Goal: Communication & Community: Answer question/provide support

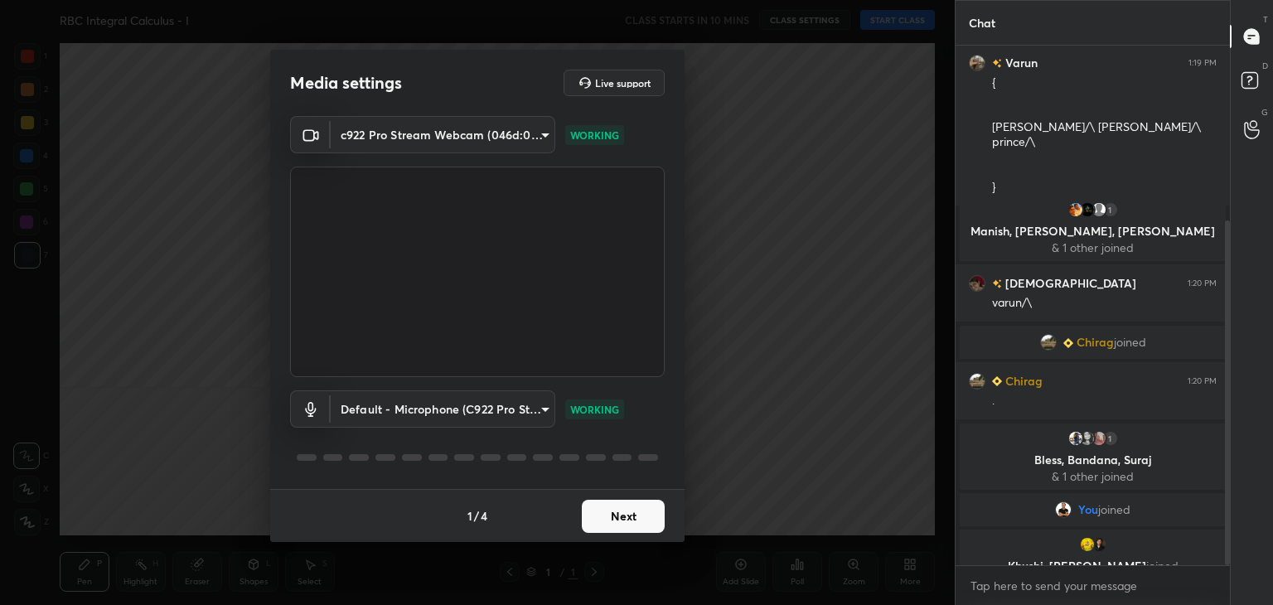
scroll to position [264, 0]
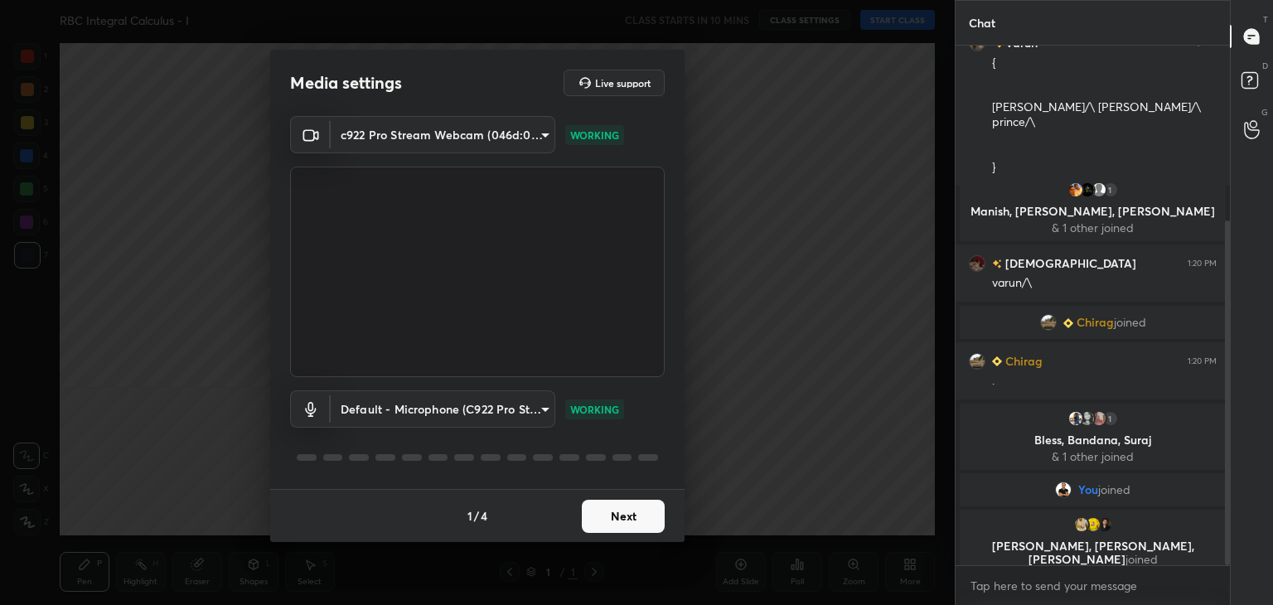
click at [598, 520] on button "Next" at bounding box center [623, 516] width 83 height 33
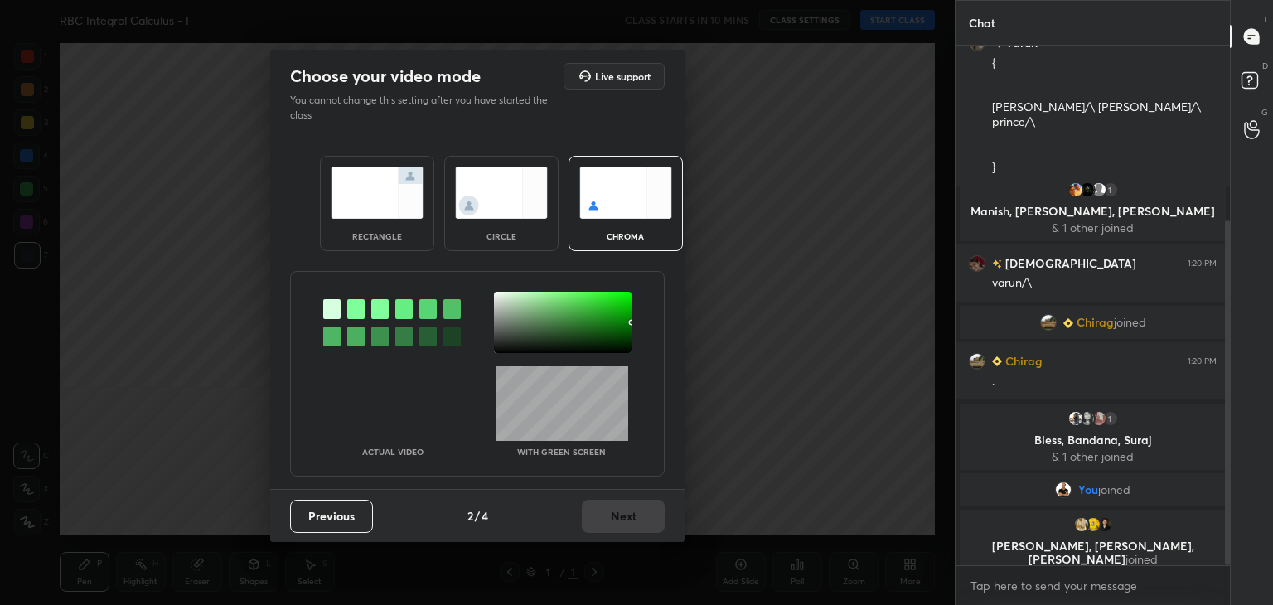
click at [628, 226] on div "chroma" at bounding box center [626, 203] width 114 height 95
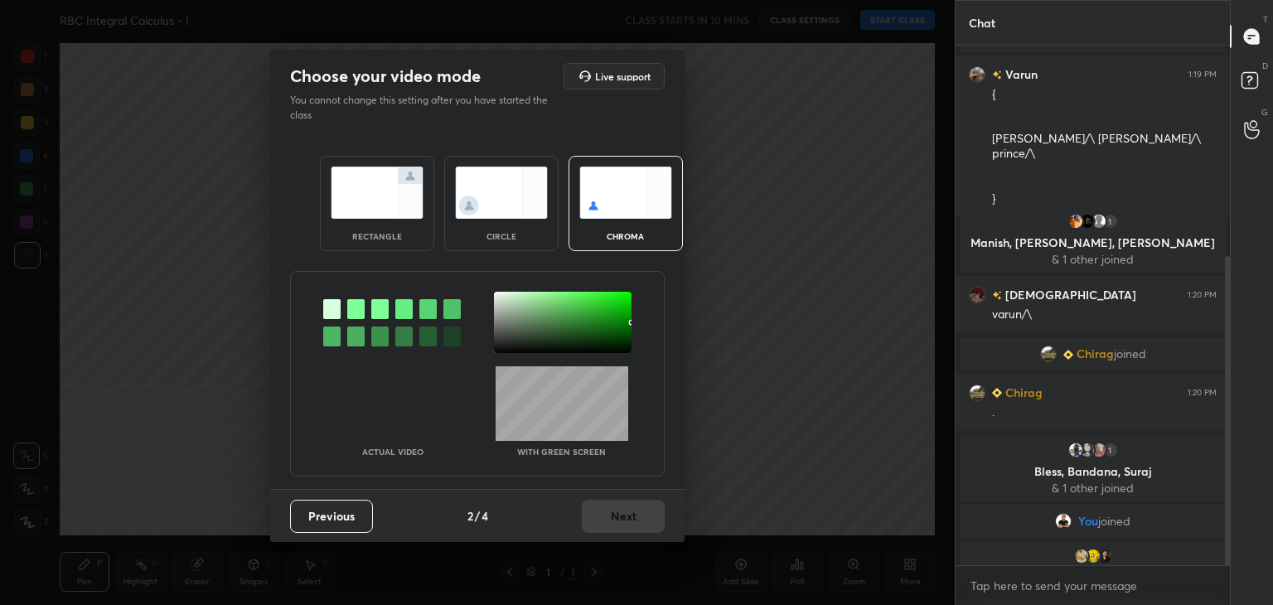
scroll to position [353, 0]
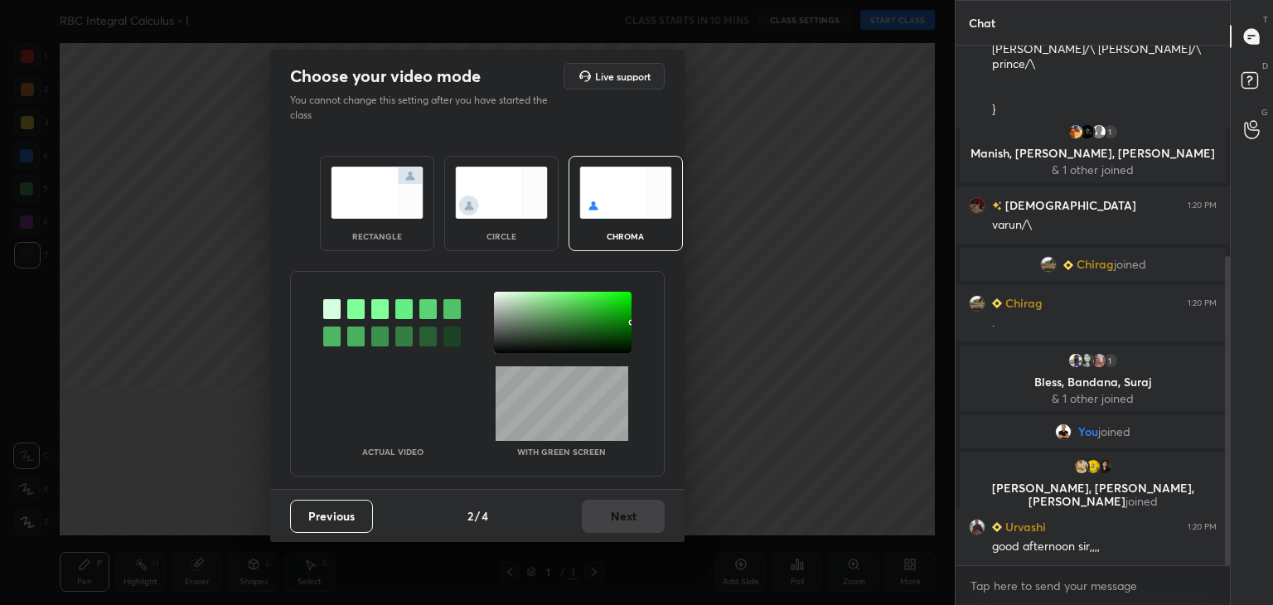
click at [524, 328] on div at bounding box center [563, 322] width 138 height 61
drag, startPoint x: 607, startPoint y: 498, endPoint x: 614, endPoint y: 506, distance: 11.2
click at [607, 499] on div "Previous 2 / 4 Next" at bounding box center [477, 515] width 414 height 53
click at [627, 513] on button "Next" at bounding box center [623, 516] width 83 height 33
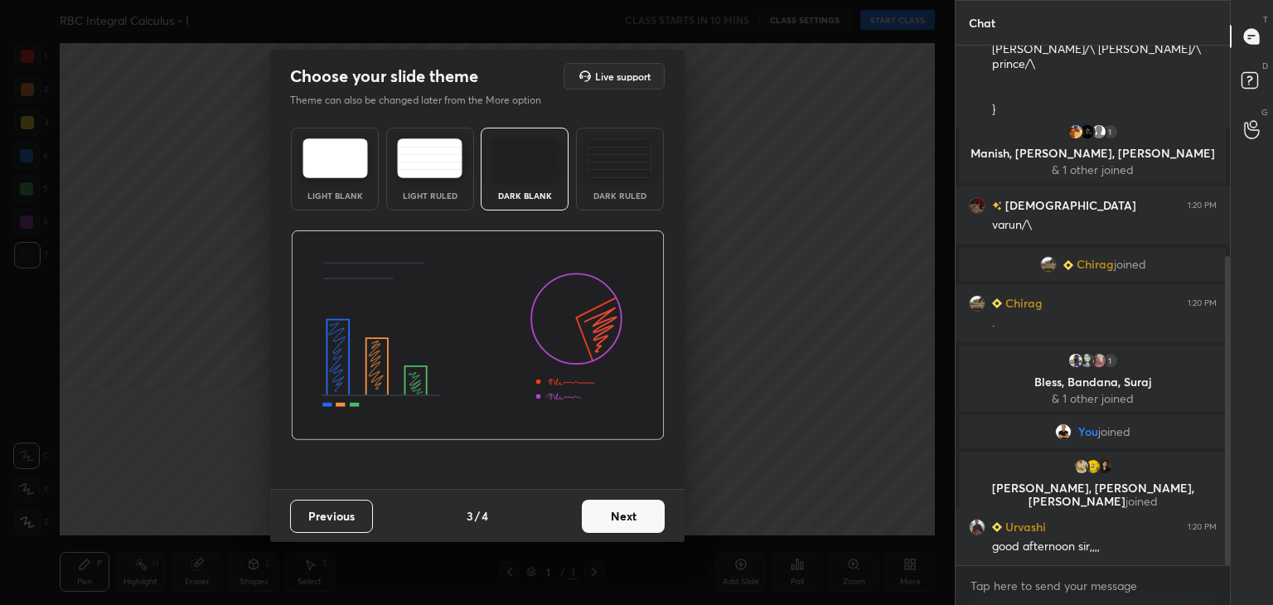
click at [640, 521] on button "Next" at bounding box center [623, 516] width 83 height 33
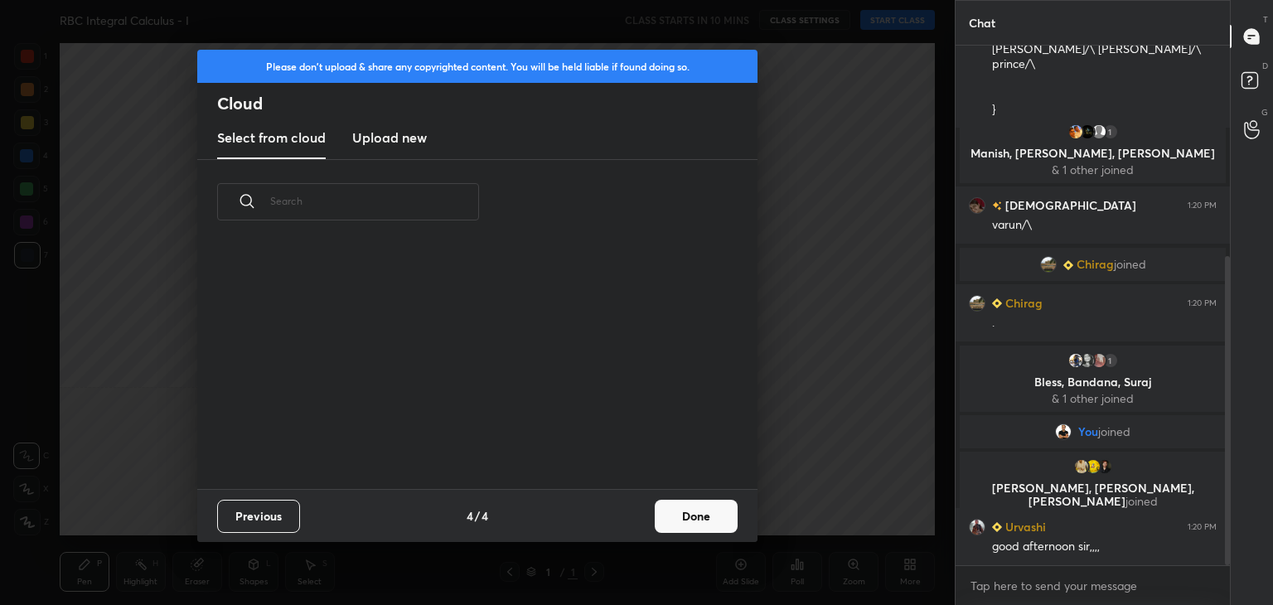
click at [679, 519] on button "Done" at bounding box center [696, 516] width 83 height 33
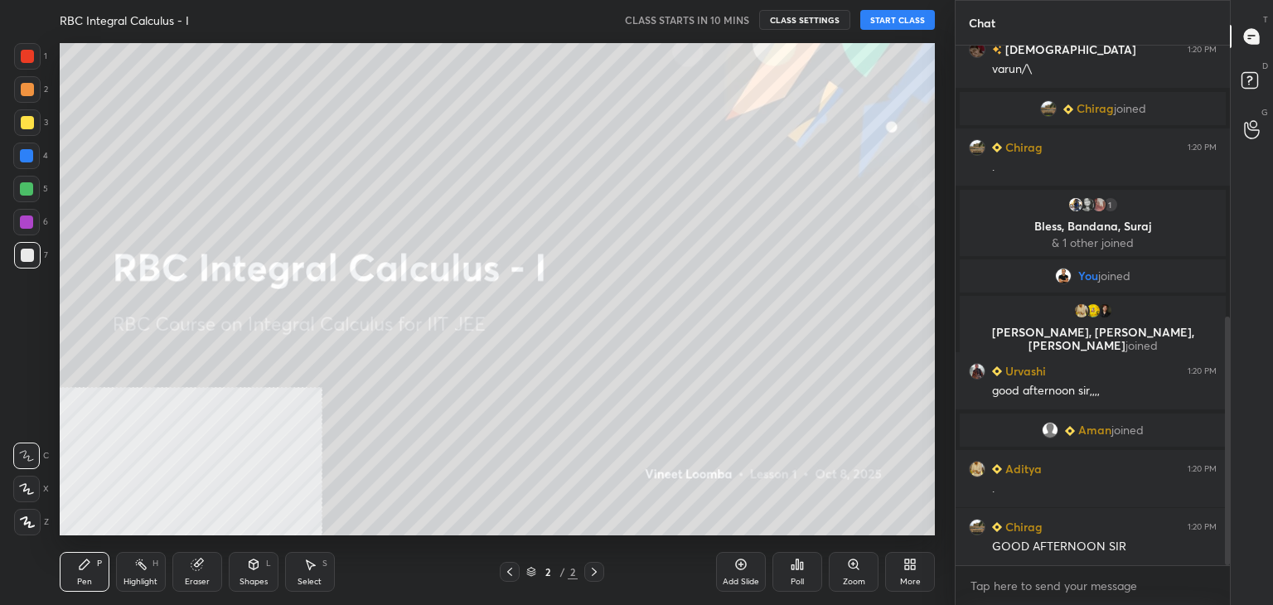
scroll to position [567, 0]
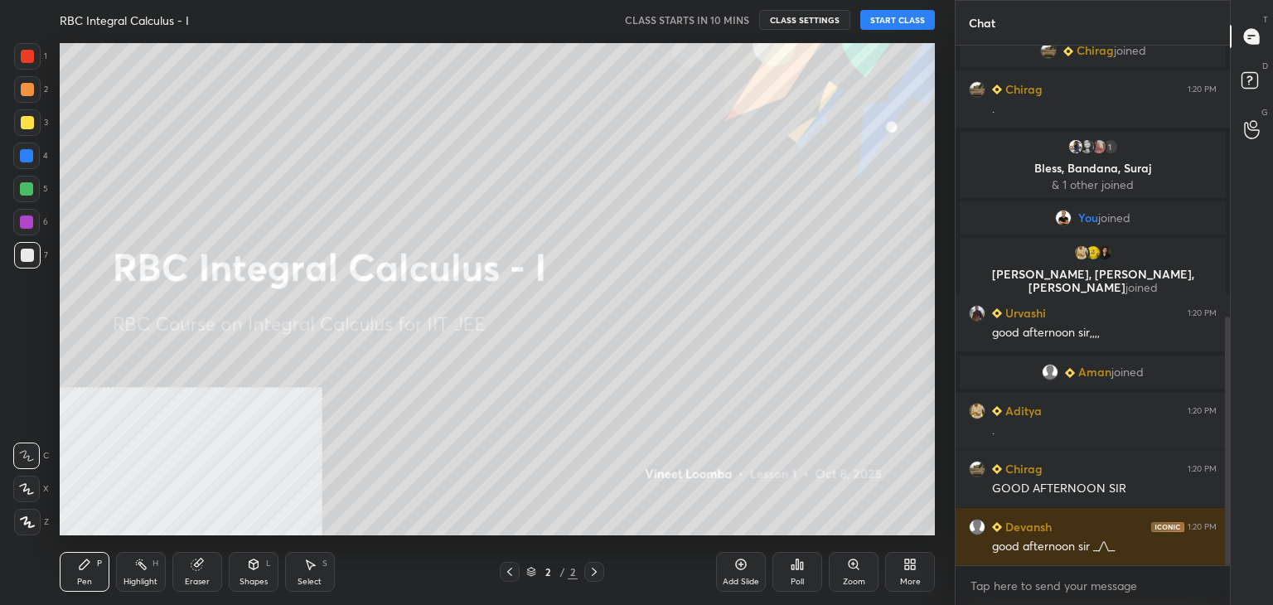
click at [895, 18] on button "START CLASS" at bounding box center [897, 20] width 75 height 20
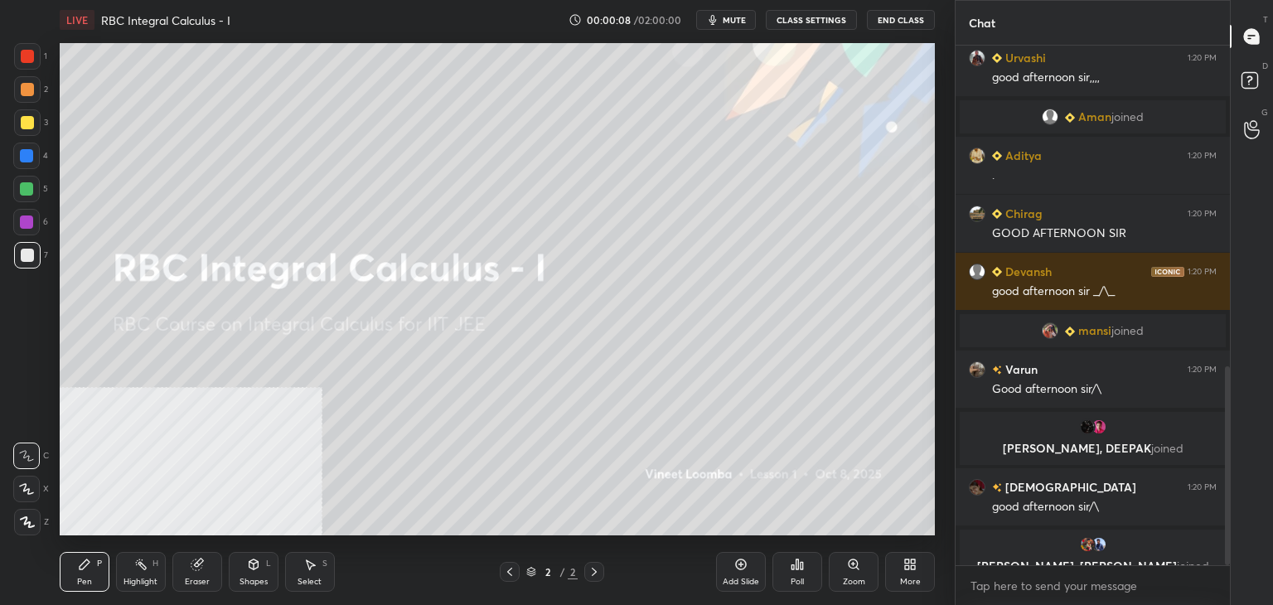
scroll to position [842, 0]
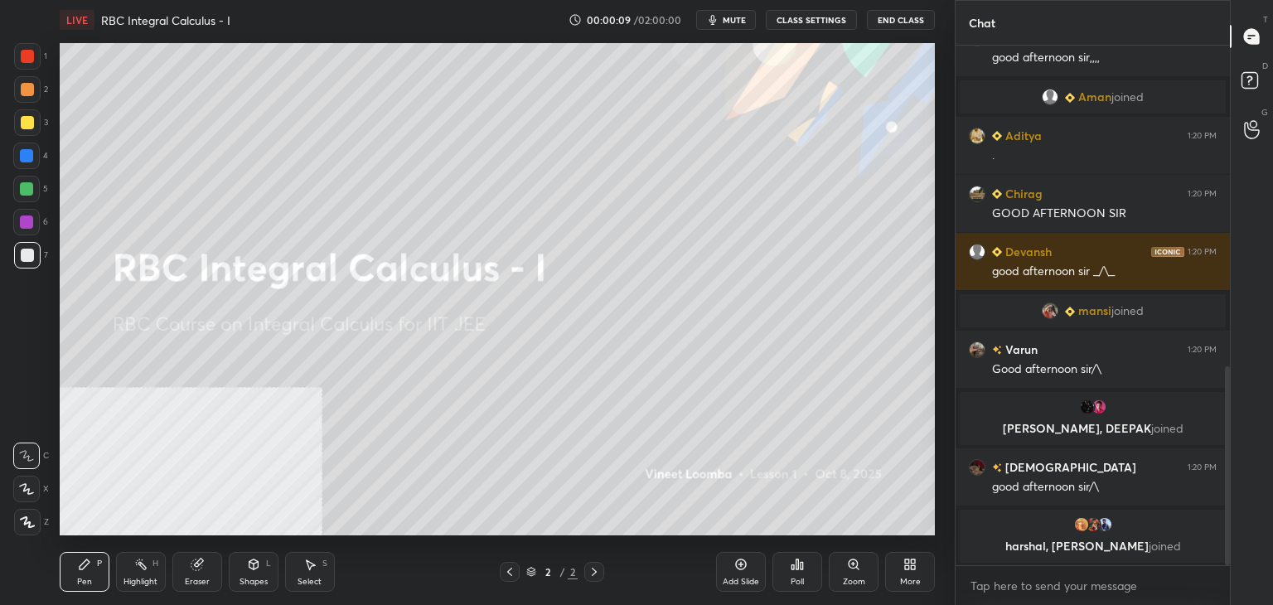
click at [907, 564] on icon at bounding box center [909, 564] width 13 height 13
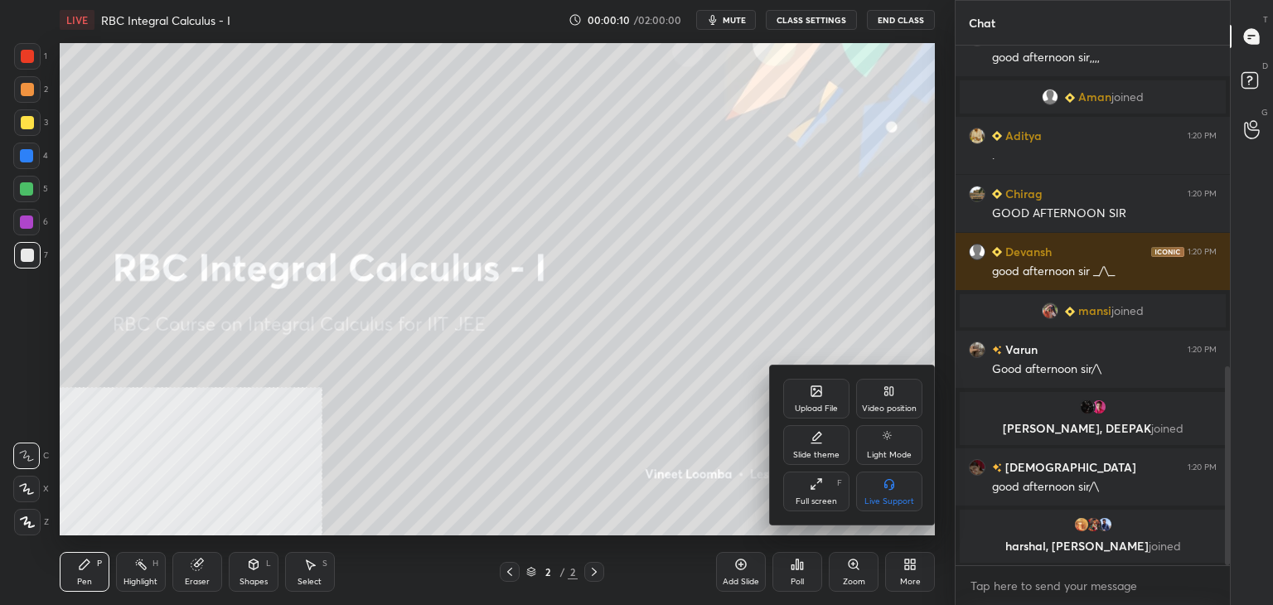
click at [879, 398] on div "Video position" at bounding box center [889, 399] width 66 height 40
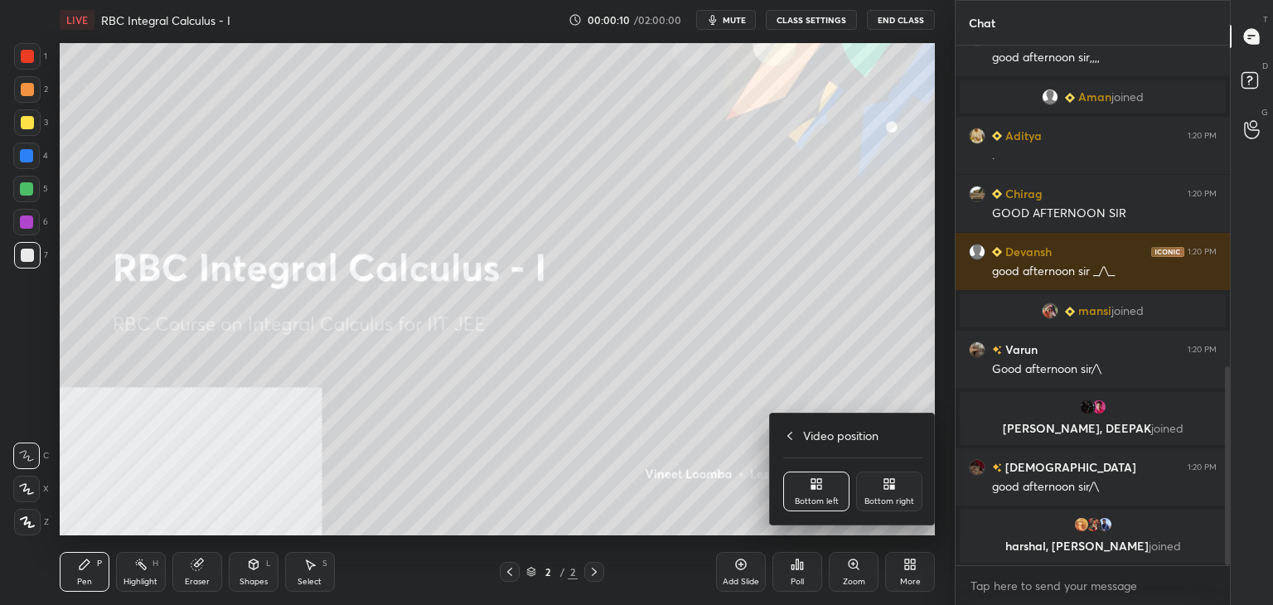
click at [882, 488] on div "Bottom right" at bounding box center [889, 492] width 66 height 40
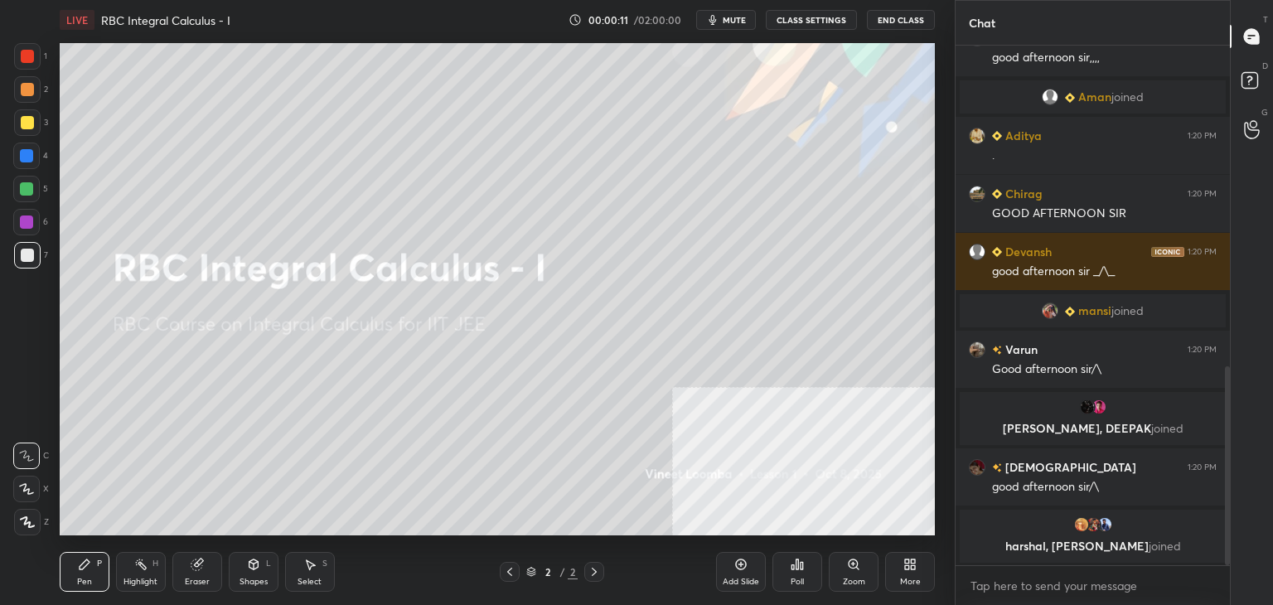
click at [109, 582] on div "Pen P" at bounding box center [85, 572] width 50 height 40
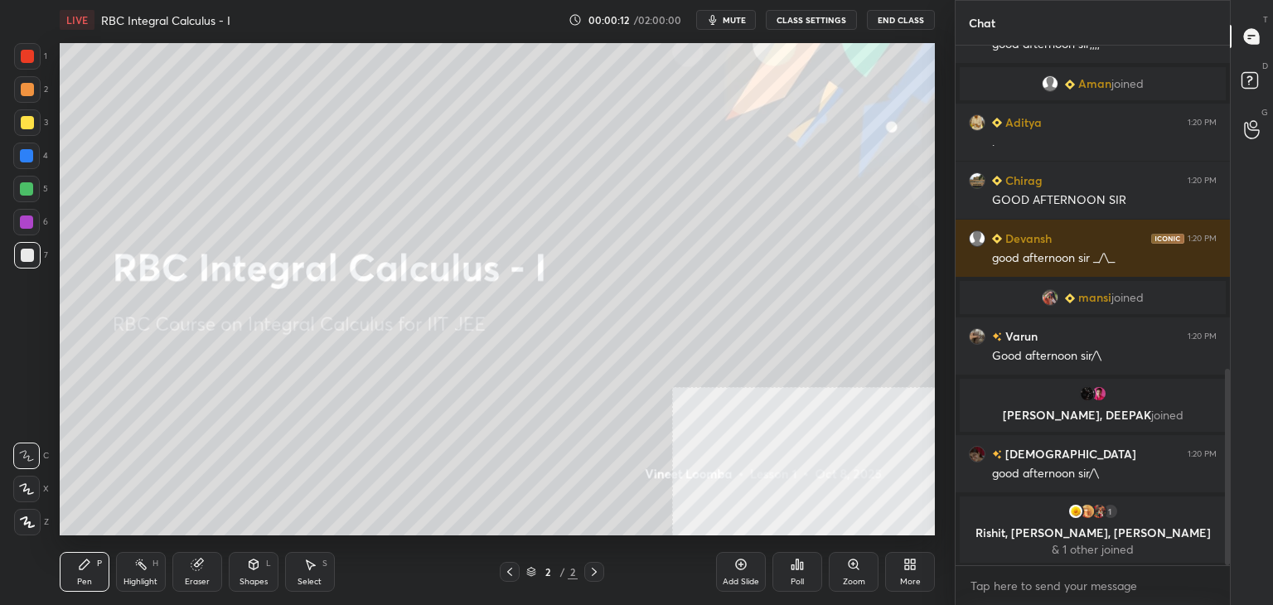
click at [18, 521] on div at bounding box center [27, 522] width 27 height 27
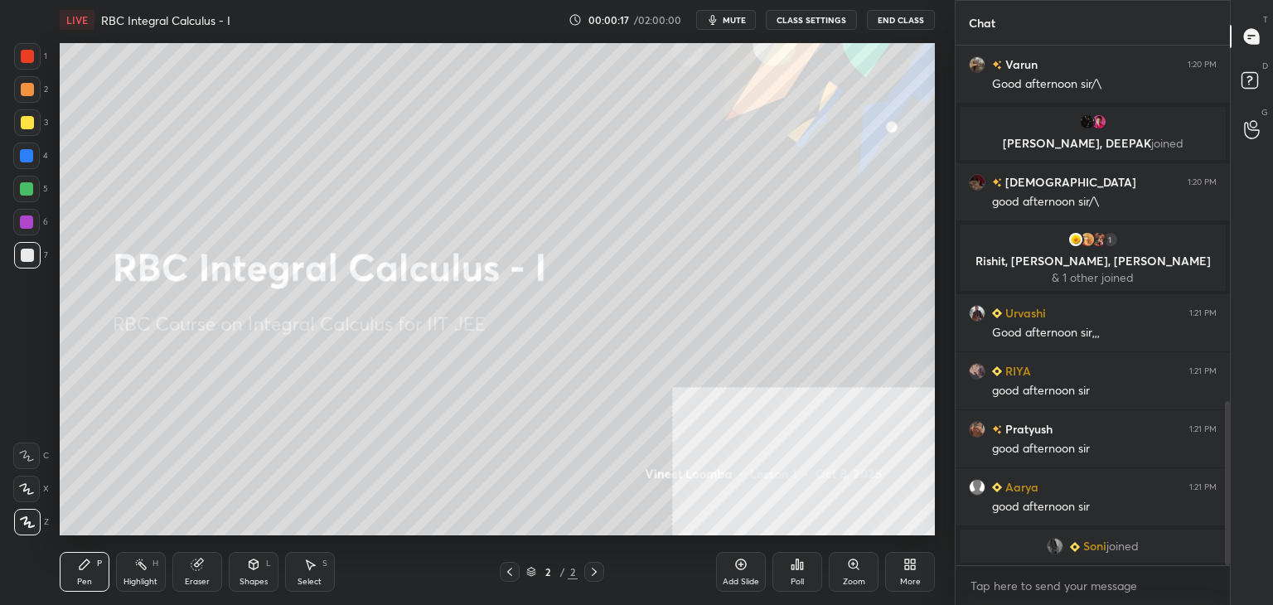
scroll to position [0, 0]
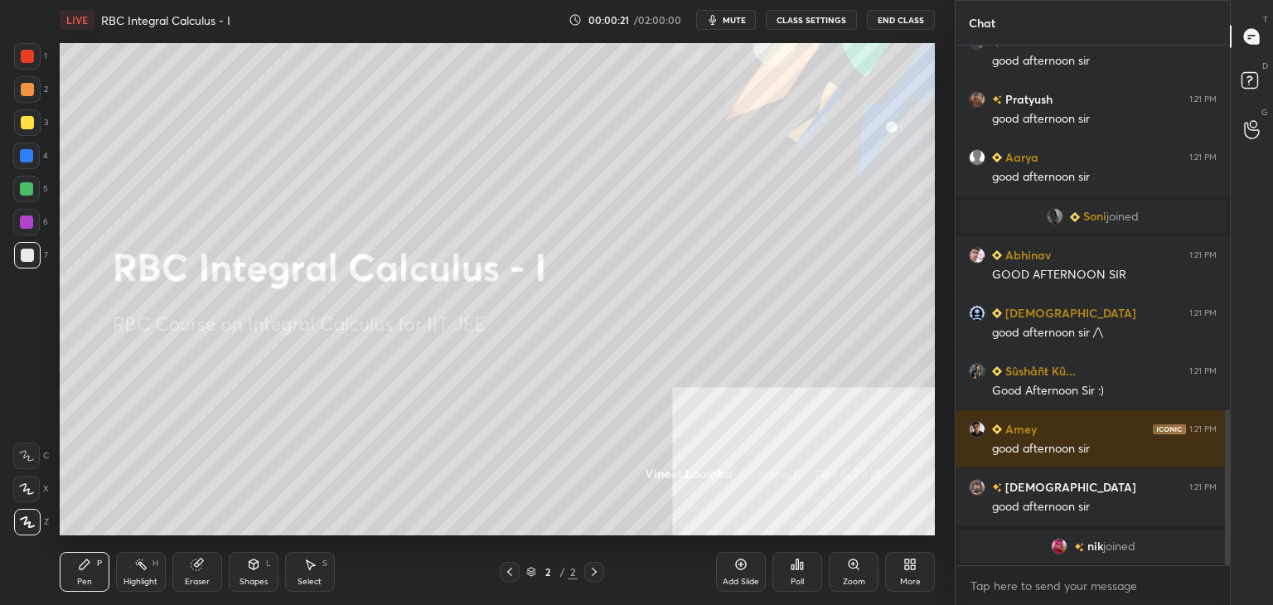
click at [923, 580] on div "More" at bounding box center [910, 572] width 50 height 40
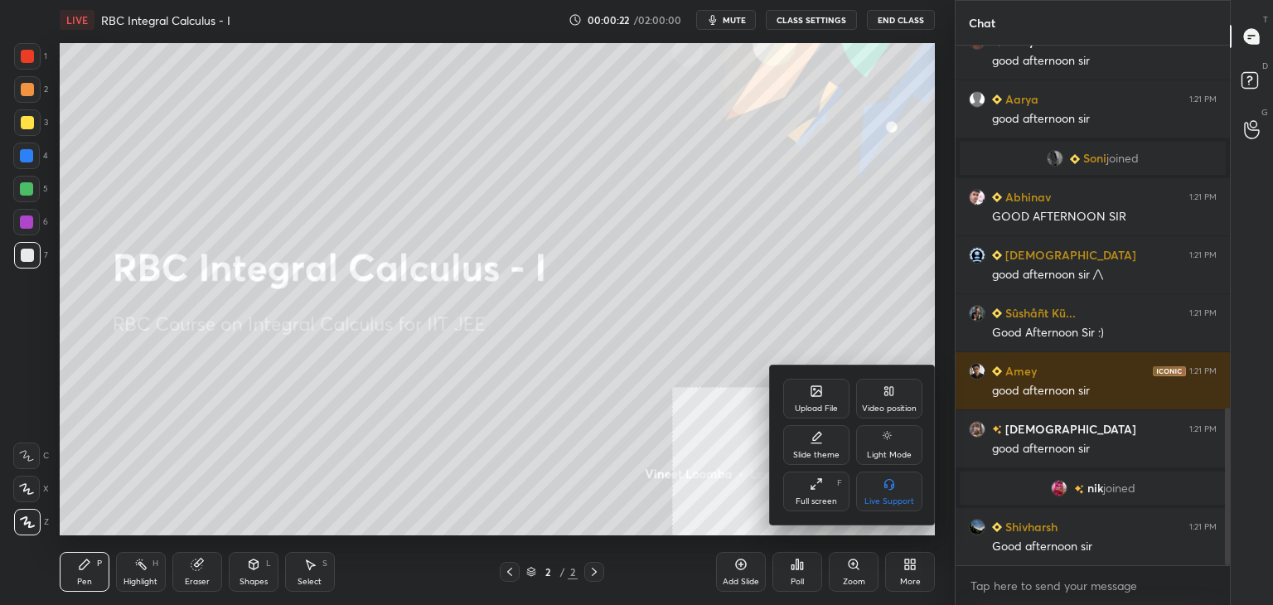
click at [819, 398] on div "Upload File" at bounding box center [816, 399] width 66 height 40
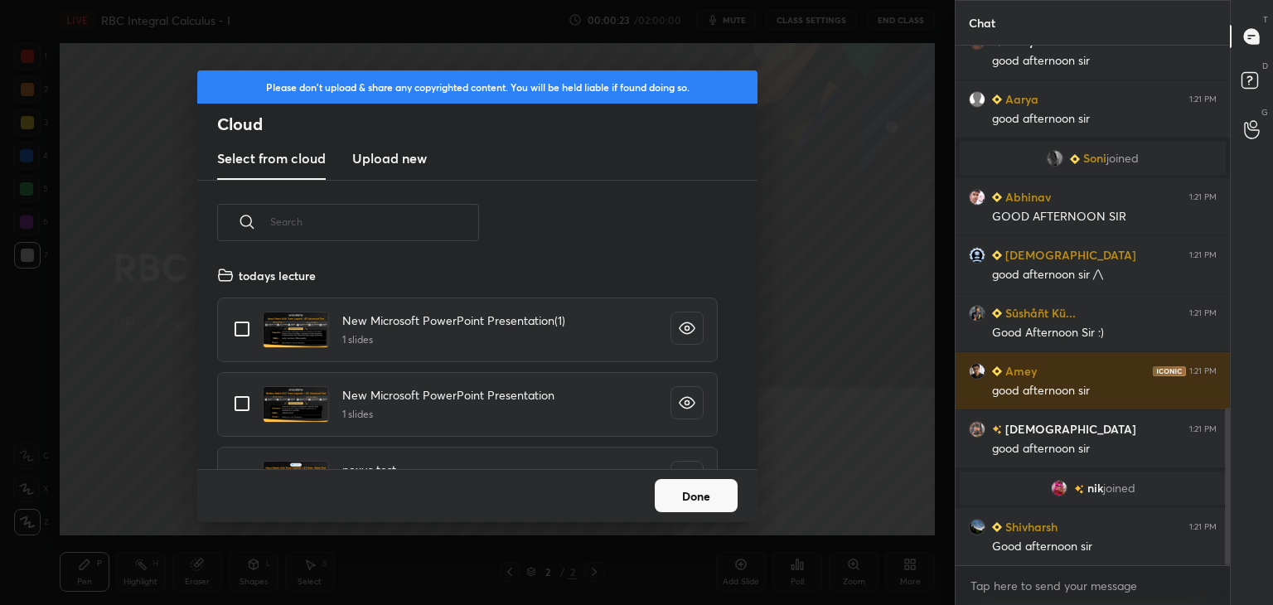
click at [389, 148] on new "Upload new" at bounding box center [389, 158] width 75 height 41
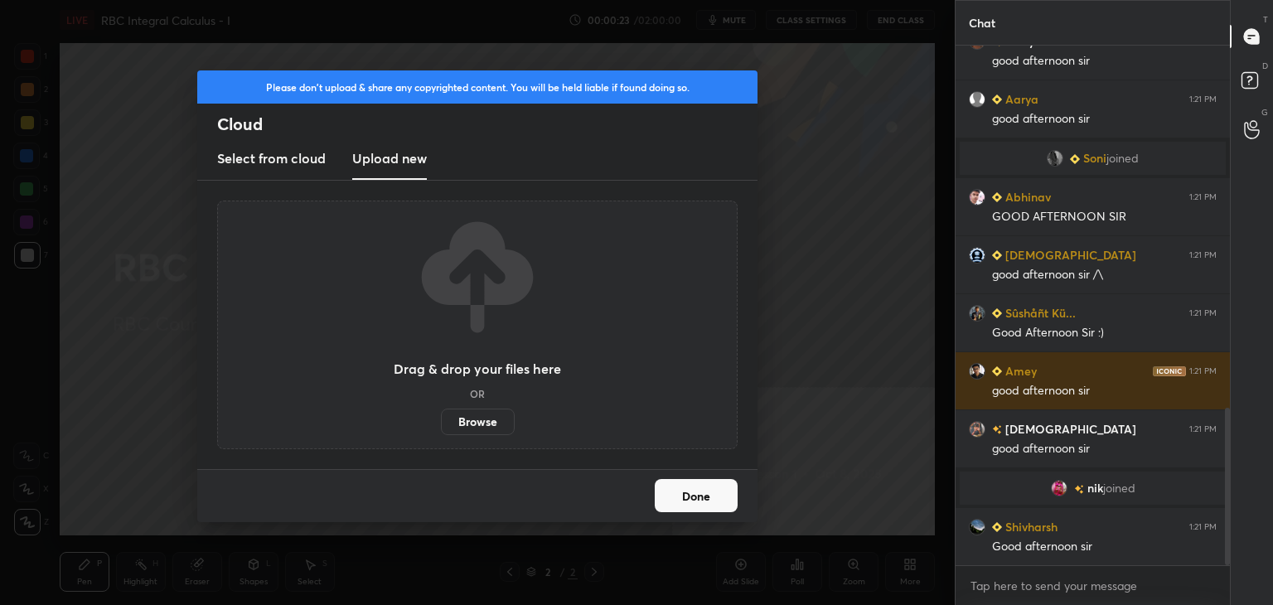
click at [474, 426] on label "Browse" at bounding box center [478, 422] width 74 height 27
click at [441, 426] on input "Browse" at bounding box center [441, 422] width 0 height 27
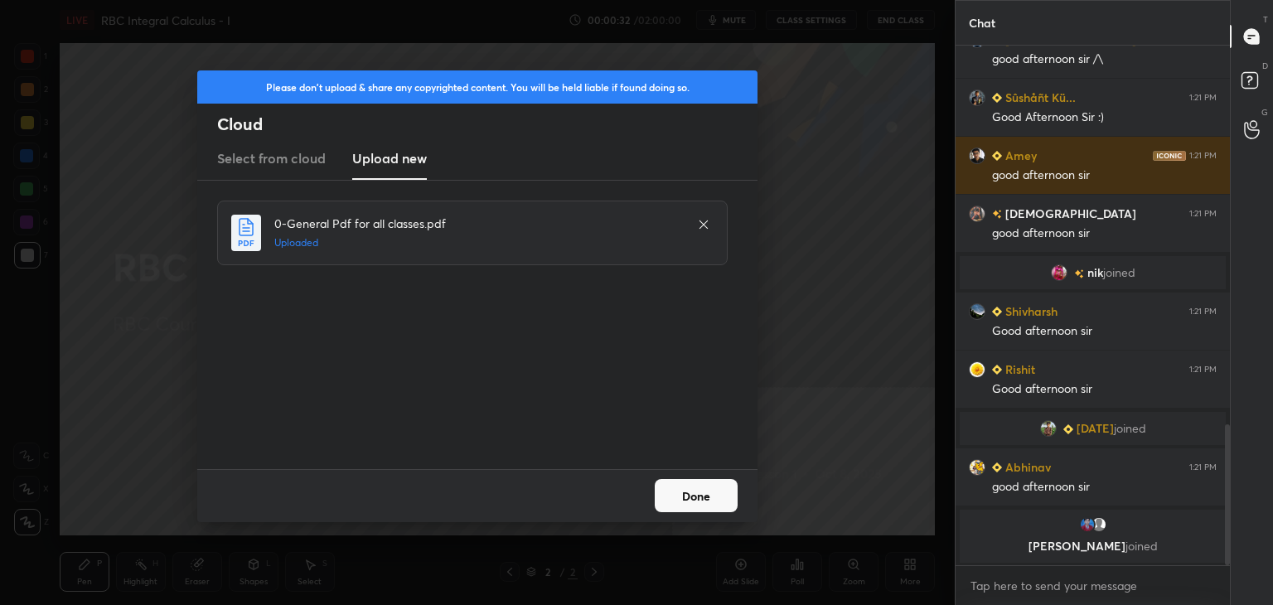
click at [701, 492] on button "Done" at bounding box center [696, 495] width 83 height 33
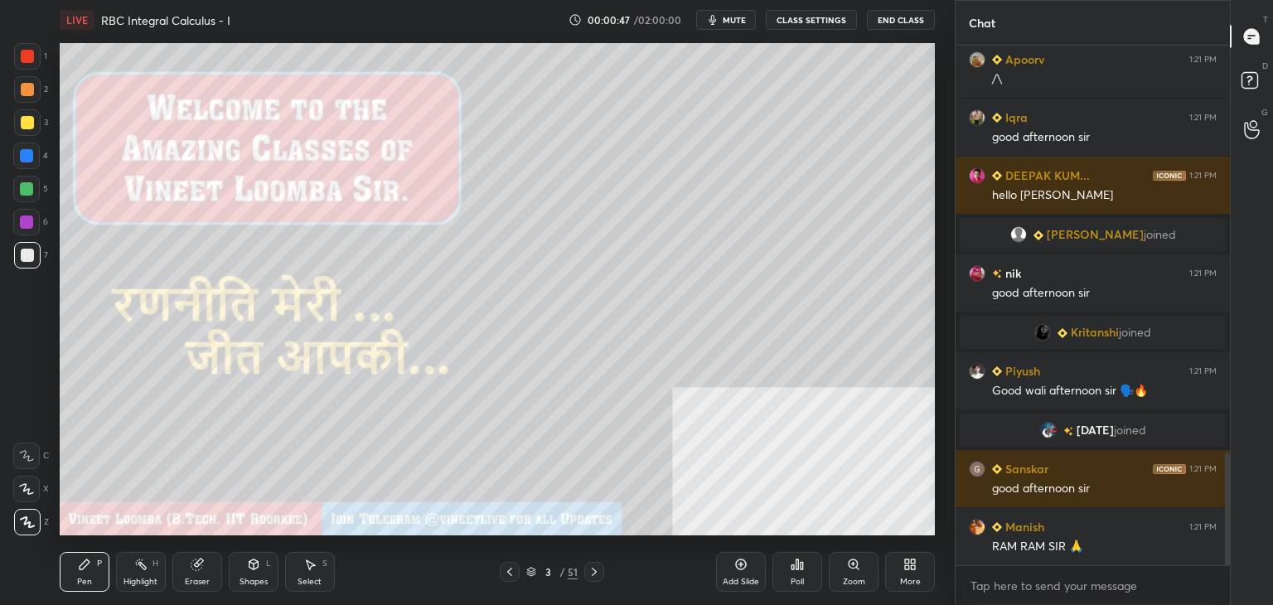
click at [1081, 337] on span "Kritanshi" at bounding box center [1095, 332] width 48 height 13
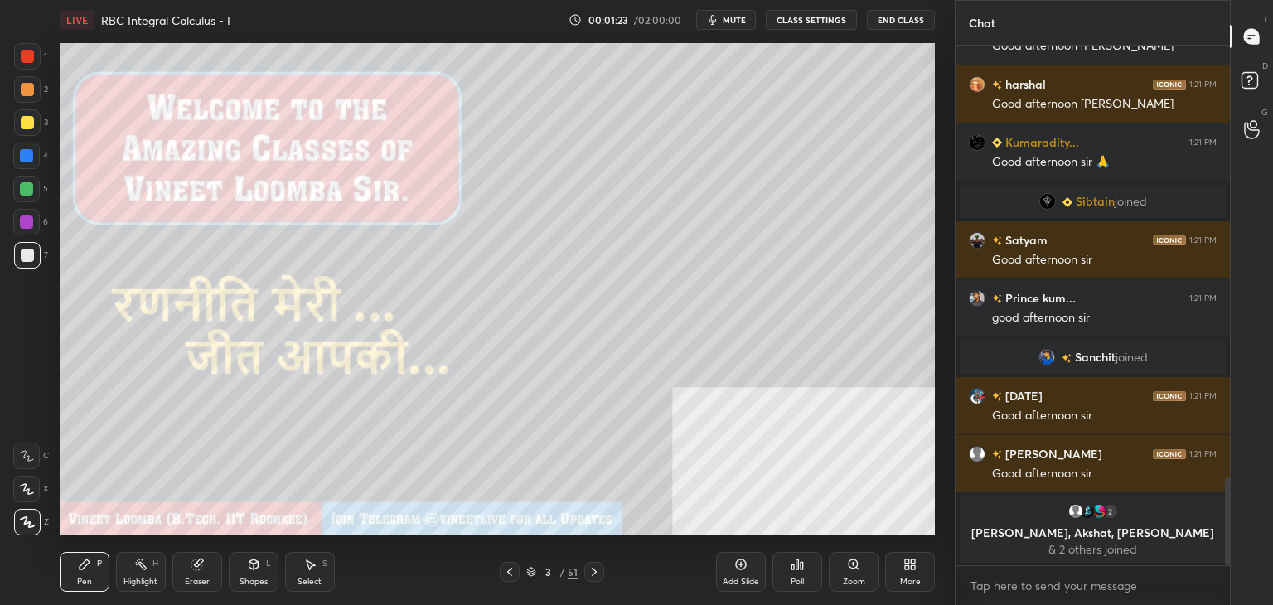
click at [806, 17] on button "CLASS SETTINGS" at bounding box center [811, 20] width 91 height 20
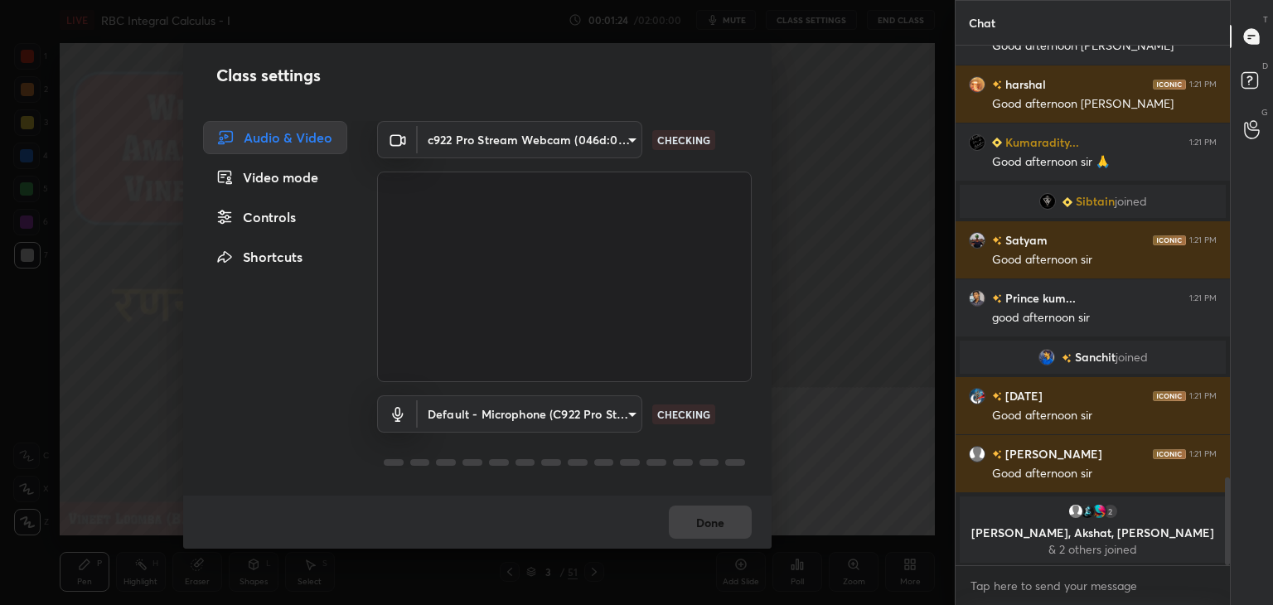
click at [273, 221] on div "Controls" at bounding box center [275, 217] width 144 height 33
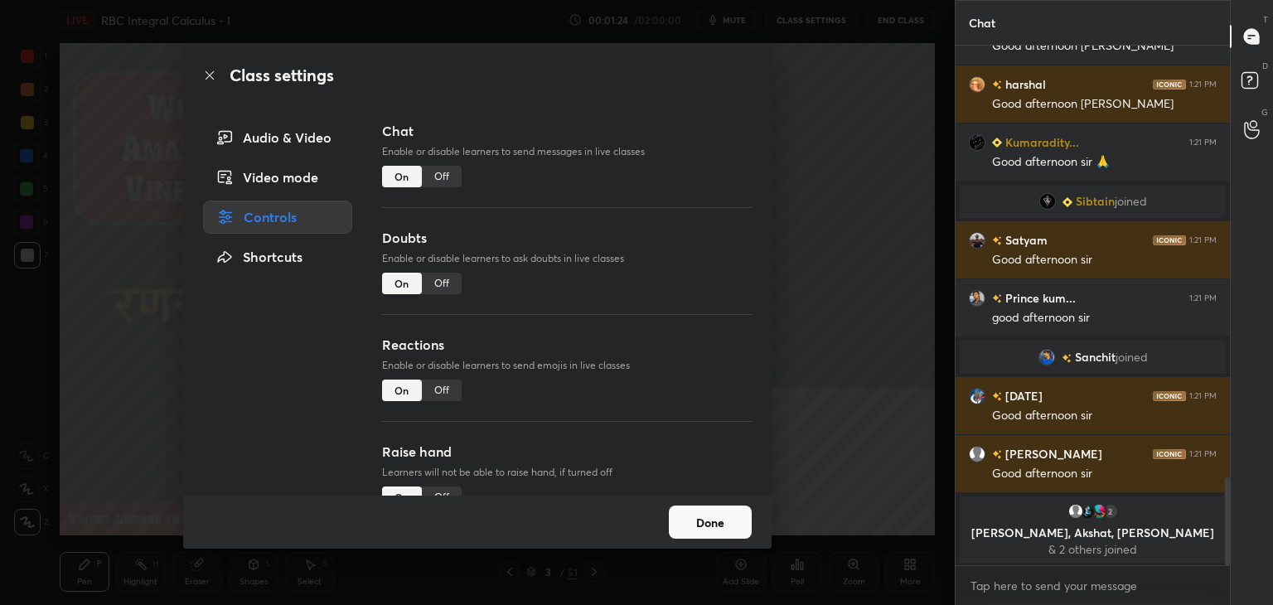
click at [438, 400] on div "Off" at bounding box center [442, 391] width 40 height 22
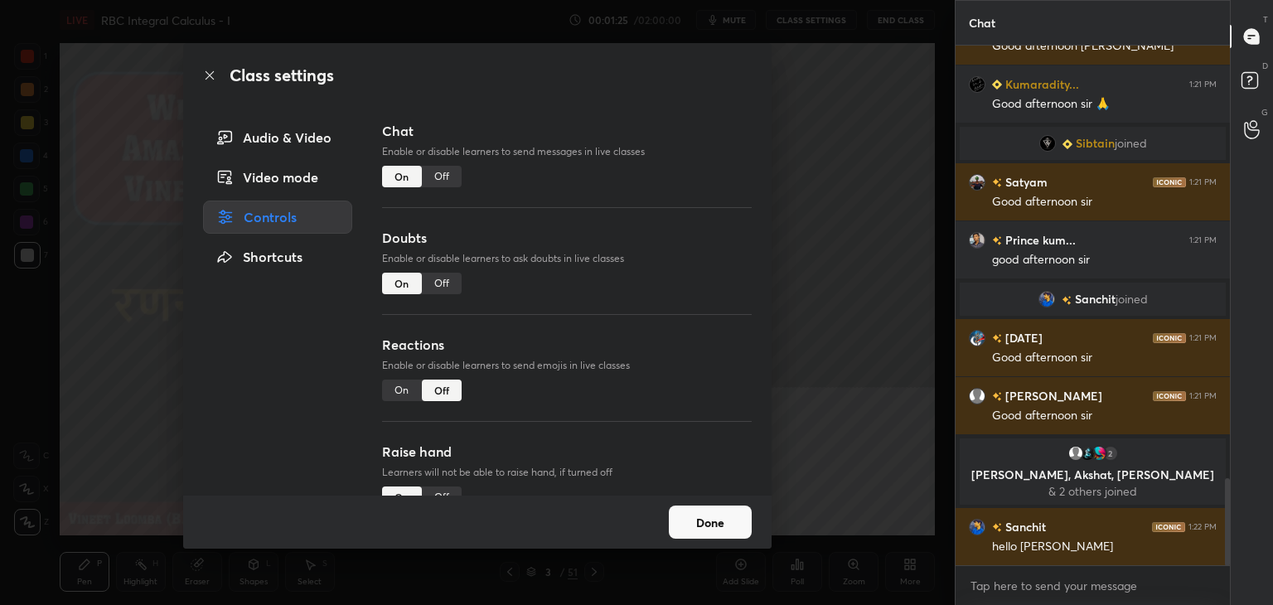
click at [429, 489] on div "Off" at bounding box center [442, 498] width 40 height 22
click at [703, 522] on button "Done" at bounding box center [710, 522] width 83 height 33
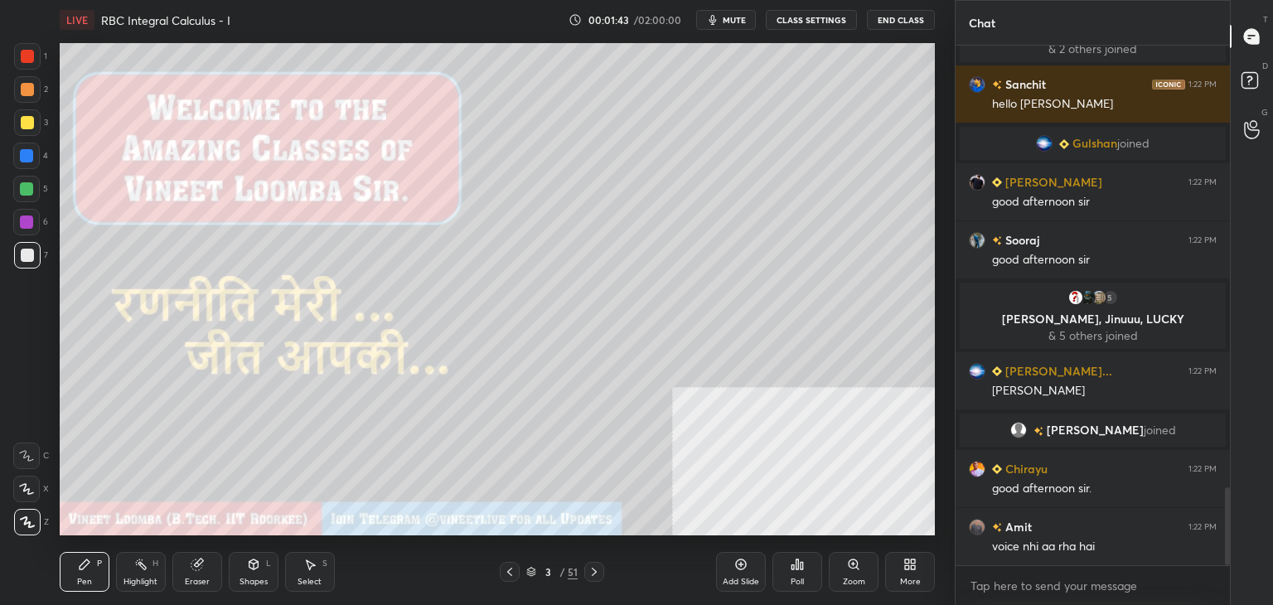
scroll to position [3004, 0]
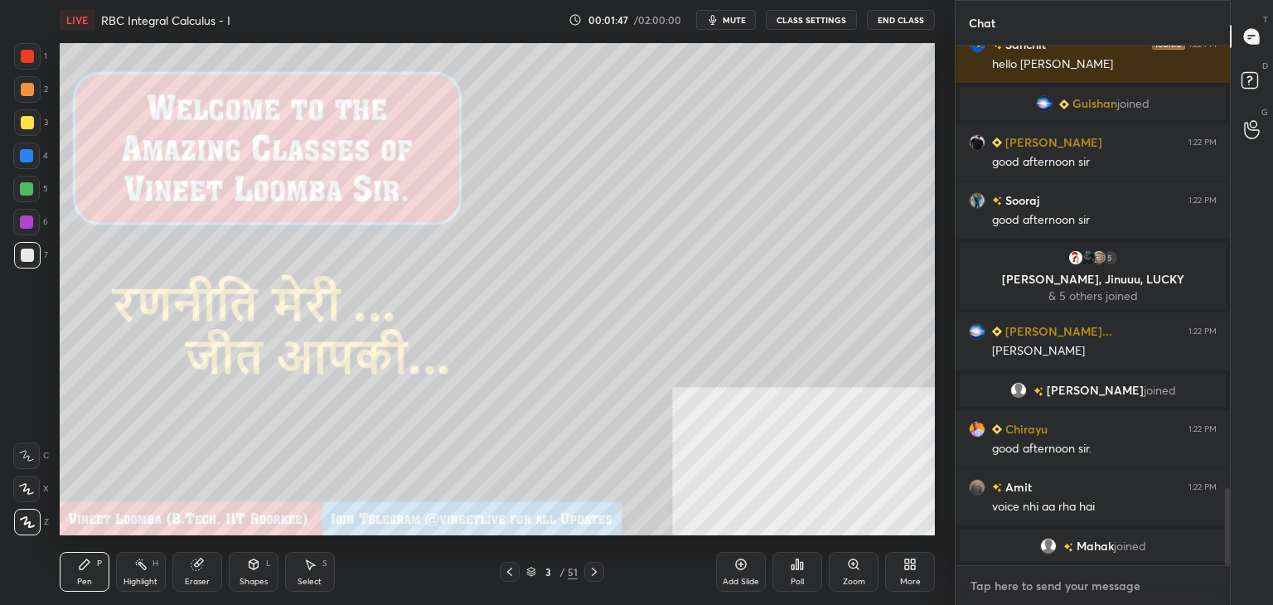
type textarea "x"
click at [997, 588] on textarea at bounding box center [1093, 586] width 248 height 27
paste textarea "My Unacademy Official Telegram: https://t.me/vineetlive Use Code VINEETLIVE to …"
type textarea "My Unacademy Official Telegram: https://t.me/vineetlive Use Code VINEETLIVE to …"
type textarea "x"
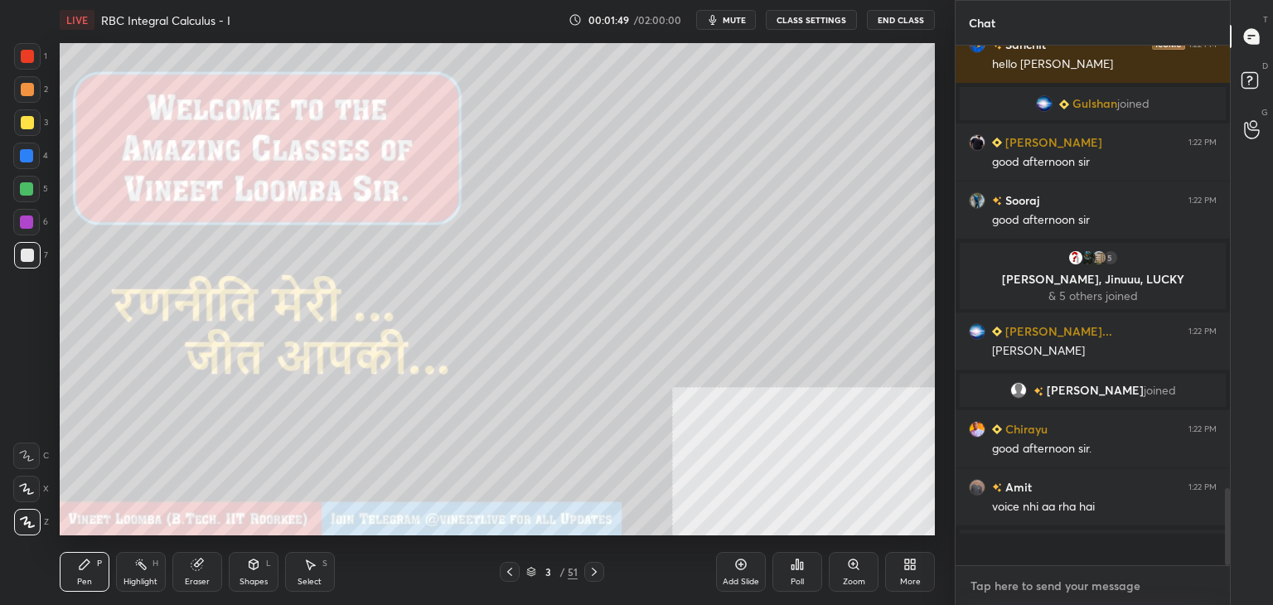
scroll to position [5, 5]
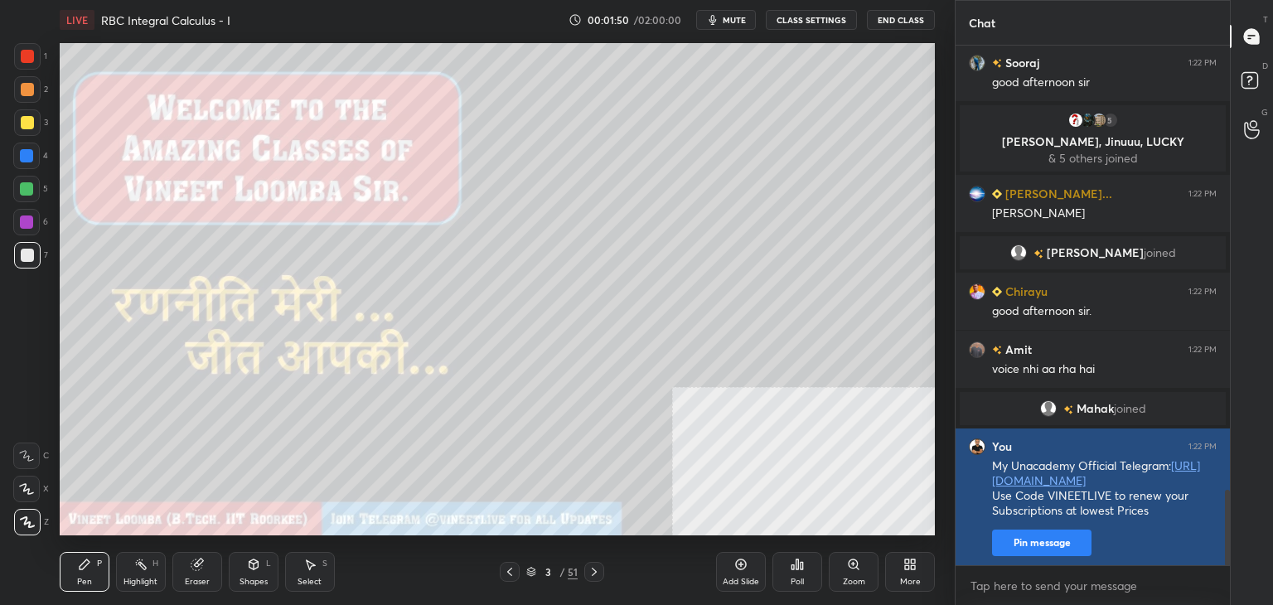
type textarea "x"
click at [1015, 541] on button "Pin message" at bounding box center [1041, 543] width 99 height 27
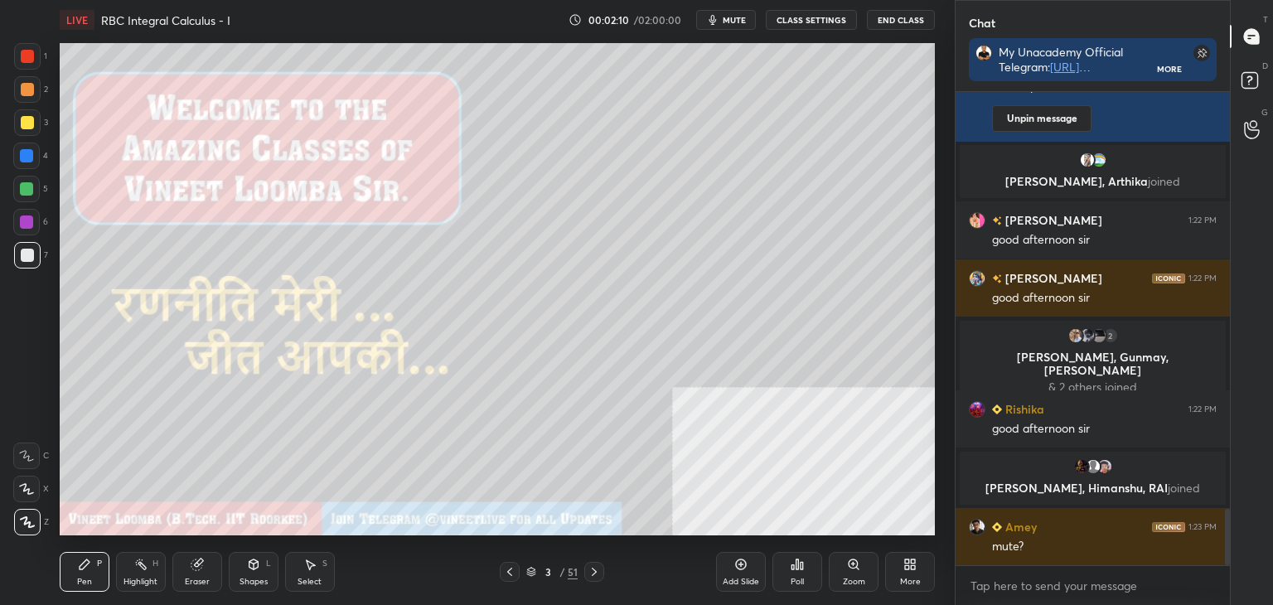
scroll to position [3493, 0]
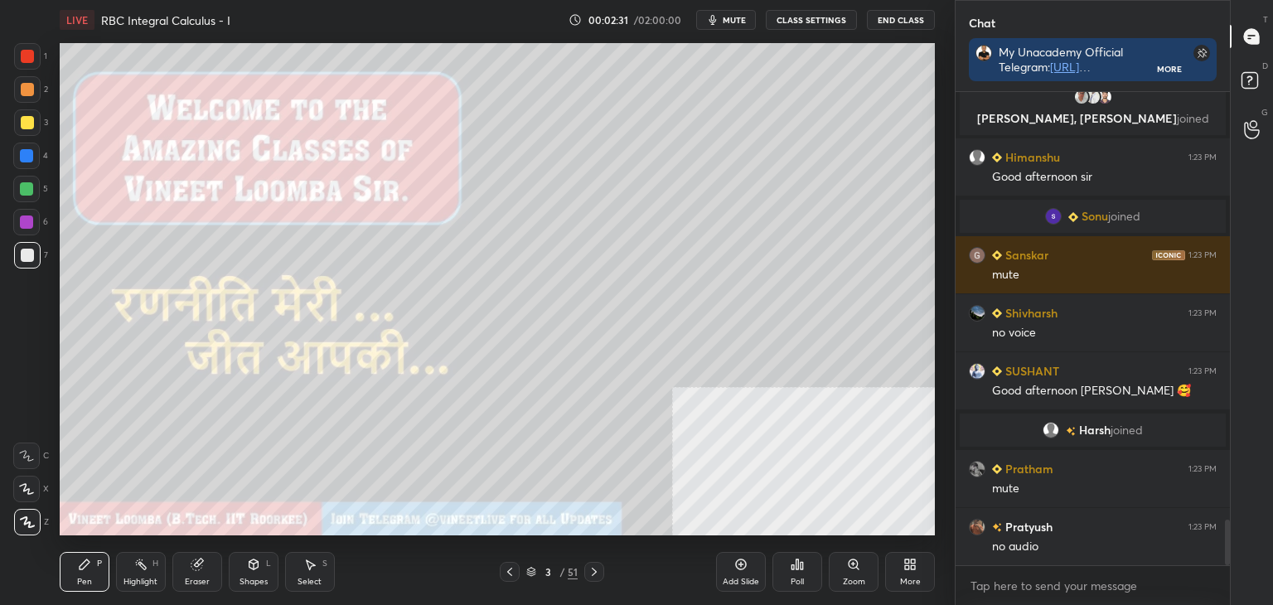
click at [729, 19] on span "mute" at bounding box center [734, 20] width 23 height 12
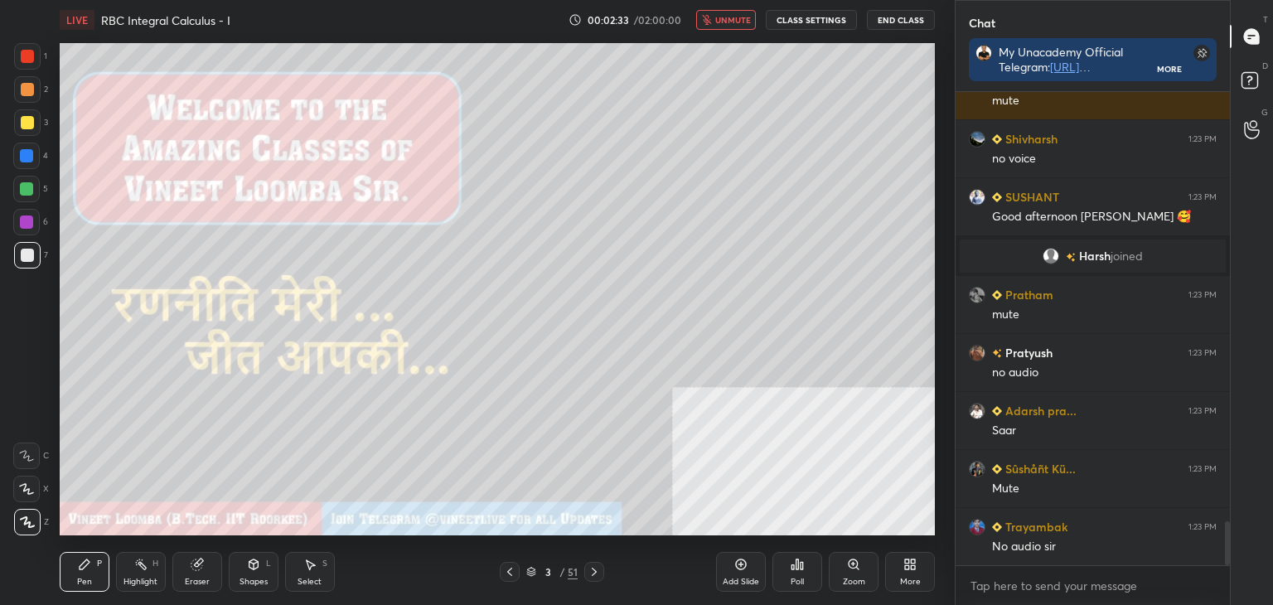
click at [731, 15] on span "unmute" at bounding box center [733, 20] width 36 height 12
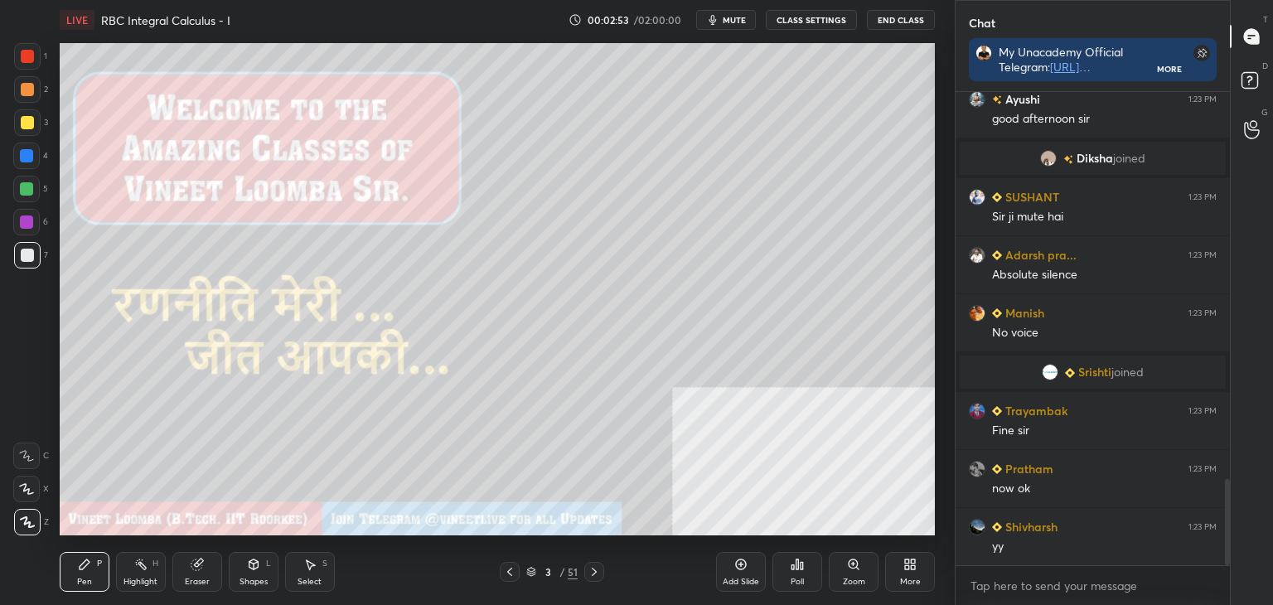
scroll to position [2659, 0]
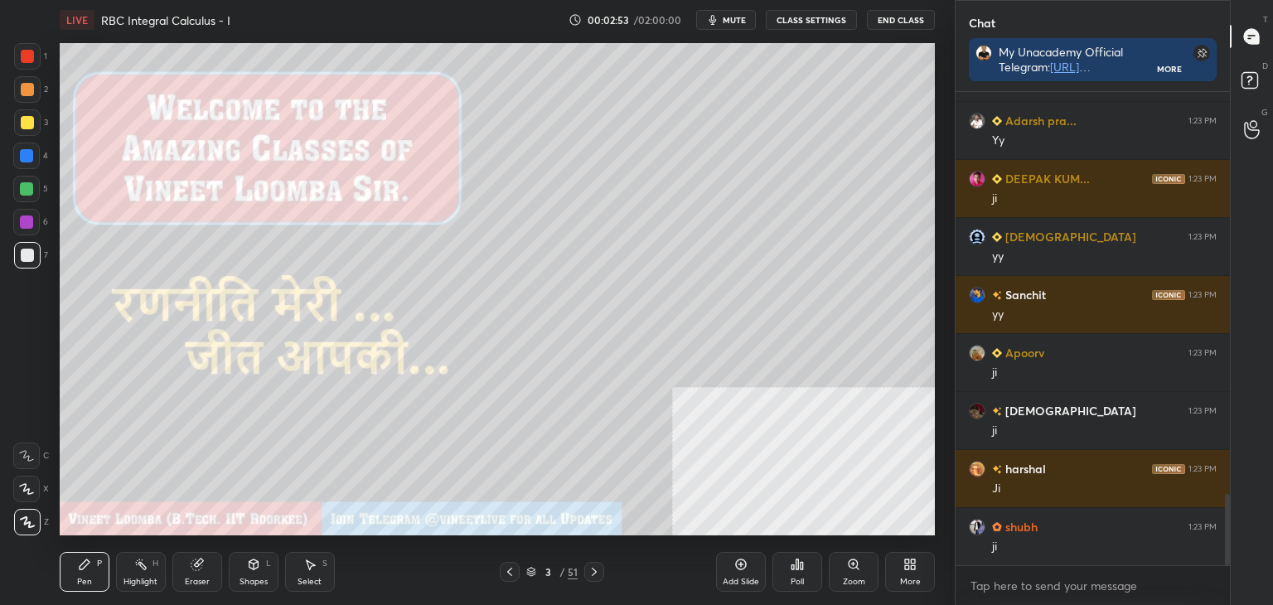
drag, startPoint x: 189, startPoint y: 581, endPoint x: 199, endPoint y: 569, distance: 15.3
click at [189, 578] on div "Eraser" at bounding box center [197, 582] width 25 height 8
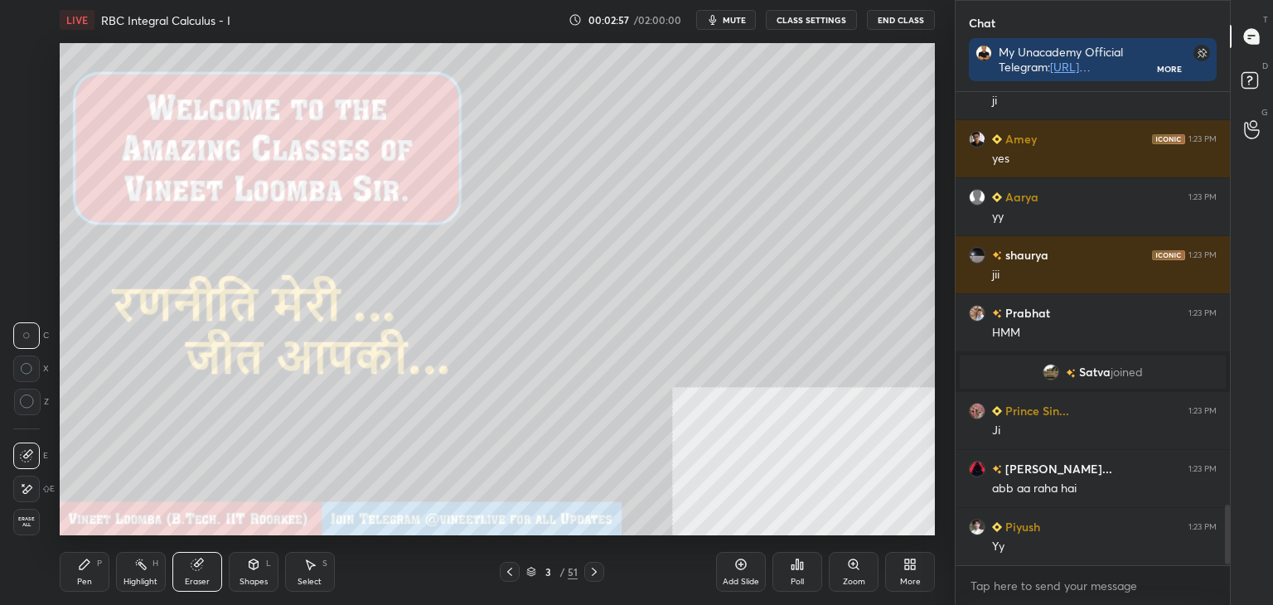
scroll to position [3279, 0]
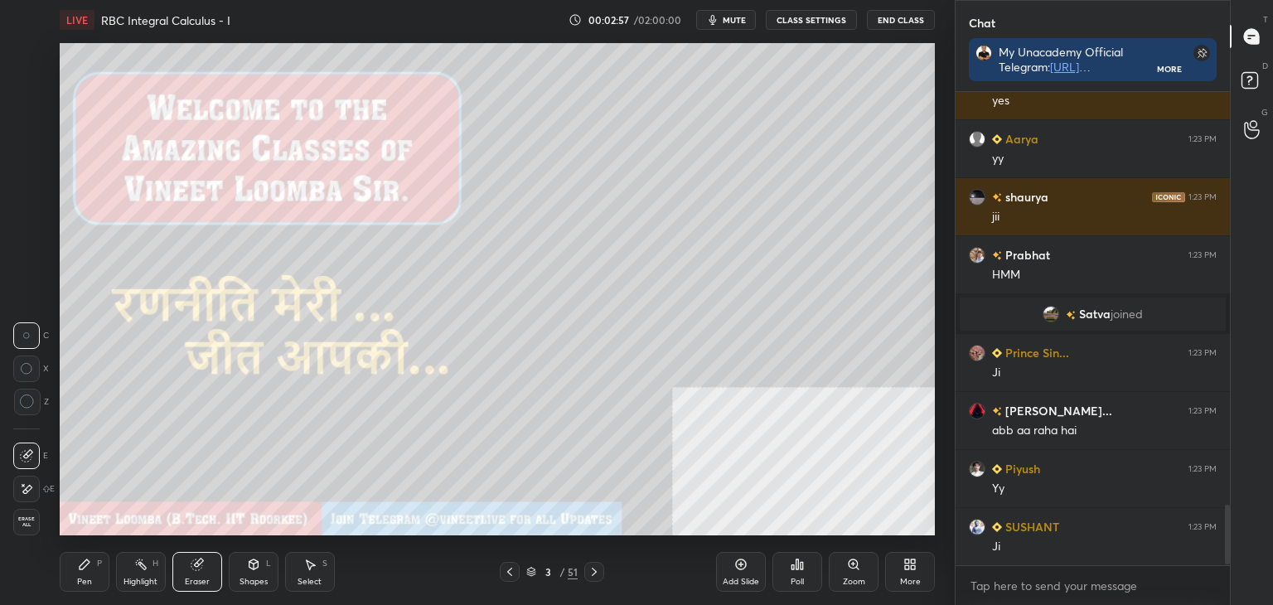
click at [79, 574] on div "Pen P" at bounding box center [85, 572] width 50 height 40
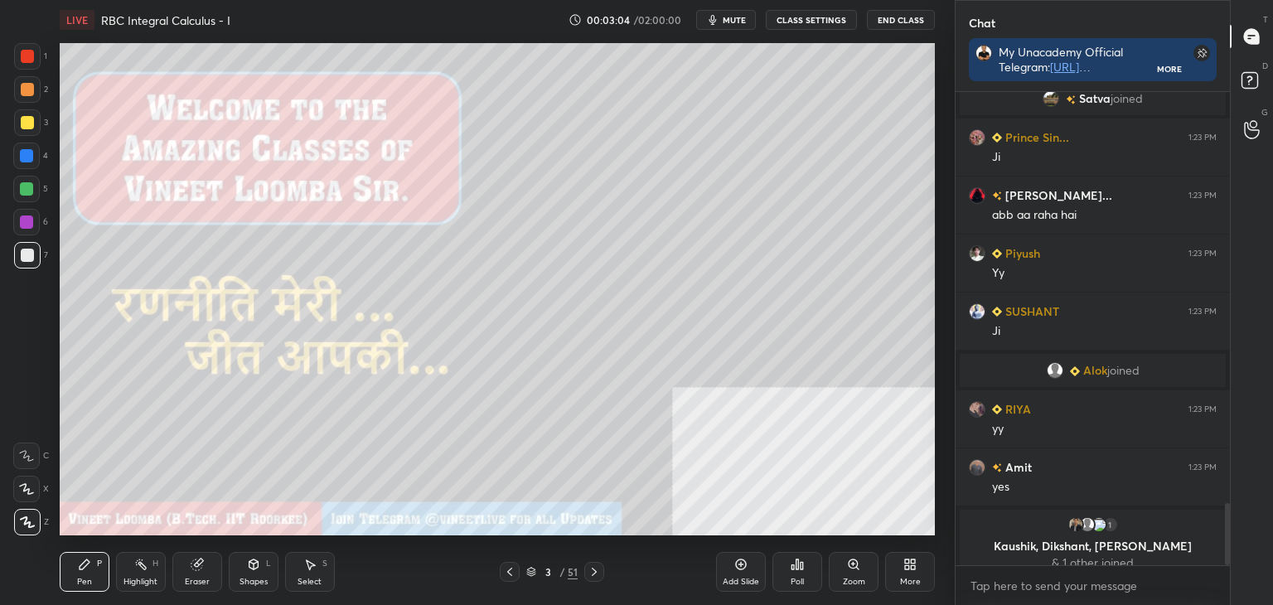
scroll to position [0, 0]
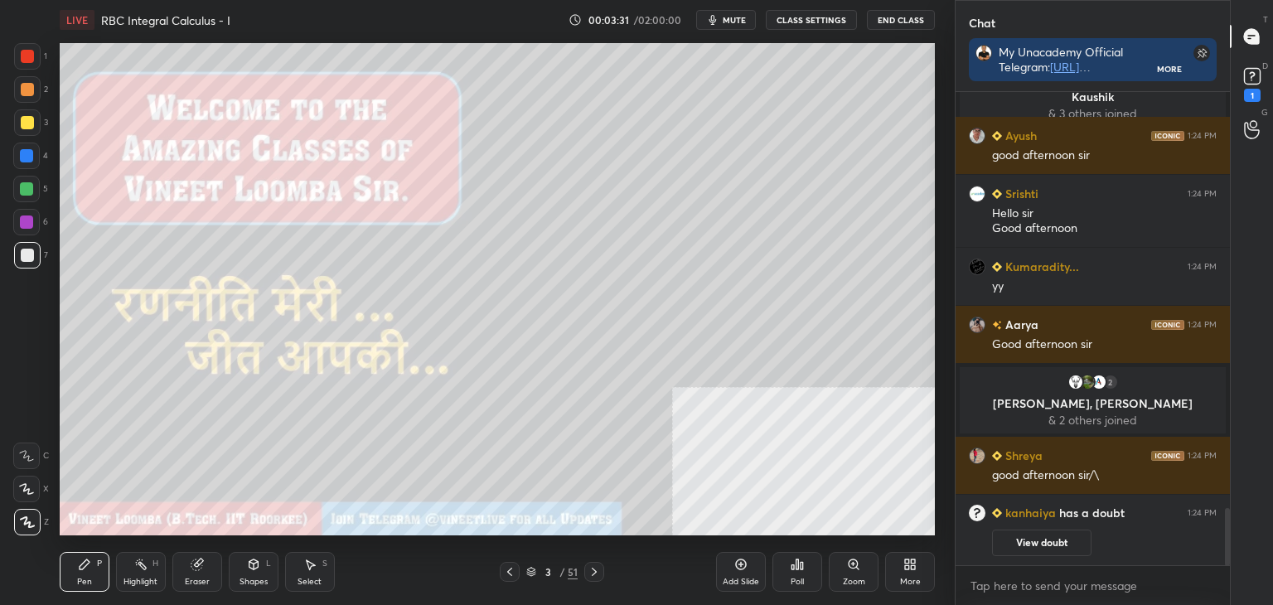
click at [541, 569] on div "3" at bounding box center [548, 572] width 17 height 10
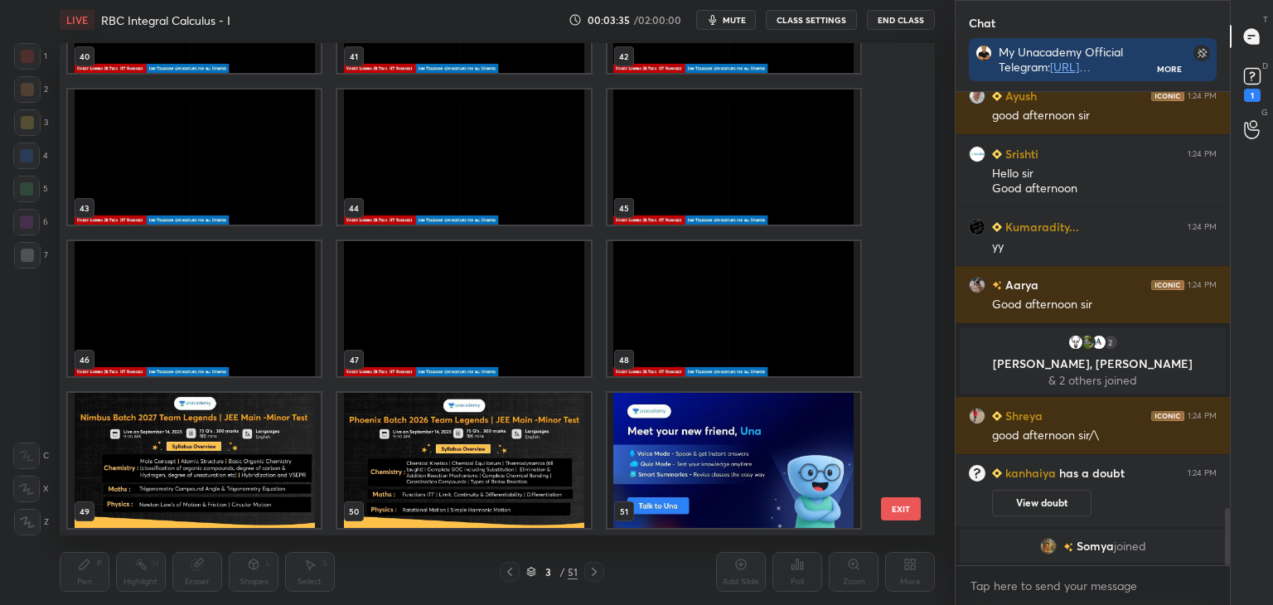
click at [511, 316] on img "grid" at bounding box center [463, 308] width 253 height 135
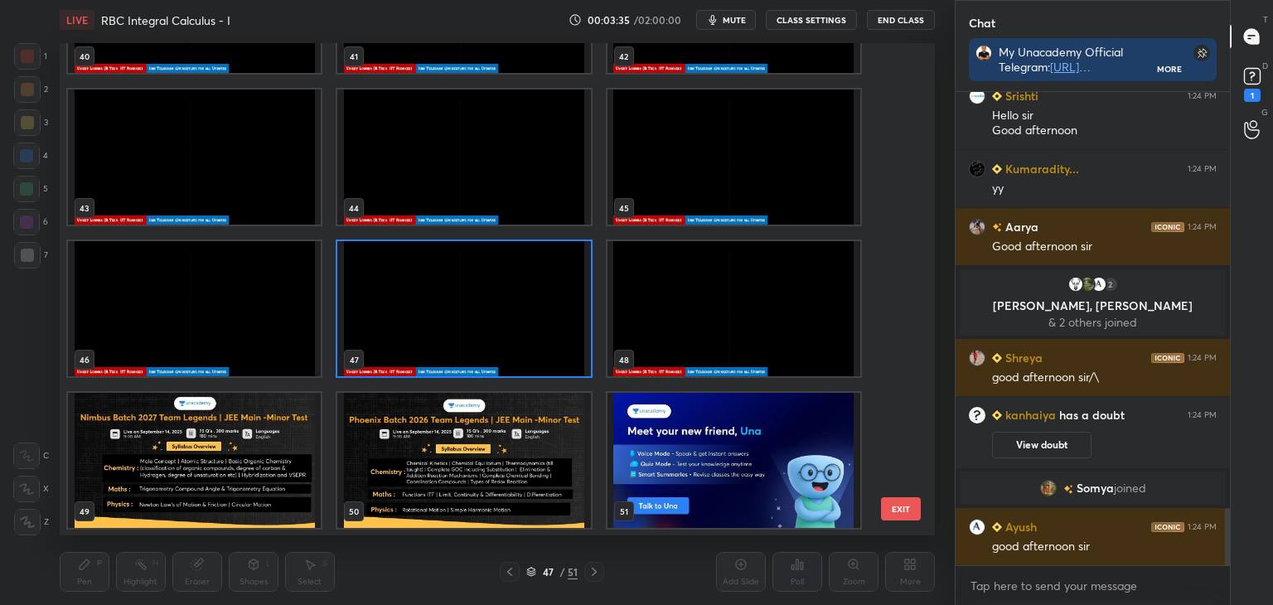
click at [511, 316] on img "grid" at bounding box center [463, 308] width 253 height 135
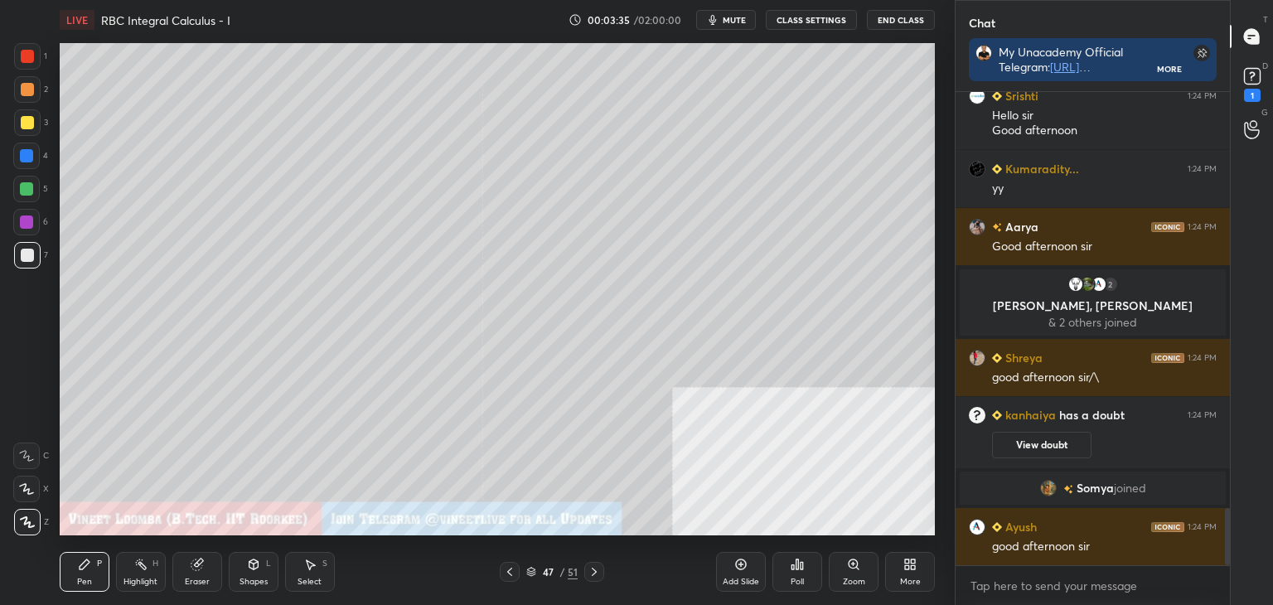
click at [512, 316] on img "grid" at bounding box center [463, 308] width 253 height 135
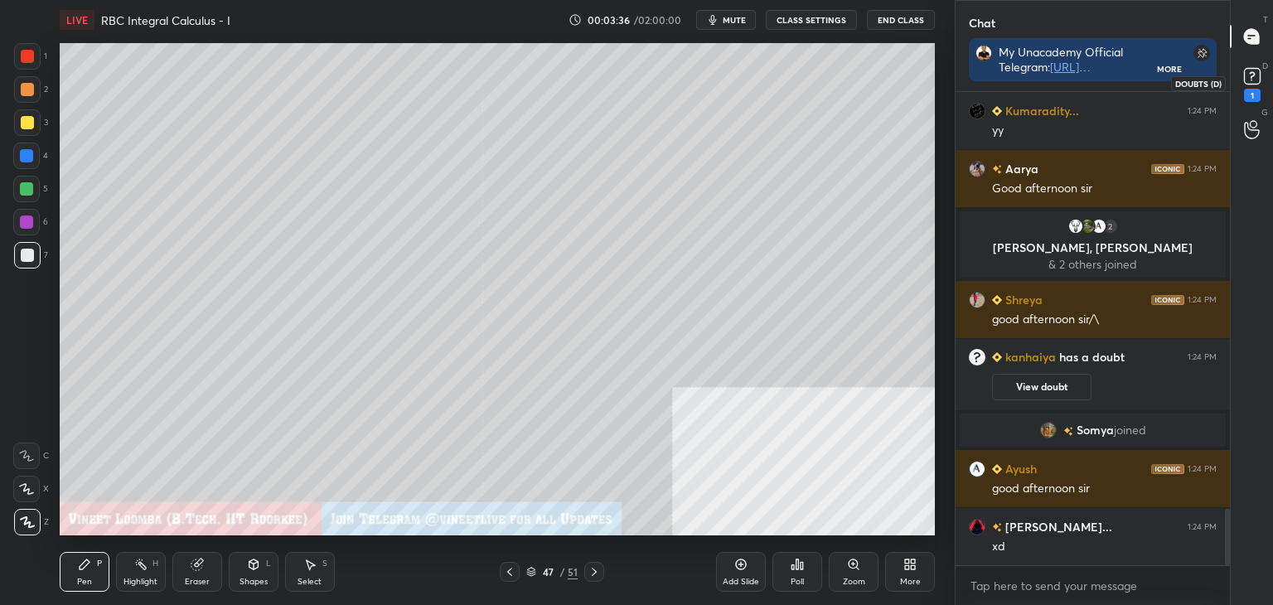
click at [1256, 90] on div "1" at bounding box center [1252, 95] width 17 height 13
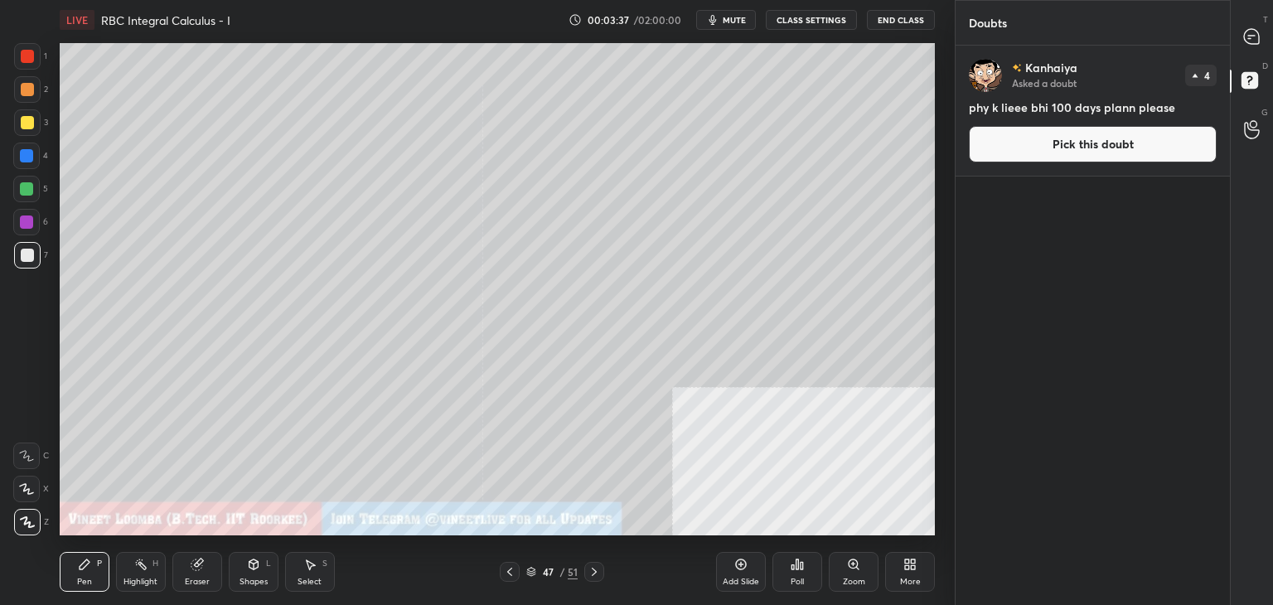
drag, startPoint x: 1186, startPoint y: 137, endPoint x: 1191, endPoint y: 123, distance: 14.2
click at [1185, 137] on button "Pick this doubt" at bounding box center [1093, 144] width 248 height 36
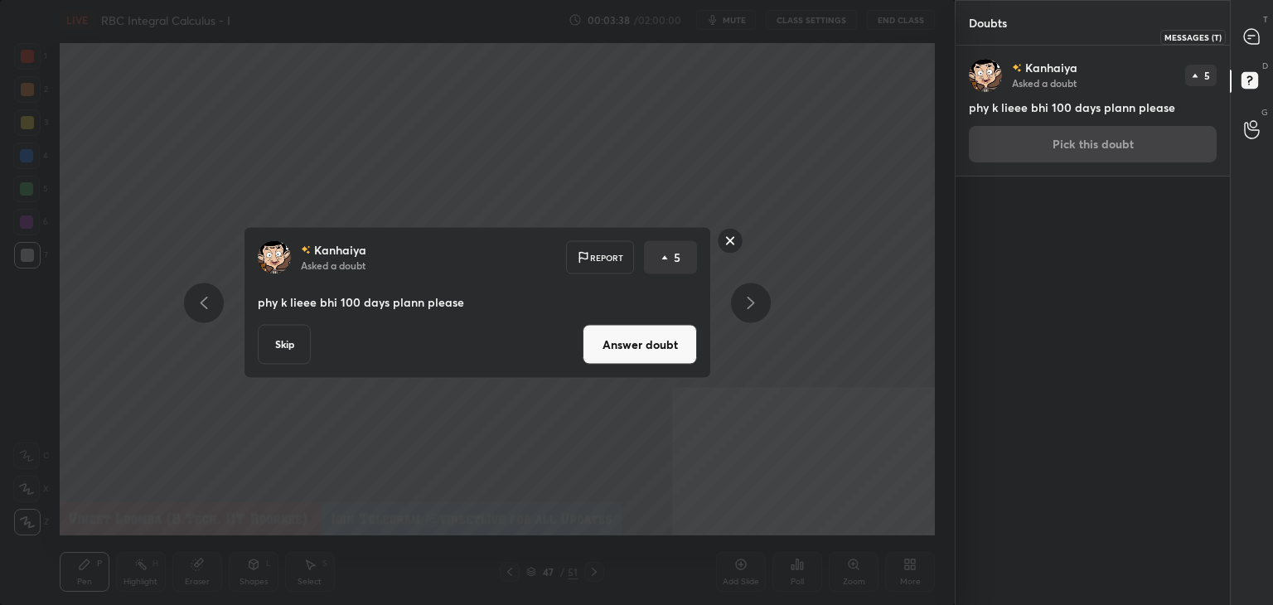
click at [1258, 25] on div at bounding box center [1252, 37] width 33 height 30
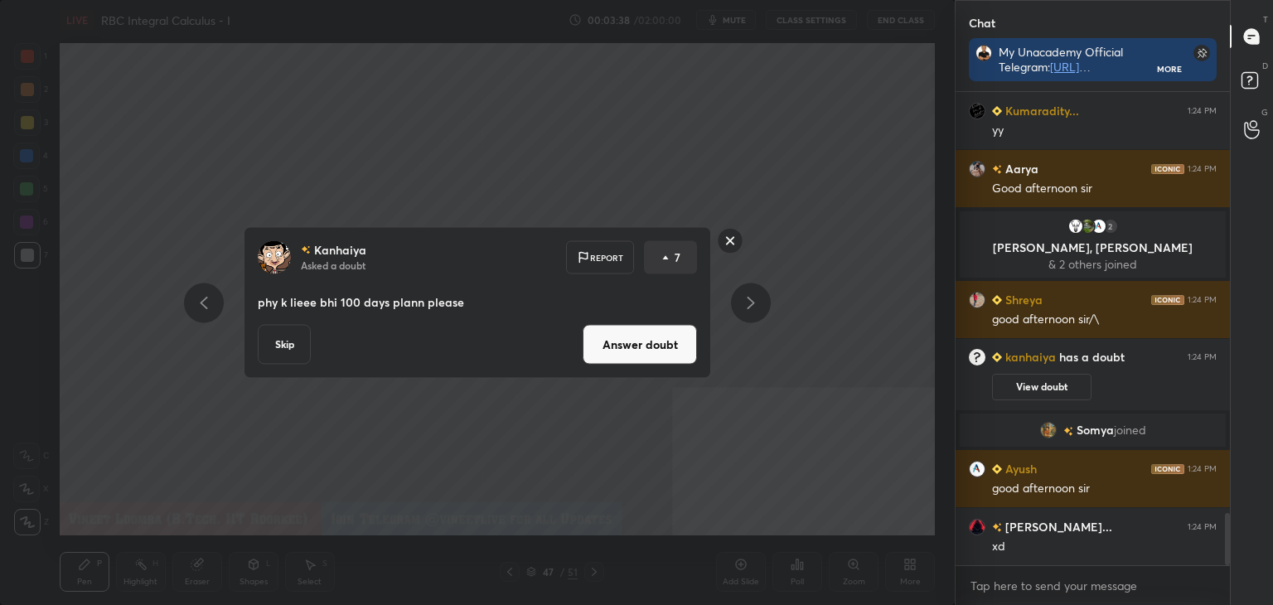
click at [659, 341] on button "Answer doubt" at bounding box center [640, 345] width 114 height 40
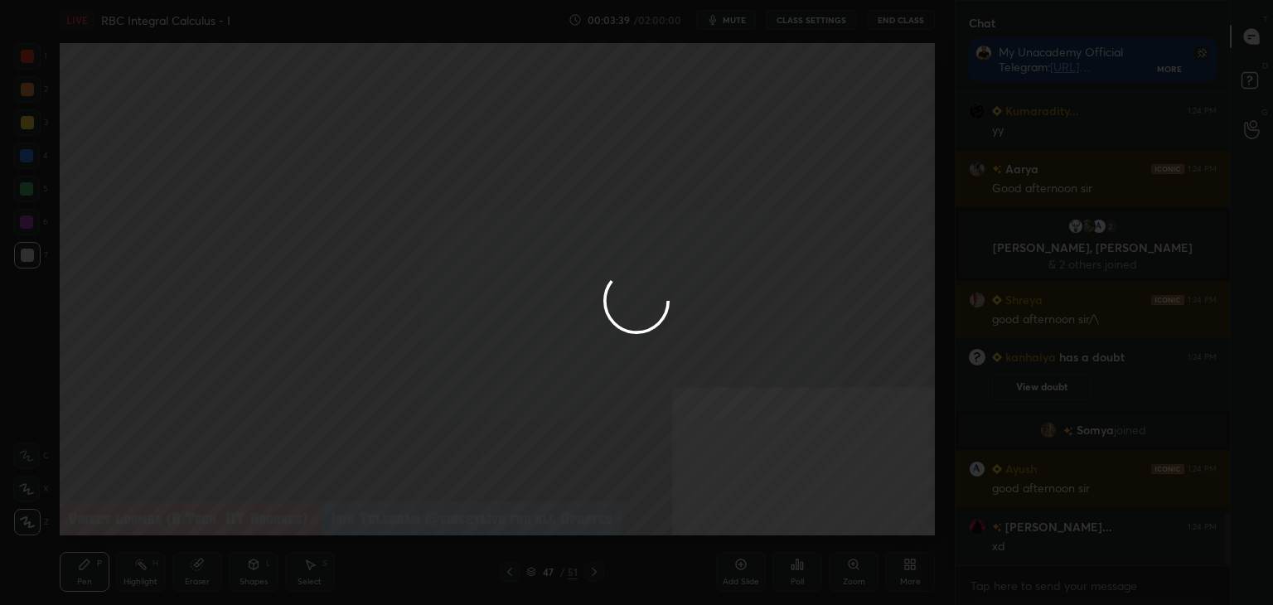
click at [648, 337] on div at bounding box center [636, 303] width 66 height 70
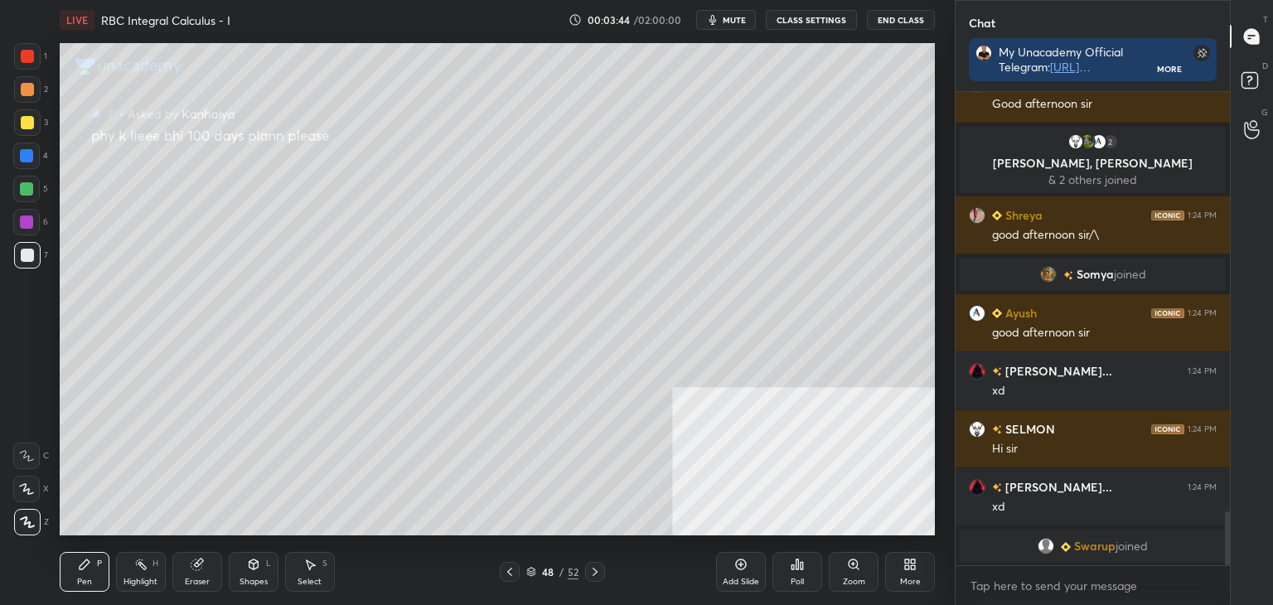
click at [521, 564] on div "48 / 52" at bounding box center [552, 572] width 105 height 20
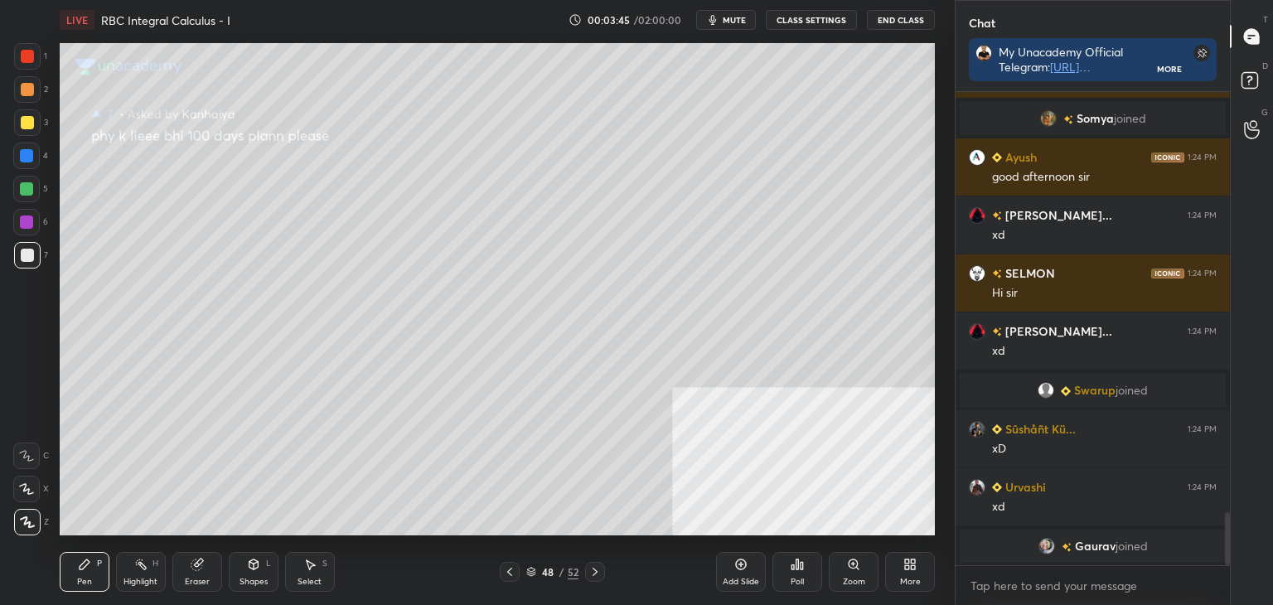
click at [511, 572] on icon at bounding box center [509, 571] width 13 height 13
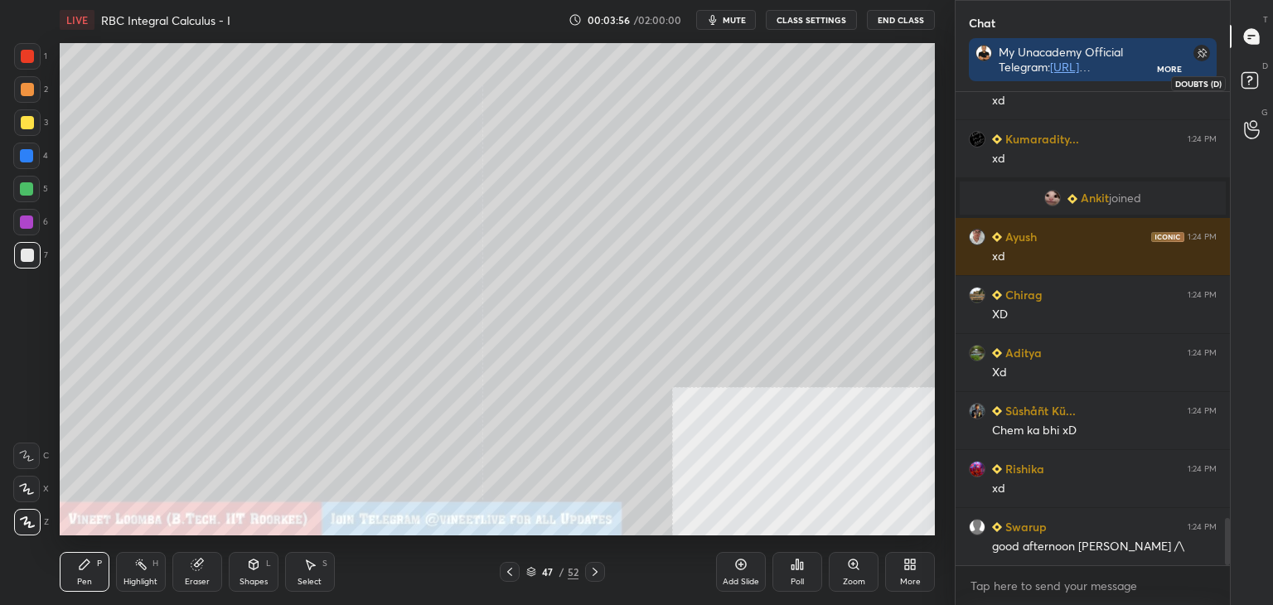
click at [1255, 90] on icon at bounding box center [1252, 83] width 30 height 30
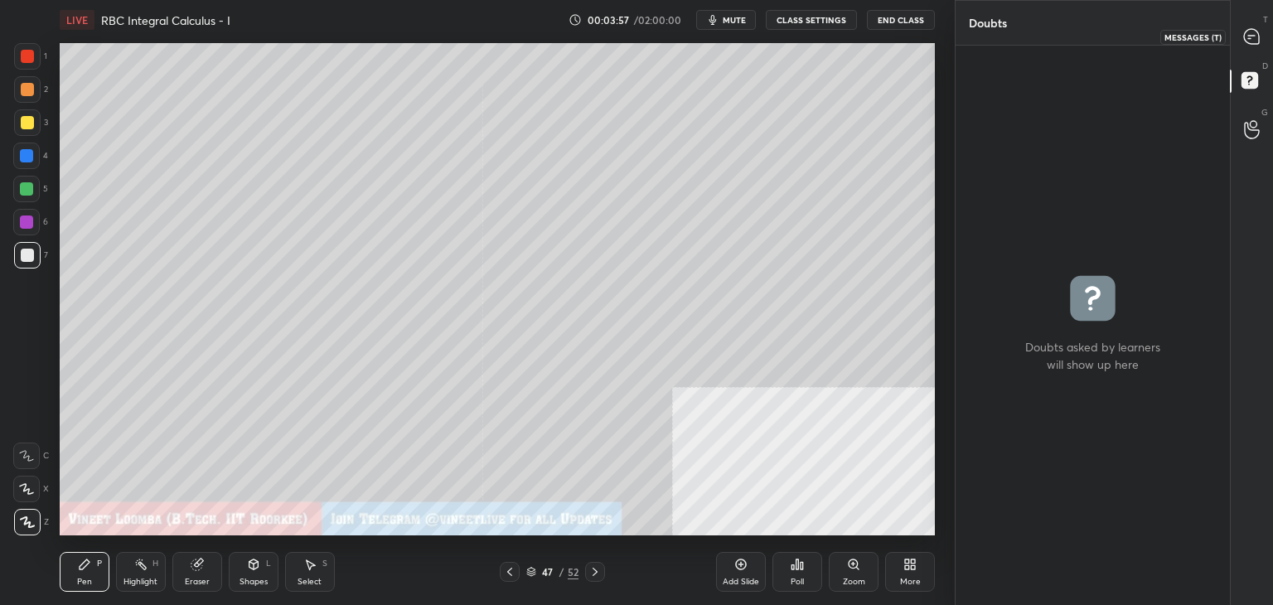
click at [1251, 45] on div at bounding box center [1252, 37] width 33 height 30
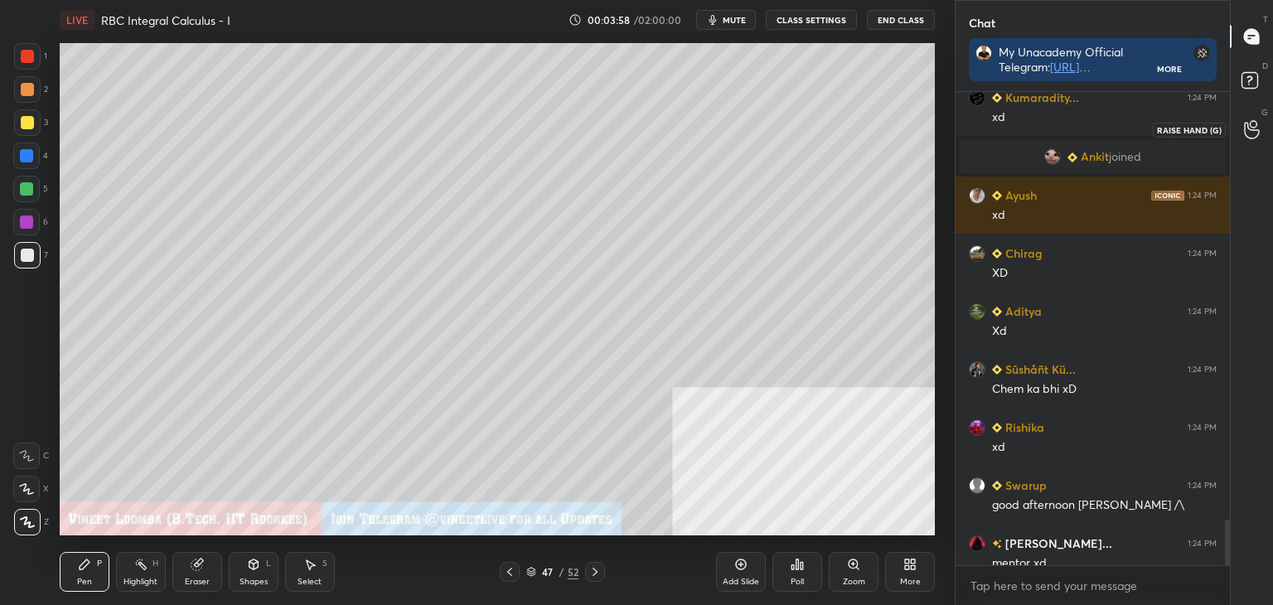
click at [1260, 121] on div at bounding box center [1252, 129] width 33 height 30
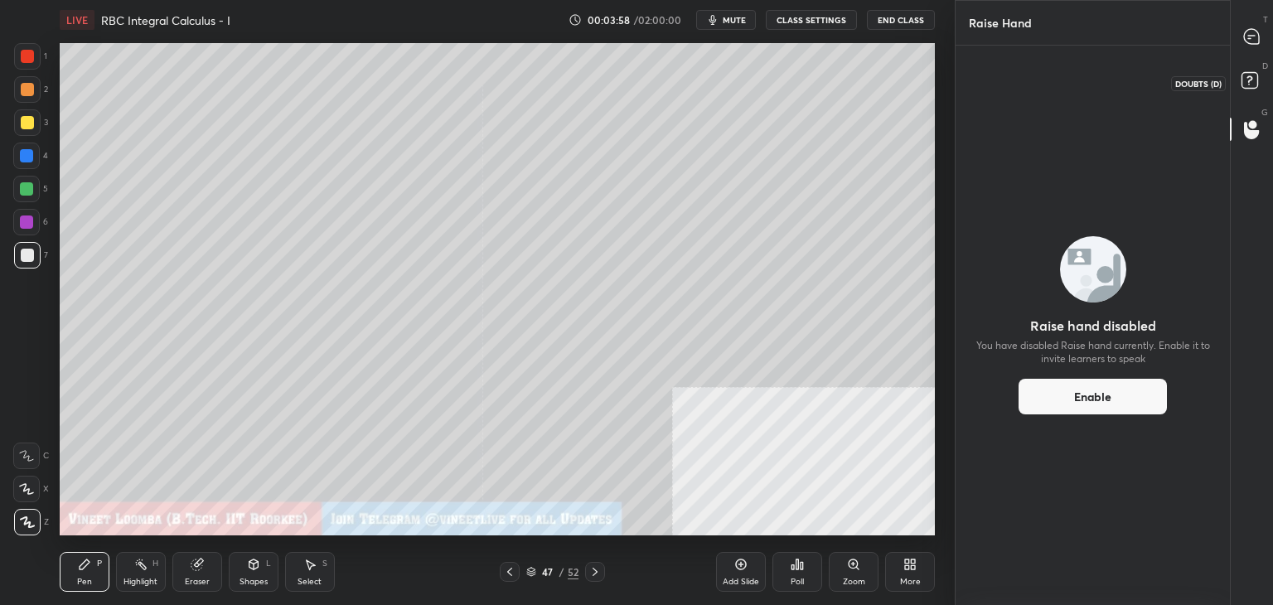
click at [1262, 80] on icon at bounding box center [1252, 83] width 30 height 30
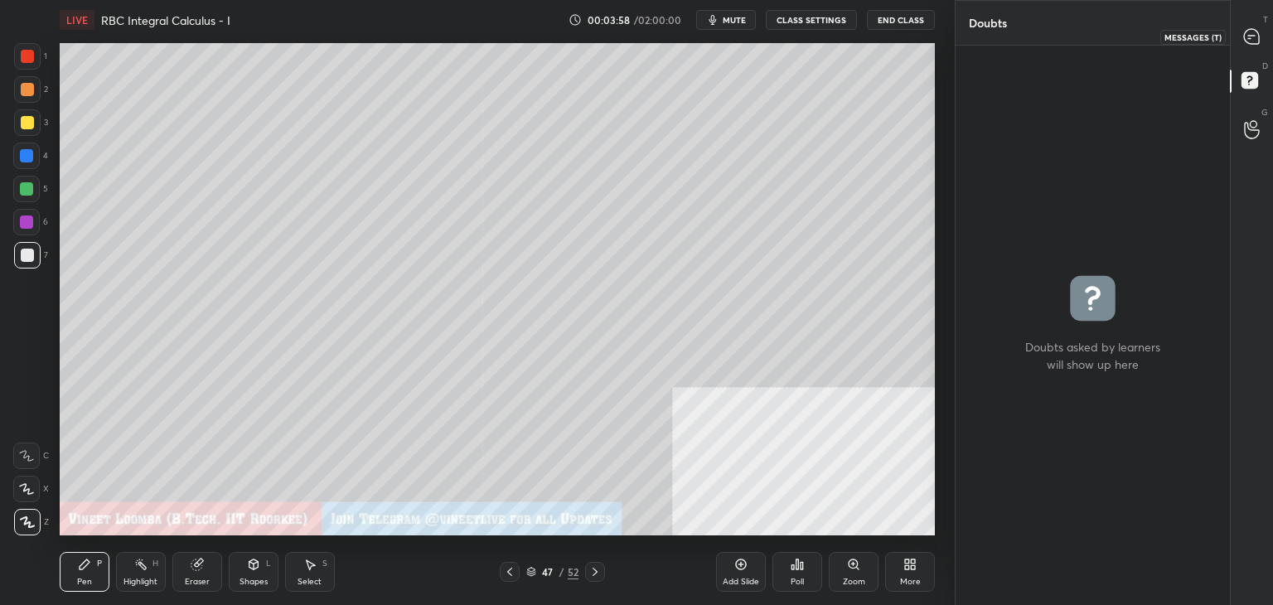
click at [1265, 41] on div at bounding box center [1252, 37] width 33 height 30
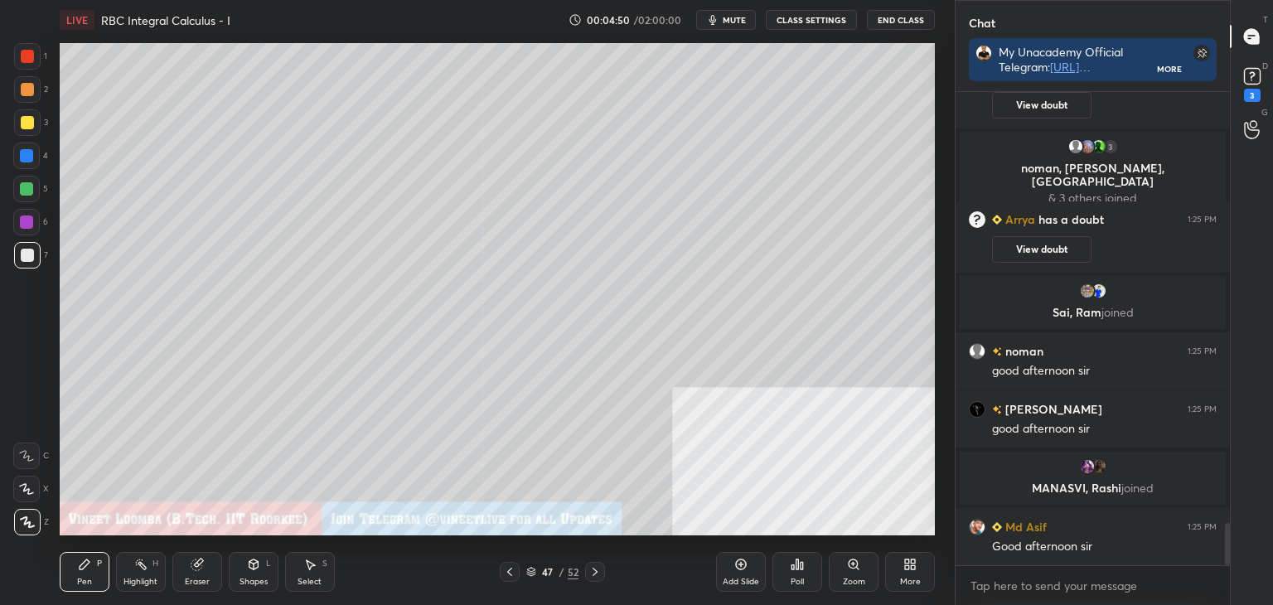
click at [1257, 63] on div "D Doubts (D) 3" at bounding box center [1252, 83] width 42 height 46
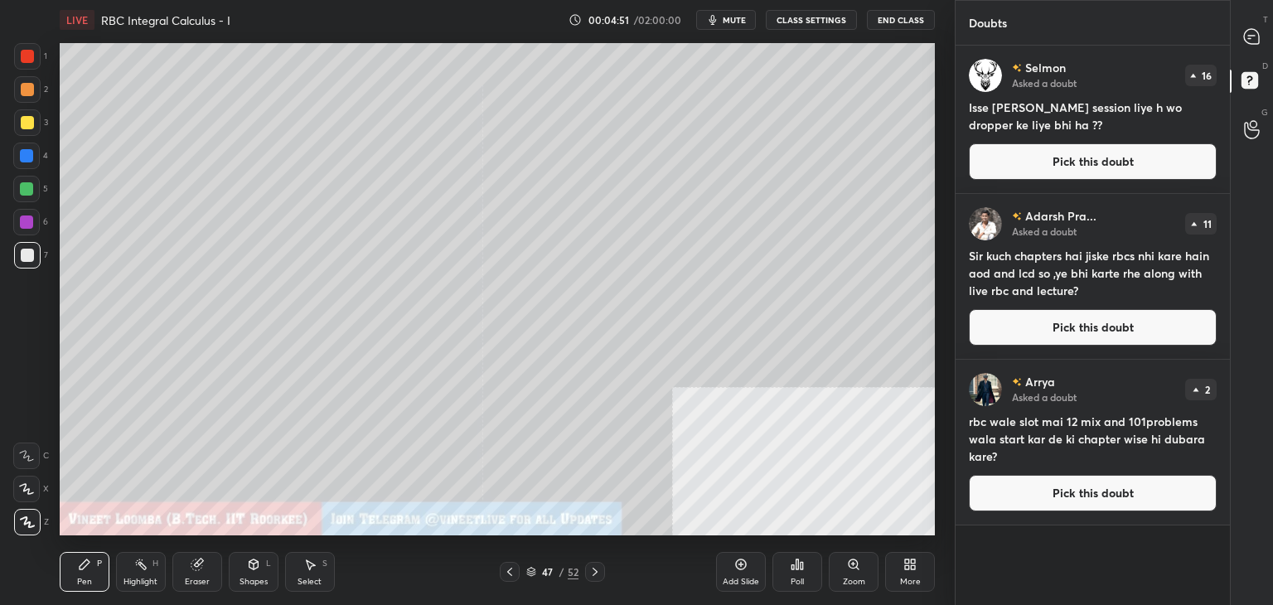
drag, startPoint x: 1137, startPoint y: 167, endPoint x: 1114, endPoint y: 164, distance: 23.3
click at [1137, 163] on button "Pick this doubt" at bounding box center [1093, 161] width 248 height 36
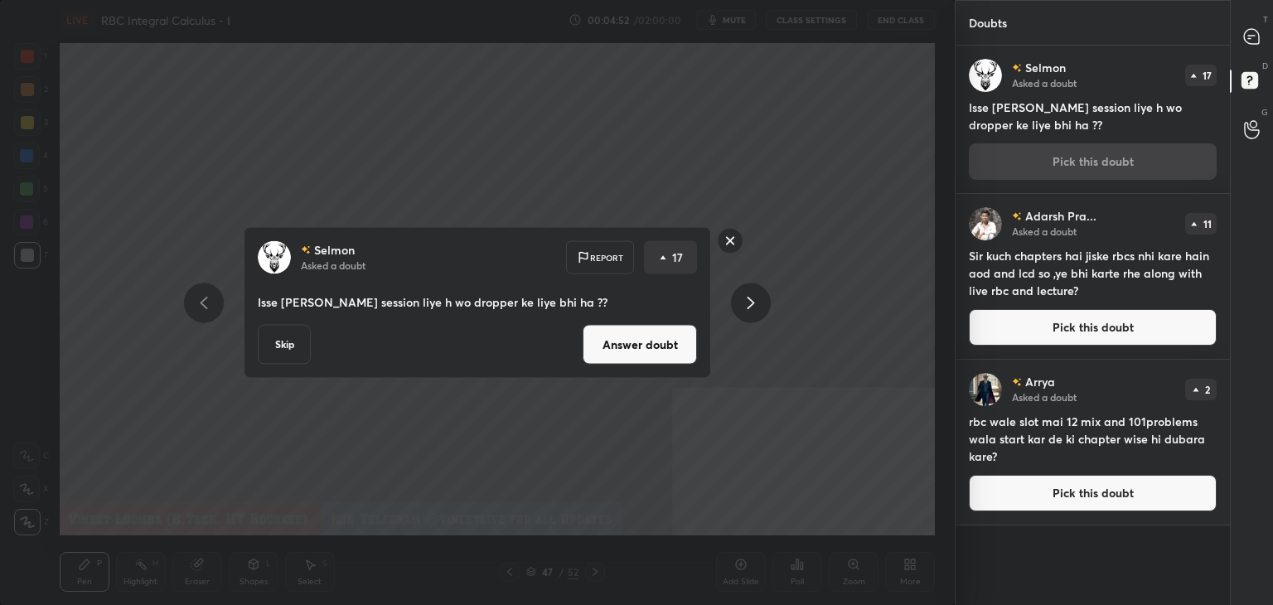
click at [660, 349] on button "Answer doubt" at bounding box center [640, 345] width 114 height 40
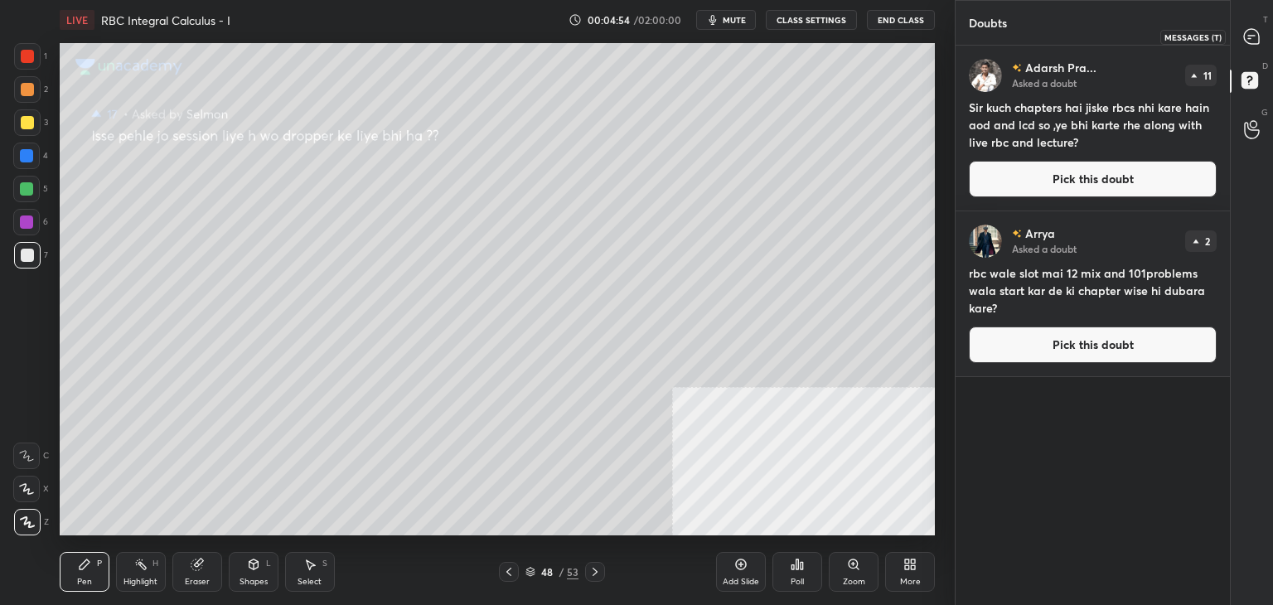
click at [1250, 31] on icon at bounding box center [1251, 36] width 15 height 15
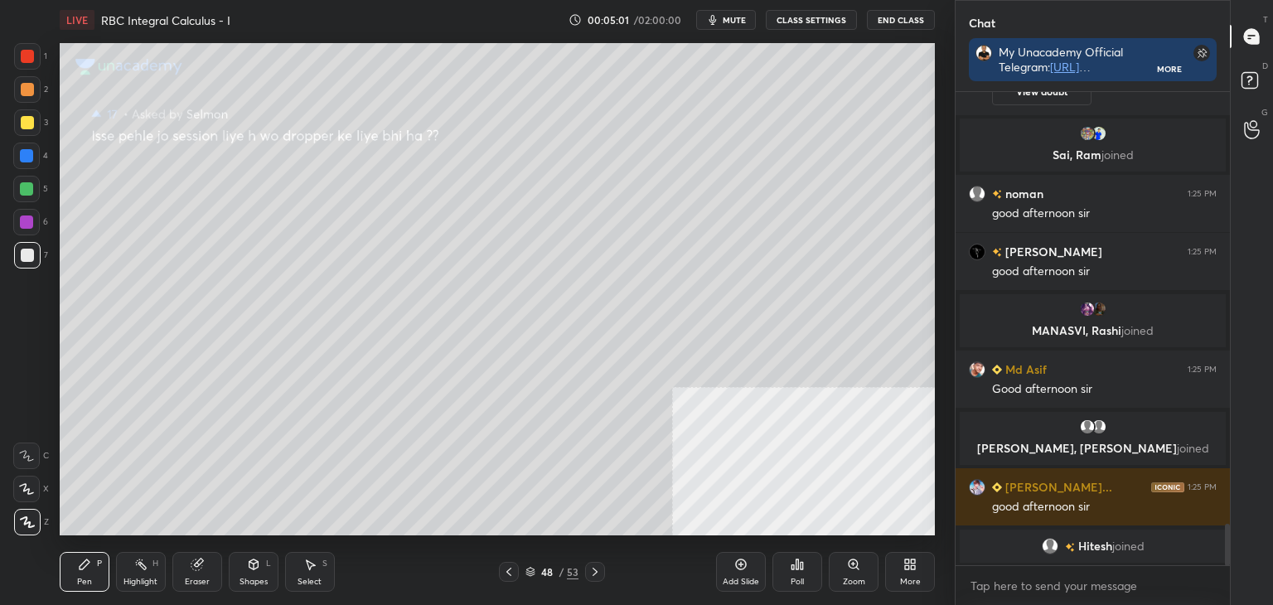
scroll to position [4988, 0]
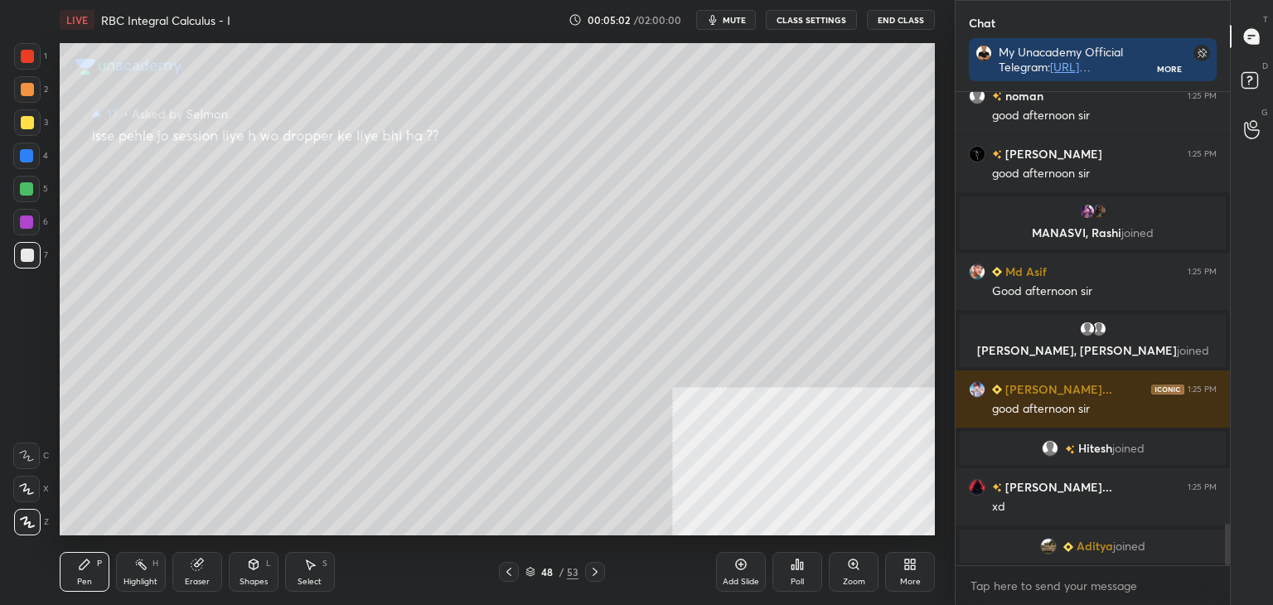
click at [1263, 75] on icon at bounding box center [1252, 83] width 30 height 30
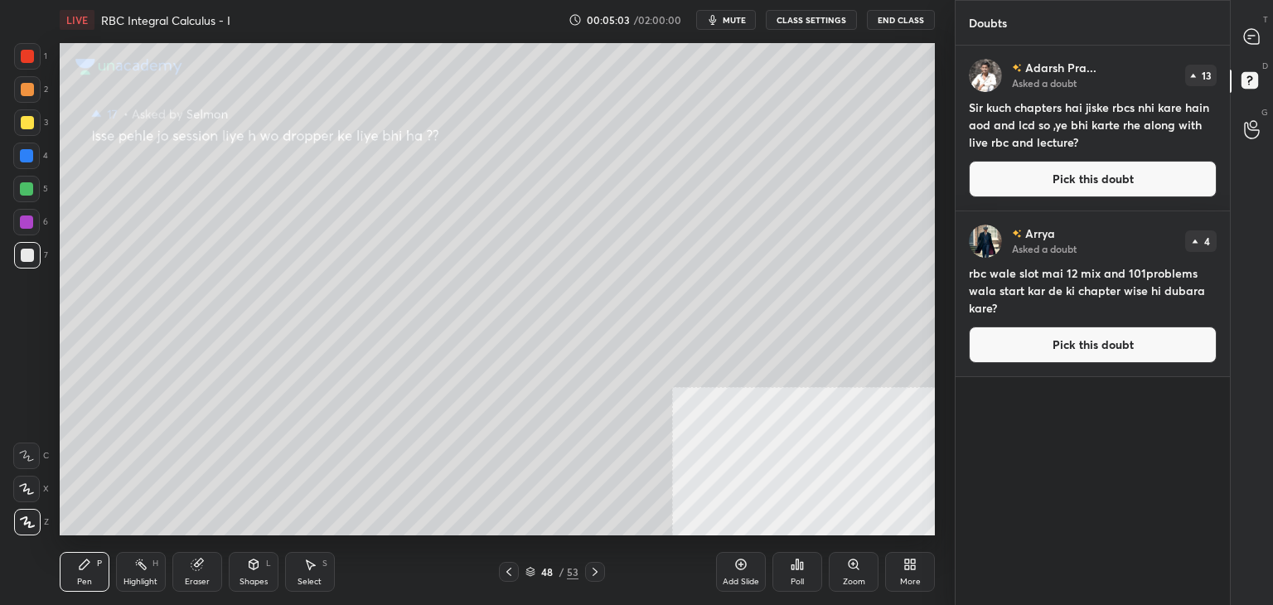
scroll to position [555, 269]
click at [1119, 186] on button "Pick this doubt" at bounding box center [1093, 179] width 248 height 36
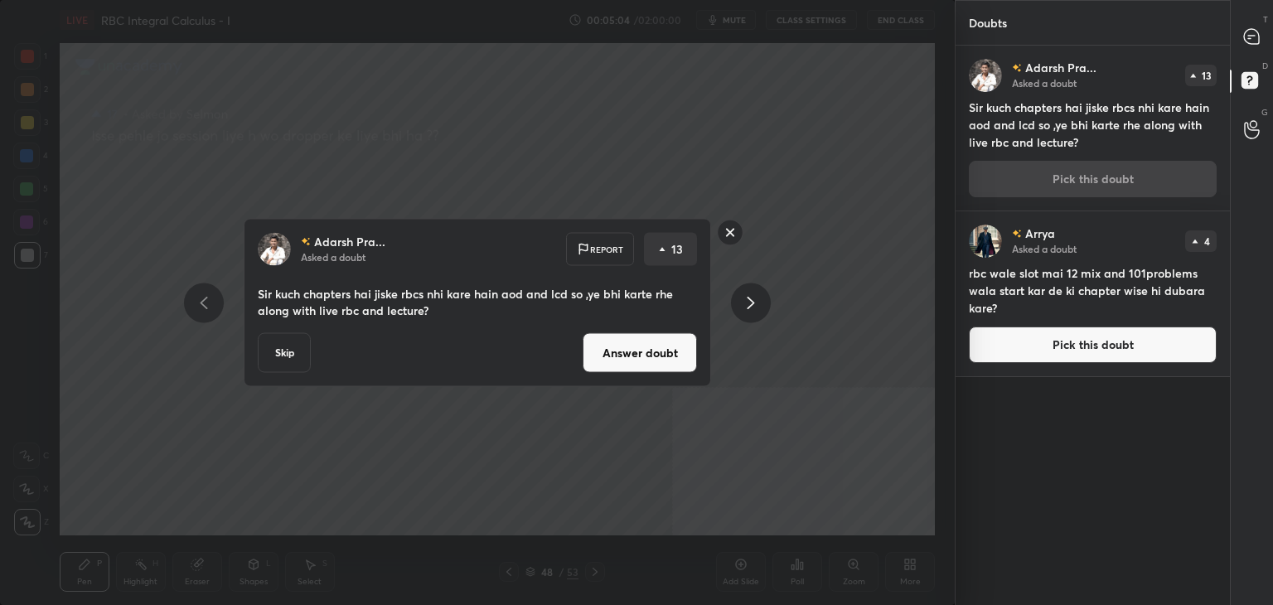
click at [686, 351] on button "Answer doubt" at bounding box center [640, 353] width 114 height 40
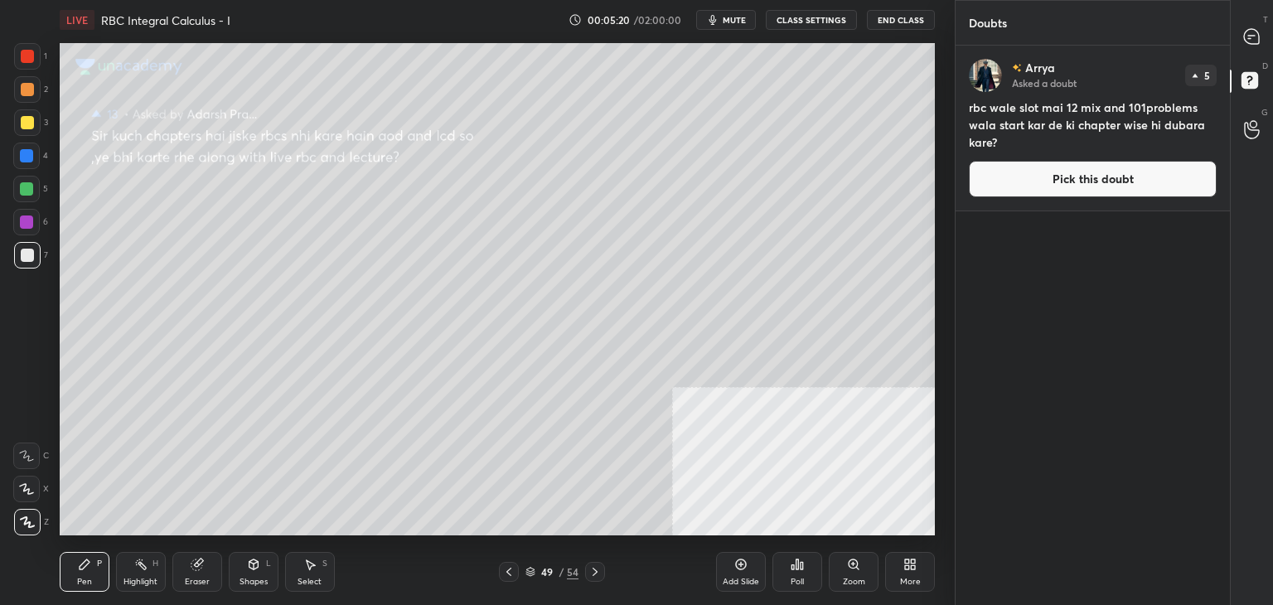
click at [1017, 176] on button "Pick this doubt" at bounding box center [1093, 179] width 248 height 36
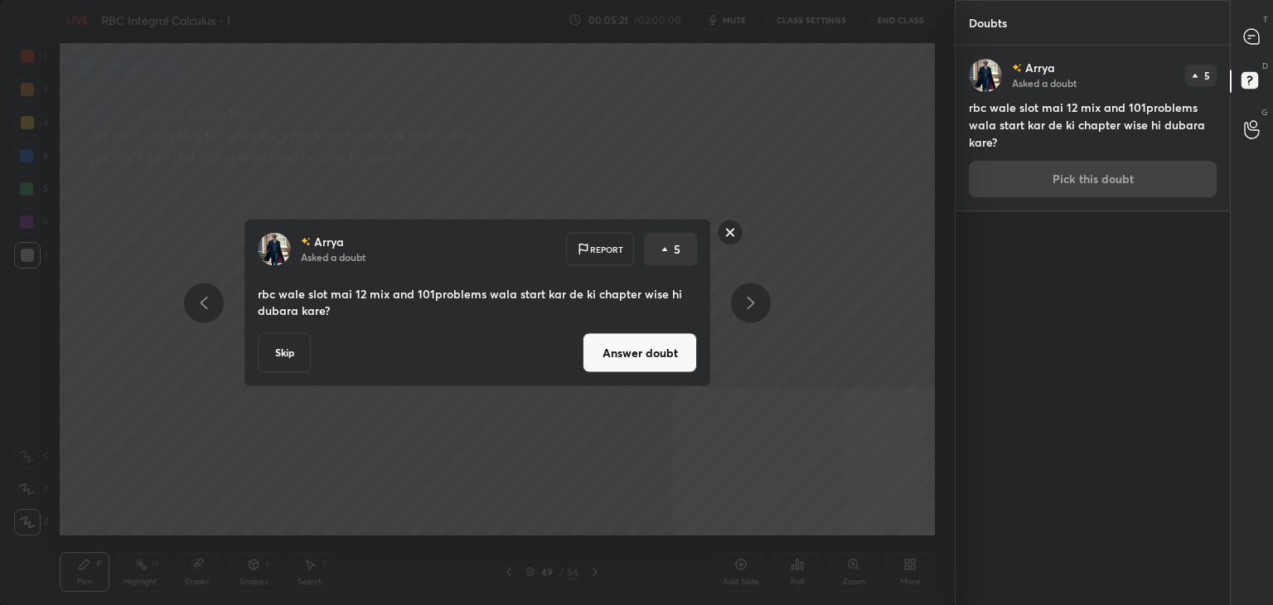
click at [686, 352] on button "Answer doubt" at bounding box center [640, 353] width 114 height 40
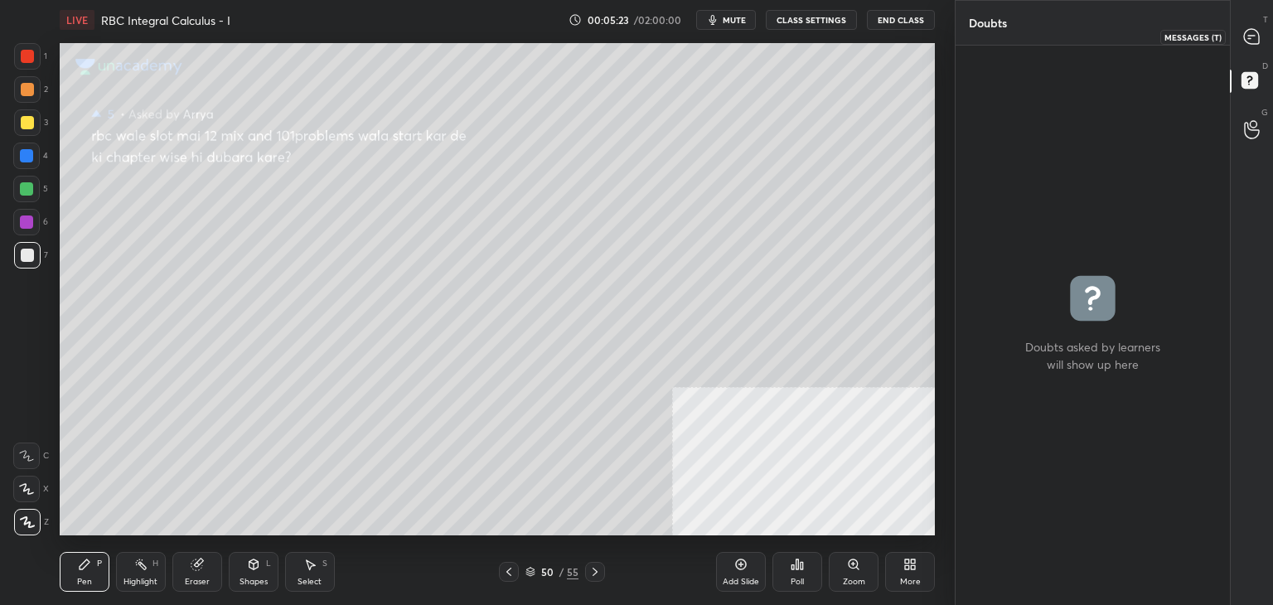
drag, startPoint x: 1256, startPoint y: 39, endPoint x: 1263, endPoint y: 31, distance: 11.2
click at [1255, 38] on icon at bounding box center [1251, 36] width 15 height 15
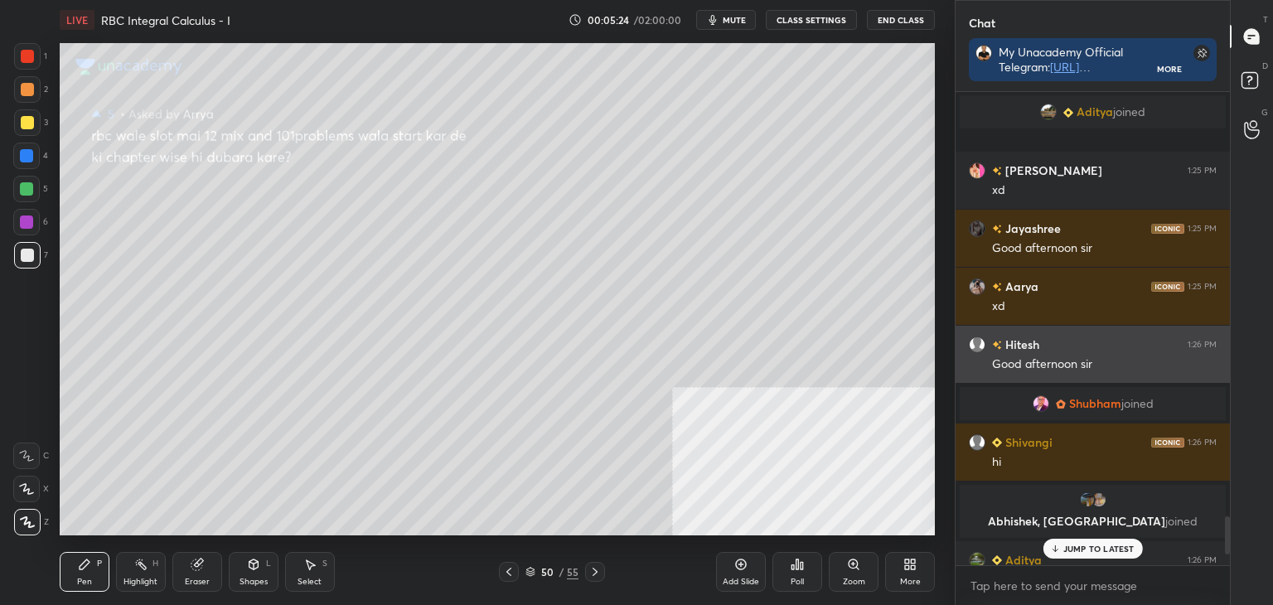
scroll to position [5, 5]
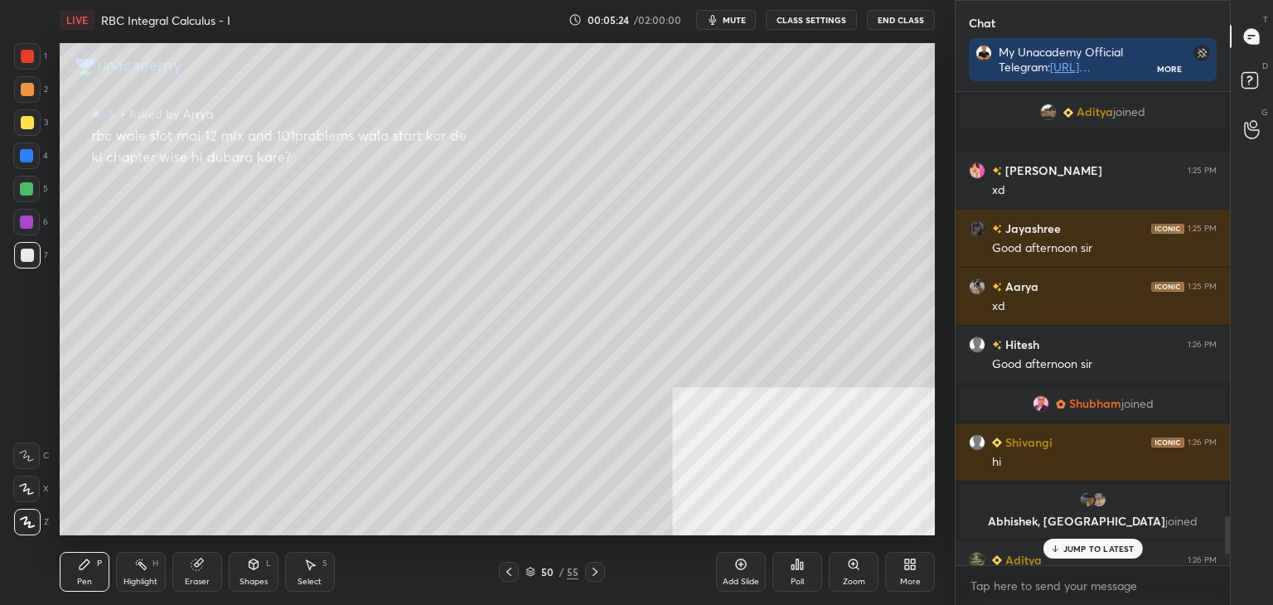
click at [1102, 553] on p "JUMP TO LATEST" at bounding box center [1098, 549] width 71 height 10
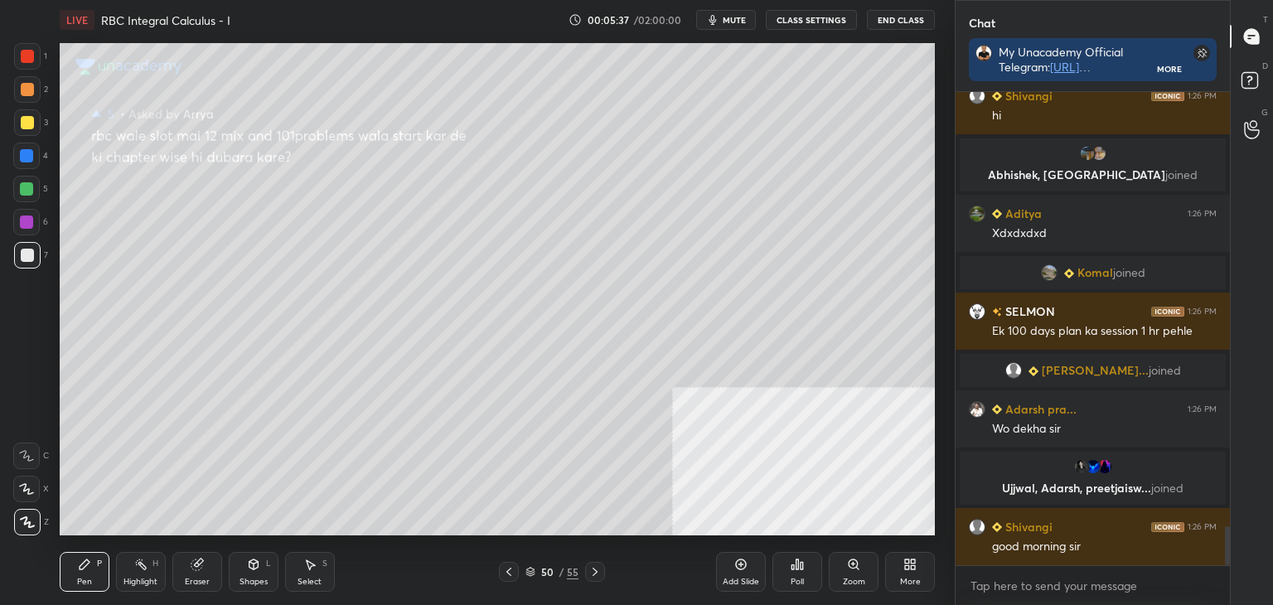
scroll to position [468, 269]
click at [1251, 85] on rect at bounding box center [1250, 81] width 16 height 16
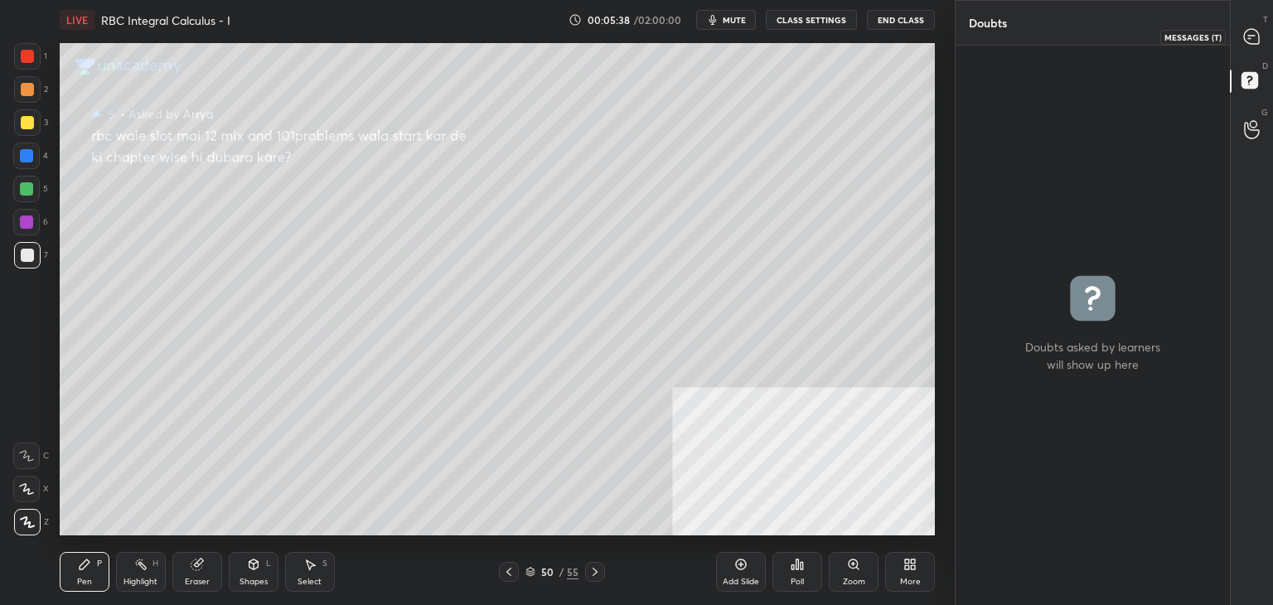
click at [1257, 31] on icon at bounding box center [1251, 36] width 15 height 15
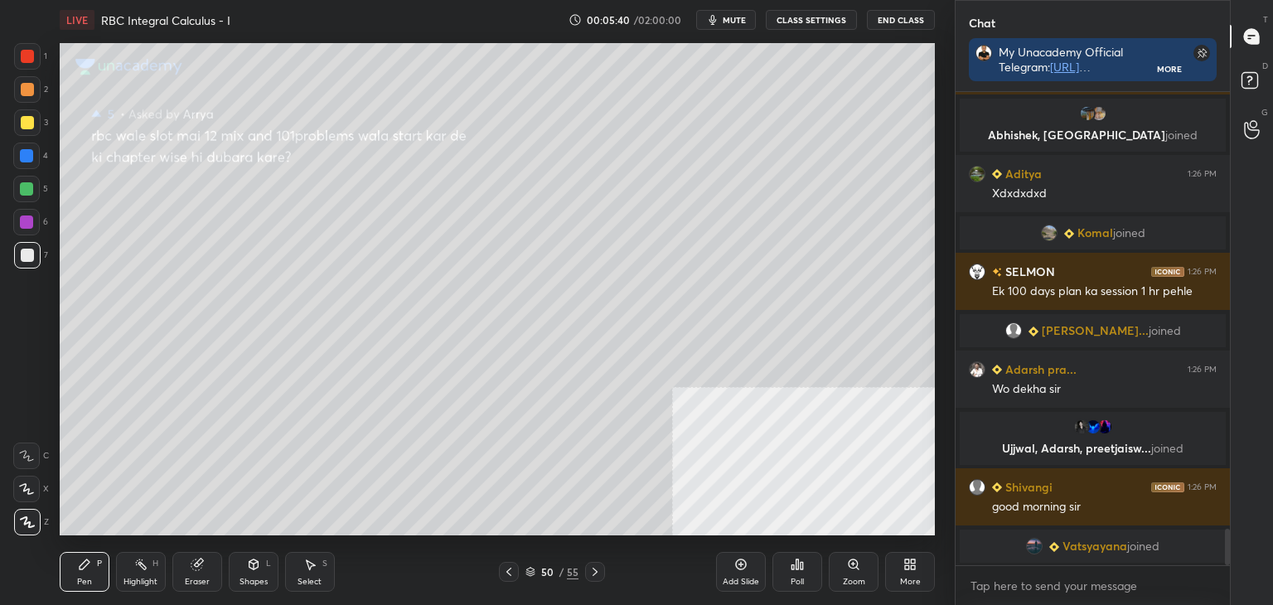
click at [503, 572] on icon at bounding box center [508, 571] width 13 height 13
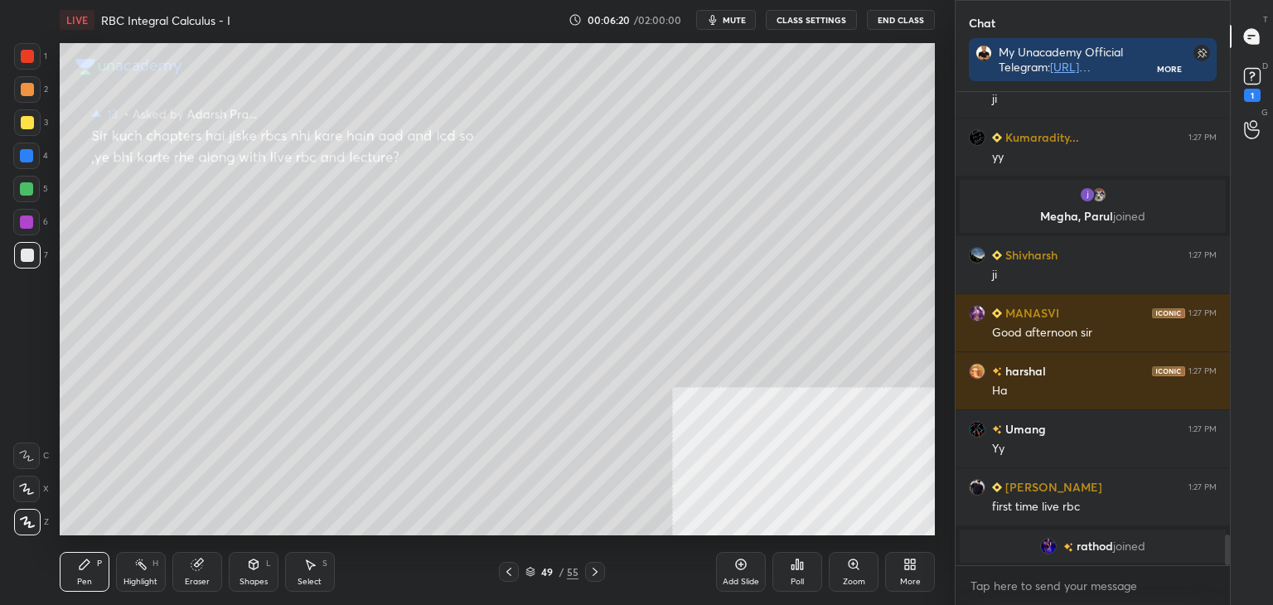
click at [508, 575] on icon at bounding box center [508, 571] width 13 height 13
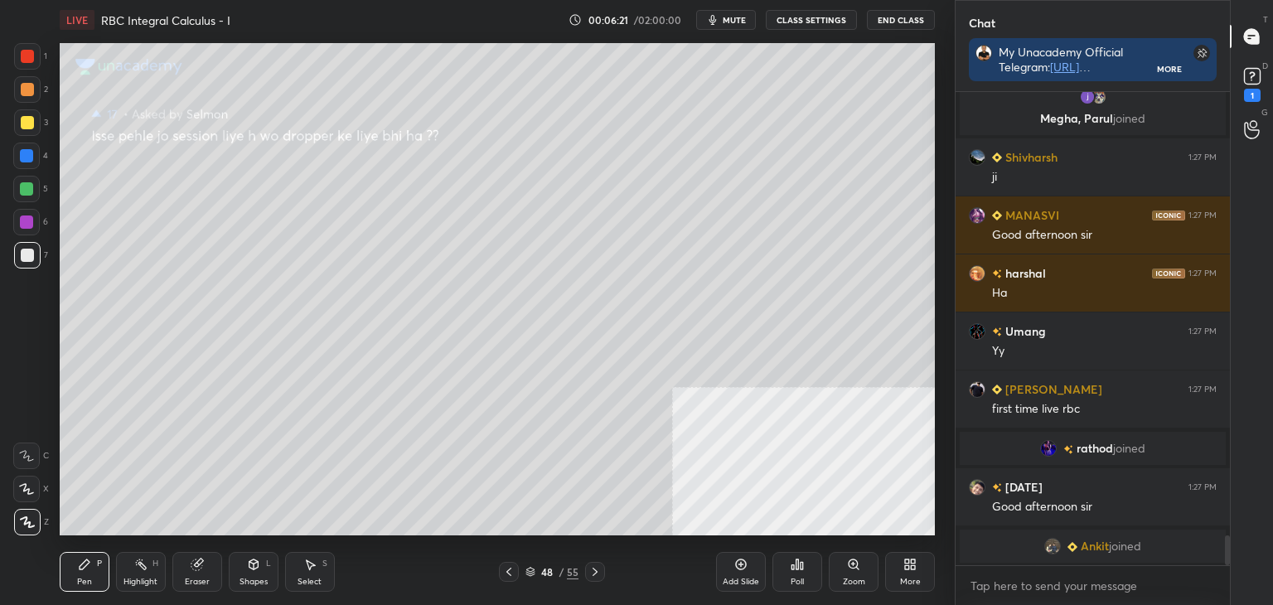
click at [508, 571] on icon at bounding box center [508, 571] width 13 height 13
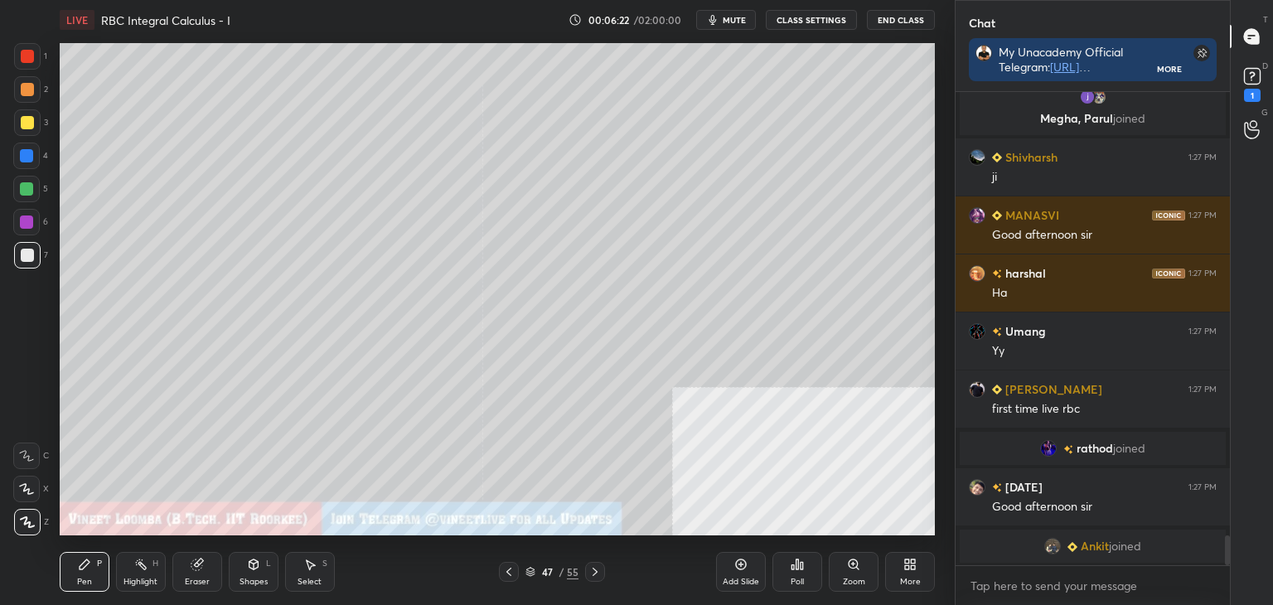
click at [535, 574] on div "47 / 55" at bounding box center [551, 571] width 53 height 15
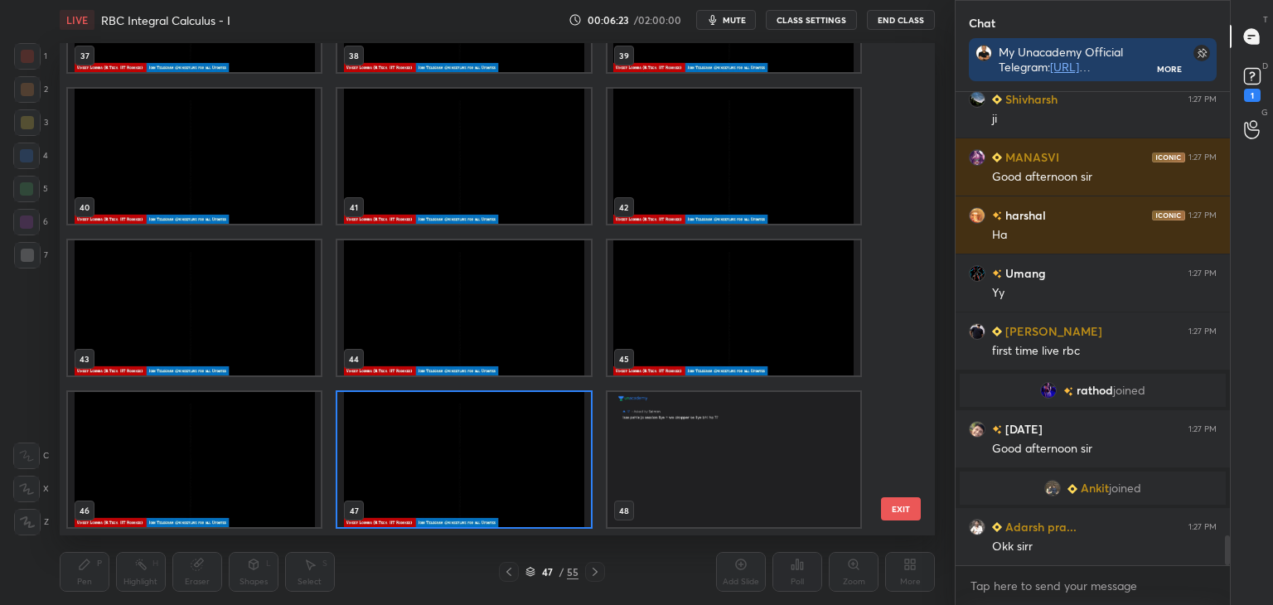
click at [537, 574] on div "47 / 55" at bounding box center [551, 571] width 53 height 15
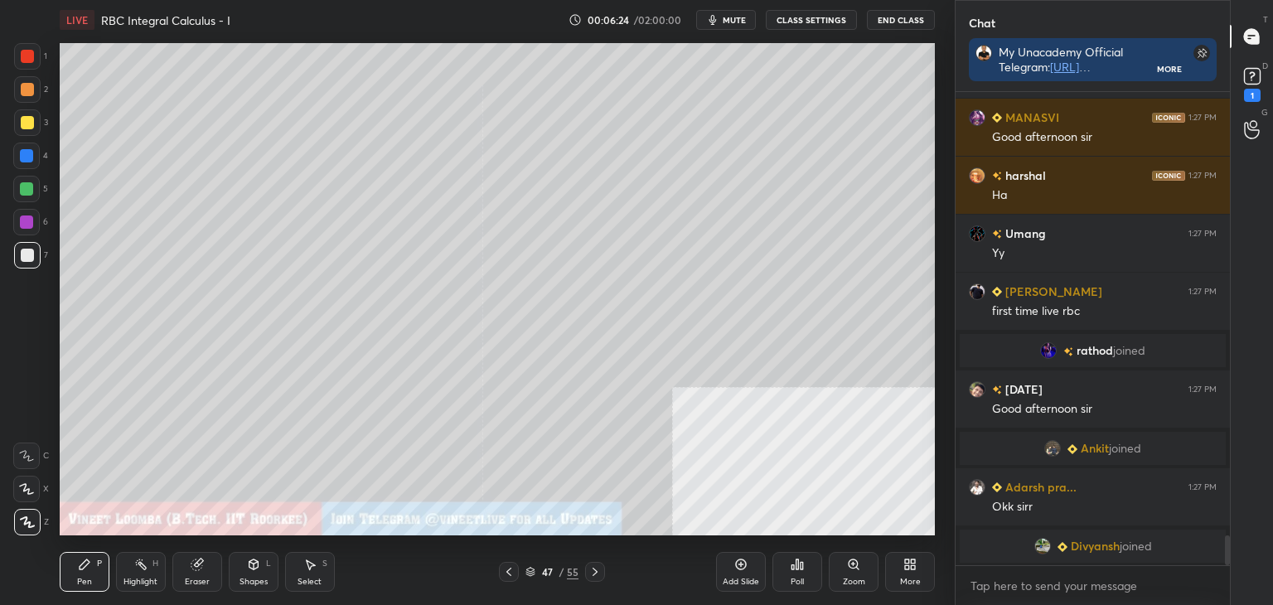
click at [1266, 77] on div "1" at bounding box center [1252, 83] width 33 height 30
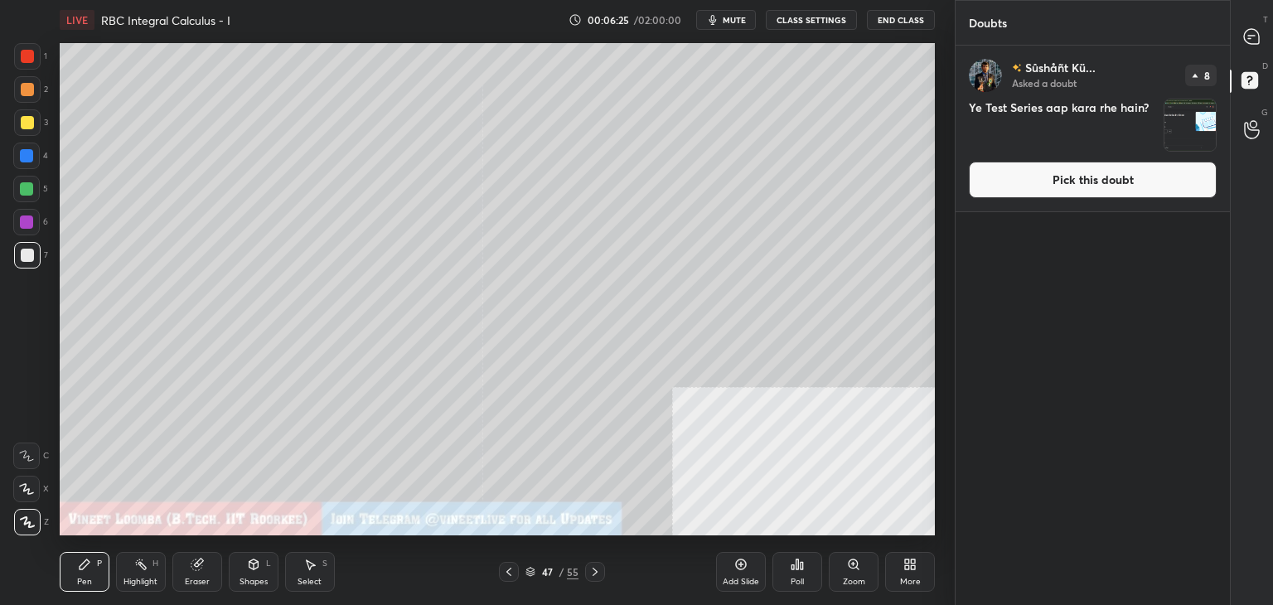
click at [1194, 170] on button "Pick this doubt" at bounding box center [1093, 180] width 248 height 36
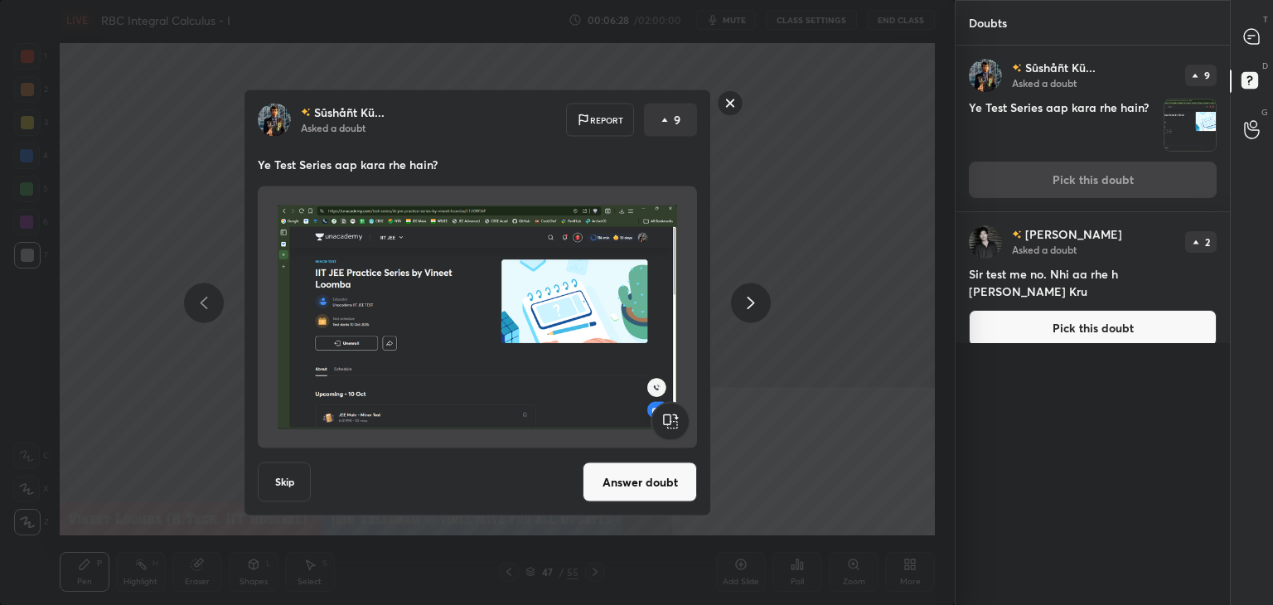
drag, startPoint x: 667, startPoint y: 475, endPoint x: 678, endPoint y: 438, distance: 38.0
click at [669, 477] on button "Answer doubt" at bounding box center [640, 483] width 114 height 40
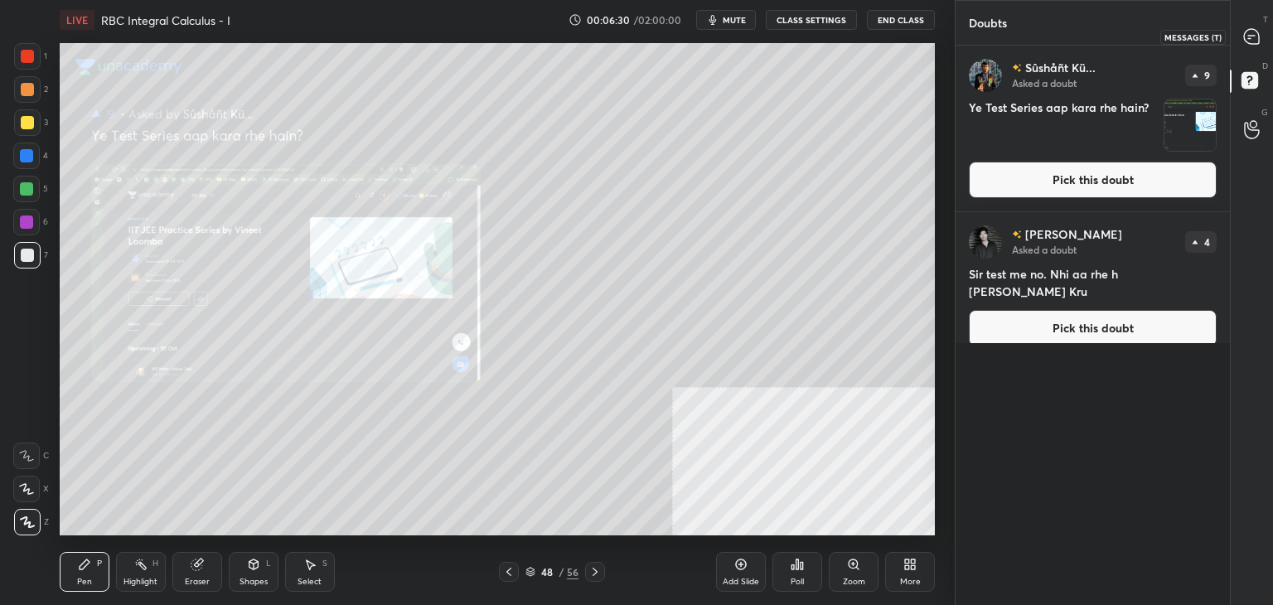
click at [1249, 41] on icon at bounding box center [1251, 36] width 15 height 15
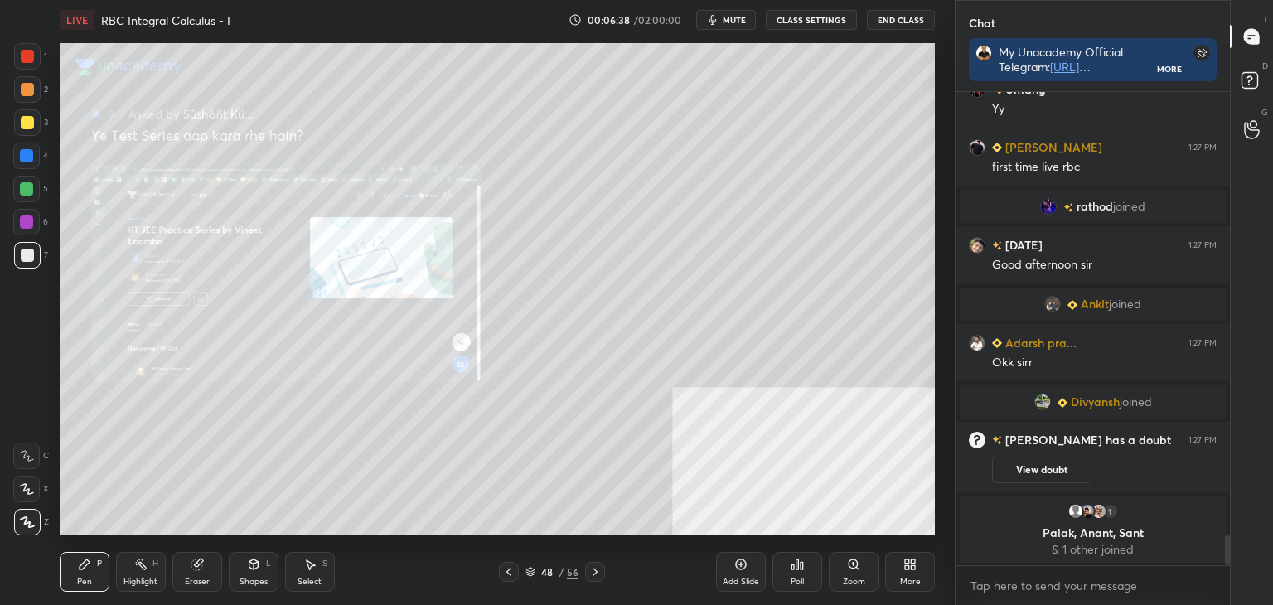
click at [509, 571] on icon at bounding box center [508, 571] width 13 height 13
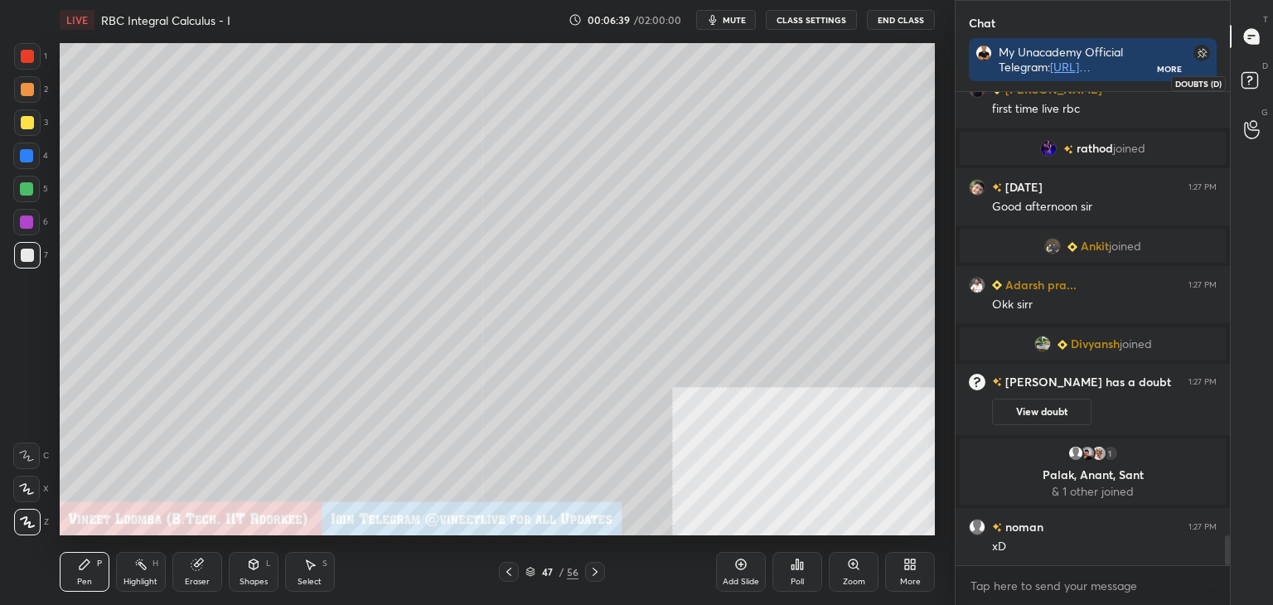
click at [1251, 84] on rect at bounding box center [1250, 81] width 16 height 16
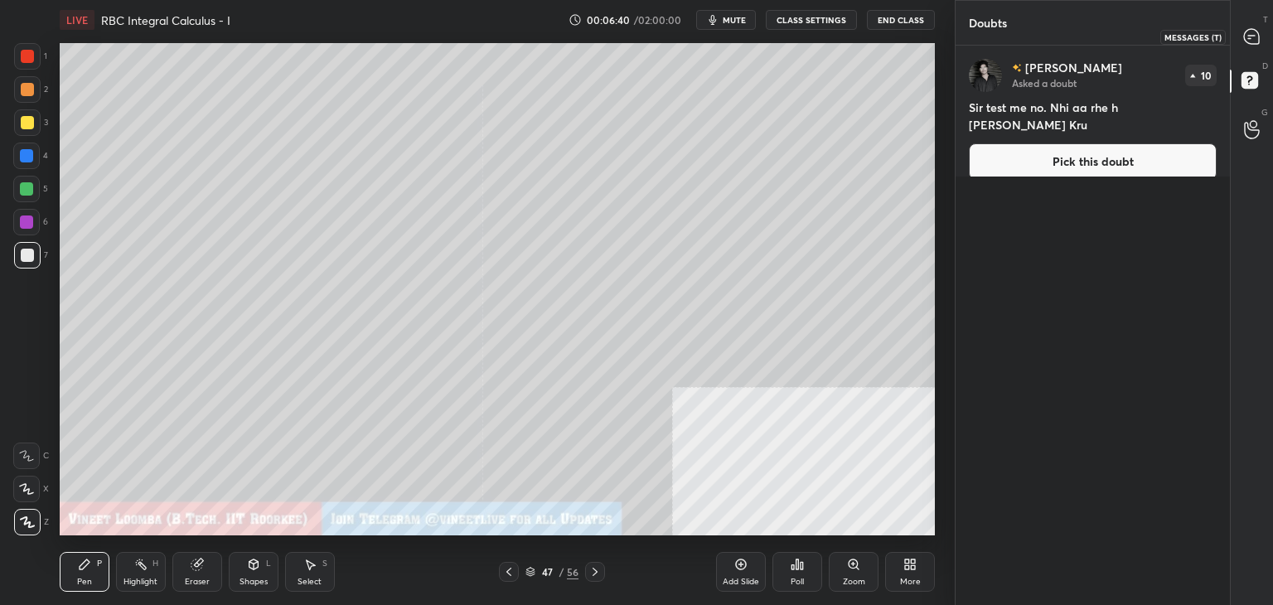
drag, startPoint x: 1248, startPoint y: 35, endPoint x: 1250, endPoint y: 53, distance: 18.3
click at [1254, 36] on icon at bounding box center [1251, 36] width 17 height 17
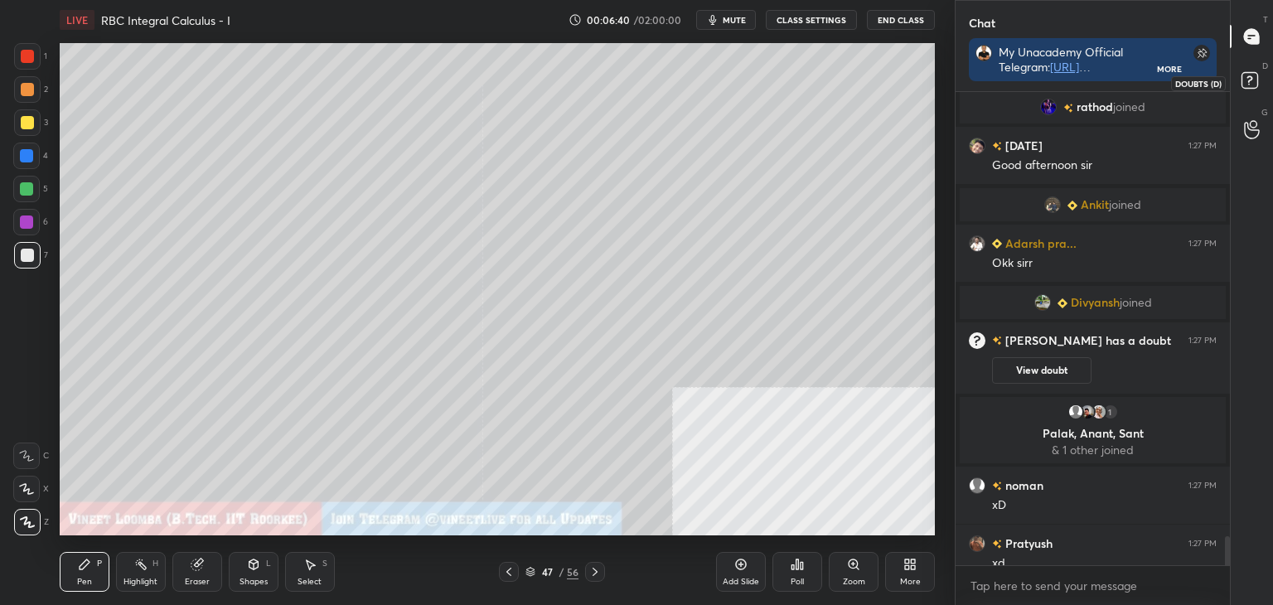
click at [1253, 77] on rect at bounding box center [1250, 81] width 16 height 16
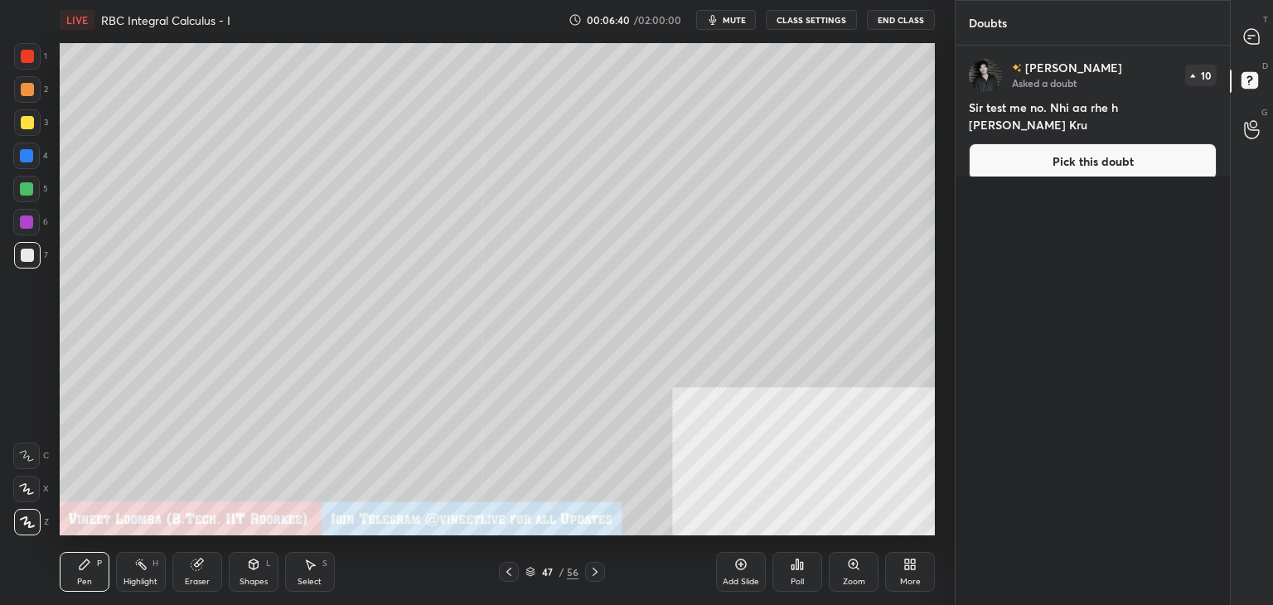
click at [1150, 154] on button "Pick this doubt" at bounding box center [1093, 161] width 248 height 36
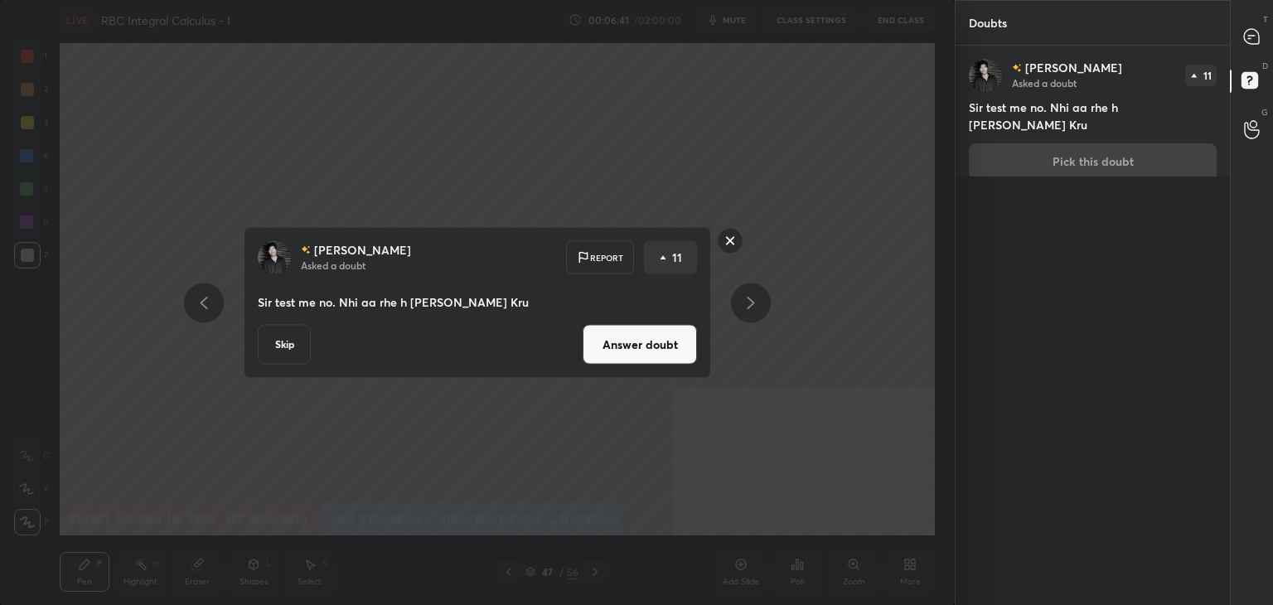
drag, startPoint x: 613, startPoint y: 346, endPoint x: 665, endPoint y: 284, distance: 81.2
click at [613, 345] on button "Answer doubt" at bounding box center [640, 345] width 114 height 40
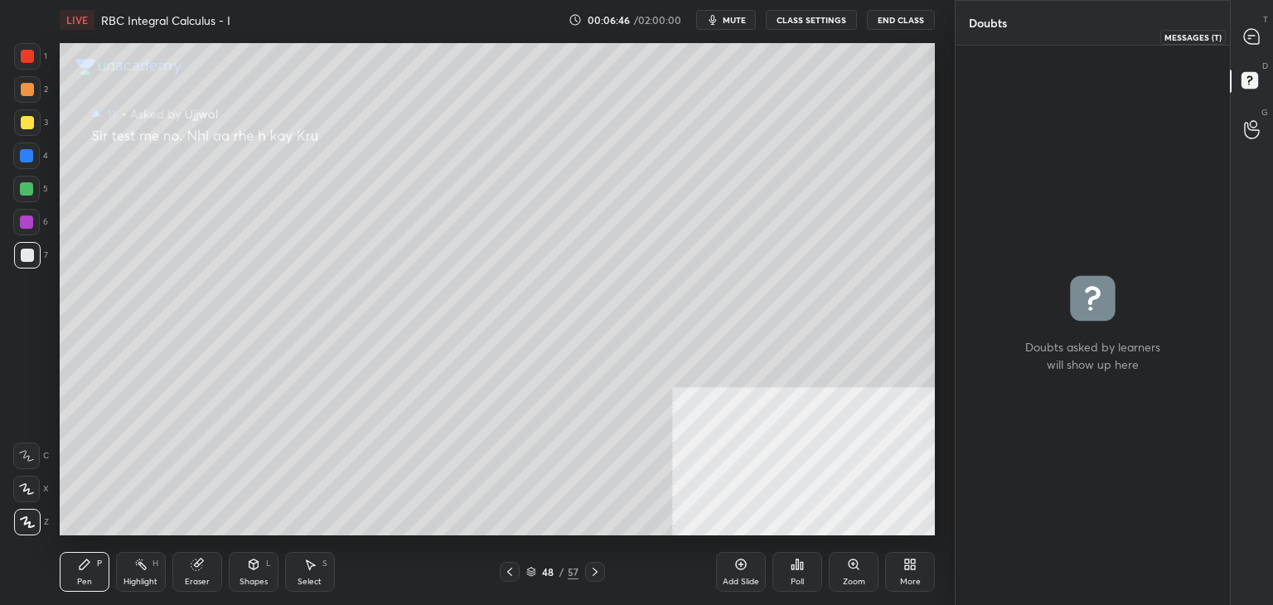
click at [1250, 36] on icon at bounding box center [1251, 36] width 15 height 15
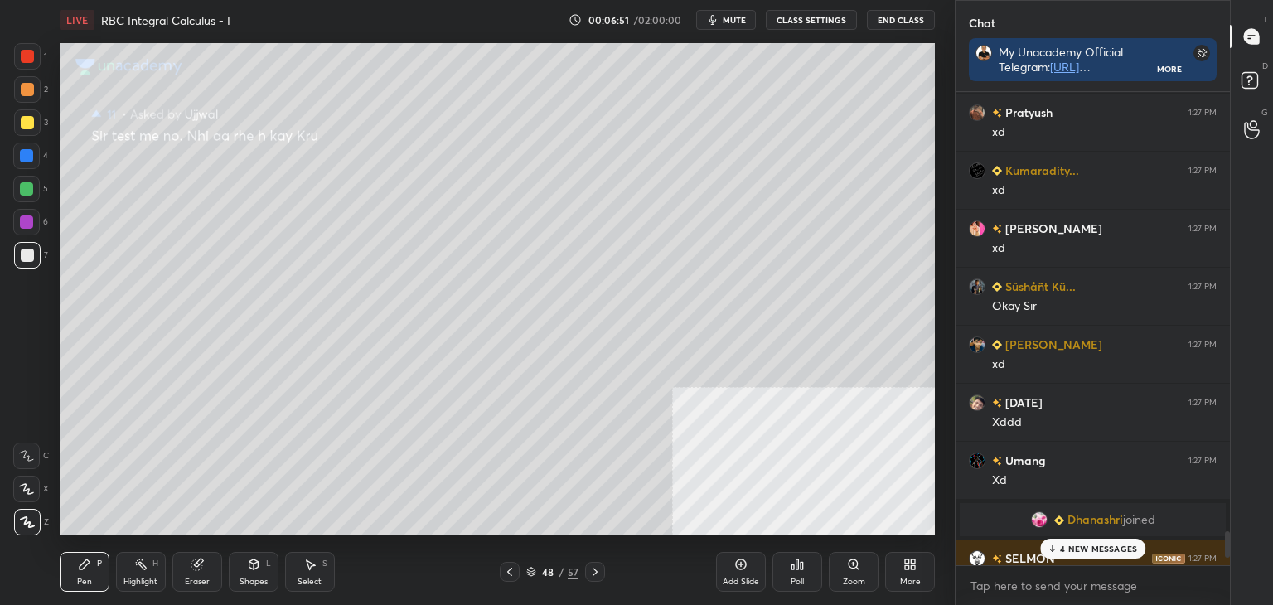
drag, startPoint x: 1079, startPoint y: 544, endPoint x: 1071, endPoint y: 516, distance: 28.6
click at [1079, 542] on div "4 NEW MESSAGES" at bounding box center [1092, 549] width 105 height 20
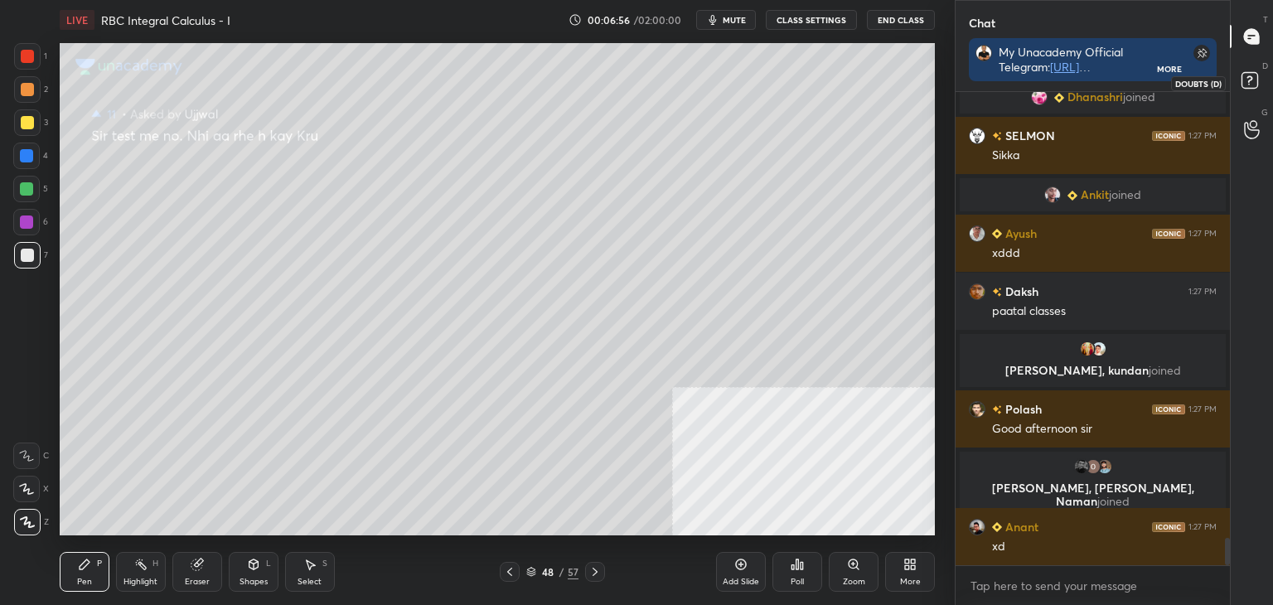
click at [1258, 83] on icon at bounding box center [1252, 83] width 30 height 30
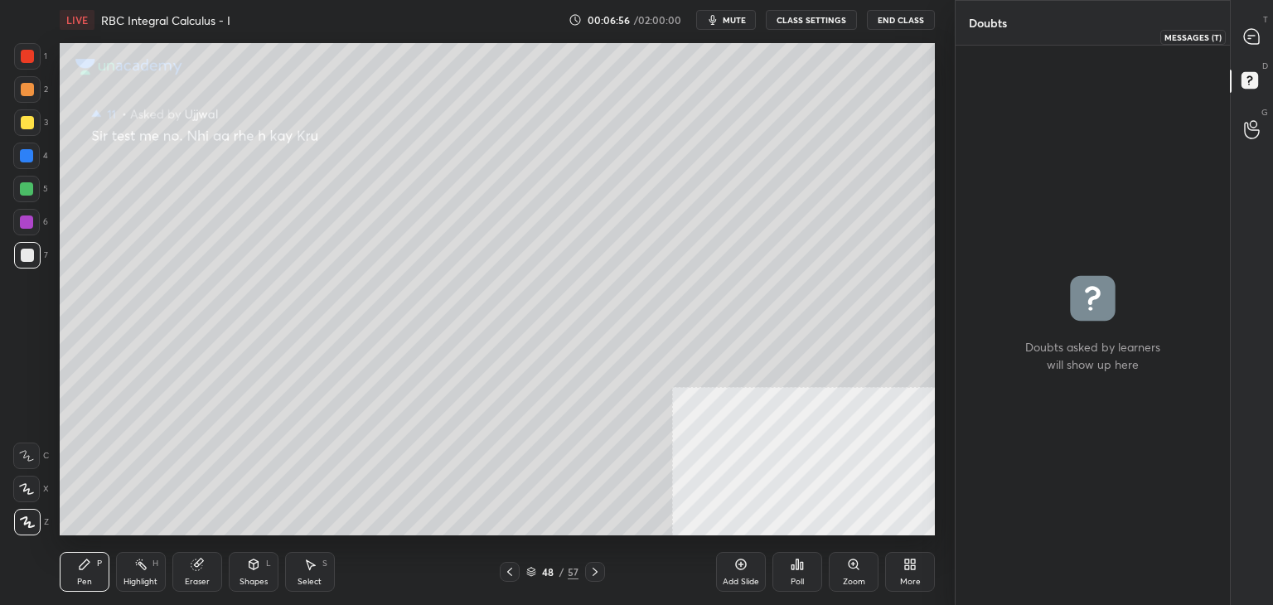
drag, startPoint x: 1256, startPoint y: 39, endPoint x: 1247, endPoint y: 43, distance: 10.0
click at [1255, 41] on icon at bounding box center [1251, 36] width 15 height 15
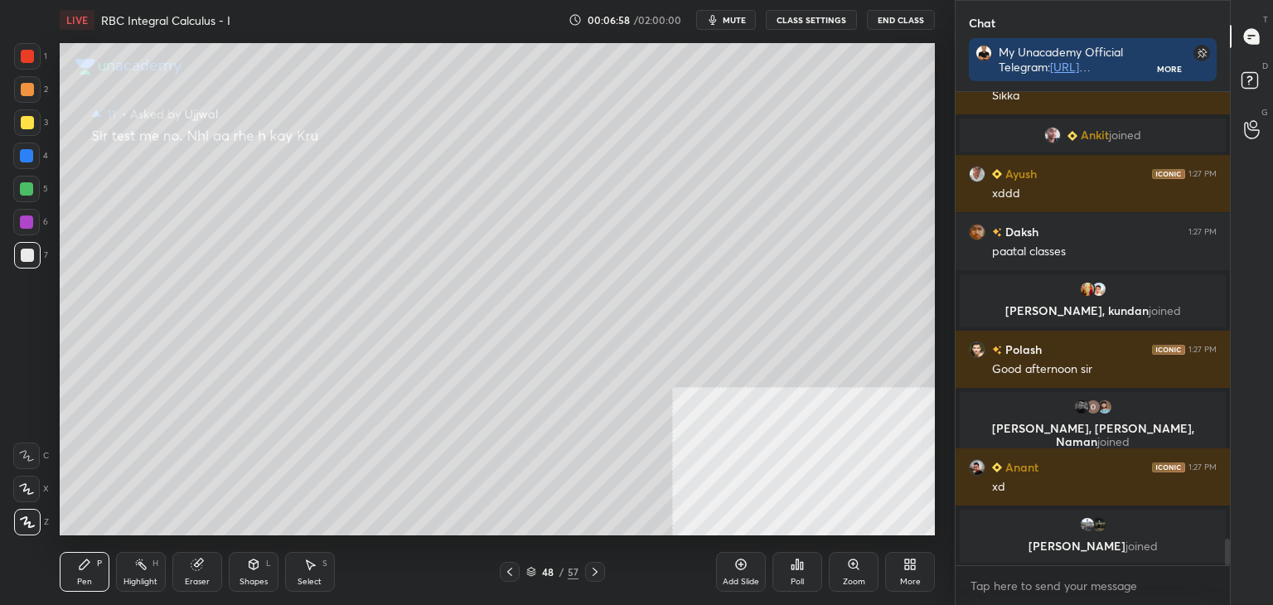
click at [547, 572] on div "48" at bounding box center [548, 572] width 17 height 10
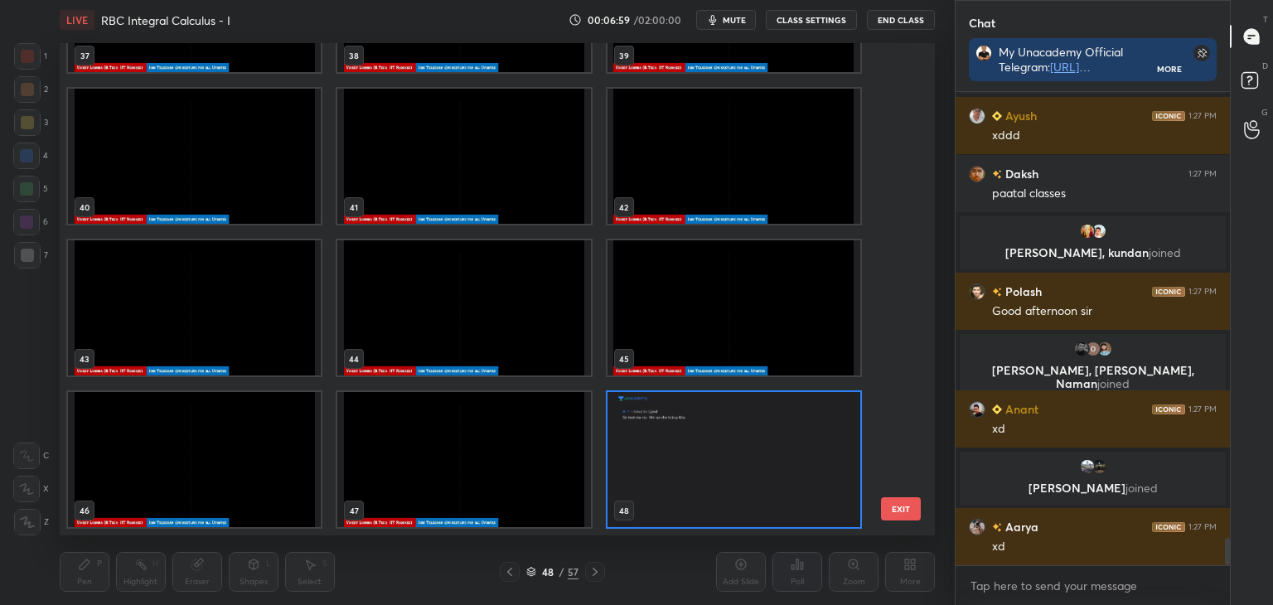
click at [547, 575] on div "48" at bounding box center [548, 572] width 17 height 10
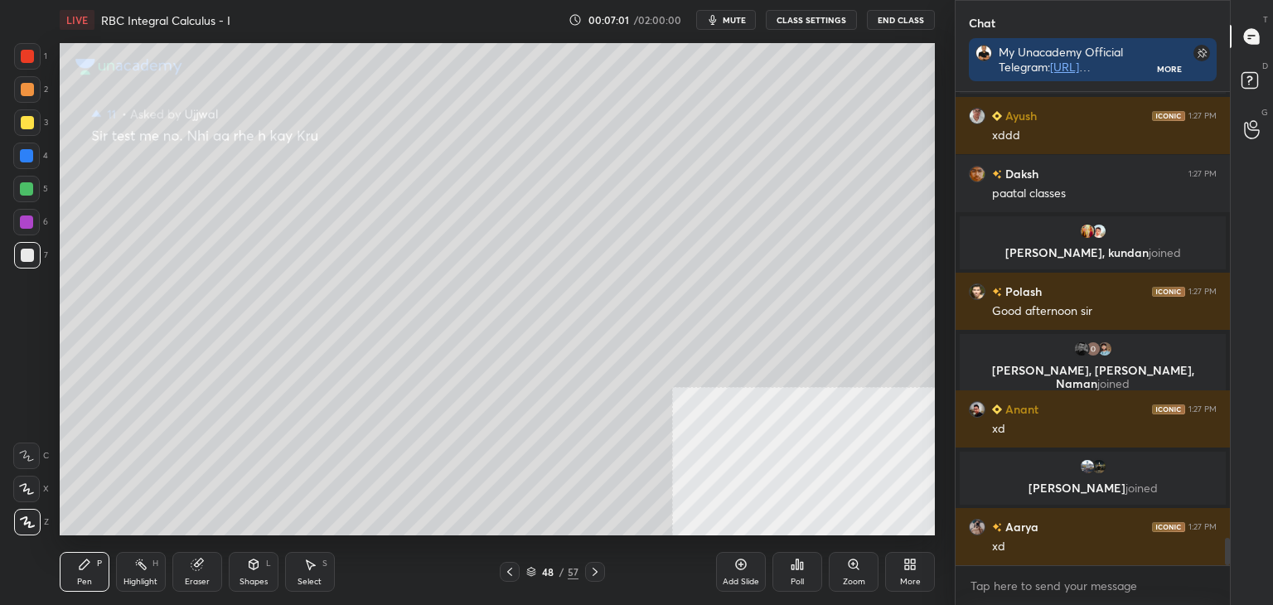
drag, startPoint x: 521, startPoint y: 570, endPoint x: 511, endPoint y: 571, distance: 10.8
click at [519, 572] on div "48 / 57" at bounding box center [552, 572] width 105 height 20
click at [506, 573] on icon at bounding box center [509, 571] width 13 height 13
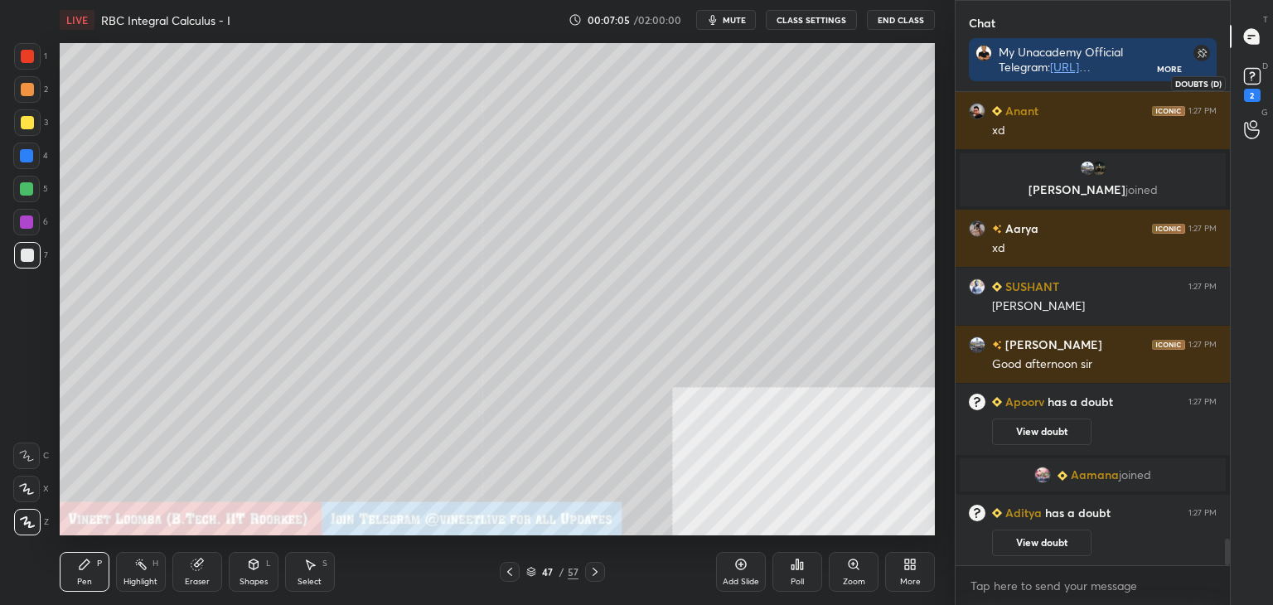
click at [1252, 74] on rect at bounding box center [1252, 77] width 16 height 16
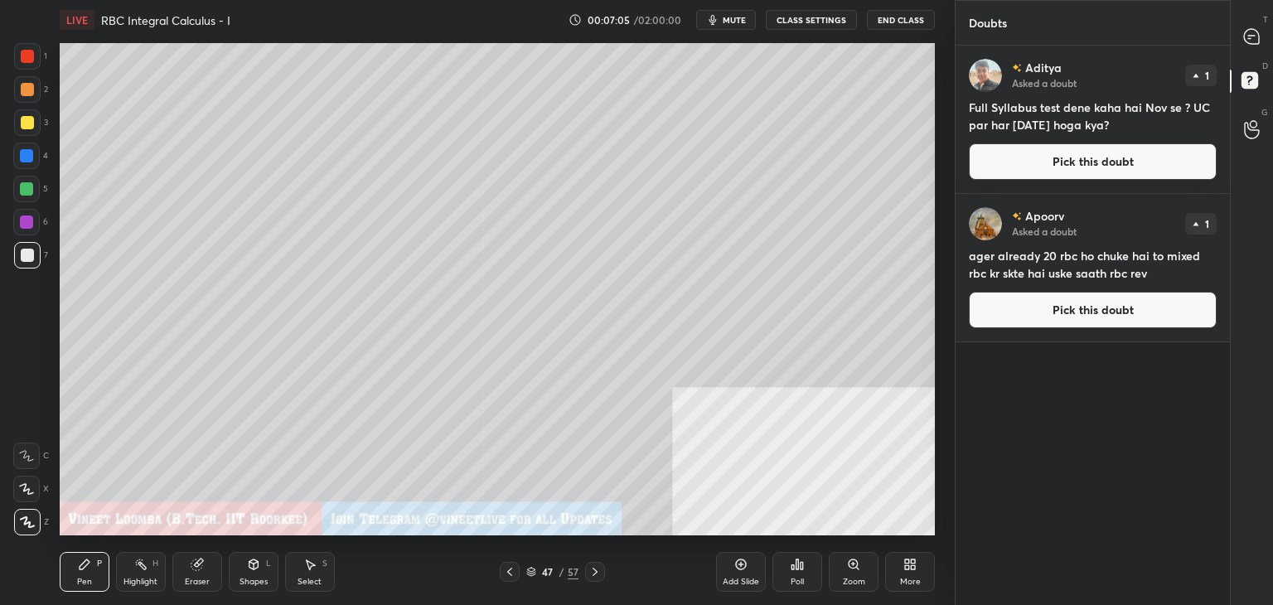
click at [1169, 156] on button "Pick this doubt" at bounding box center [1093, 161] width 248 height 36
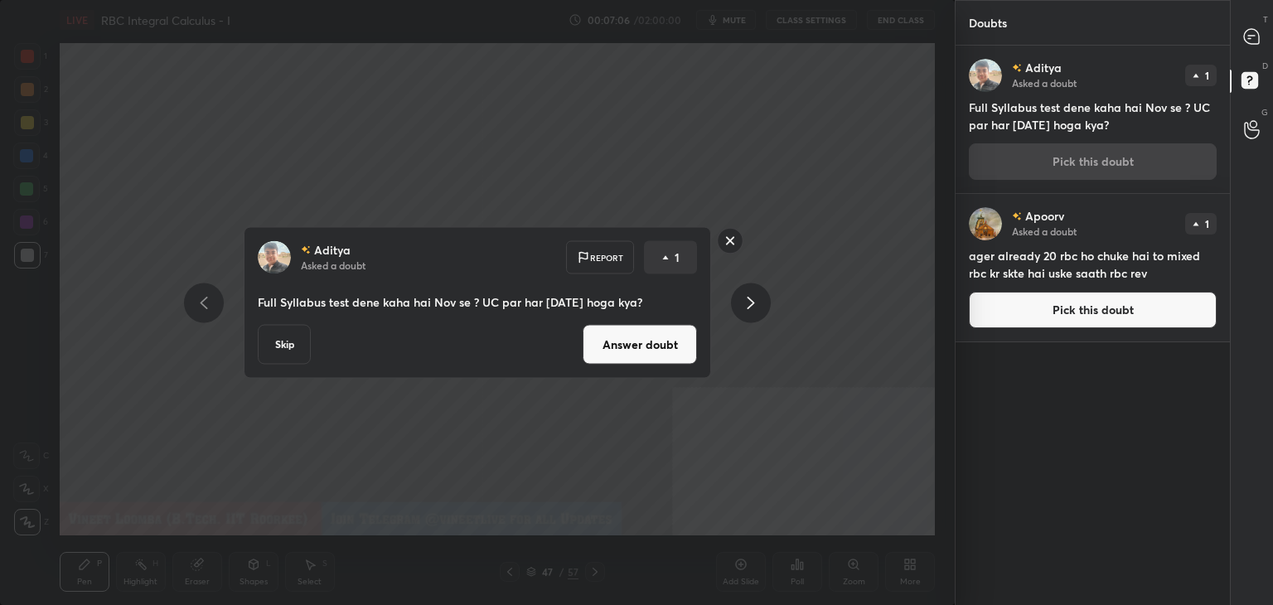
click at [680, 341] on button "Answer doubt" at bounding box center [640, 345] width 114 height 40
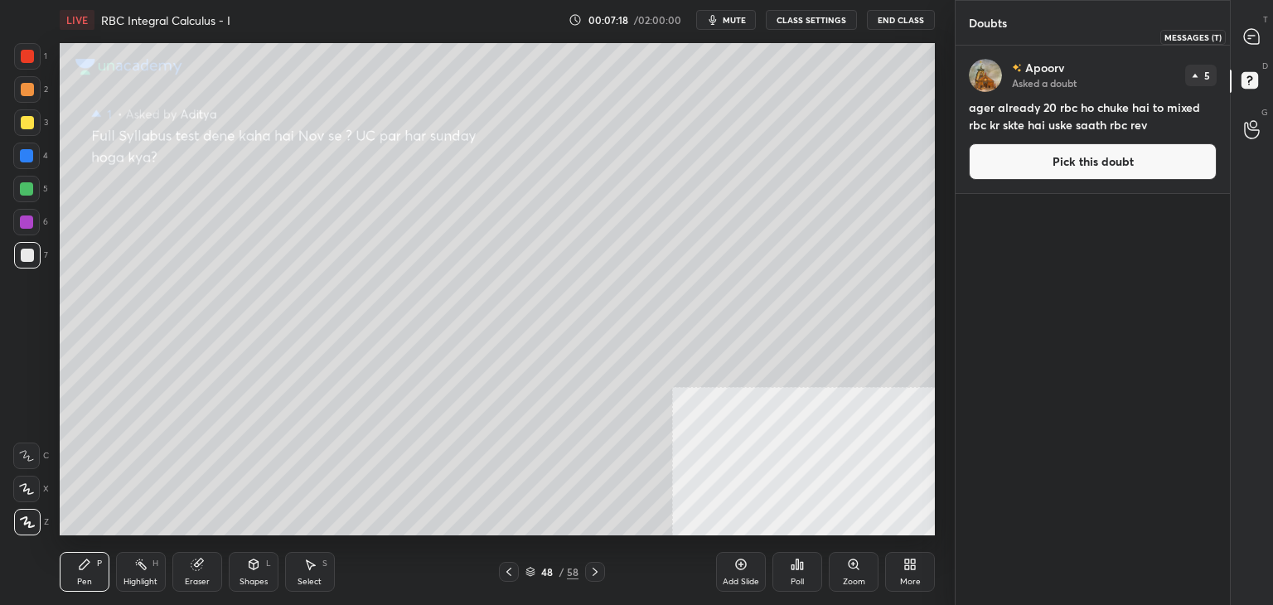
click at [1257, 38] on icon at bounding box center [1251, 36] width 15 height 15
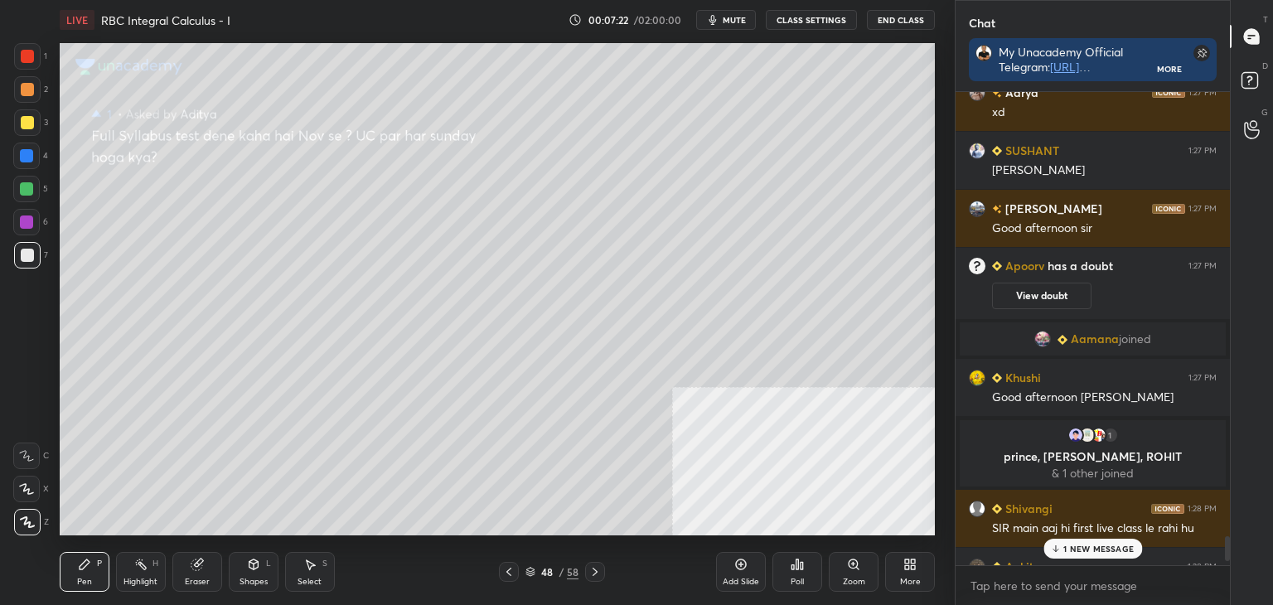
click at [507, 574] on icon at bounding box center [508, 571] width 13 height 13
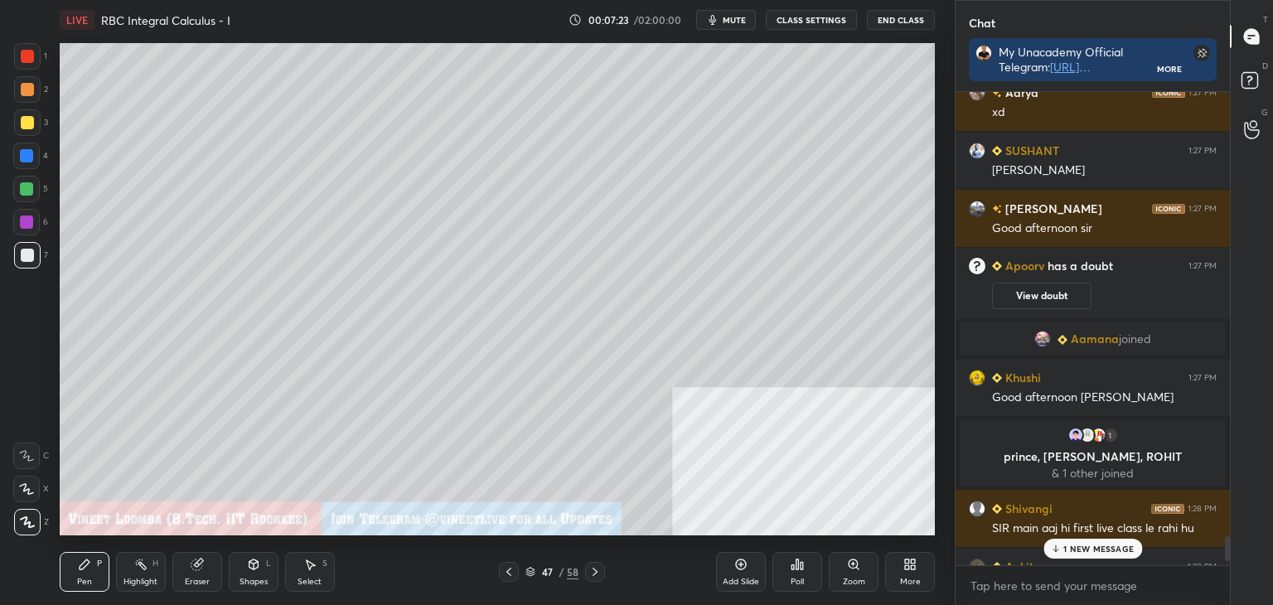
drag, startPoint x: 1085, startPoint y: 551, endPoint x: 1084, endPoint y: 530, distance: 21.6
click at [1085, 550] on p "1 NEW MESSAGE" at bounding box center [1098, 549] width 70 height 10
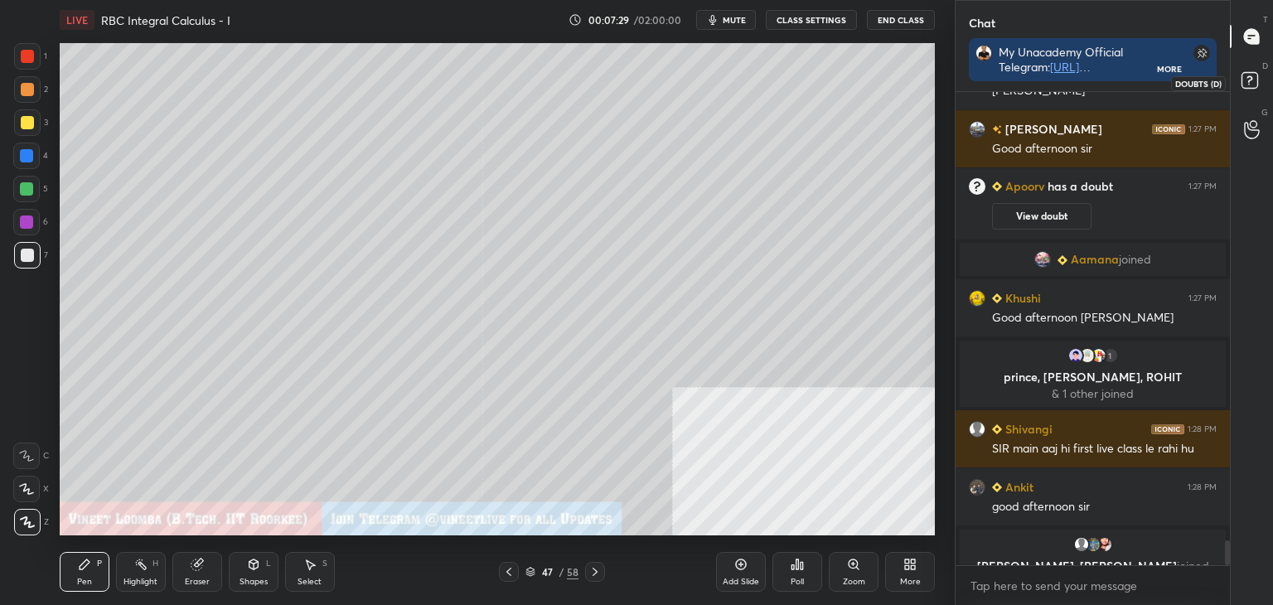
click at [1250, 80] on icon at bounding box center [1252, 83] width 30 height 30
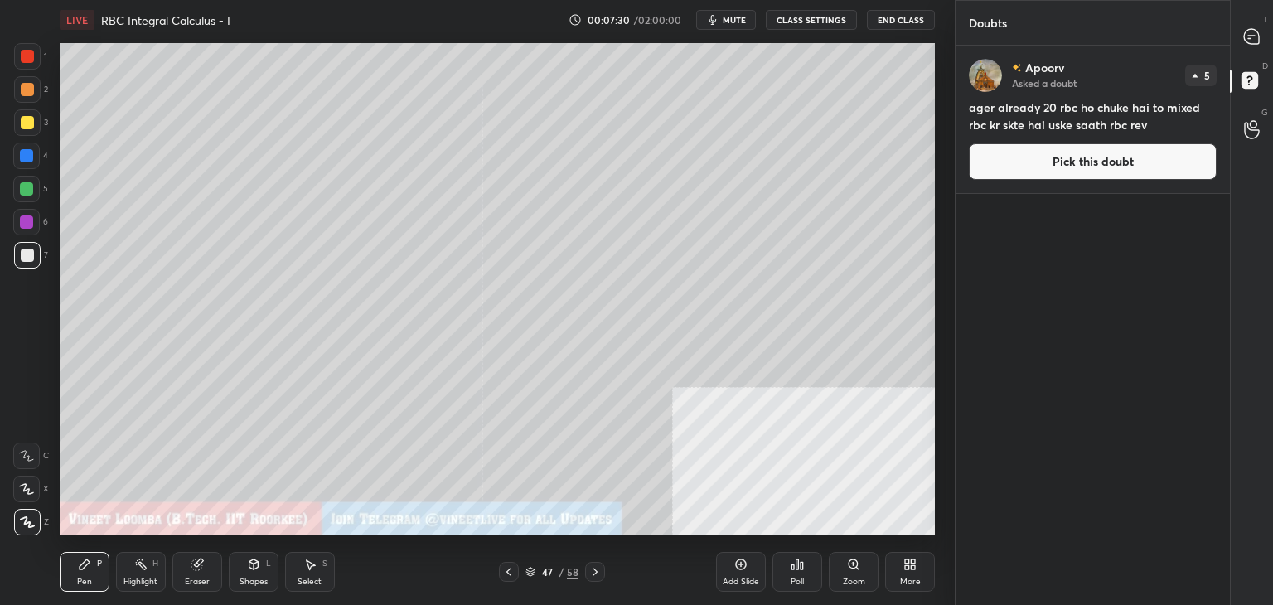
click at [1145, 163] on button "Pick this doubt" at bounding box center [1093, 161] width 248 height 36
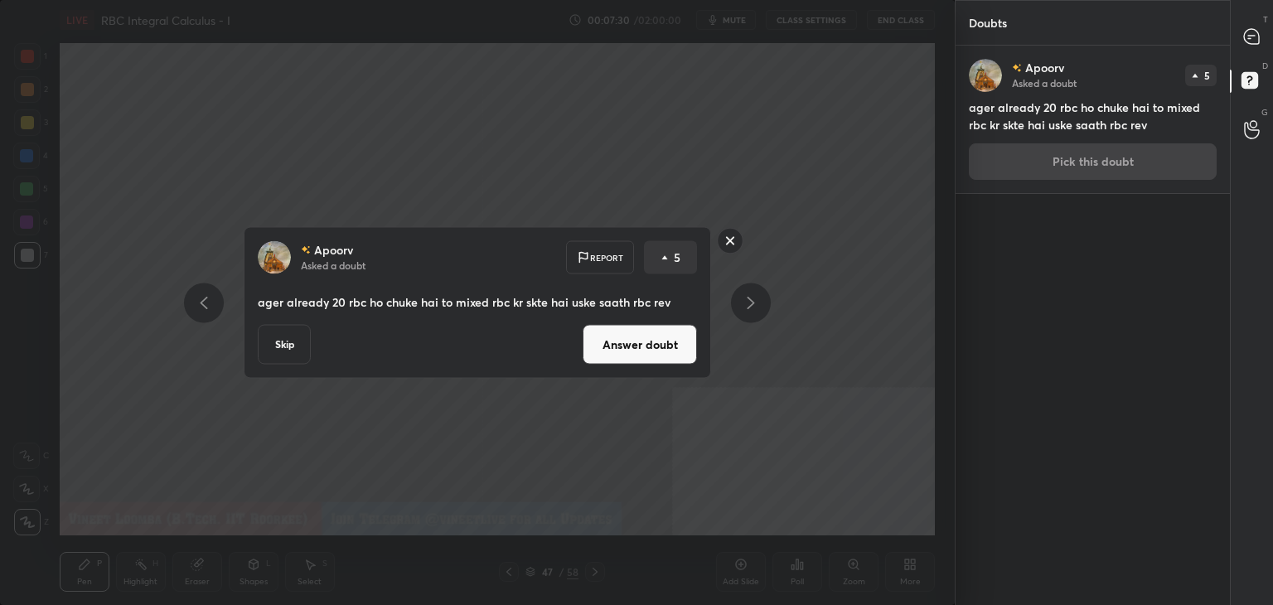
click at [683, 349] on button "Answer doubt" at bounding box center [640, 345] width 114 height 40
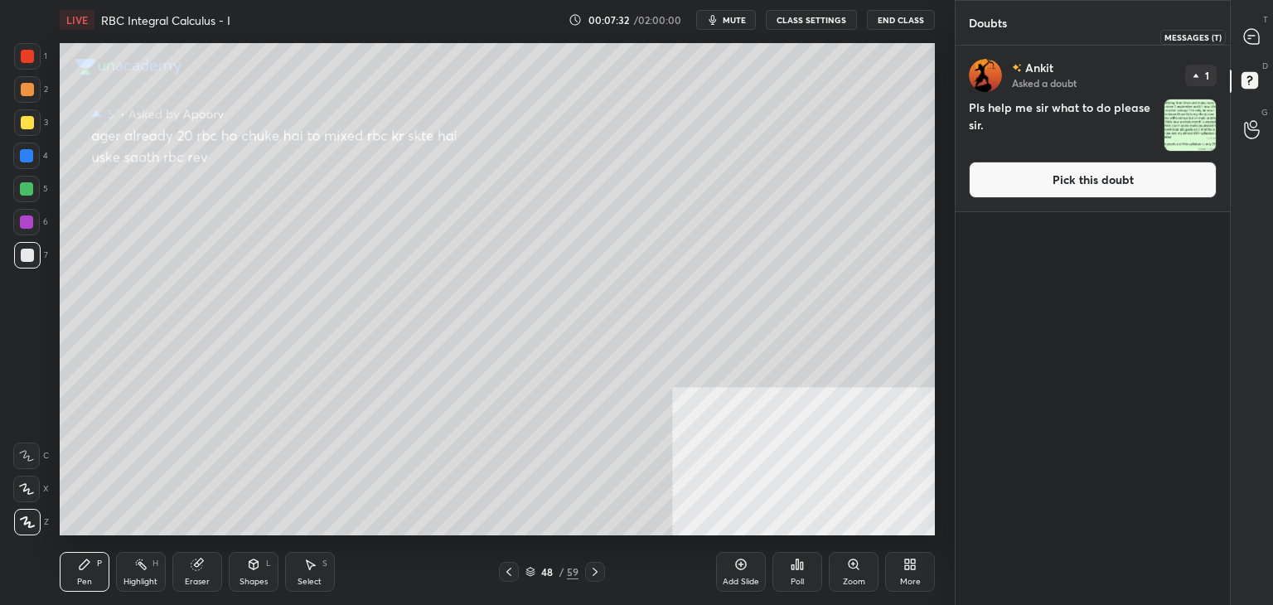
click at [1251, 44] on icon at bounding box center [1251, 36] width 15 height 15
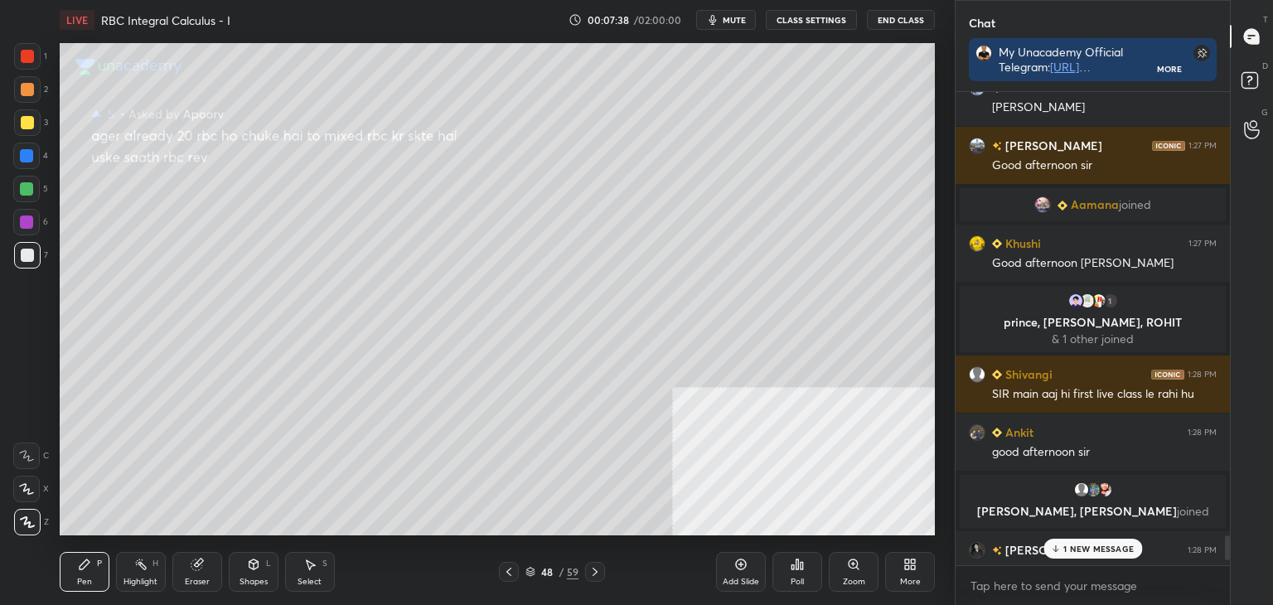
click at [1097, 554] on p "1 NEW MESSAGE" at bounding box center [1098, 549] width 70 height 10
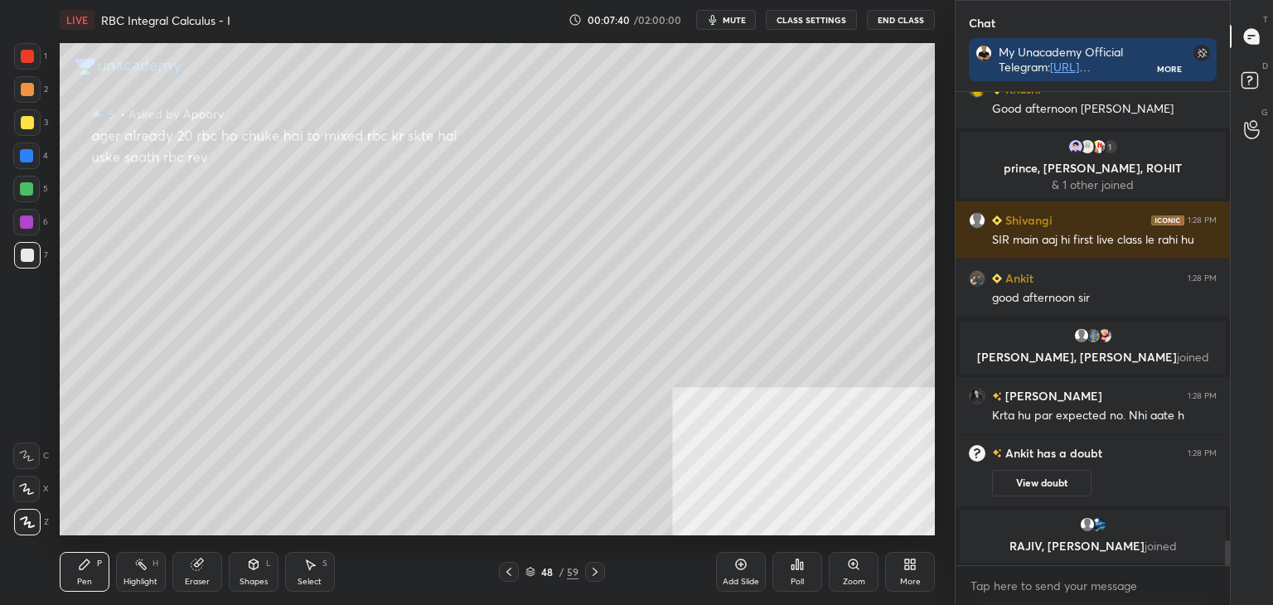
click at [511, 568] on icon at bounding box center [508, 571] width 13 height 13
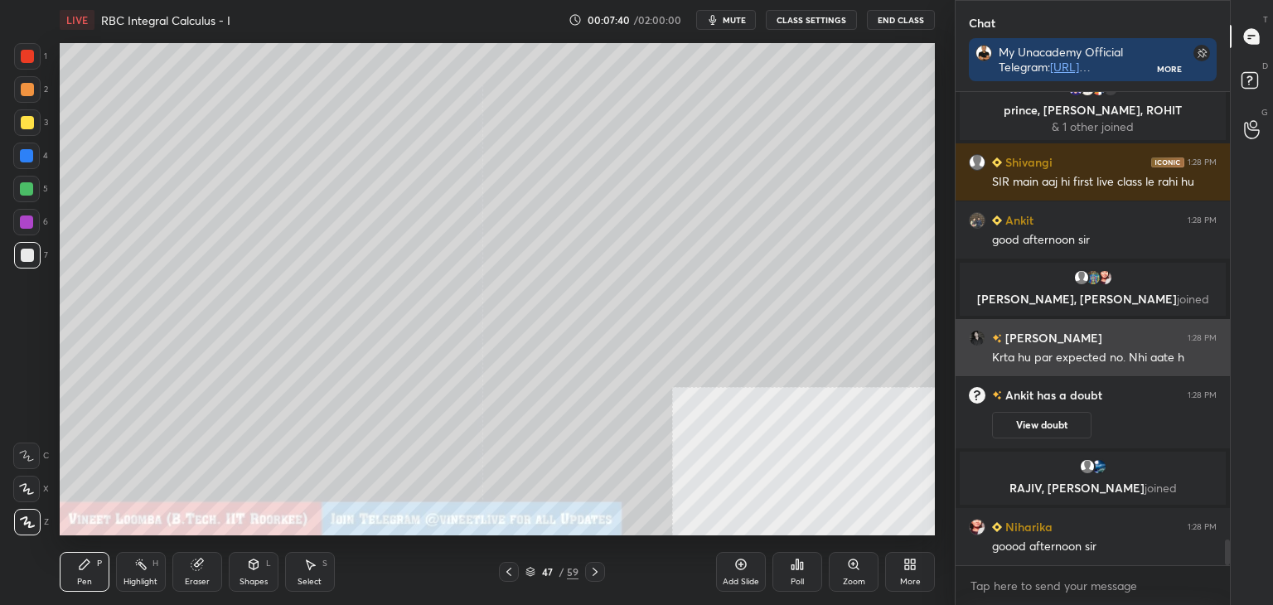
click at [1048, 340] on div "[PERSON_NAME] 1:28 PM" at bounding box center [1093, 337] width 248 height 17
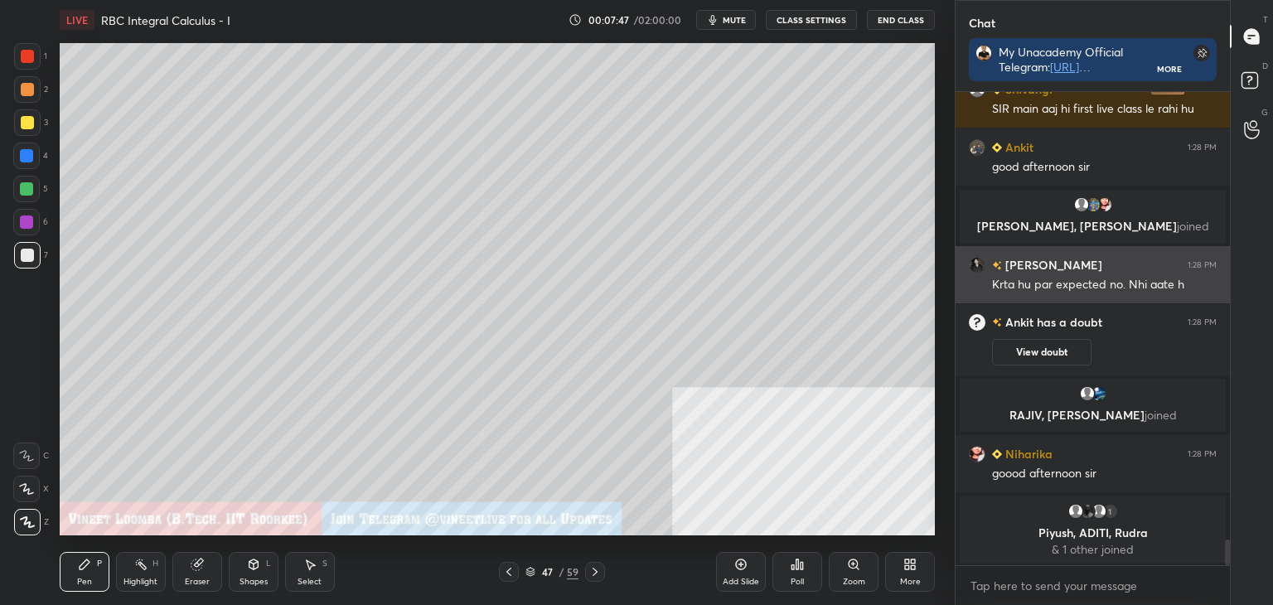
click at [1053, 274] on div "Krta hu par expected no. Nhi aate h" at bounding box center [1104, 284] width 225 height 20
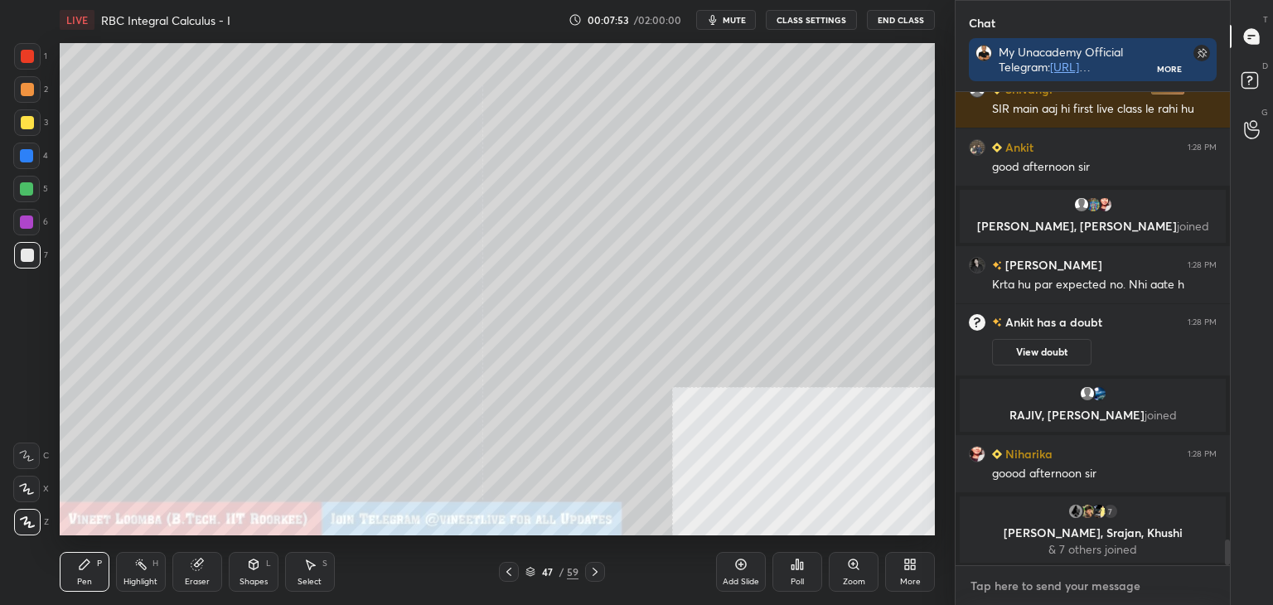
drag, startPoint x: 991, startPoint y: 582, endPoint x: 959, endPoint y: 545, distance: 48.7
click at [989, 584] on textarea at bounding box center [1093, 586] width 248 height 27
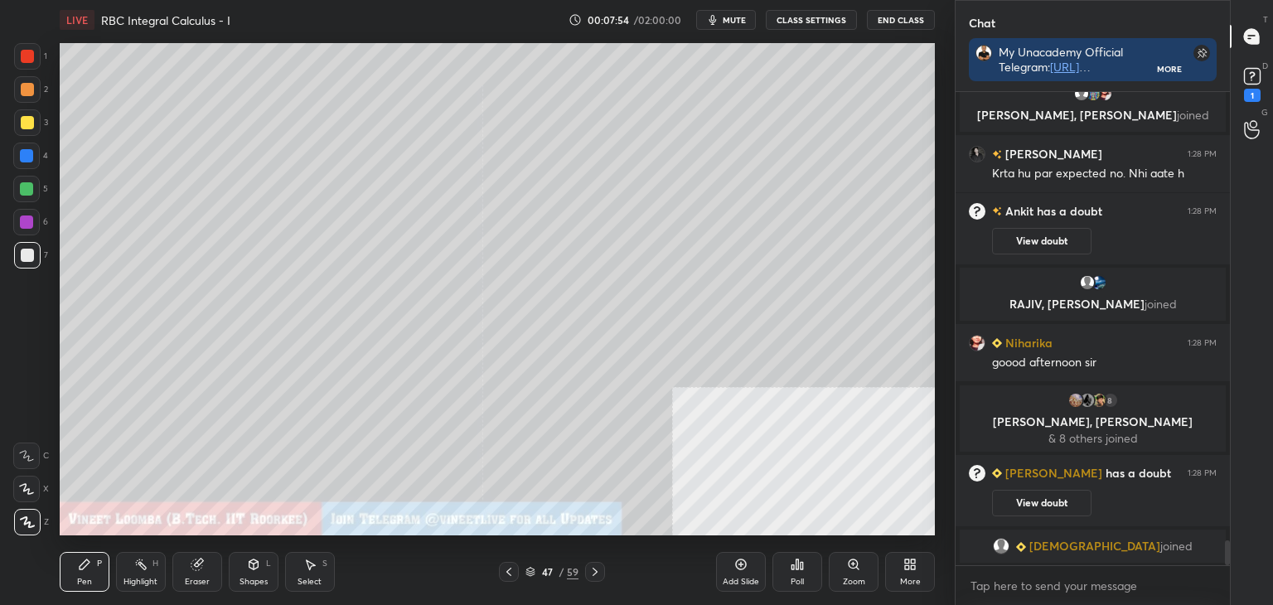
drag, startPoint x: 193, startPoint y: 580, endPoint x: 219, endPoint y: 541, distance: 46.7
click at [196, 580] on div "Eraser" at bounding box center [197, 582] width 25 height 8
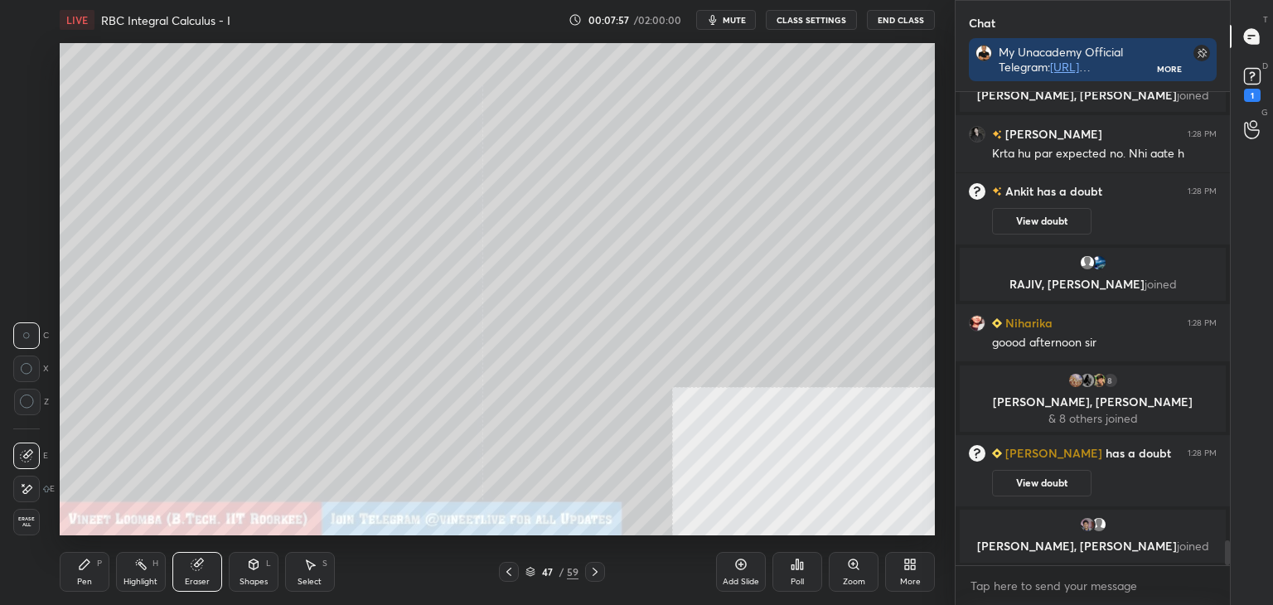
click at [86, 574] on div "Pen P" at bounding box center [85, 572] width 50 height 40
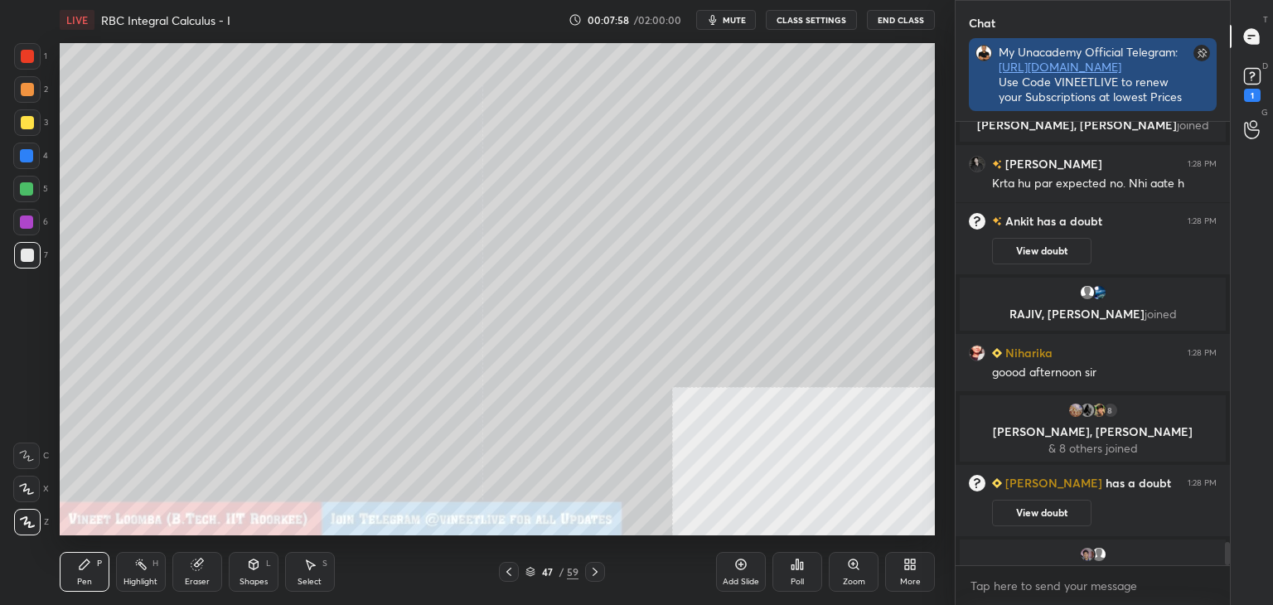
scroll to position [457, 269]
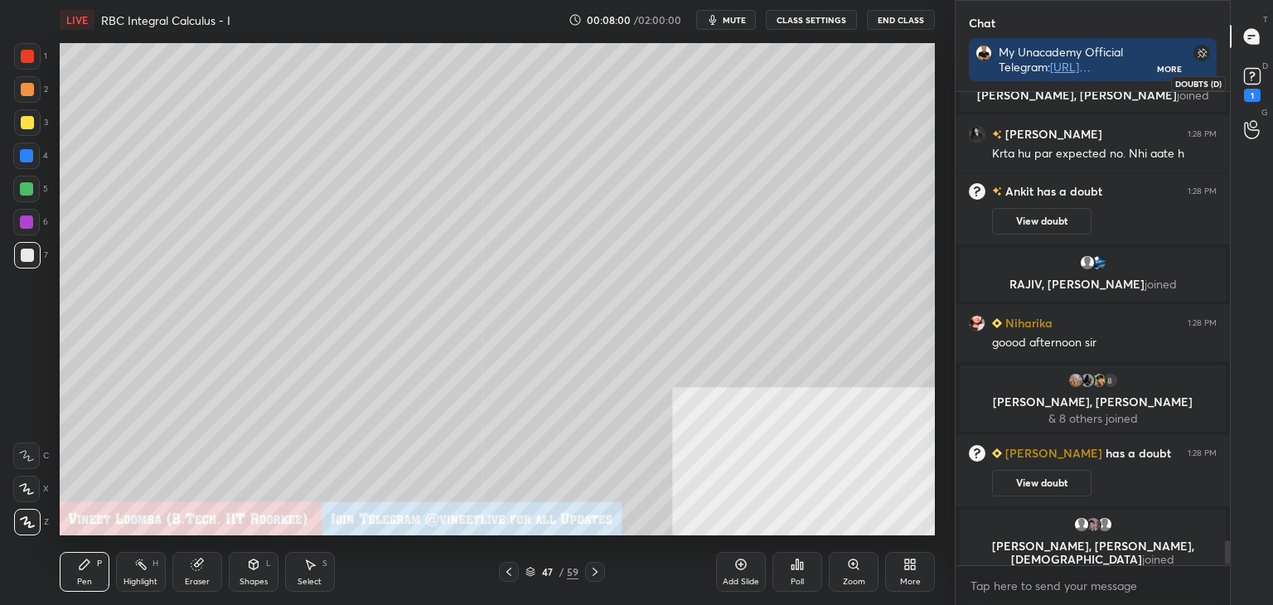
click at [1258, 90] on div "1" at bounding box center [1252, 95] width 17 height 13
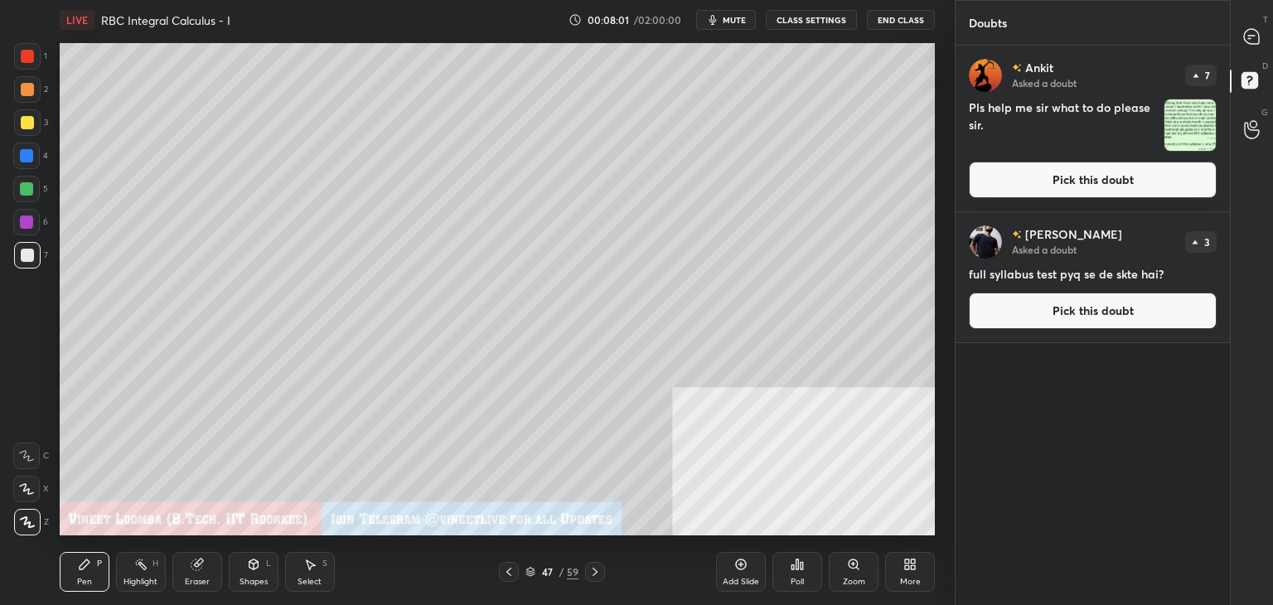
drag, startPoint x: 1086, startPoint y: 194, endPoint x: 1066, endPoint y: 192, distance: 20.0
click at [1085, 193] on button "Pick this doubt" at bounding box center [1093, 180] width 248 height 36
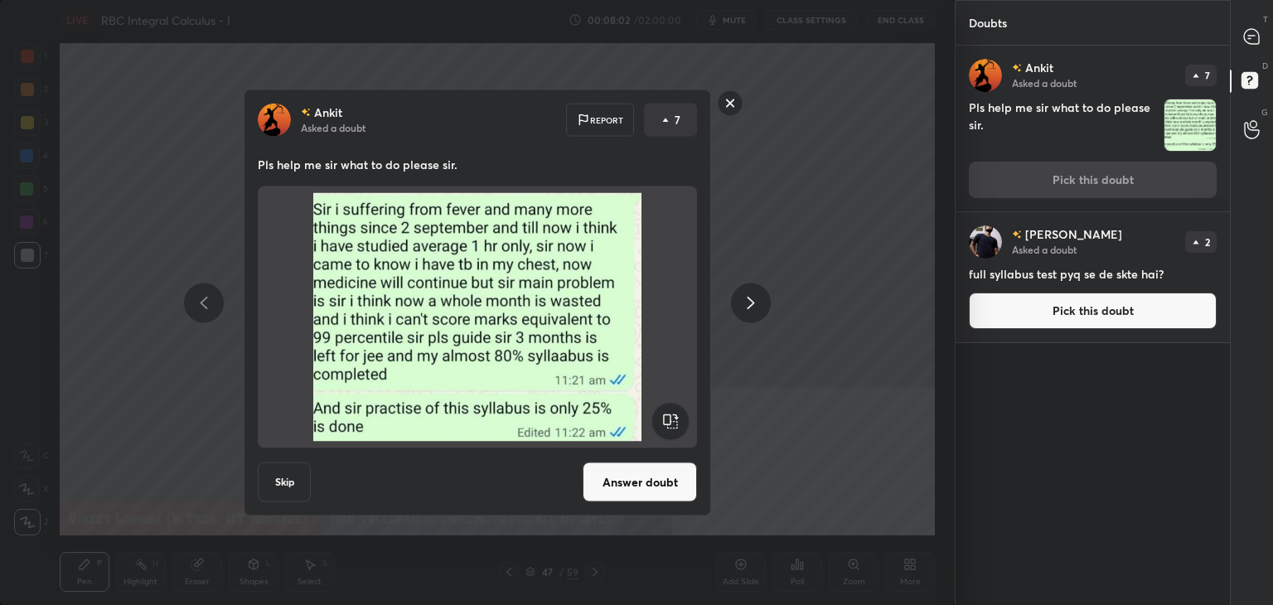
click at [635, 458] on div "[PERSON_NAME] Asked a doubt Report 7 Pls help me sir what to do please sir. Ski…" at bounding box center [477, 303] width 467 height 427
drag, startPoint x: 649, startPoint y: 472, endPoint x: 651, endPoint y: 481, distance: 9.3
click at [651, 473] on button "Answer doubt" at bounding box center [640, 483] width 114 height 40
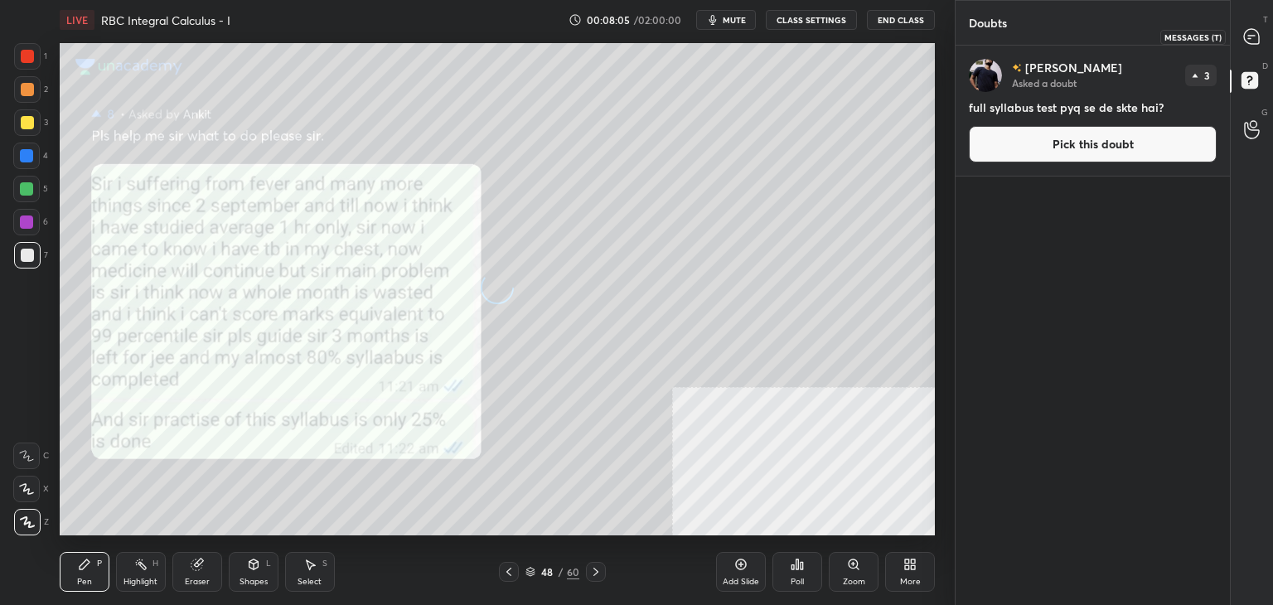
click at [1257, 45] on div at bounding box center [1252, 37] width 33 height 30
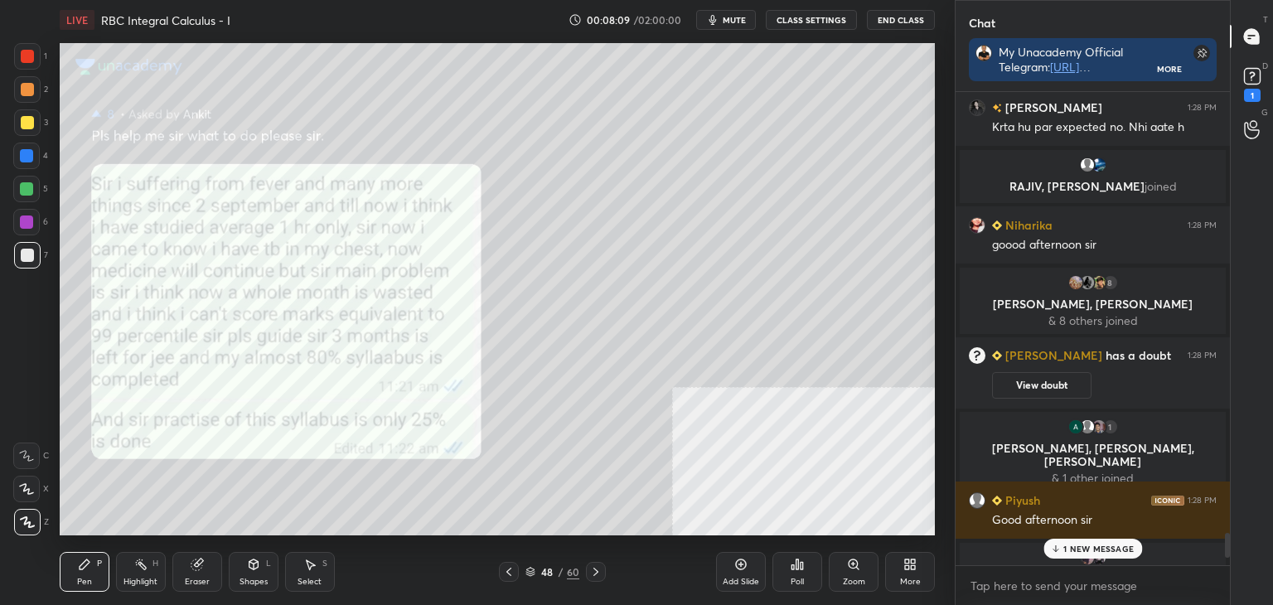
click at [22, 228] on div at bounding box center [26, 222] width 13 height 13
click at [1082, 549] on p "11 NEW MESSAGES" at bounding box center [1098, 549] width 79 height 10
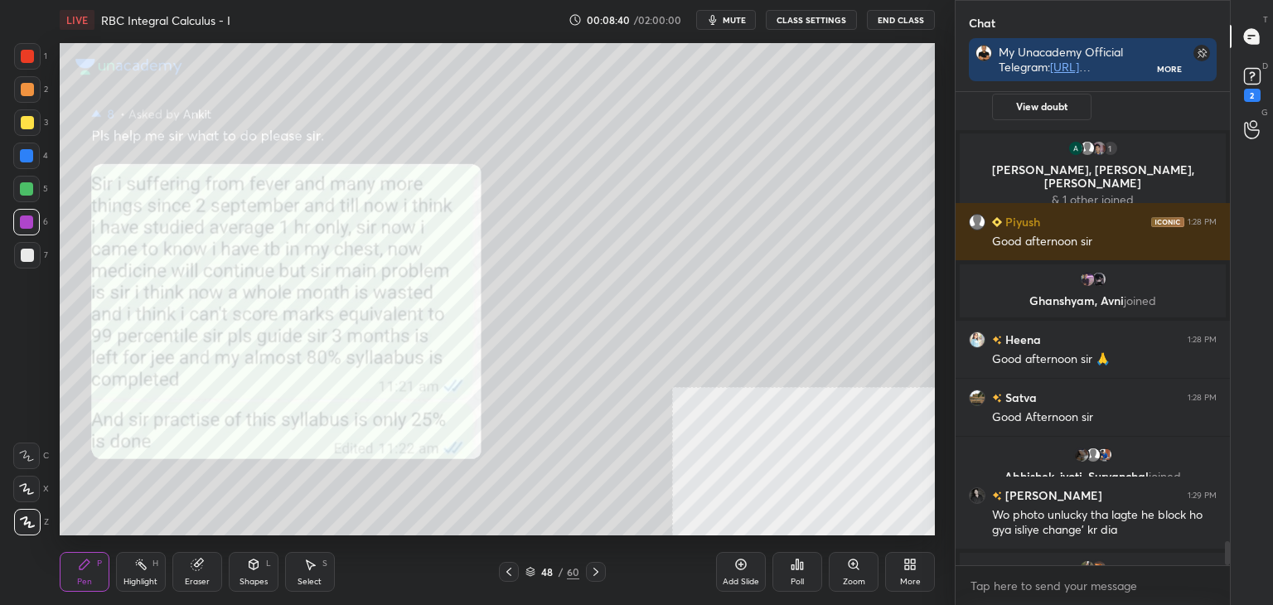
click at [504, 570] on icon at bounding box center [508, 571] width 13 height 13
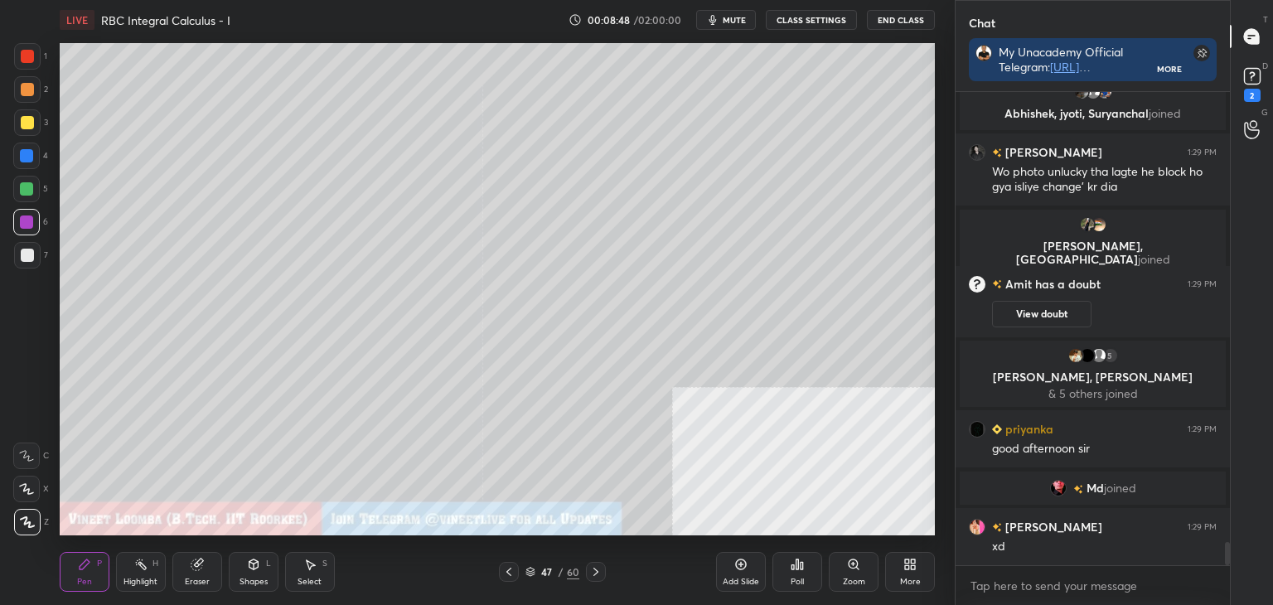
scroll to position [9275, 0]
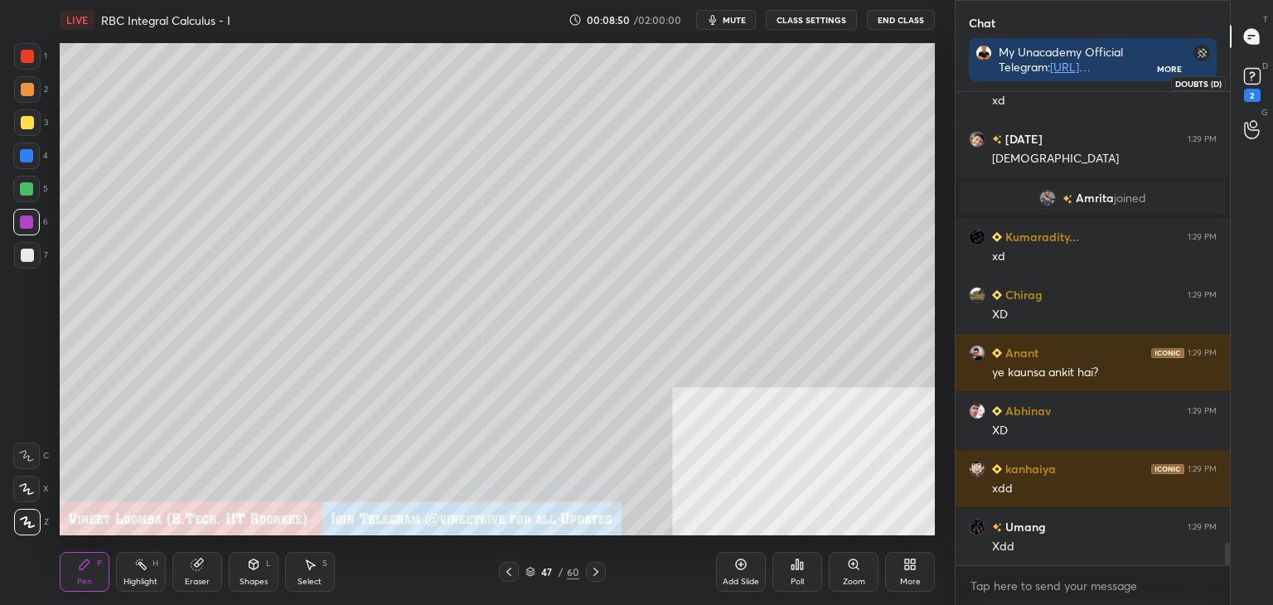
click at [1253, 85] on div "2" at bounding box center [1252, 83] width 25 height 38
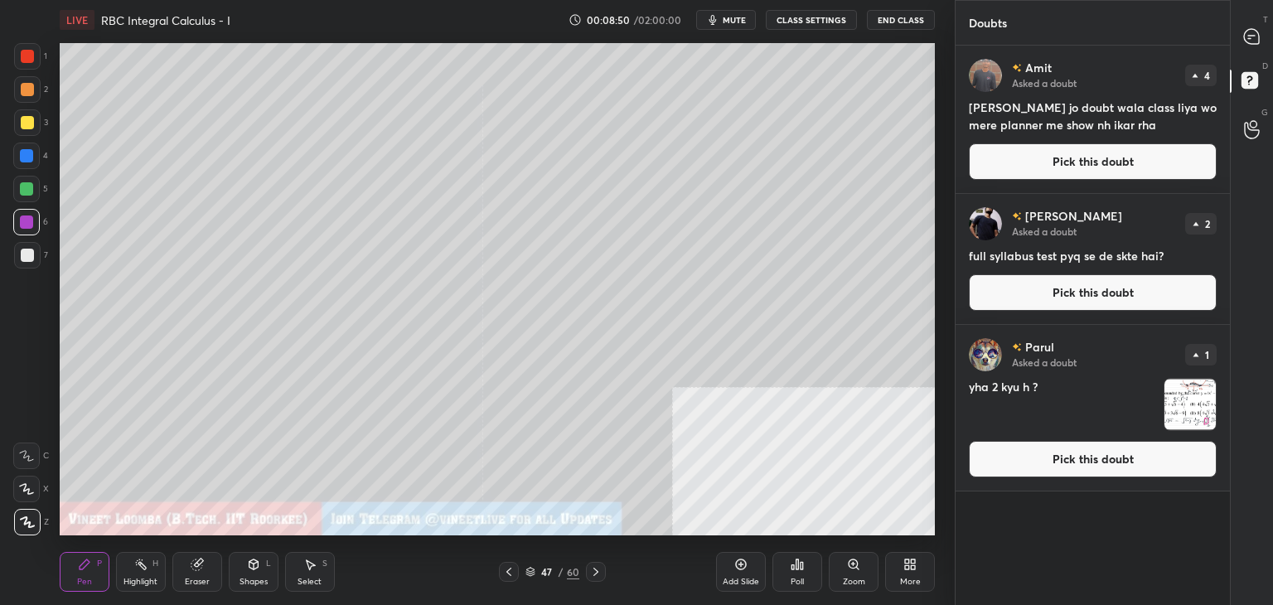
click at [1118, 156] on button "Pick this doubt" at bounding box center [1093, 161] width 248 height 36
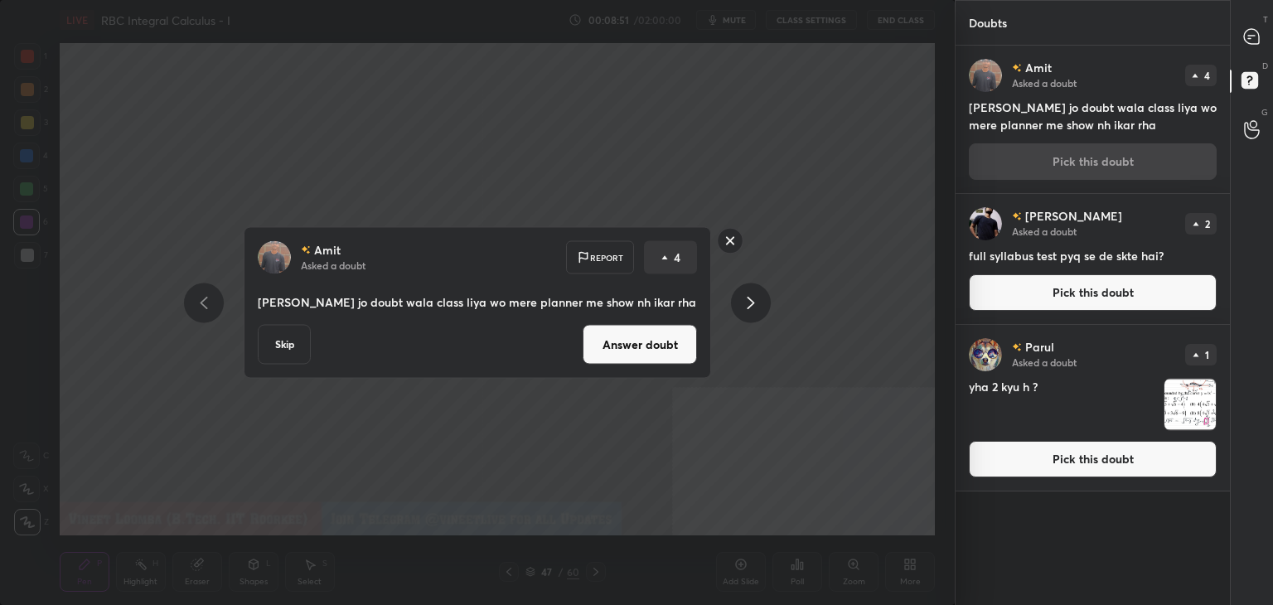
click at [633, 345] on button "Answer doubt" at bounding box center [640, 345] width 114 height 40
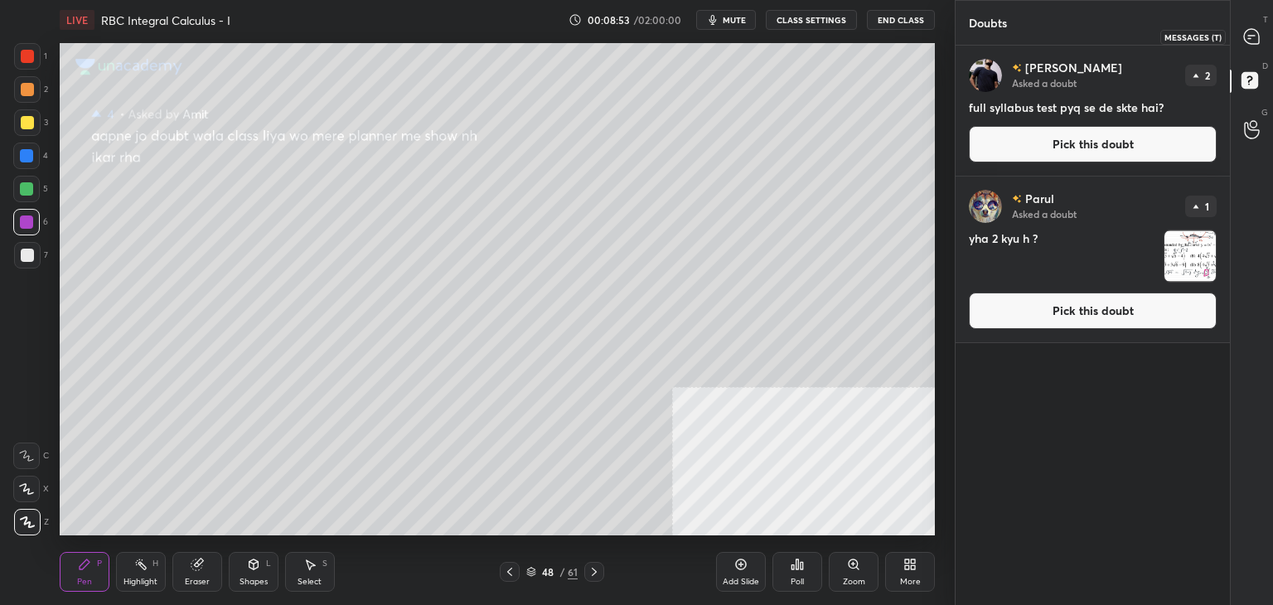
click at [1255, 28] on icon at bounding box center [1251, 36] width 17 height 17
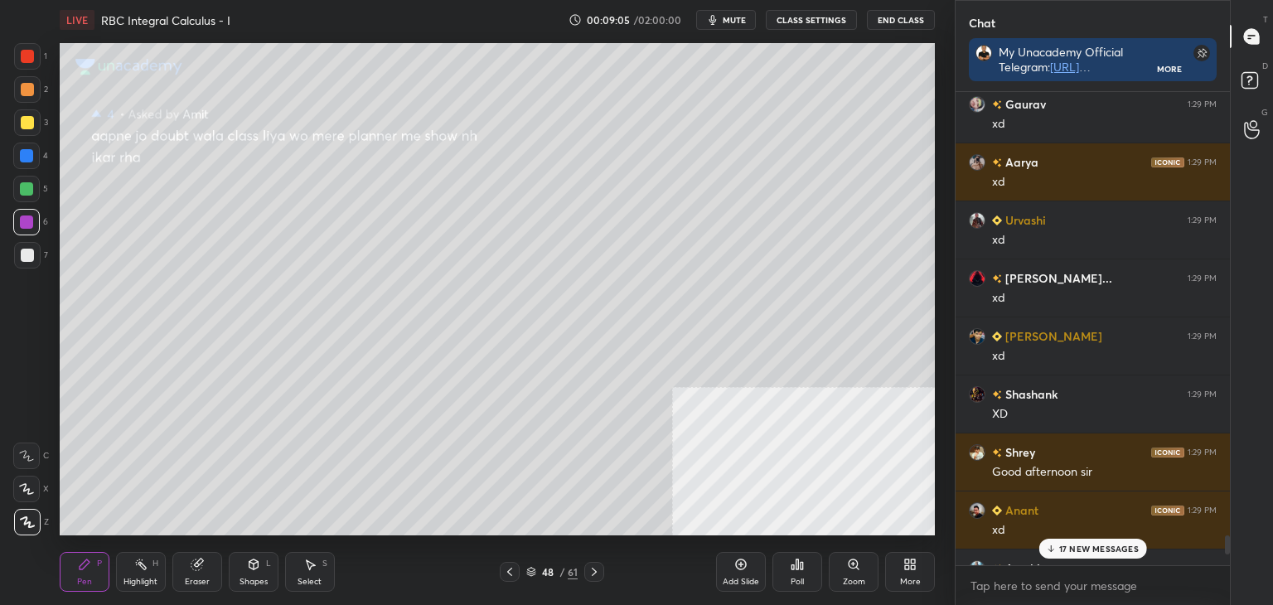
click at [1058, 541] on div "17 NEW MESSAGES" at bounding box center [1093, 549] width 109 height 20
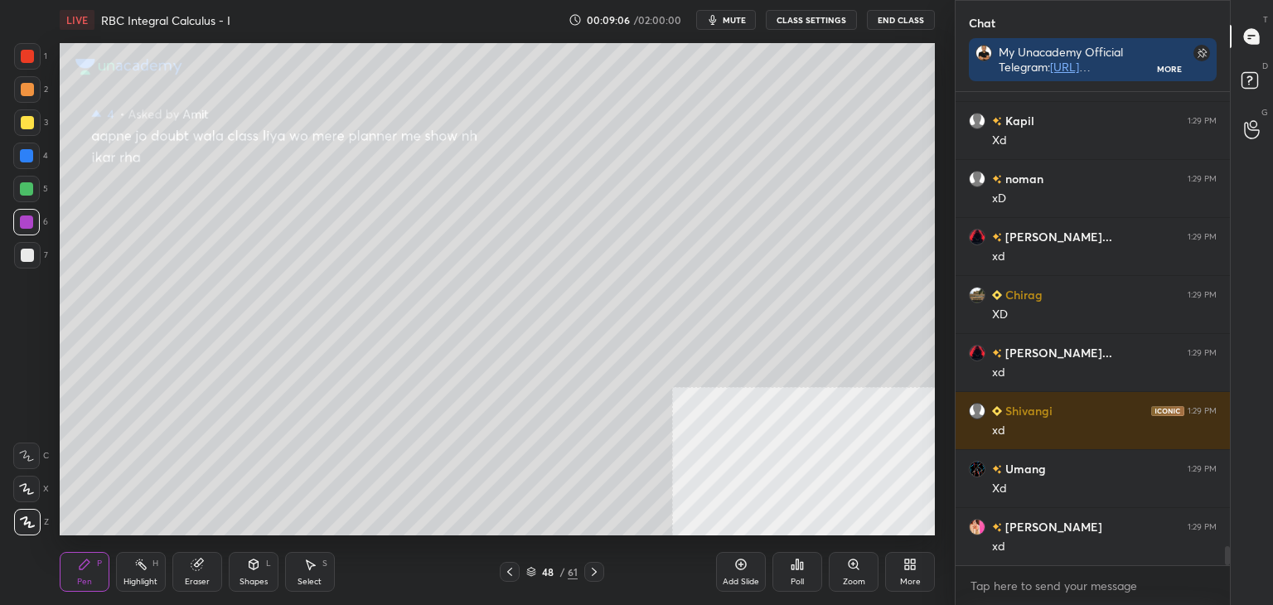
scroll to position [11626, 0]
click at [1247, 70] on icon at bounding box center [1252, 83] width 30 height 30
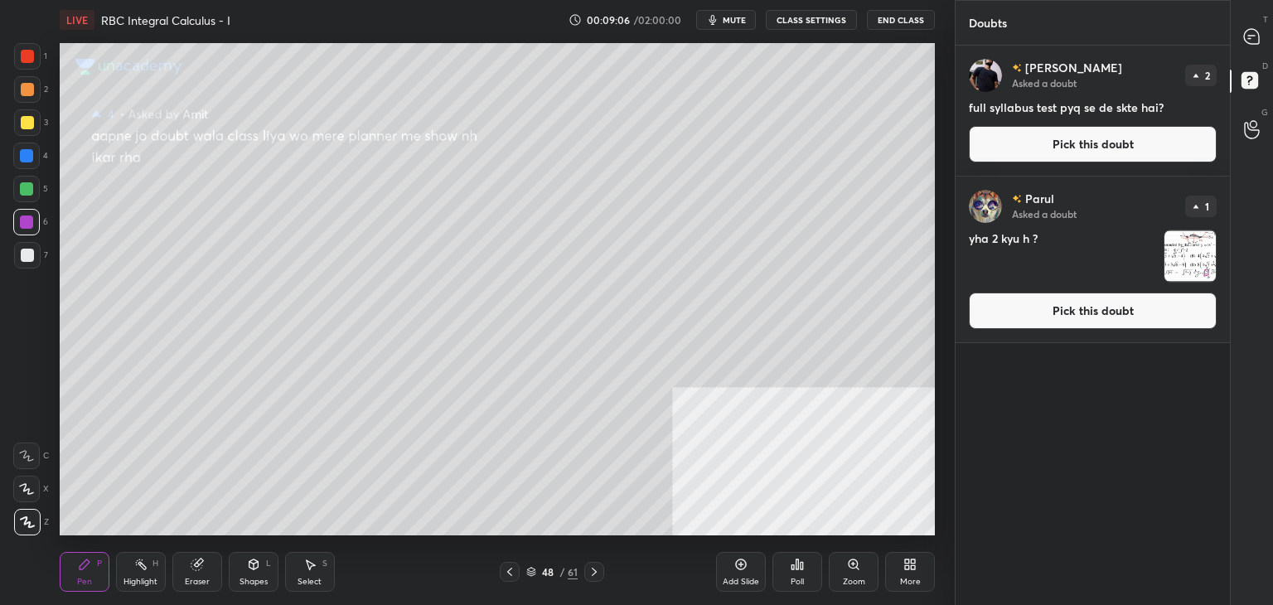
scroll to position [555, 269]
click at [1249, 79] on icon at bounding box center [1252, 83] width 30 height 30
click at [1124, 138] on button "Pick this doubt" at bounding box center [1093, 144] width 248 height 36
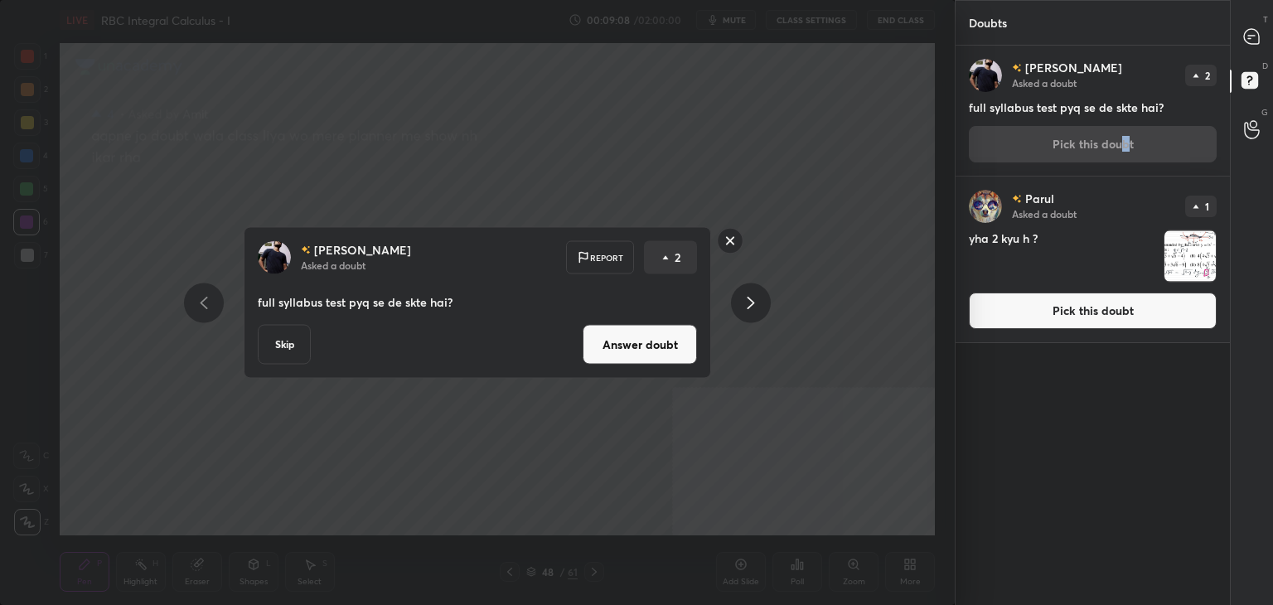
drag, startPoint x: 639, startPoint y: 338, endPoint x: 666, endPoint y: 292, distance: 53.9
click at [640, 336] on button "Answer doubt" at bounding box center [640, 345] width 114 height 40
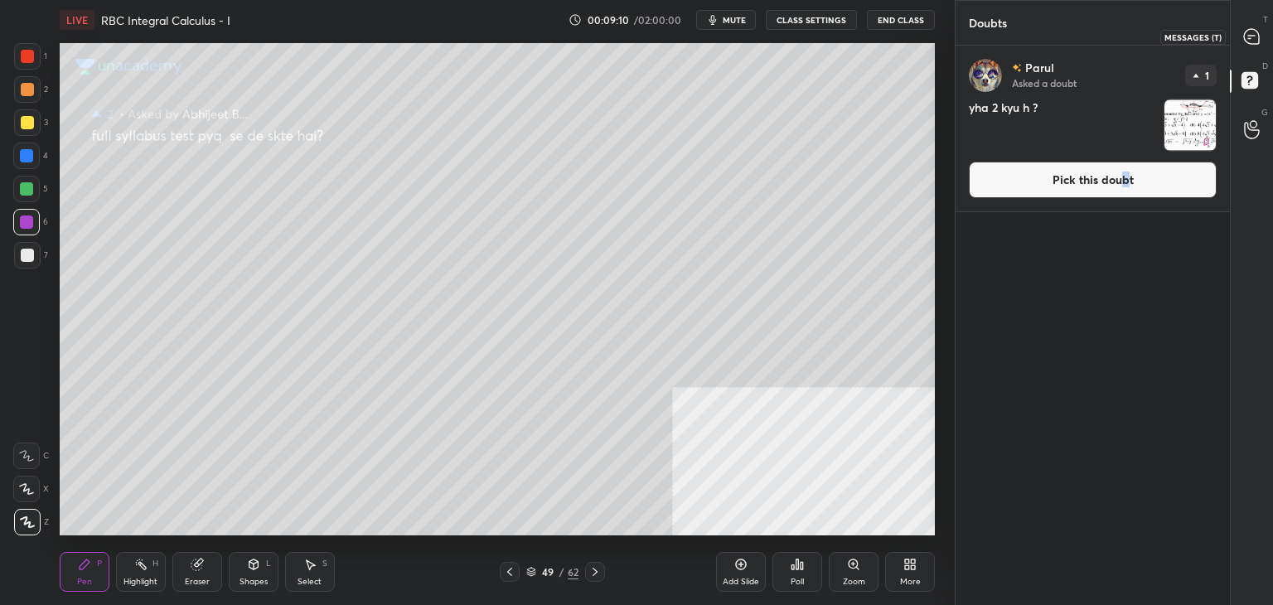
click at [1246, 36] on icon at bounding box center [1251, 36] width 15 height 15
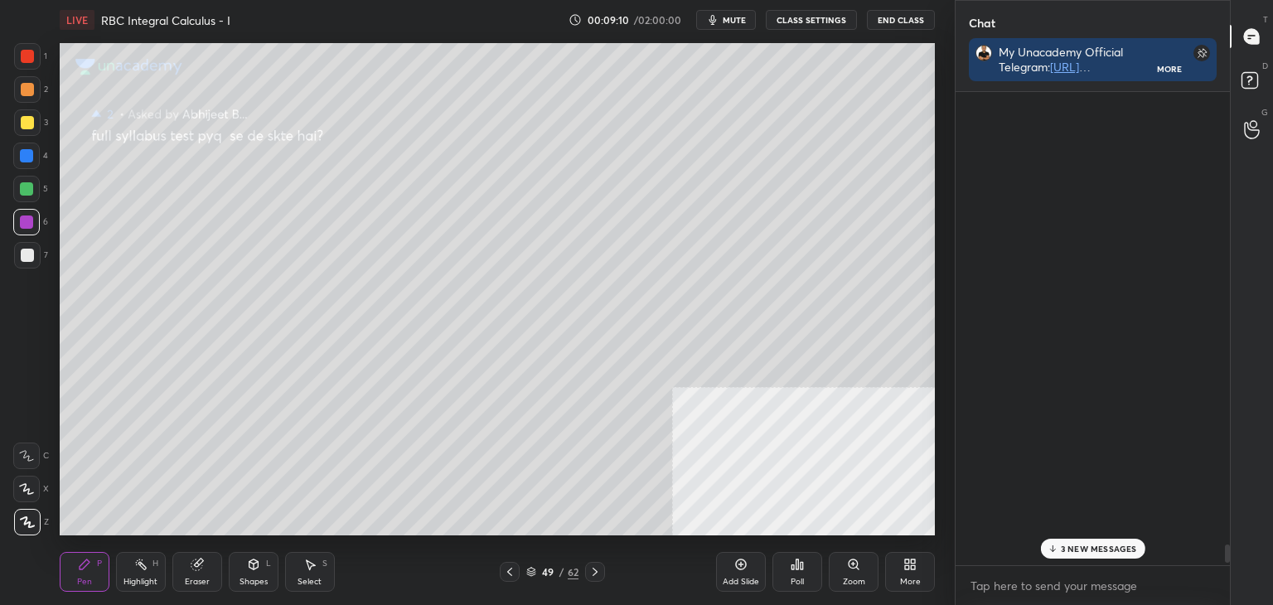
scroll to position [468, 269]
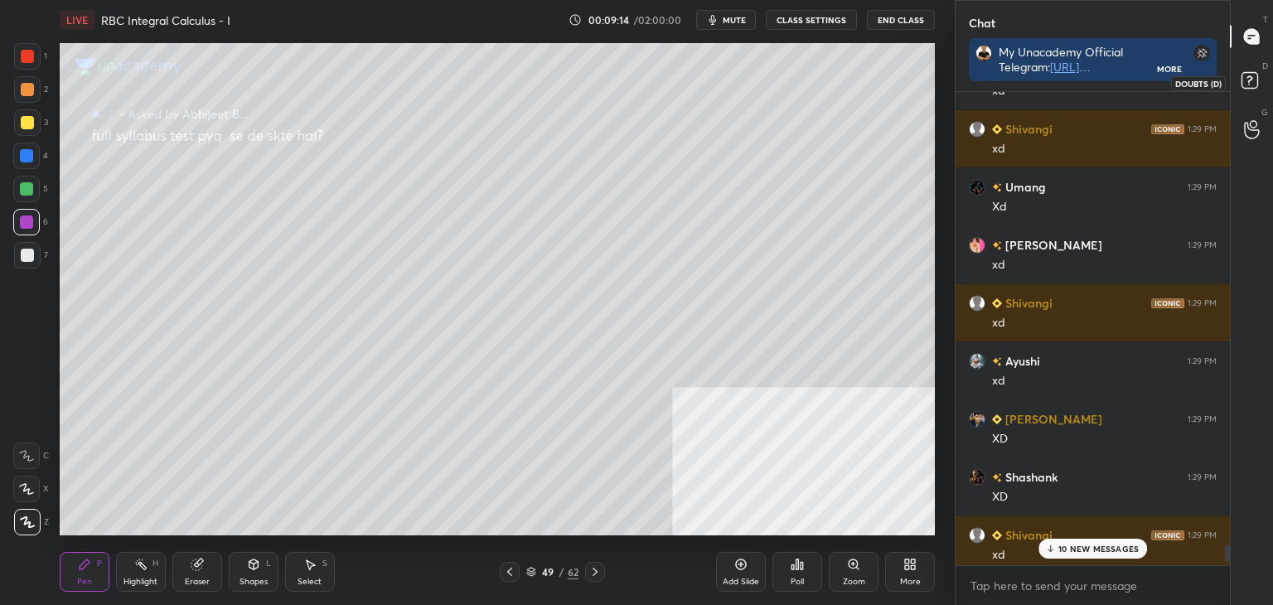
click at [1250, 80] on icon at bounding box center [1252, 83] width 30 height 30
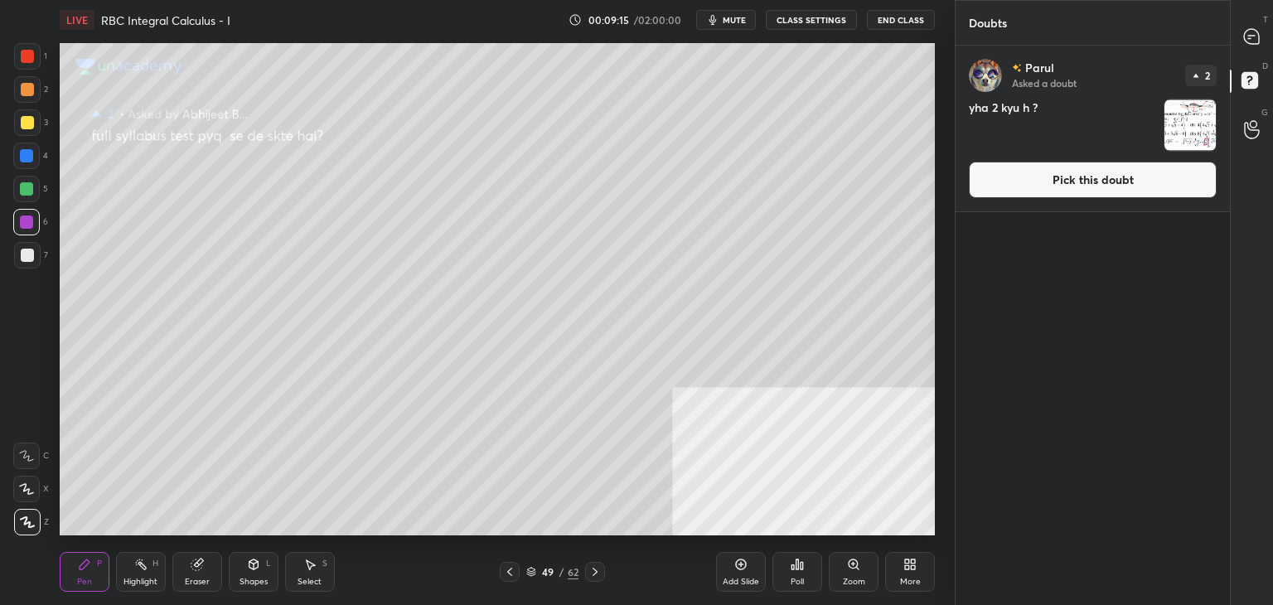
click at [1099, 177] on button "Pick this doubt" at bounding box center [1093, 180] width 248 height 36
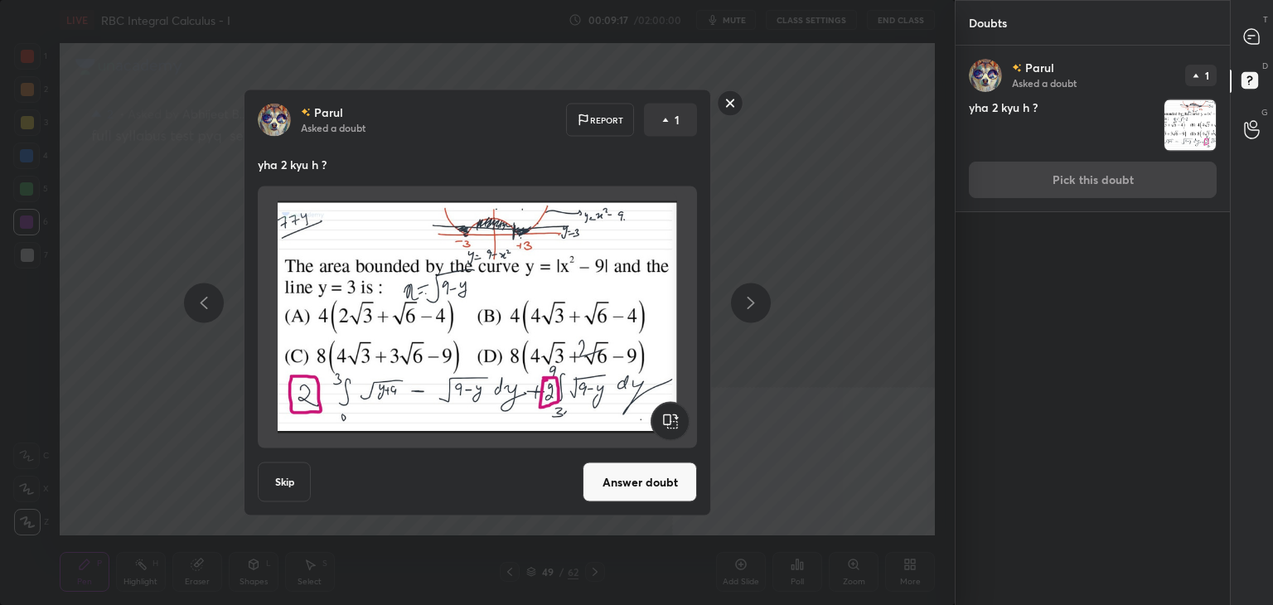
drag, startPoint x: 650, startPoint y: 473, endPoint x: 671, endPoint y: 340, distance: 135.2
click at [673, 370] on div "[PERSON_NAME] Asked a doubt Report 1 yha 2 kyu h ? Skip Answer doubt" at bounding box center [477, 303] width 467 height 427
click at [627, 465] on button "Answer doubt" at bounding box center [640, 483] width 114 height 40
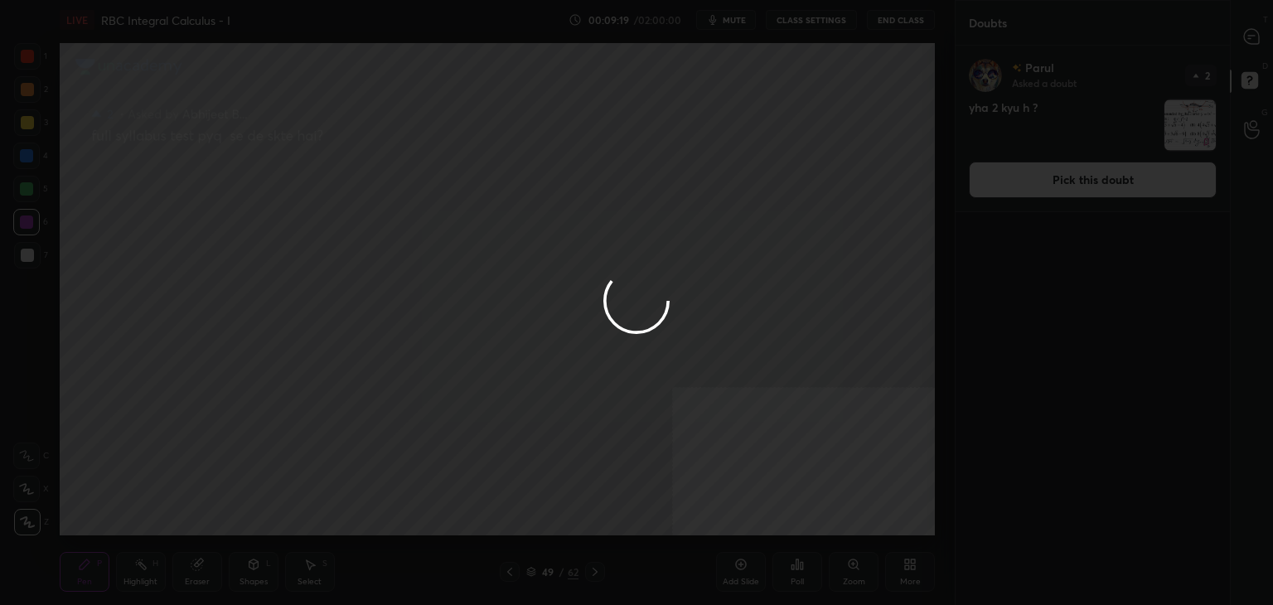
click at [1257, 37] on div at bounding box center [636, 302] width 1273 height 605
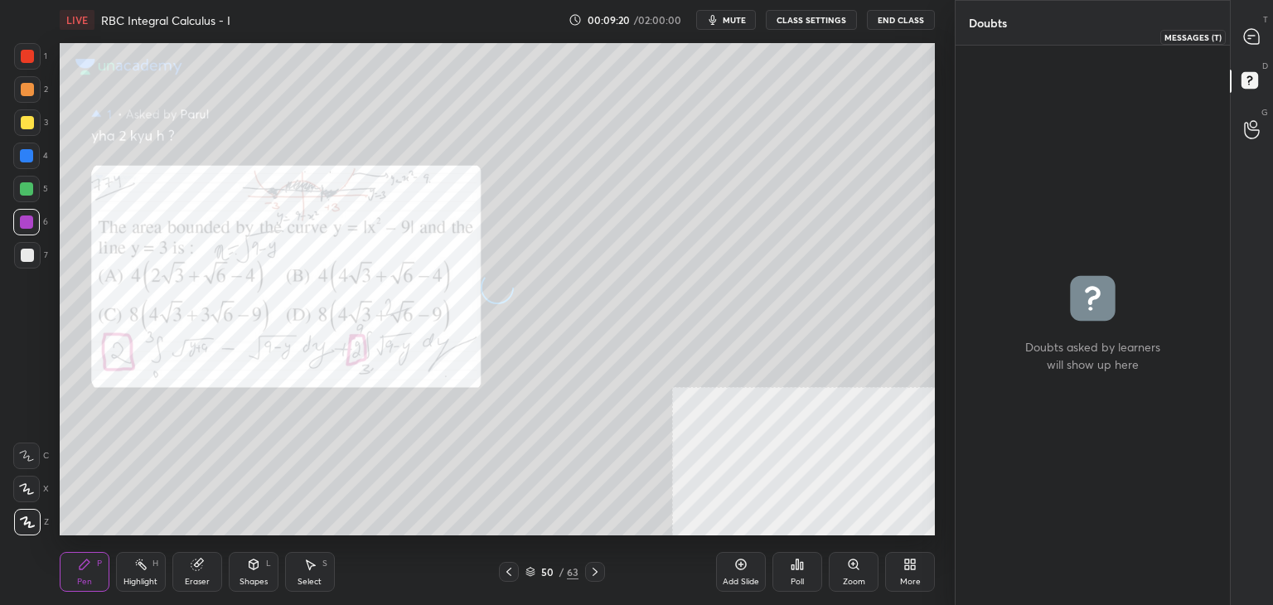
click at [1257, 37] on icon at bounding box center [1251, 36] width 15 height 15
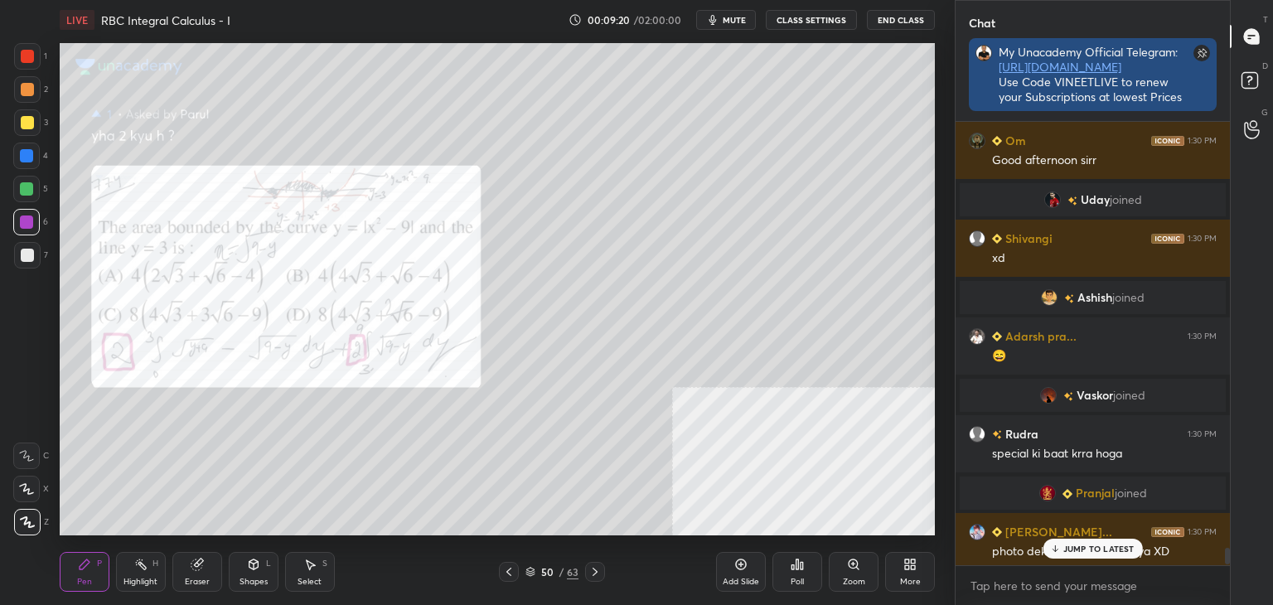
scroll to position [5, 5]
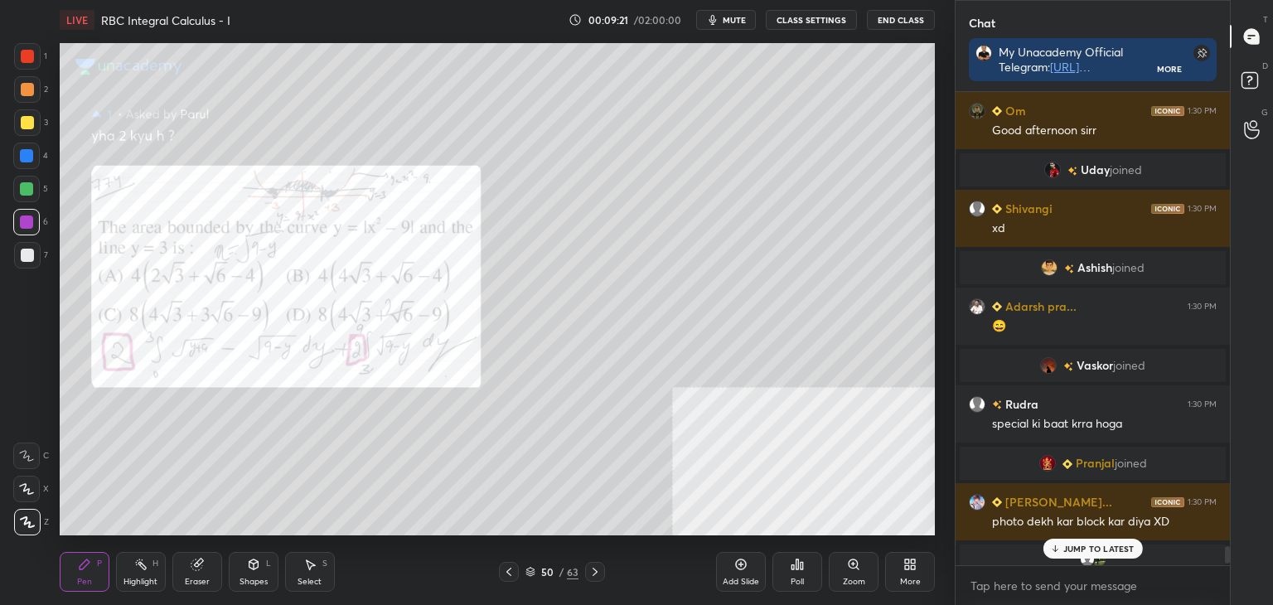
click at [1070, 555] on div "JUMP TO LATEST" at bounding box center [1092, 549] width 99 height 20
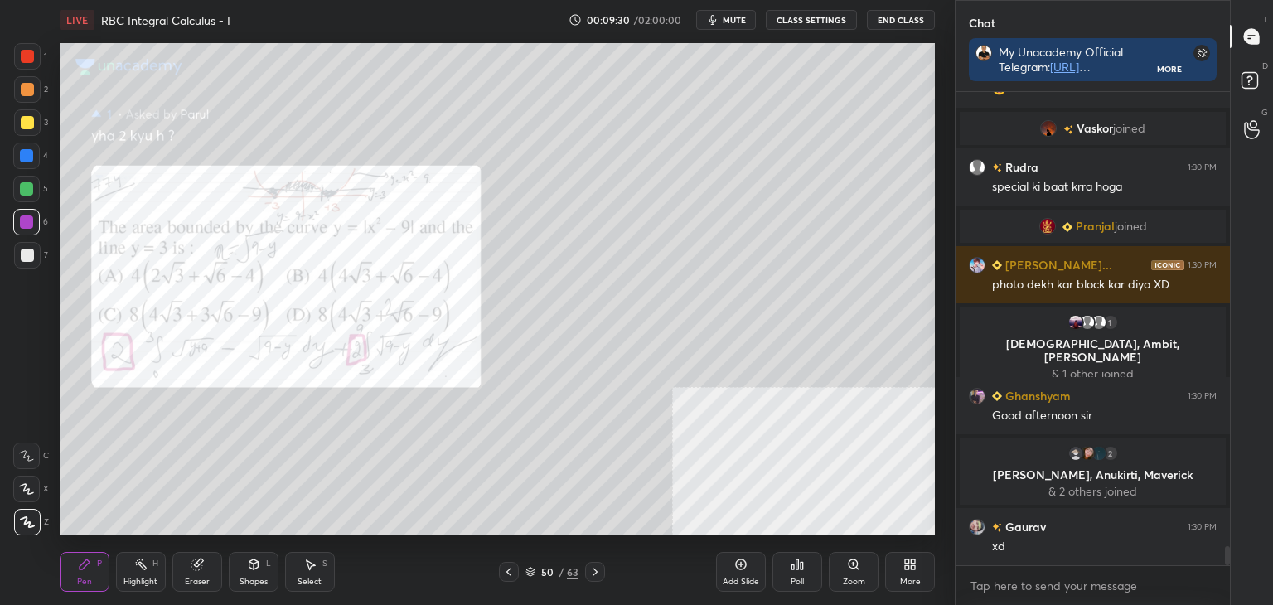
click at [193, 584] on div "Eraser" at bounding box center [197, 582] width 25 height 8
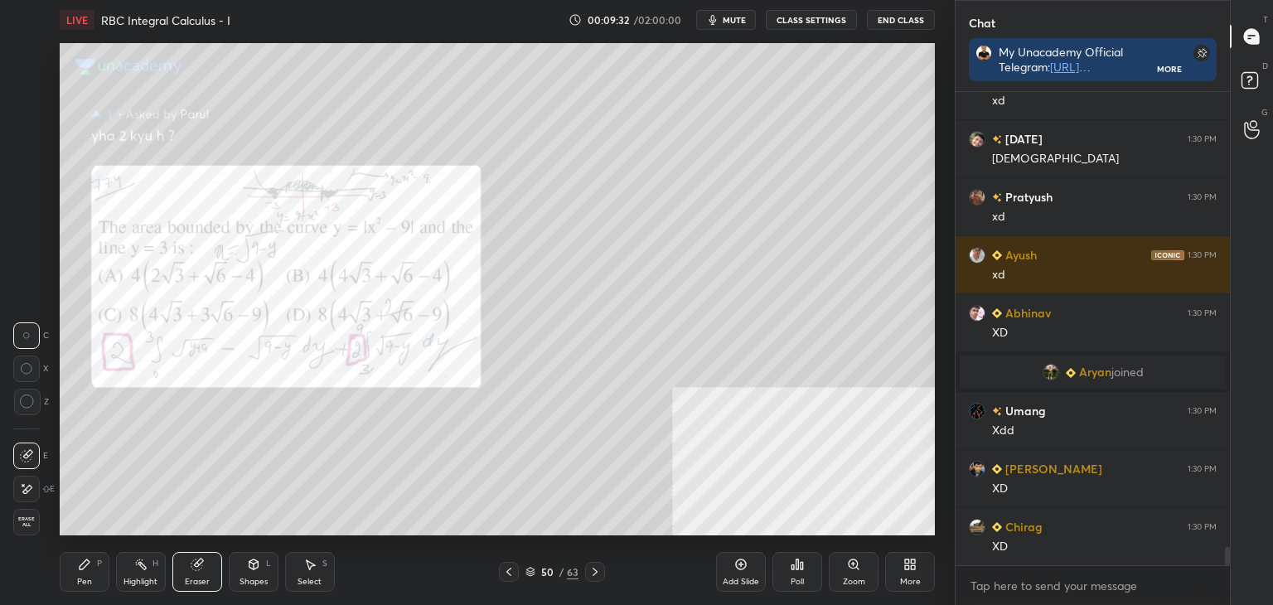
drag, startPoint x: 27, startPoint y: 525, endPoint x: 48, endPoint y: 555, distance: 36.8
click at [26, 525] on span "Erase all" at bounding box center [26, 522] width 25 height 12
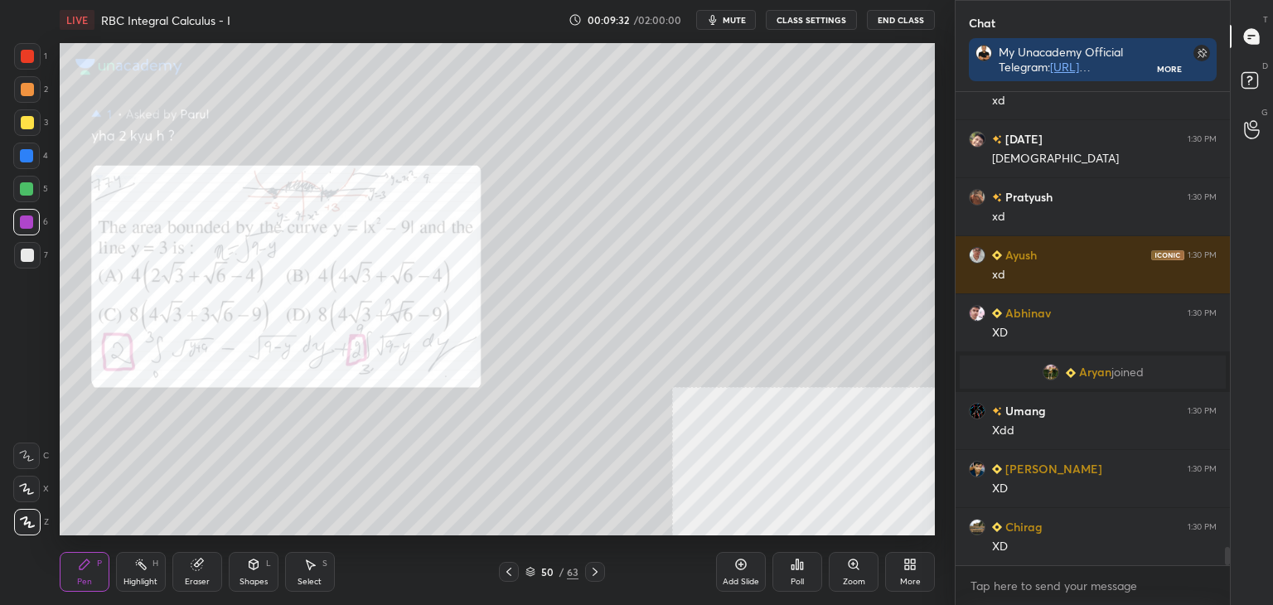
click at [65, 571] on div "Pen P" at bounding box center [85, 572] width 50 height 40
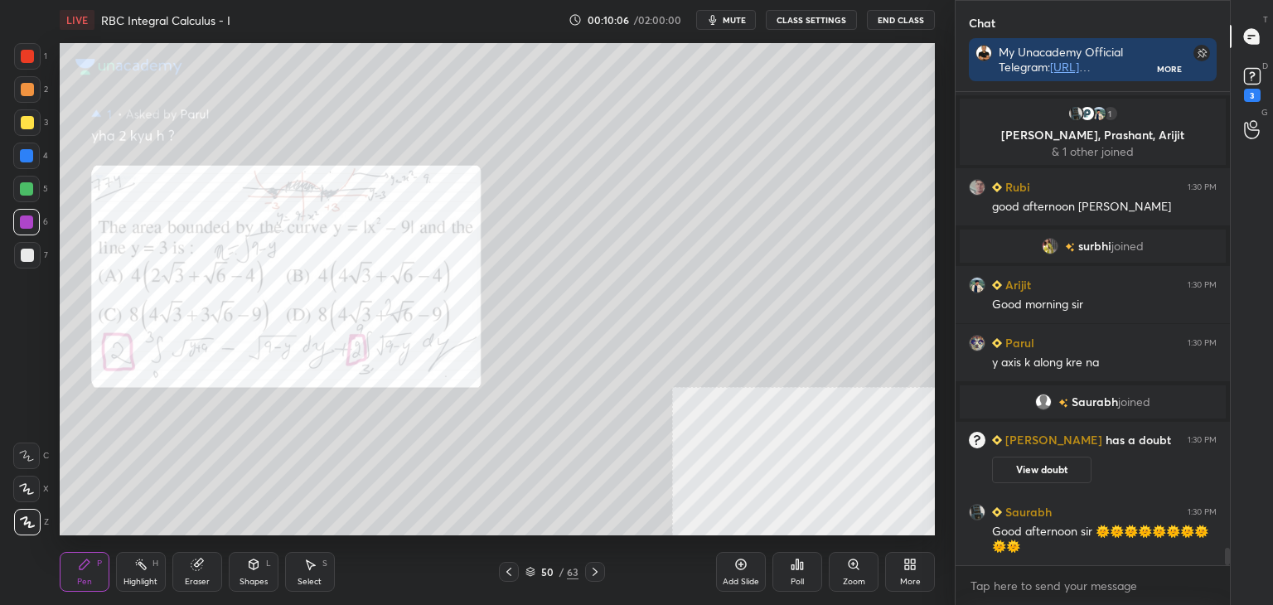
click at [859, 574] on div "Zoom" at bounding box center [854, 572] width 50 height 40
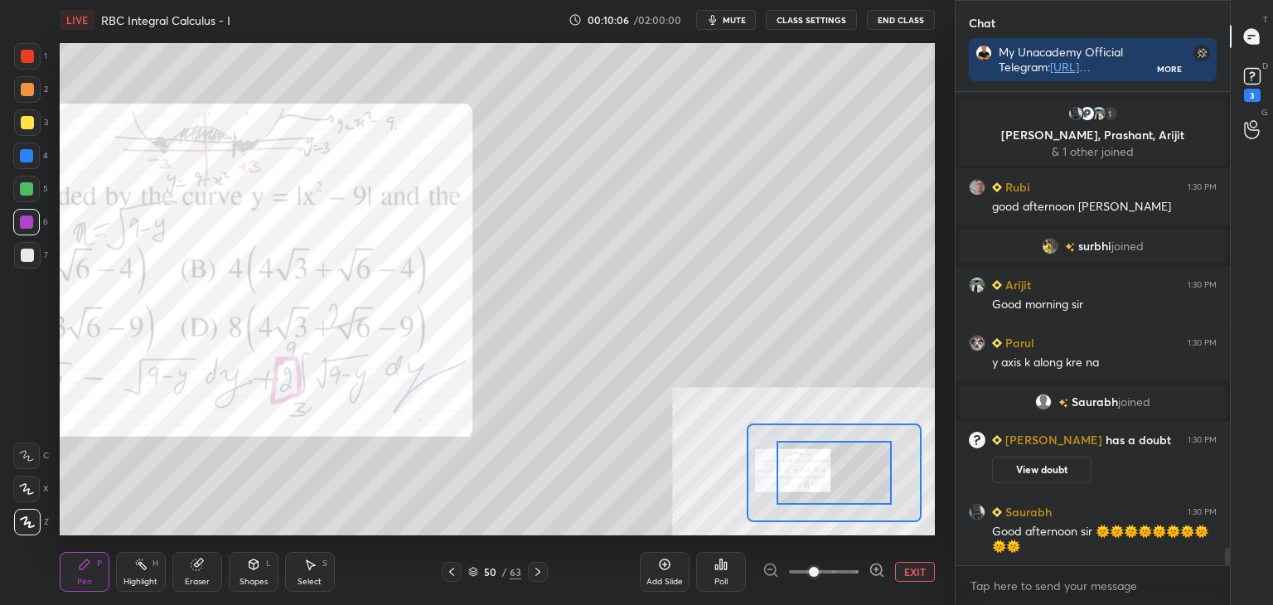
click at [855, 577] on div at bounding box center [824, 572] width 123 height 20
click at [859, 577] on div at bounding box center [824, 572] width 123 height 20
click at [868, 567] on div at bounding box center [824, 572] width 123 height 20
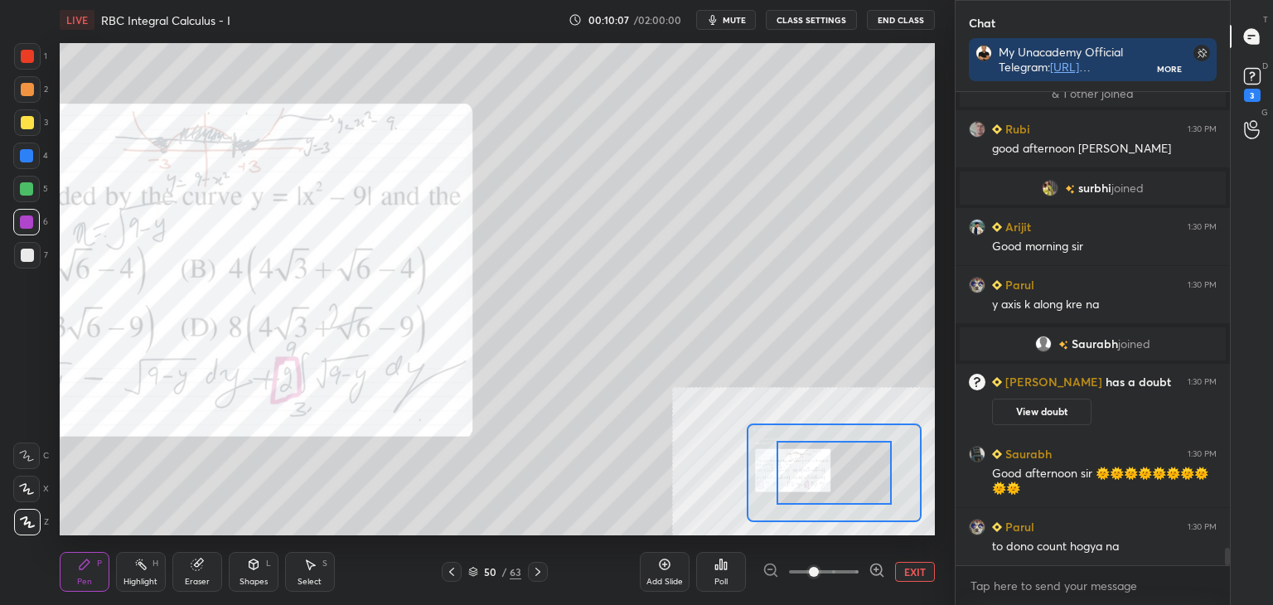
click at [869, 568] on icon at bounding box center [877, 570] width 17 height 17
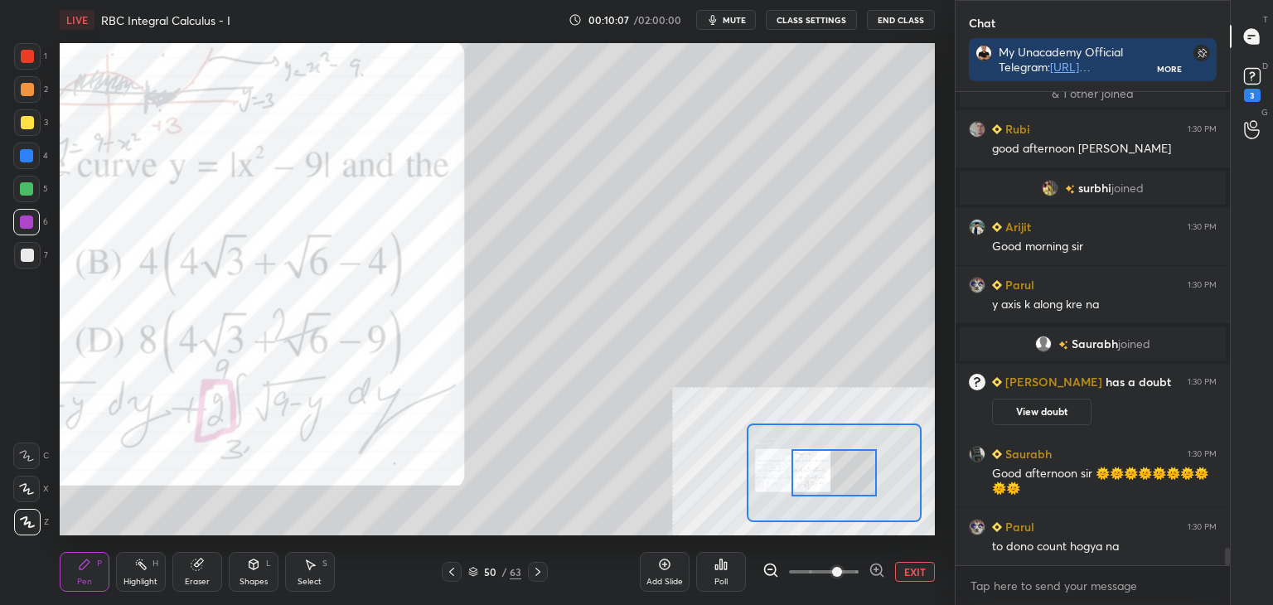
drag, startPoint x: 876, startPoint y: 571, endPoint x: 869, endPoint y: 567, distance: 8.5
click at [873, 570] on icon at bounding box center [877, 570] width 17 height 17
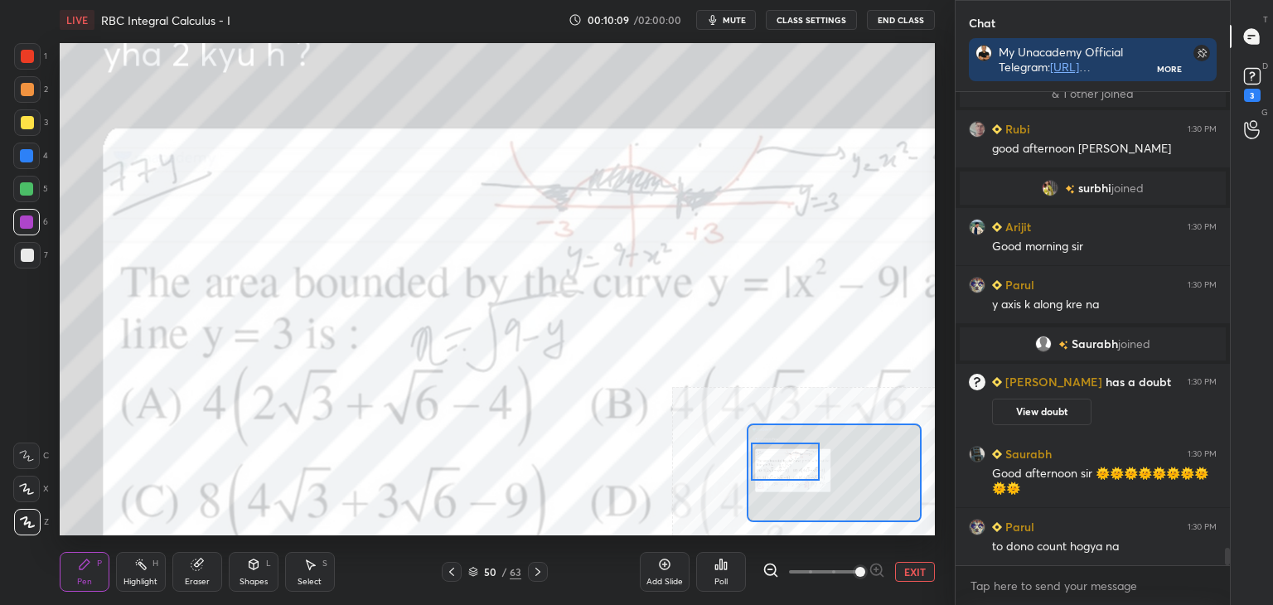
drag, startPoint x: 822, startPoint y: 474, endPoint x: 786, endPoint y: 468, distance: 36.9
click at [791, 468] on div at bounding box center [785, 462] width 69 height 38
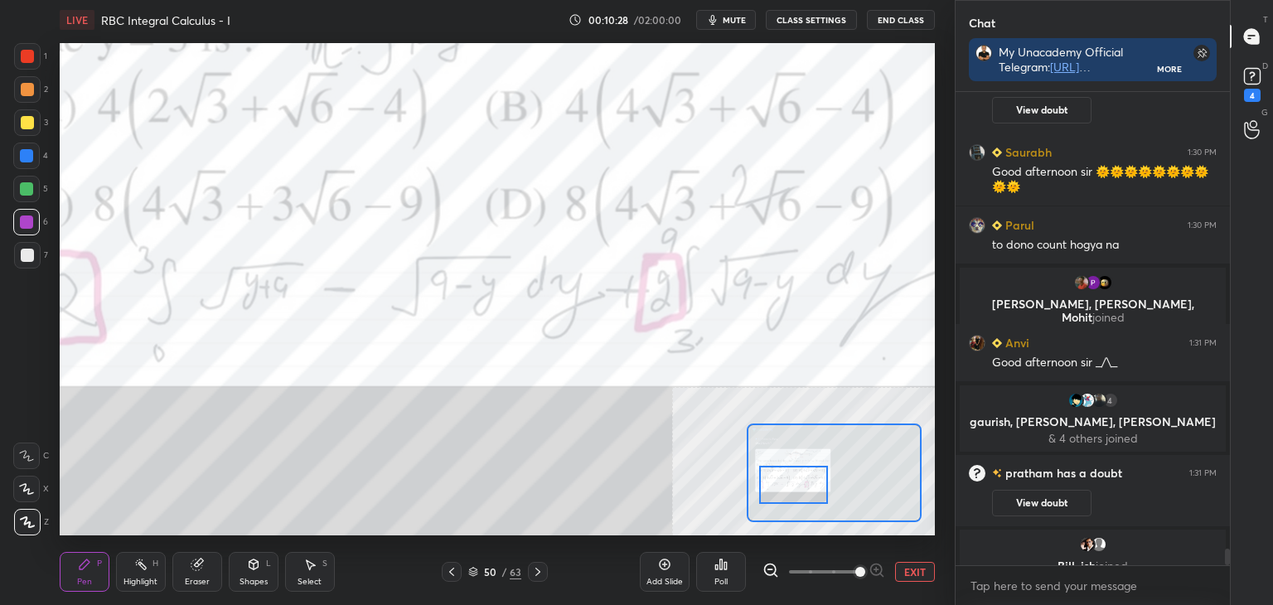
scroll to position [12784, 0]
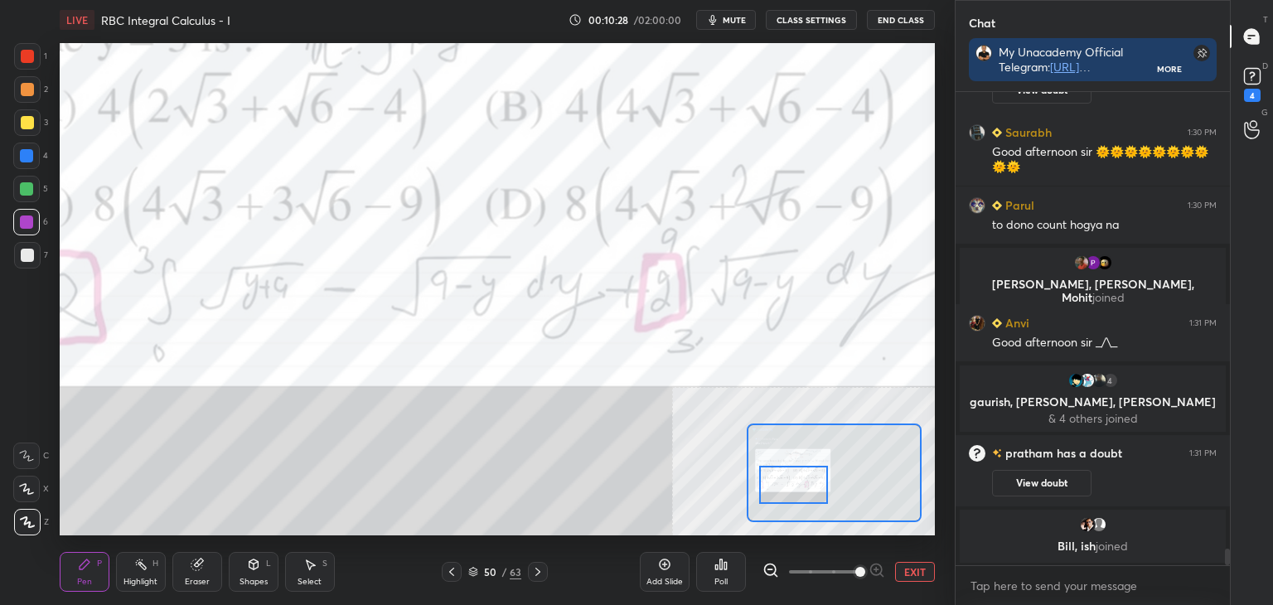
drag, startPoint x: 796, startPoint y: 467, endPoint x: 758, endPoint y: 467, distance: 38.1
click at [802, 484] on div at bounding box center [793, 485] width 69 height 38
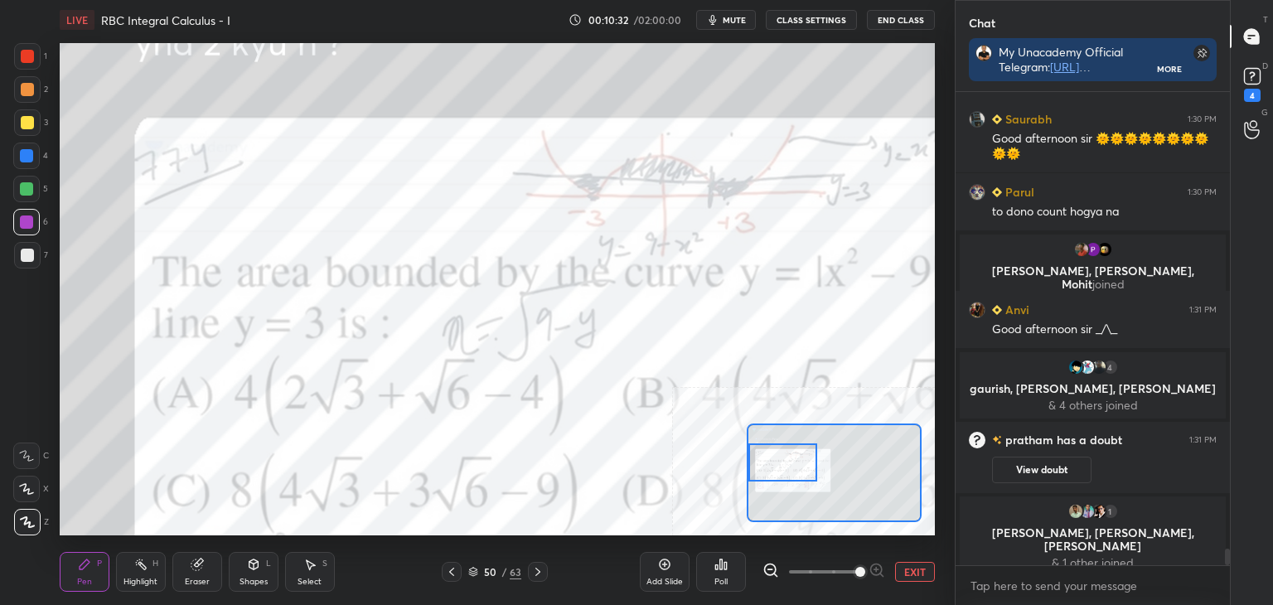
drag, startPoint x: 777, startPoint y: 469, endPoint x: 748, endPoint y: 451, distance: 35.0
click at [762, 453] on div at bounding box center [782, 462] width 69 height 38
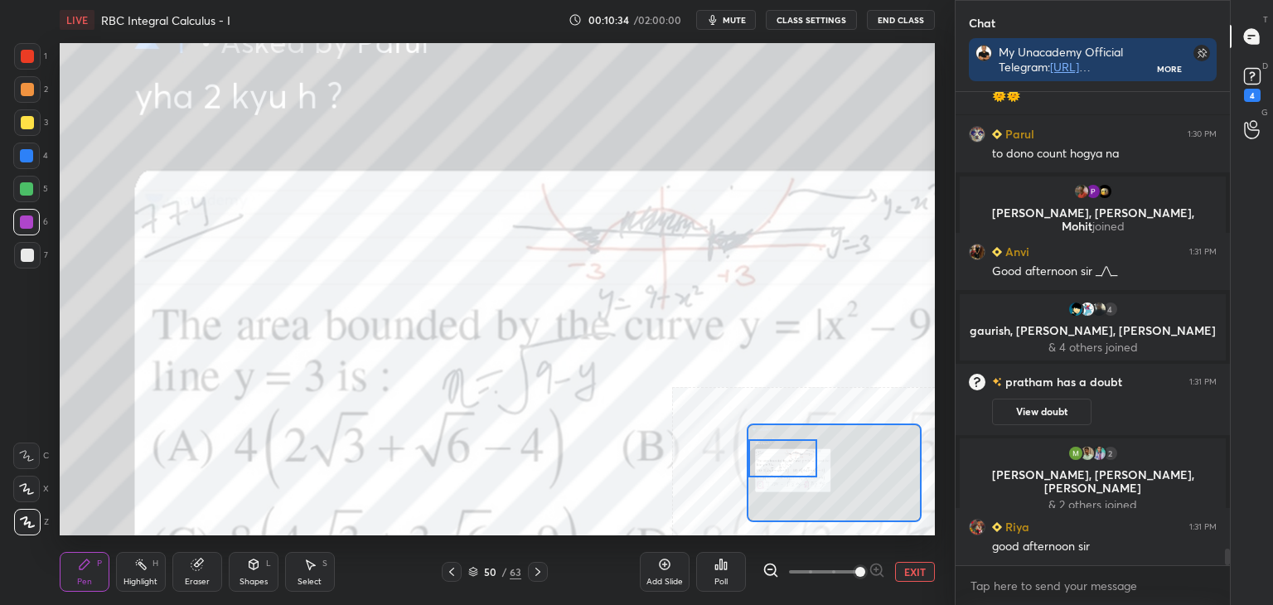
scroll to position [12880, 0]
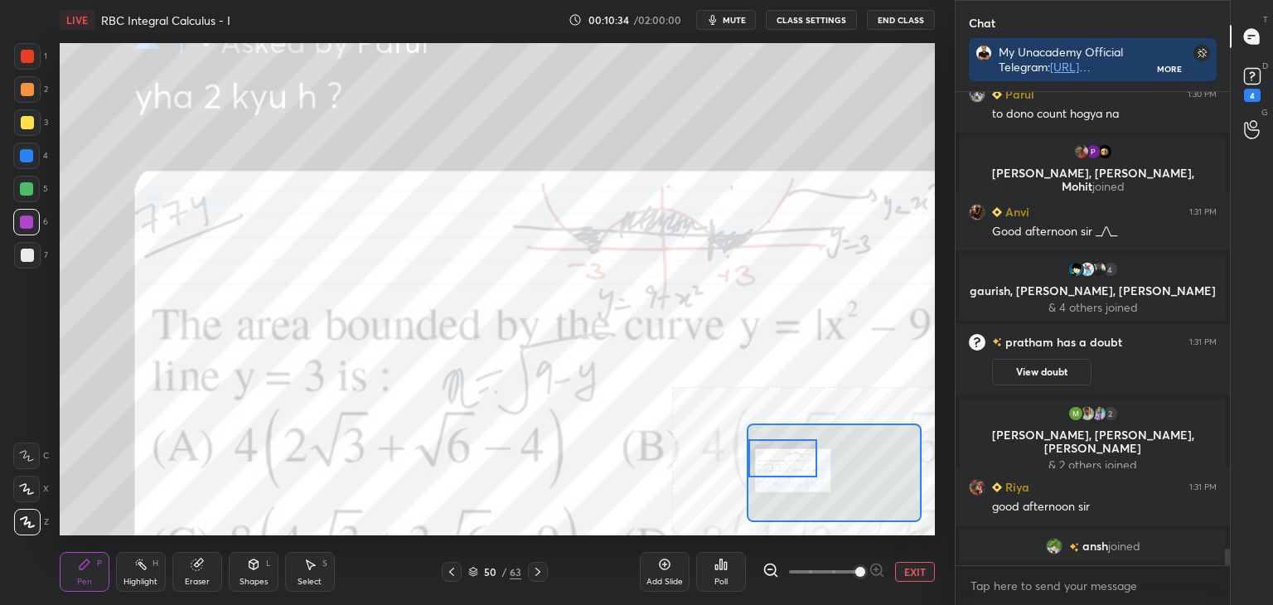
click at [909, 567] on button "EXIT" at bounding box center [915, 572] width 40 height 20
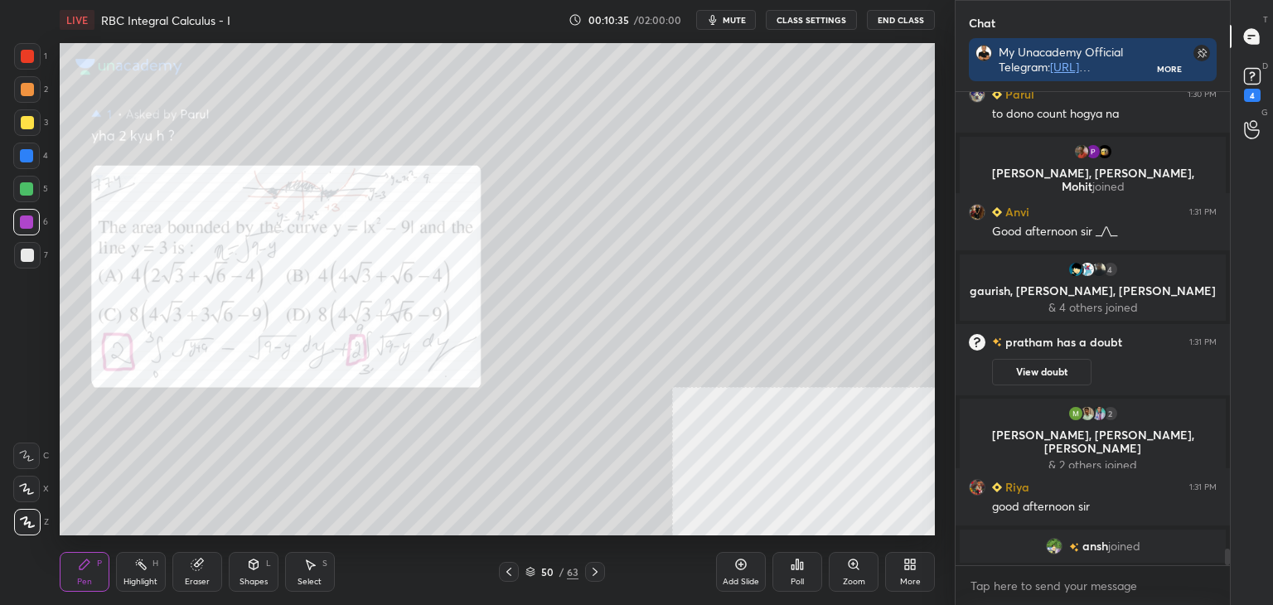
scroll to position [12900, 0]
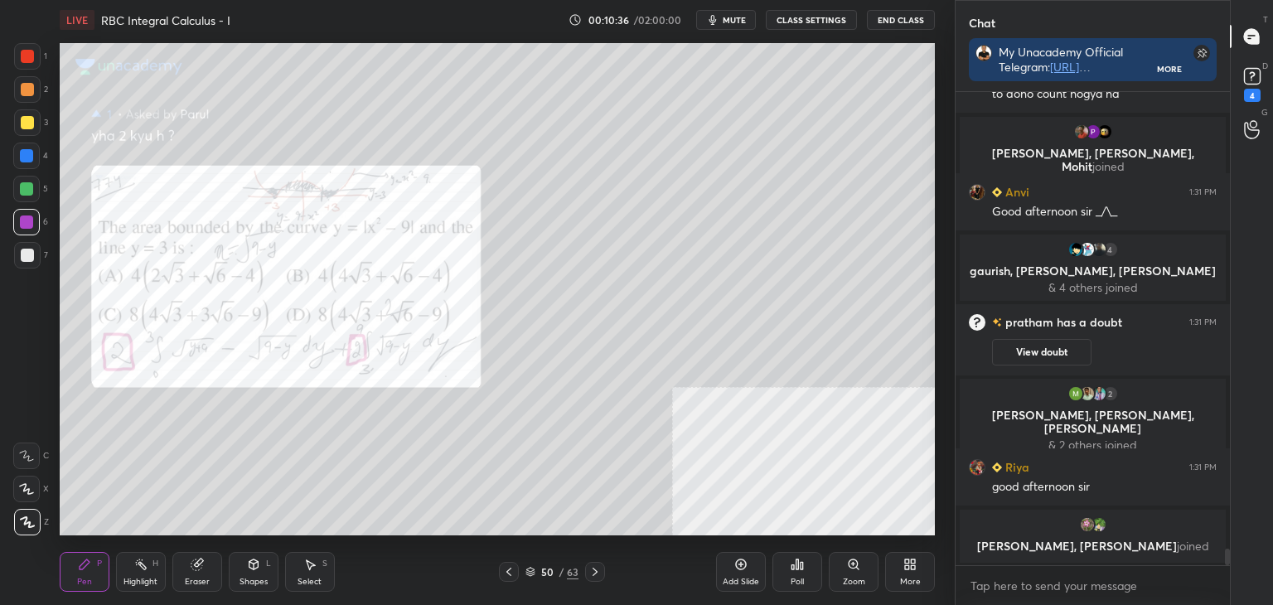
click at [559, 569] on div "/" at bounding box center [561, 572] width 5 height 10
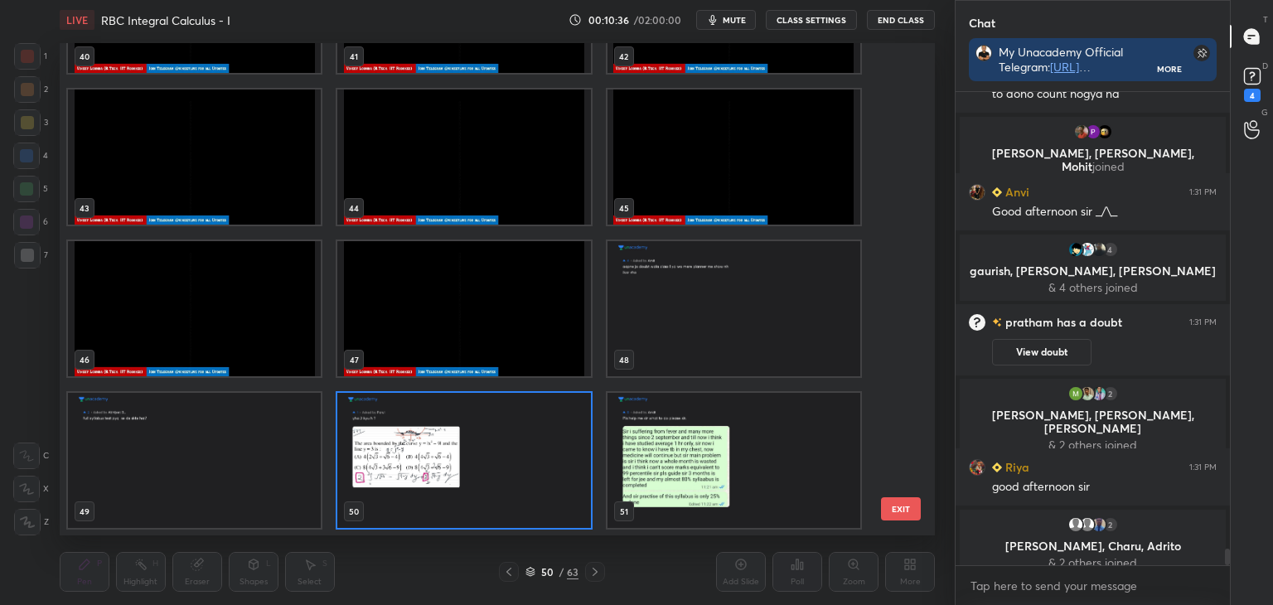
scroll to position [12914, 0]
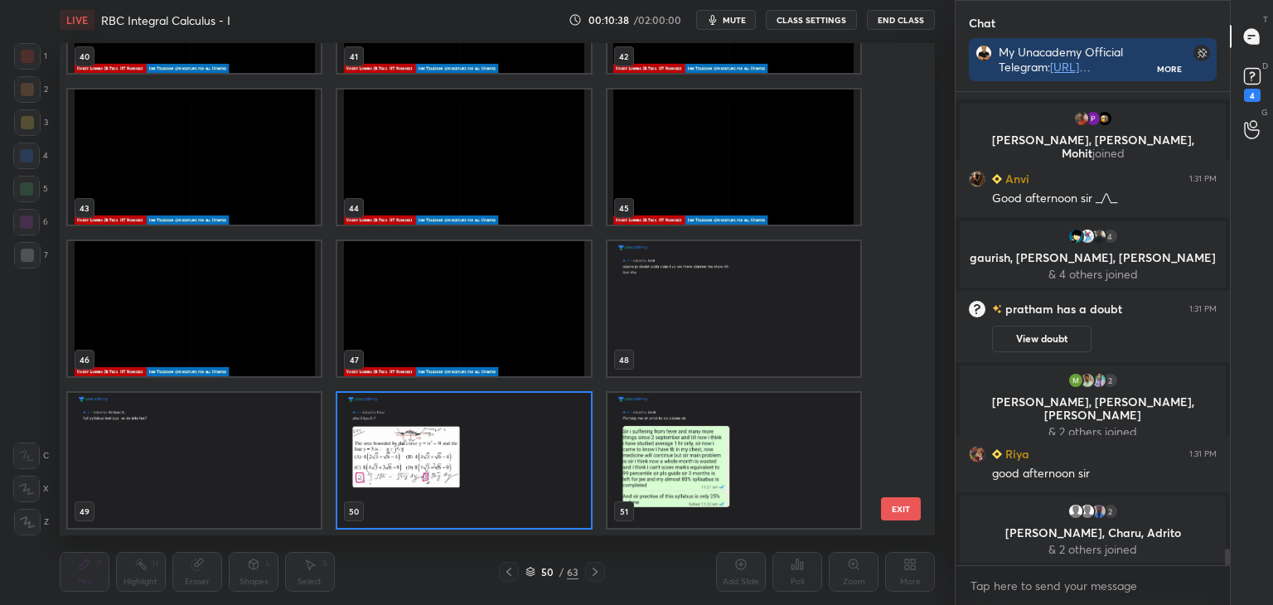
drag, startPoint x: 907, startPoint y: 383, endPoint x: 894, endPoint y: 213, distance: 170.4
click at [894, 213] on div "37 38 39 40 41 42 43 44 45 46 47 48 49 50 51 EXIT" at bounding box center [497, 289] width 875 height 492
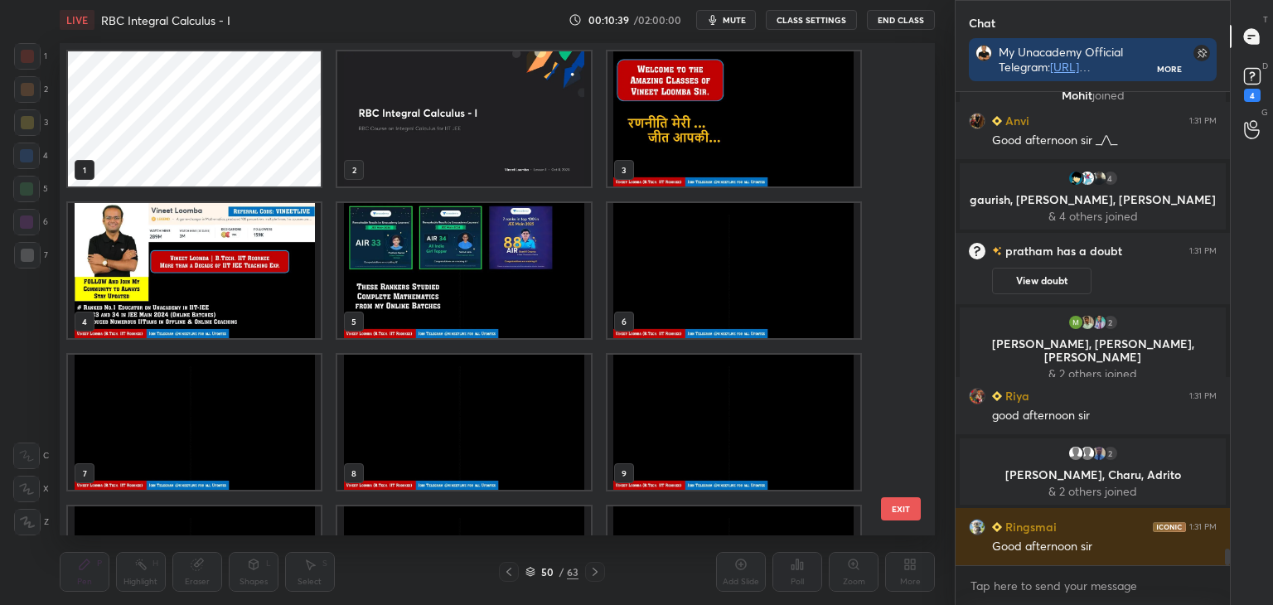
scroll to position [13000, 0]
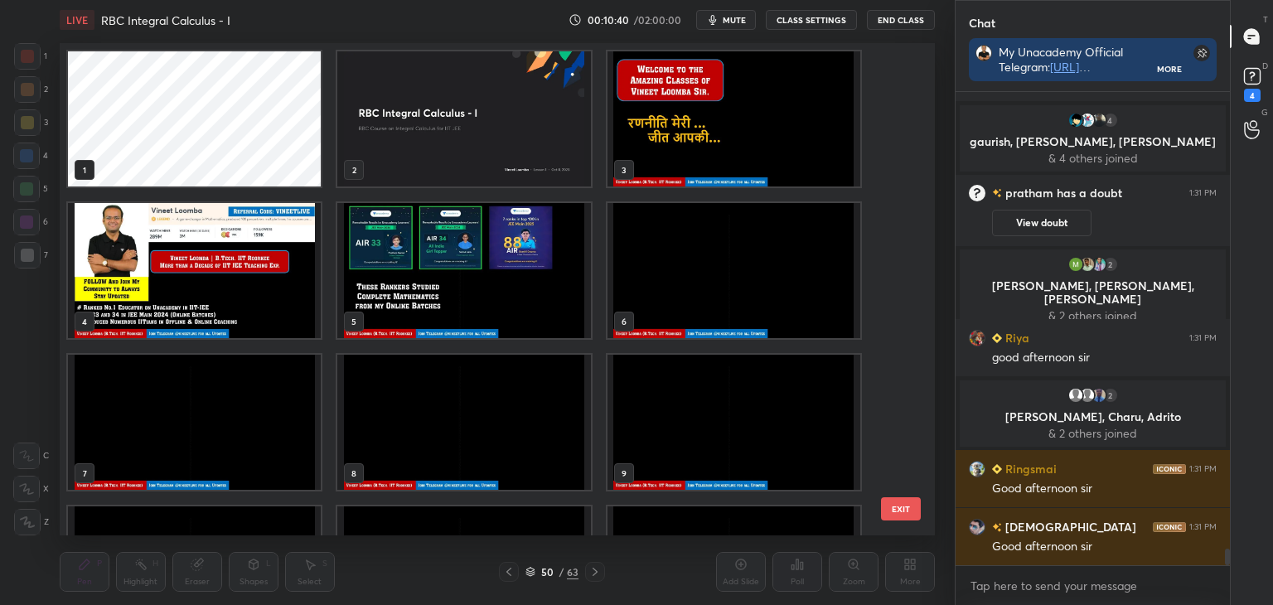
click at [685, 138] on img "grid" at bounding box center [734, 118] width 253 height 135
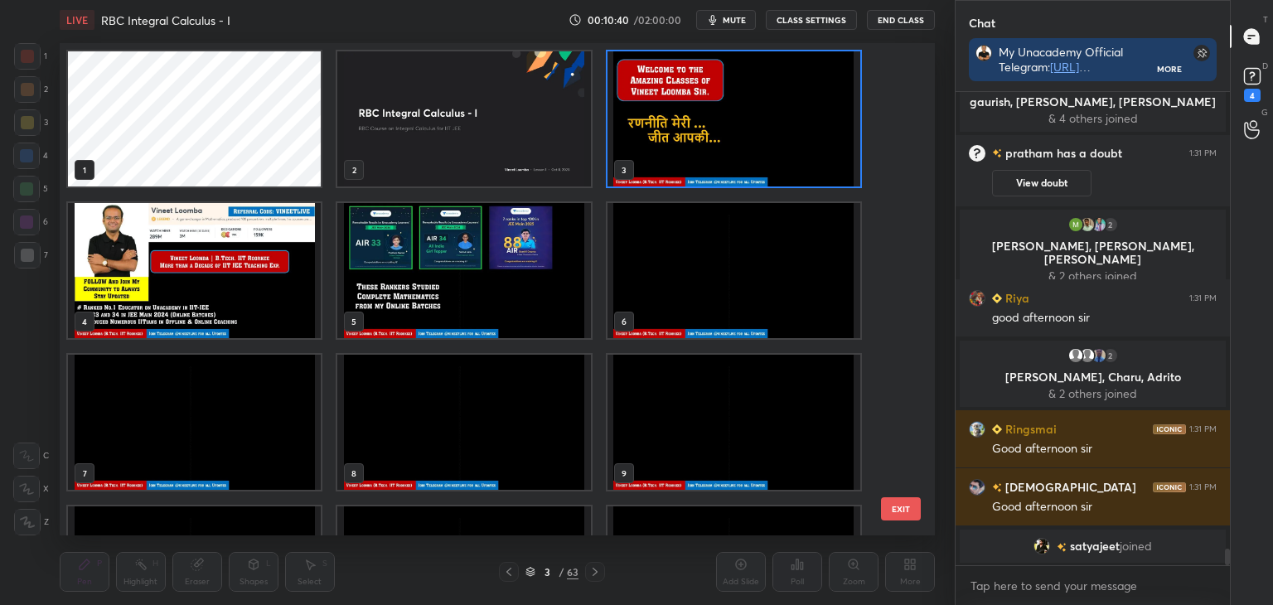
click at [683, 138] on img "grid" at bounding box center [734, 118] width 253 height 135
click at [685, 138] on img "grid" at bounding box center [734, 118] width 253 height 135
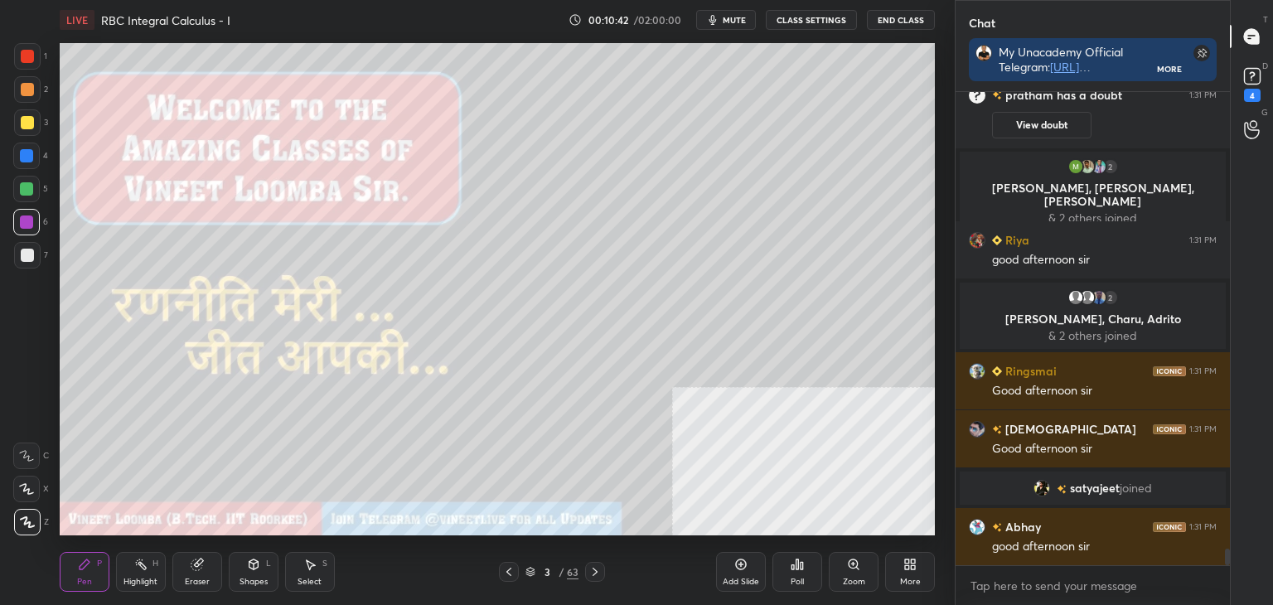
click at [597, 569] on icon at bounding box center [594, 571] width 13 height 13
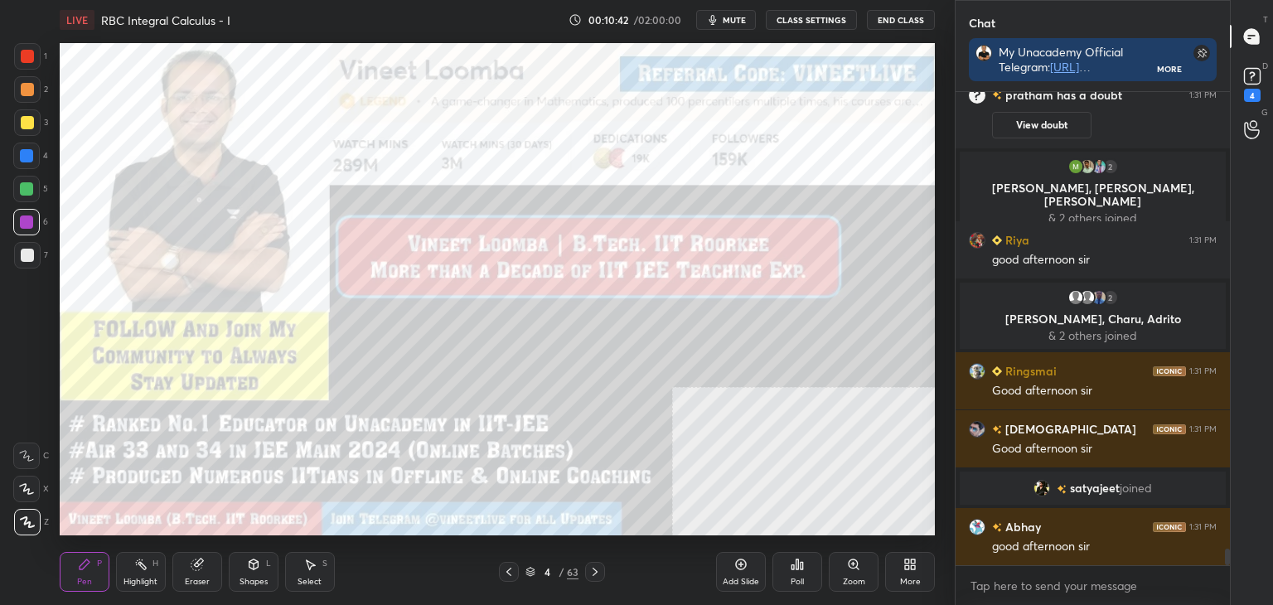
scroll to position [13089, 0]
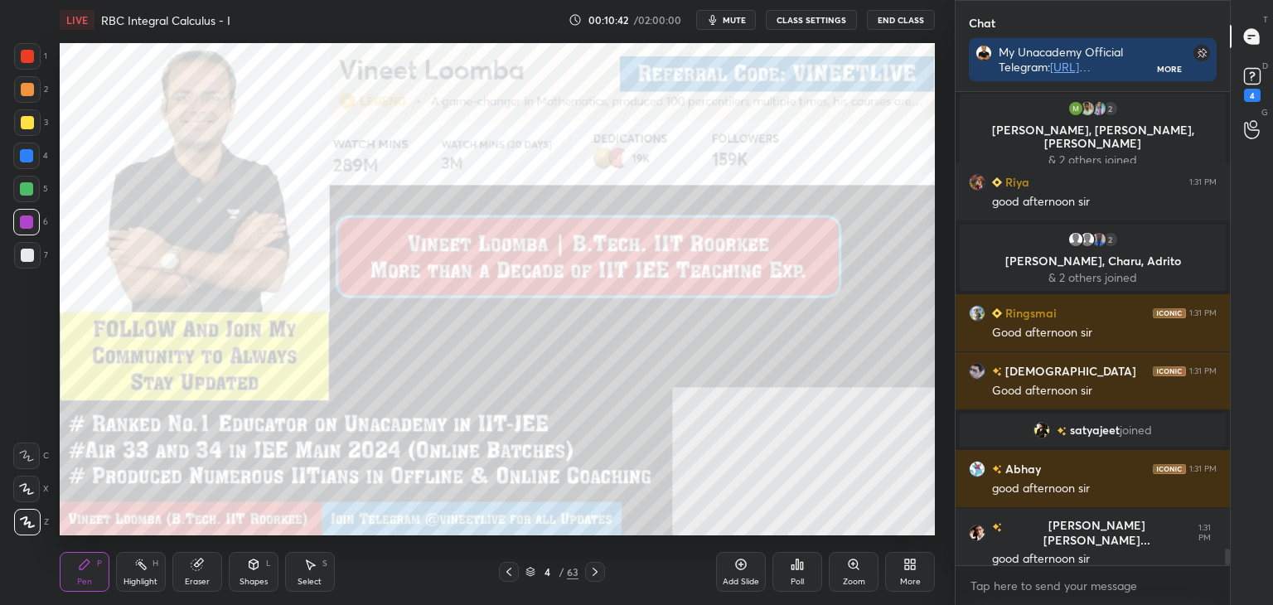
click at [593, 571] on icon at bounding box center [594, 571] width 13 height 13
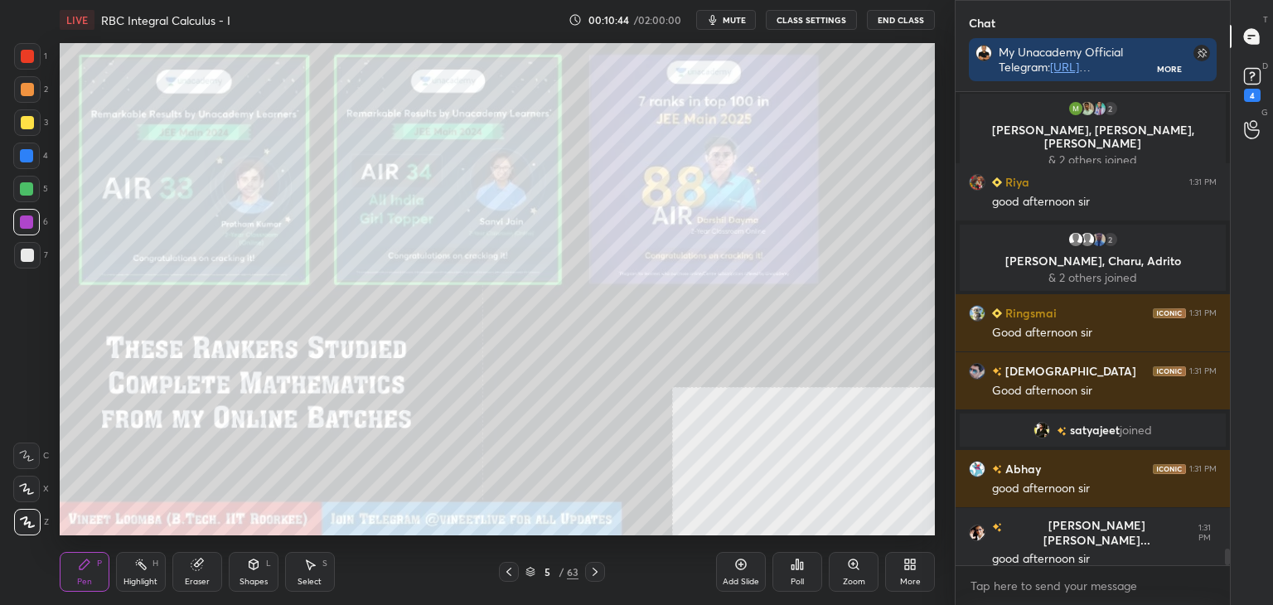
click at [501, 574] on div at bounding box center [509, 572] width 20 height 20
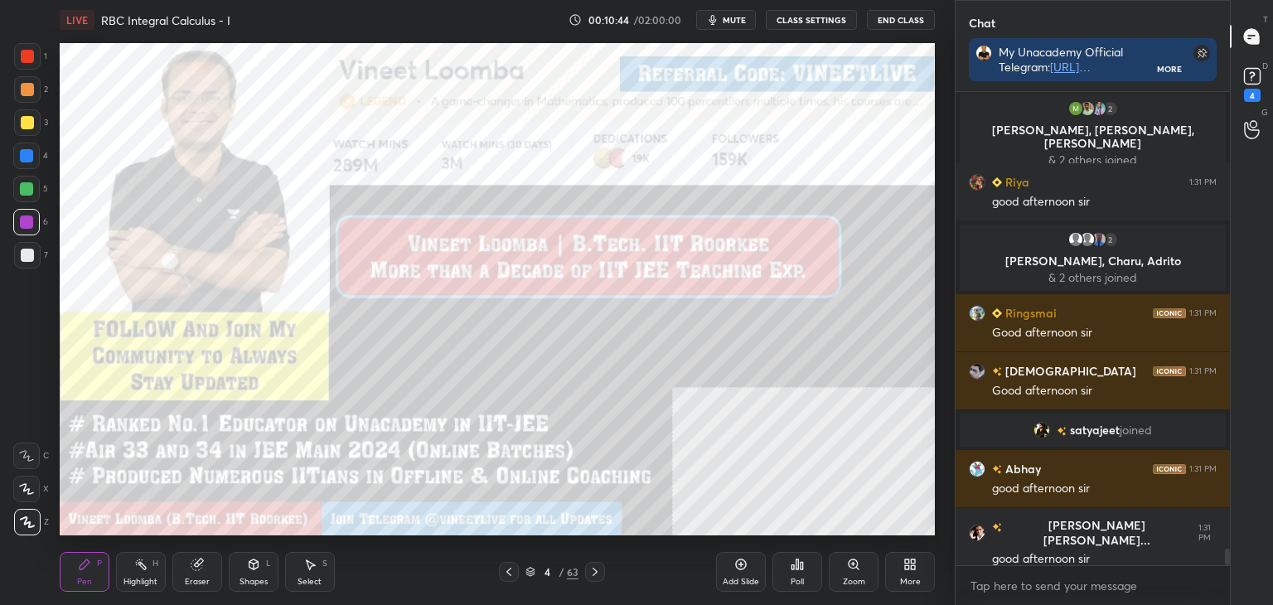
click at [511, 564] on div at bounding box center [509, 572] width 20 height 20
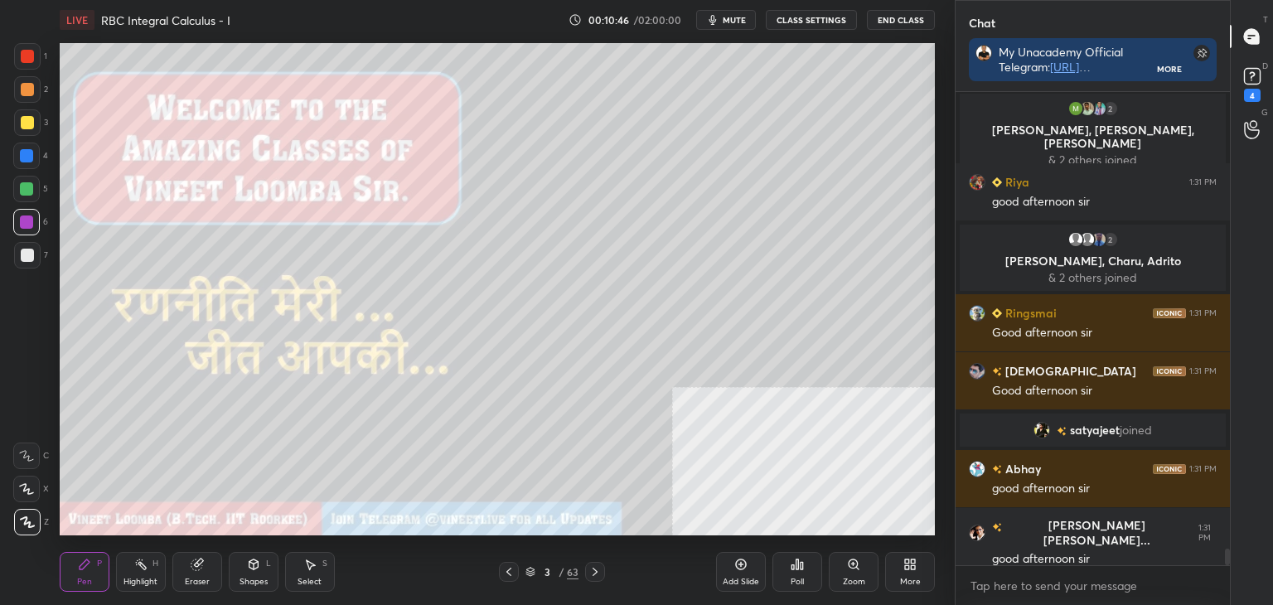
scroll to position [13147, 0]
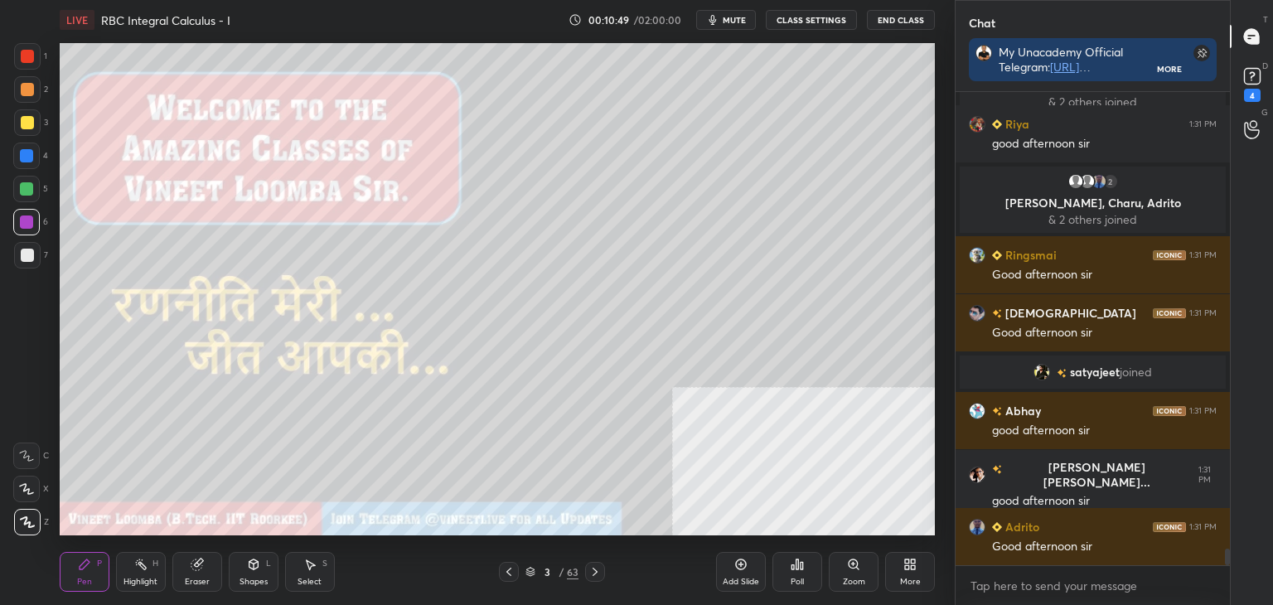
click at [595, 567] on icon at bounding box center [594, 571] width 13 height 13
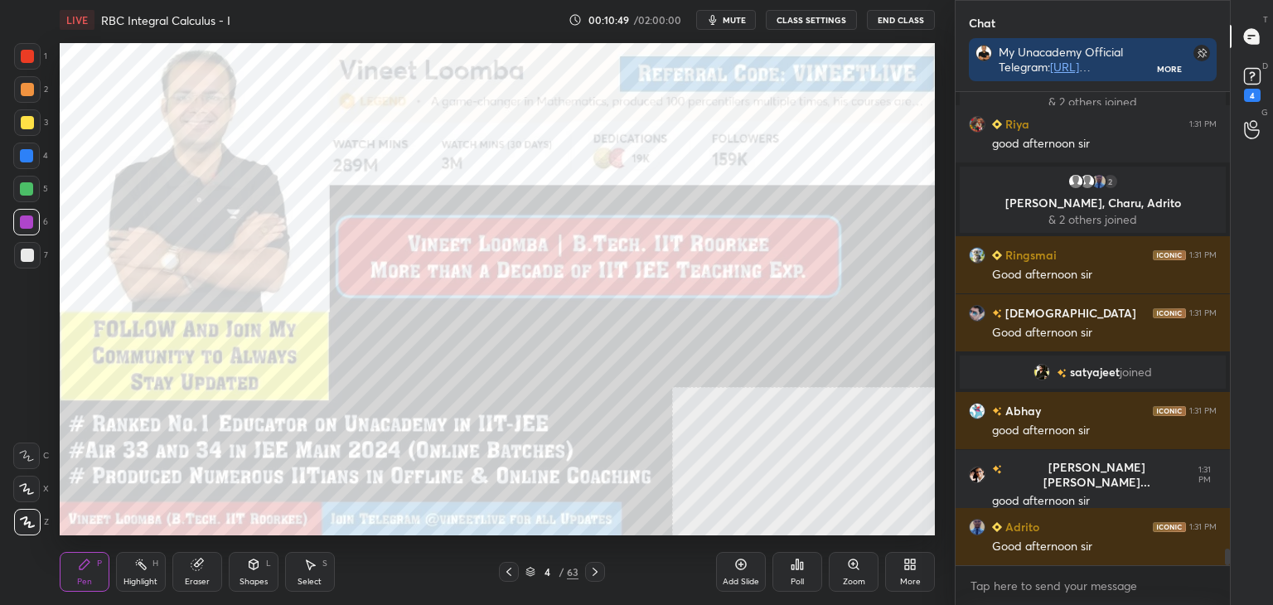
click at [596, 567] on icon at bounding box center [594, 571] width 13 height 13
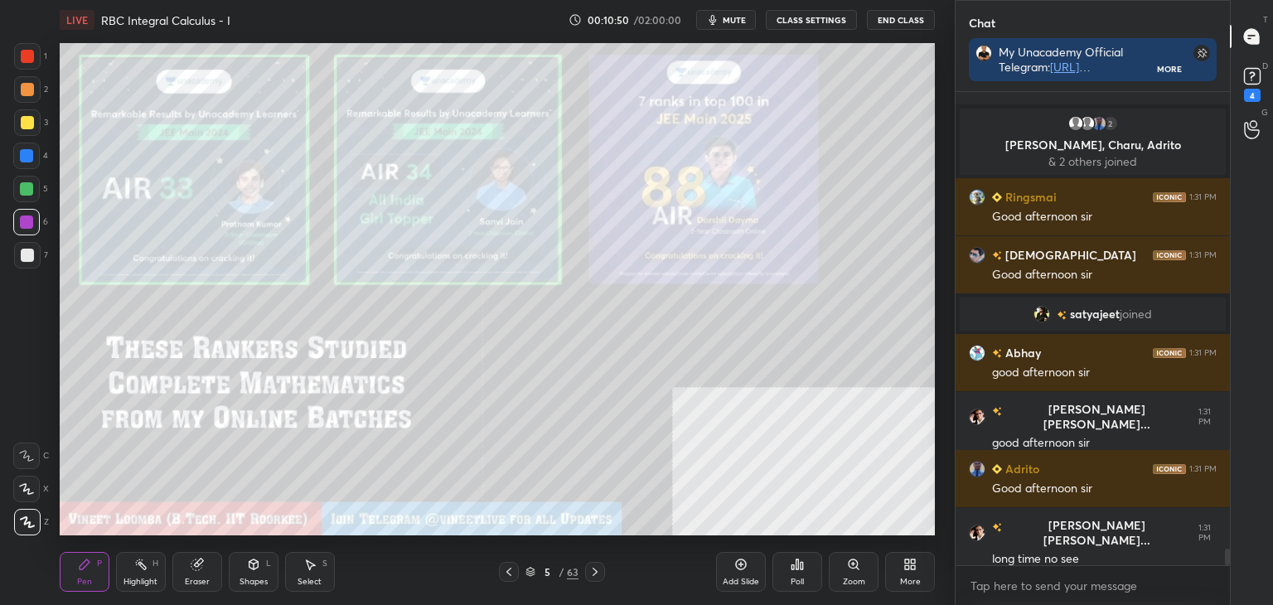
click at [595, 568] on icon at bounding box center [594, 571] width 13 height 13
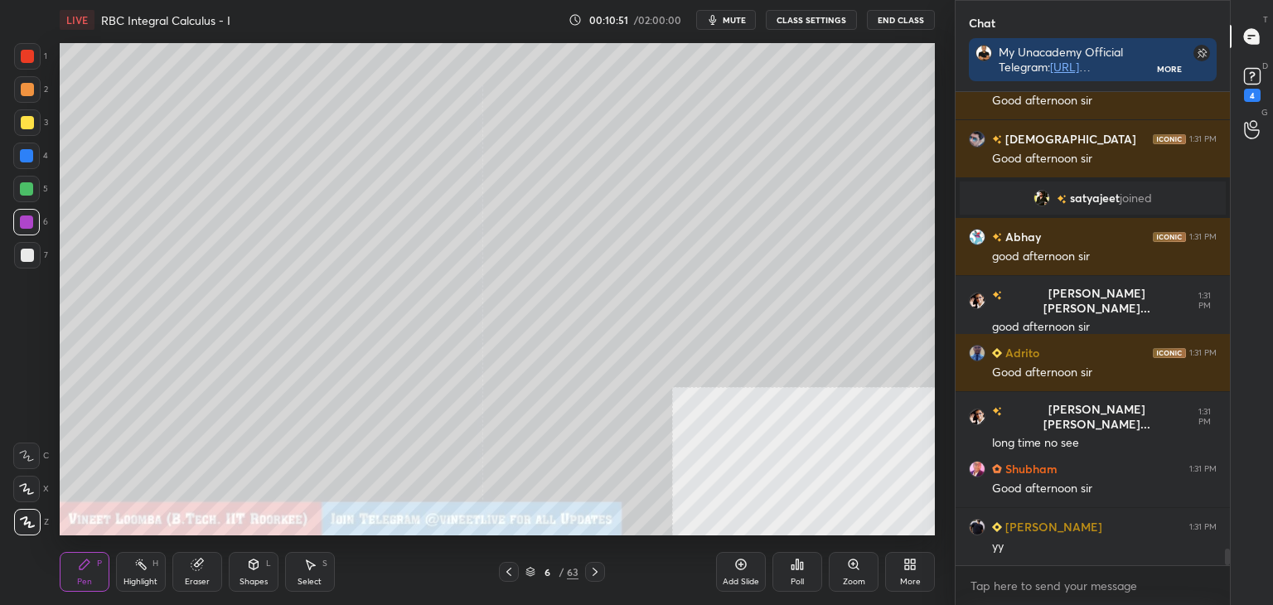
click at [908, 571] on icon at bounding box center [909, 564] width 13 height 13
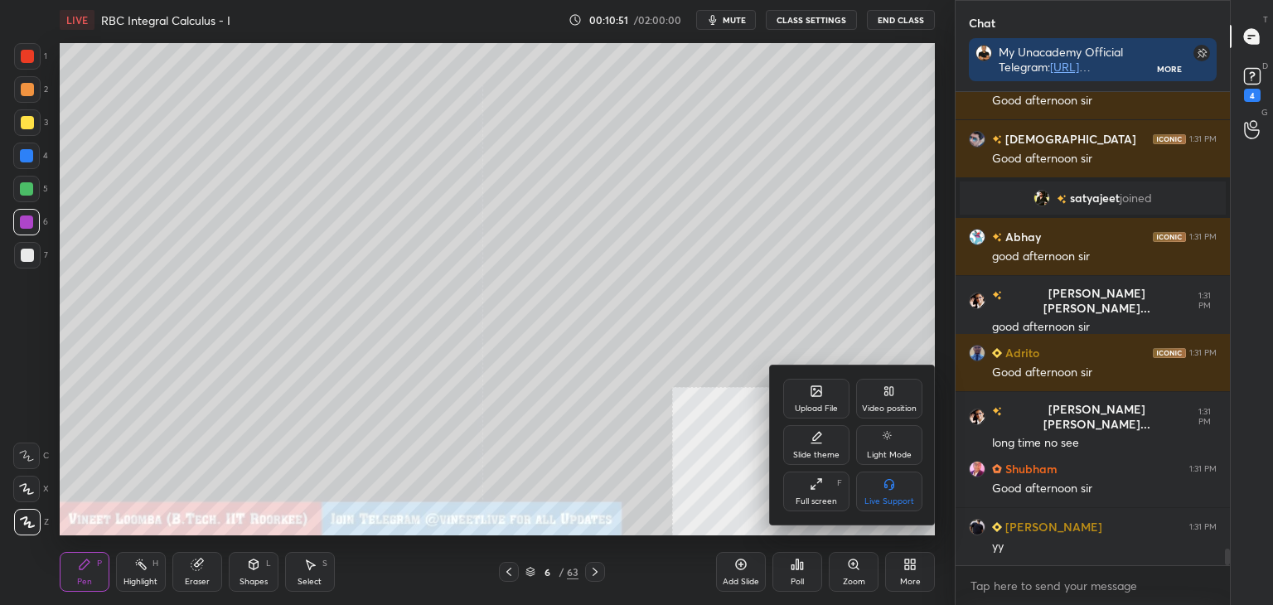
click at [827, 408] on div "Upload File" at bounding box center [816, 408] width 43 height 8
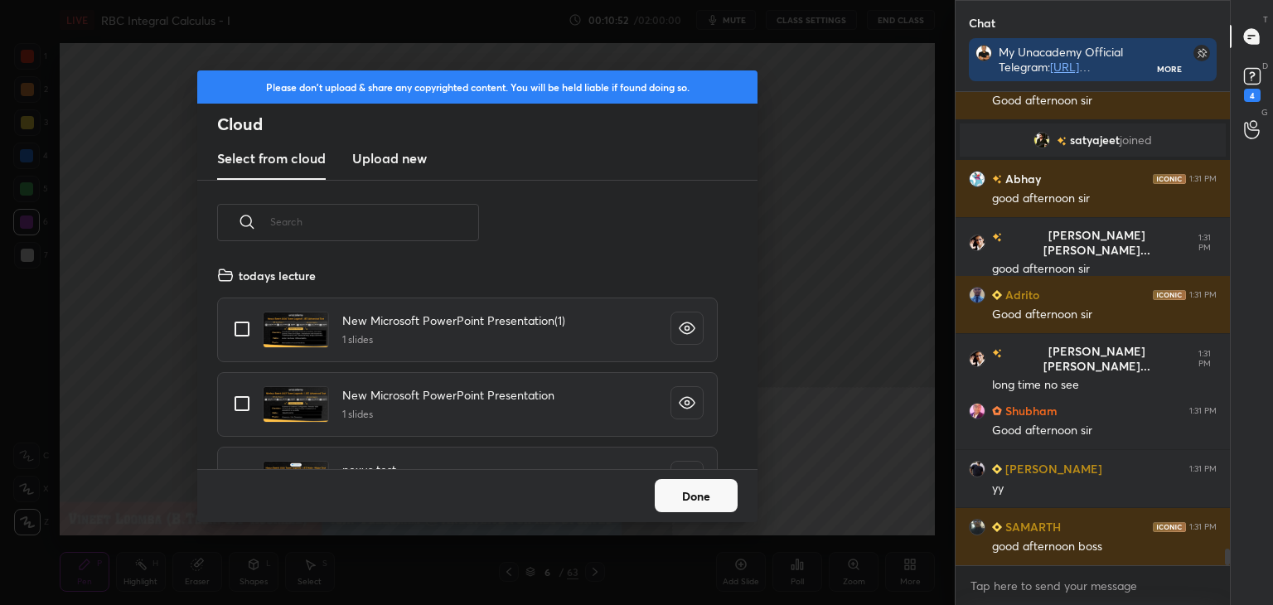
scroll to position [204, 532]
drag, startPoint x: 430, startPoint y: 154, endPoint x: 431, endPoint y: 195, distance: 40.6
click at [430, 158] on div "Select from cloud Upload new" at bounding box center [477, 158] width 560 height 41
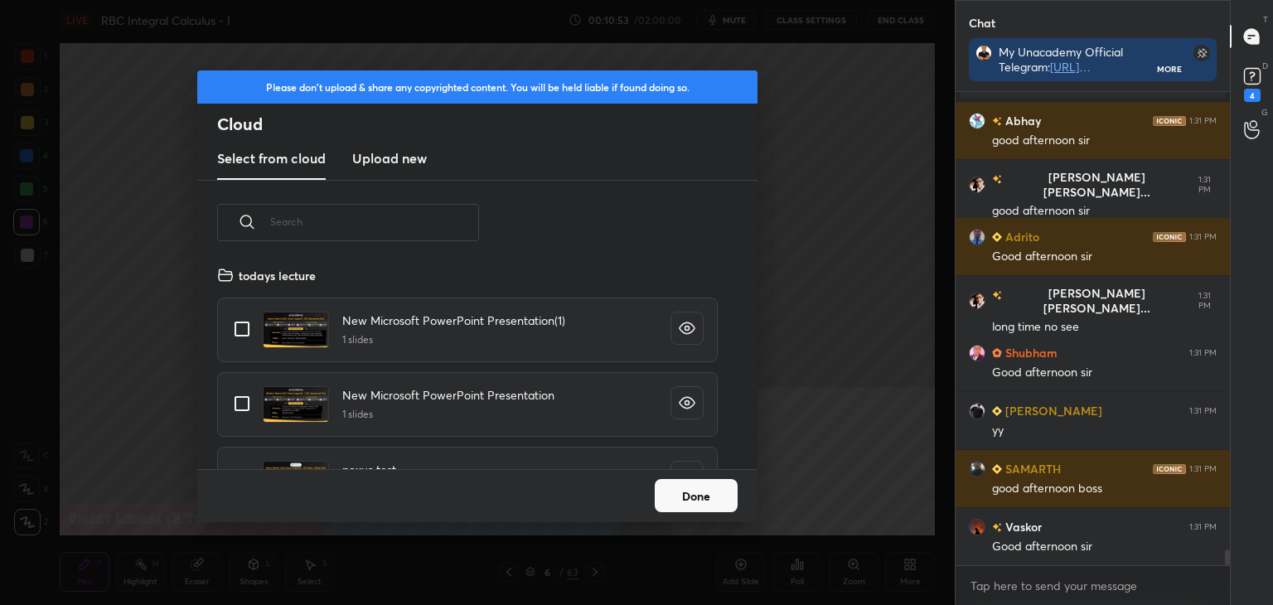
drag, startPoint x: 391, startPoint y: 152, endPoint x: 392, endPoint y: 160, distance: 8.3
click at [391, 156] on h3 "Upload new" at bounding box center [389, 158] width 75 height 20
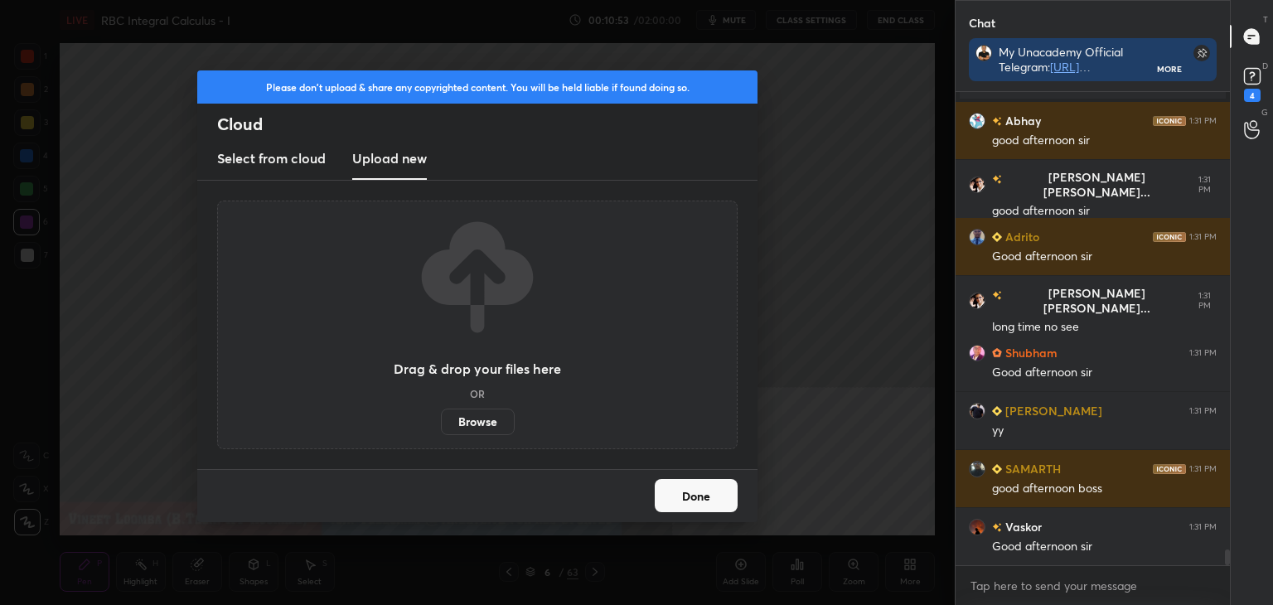
click at [482, 417] on label "Browse" at bounding box center [478, 422] width 74 height 27
click at [441, 417] on input "Browse" at bounding box center [441, 422] width 0 height 27
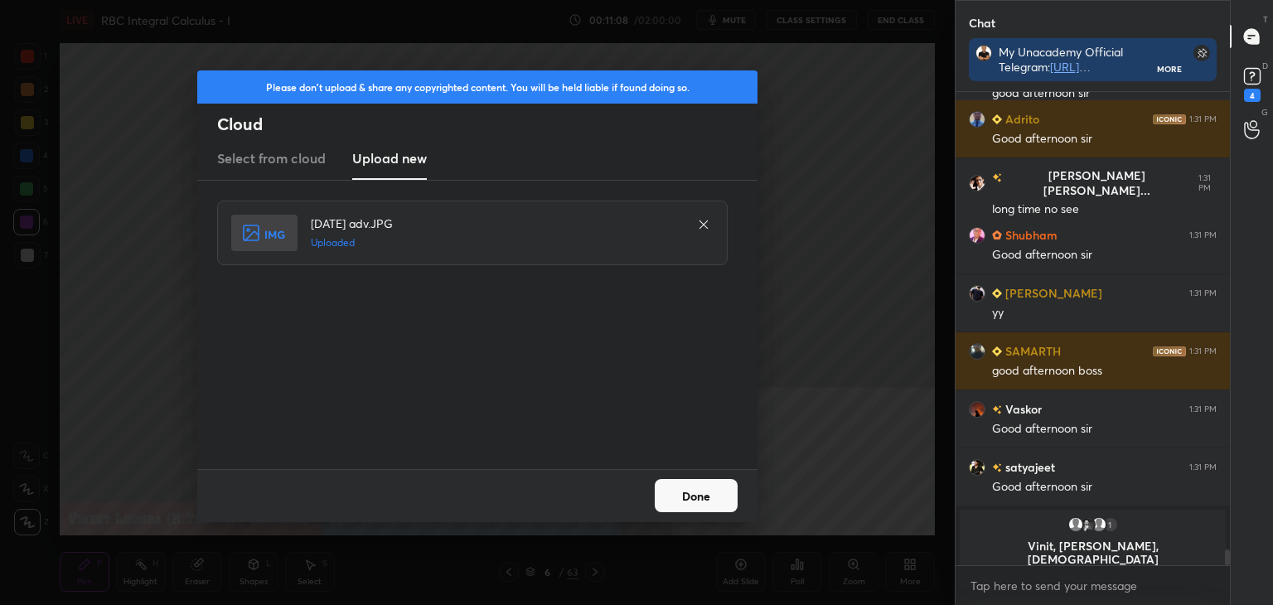
scroll to position [13459, 0]
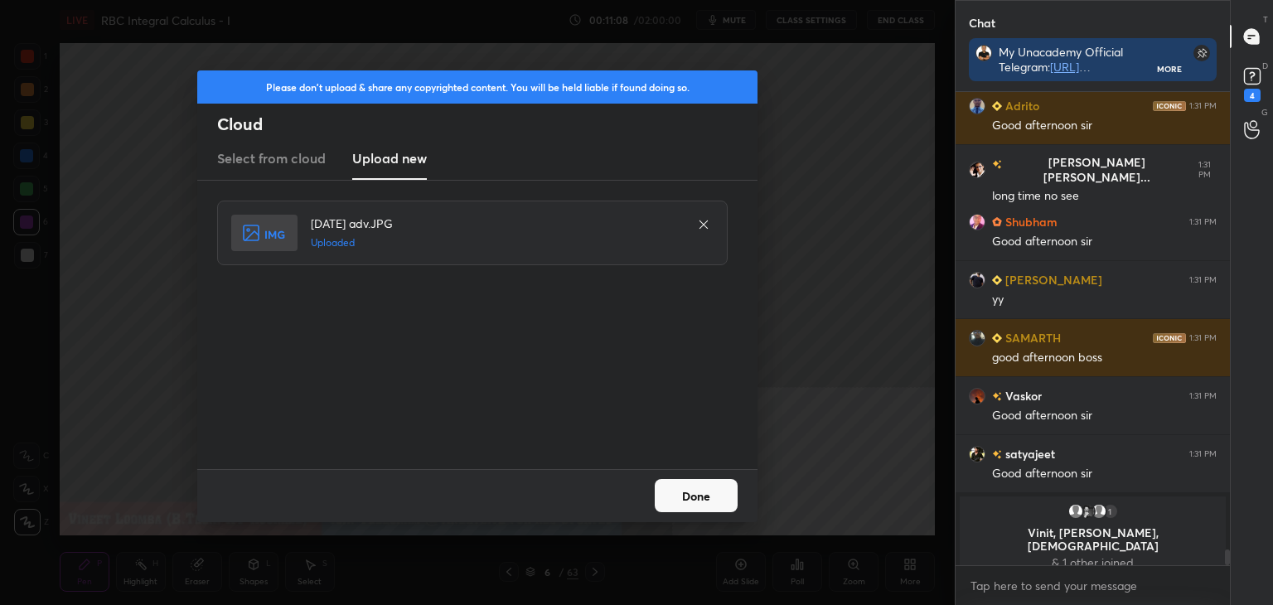
click at [700, 501] on button "Done" at bounding box center [696, 495] width 83 height 33
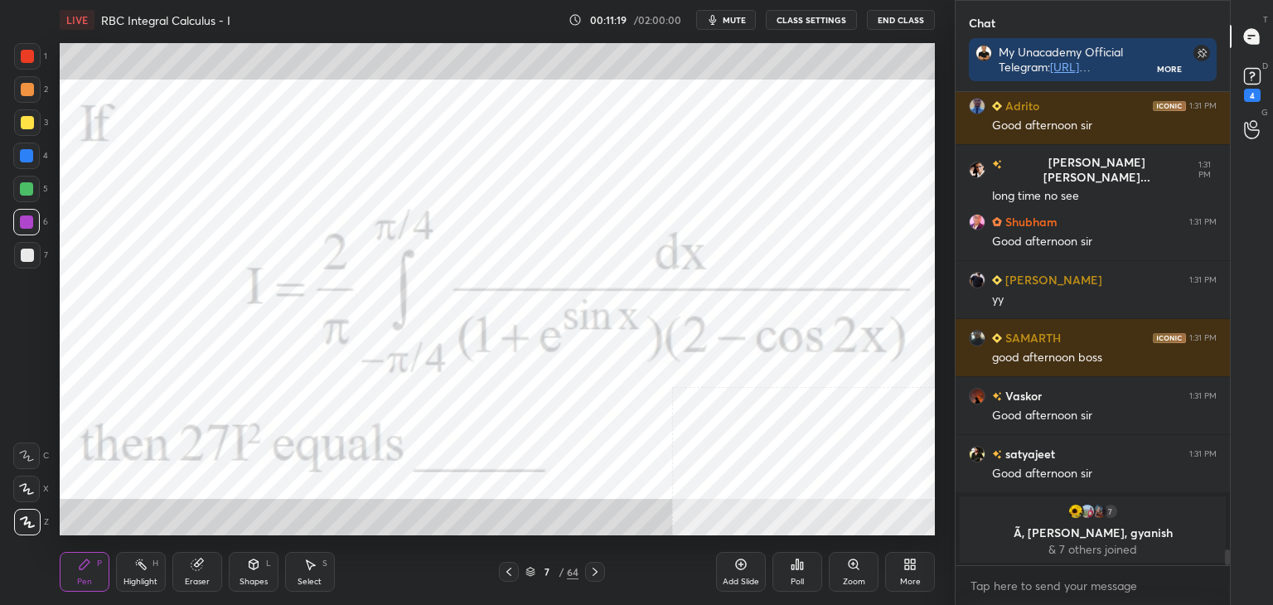
click at [94, 576] on div "Pen P" at bounding box center [85, 572] width 50 height 40
click at [26, 60] on div at bounding box center [27, 56] width 13 height 13
click at [1254, 80] on rect at bounding box center [1252, 77] width 16 height 16
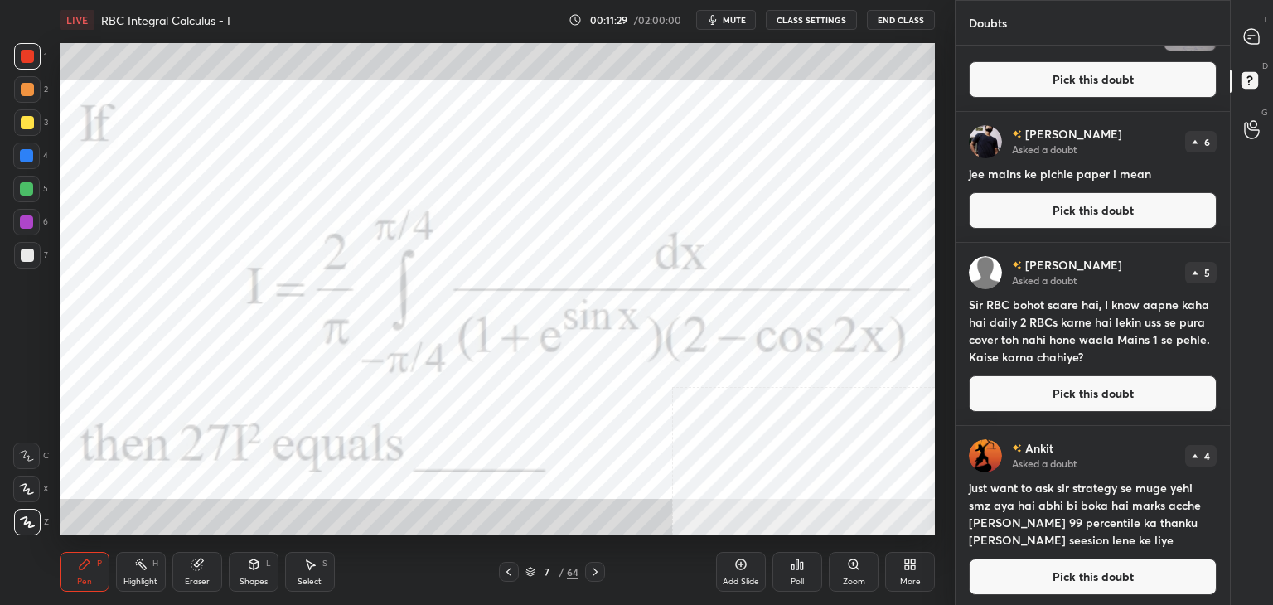
scroll to position [103, 0]
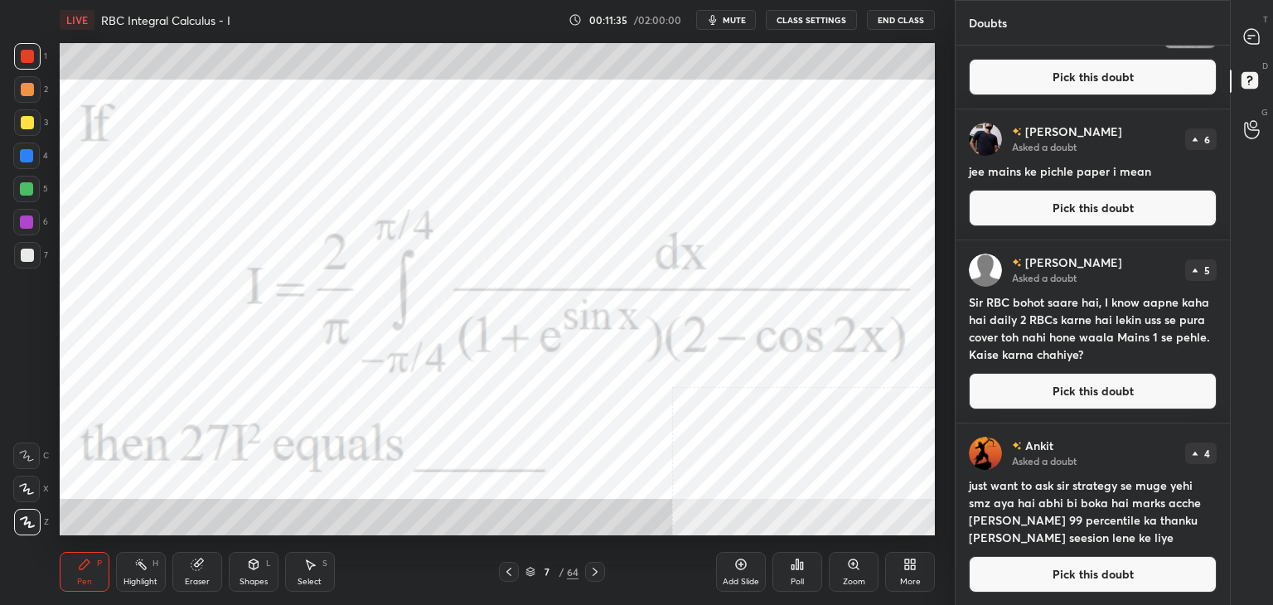
click at [1074, 409] on button "Pick this doubt" at bounding box center [1093, 391] width 248 height 36
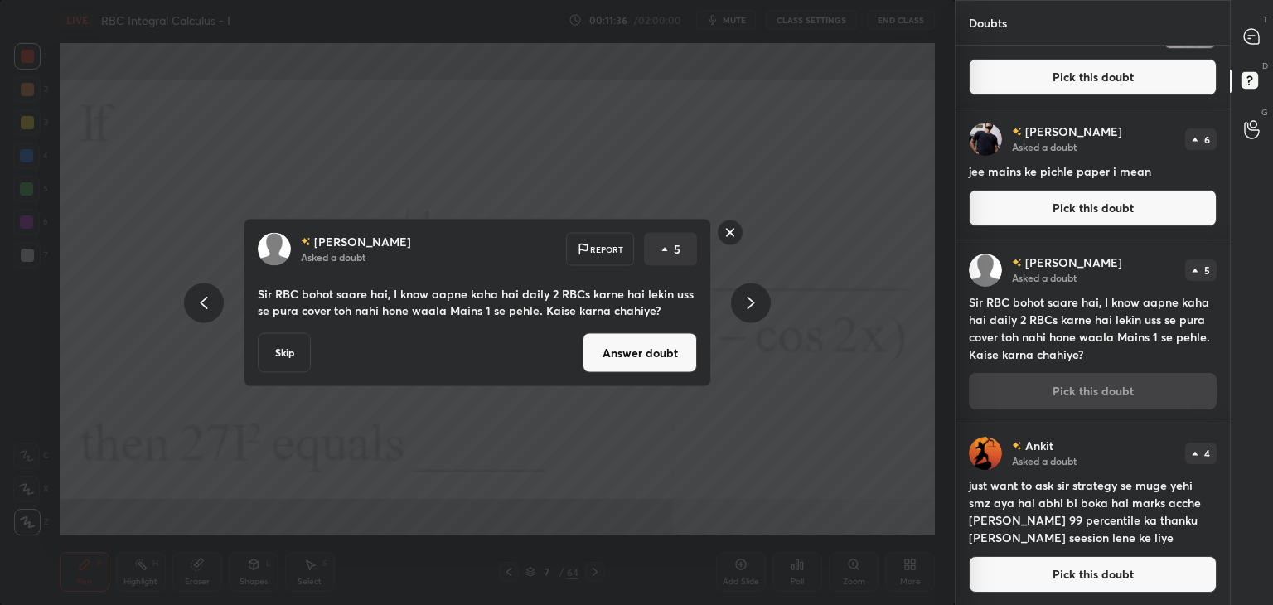
click at [650, 361] on button "Answer doubt" at bounding box center [640, 353] width 114 height 40
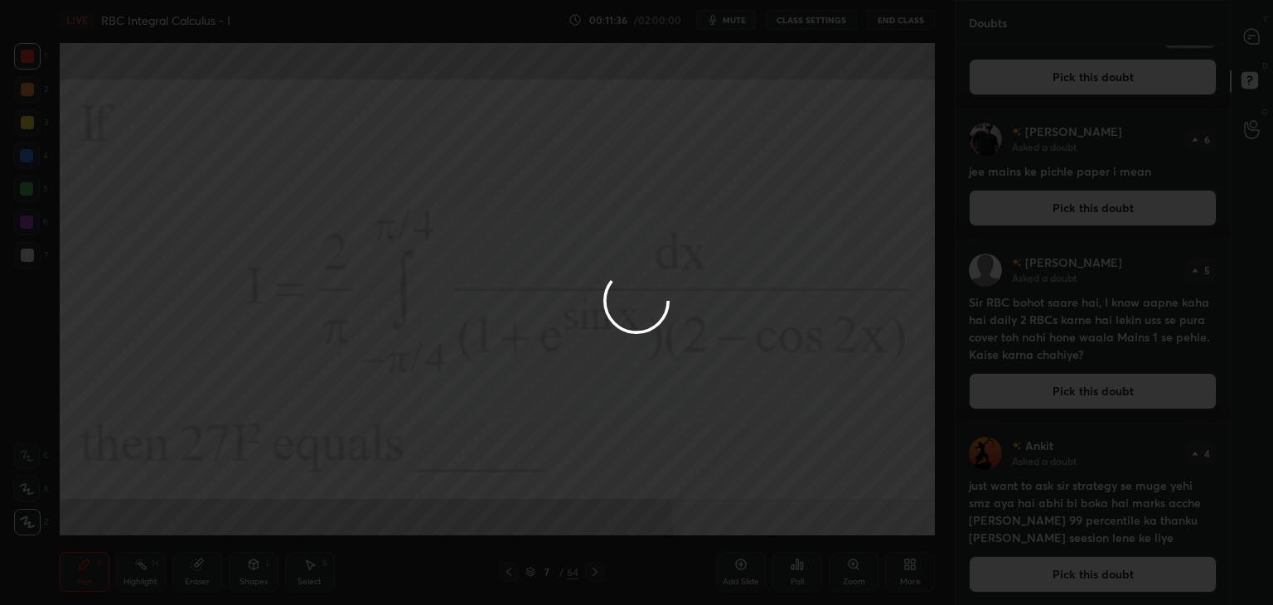
scroll to position [0, 0]
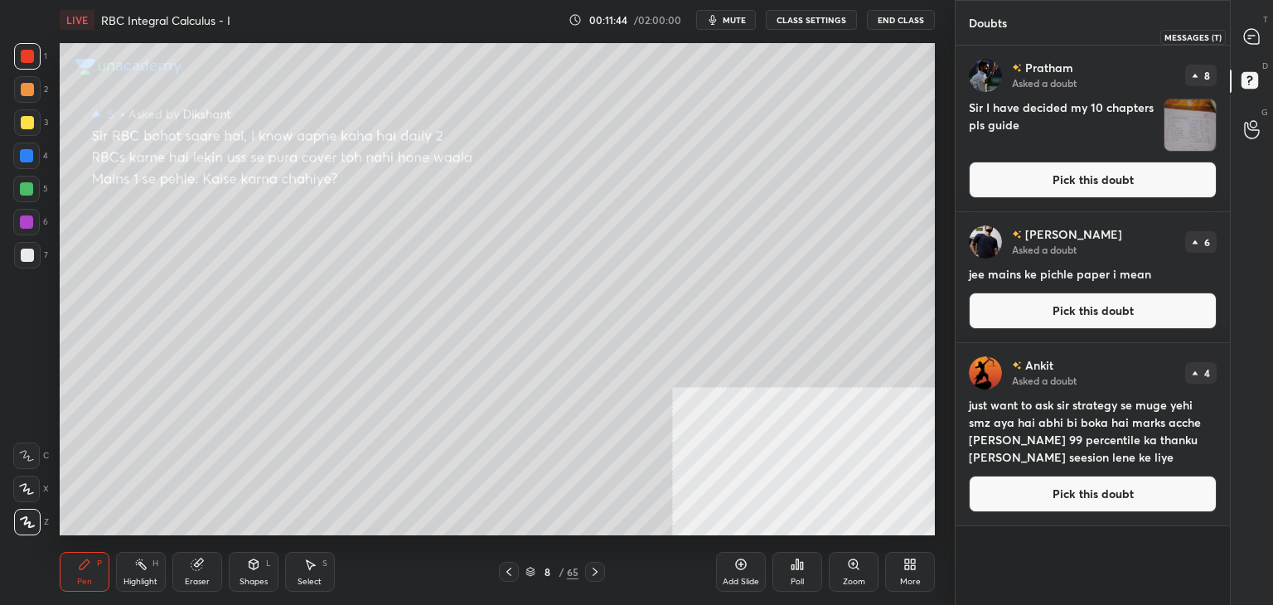
drag, startPoint x: 1247, startPoint y: 30, endPoint x: 1234, endPoint y: 42, distance: 17.6
click at [1248, 31] on icon at bounding box center [1251, 36] width 15 height 15
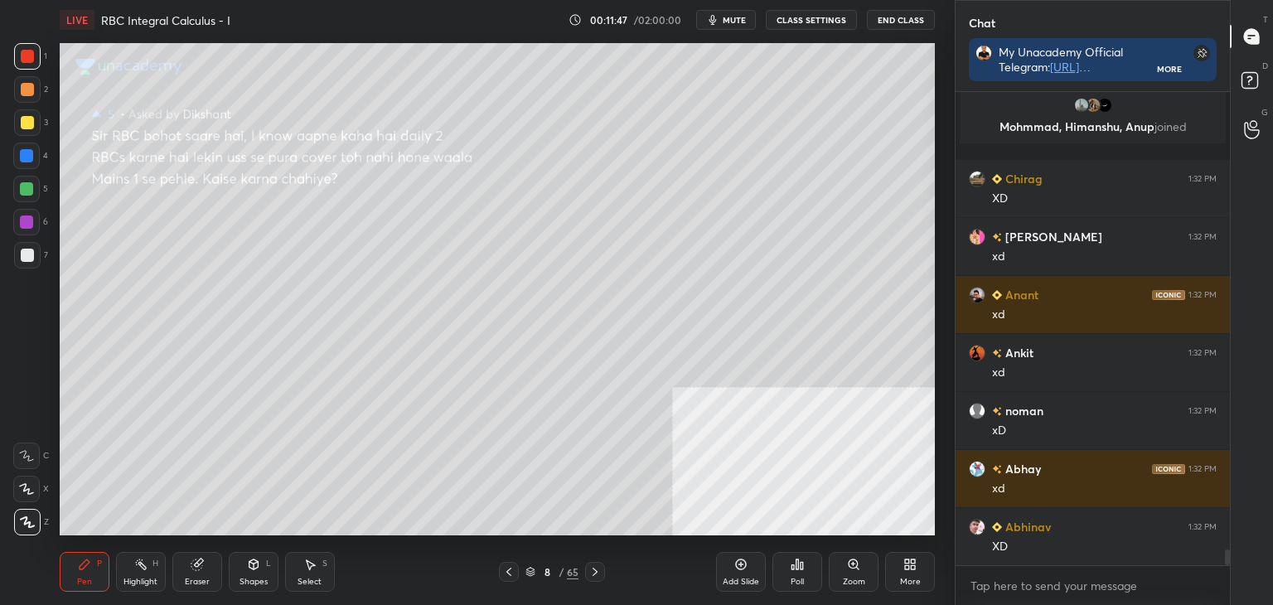
scroll to position [13998, 0]
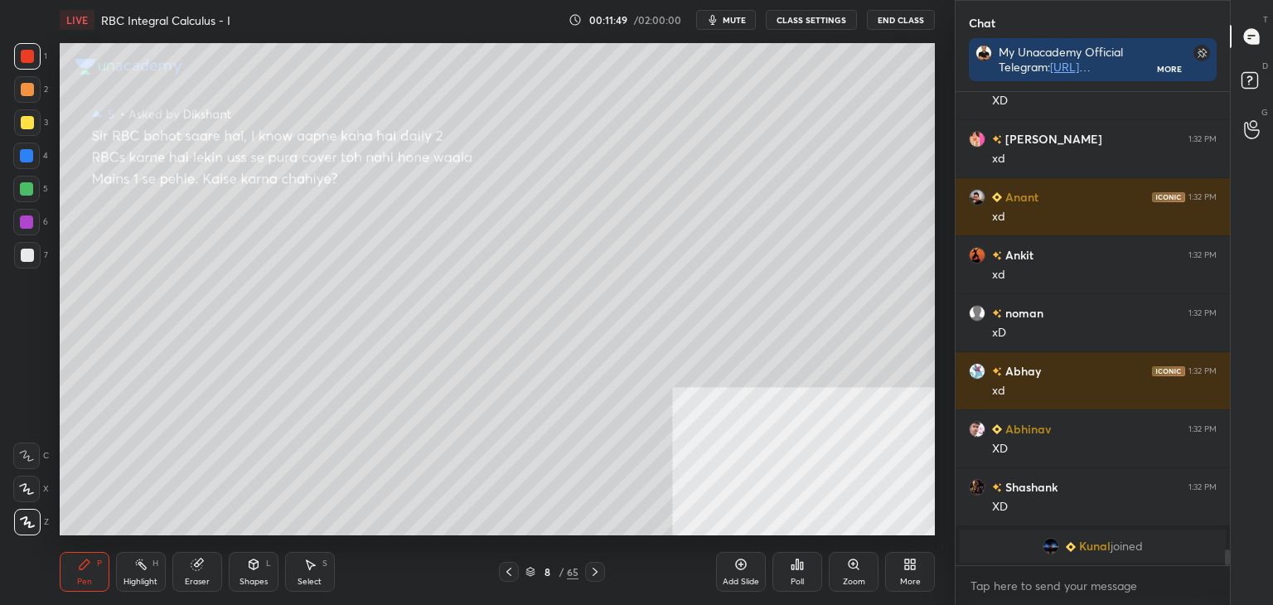
click at [507, 572] on icon at bounding box center [508, 571] width 13 height 13
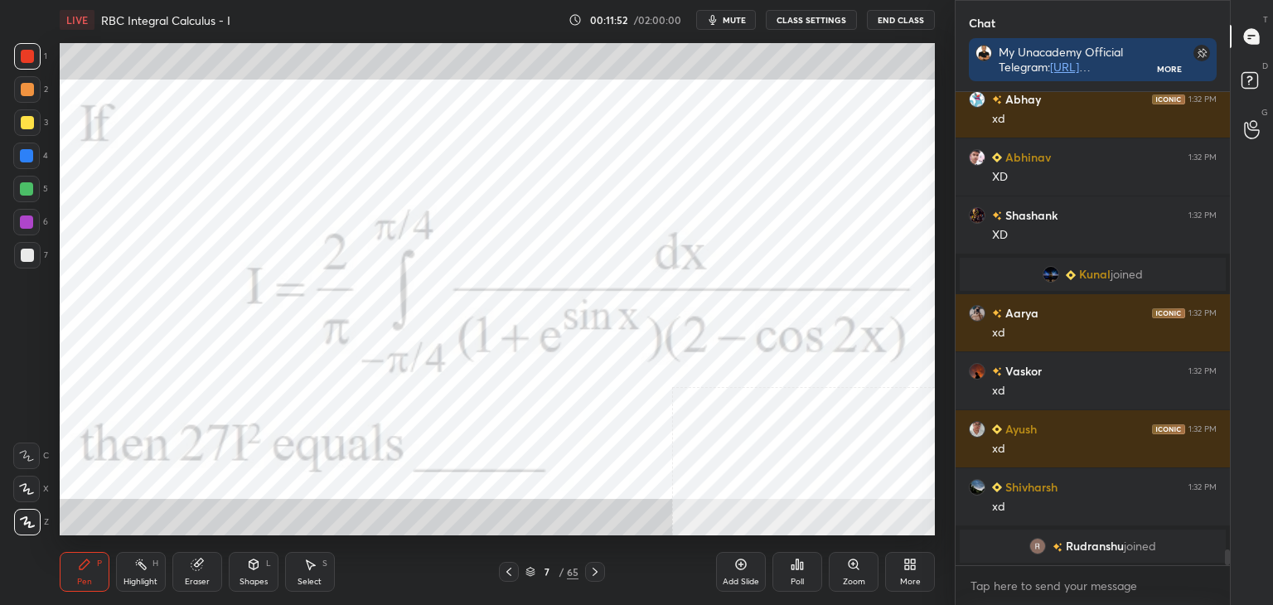
scroll to position [13956, 0]
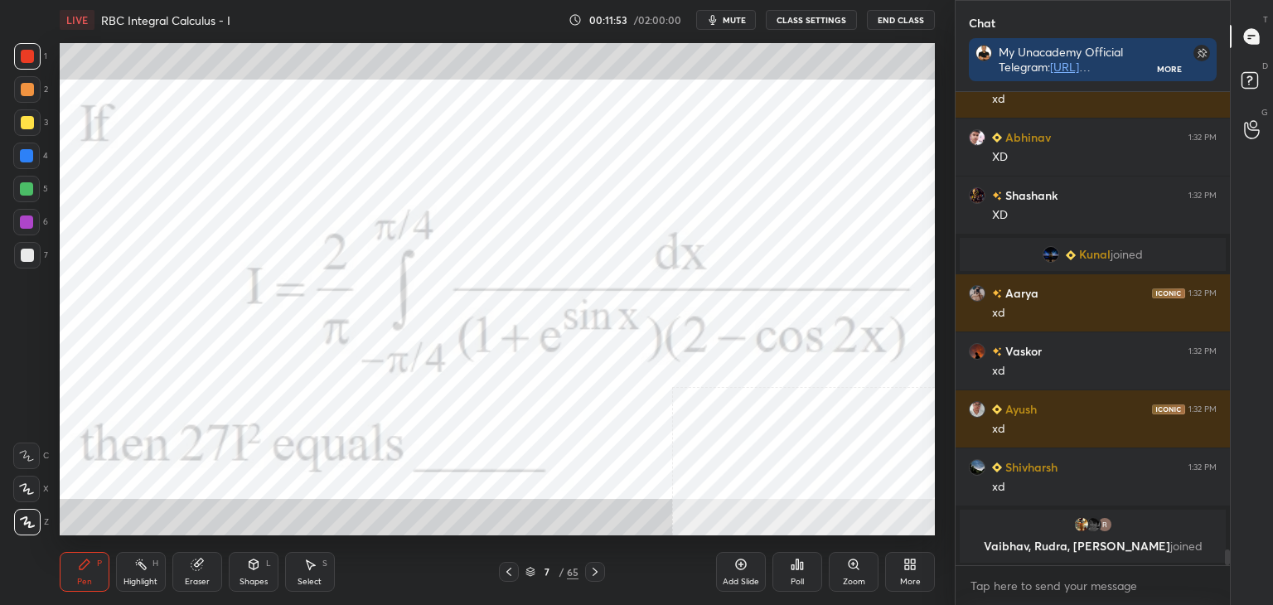
click at [597, 572] on icon at bounding box center [594, 571] width 13 height 13
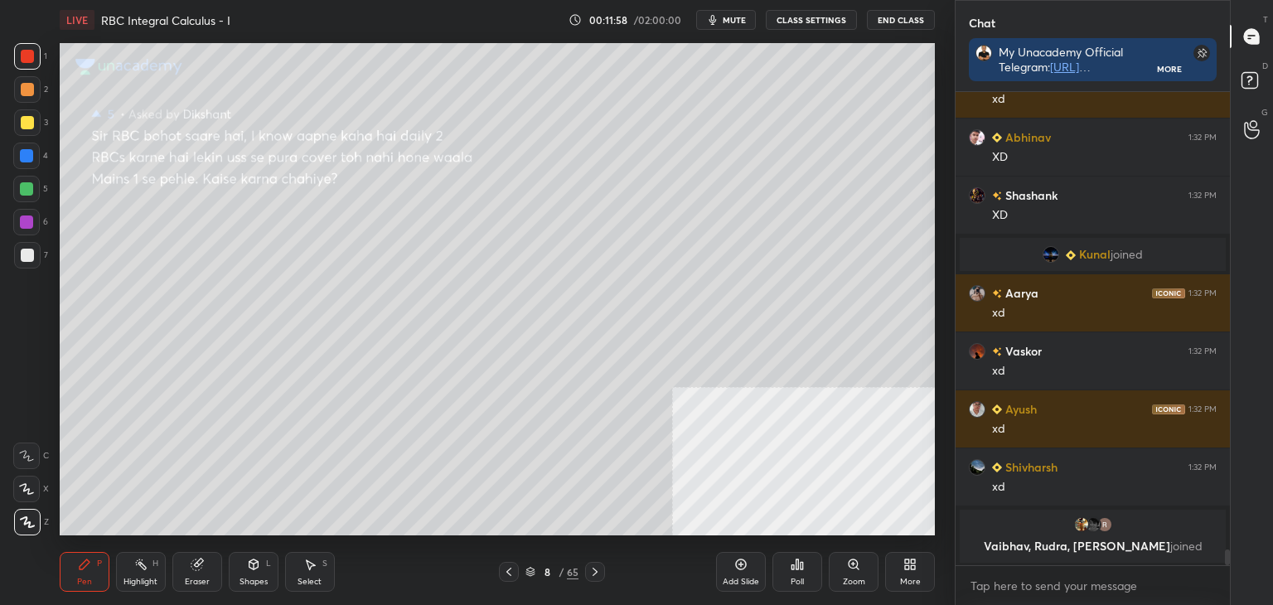
drag, startPoint x: 507, startPoint y: 574, endPoint x: 484, endPoint y: 571, distance: 23.3
click at [506, 573] on icon at bounding box center [508, 571] width 13 height 13
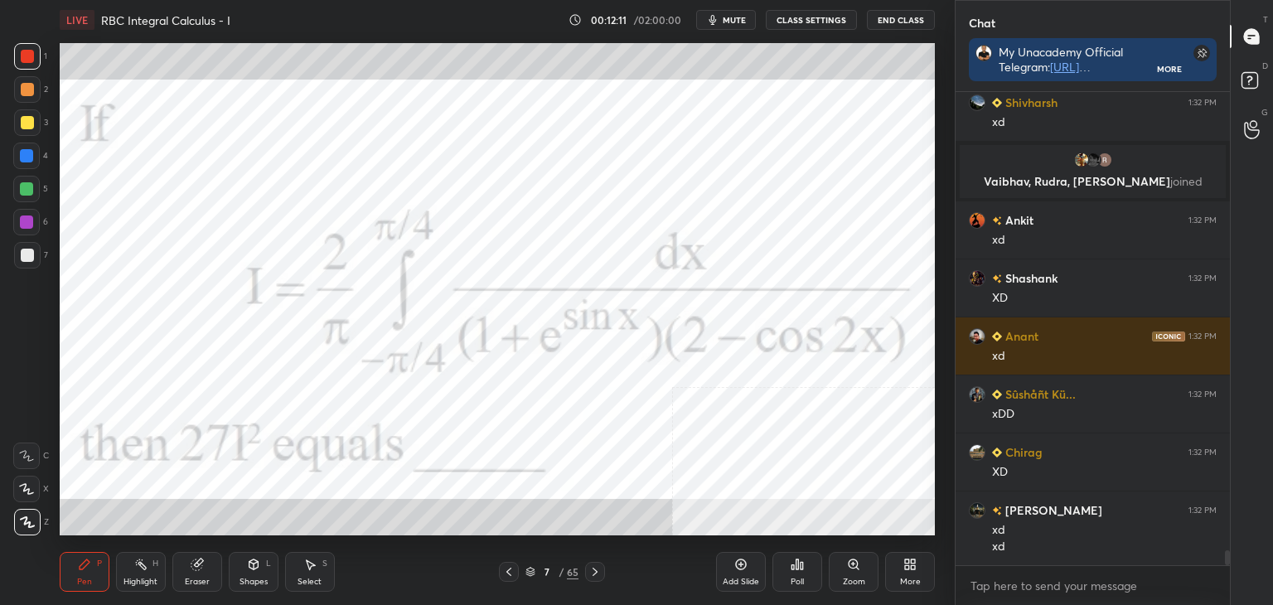
scroll to position [14362, 0]
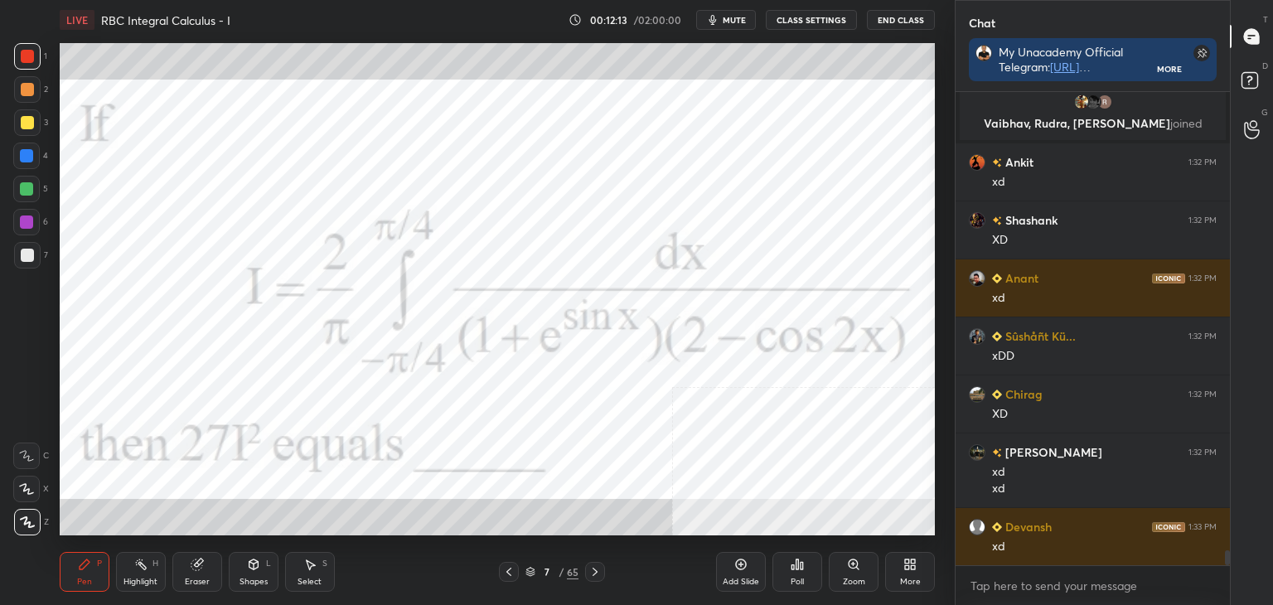
click at [592, 574] on icon at bounding box center [594, 571] width 13 height 13
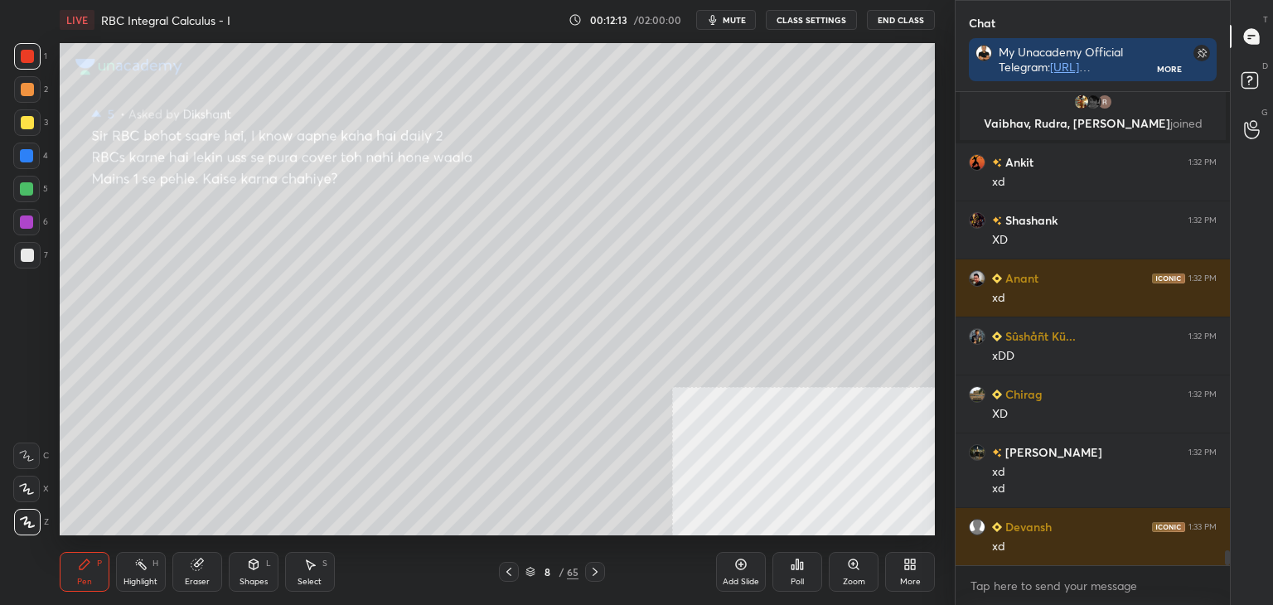
scroll to position [14402, 0]
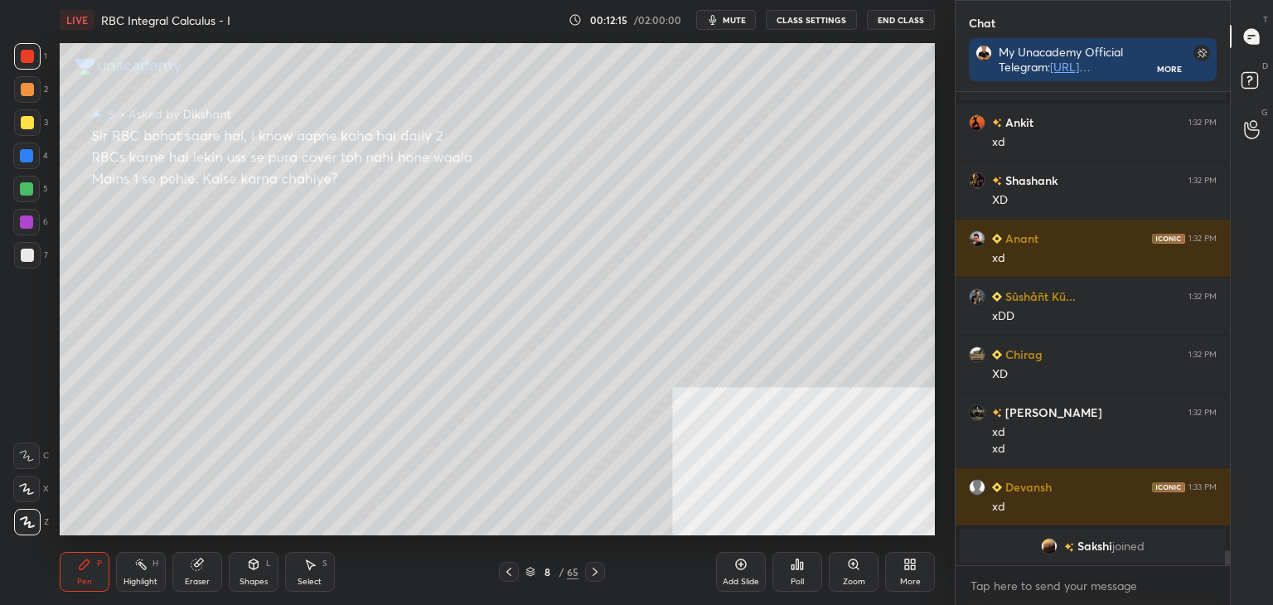
click at [511, 570] on icon at bounding box center [508, 571] width 13 height 13
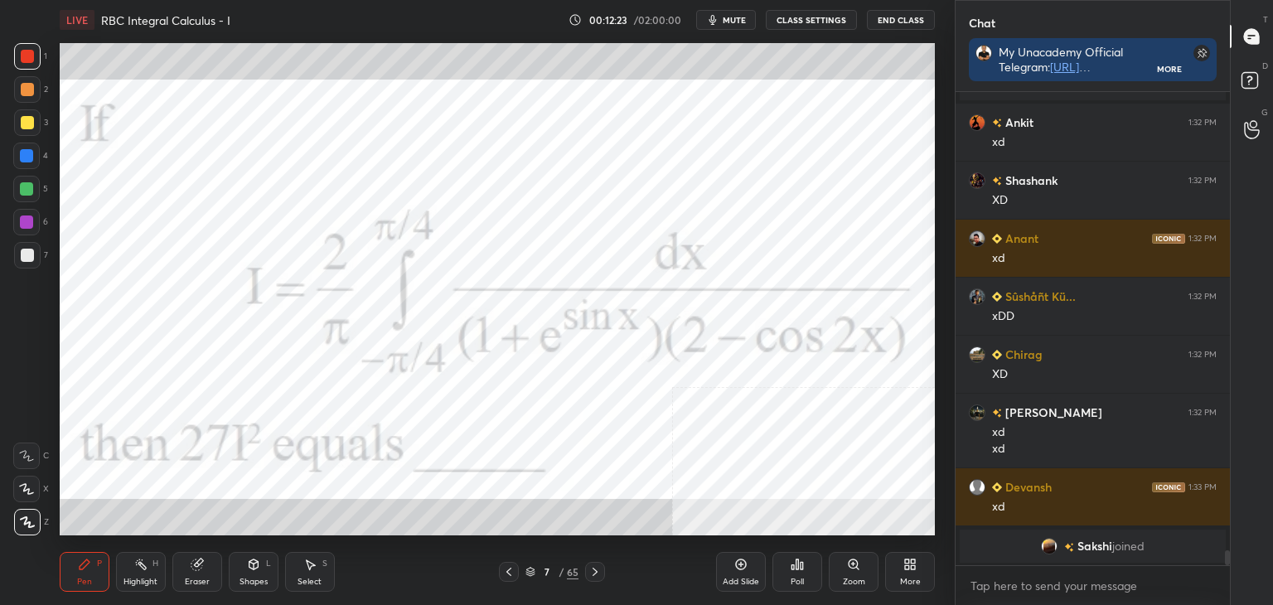
scroll to position [14422, 0]
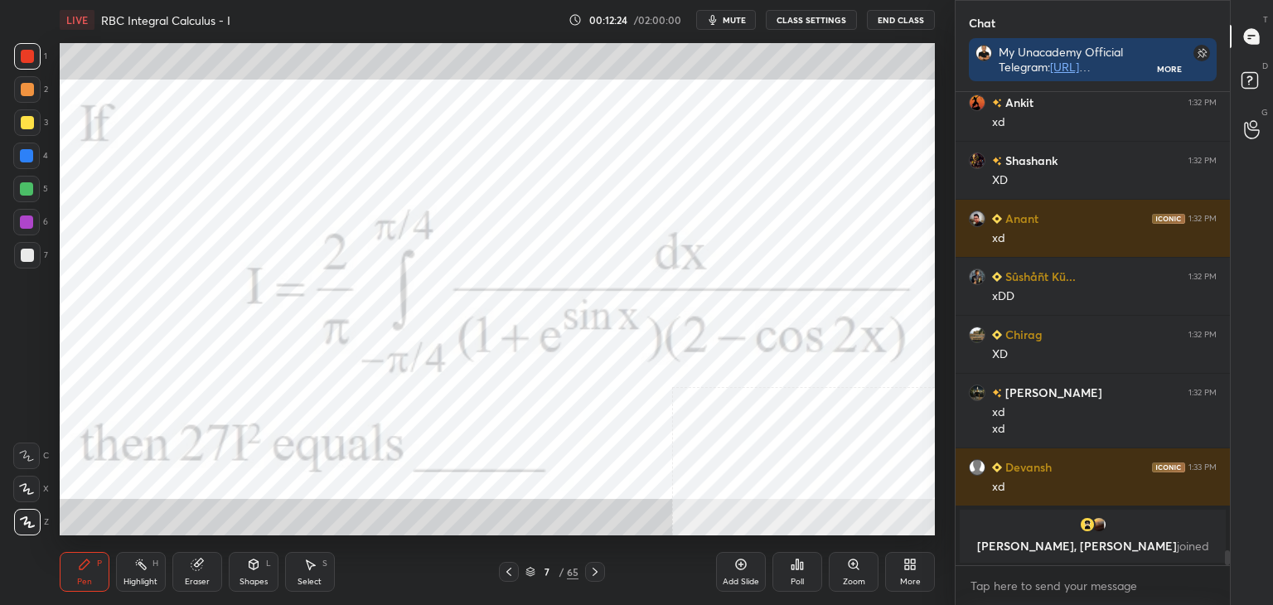
click at [1104, 543] on p "[PERSON_NAME], [PERSON_NAME] joined" at bounding box center [1093, 546] width 246 height 13
click at [95, 572] on div "Pen P" at bounding box center [85, 572] width 50 height 40
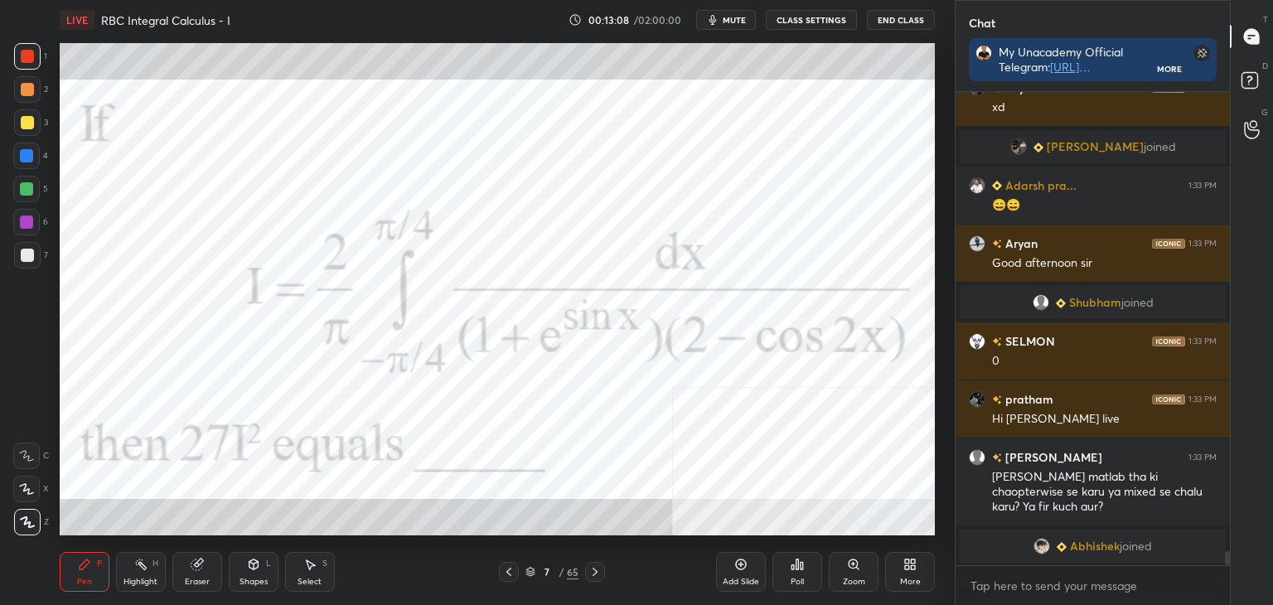
scroll to position [15103, 0]
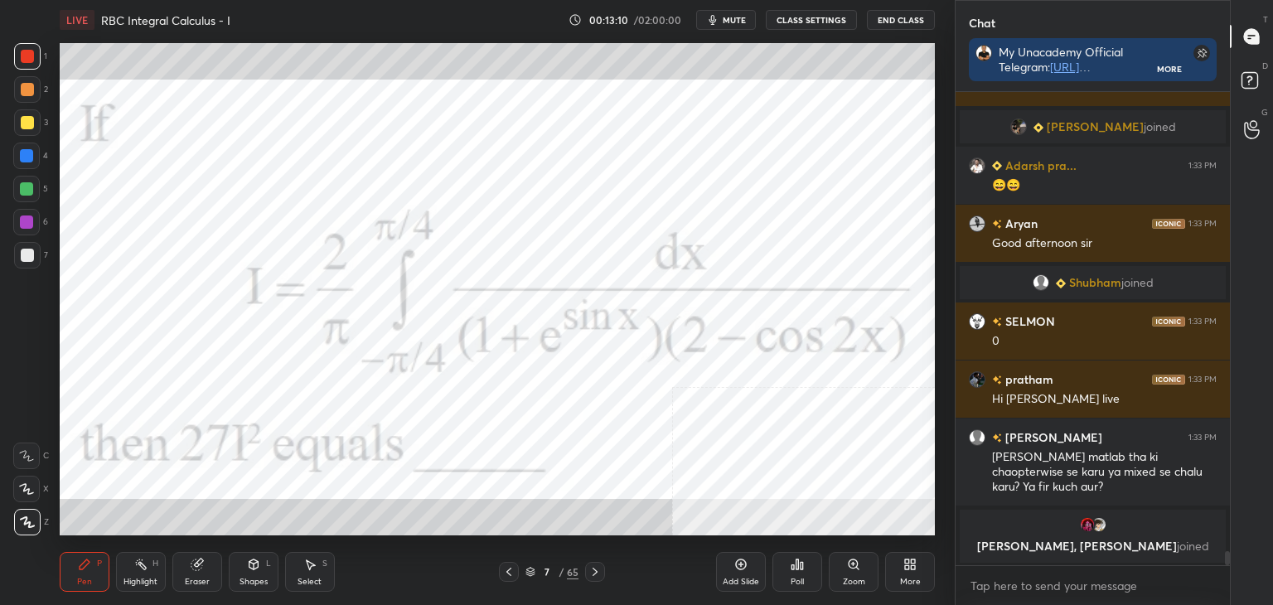
click at [195, 573] on div "Eraser" at bounding box center [197, 572] width 50 height 40
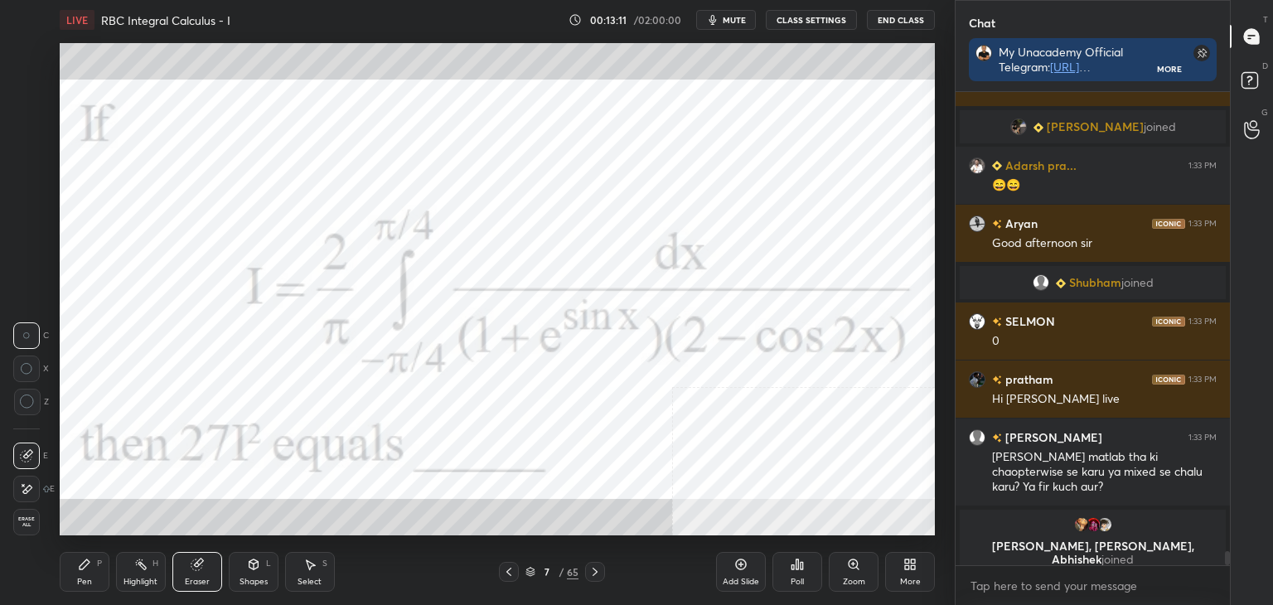
scroll to position [15117, 0]
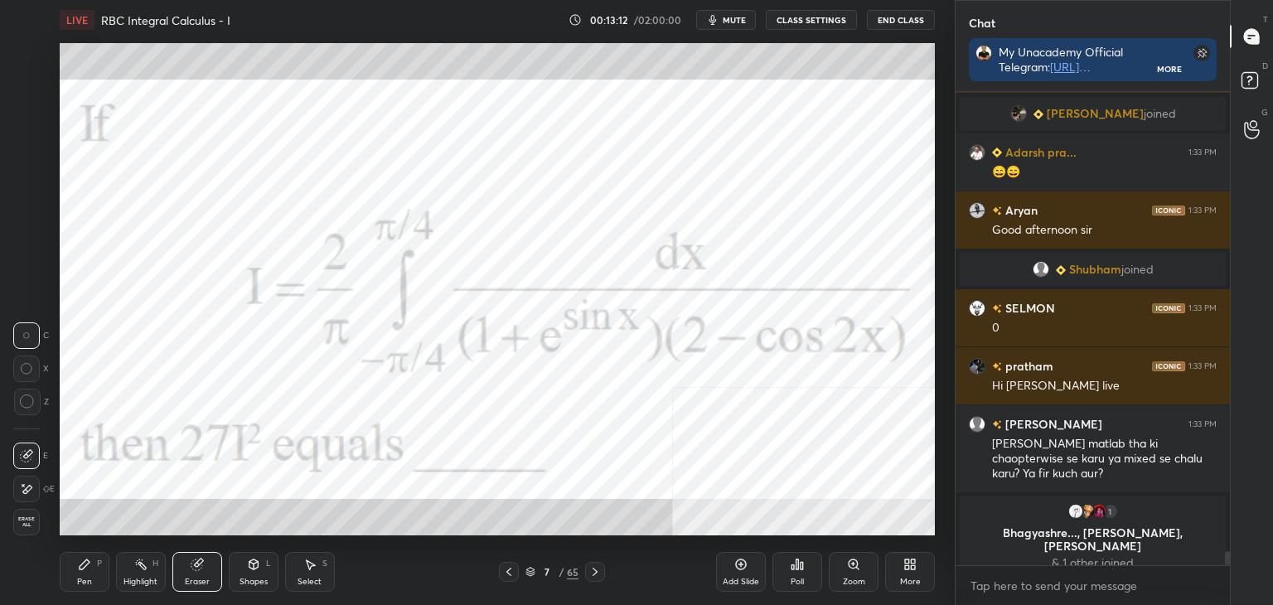
click at [103, 555] on div "Pen P" at bounding box center [85, 572] width 50 height 40
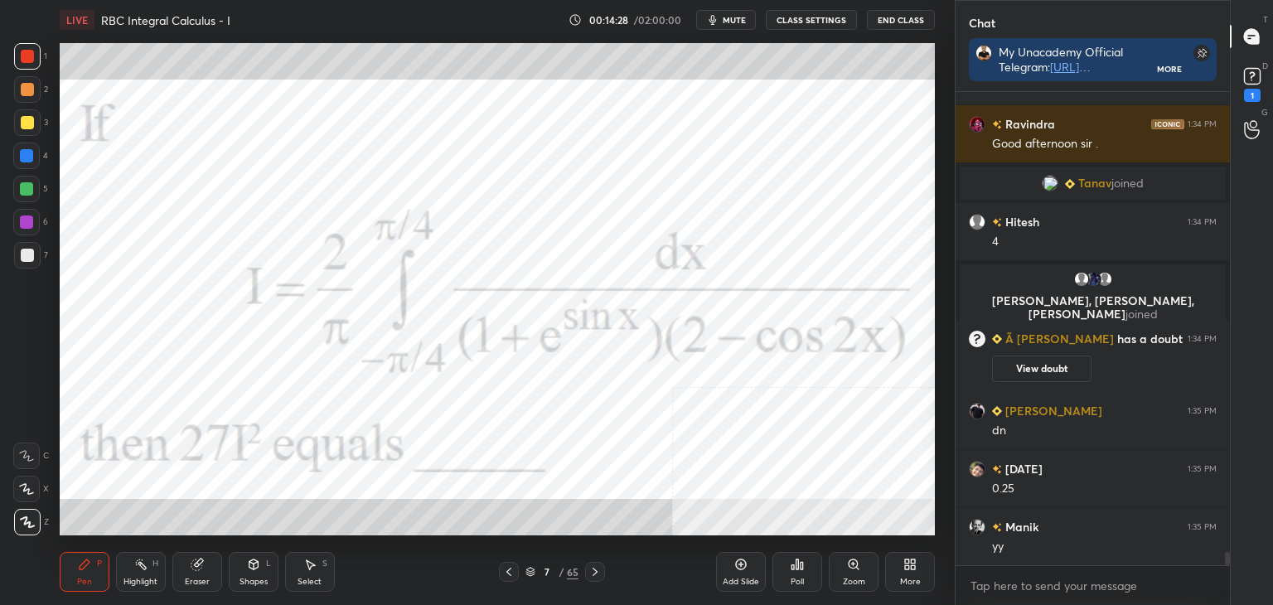
scroll to position [16474, 0]
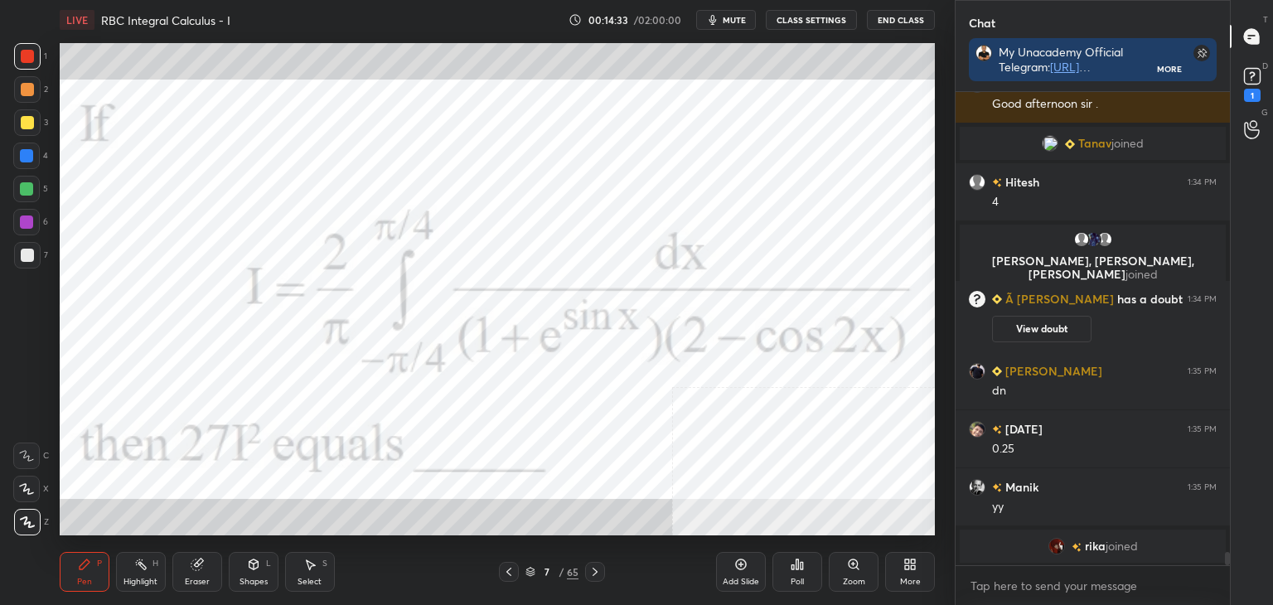
drag, startPoint x: 317, startPoint y: 581, endPoint x: 312, endPoint y: 545, distance: 36.7
click at [315, 578] on div "Select" at bounding box center [310, 582] width 24 height 8
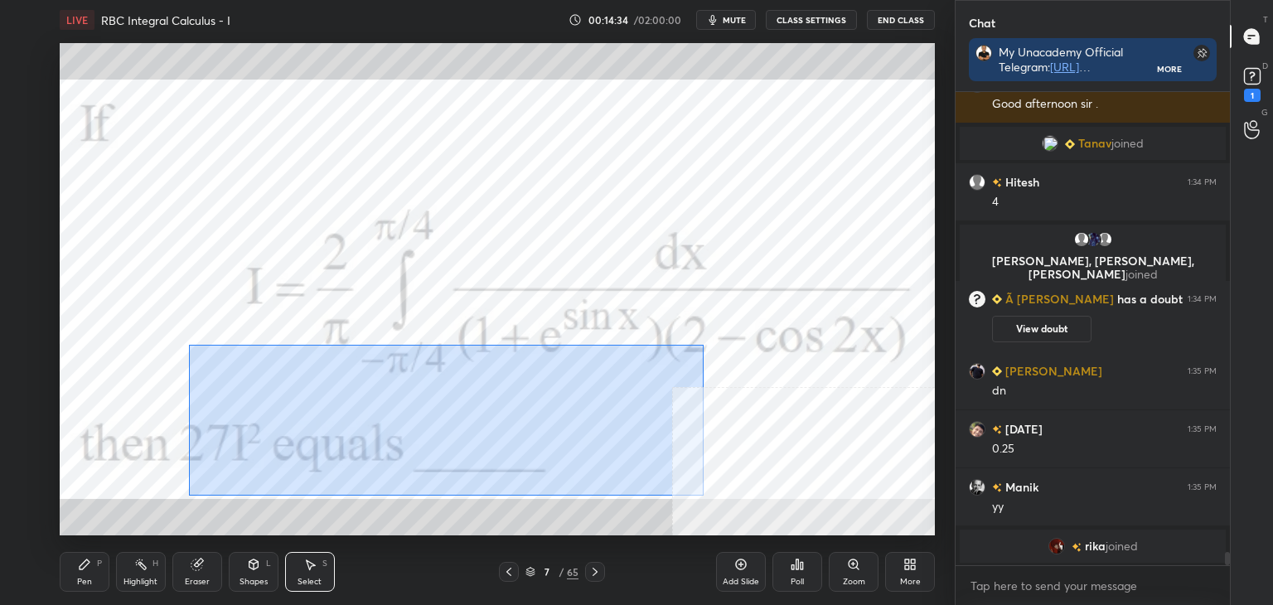
drag, startPoint x: 189, startPoint y: 345, endPoint x: 683, endPoint y: 480, distance: 512.1
click at [701, 492] on div "0 ° Undo Copy Duplicate Duplicate to new slide Delete" at bounding box center [497, 289] width 875 height 492
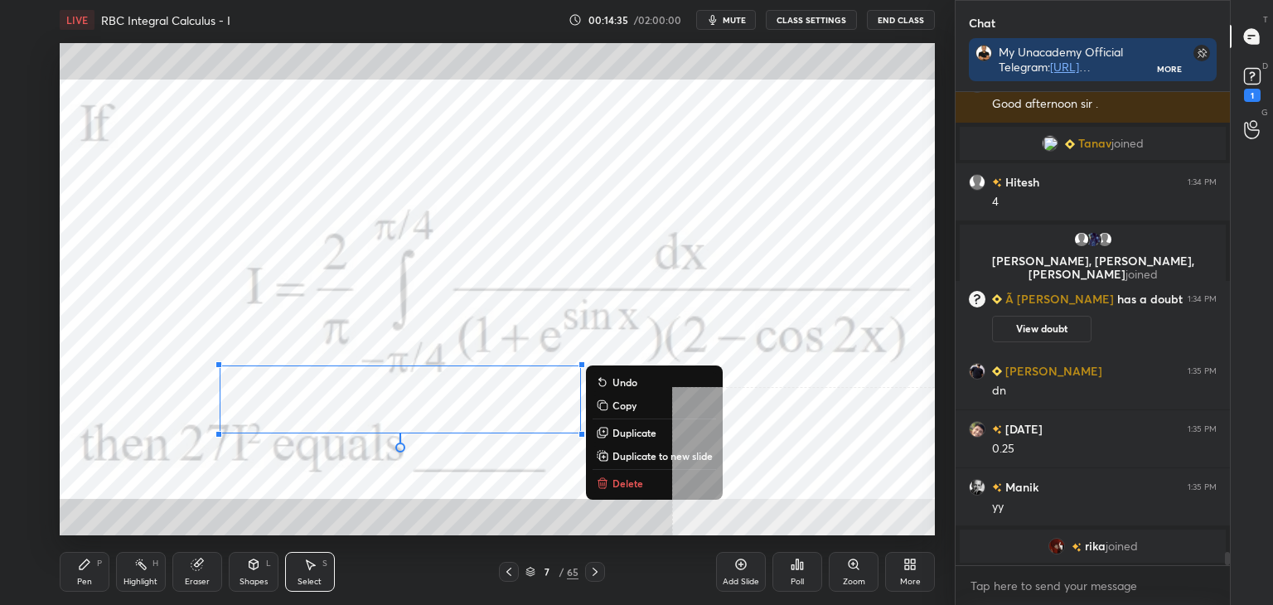
scroll to position [16494, 0]
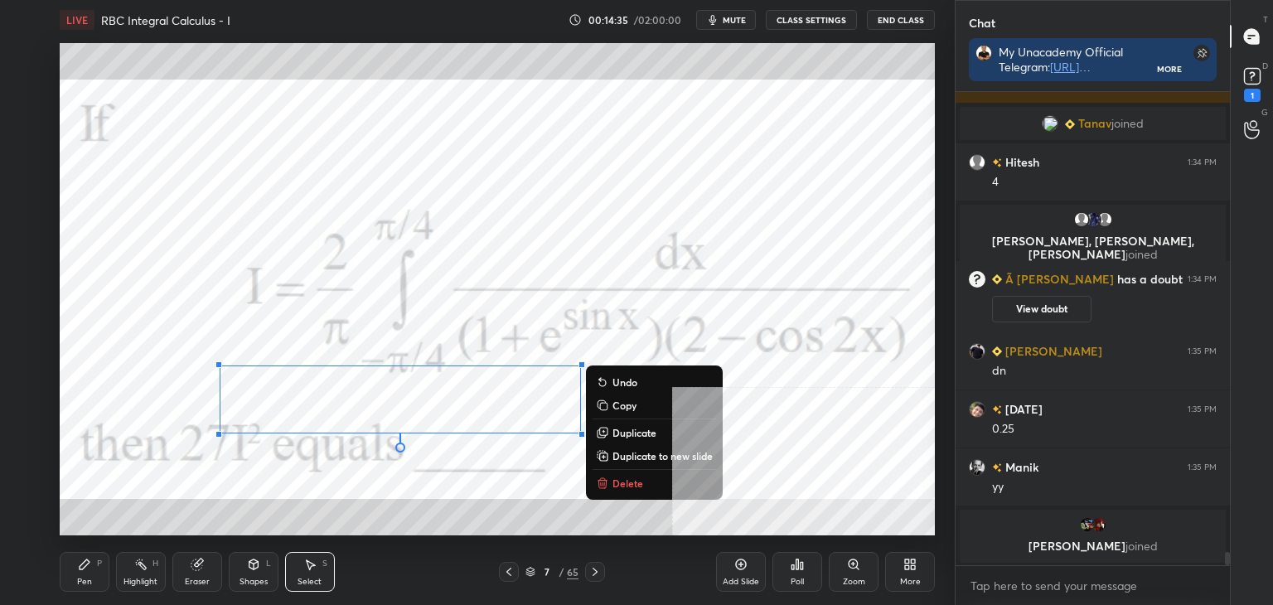
click at [662, 455] on p "Duplicate to new slide" at bounding box center [663, 455] width 100 height 13
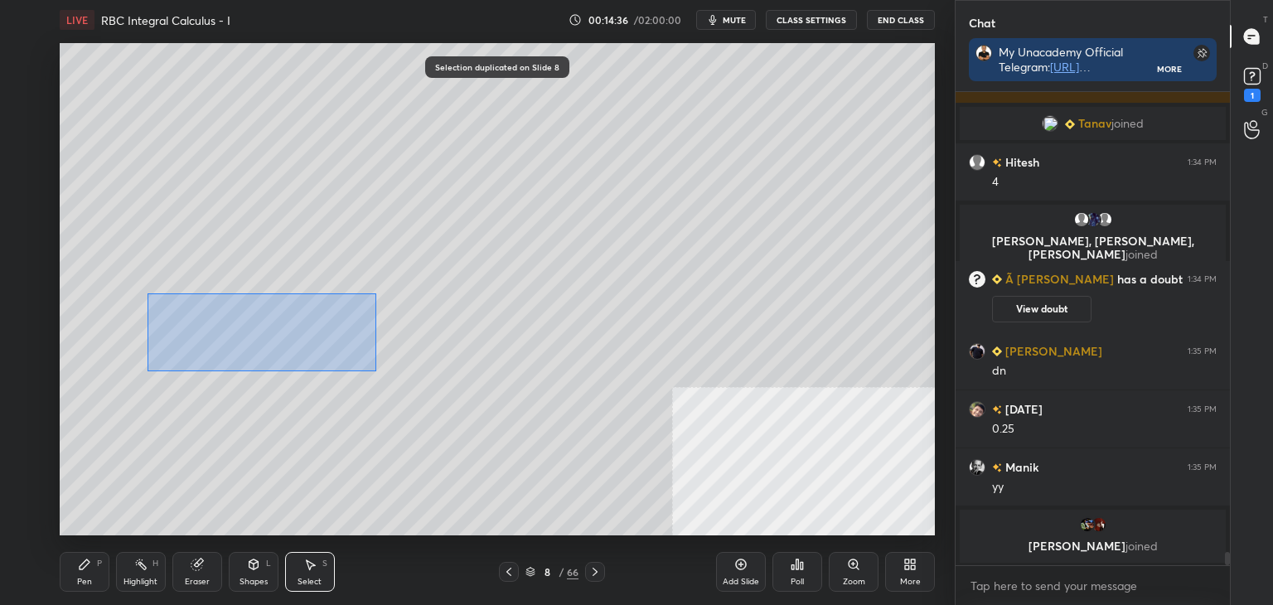
drag, startPoint x: 222, startPoint y: 322, endPoint x: 676, endPoint y: 467, distance: 476.8
click at [692, 476] on div "0 ° Undo Copy Duplicate Duplicate to new slide Delete" at bounding box center [497, 289] width 875 height 492
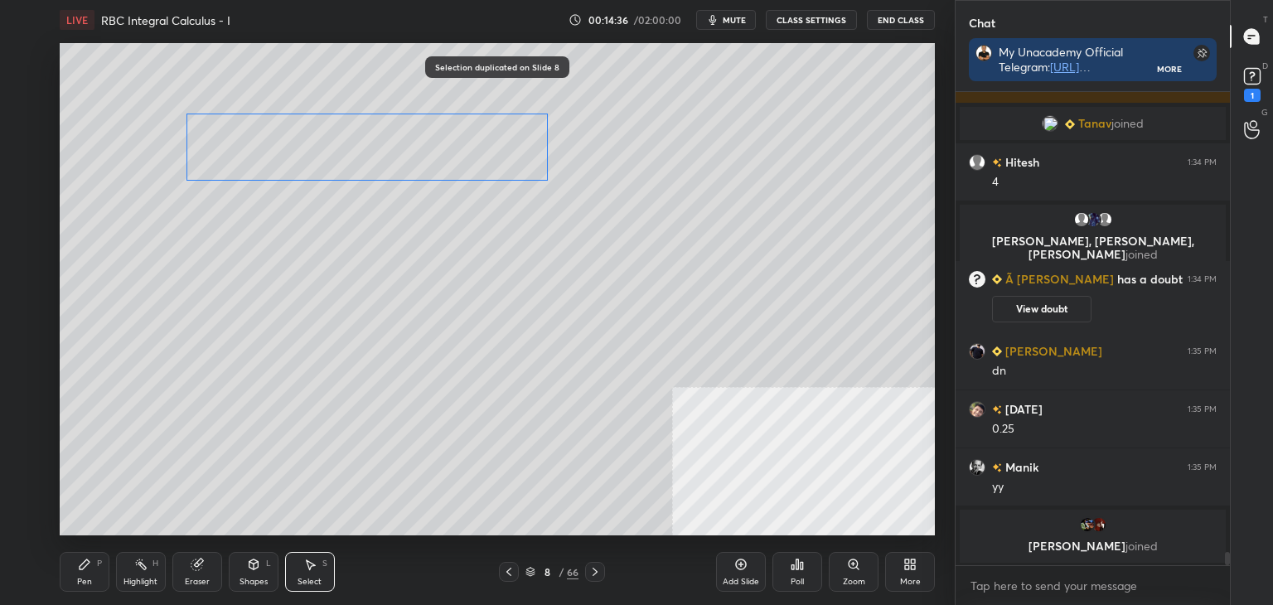
drag, startPoint x: 459, startPoint y: 298, endPoint x: 461, endPoint y: 121, distance: 176.6
click at [458, 117] on div "0 ° Undo Copy Duplicate Duplicate to new slide Delete" at bounding box center [497, 289] width 875 height 492
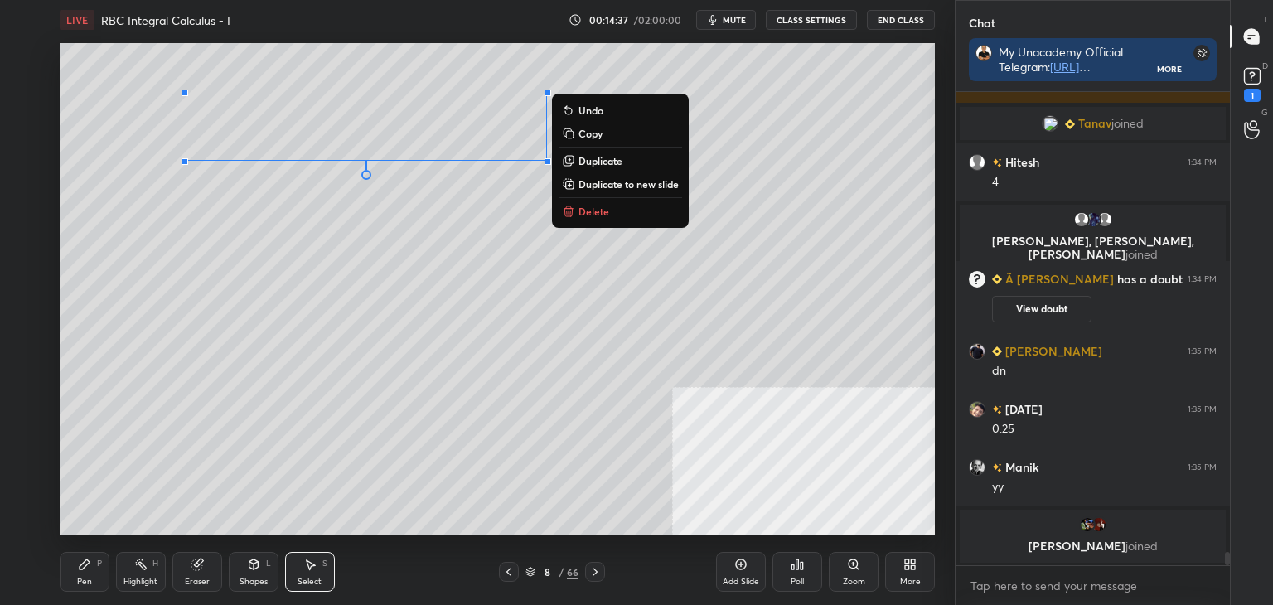
click at [915, 582] on div "More" at bounding box center [910, 582] width 21 height 8
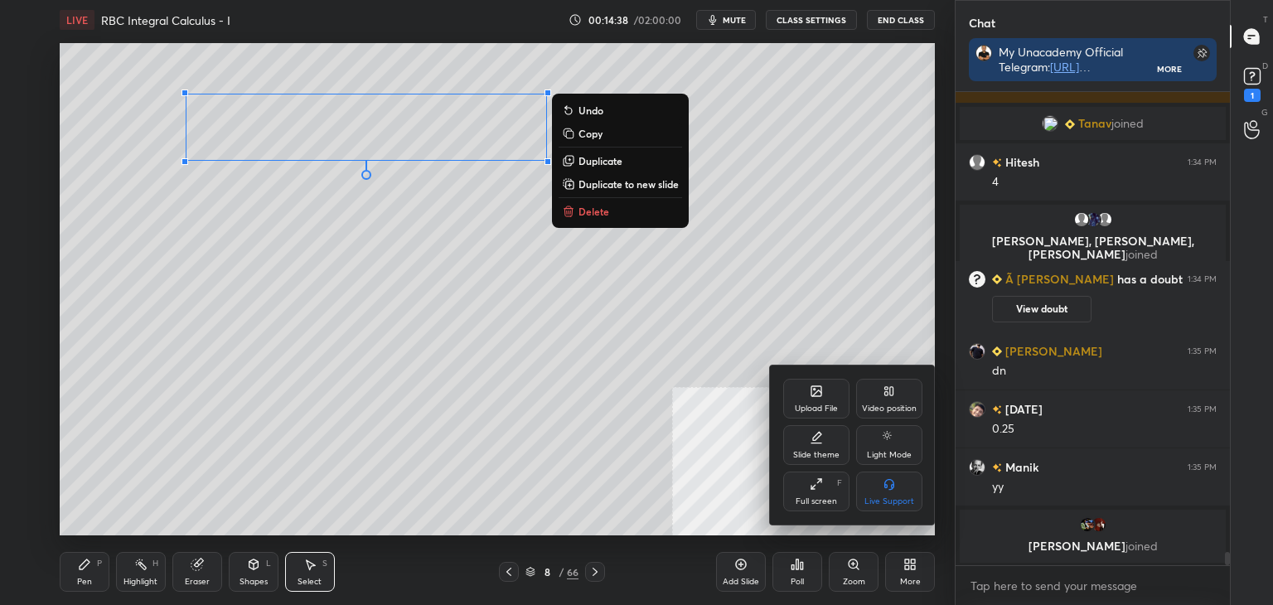
click at [822, 442] on div "Slide theme" at bounding box center [816, 445] width 66 height 40
click at [884, 492] on div "Dark Ruled" at bounding box center [889, 492] width 66 height 40
click at [788, 390] on icon at bounding box center [783, 389] width 13 height 13
click at [487, 445] on div at bounding box center [636, 302] width 1273 height 605
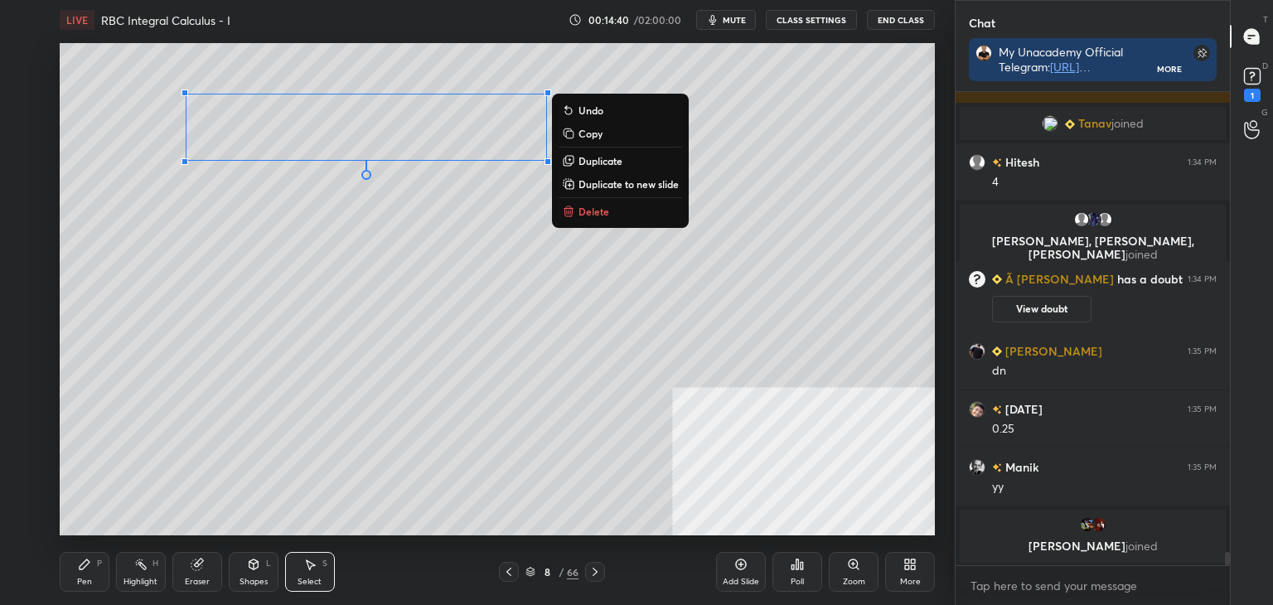
click at [94, 569] on div "Pen P" at bounding box center [85, 572] width 50 height 40
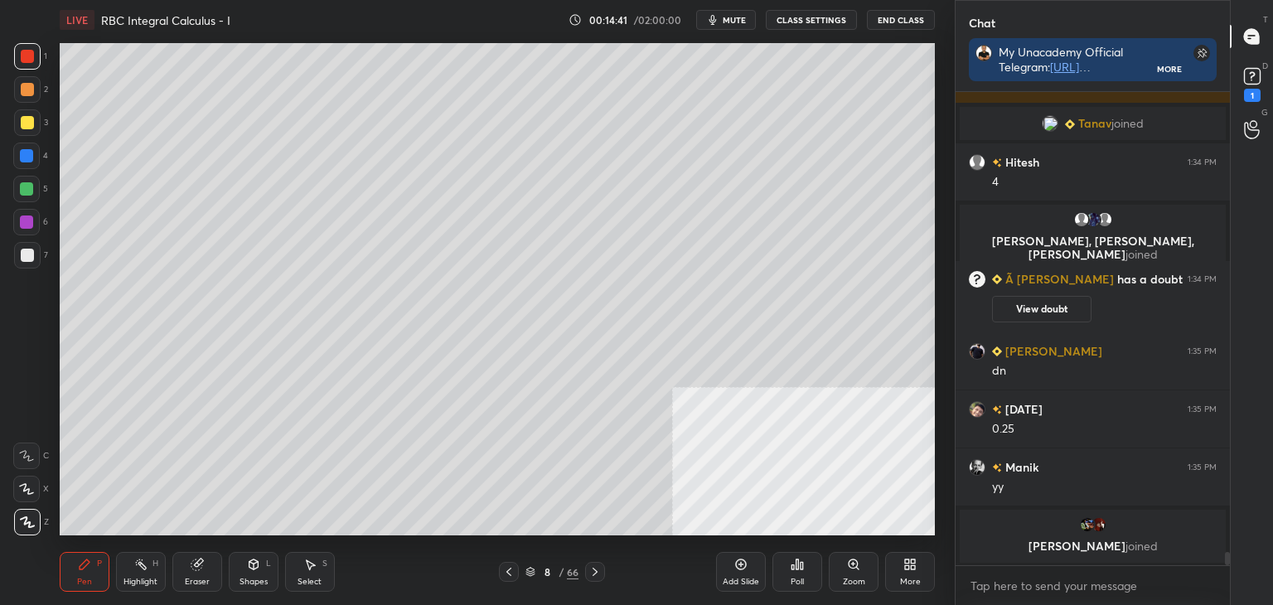
click at [28, 253] on div at bounding box center [27, 255] width 13 height 13
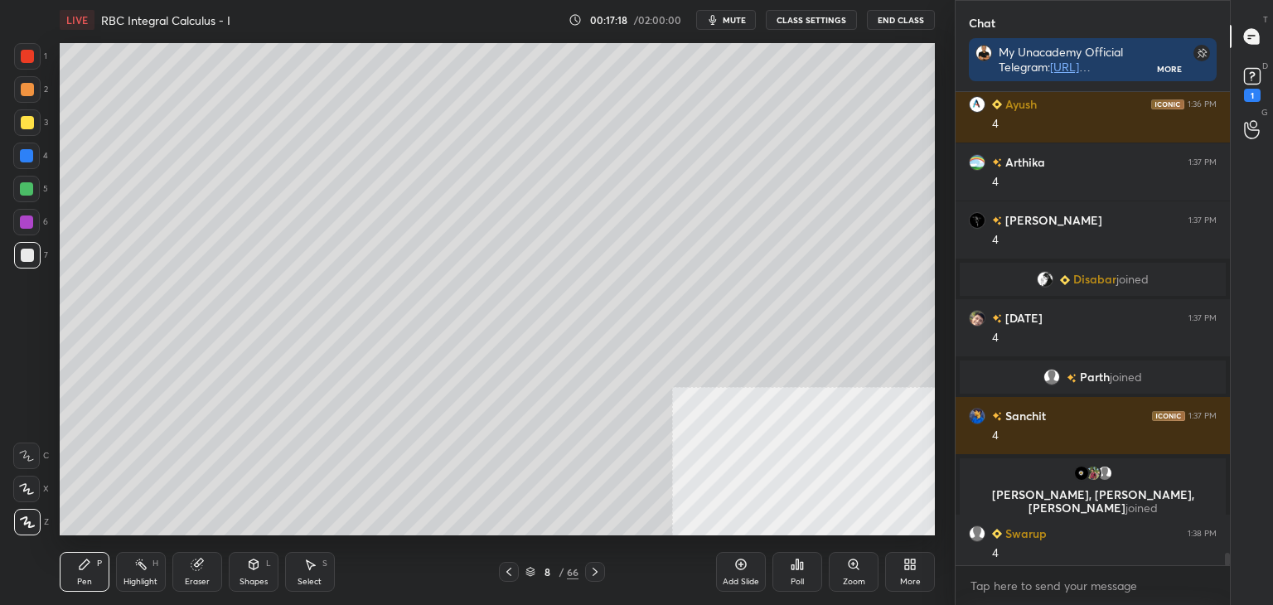
scroll to position [17452, 0]
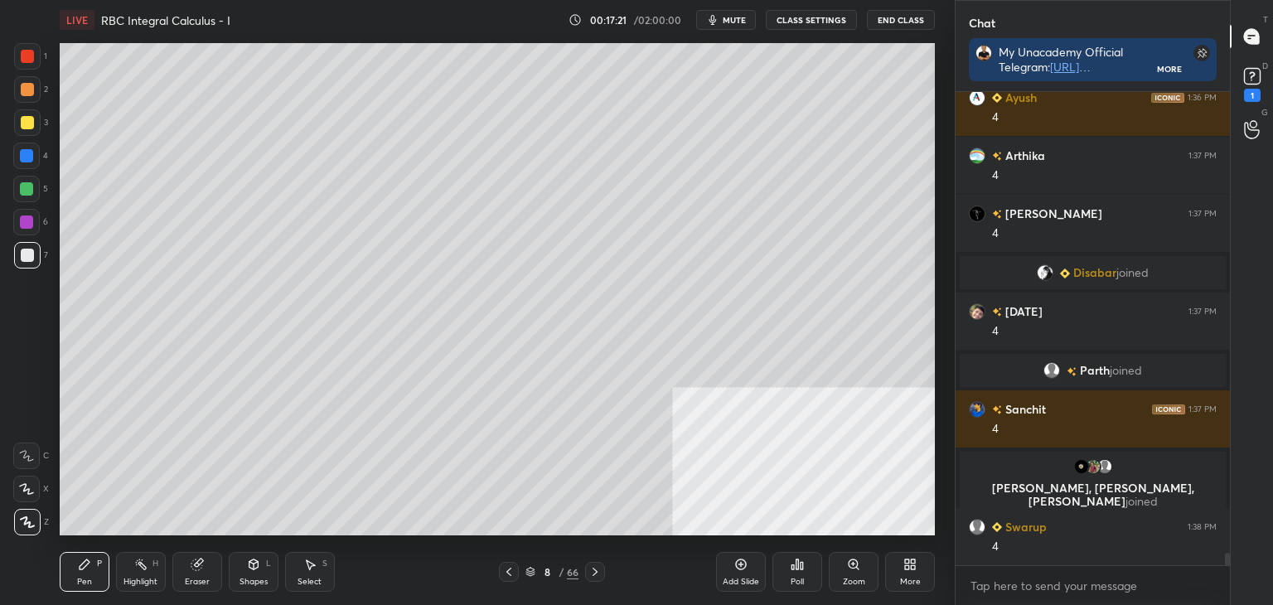
click at [579, 542] on div "LIVE RBC Integral Calculus - I 00:17:21 / 02:00:00 mute CLASS SETTINGS End Clas…" at bounding box center [497, 302] width 889 height 605
click at [207, 570] on div "Eraser" at bounding box center [197, 572] width 50 height 40
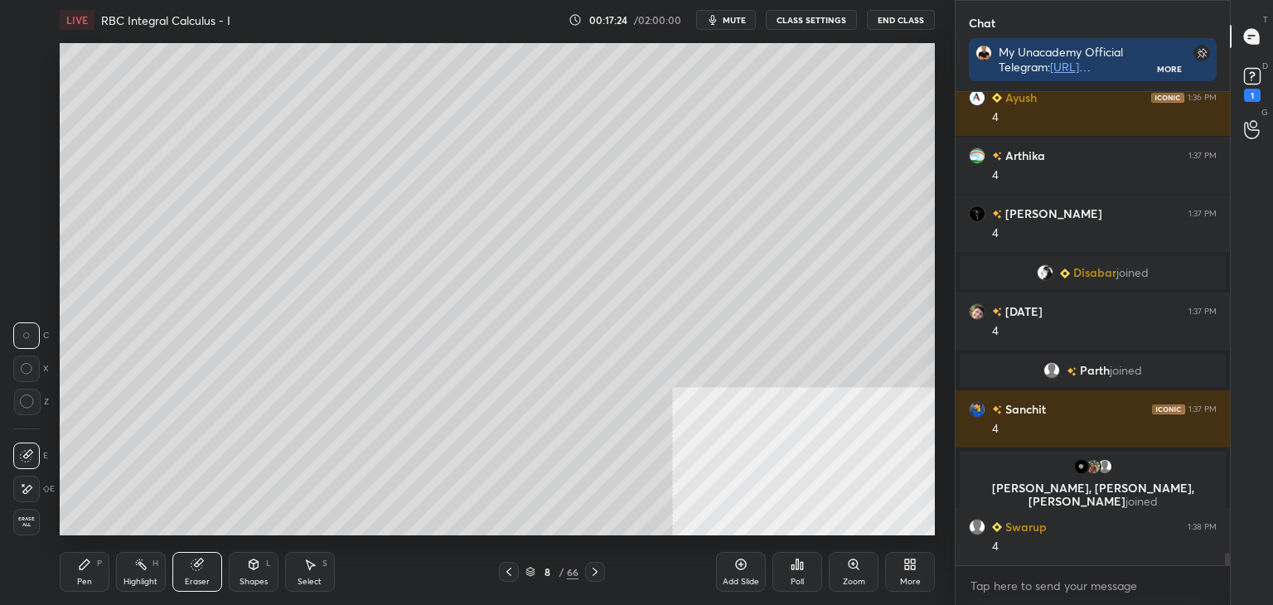
scroll to position [17492, 0]
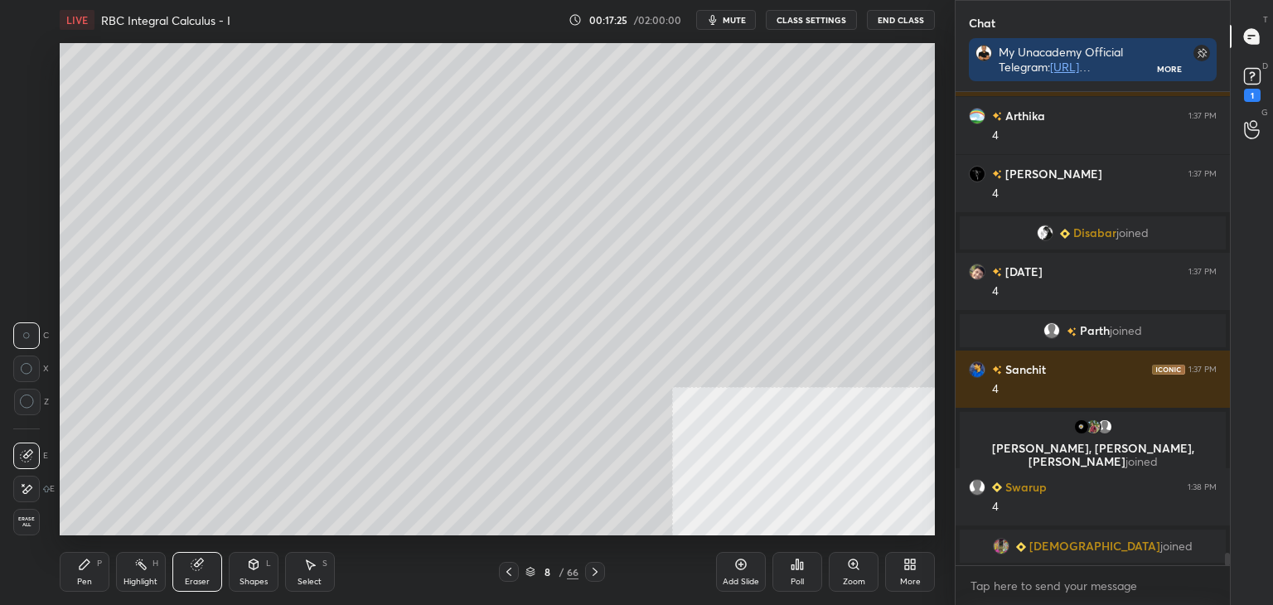
click at [86, 578] on div "Pen" at bounding box center [84, 582] width 15 height 8
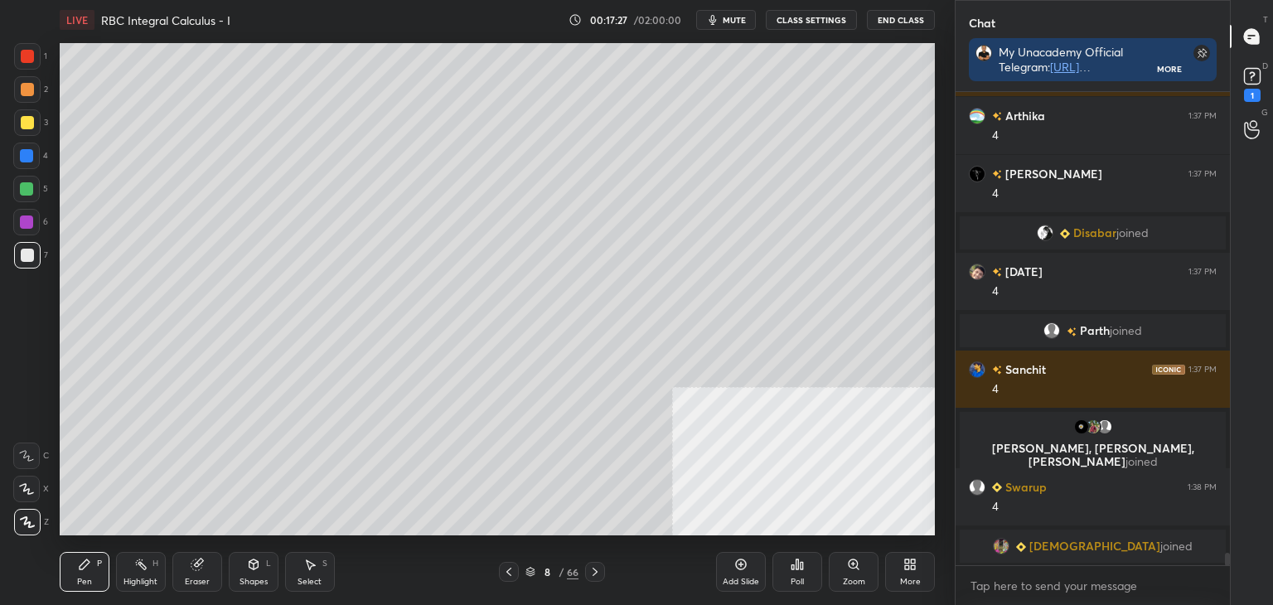
click at [315, 571] on div "Select S" at bounding box center [310, 572] width 50 height 40
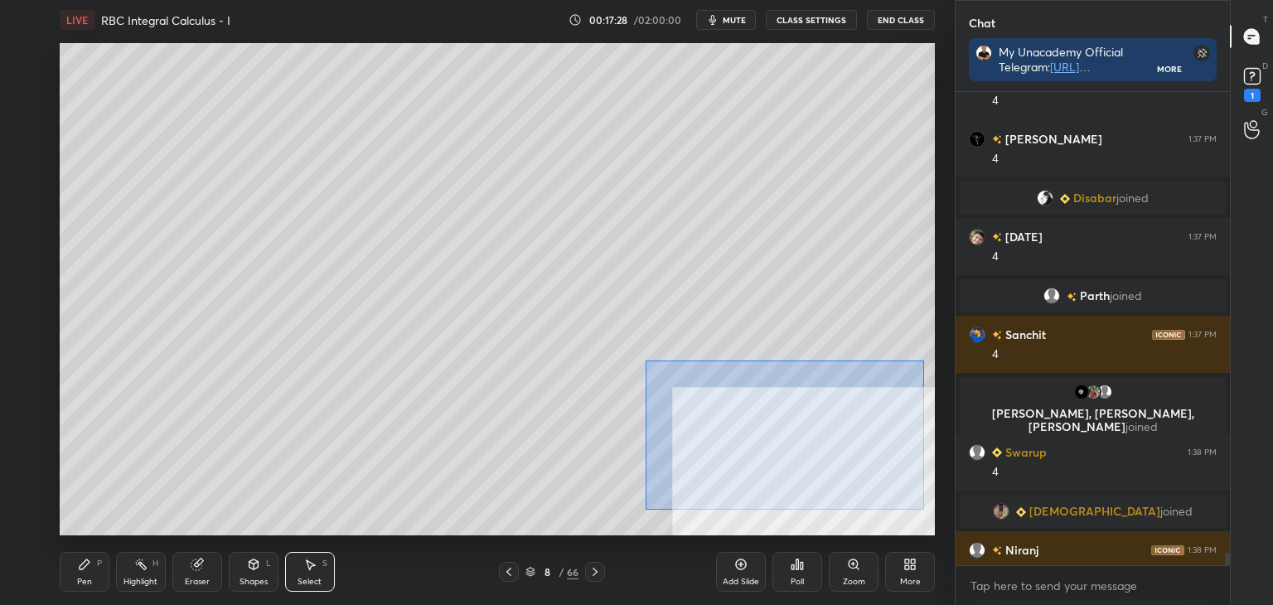
scroll to position [17515, 0]
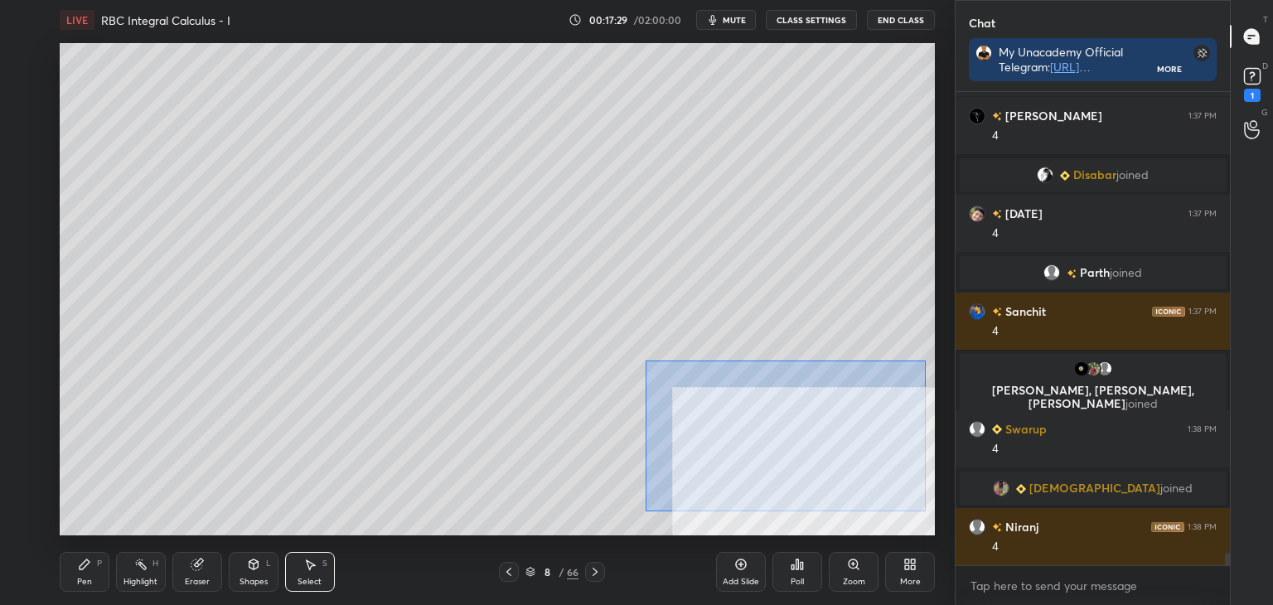
drag, startPoint x: 647, startPoint y: 361, endPoint x: 896, endPoint y: 498, distance: 284.5
click at [922, 508] on div "0 ° Undo Copy Duplicate Duplicate to new slide Delete" at bounding box center [497, 289] width 875 height 492
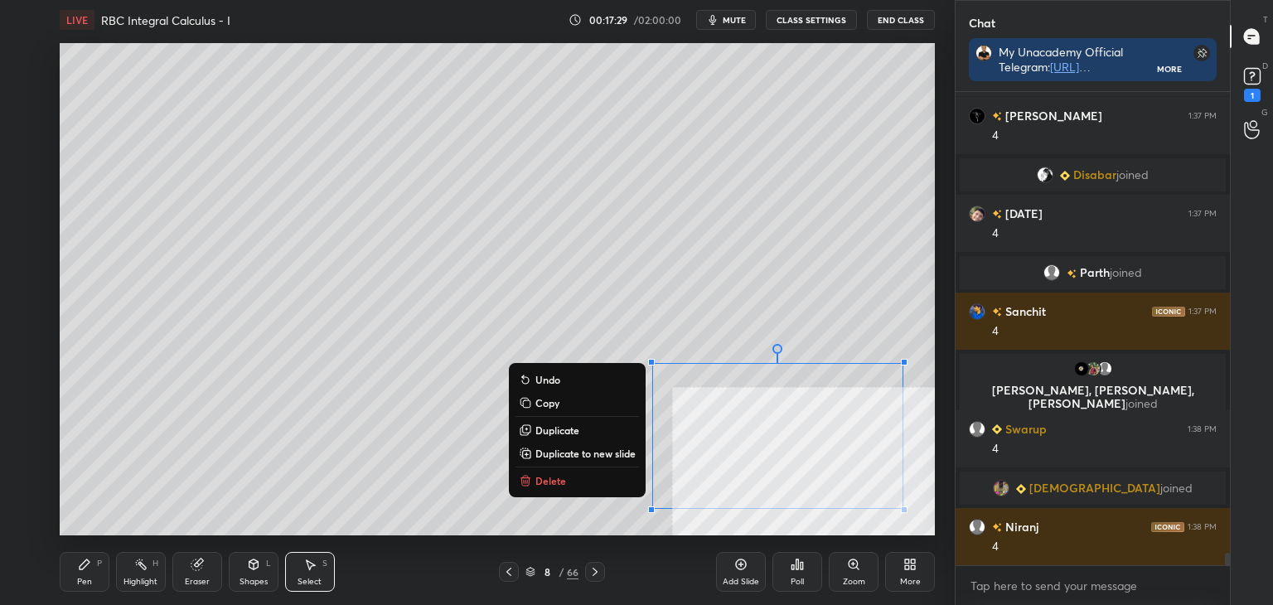
click at [561, 452] on p "Duplicate to new slide" at bounding box center [585, 453] width 100 height 13
drag, startPoint x: 641, startPoint y: 323, endPoint x: 864, endPoint y: 482, distance: 274.1
click at [961, 516] on div "1 2 3 4 5 6 7 C X Z C X Z E E Erase all H H LIVE RBC Integral Calculus - I 00:1…" at bounding box center [636, 302] width 1273 height 605
drag, startPoint x: 608, startPoint y: 300, endPoint x: 895, endPoint y: 495, distance: 347.4
click at [948, 517] on div "1 2 3 4 5 6 7 C X Z C X Z E E Erase all H H LIVE RBC Integral Calculus - I 00:1…" at bounding box center [477, 302] width 955 height 605
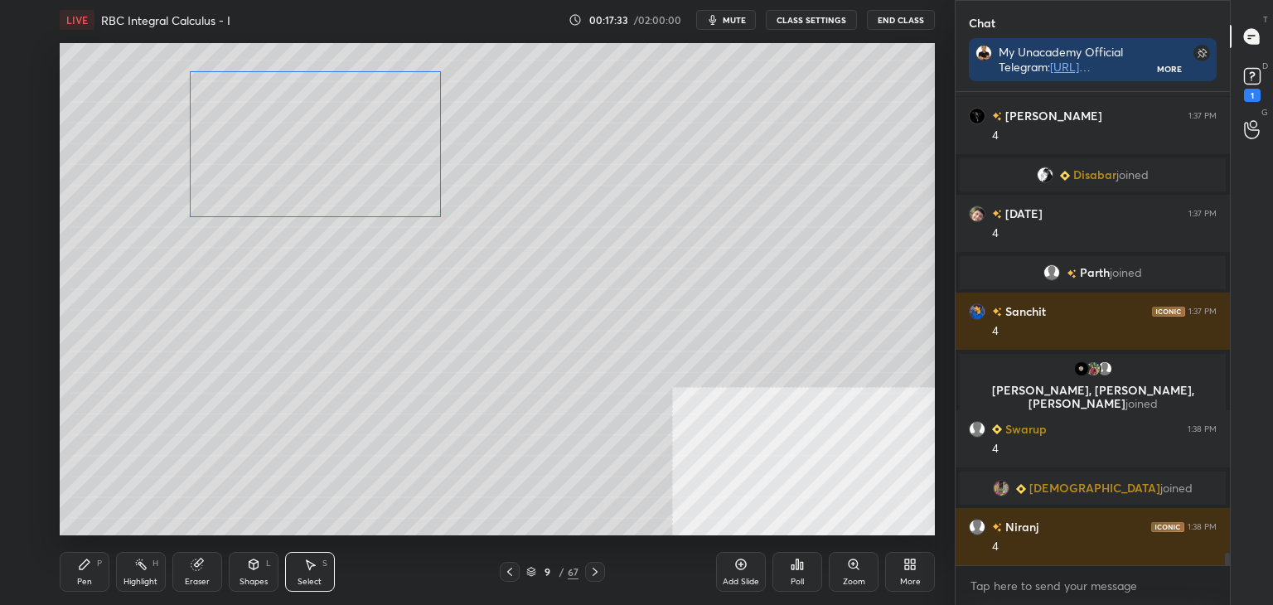
drag, startPoint x: 826, startPoint y: 449, endPoint x: 356, endPoint y: 195, distance: 535.2
click at [373, 163] on div "0 ° Undo Copy Duplicate Duplicate to new slide Delete" at bounding box center [497, 289] width 875 height 492
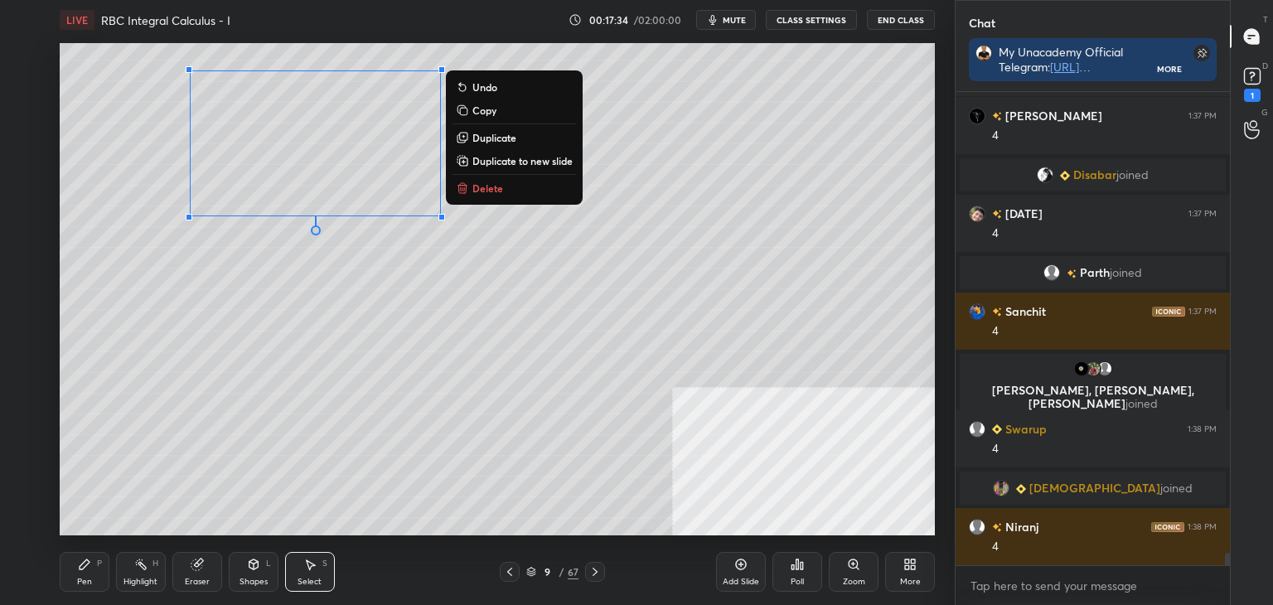
drag, startPoint x: 86, startPoint y: 579, endPoint x: 99, endPoint y: 543, distance: 38.8
click at [87, 575] on div "Pen P" at bounding box center [85, 572] width 50 height 40
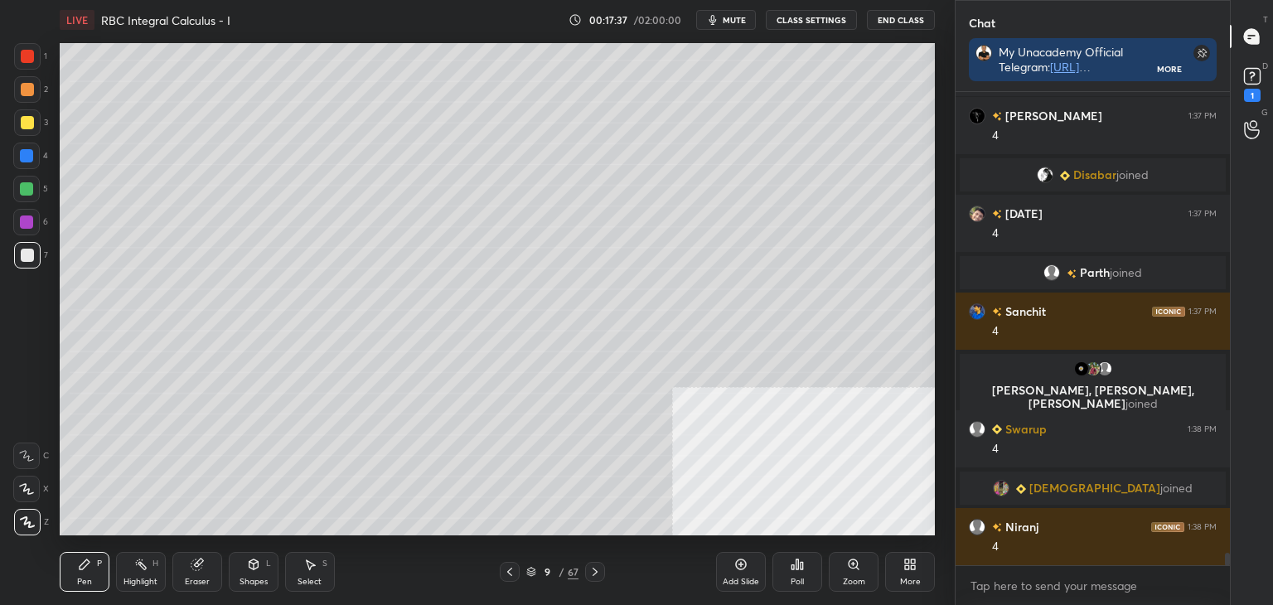
click at [504, 571] on icon at bounding box center [509, 571] width 13 height 13
click at [507, 571] on icon at bounding box center [509, 571] width 13 height 13
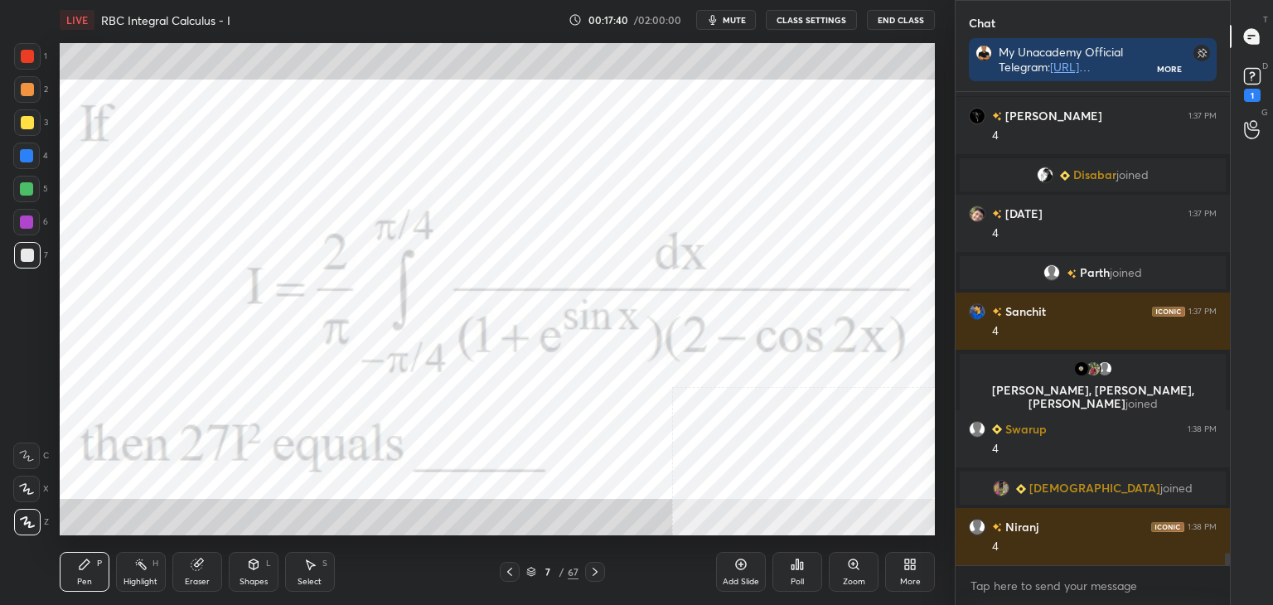
click at [590, 571] on icon at bounding box center [594, 571] width 13 height 13
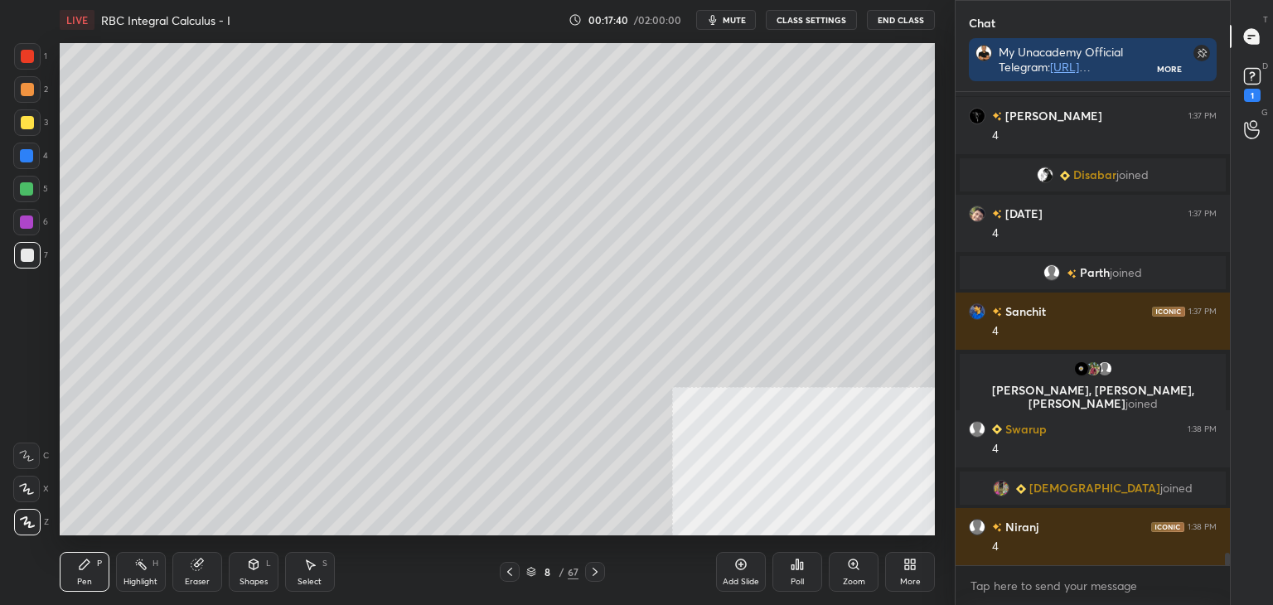
click at [591, 572] on icon at bounding box center [594, 571] width 13 height 13
click at [590, 573] on icon at bounding box center [594, 571] width 13 height 13
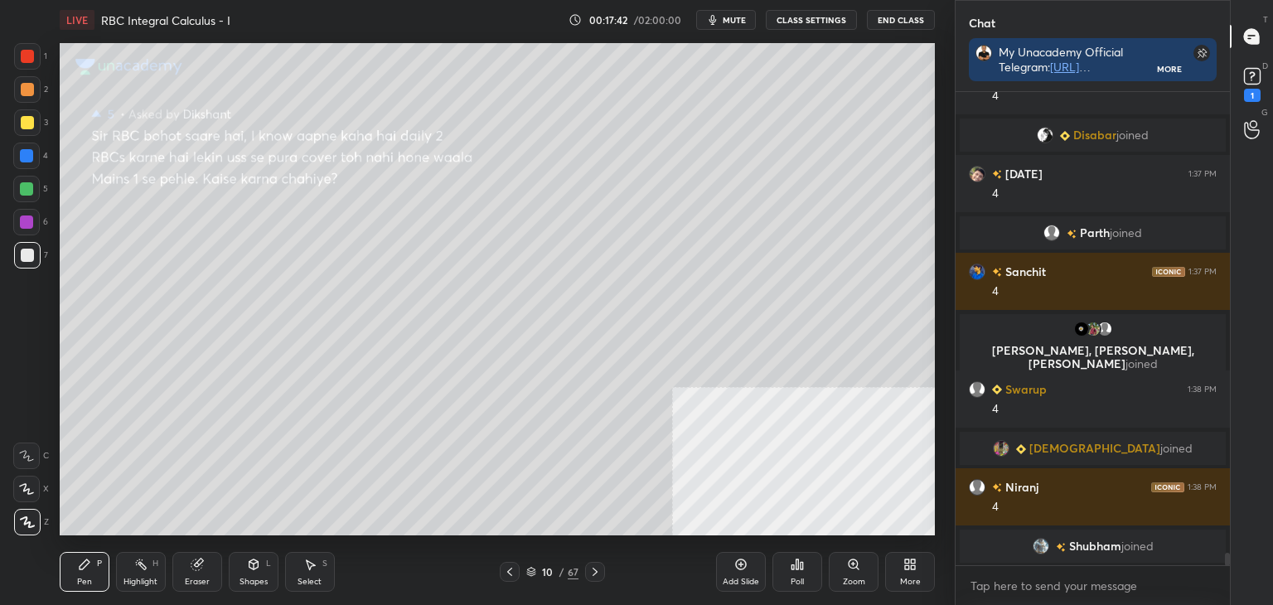
drag, startPoint x: 509, startPoint y: 569, endPoint x: 505, endPoint y: 545, distance: 23.6
click at [509, 568] on icon at bounding box center [509, 571] width 13 height 13
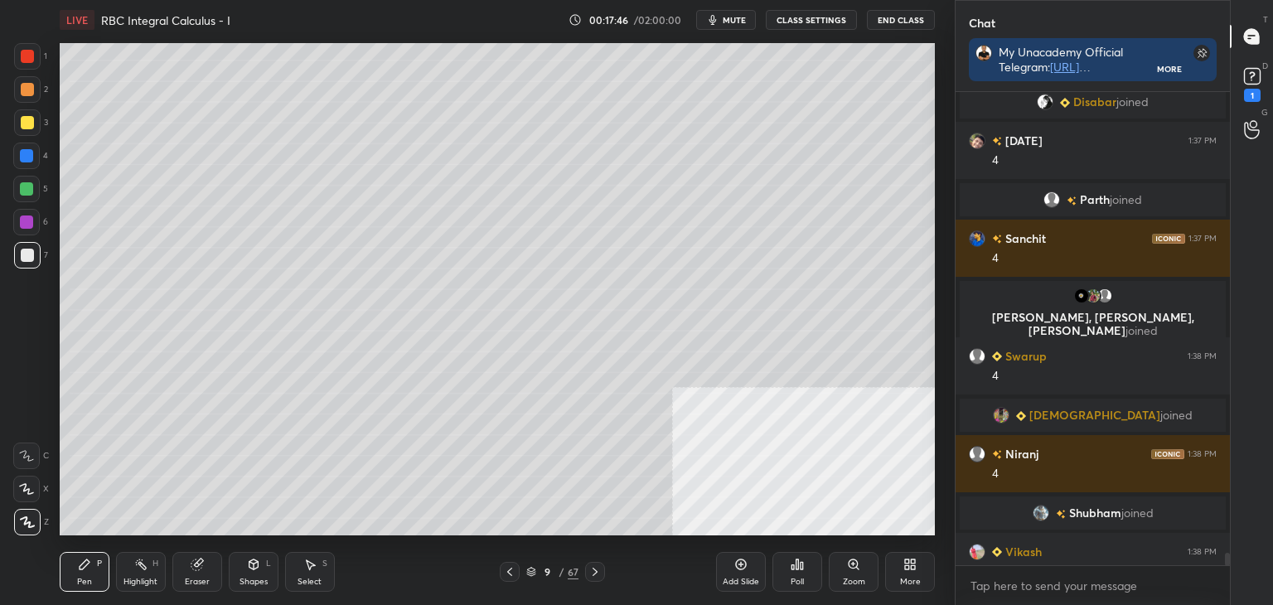
scroll to position [17580, 0]
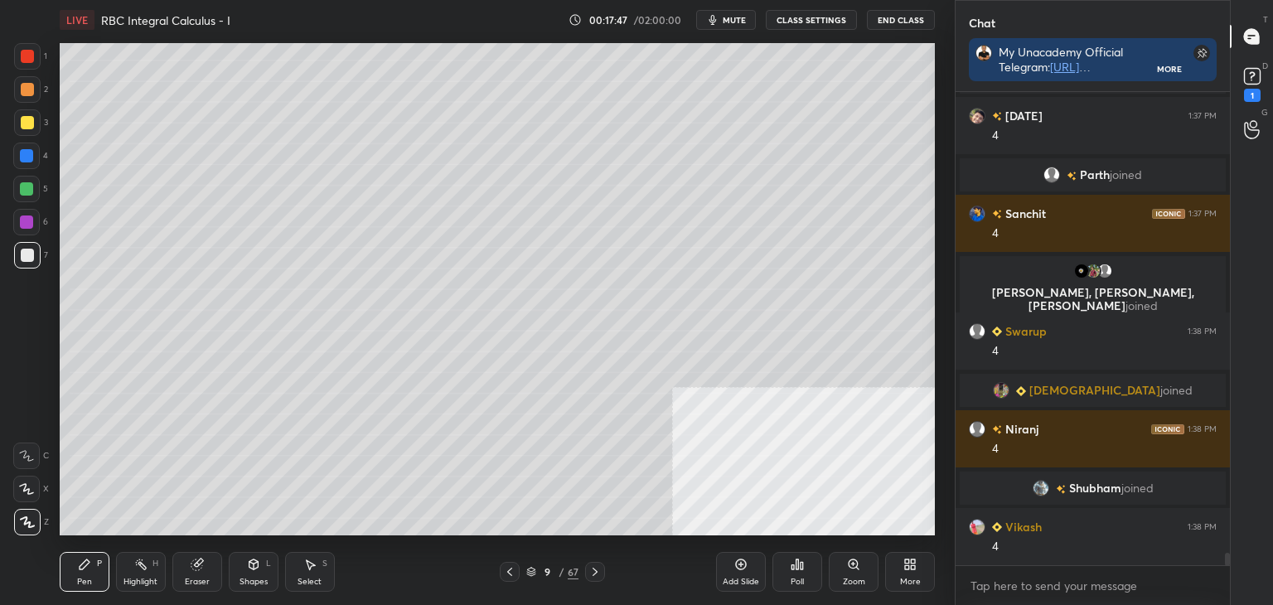
click at [205, 564] on div "Eraser" at bounding box center [197, 572] width 50 height 40
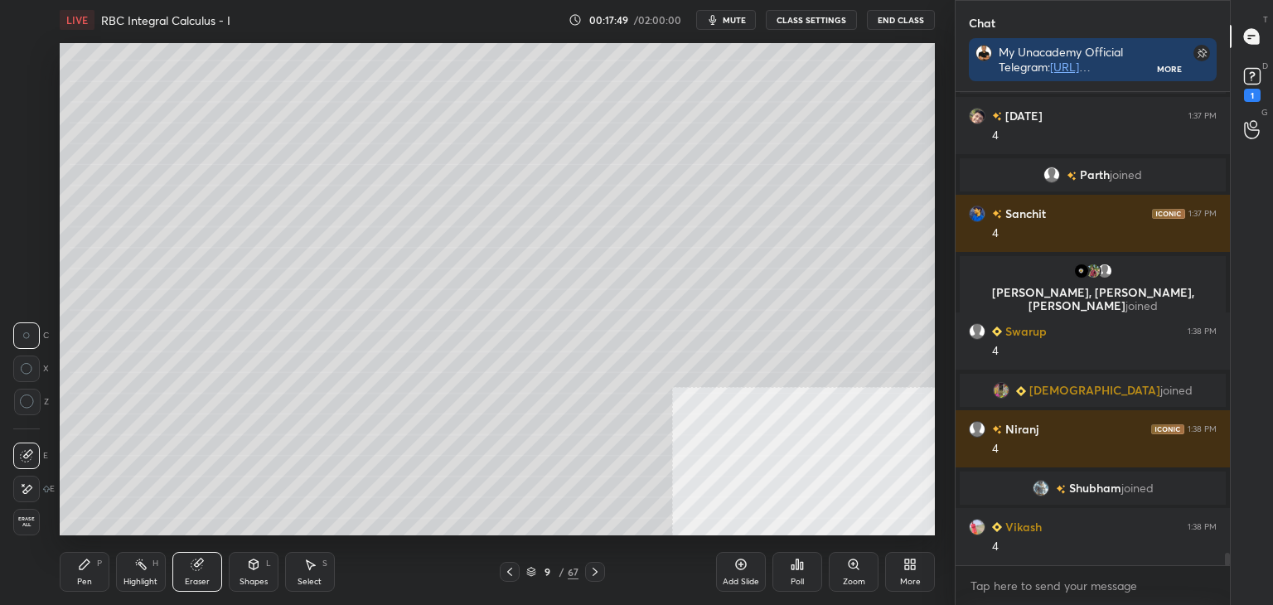
click at [76, 552] on div "Pen P" at bounding box center [85, 572] width 50 height 40
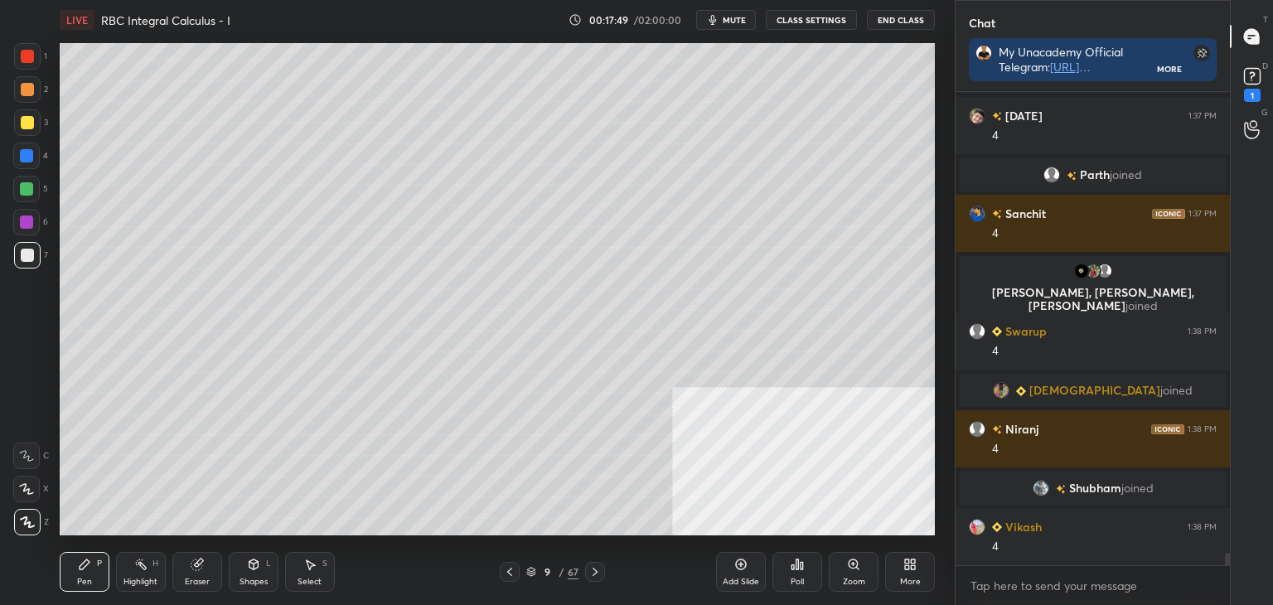
click at [89, 571] on div "Pen P" at bounding box center [85, 572] width 50 height 40
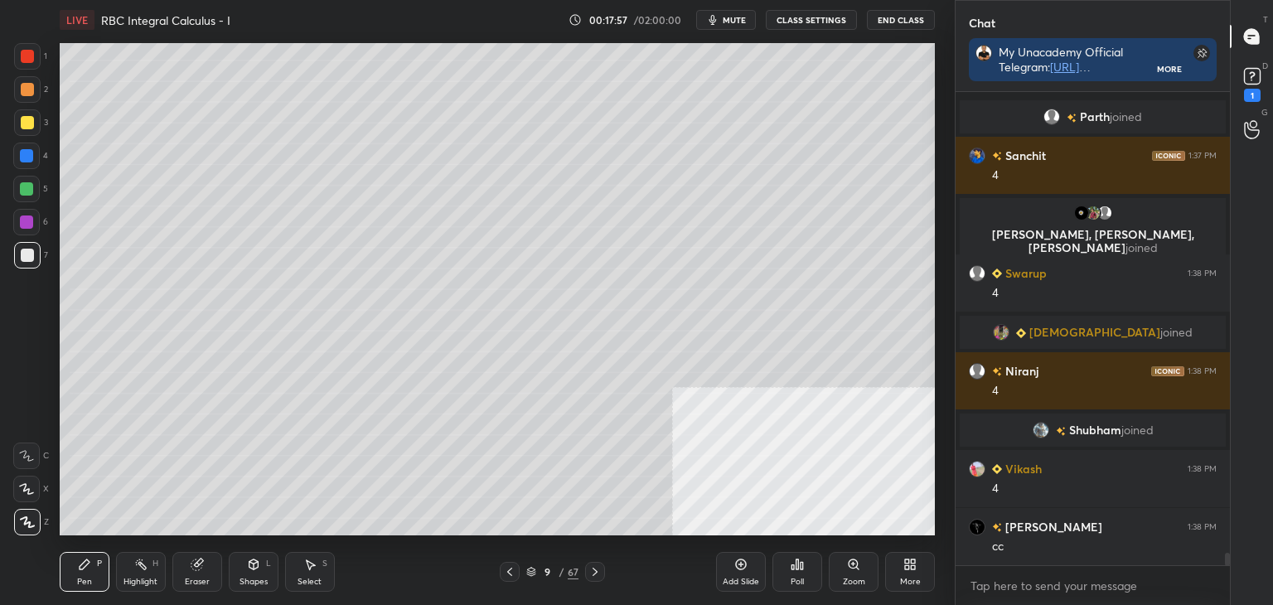
scroll to position [17696, 0]
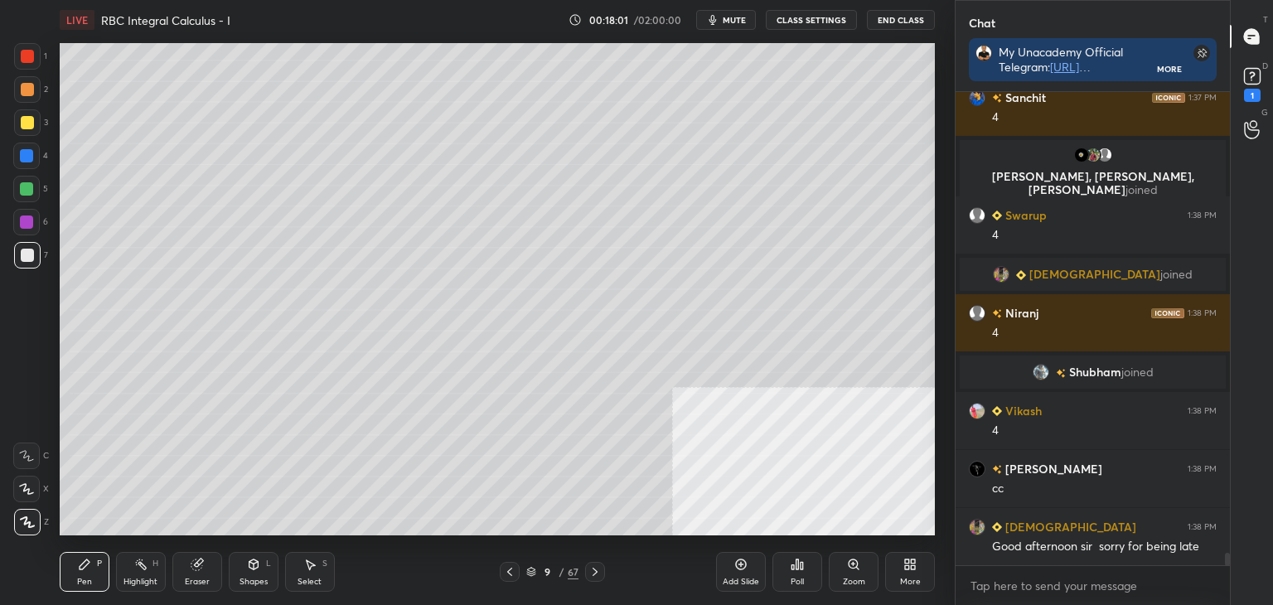
click at [509, 576] on icon at bounding box center [509, 571] width 13 height 13
click at [510, 575] on icon at bounding box center [509, 571] width 13 height 13
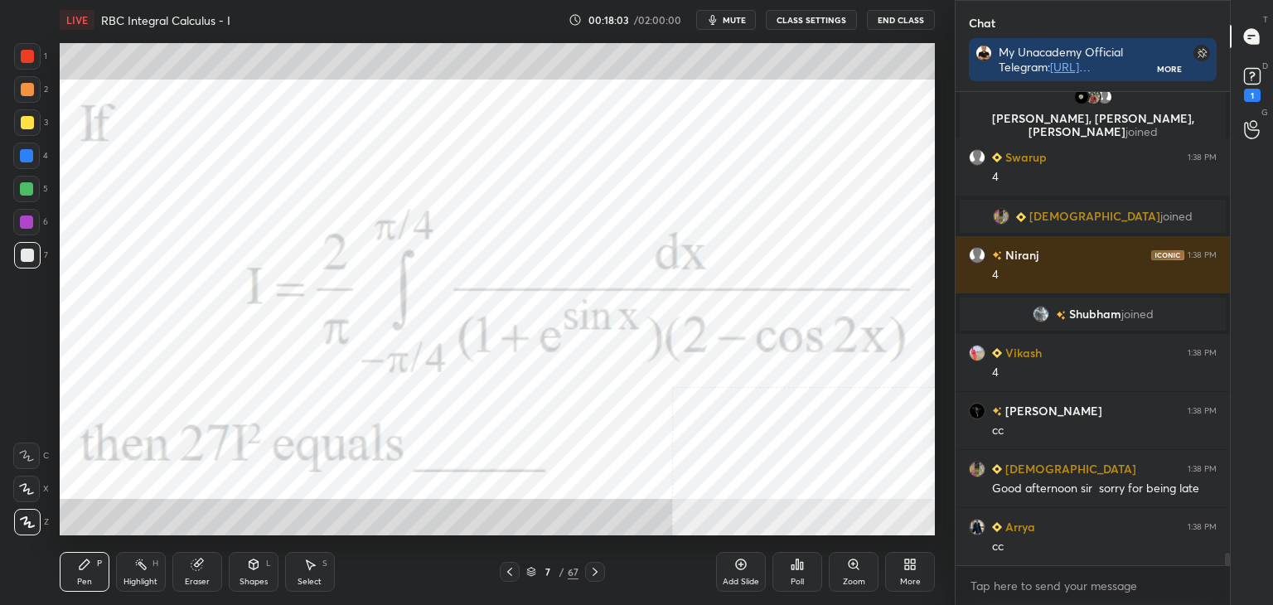
scroll to position [17794, 0]
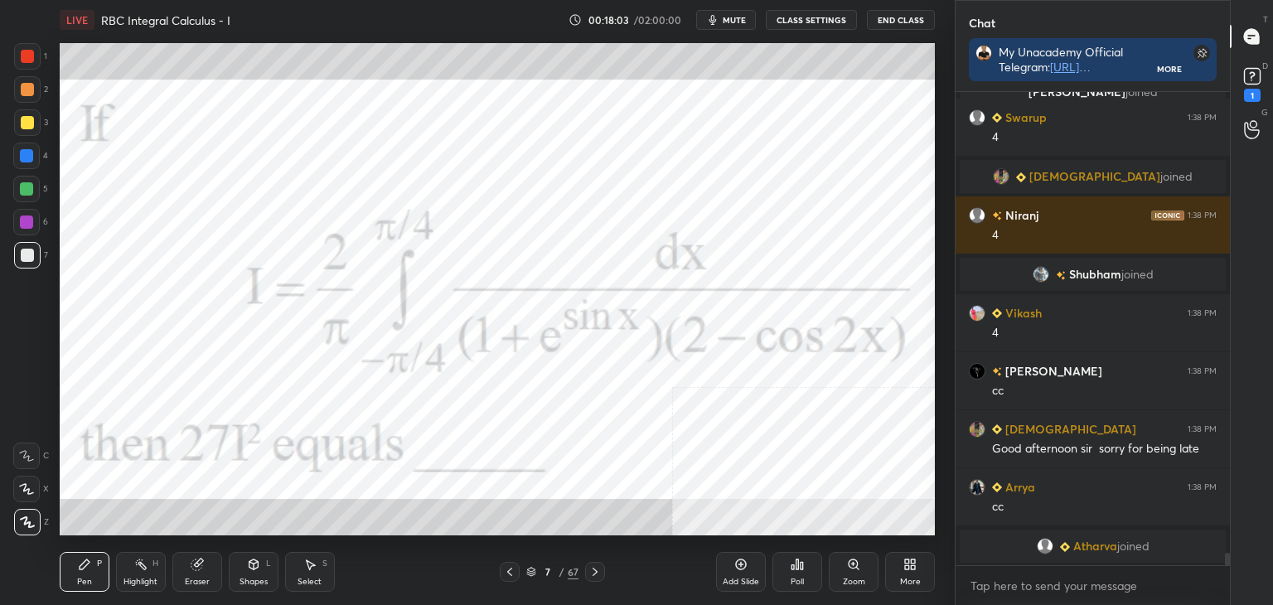
click at [36, 60] on div at bounding box center [27, 56] width 27 height 27
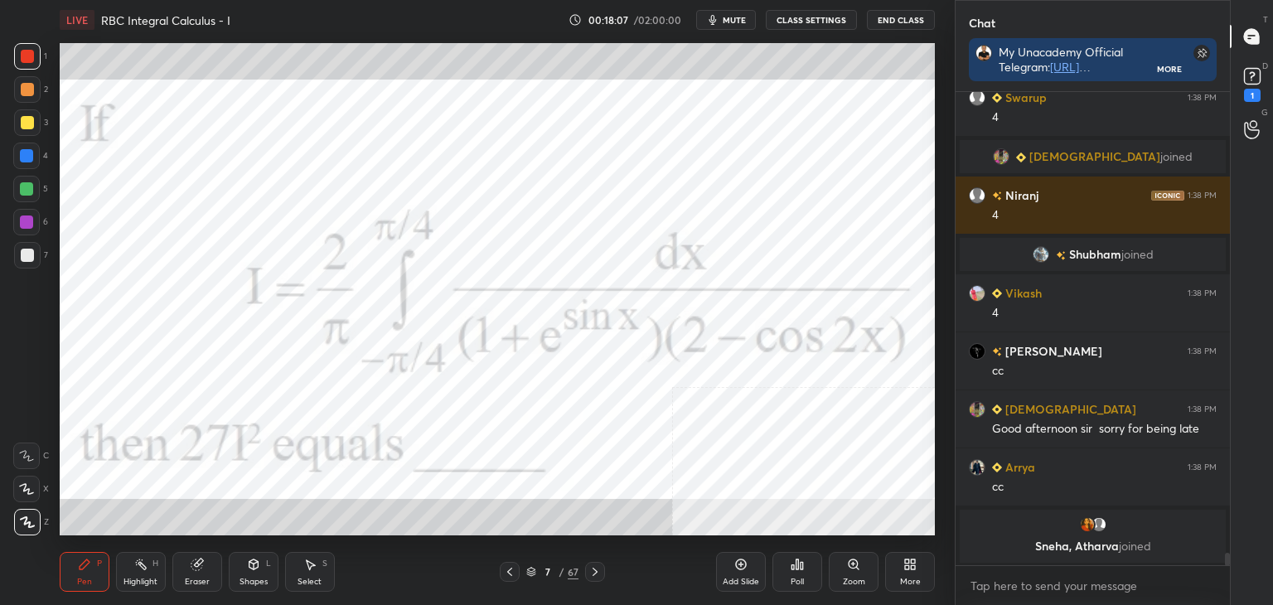
scroll to position [17772, 0]
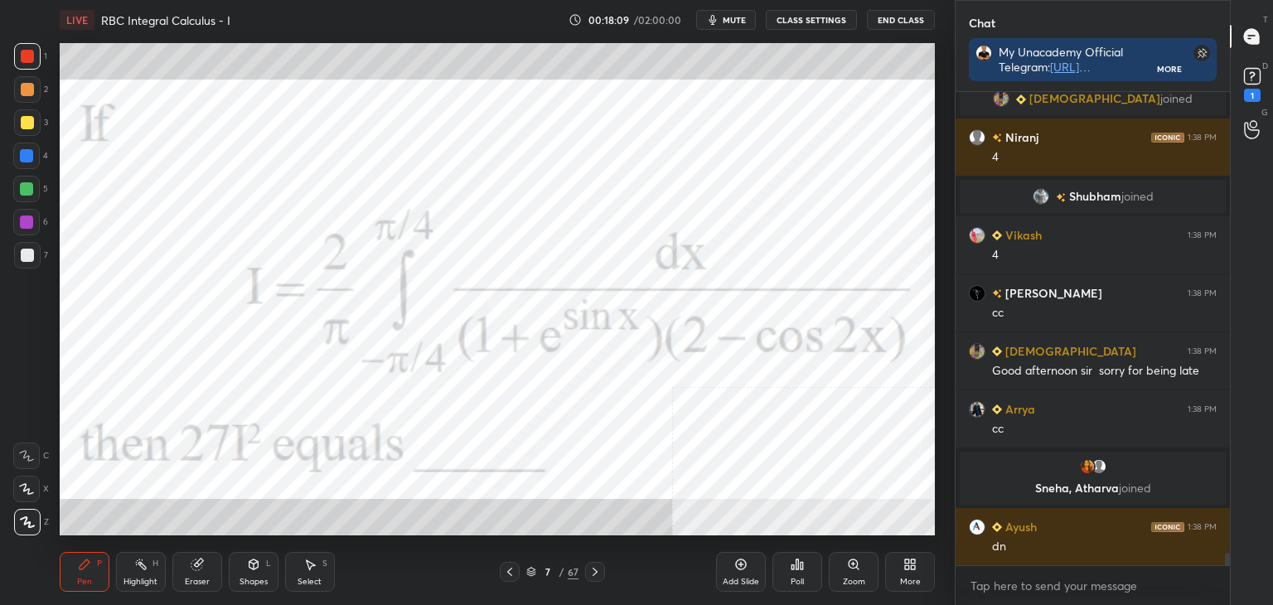
click at [594, 571] on icon at bounding box center [595, 572] width 5 height 8
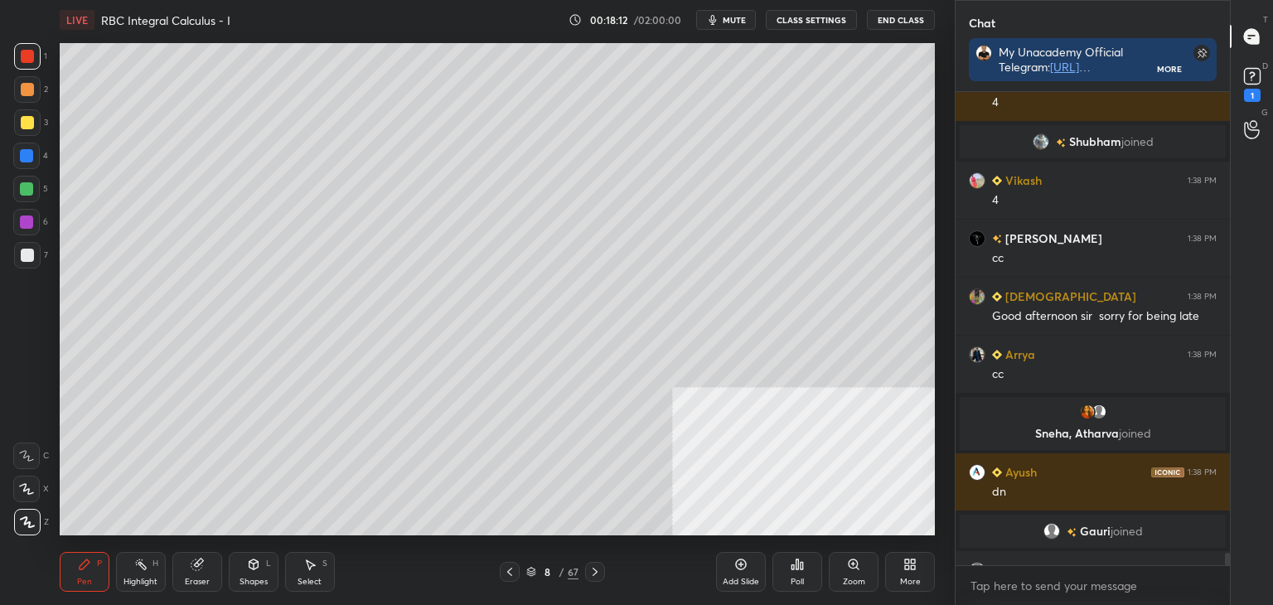
scroll to position [17855, 0]
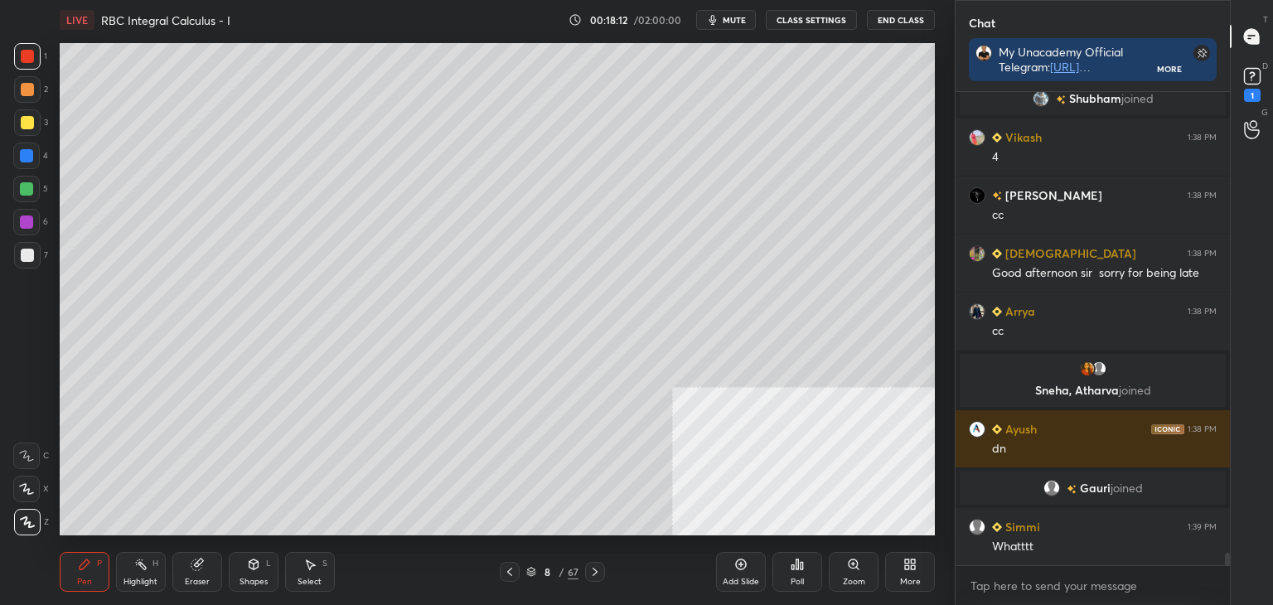
drag, startPoint x: 315, startPoint y: 573, endPoint x: 311, endPoint y: 564, distance: 9.3
click at [315, 573] on div "Select S" at bounding box center [310, 572] width 50 height 40
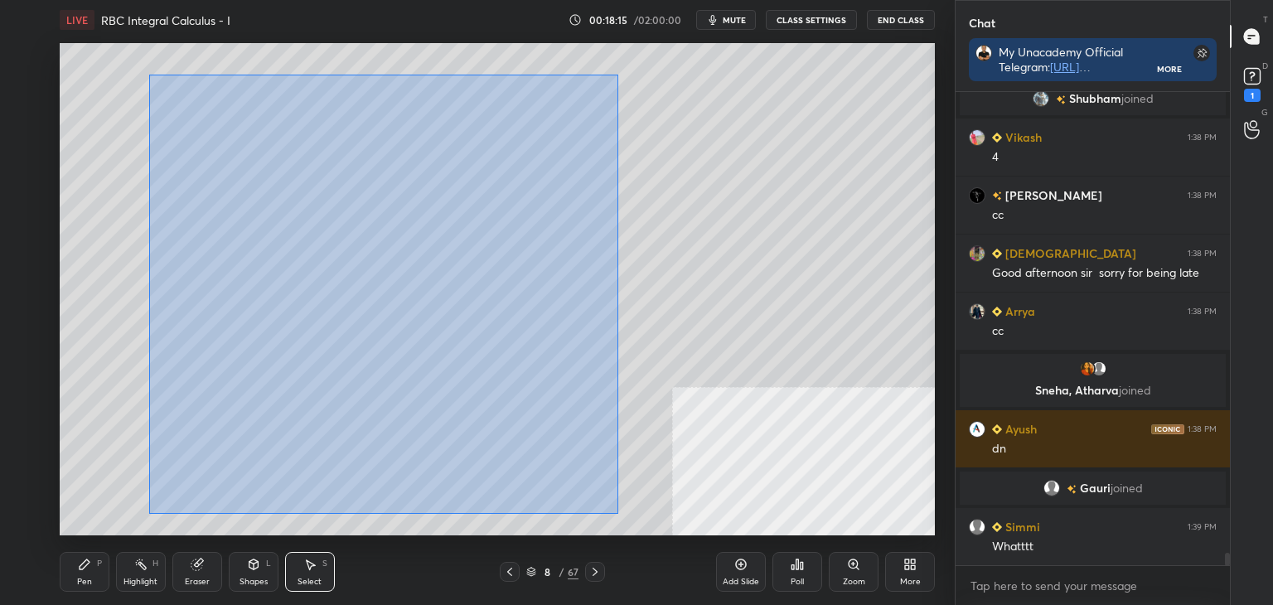
drag, startPoint x: 160, startPoint y: 84, endPoint x: 608, endPoint y: 514, distance: 621.4
click at [617, 514] on div "0 ° Undo Copy Duplicate Duplicate to new slide Delete" at bounding box center [497, 289] width 875 height 492
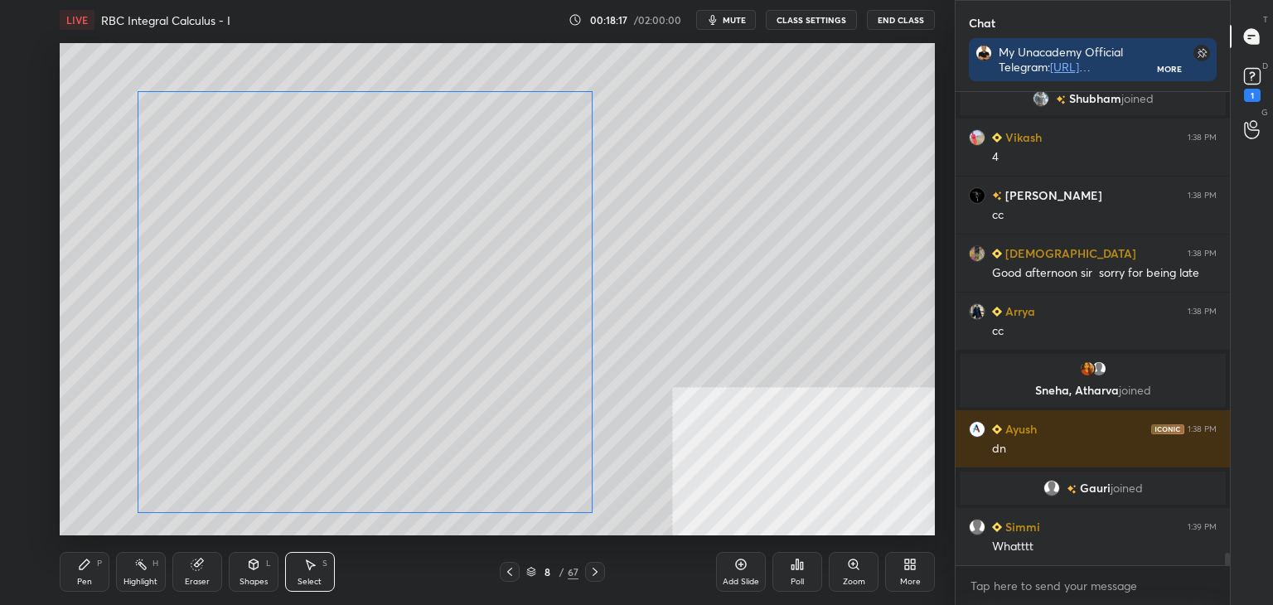
scroll to position [17913, 0]
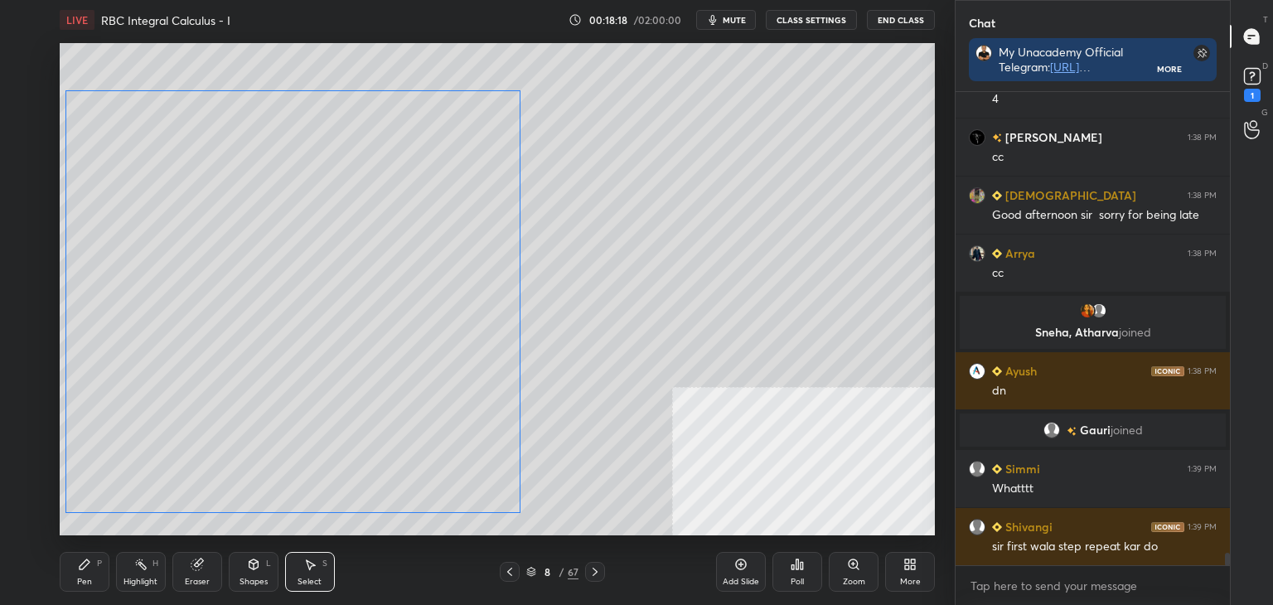
drag, startPoint x: 563, startPoint y: 495, endPoint x: 474, endPoint y: 496, distance: 88.7
click at [464, 493] on div "0 ° Undo Copy Duplicate Duplicate to new slide Delete" at bounding box center [497, 289] width 875 height 492
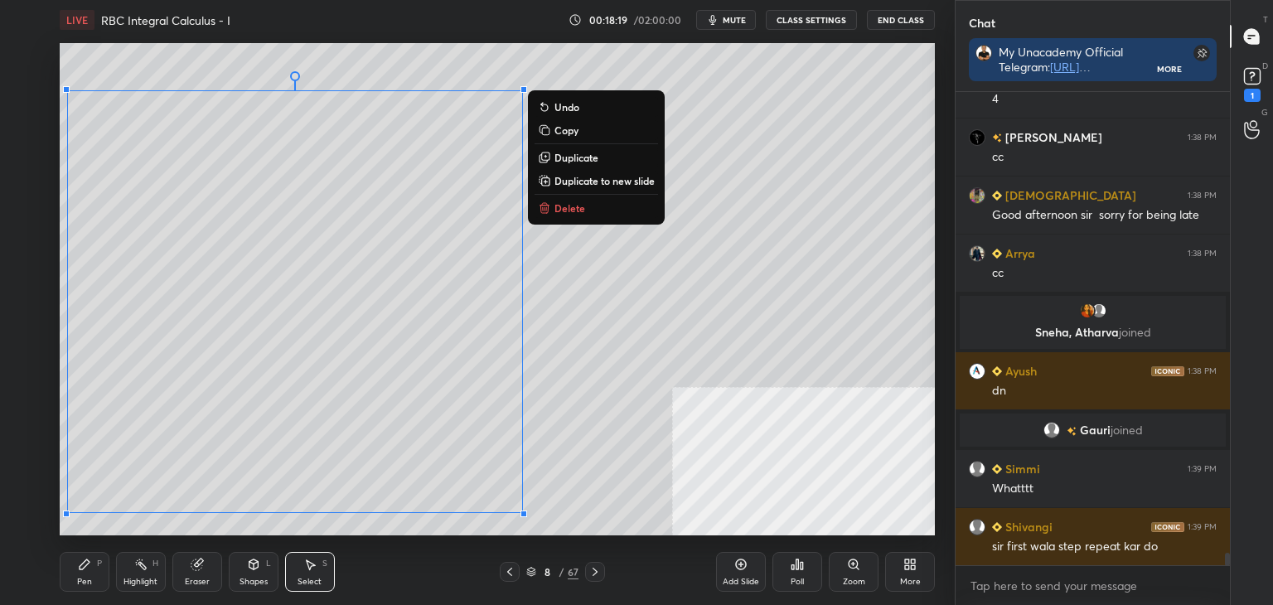
click at [603, 498] on div "0 ° Undo Copy Duplicate Duplicate to new slide Delete" at bounding box center [497, 289] width 875 height 492
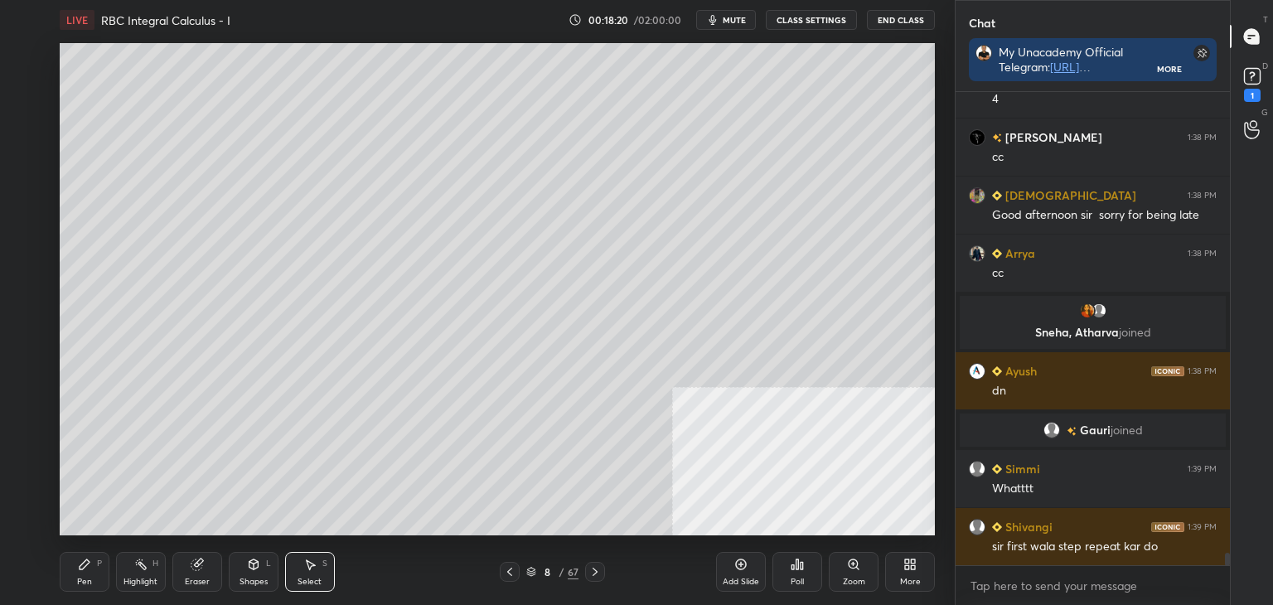
click at [248, 582] on div "Shapes" at bounding box center [254, 582] width 28 height 8
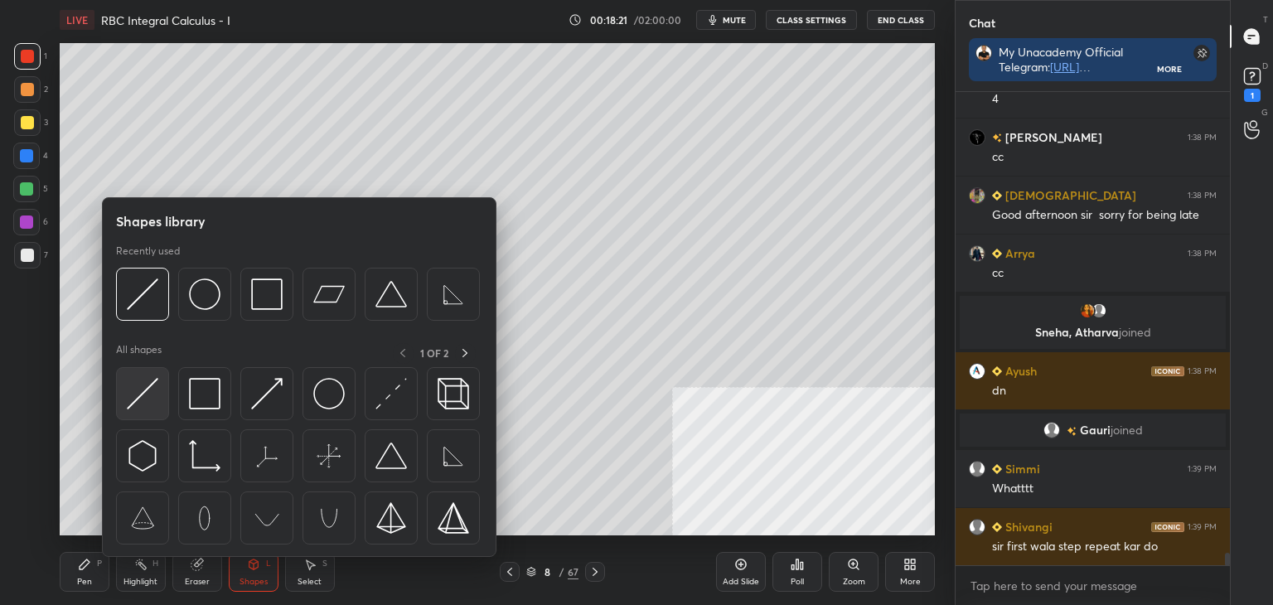
click at [136, 404] on img at bounding box center [142, 393] width 31 height 31
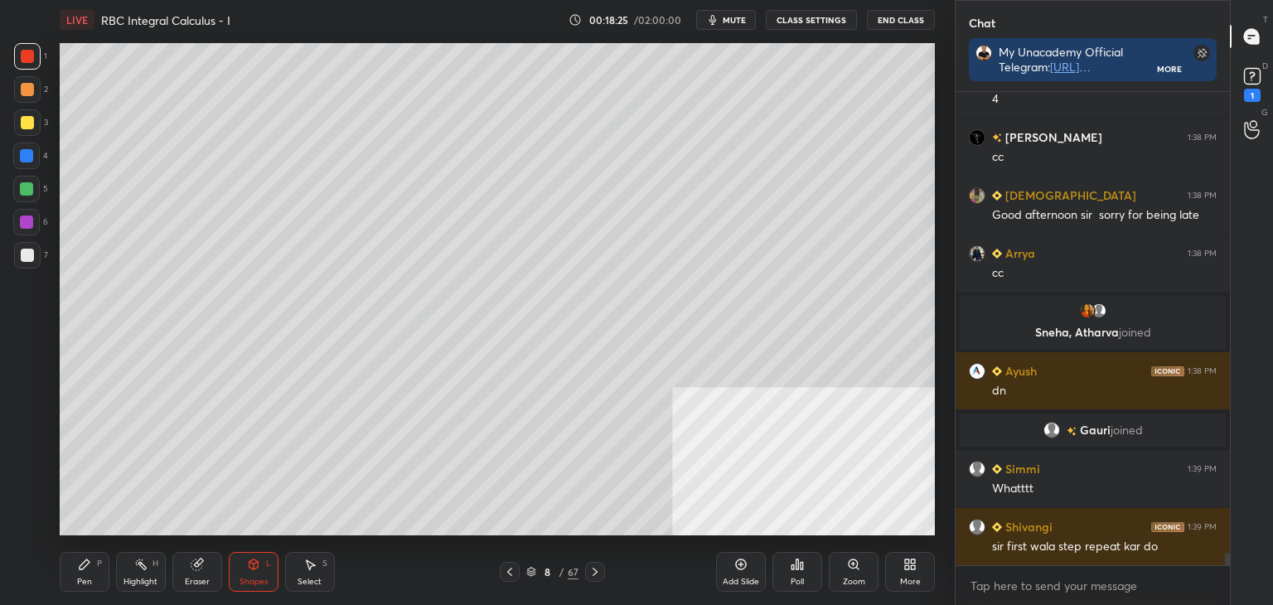
click at [86, 578] on div "Pen" at bounding box center [84, 582] width 15 height 8
click at [511, 569] on icon at bounding box center [509, 571] width 13 height 13
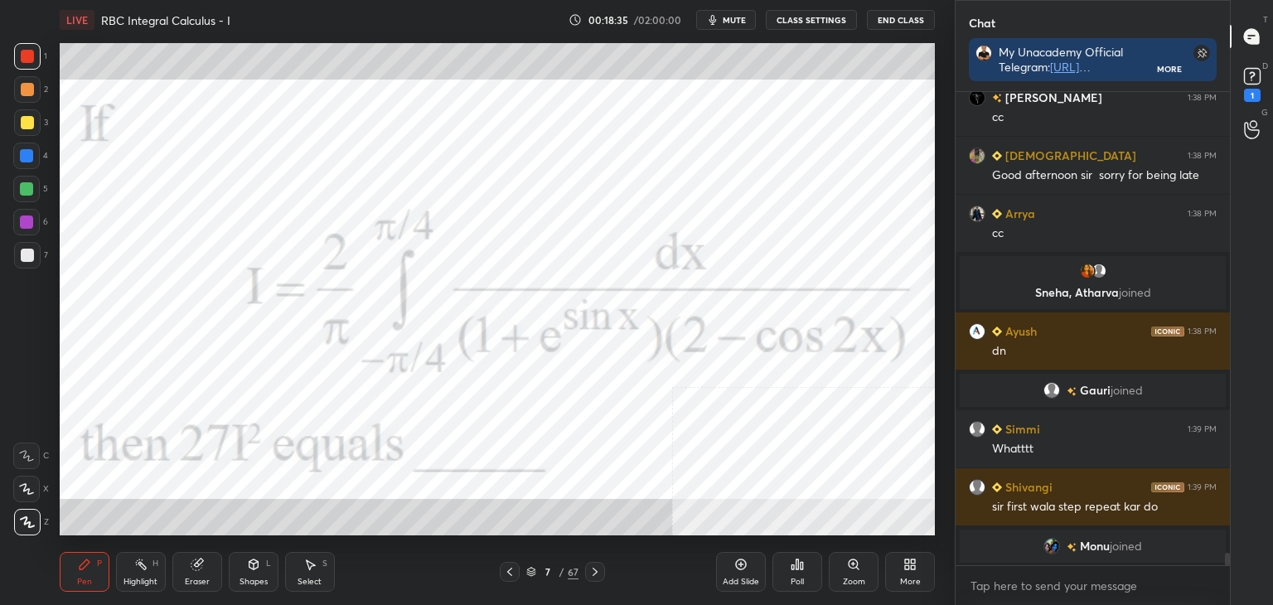
scroll to position [17973, 0]
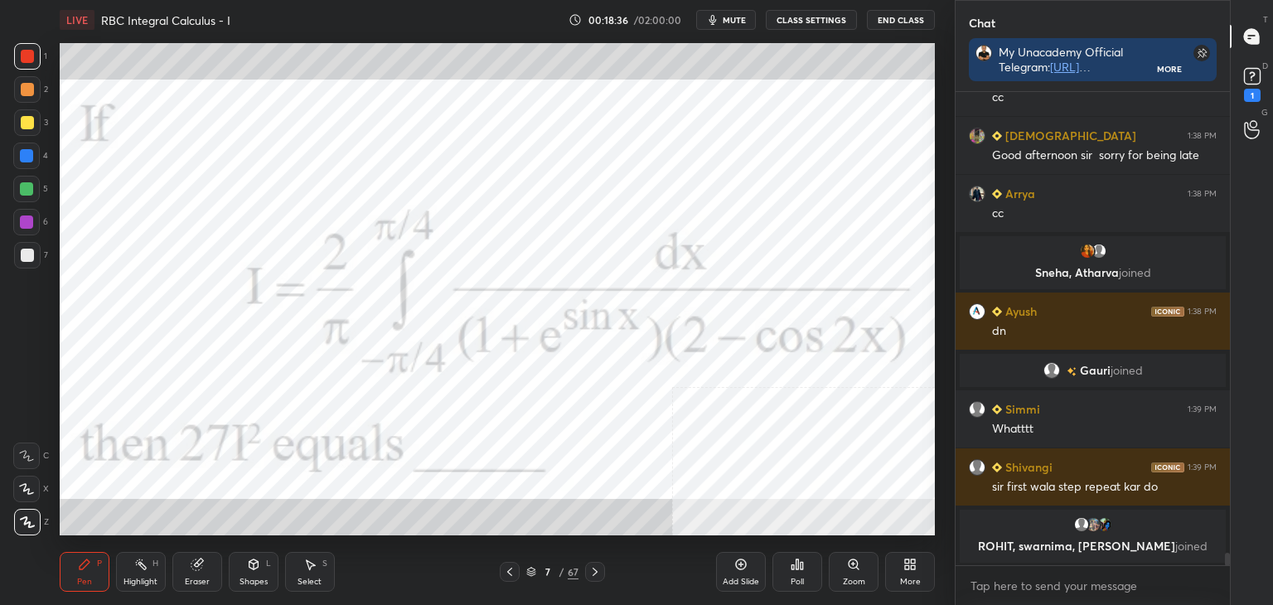
click at [598, 571] on icon at bounding box center [594, 571] width 13 height 13
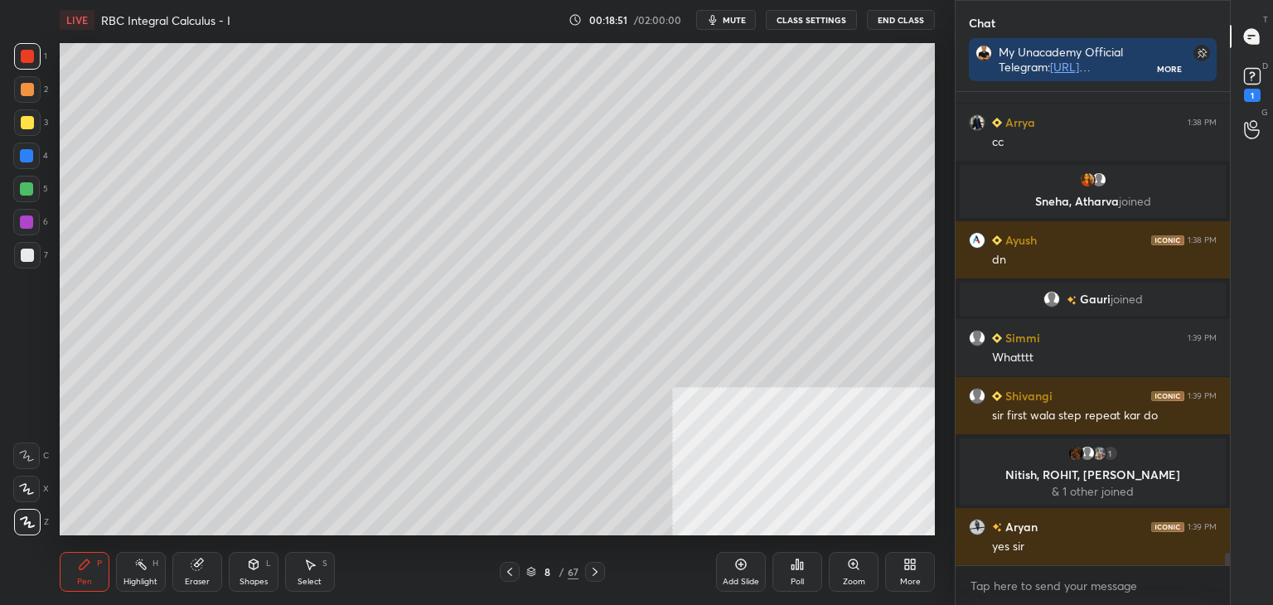
scroll to position [18036, 0]
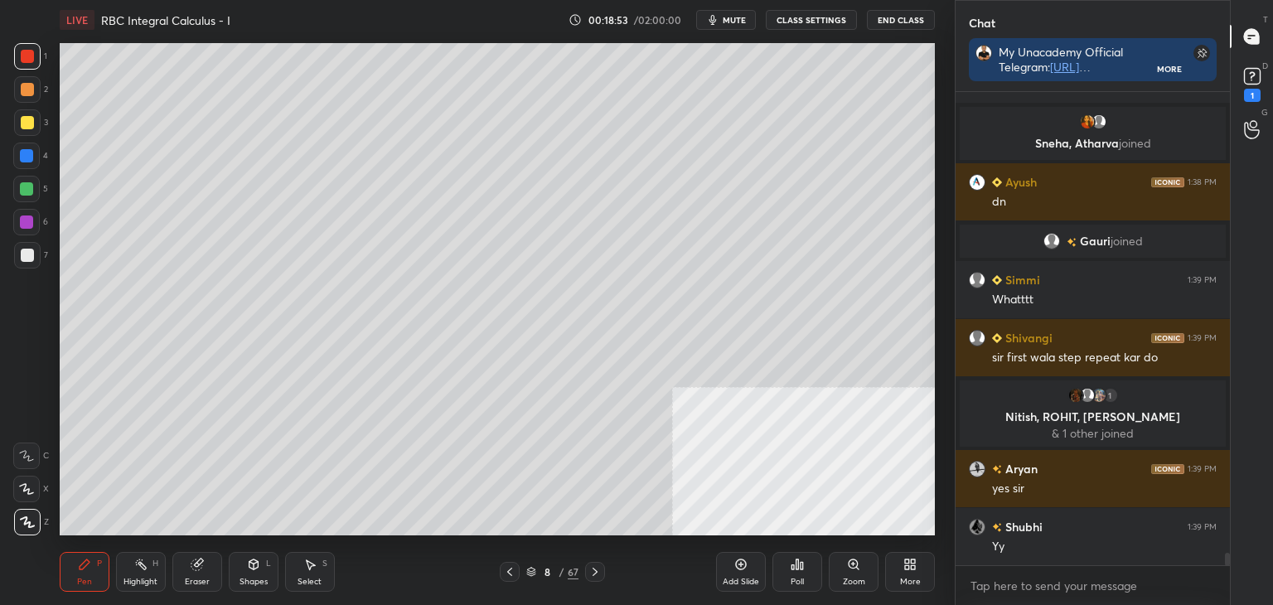
drag, startPoint x: 499, startPoint y: 574, endPoint x: 511, endPoint y: 574, distance: 12.4
click at [501, 574] on div at bounding box center [510, 572] width 20 height 20
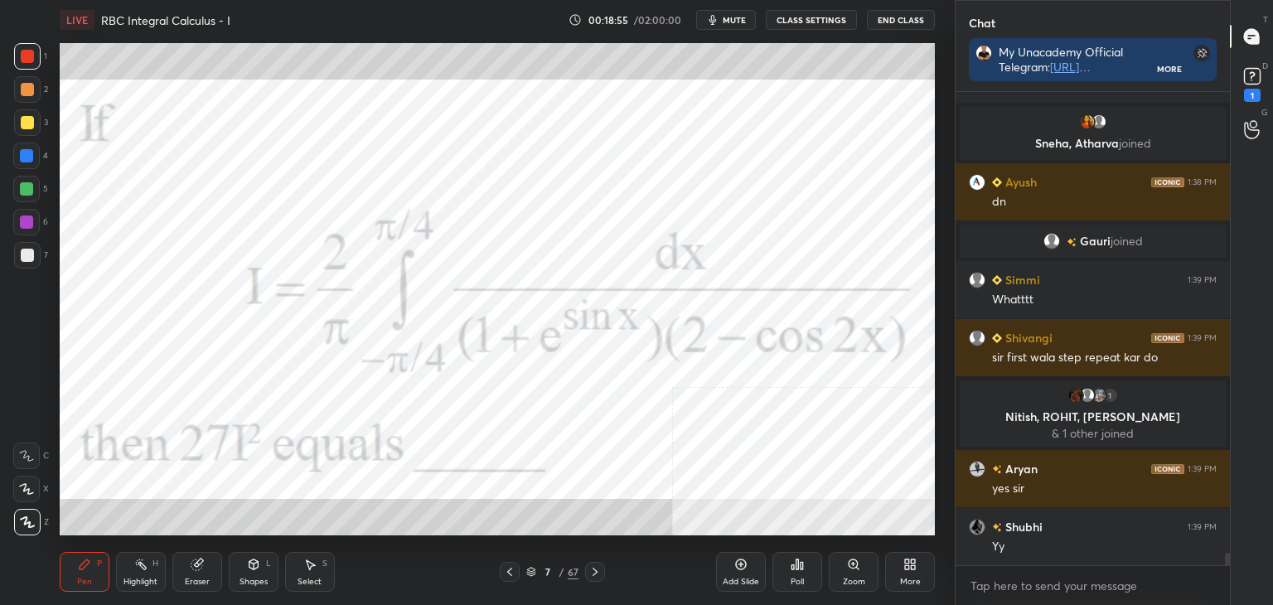
click at [596, 574] on icon at bounding box center [594, 571] width 13 height 13
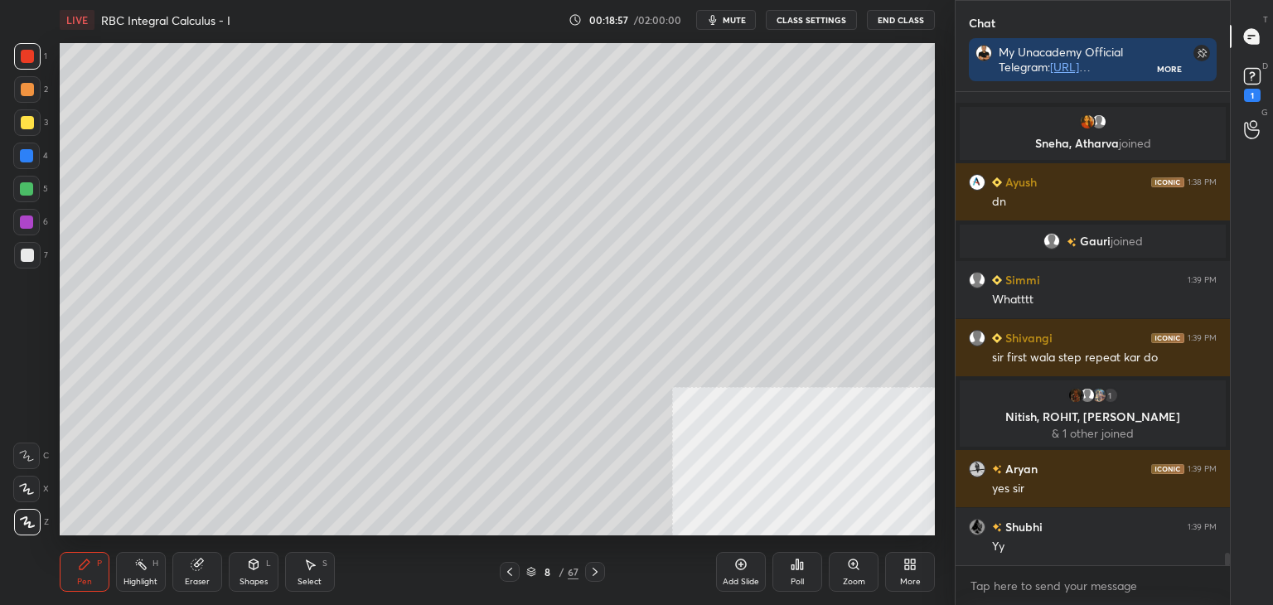
click at [595, 574] on icon at bounding box center [594, 571] width 13 height 13
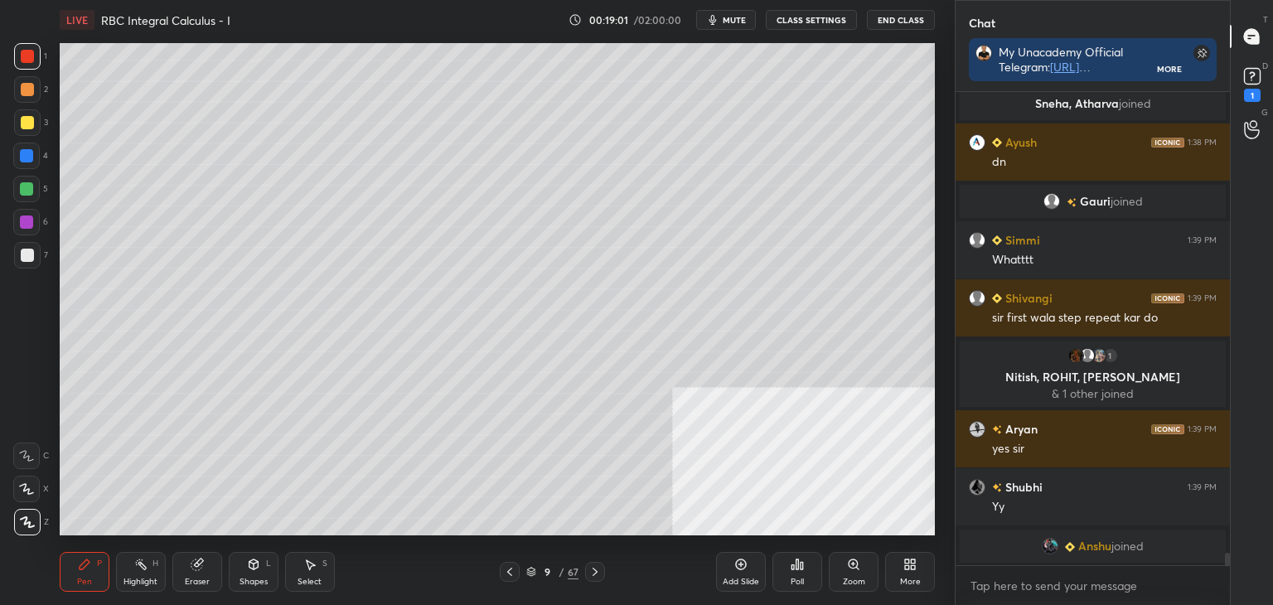
click at [593, 570] on icon at bounding box center [594, 571] width 13 height 13
drag, startPoint x: 513, startPoint y: 569, endPoint x: 626, endPoint y: 557, distance: 113.4
click at [514, 570] on icon at bounding box center [509, 571] width 13 height 13
click at [908, 578] on div "More" at bounding box center [910, 582] width 21 height 8
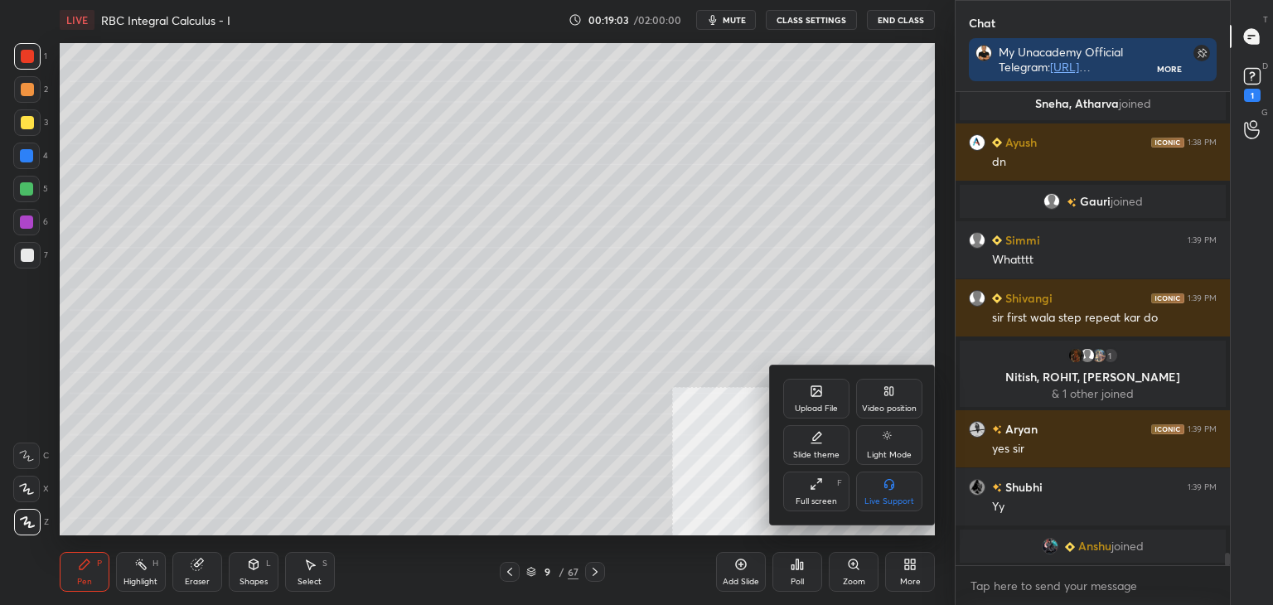
click at [814, 399] on div "Upload File" at bounding box center [816, 399] width 66 height 40
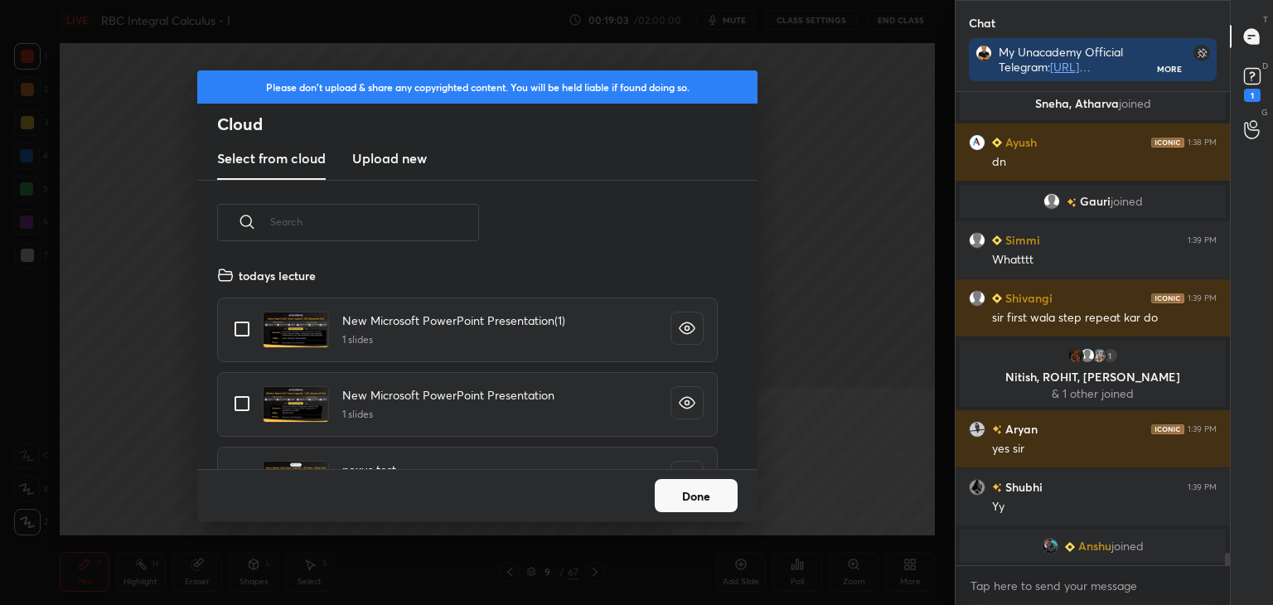
scroll to position [204, 532]
click at [385, 164] on h3 "Upload new" at bounding box center [389, 158] width 75 height 20
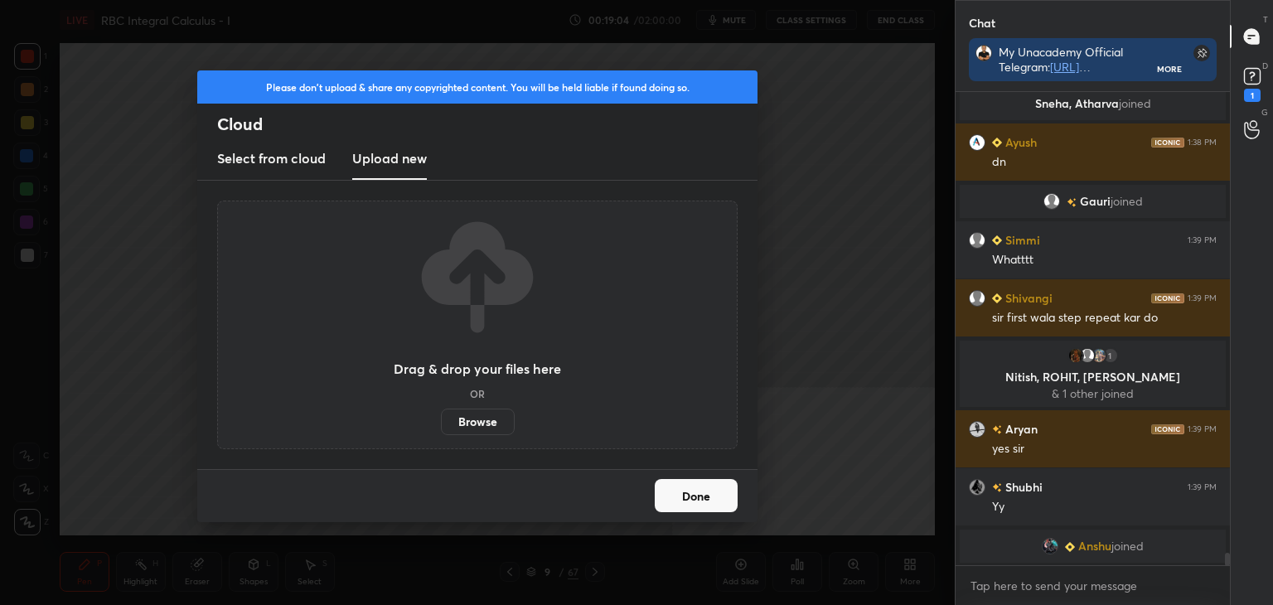
click at [494, 424] on label "Browse" at bounding box center [478, 422] width 74 height 27
click at [441, 424] on input "Browse" at bounding box center [441, 422] width 0 height 27
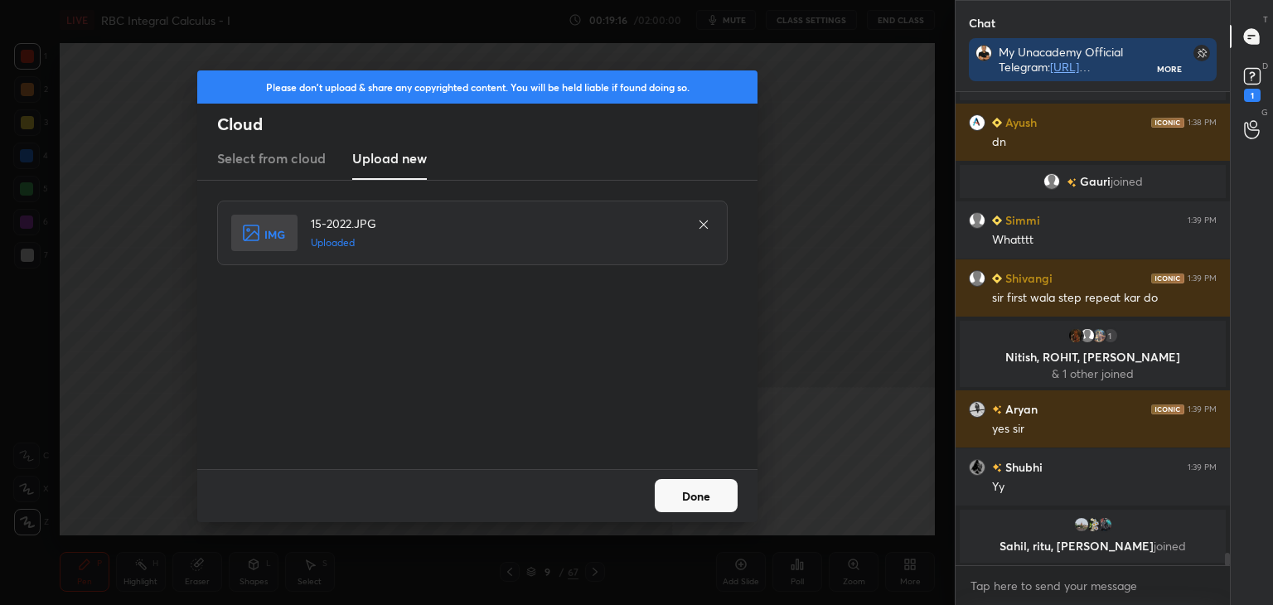
click at [680, 477] on div "Done" at bounding box center [477, 495] width 560 height 53
click at [687, 481] on button "Done" at bounding box center [696, 495] width 83 height 33
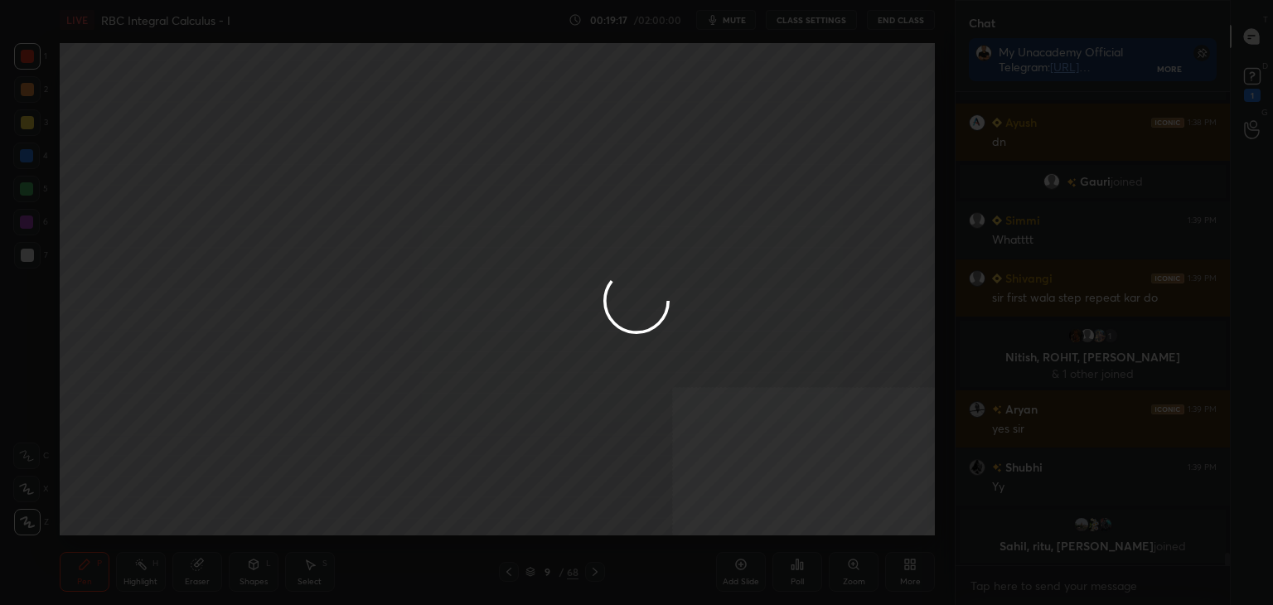
click at [689, 495] on div at bounding box center [636, 302] width 1273 height 605
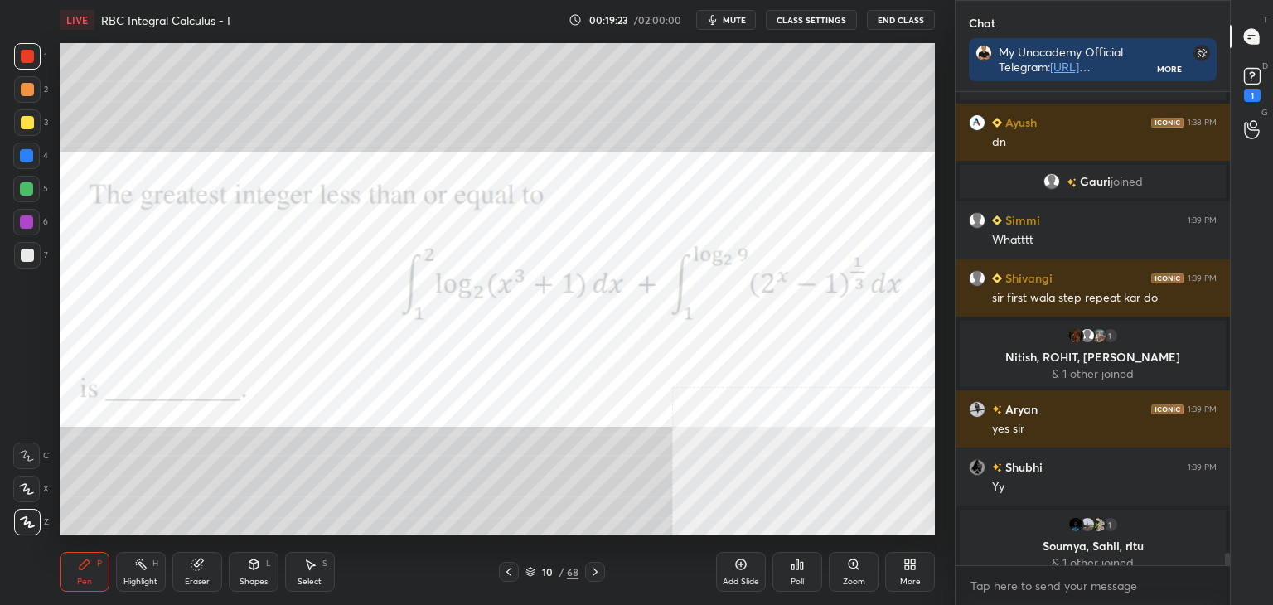
scroll to position [18109, 0]
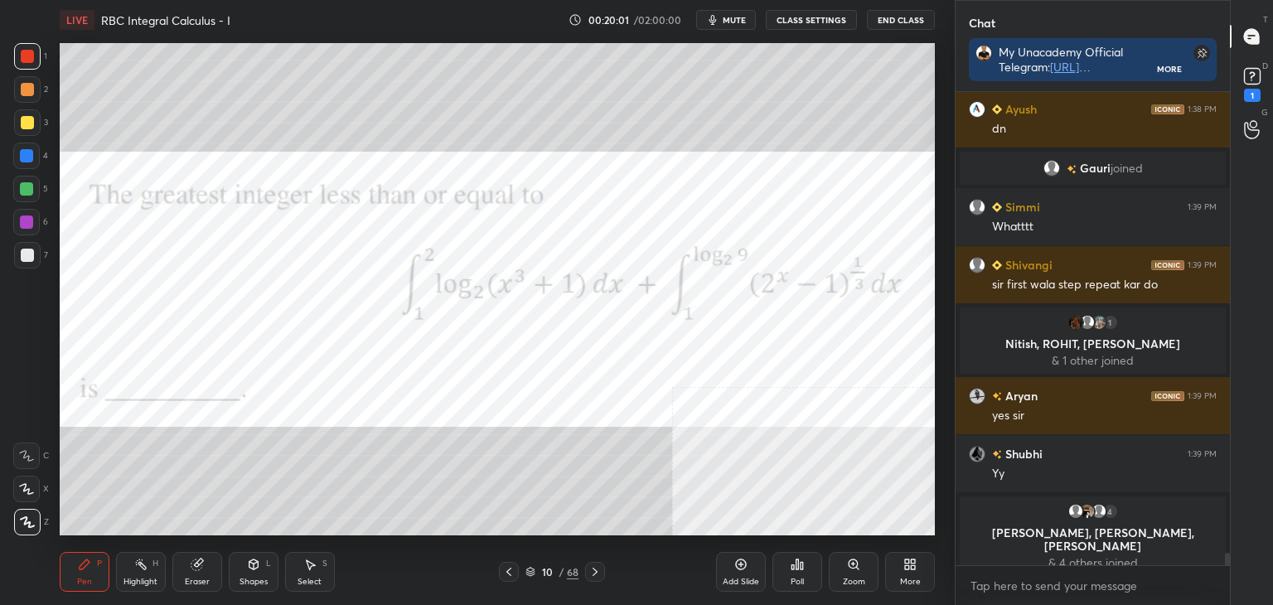
click at [1272, 80] on div "D Doubts (D) 1" at bounding box center [1252, 83] width 42 height 46
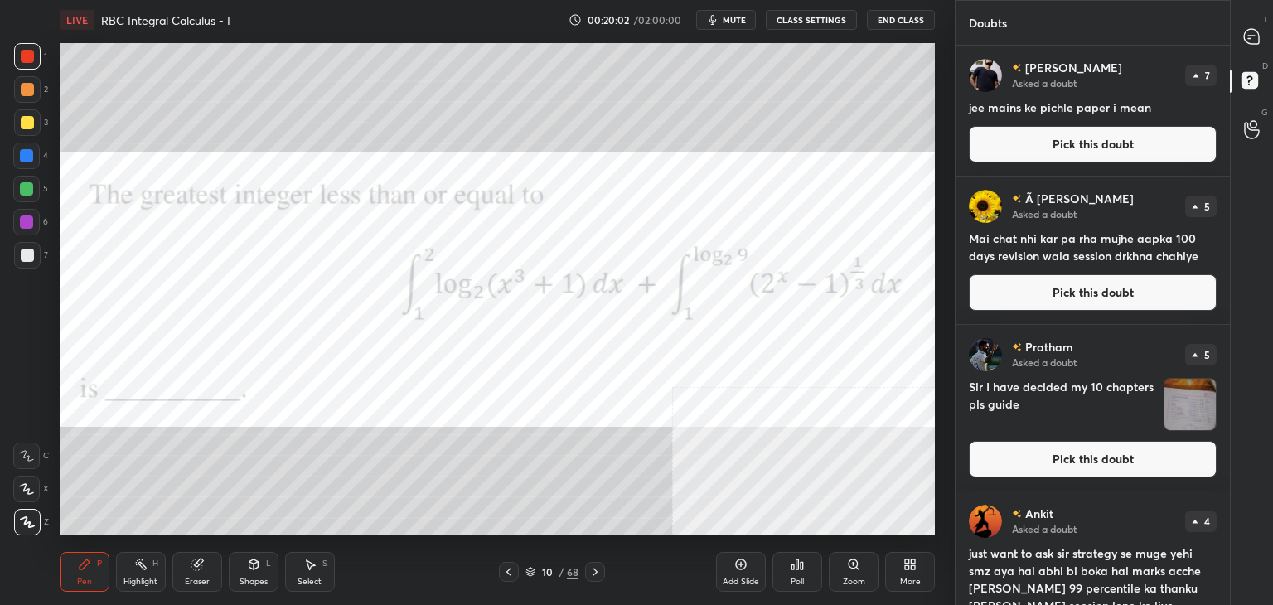
drag, startPoint x: 1130, startPoint y: 148, endPoint x: 1121, endPoint y: 152, distance: 9.7
click at [1128, 150] on button "Pick this doubt" at bounding box center [1093, 144] width 248 height 36
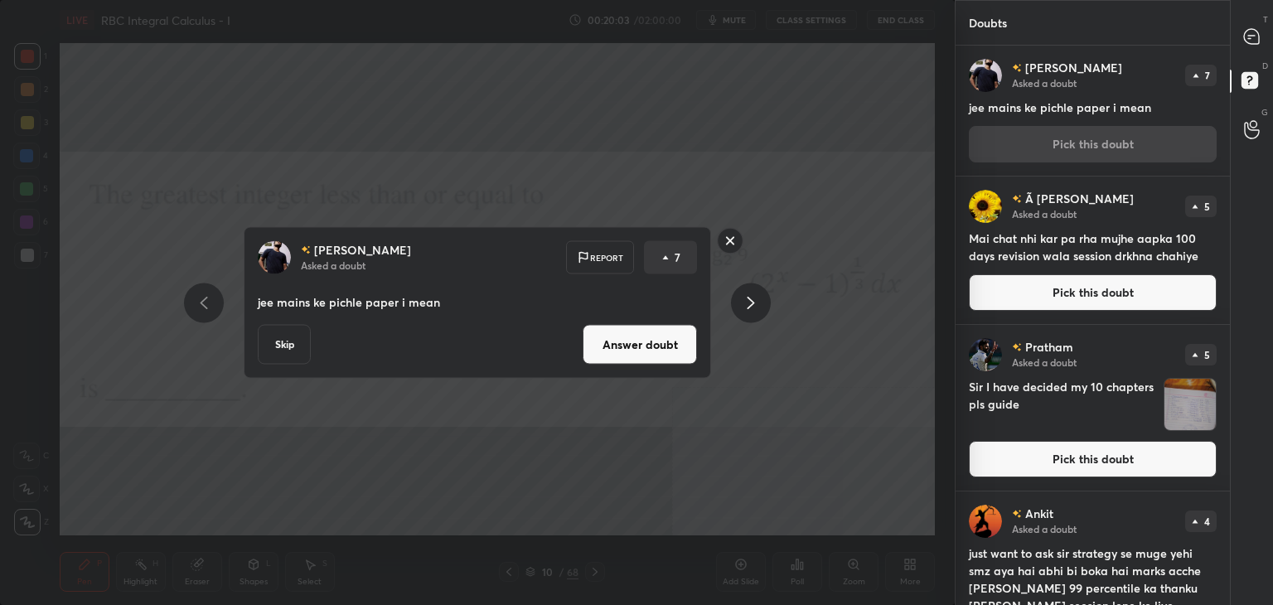
click at [653, 366] on div "[PERSON_NAME] Asked a doubt Report 7 jee mains ke pichle paper i mean Skip Answ…" at bounding box center [477, 303] width 467 height 152
click at [646, 356] on button "Answer doubt" at bounding box center [640, 345] width 114 height 40
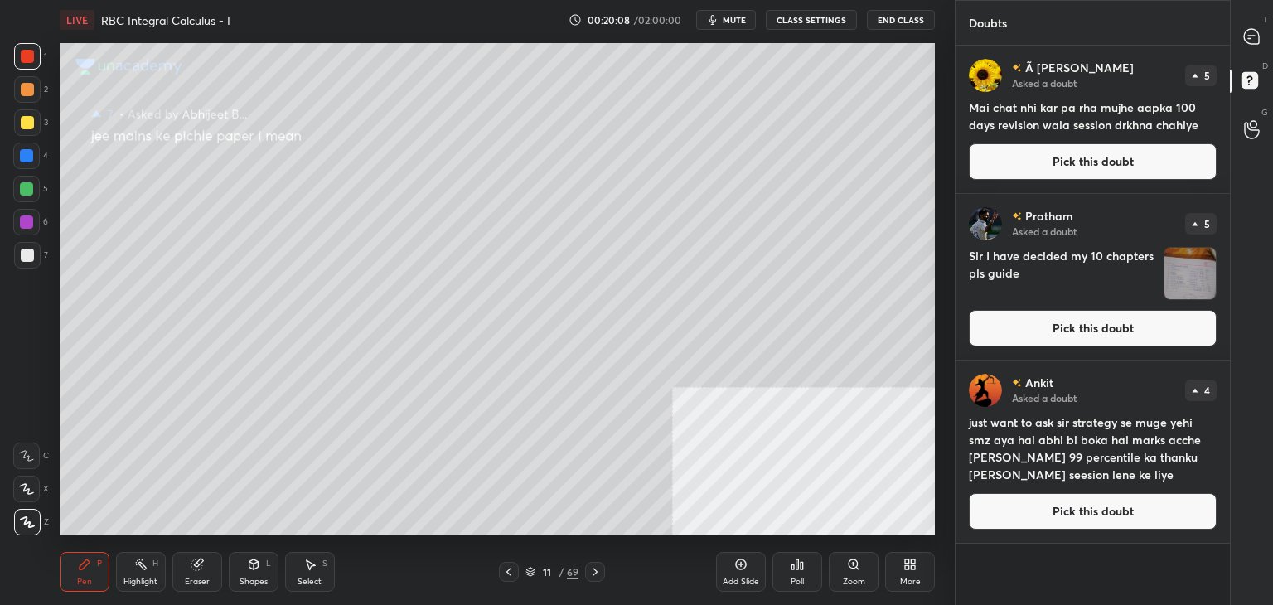
click at [510, 570] on icon at bounding box center [508, 571] width 13 height 13
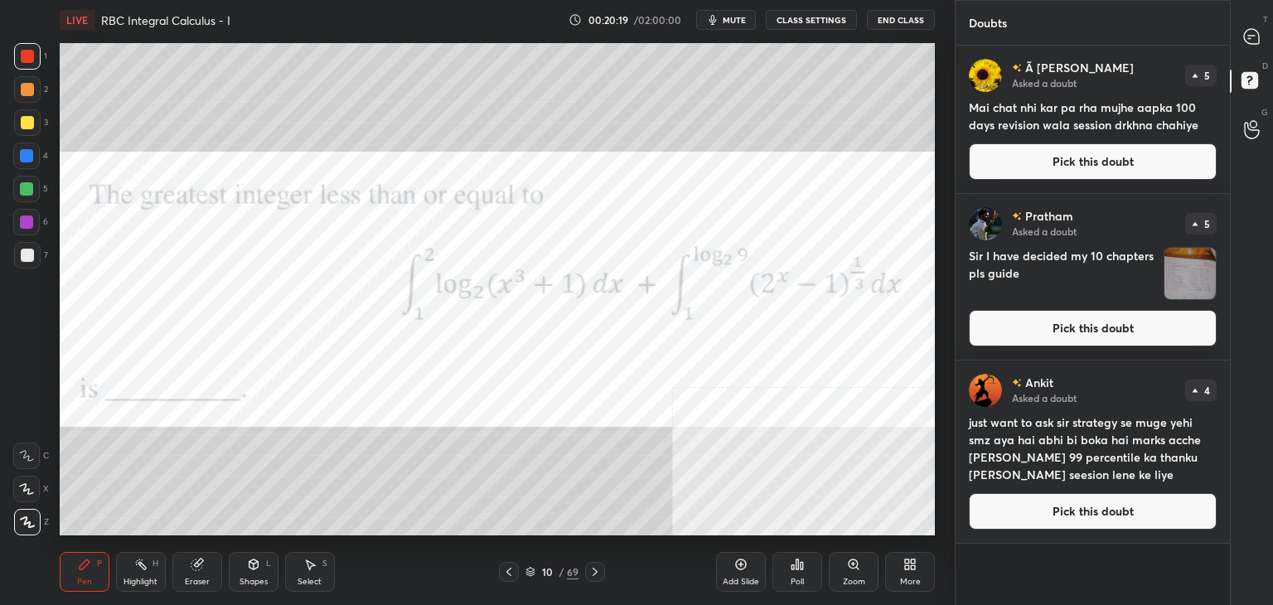
drag, startPoint x: 1096, startPoint y: 157, endPoint x: 1109, endPoint y: 146, distance: 17.6
click at [1097, 157] on button "Pick this doubt" at bounding box center [1093, 161] width 248 height 36
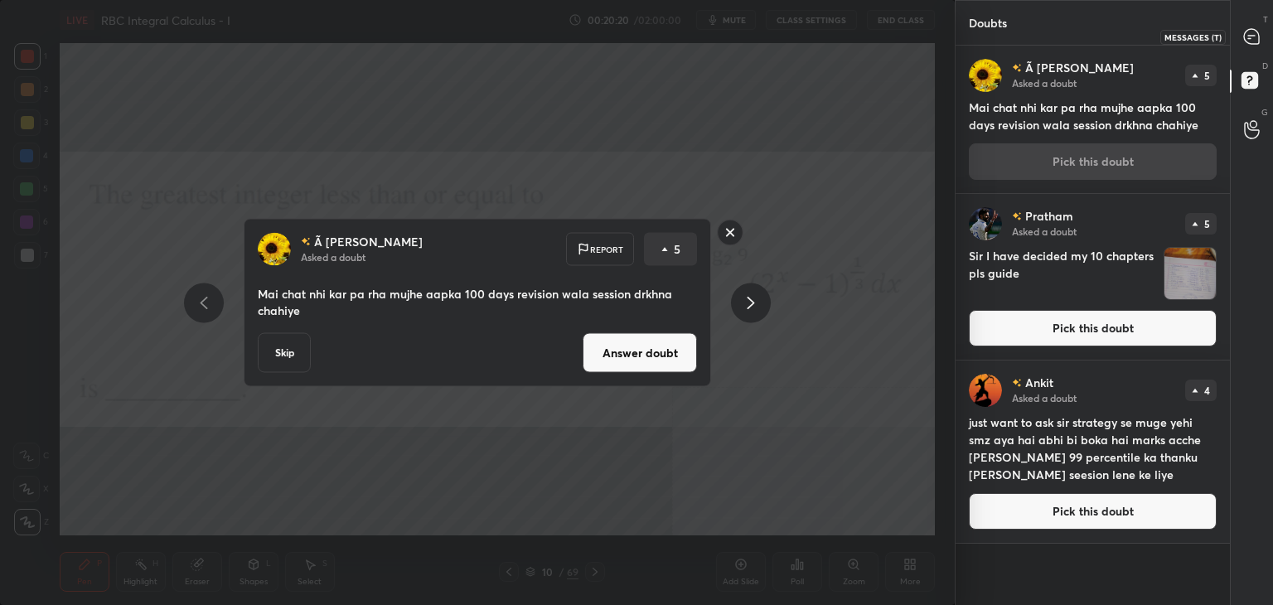
drag, startPoint x: 1258, startPoint y: 31, endPoint x: 1248, endPoint y: 31, distance: 9.9
click at [1257, 32] on icon at bounding box center [1251, 36] width 17 height 17
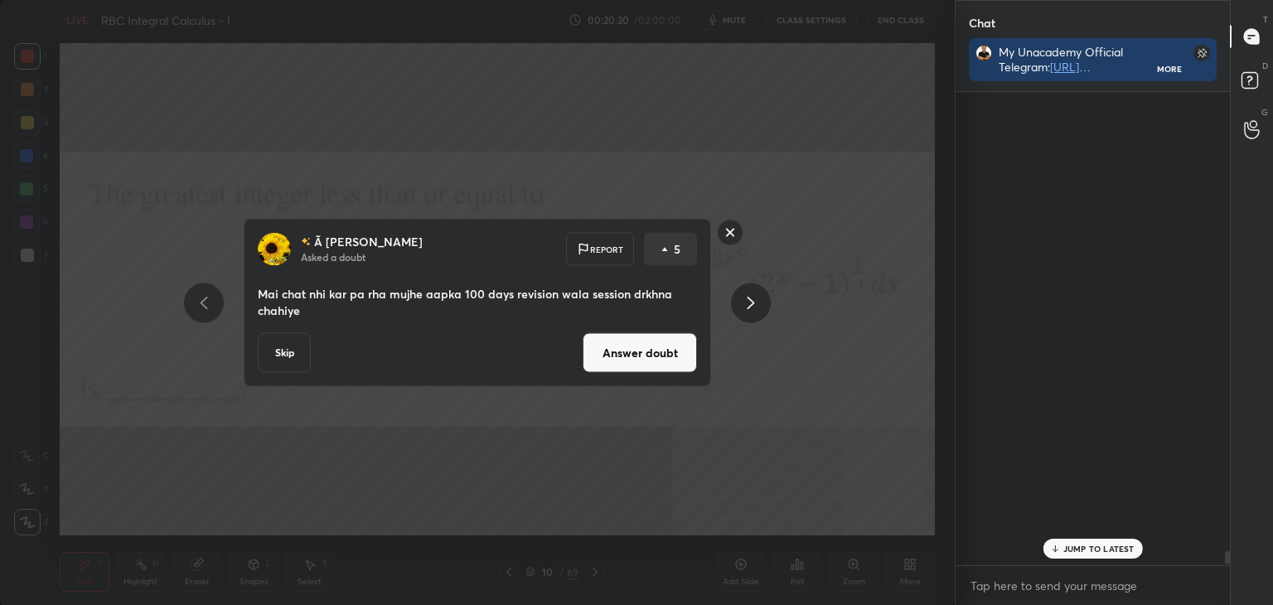
scroll to position [468, 269]
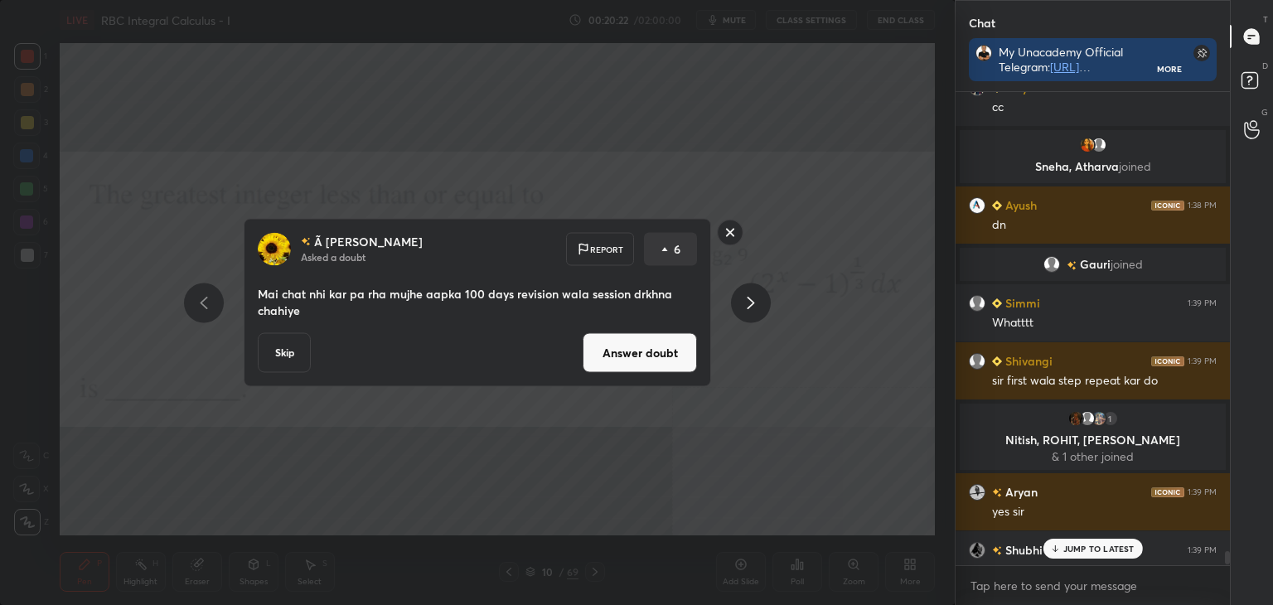
click at [673, 362] on button "Answer doubt" at bounding box center [640, 353] width 114 height 40
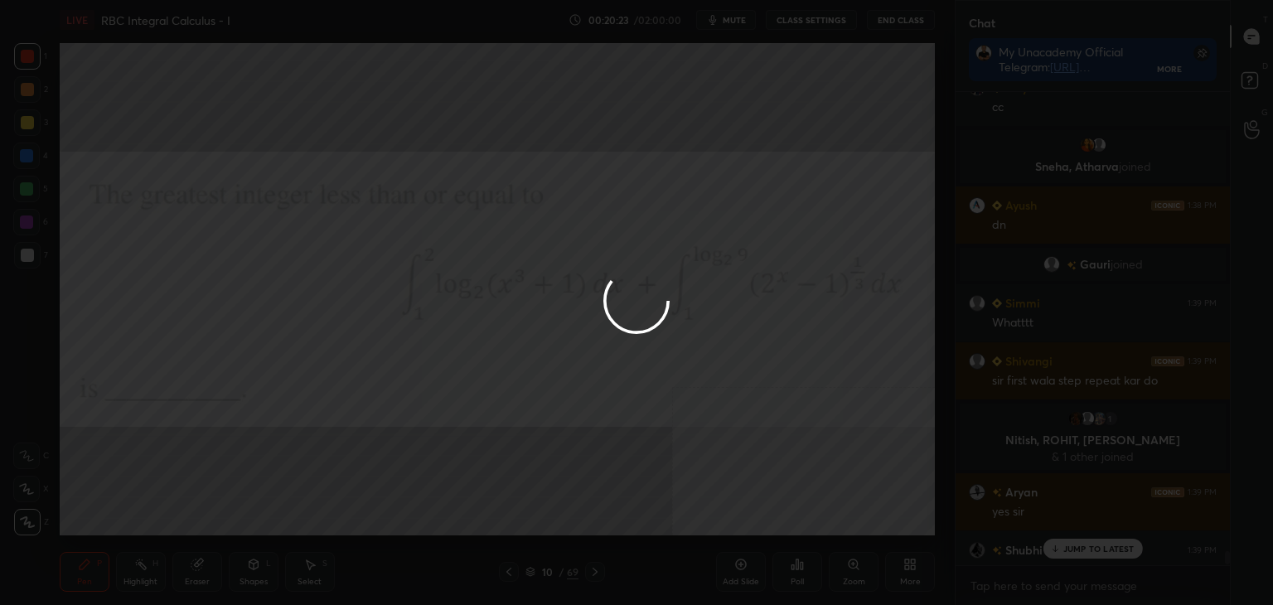
click at [1084, 545] on div at bounding box center [636, 302] width 1273 height 605
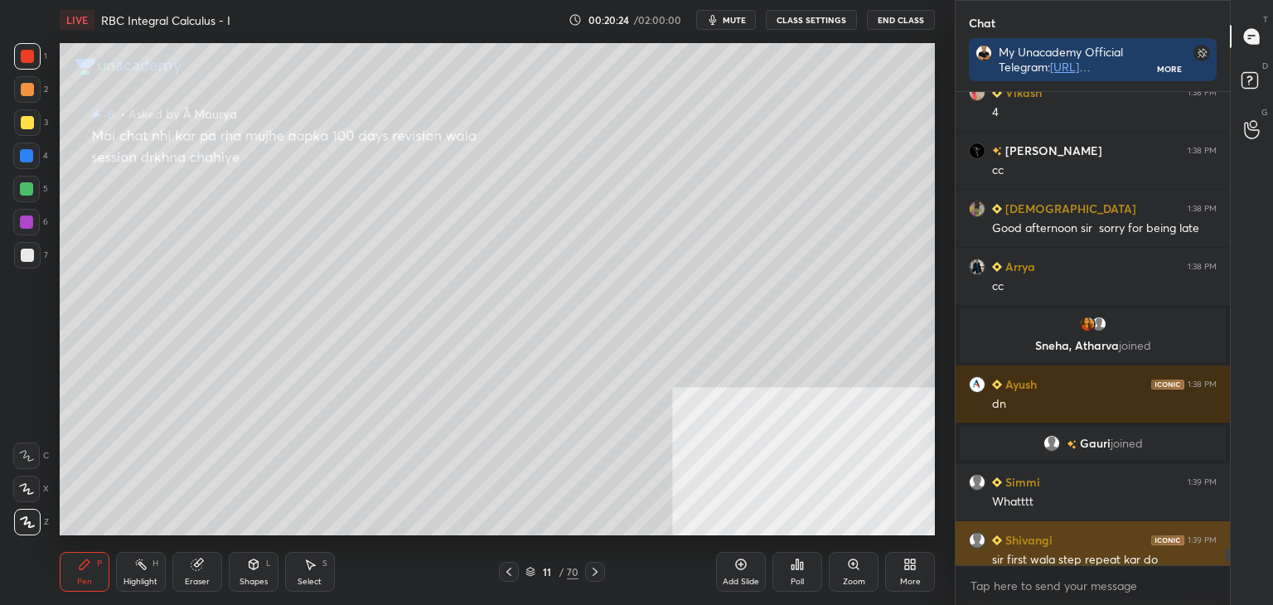
click at [1078, 552] on div "sir first wala step repeat kar do" at bounding box center [1104, 560] width 225 height 17
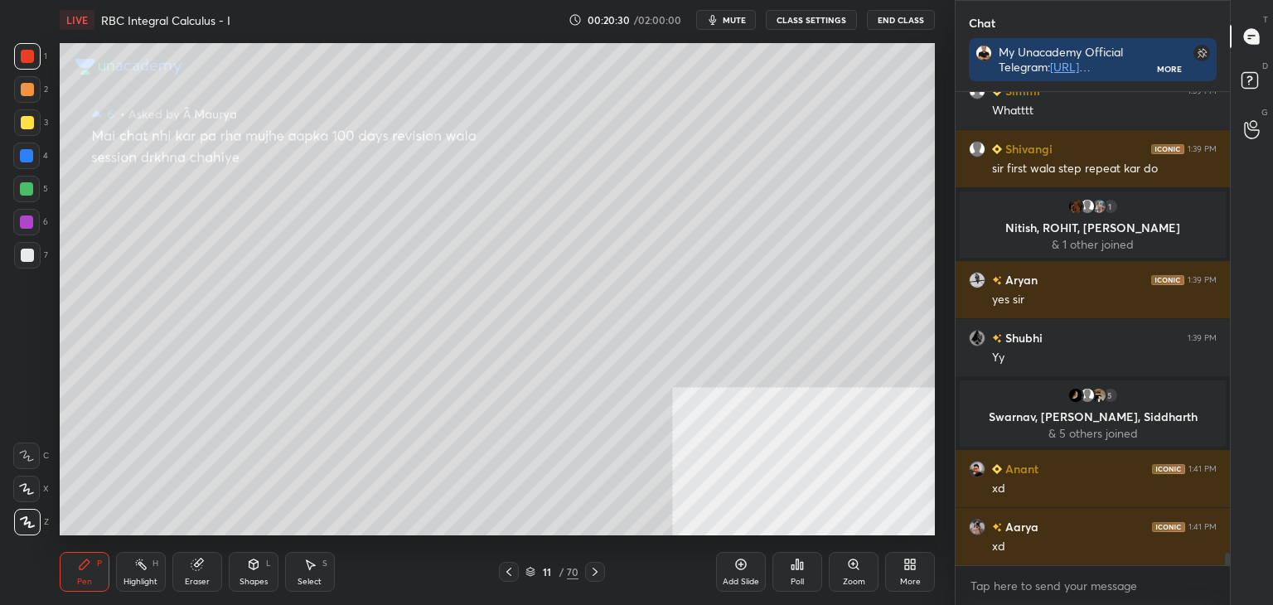
scroll to position [18354, 0]
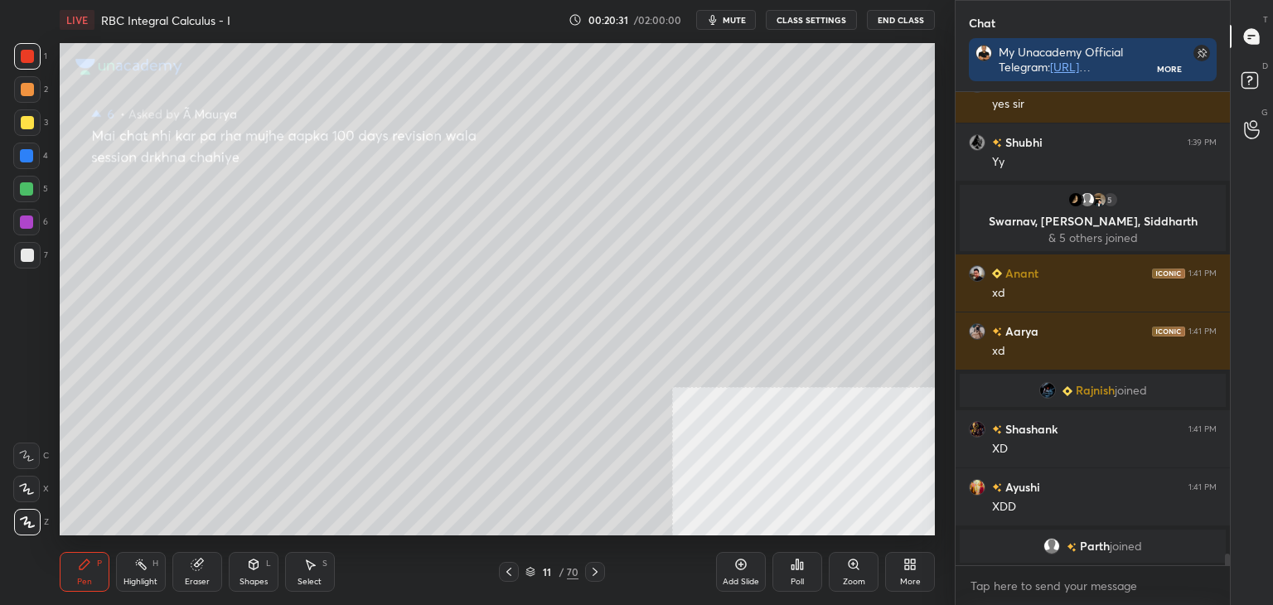
drag, startPoint x: 507, startPoint y: 571, endPoint x: 501, endPoint y: 564, distance: 9.4
click at [508, 570] on icon at bounding box center [508, 572] width 5 height 8
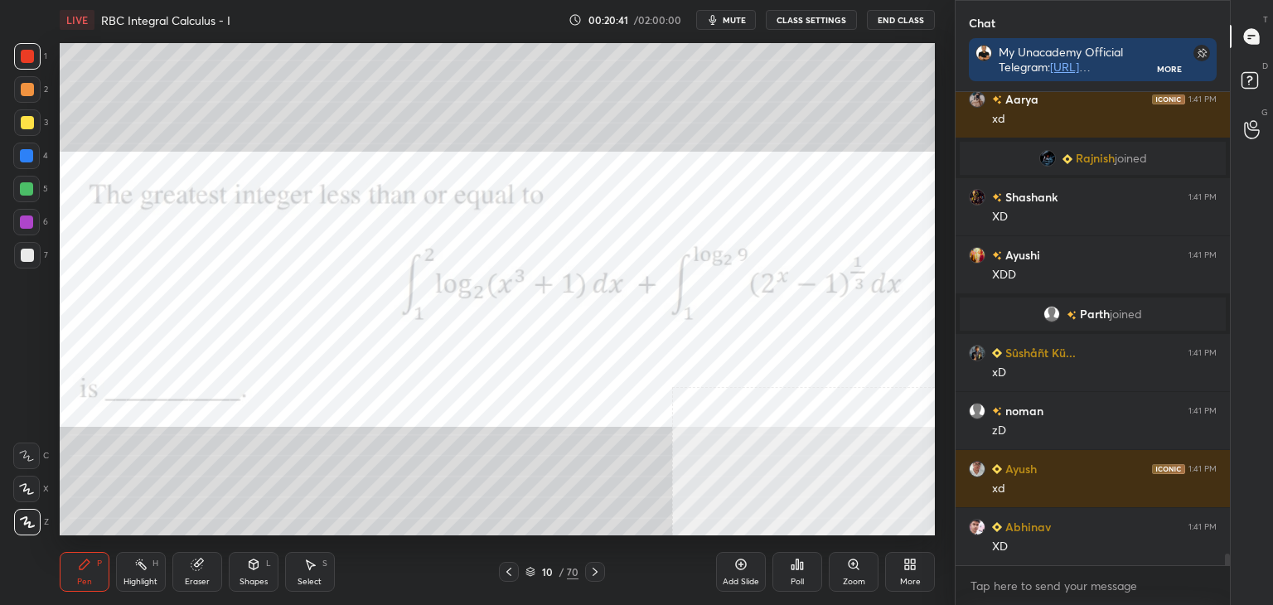
scroll to position [18530, 0]
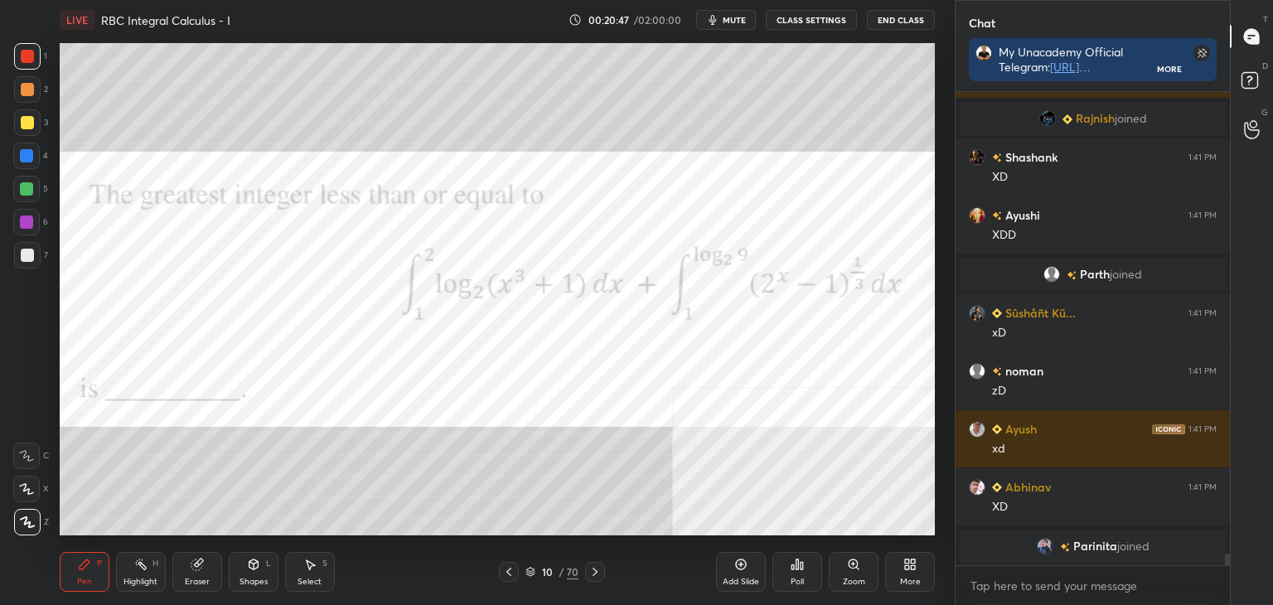
click at [1067, 545] on img "grid" at bounding box center [1065, 547] width 10 height 9
click at [1240, 80] on icon at bounding box center [1252, 83] width 30 height 30
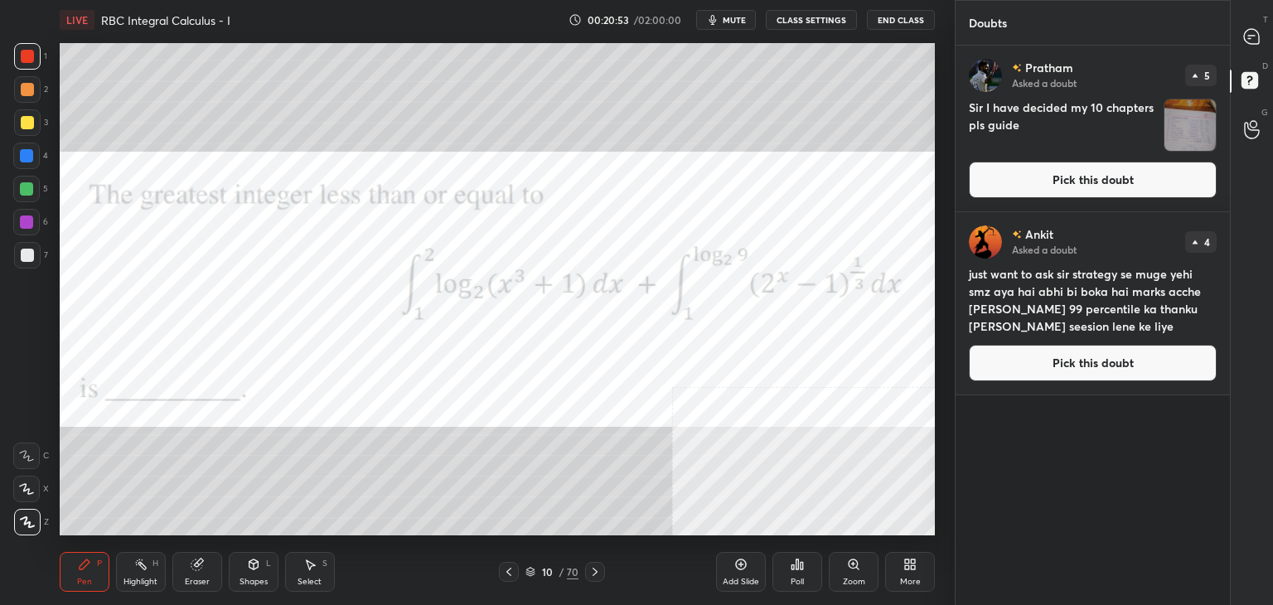
click at [1152, 186] on button "Pick this doubt" at bounding box center [1093, 180] width 248 height 36
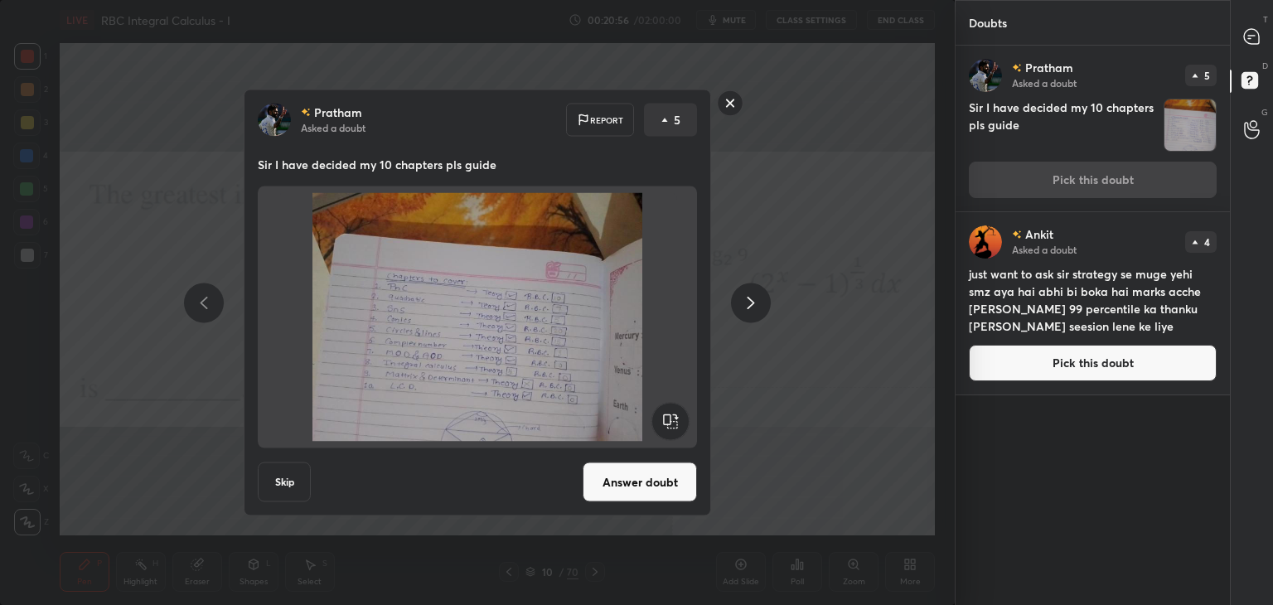
click at [642, 462] on div "[PERSON_NAME] Asked a doubt Report 5 Sir I have decided my 10 chapters pls guid…" at bounding box center [477, 303] width 467 height 427
click at [635, 490] on button "Answer doubt" at bounding box center [640, 483] width 114 height 40
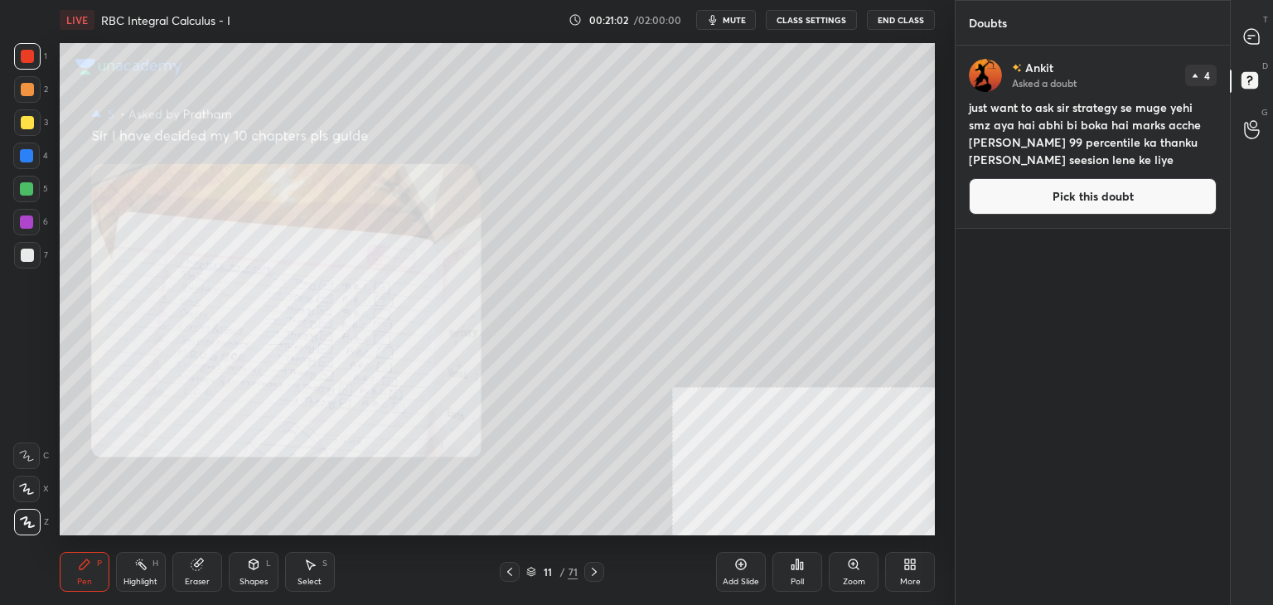
click at [512, 565] on icon at bounding box center [509, 571] width 13 height 13
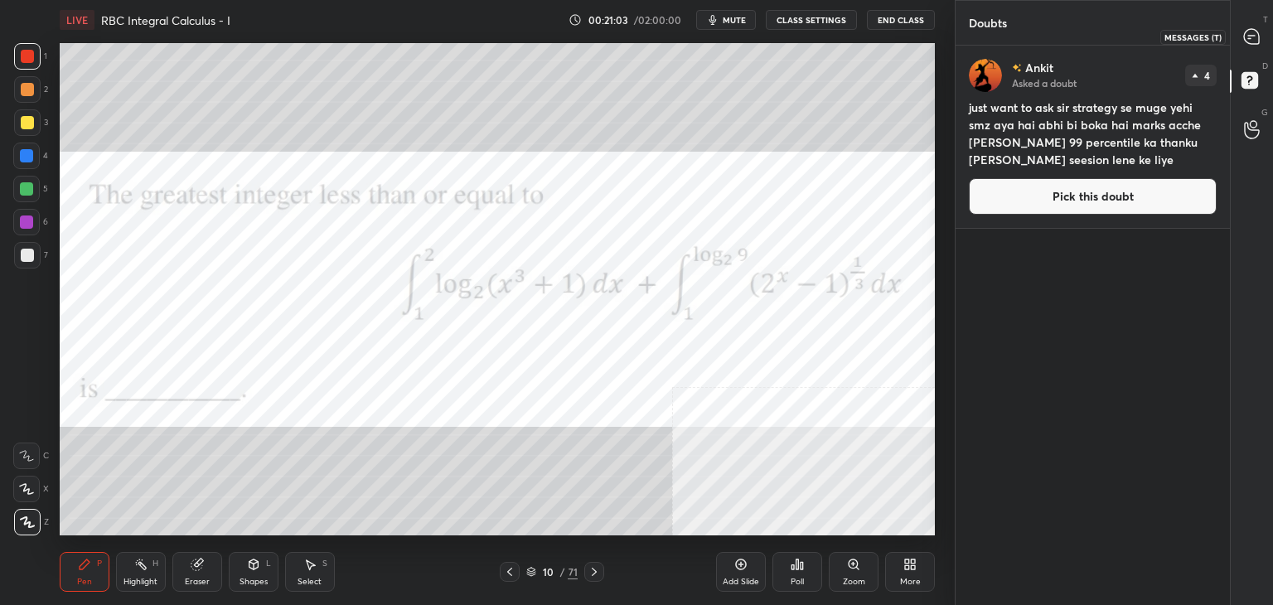
drag, startPoint x: 1262, startPoint y: 39, endPoint x: 1252, endPoint y: 48, distance: 13.5
click at [1261, 37] on div at bounding box center [1252, 37] width 33 height 30
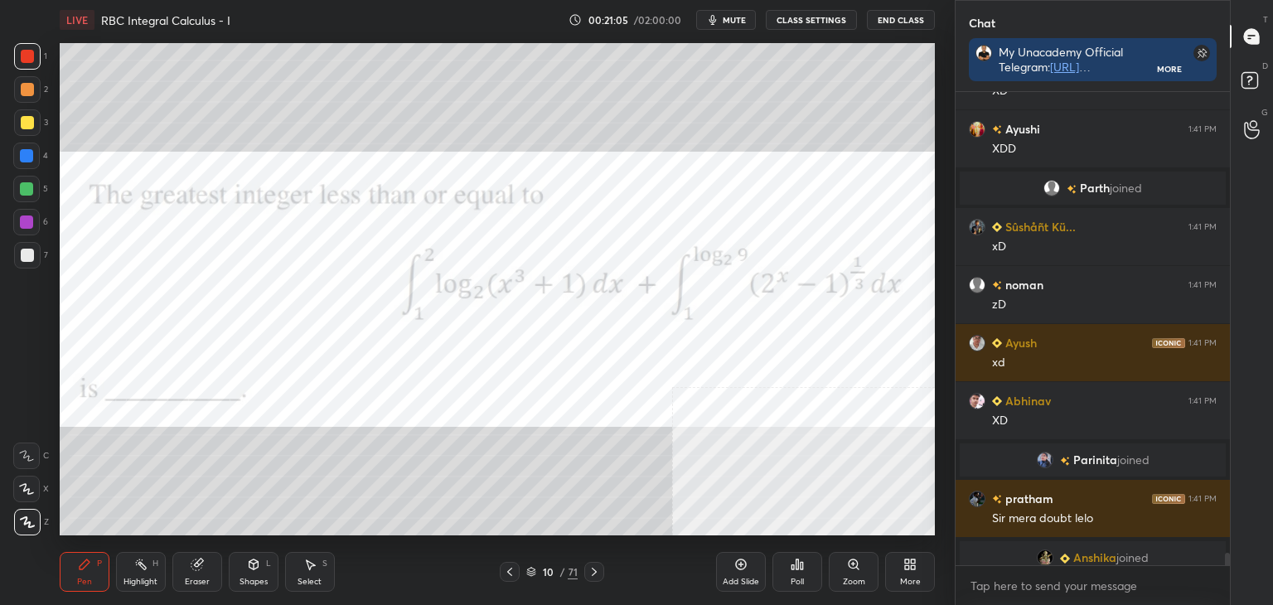
scroll to position [18628, 0]
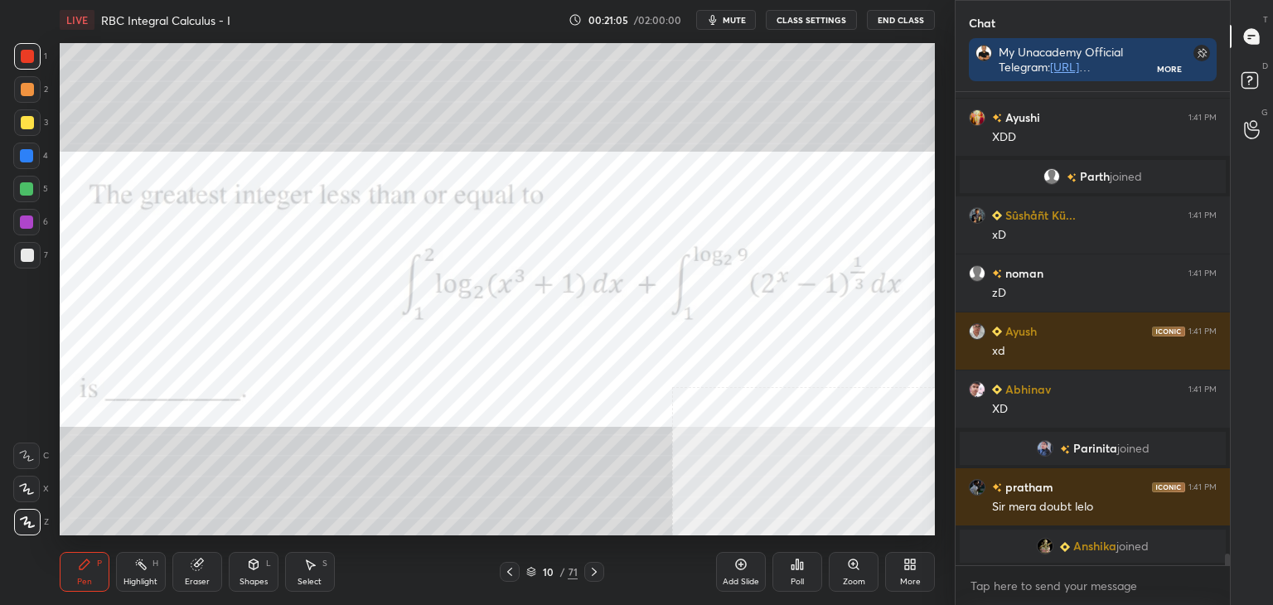
drag, startPoint x: 1226, startPoint y: 558, endPoint x: 1226, endPoint y: 570, distance: 12.4
click at [1226, 570] on div "[PERSON_NAME] joined [PERSON_NAME] 1:41 PM XD [PERSON_NAME] 1:41 PM XDD [PERSON…" at bounding box center [1093, 348] width 274 height 513
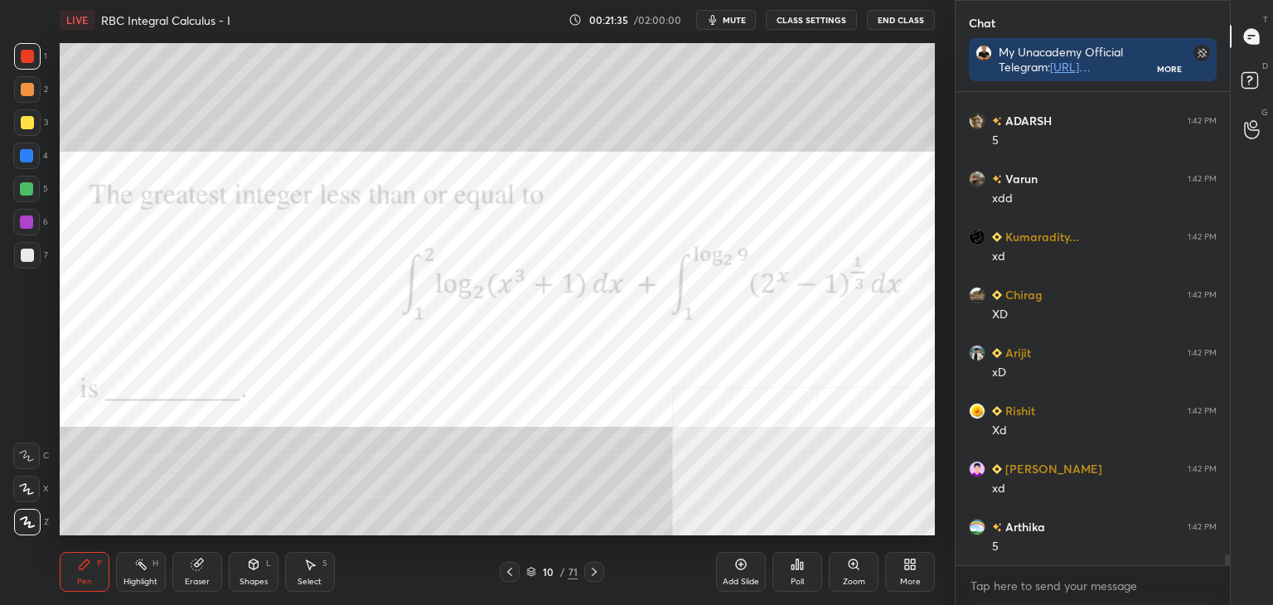
scroll to position [19846, 0]
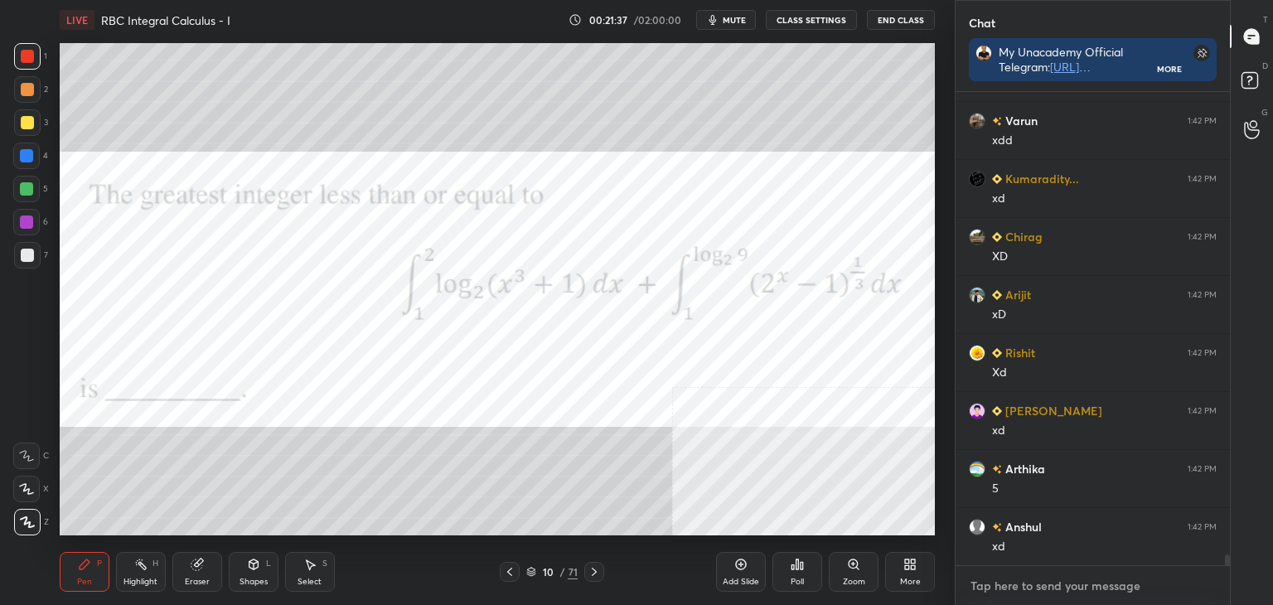
click at [1179, 573] on textarea at bounding box center [1093, 586] width 248 height 27
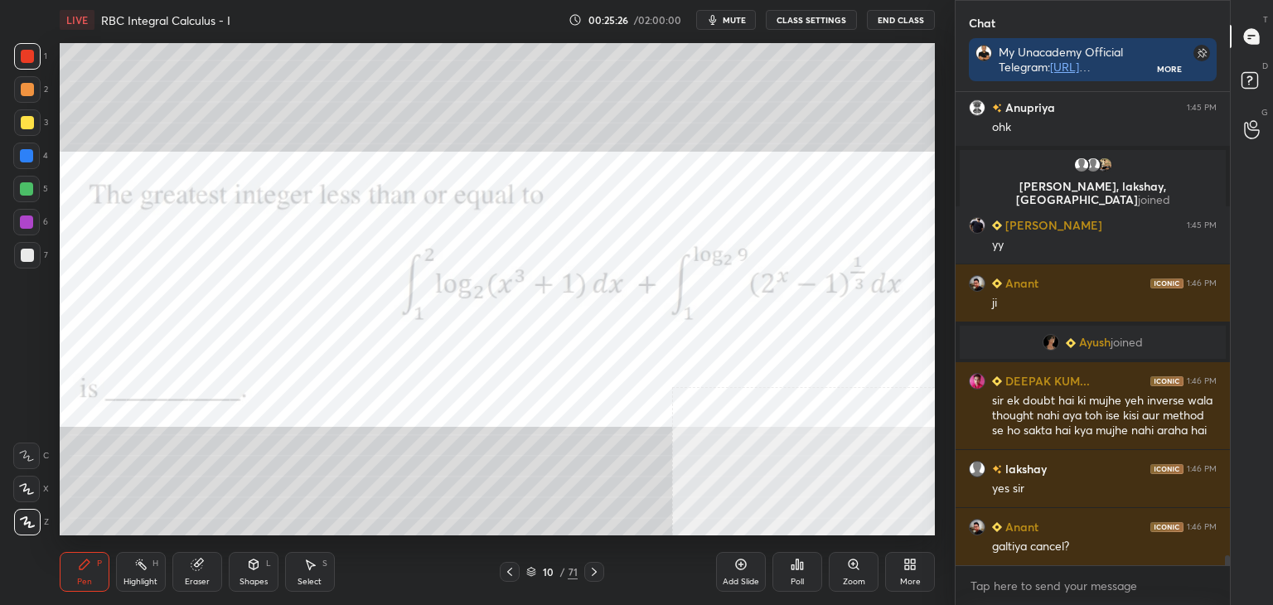
scroll to position [21681, 0]
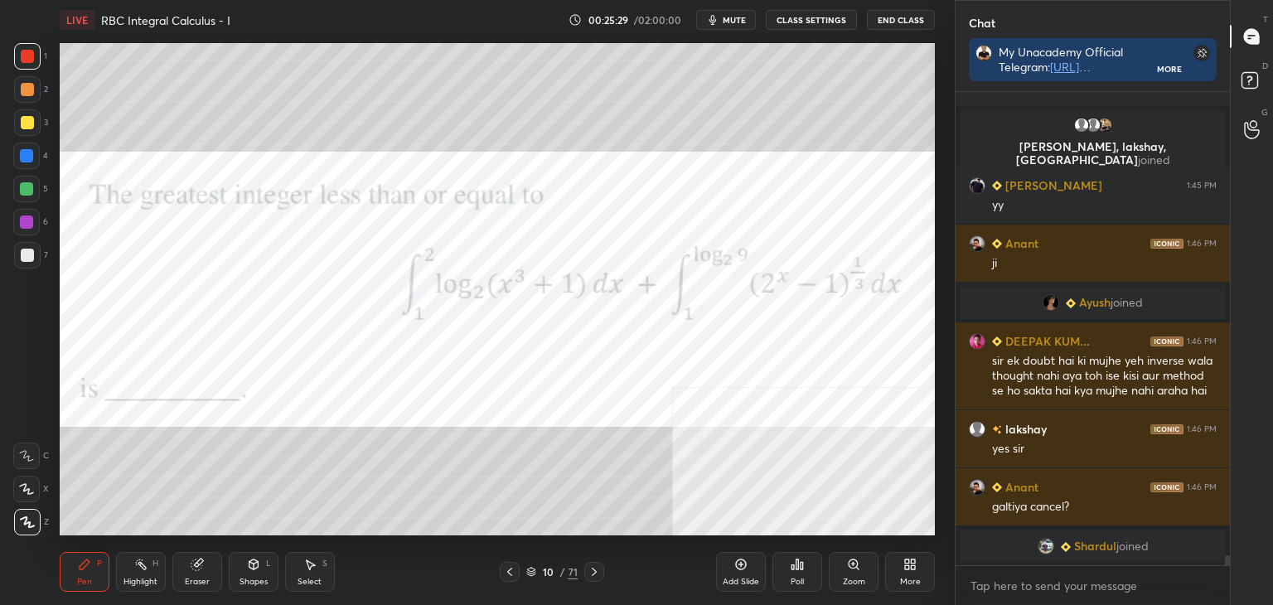
click at [902, 570] on div "More" at bounding box center [910, 572] width 50 height 40
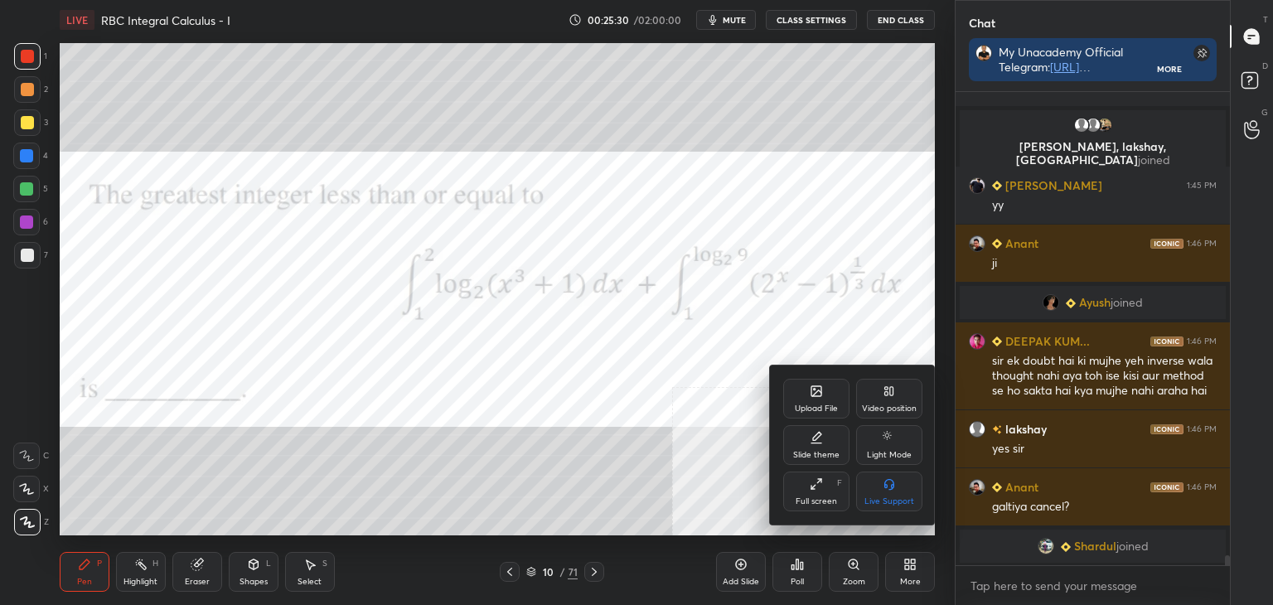
click at [806, 382] on div "Upload File" at bounding box center [816, 399] width 66 height 40
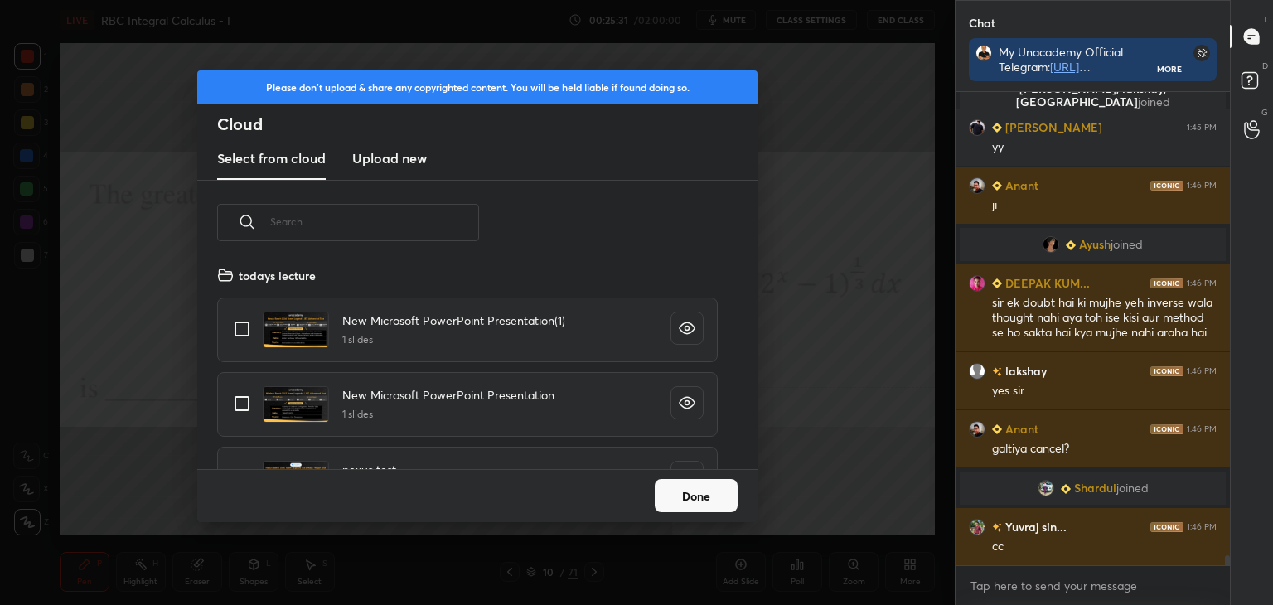
scroll to position [204, 532]
click at [638, 522] on div "Please don't upload & share any copyrighted content. You will be held liable if…" at bounding box center [477, 302] width 955 height 605
click at [647, 532] on div "Please don't upload & share any copyrighted content. You will be held liable if…" at bounding box center [477, 302] width 955 height 605
drag, startPoint x: 694, startPoint y: 501, endPoint x: 685, endPoint y: 507, distance: 10.1
click at [693, 501] on button "Done" at bounding box center [696, 495] width 83 height 33
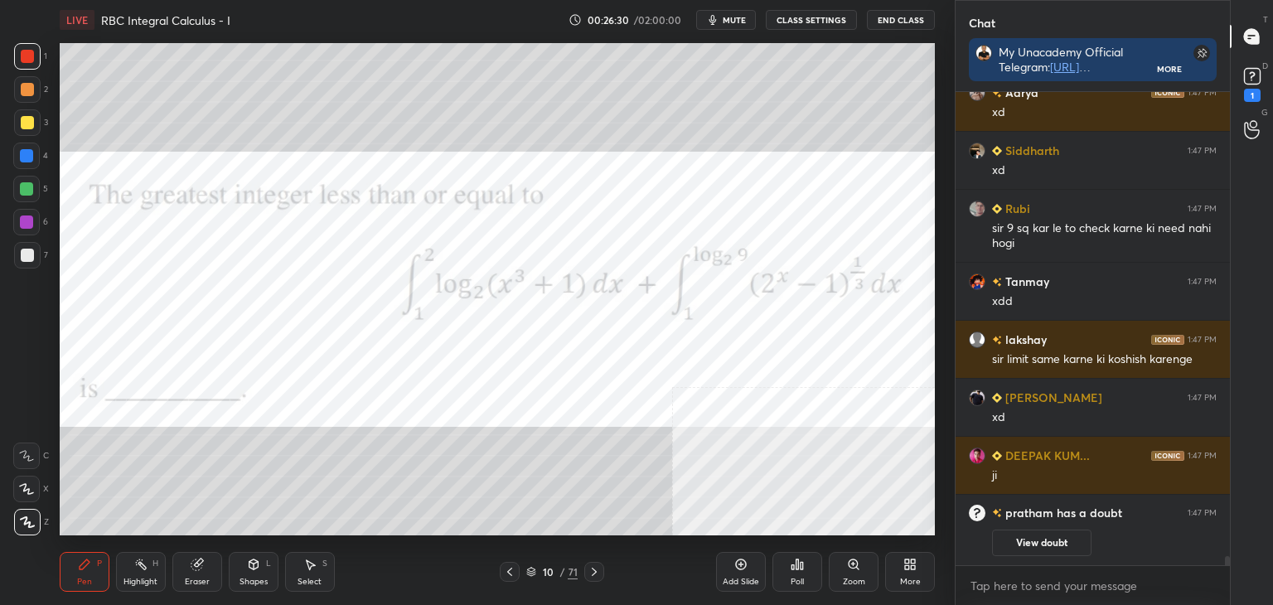
scroll to position [22878, 0]
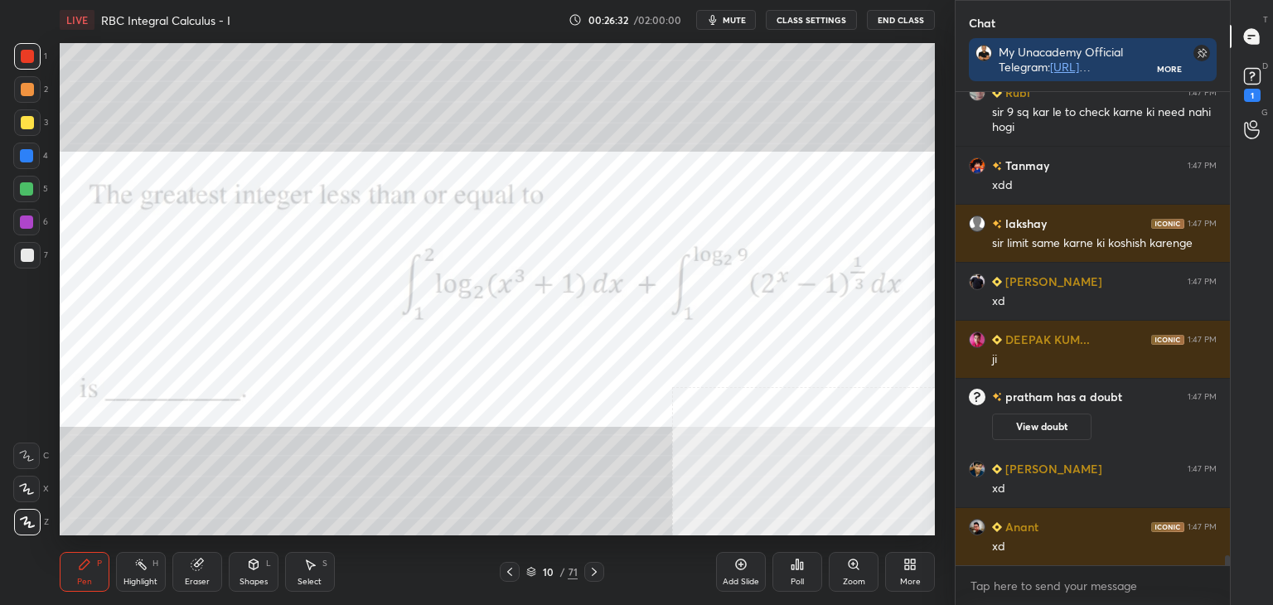
click at [914, 574] on div "More" at bounding box center [910, 572] width 50 height 40
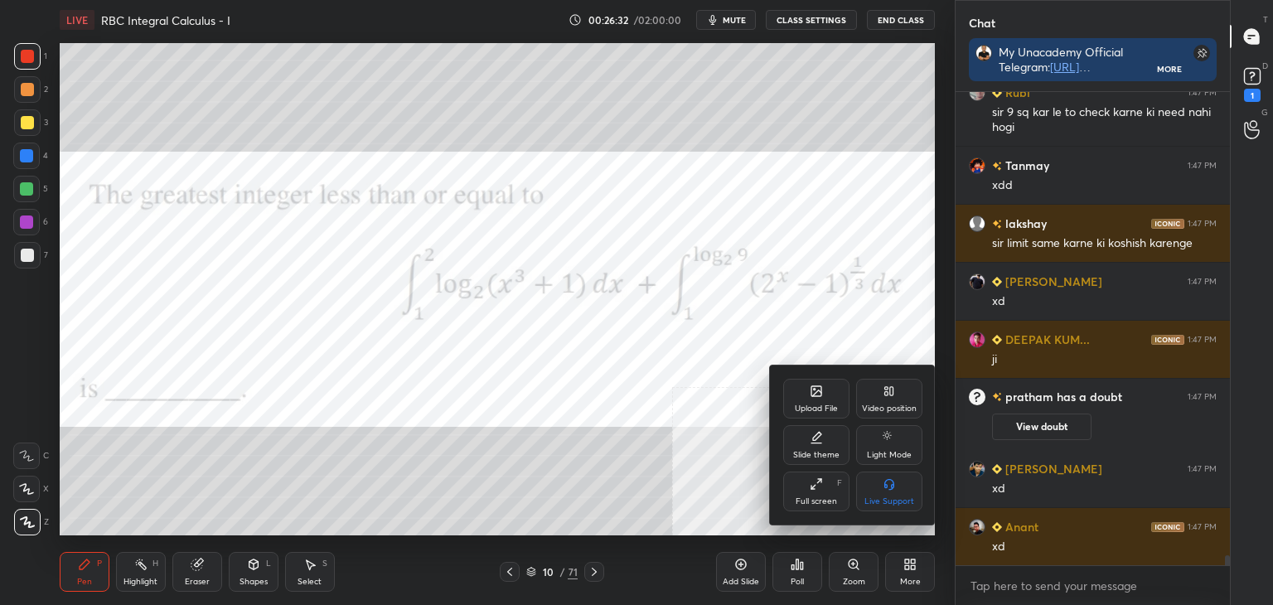
scroll to position [22943, 0]
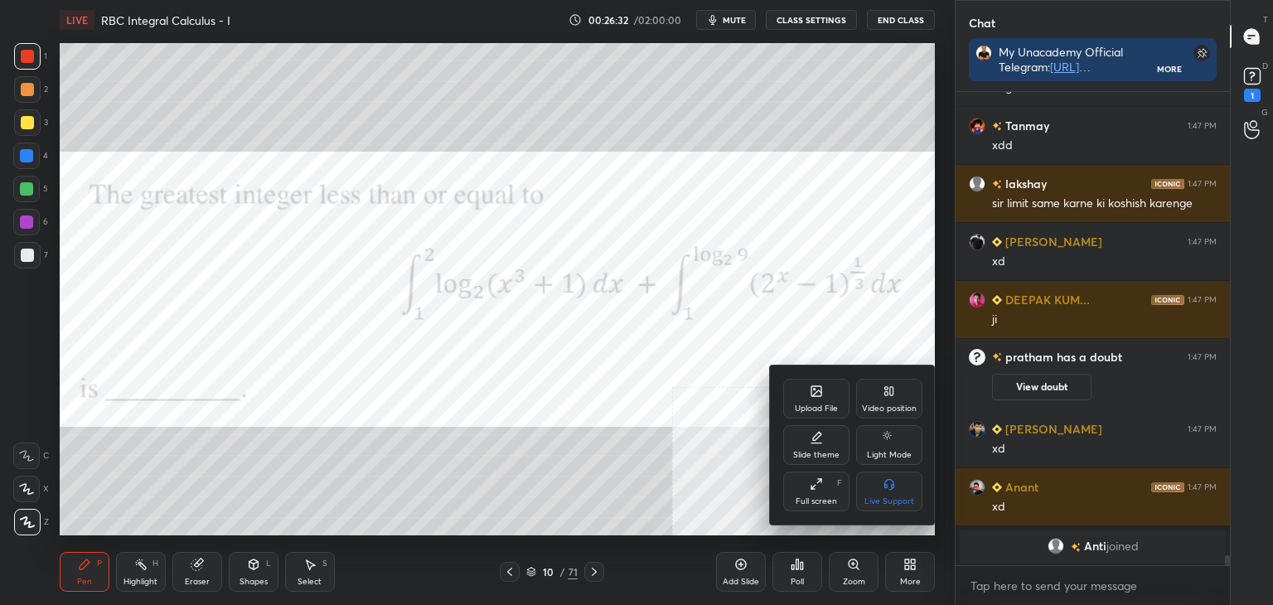
click at [813, 409] on div "Upload File" at bounding box center [816, 408] width 43 height 8
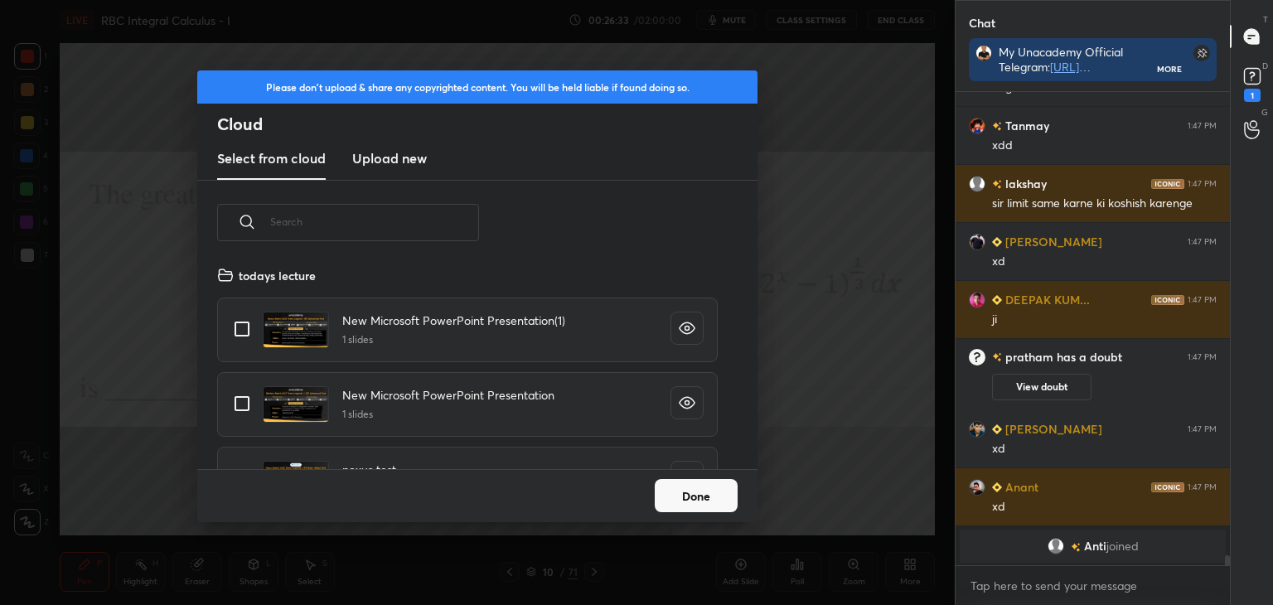
scroll to position [204, 532]
click at [427, 162] on div "Select from cloud Upload new" at bounding box center [477, 158] width 560 height 41
click at [378, 149] on h3 "Upload new" at bounding box center [389, 158] width 75 height 20
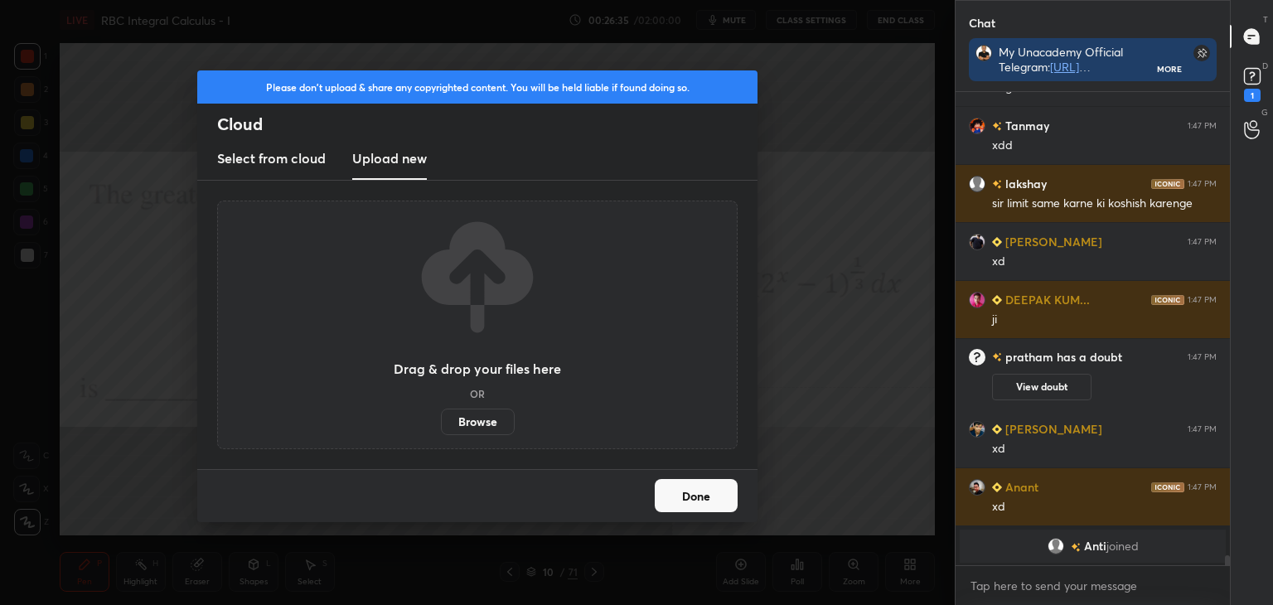
click at [474, 419] on label "Browse" at bounding box center [478, 422] width 74 height 27
click at [441, 419] on input "Browse" at bounding box center [441, 422] width 0 height 27
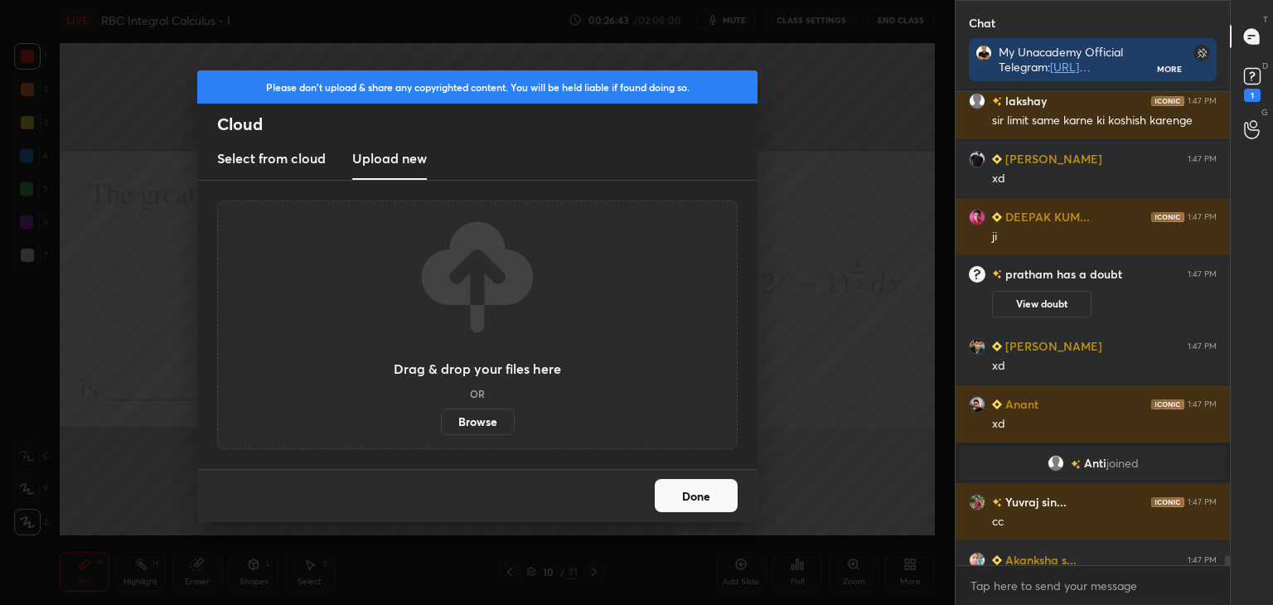
scroll to position [23067, 0]
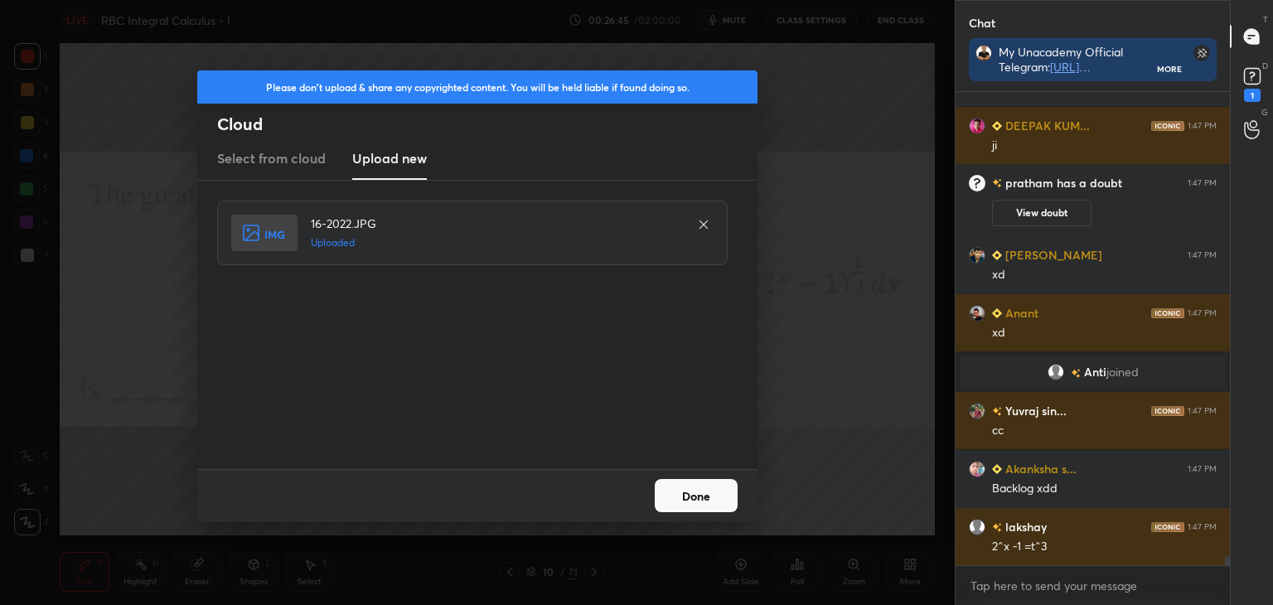
click at [698, 493] on button "Done" at bounding box center [696, 495] width 83 height 33
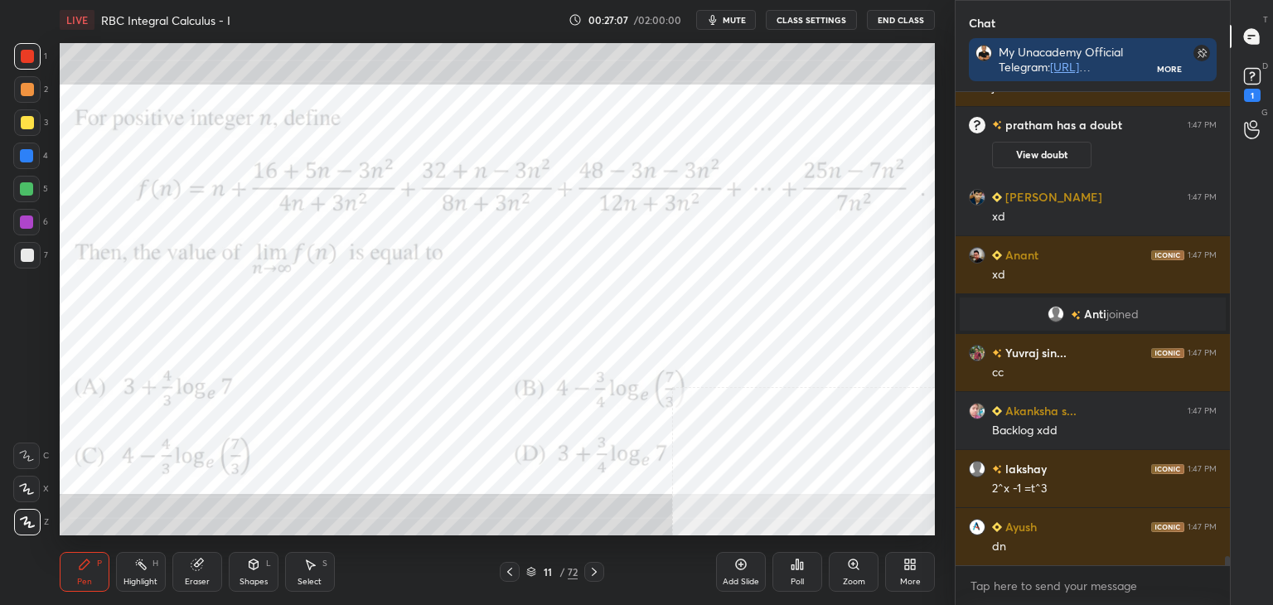
scroll to position [23132, 0]
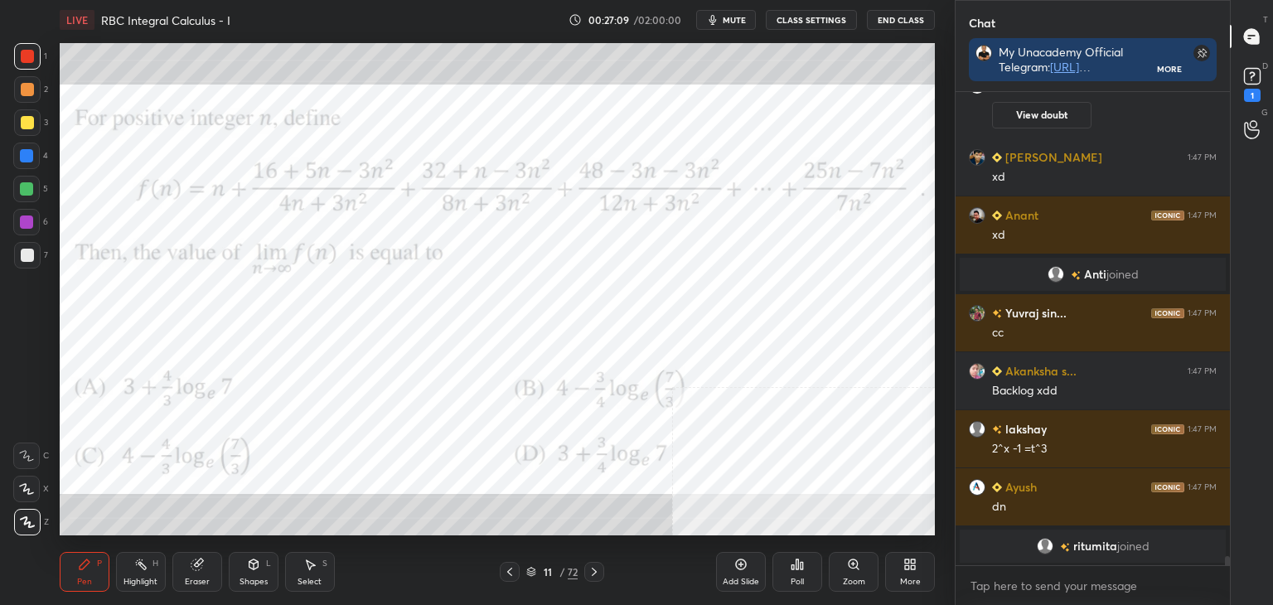
click at [22, 254] on div at bounding box center [27, 255] width 13 height 13
click at [18, 159] on div at bounding box center [26, 156] width 27 height 27
click at [22, 187] on div at bounding box center [26, 188] width 13 height 13
click at [24, 216] on div at bounding box center [26, 222] width 13 height 13
click at [30, 185] on div at bounding box center [26, 188] width 13 height 13
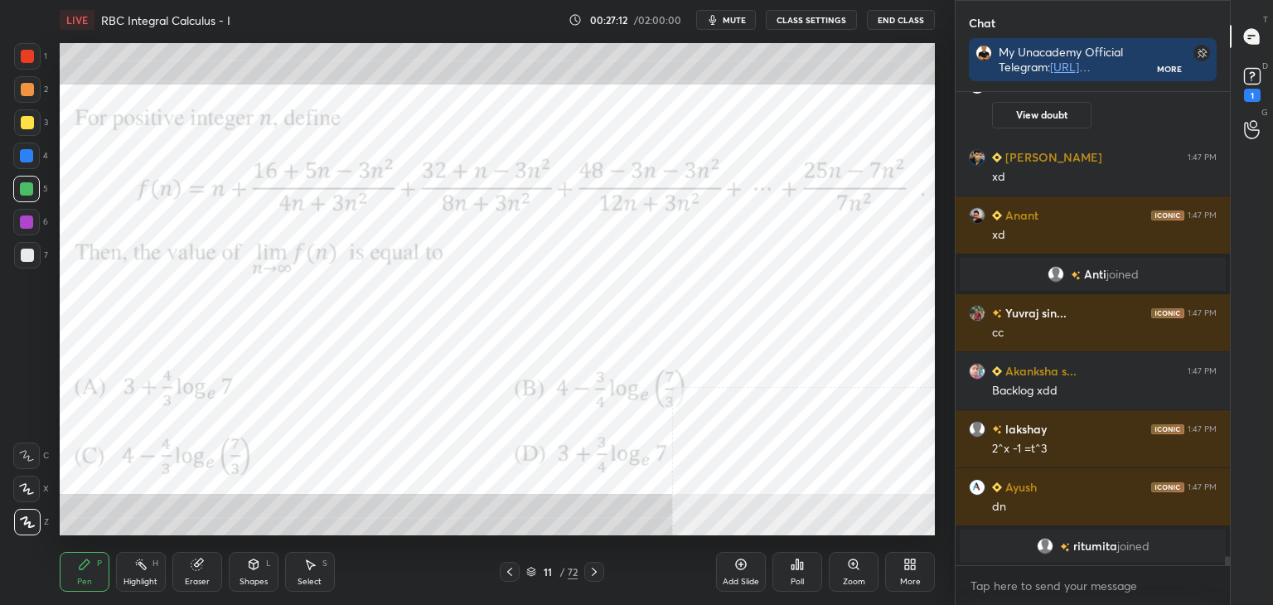
click at [26, 147] on div at bounding box center [26, 156] width 27 height 27
click at [28, 121] on div at bounding box center [27, 122] width 13 height 13
click at [26, 90] on div at bounding box center [27, 89] width 13 height 13
click at [26, 56] on div at bounding box center [27, 56] width 13 height 13
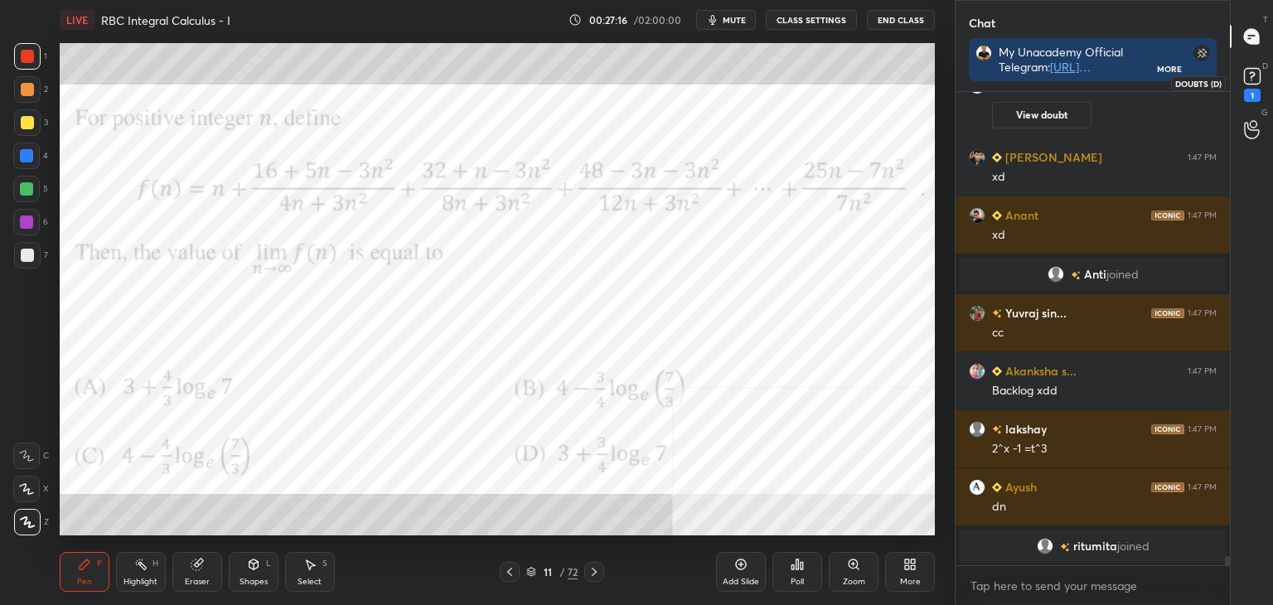
click at [1252, 66] on icon at bounding box center [1252, 76] width 25 height 25
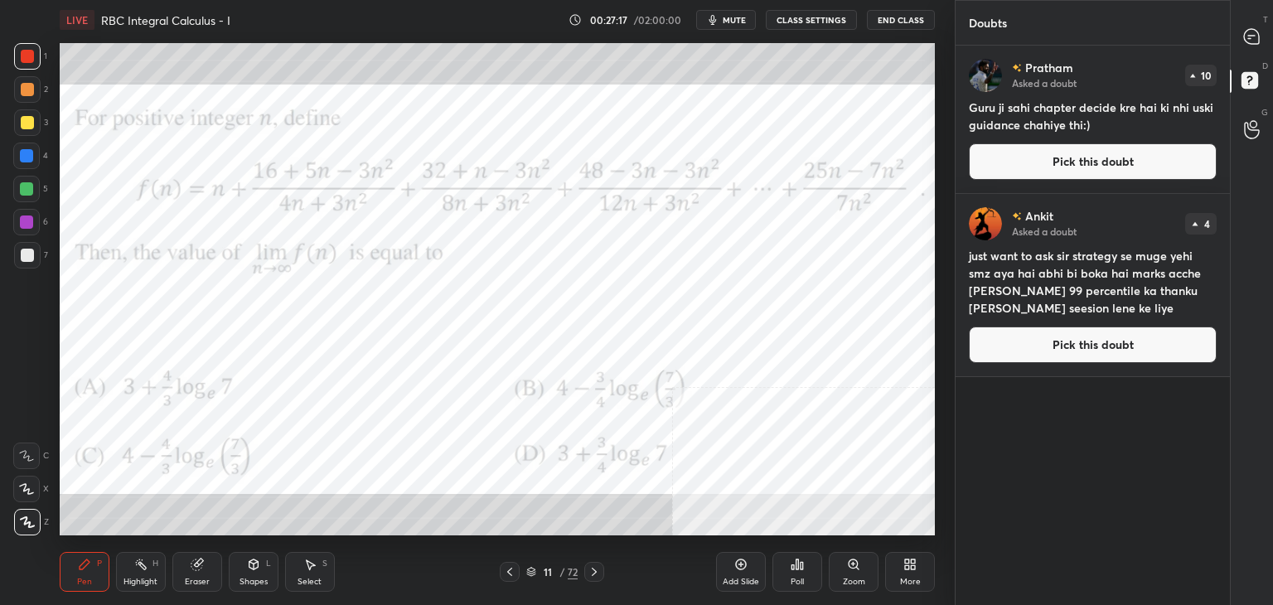
drag, startPoint x: 1204, startPoint y: 154, endPoint x: 1204, endPoint y: 133, distance: 20.7
click at [1204, 153] on button "Pick this doubt" at bounding box center [1093, 161] width 248 height 36
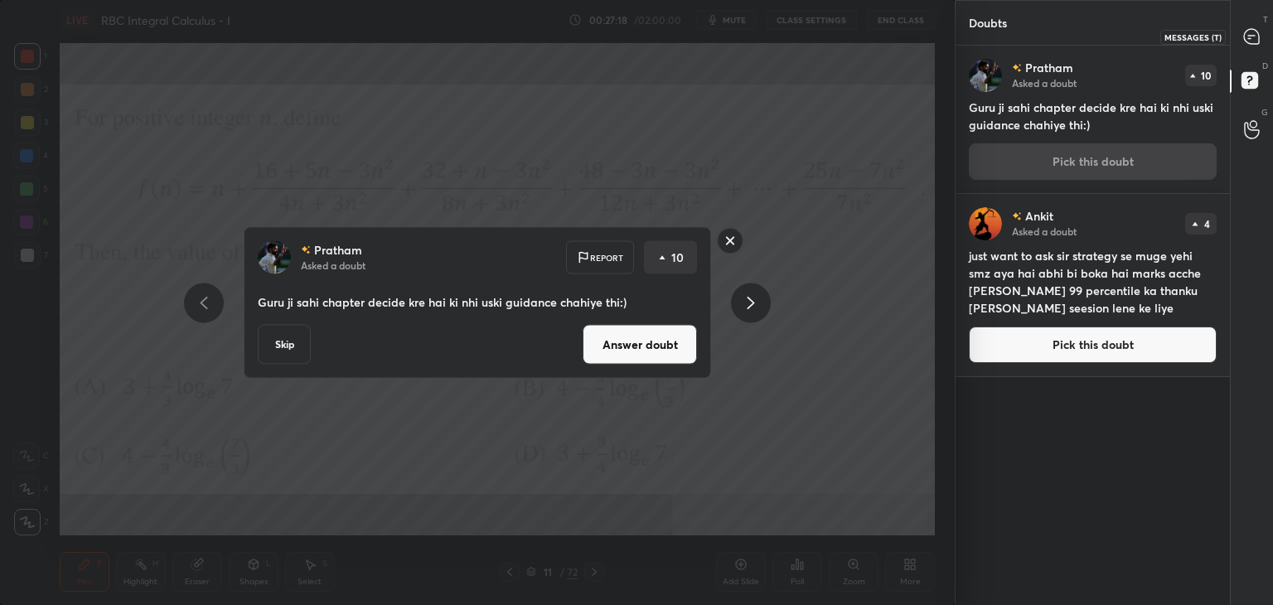
click at [1247, 43] on icon at bounding box center [1251, 36] width 17 height 17
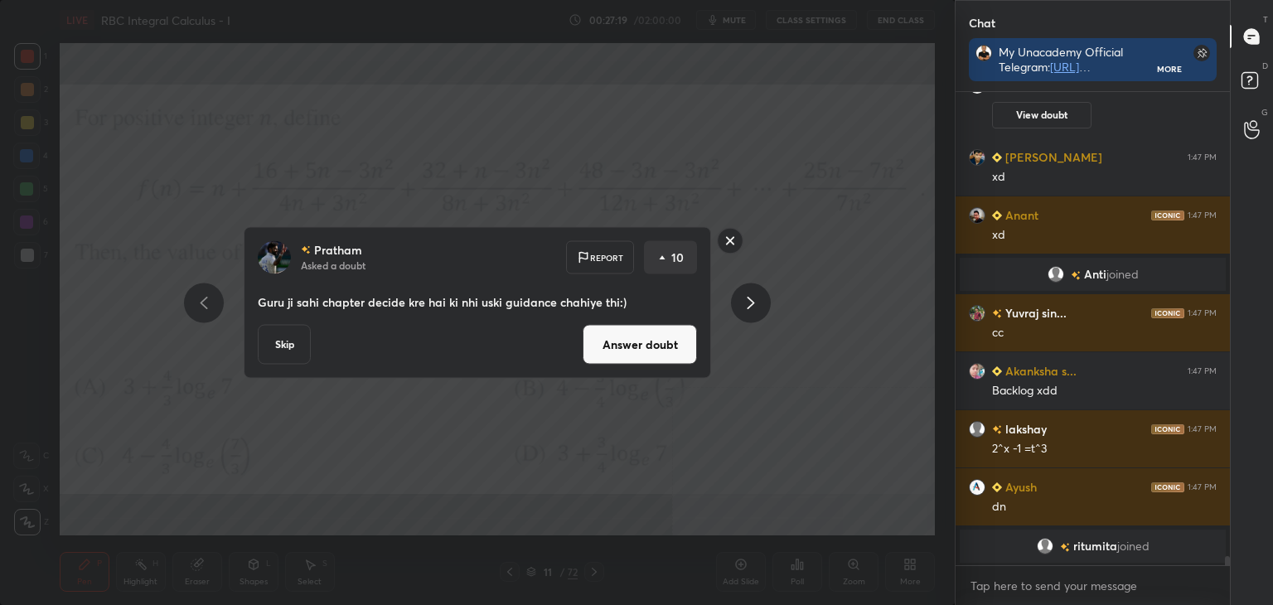
scroll to position [5, 5]
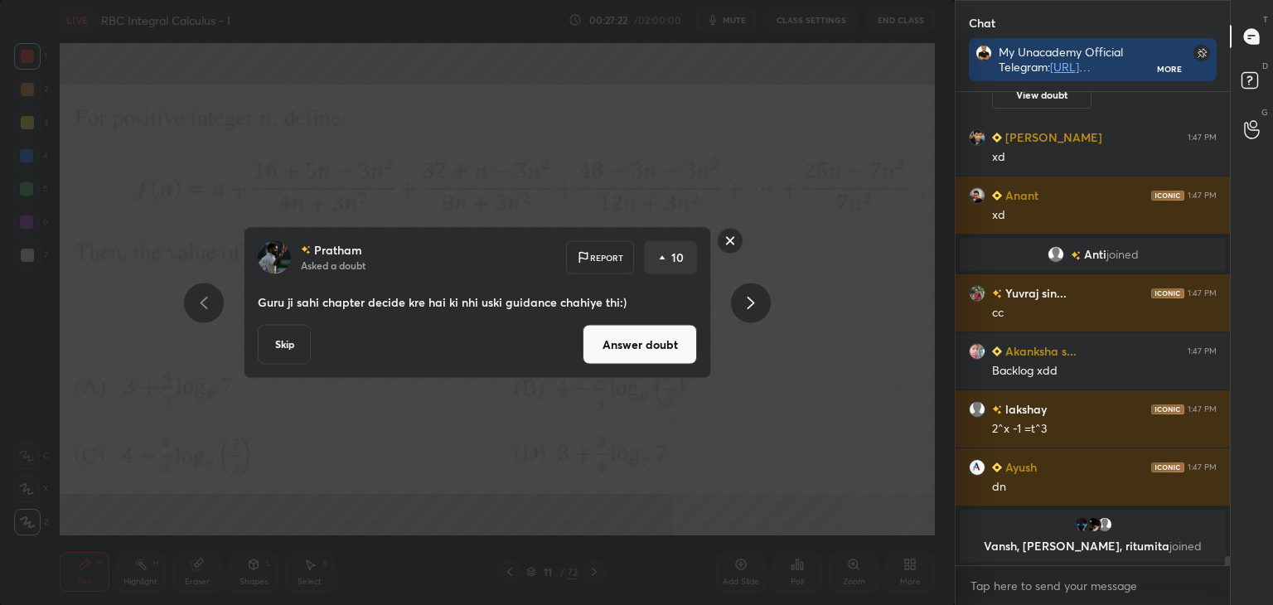
drag, startPoint x: 593, startPoint y: 345, endPoint x: 552, endPoint y: 346, distance: 41.5
click at [589, 346] on button "Answer doubt" at bounding box center [640, 345] width 114 height 40
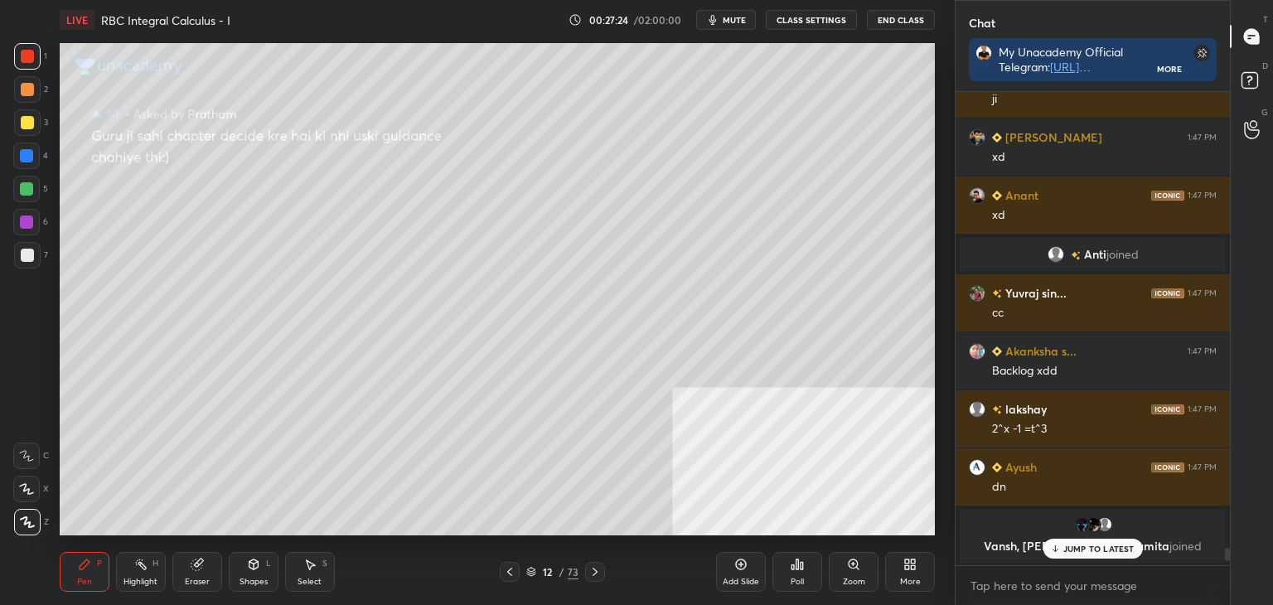
scroll to position [22769, 0]
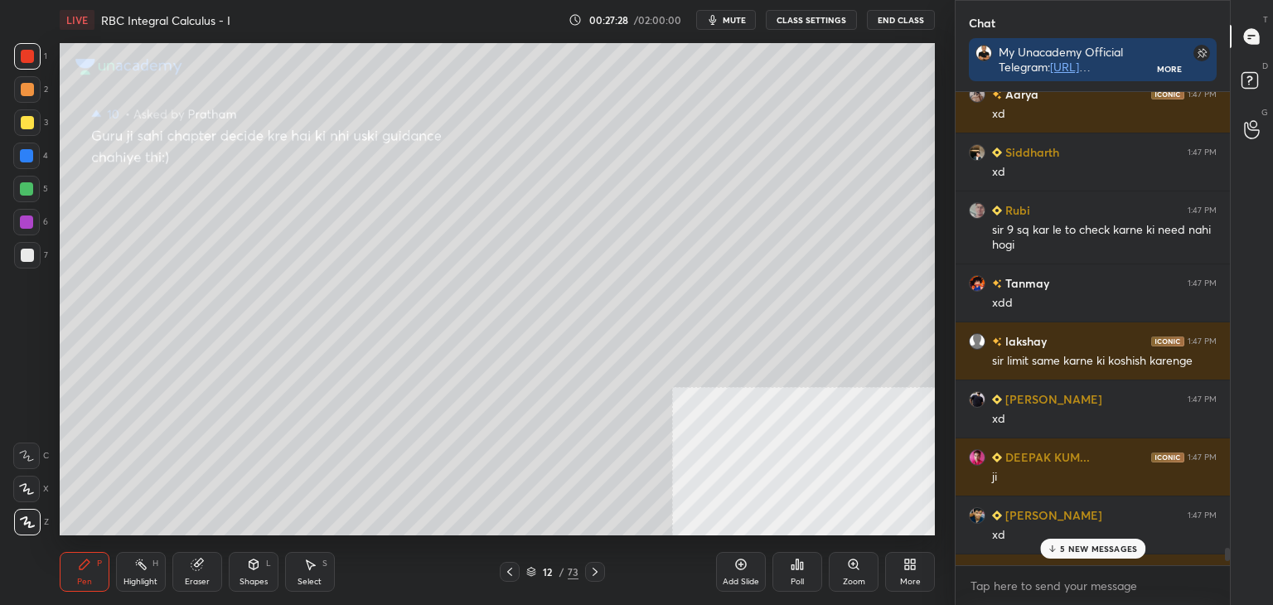
click at [1068, 553] on p "5 NEW MESSAGES" at bounding box center [1098, 549] width 77 height 10
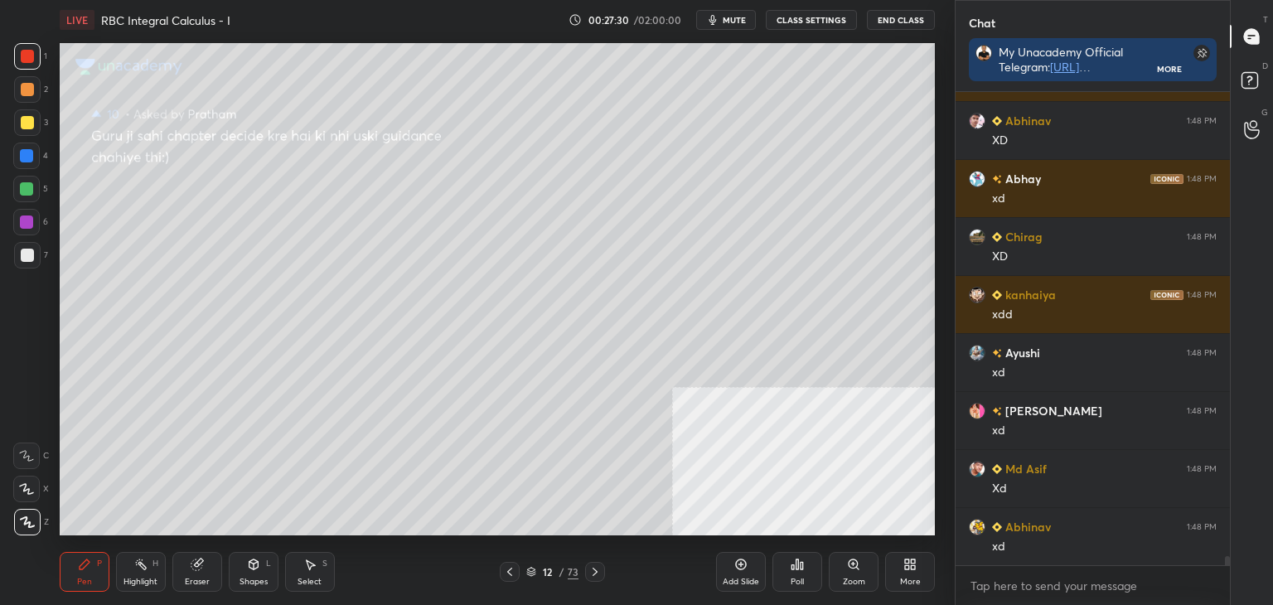
click at [509, 574] on icon at bounding box center [509, 571] width 13 height 13
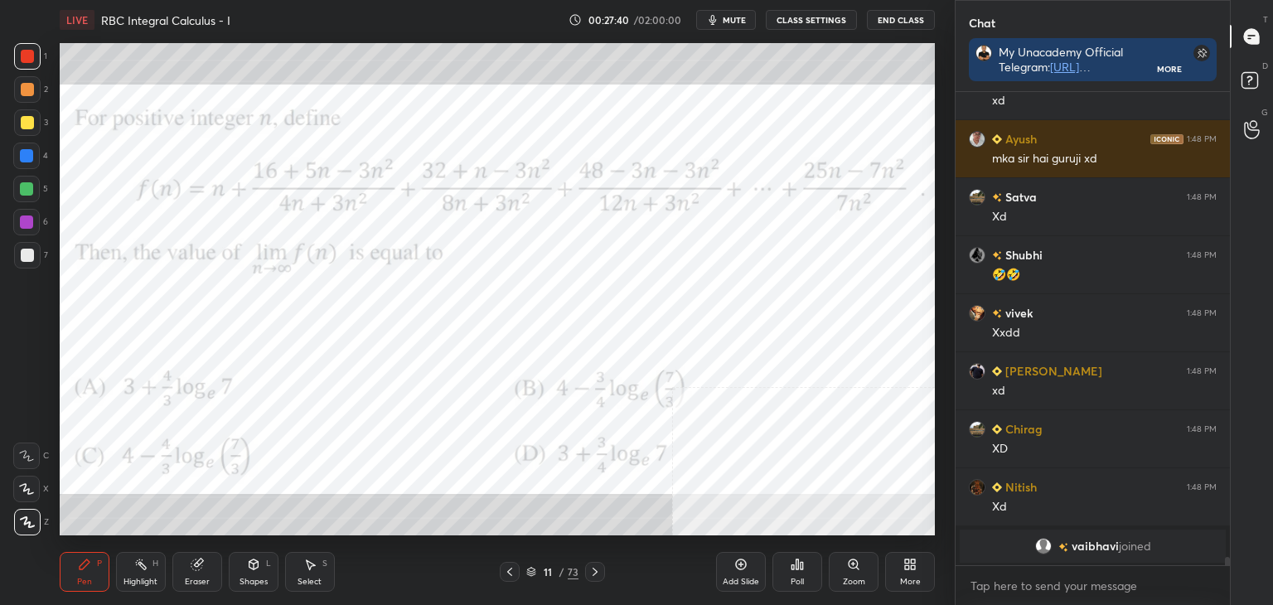
scroll to position [24738, 0]
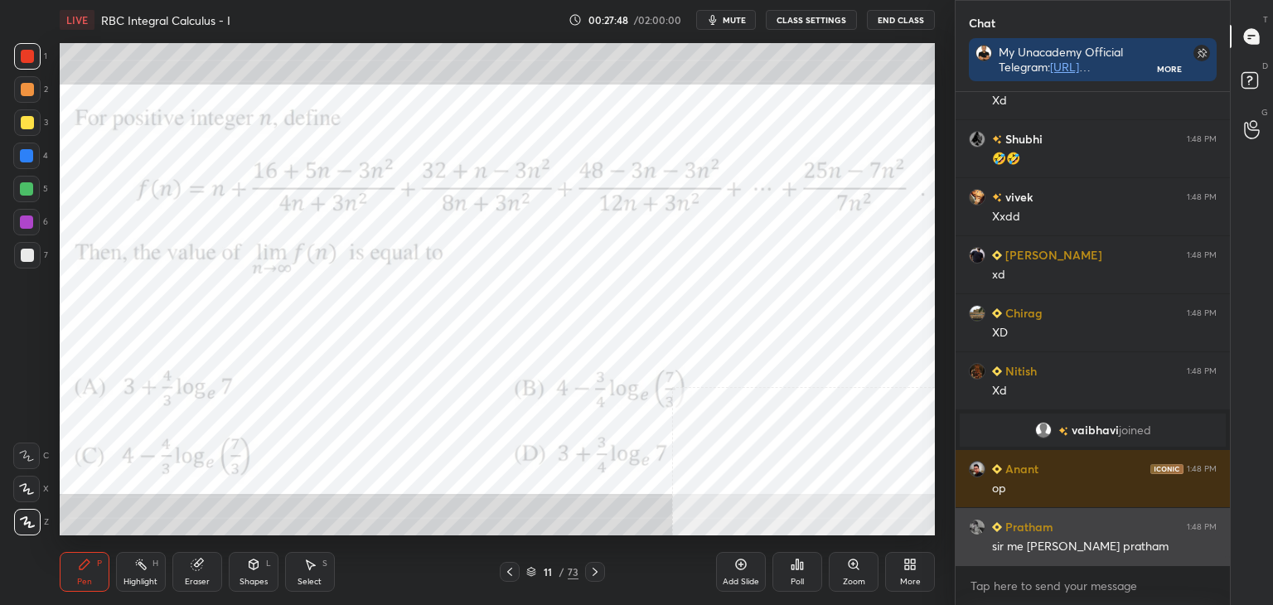
click at [1041, 535] on div "Pratham 1:48 PM sir me [PERSON_NAME] pratham" at bounding box center [1093, 536] width 274 height 57
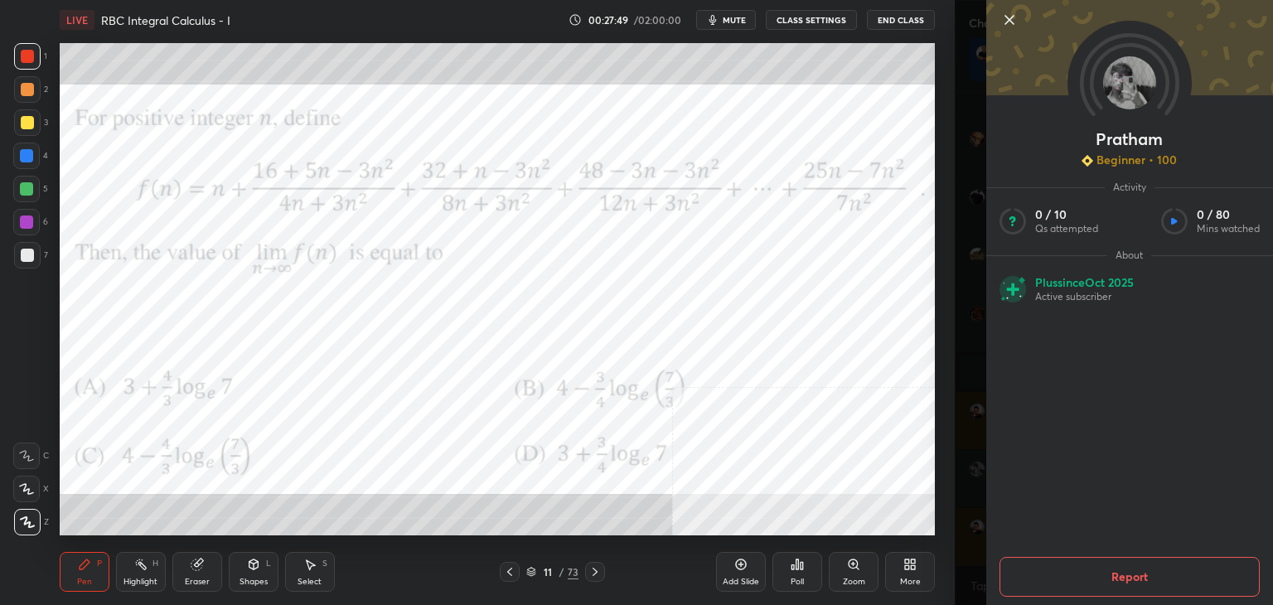
scroll to position [24912, 0]
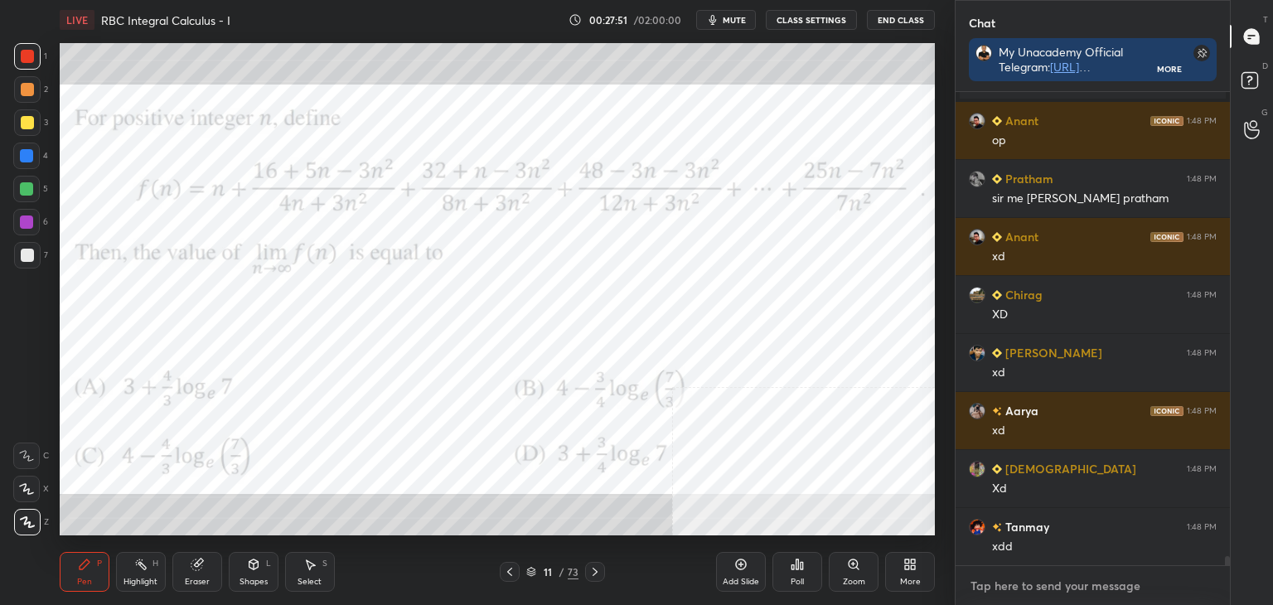
click at [1003, 582] on textarea at bounding box center [1093, 586] width 248 height 27
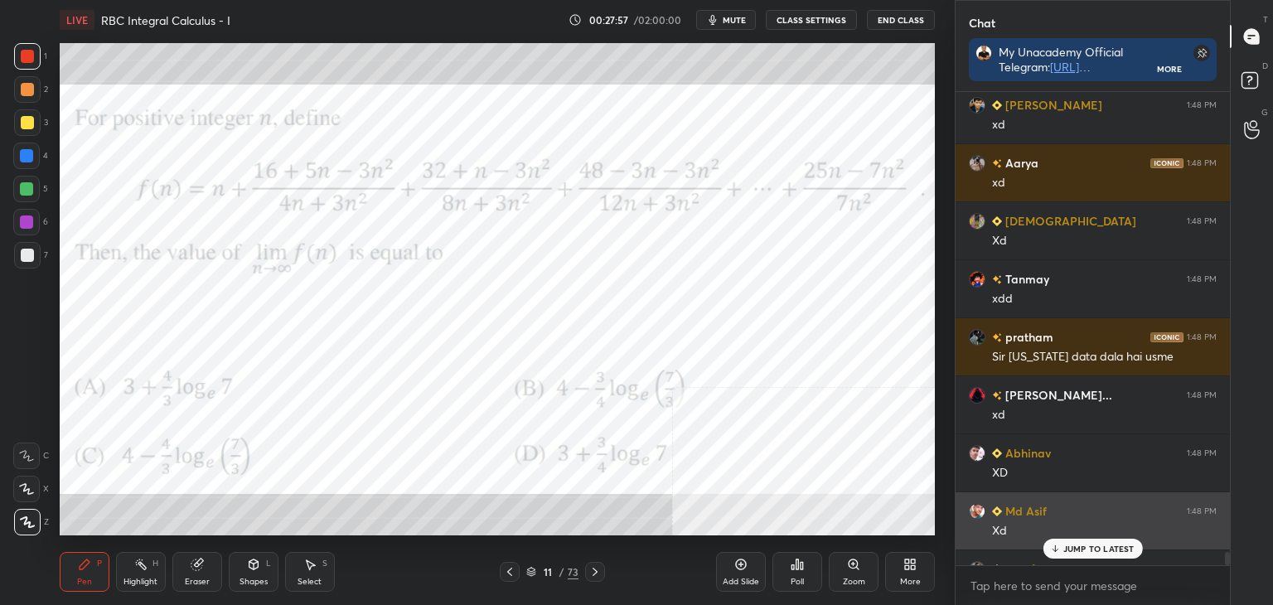
drag, startPoint x: 1225, startPoint y: 561, endPoint x: 1211, endPoint y: 545, distance: 21.8
click at [1227, 556] on div at bounding box center [1227, 558] width 5 height 13
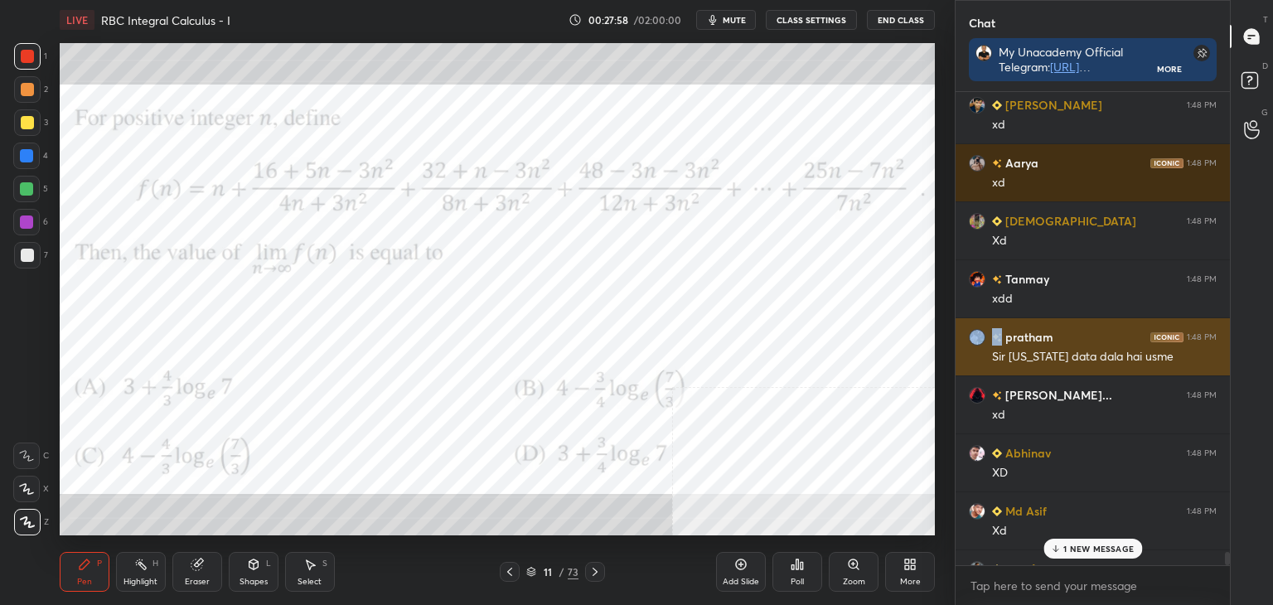
click at [993, 331] on div "grid" at bounding box center [997, 336] width 10 height 17
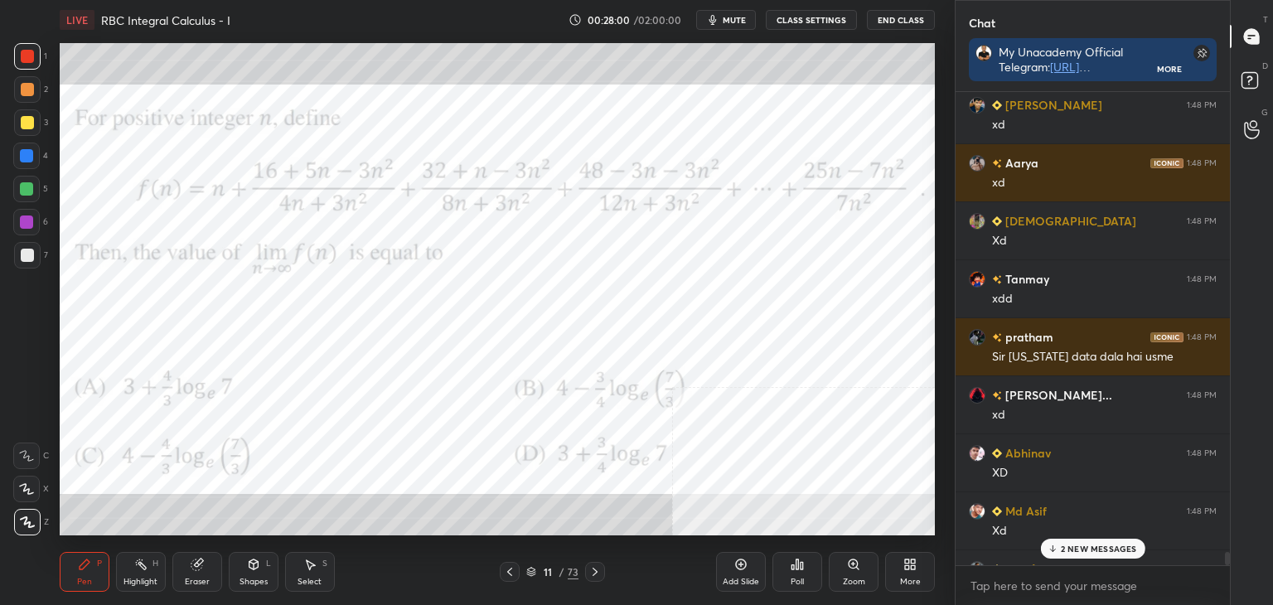
click at [592, 568] on icon at bounding box center [594, 571] width 13 height 13
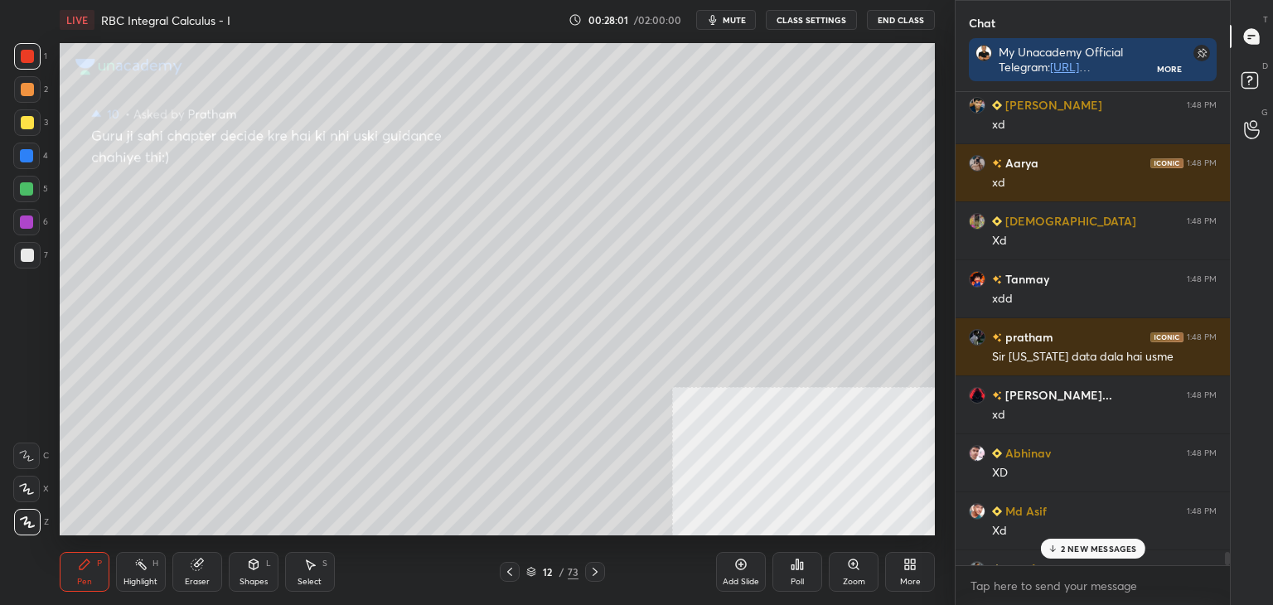
click at [590, 569] on icon at bounding box center [594, 571] width 13 height 13
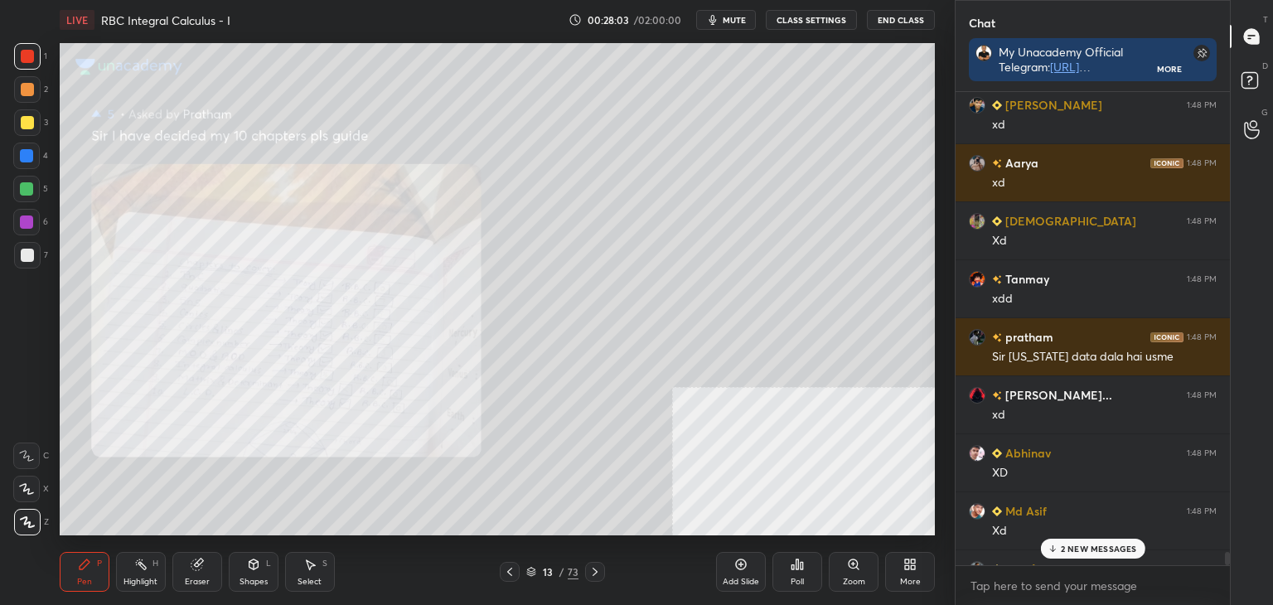
click at [855, 568] on icon at bounding box center [853, 564] width 13 height 13
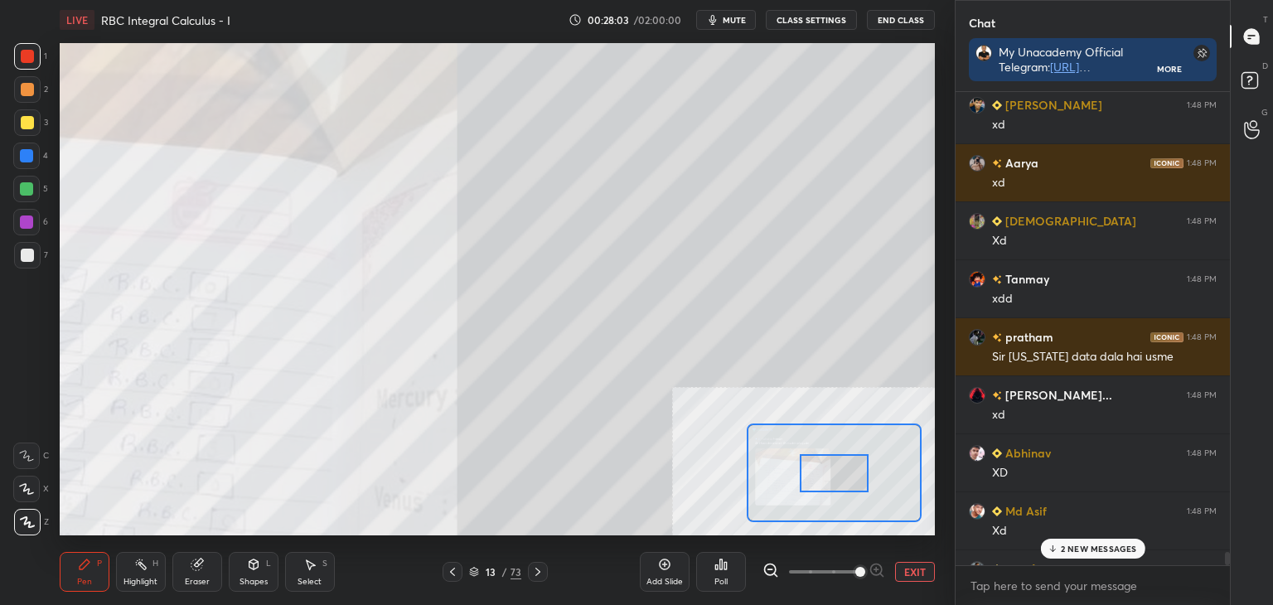
click at [858, 572] on span at bounding box center [860, 572] width 10 height 10
click at [855, 574] on span at bounding box center [860, 572] width 10 height 10
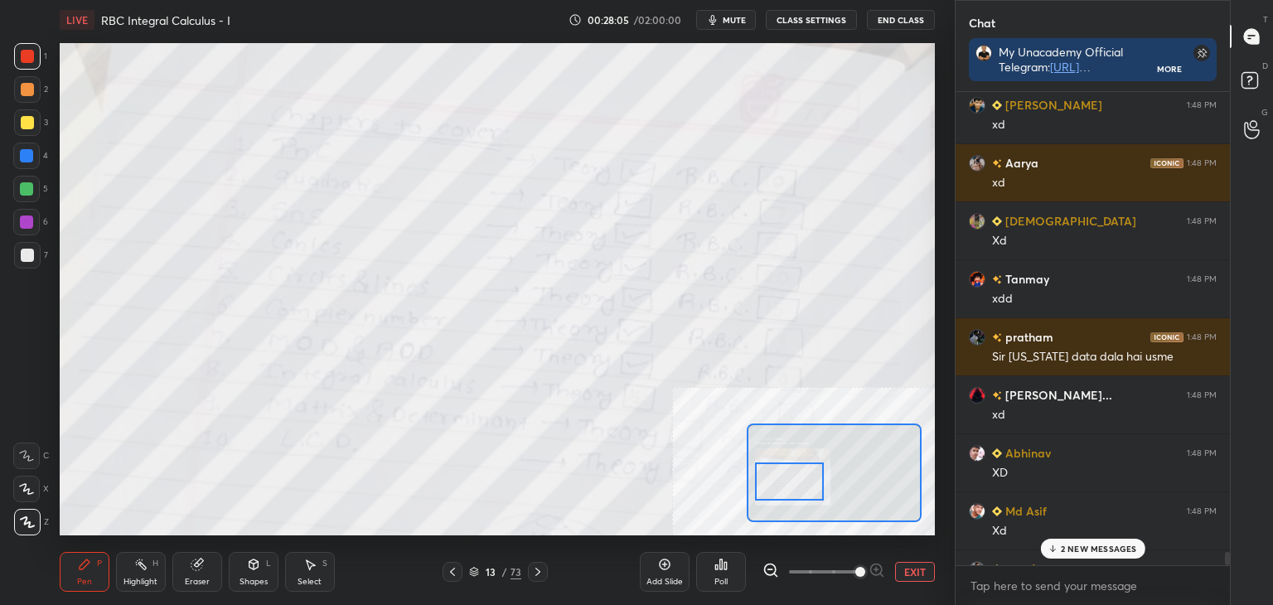
drag, startPoint x: 812, startPoint y: 469, endPoint x: 769, endPoint y: 482, distance: 44.9
click at [776, 480] on div at bounding box center [789, 482] width 69 height 38
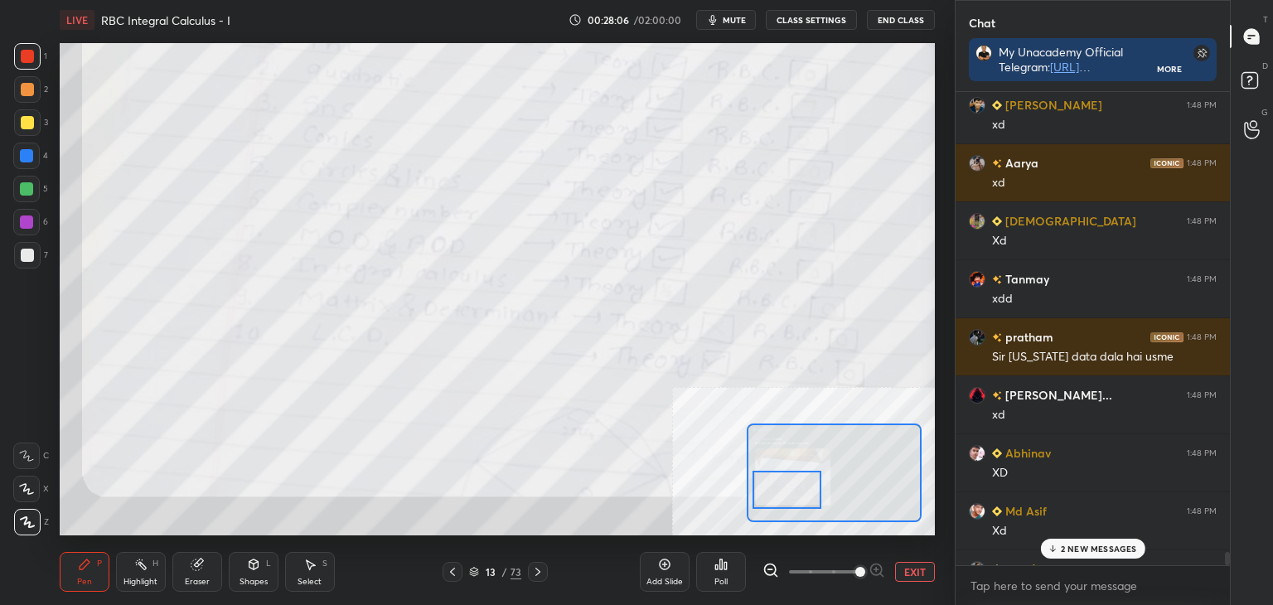
drag, startPoint x: 778, startPoint y: 480, endPoint x: 777, endPoint y: 488, distance: 8.5
click at [778, 488] on div at bounding box center [787, 490] width 69 height 38
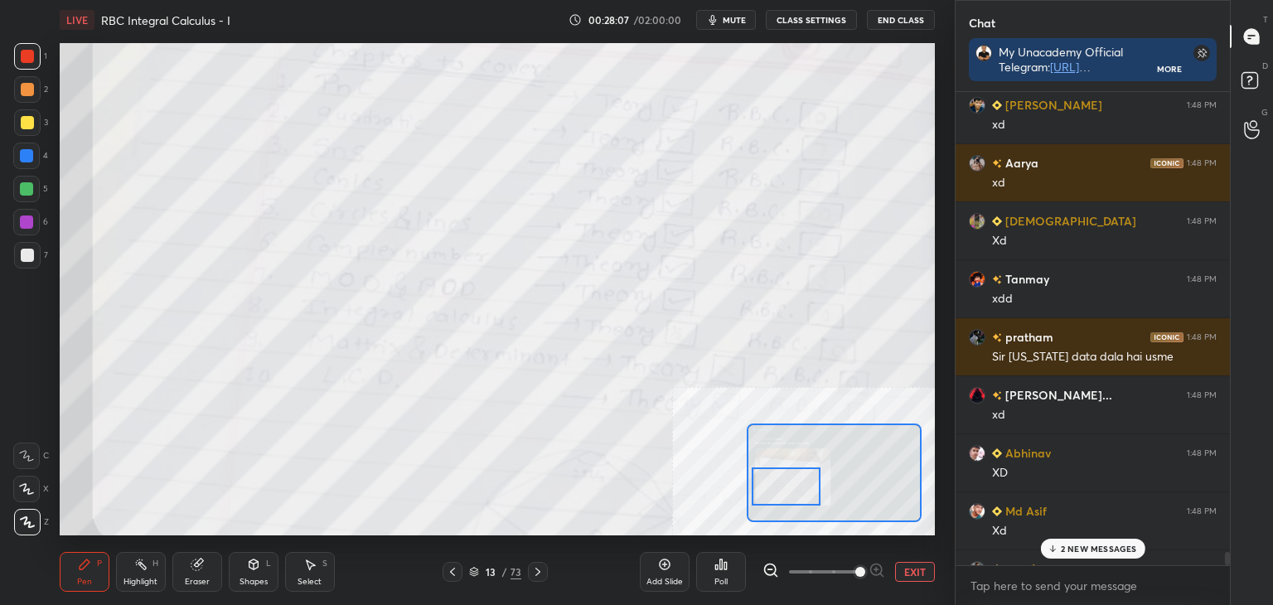
click at [773, 487] on div at bounding box center [786, 486] width 69 height 38
drag, startPoint x: 1073, startPoint y: 546, endPoint x: 1056, endPoint y: 539, distance: 18.9
click at [1073, 549] on p "2 NEW MESSAGES" at bounding box center [1099, 549] width 76 height 10
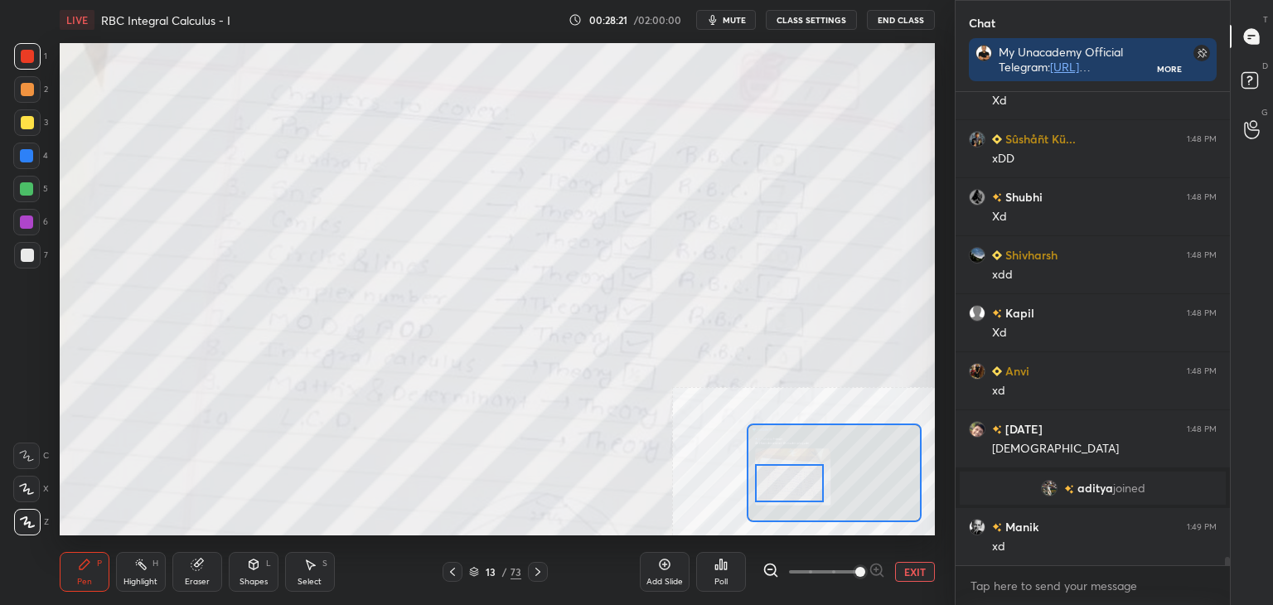
click at [789, 475] on div at bounding box center [789, 483] width 69 height 38
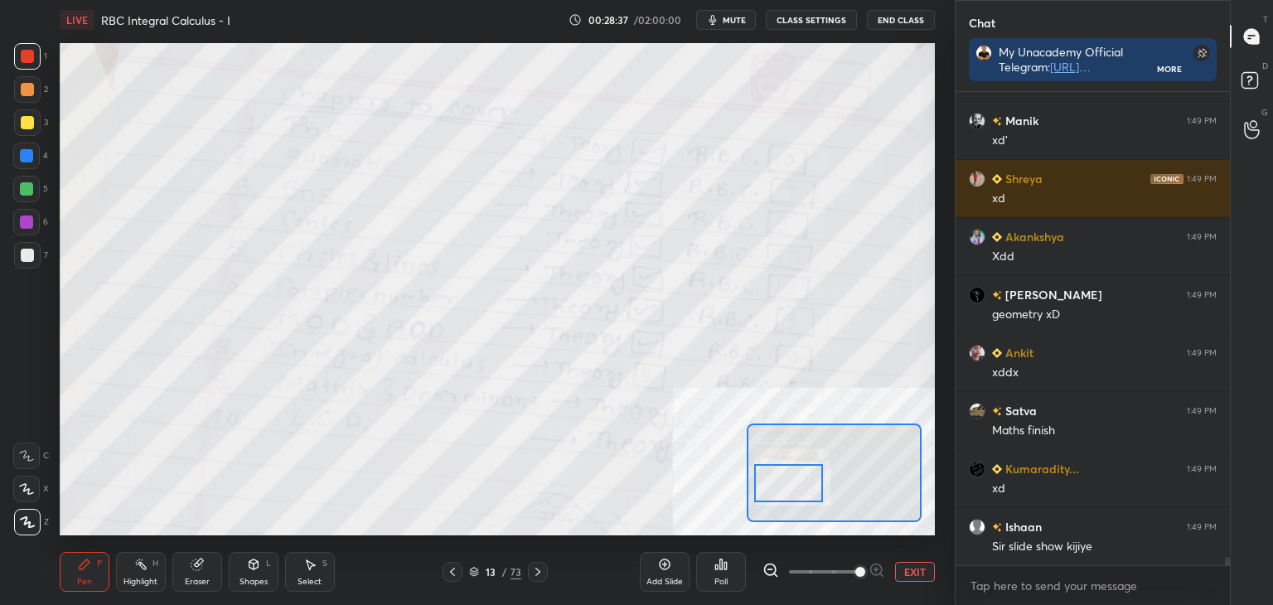
scroll to position [28009, 0]
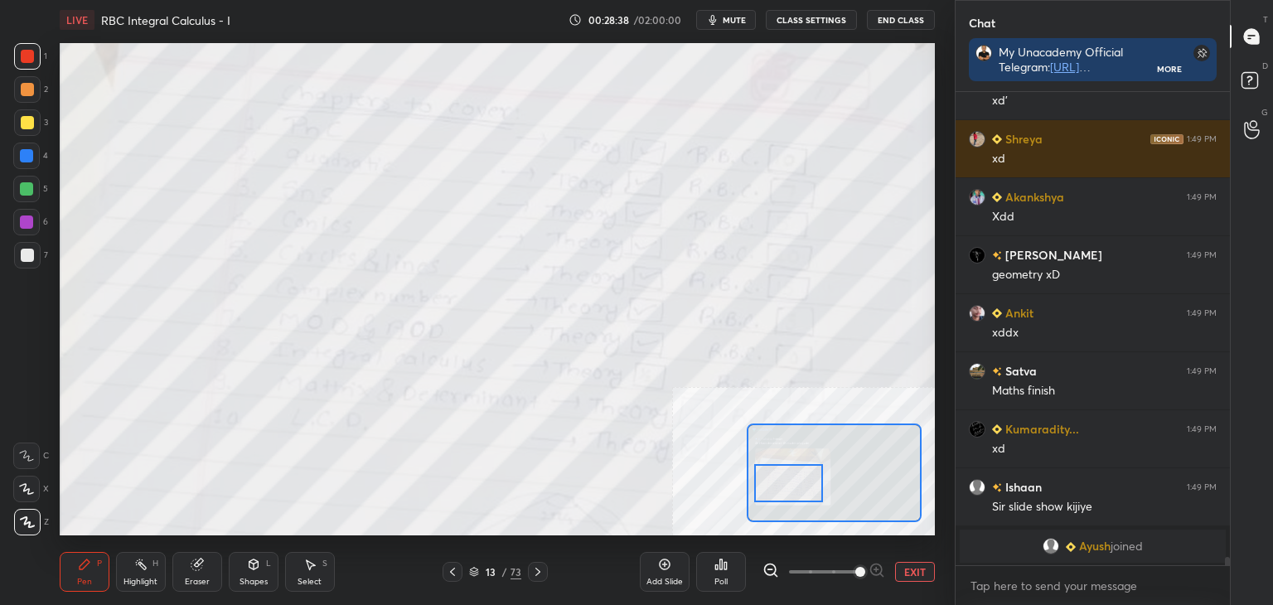
click at [913, 569] on button "EXIT" at bounding box center [915, 572] width 40 height 20
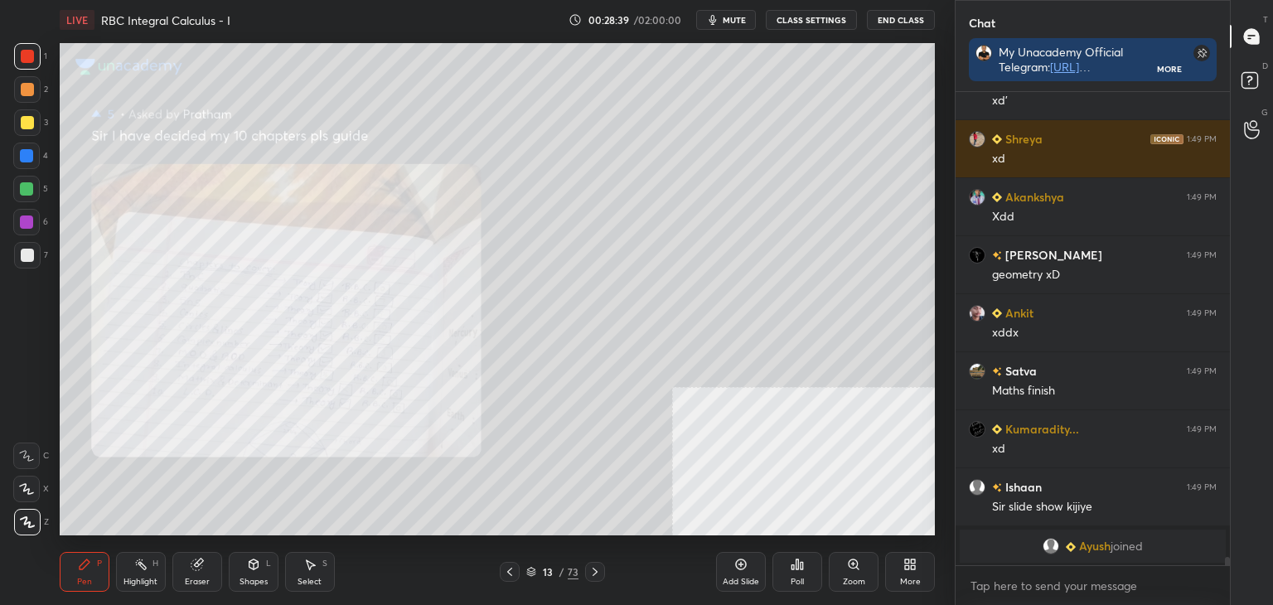
click at [511, 571] on icon at bounding box center [509, 571] width 13 height 13
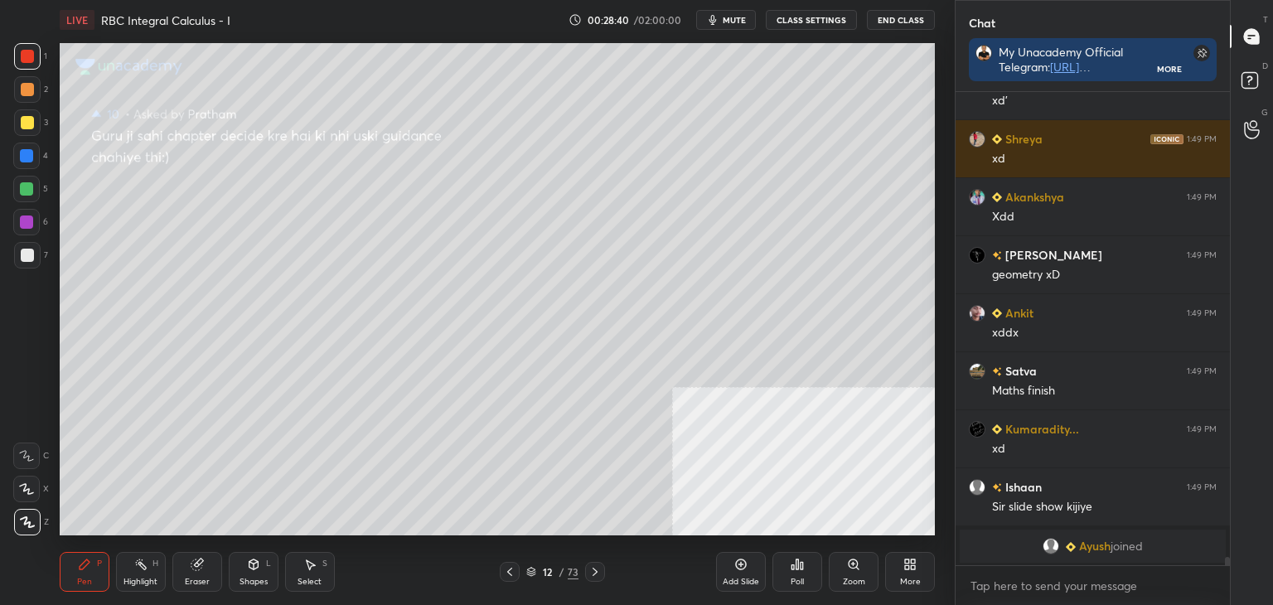
click at [511, 571] on icon at bounding box center [509, 571] width 13 height 13
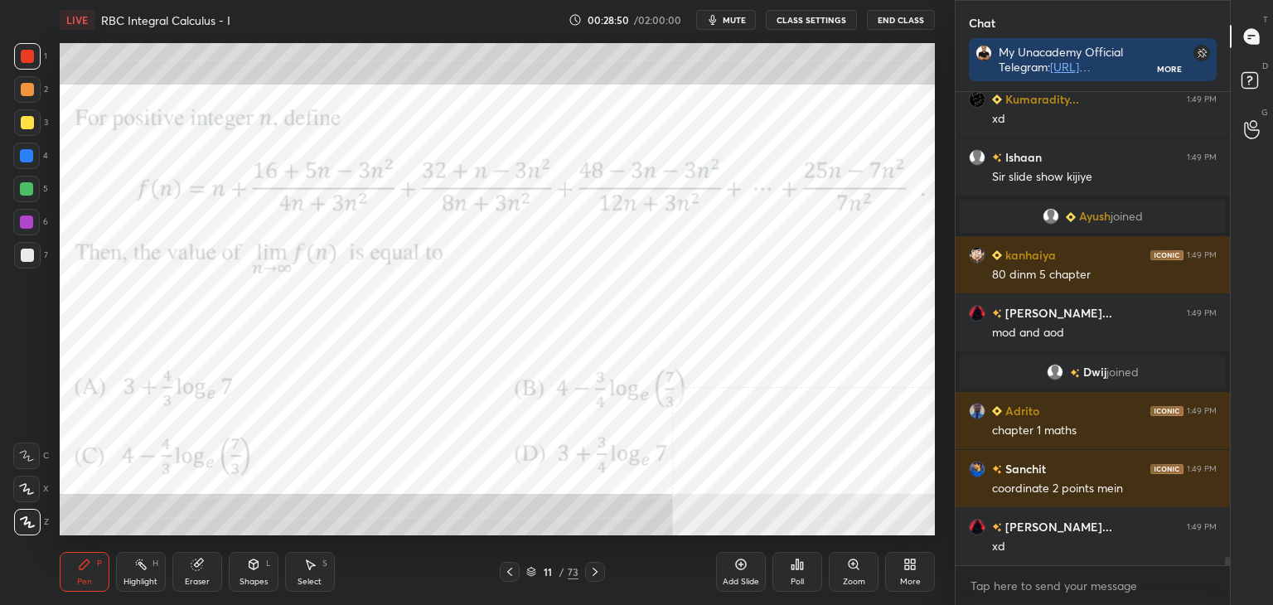
scroll to position [27422, 0]
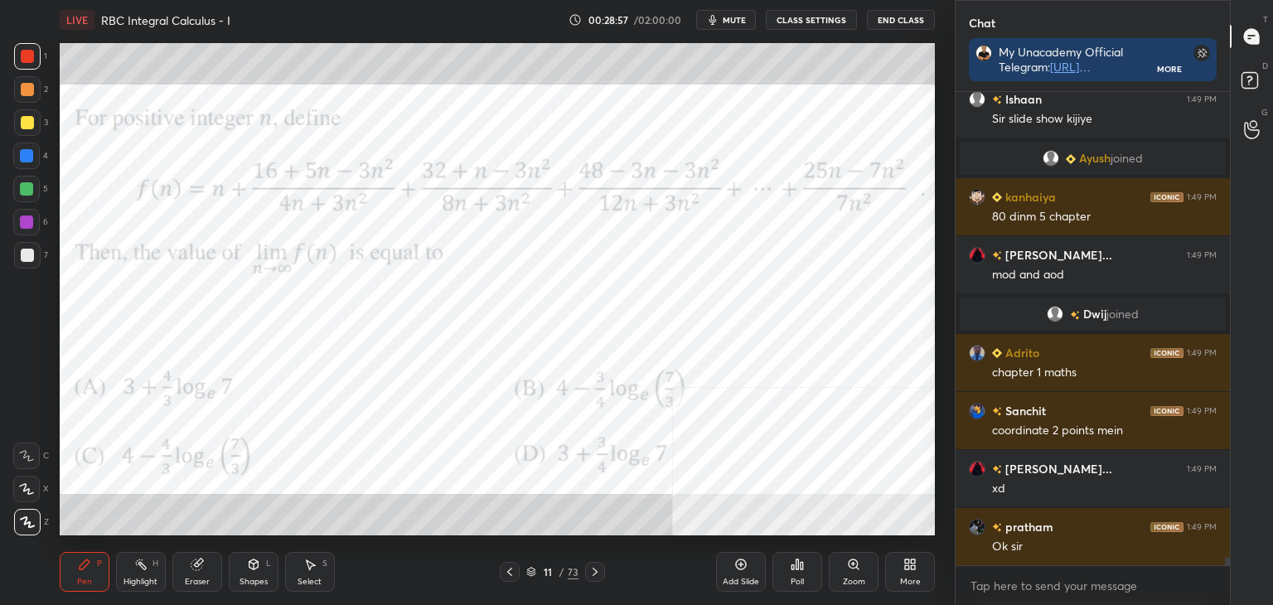
click at [593, 571] on icon at bounding box center [594, 571] width 13 height 13
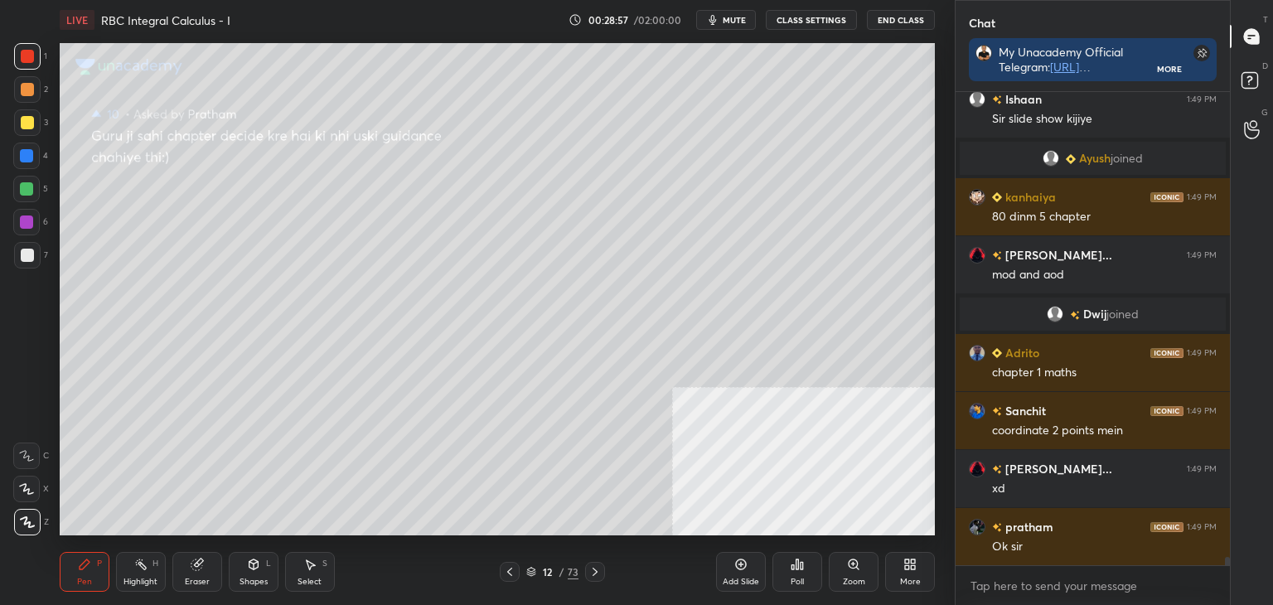
drag, startPoint x: 587, startPoint y: 571, endPoint x: 579, endPoint y: 564, distance: 10.0
click at [587, 569] on div at bounding box center [595, 572] width 20 height 20
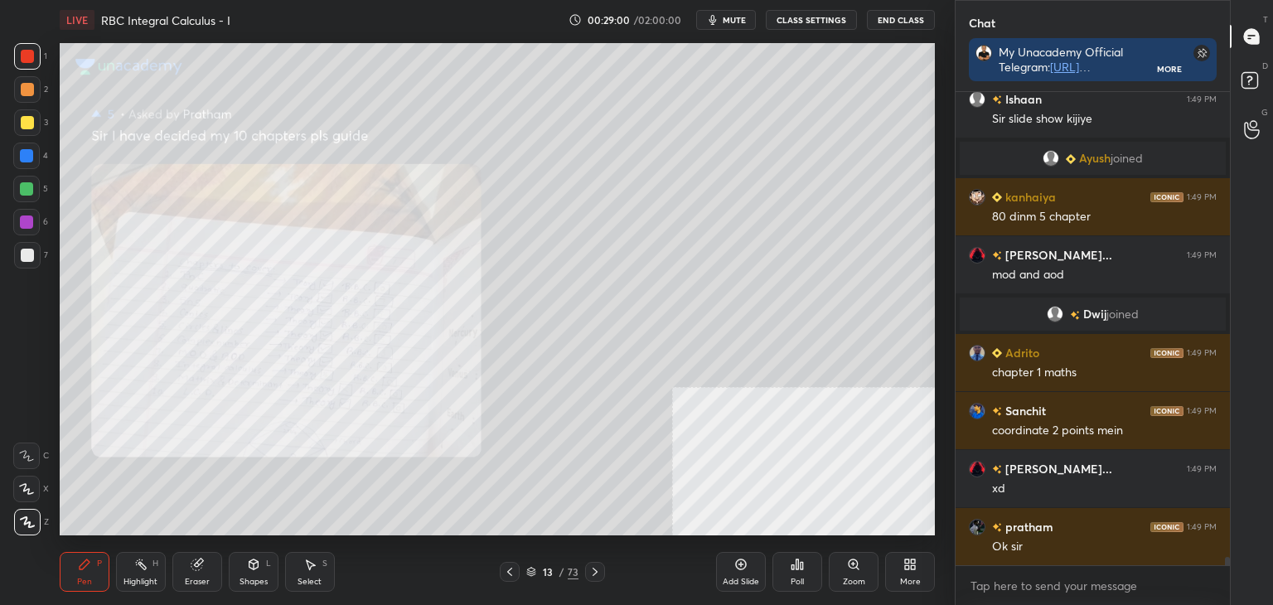
click at [504, 571] on icon at bounding box center [509, 571] width 13 height 13
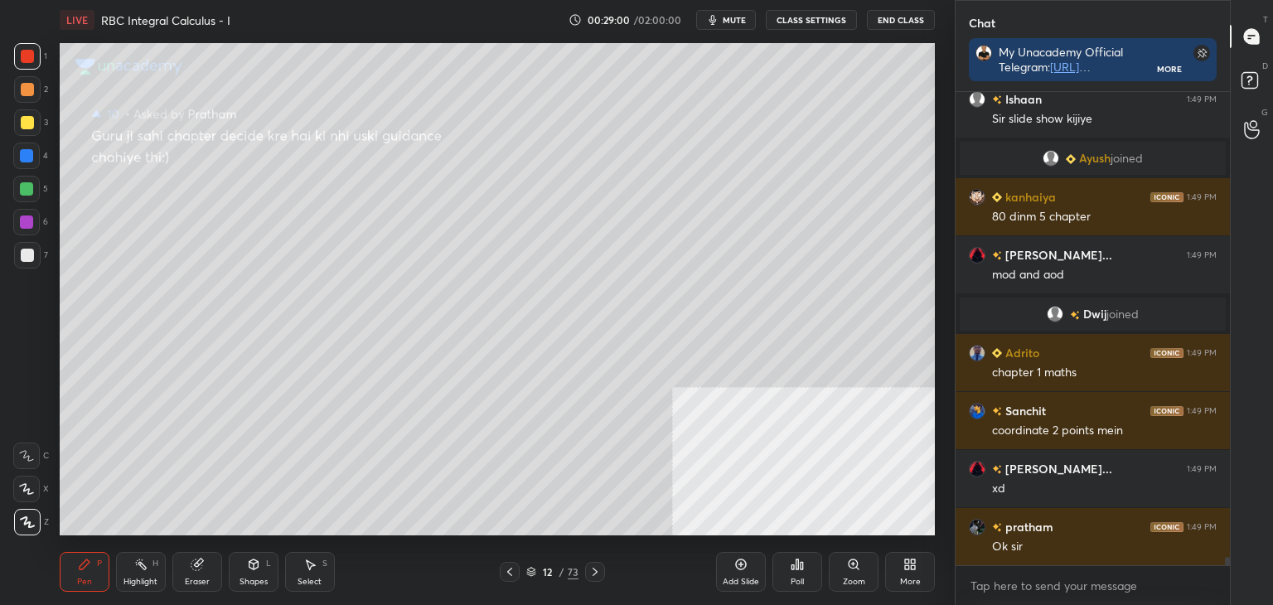
click at [517, 564] on div at bounding box center [510, 572] width 20 height 20
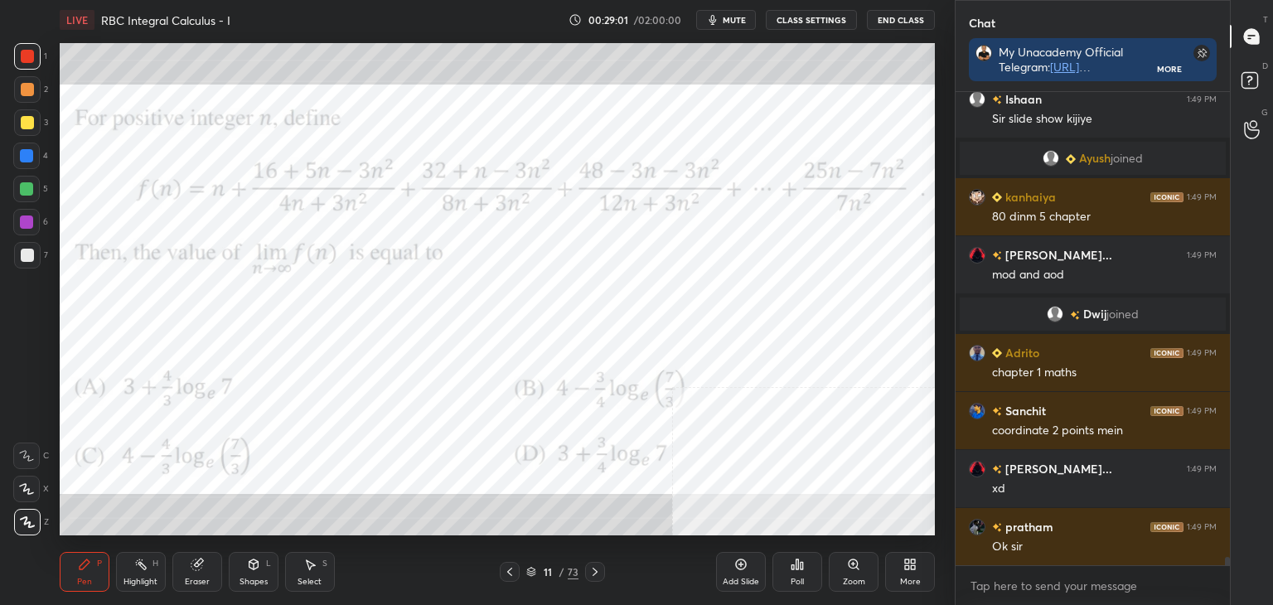
scroll to position [27480, 0]
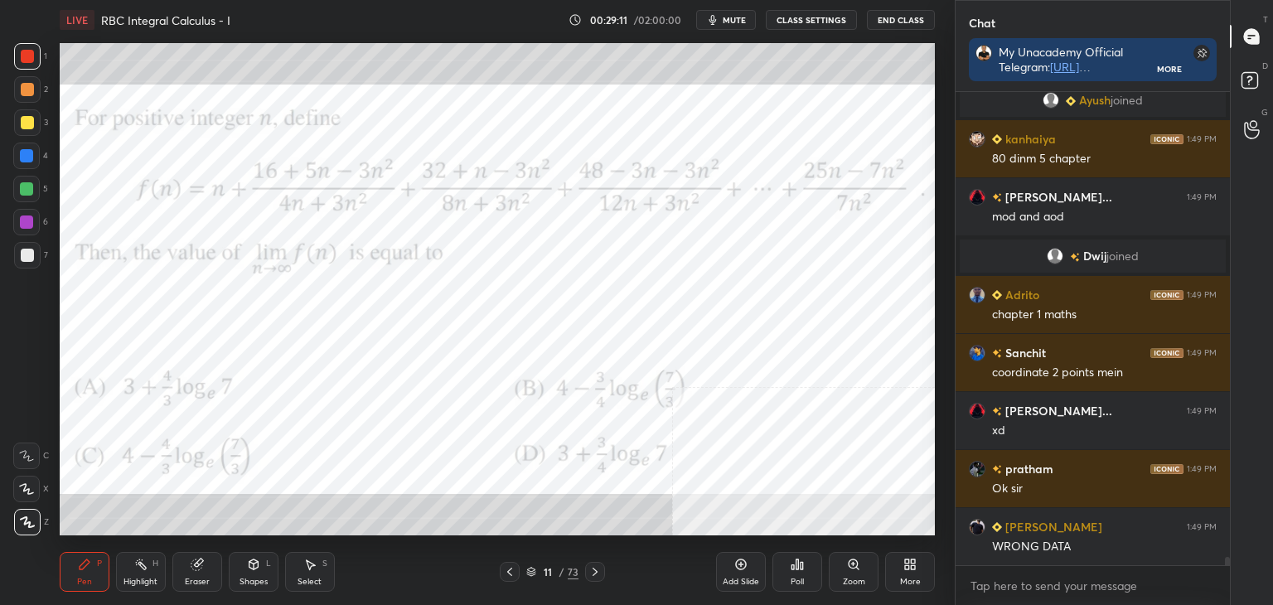
click at [588, 577] on div at bounding box center [595, 572] width 20 height 20
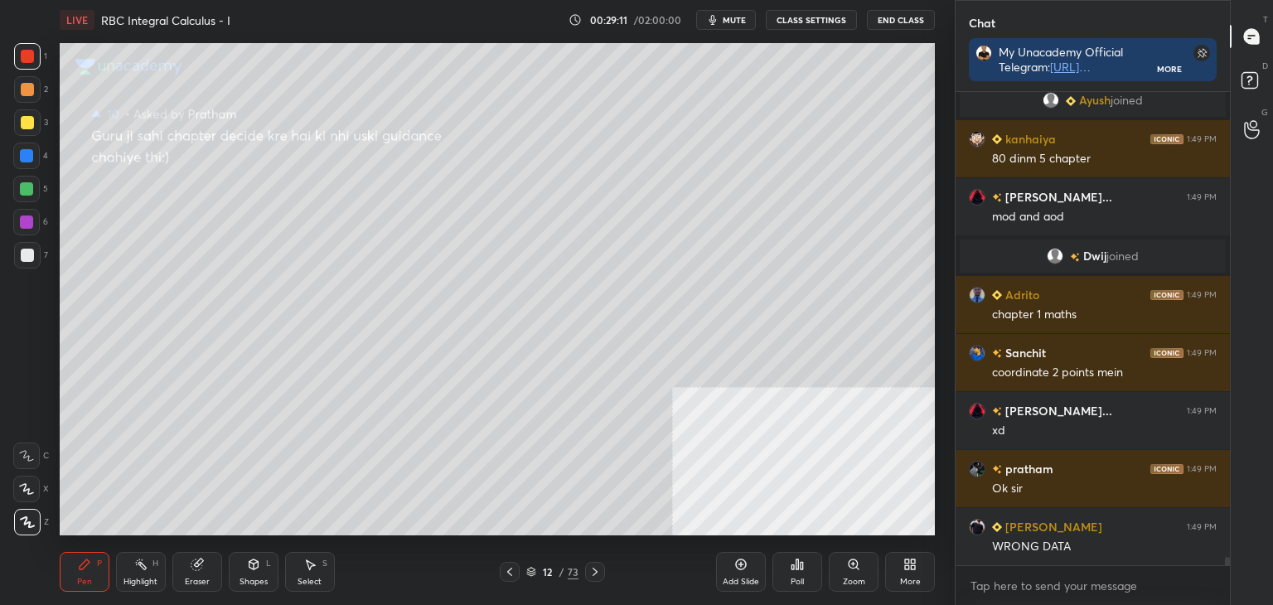
click at [590, 575] on icon at bounding box center [594, 571] width 13 height 13
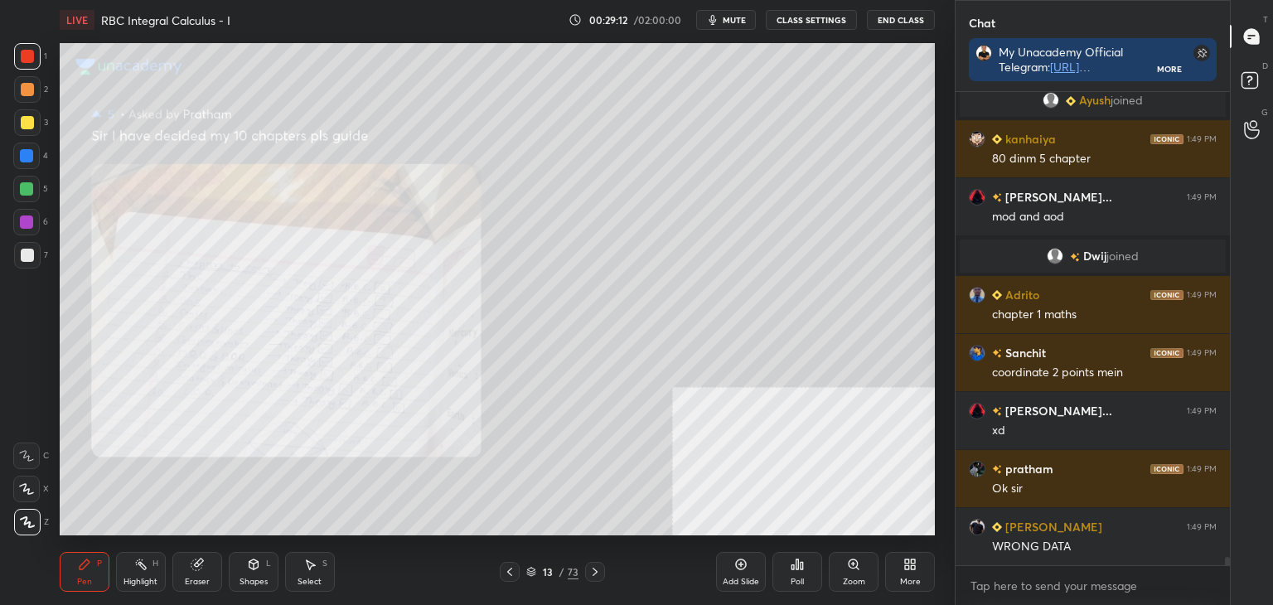
click at [842, 574] on div "Zoom" at bounding box center [854, 572] width 50 height 40
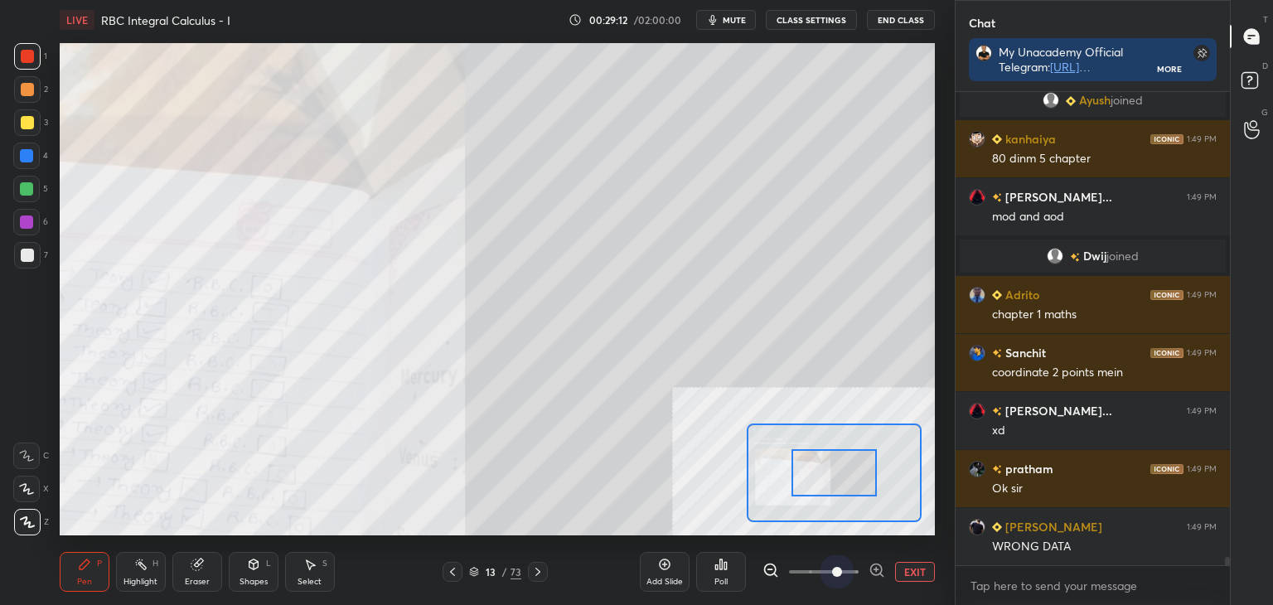
click at [845, 574] on span at bounding box center [824, 571] width 70 height 25
click at [842, 570] on span at bounding box center [837, 572] width 10 height 10
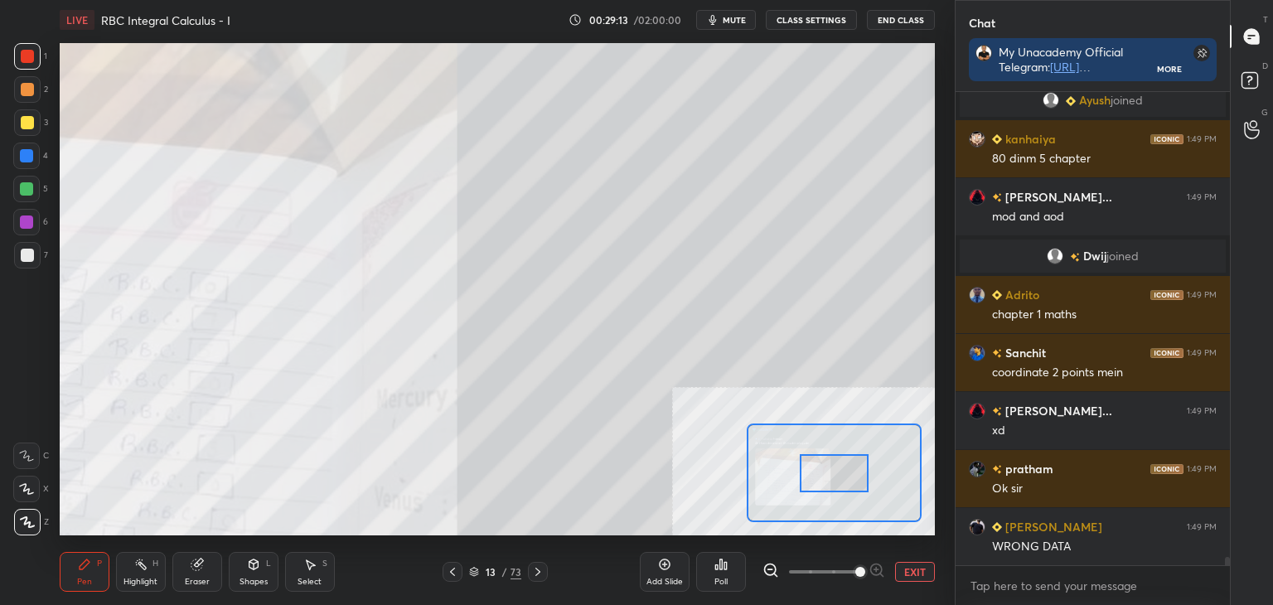
click at [855, 572] on span at bounding box center [860, 572] width 10 height 10
click at [855, 571] on span at bounding box center [860, 572] width 10 height 10
click at [855, 572] on span at bounding box center [860, 572] width 10 height 10
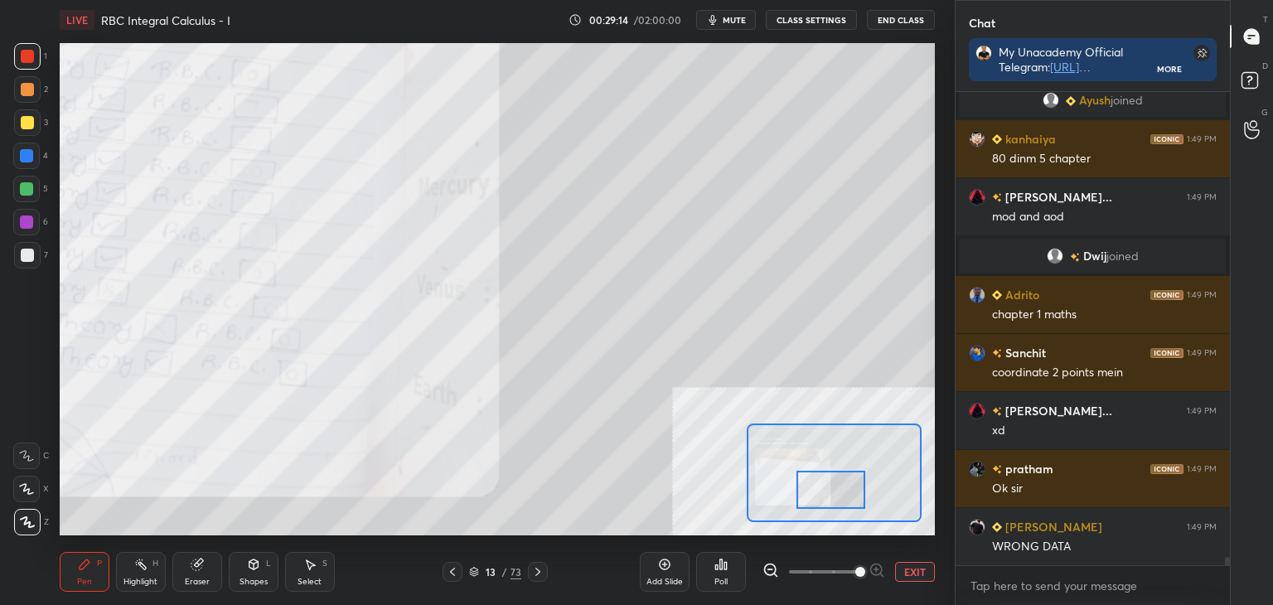
drag, startPoint x: 812, startPoint y: 490, endPoint x: 810, endPoint y: 506, distance: 15.9
click at [810, 506] on div at bounding box center [831, 490] width 69 height 38
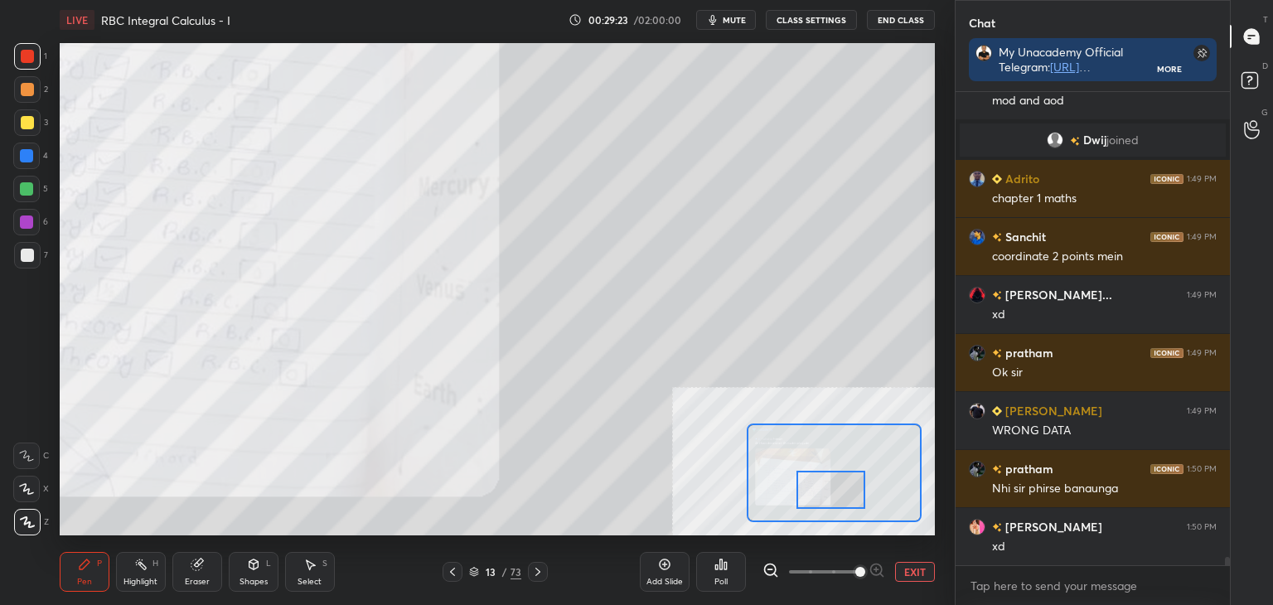
scroll to position [27654, 0]
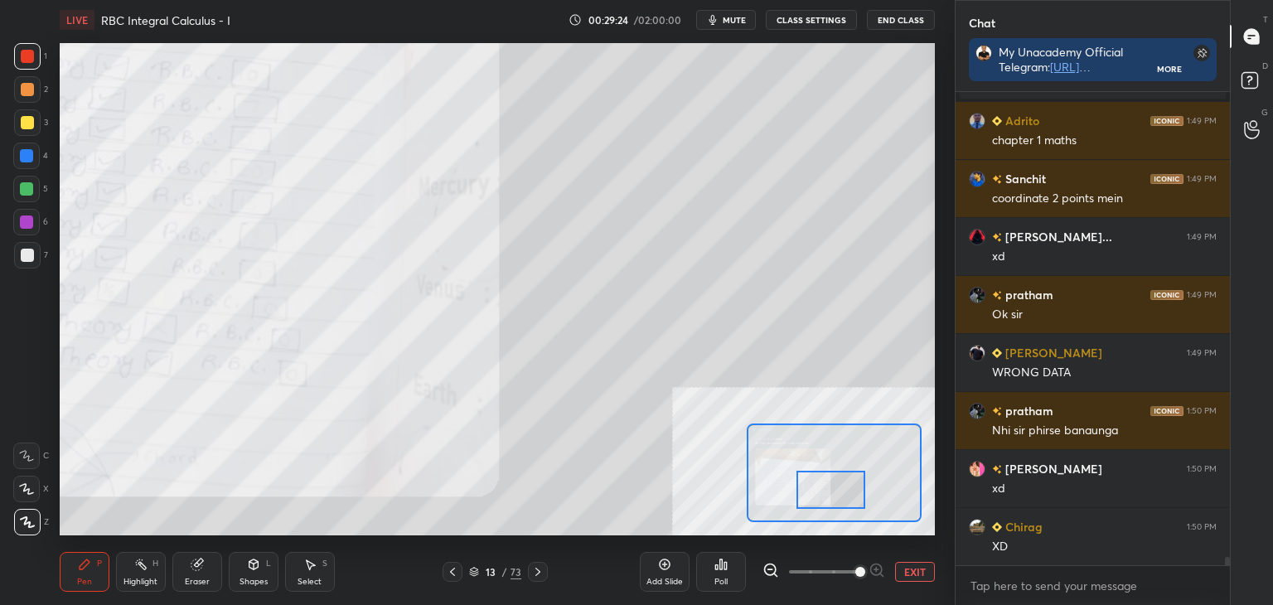
drag, startPoint x: 914, startPoint y: 571, endPoint x: 880, endPoint y: 562, distance: 35.2
click at [911, 569] on button "EXIT" at bounding box center [915, 572] width 40 height 20
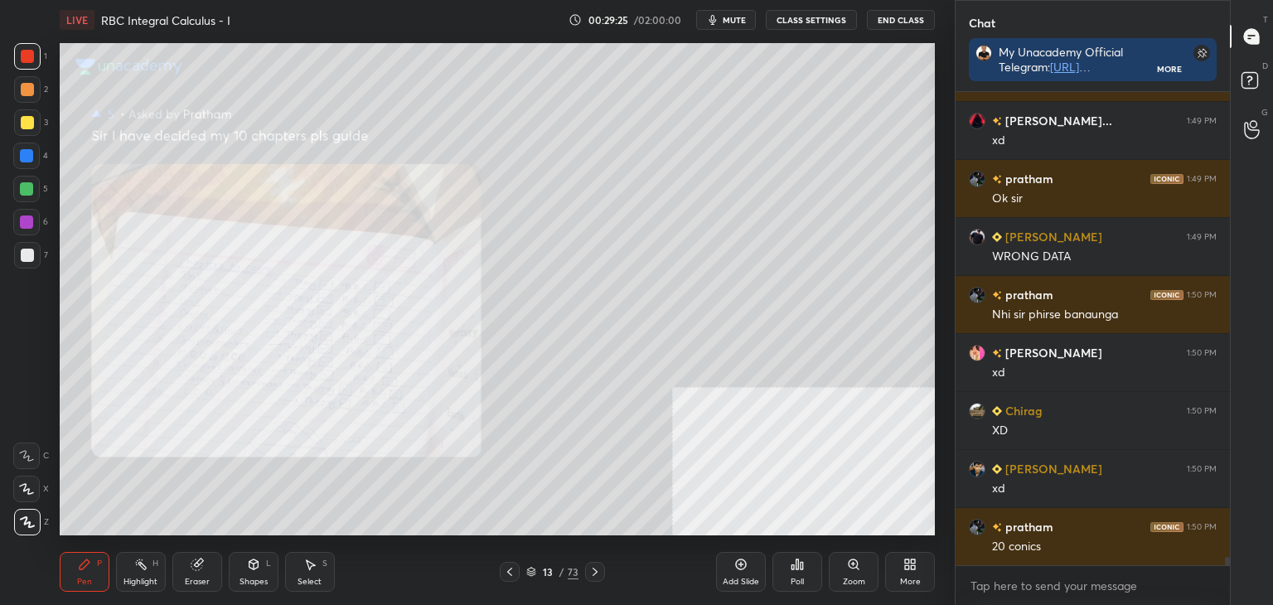
scroll to position [27944, 0]
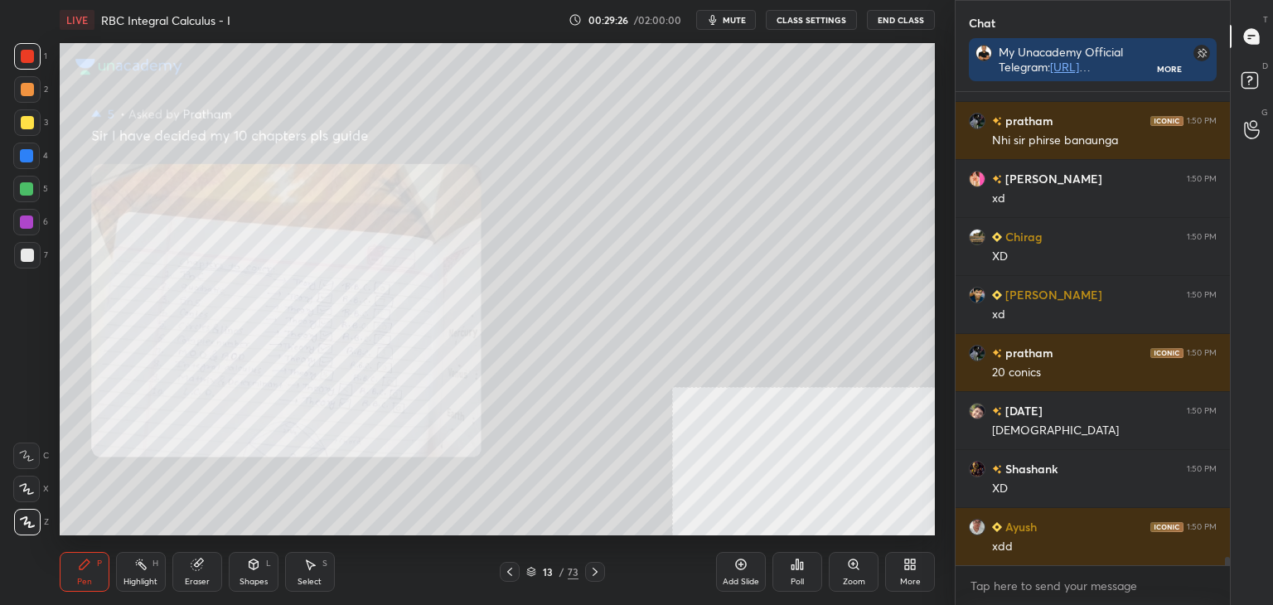
click at [508, 570] on icon at bounding box center [509, 571] width 13 height 13
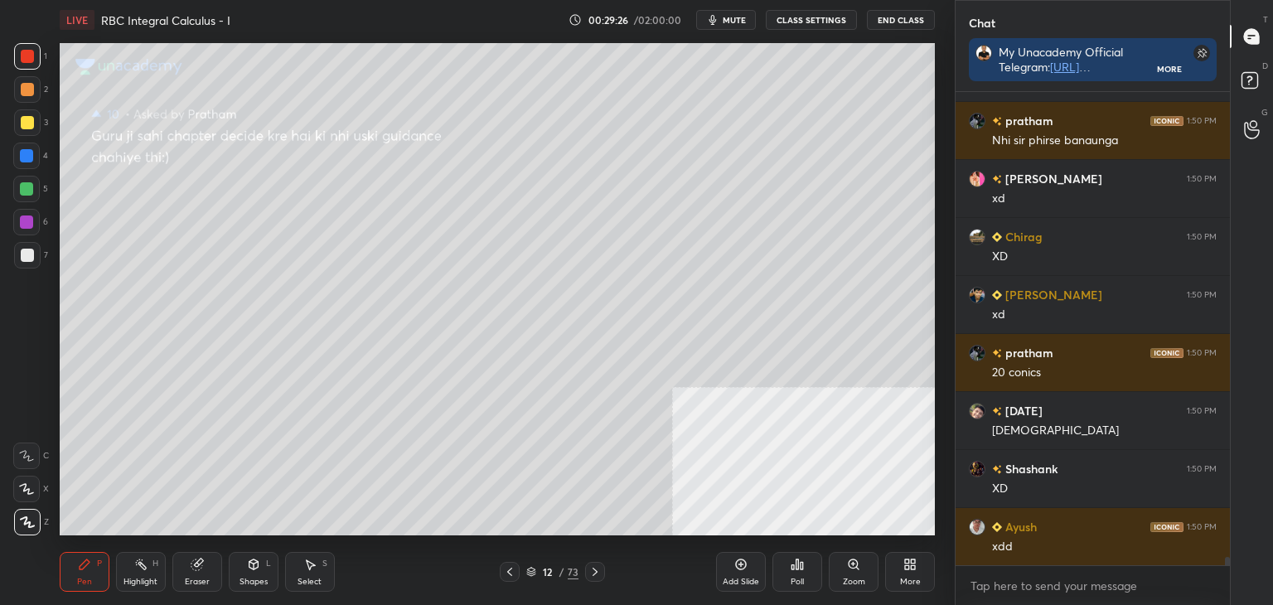
click at [511, 569] on icon at bounding box center [509, 571] width 13 height 13
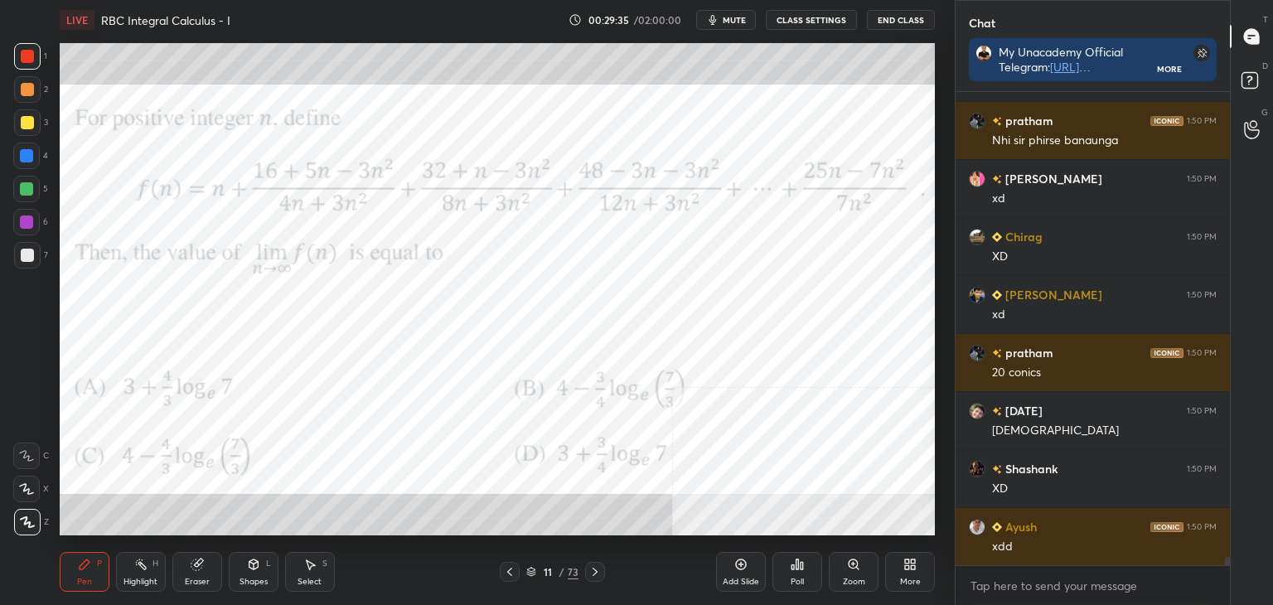
click at [74, 561] on div "Pen P" at bounding box center [85, 572] width 50 height 40
click at [30, 152] on div at bounding box center [26, 155] width 13 height 13
drag, startPoint x: 37, startPoint y: 57, endPoint x: 45, endPoint y: 48, distance: 11.8
click at [41, 55] on div "1" at bounding box center [30, 56] width 33 height 27
click at [593, 569] on icon at bounding box center [594, 571] width 13 height 13
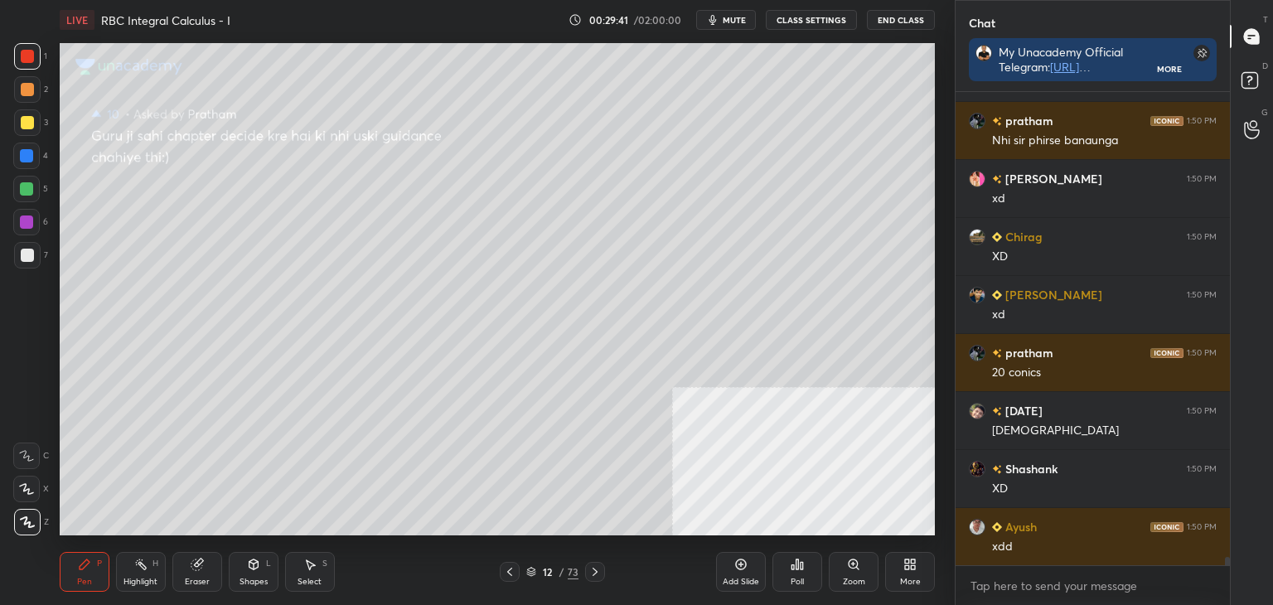
click at [593, 569] on icon at bounding box center [595, 572] width 5 height 8
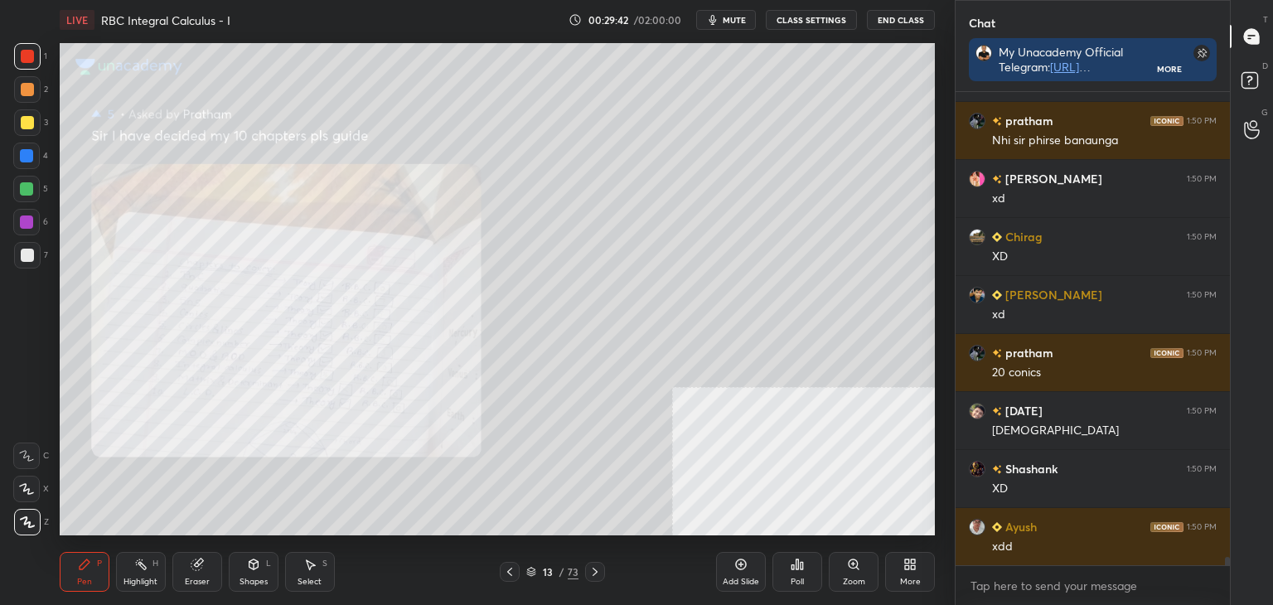
click at [855, 575] on div "Zoom" at bounding box center [854, 572] width 50 height 40
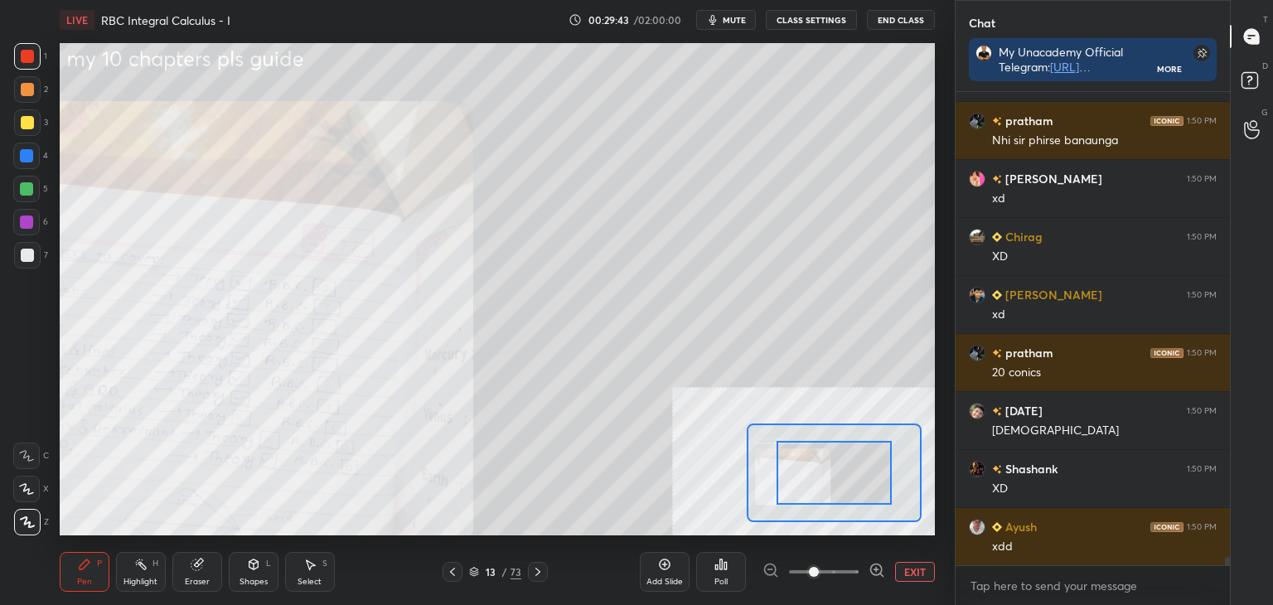
click at [854, 576] on span at bounding box center [824, 571] width 70 height 25
click at [819, 577] on span at bounding box center [814, 572] width 10 height 10
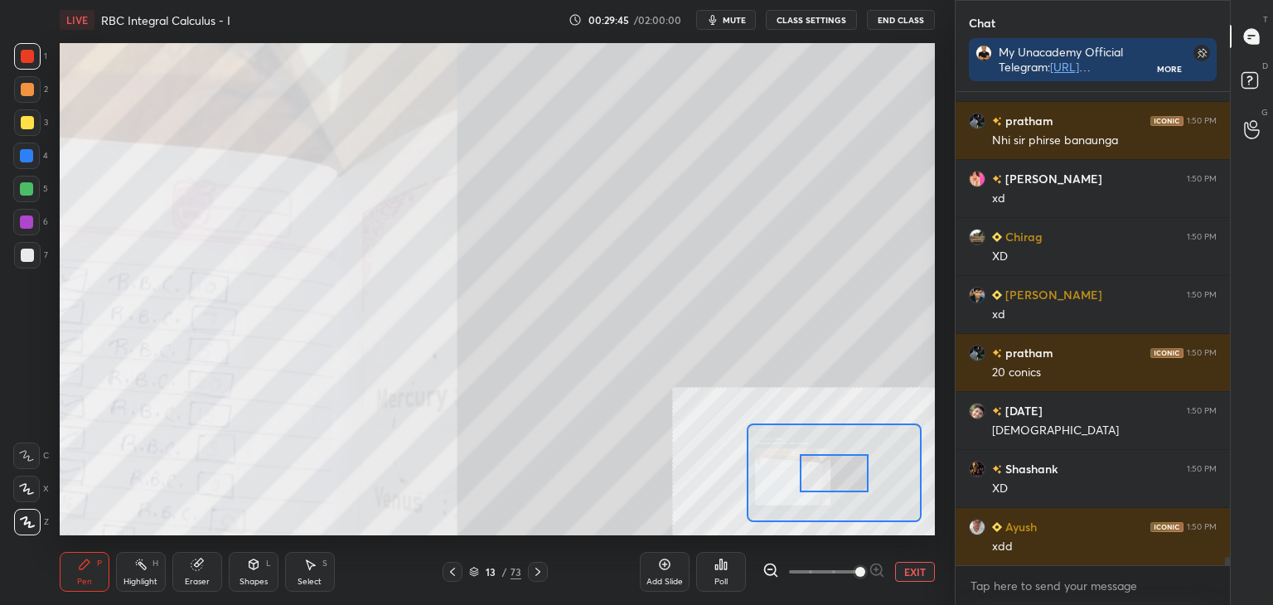
scroll to position [28002, 0]
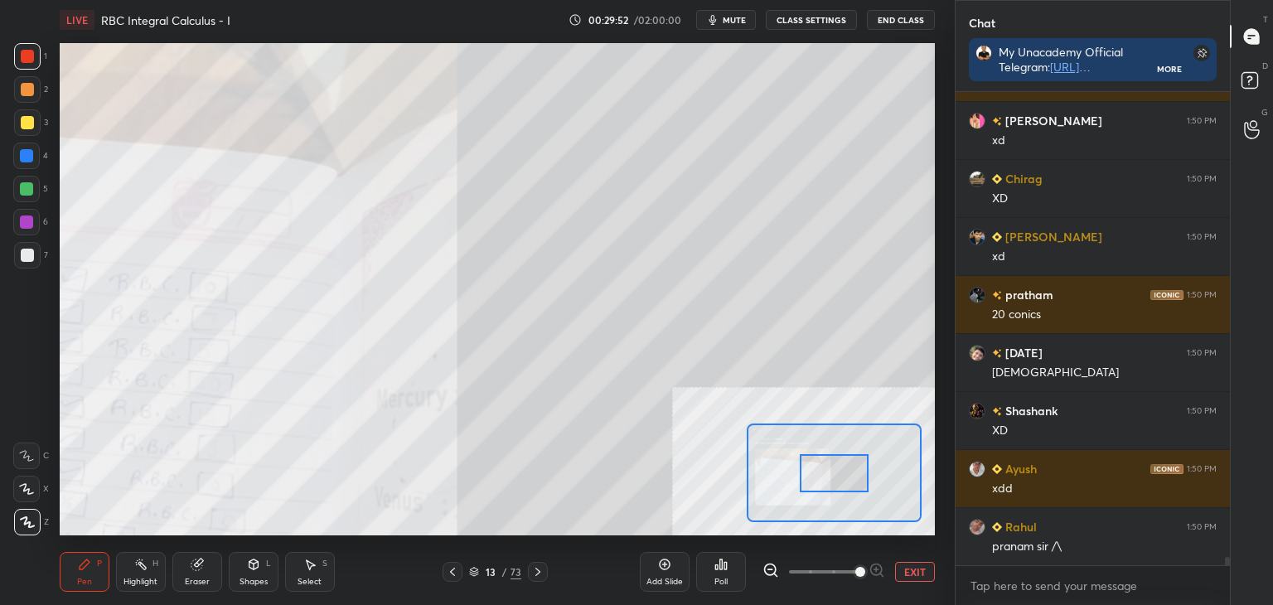
click at [918, 574] on button "EXIT" at bounding box center [915, 572] width 40 height 20
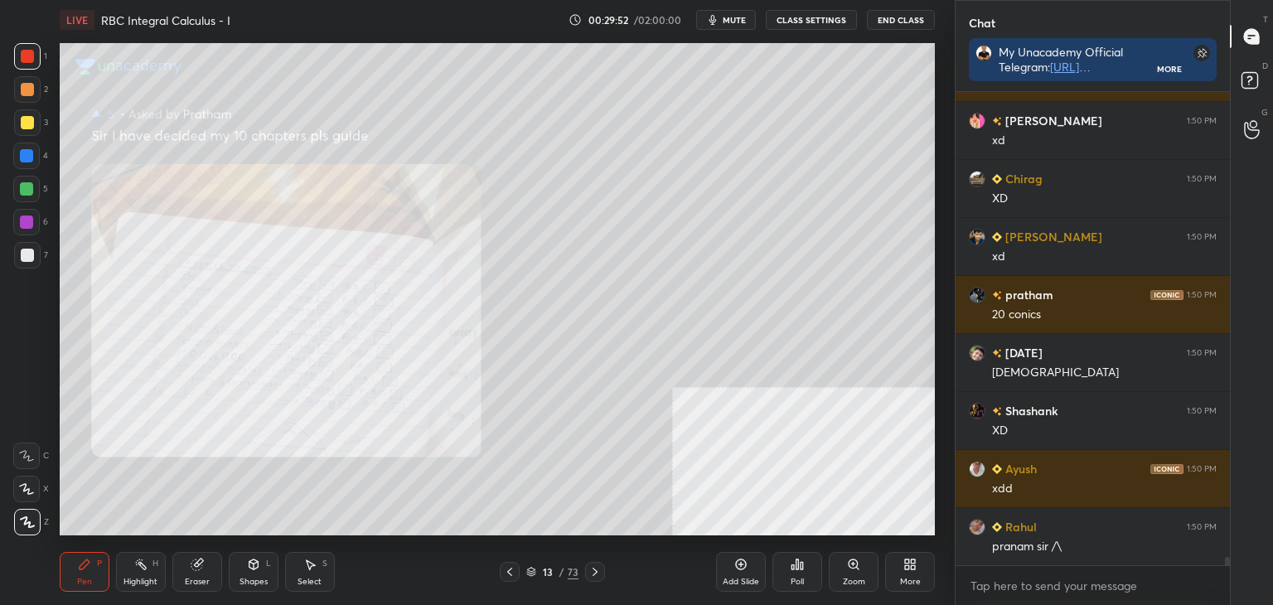
click at [507, 566] on icon at bounding box center [509, 571] width 13 height 13
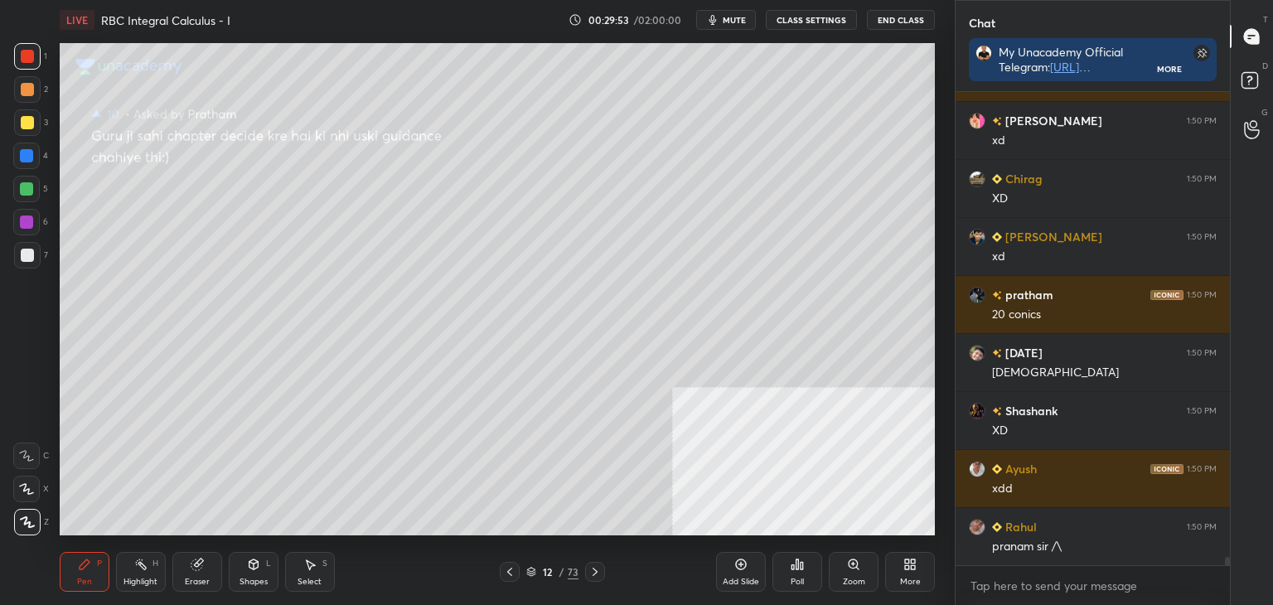
click at [508, 569] on icon at bounding box center [509, 571] width 13 height 13
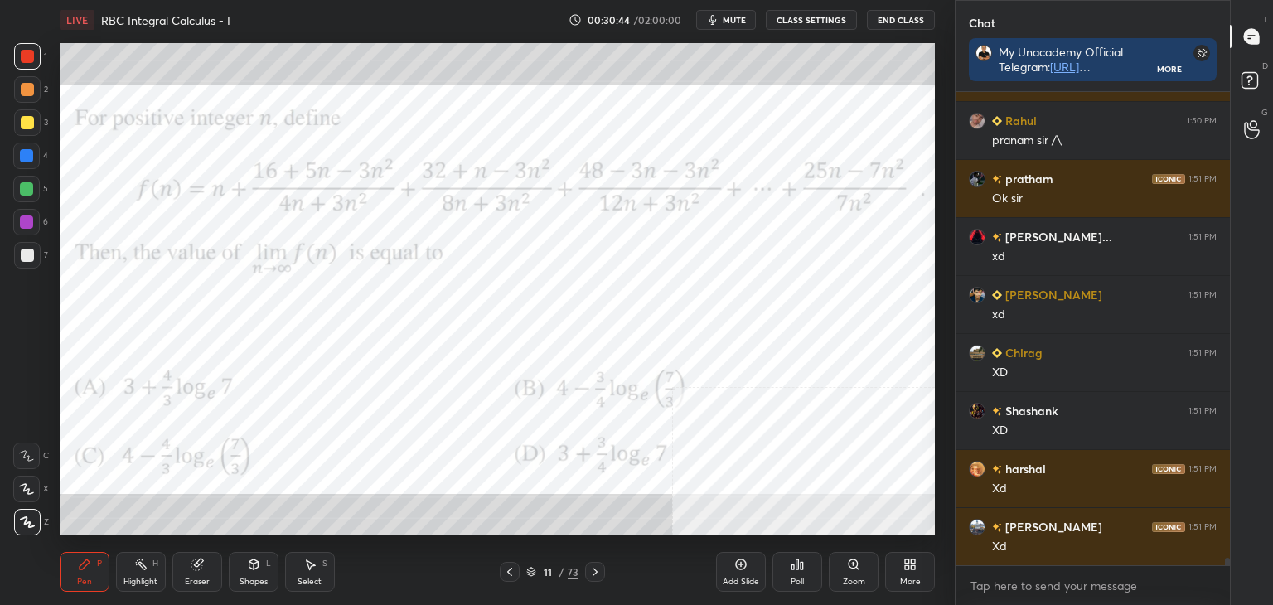
scroll to position [28466, 0]
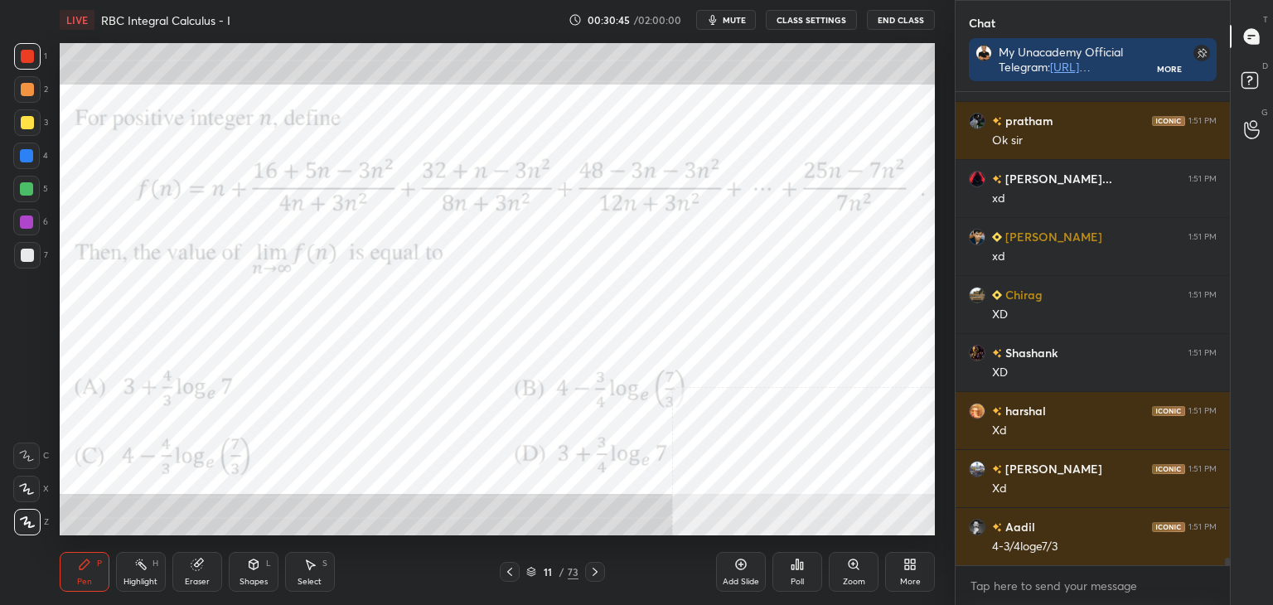
click at [138, 581] on div "Highlight" at bounding box center [140, 582] width 34 height 8
click at [80, 578] on div "Pen" at bounding box center [84, 582] width 15 height 8
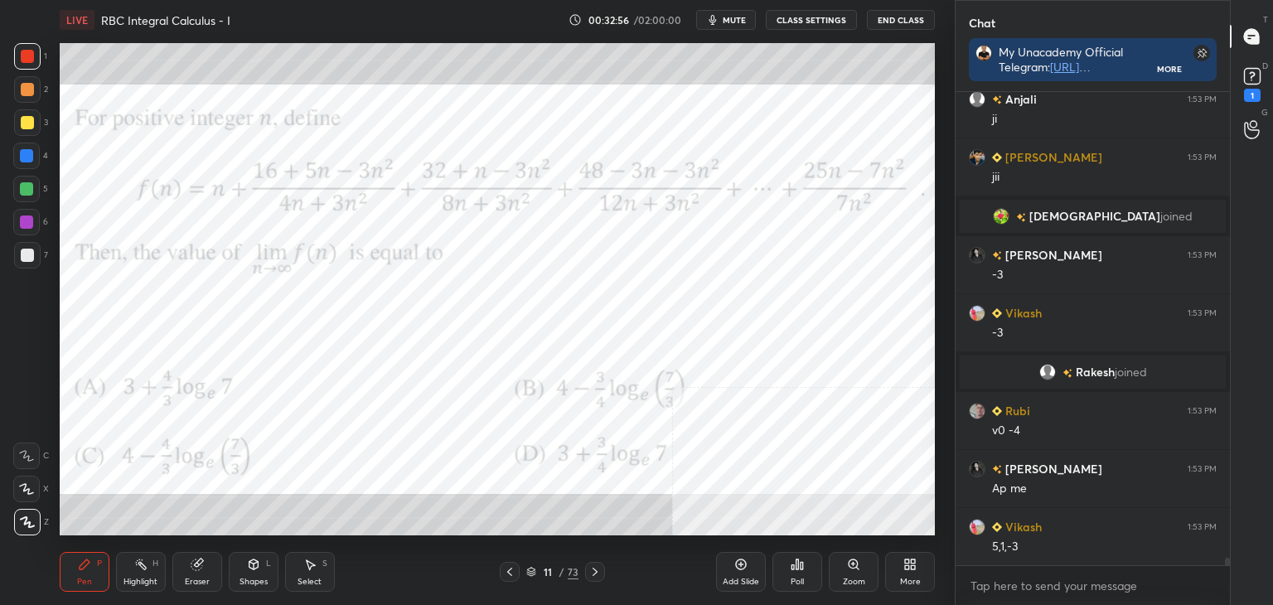
scroll to position [29164, 0]
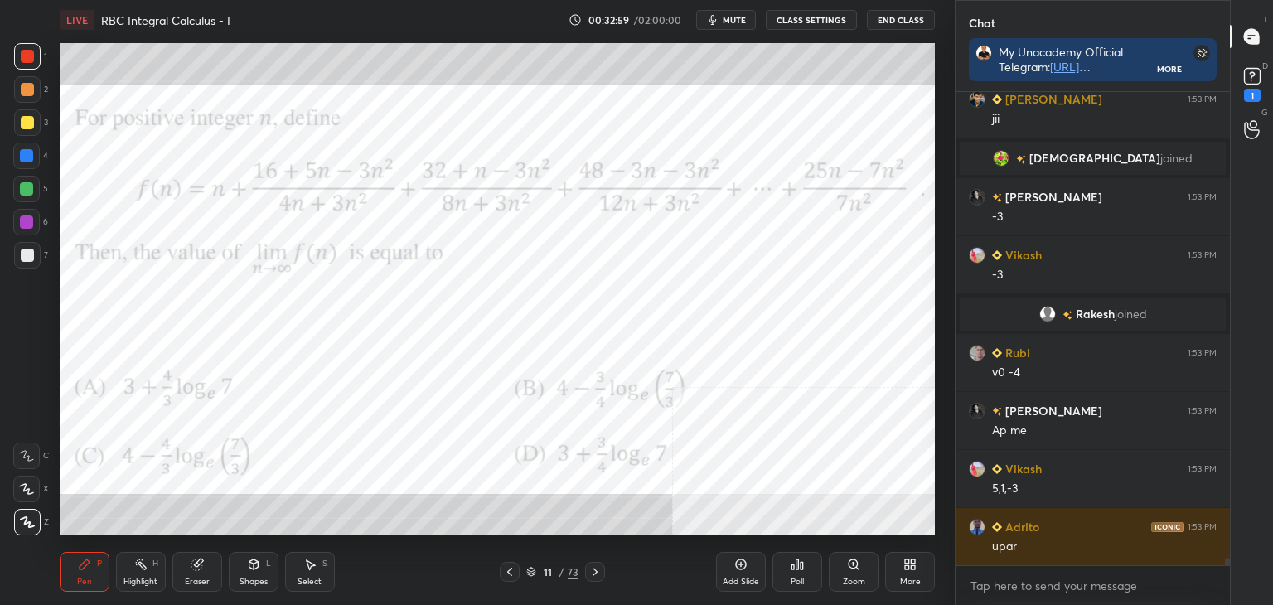
click at [191, 578] on div "Eraser" at bounding box center [197, 582] width 25 height 8
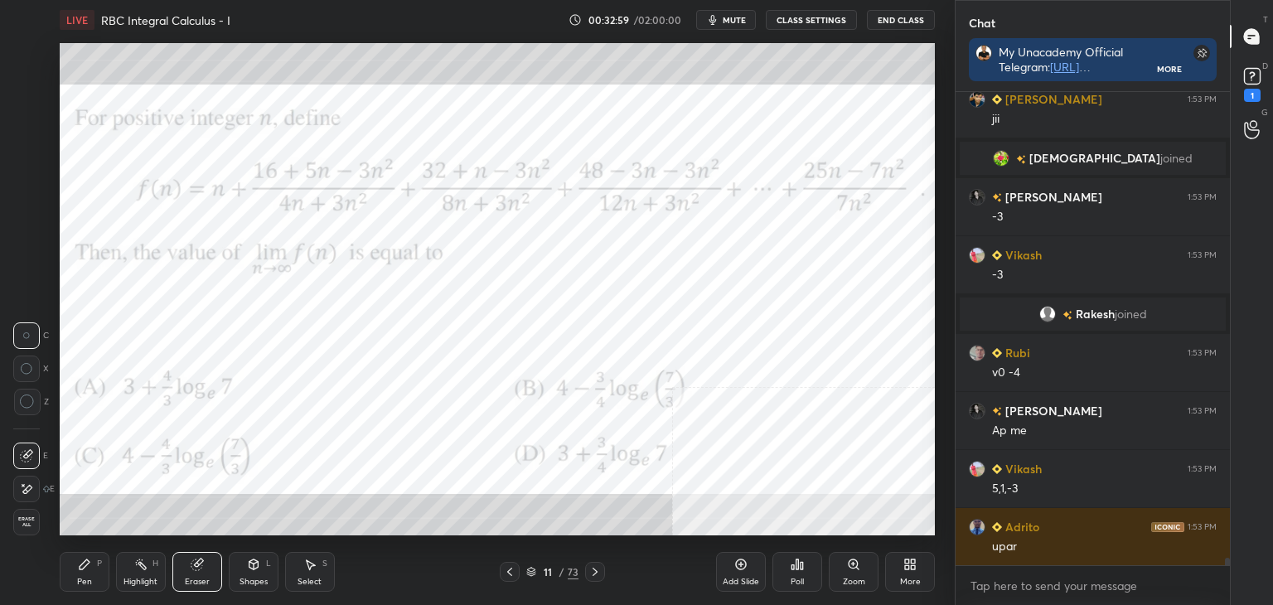
scroll to position [29222, 0]
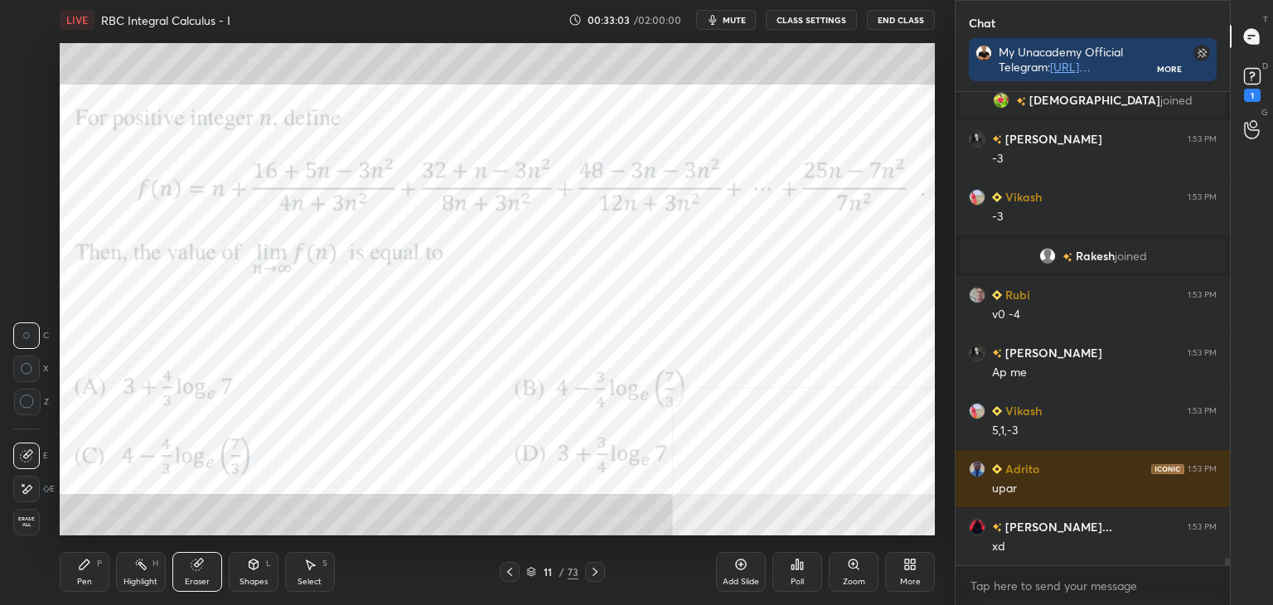
click at [79, 585] on div "Pen" at bounding box center [84, 582] width 15 height 8
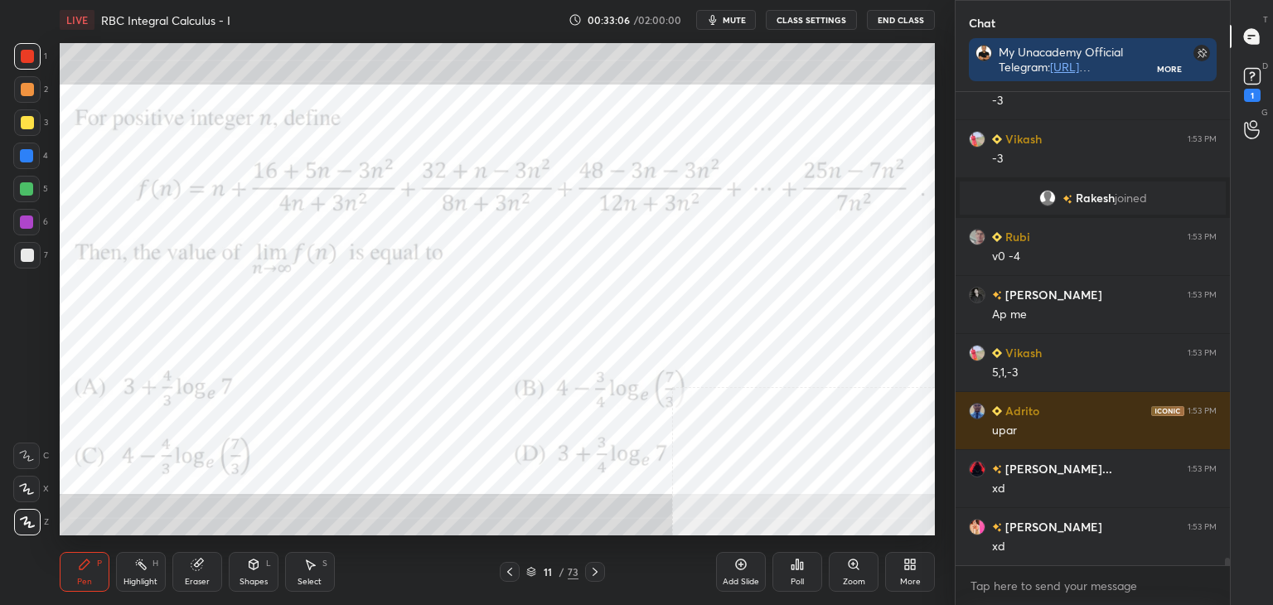
scroll to position [29338, 0]
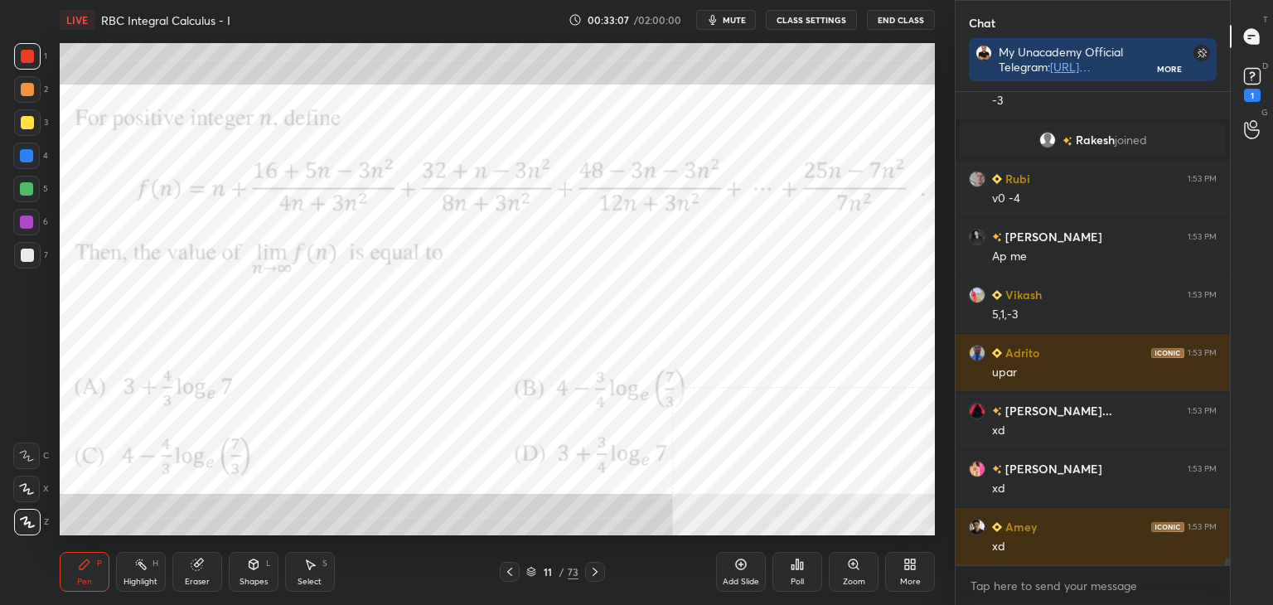
drag, startPoint x: 192, startPoint y: 571, endPoint x: 213, endPoint y: 538, distance: 39.1
click at [194, 571] on div "Eraser" at bounding box center [197, 572] width 50 height 40
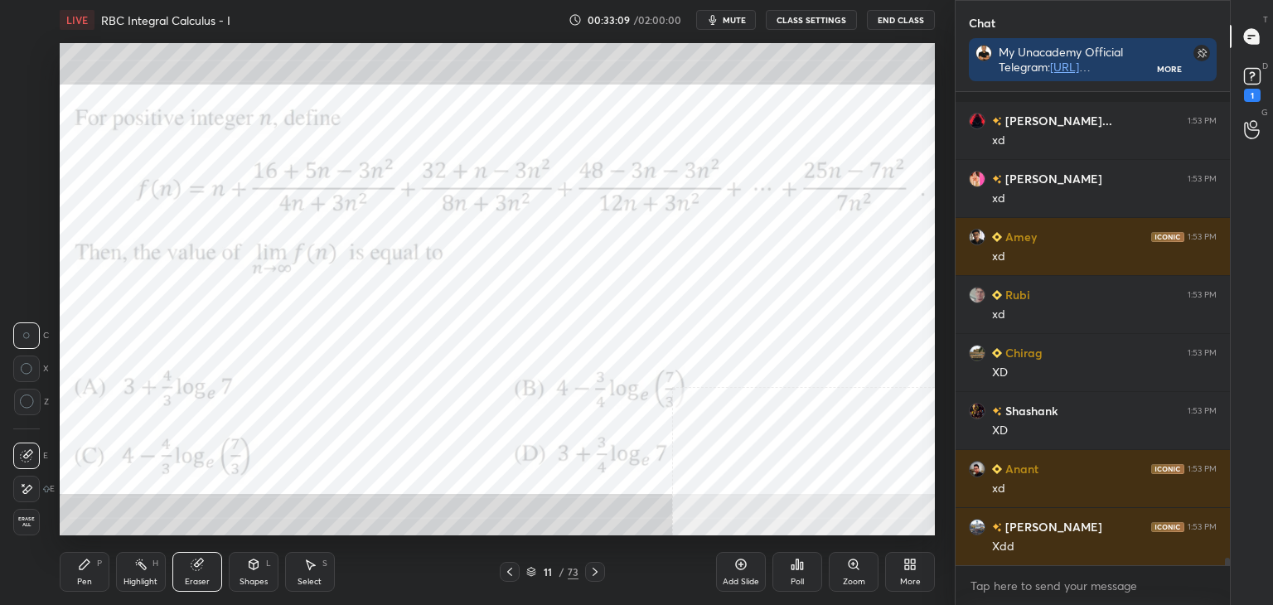
scroll to position [29744, 0]
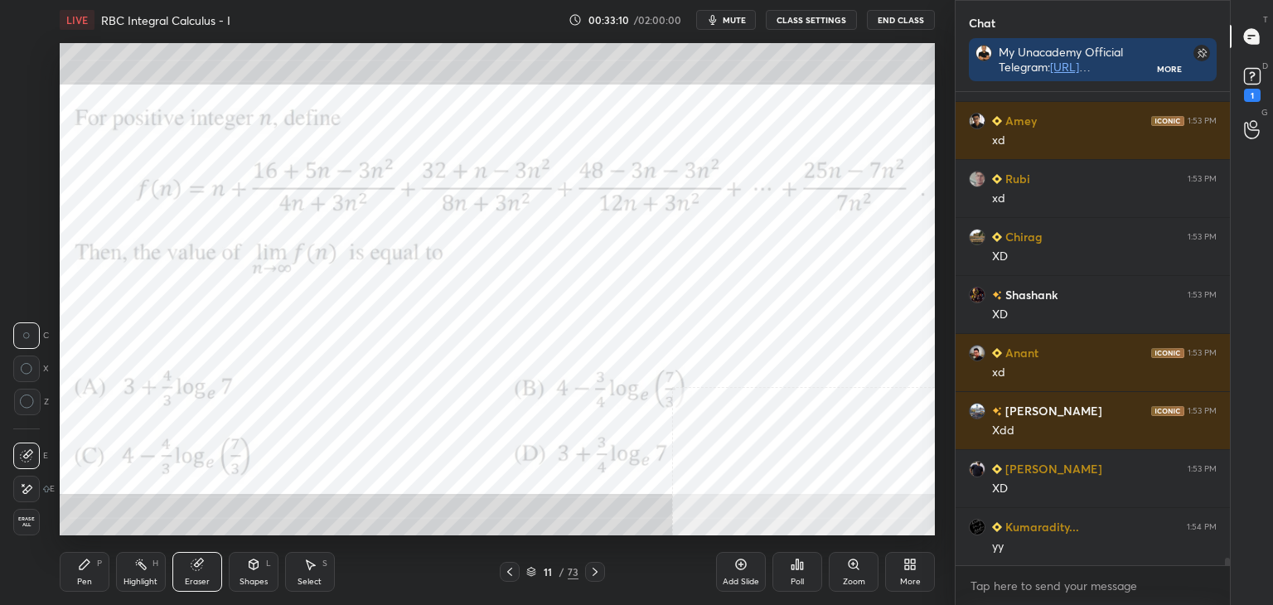
click at [82, 582] on div "Pen" at bounding box center [84, 582] width 15 height 8
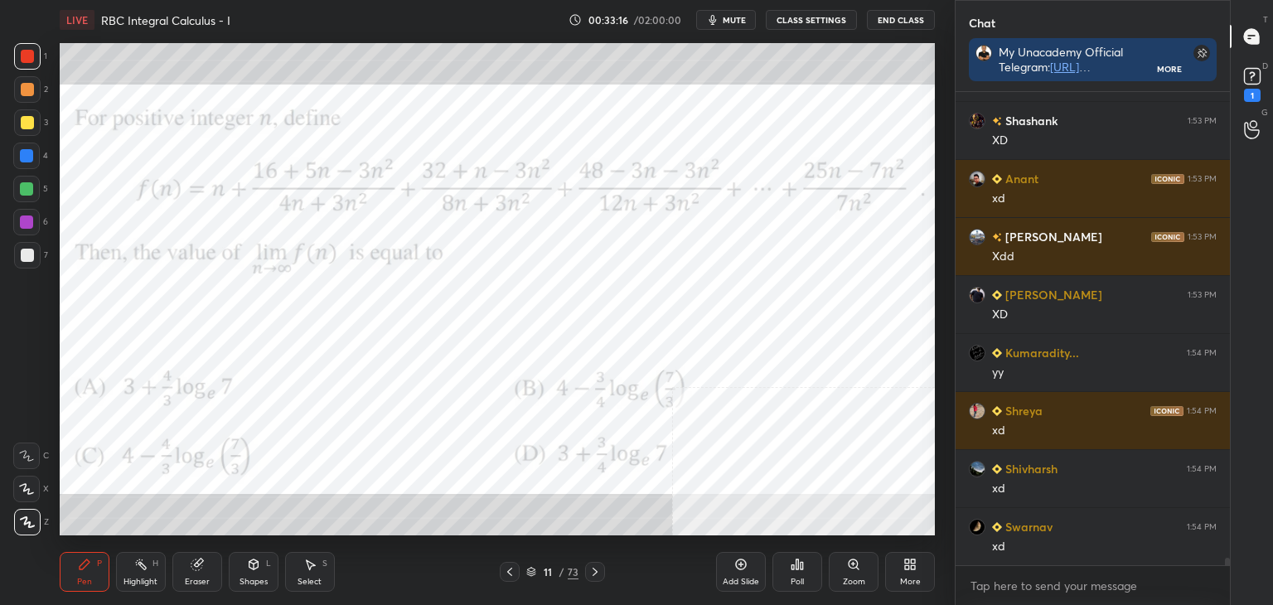
scroll to position [29976, 0]
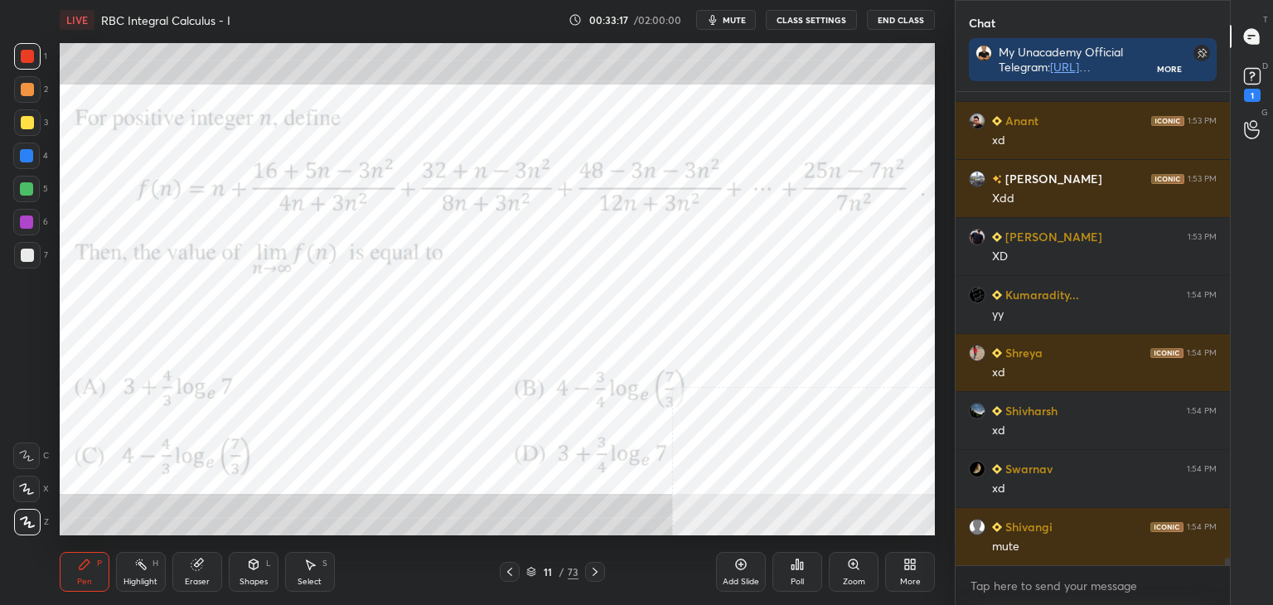
click at [319, 569] on div "Select S" at bounding box center [310, 572] width 50 height 40
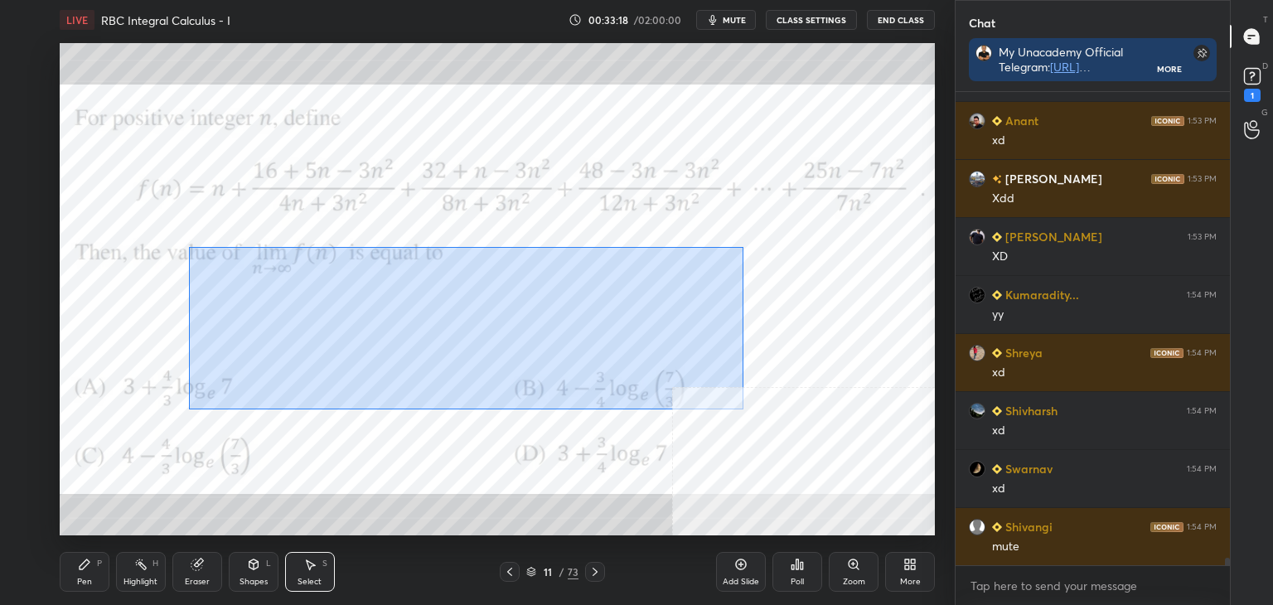
drag, startPoint x: 192, startPoint y: 249, endPoint x: 783, endPoint y: 406, distance: 611.6
click at [783, 411] on div "0 ° Undo Copy Duplicate Duplicate to new slide Delete" at bounding box center [497, 289] width 875 height 492
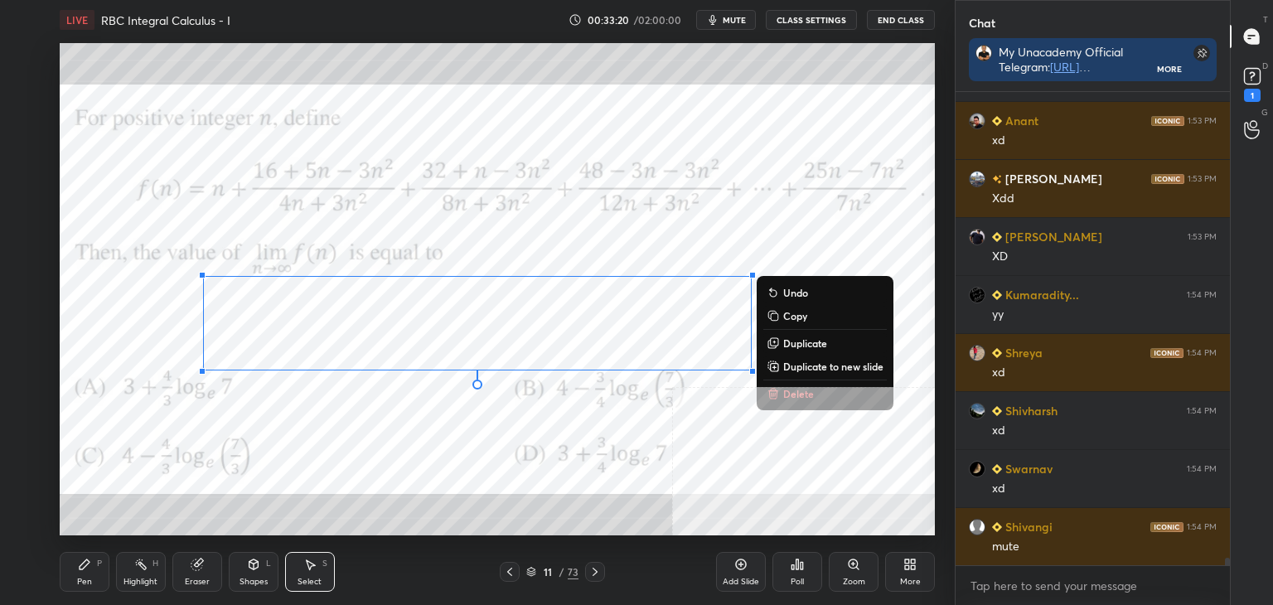
scroll to position [30035, 0]
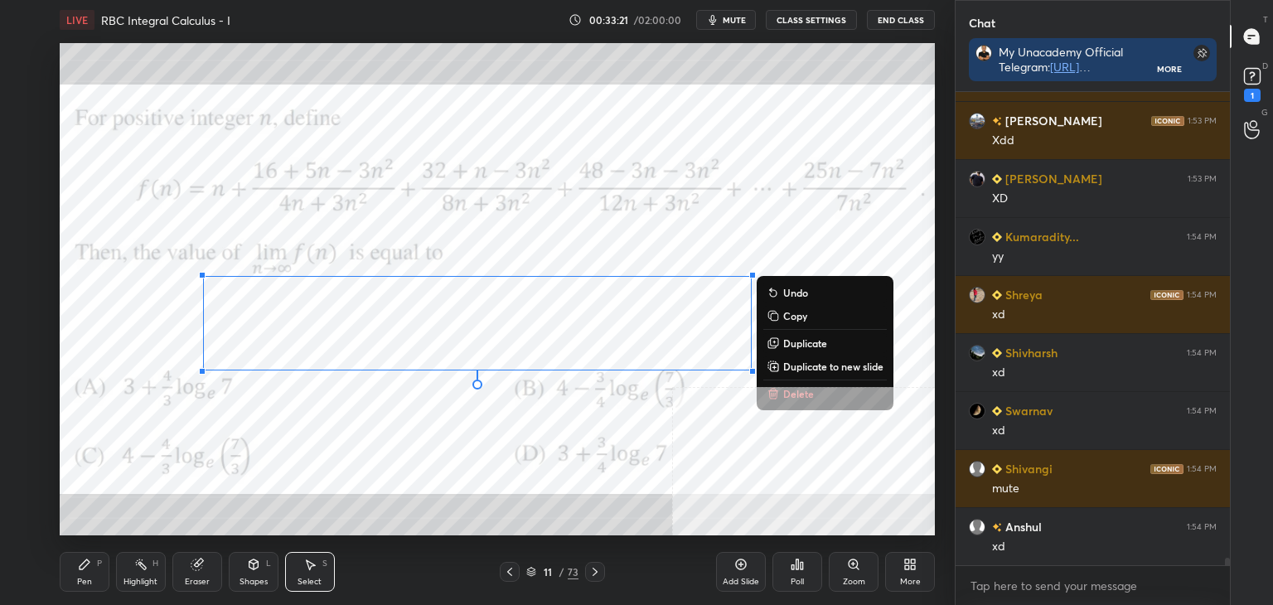
click at [833, 366] on p "Duplicate to new slide" at bounding box center [833, 366] width 100 height 13
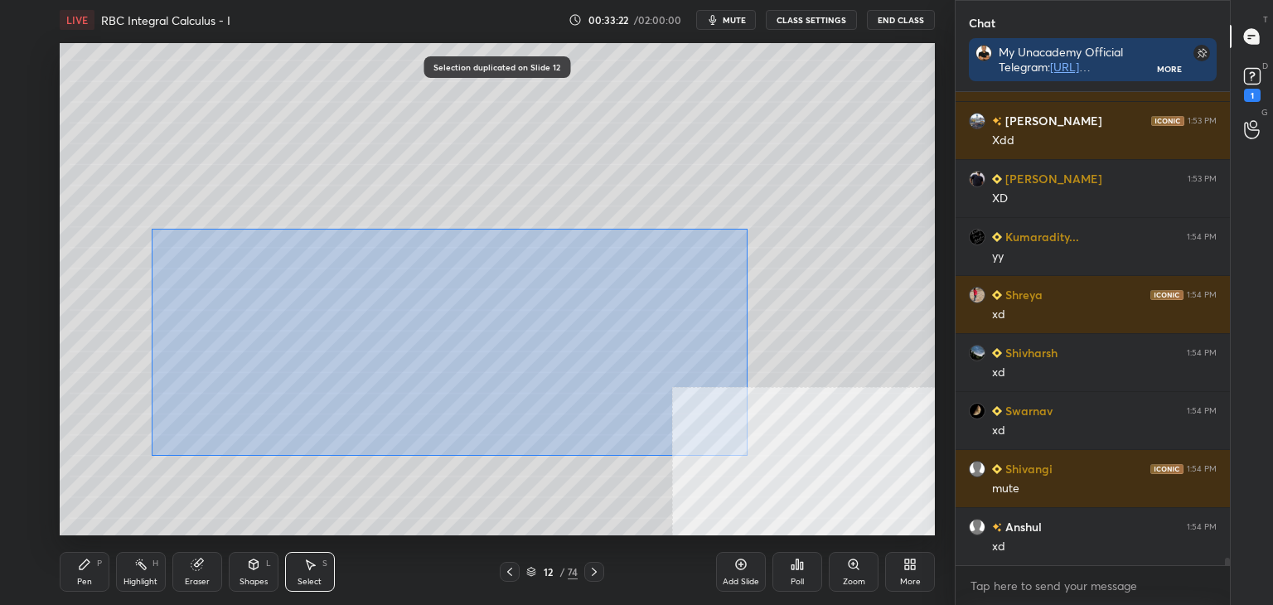
drag, startPoint x: 182, startPoint y: 243, endPoint x: 763, endPoint y: 460, distance: 619.5
click at [763, 460] on div "0 ° Undo Copy Duplicate Duplicate to new slide Delete" at bounding box center [497, 289] width 875 height 492
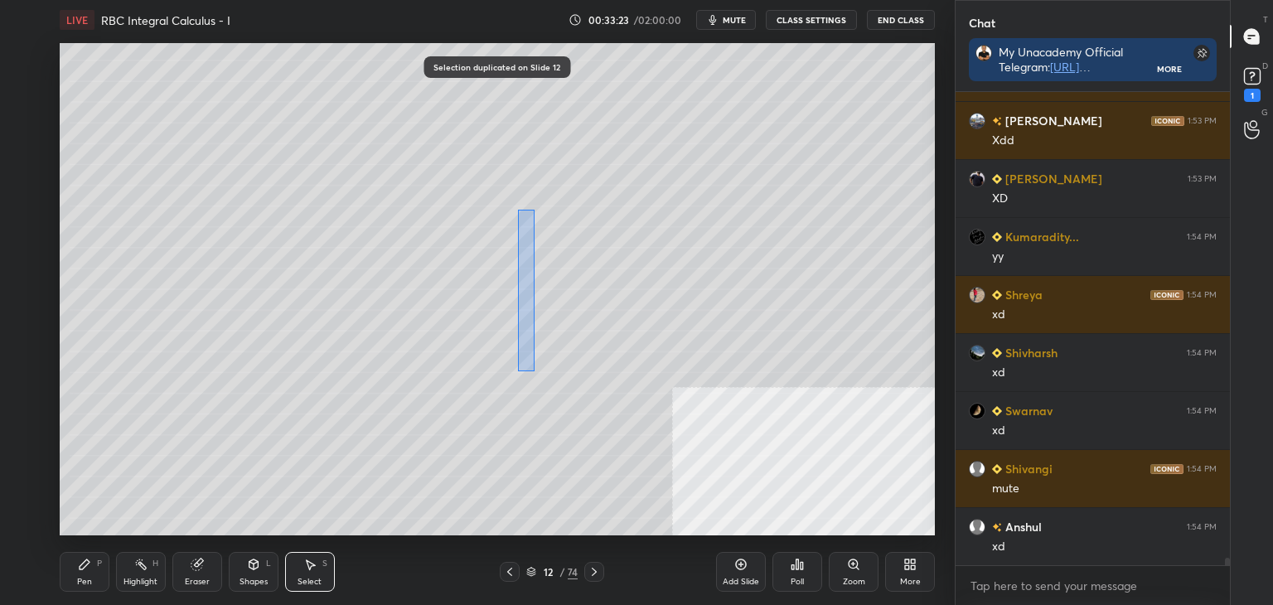
drag, startPoint x: 516, startPoint y: 295, endPoint x: 528, endPoint y: 172, distance: 124.1
click at [528, 172] on div "0 ° Undo Copy Duplicate Duplicate to new slide Delete" at bounding box center [497, 289] width 875 height 492
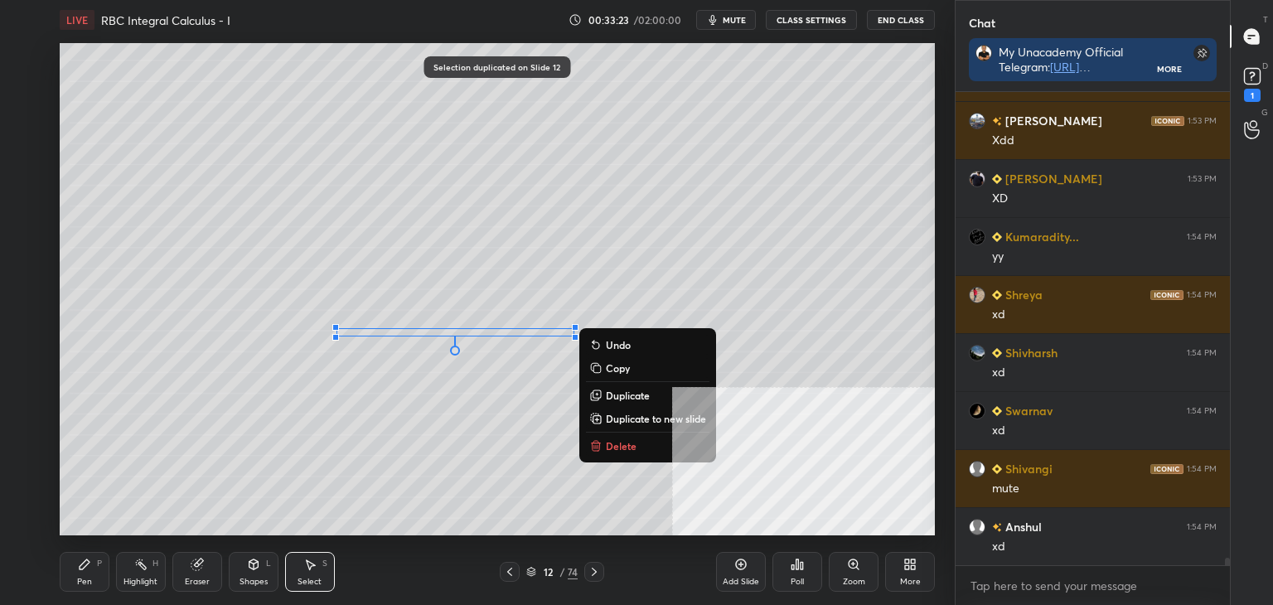
scroll to position [30093, 0]
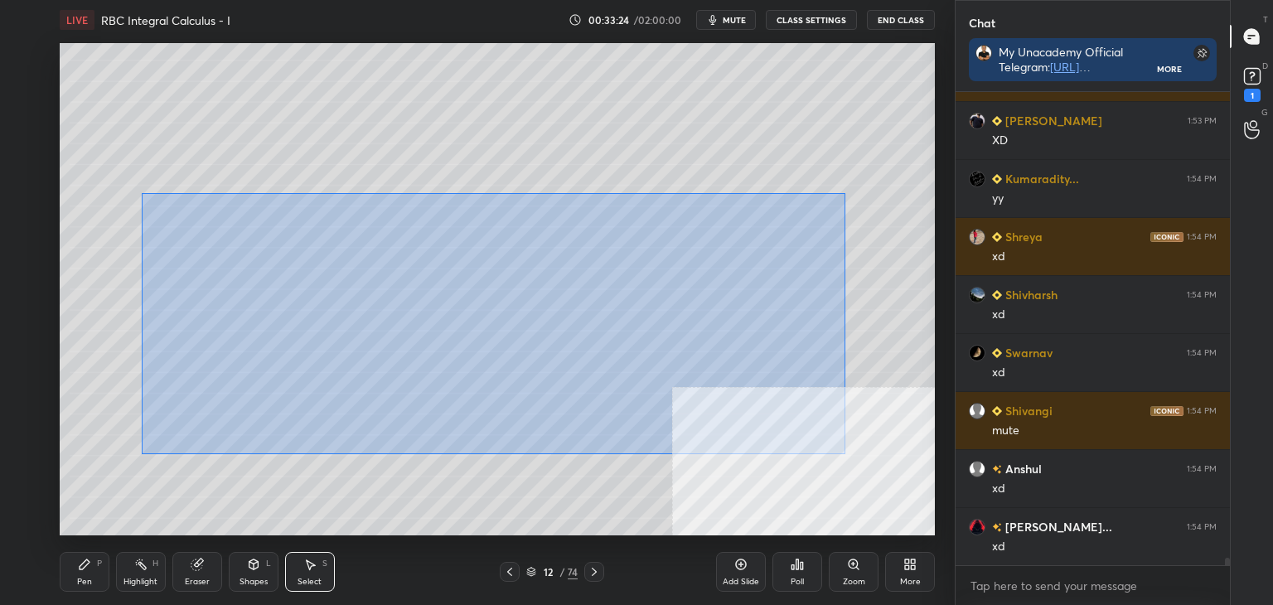
drag, startPoint x: 146, startPoint y: 196, endPoint x: 833, endPoint y: 441, distance: 729.6
click at [833, 441] on div "0 ° Undo Copy Duplicate Duplicate to new slide Delete" at bounding box center [497, 289] width 875 height 492
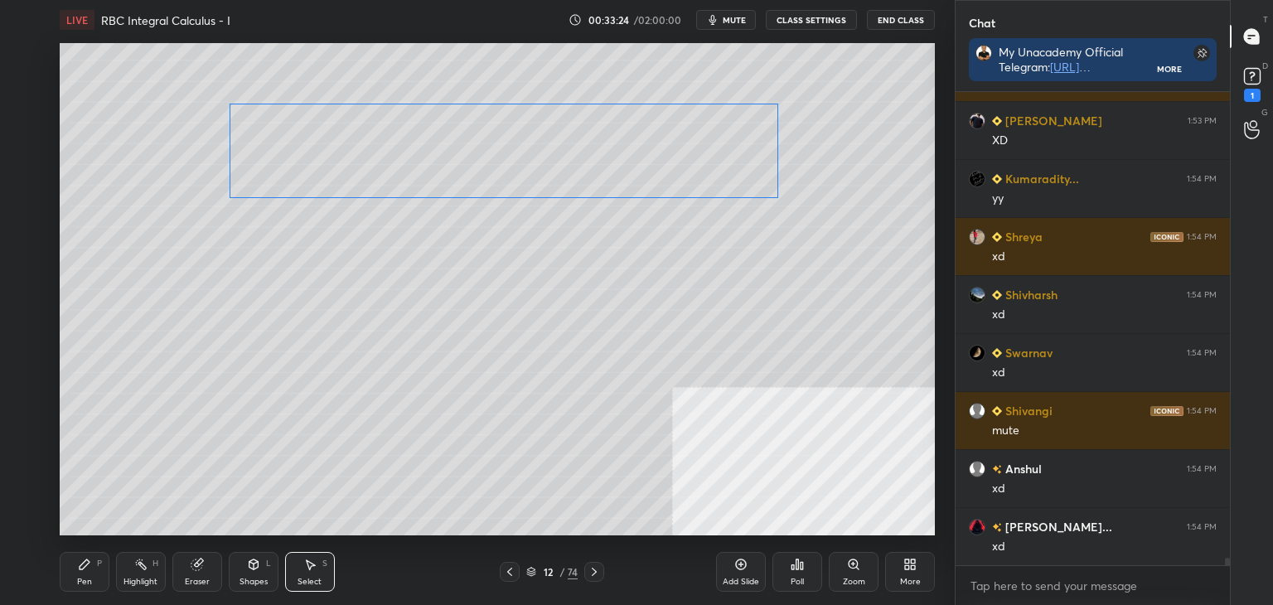
drag, startPoint x: 516, startPoint y: 277, endPoint x: 459, endPoint y: 251, distance: 62.7
click at [537, 167] on div "0 ° Undo Copy Duplicate Duplicate to new slide Delete" at bounding box center [497, 289] width 875 height 492
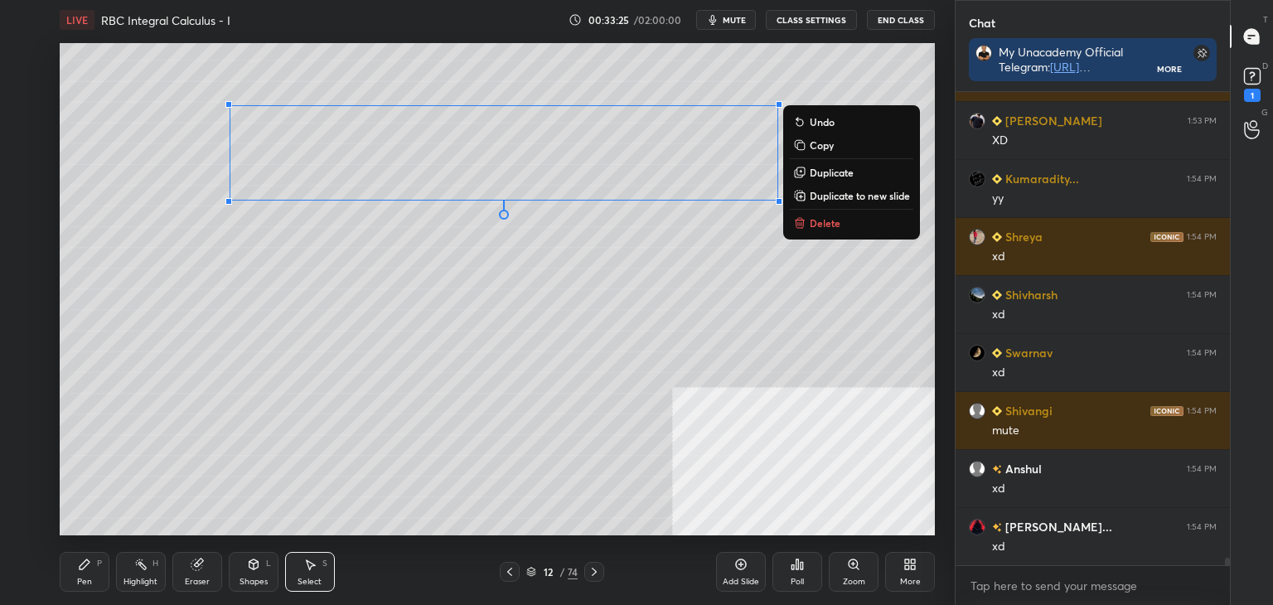
click at [395, 349] on div "0 ° Undo Copy Duplicate Duplicate to new slide Delete" at bounding box center [497, 289] width 875 height 492
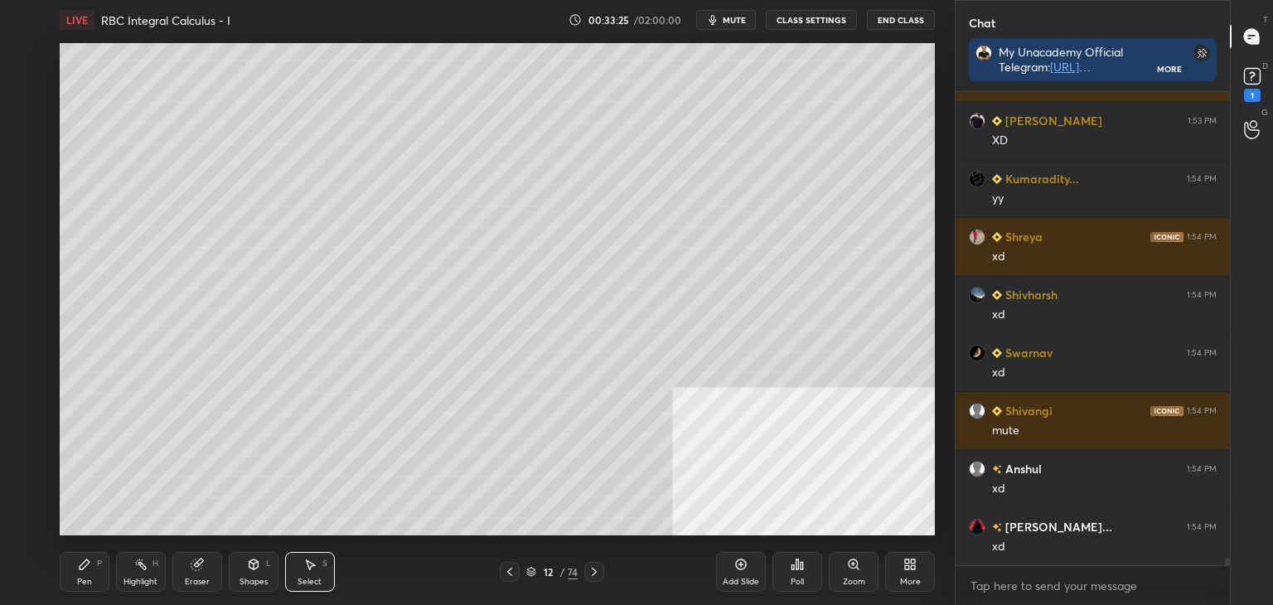
click at [90, 578] on div "Pen" at bounding box center [84, 582] width 15 height 8
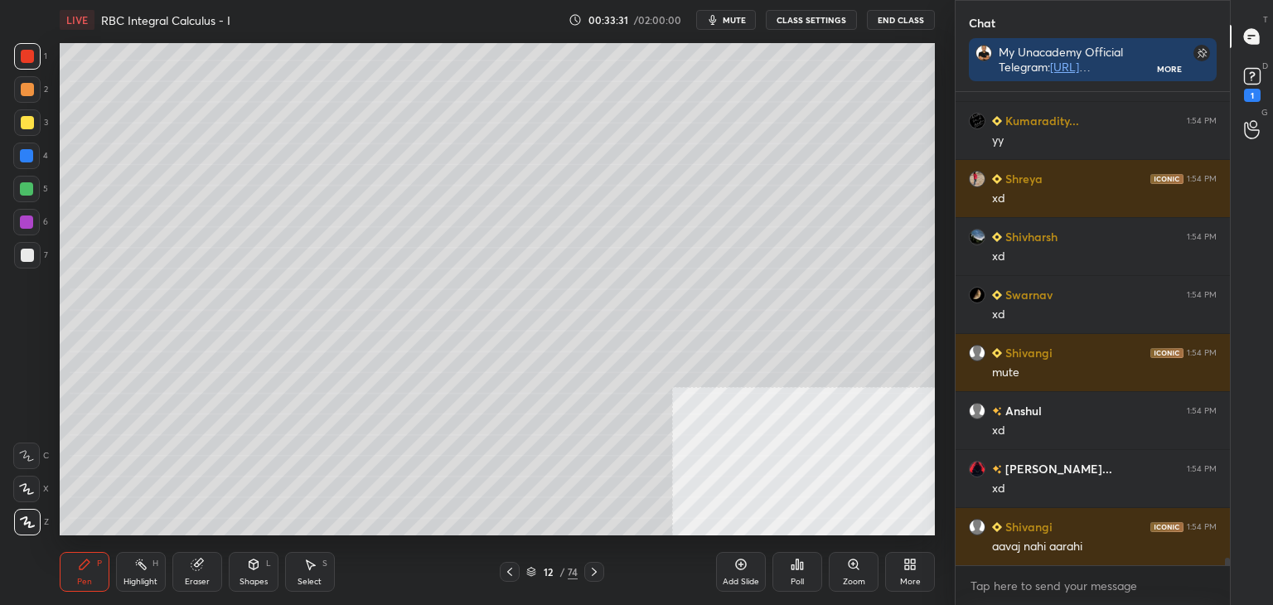
scroll to position [30190, 0]
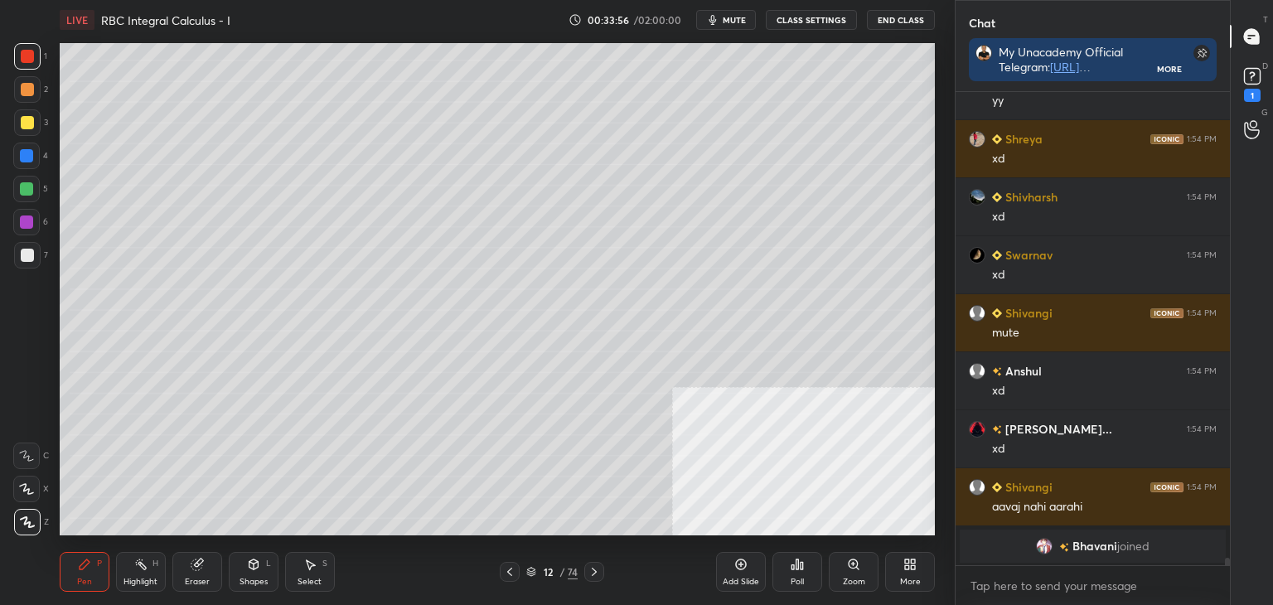
click at [186, 565] on div "Eraser" at bounding box center [197, 572] width 50 height 40
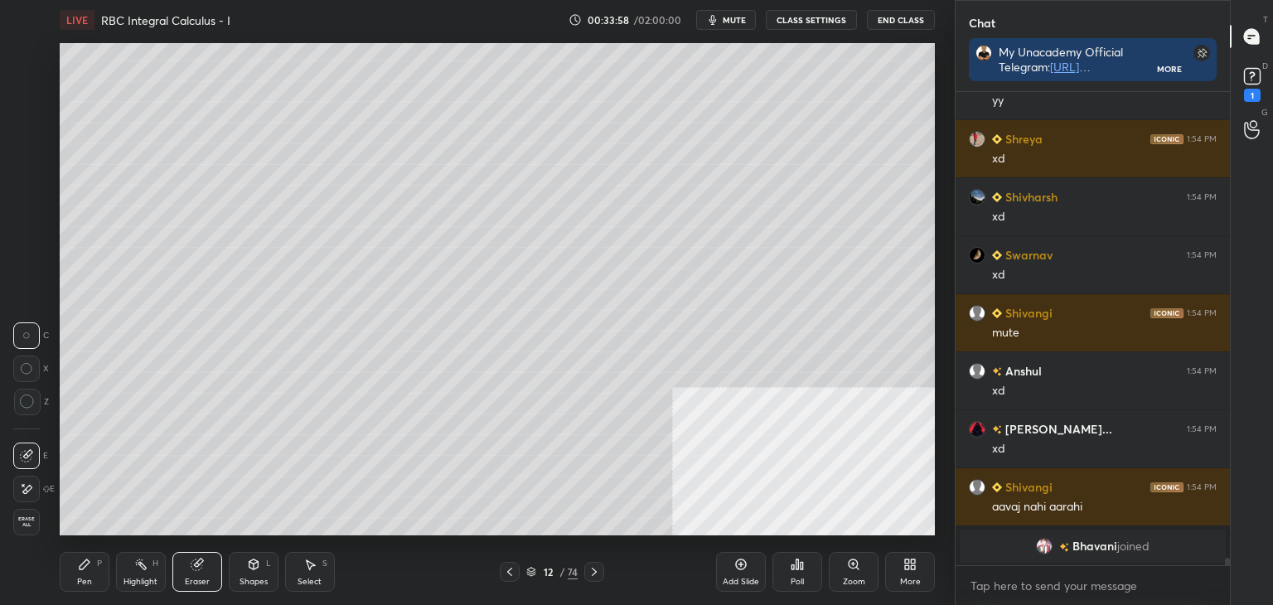
drag, startPoint x: 84, startPoint y: 586, endPoint x: 111, endPoint y: 540, distance: 53.2
click at [83, 580] on div "Pen" at bounding box center [84, 582] width 15 height 8
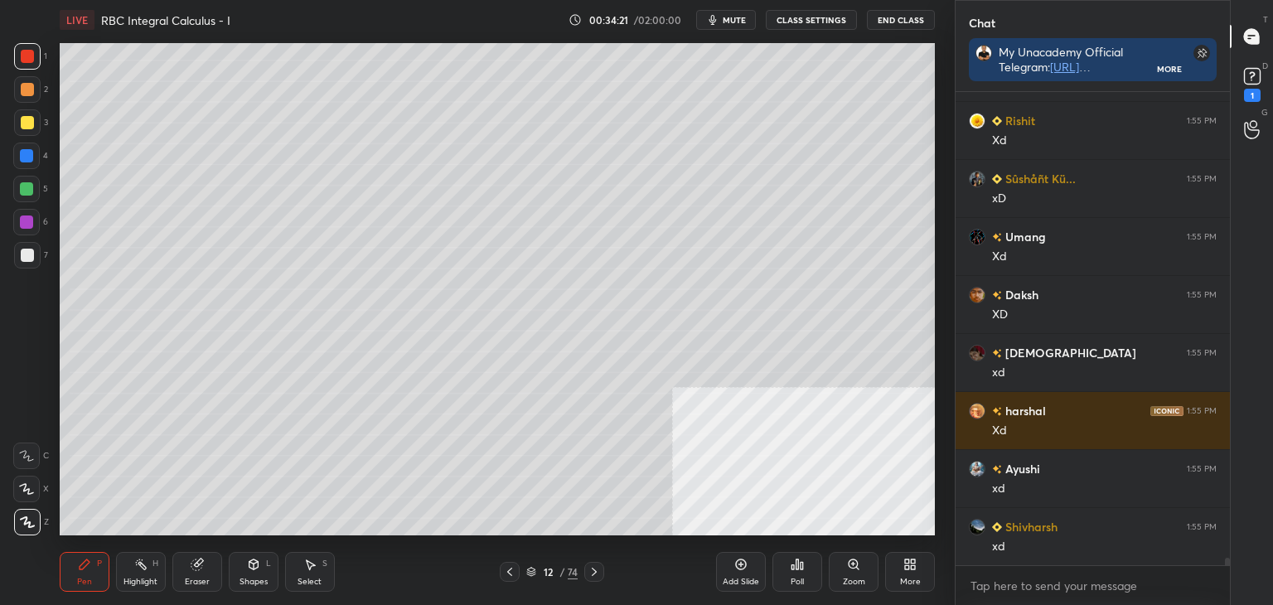
scroll to position [31178, 0]
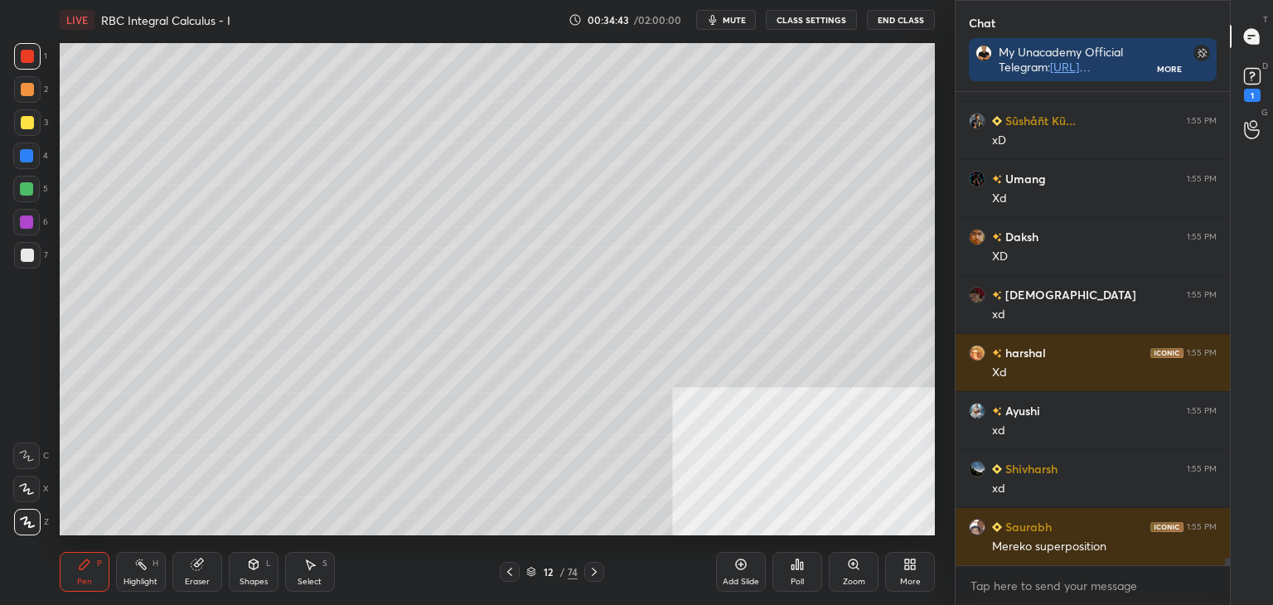
drag, startPoint x: 299, startPoint y: 579, endPoint x: 329, endPoint y: 555, distance: 38.3
click at [298, 578] on div "Select" at bounding box center [310, 582] width 24 height 8
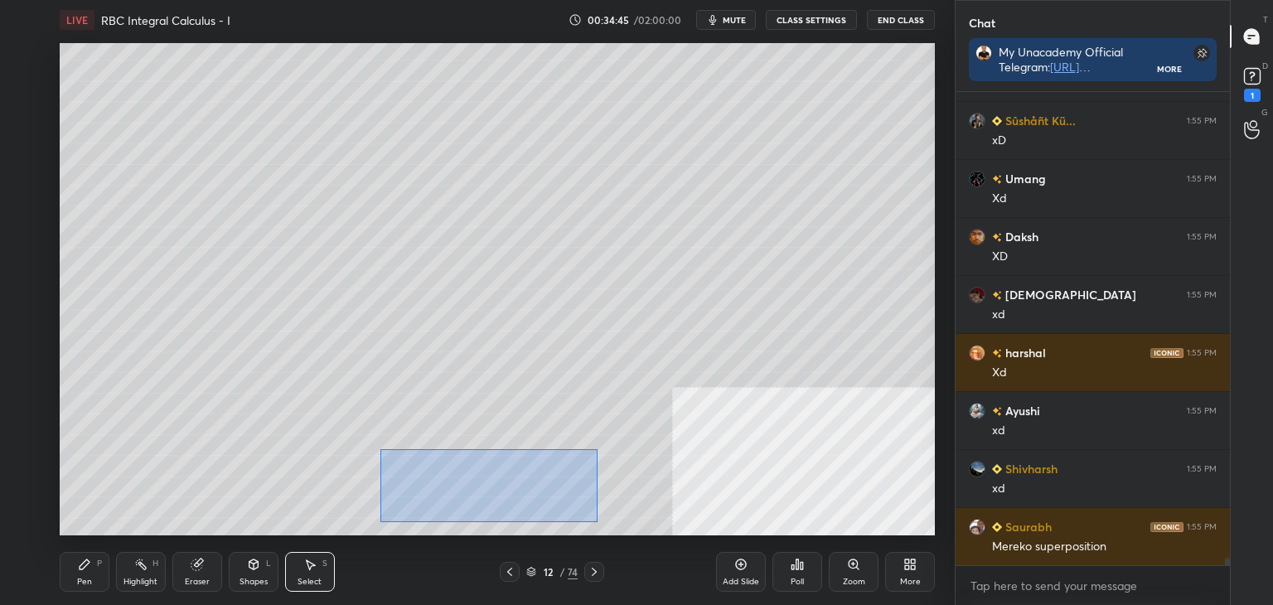
drag, startPoint x: 381, startPoint y: 449, endPoint x: 603, endPoint y: 516, distance: 231.0
click at [600, 521] on div "0 ° Undo Copy Duplicate Duplicate to new slide Delete" at bounding box center [497, 289] width 875 height 492
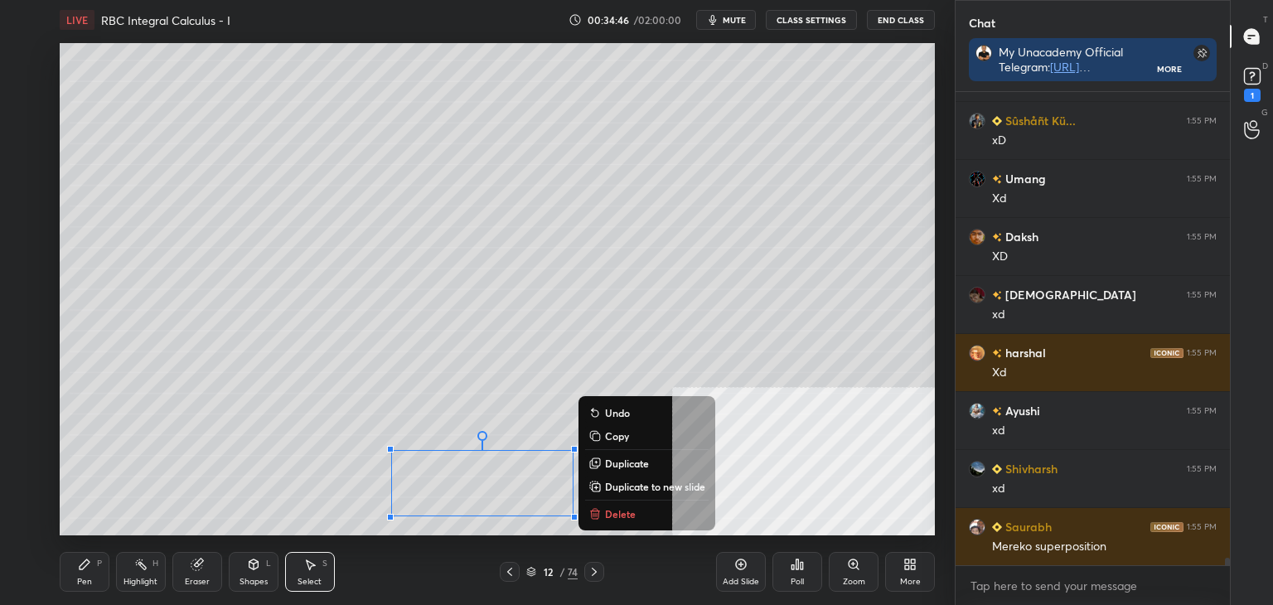
drag, startPoint x: 623, startPoint y: 487, endPoint x: 556, endPoint y: 475, distance: 68.1
click at [623, 486] on p "Duplicate to new slide" at bounding box center [655, 486] width 100 height 13
drag, startPoint x: 408, startPoint y: 441, endPoint x: 557, endPoint y: 505, distance: 162.3
click at [614, 532] on div "0 ° Undo Copy Duplicate Duplicate to new slide Delete" at bounding box center [497, 289] width 875 height 492
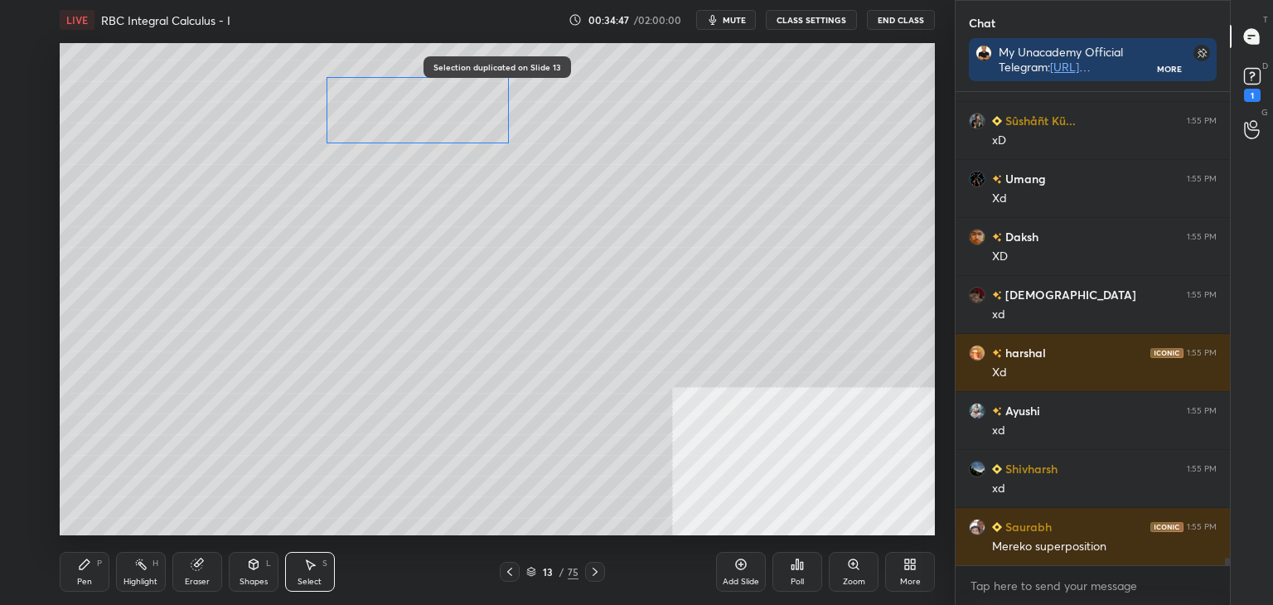
drag, startPoint x: 492, startPoint y: 477, endPoint x: 428, endPoint y: 130, distance: 352.3
click at [441, 119] on div "0 ° Undo Copy Duplicate Duplicate to new slide Delete" at bounding box center [497, 289] width 875 height 492
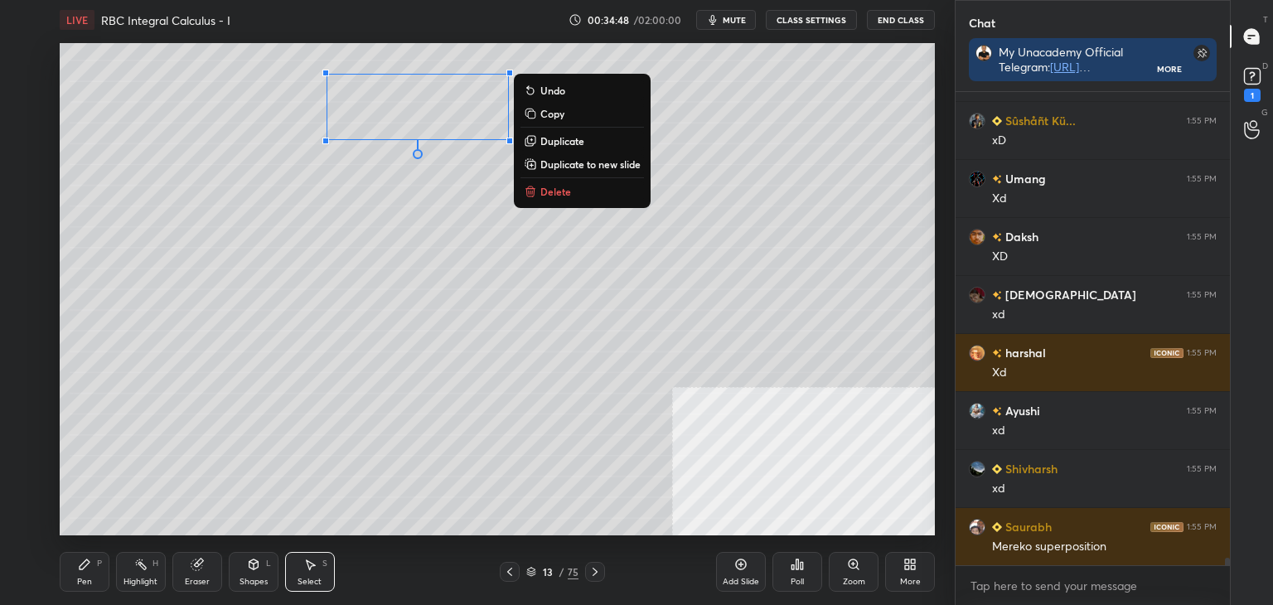
click at [72, 579] on div "Pen P" at bounding box center [85, 572] width 50 height 40
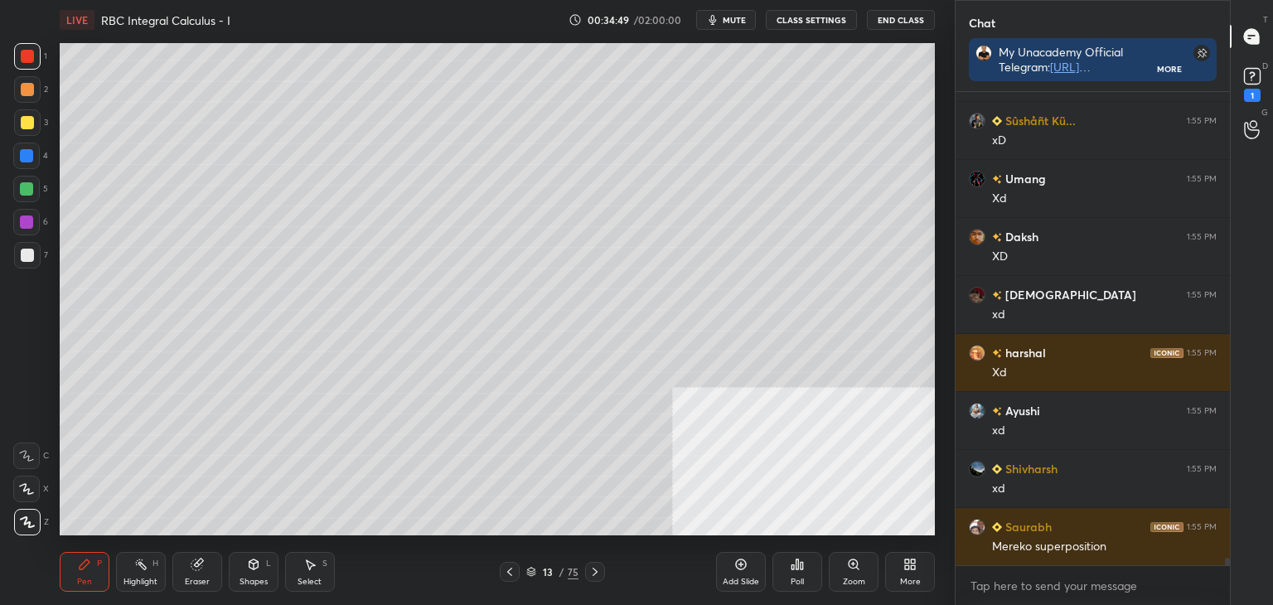
click at [17, 253] on div at bounding box center [27, 255] width 27 height 27
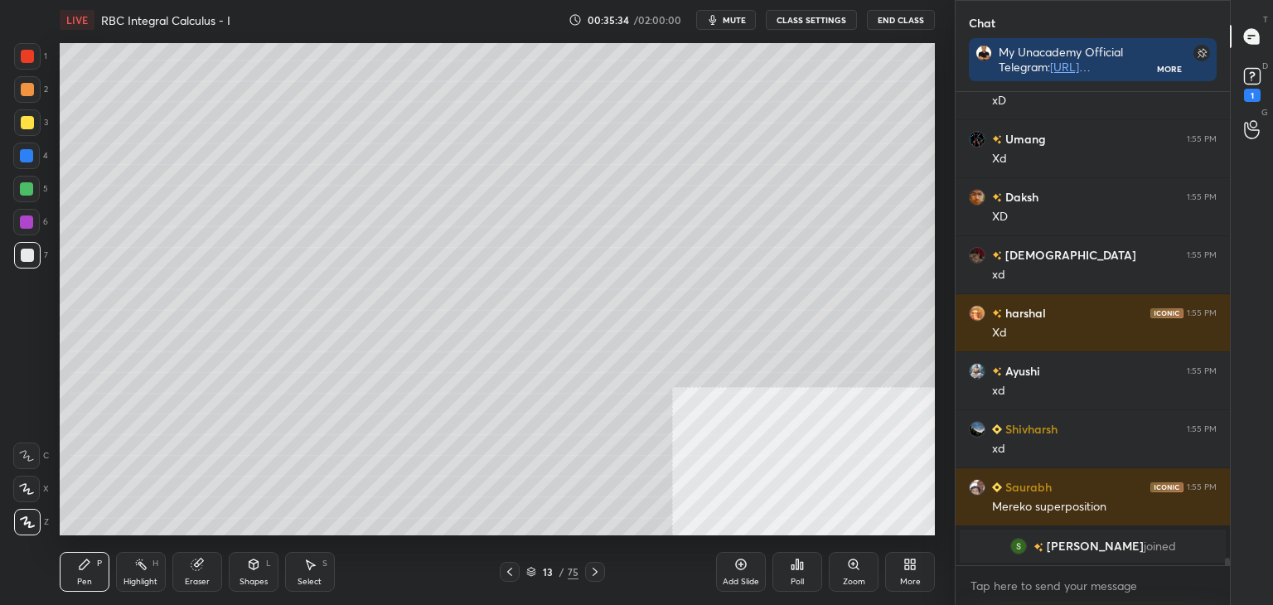
drag, startPoint x: 307, startPoint y: 579, endPoint x: 306, endPoint y: 540, distance: 39.0
click at [307, 575] on div "Select S" at bounding box center [310, 572] width 50 height 40
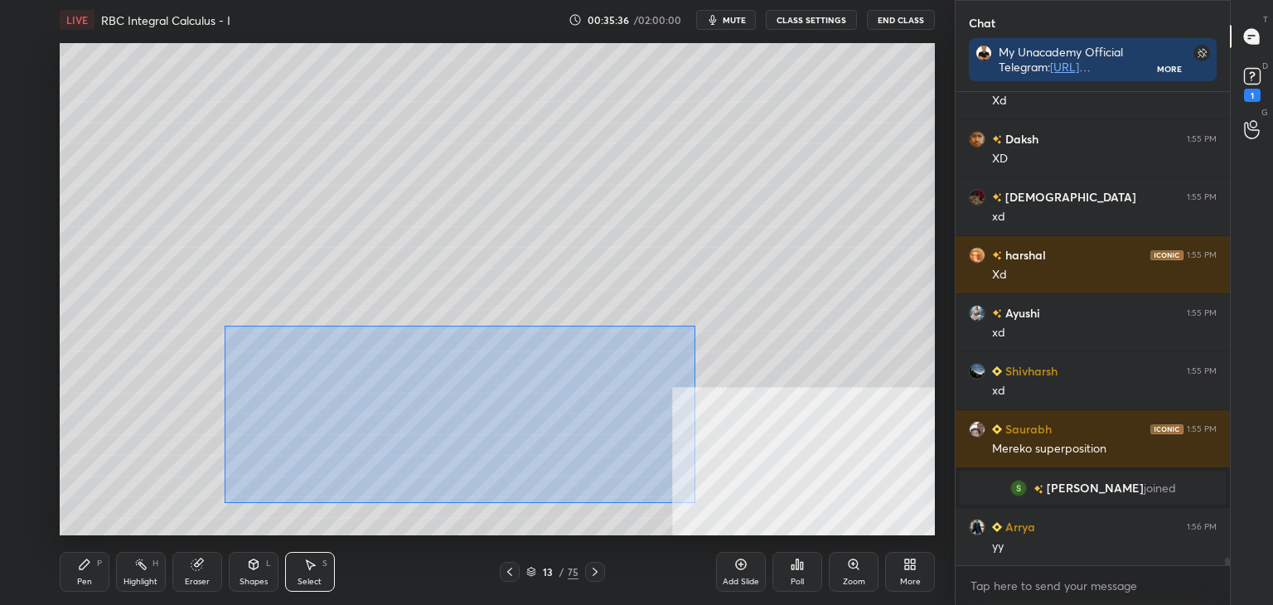
scroll to position [30913, 0]
drag, startPoint x: 225, startPoint y: 323, endPoint x: 655, endPoint y: 478, distance: 456.5
click at [693, 498] on div "0 ° Undo Copy Duplicate Duplicate to new slide Delete" at bounding box center [497, 289] width 875 height 492
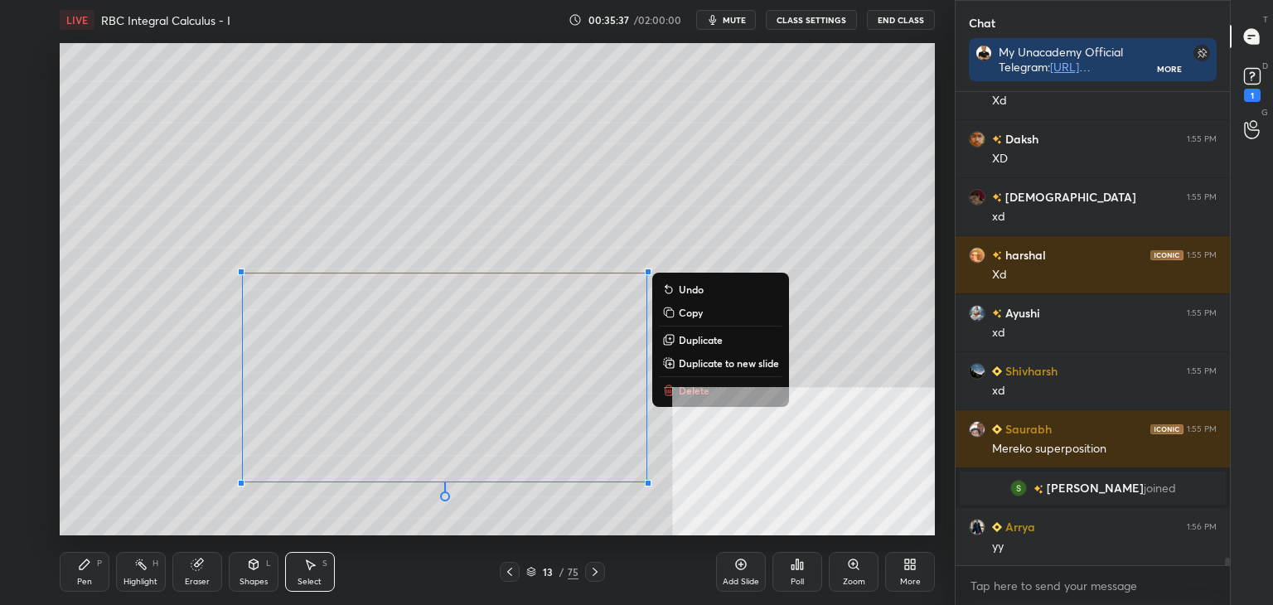
scroll to position [30971, 0]
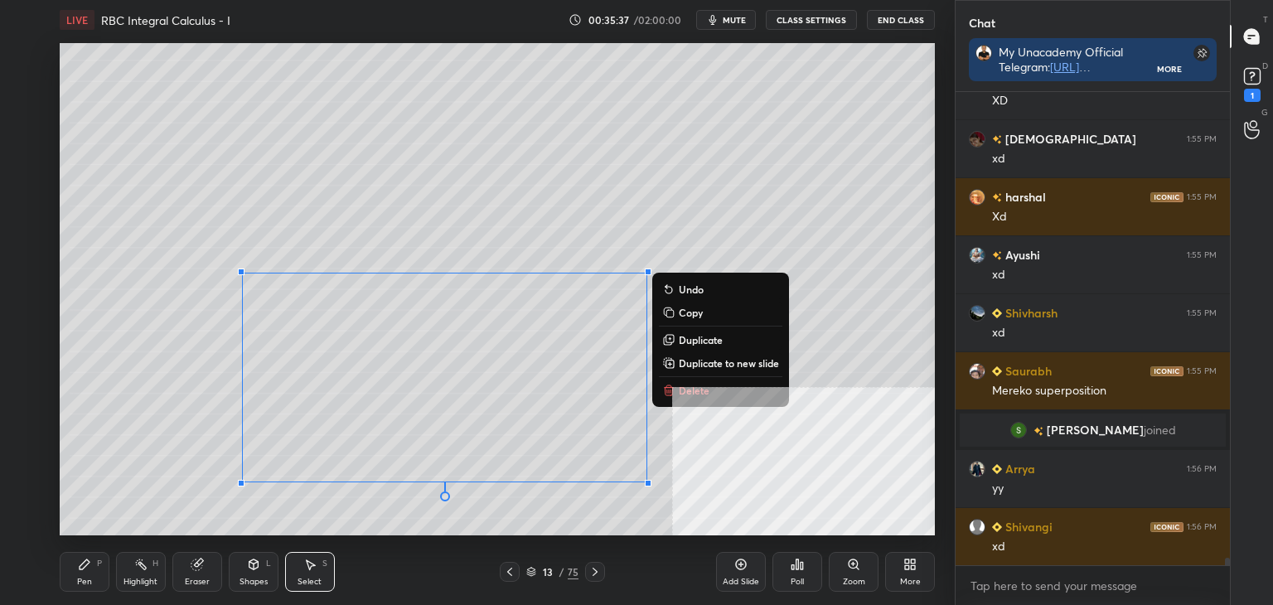
click at [474, 511] on div "0 ° Undo Copy Duplicate Duplicate to new slide Delete" at bounding box center [497, 289] width 875 height 492
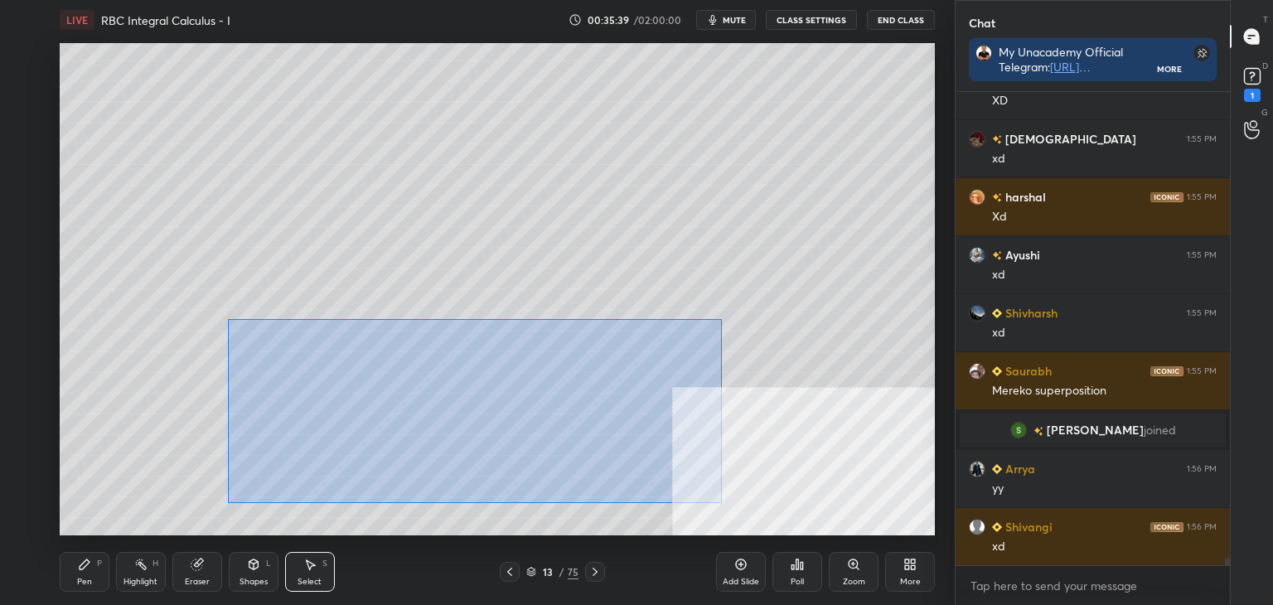
drag, startPoint x: 235, startPoint y: 321, endPoint x: 696, endPoint y: 480, distance: 487.5
click at [716, 498] on div "0 ° Undo Copy Duplicate Duplicate to new slide Delete" at bounding box center [497, 289] width 875 height 492
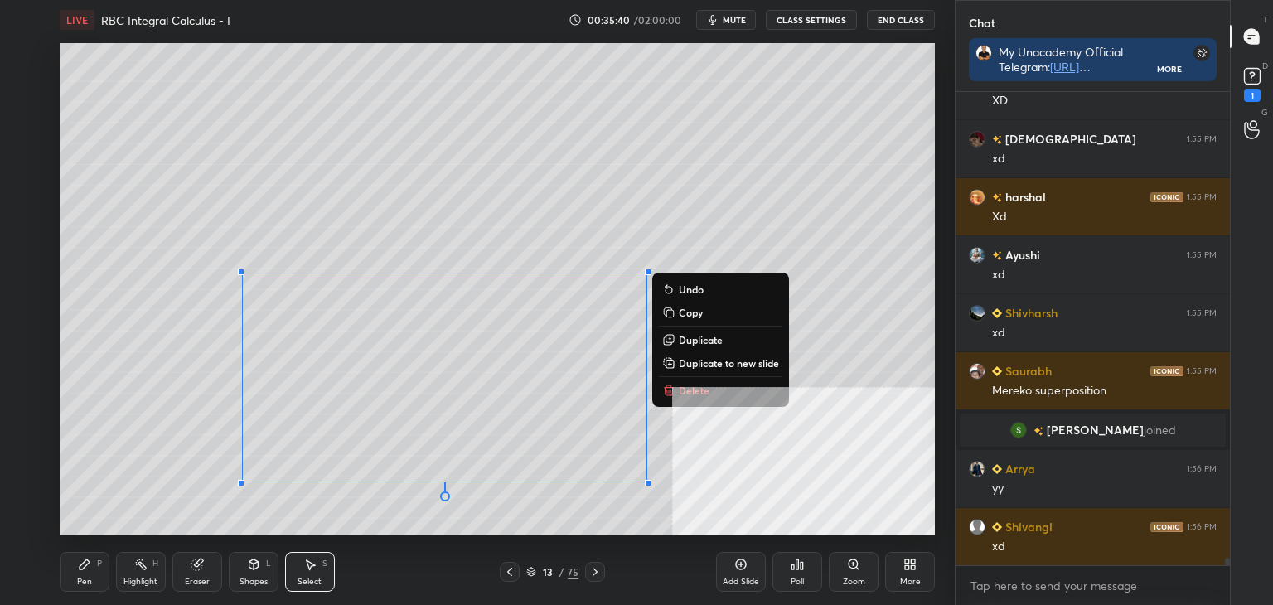
click at [734, 365] on p "Duplicate to new slide" at bounding box center [729, 362] width 100 height 13
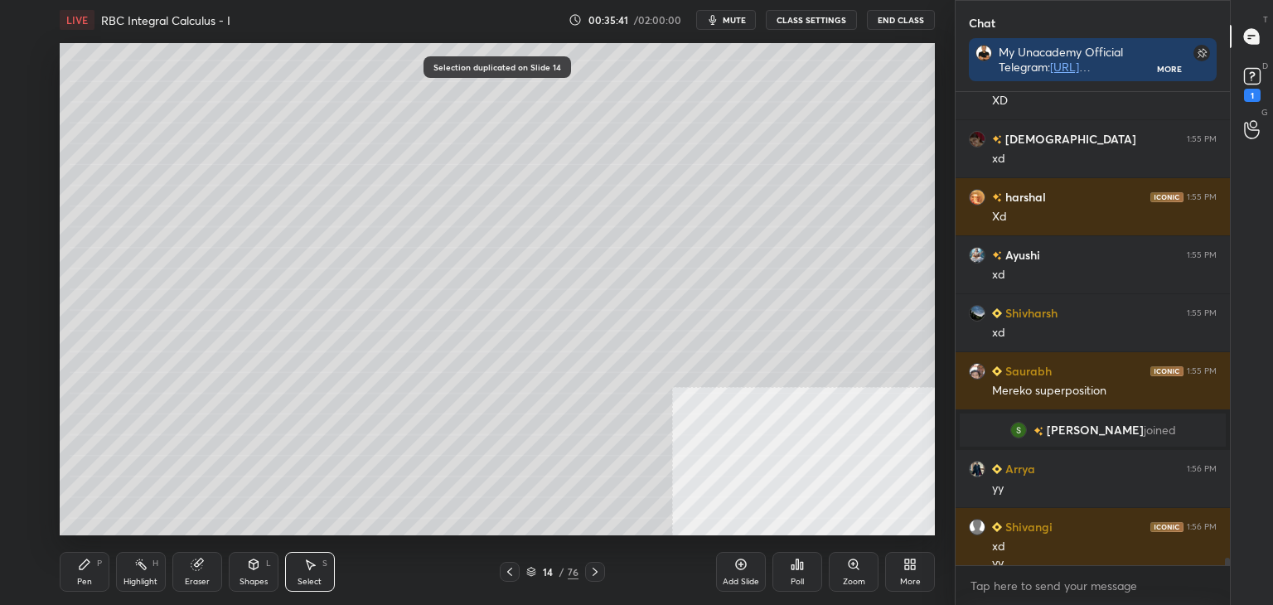
scroll to position [30988, 0]
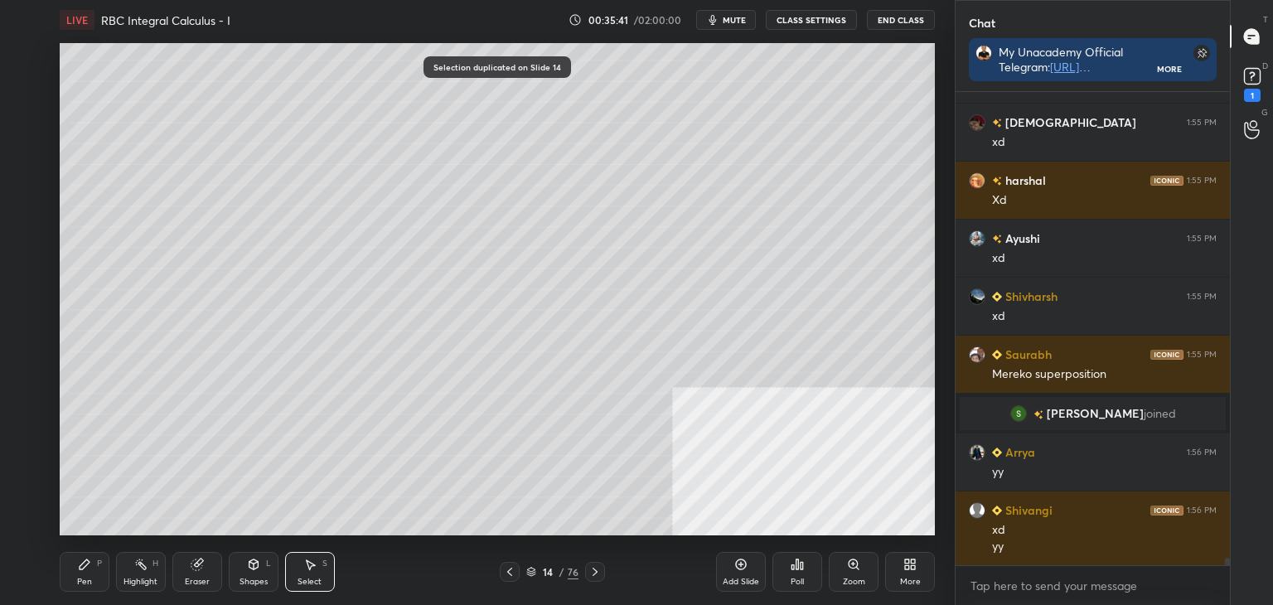
click at [194, 575] on div "Eraser" at bounding box center [197, 572] width 50 height 40
click at [18, 485] on div at bounding box center [26, 489] width 27 height 27
click at [313, 568] on div "Select S" at bounding box center [310, 572] width 50 height 40
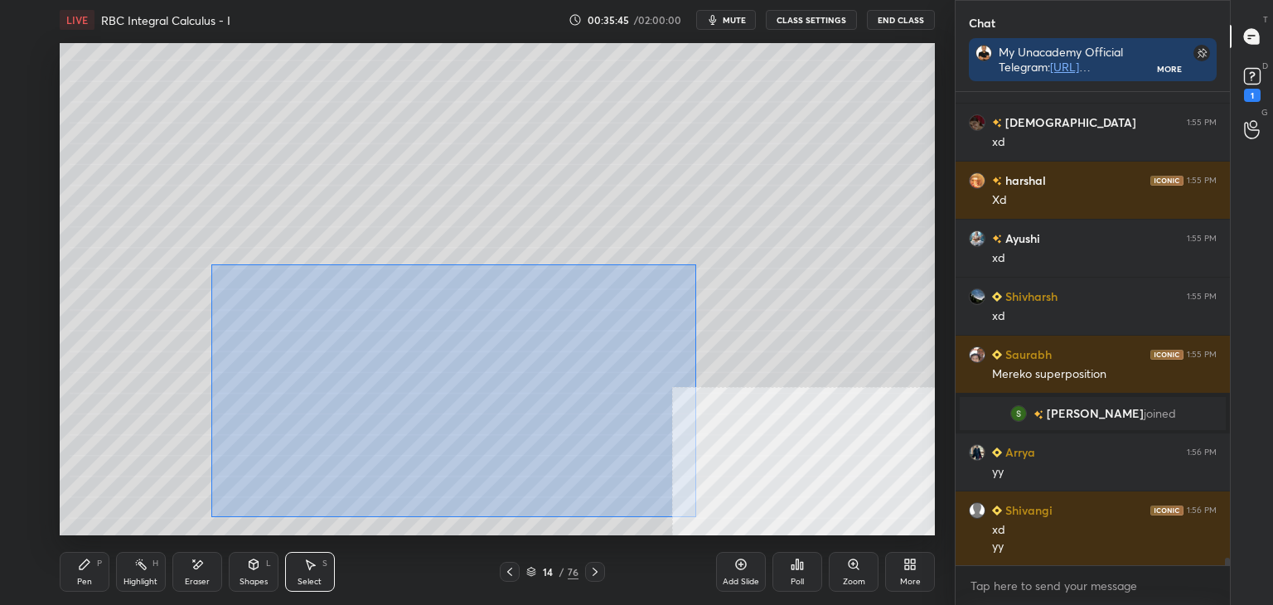
drag, startPoint x: 211, startPoint y: 264, endPoint x: 766, endPoint y: 548, distance: 622.8
click at [776, 559] on div "LIVE RBC Integral Calculus - I 00:35:45 / 02:00:00 mute CLASS SETTINGS End Clas…" at bounding box center [497, 302] width 889 height 605
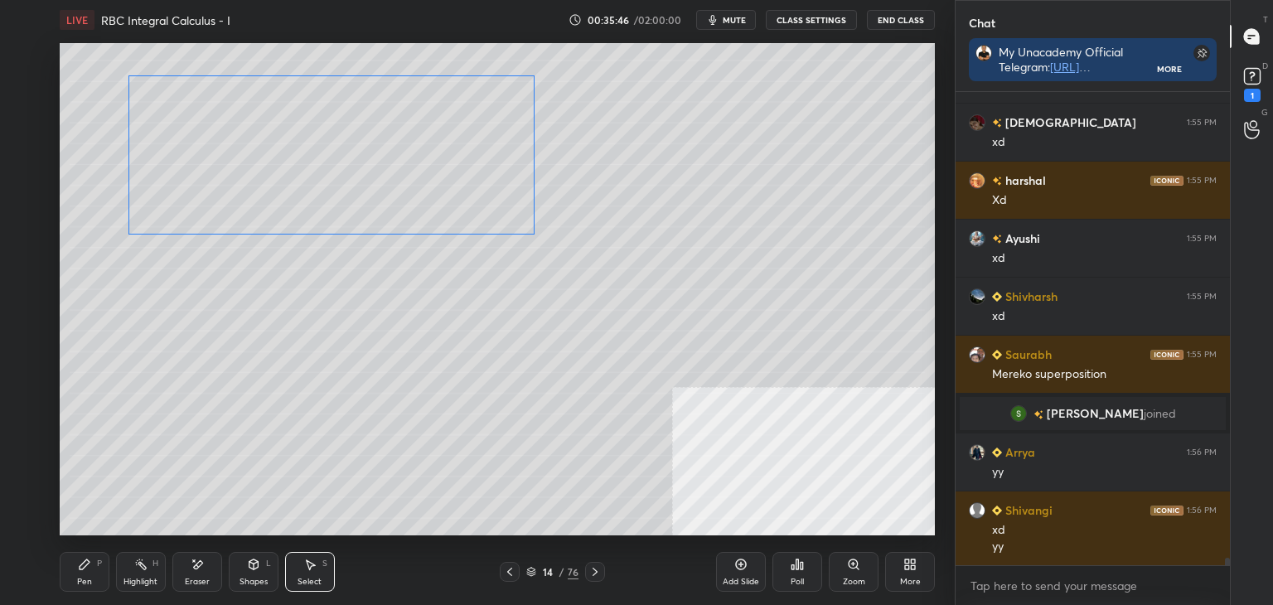
drag, startPoint x: 427, startPoint y: 301, endPoint x: 299, endPoint y: 279, distance: 129.5
click at [395, 165] on div "0 ° Undo Copy Duplicate Duplicate to new slide Delete" at bounding box center [497, 289] width 875 height 492
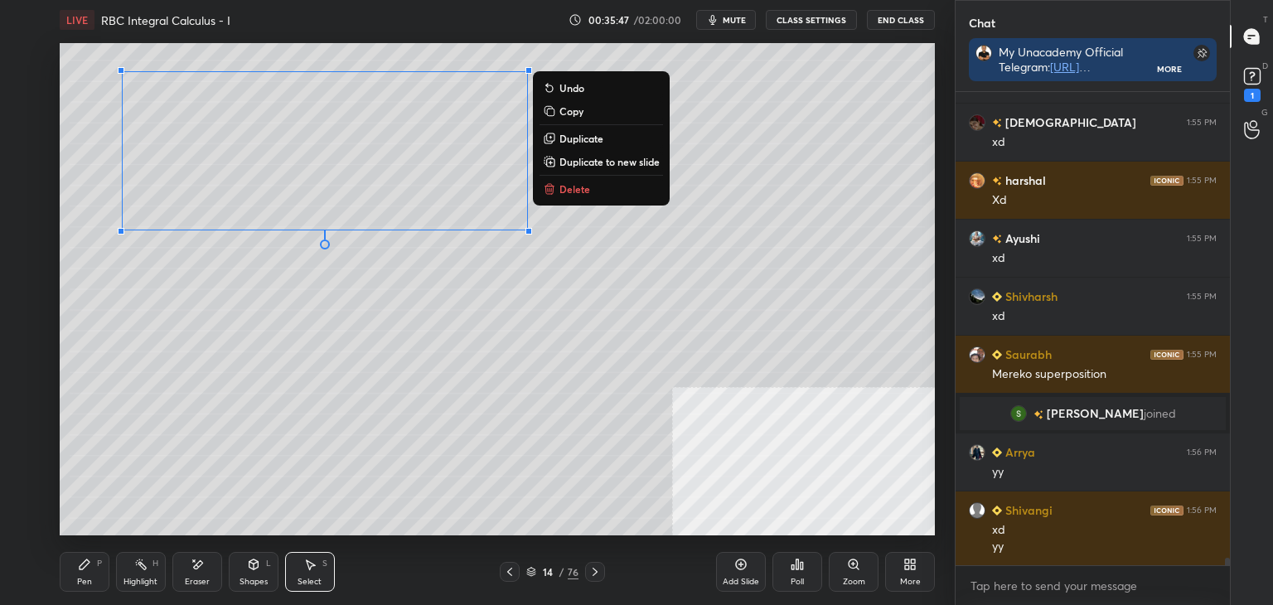
click at [89, 581] on div "Pen" at bounding box center [84, 582] width 15 height 8
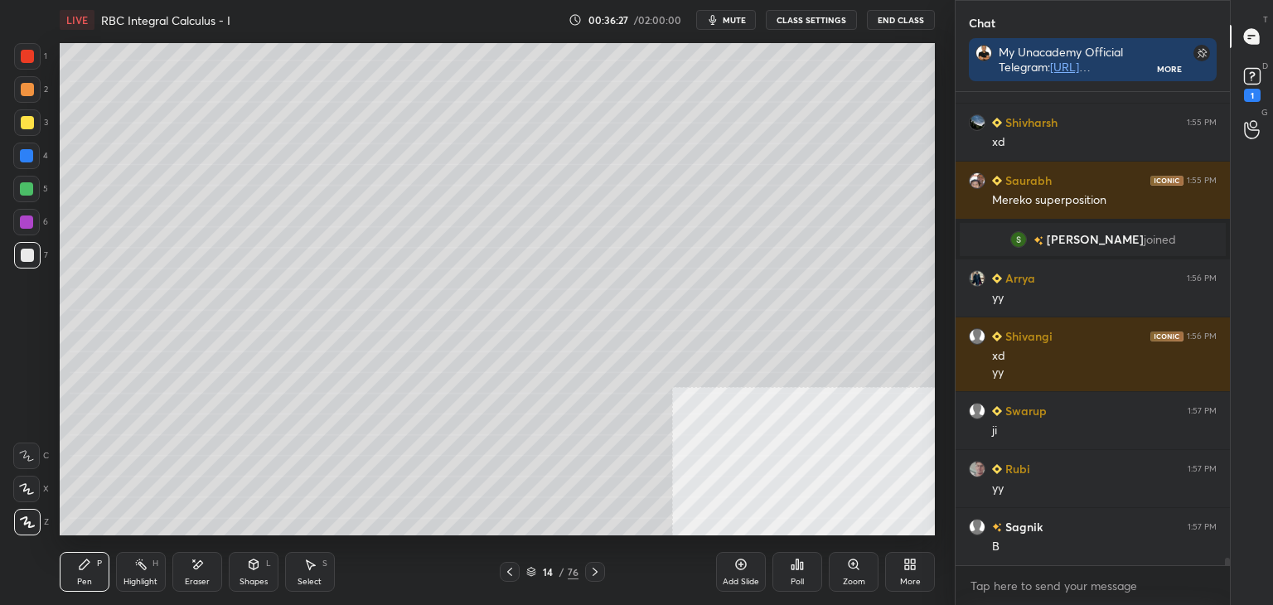
scroll to position [31220, 0]
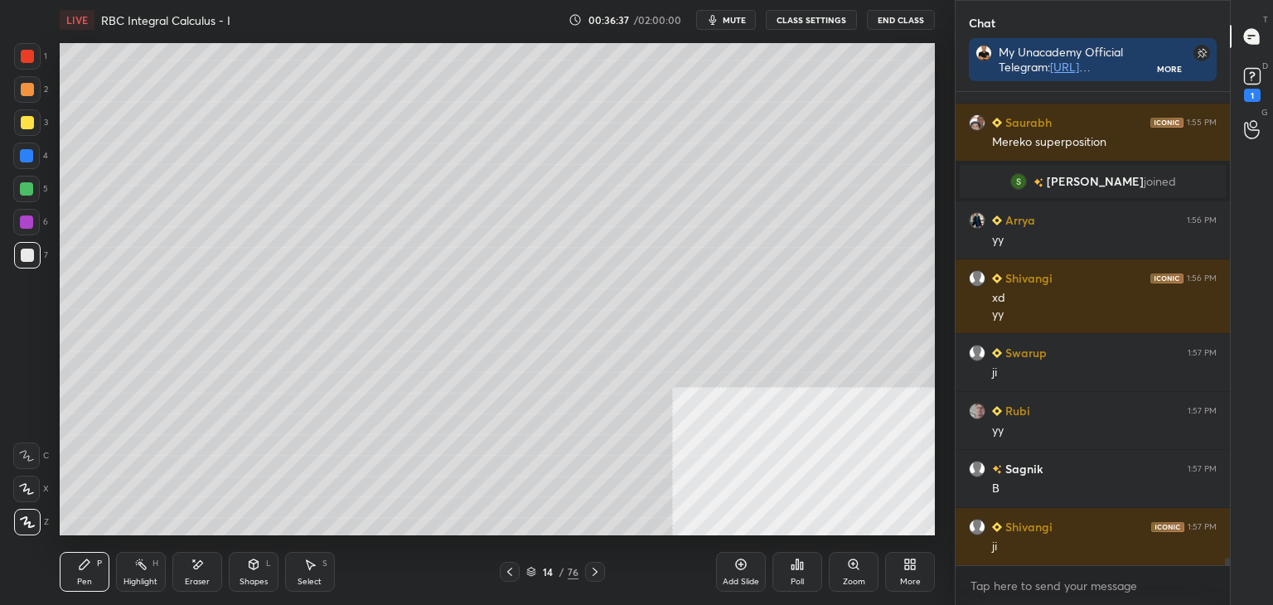
click at [511, 573] on icon at bounding box center [509, 571] width 13 height 13
click at [502, 567] on div at bounding box center [510, 572] width 20 height 20
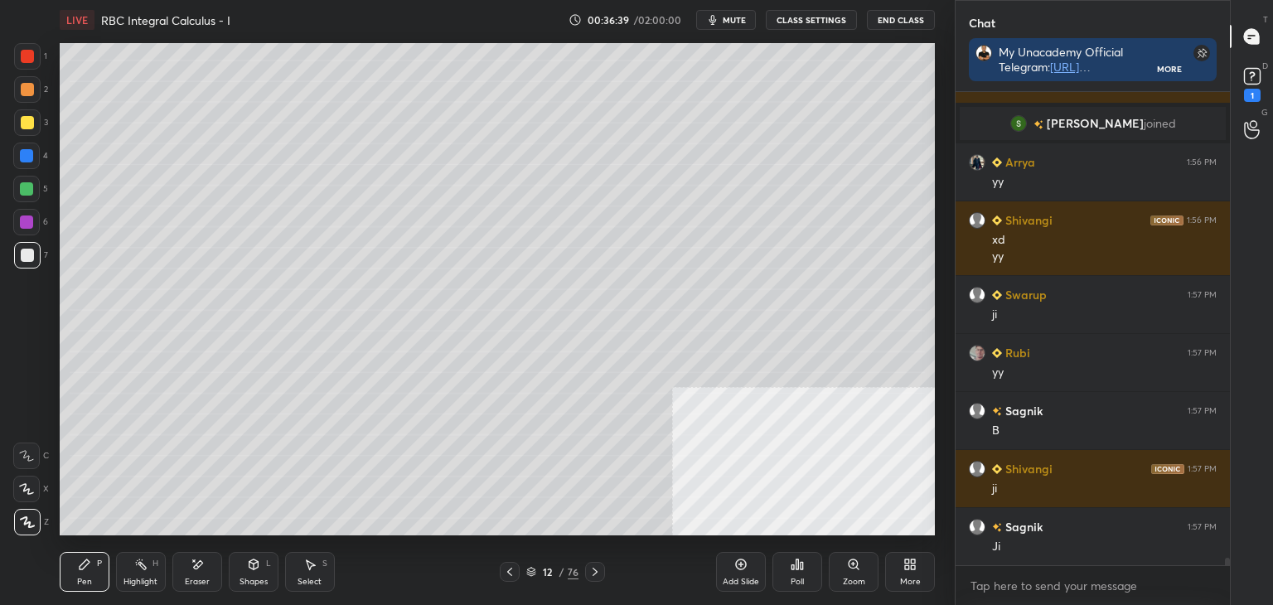
click at [18, 56] on div at bounding box center [27, 56] width 27 height 27
click at [504, 572] on icon at bounding box center [509, 571] width 13 height 13
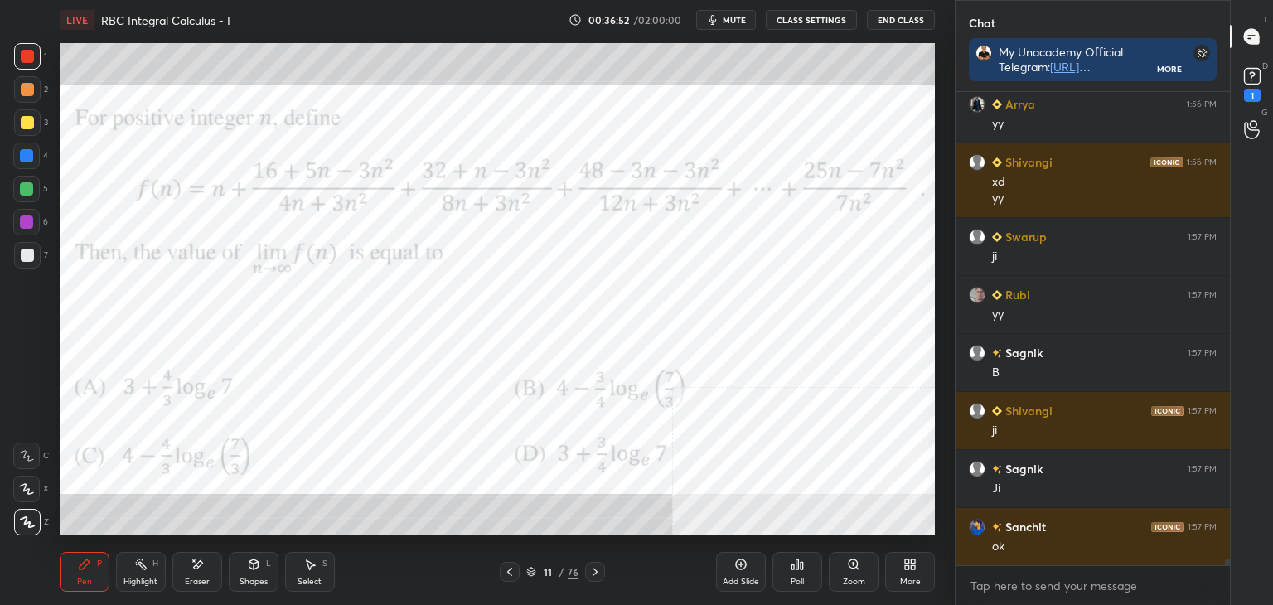
scroll to position [31394, 0]
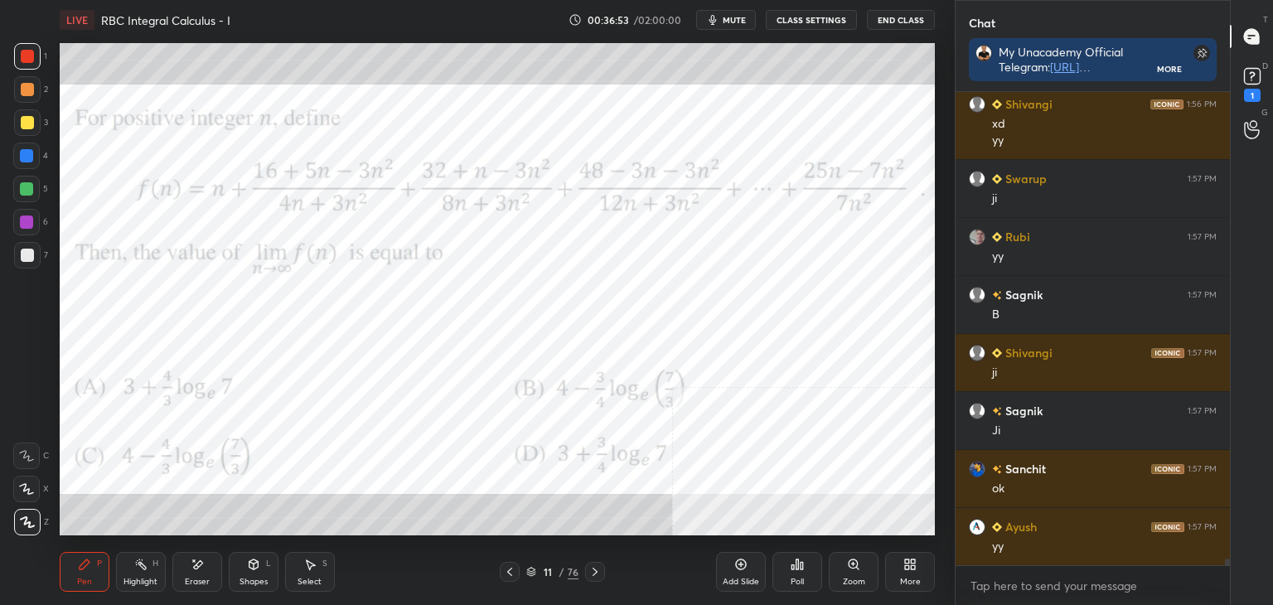
drag, startPoint x: 179, startPoint y: 579, endPoint x: 201, endPoint y: 561, distance: 28.4
click at [182, 573] on div "Eraser" at bounding box center [197, 572] width 50 height 40
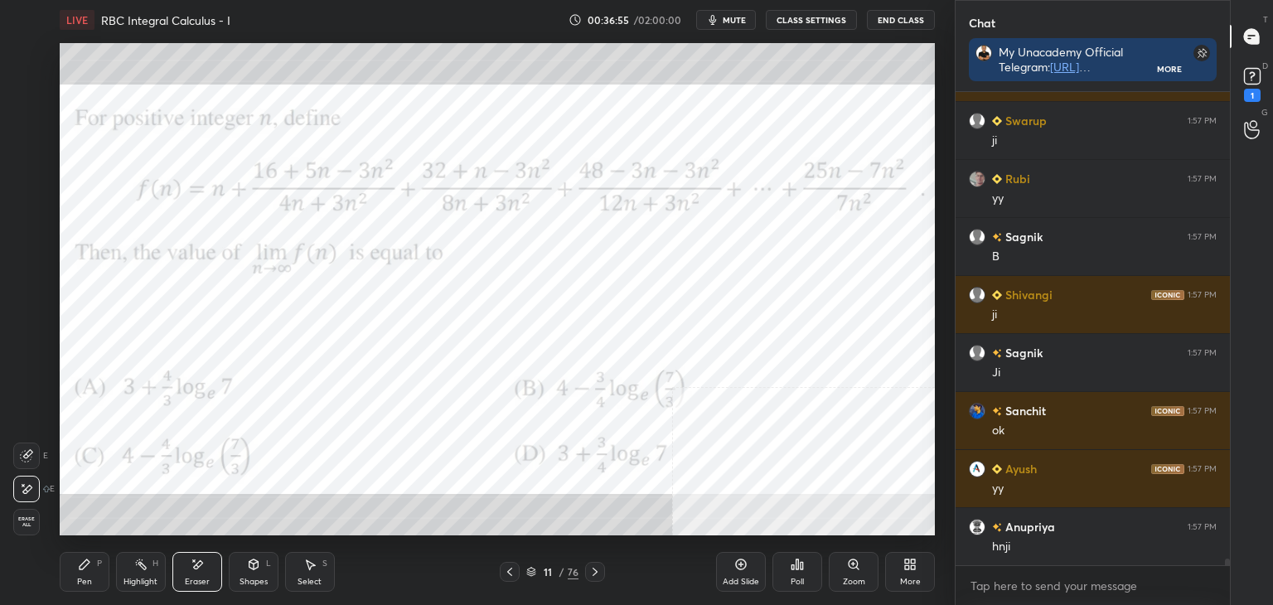
scroll to position [31510, 0]
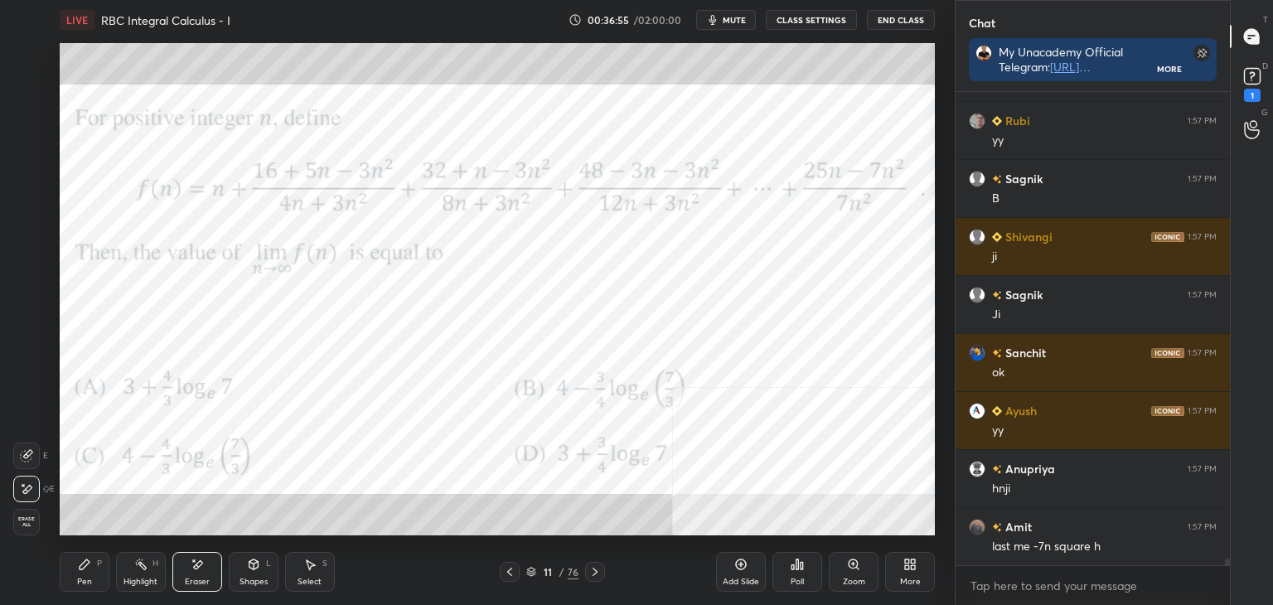
drag, startPoint x: 81, startPoint y: 573, endPoint x: 80, endPoint y: 550, distance: 22.4
click at [84, 569] on div "Pen P" at bounding box center [85, 572] width 50 height 40
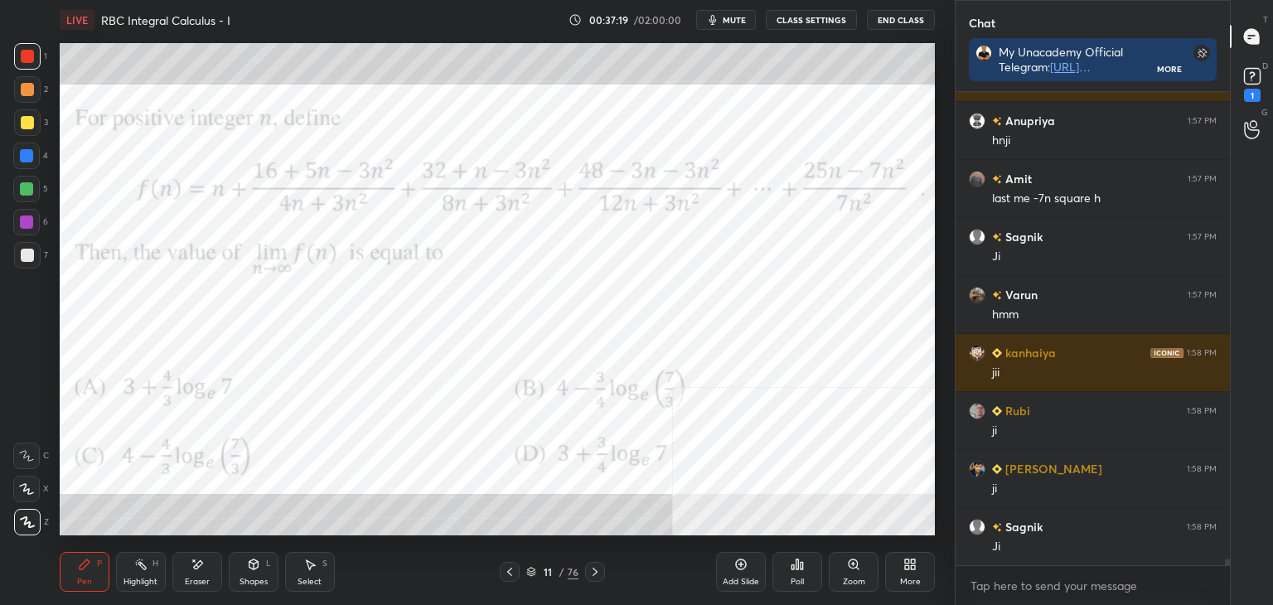
scroll to position [31974, 0]
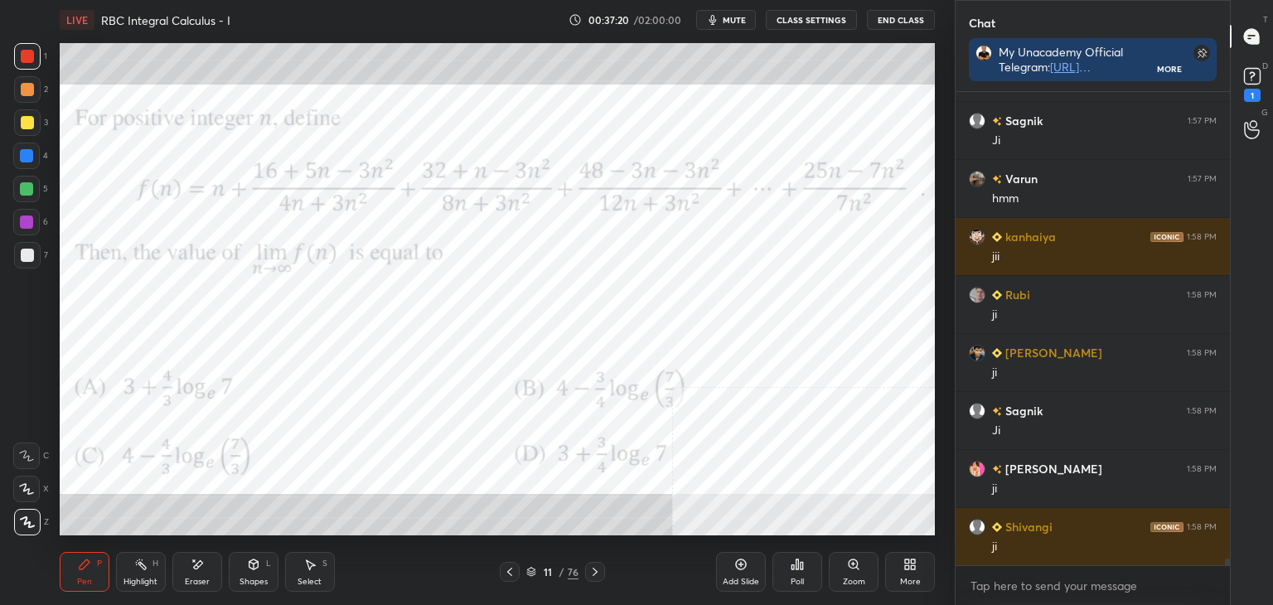
click at [600, 567] on div at bounding box center [595, 572] width 20 height 20
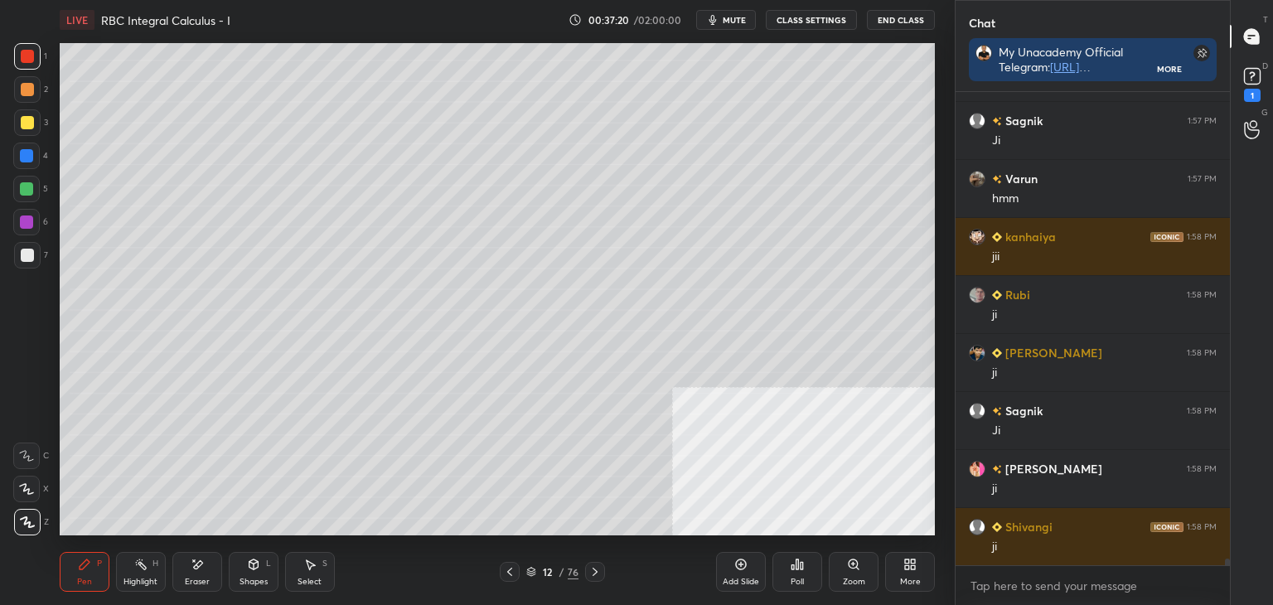
click at [598, 571] on icon at bounding box center [594, 571] width 13 height 13
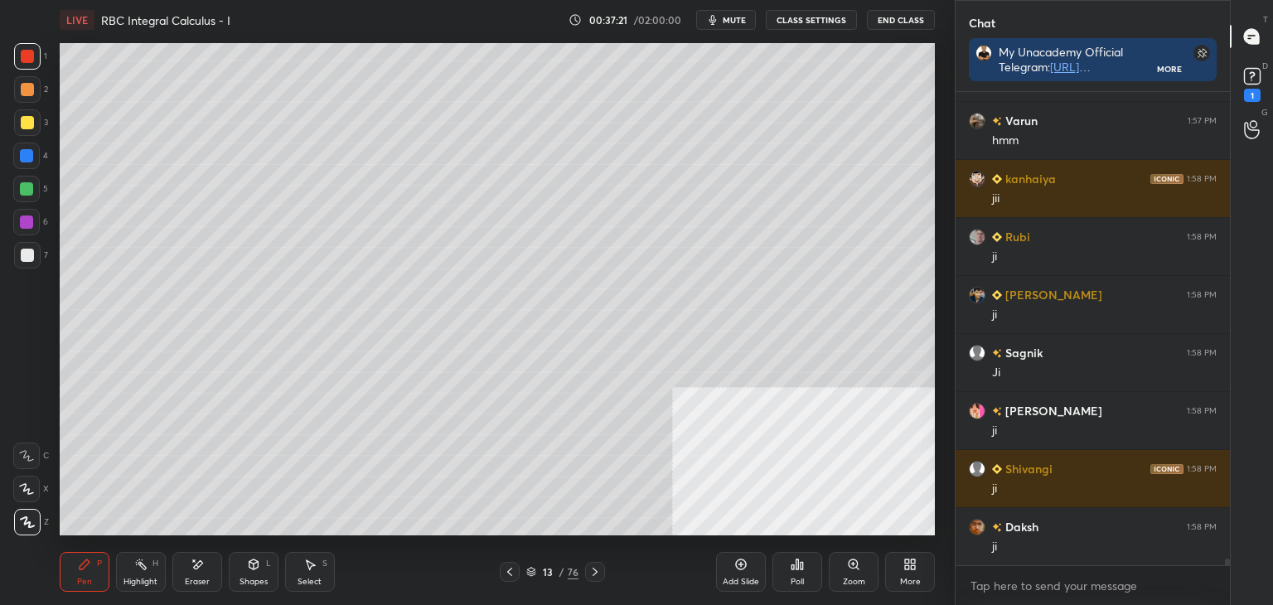
click at [593, 573] on icon at bounding box center [594, 571] width 13 height 13
click at [598, 574] on icon at bounding box center [594, 571] width 13 height 13
click at [594, 577] on icon at bounding box center [594, 571] width 13 height 13
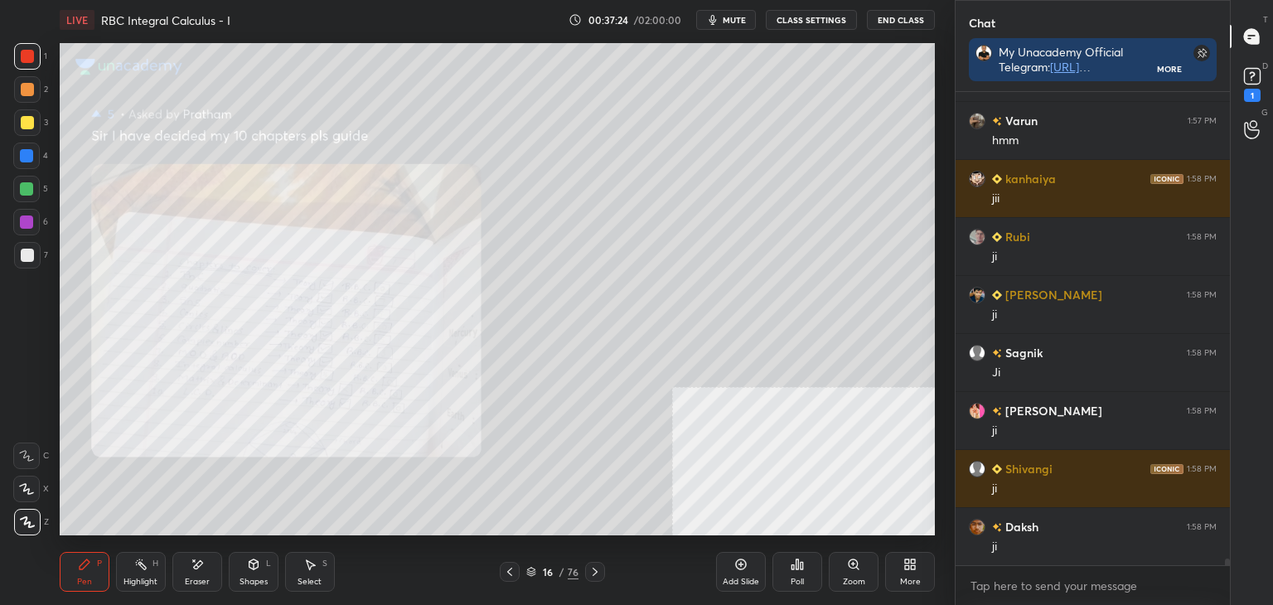
scroll to position [32090, 0]
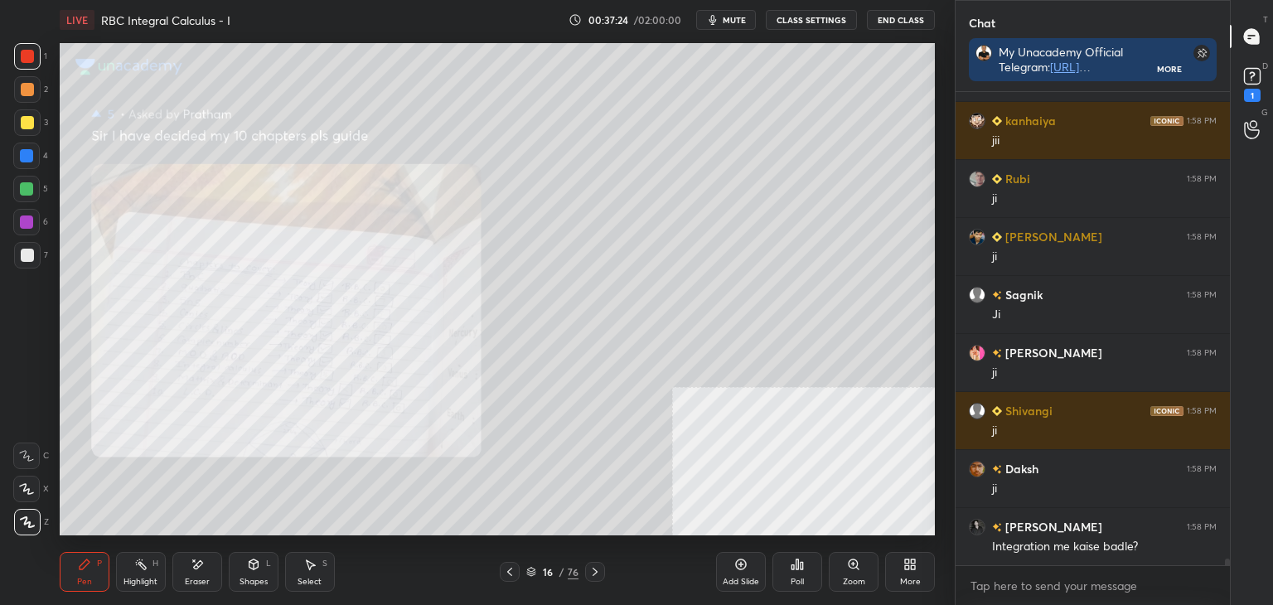
click at [593, 572] on icon at bounding box center [594, 571] width 13 height 13
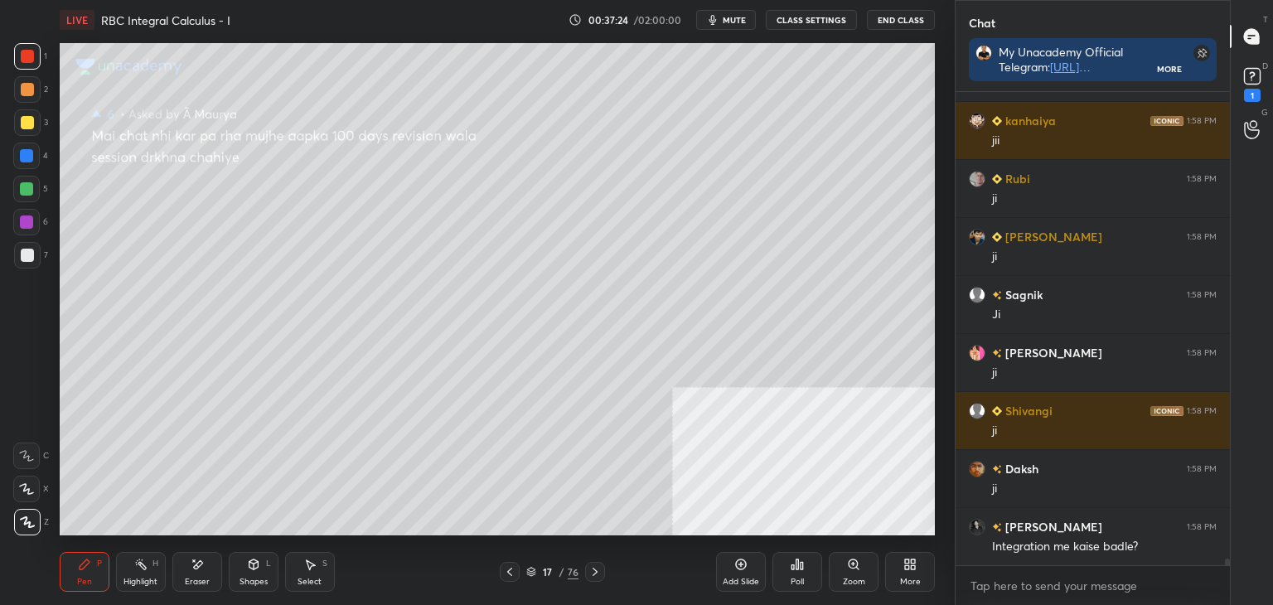
click at [592, 569] on icon at bounding box center [594, 571] width 13 height 13
click at [593, 569] on icon at bounding box center [594, 571] width 13 height 13
click at [595, 569] on icon at bounding box center [594, 571] width 13 height 13
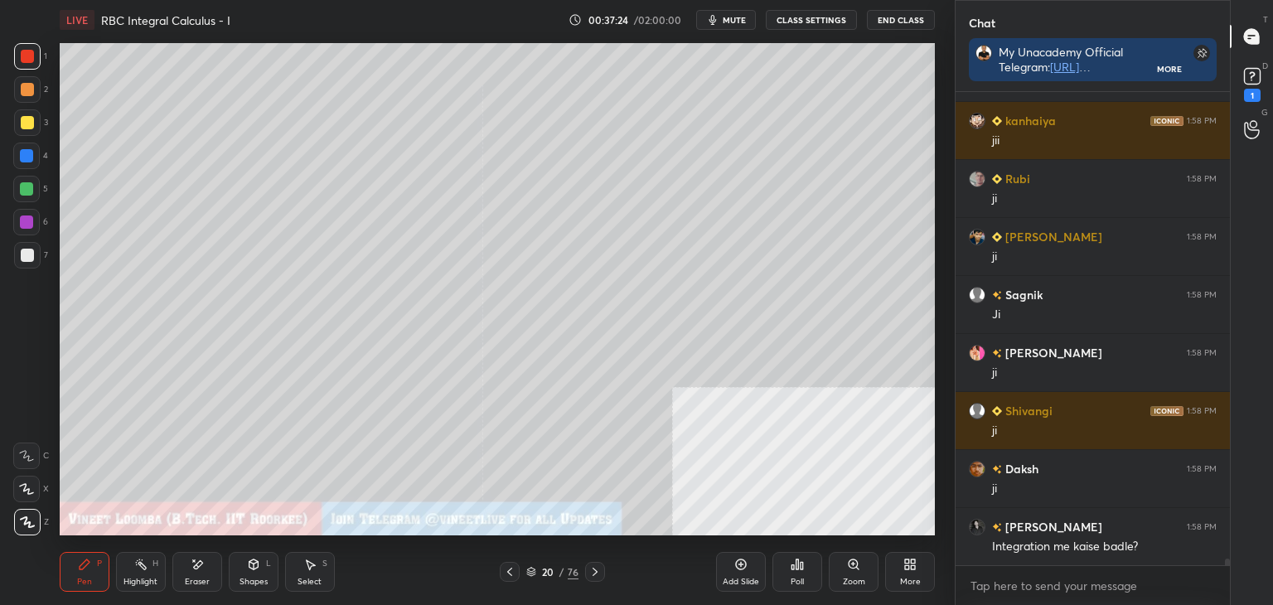
click at [596, 569] on icon at bounding box center [594, 571] width 13 height 13
click at [597, 569] on icon at bounding box center [594, 571] width 13 height 13
click at [911, 571] on div "More" at bounding box center [910, 572] width 50 height 40
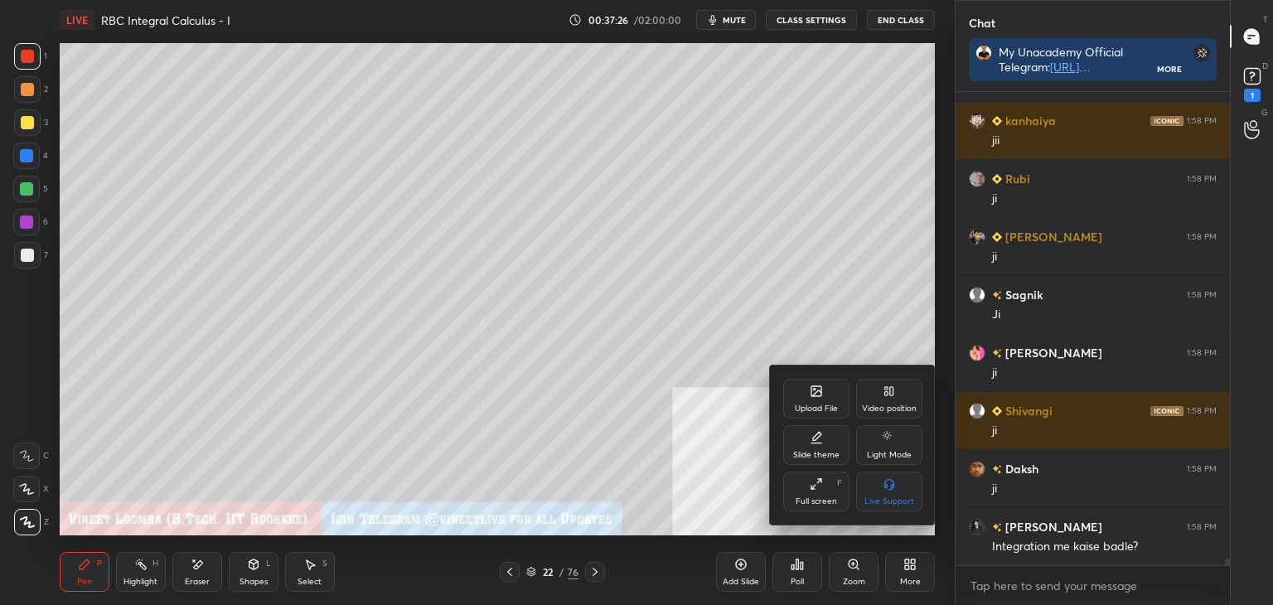
click at [807, 374] on div "Upload File Video position Slide theme Light Mode Full screen F Live Support" at bounding box center [853, 445] width 166 height 159
click at [816, 396] on icon at bounding box center [816, 391] width 10 height 10
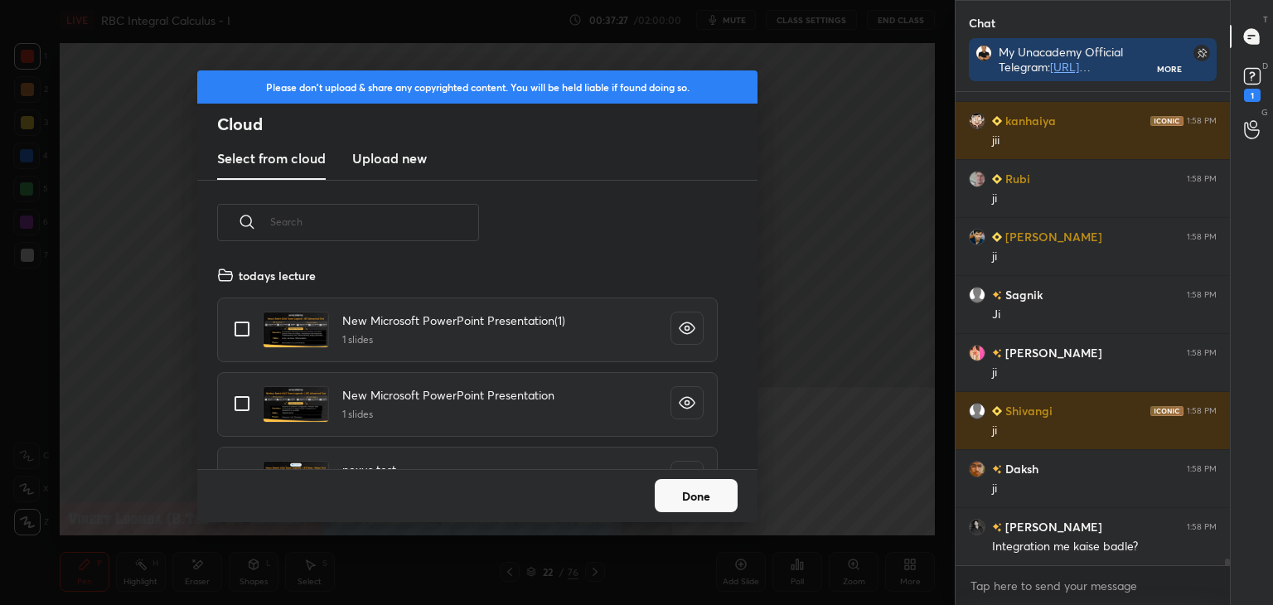
scroll to position [204, 532]
drag, startPoint x: 391, startPoint y: 161, endPoint x: 387, endPoint y: 177, distance: 16.3
click at [391, 162] on h3 "Upload new" at bounding box center [389, 158] width 75 height 20
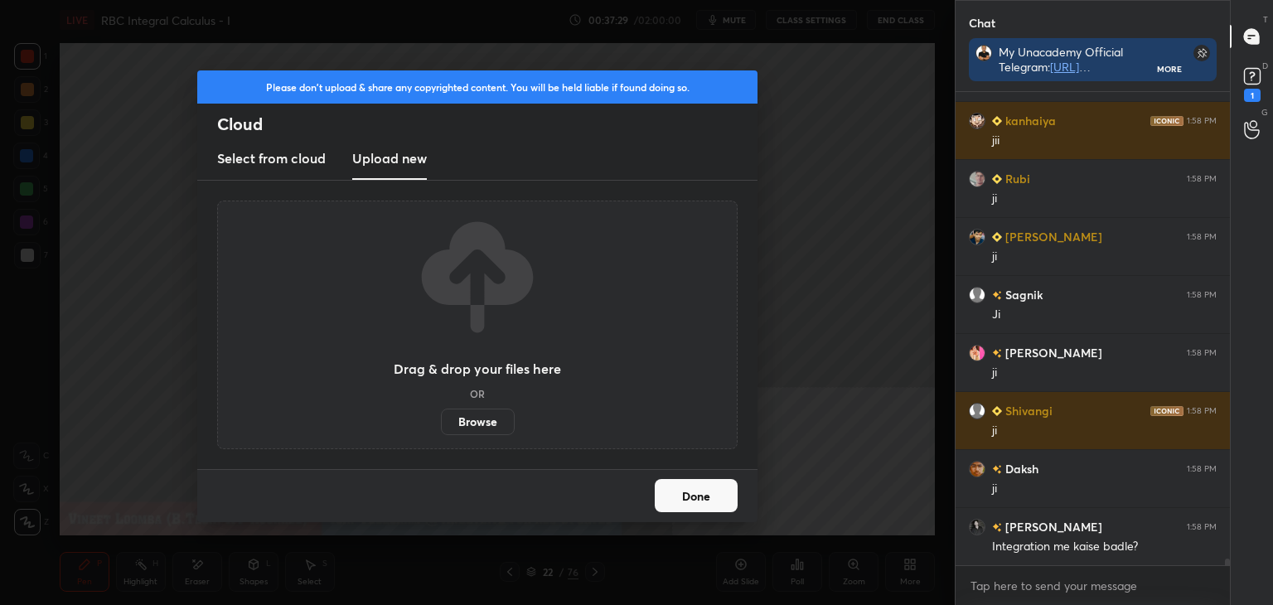
click at [495, 415] on label "Browse" at bounding box center [478, 422] width 74 height 27
click at [441, 415] on input "Browse" at bounding box center [441, 422] width 0 height 27
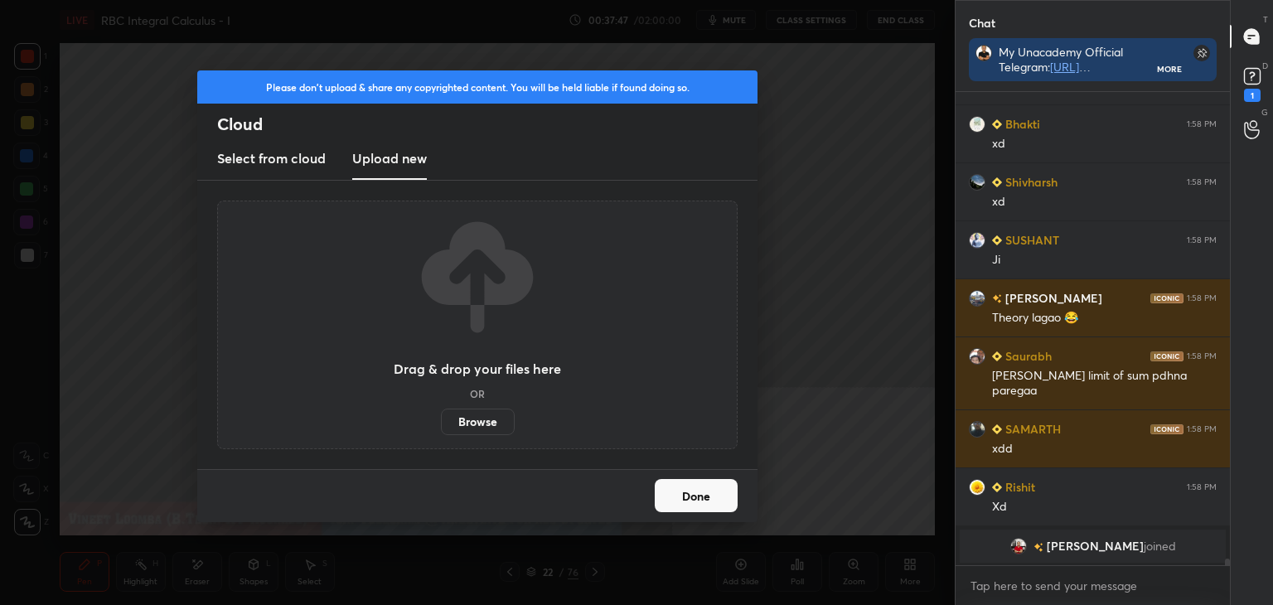
scroll to position [33580, 0]
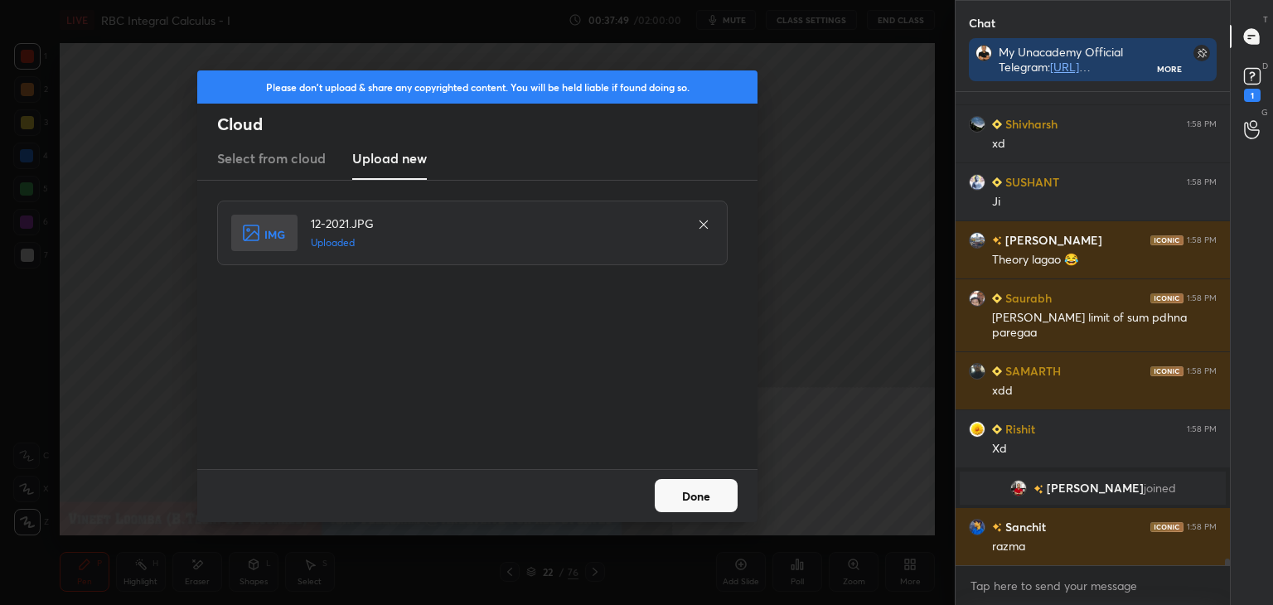
click at [704, 497] on button "Done" at bounding box center [696, 495] width 83 height 33
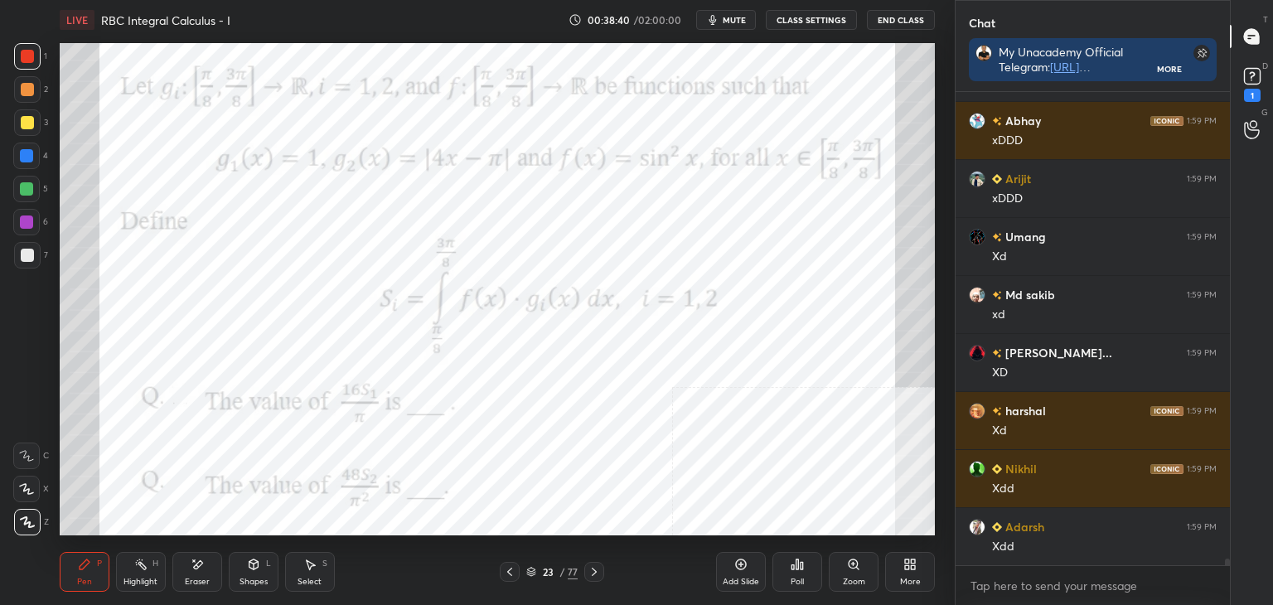
scroll to position [35077, 0]
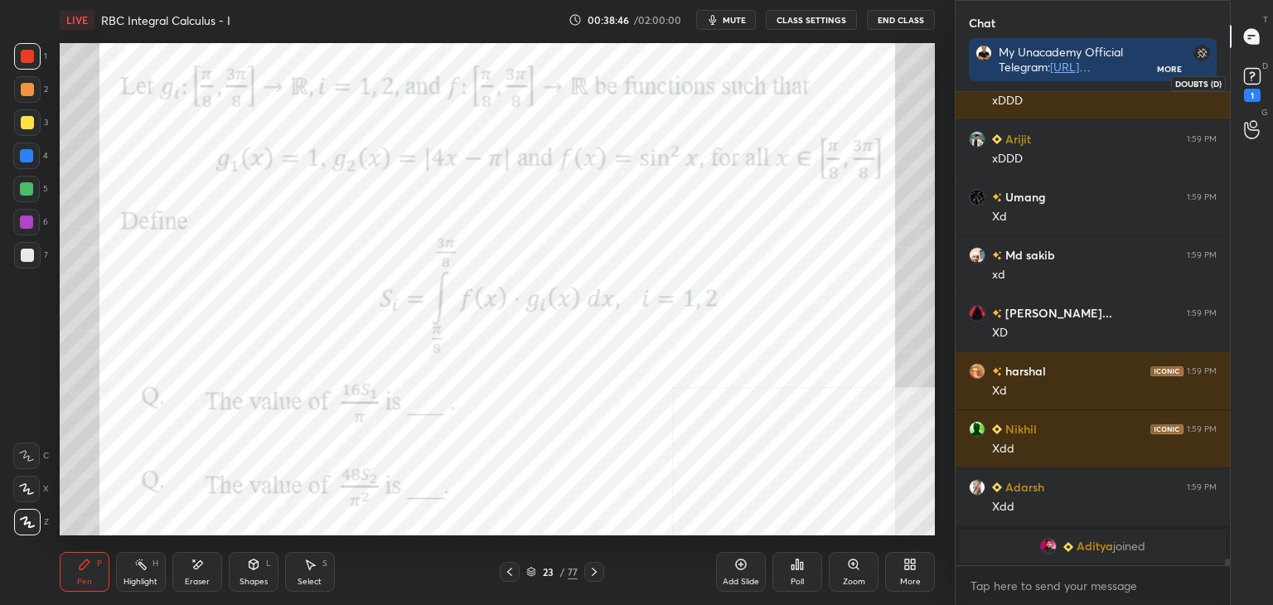
click at [1240, 80] on icon at bounding box center [1252, 76] width 25 height 25
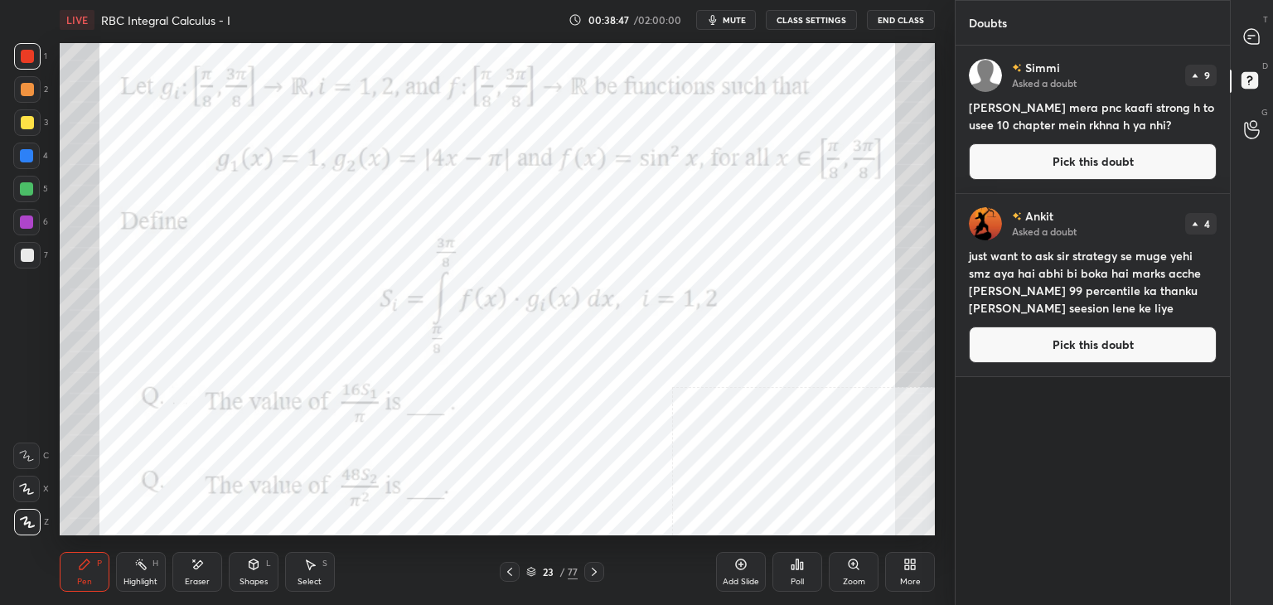
drag, startPoint x: 1133, startPoint y: 163, endPoint x: 1154, endPoint y: 143, distance: 28.7
click at [1135, 163] on button "Pick this doubt" at bounding box center [1093, 161] width 248 height 36
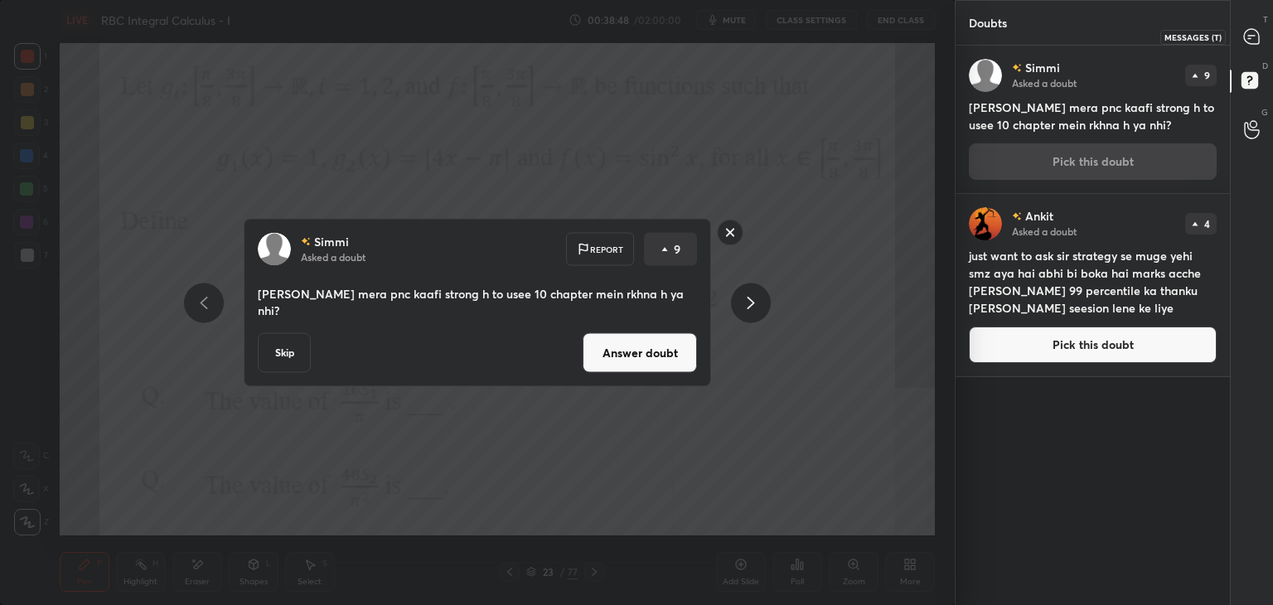
click at [1250, 38] on icon at bounding box center [1249, 38] width 2 height 0
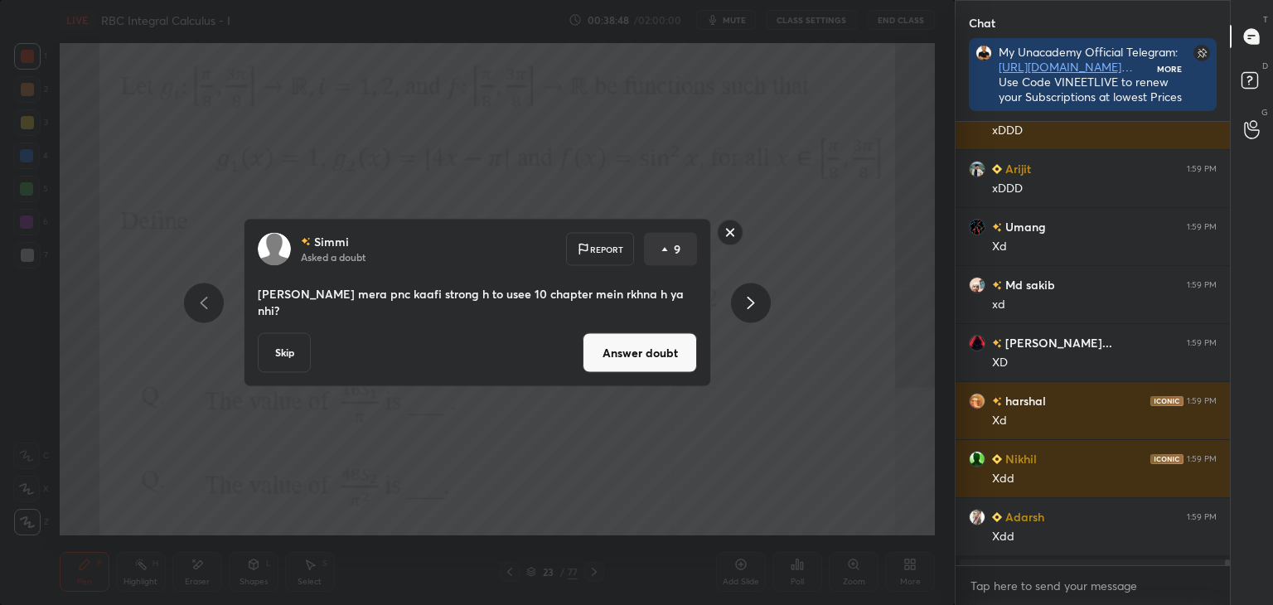
scroll to position [5, 5]
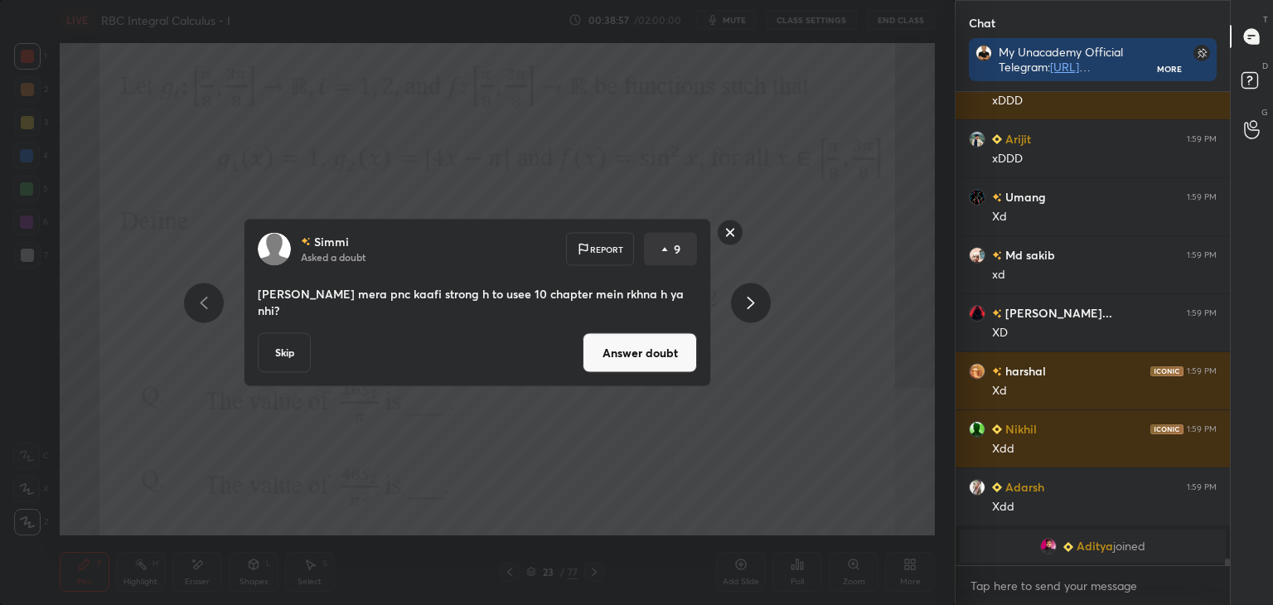
click at [611, 351] on button "Answer doubt" at bounding box center [640, 353] width 114 height 40
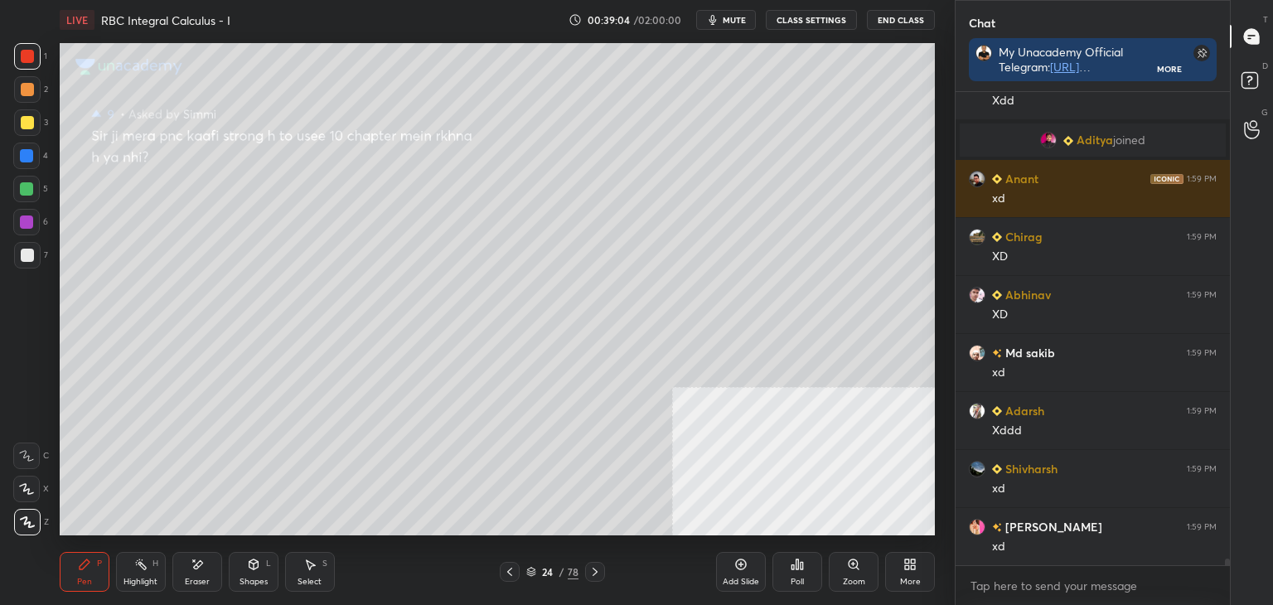
scroll to position [35462, 0]
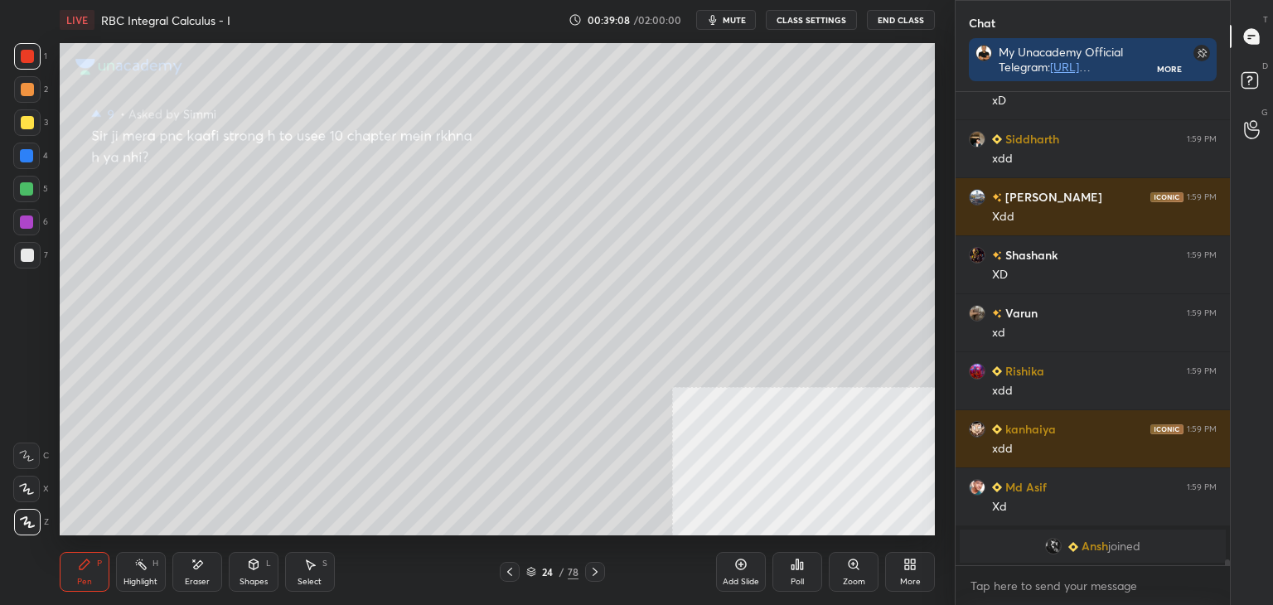
click at [513, 572] on icon at bounding box center [509, 571] width 13 height 13
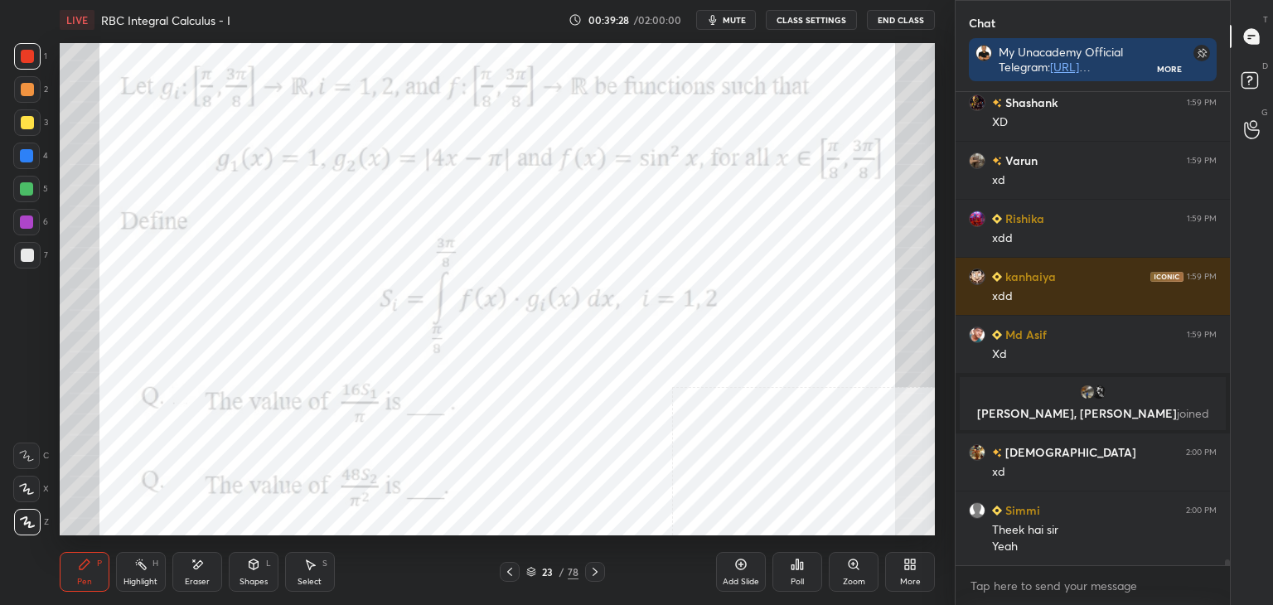
click at [1250, 61] on div "D Doubts (D)" at bounding box center [1252, 83] width 42 height 46
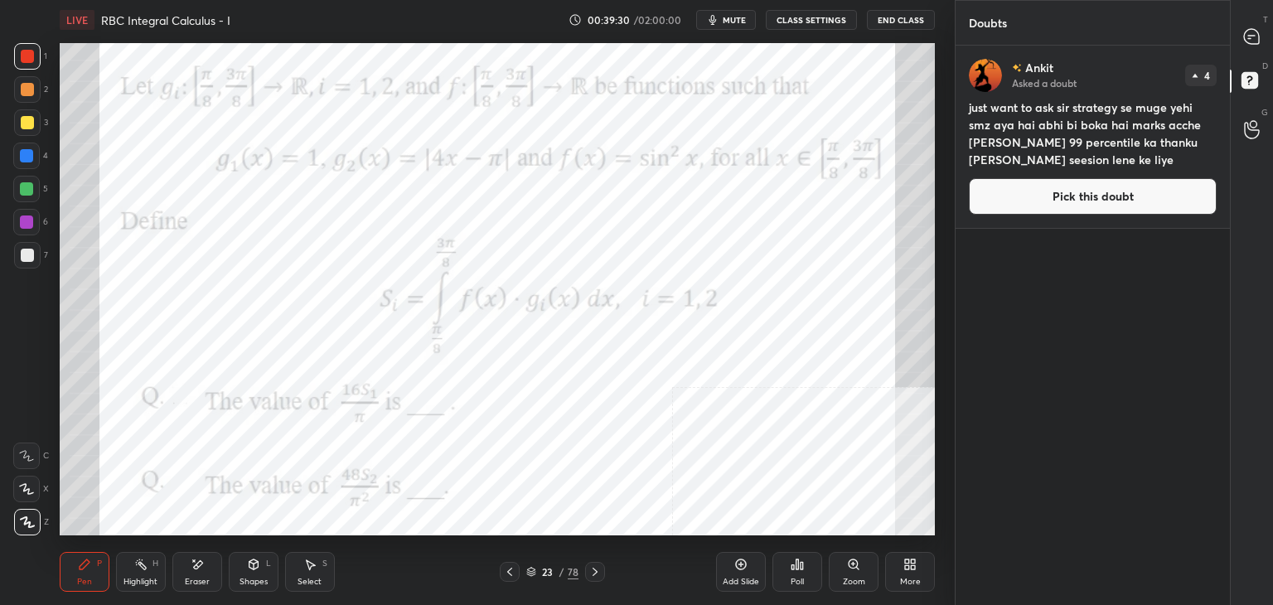
drag, startPoint x: 1142, startPoint y: 217, endPoint x: 1155, endPoint y: 193, distance: 27.5
click at [1143, 217] on div "[PERSON_NAME] Asked a doubt 4 just want to ask sir strategy se muge yehi smz ay…" at bounding box center [1093, 137] width 274 height 182
click at [1161, 192] on button "Pick this doubt" at bounding box center [1093, 196] width 248 height 36
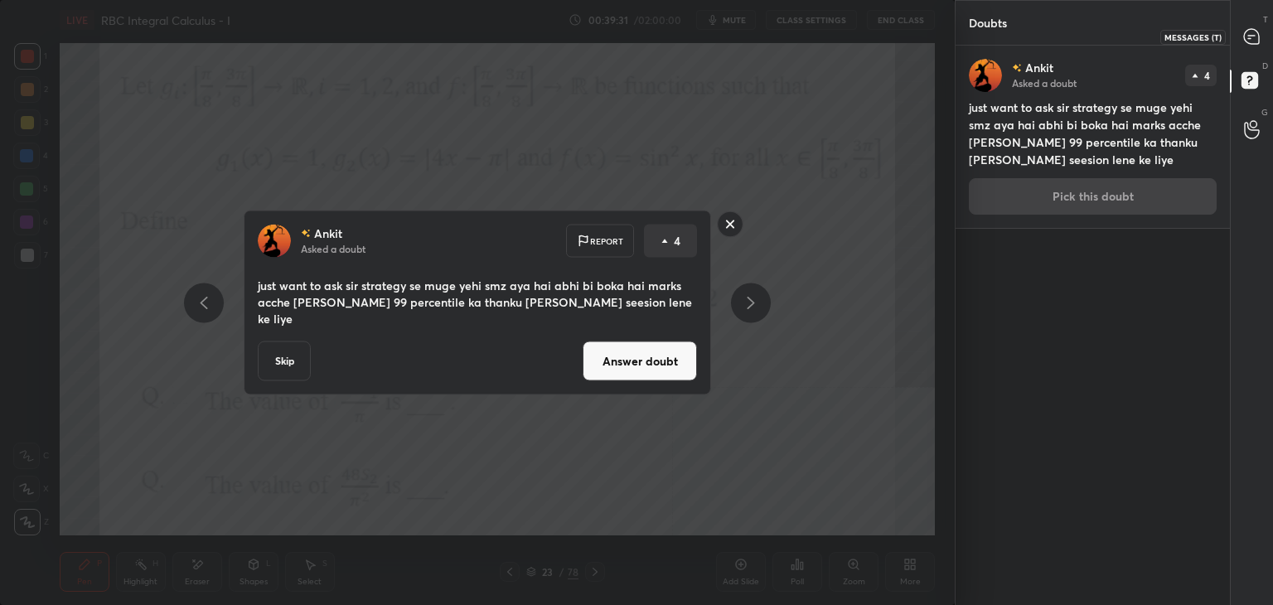
click at [1249, 31] on icon at bounding box center [1251, 36] width 15 height 15
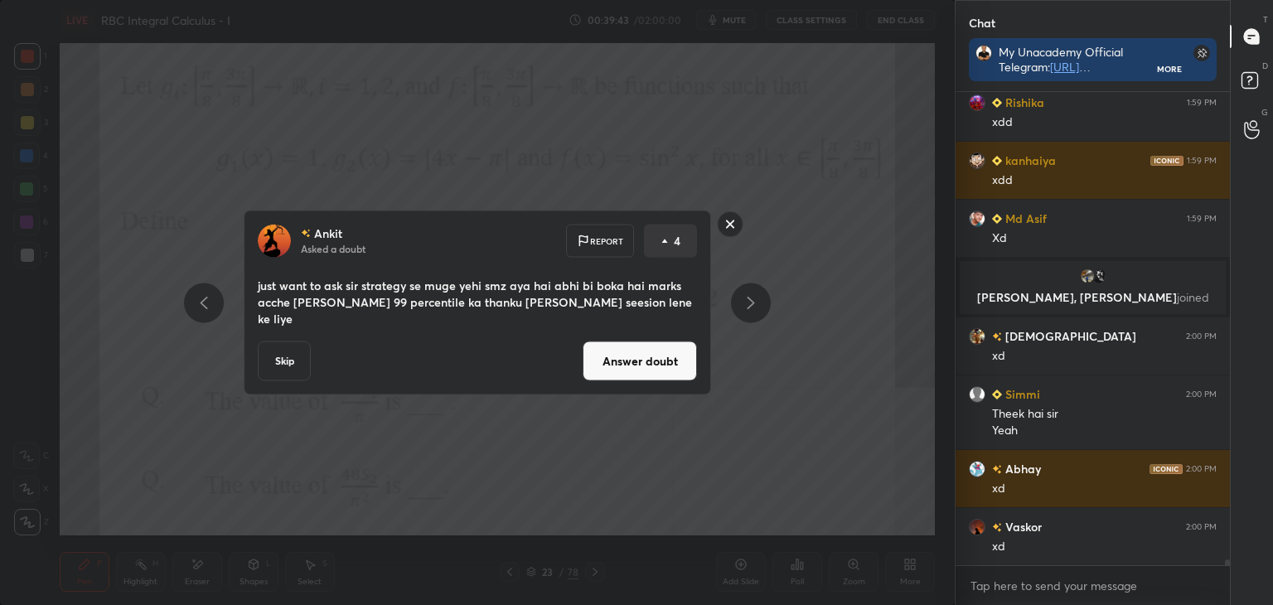
click at [618, 352] on button "Answer doubt" at bounding box center [640, 361] width 114 height 40
click at [618, 352] on div "Ankit Asked a doubt Report 4 just want to ask sir strategy se muge yehi smz [PE…" at bounding box center [477, 302] width 955 height 605
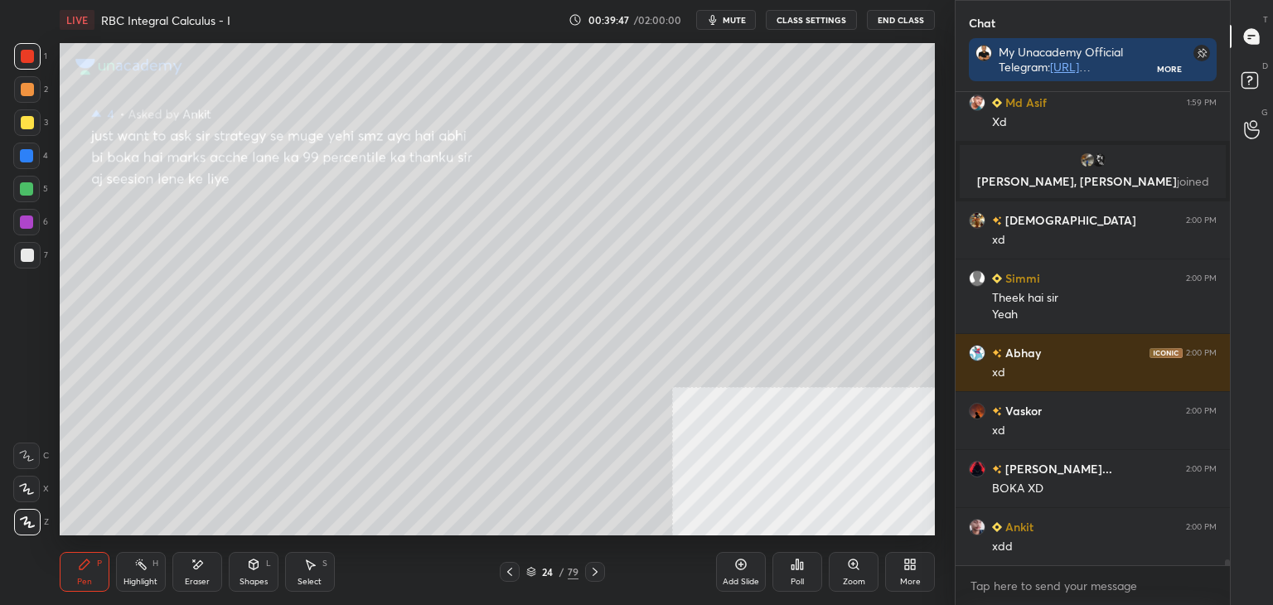
click at [516, 570] on div at bounding box center [510, 572] width 20 height 20
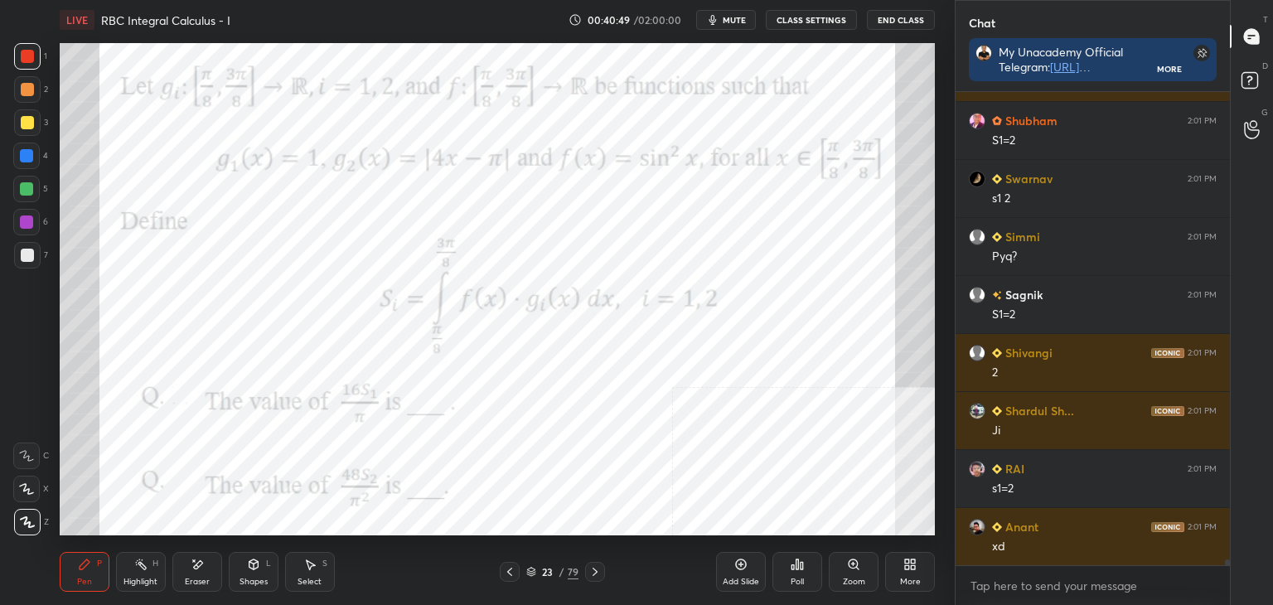
scroll to position [36738, 0]
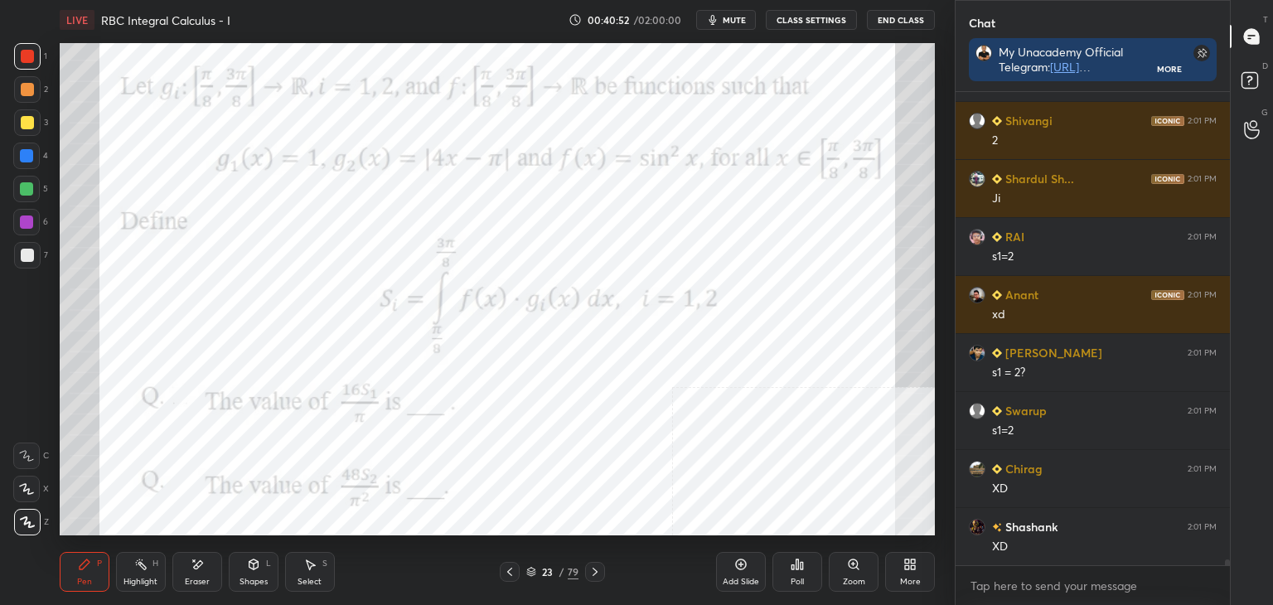
click at [103, 571] on div "Pen P" at bounding box center [85, 572] width 50 height 40
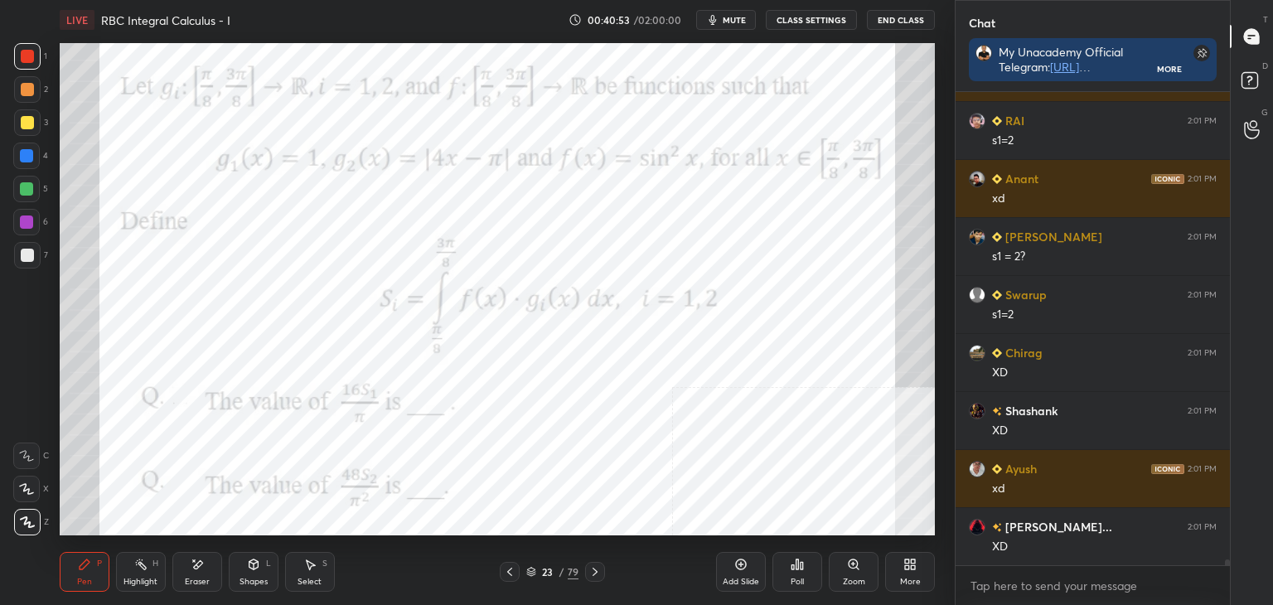
click at [33, 218] on div at bounding box center [26, 222] width 27 height 27
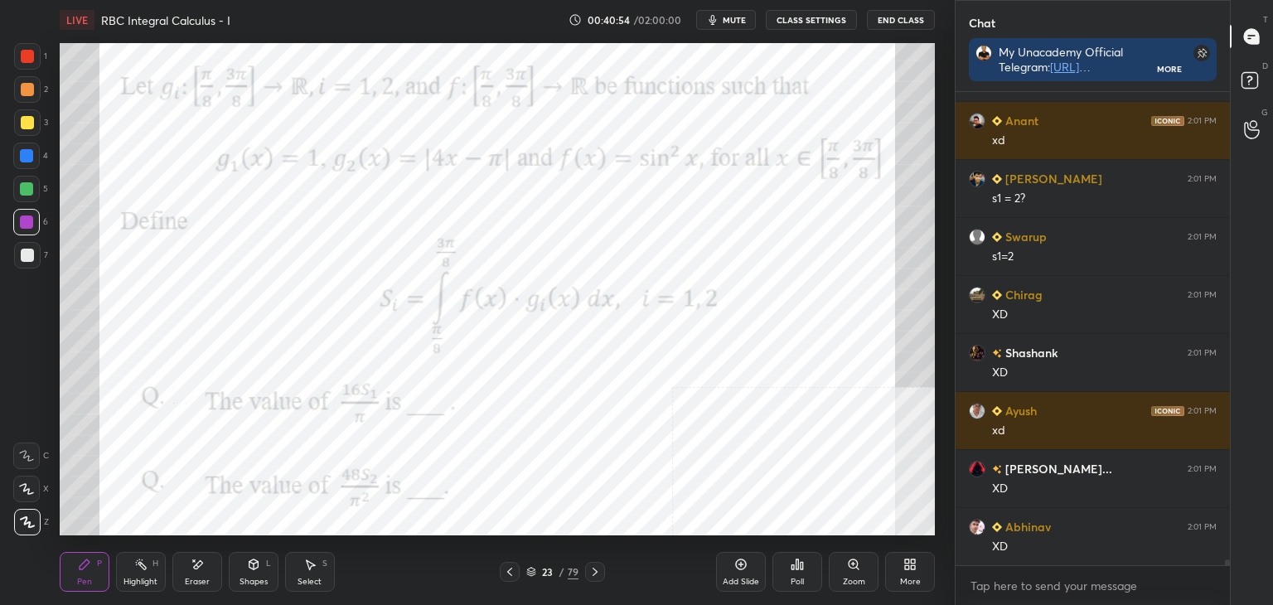
click at [32, 57] on div at bounding box center [27, 56] width 13 height 13
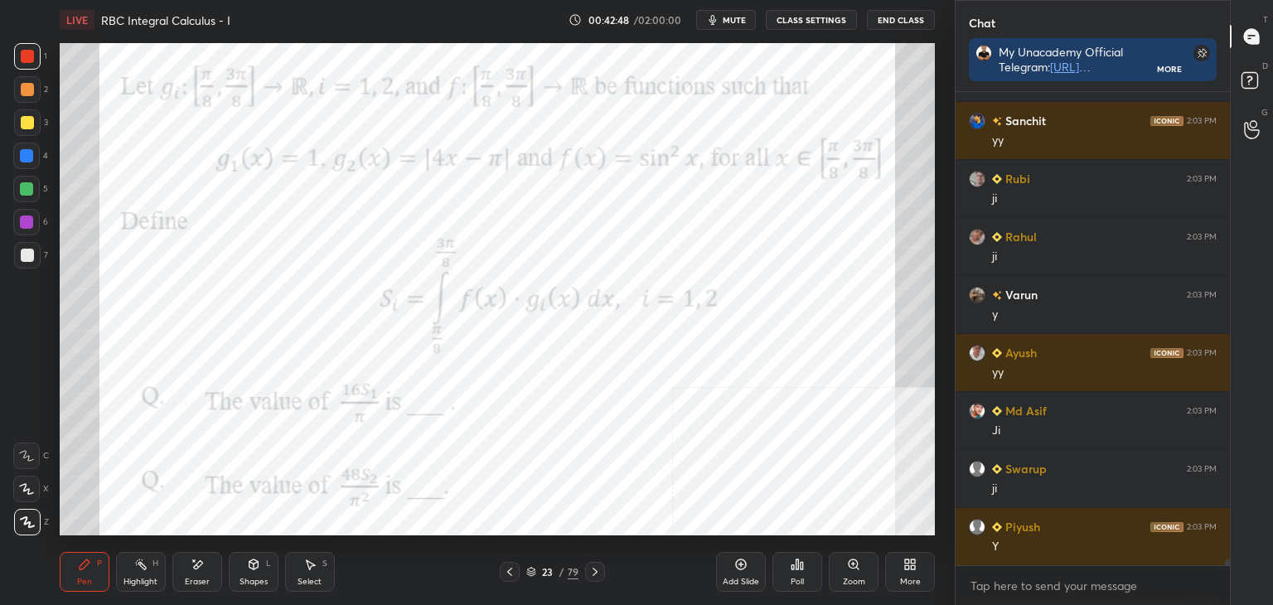
scroll to position [38313, 0]
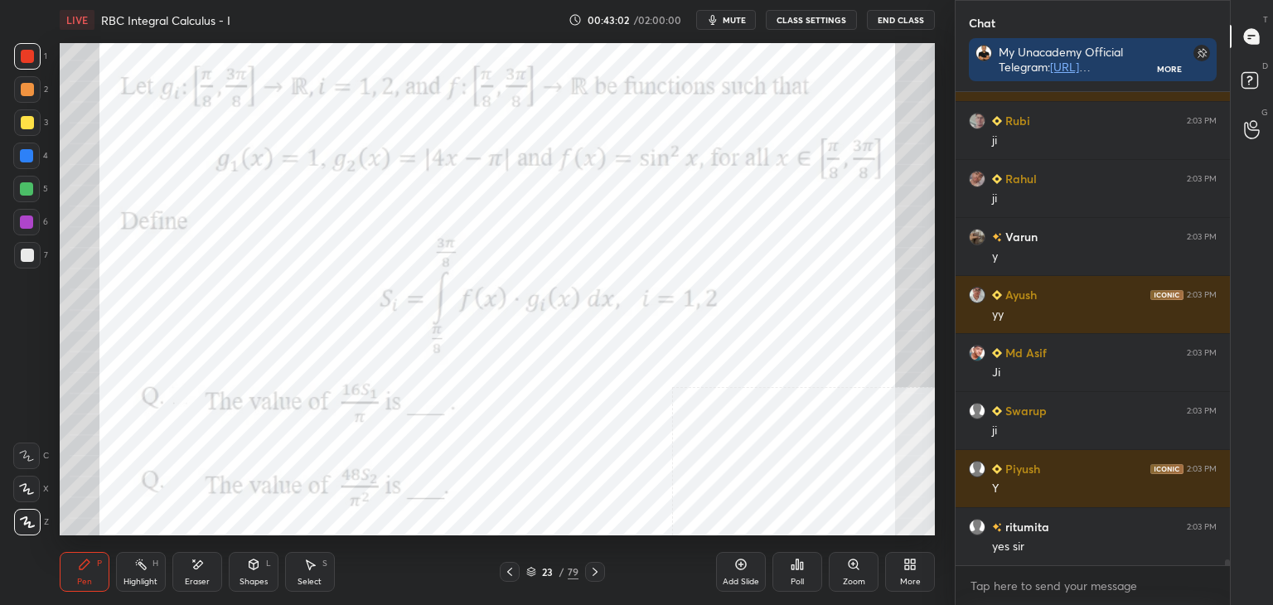
drag, startPoint x: 186, startPoint y: 575, endPoint x: 201, endPoint y: 540, distance: 38.2
click at [186, 569] on div "Eraser" at bounding box center [197, 572] width 50 height 40
click at [122, 581] on div "Highlight H" at bounding box center [141, 572] width 50 height 40
click at [84, 573] on div "Pen P" at bounding box center [85, 572] width 50 height 40
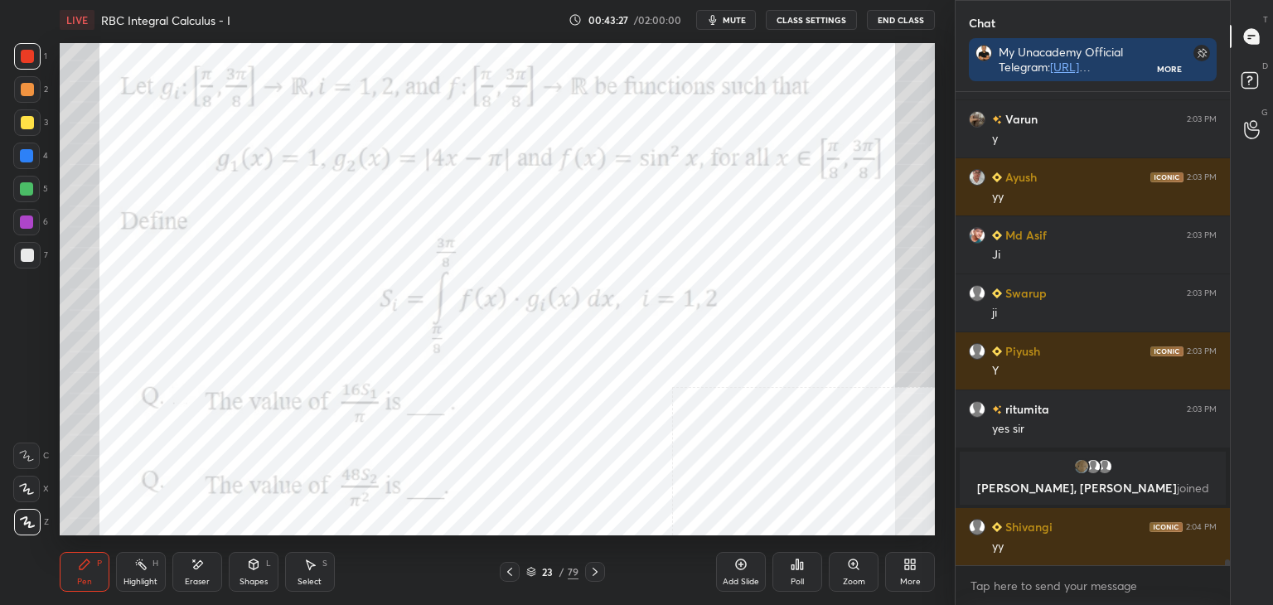
scroll to position [38151, 0]
click at [215, 574] on div "Eraser" at bounding box center [197, 572] width 50 height 40
drag, startPoint x: 27, startPoint y: 517, endPoint x: 29, endPoint y: 527, distance: 10.3
click at [27, 520] on span "Erase all" at bounding box center [26, 522] width 25 height 12
drag, startPoint x: 56, startPoint y: 567, endPoint x: 65, endPoint y: 559, distance: 11.7
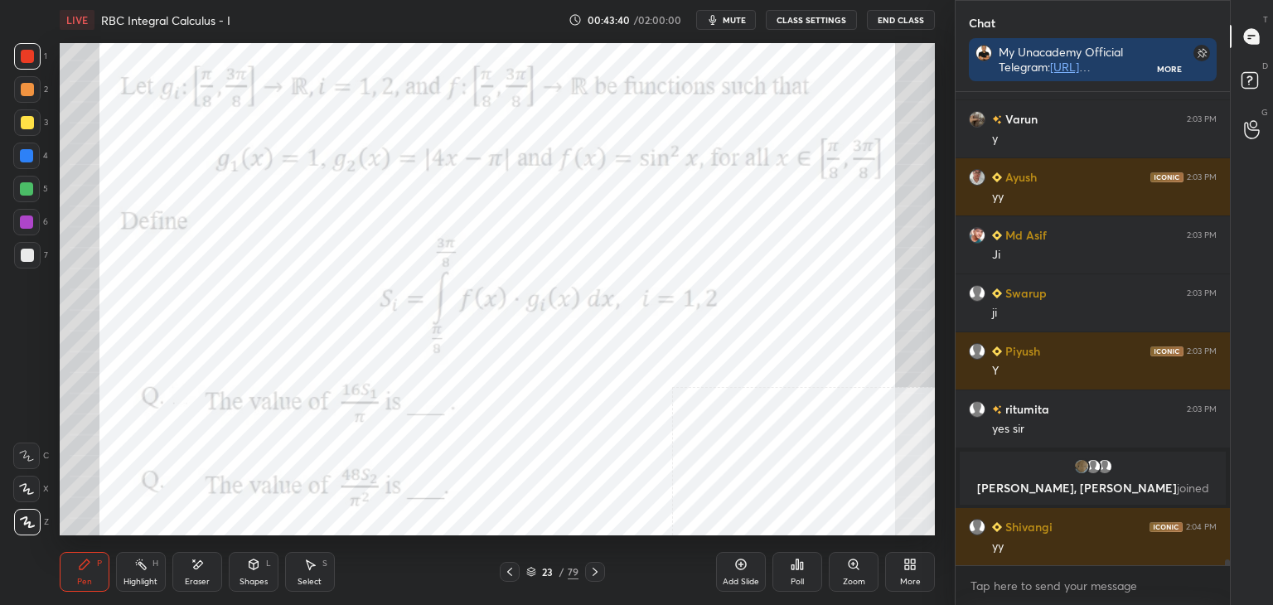
click at [59, 564] on div "LIVE RBC Integral Calculus - I 00:43:40 / 02:00:00 mute CLASS SETTINGS End Clas…" at bounding box center [497, 302] width 889 height 605
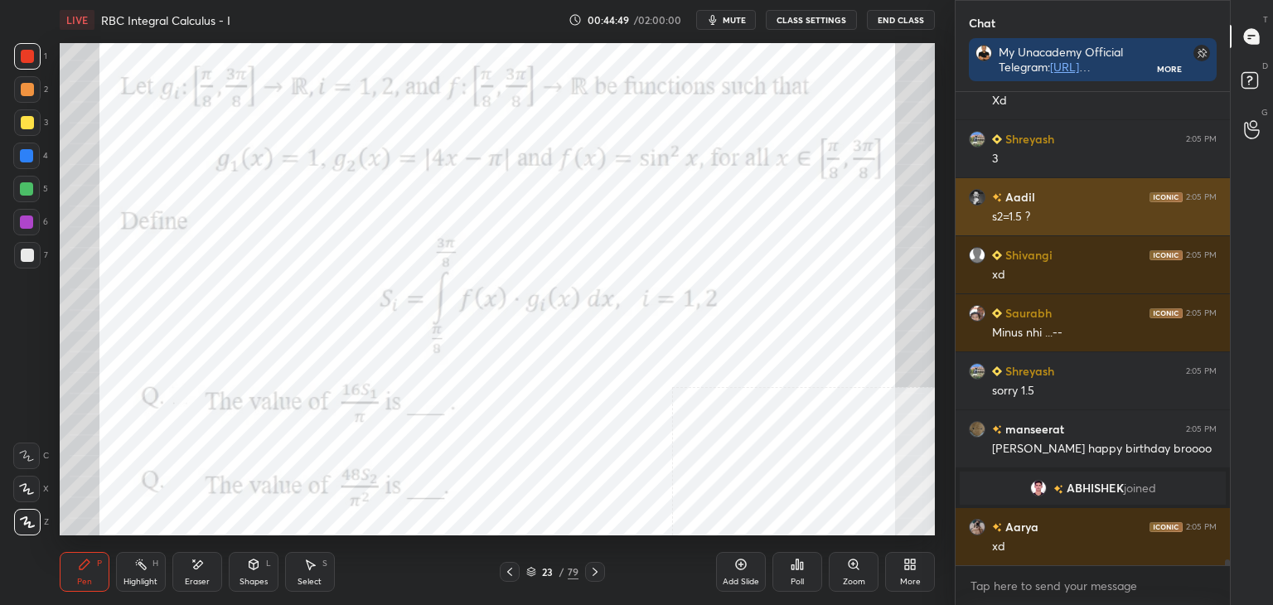
scroll to position [39135, 0]
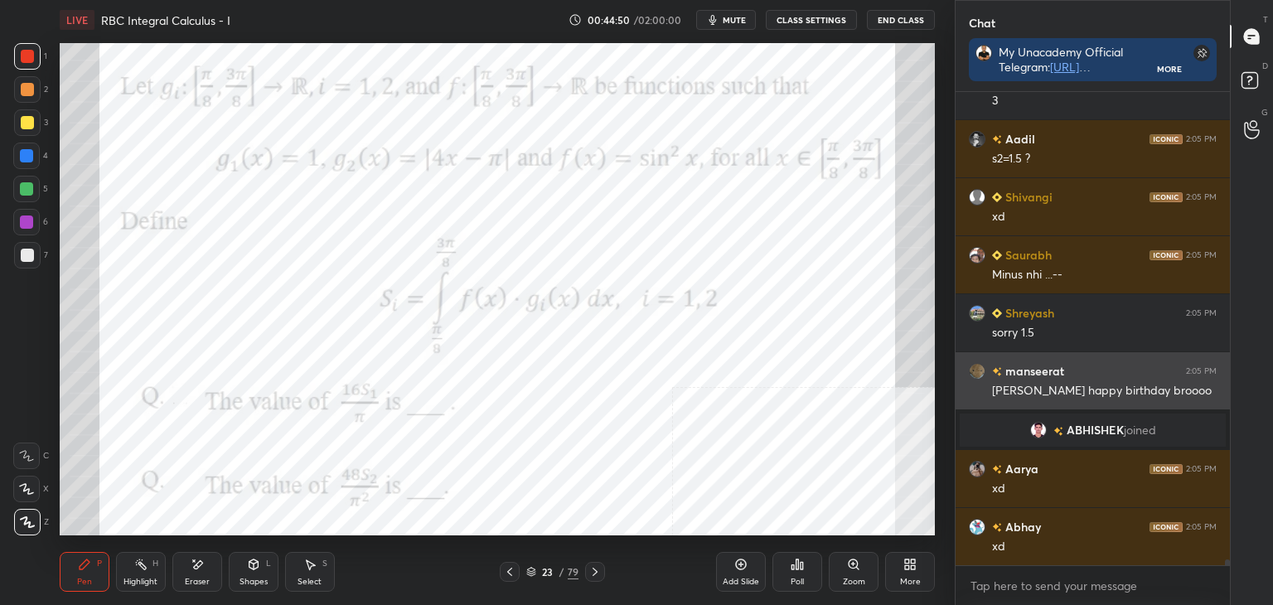
click at [1053, 372] on h6 "manseerat" at bounding box center [1033, 370] width 62 height 17
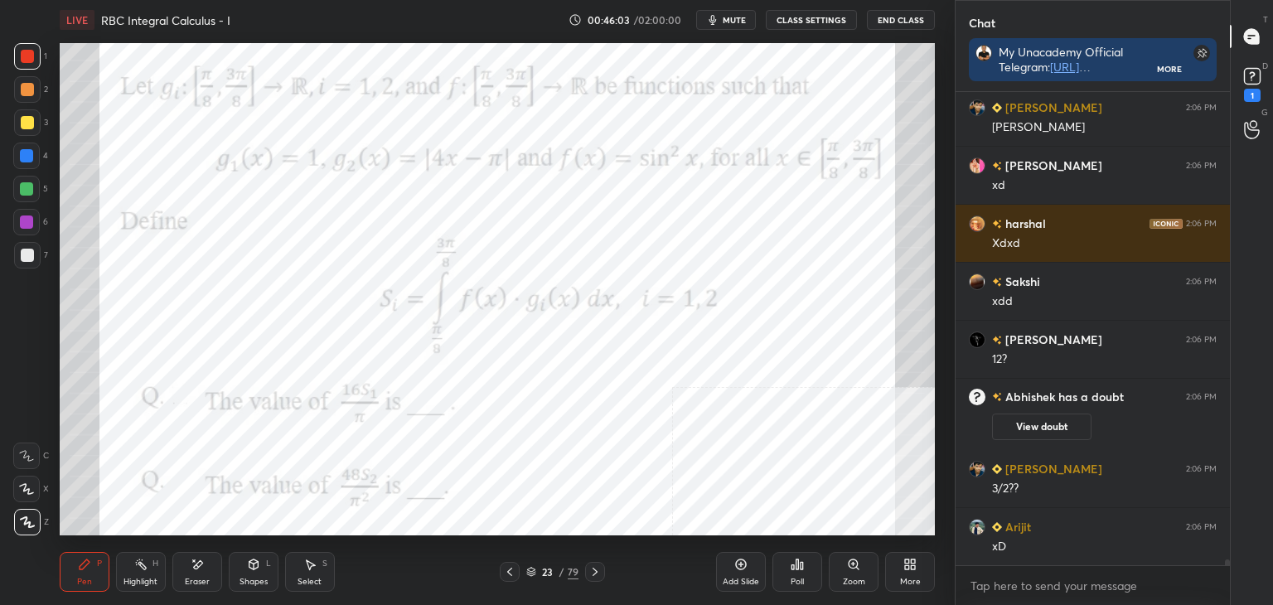
scroll to position [41115, 0]
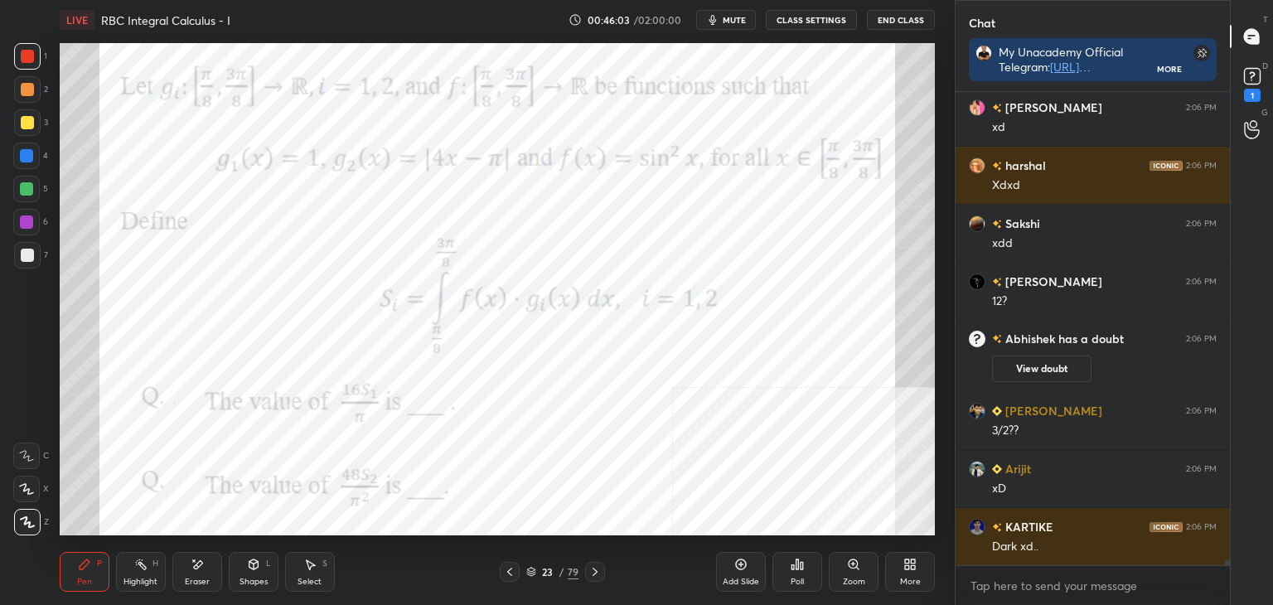
drag, startPoint x: 87, startPoint y: 574, endPoint x: 86, endPoint y: 535, distance: 38.1
click at [89, 579] on div "Pen P" at bounding box center [85, 572] width 50 height 40
click at [27, 266] on div at bounding box center [27, 255] width 27 height 27
click at [27, 54] on div at bounding box center [27, 56] width 13 height 13
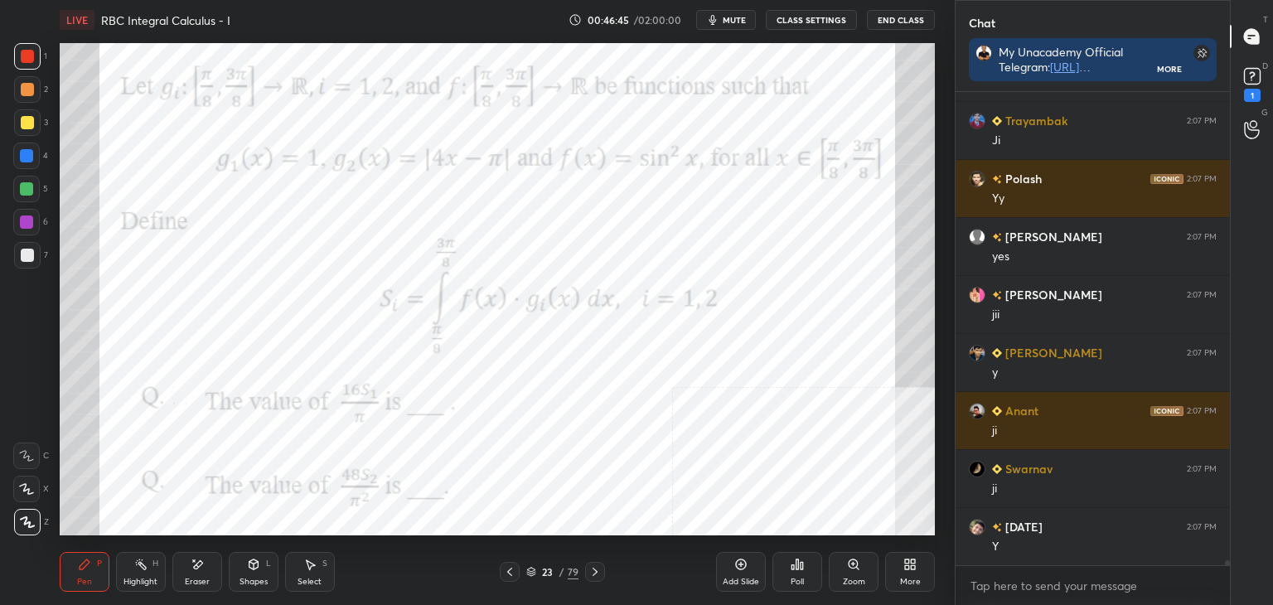
scroll to position [41662, 0]
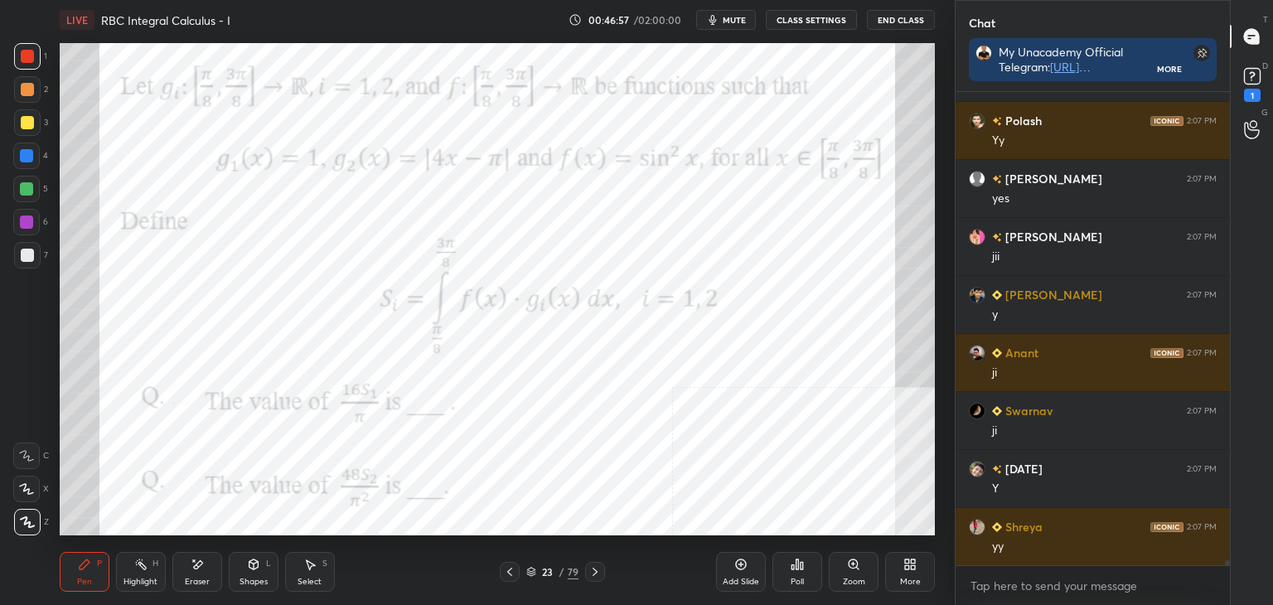
click at [315, 578] on div "Select" at bounding box center [310, 582] width 24 height 8
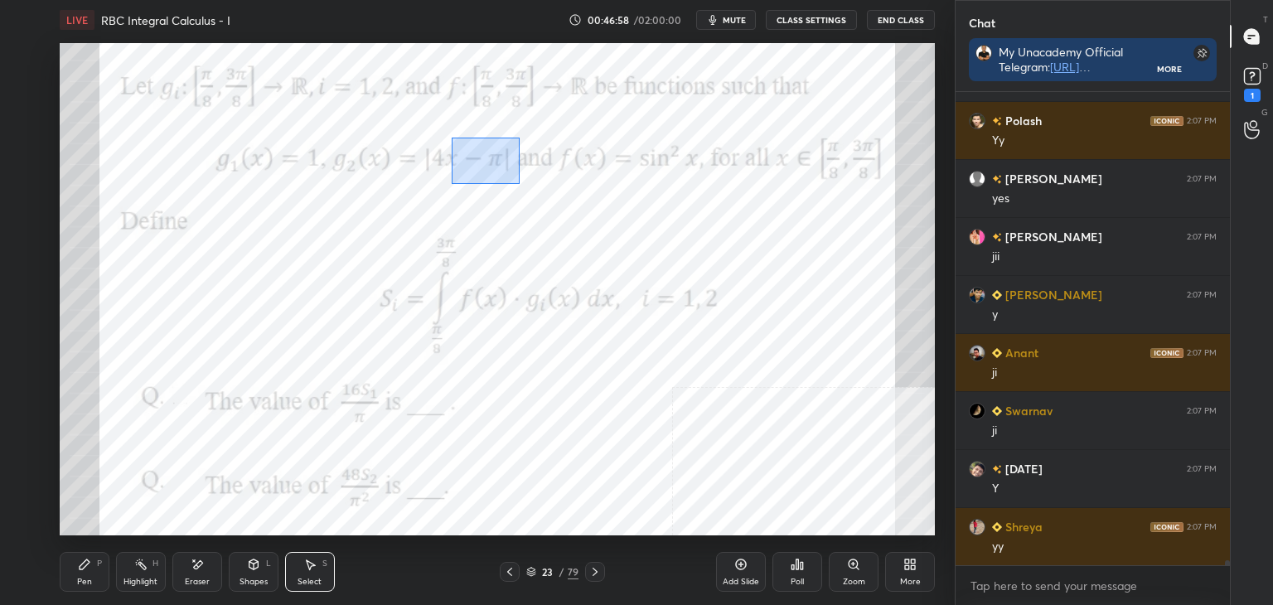
drag, startPoint x: 451, startPoint y: 138, endPoint x: 819, endPoint y: 337, distance: 418.7
click at [819, 337] on div "0 ° Undo Copy Duplicate Duplicate to new slide Delete" at bounding box center [497, 289] width 875 height 492
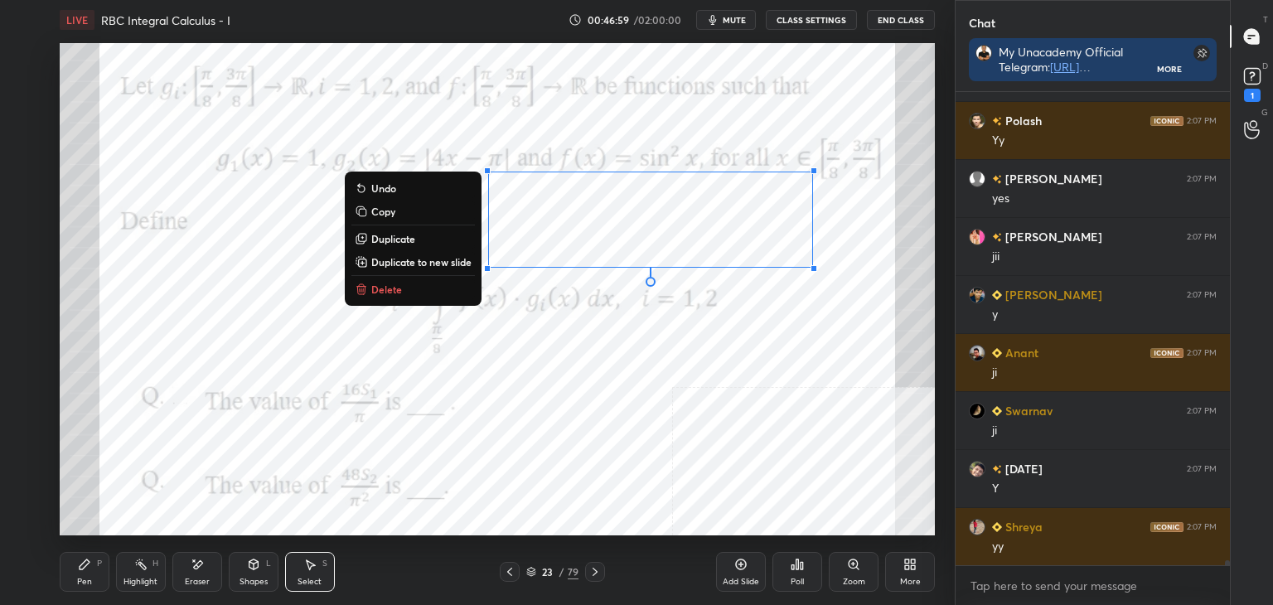
click at [405, 255] on p "Duplicate to new slide" at bounding box center [421, 261] width 100 height 13
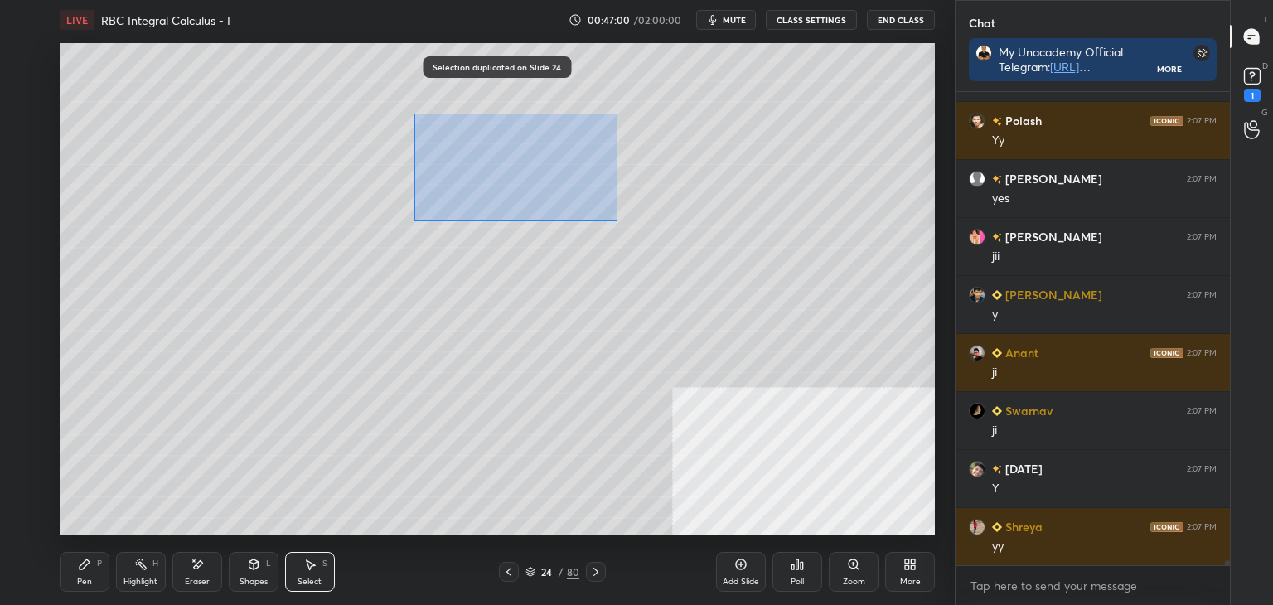
drag, startPoint x: 421, startPoint y: 119, endPoint x: 889, endPoint y: 351, distance: 522.3
click at [897, 359] on div "0 ° Undo Copy Duplicate Duplicate to new slide Delete" at bounding box center [497, 289] width 875 height 492
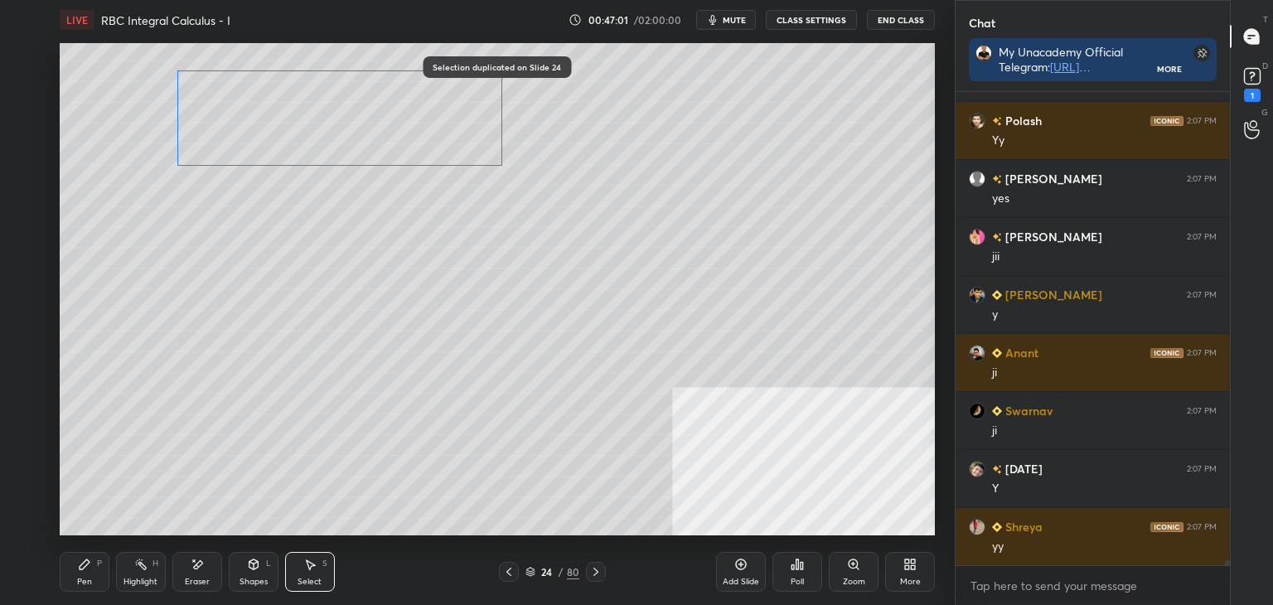
drag, startPoint x: 666, startPoint y: 235, endPoint x: 378, endPoint y: 203, distance: 290.2
click at [412, 160] on div "0 ° Undo Copy Duplicate Duplicate to new slide Delete" at bounding box center [497, 289] width 875 height 492
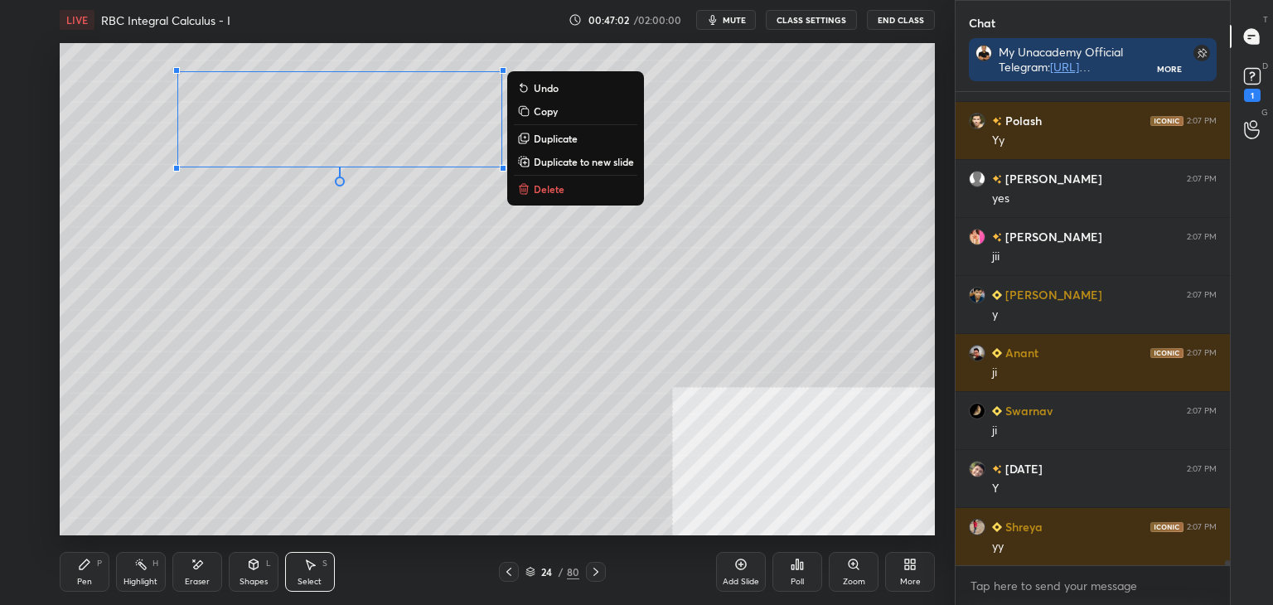
click at [80, 584] on div "Pen" at bounding box center [84, 582] width 15 height 8
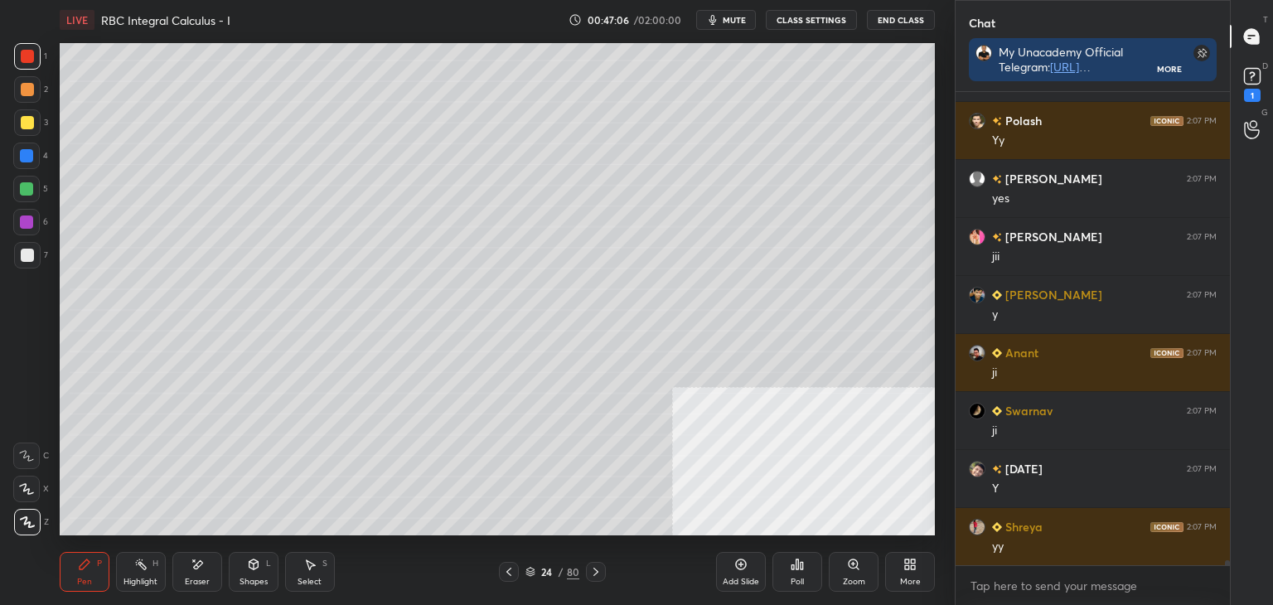
click at [15, 256] on div at bounding box center [27, 255] width 27 height 27
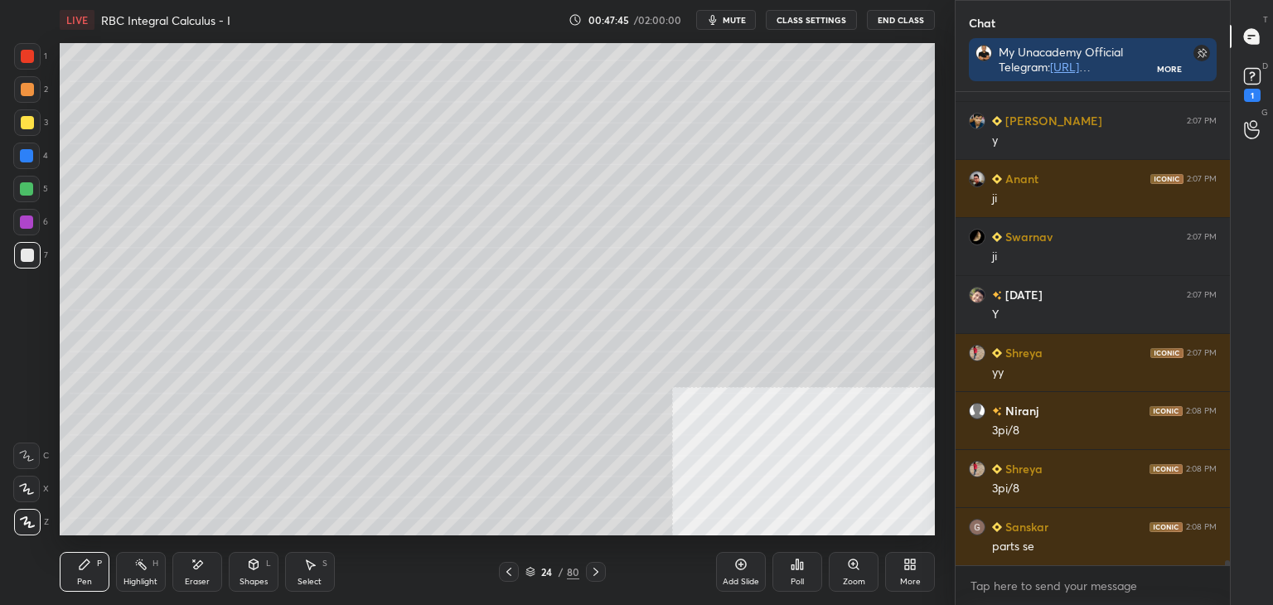
scroll to position [41894, 0]
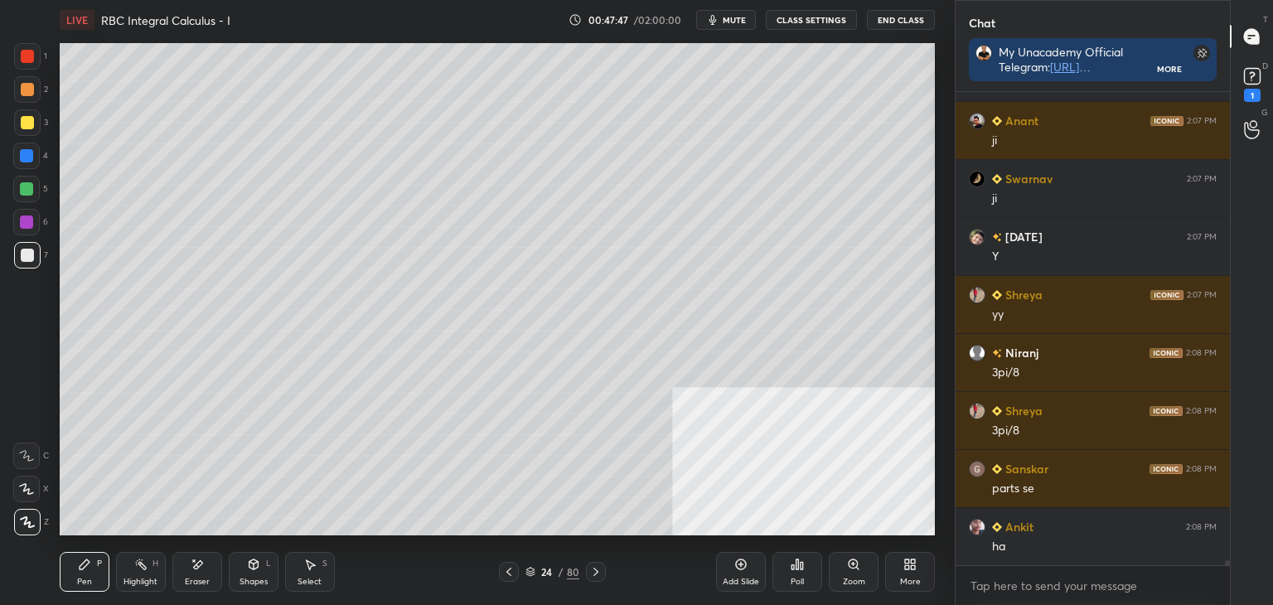
click at [318, 573] on div "Select S" at bounding box center [310, 572] width 50 height 40
click at [79, 574] on div "Pen P" at bounding box center [85, 572] width 50 height 40
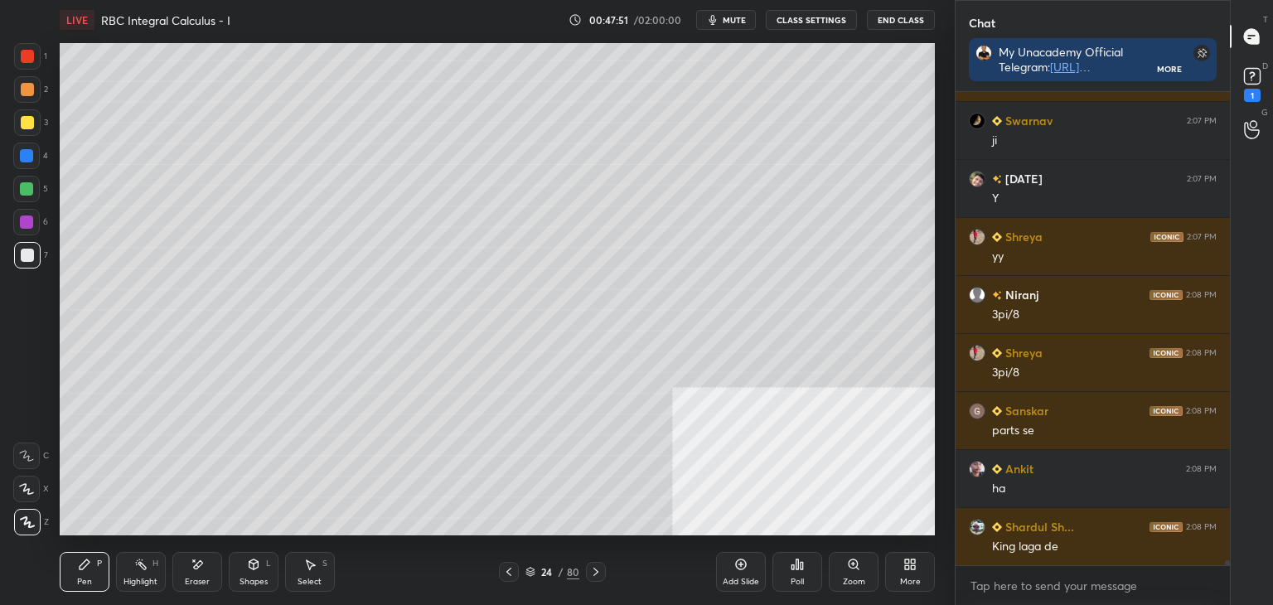
click at [331, 574] on div "Select S" at bounding box center [310, 572] width 50 height 40
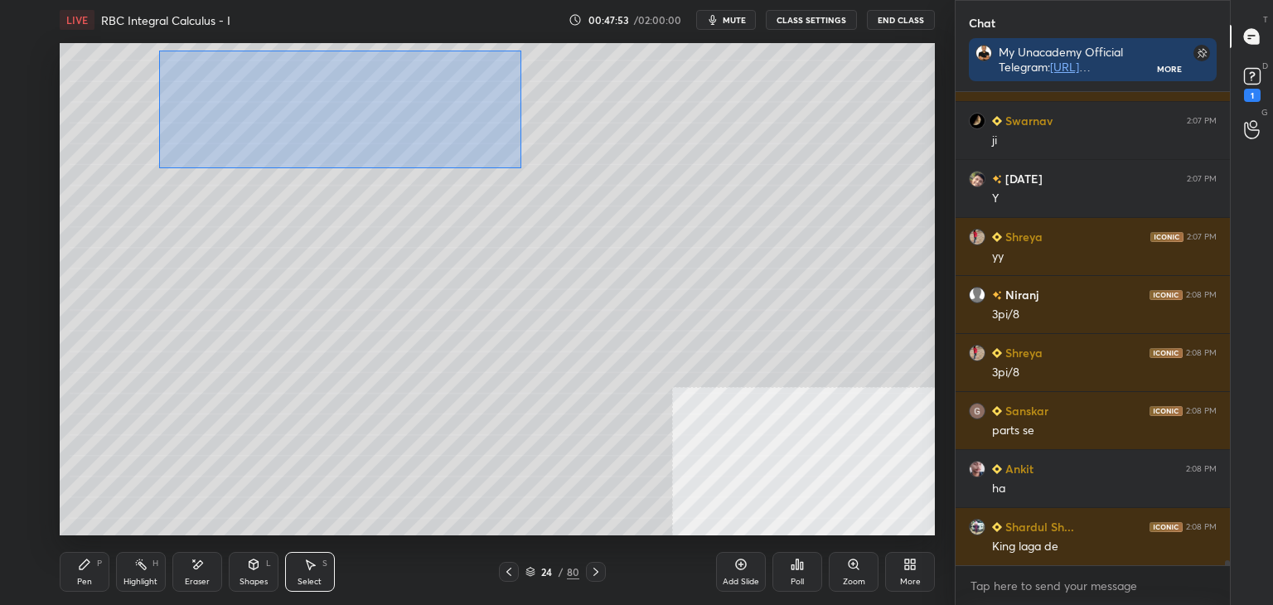
drag, startPoint x: 159, startPoint y: 51, endPoint x: 533, endPoint y: 163, distance: 390.4
click at [521, 165] on div "0 ° Undo Copy Duplicate Duplicate to new slide Delete" at bounding box center [497, 289] width 875 height 492
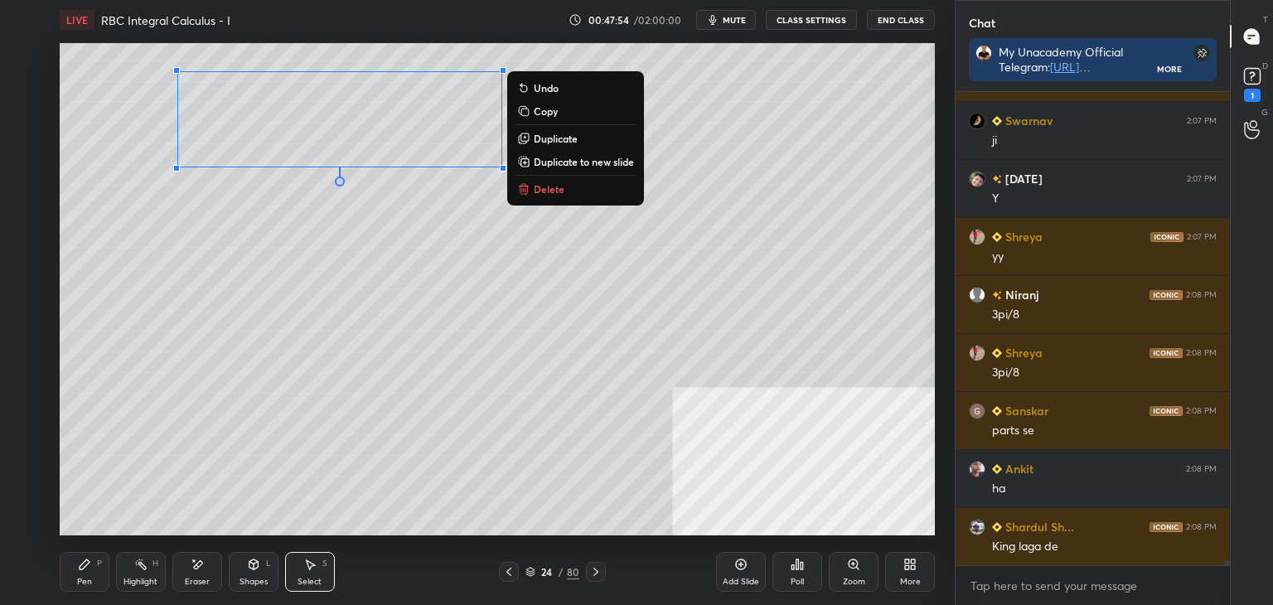
scroll to position [42010, 0]
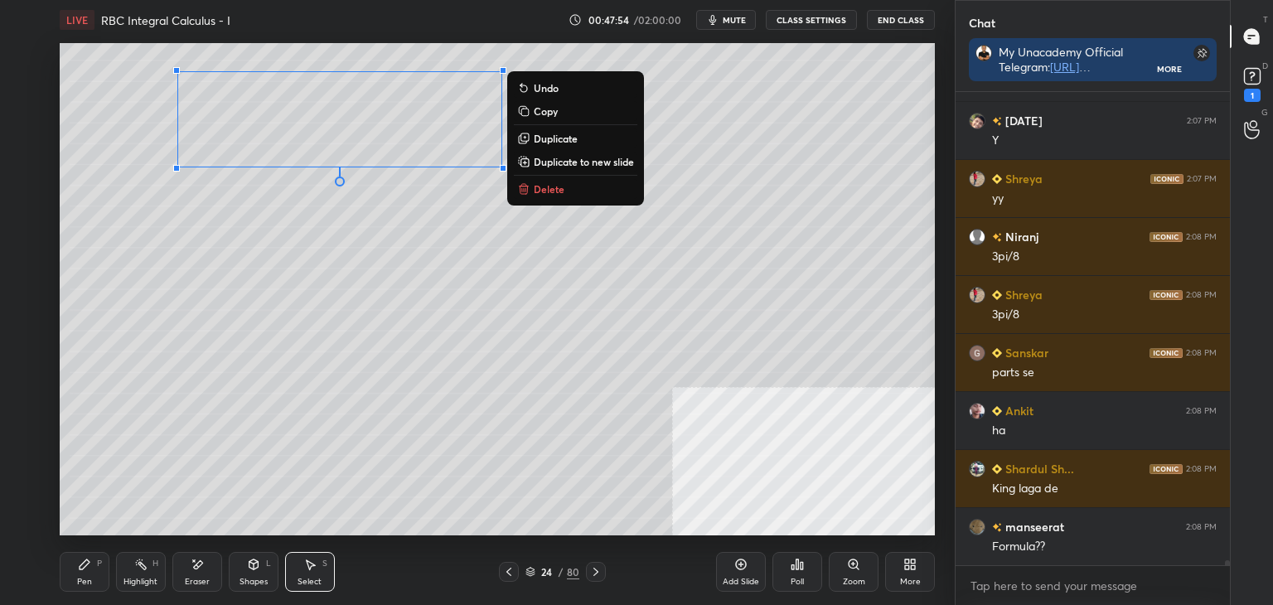
drag, startPoint x: 557, startPoint y: 162, endPoint x: 516, endPoint y: 186, distance: 47.2
click at [557, 162] on p "Duplicate to new slide" at bounding box center [584, 161] width 100 height 13
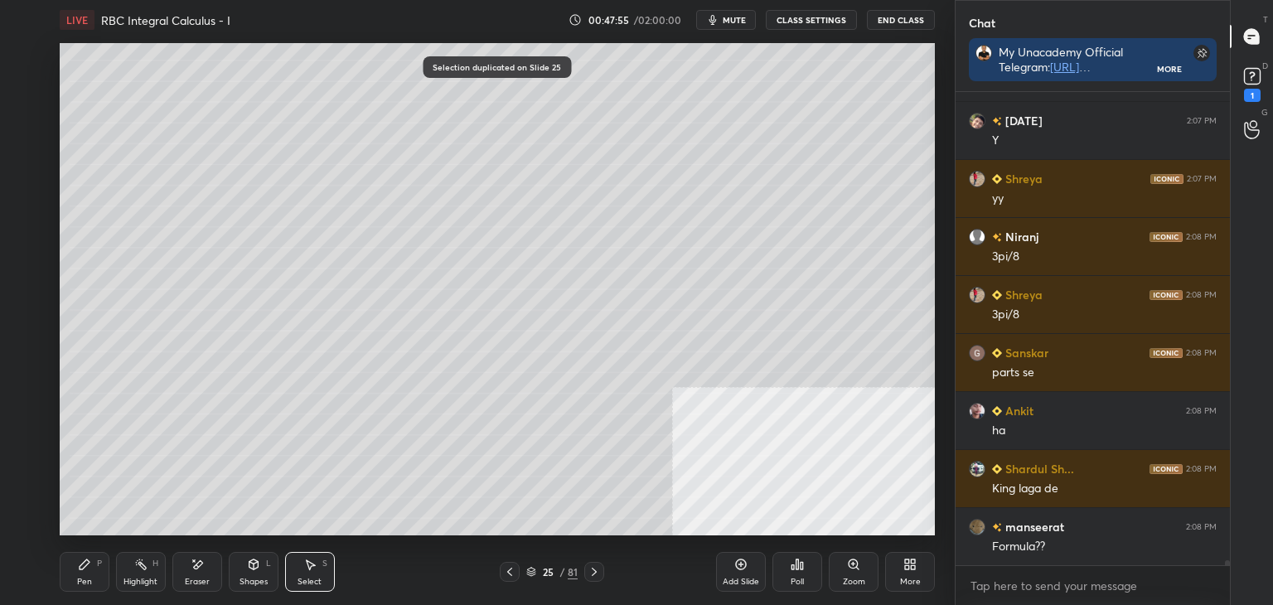
click at [75, 568] on div "Pen P" at bounding box center [85, 572] width 50 height 40
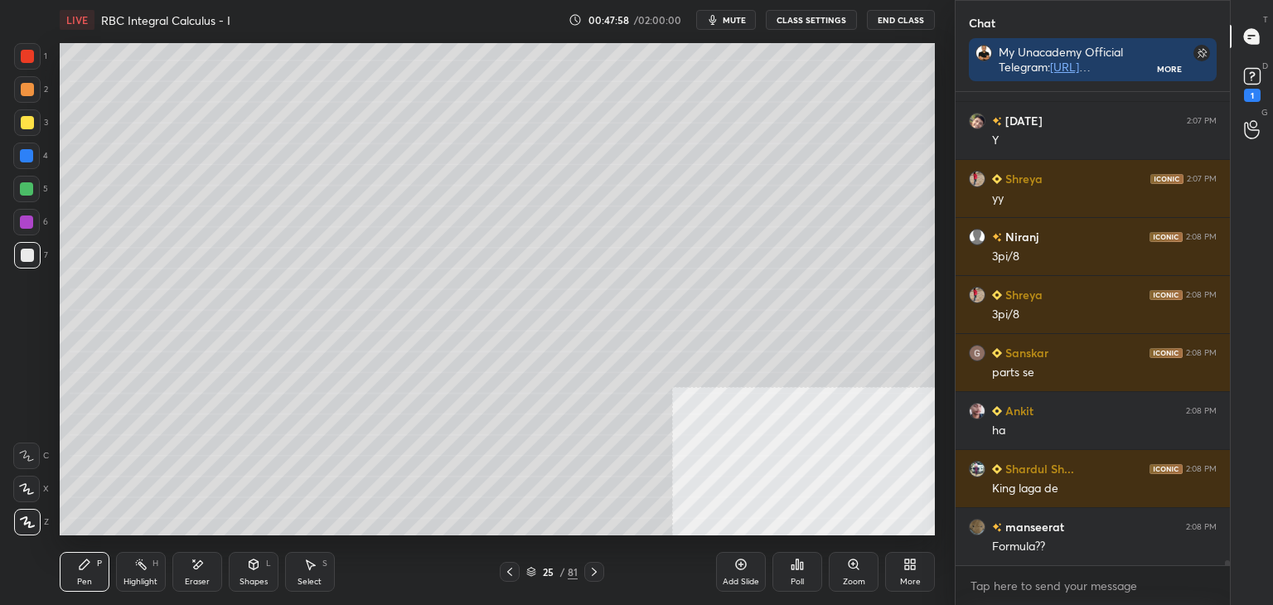
scroll to position [42068, 0]
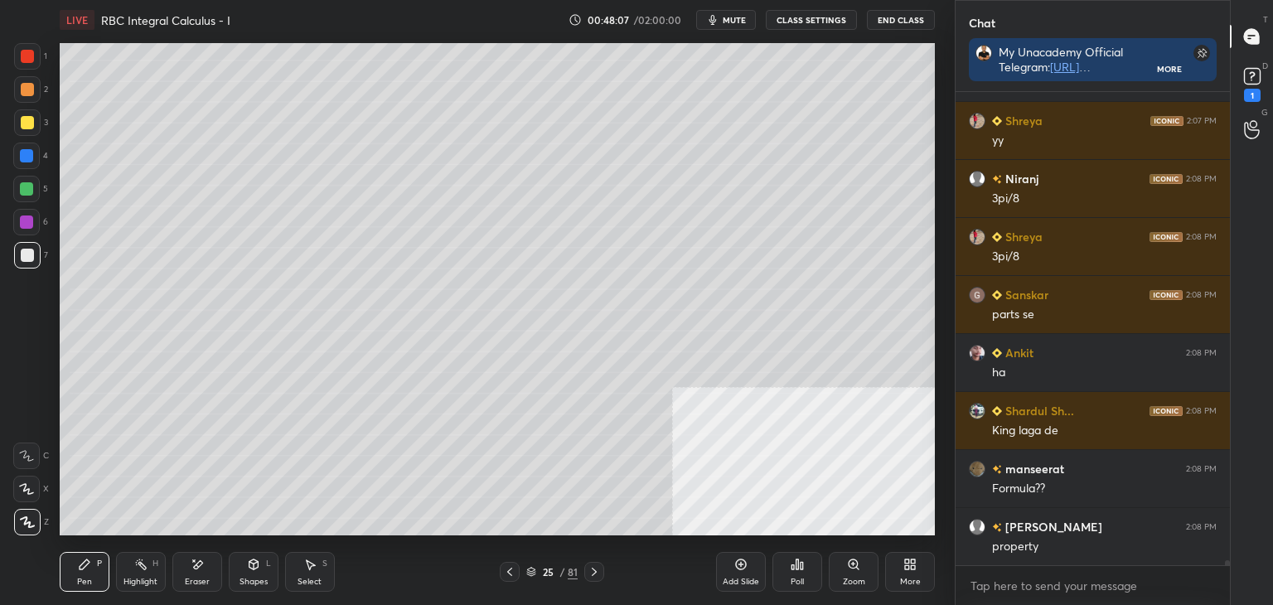
click at [511, 570] on icon at bounding box center [509, 571] width 13 height 13
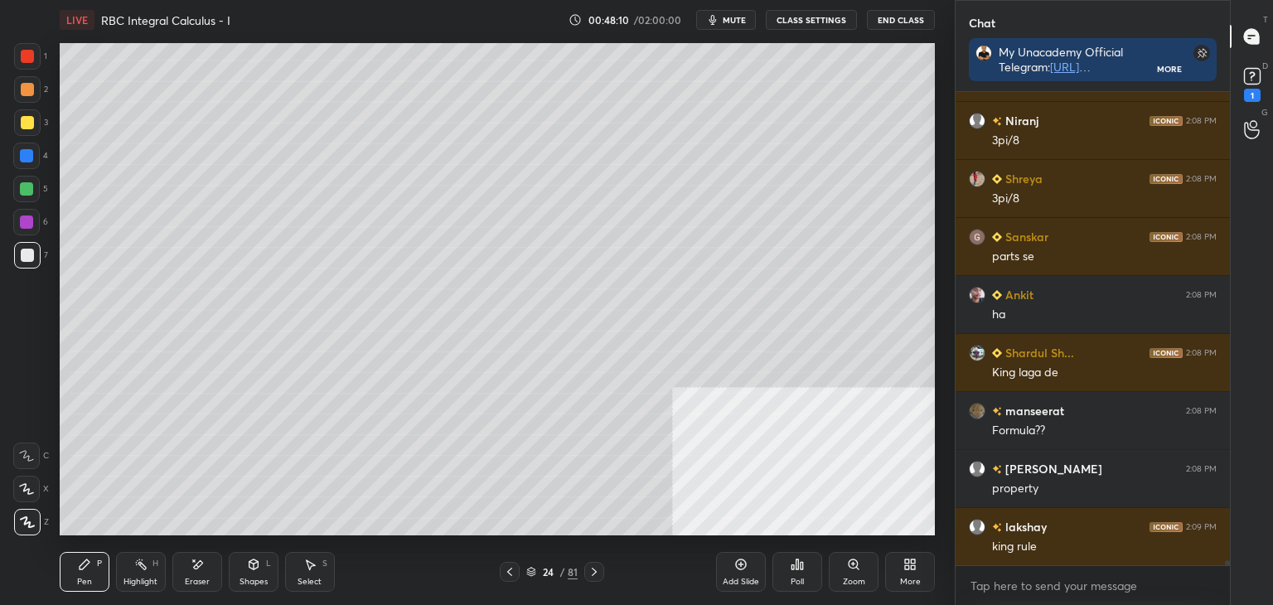
click at [598, 571] on icon at bounding box center [594, 571] width 13 height 13
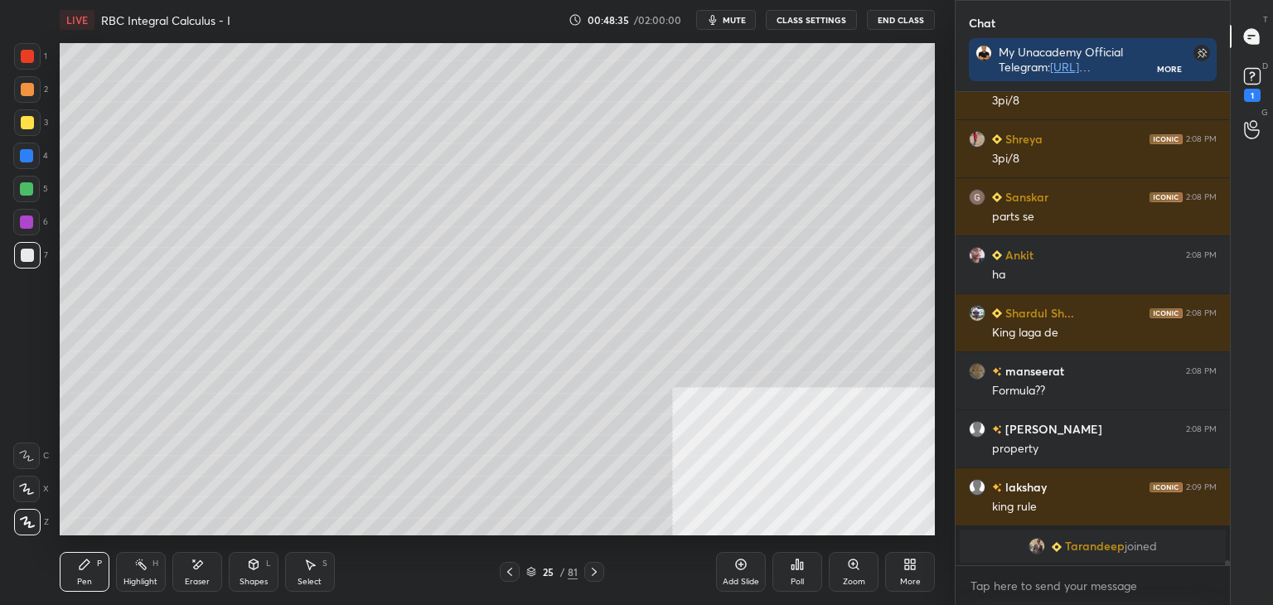
click at [194, 564] on icon at bounding box center [197, 565] width 13 height 14
click at [76, 574] on div "Pen P" at bounding box center [85, 572] width 50 height 40
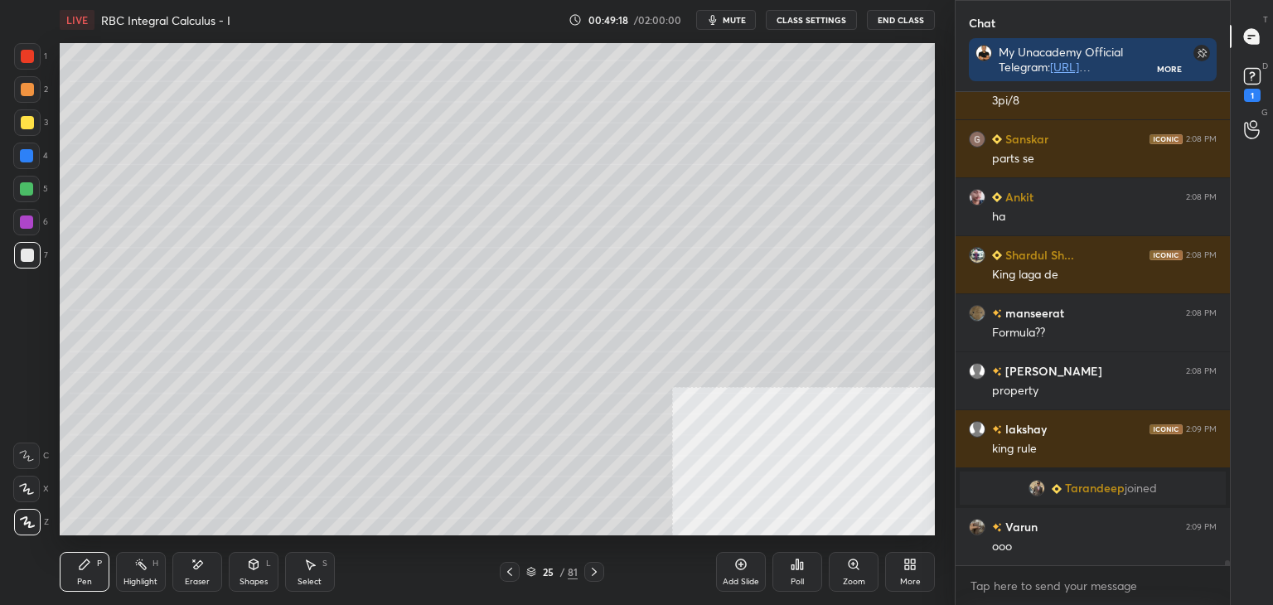
scroll to position [41935, 0]
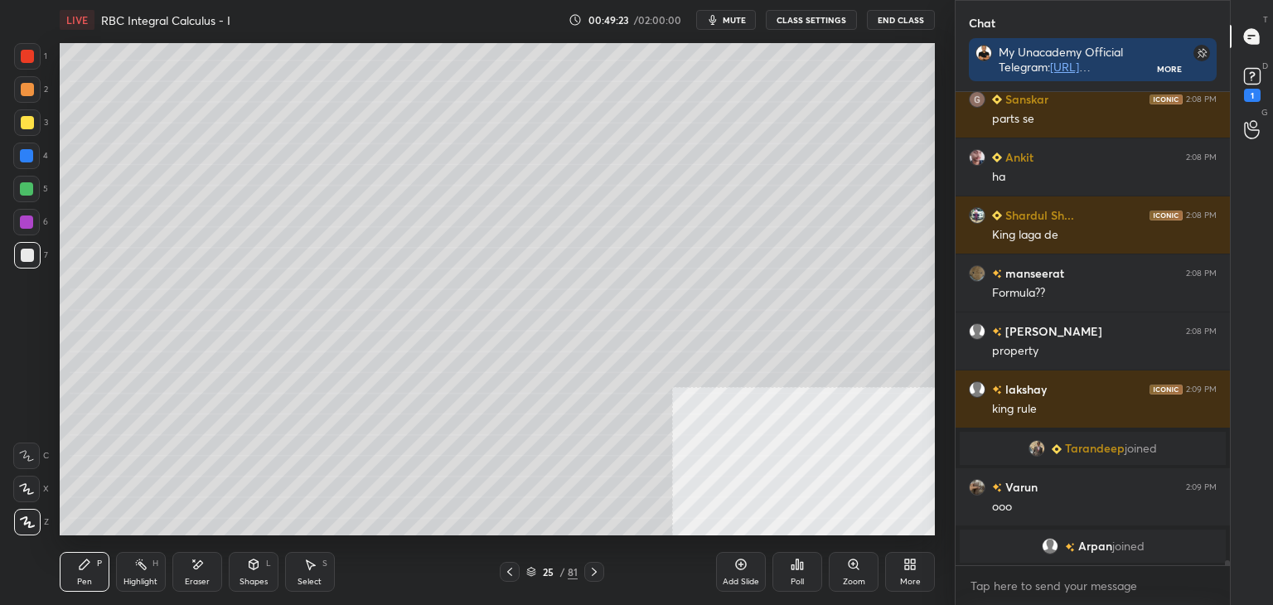
click at [500, 574] on div at bounding box center [510, 572] width 20 height 20
click at [507, 571] on icon at bounding box center [509, 571] width 13 height 13
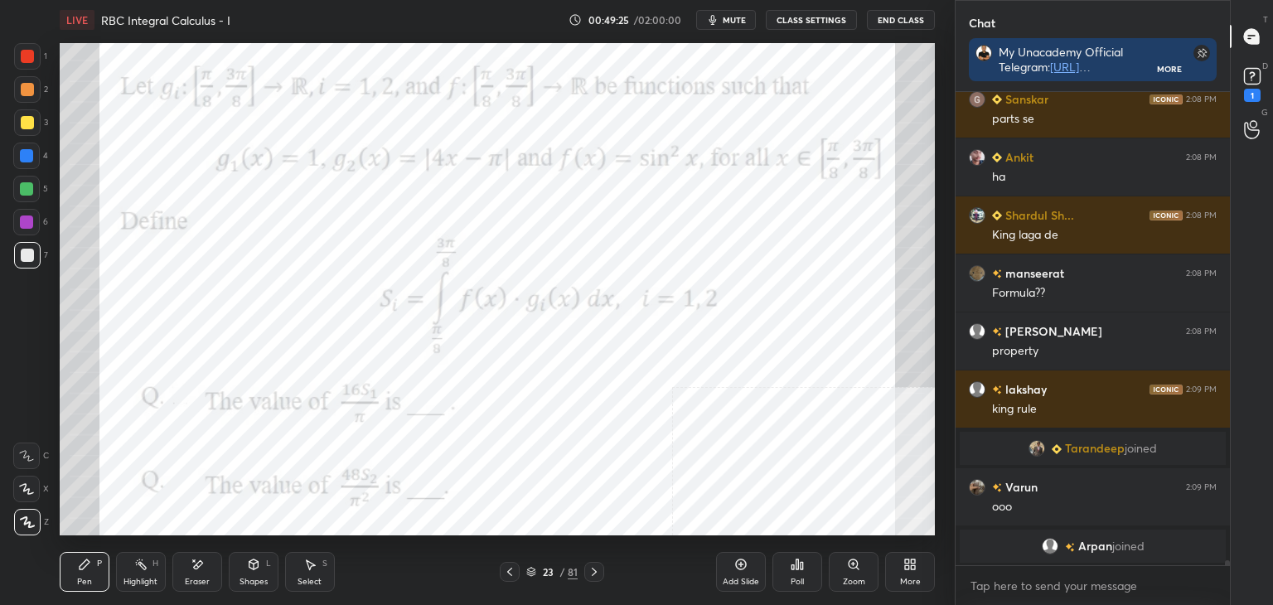
click at [592, 568] on icon at bounding box center [594, 571] width 13 height 13
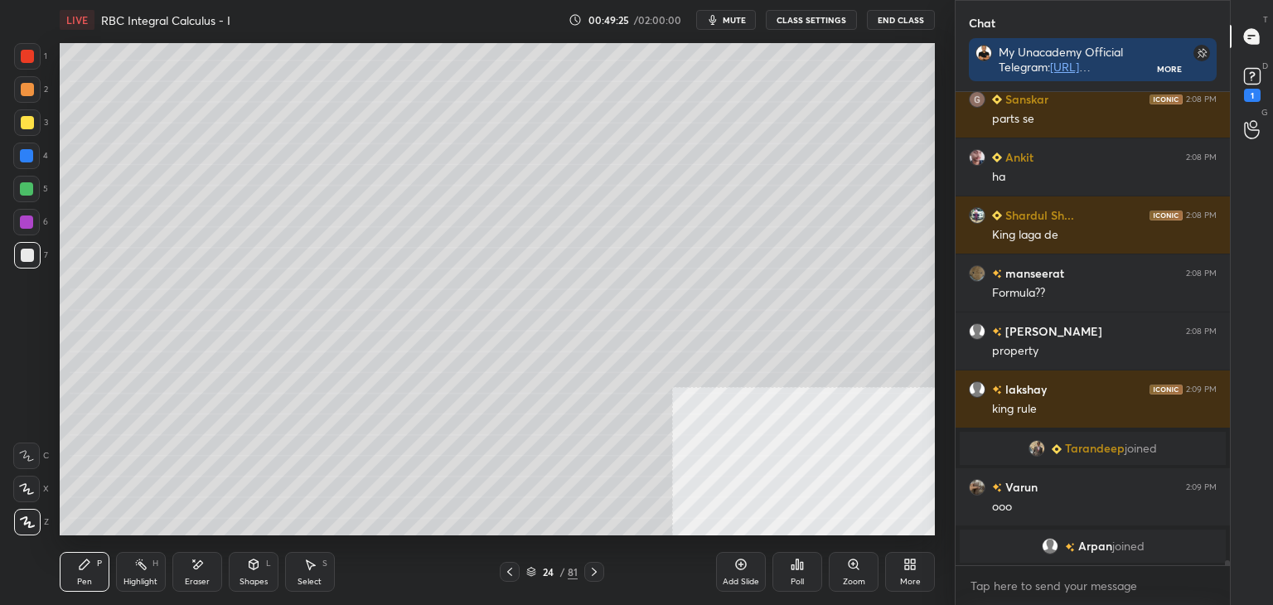
click at [593, 568] on icon at bounding box center [594, 571] width 13 height 13
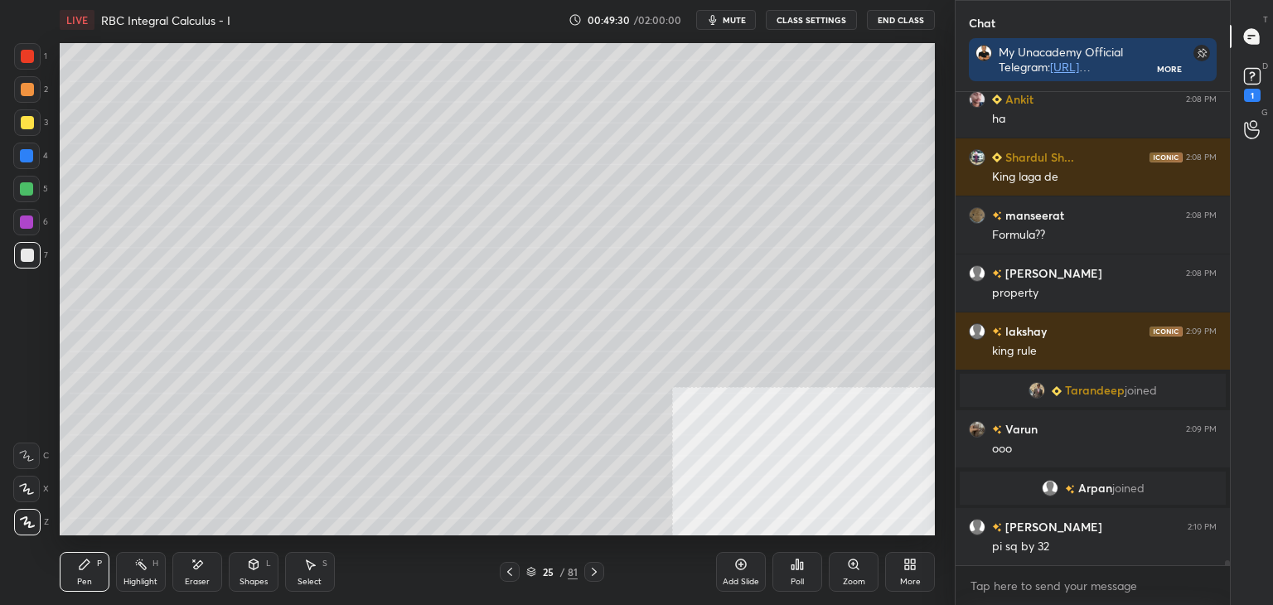
scroll to position [42018, 0]
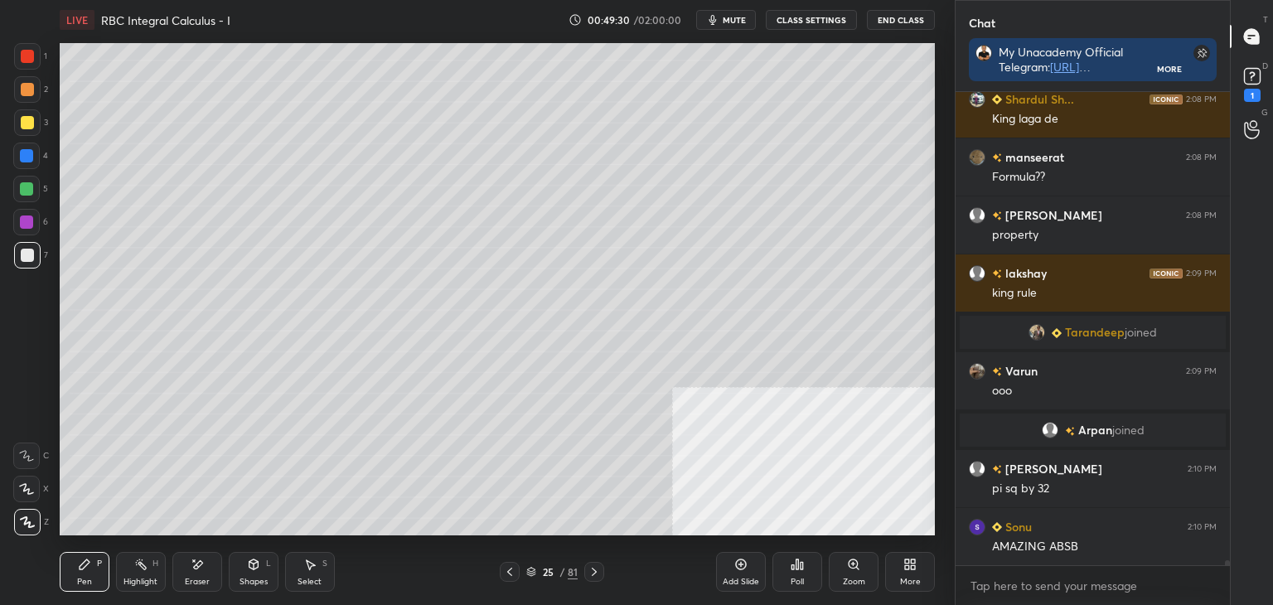
click at [506, 574] on icon at bounding box center [509, 571] width 13 height 13
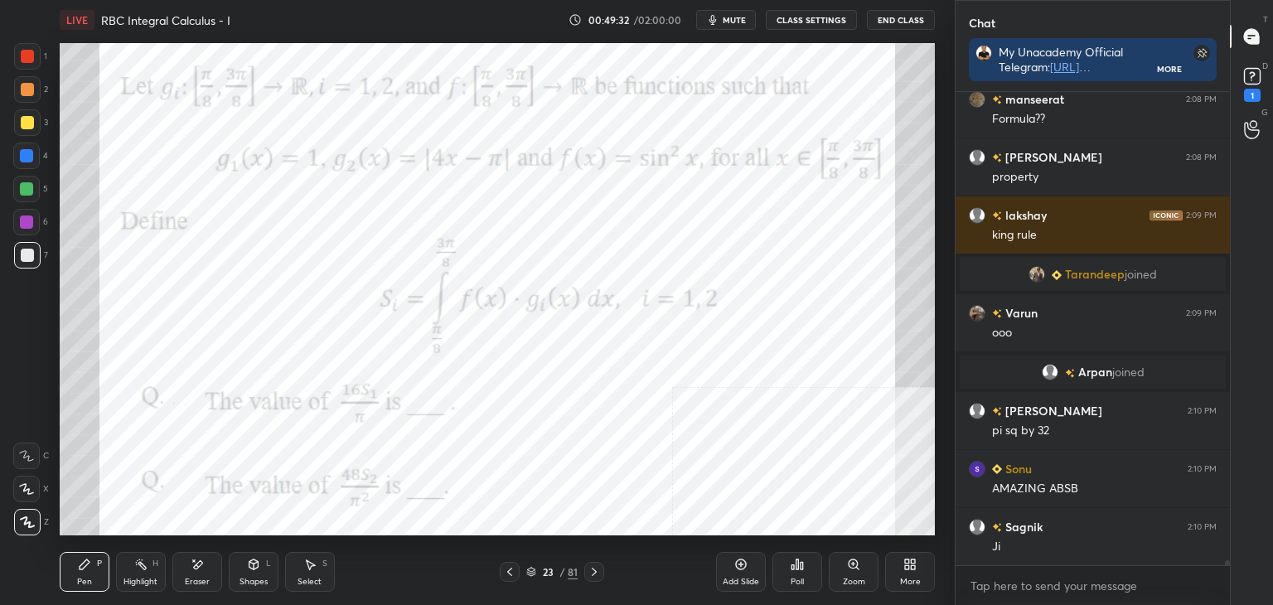
click at [27, 44] on div at bounding box center [27, 56] width 27 height 27
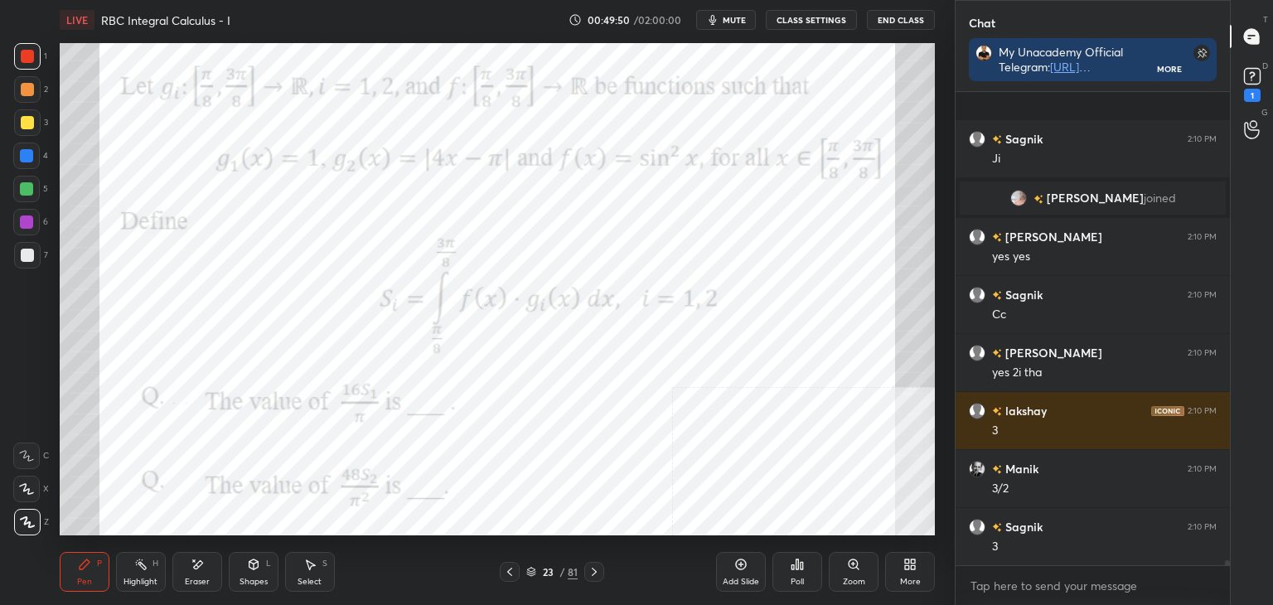
scroll to position [42514, 0]
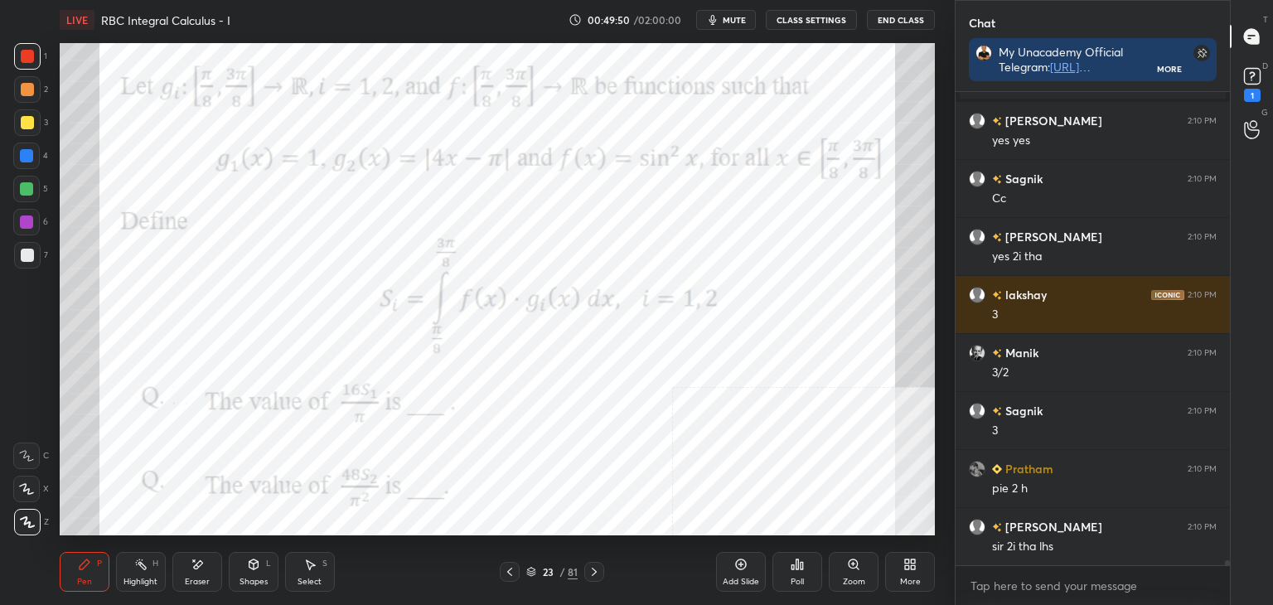
click at [596, 572] on icon at bounding box center [594, 572] width 5 height 8
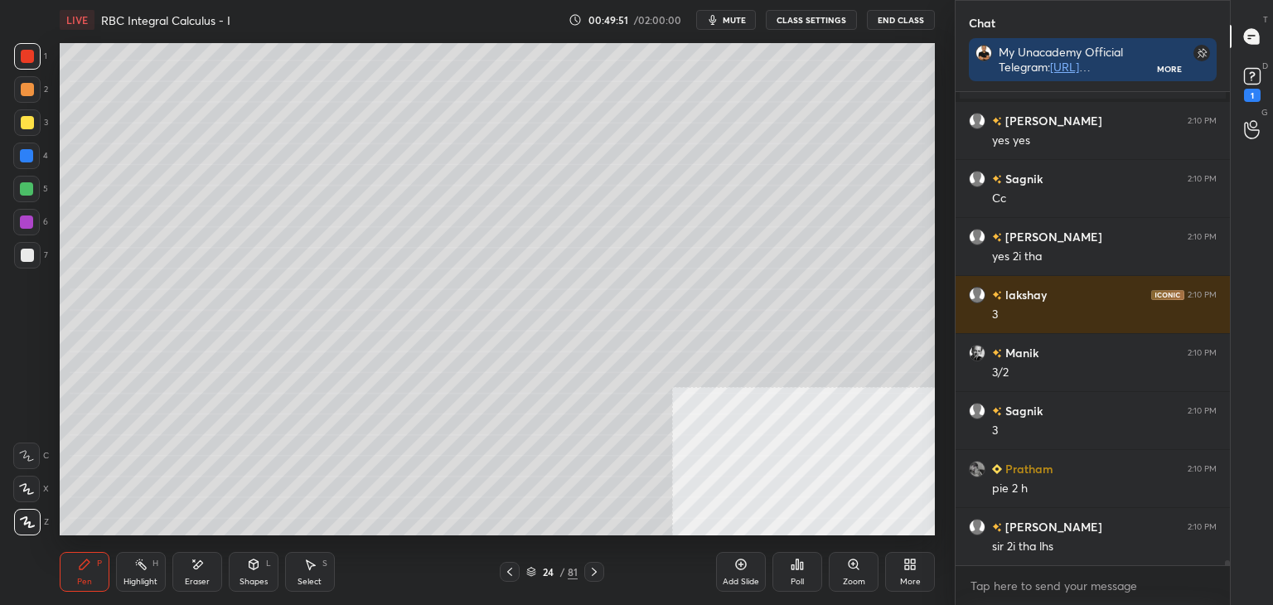
click at [598, 571] on icon at bounding box center [594, 571] width 13 height 13
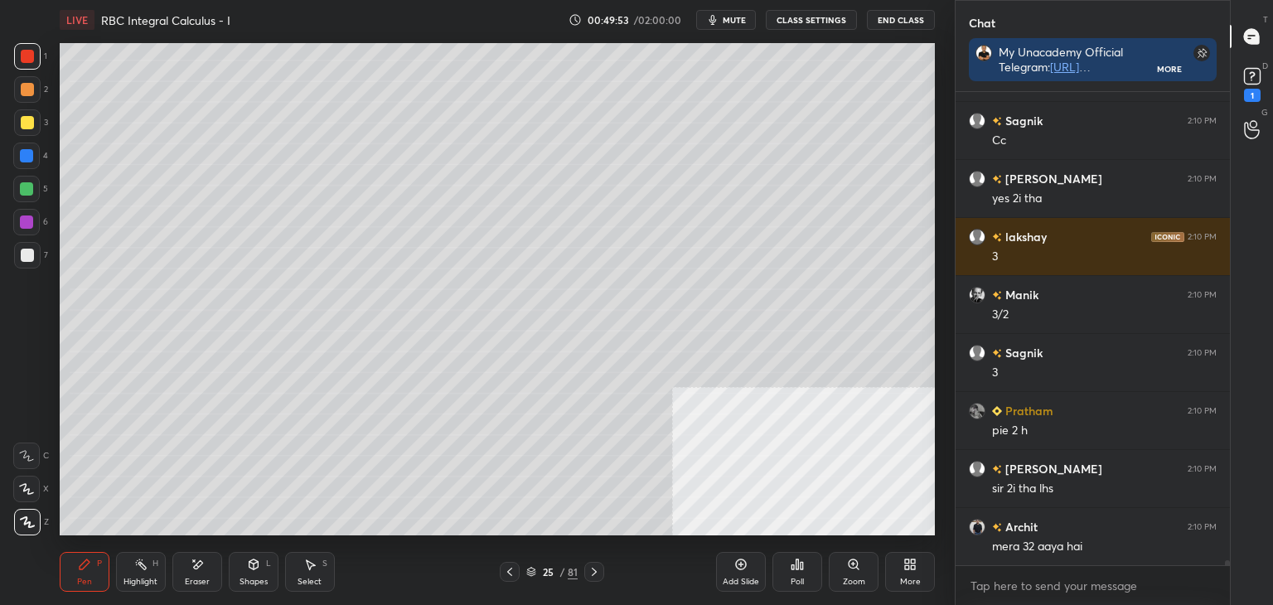
scroll to position [42630, 0]
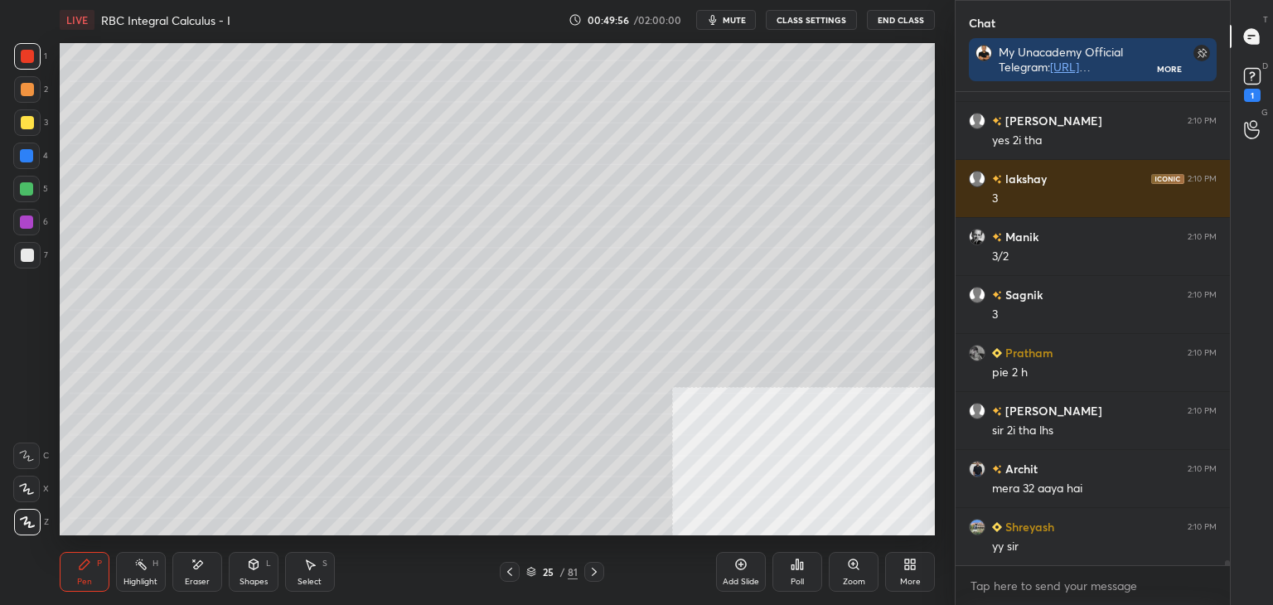
click at [501, 577] on div at bounding box center [510, 572] width 20 height 20
click at [504, 574] on div at bounding box center [510, 572] width 20 height 20
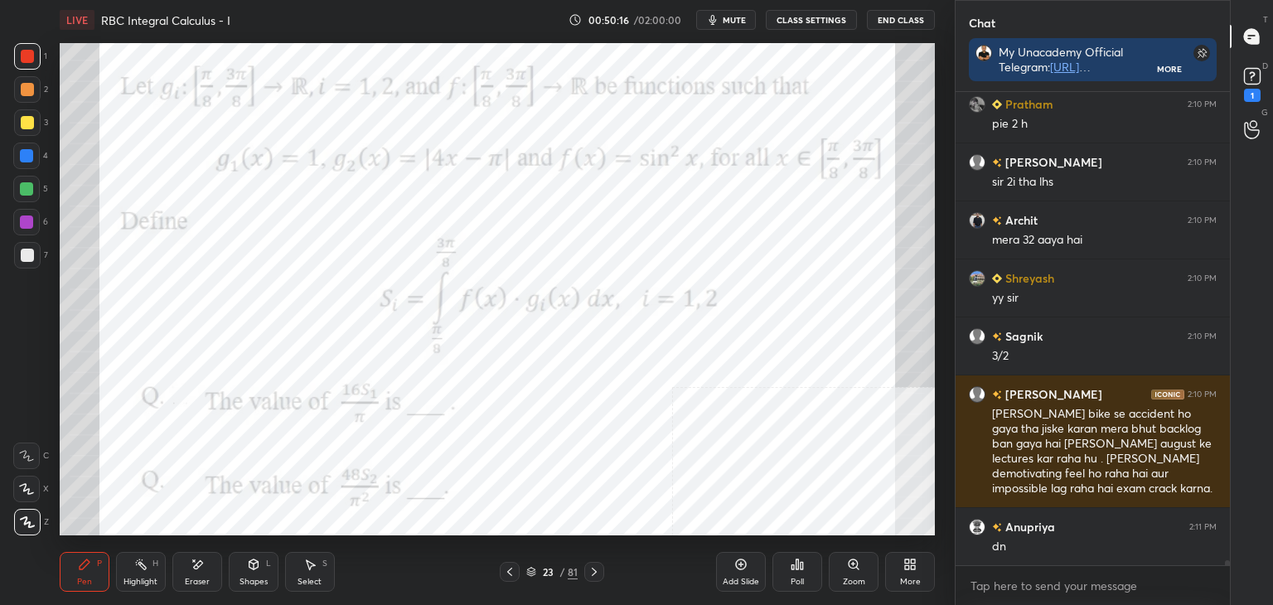
scroll to position [42937, 0]
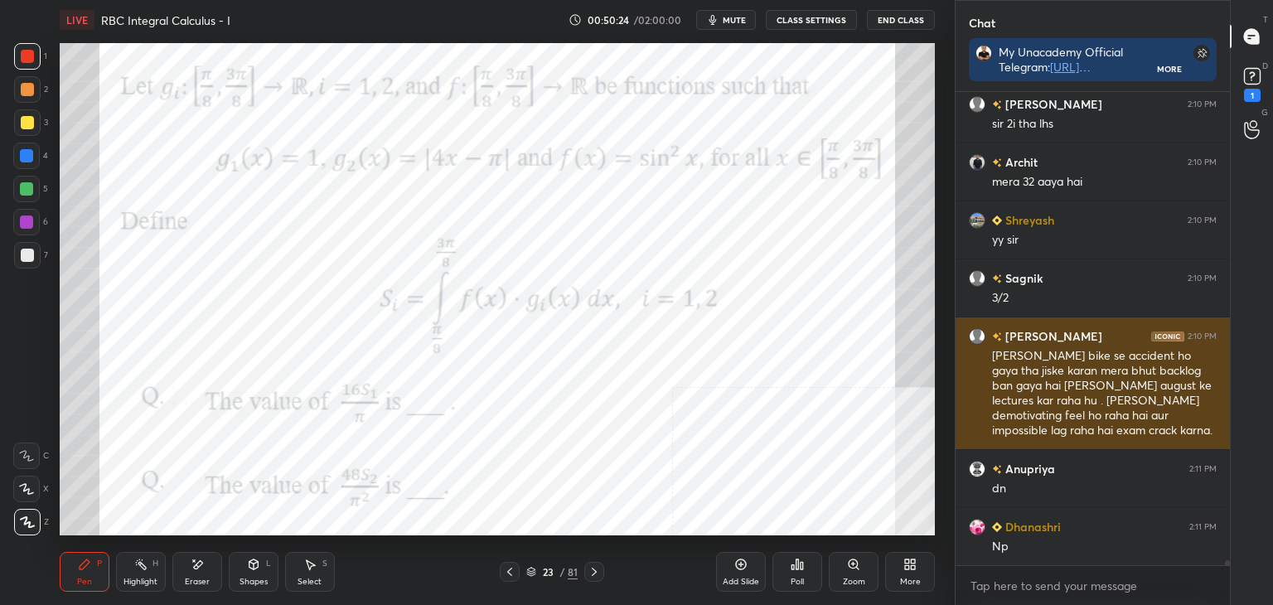
click at [1063, 382] on div "[PERSON_NAME] bike se accident ho gaya tha jiske karan mera bhut backlog ban ga…" at bounding box center [1104, 393] width 225 height 91
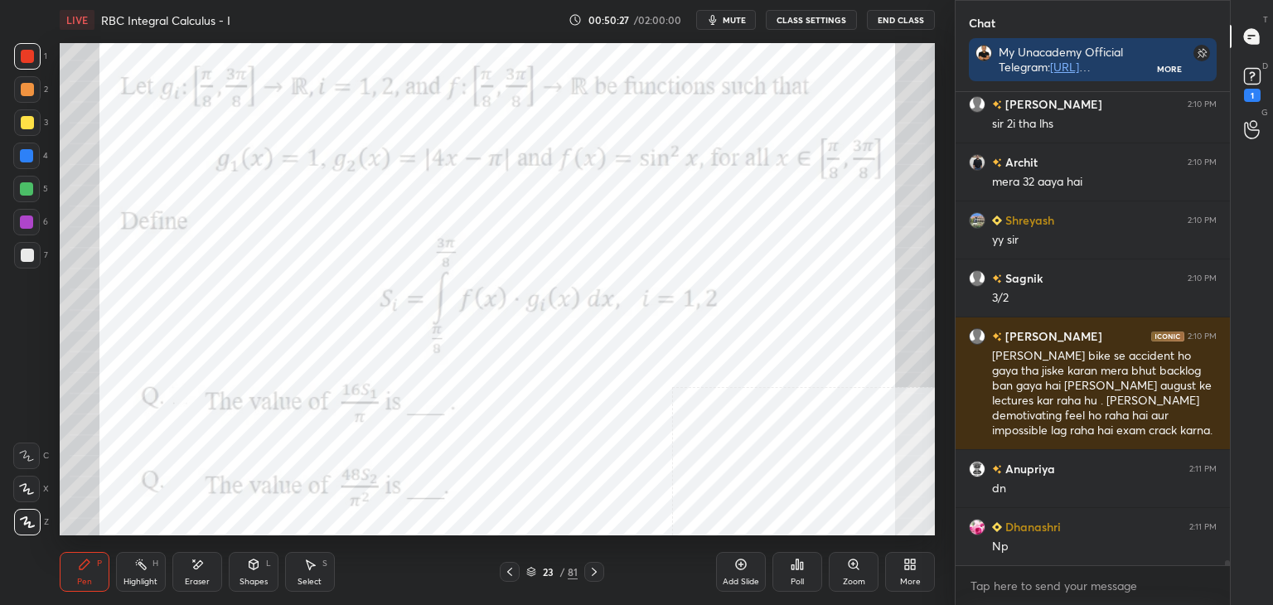
scroll to position [42995, 0]
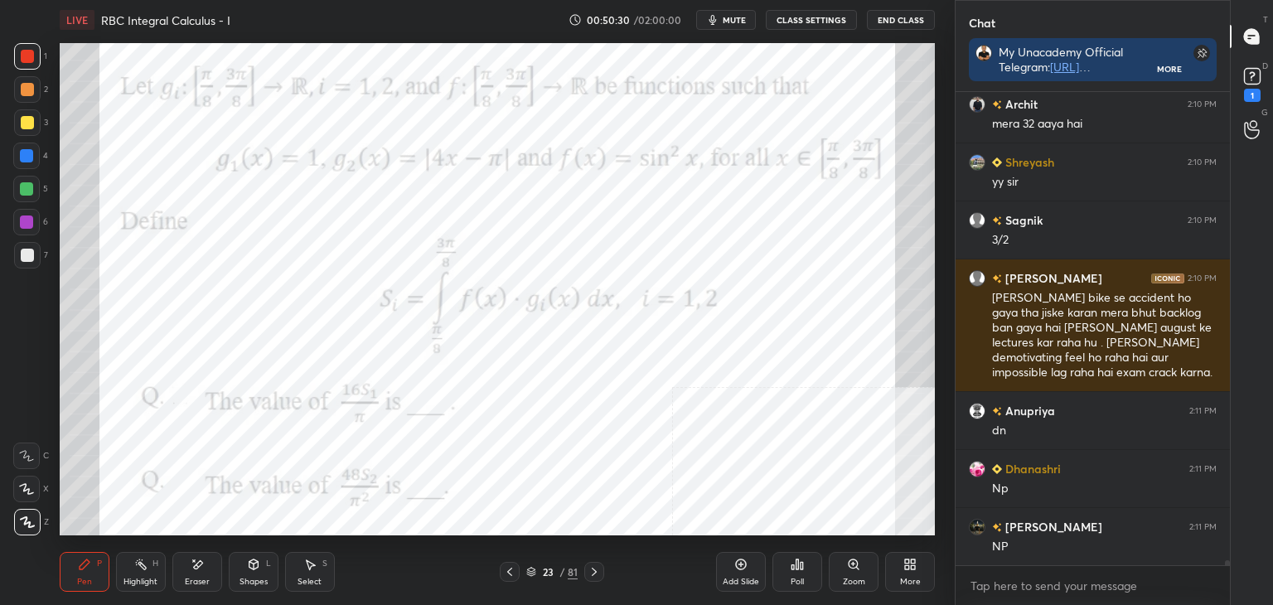
click at [602, 570] on div at bounding box center [594, 572] width 20 height 20
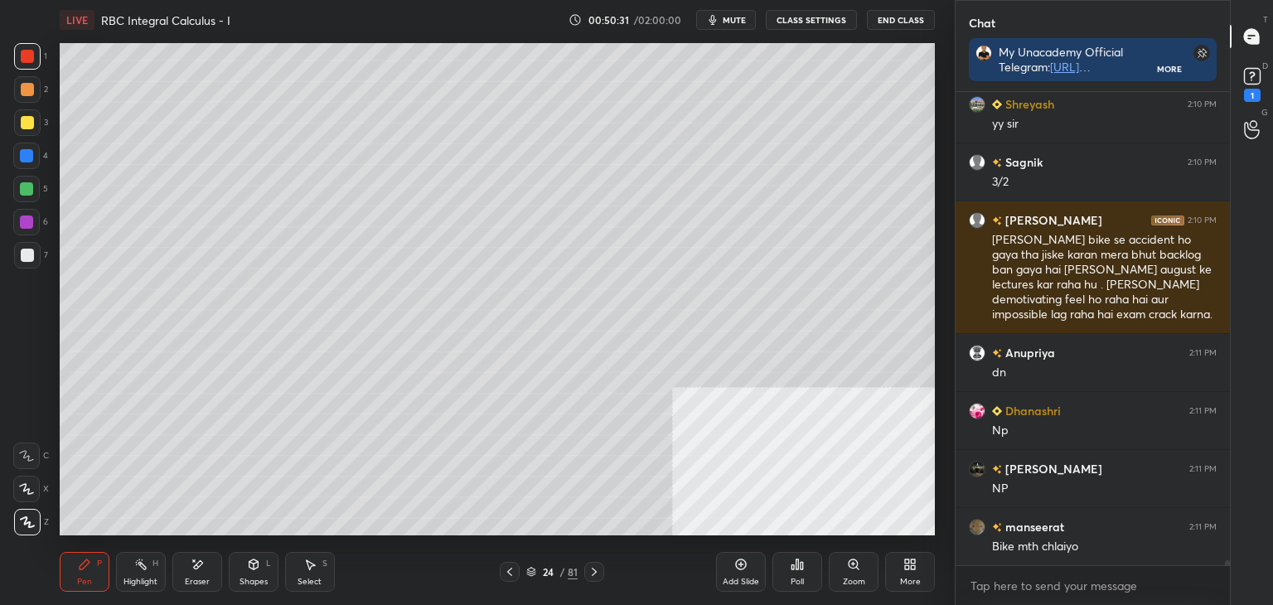
click at [600, 570] on icon at bounding box center [594, 571] width 13 height 13
click at [597, 569] on icon at bounding box center [594, 571] width 13 height 13
click at [597, 565] on icon at bounding box center [594, 571] width 13 height 13
click at [593, 565] on icon at bounding box center [594, 571] width 13 height 13
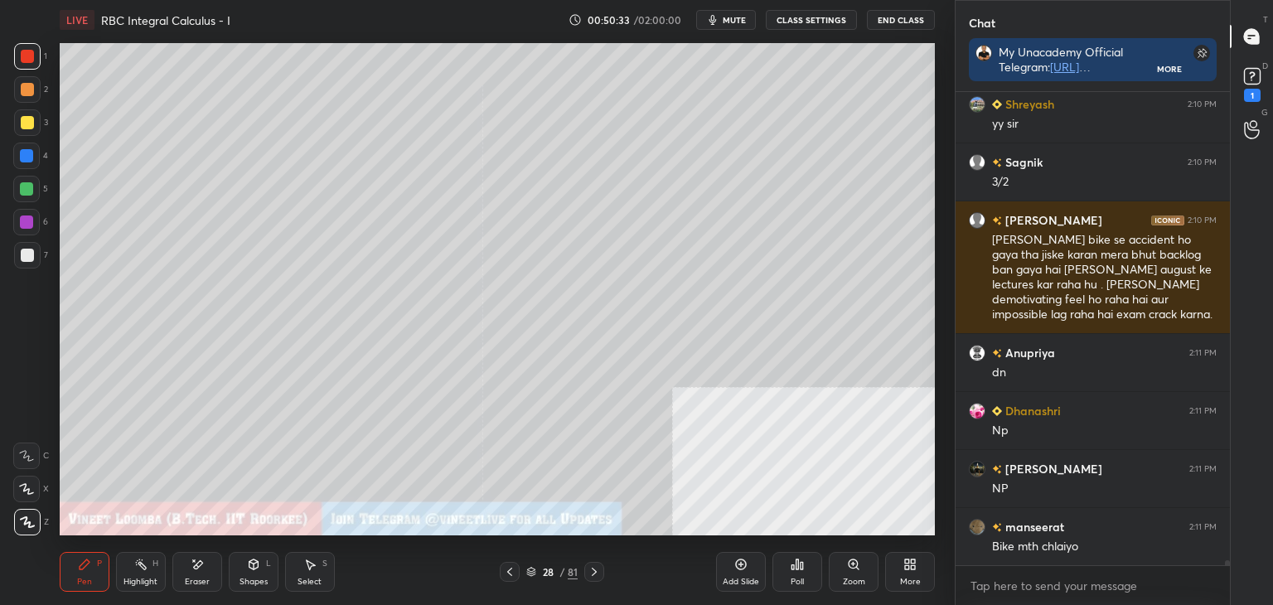
click at [596, 566] on icon at bounding box center [594, 571] width 13 height 13
click at [922, 570] on div "More" at bounding box center [910, 572] width 50 height 40
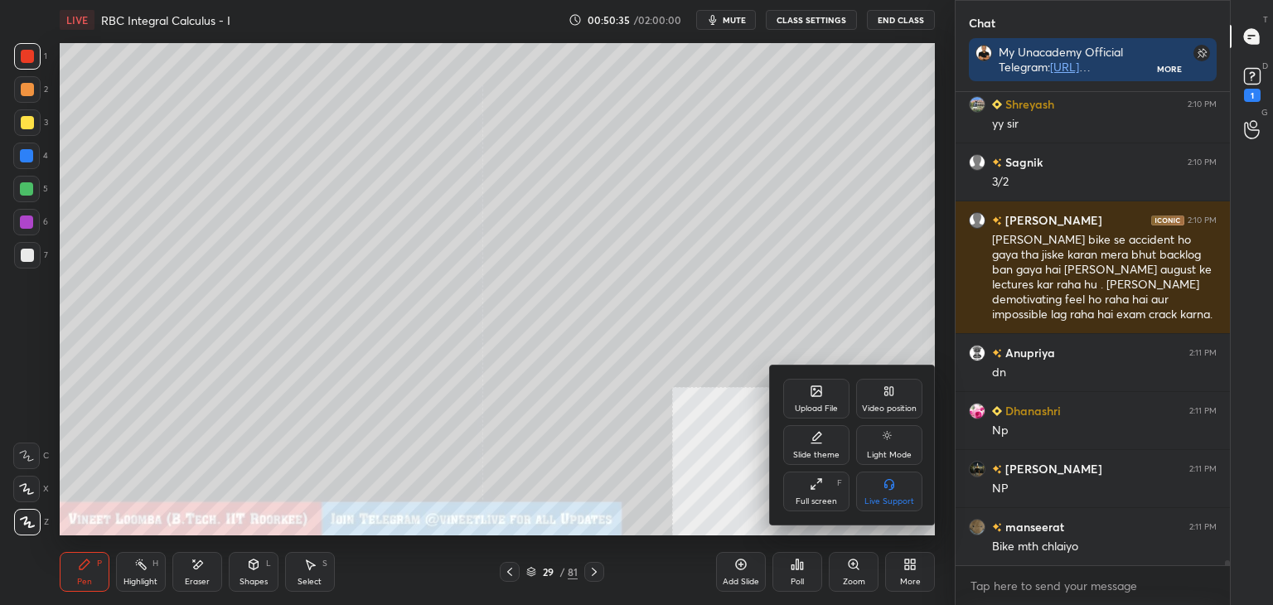
click at [829, 392] on div "Upload File" at bounding box center [816, 399] width 66 height 40
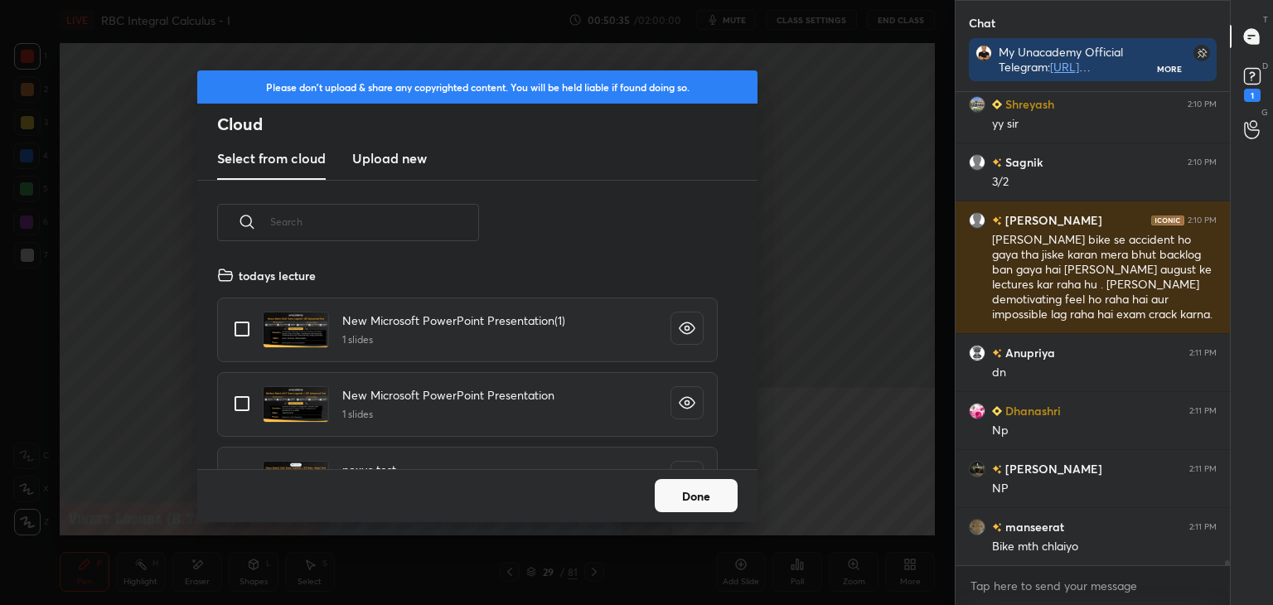
scroll to position [204, 532]
drag, startPoint x: 414, startPoint y: 167, endPoint x: 428, endPoint y: 178, distance: 17.6
click at [415, 167] on h3 "Upload new" at bounding box center [389, 158] width 75 height 20
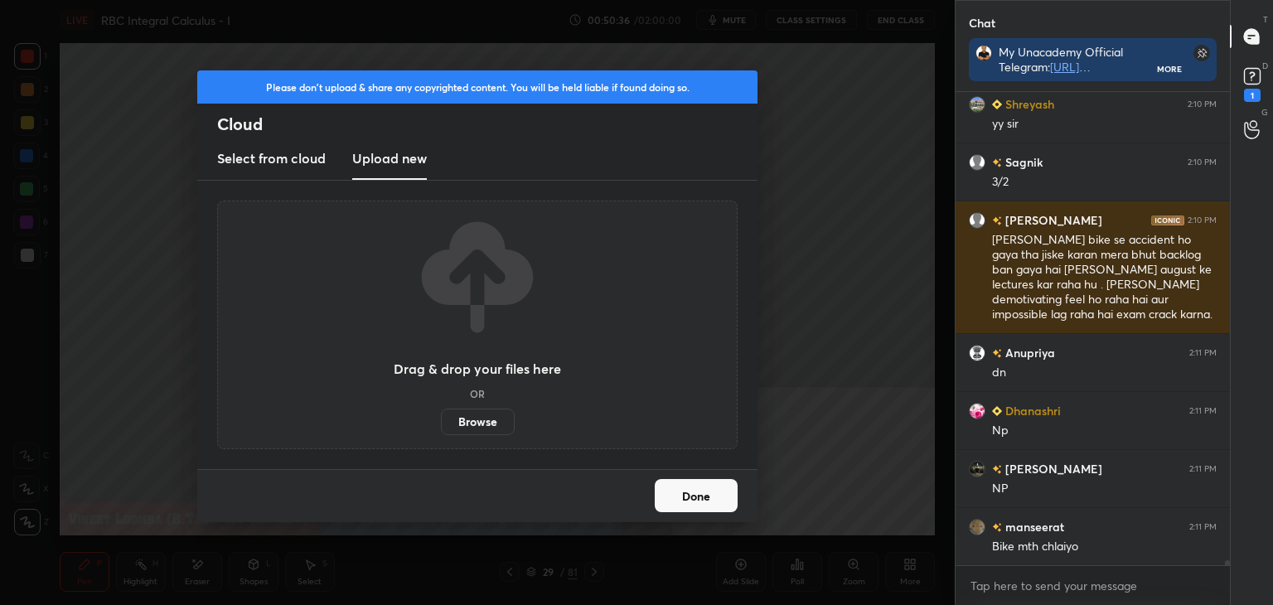
click at [474, 419] on label "Browse" at bounding box center [478, 422] width 74 height 27
click at [441, 419] on input "Browse" at bounding box center [441, 422] width 0 height 27
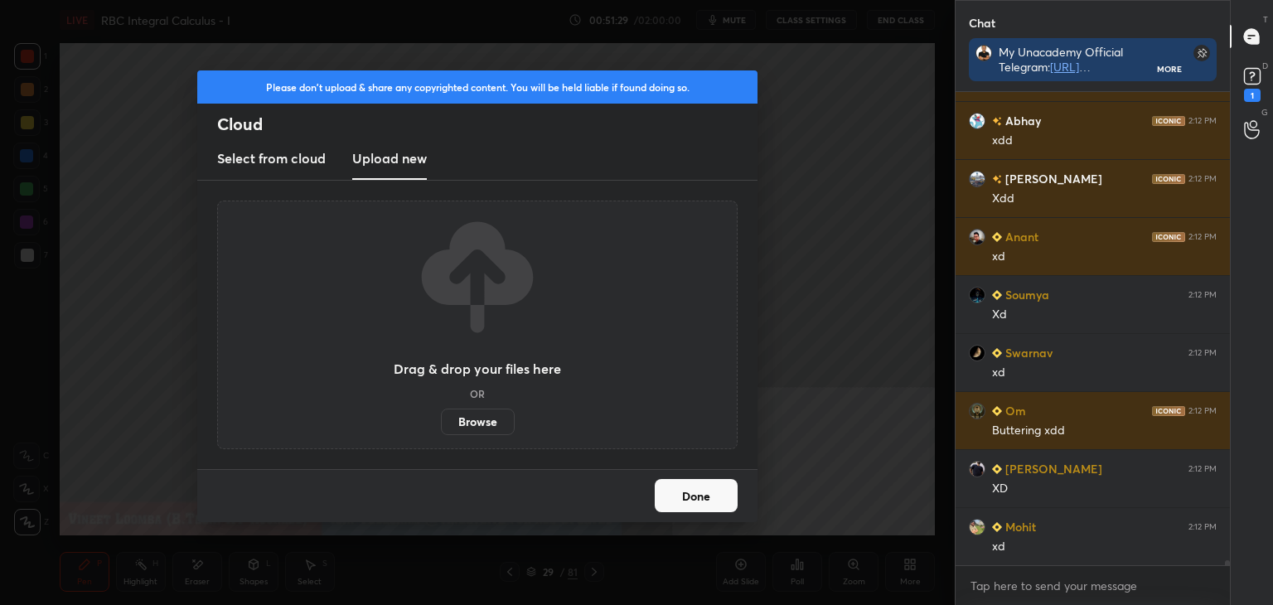
scroll to position [47953, 0]
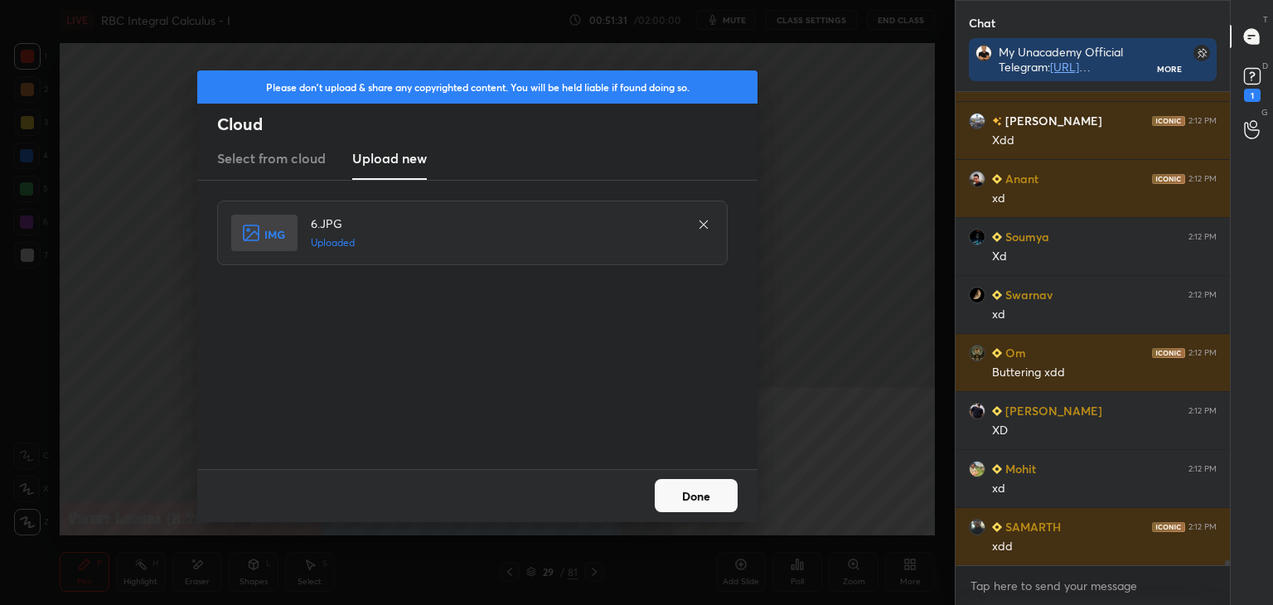
click at [728, 478] on div "Done" at bounding box center [477, 495] width 560 height 53
click at [715, 490] on button "Done" at bounding box center [696, 495] width 83 height 33
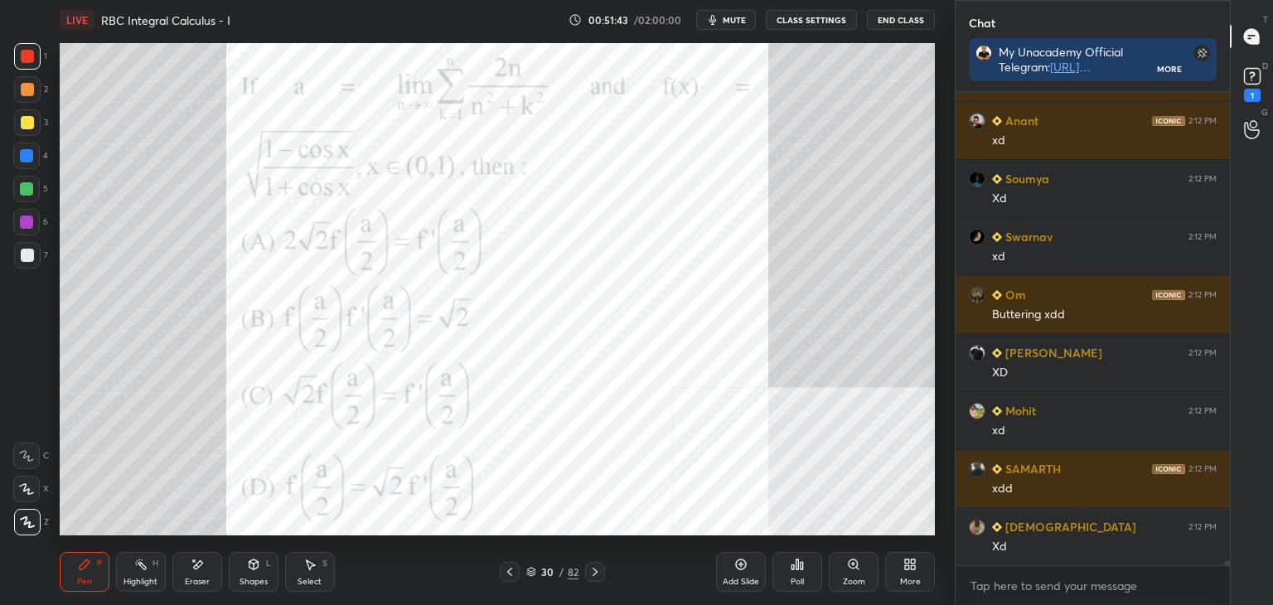
scroll to position [46312, 0]
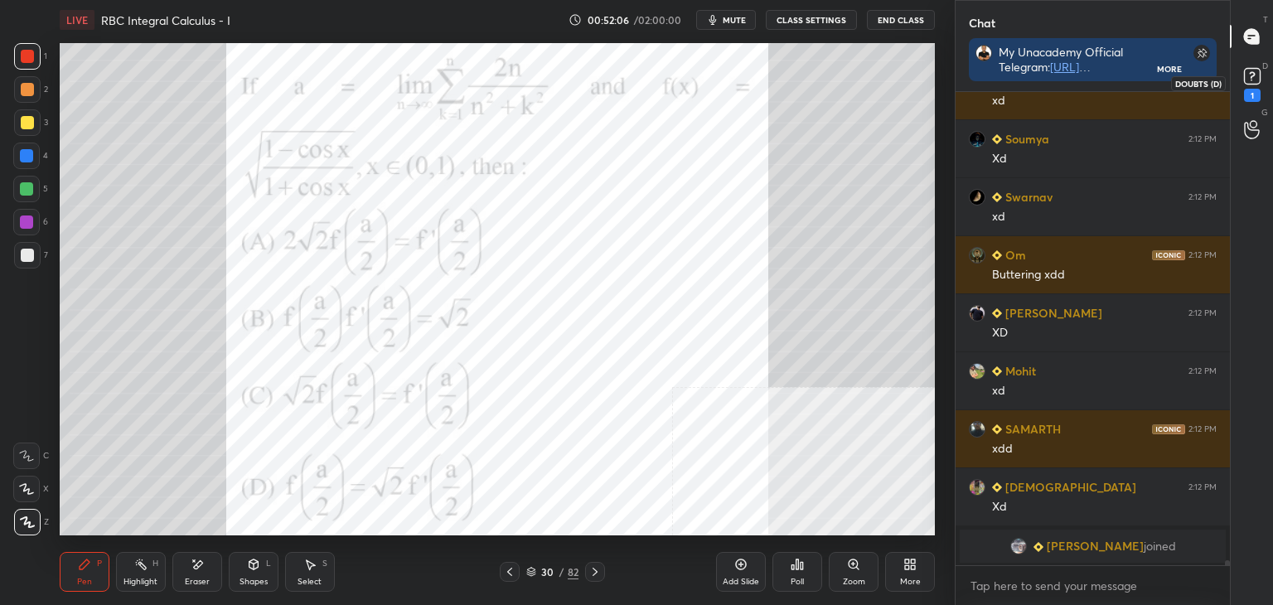
click at [1257, 80] on rect at bounding box center [1252, 77] width 16 height 16
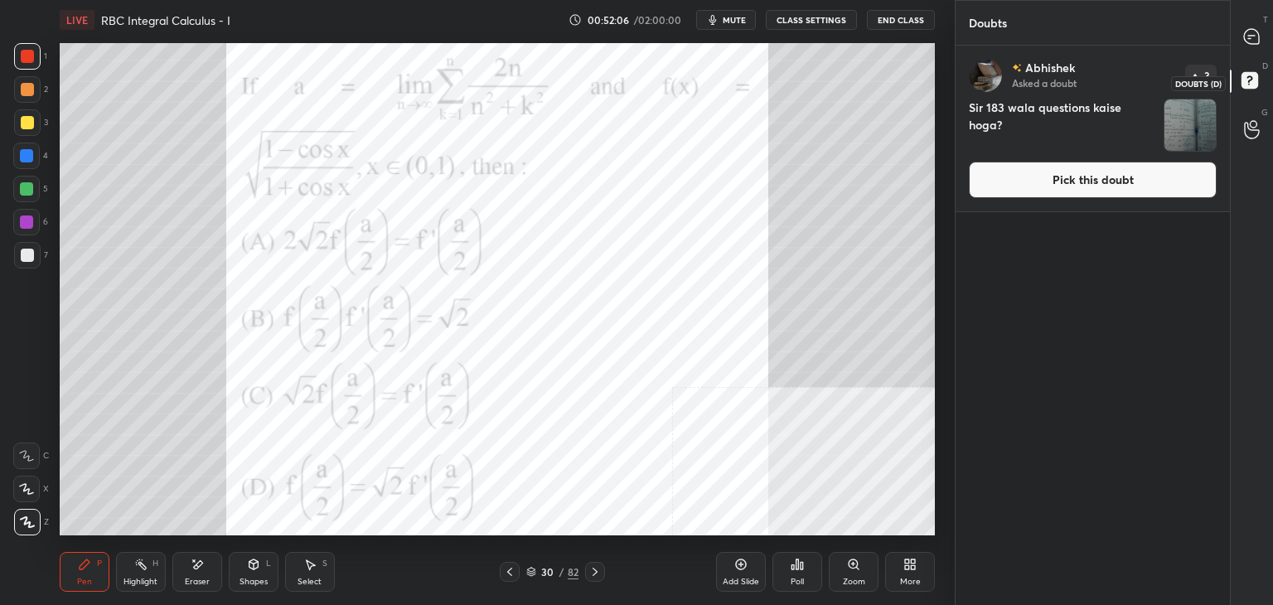
scroll to position [555, 269]
drag, startPoint x: 1127, startPoint y: 180, endPoint x: 1145, endPoint y: 159, distance: 27.1
click at [1127, 178] on button "Pick this doubt" at bounding box center [1093, 180] width 248 height 36
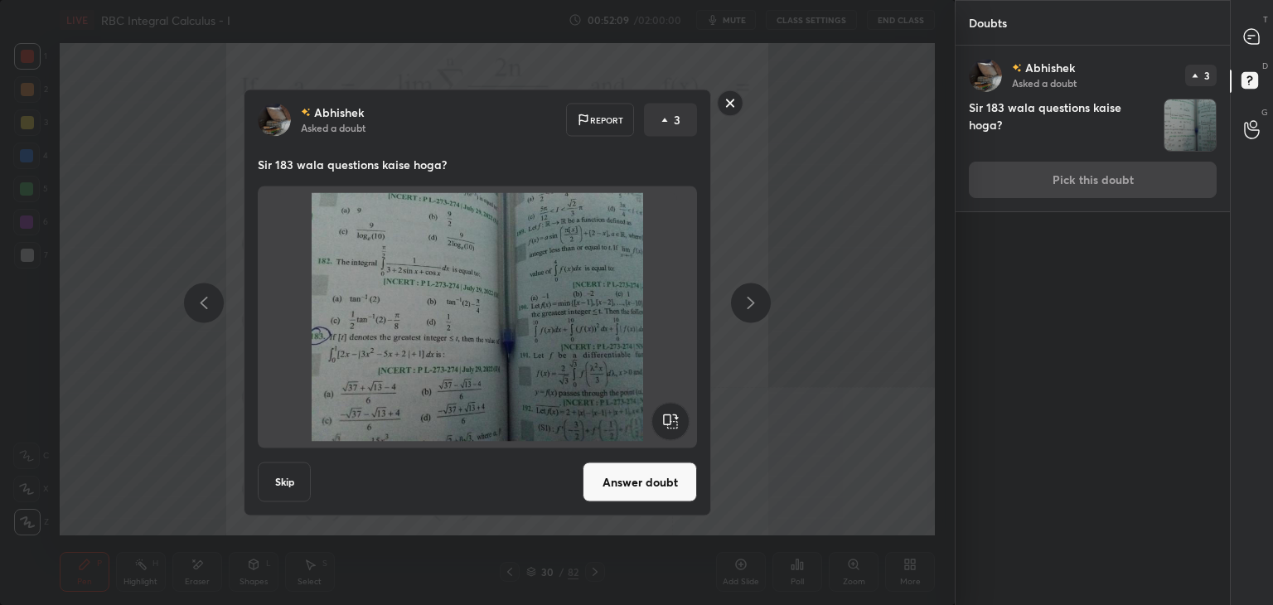
click at [729, 100] on rect at bounding box center [731, 103] width 26 height 26
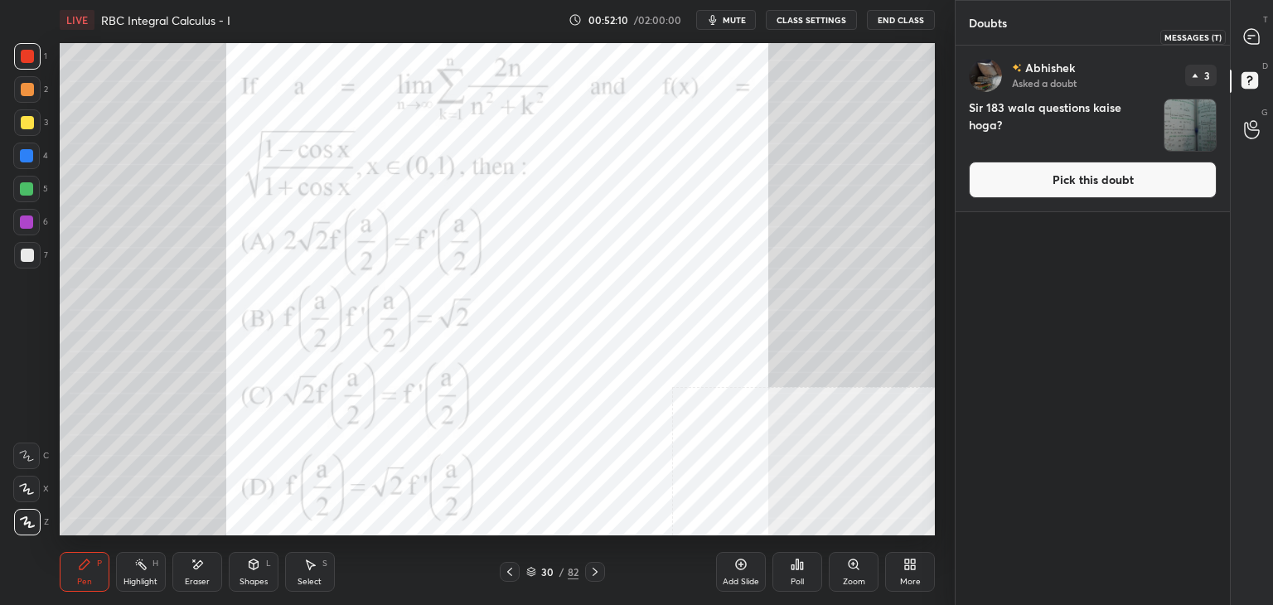
click at [1260, 37] on div at bounding box center [1252, 37] width 33 height 30
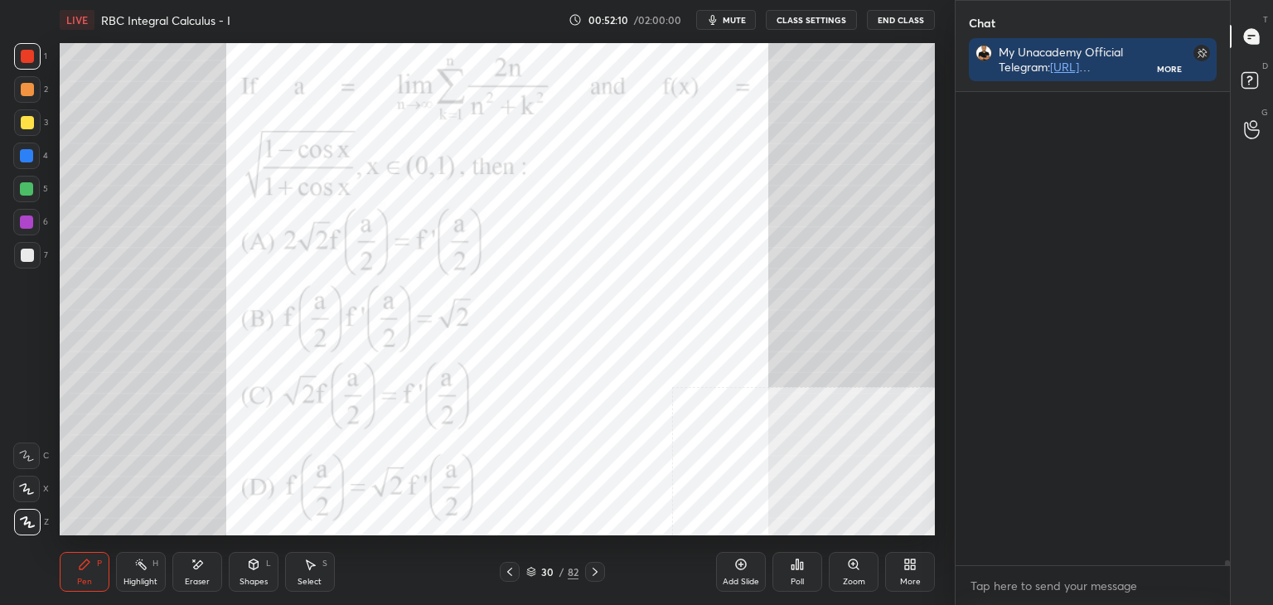
scroll to position [468, 269]
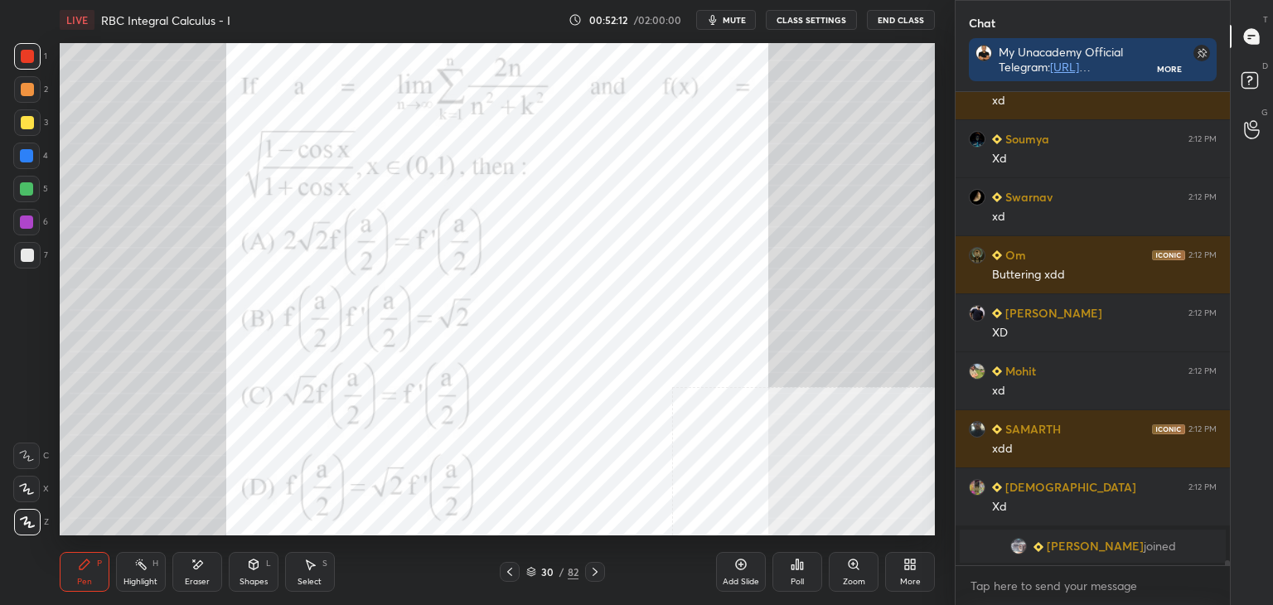
drag, startPoint x: 1224, startPoint y: 561, endPoint x: 1226, endPoint y: 574, distance: 13.4
click at [1223, 573] on div "[PERSON_NAME] 2:12 PM Xdd Anant 2:12 PM xd [PERSON_NAME] 2:12 PM Xd [PERSON_NAM…" at bounding box center [1093, 348] width 274 height 513
click at [726, 18] on span "mute" at bounding box center [734, 20] width 23 height 12
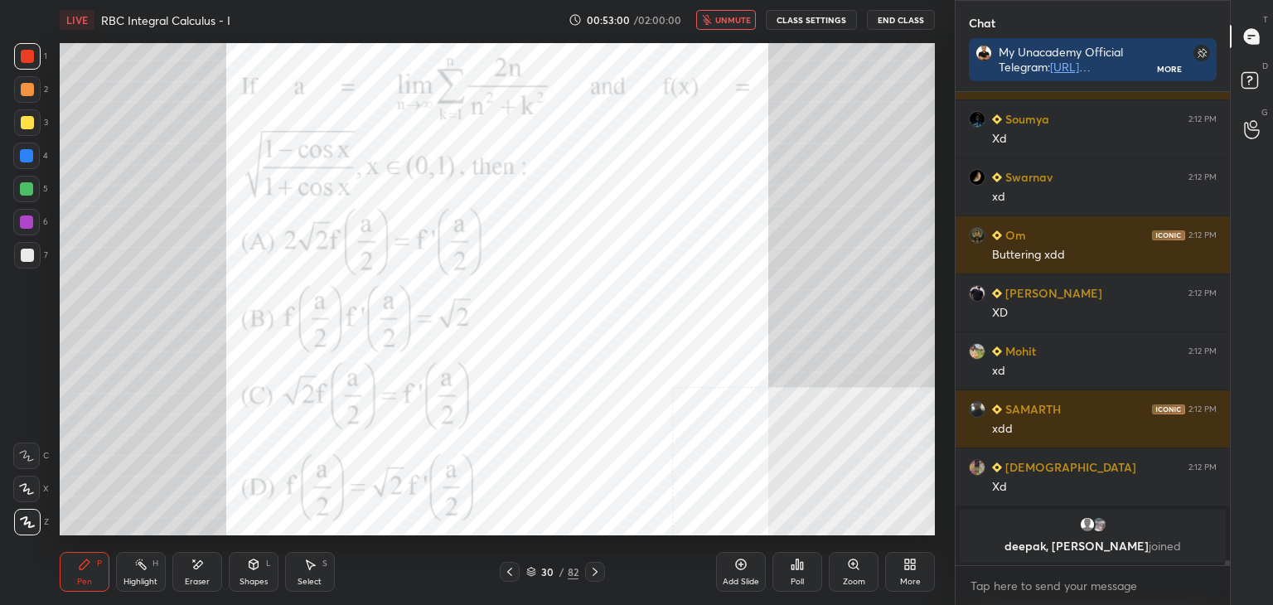
click at [703, 536] on div "Setting up your live class Poll for secs No correct answer Start poll" at bounding box center [497, 289] width 889 height 499
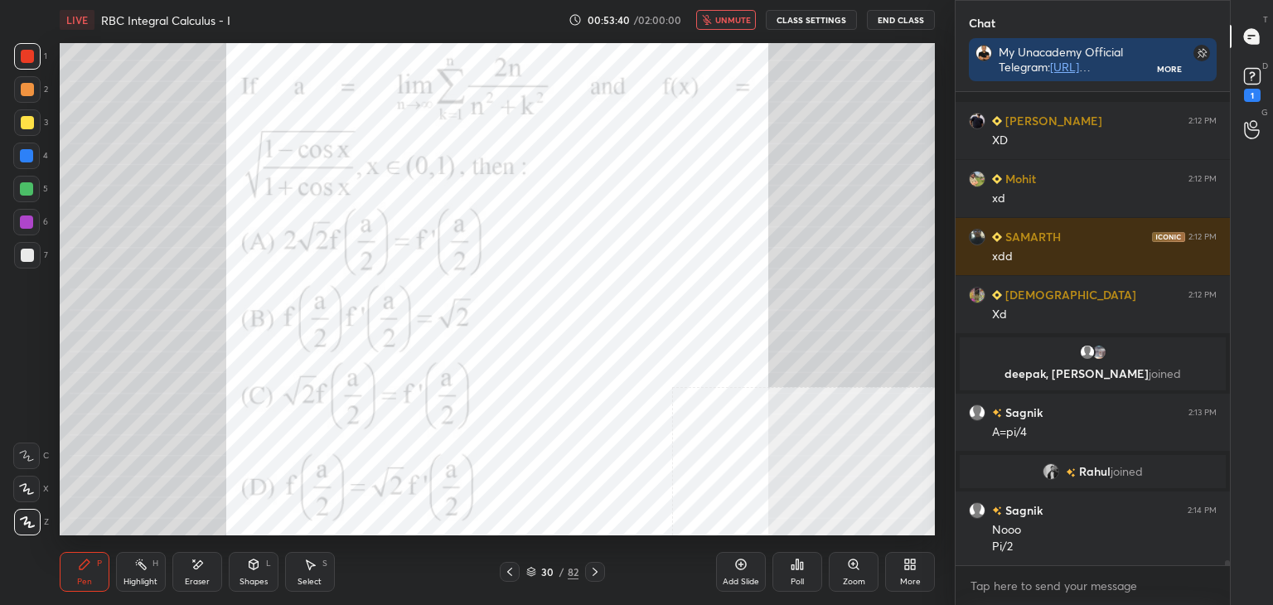
scroll to position [46509, 0]
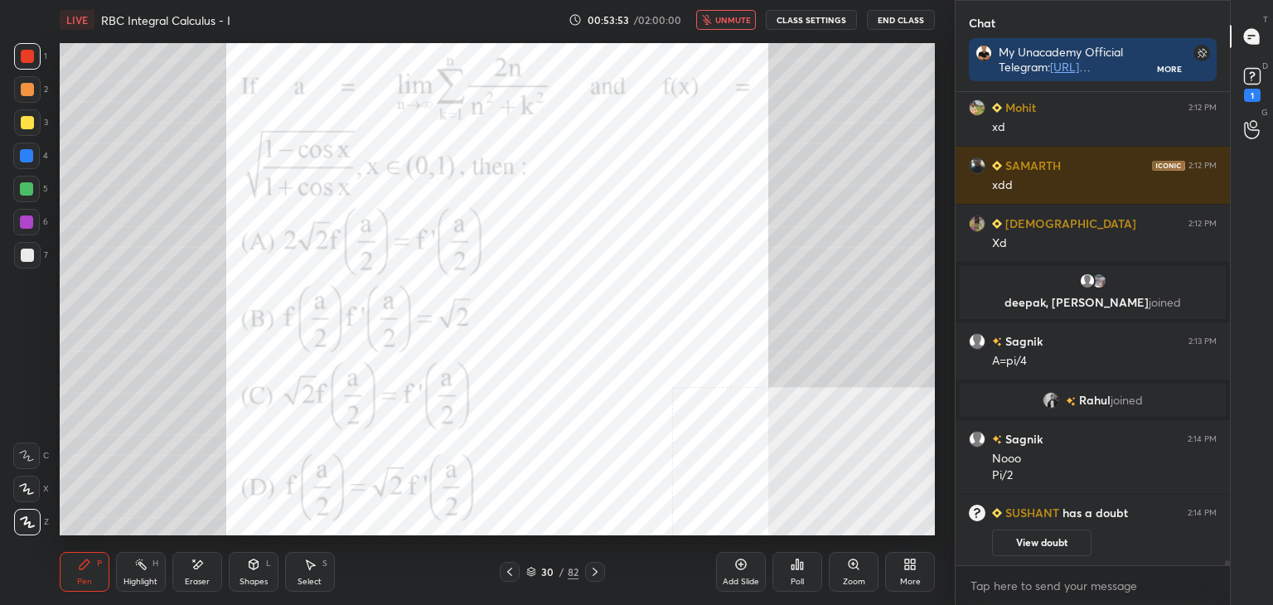
click at [726, 21] on span "unmute" at bounding box center [733, 20] width 36 height 12
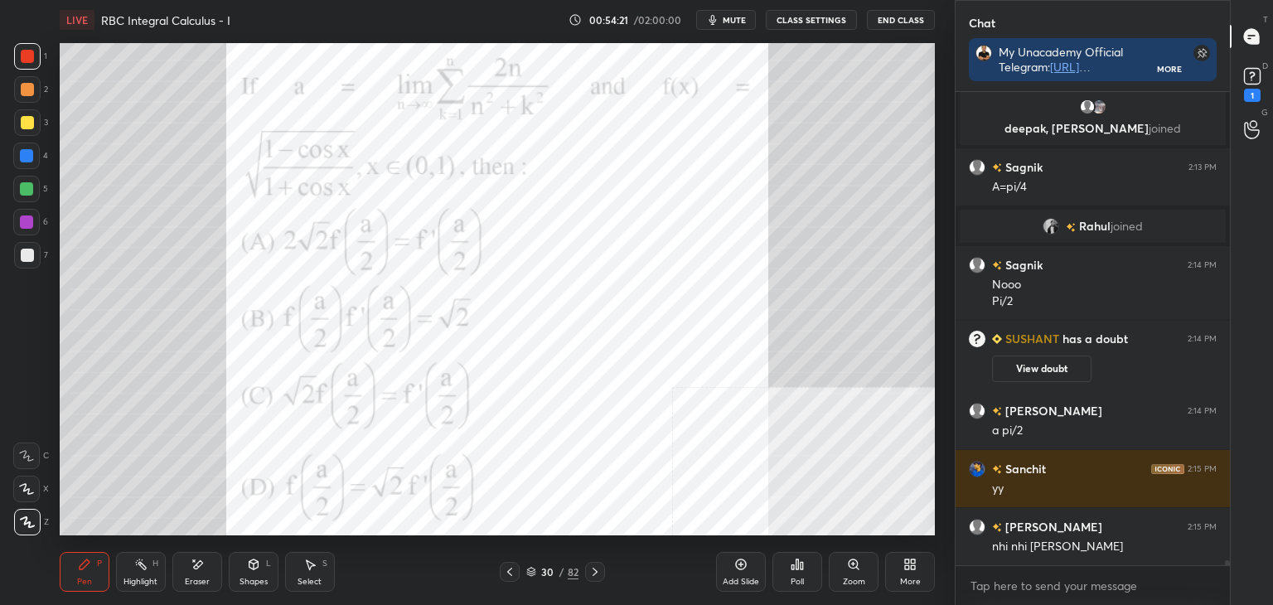
scroll to position [46693, 0]
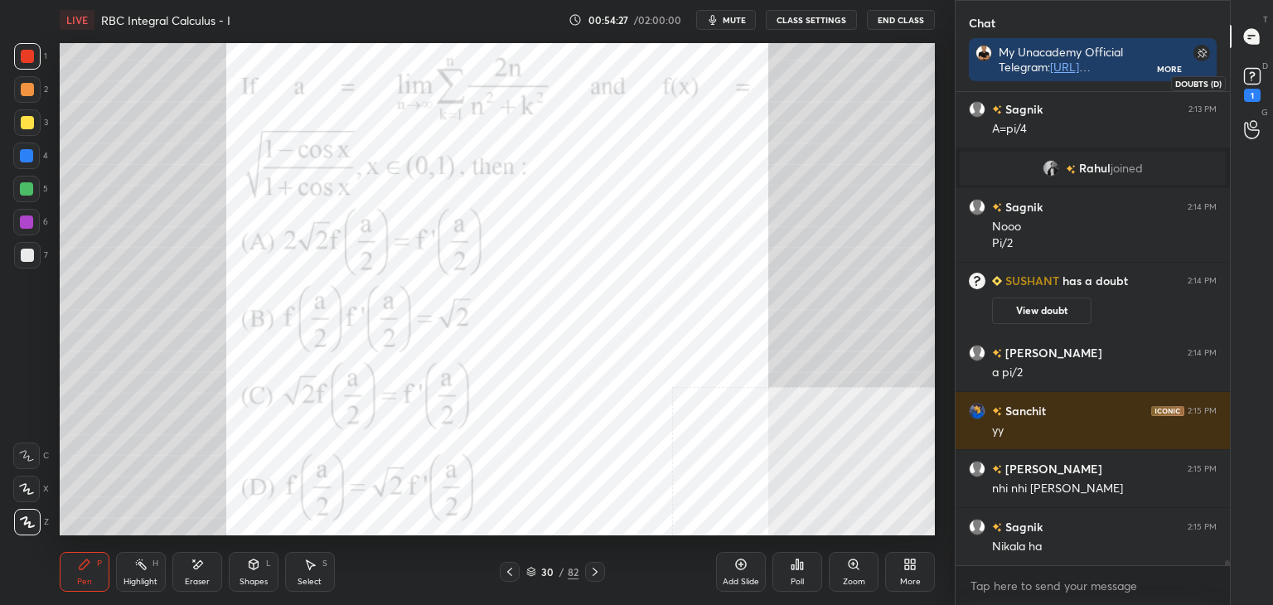
click at [1268, 75] on div "D Doubts (D) 1" at bounding box center [1252, 83] width 42 height 46
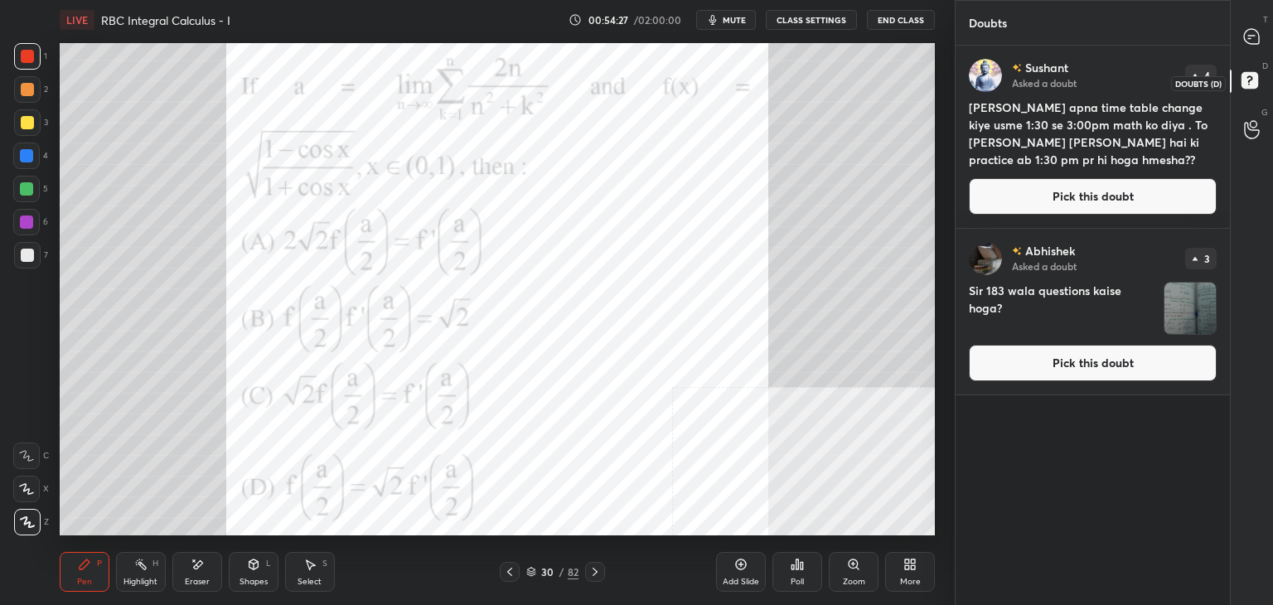
scroll to position [555, 269]
click at [1094, 191] on button "Pick this doubt" at bounding box center [1093, 196] width 248 height 36
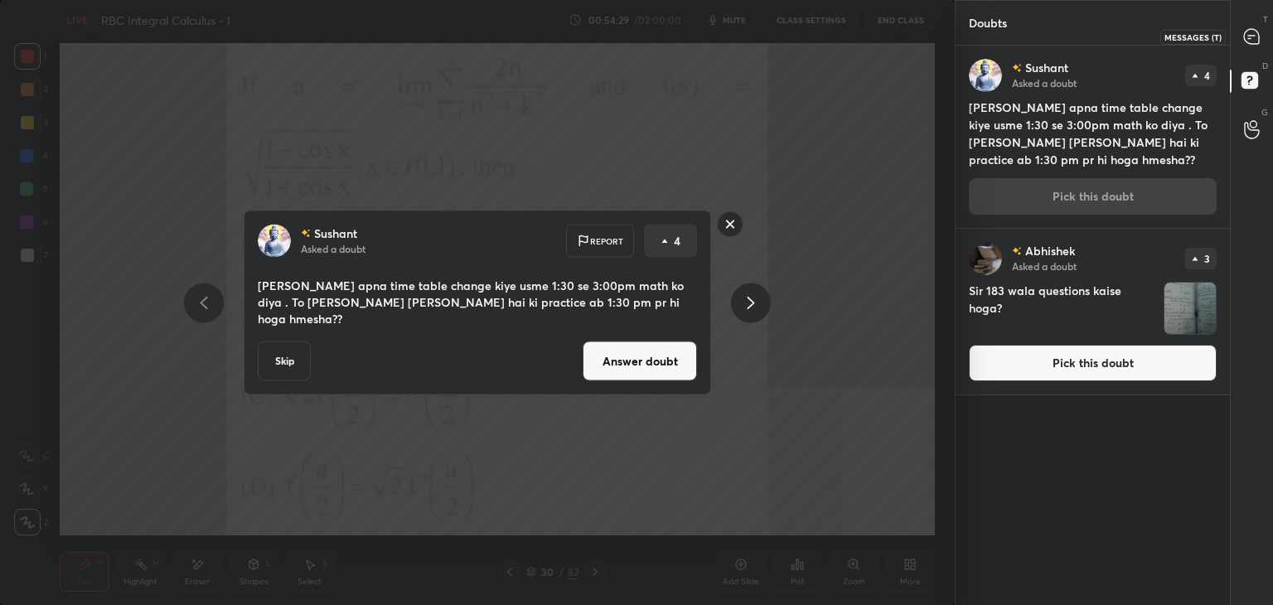
click at [1259, 22] on div at bounding box center [1252, 37] width 33 height 30
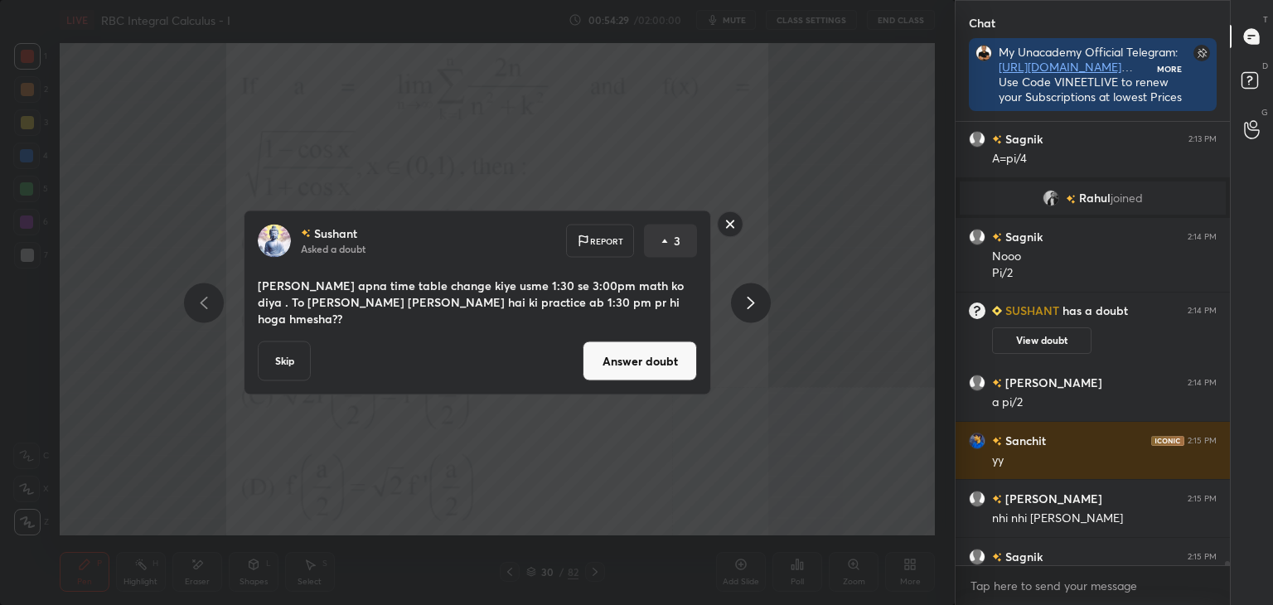
scroll to position [5, 5]
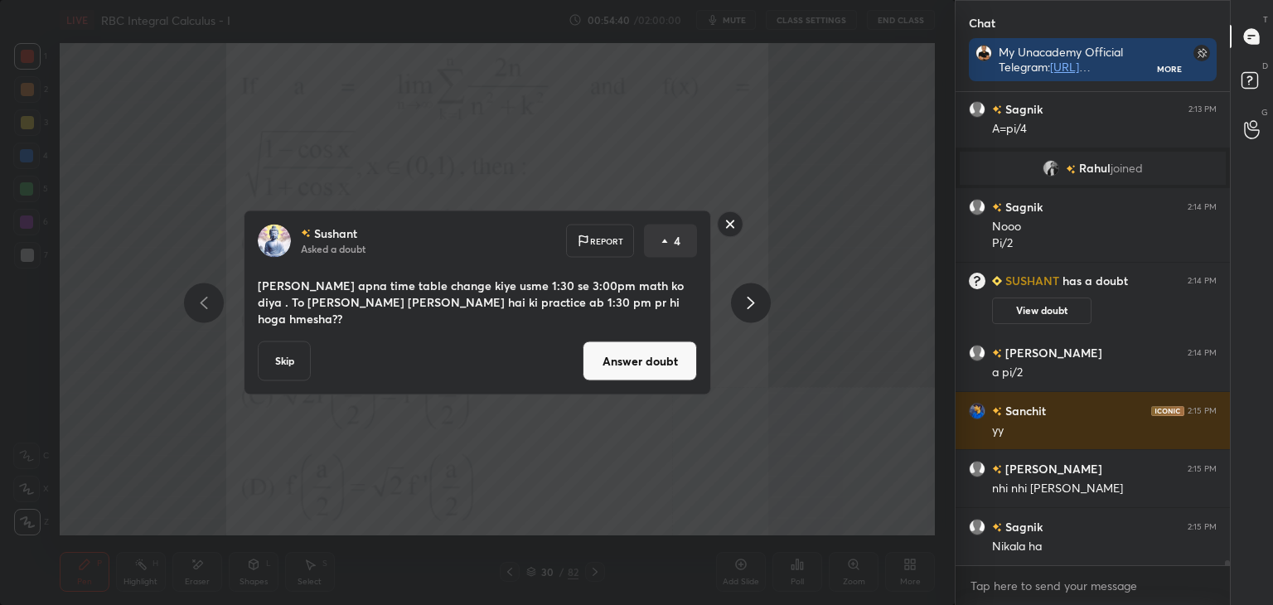
click at [642, 356] on button "Answer doubt" at bounding box center [640, 361] width 114 height 40
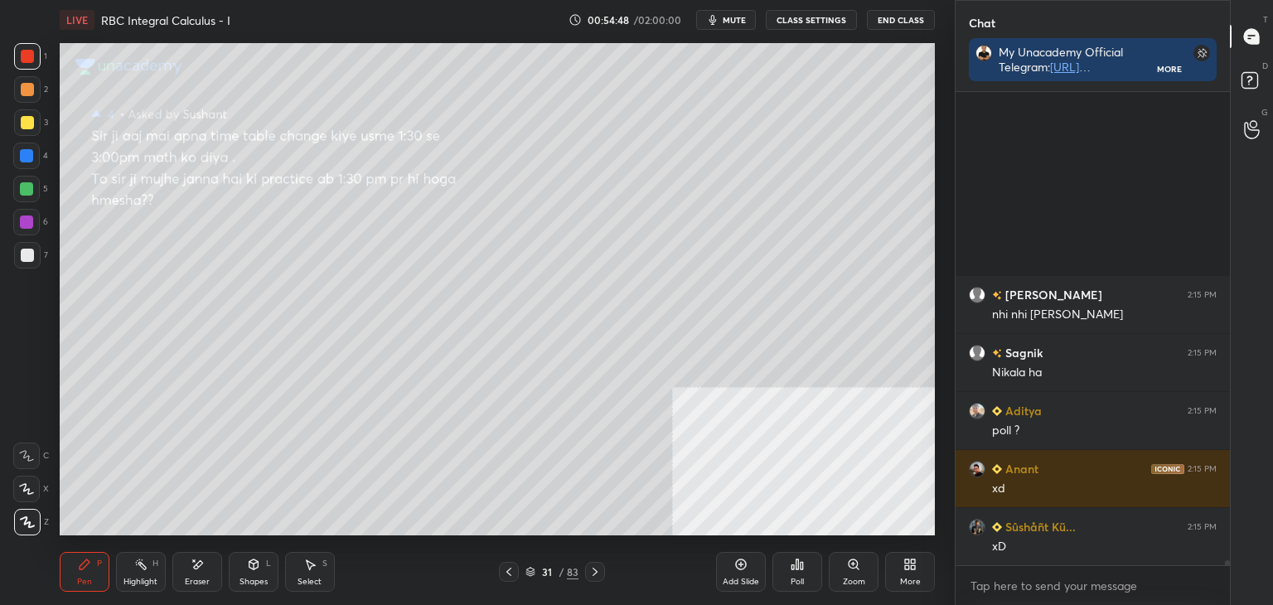
scroll to position [47101, 0]
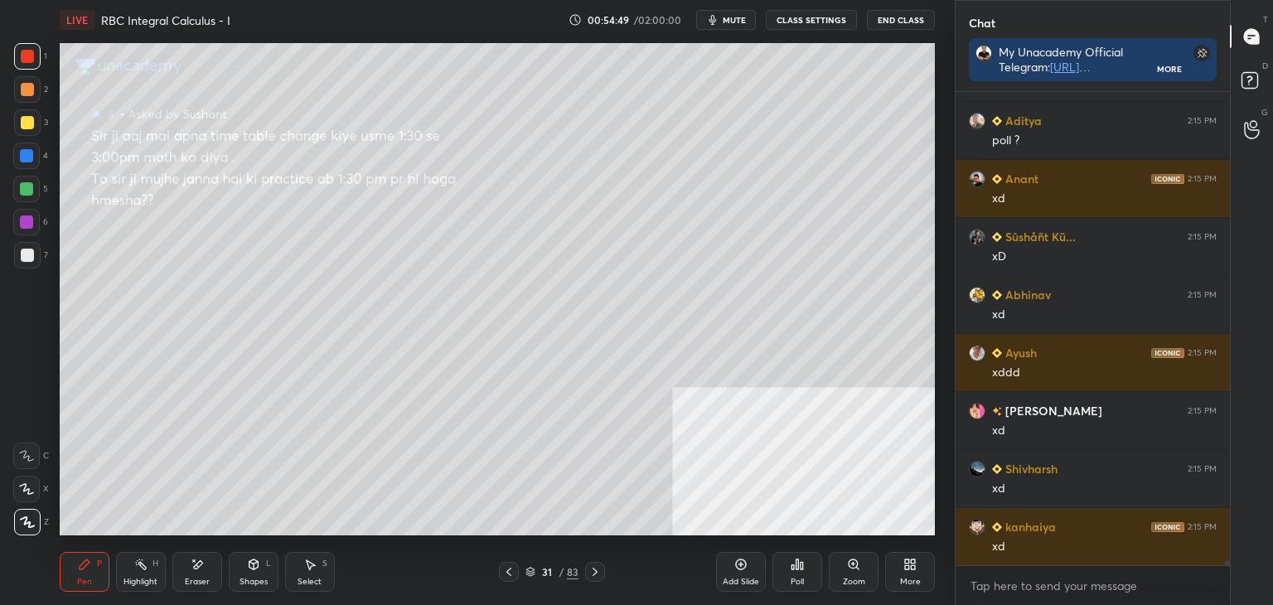
click at [500, 567] on div at bounding box center [509, 572] width 20 height 20
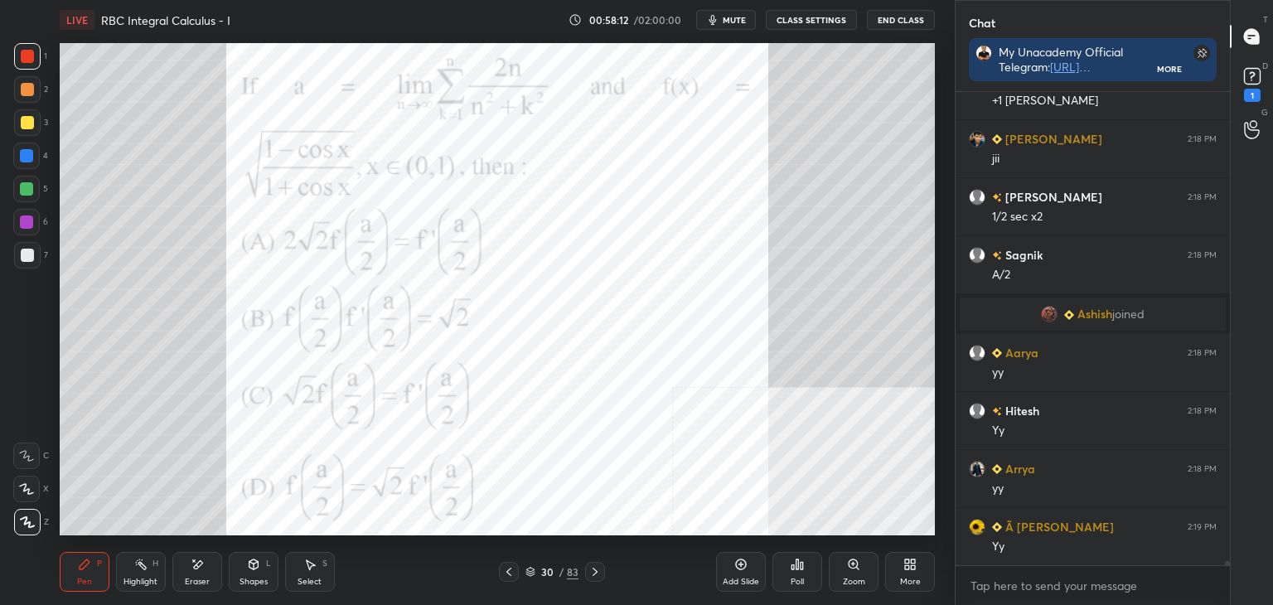
scroll to position [48868, 0]
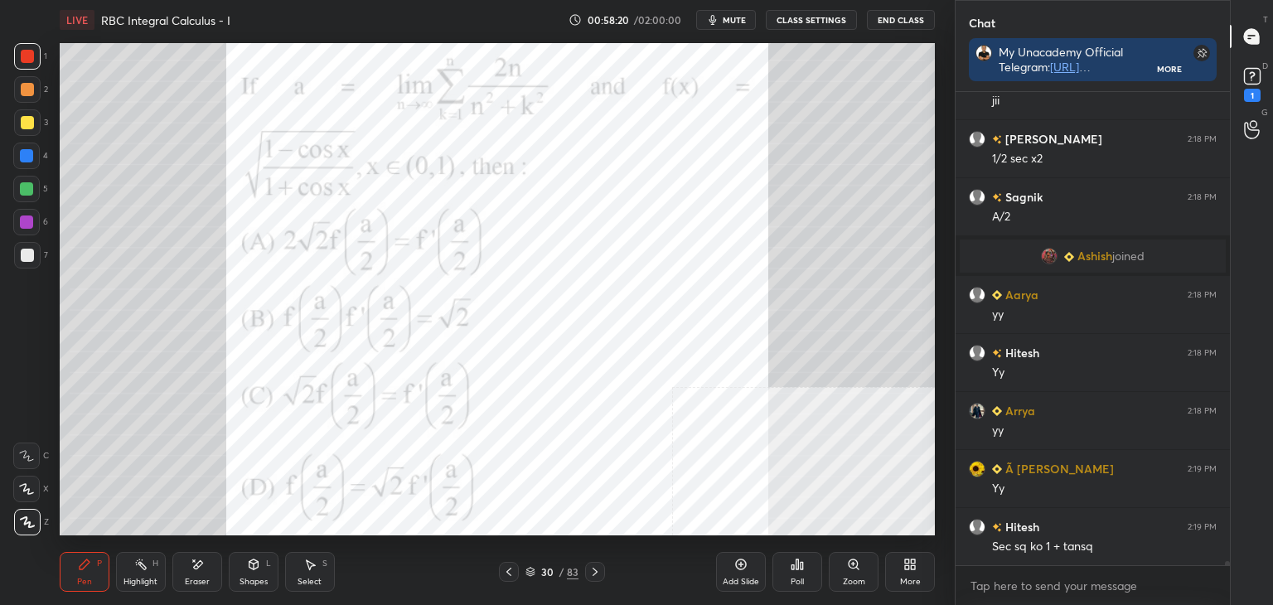
click at [716, 525] on div "LIVE RBC Integral Calculus - I 00:58:20 / 02:00:00 mute CLASS SETTINGS End Clas…" at bounding box center [497, 302] width 889 height 605
click at [733, 526] on div "LIVE RBC Integral Calculus - I 00:58:20 / 02:00:00 mute CLASS SETTINGS End Clas…" at bounding box center [497, 302] width 889 height 605
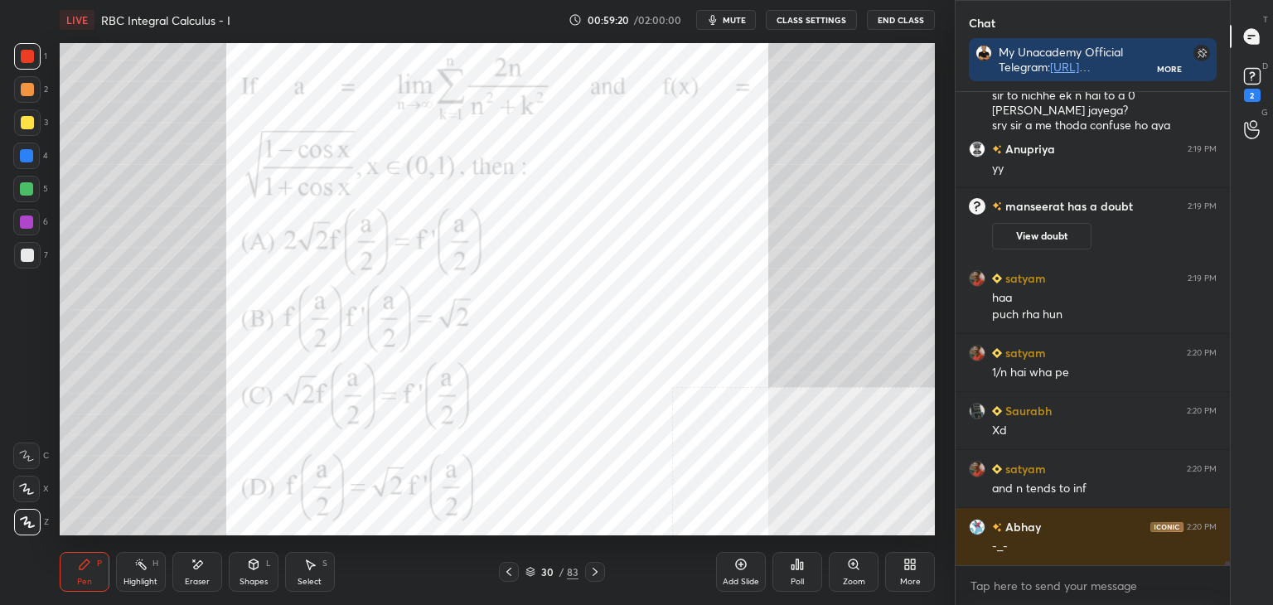
scroll to position [49299, 0]
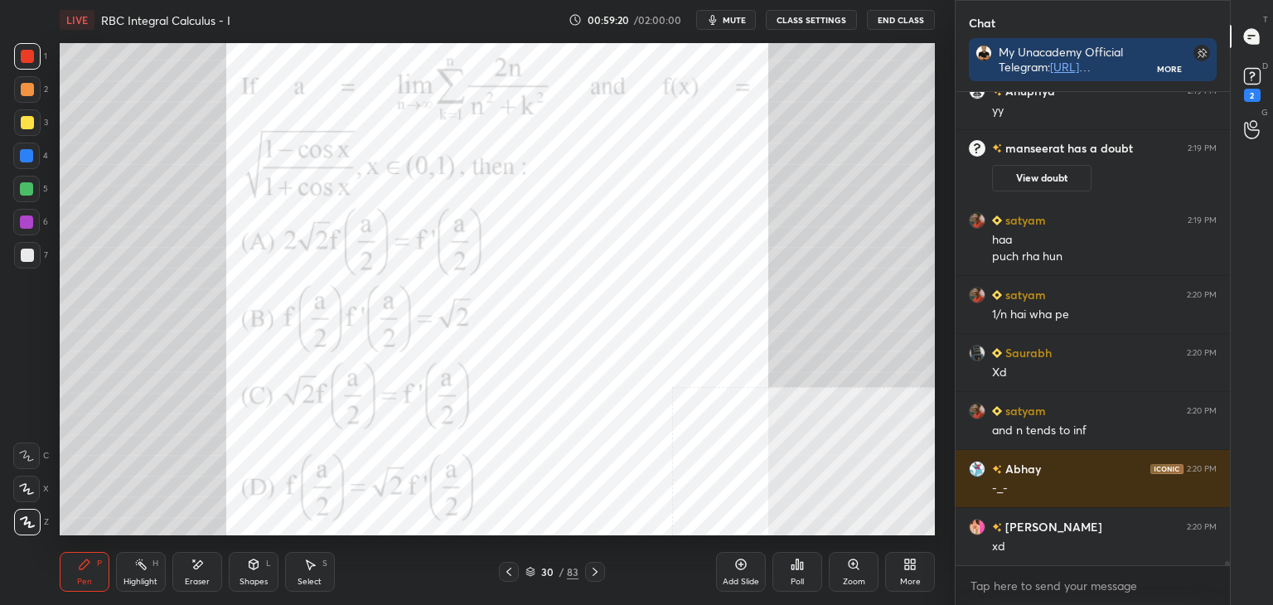
click at [142, 578] on div "Highlight" at bounding box center [140, 582] width 34 height 8
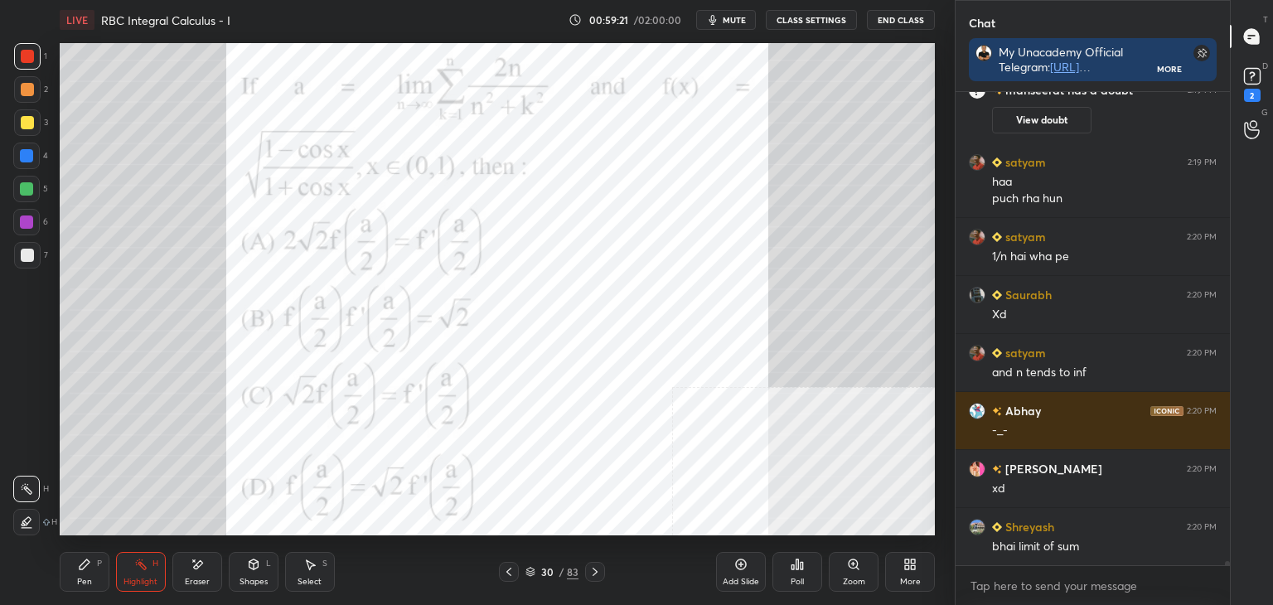
click at [303, 571] on div "Select S" at bounding box center [310, 572] width 50 height 40
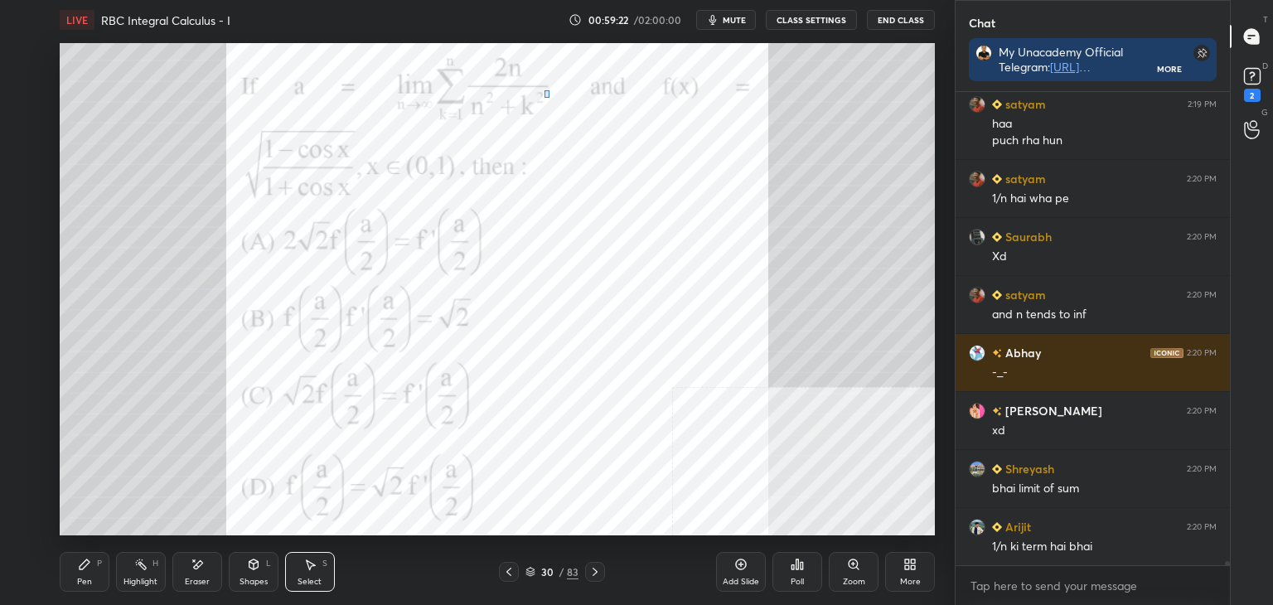
scroll to position [49473, 0]
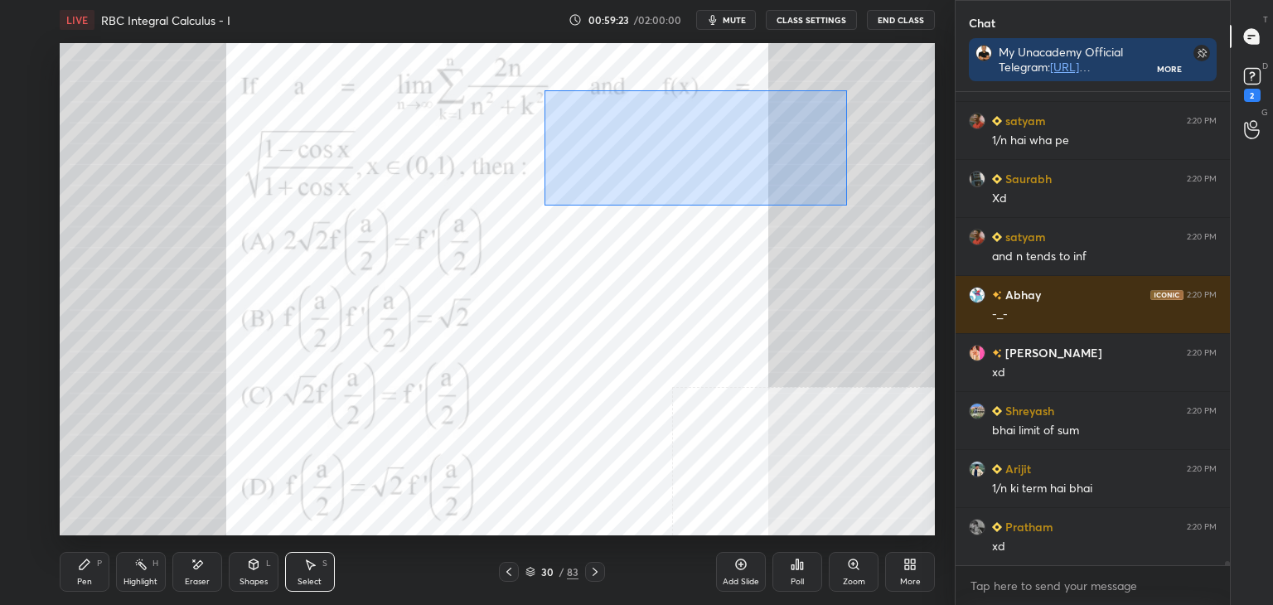
drag, startPoint x: 544, startPoint y: 90, endPoint x: 829, endPoint y: 198, distance: 304.8
click at [841, 201] on div "0 ° Undo Copy Duplicate Duplicate to new slide Delete" at bounding box center [497, 289] width 875 height 492
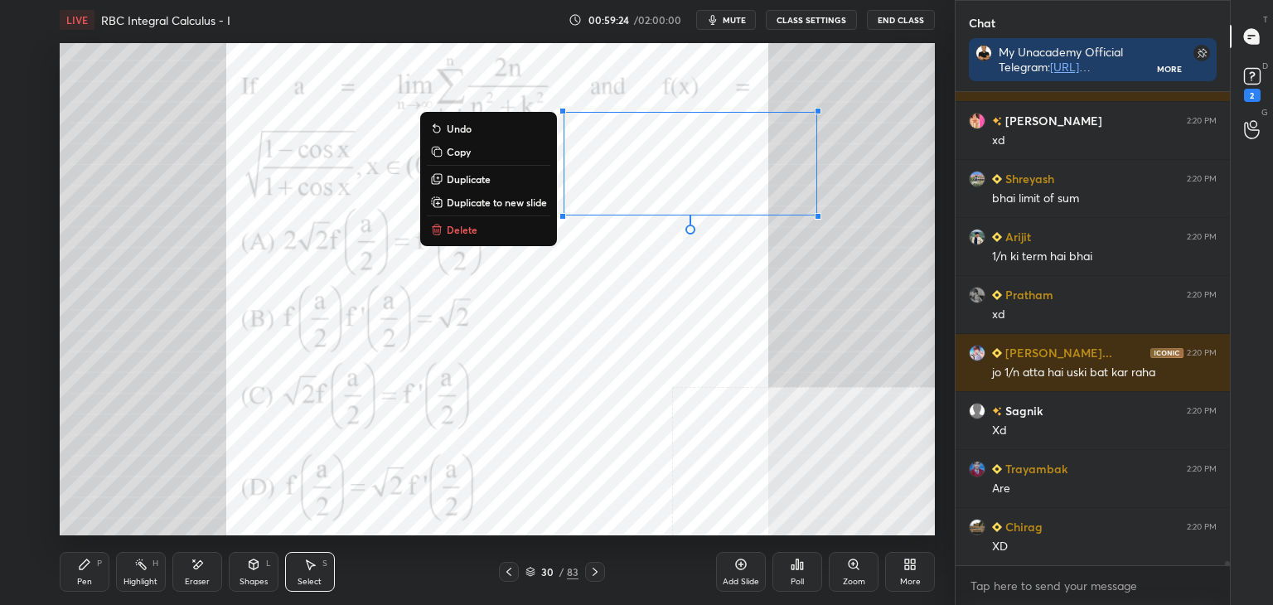
click at [487, 196] on p "Duplicate to new slide" at bounding box center [497, 202] width 100 height 13
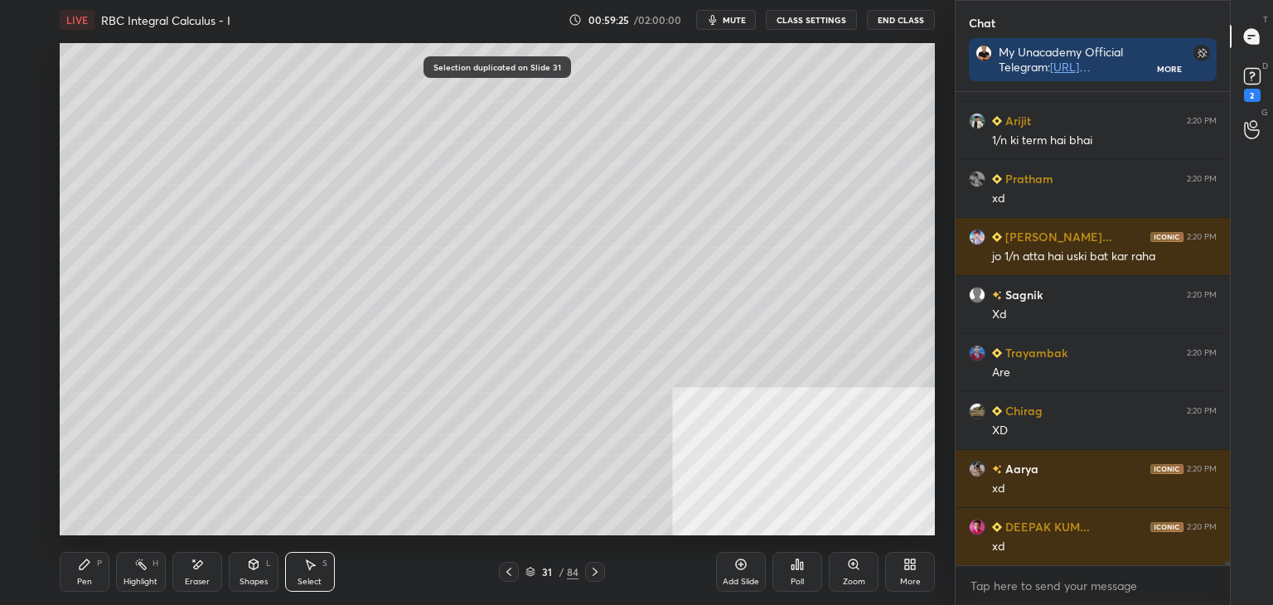
drag, startPoint x: 547, startPoint y: 79, endPoint x: 797, endPoint y: 214, distance: 284.4
click at [915, 259] on div "0 ° Undo Copy Duplicate Duplicate to new slide Delete Selection duplicated on S…" at bounding box center [497, 289] width 875 height 492
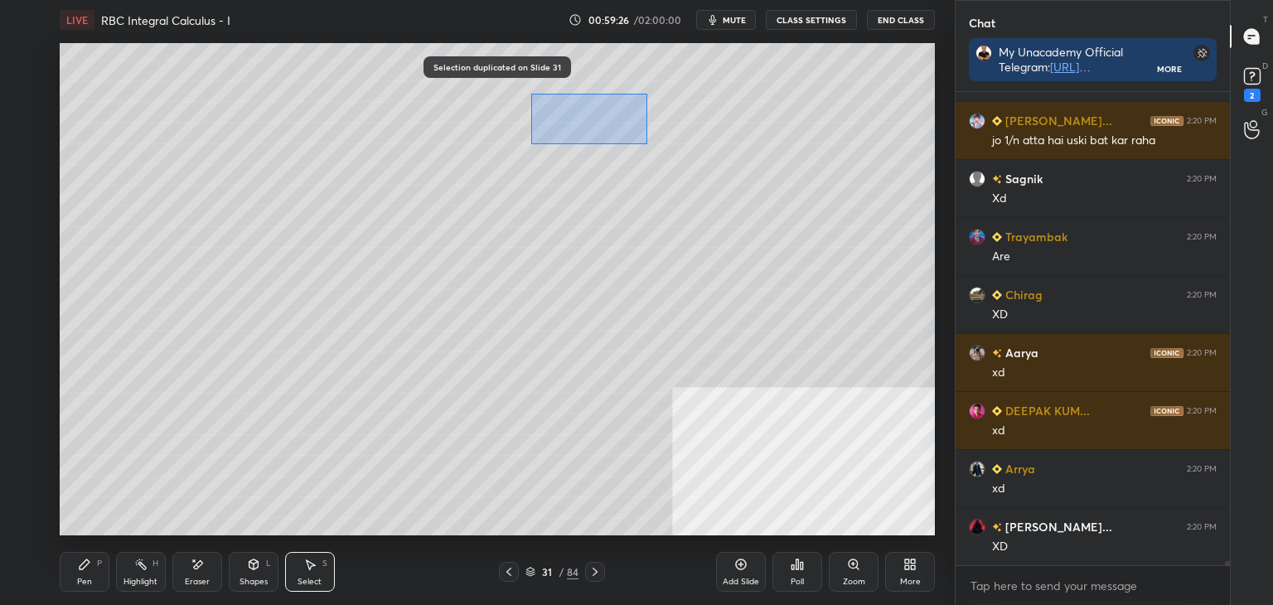
drag, startPoint x: 530, startPoint y: 94, endPoint x: 899, endPoint y: 274, distance: 410.4
click at [911, 284] on div "0 ° Undo Copy Duplicate Duplicate to new slide Delete" at bounding box center [497, 289] width 875 height 492
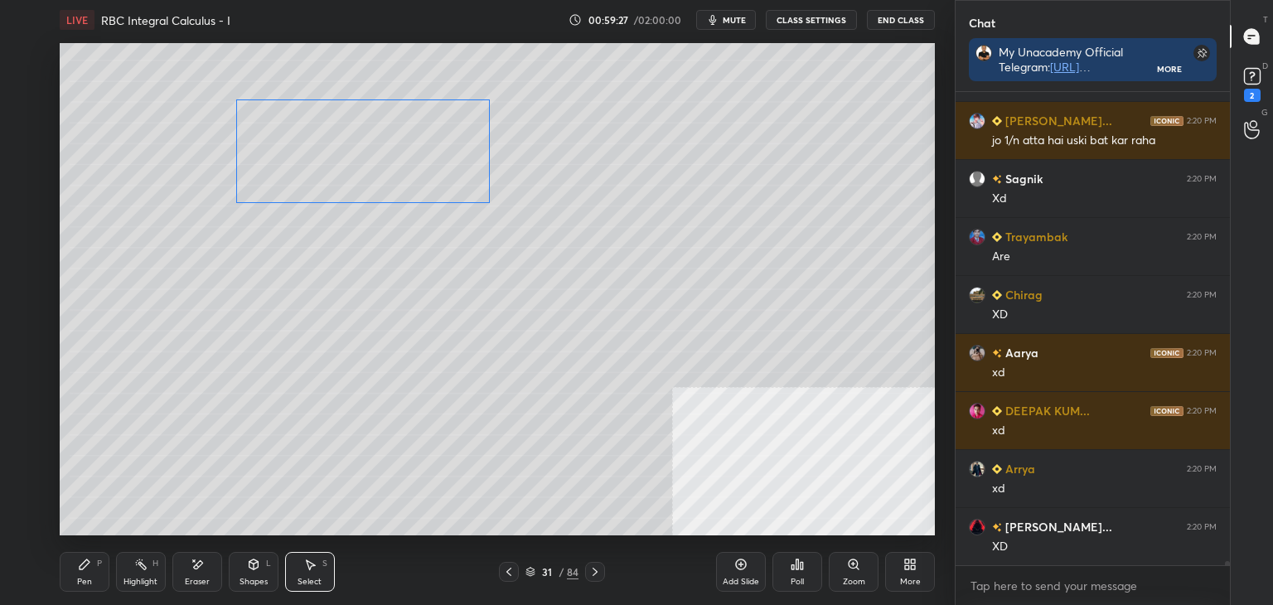
scroll to position [49995, 0]
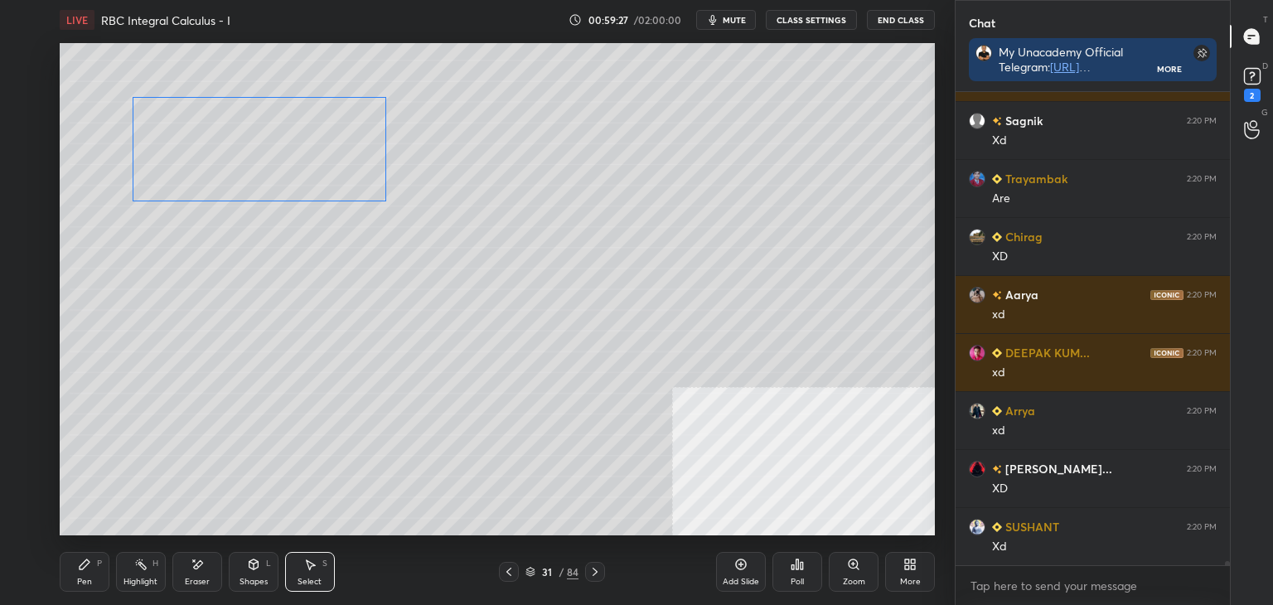
drag, startPoint x: 464, startPoint y: 184, endPoint x: 361, endPoint y: 200, distance: 104.0
click at [363, 181] on div "0 ° Undo Copy Duplicate Duplicate to new slide Delete" at bounding box center [497, 289] width 875 height 492
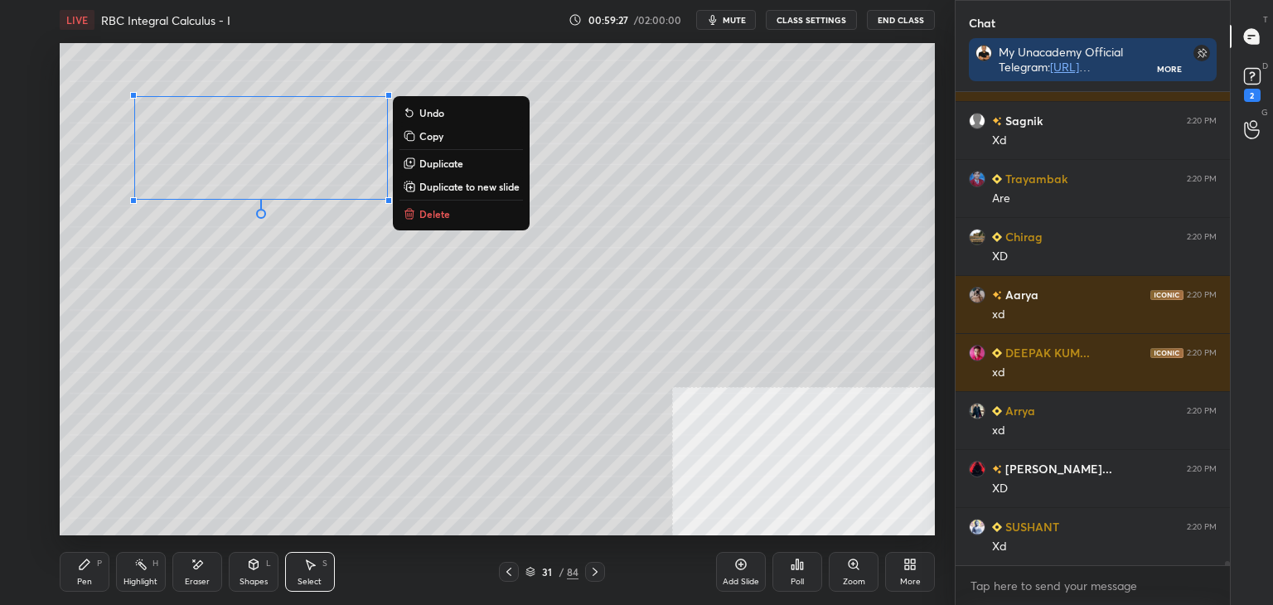
drag, startPoint x: 340, startPoint y: 290, endPoint x: 365, endPoint y: 259, distance: 40.1
click at [339, 286] on div "0 ° Undo Copy Duplicate Duplicate to new slide Delete" at bounding box center [497, 289] width 875 height 492
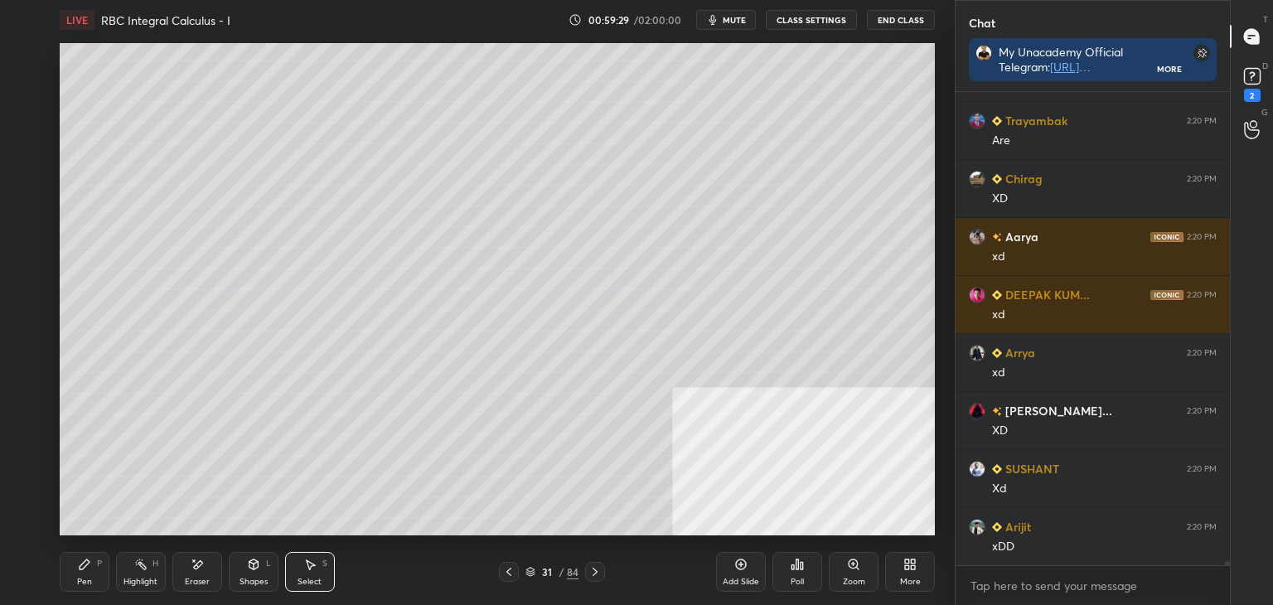
click at [79, 573] on div "Pen P" at bounding box center [85, 572] width 50 height 40
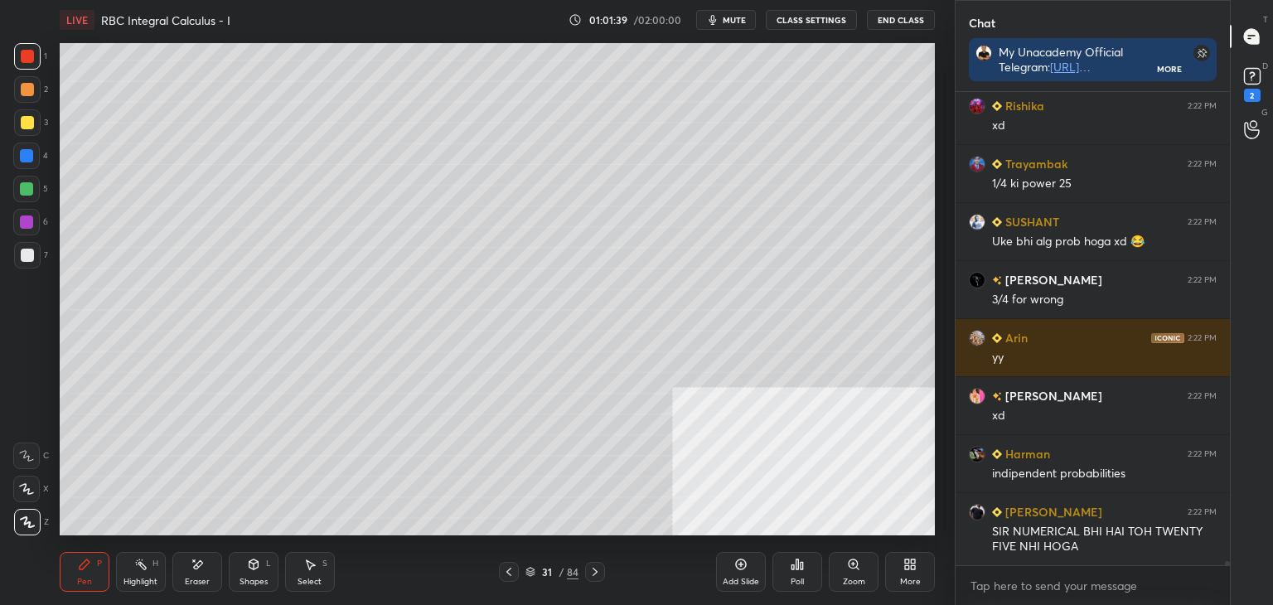
scroll to position [55713, 0]
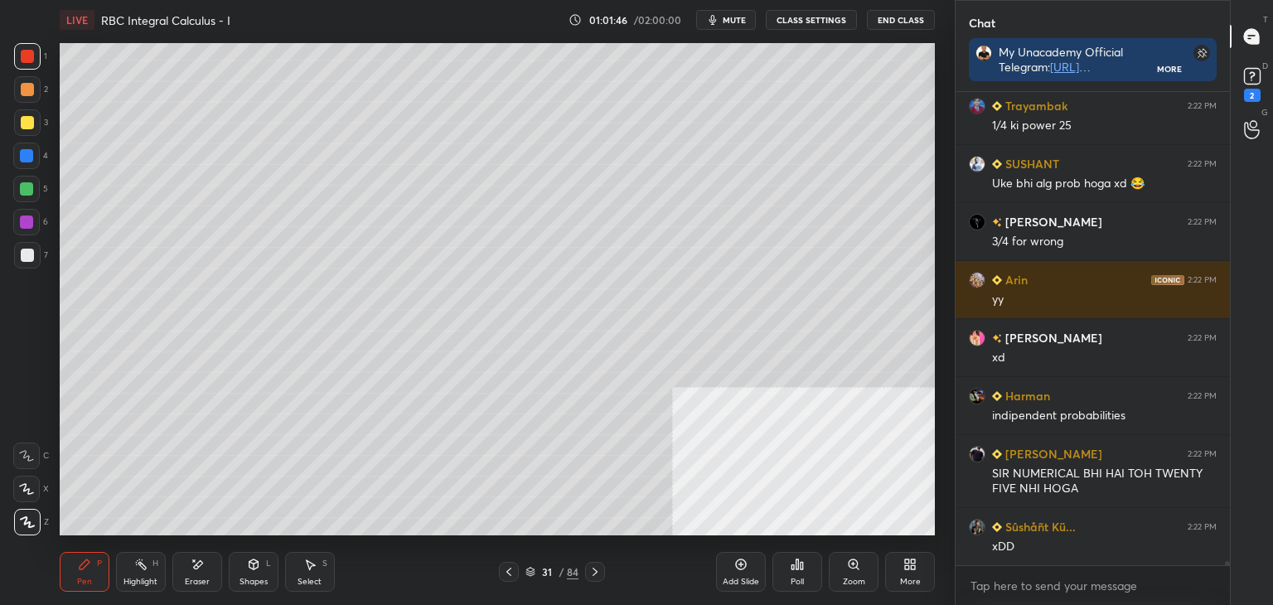
click at [515, 569] on icon at bounding box center [508, 571] width 13 height 13
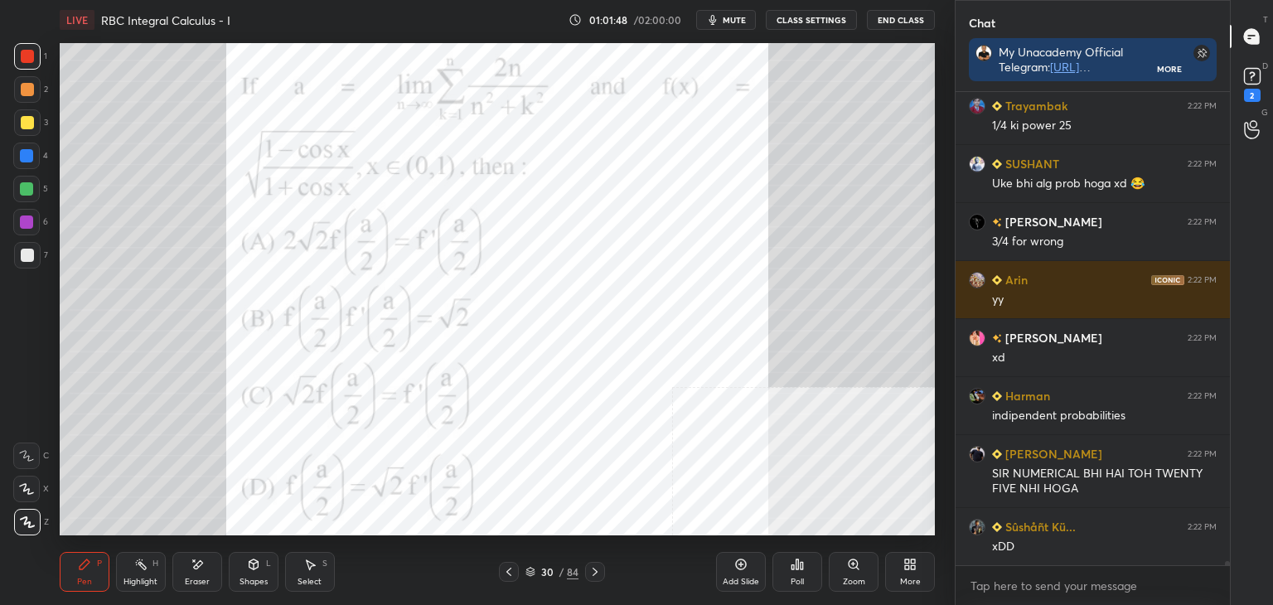
click at [588, 571] on div at bounding box center [595, 572] width 20 height 20
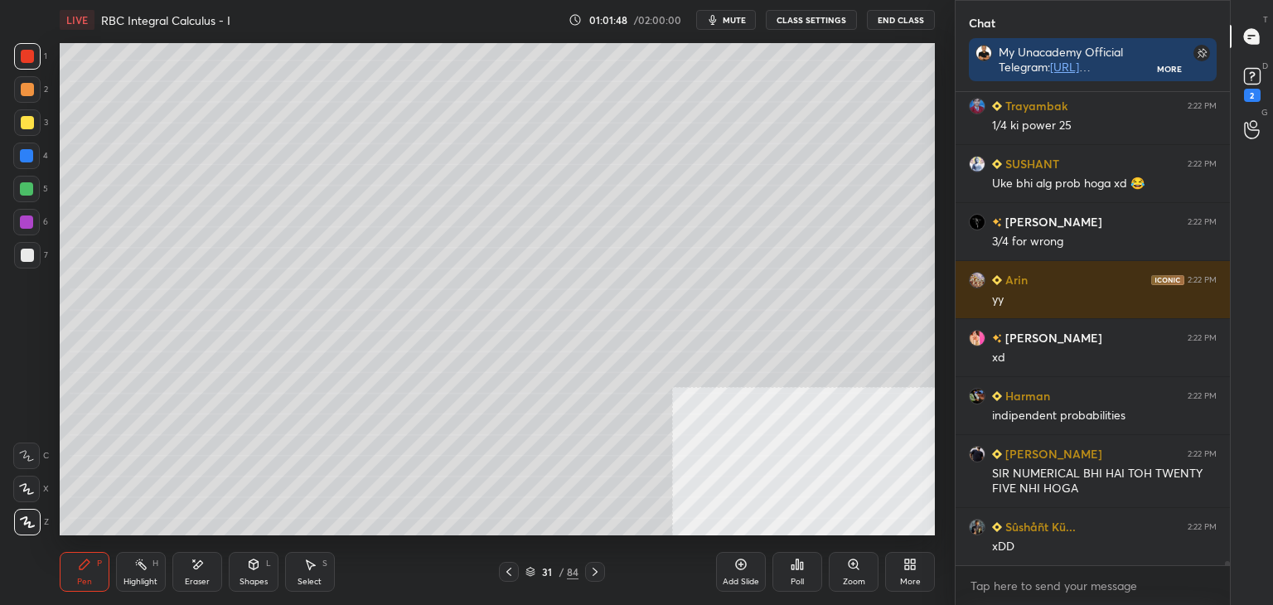
click at [593, 569] on icon at bounding box center [594, 571] width 13 height 13
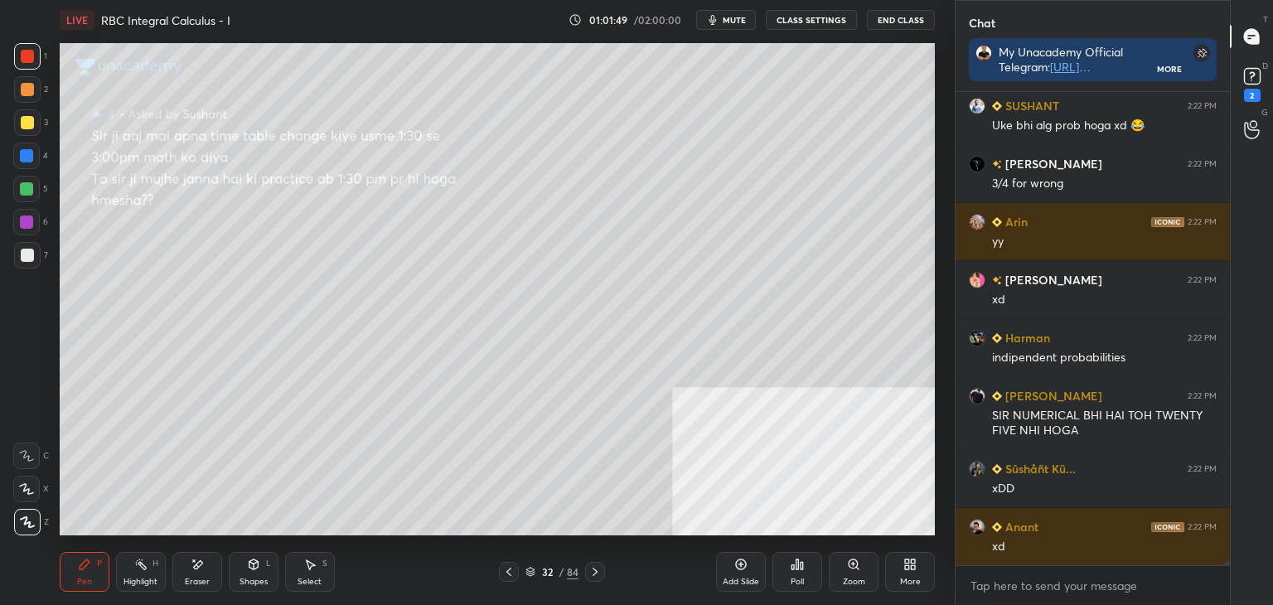
click at [591, 570] on icon at bounding box center [594, 571] width 13 height 13
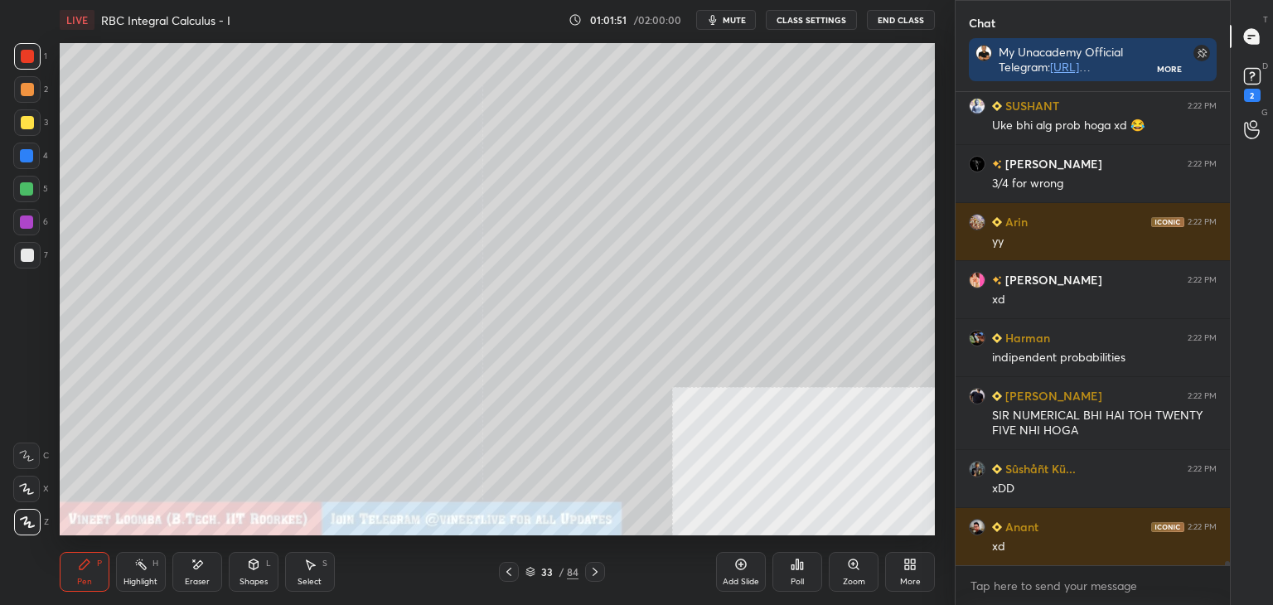
scroll to position [55829, 0]
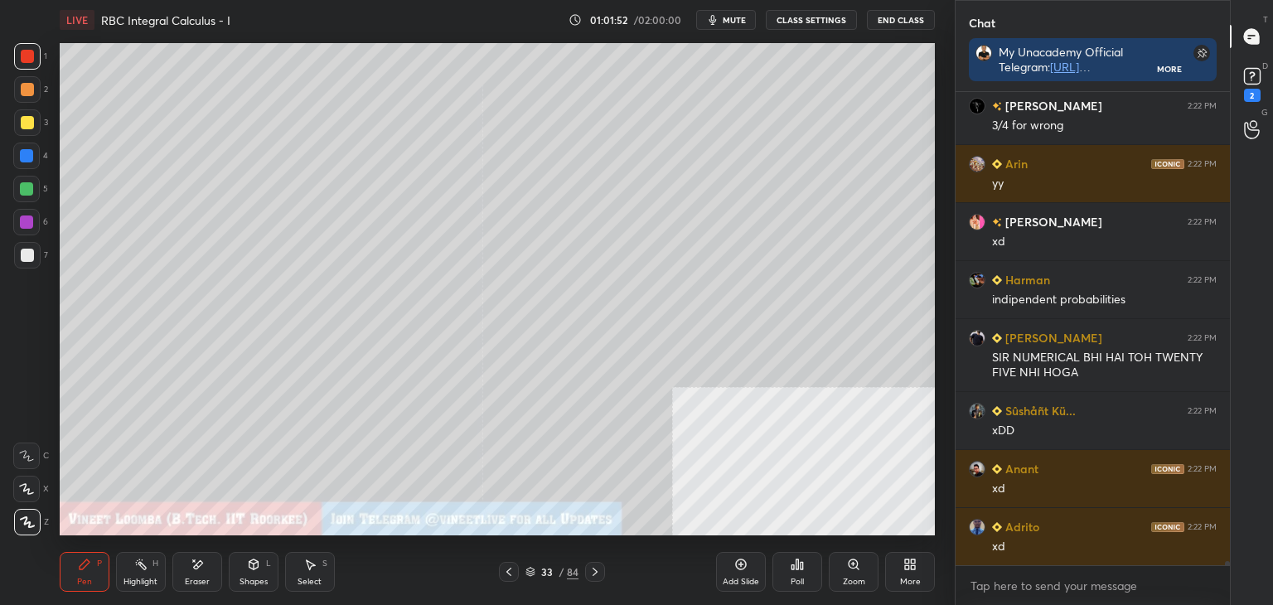
click at [86, 570] on icon at bounding box center [84, 564] width 13 height 13
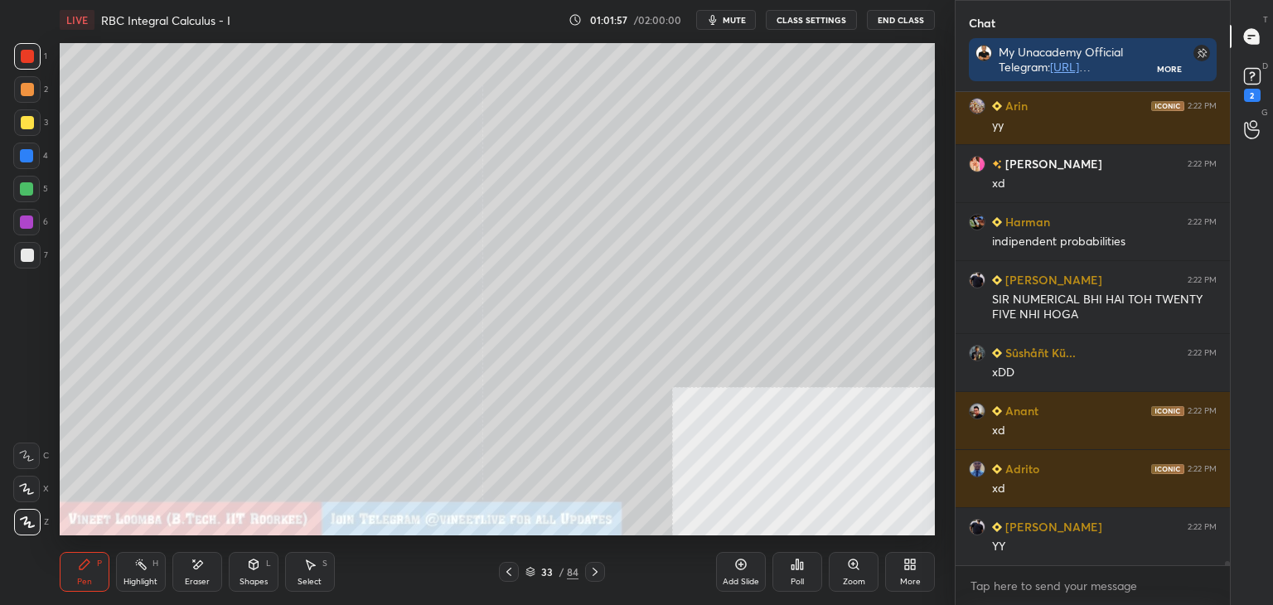
click at [908, 572] on div "More" at bounding box center [910, 572] width 50 height 40
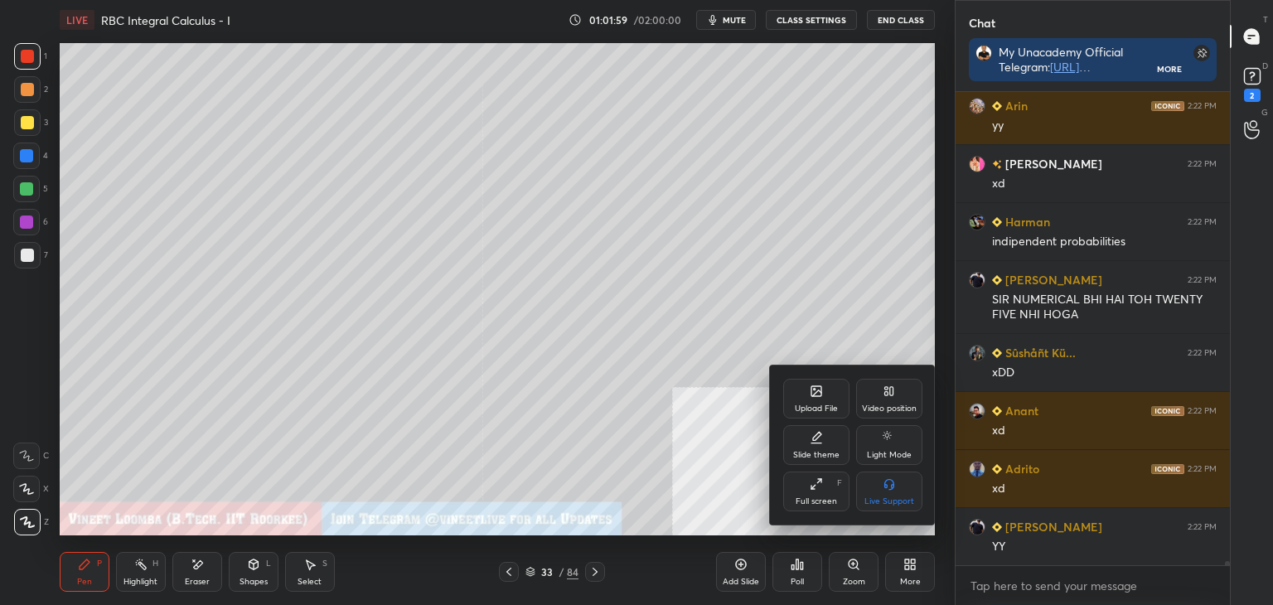
click at [812, 395] on icon at bounding box center [816, 391] width 10 height 10
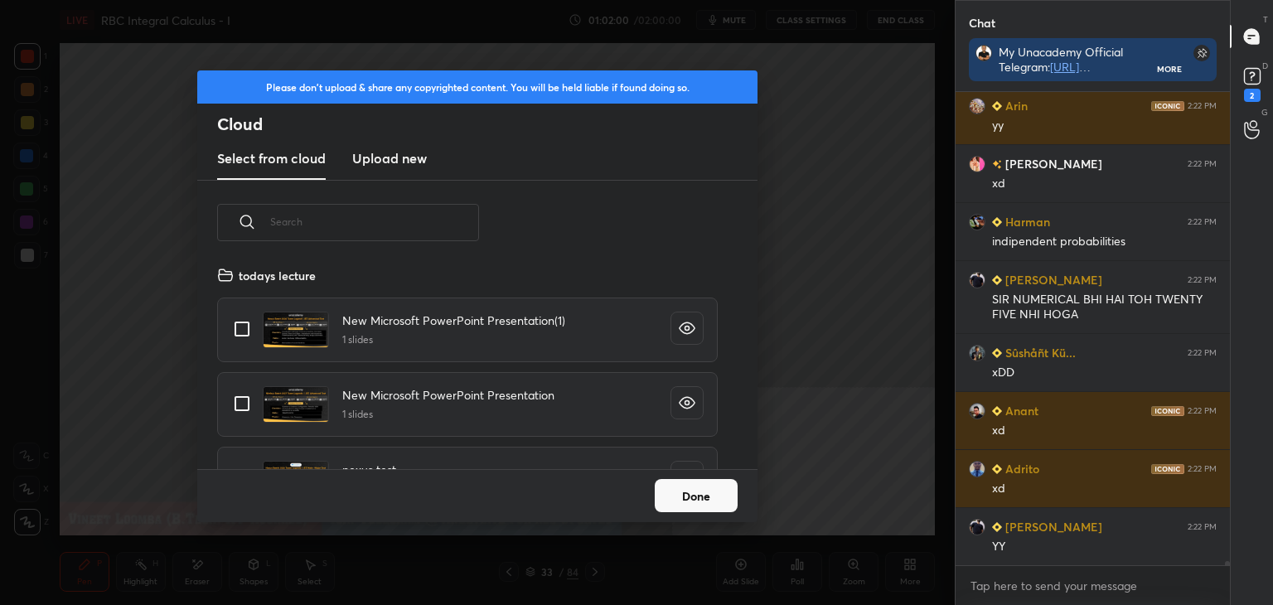
scroll to position [204, 532]
click at [664, 501] on button "Done" at bounding box center [696, 495] width 83 height 33
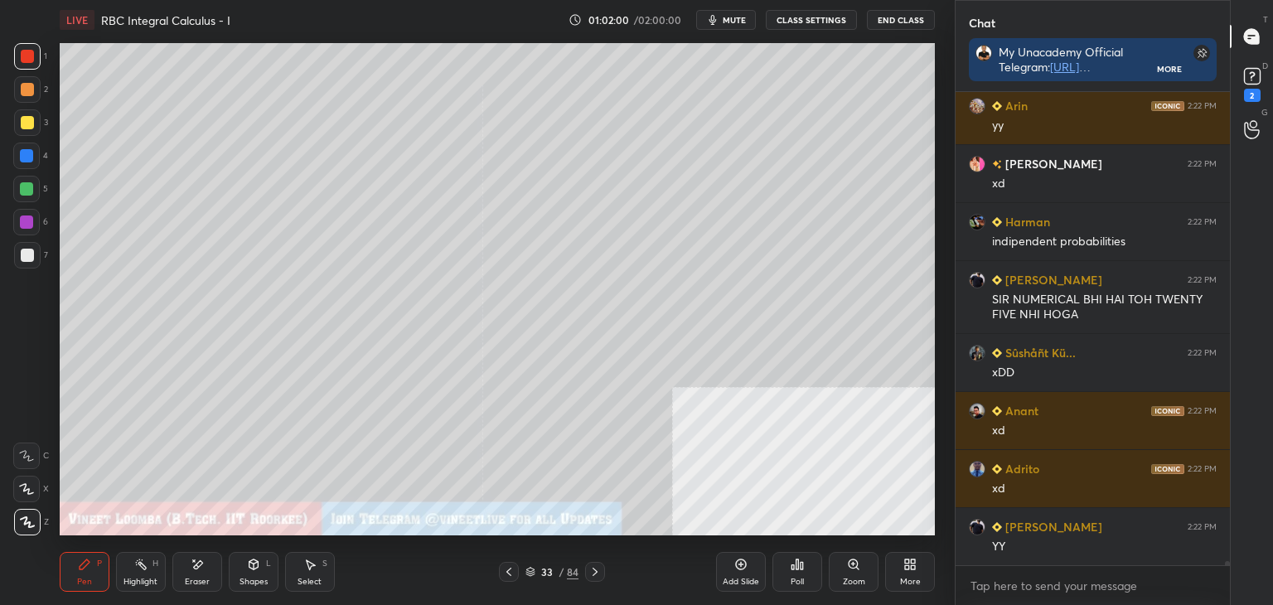
click at [506, 572] on icon at bounding box center [508, 571] width 13 height 13
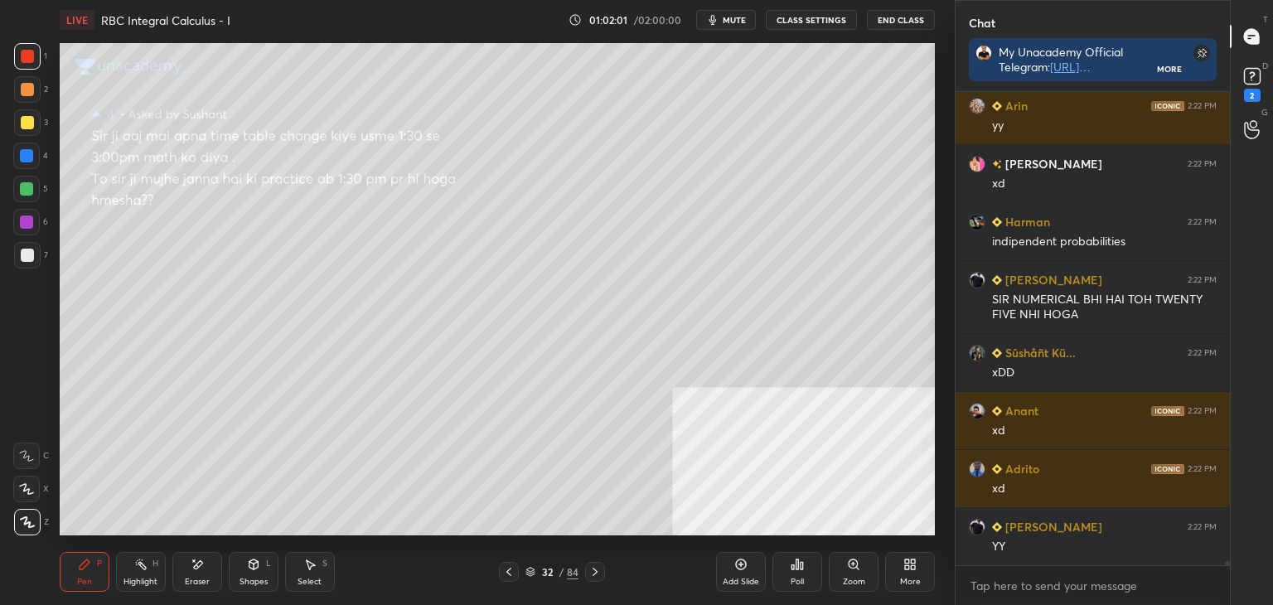
click at [507, 571] on icon at bounding box center [508, 571] width 13 height 13
click at [504, 564] on div at bounding box center [509, 572] width 20 height 20
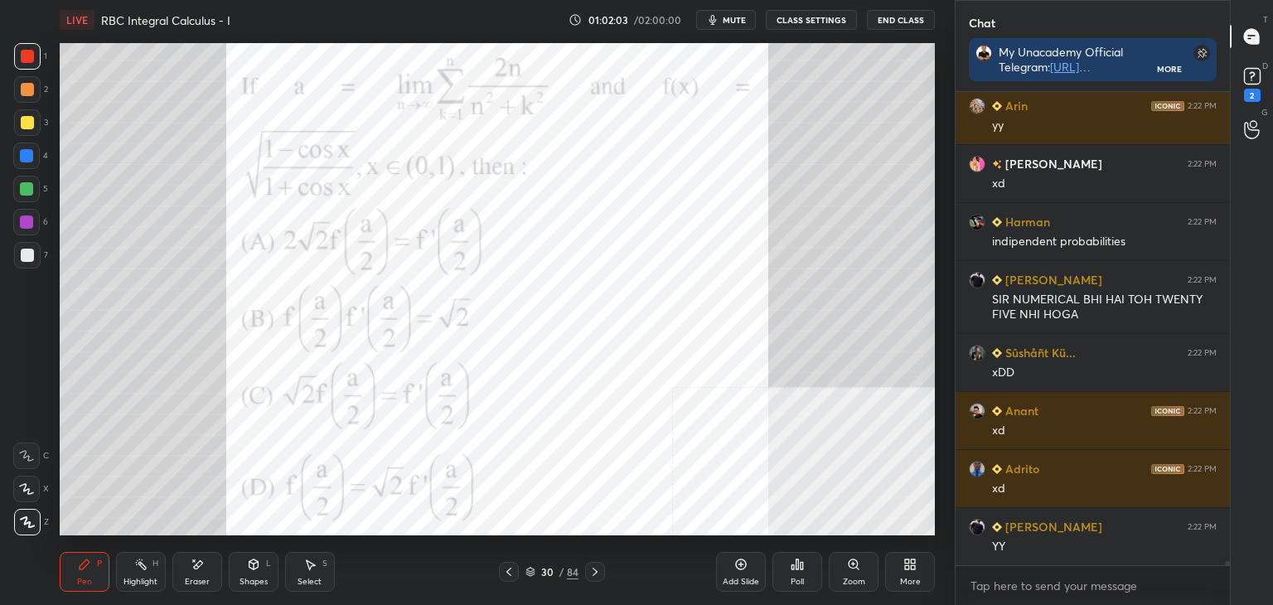
click at [585, 572] on div at bounding box center [595, 572] width 20 height 20
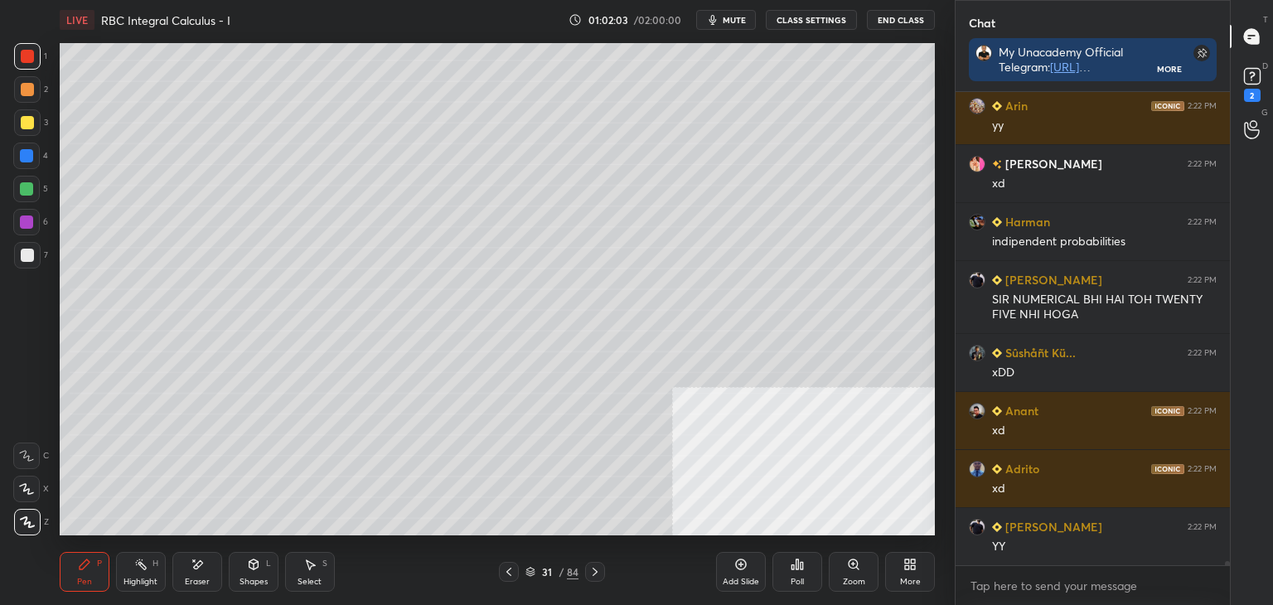
click at [589, 575] on icon at bounding box center [594, 571] width 13 height 13
click at [585, 566] on div at bounding box center [595, 572] width 20 height 20
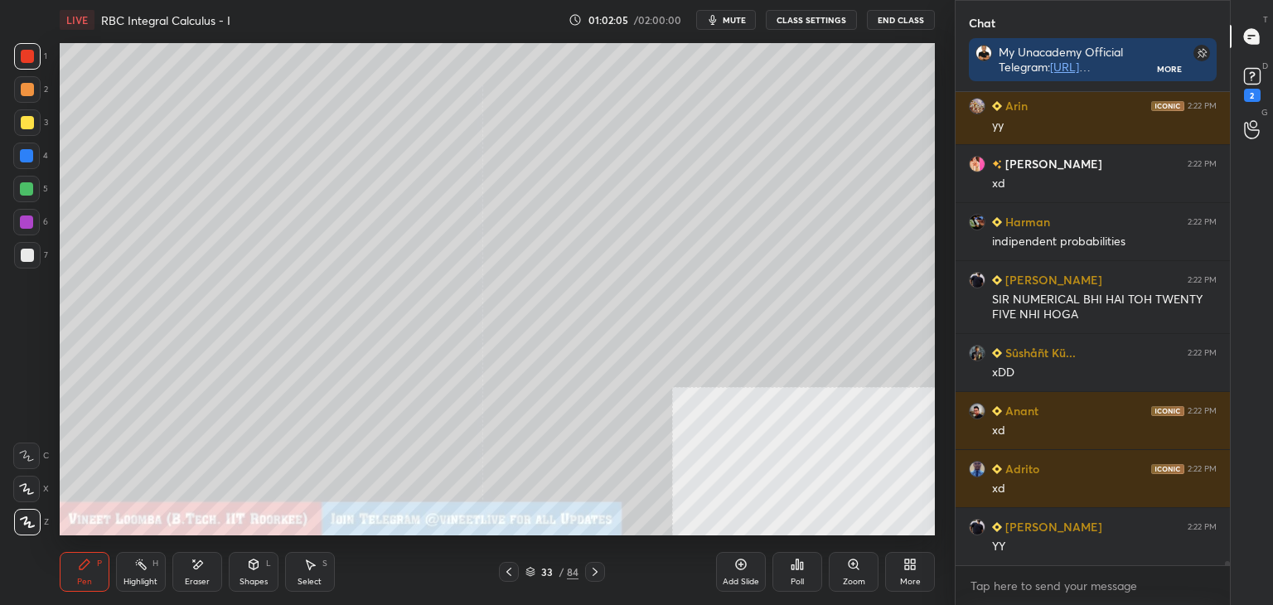
click at [898, 558] on div "More" at bounding box center [910, 572] width 50 height 40
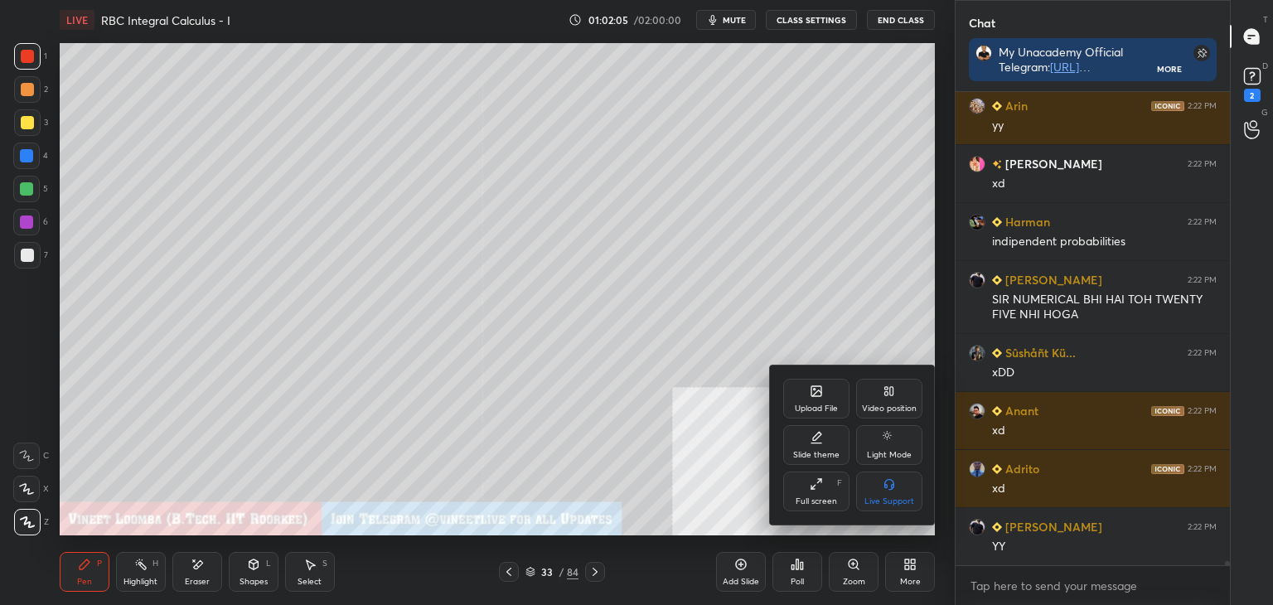
click at [802, 387] on div "Upload File" at bounding box center [816, 399] width 66 height 40
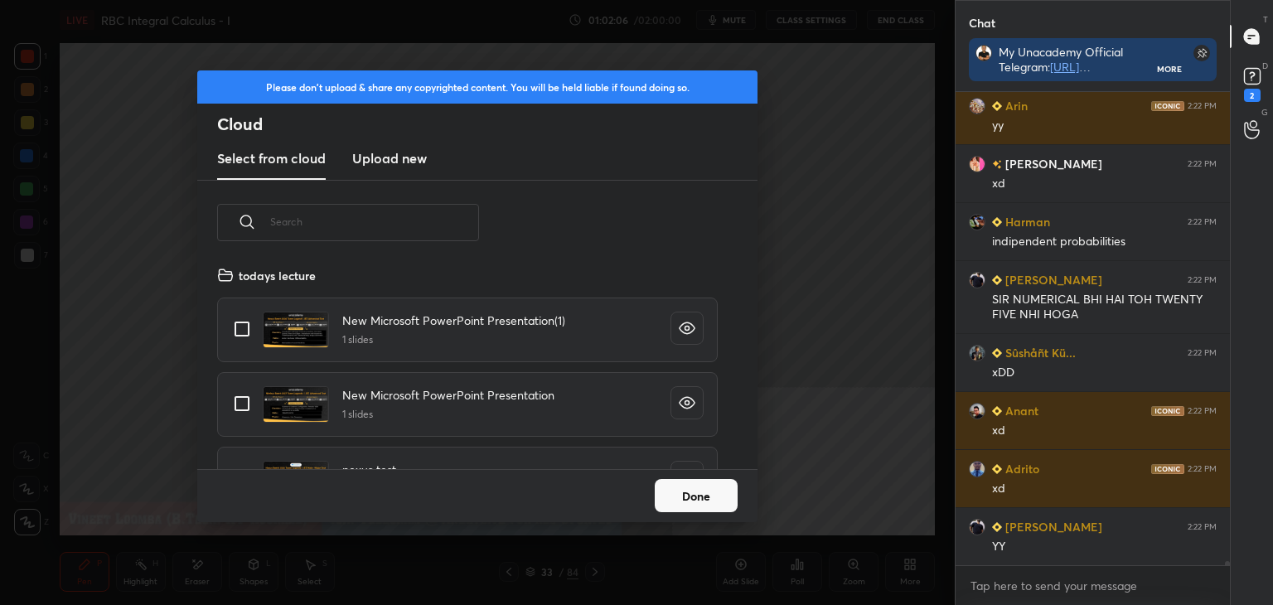
drag, startPoint x: 359, startPoint y: 157, endPoint x: 361, endPoint y: 177, distance: 20.0
click at [358, 161] on h3 "Upload new" at bounding box center [389, 158] width 75 height 20
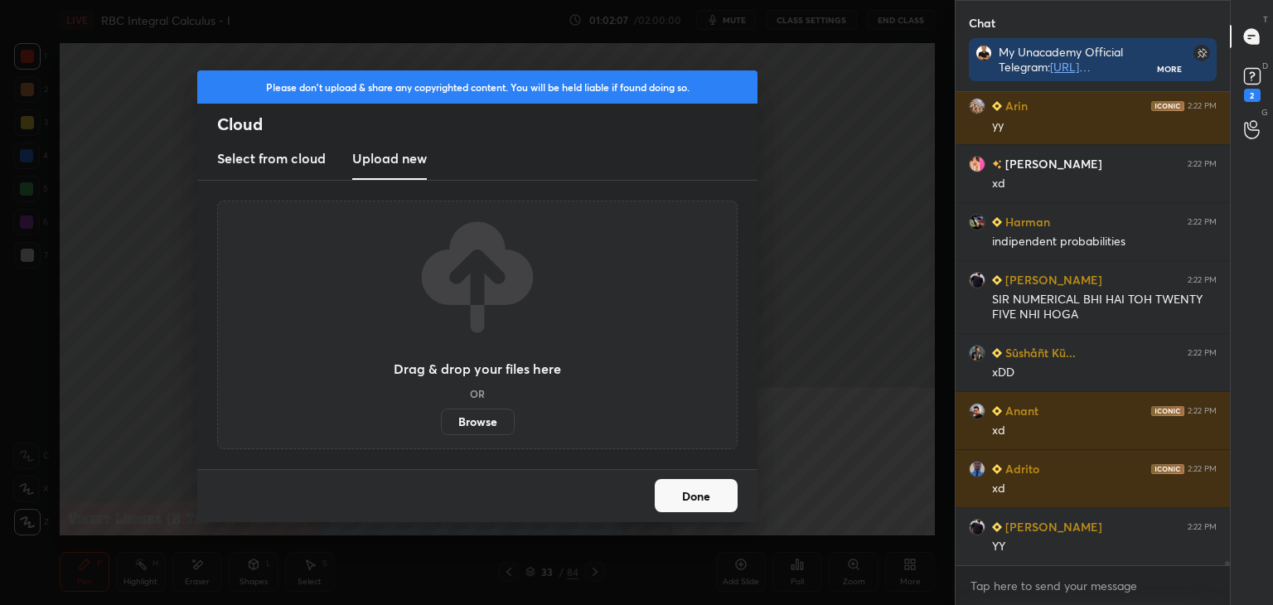
click at [472, 414] on label "Browse" at bounding box center [478, 422] width 74 height 27
click at [441, 414] on input "Browse" at bounding box center [441, 422] width 0 height 27
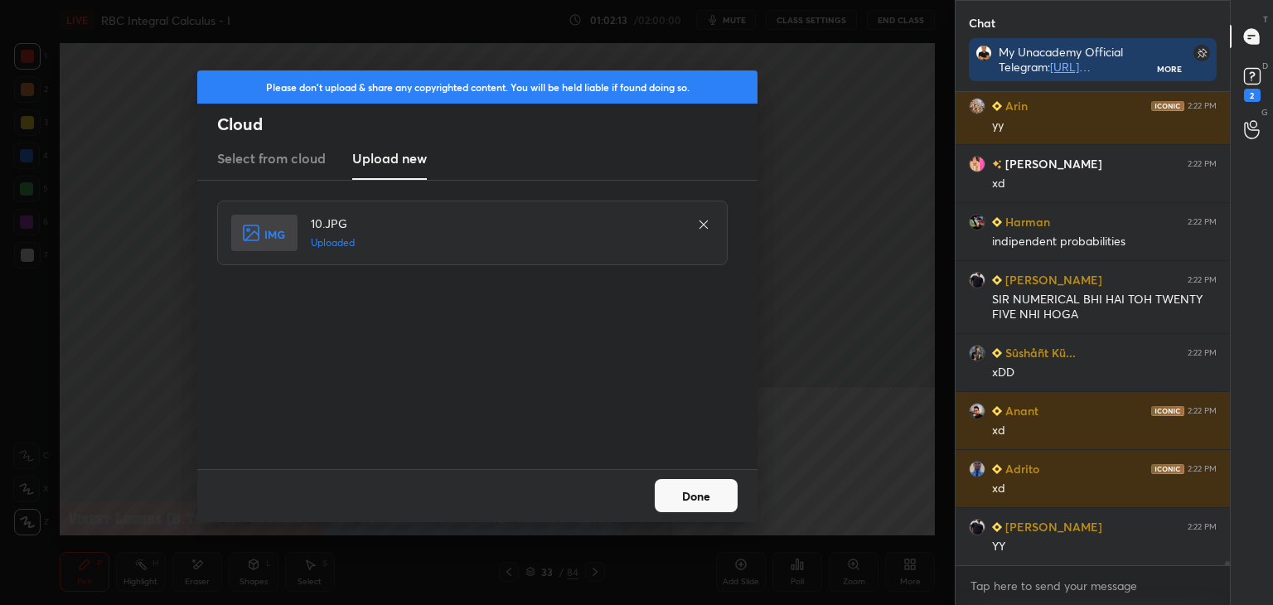
click at [696, 490] on button "Done" at bounding box center [696, 495] width 83 height 33
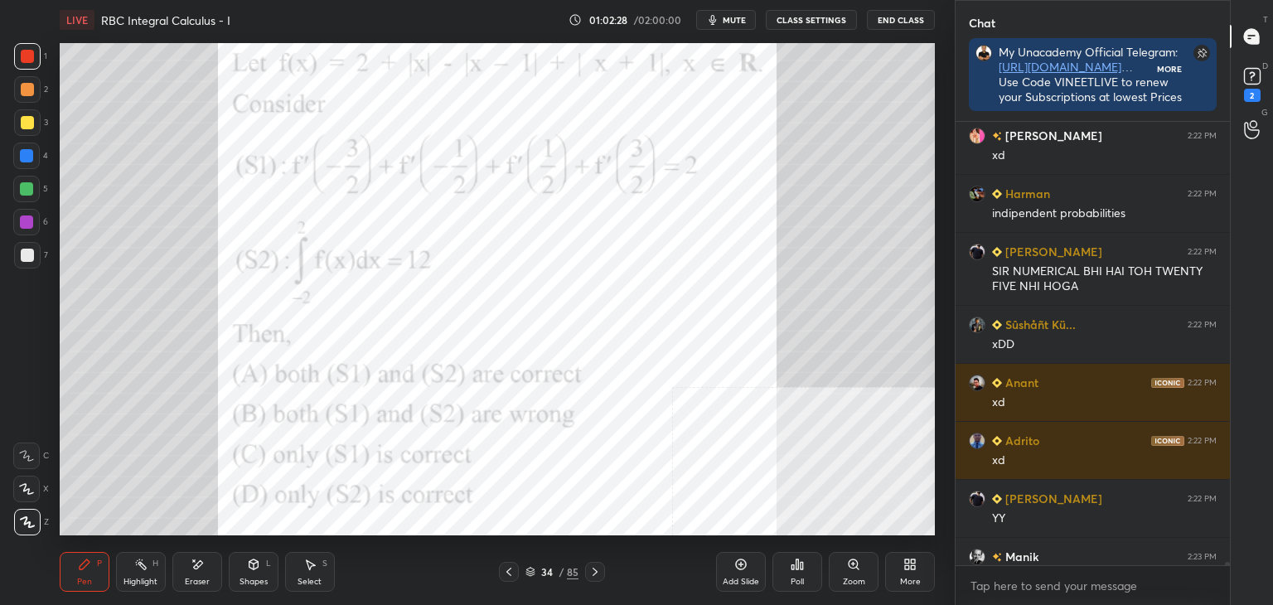
scroll to position [468, 269]
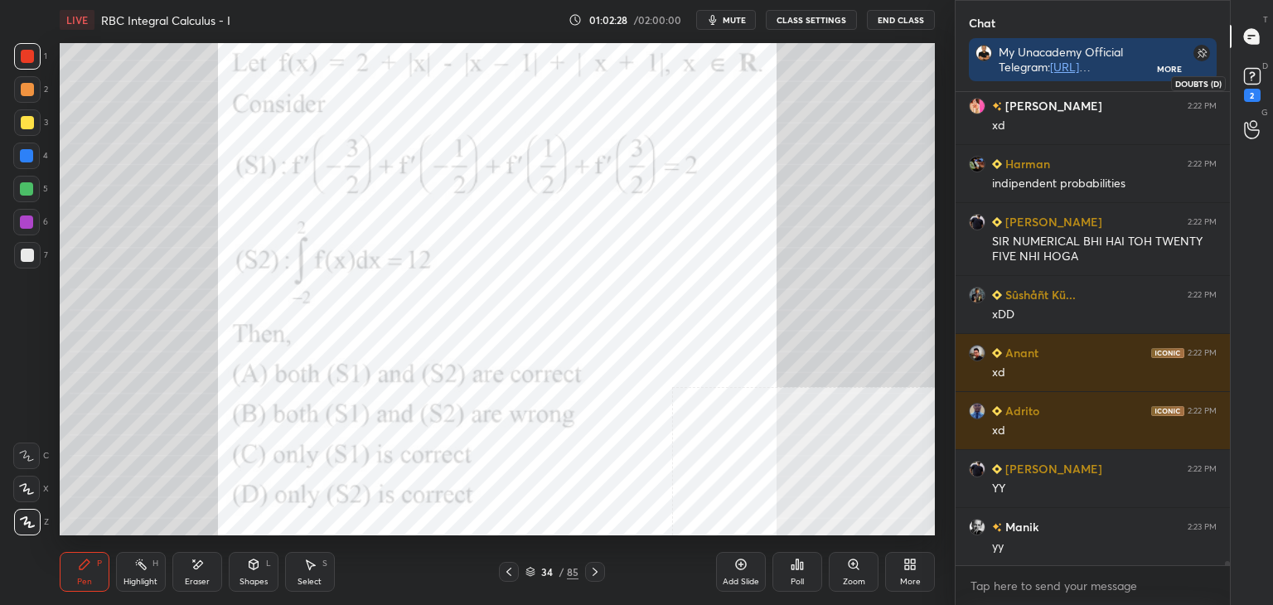
click at [1252, 76] on icon at bounding box center [1252, 75] width 6 height 7
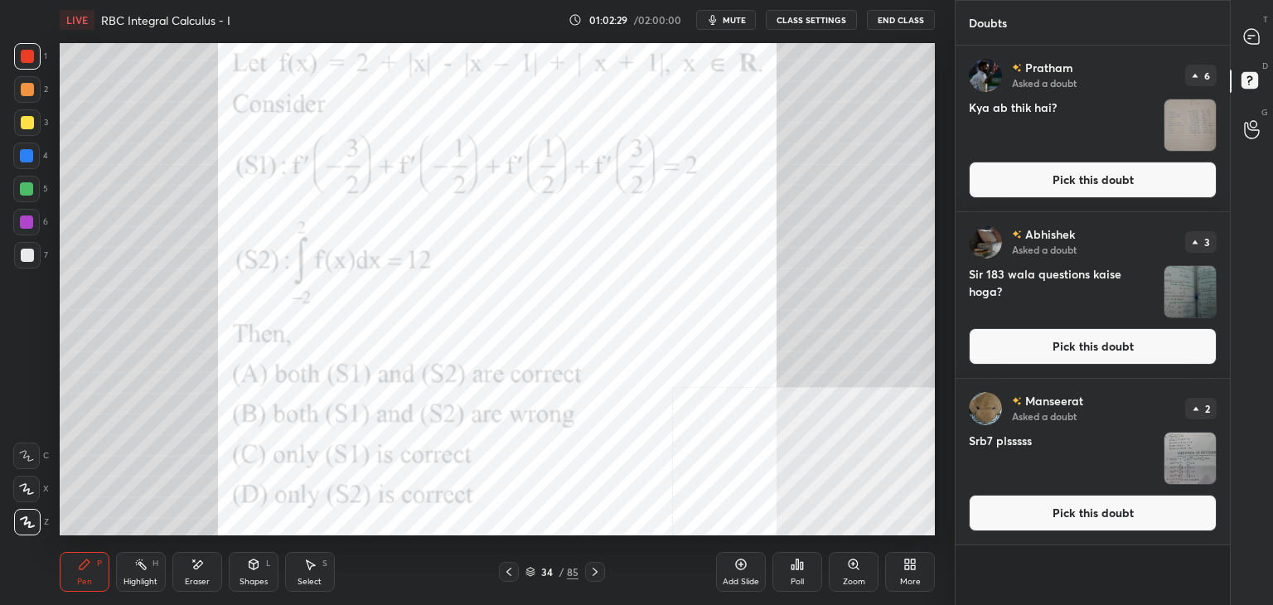
click at [1187, 167] on button "Pick this doubt" at bounding box center [1093, 180] width 248 height 36
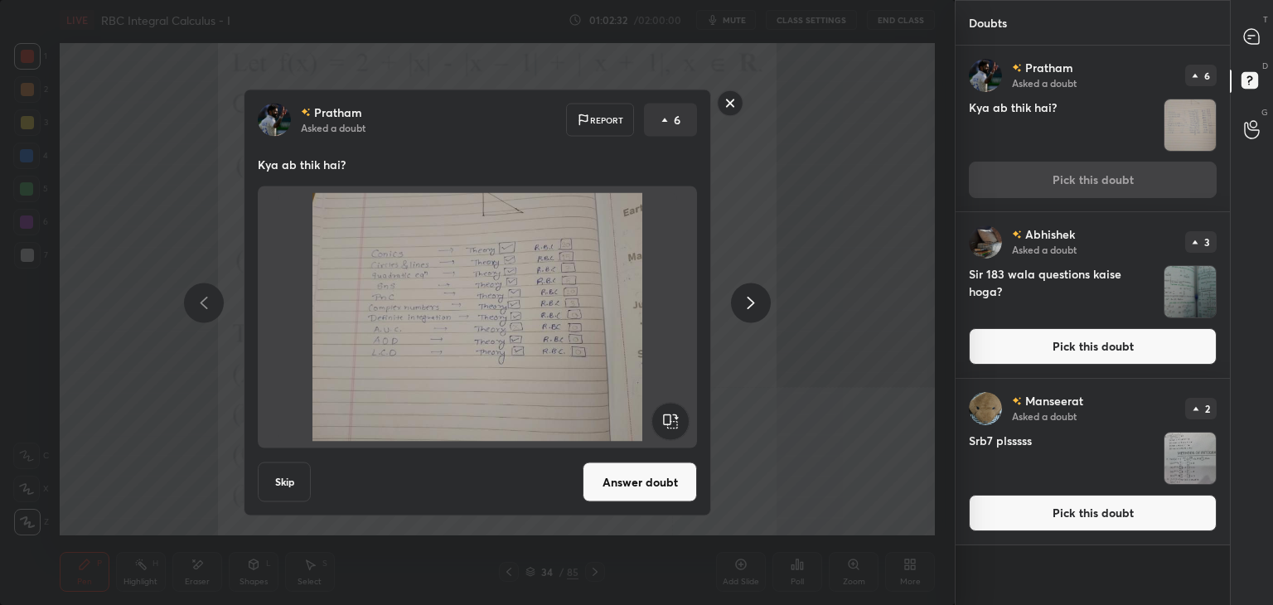
drag, startPoint x: 734, startPoint y: 104, endPoint x: 755, endPoint y: 116, distance: 24.9
click at [735, 104] on rect at bounding box center [731, 103] width 26 height 26
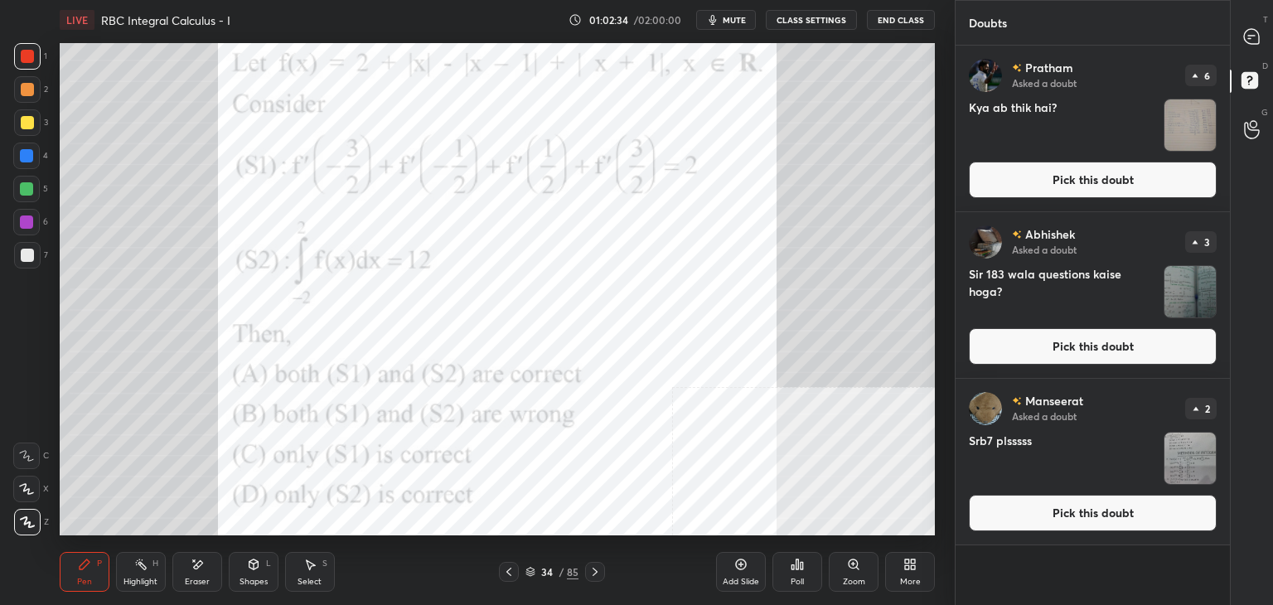
click at [1079, 511] on button "Pick this doubt" at bounding box center [1093, 513] width 248 height 36
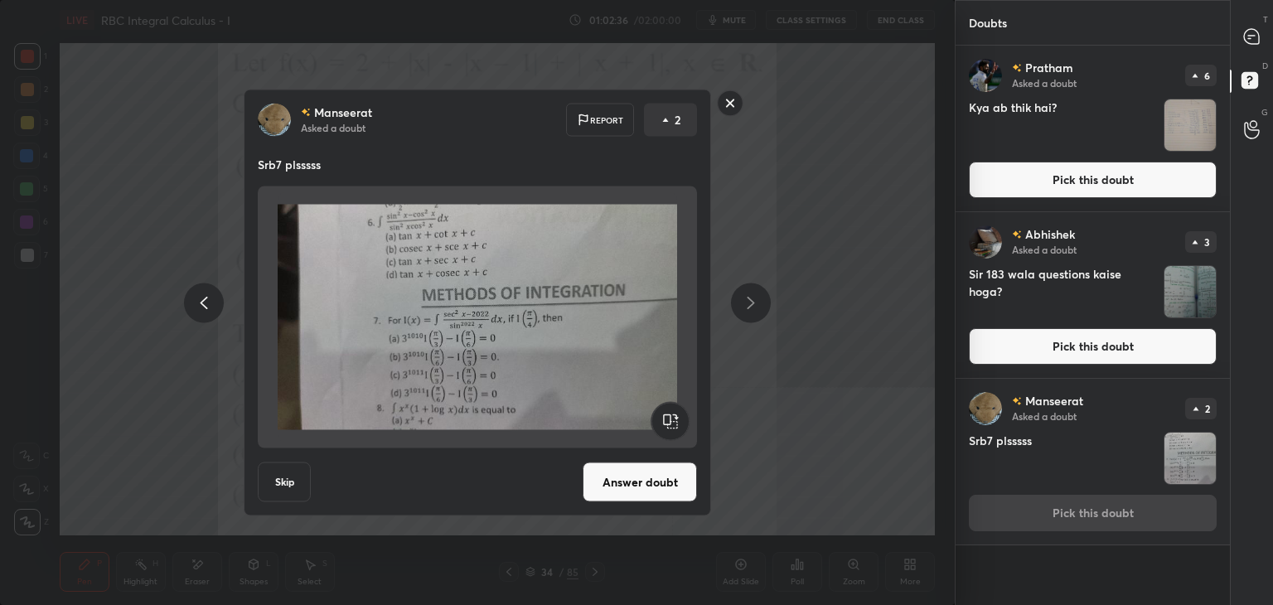
click at [730, 109] on rect at bounding box center [731, 103] width 26 height 26
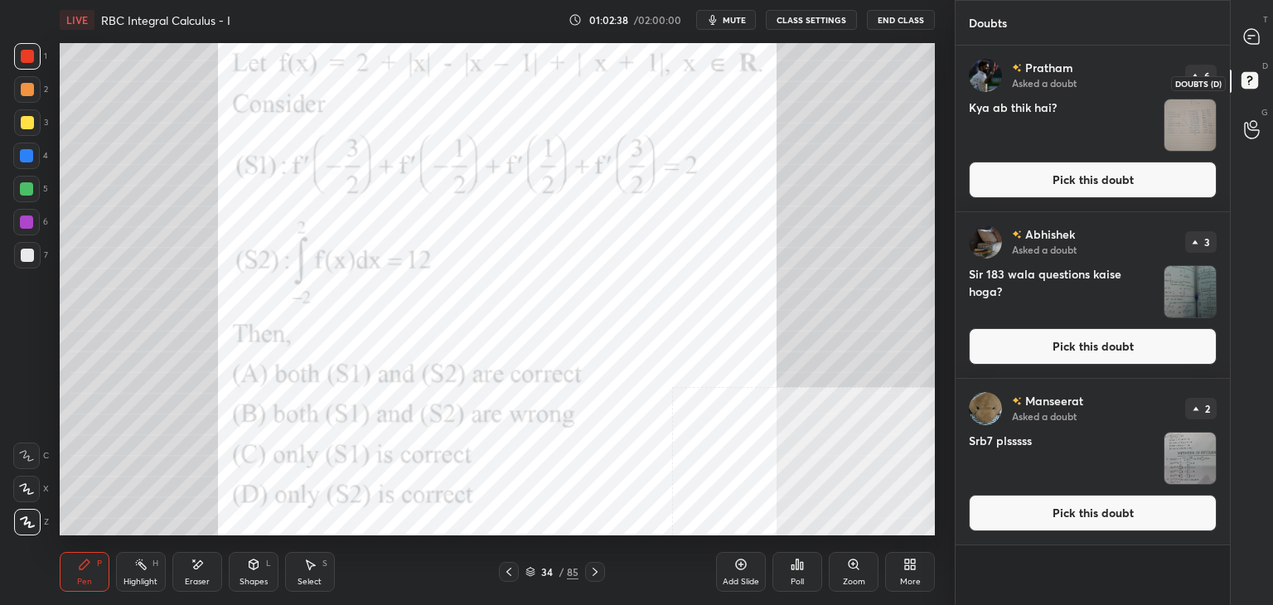
click at [1263, 47] on div at bounding box center [1252, 37] width 33 height 30
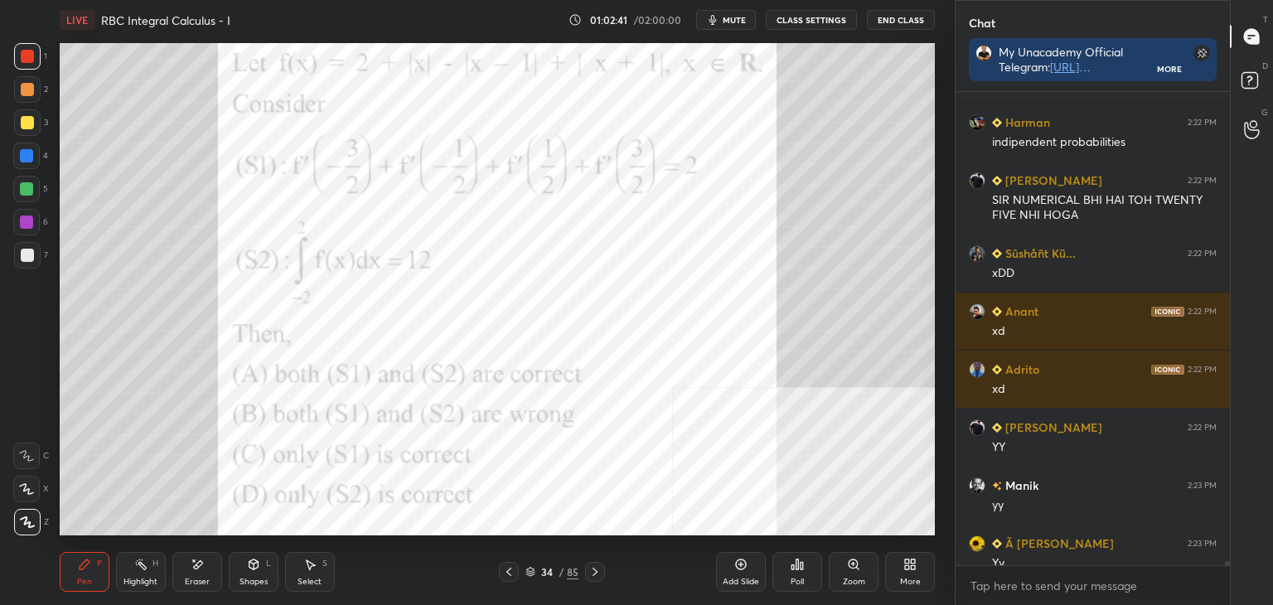
click at [1225, 566] on div "Arin 2:22 PM yy [PERSON_NAME] 2:22 PM xd [PERSON_NAME] 2:22 PM indipendent prob…" at bounding box center [1093, 348] width 274 height 513
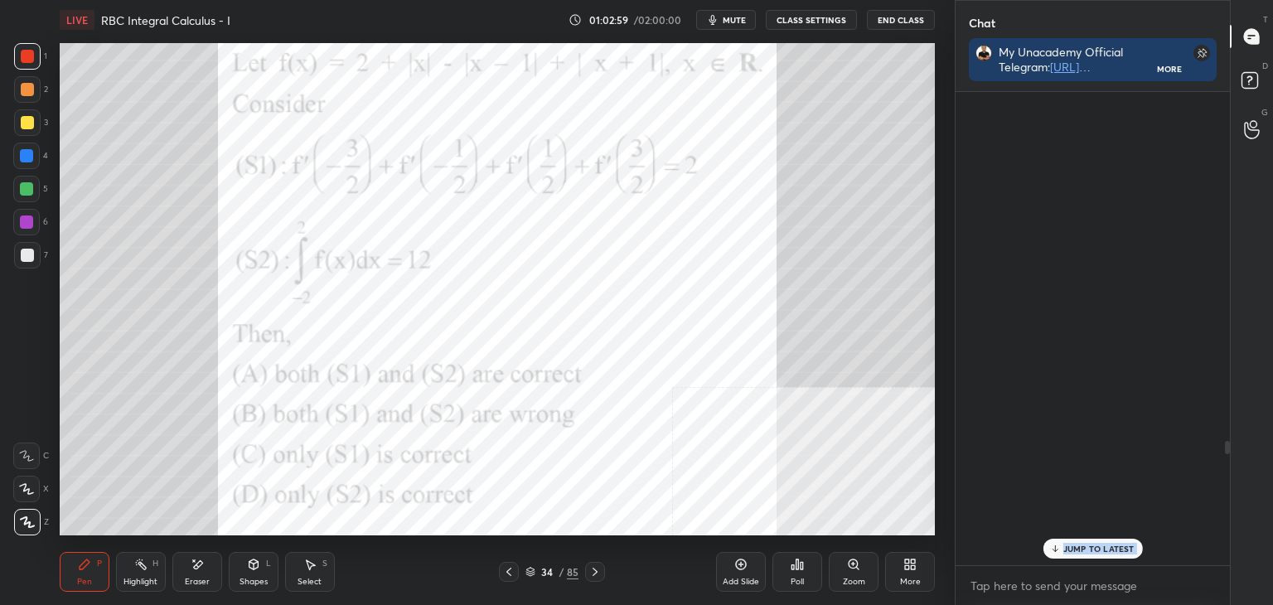
scroll to position [37438, 0]
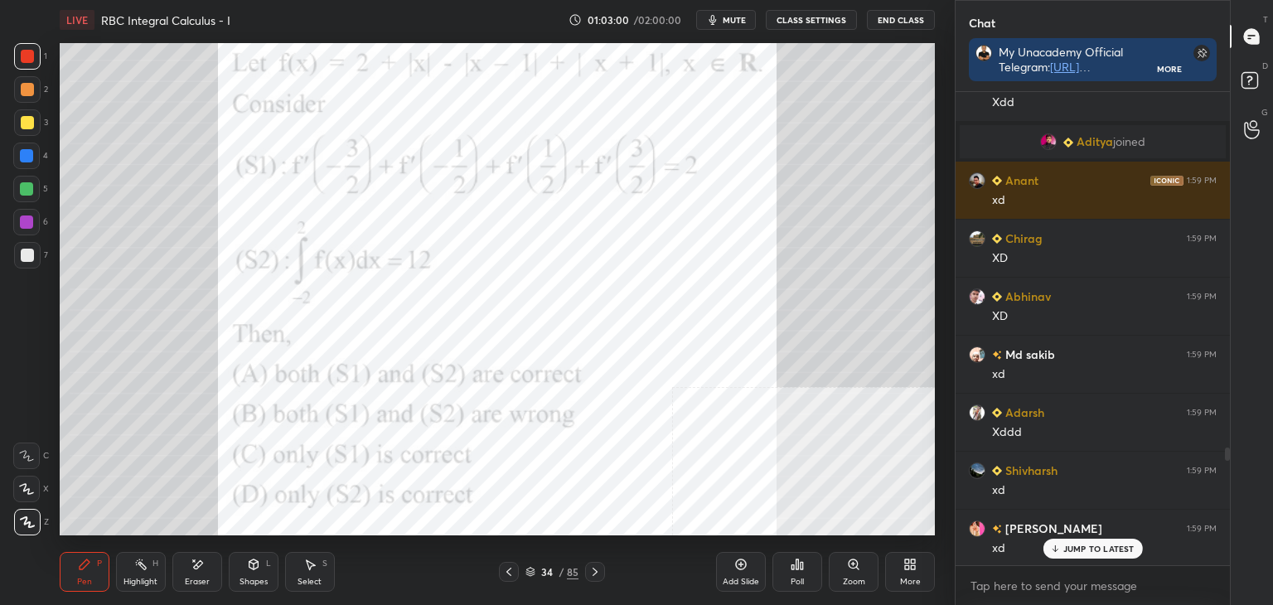
click at [1137, 346] on div "Nikhil 1:59 PM Xdd [PERSON_NAME] 1:59 PM Xdd [PERSON_NAME] joined Anant 1:59 PM…" at bounding box center [1093, 329] width 274 height 474
click at [1126, 547] on p "JUMP TO LATEST" at bounding box center [1098, 549] width 71 height 10
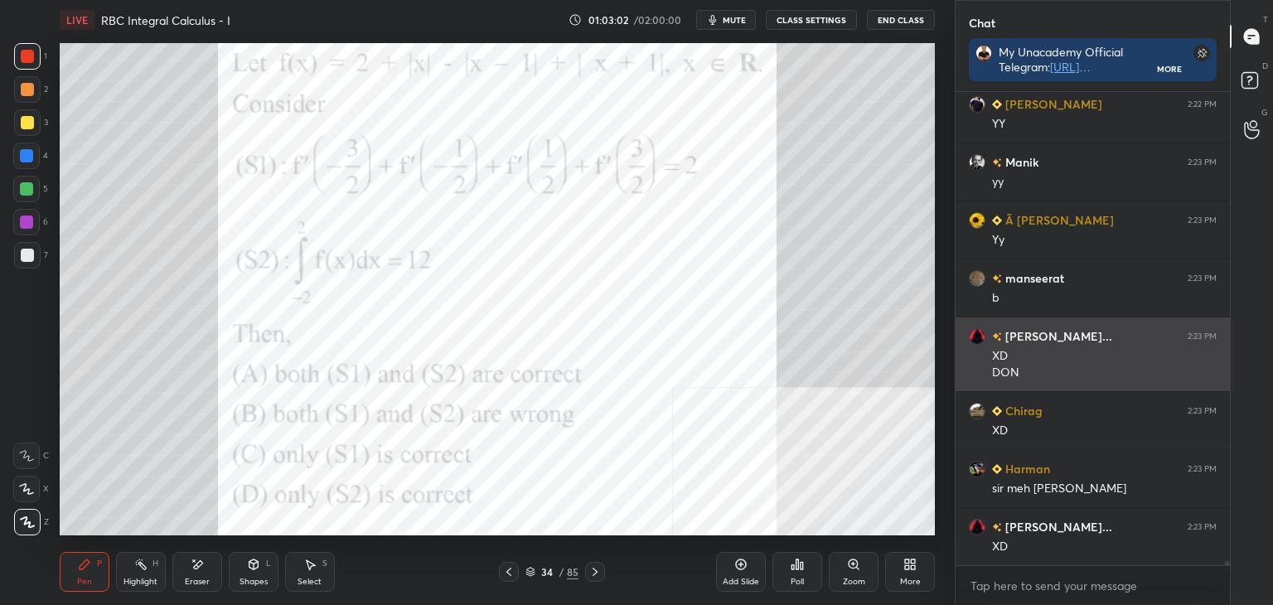
scroll to position [59303, 0]
click at [1048, 348] on div "XD" at bounding box center [1104, 356] width 225 height 17
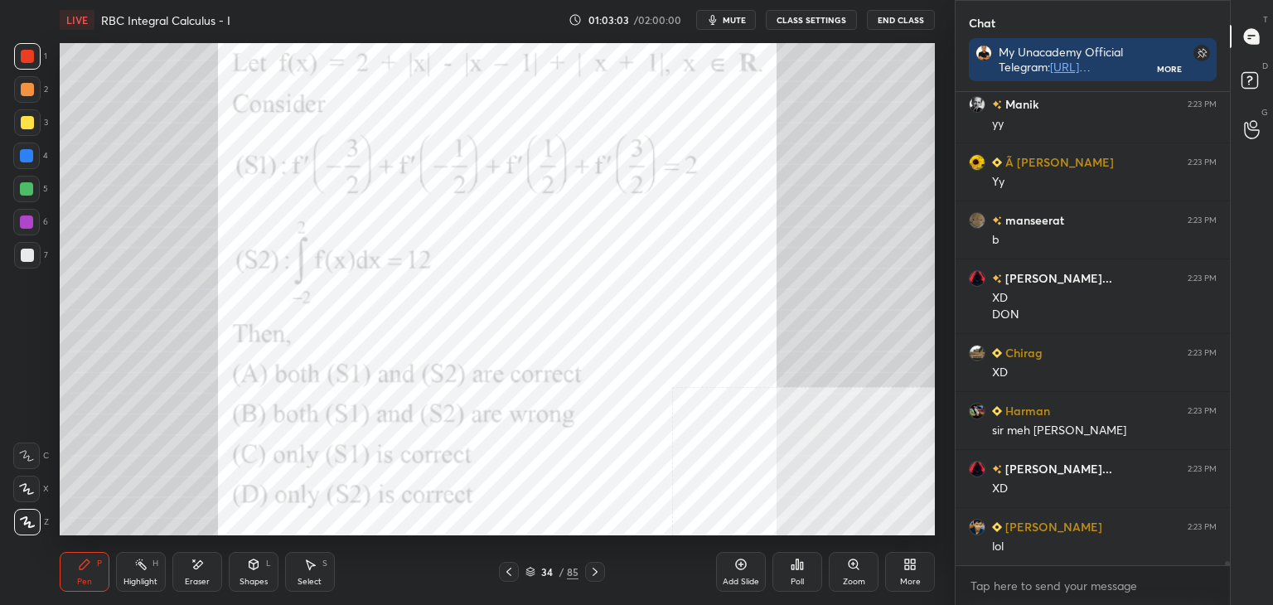
scroll to position [59361, 0]
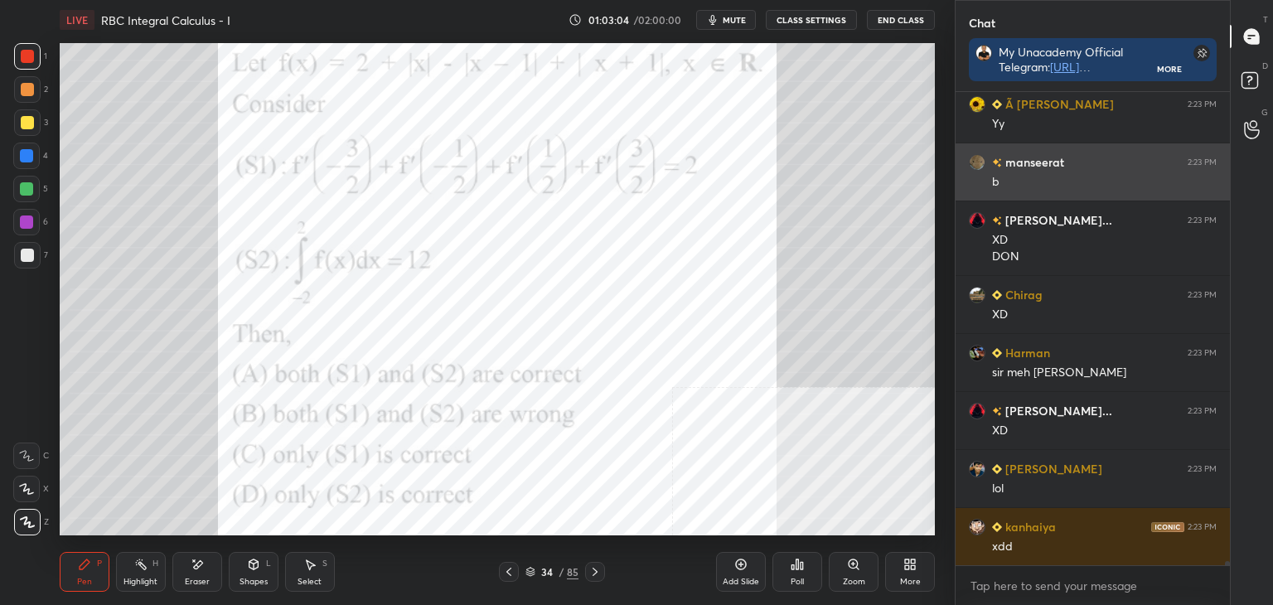
click at [1042, 190] on div "b" at bounding box center [1104, 182] width 225 height 17
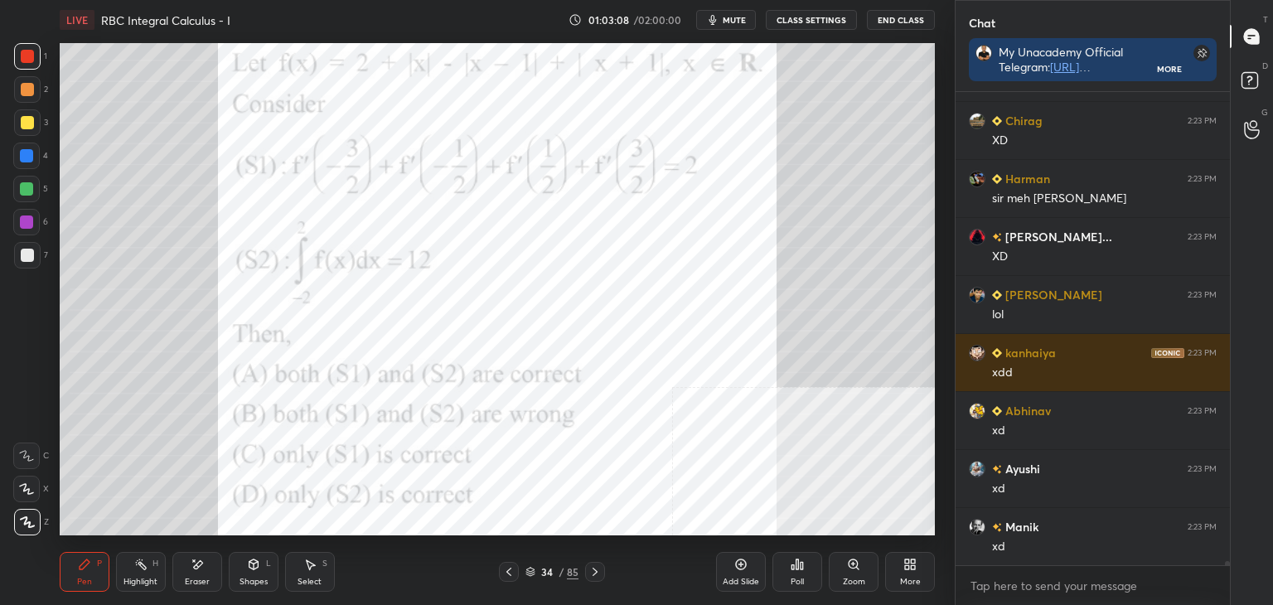
click at [194, 574] on div "Eraser" at bounding box center [197, 572] width 50 height 40
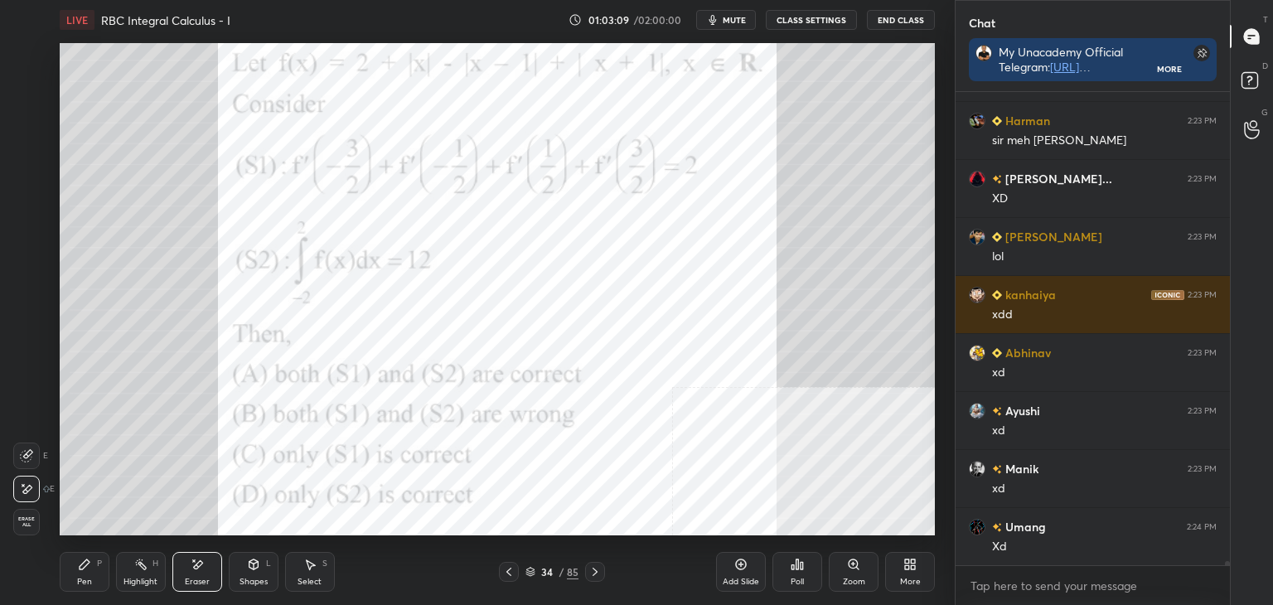
scroll to position [59651, 0]
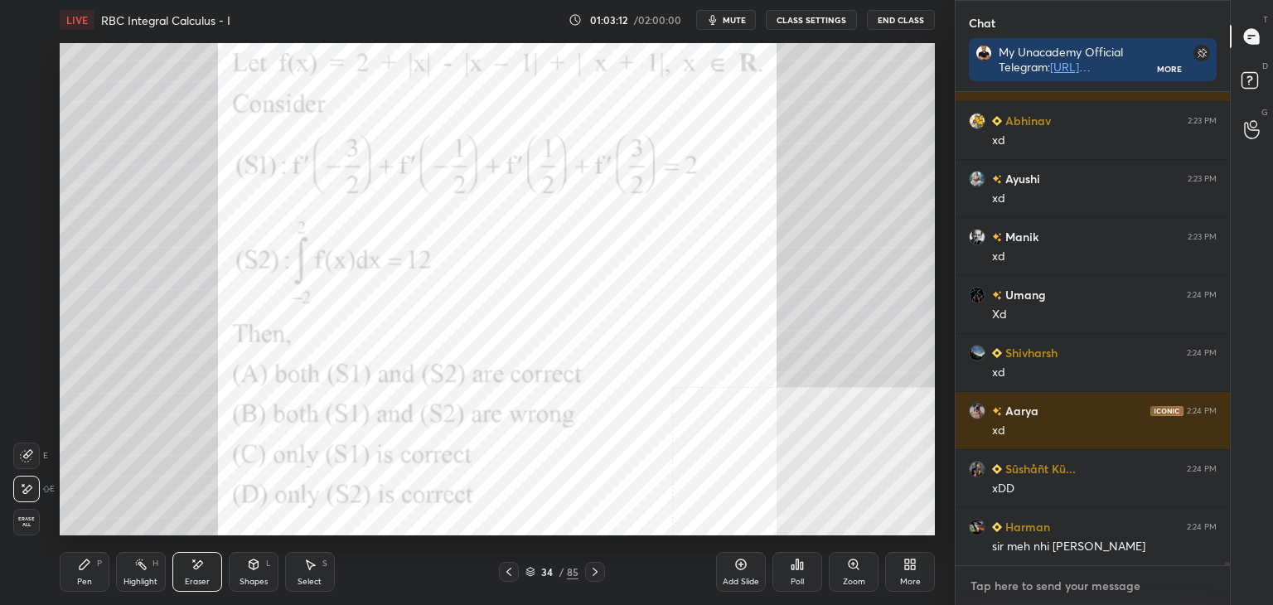
click at [1022, 576] on textarea at bounding box center [1093, 586] width 248 height 27
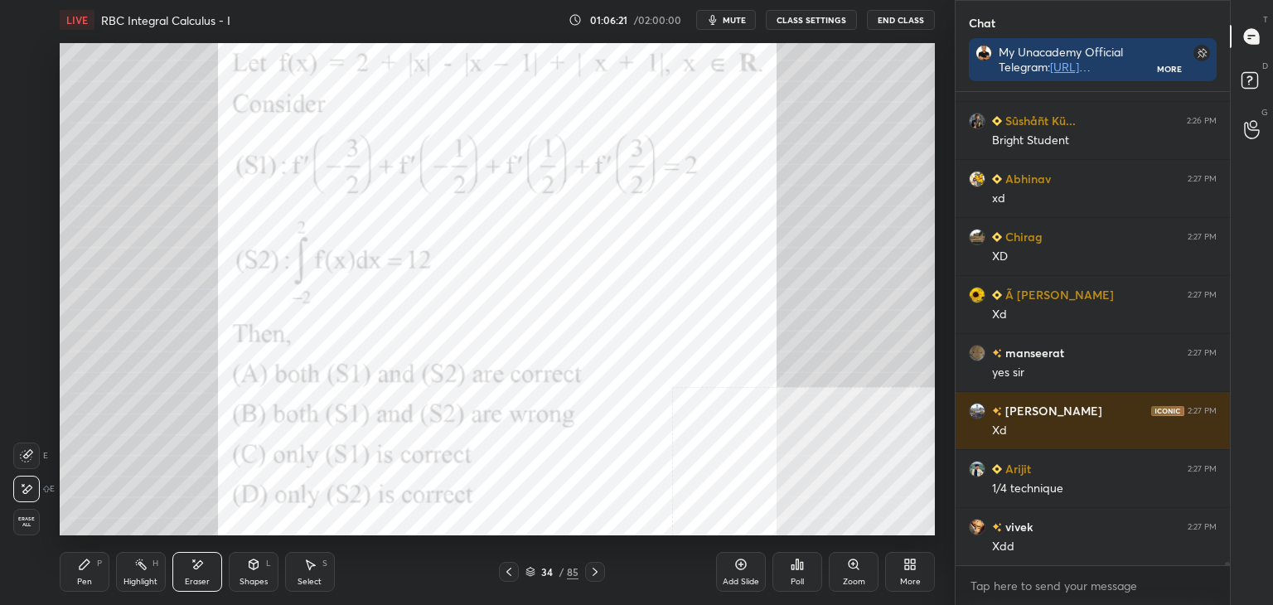
scroll to position [65390, 0]
click at [84, 578] on div "Pen" at bounding box center [84, 582] width 15 height 8
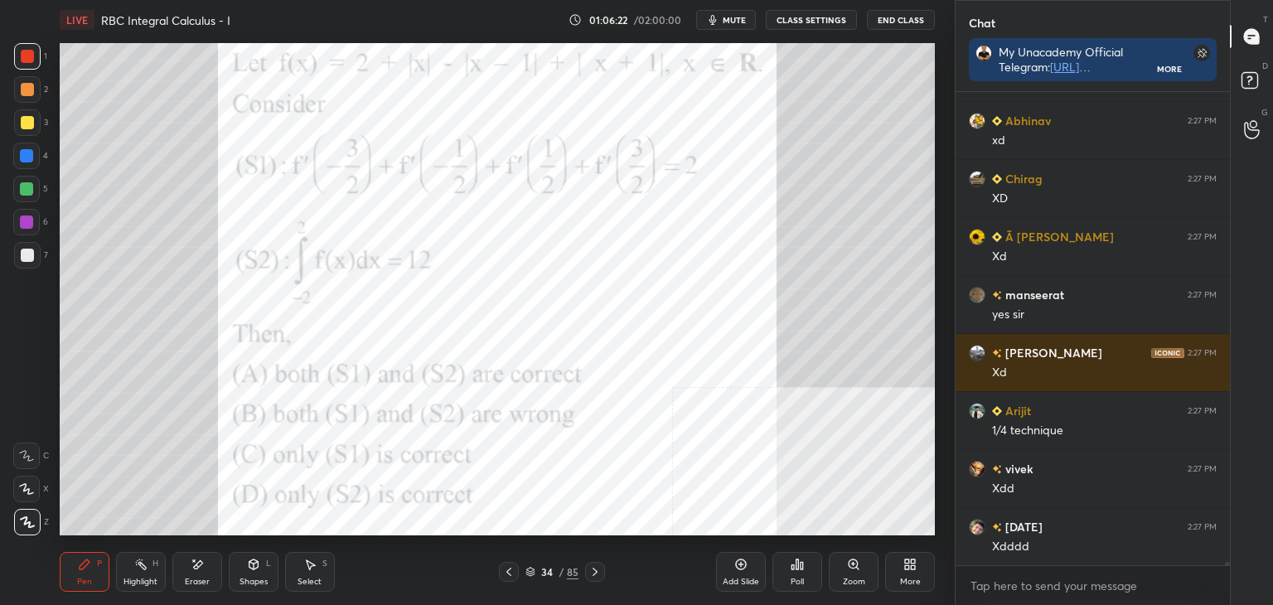
click at [23, 254] on div at bounding box center [27, 255] width 13 height 13
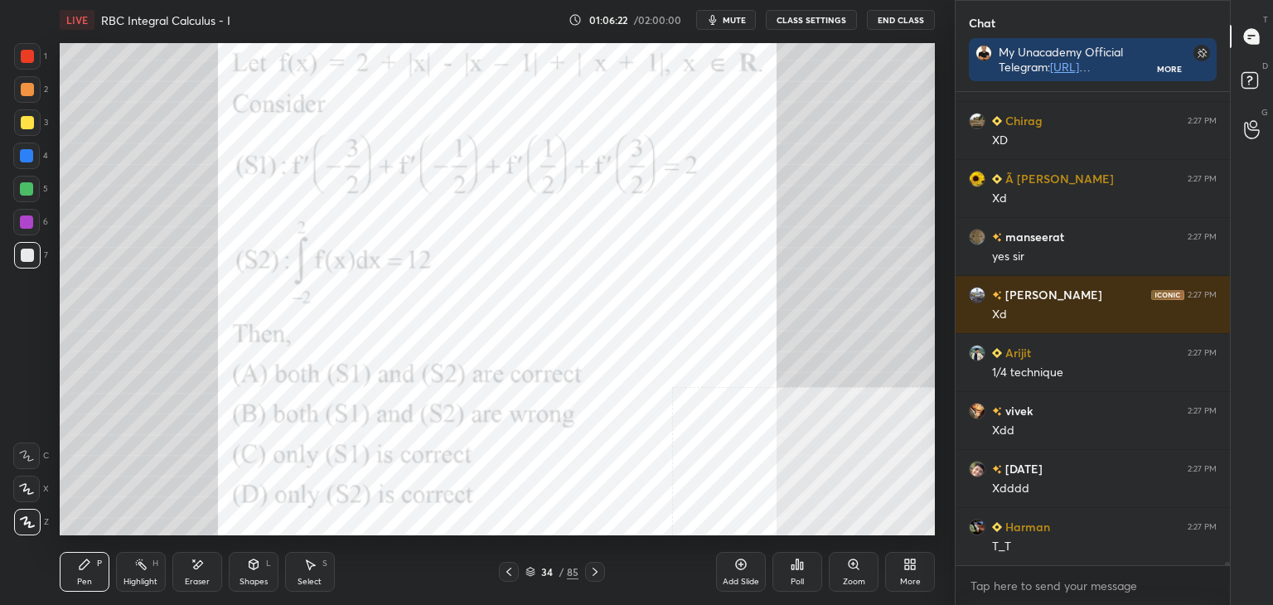
click at [13, 50] on div "1 2 3 4 5 6 7" at bounding box center [30, 159] width 35 height 232
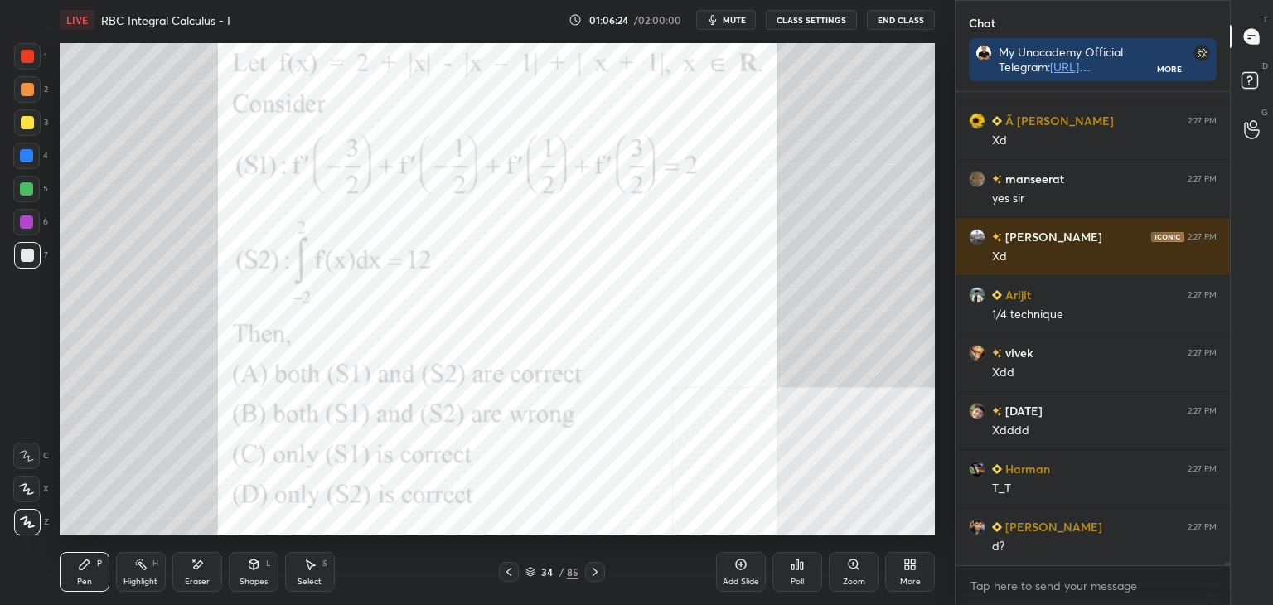
click at [25, 59] on div at bounding box center [27, 56] width 13 height 13
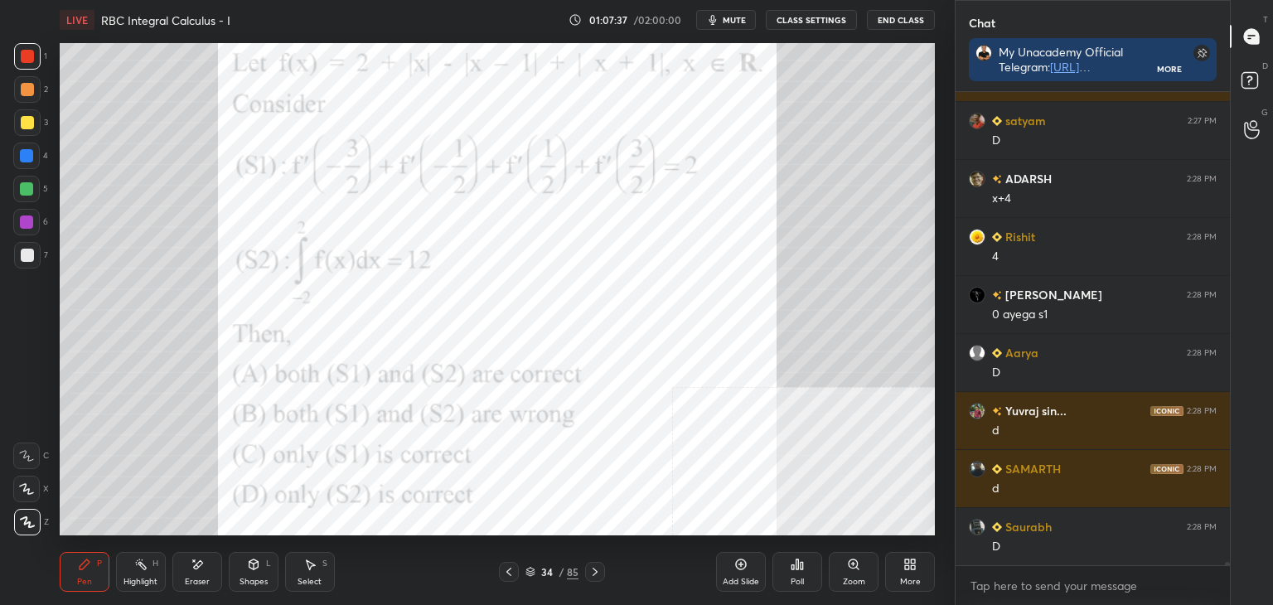
scroll to position [60331, 0]
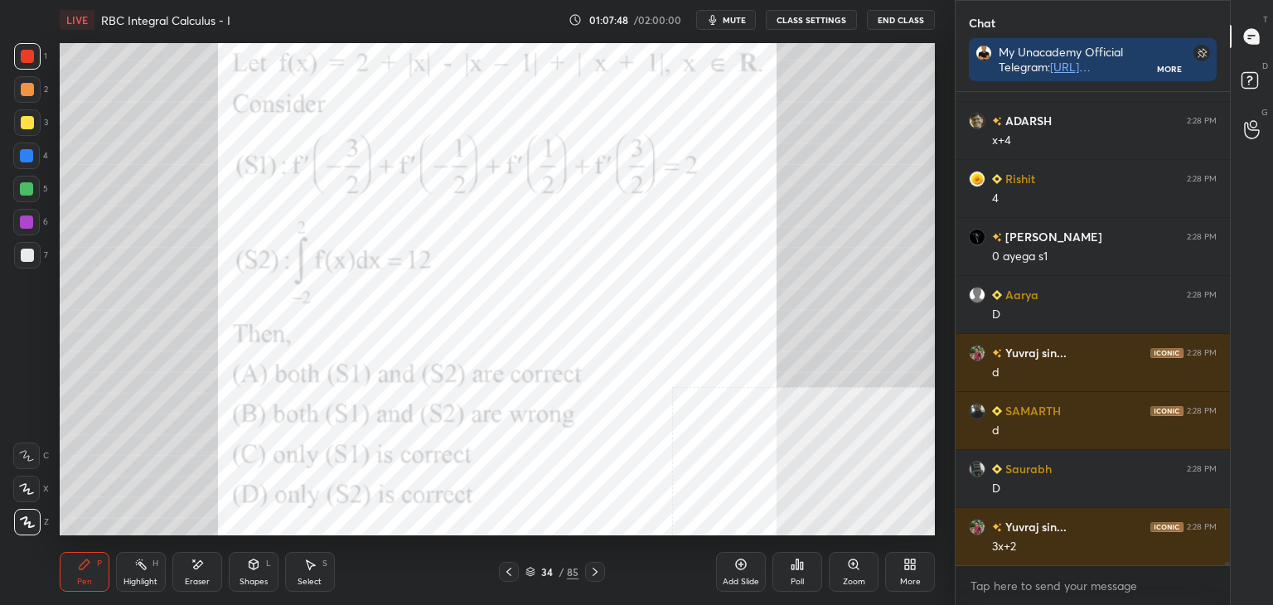
click at [250, 571] on div "Shapes L" at bounding box center [254, 572] width 50 height 40
click at [199, 572] on div "Eraser" at bounding box center [197, 572] width 50 height 40
click at [74, 574] on div "Pen P" at bounding box center [85, 572] width 50 height 40
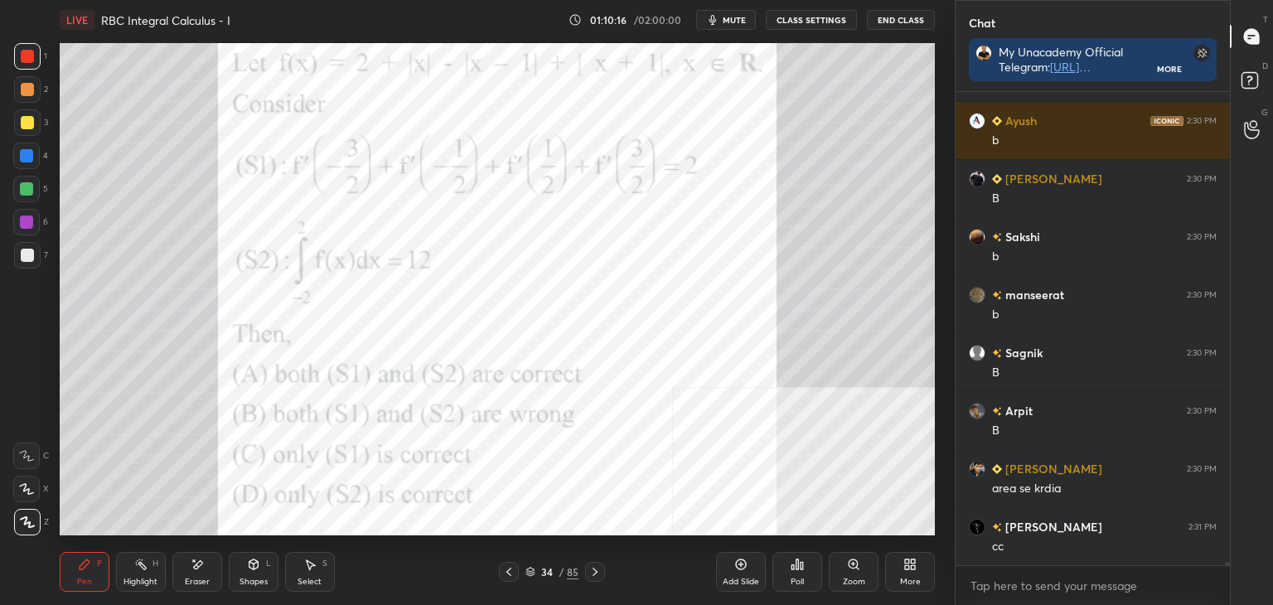
scroll to position [61440, 0]
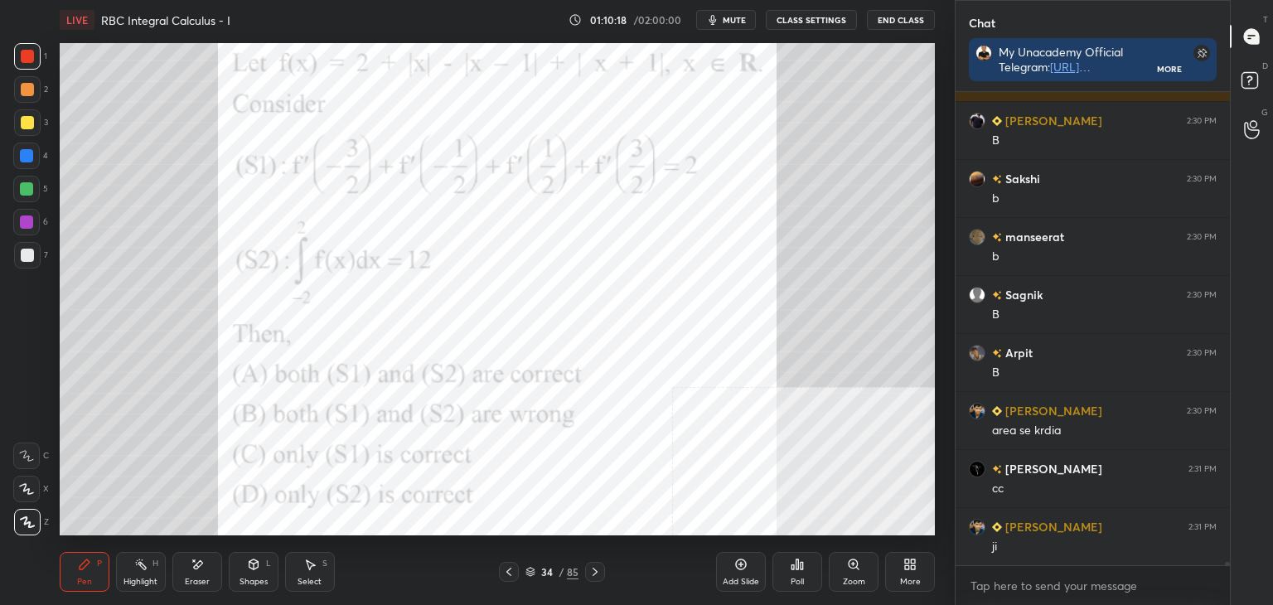
click at [908, 572] on div "More" at bounding box center [910, 572] width 50 height 40
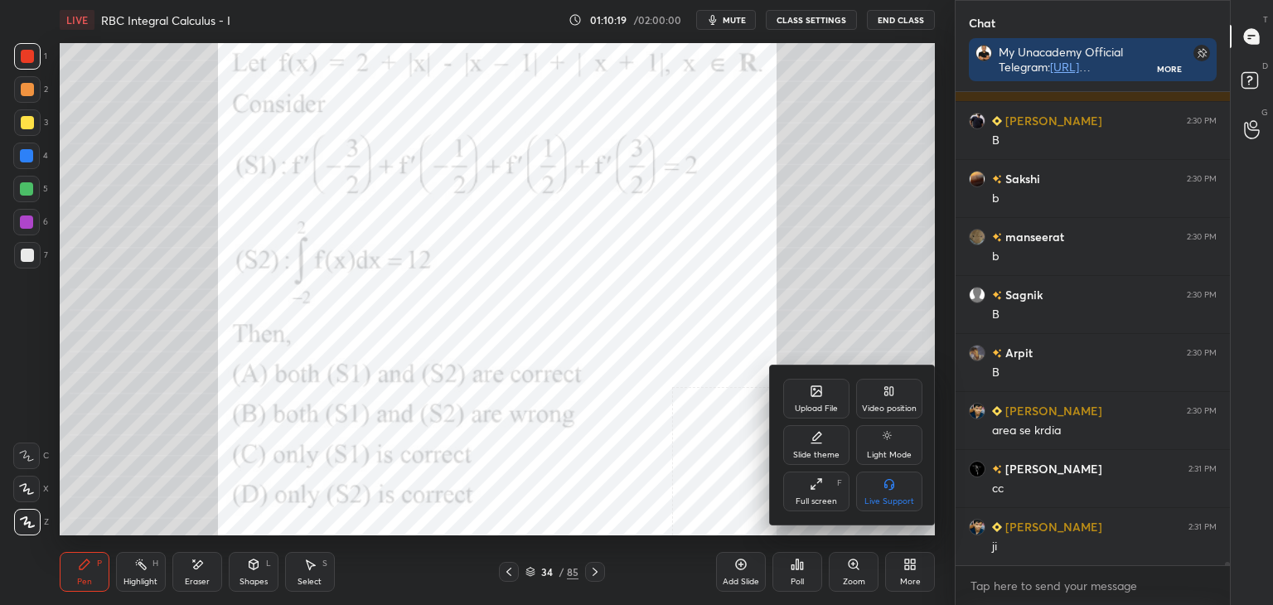
click at [882, 296] on div at bounding box center [636, 302] width 1273 height 605
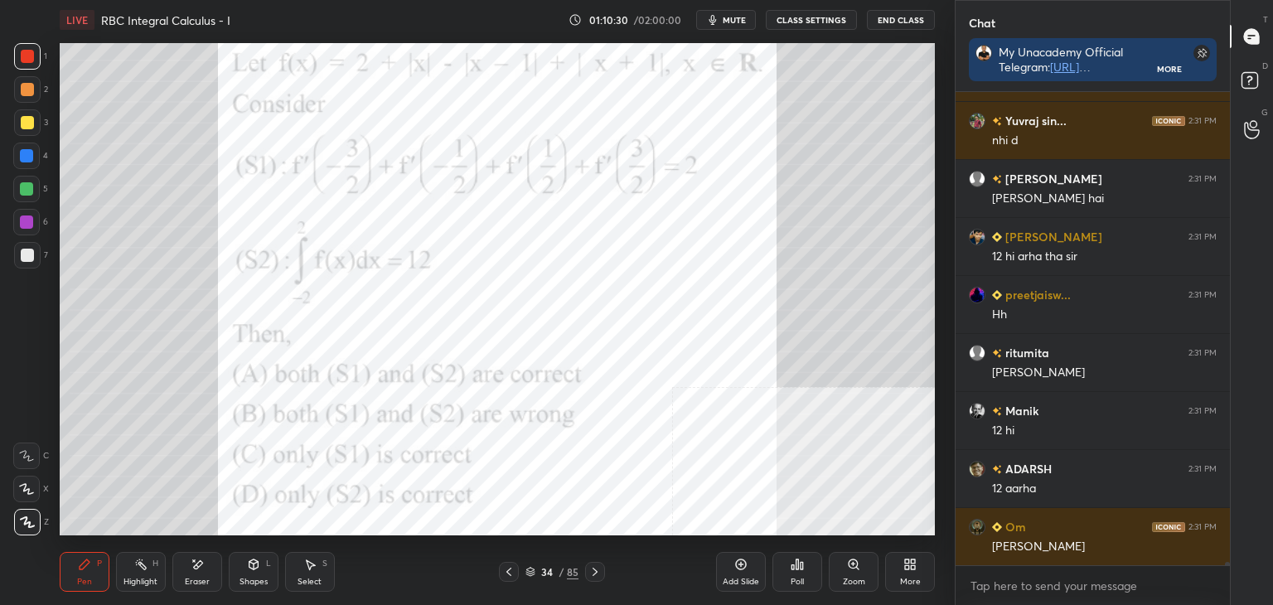
scroll to position [62020, 0]
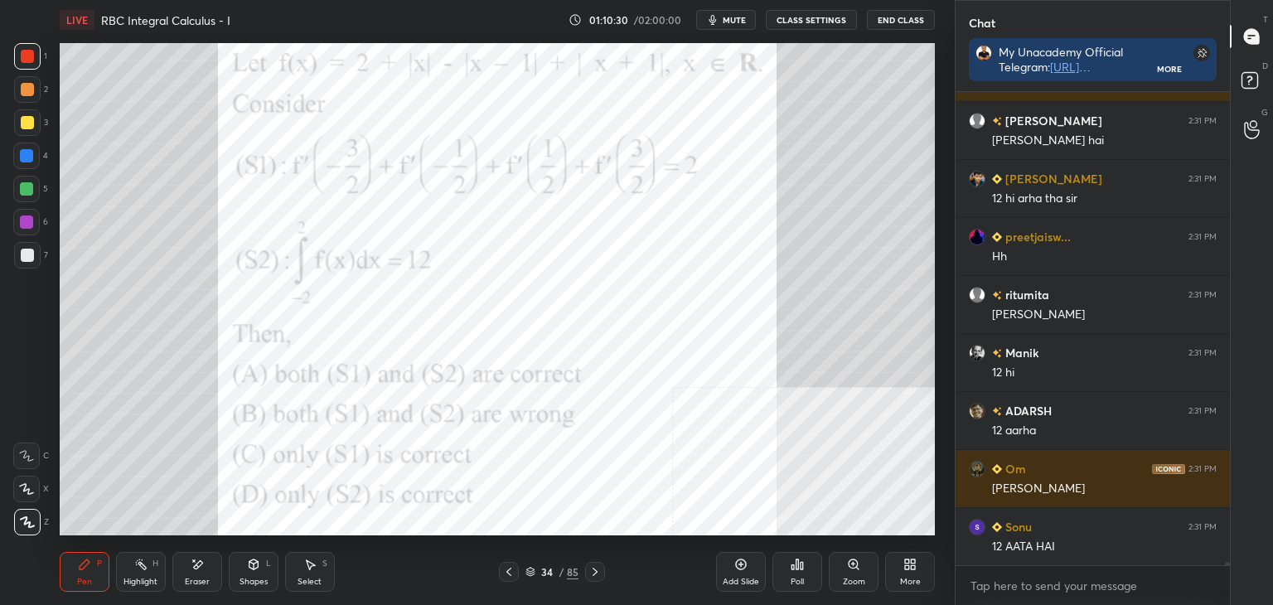
click at [932, 581] on div "LIVE RBC Integral Calculus - I 01:10:30 / 02:00:00 mute CLASS SETTINGS End Clas…" at bounding box center [497, 302] width 889 height 605
click at [917, 578] on div "More" at bounding box center [910, 582] width 21 height 8
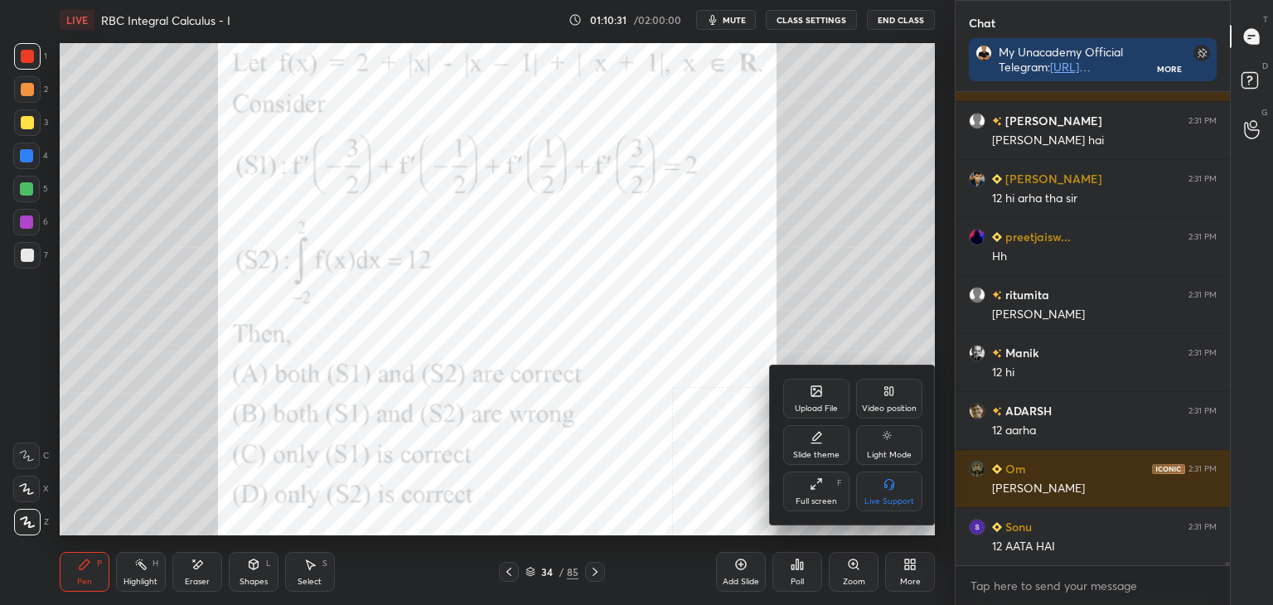
scroll to position [62078, 0]
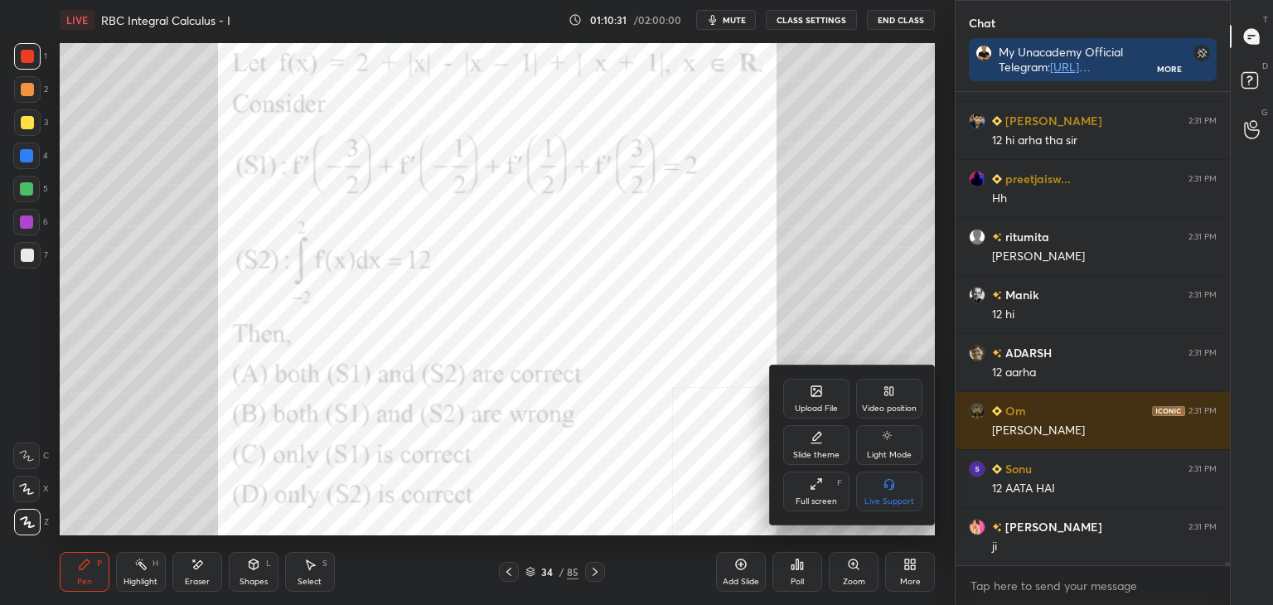
click at [803, 386] on div "Upload File" at bounding box center [816, 399] width 66 height 40
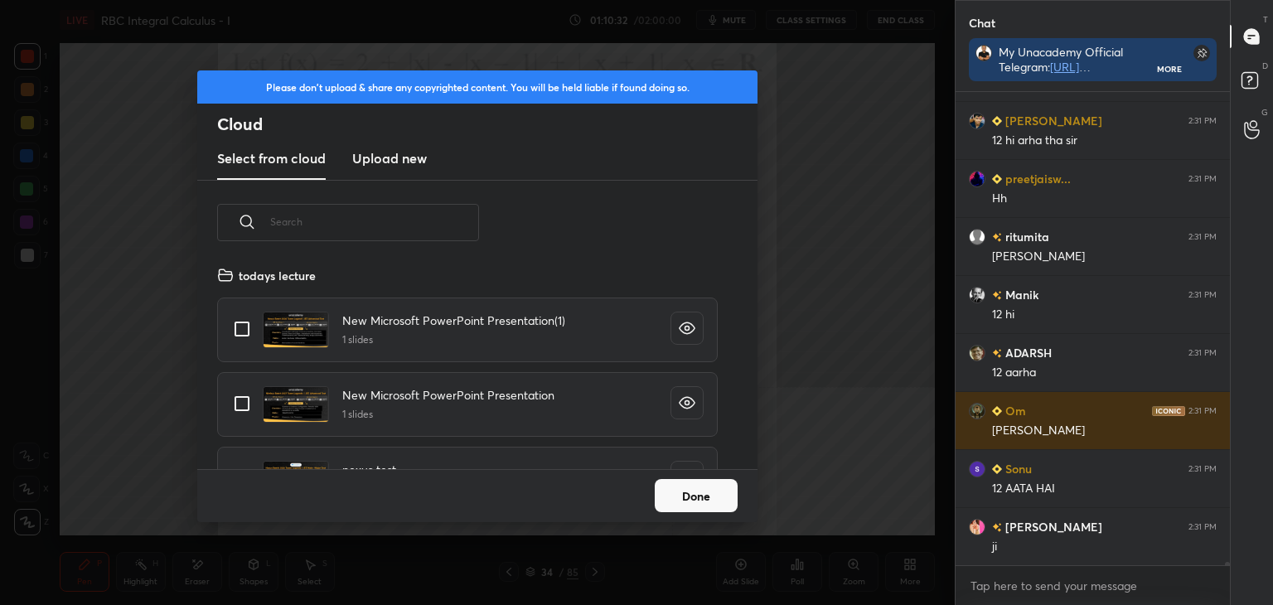
drag, startPoint x: 400, startPoint y: 136, endPoint x: 398, endPoint y: 157, distance: 20.8
click at [397, 139] on div "Please don't upload & share any copyrighted content. You will be held liable if…" at bounding box center [477, 125] width 560 height 110
click at [395, 148] on h3 "Upload new" at bounding box center [389, 158] width 75 height 20
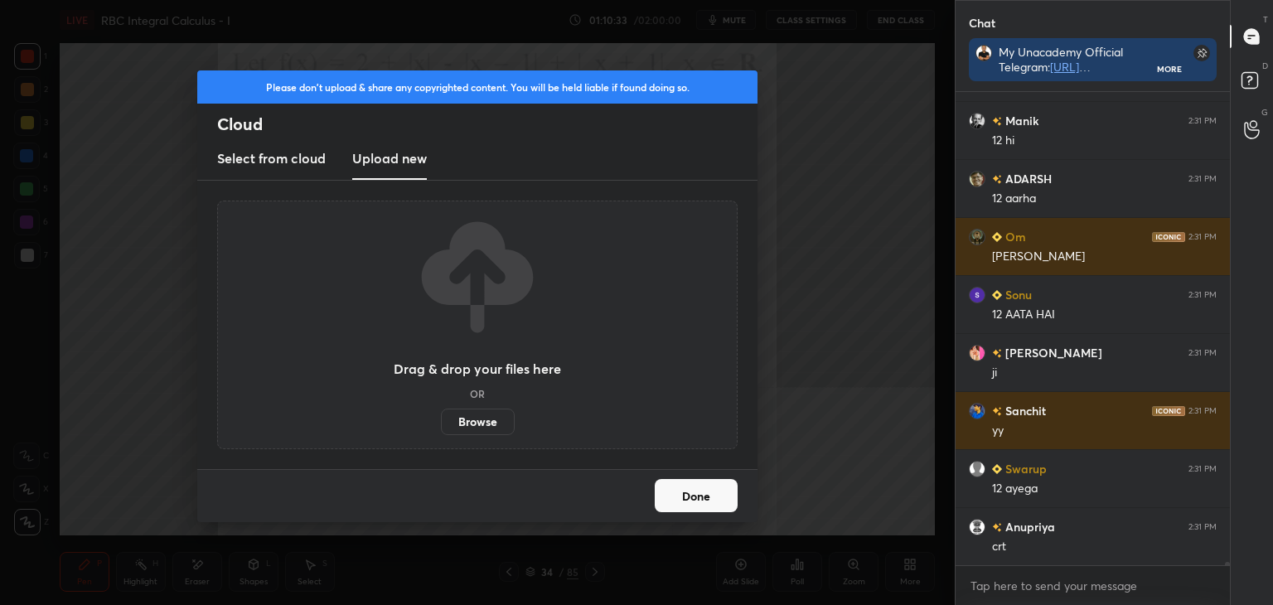
click at [481, 424] on label "Browse" at bounding box center [478, 422] width 74 height 27
click at [441, 424] on input "Browse" at bounding box center [441, 422] width 0 height 27
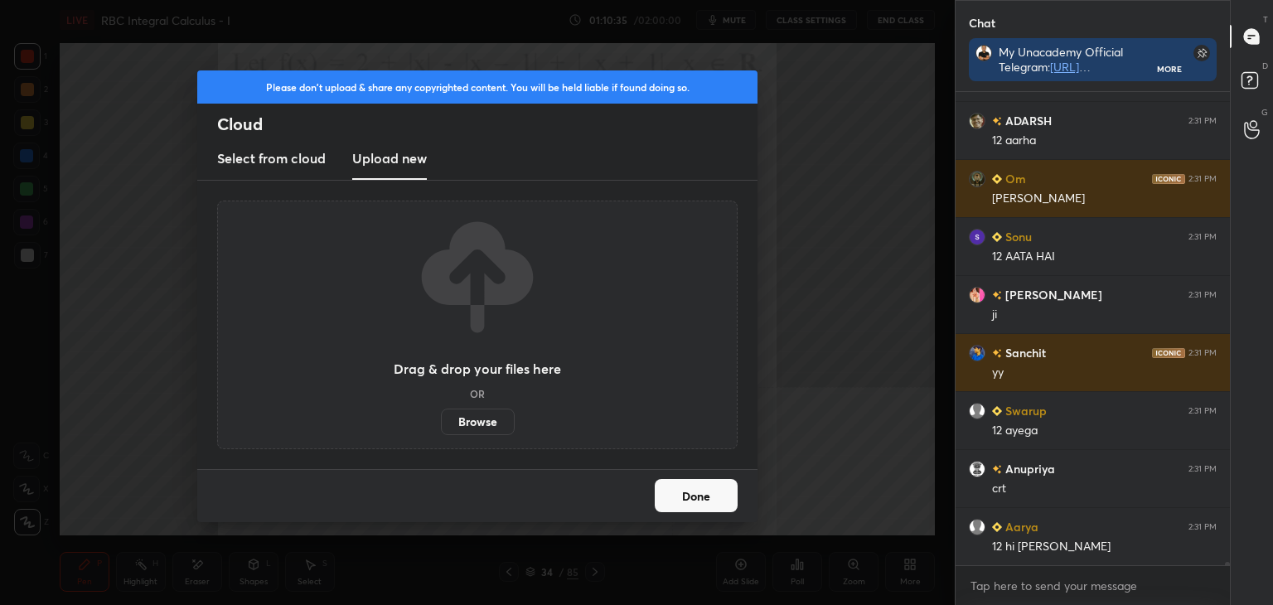
scroll to position [62368, 0]
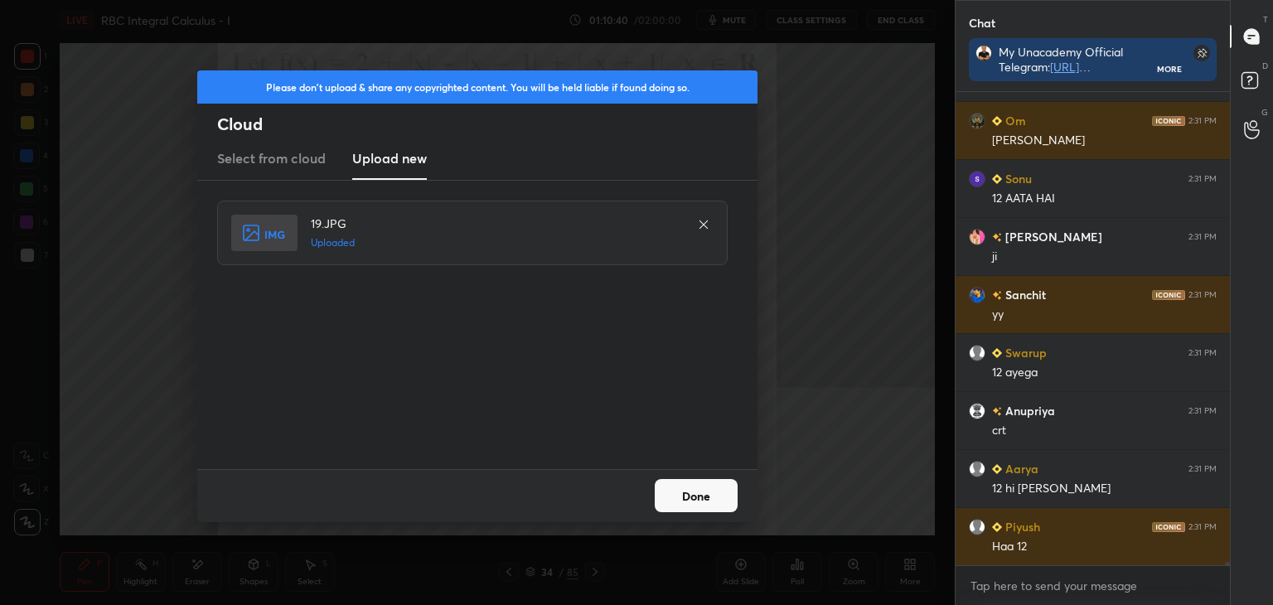
click at [687, 493] on button "Done" at bounding box center [696, 495] width 83 height 33
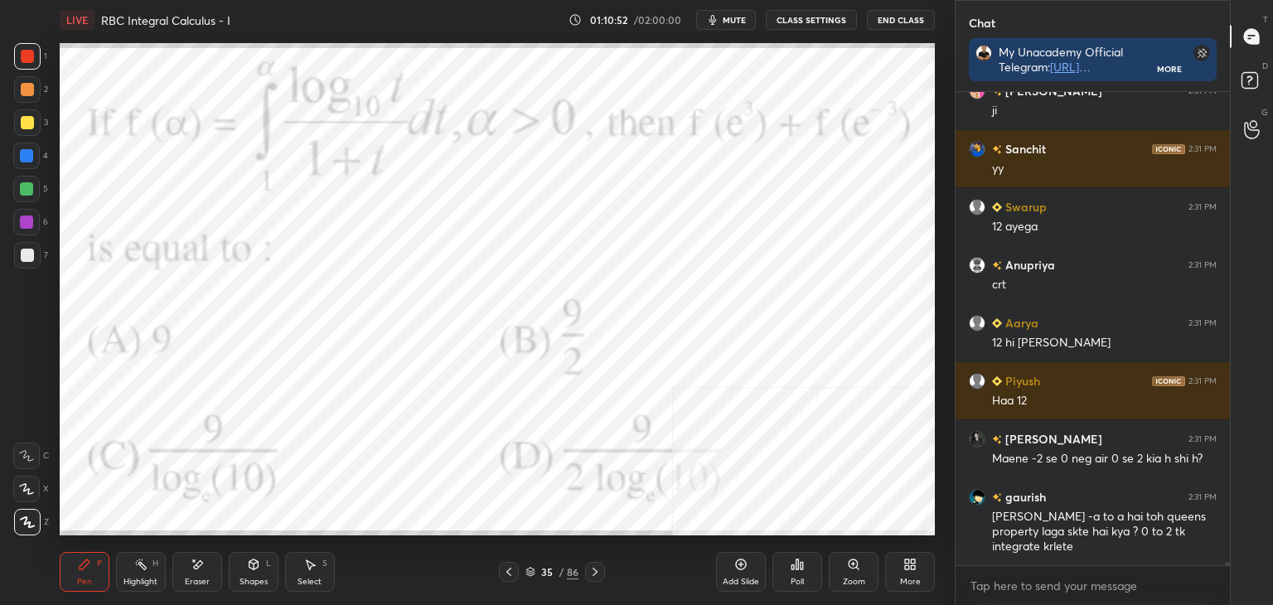
scroll to position [62572, 0]
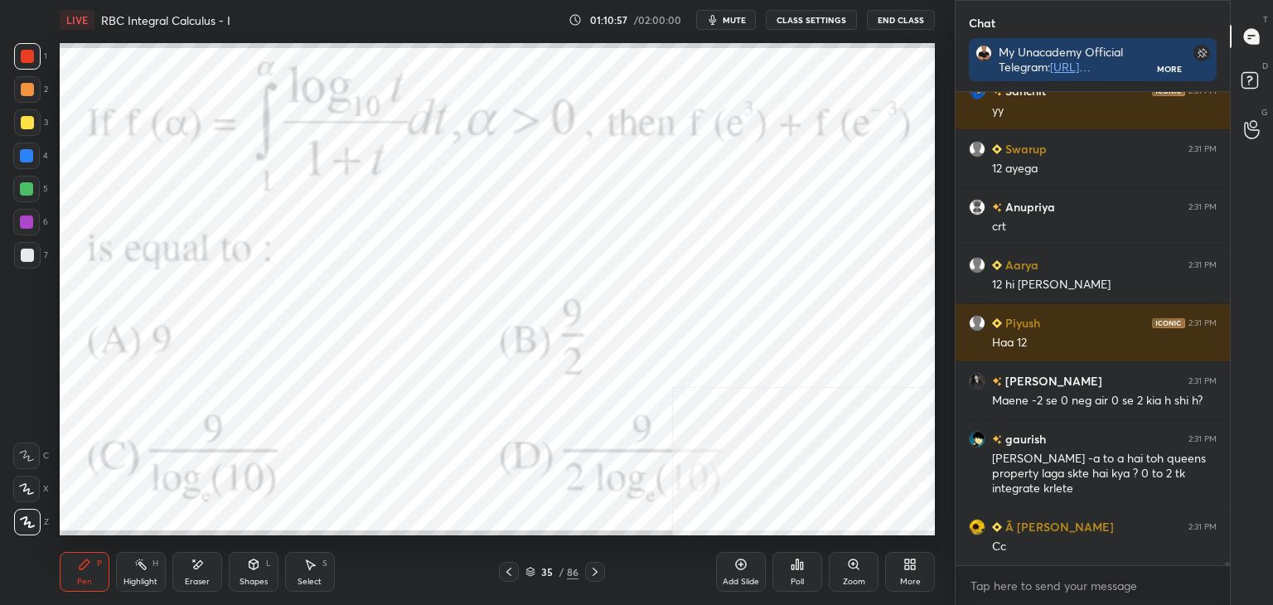
click at [517, 574] on div "35 / 86" at bounding box center [552, 572] width 106 height 20
click at [509, 576] on icon at bounding box center [508, 571] width 13 height 13
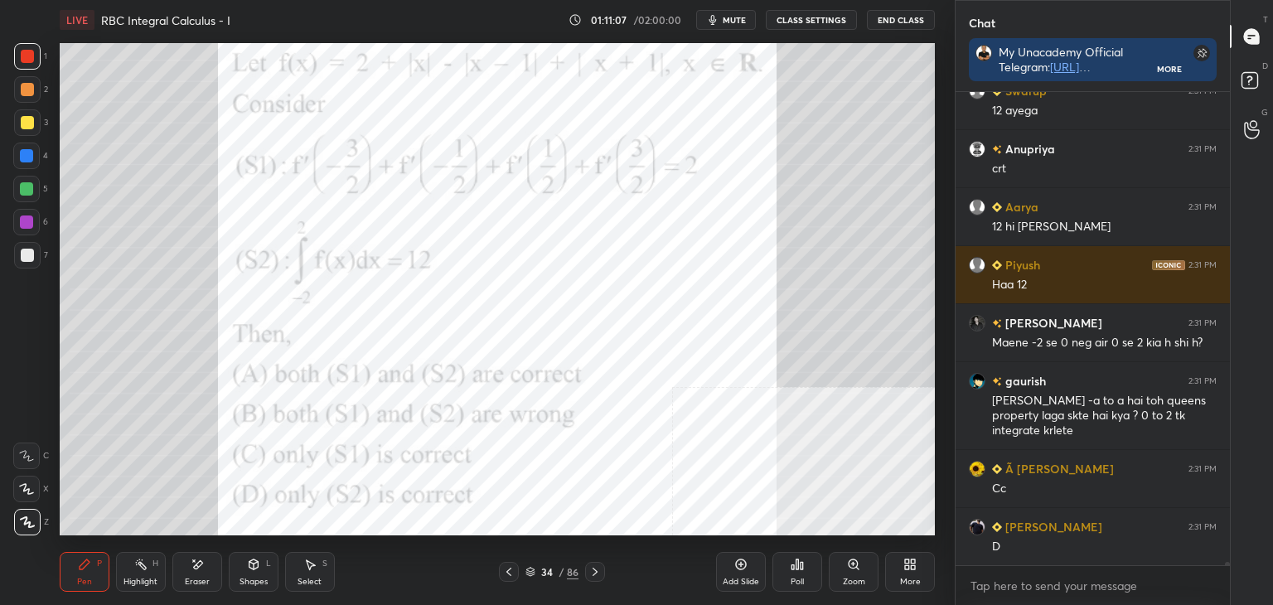
scroll to position [62688, 0]
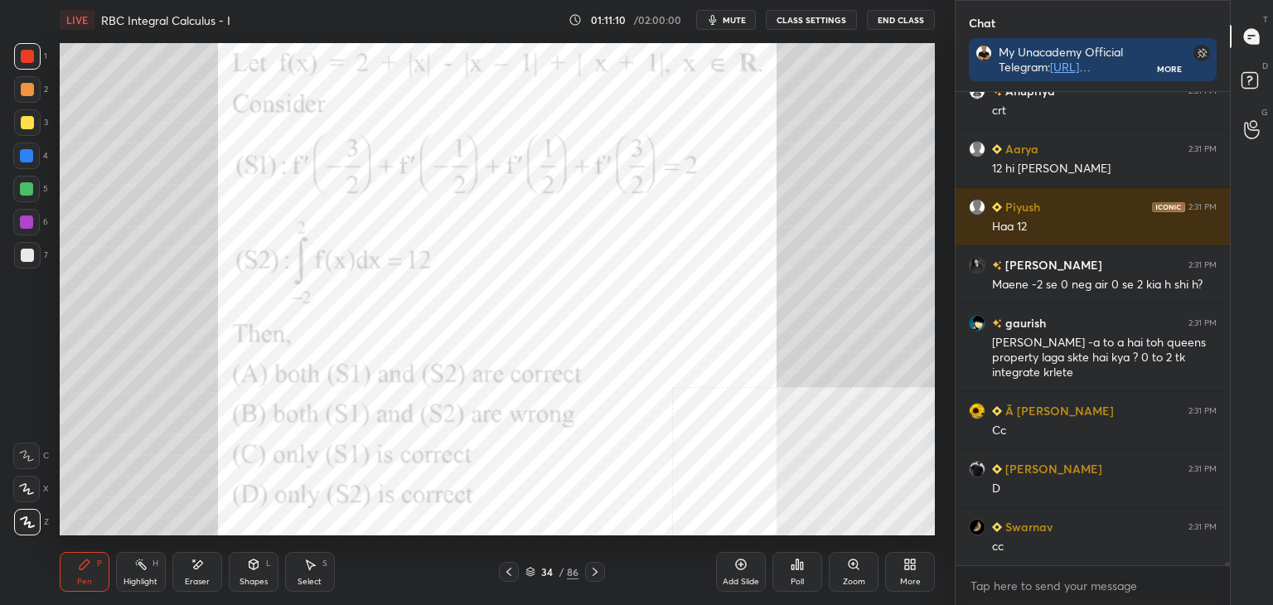
click at [602, 567] on div at bounding box center [595, 572] width 20 height 20
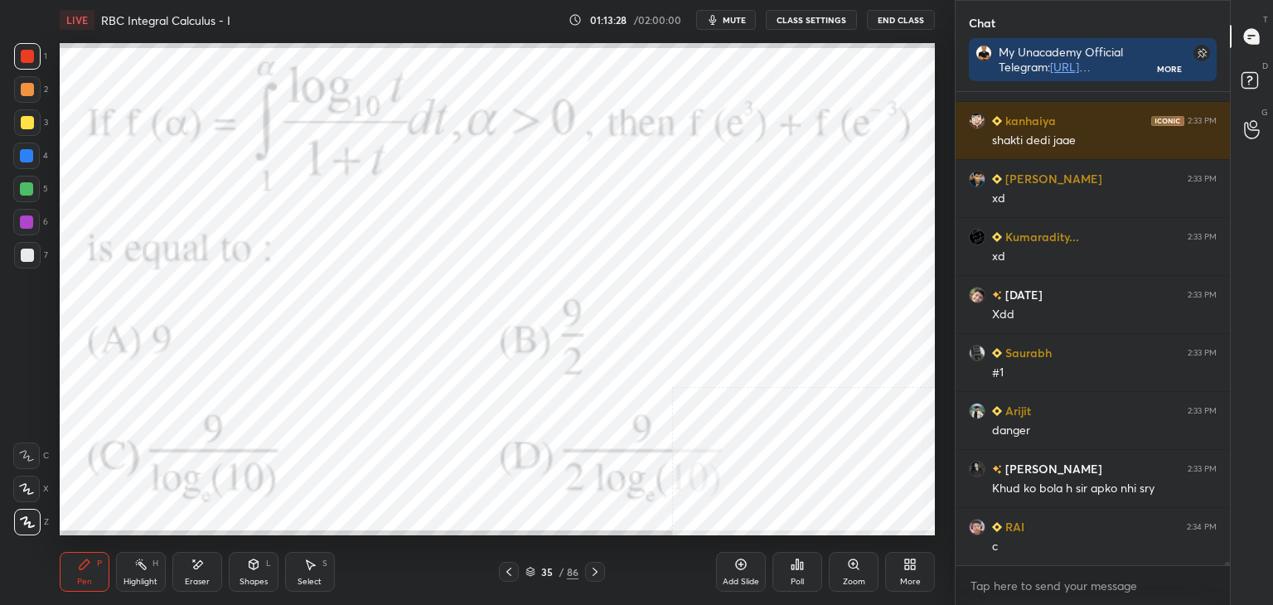
scroll to position [64285, 0]
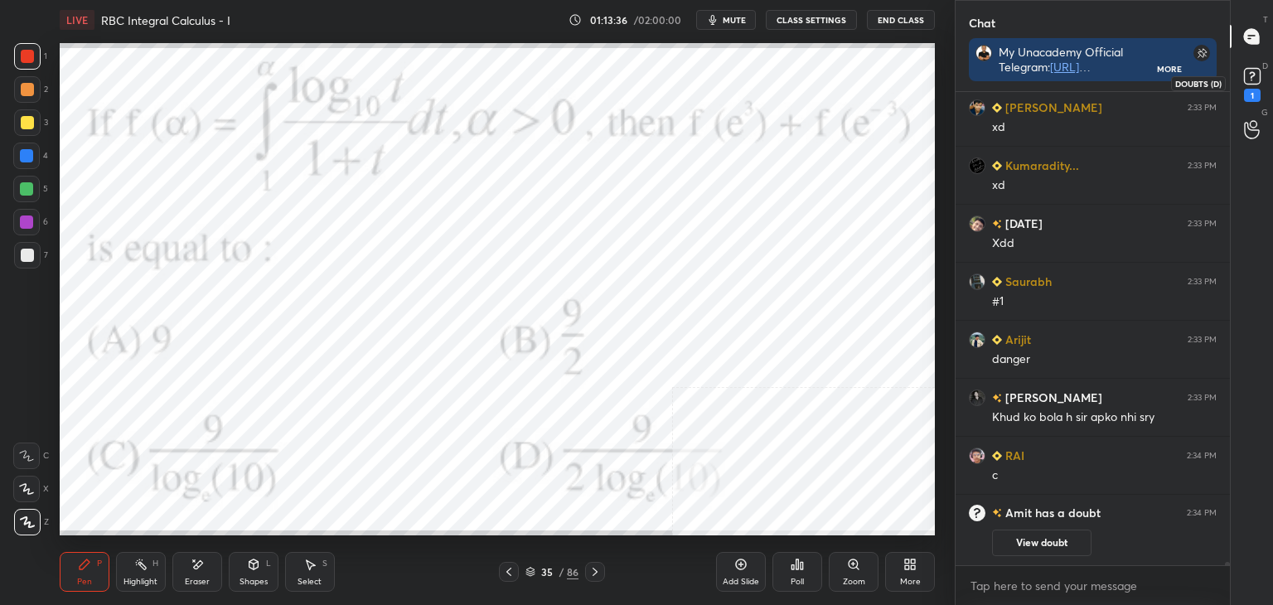
click at [1264, 80] on div "1" at bounding box center [1252, 83] width 33 height 30
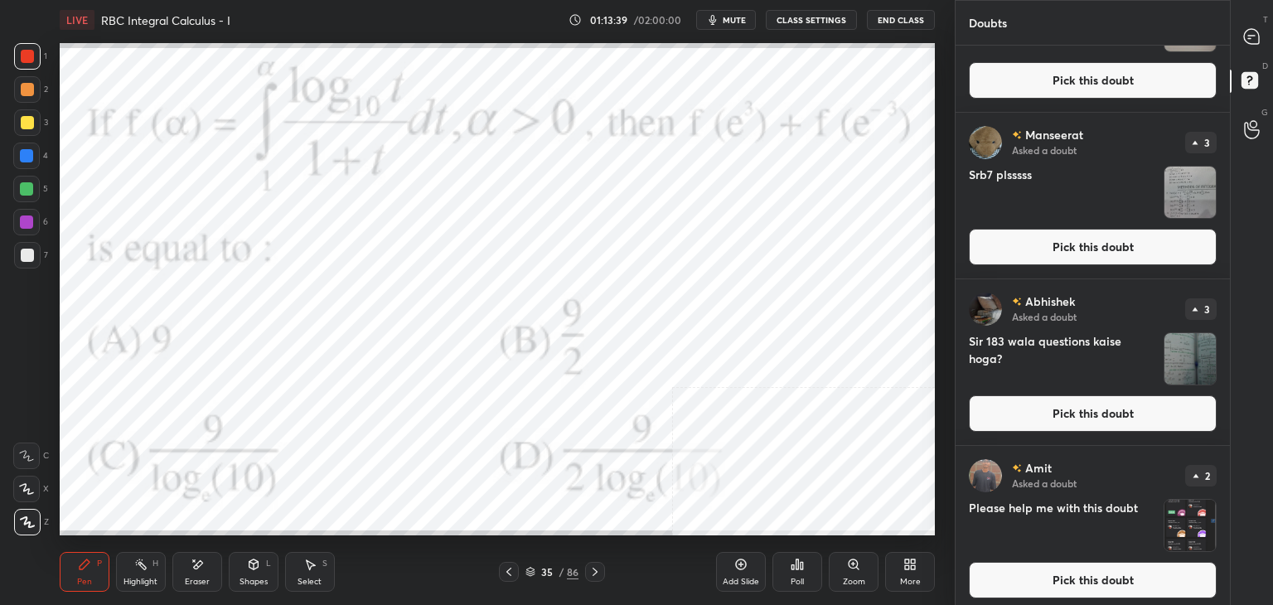
scroll to position [106, 0]
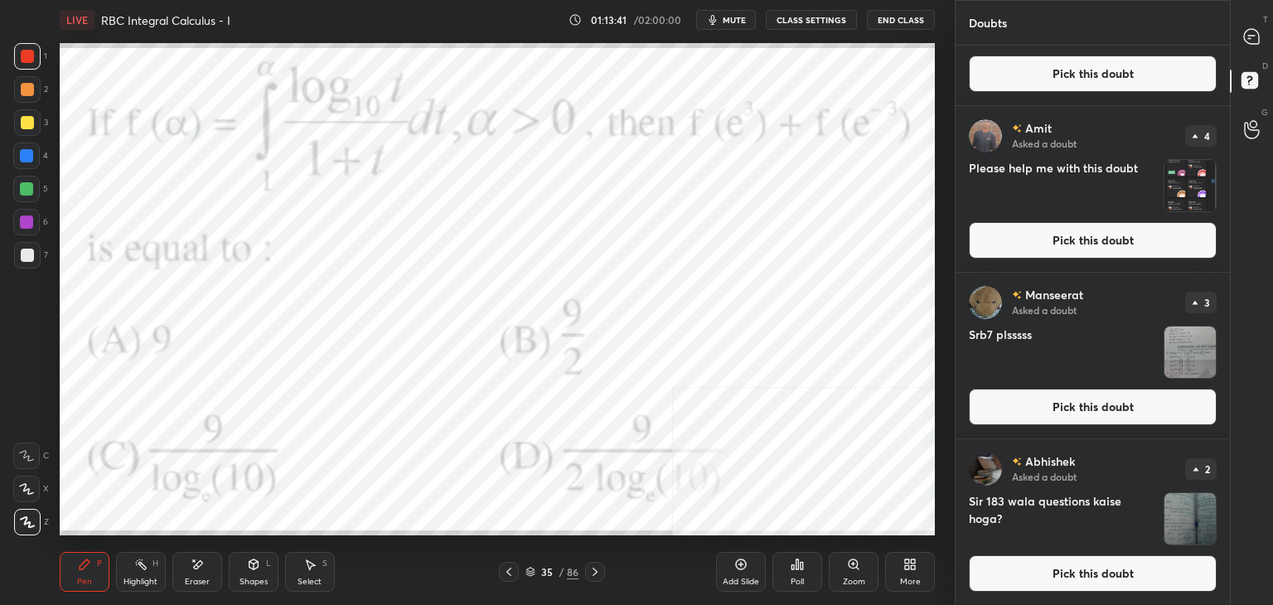
click at [1164, 230] on button "Pick this doubt" at bounding box center [1093, 240] width 248 height 36
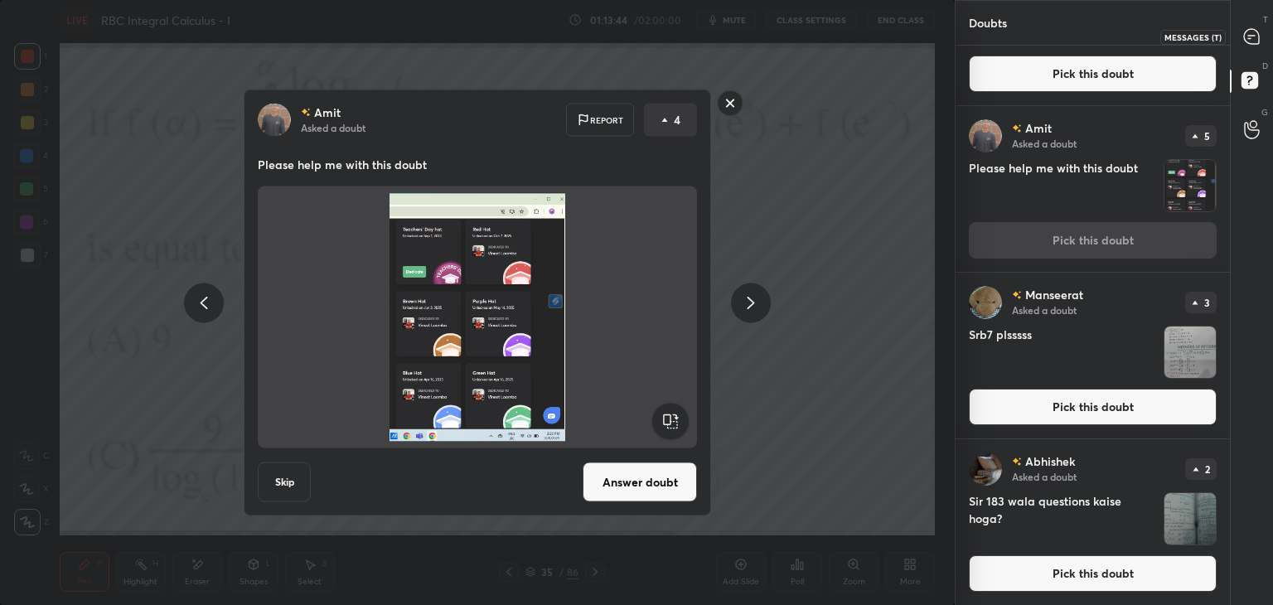
click at [1257, 38] on icon at bounding box center [1251, 36] width 15 height 15
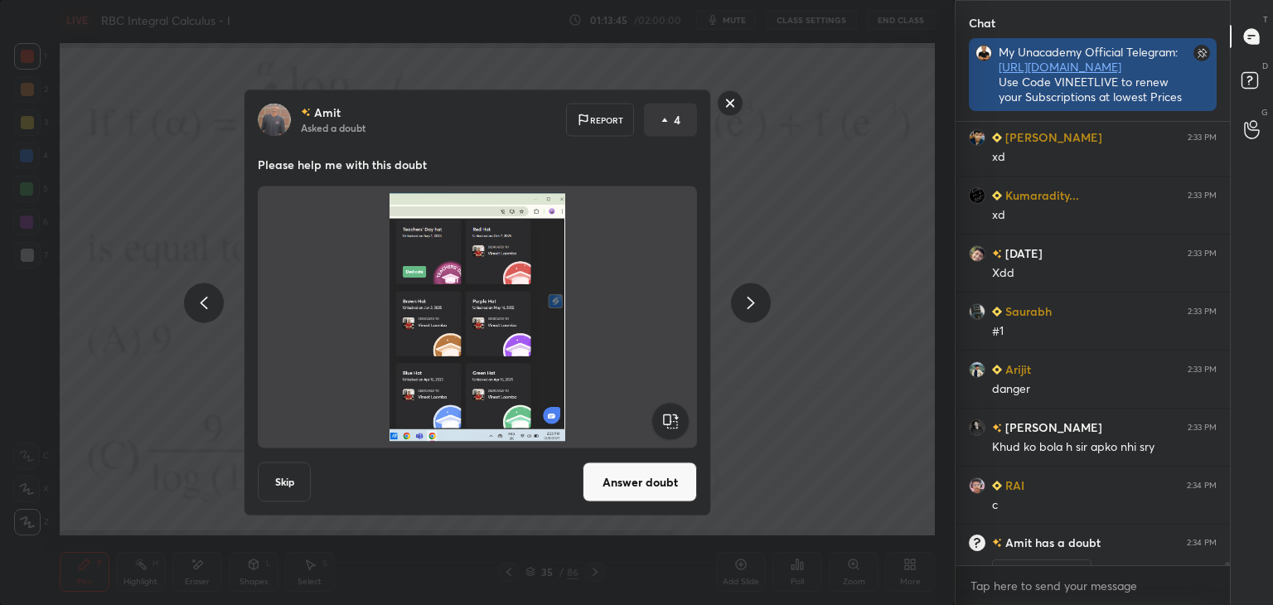
scroll to position [5, 5]
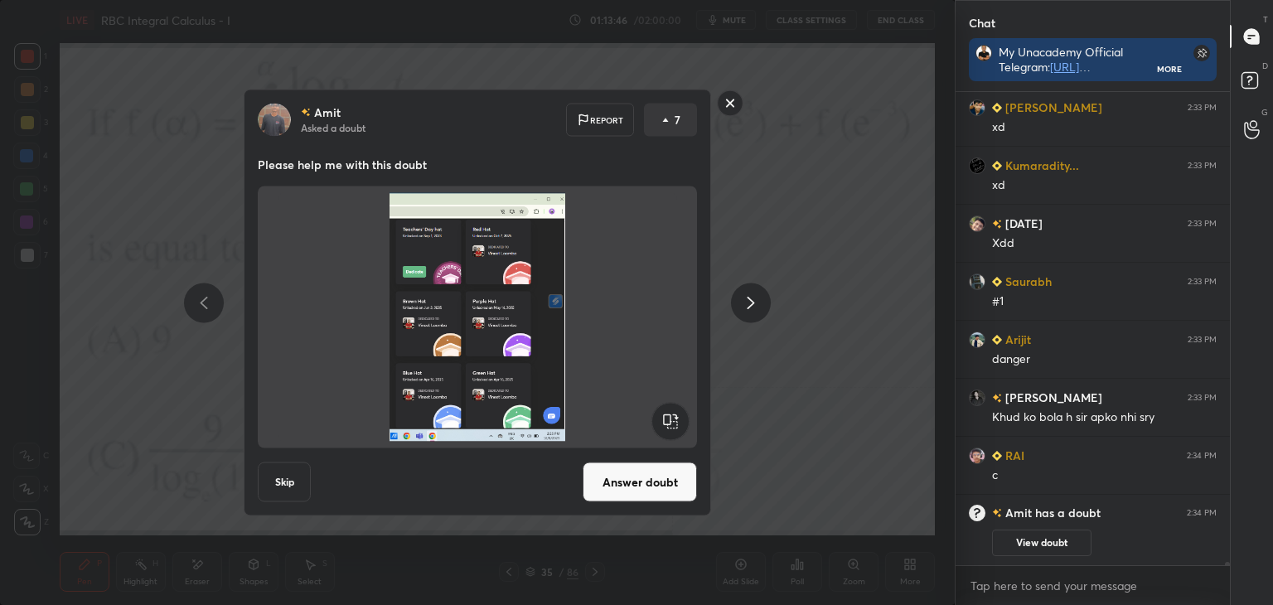
click at [646, 488] on button "Answer doubt" at bounding box center [640, 483] width 114 height 40
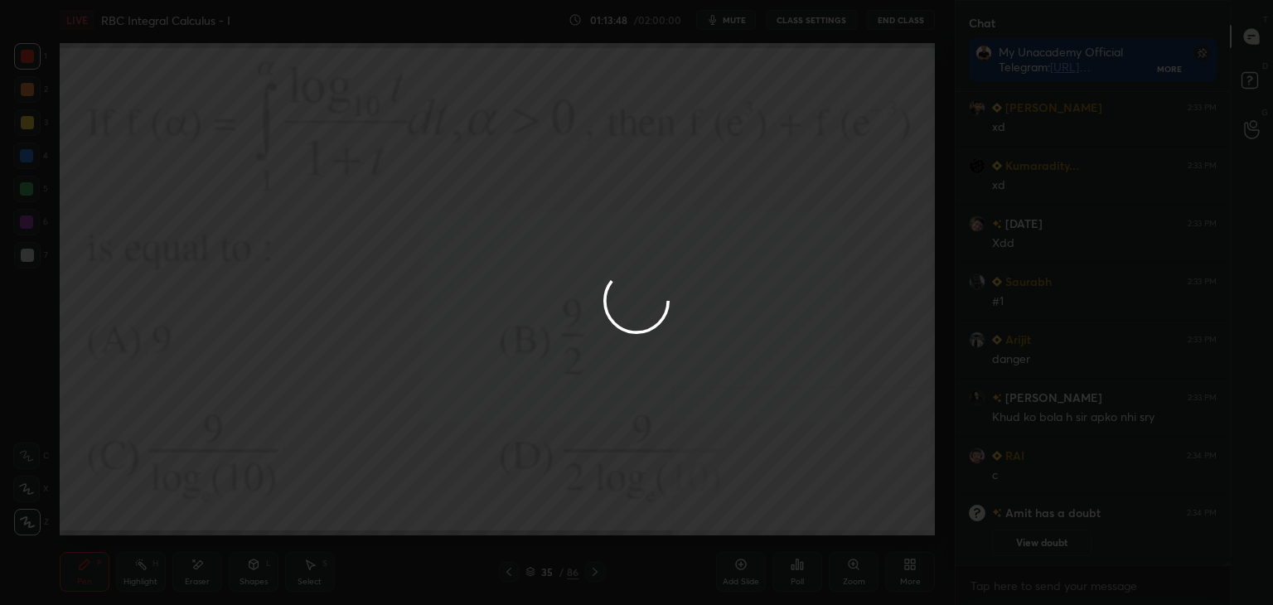
scroll to position [63307, 0]
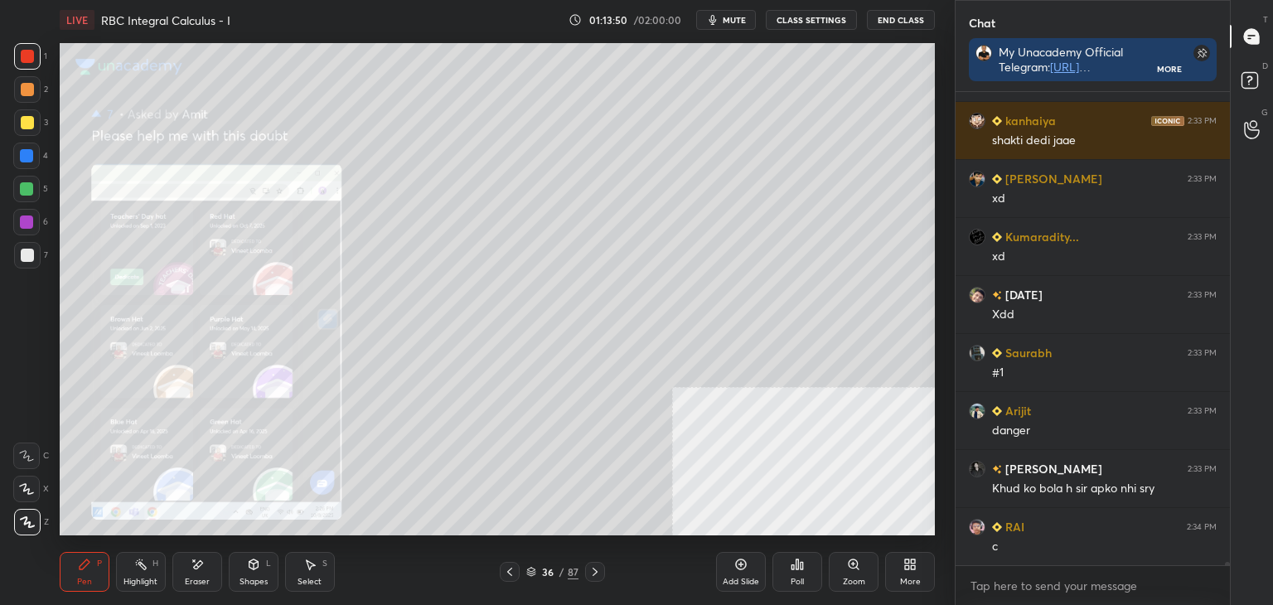
click at [864, 570] on div "Zoom" at bounding box center [854, 572] width 50 height 40
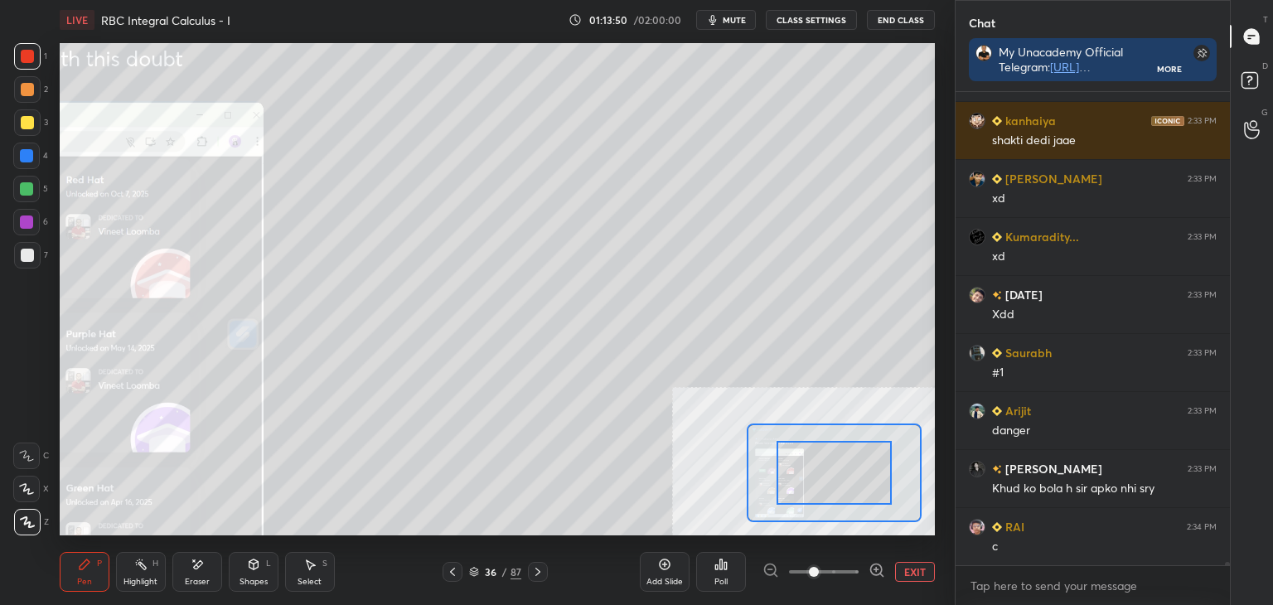
click at [860, 574] on div at bounding box center [824, 572] width 123 height 20
click at [859, 577] on div at bounding box center [824, 572] width 123 height 20
click at [860, 576] on div at bounding box center [824, 572] width 123 height 20
click at [868, 574] on div at bounding box center [824, 572] width 123 height 20
click at [870, 574] on icon at bounding box center [877, 570] width 17 height 17
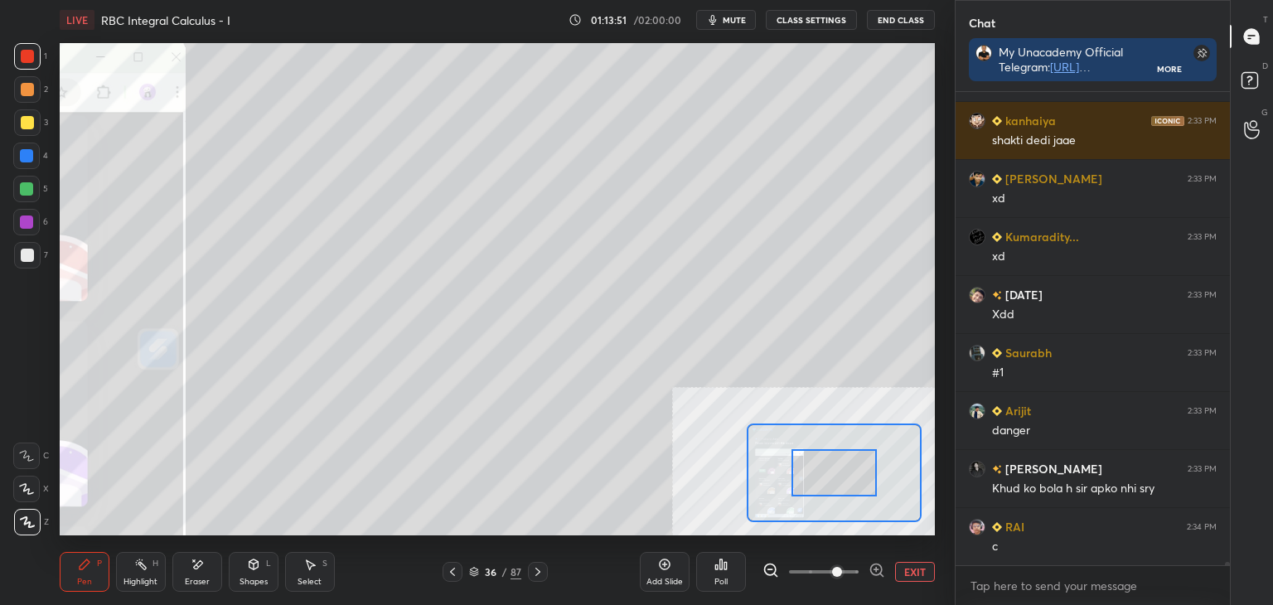
click at [875, 571] on icon at bounding box center [877, 570] width 17 height 17
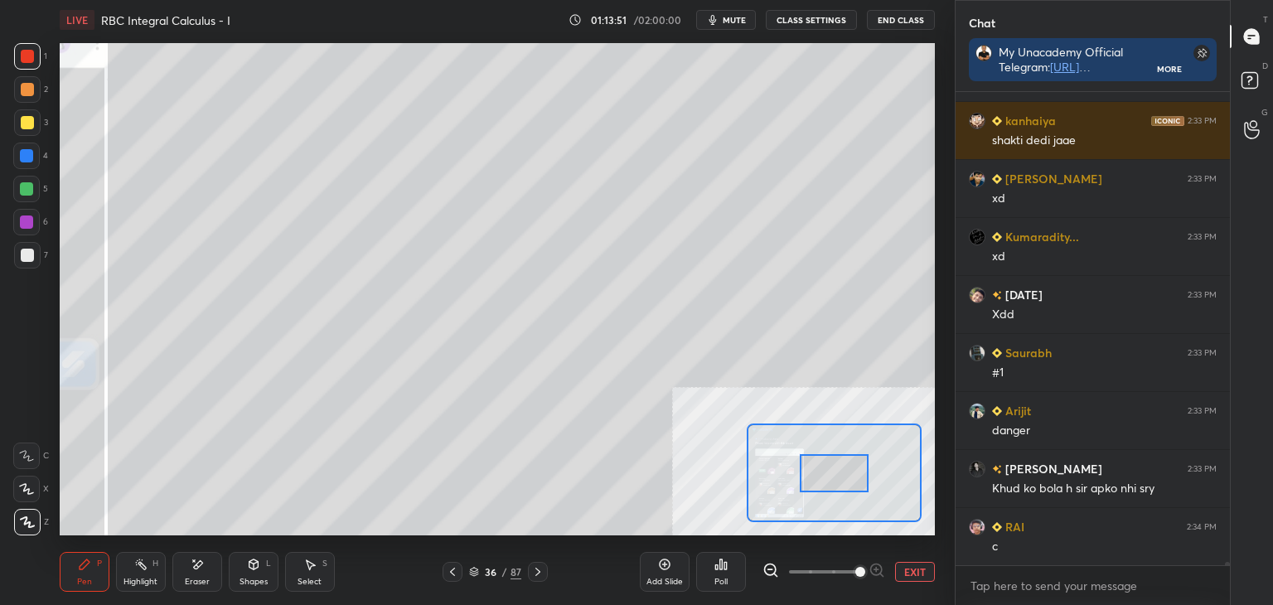
click at [865, 573] on span at bounding box center [860, 572] width 10 height 10
click at [879, 571] on div at bounding box center [824, 572] width 123 height 20
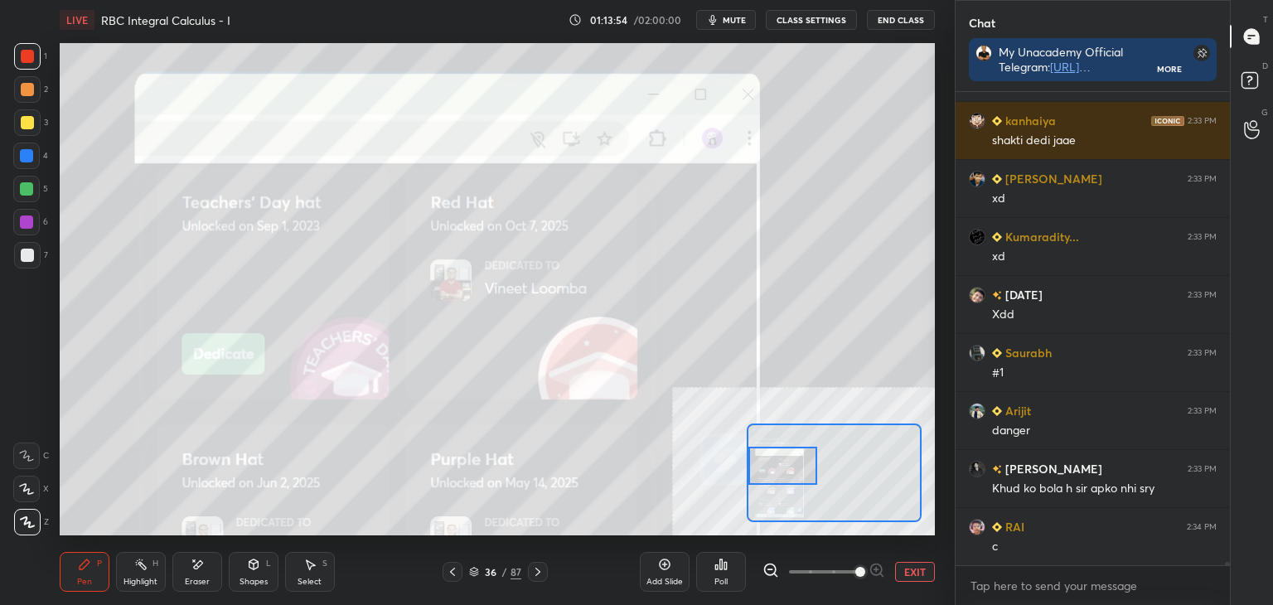
scroll to position [63280, 0]
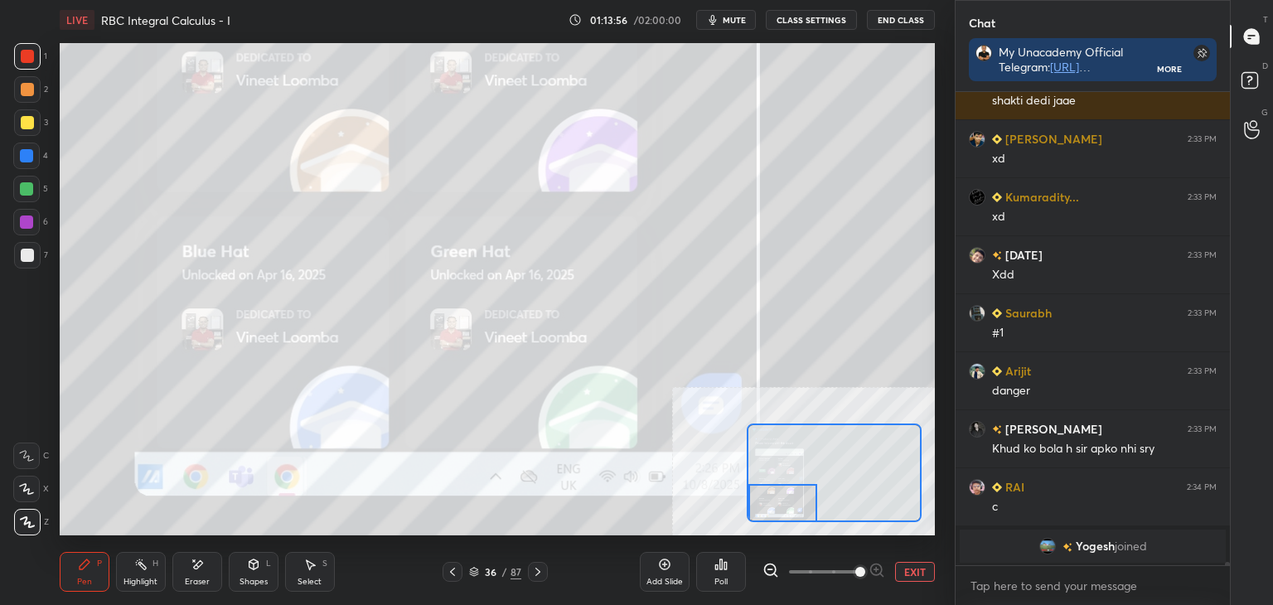
drag, startPoint x: 831, startPoint y: 474, endPoint x: 749, endPoint y: 516, distance: 91.6
click at [749, 516] on div at bounding box center [782, 503] width 69 height 38
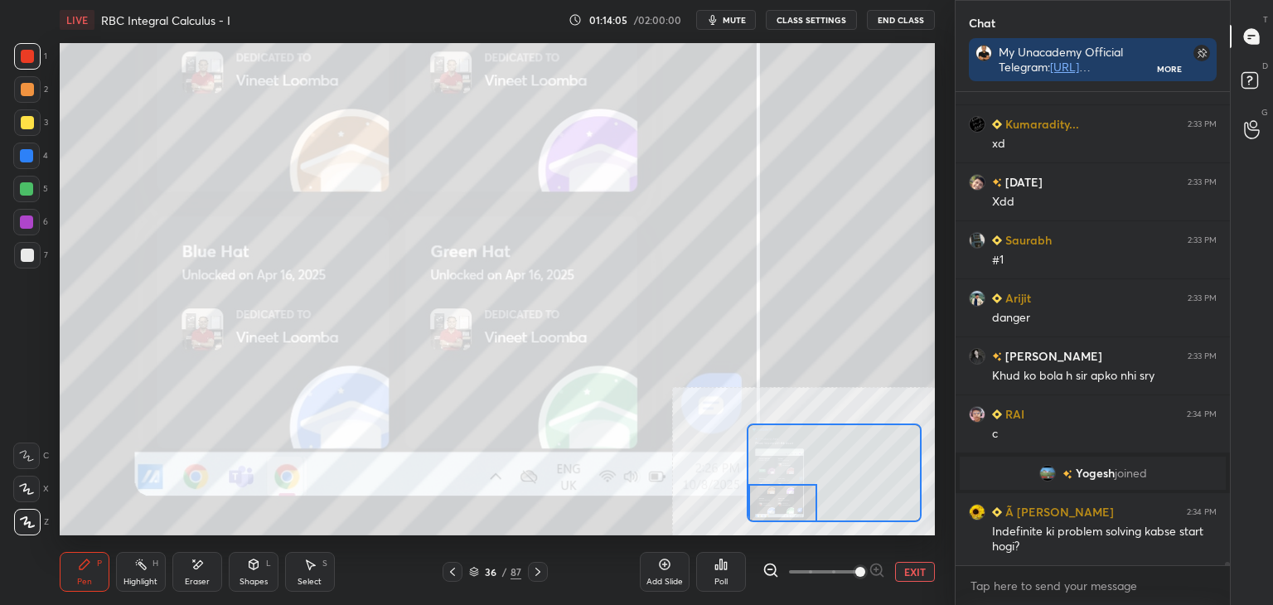
drag, startPoint x: 918, startPoint y: 566, endPoint x: 957, endPoint y: 477, distance: 97.3
click at [957, 477] on div "1 2 3 4 5 6 7 C X Z E E Erase all H H LIVE RBC Integral Calculus - I 01:14:05 /…" at bounding box center [636, 302] width 1273 height 605
click at [192, 571] on div "Eraser" at bounding box center [197, 572] width 50 height 40
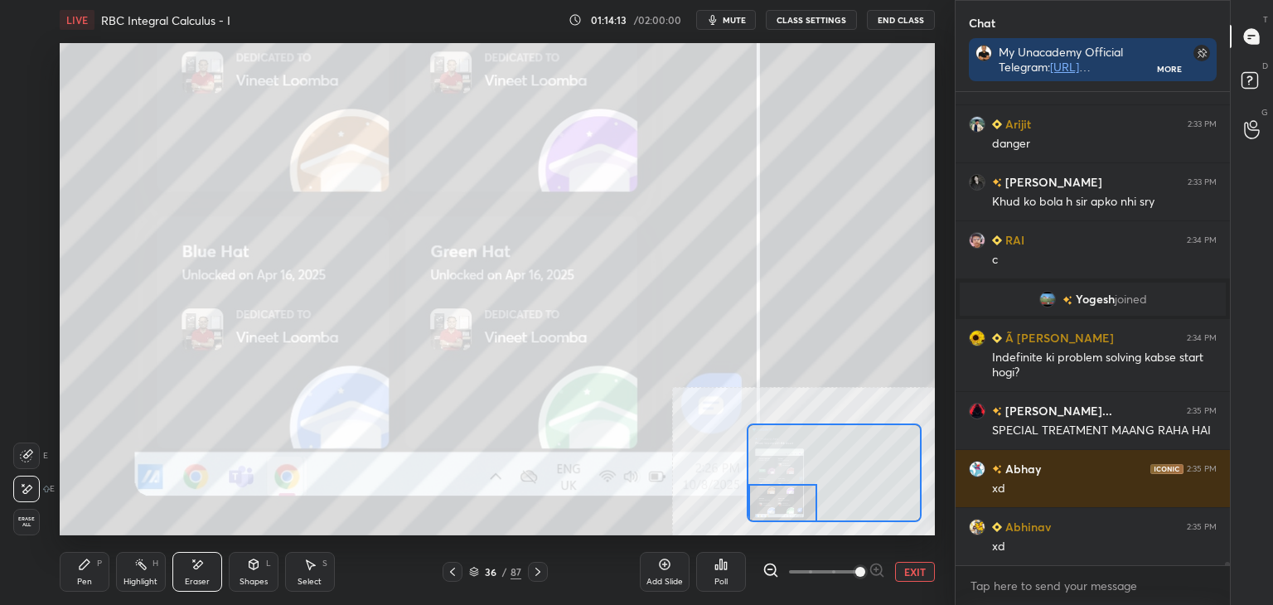
click at [60, 574] on div "Pen P" at bounding box center [85, 572] width 50 height 40
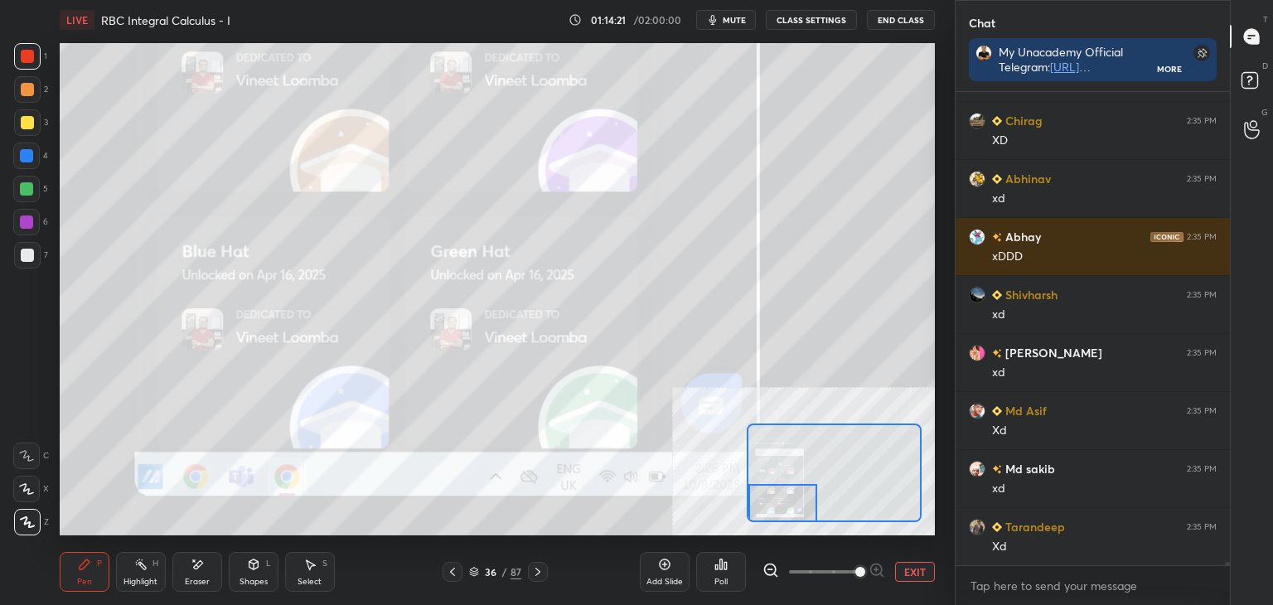
scroll to position [64629, 0]
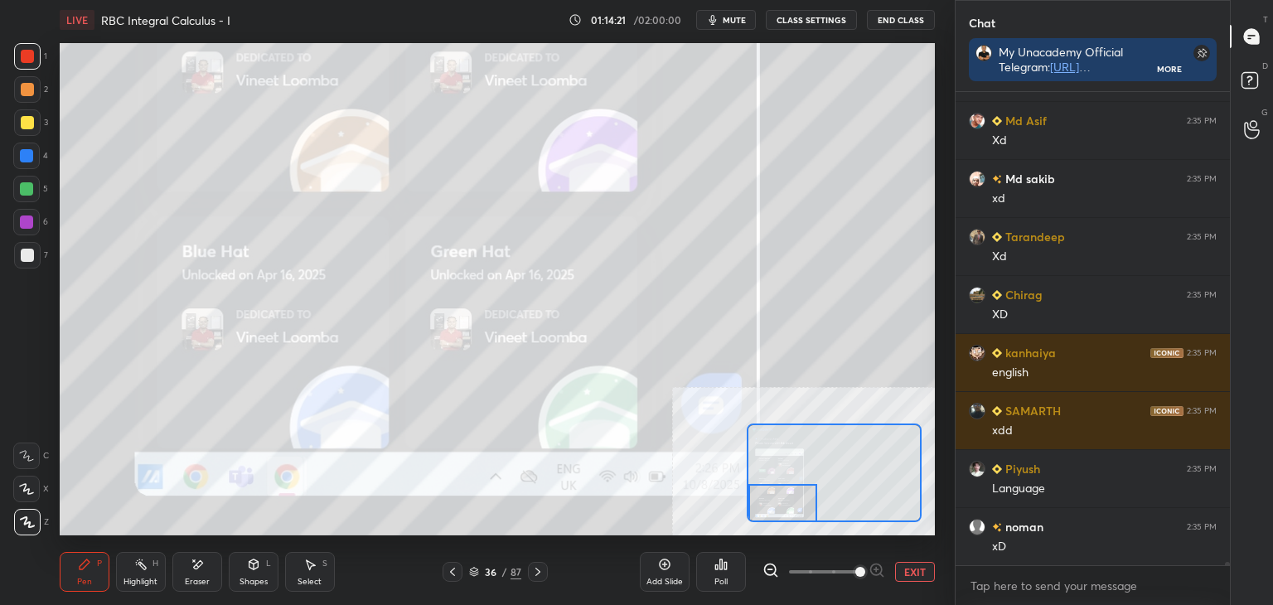
drag, startPoint x: 786, startPoint y: 506, endPoint x: 772, endPoint y: 552, distance: 48.5
click at [772, 552] on div "LIVE RBC Integral Calculus - I 01:14:21 / 02:00:00 mute CLASS SETTINGS End Clas…" at bounding box center [497, 302] width 889 height 605
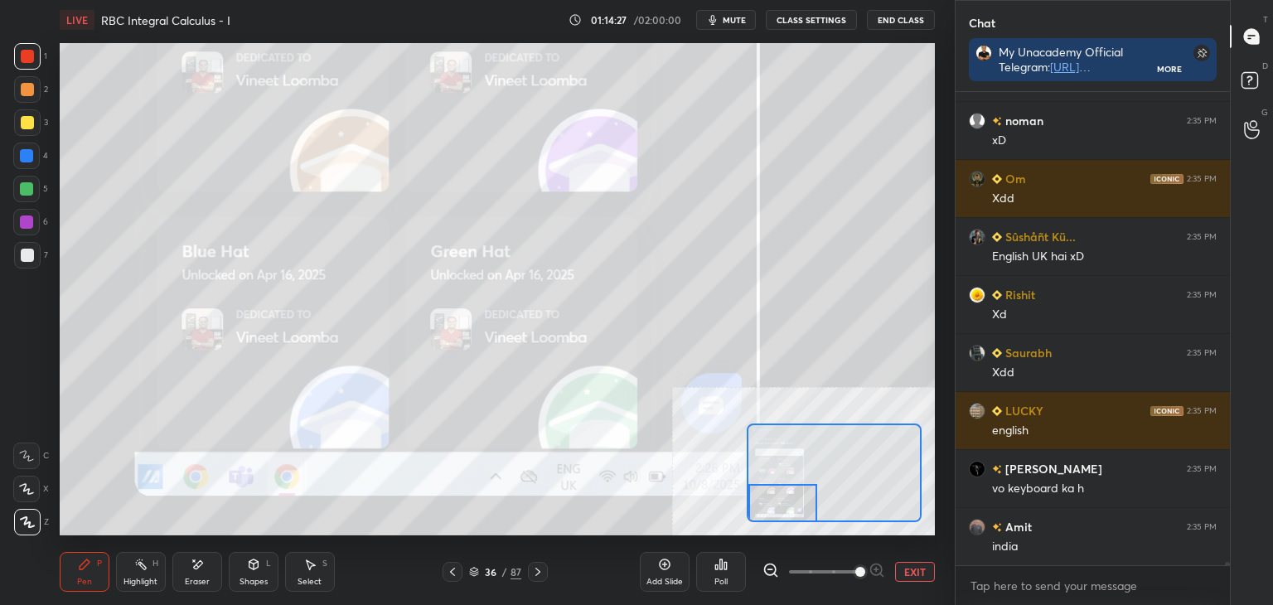
drag, startPoint x: 779, startPoint y: 494, endPoint x: 772, endPoint y: 604, distance: 110.4
click at [772, 604] on div "LIVE RBC Integral Calculus - I 01:14:27 / 02:00:00 mute CLASS SETTINGS End Clas…" at bounding box center [497, 302] width 889 height 605
click at [925, 562] on button "EXIT" at bounding box center [915, 572] width 40 height 20
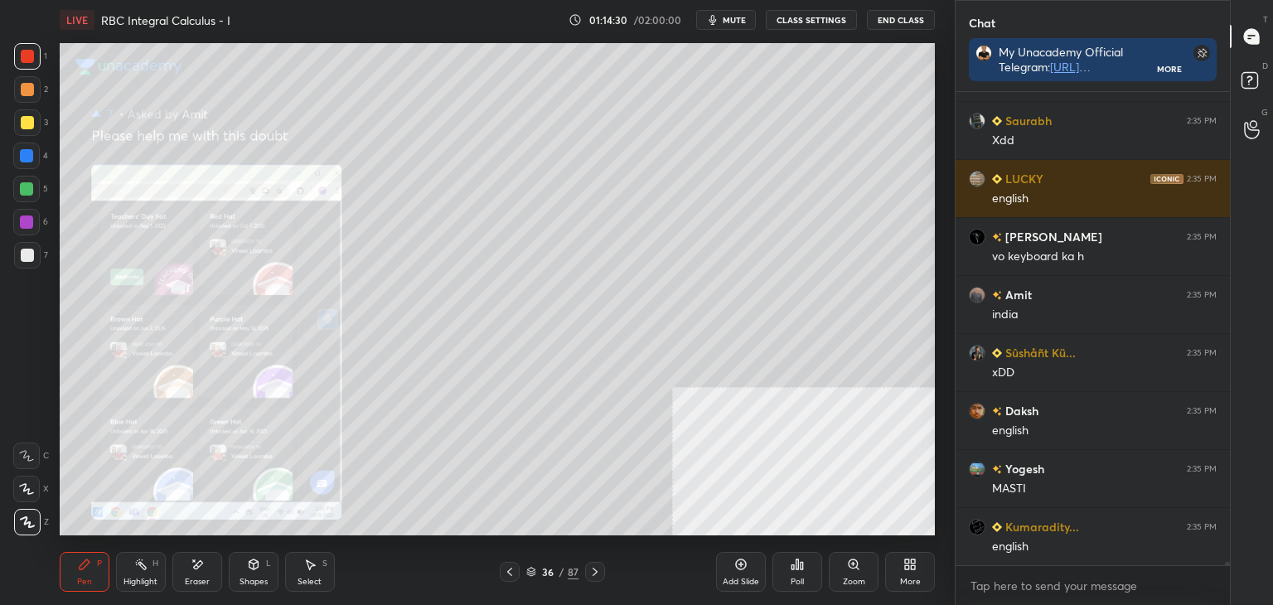
click at [513, 567] on icon at bounding box center [509, 571] width 13 height 13
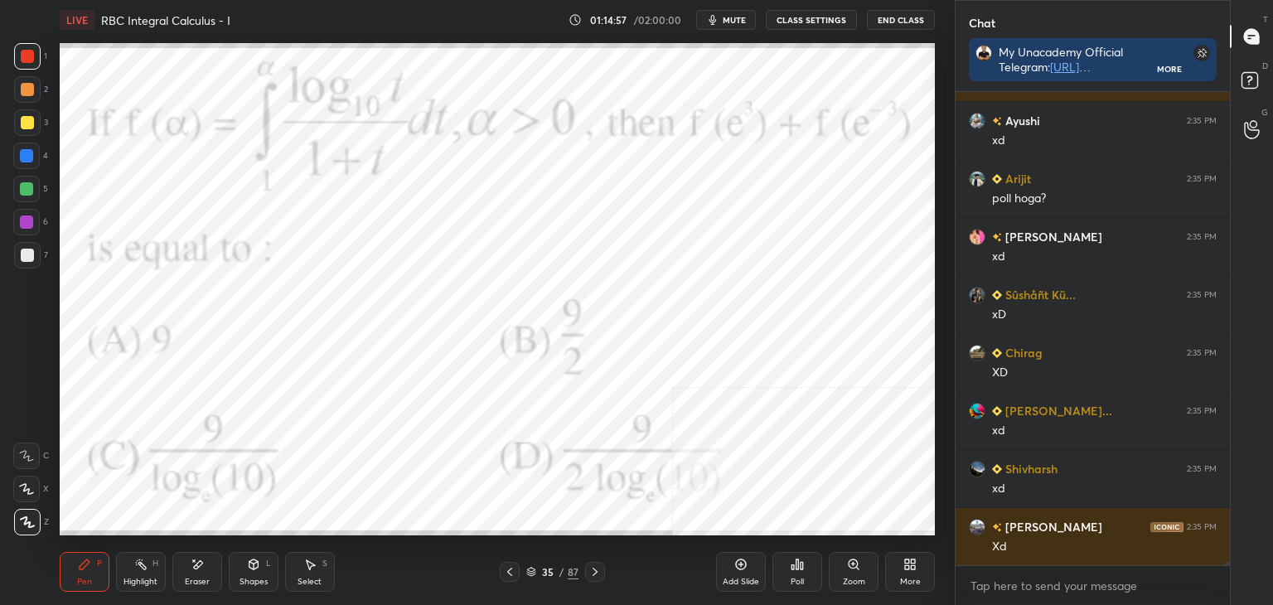
scroll to position [66232, 0]
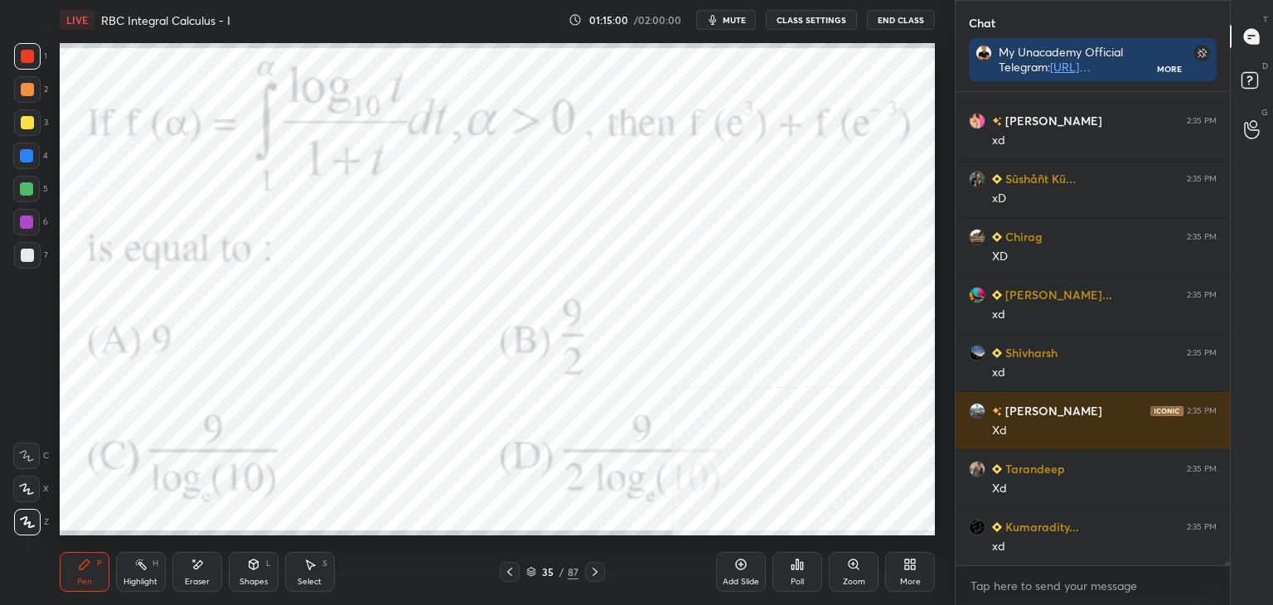
drag, startPoint x: 19, startPoint y: 47, endPoint x: 17, endPoint y: 80, distance: 33.2
click at [20, 49] on div at bounding box center [27, 56] width 27 height 27
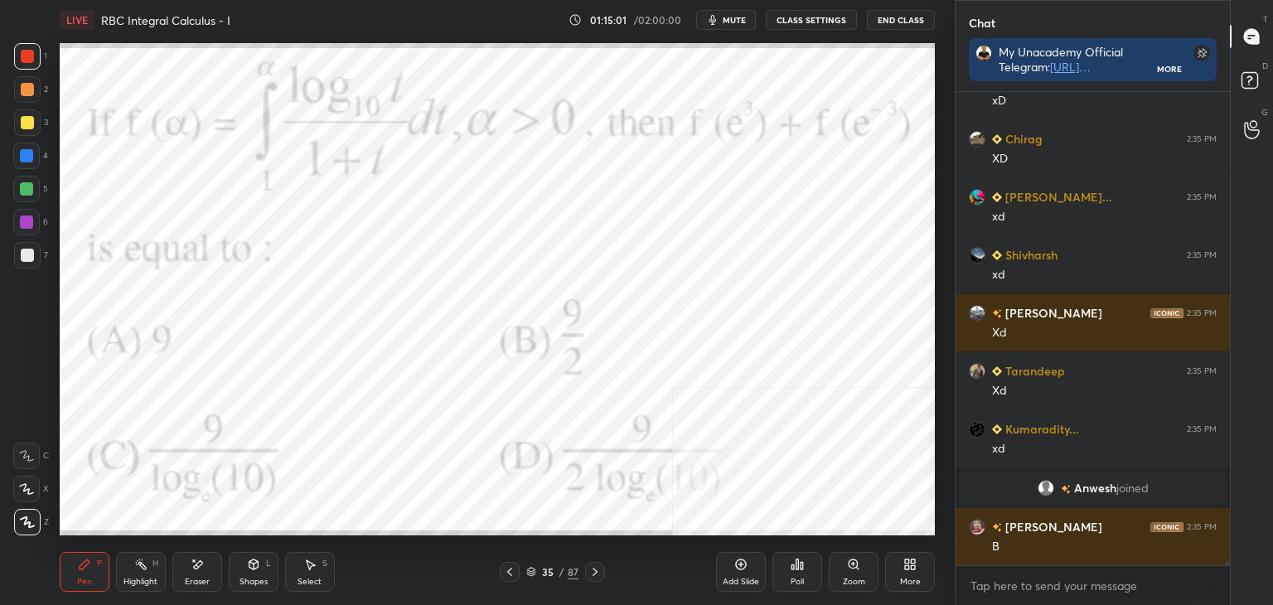
scroll to position [66098, 0]
click at [802, 574] on div "Poll" at bounding box center [797, 572] width 50 height 40
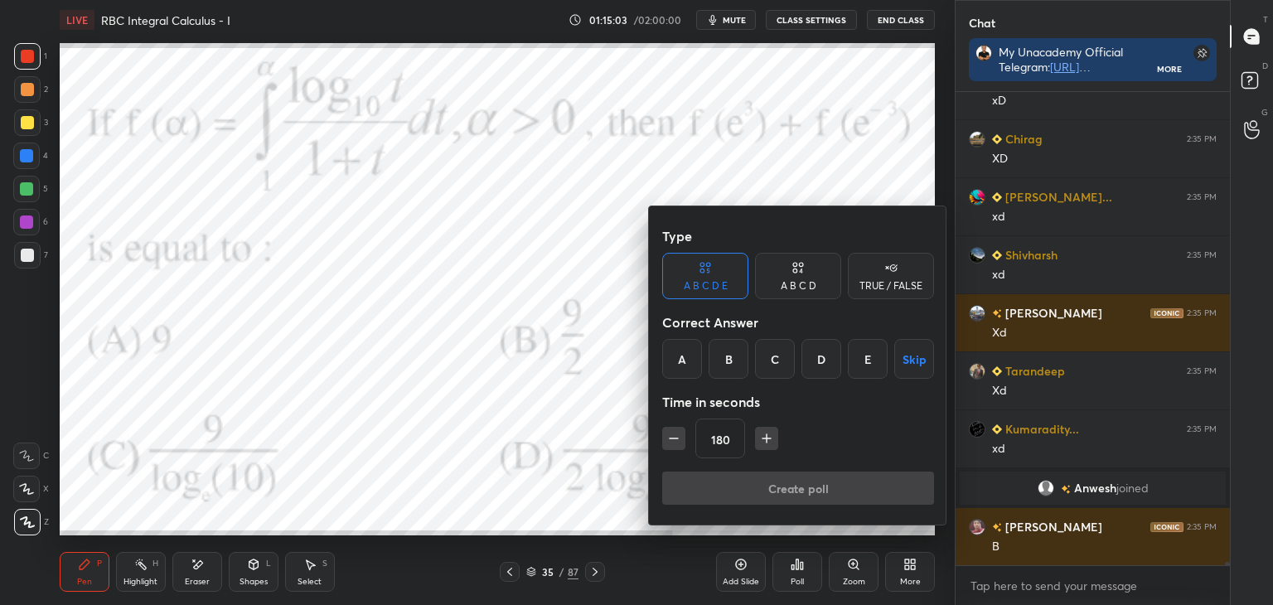
click at [830, 359] on div "D" at bounding box center [822, 359] width 40 height 40
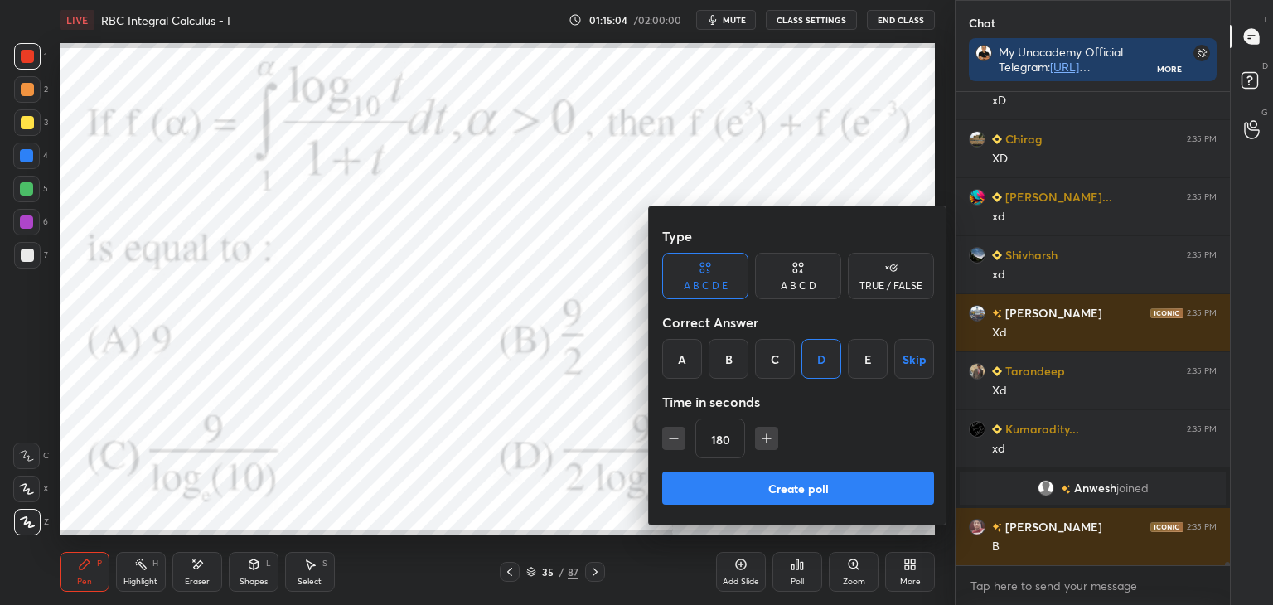
click at [812, 481] on button "Create poll" at bounding box center [798, 488] width 272 height 33
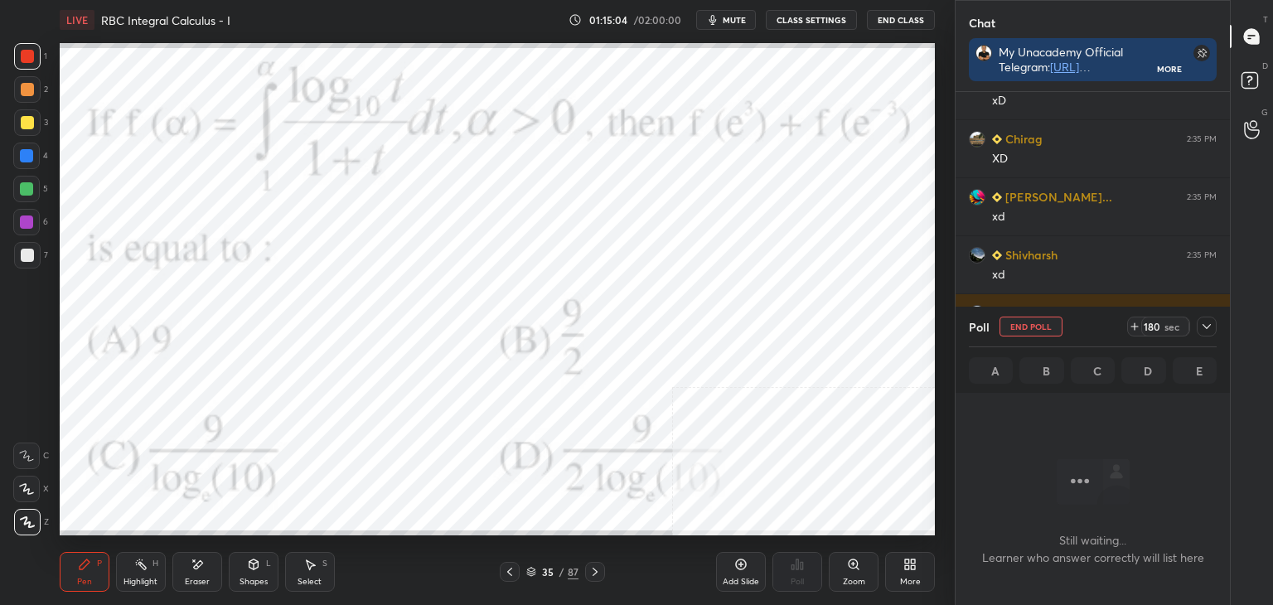
scroll to position [425, 269]
click at [1207, 336] on div at bounding box center [1207, 327] width 20 height 20
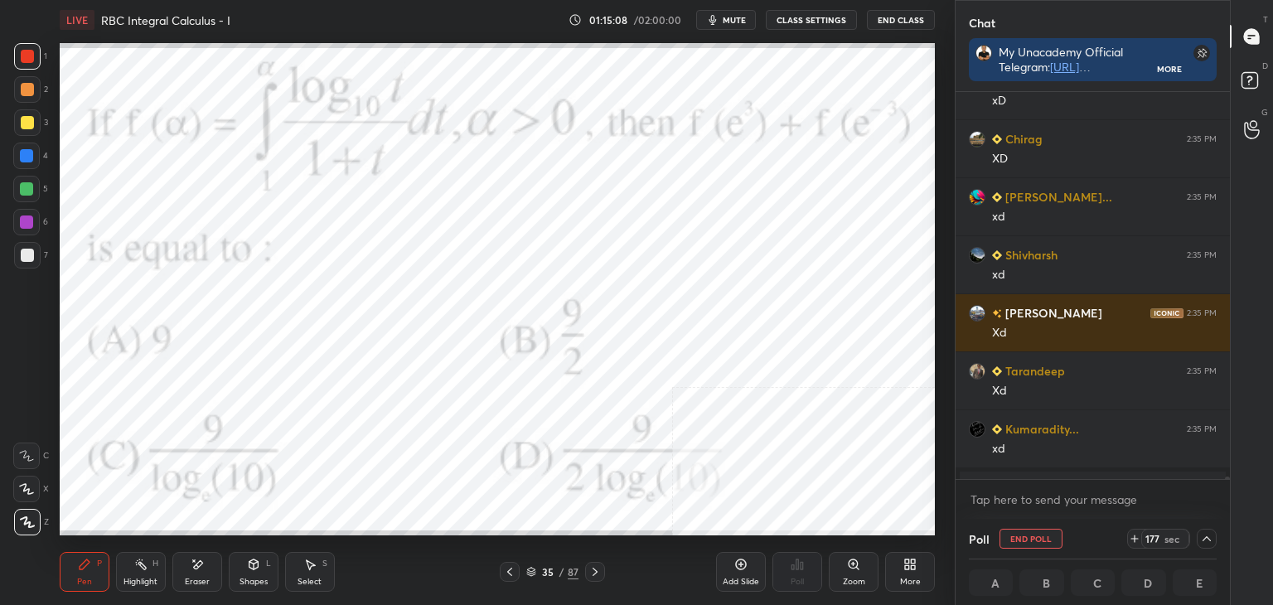
drag, startPoint x: 1227, startPoint y: 478, endPoint x: 1233, endPoint y: 506, distance: 28.1
click at [1228, 498] on div "Enable hand raising Enable raise hand to speak to learners. Once enabled, chat …" at bounding box center [1093, 499] width 274 height 40
click at [1210, 535] on icon at bounding box center [1206, 538] width 13 height 13
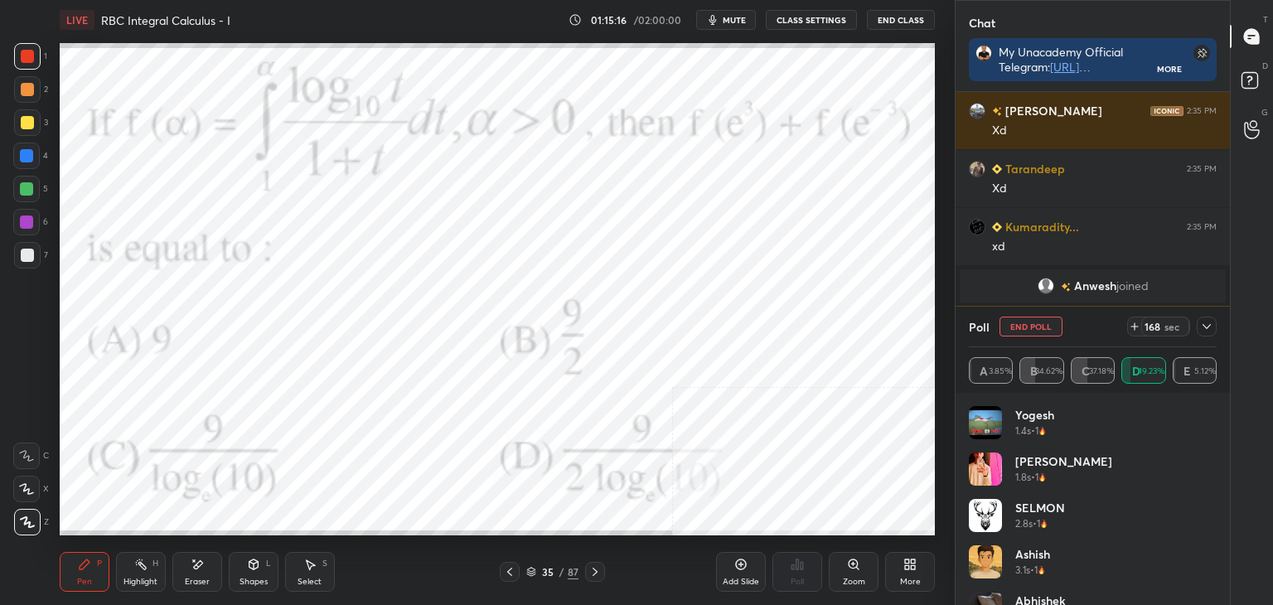
drag, startPoint x: 1204, startPoint y: 329, endPoint x: 1208, endPoint y: 337, distance: 8.9
click at [1207, 332] on icon at bounding box center [1206, 326] width 13 height 13
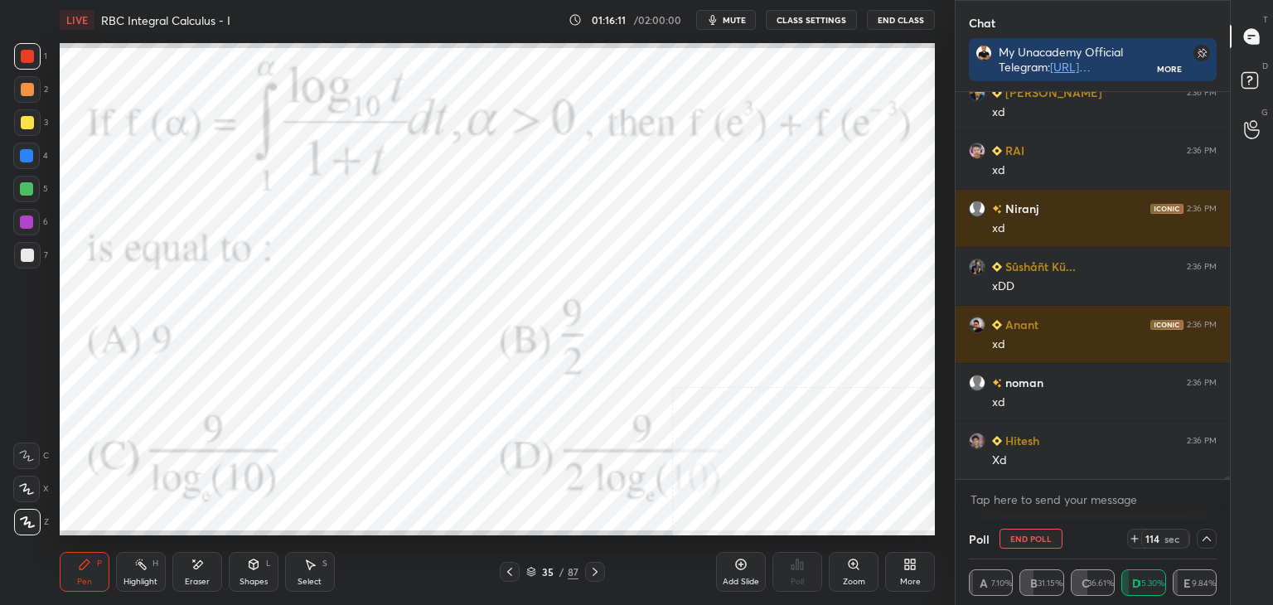
drag, startPoint x: 307, startPoint y: 584, endPoint x: 305, endPoint y: 543, distance: 41.5
click at [306, 580] on div "Select" at bounding box center [310, 582] width 24 height 8
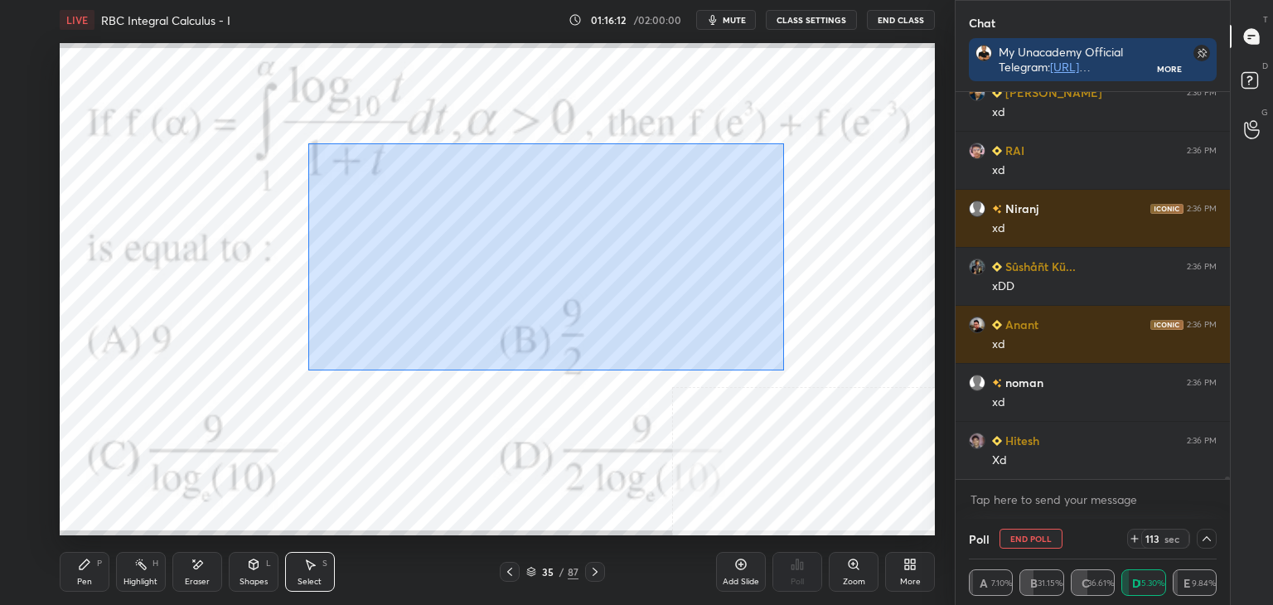
drag, startPoint x: 356, startPoint y: 170, endPoint x: 733, endPoint y: 317, distance: 403.9
click at [777, 361] on div "0 ° Undo Copy Duplicate Duplicate to new slide Delete" at bounding box center [497, 289] width 875 height 492
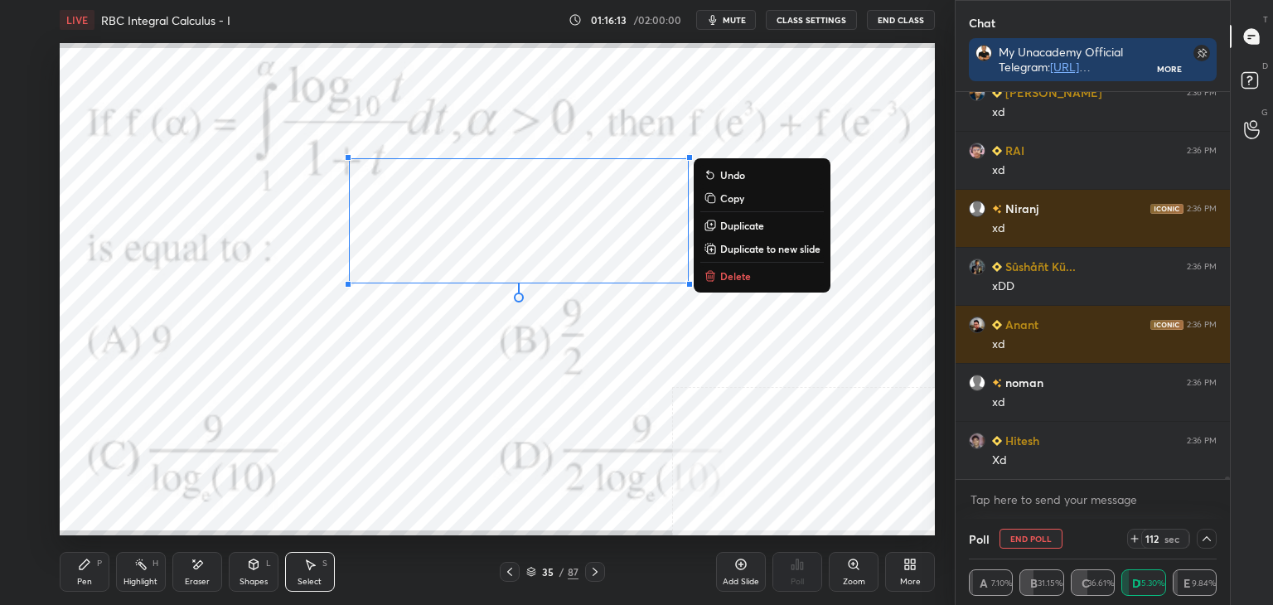
click at [743, 246] on p "Duplicate to new slide" at bounding box center [770, 248] width 100 height 13
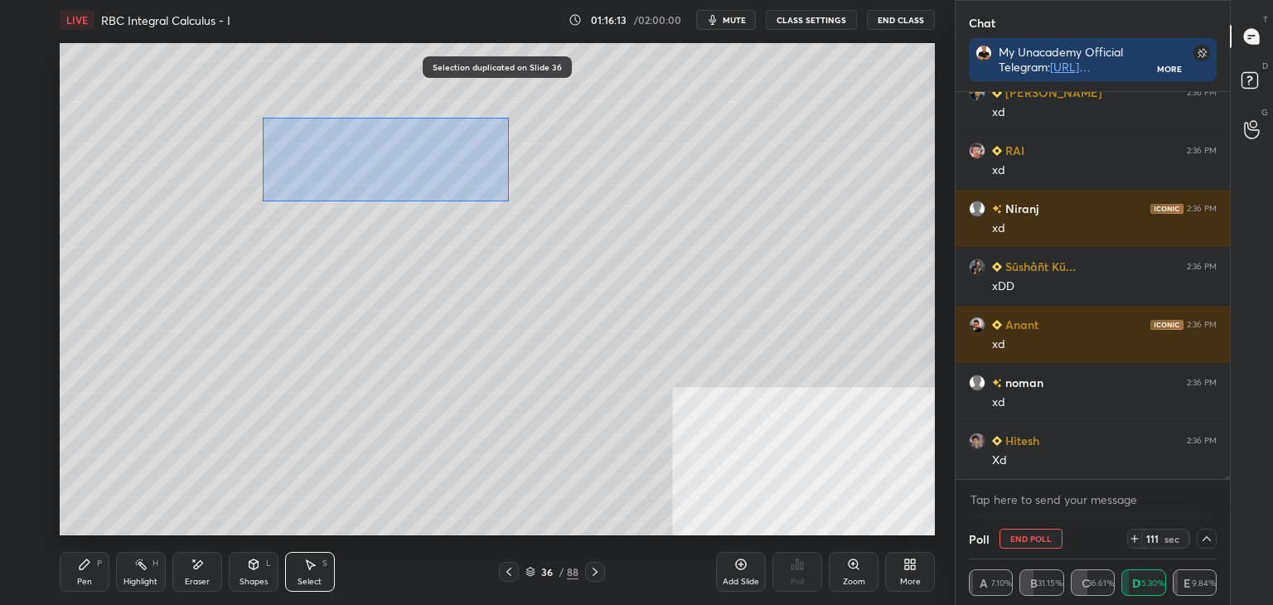
drag, startPoint x: 310, startPoint y: 129, endPoint x: 820, endPoint y: 336, distance: 549.9
click at [820, 336] on div "0 ° Undo Copy Duplicate Duplicate to new slide Delete" at bounding box center [497, 289] width 875 height 492
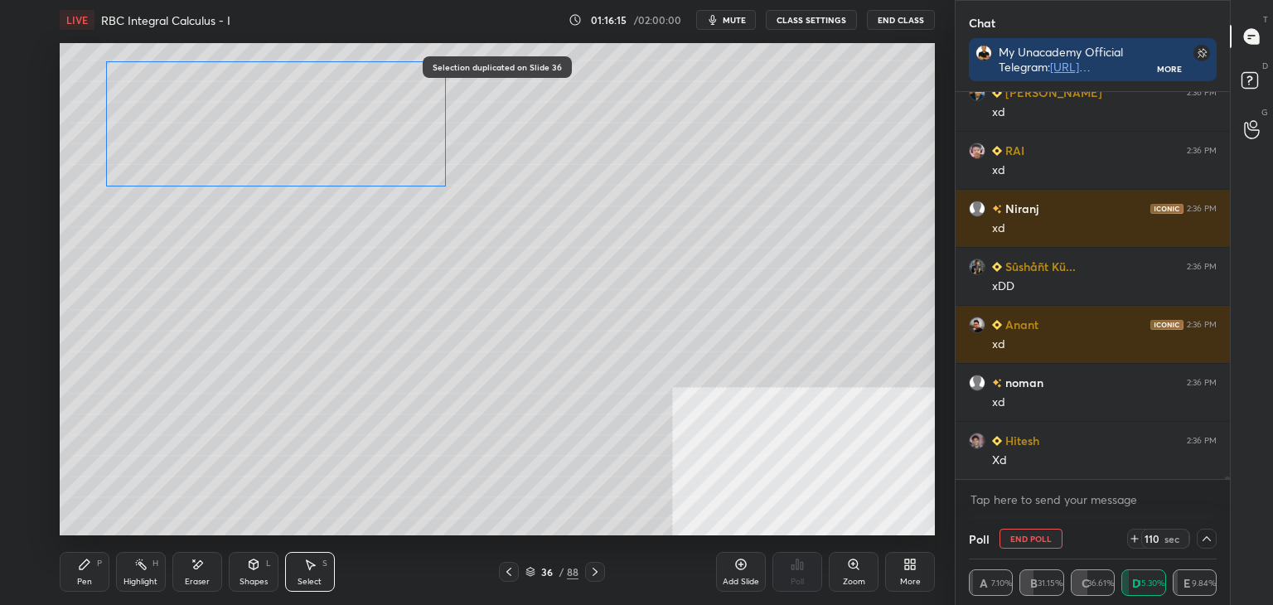
drag, startPoint x: 428, startPoint y: 186, endPoint x: 349, endPoint y: 147, distance: 88.2
click at [349, 147] on div "0 ° Undo Copy Duplicate Duplicate to new slide Delete" at bounding box center [497, 289] width 875 height 492
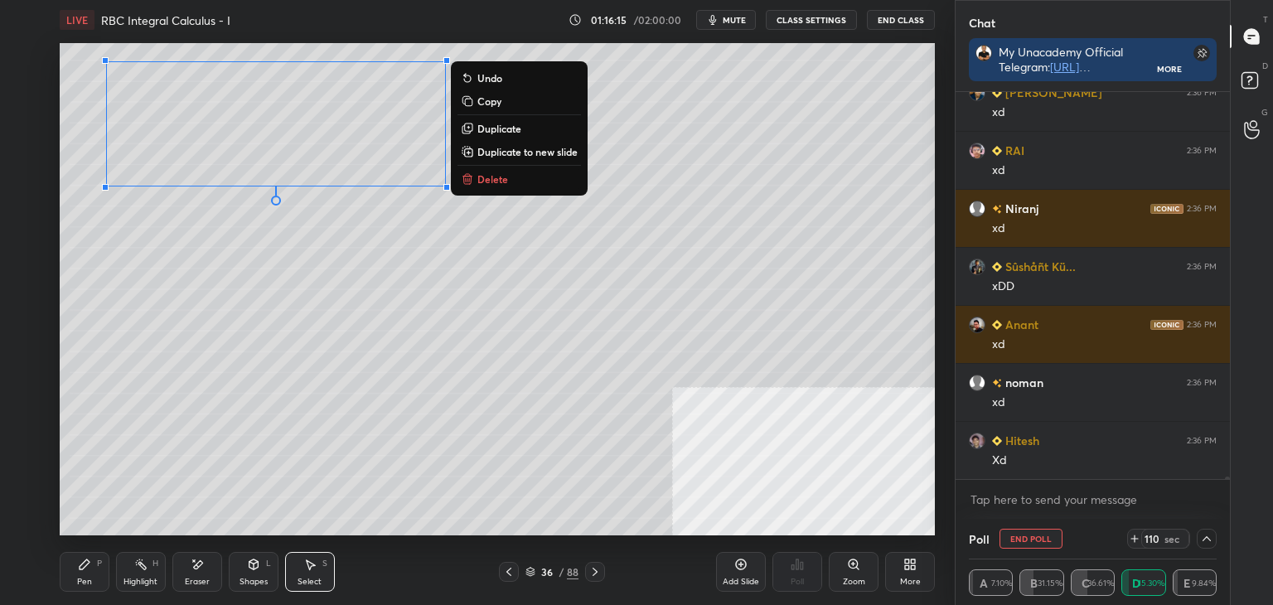
click at [282, 330] on div "0 ° Undo Copy Duplicate Duplicate to new slide Delete" at bounding box center [497, 289] width 875 height 492
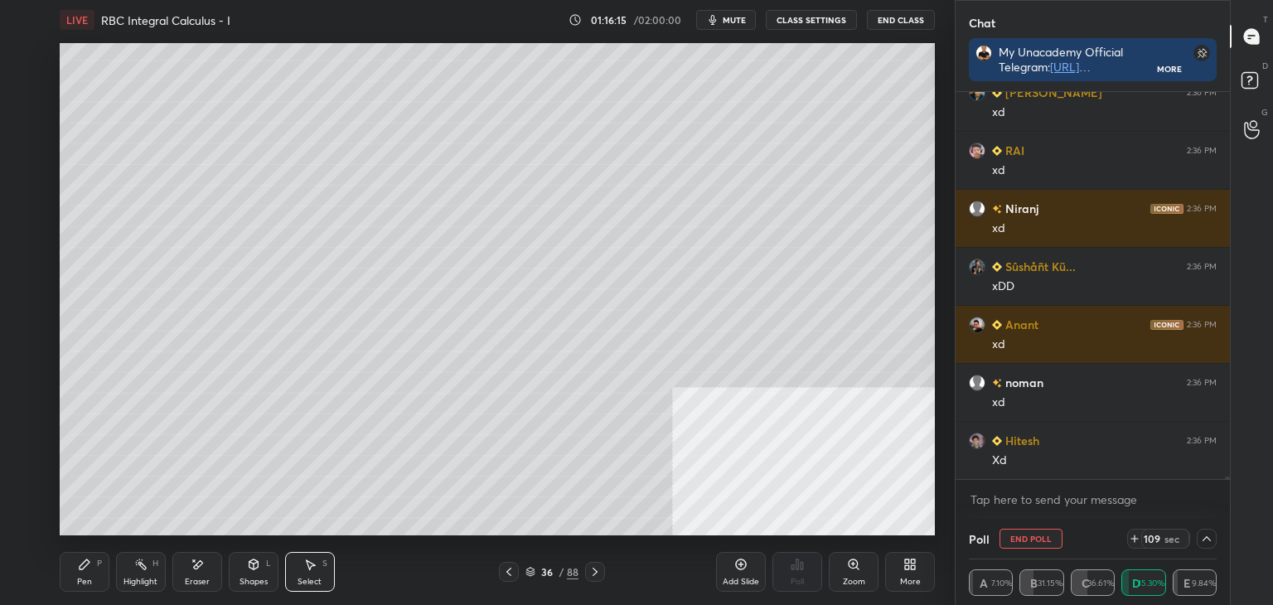
drag, startPoint x: 90, startPoint y: 569, endPoint x: 84, endPoint y: 539, distance: 30.6
click at [90, 567] on div "Pen P" at bounding box center [85, 572] width 50 height 40
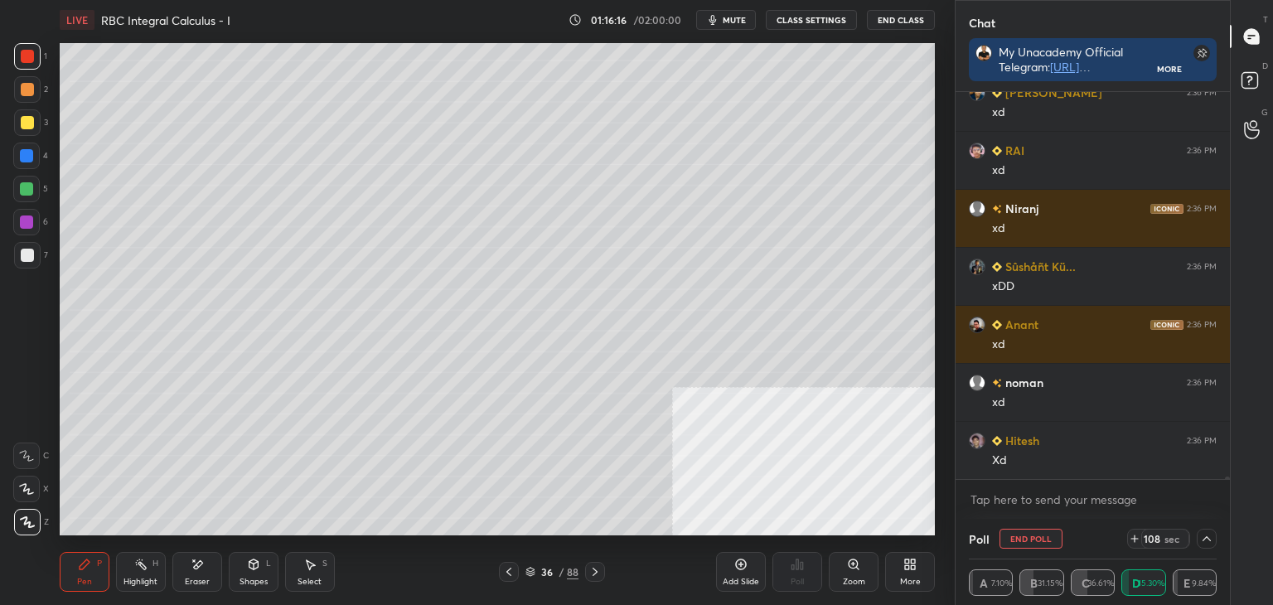
click at [17, 250] on div at bounding box center [27, 255] width 27 height 27
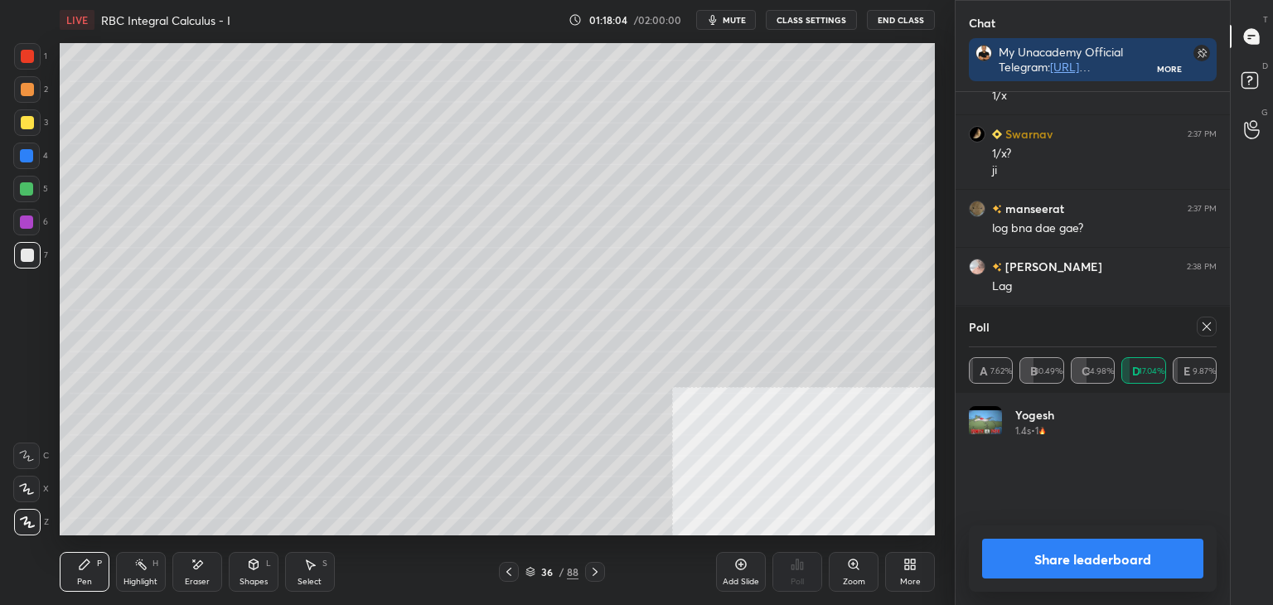
scroll to position [194, 243]
click at [510, 572] on icon at bounding box center [508, 571] width 13 height 13
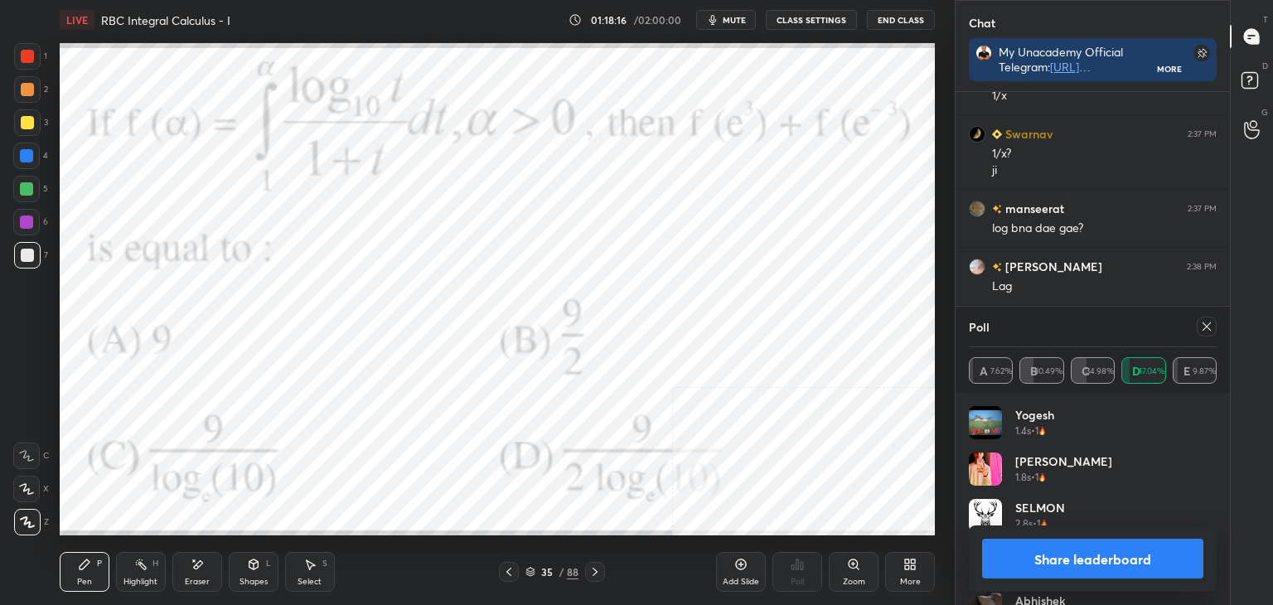
drag, startPoint x: 1204, startPoint y: 327, endPoint x: 1194, endPoint y: 330, distance: 11.1
click at [1206, 324] on icon at bounding box center [1206, 326] width 13 height 13
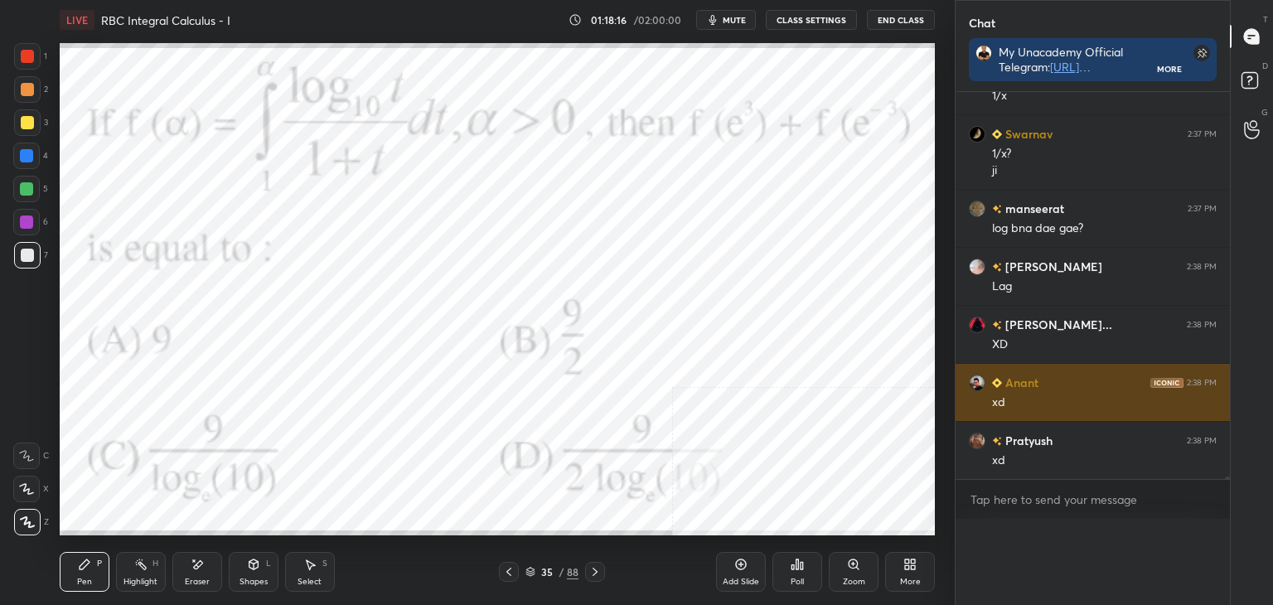
scroll to position [69787, 0]
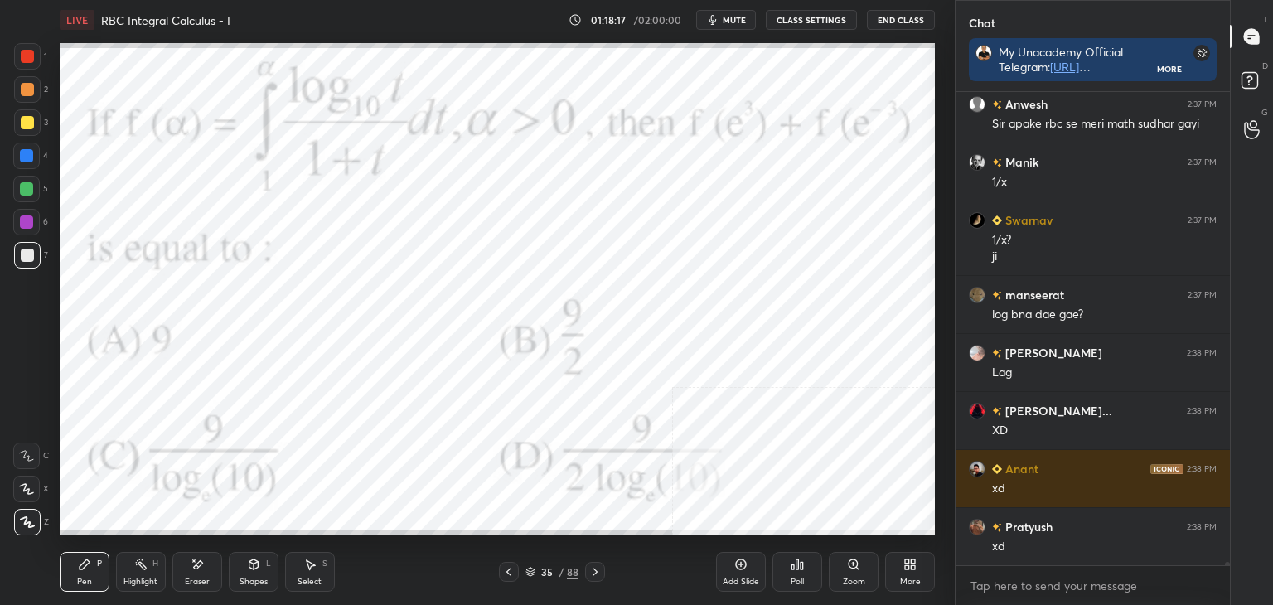
click at [593, 571] on icon at bounding box center [594, 571] width 13 height 13
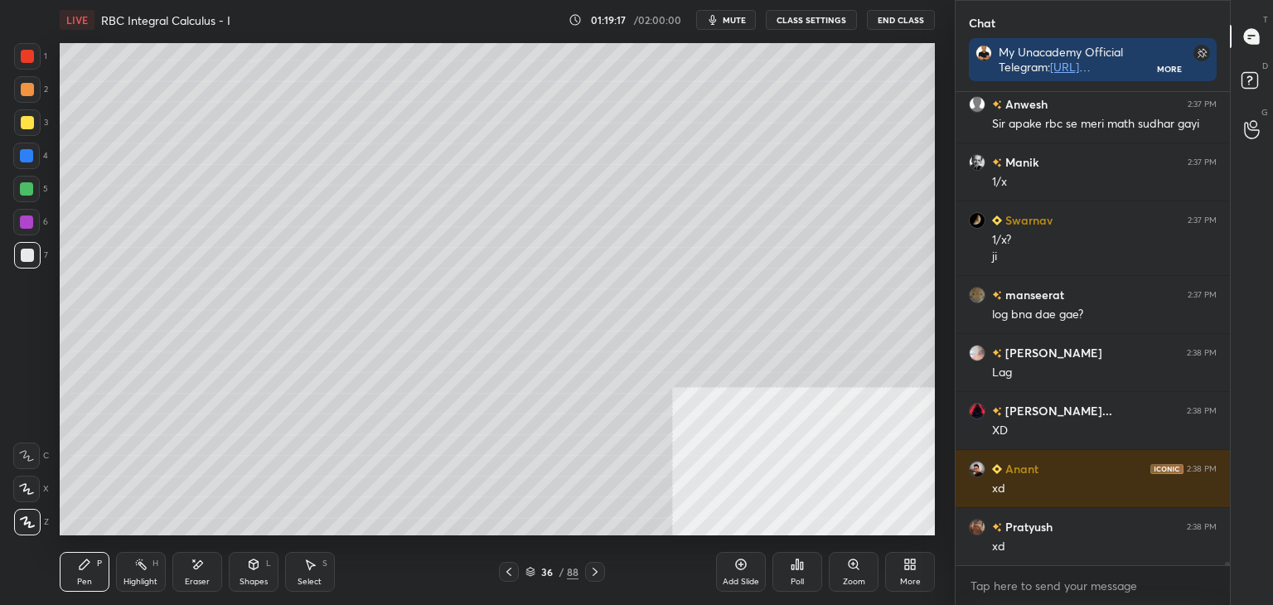
drag, startPoint x: 313, startPoint y: 571, endPoint x: 323, endPoint y: 540, distance: 32.2
click at [313, 569] on div "Select S" at bounding box center [310, 572] width 50 height 40
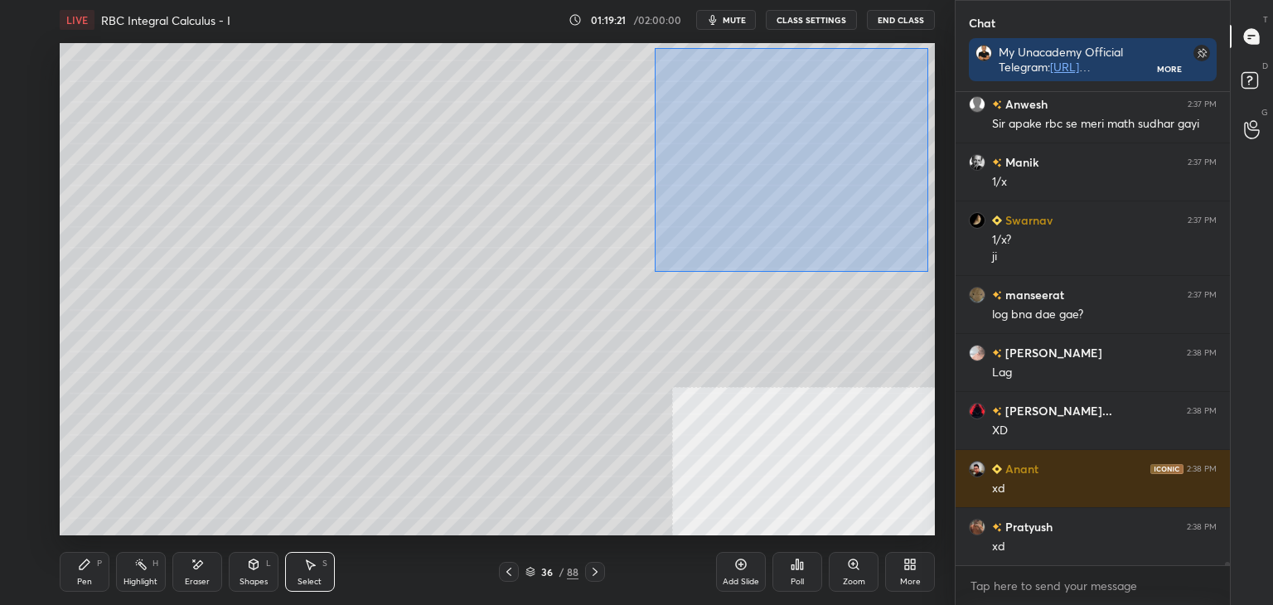
drag, startPoint x: 654, startPoint y: 48, endPoint x: 915, endPoint y: 274, distance: 345.5
click at [928, 271] on div "0 ° Undo Copy Duplicate Duplicate to new slide Delete" at bounding box center [497, 289] width 875 height 492
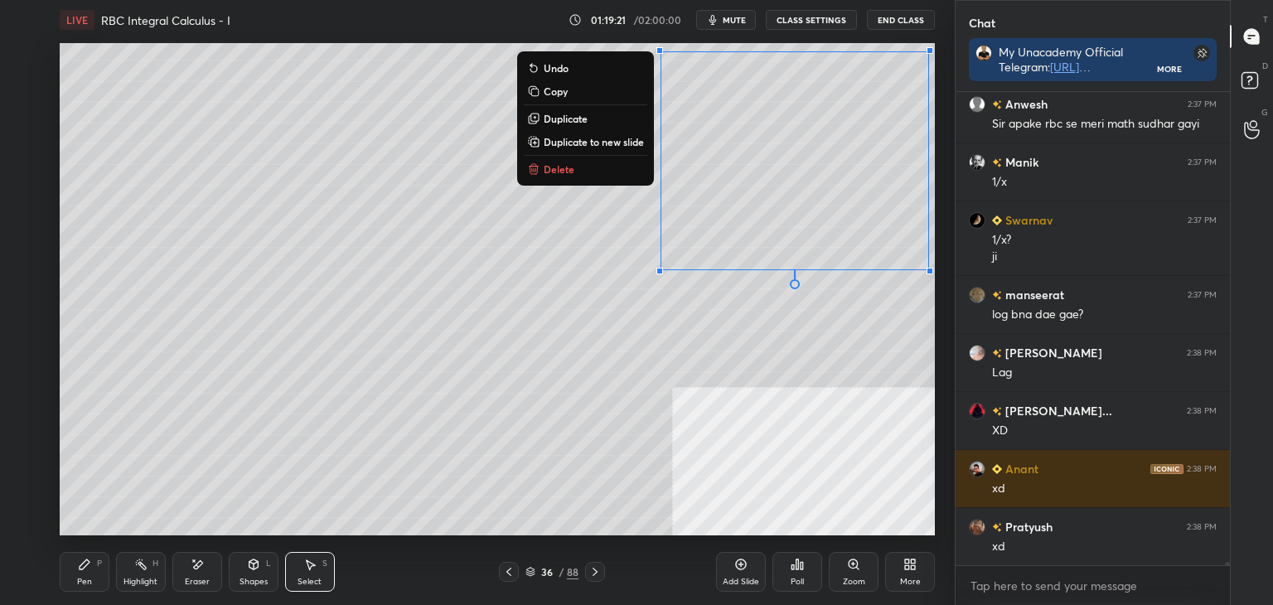
click at [587, 143] on p "Duplicate to new slide" at bounding box center [594, 141] width 100 height 13
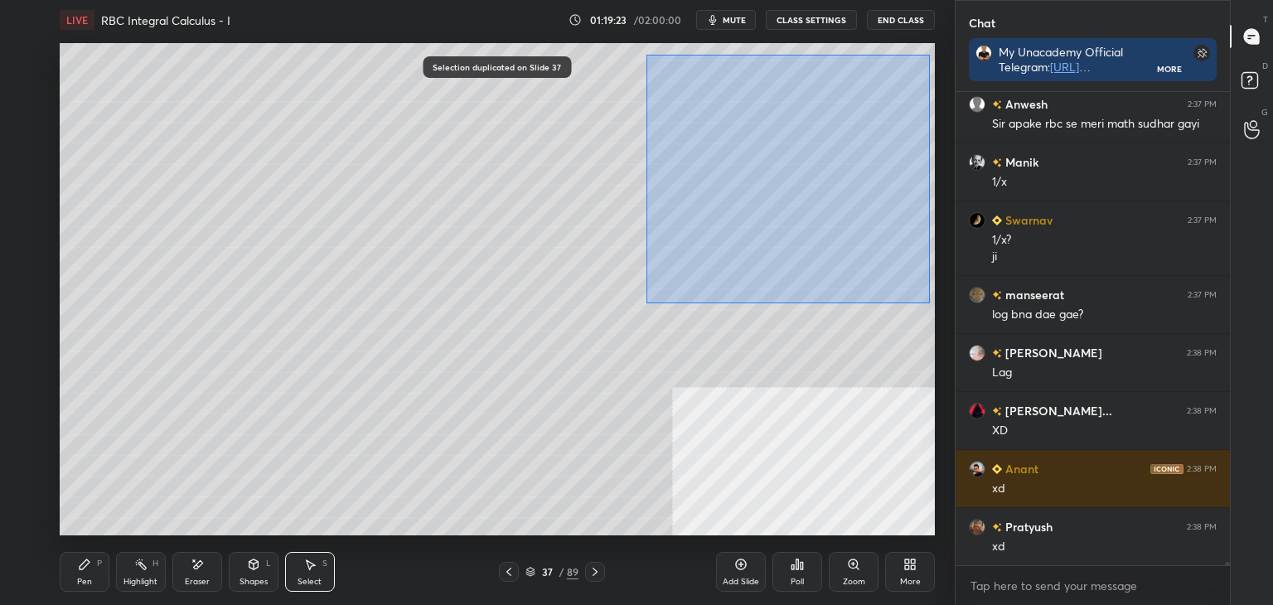
drag, startPoint x: 647, startPoint y: 54, endPoint x: 863, endPoint y: 255, distance: 295.6
click at [928, 308] on div "0 ° Undo Copy Duplicate Duplicate to new slide Delete" at bounding box center [497, 289] width 875 height 492
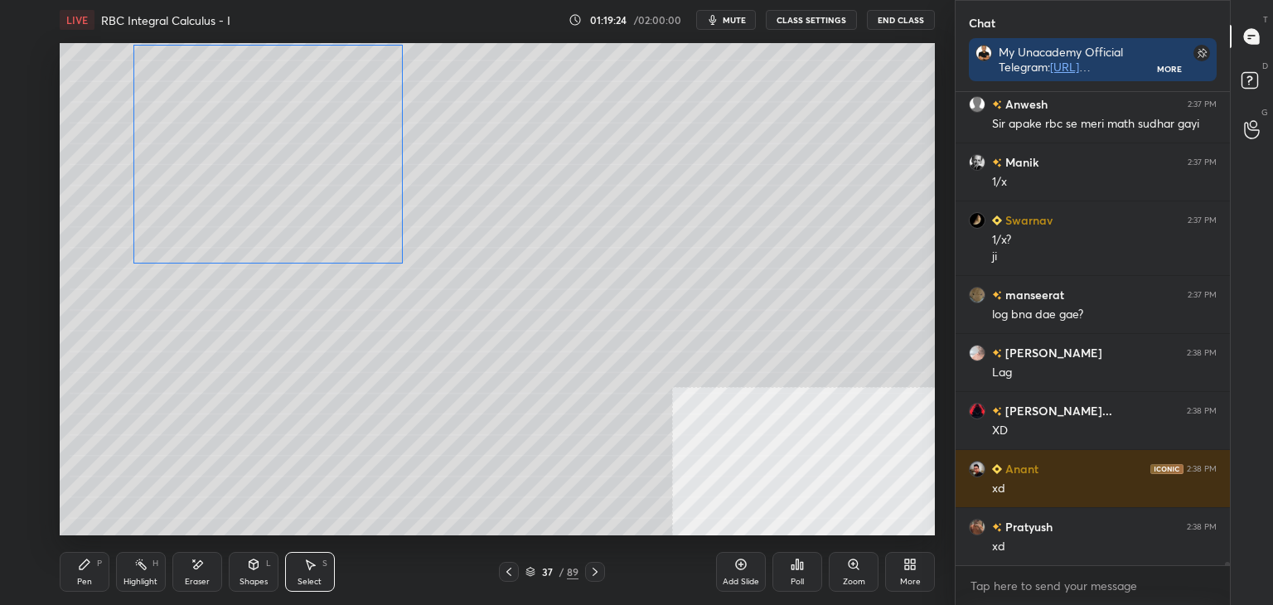
drag, startPoint x: 626, startPoint y: 228, endPoint x: 271, endPoint y: 312, distance: 364.7
click at [287, 236] on div "0 ° Undo Copy Duplicate Duplicate to new slide Delete" at bounding box center [497, 289] width 875 height 492
click at [273, 329] on div "0 ° Undo Copy Duplicate Duplicate to new slide Delete" at bounding box center [497, 289] width 875 height 492
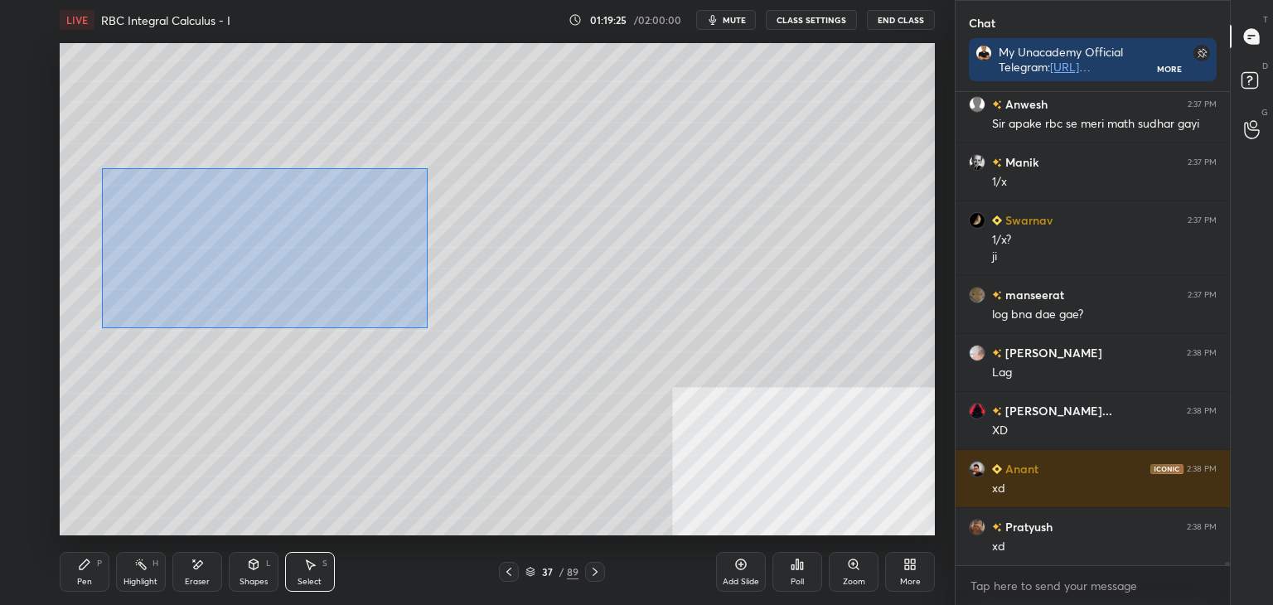
drag, startPoint x: 428, startPoint y: 328, endPoint x: 140, endPoint y: 185, distance: 321.4
click at [104, 167] on div "0 ° Undo Copy Duplicate Duplicate to new slide Delete" at bounding box center [497, 289] width 875 height 492
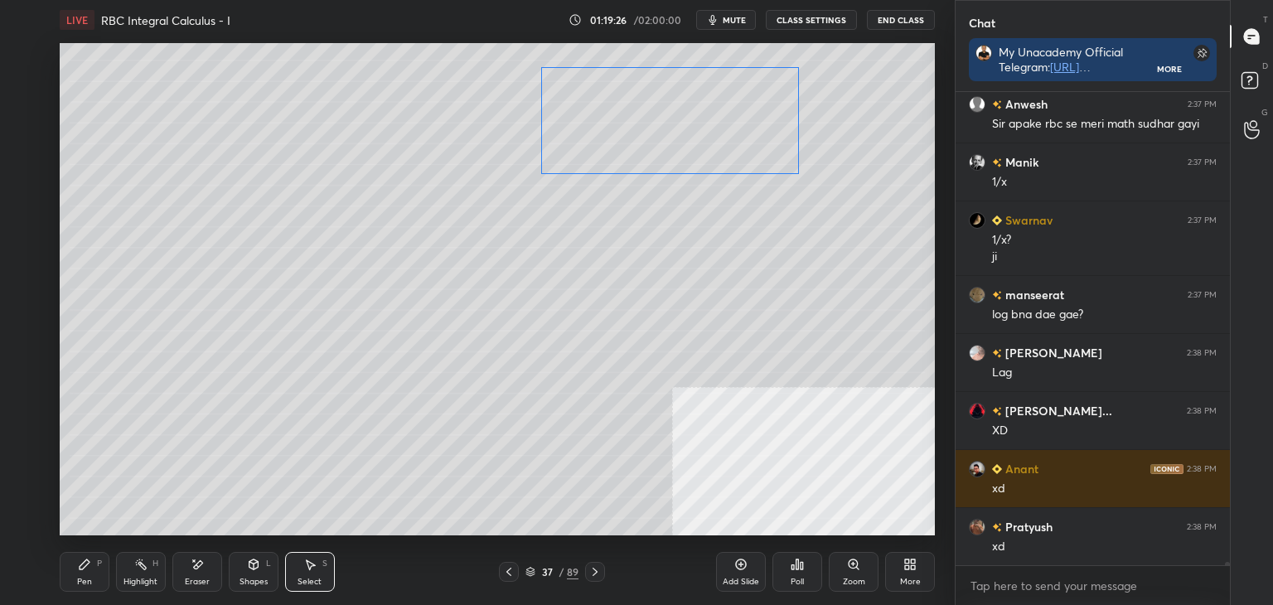
drag, startPoint x: 182, startPoint y: 216, endPoint x: 551, endPoint y: 107, distance: 384.5
click at [556, 100] on div "0 ° Undo Copy Duplicate Duplicate to new slide Delete" at bounding box center [497, 289] width 875 height 492
click at [514, 251] on div "0 ° Undo Copy Duplicate Duplicate to new slide Delete" at bounding box center [497, 289] width 875 height 492
click at [86, 573] on div "Pen P" at bounding box center [85, 572] width 50 height 40
click at [507, 565] on icon at bounding box center [508, 571] width 13 height 13
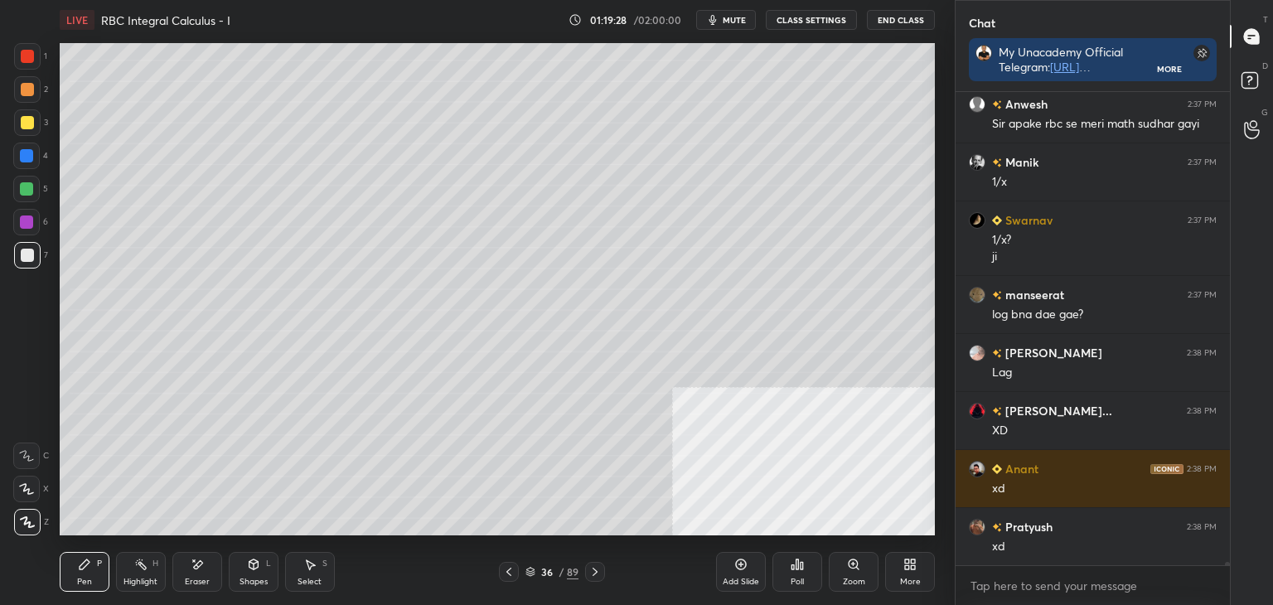
click at [510, 571] on icon at bounding box center [508, 571] width 13 height 13
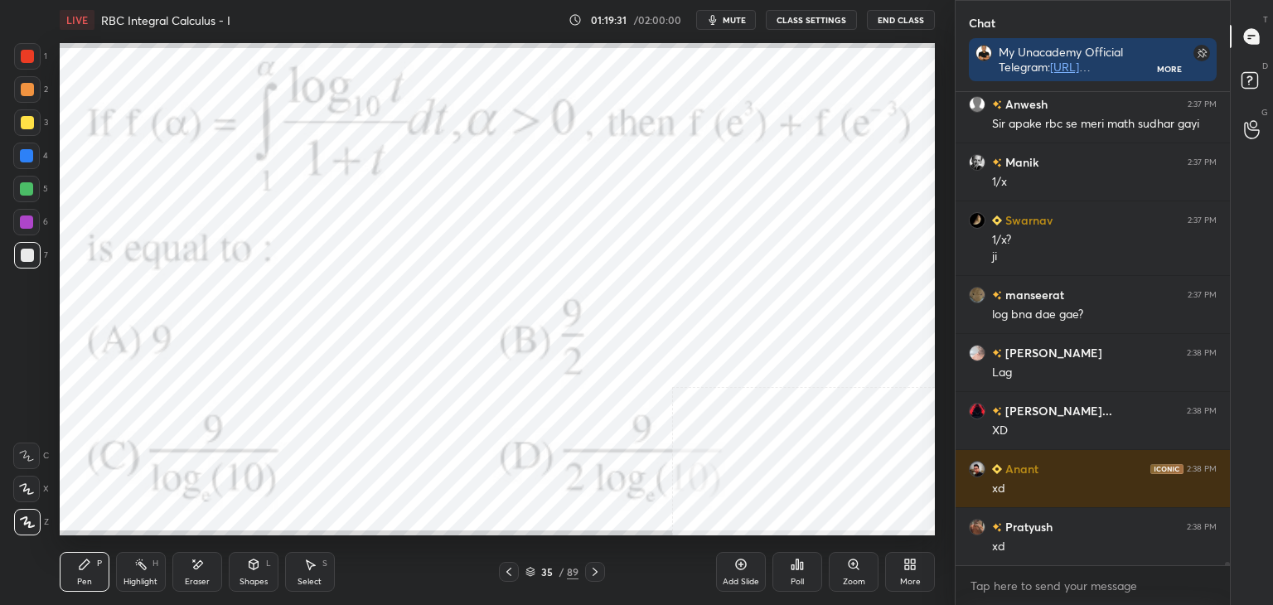
click at [603, 572] on div at bounding box center [595, 572] width 20 height 20
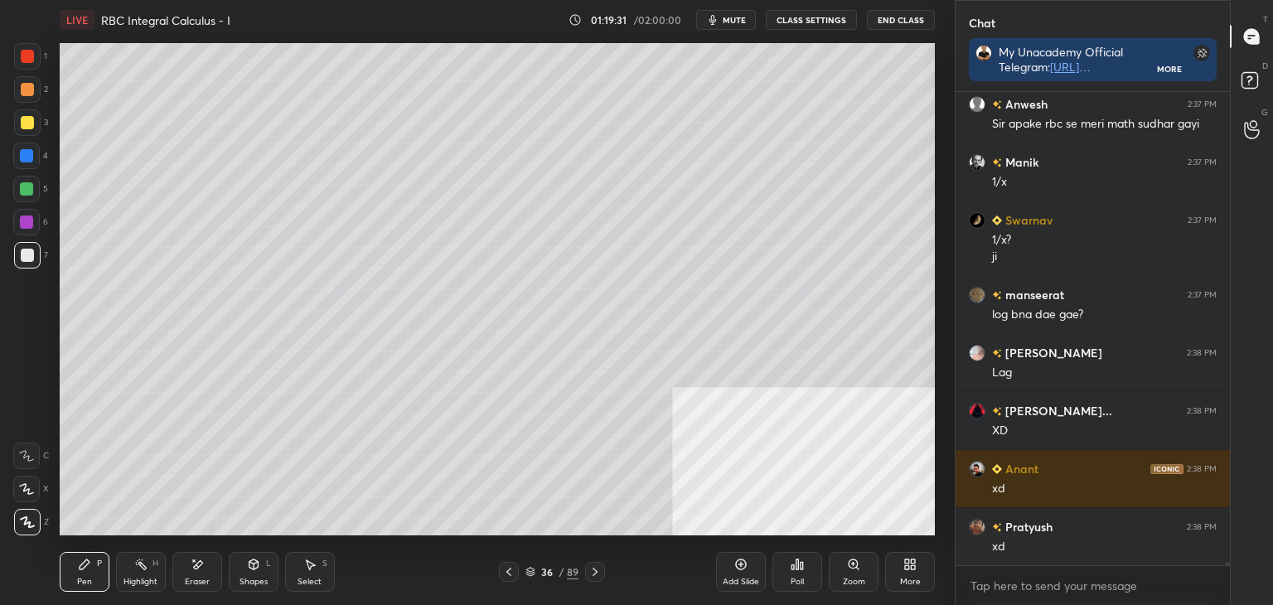
drag, startPoint x: 597, startPoint y: 574, endPoint x: 586, endPoint y: 571, distance: 11.1
click at [596, 572] on icon at bounding box center [594, 571] width 13 height 13
click at [87, 568] on div "Pen P" at bounding box center [85, 572] width 50 height 40
click at [205, 572] on div "Eraser" at bounding box center [197, 572] width 50 height 40
click at [90, 571] on icon at bounding box center [84, 564] width 13 height 13
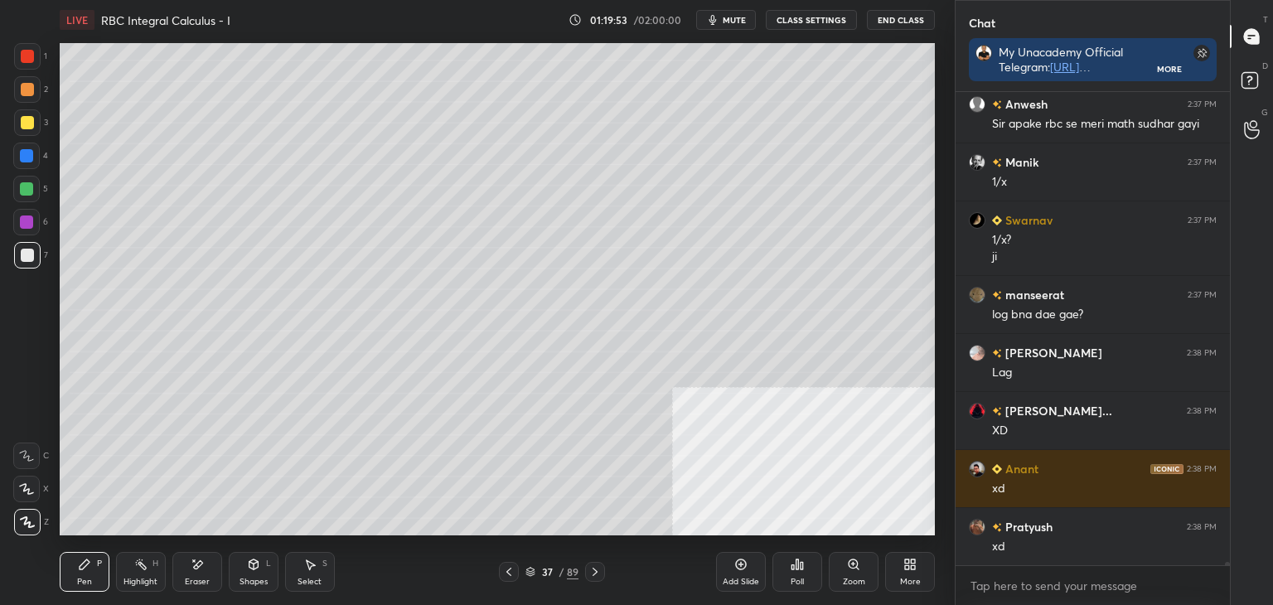
scroll to position [69778, 0]
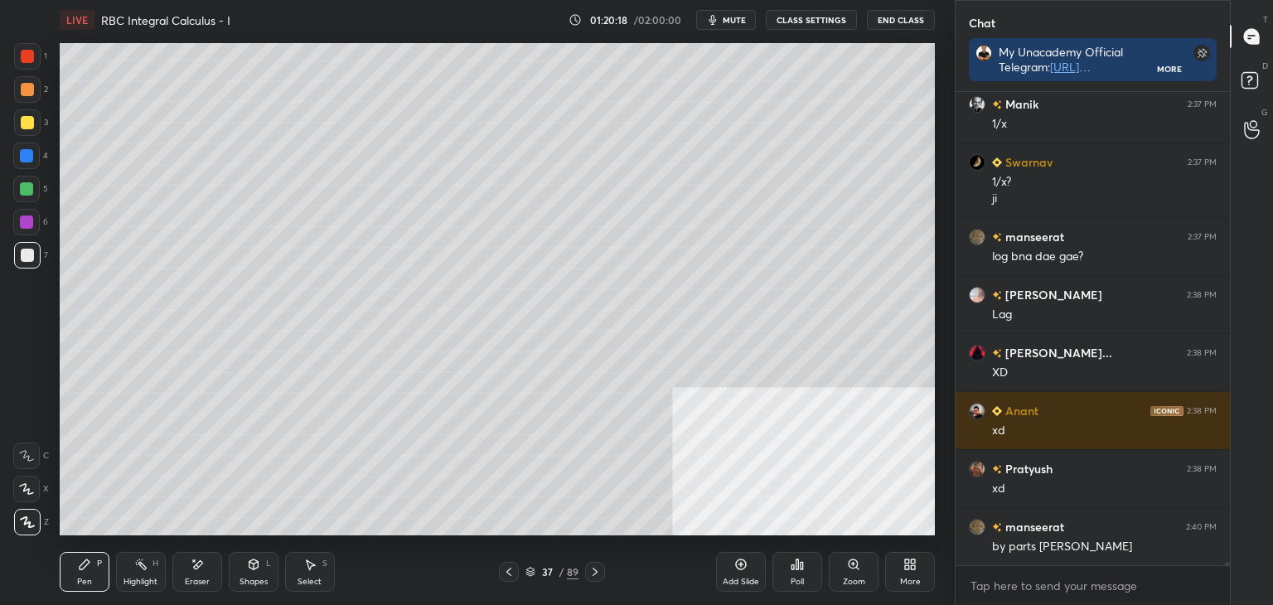
click at [217, 574] on div "Eraser" at bounding box center [197, 572] width 50 height 40
drag, startPoint x: 73, startPoint y: 577, endPoint x: 86, endPoint y: 564, distance: 18.2
click at [72, 574] on div "Pen P" at bounding box center [85, 572] width 50 height 40
click at [913, 579] on div "More" at bounding box center [910, 582] width 21 height 8
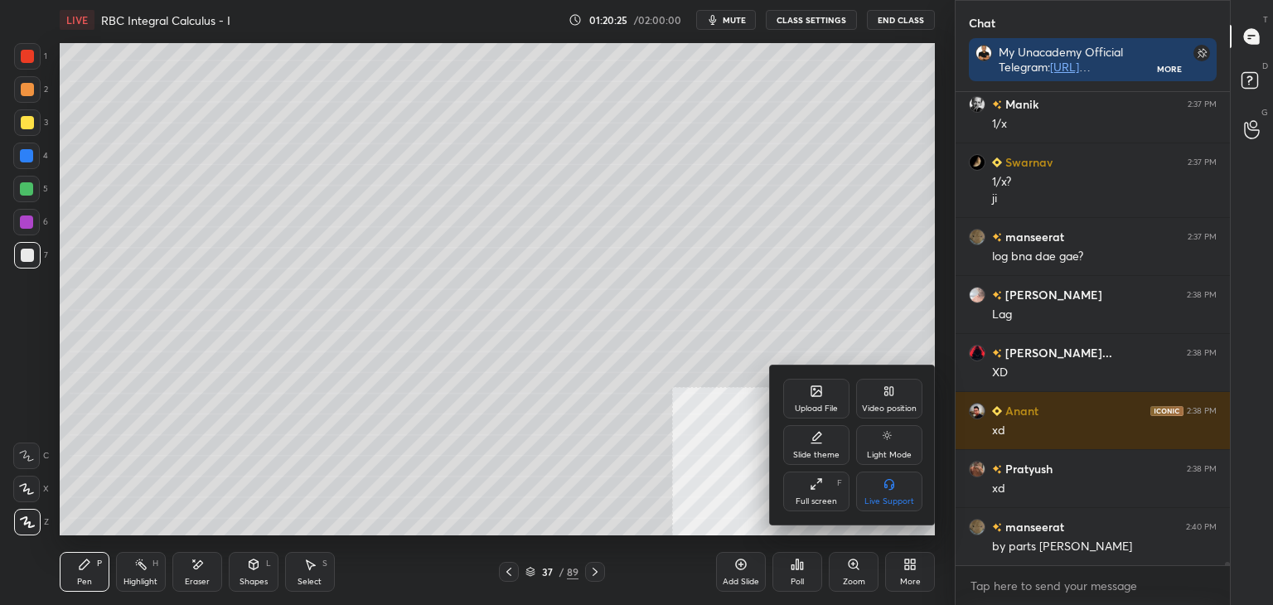
drag, startPoint x: 890, startPoint y: 406, endPoint x: 878, endPoint y: 438, distance: 34.6
click at [889, 407] on div "Video position" at bounding box center [889, 408] width 55 height 8
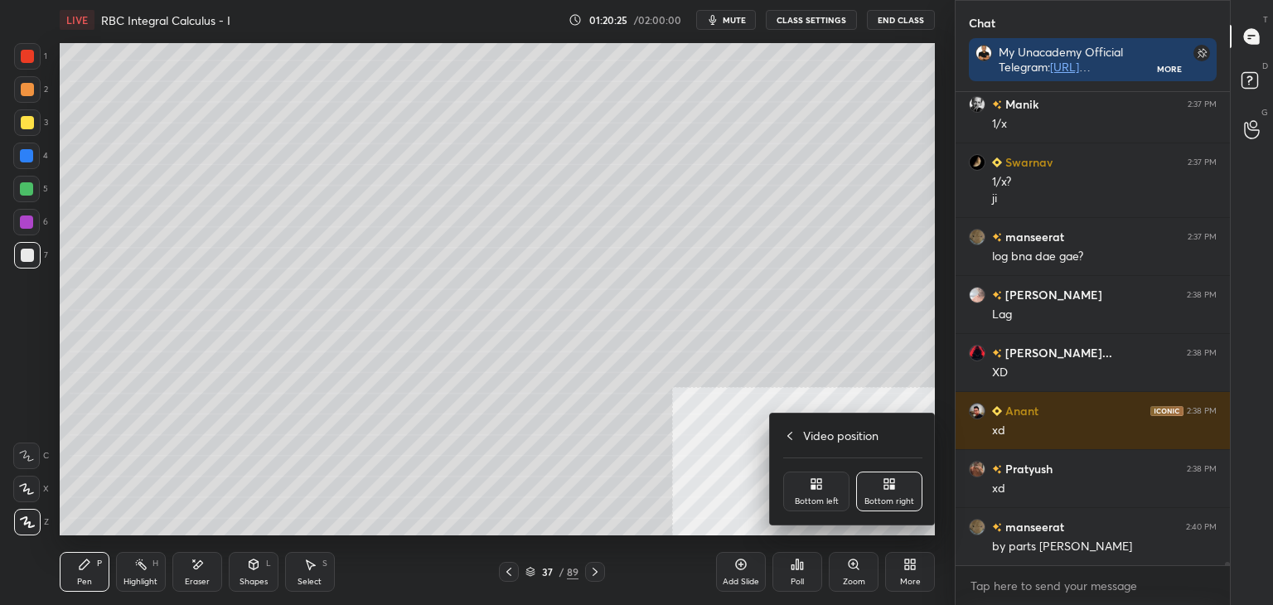
drag, startPoint x: 822, startPoint y: 493, endPoint x: 755, endPoint y: 497, distance: 67.3
click at [821, 493] on div "Bottom left" at bounding box center [816, 492] width 66 height 40
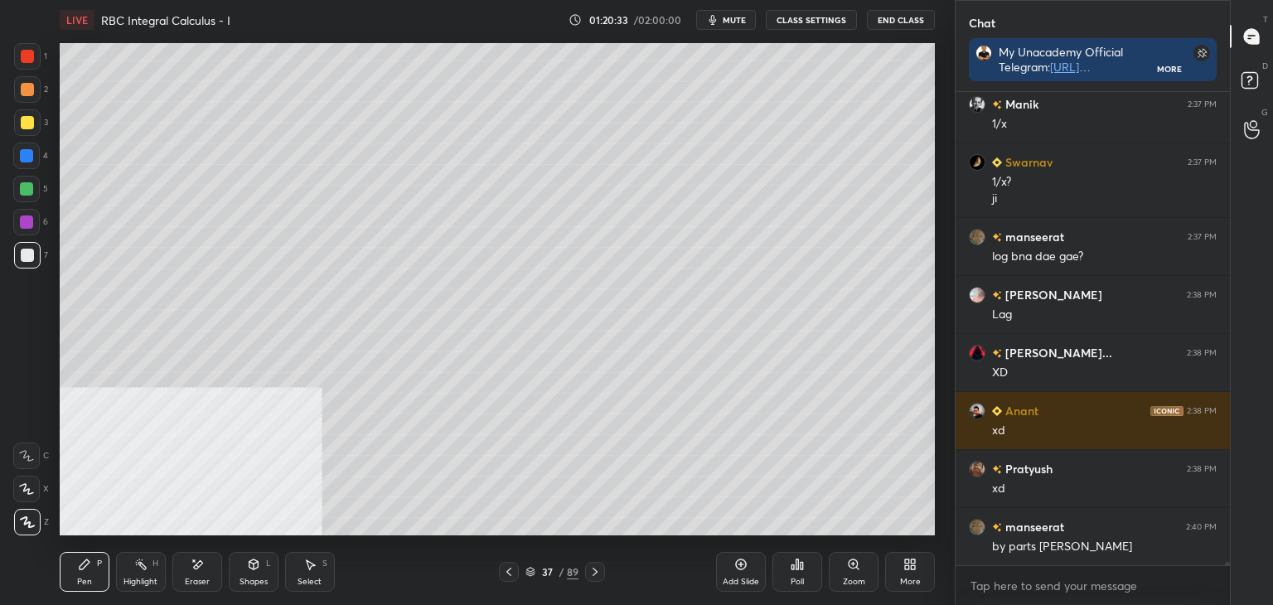
scroll to position [69818, 0]
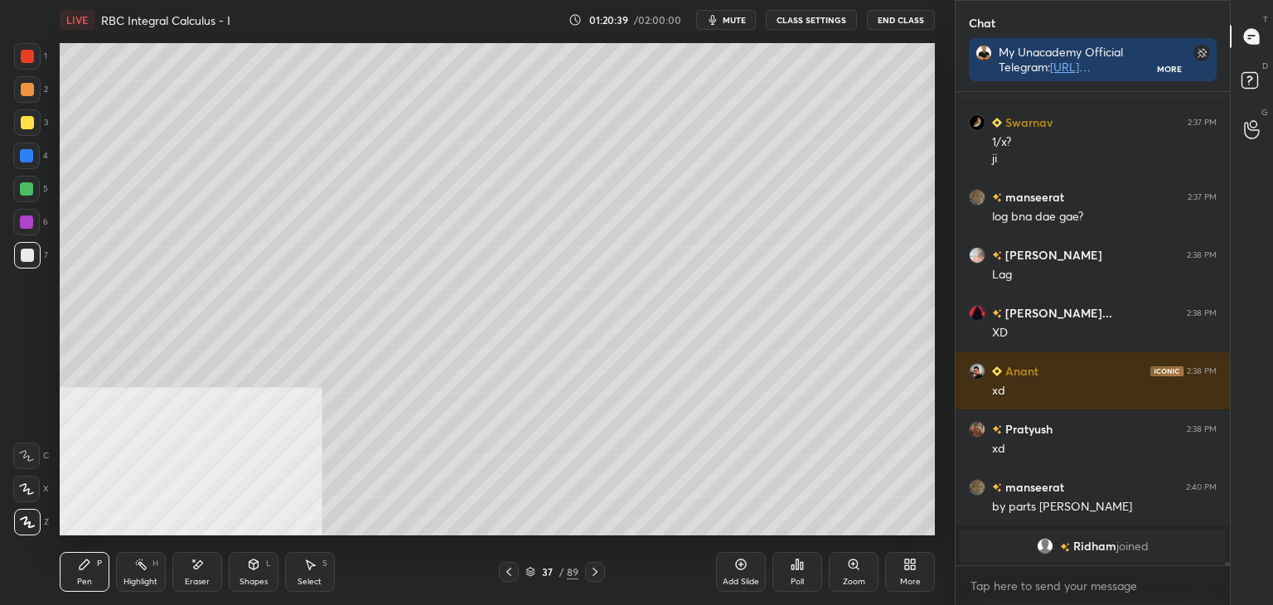
click at [516, 575] on div at bounding box center [509, 572] width 20 height 20
click at [516, 577] on div at bounding box center [509, 572] width 20 height 20
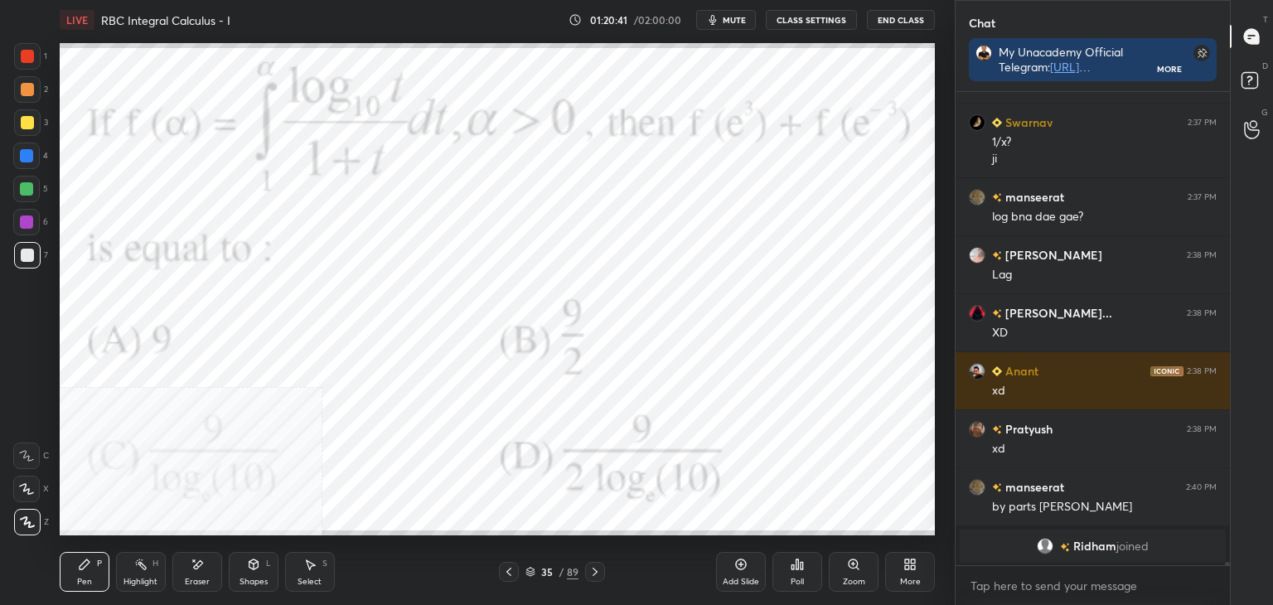
click at [21, 61] on div at bounding box center [27, 56] width 27 height 27
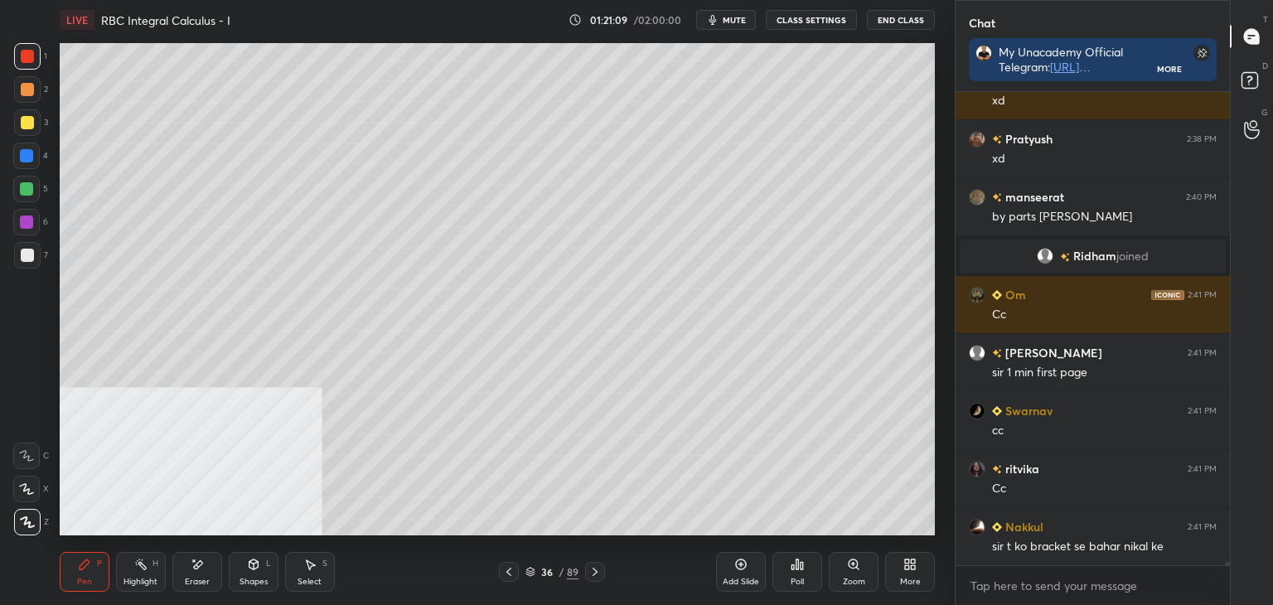
scroll to position [69140, 0]
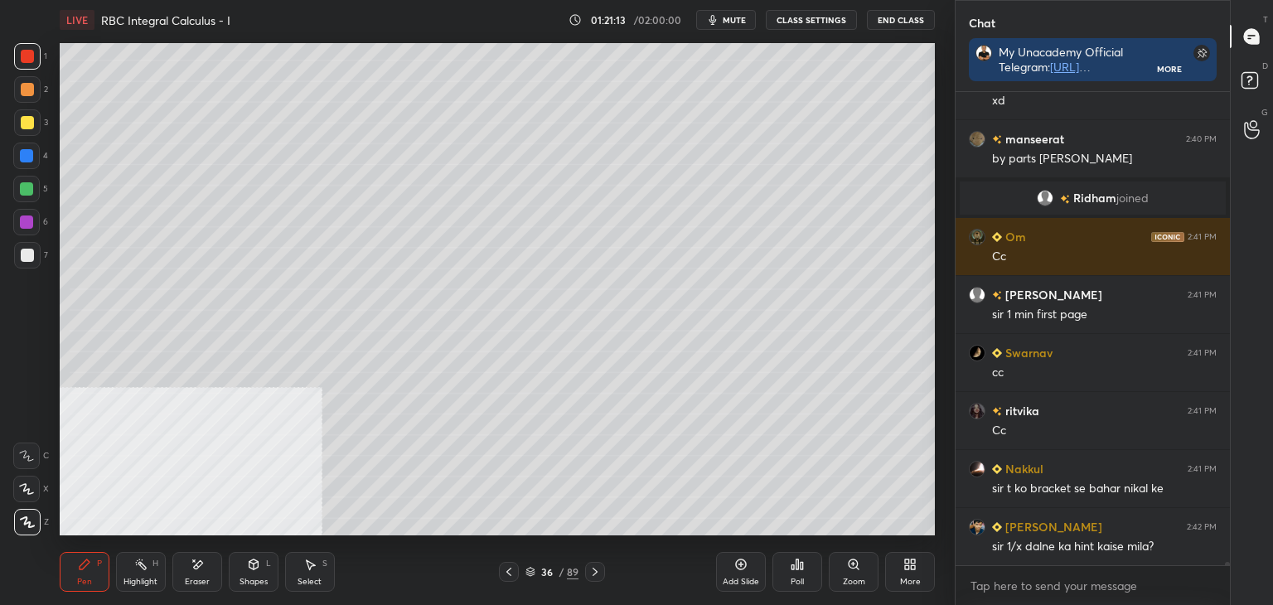
click at [103, 577] on div "Pen P" at bounding box center [85, 572] width 50 height 40
click at [507, 565] on icon at bounding box center [508, 571] width 13 height 13
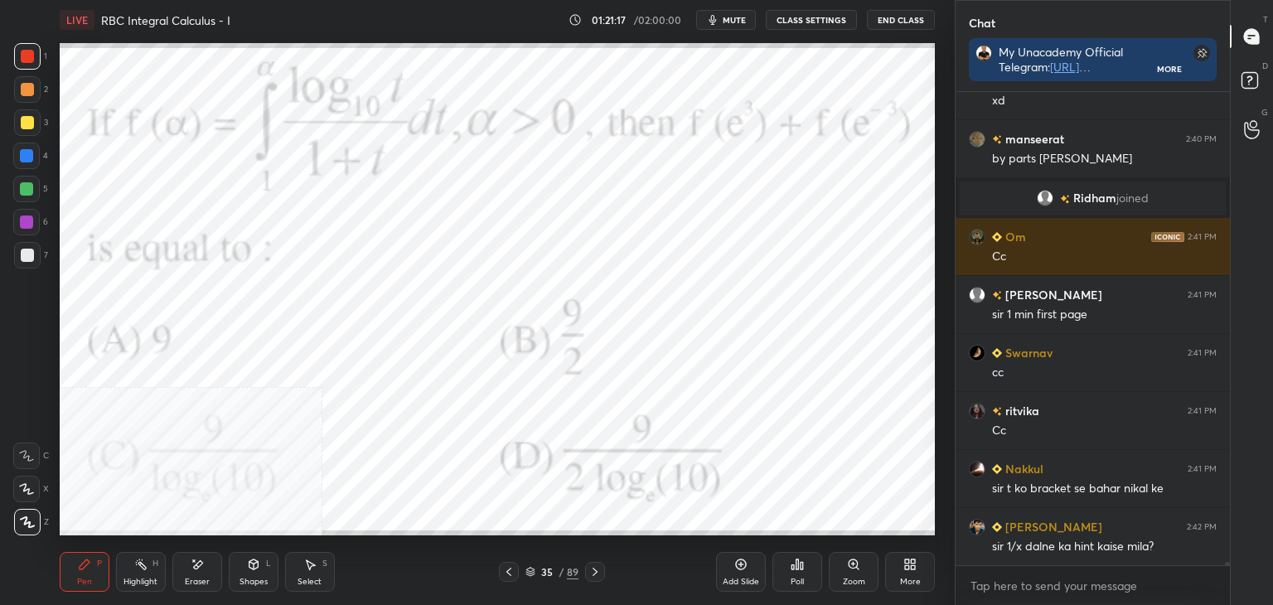
scroll to position [69198, 0]
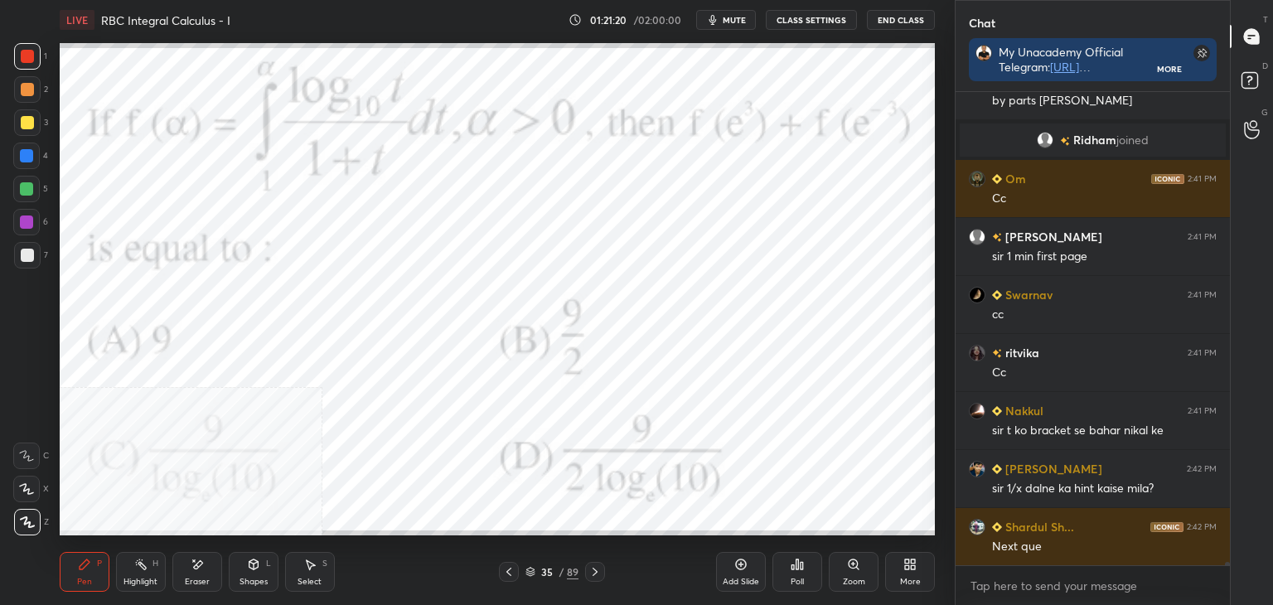
click at [141, 574] on div "Highlight H" at bounding box center [141, 572] width 50 height 40
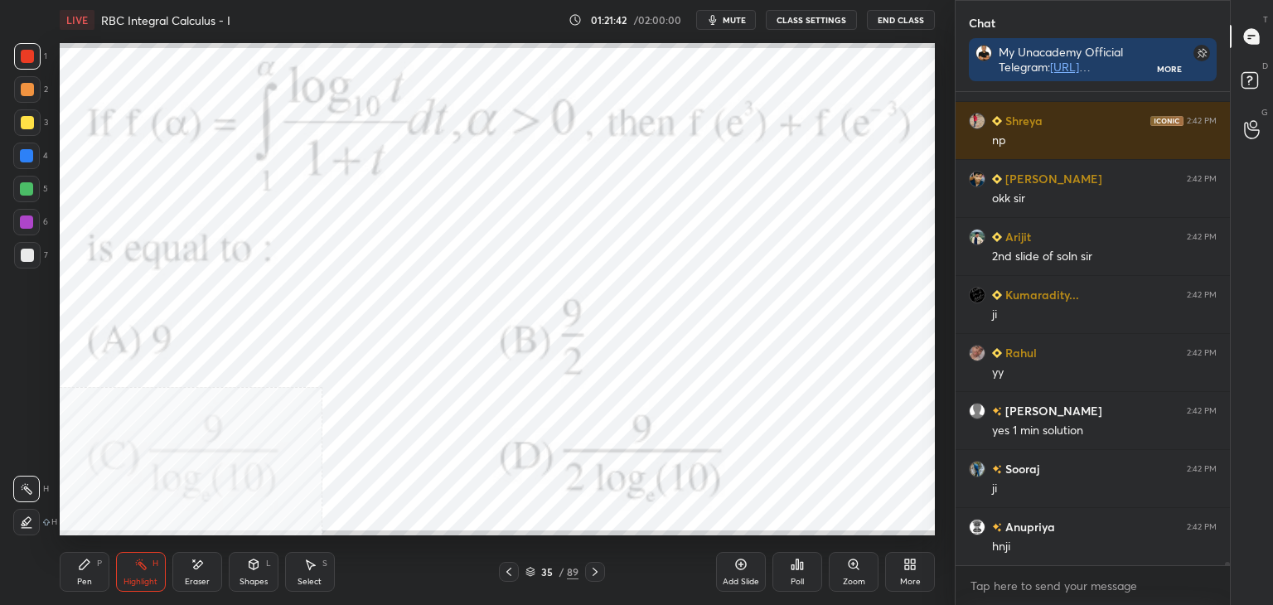
scroll to position [69836, 0]
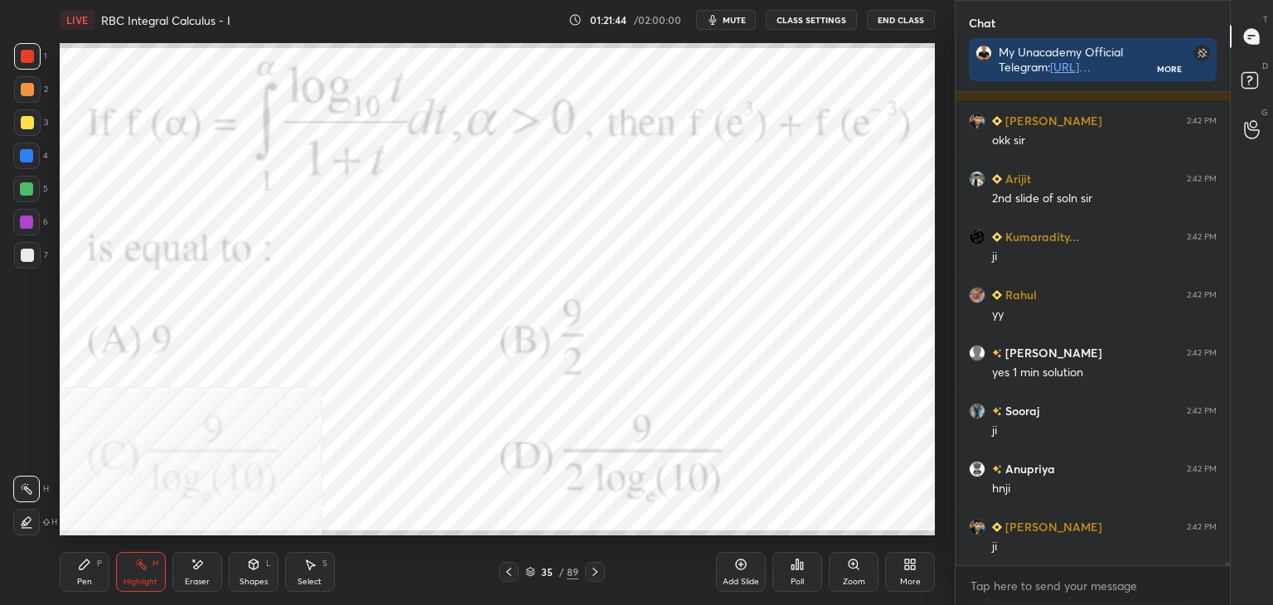
click at [593, 574] on icon at bounding box center [594, 571] width 13 height 13
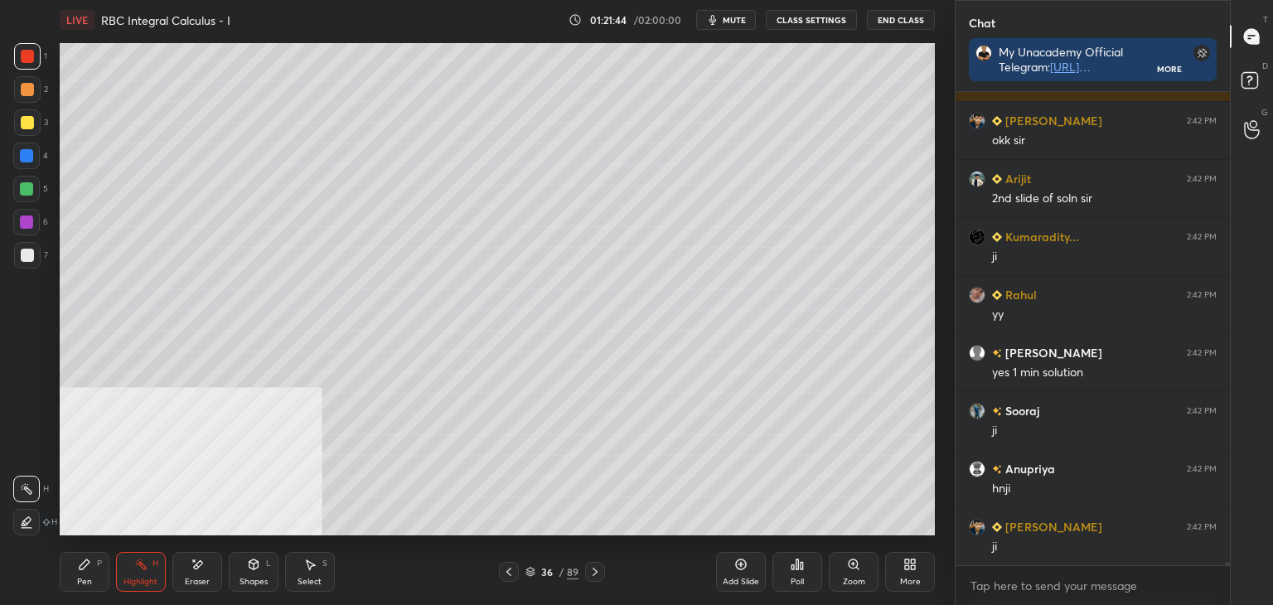
scroll to position [69894, 0]
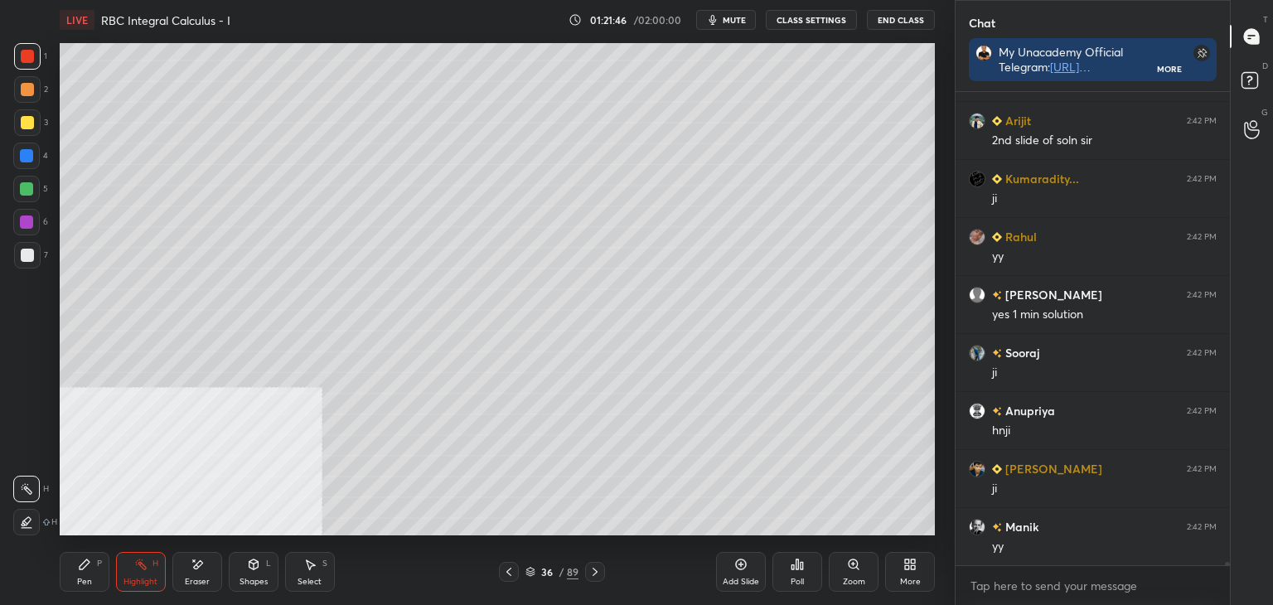
click at [908, 553] on div "More" at bounding box center [910, 572] width 50 height 40
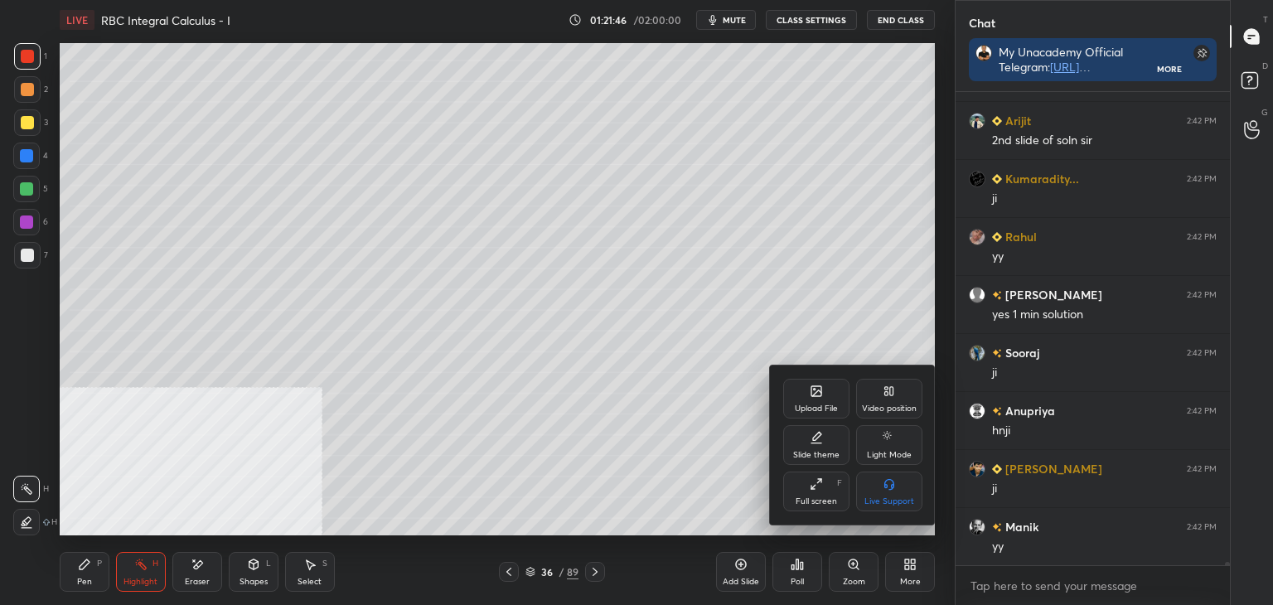
scroll to position [69952, 0]
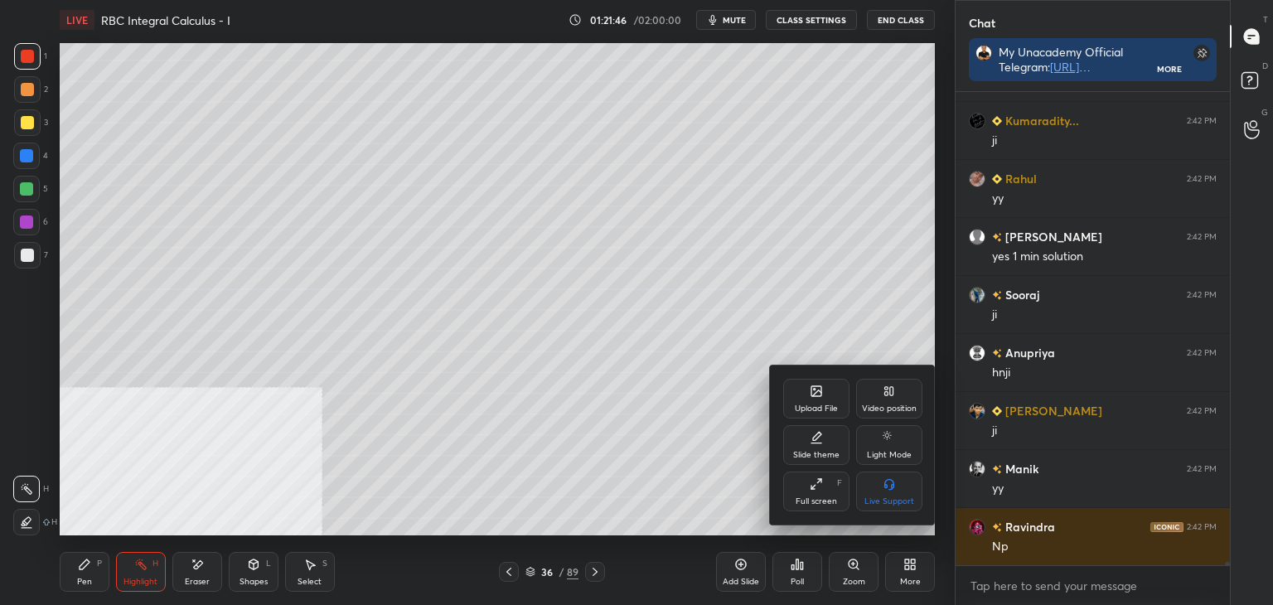
click at [878, 408] on div "Video position" at bounding box center [889, 408] width 55 height 8
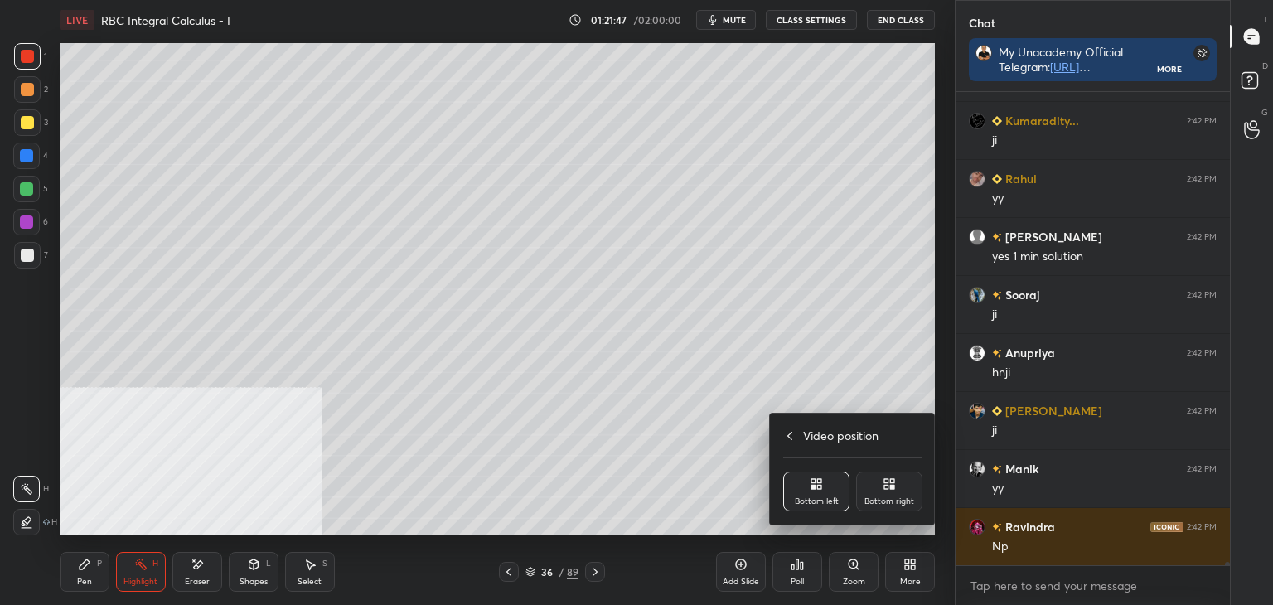
click at [879, 488] on div "Bottom right" at bounding box center [889, 492] width 66 height 40
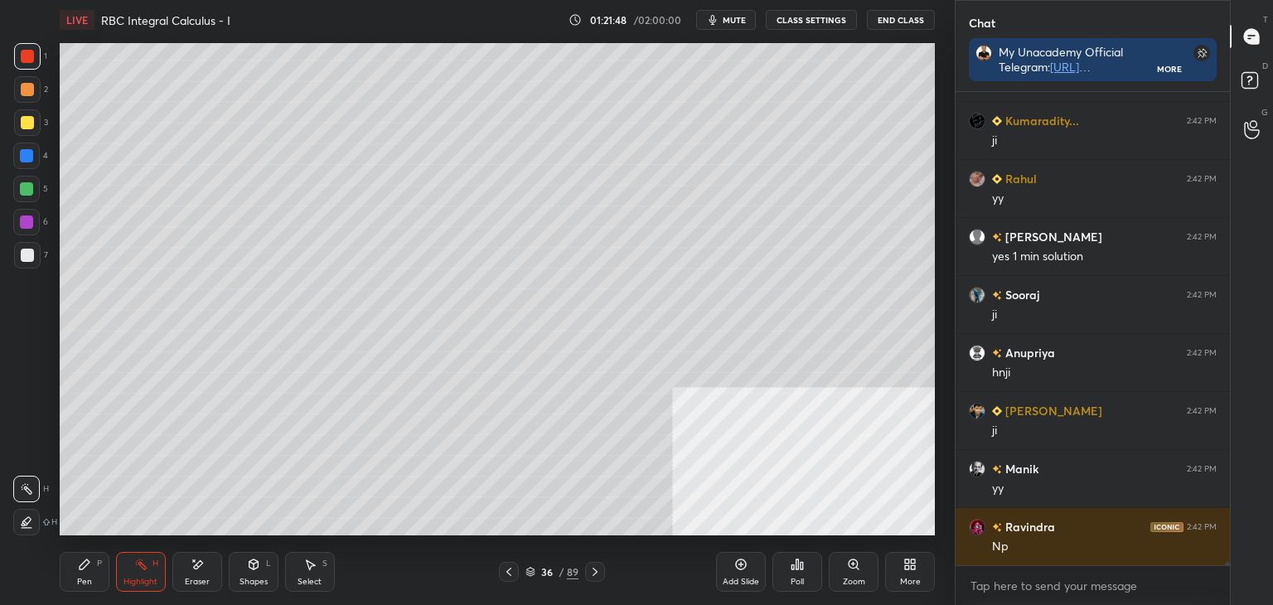
drag, startPoint x: 501, startPoint y: 575, endPoint x: 510, endPoint y: 575, distance: 9.1
click at [503, 574] on div at bounding box center [509, 572] width 20 height 20
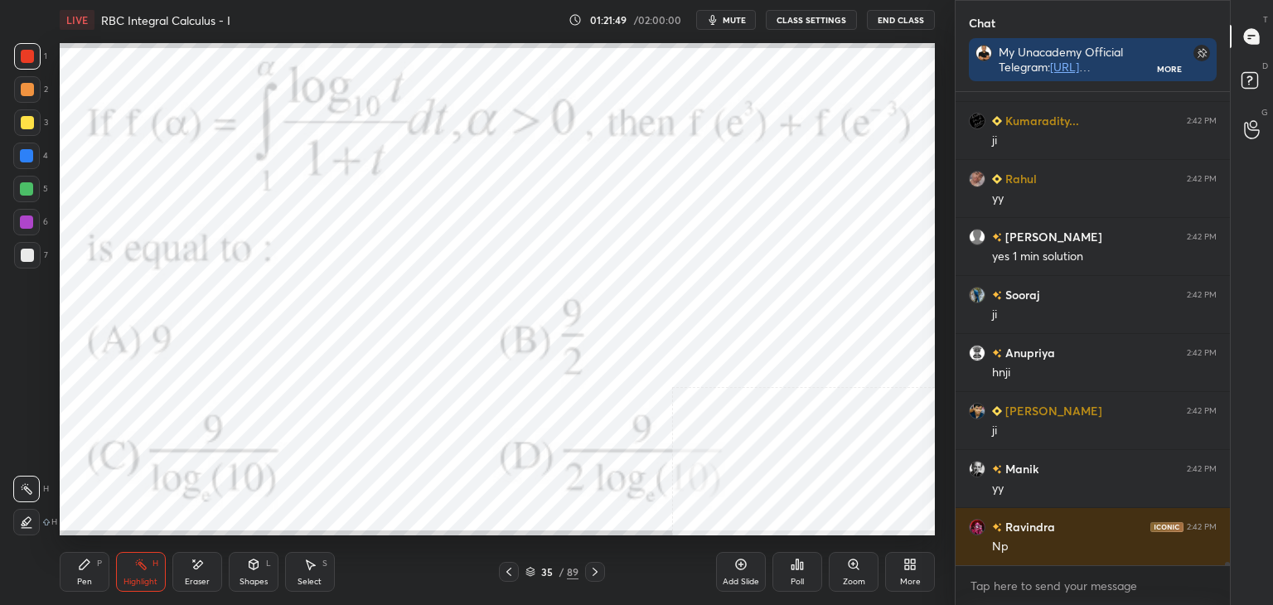
drag, startPoint x: 70, startPoint y: 588, endPoint x: 41, endPoint y: 525, distance: 69.0
click at [67, 581] on div "Pen P" at bounding box center [85, 572] width 50 height 40
click at [8, 208] on div "1 2 3 4 5 6 7 C X Z E E Erase all H H LIVE RBC Integral Calculus - I 01:21:50 /…" at bounding box center [471, 302] width 942 height 605
click at [597, 574] on icon at bounding box center [594, 571] width 13 height 13
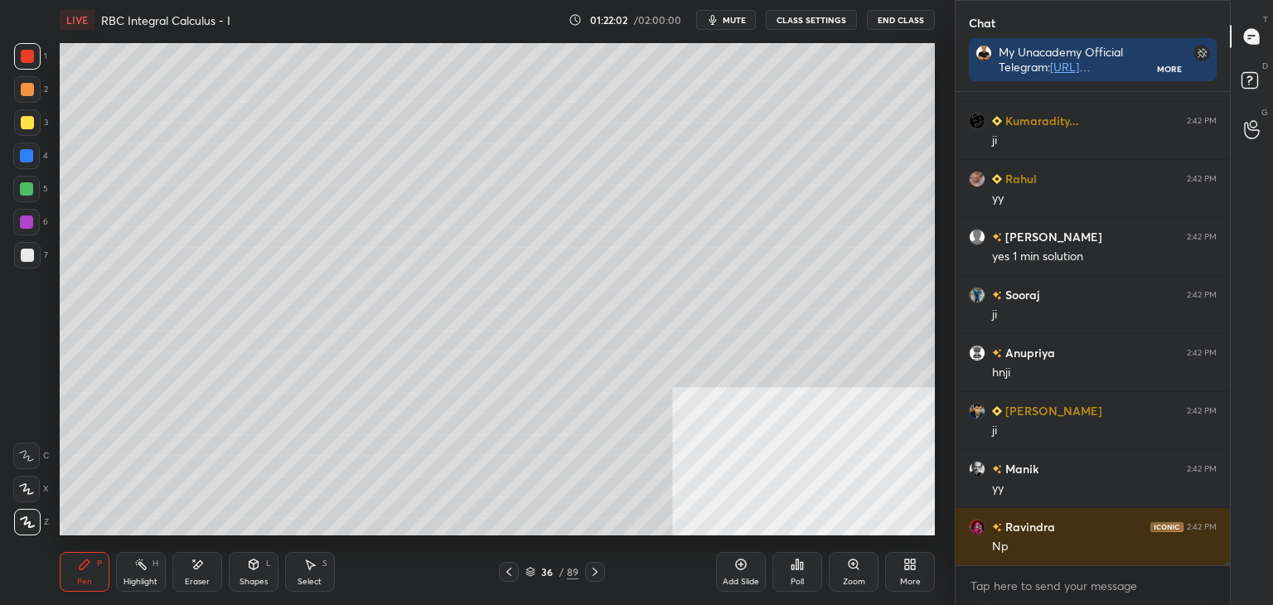
click at [593, 566] on icon at bounding box center [594, 571] width 13 height 13
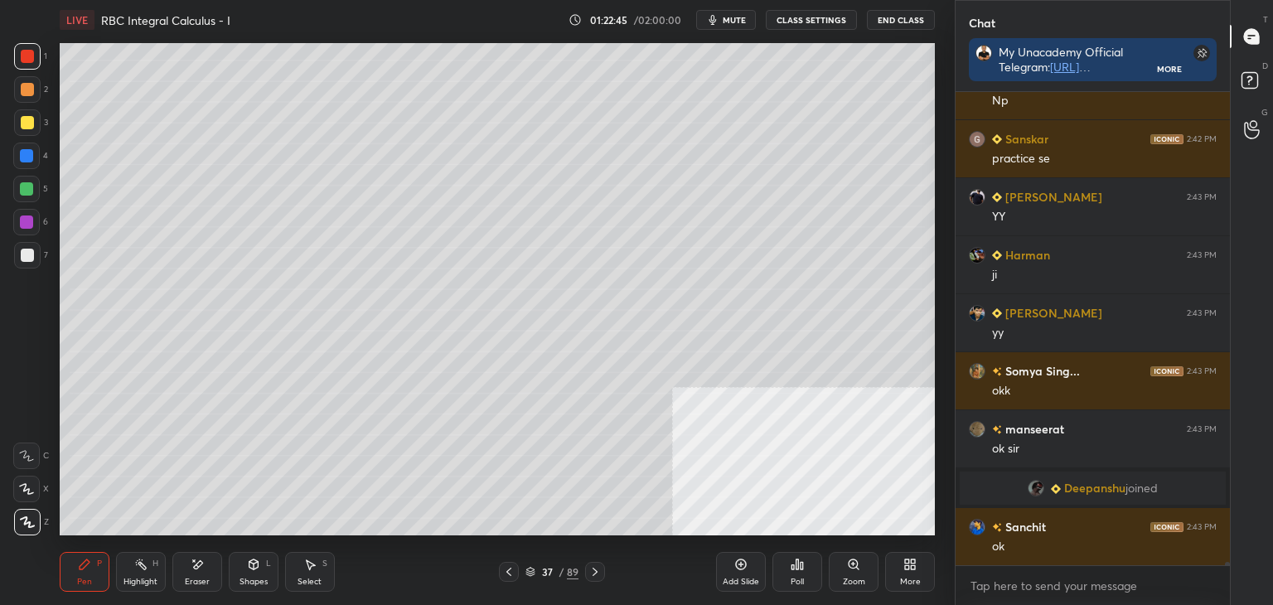
click at [1112, 495] on span "Deepanshu" at bounding box center [1094, 488] width 61 height 13
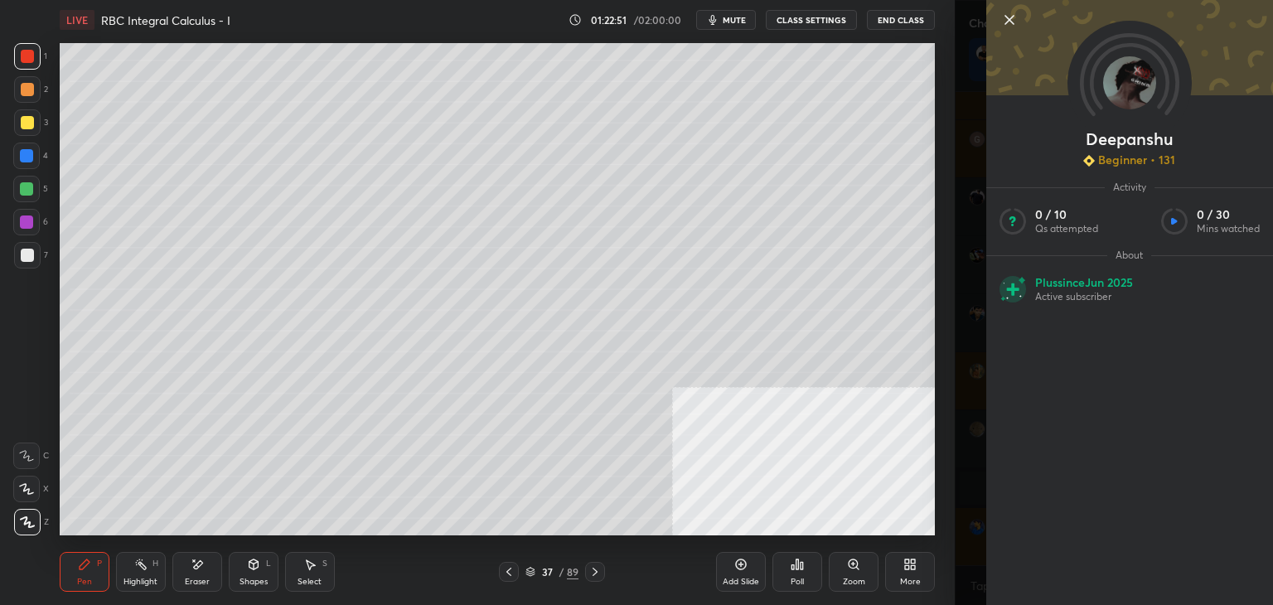
click at [925, 584] on div "More" at bounding box center [910, 572] width 50 height 40
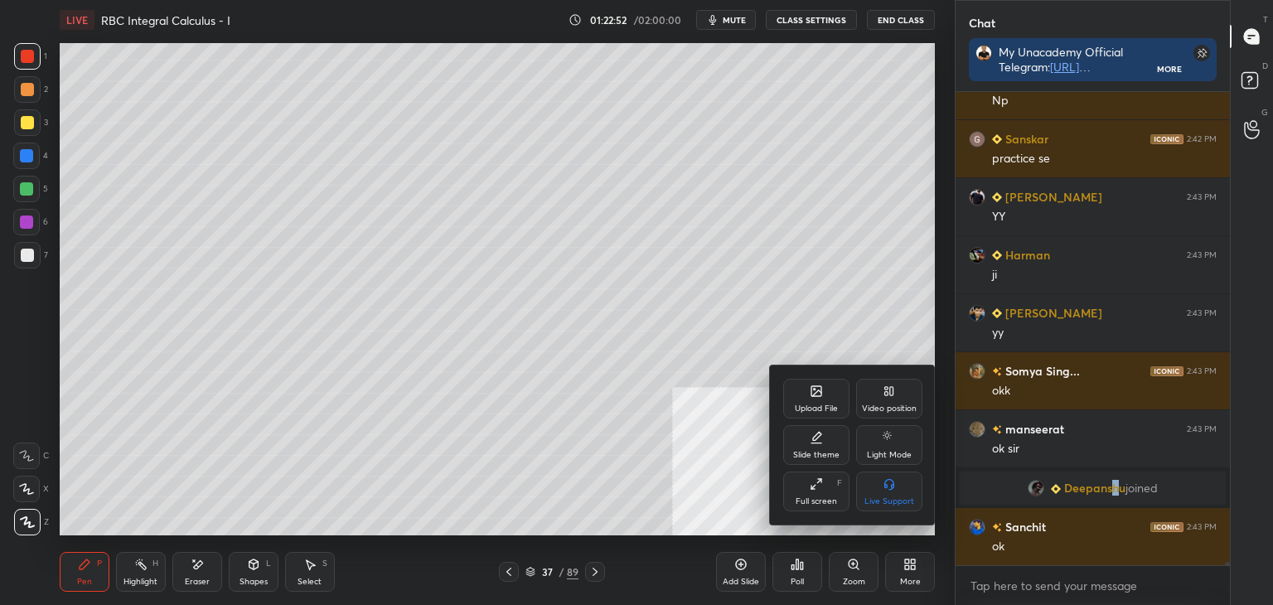
scroll to position [70025, 0]
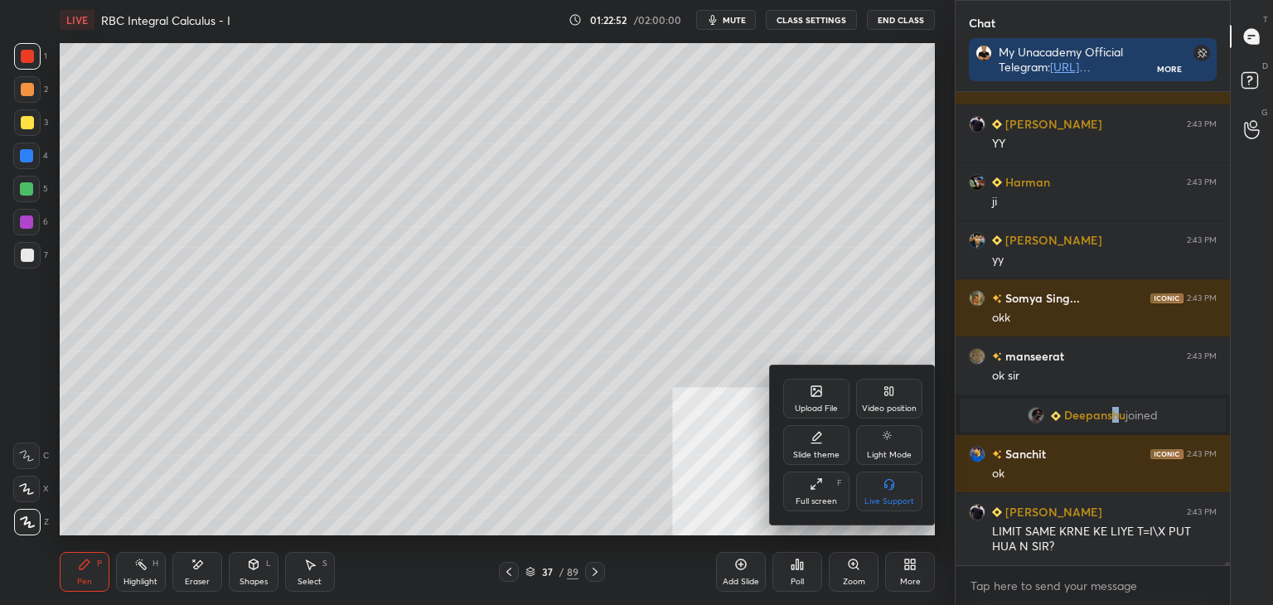
click at [868, 416] on div "Video position" at bounding box center [889, 399] width 66 height 40
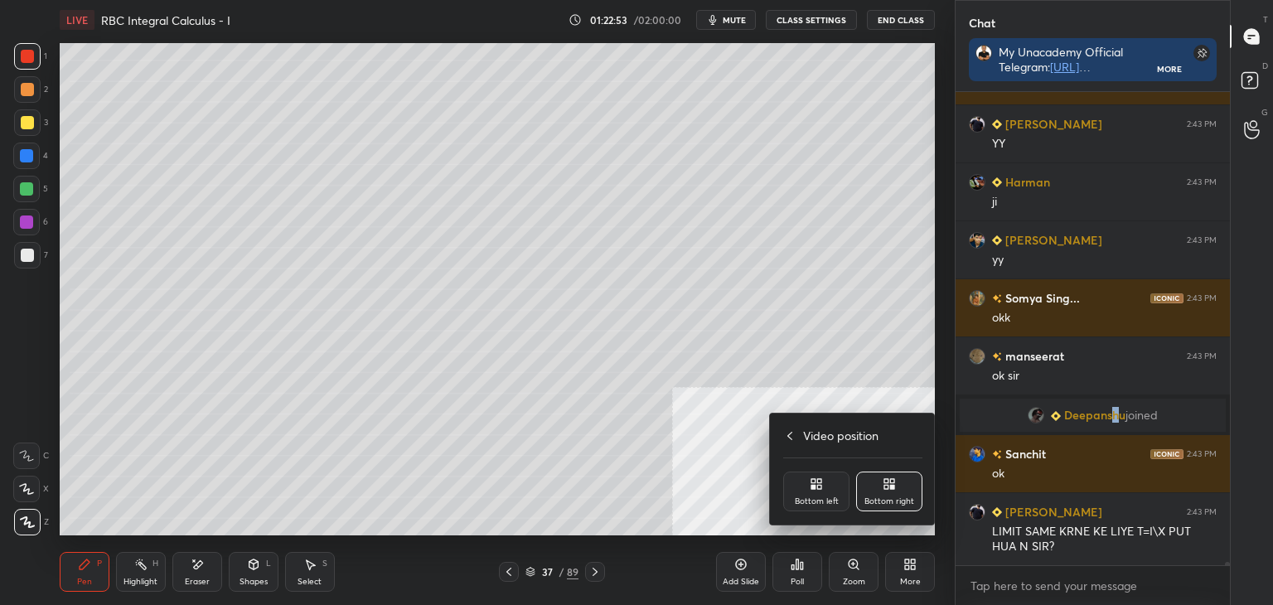
click at [811, 492] on div "Bottom left" at bounding box center [816, 492] width 66 height 40
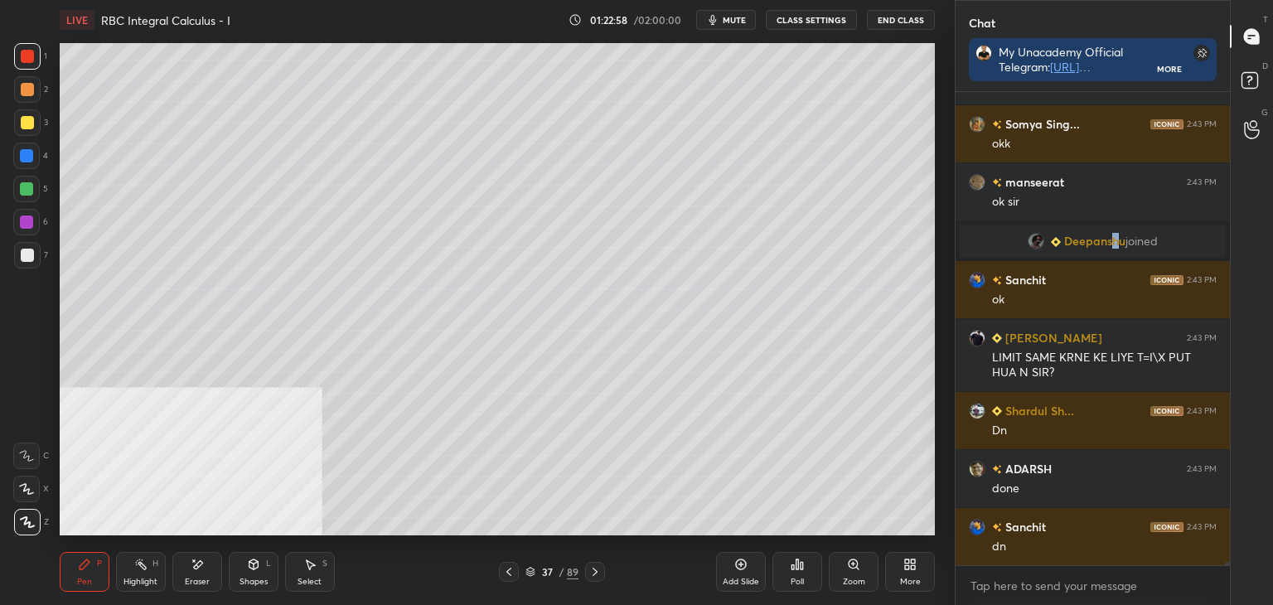
scroll to position [70257, 0]
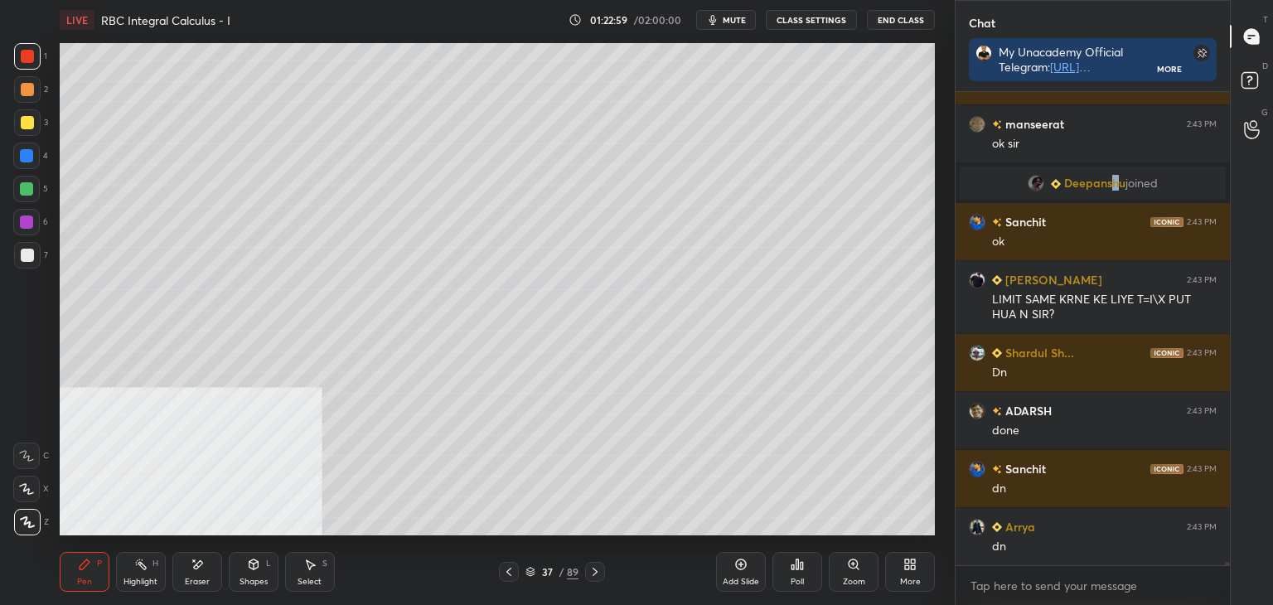
click at [514, 572] on div at bounding box center [509, 572] width 20 height 20
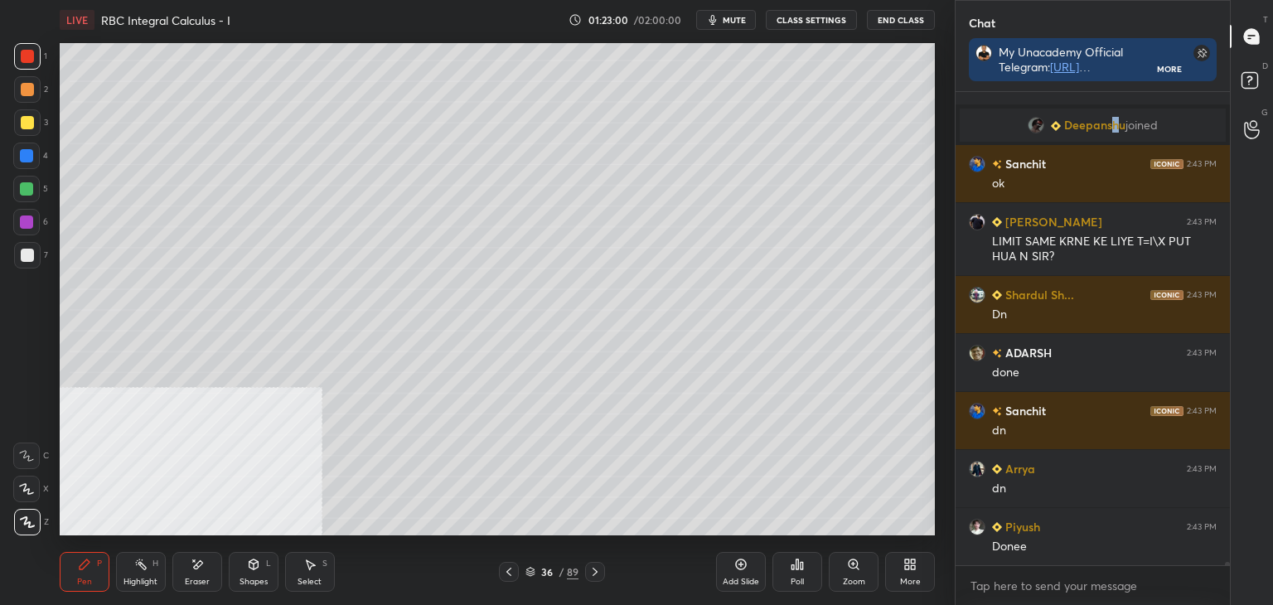
click at [511, 574] on icon at bounding box center [508, 571] width 13 height 13
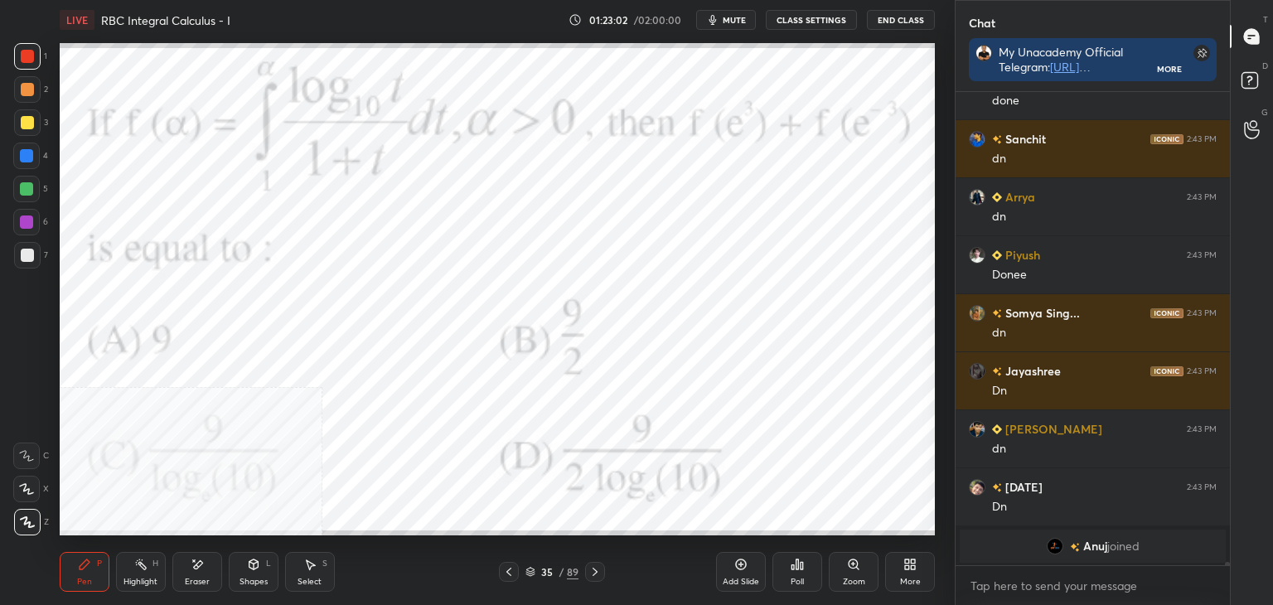
scroll to position [70430, 0]
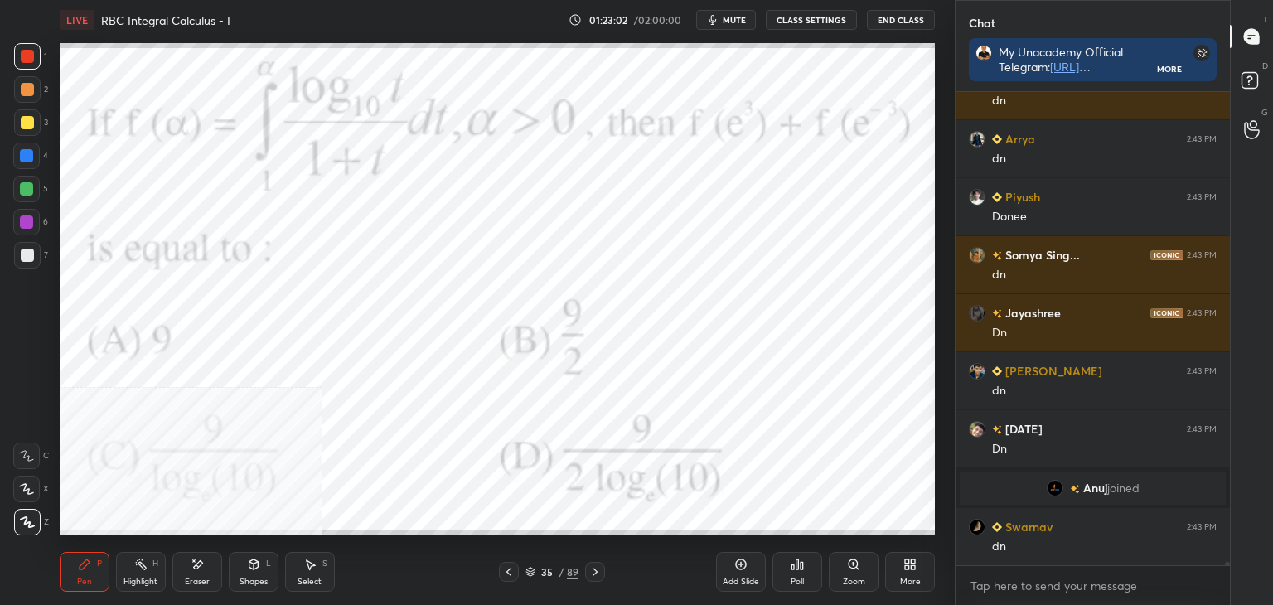
click at [594, 573] on icon at bounding box center [594, 571] width 13 height 13
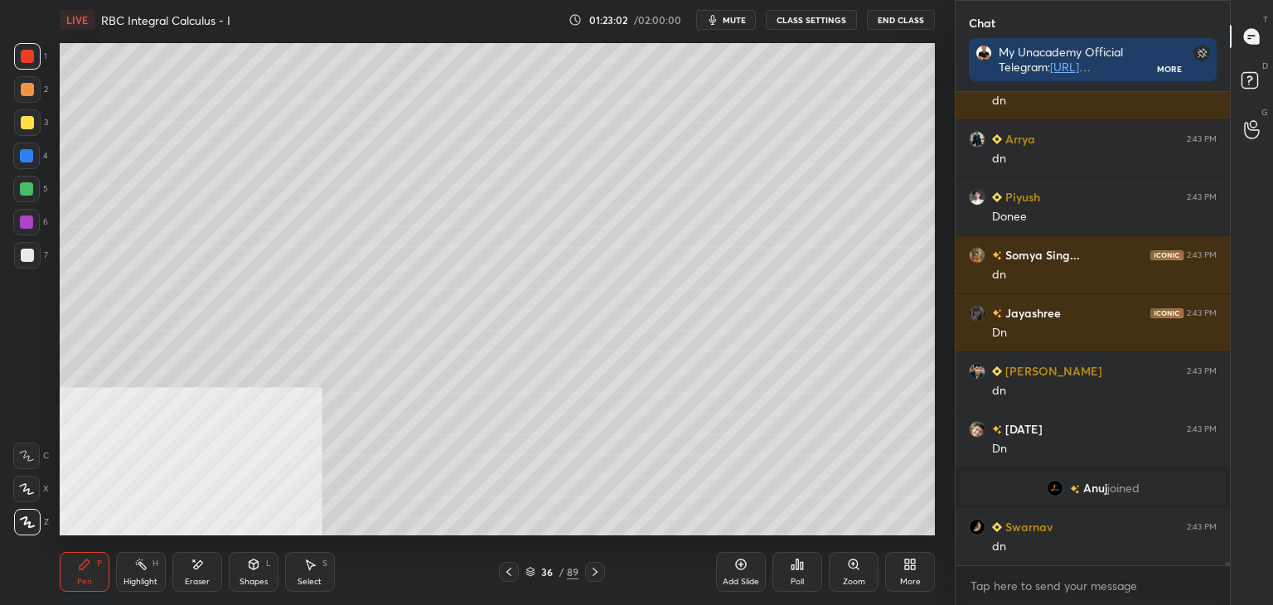
click at [595, 571] on icon at bounding box center [594, 571] width 13 height 13
click at [594, 571] on icon at bounding box center [594, 571] width 13 height 13
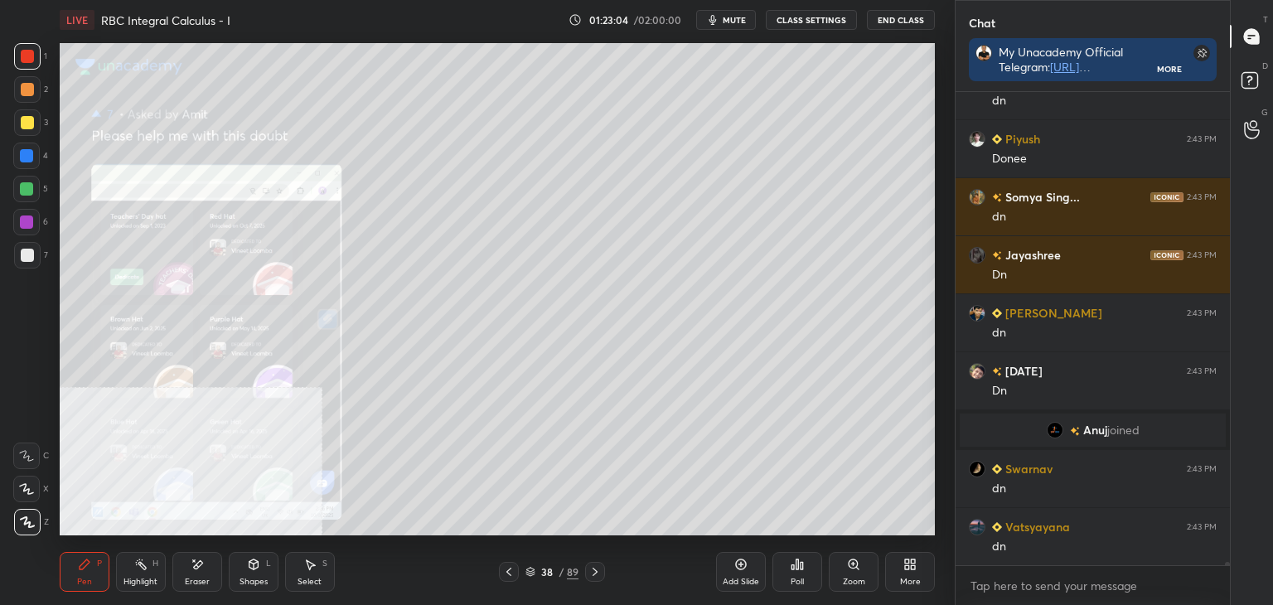
scroll to position [70604, 0]
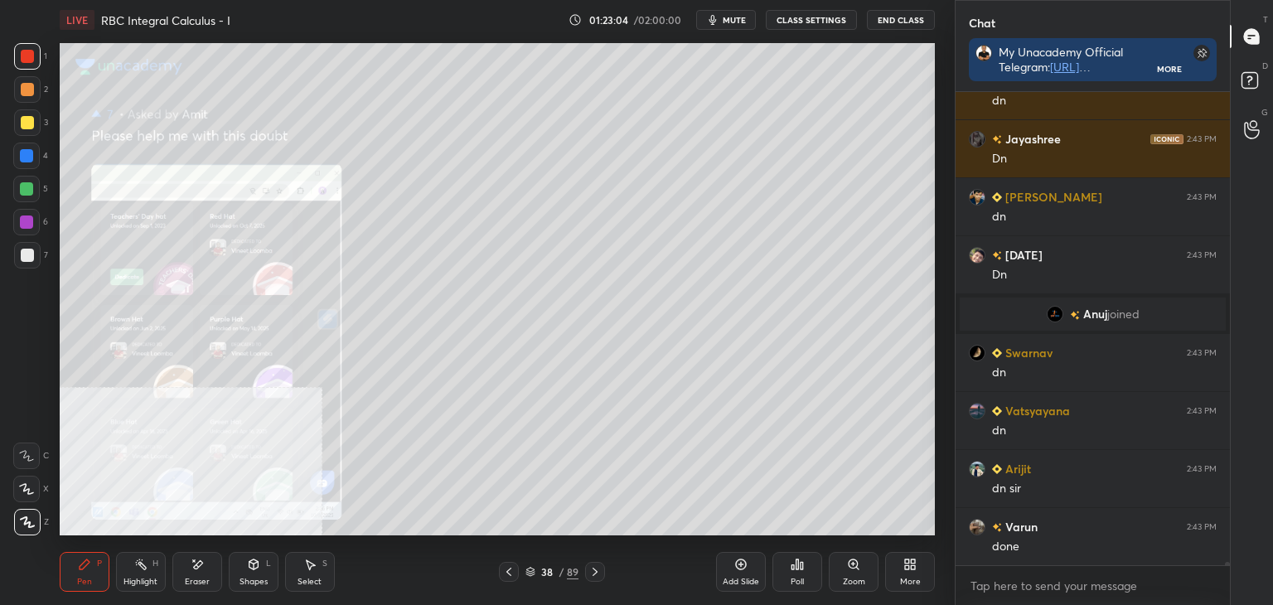
click at [594, 571] on icon at bounding box center [594, 571] width 13 height 13
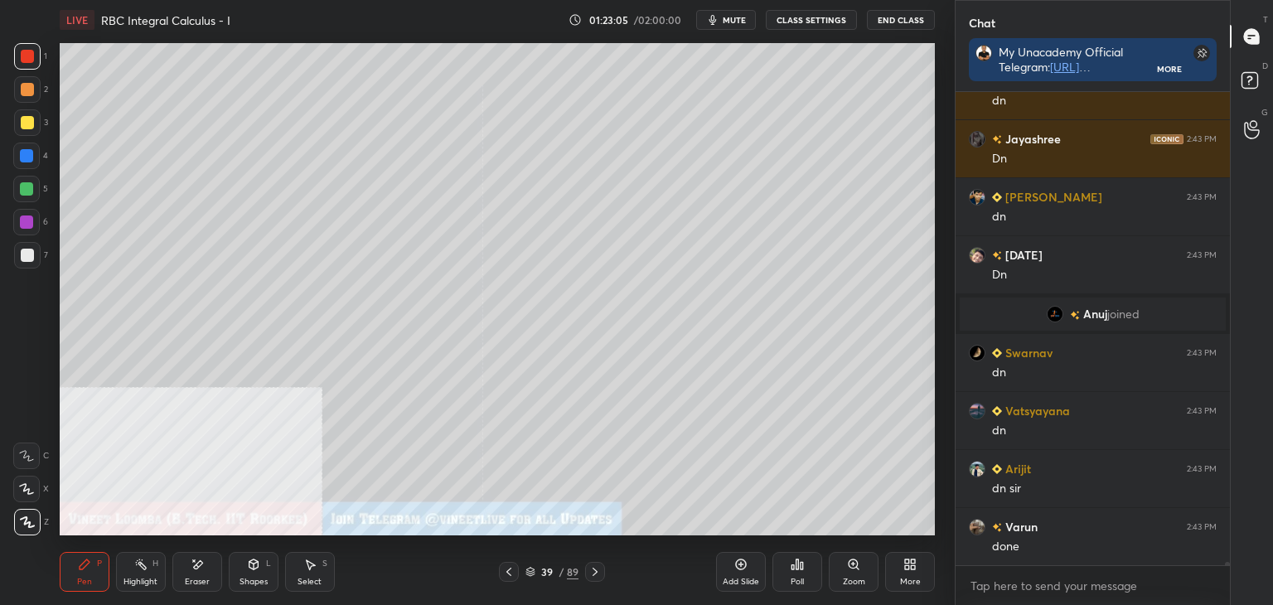
click at [888, 562] on div "More" at bounding box center [910, 572] width 50 height 40
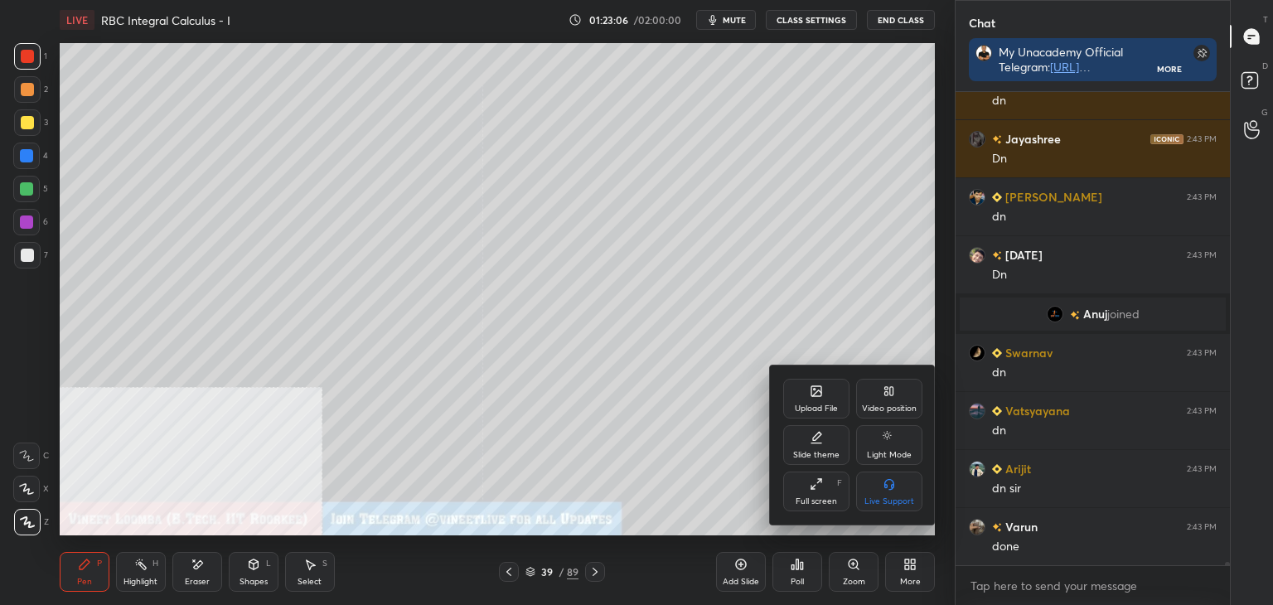
click at [879, 392] on div "Video position" at bounding box center [889, 399] width 66 height 40
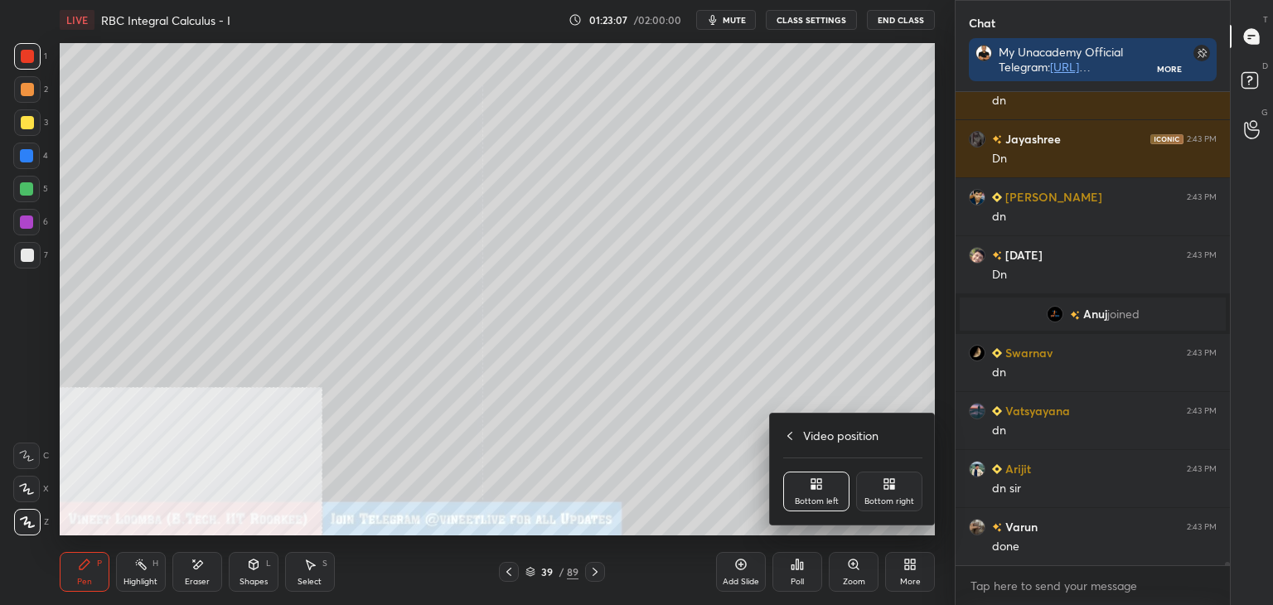
click at [794, 440] on div "Video position" at bounding box center [852, 435] width 139 height 17
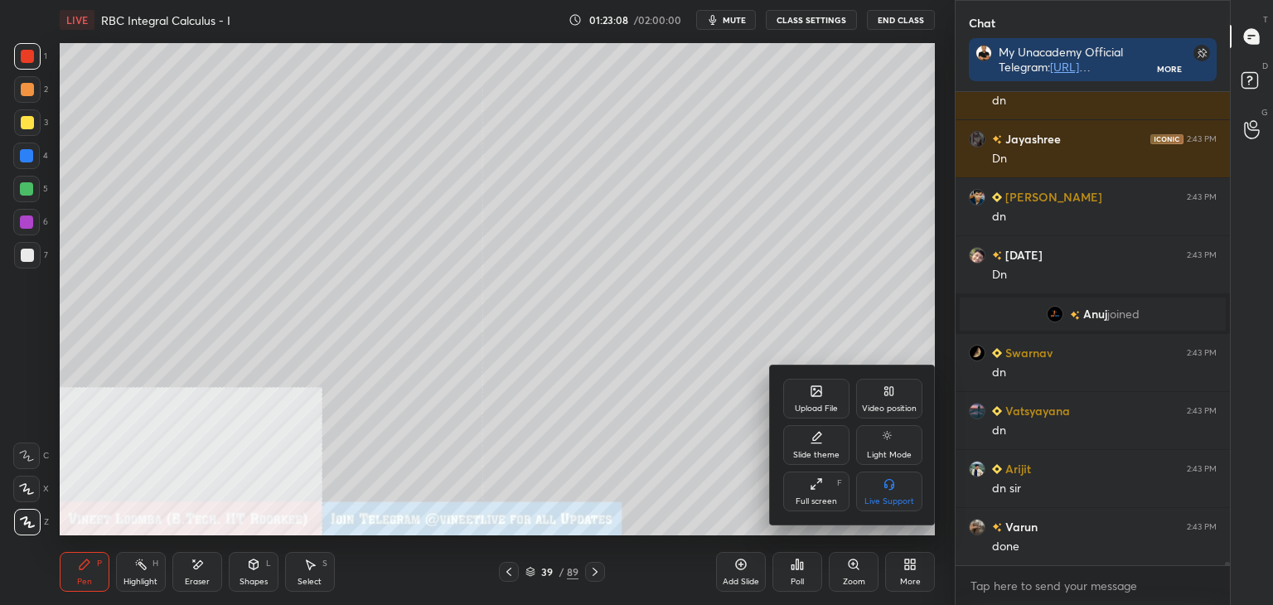
click at [821, 385] on icon at bounding box center [816, 391] width 13 height 13
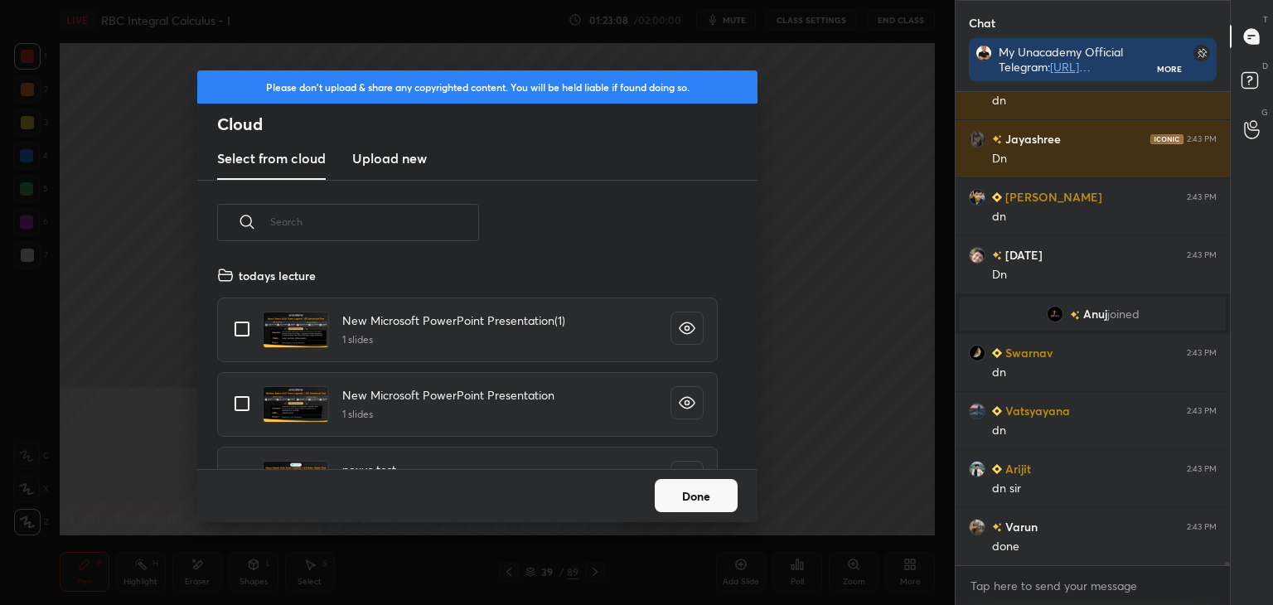
scroll to position [204, 532]
click at [373, 161] on h3 "Upload new" at bounding box center [389, 158] width 75 height 20
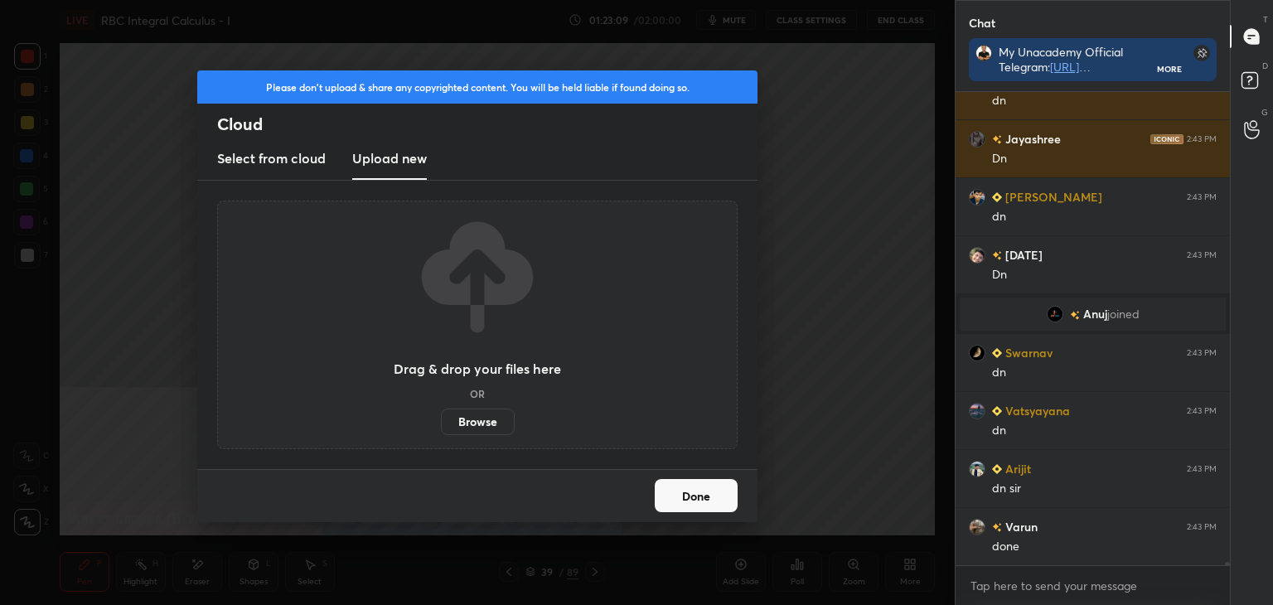
click at [477, 410] on label "Browse" at bounding box center [478, 422] width 74 height 27
click at [441, 410] on input "Browse" at bounding box center [441, 422] width 0 height 27
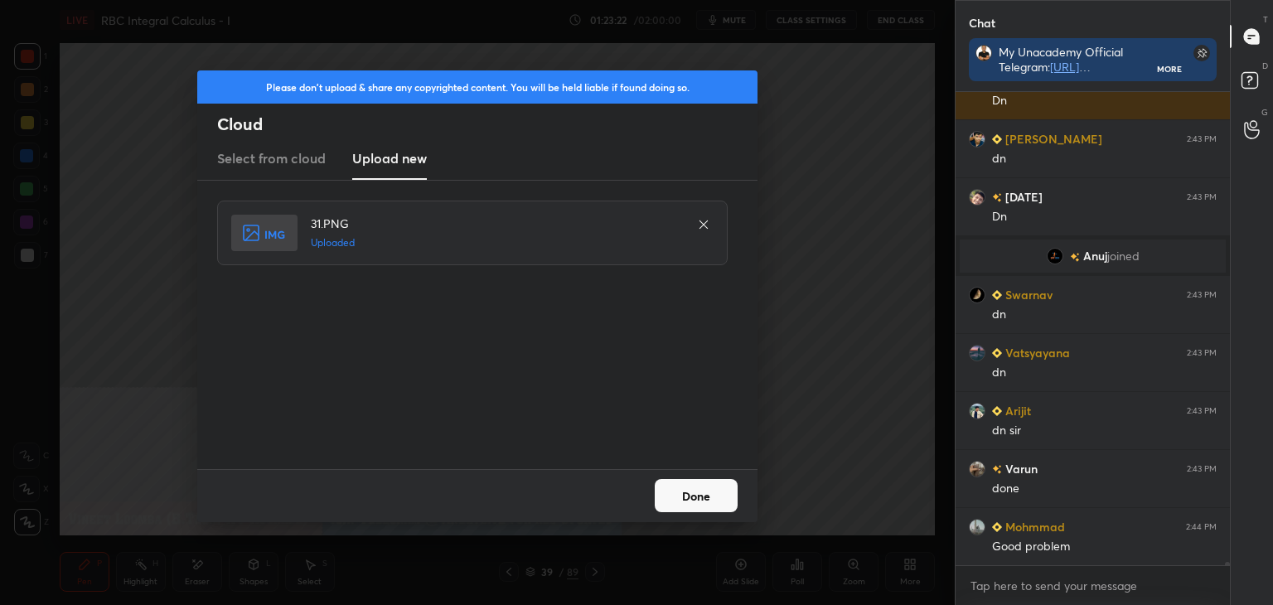
click at [665, 487] on button "Done" at bounding box center [696, 495] width 83 height 33
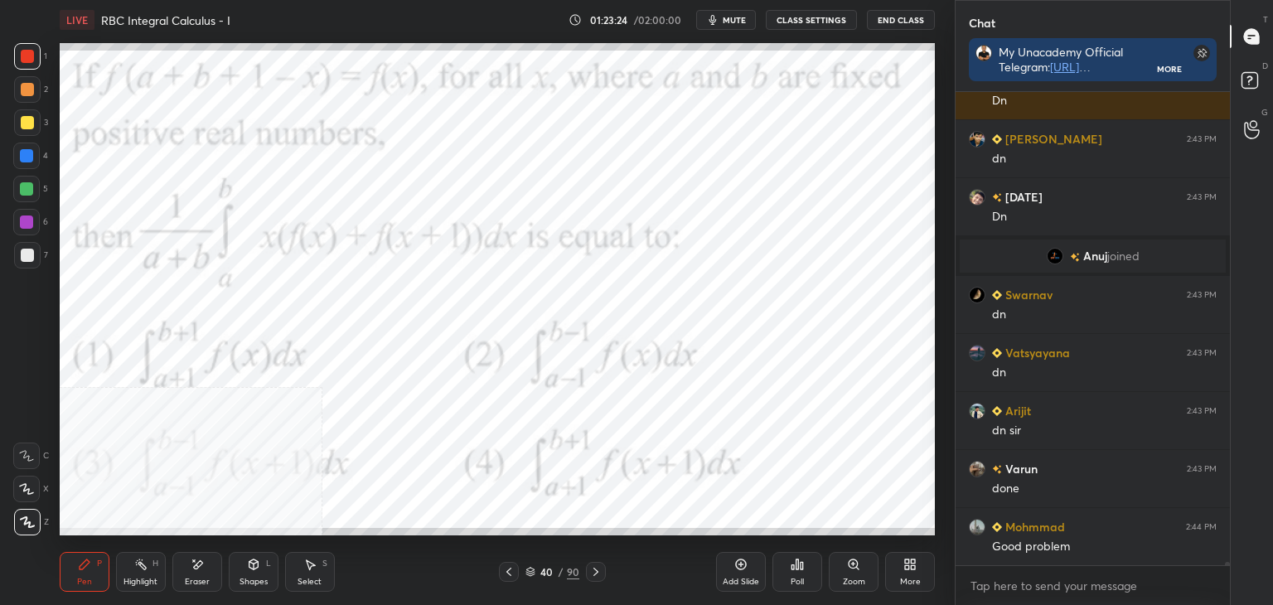
click at [914, 576] on div "More" at bounding box center [910, 572] width 50 height 40
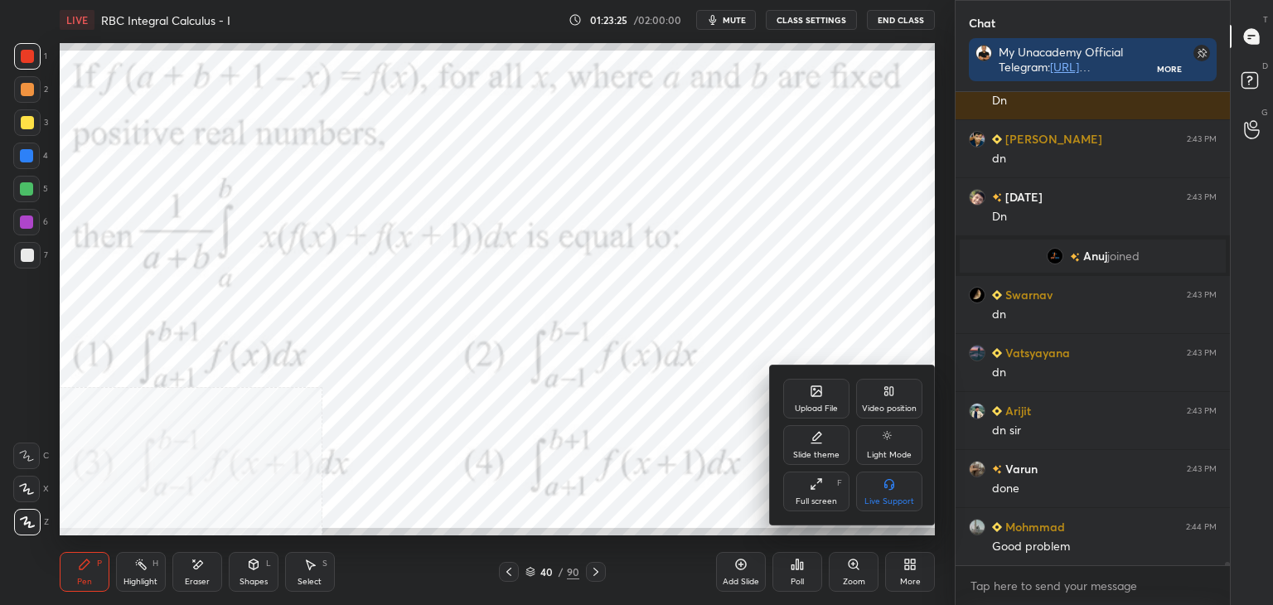
click at [878, 400] on div "Video position" at bounding box center [889, 399] width 66 height 40
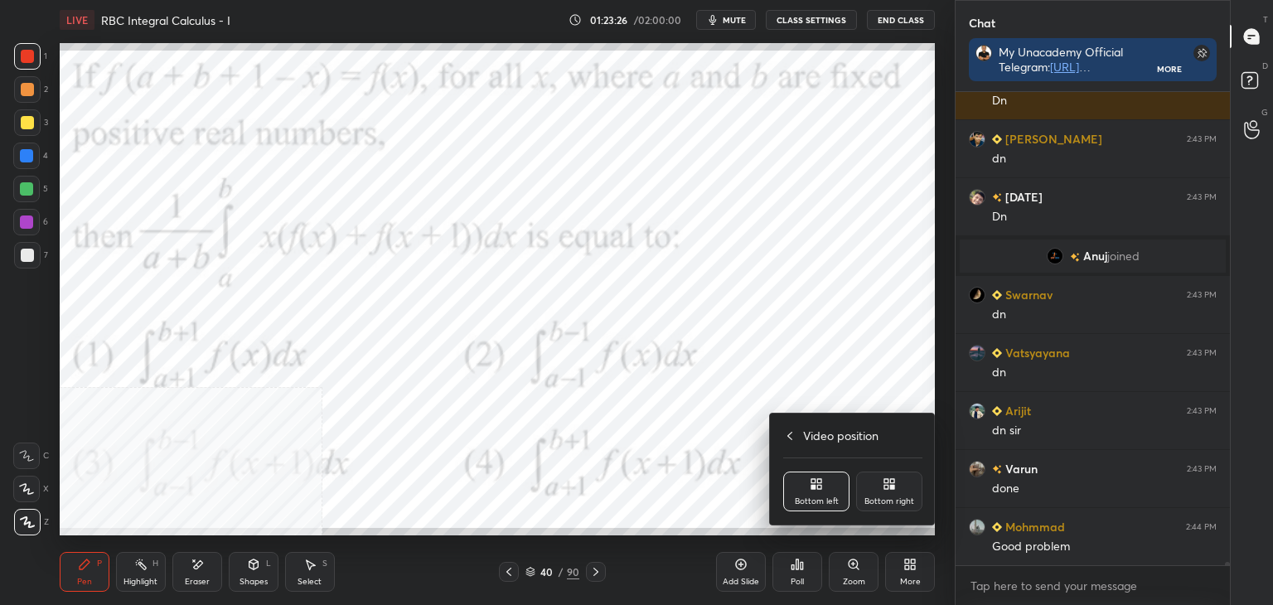
drag, startPoint x: 892, startPoint y: 478, endPoint x: 888, endPoint y: 487, distance: 9.3
click at [891, 481] on icon at bounding box center [889, 483] width 13 height 13
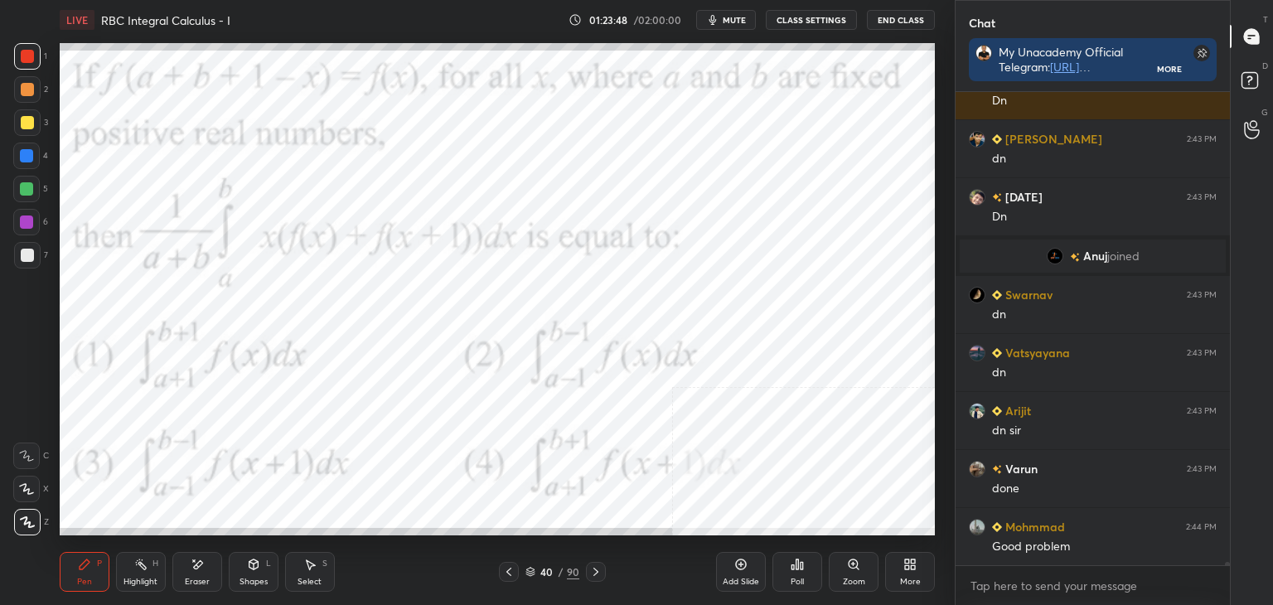
scroll to position [70654, 0]
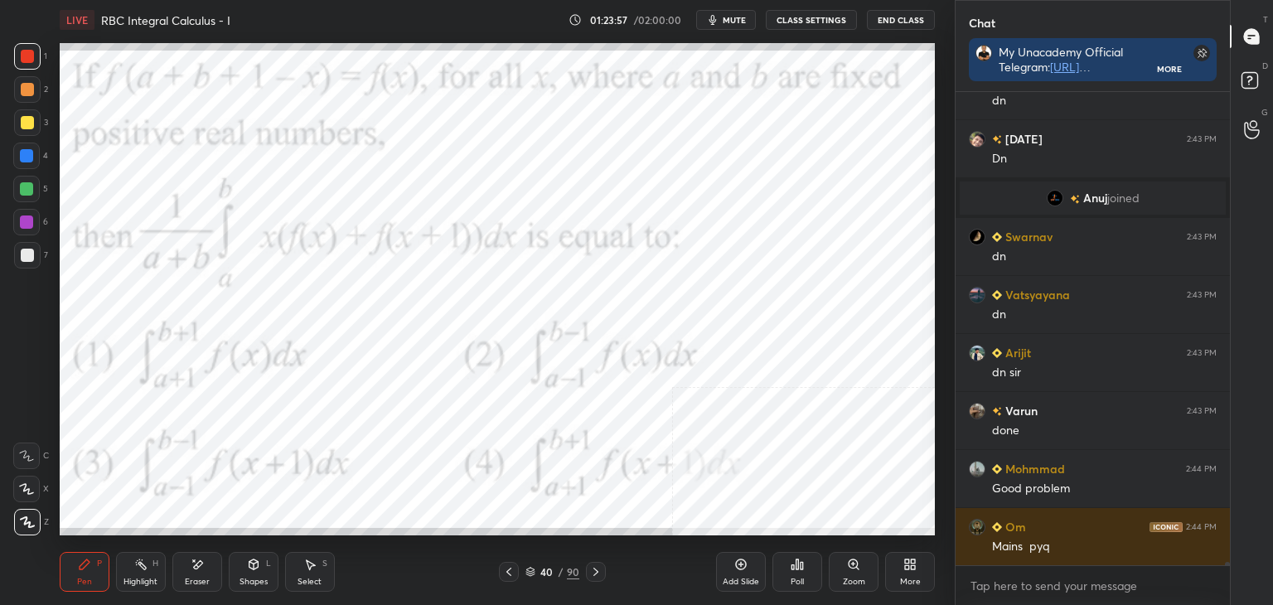
click at [941, 312] on div "Setting up your live class Poll for secs No correct answer Start poll" at bounding box center [497, 289] width 889 height 499
click at [1270, 77] on div "D Doubts (D)" at bounding box center [1252, 83] width 42 height 46
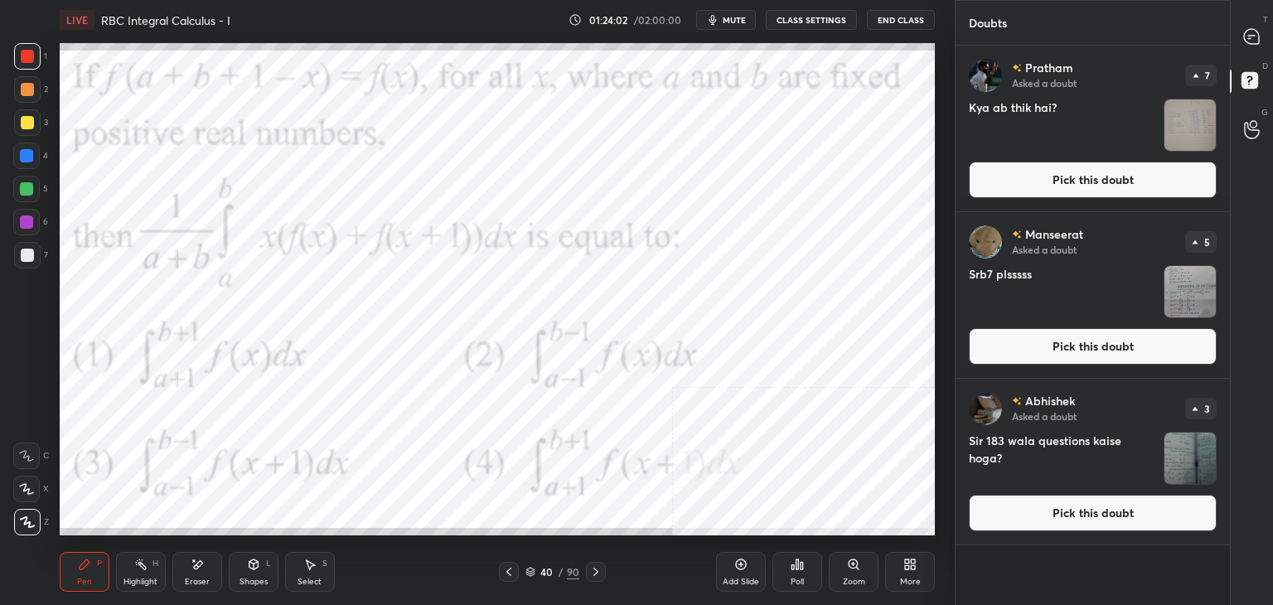
click at [1271, 34] on div "T Messages (T)" at bounding box center [1252, 36] width 42 height 46
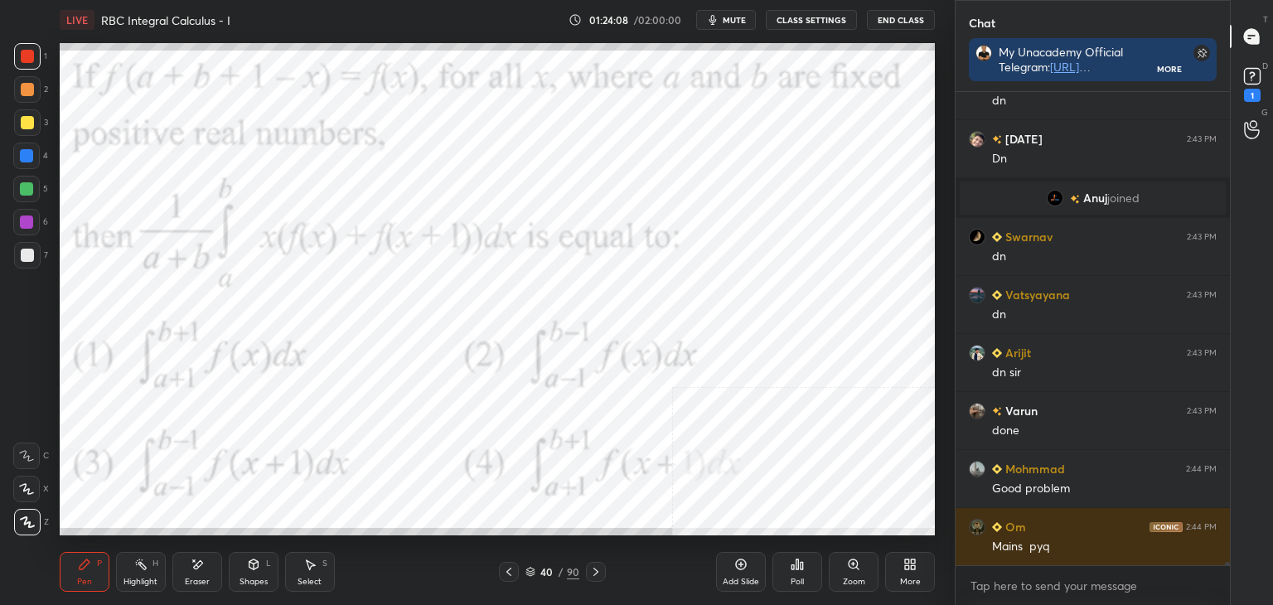
scroll to position [71035, 0]
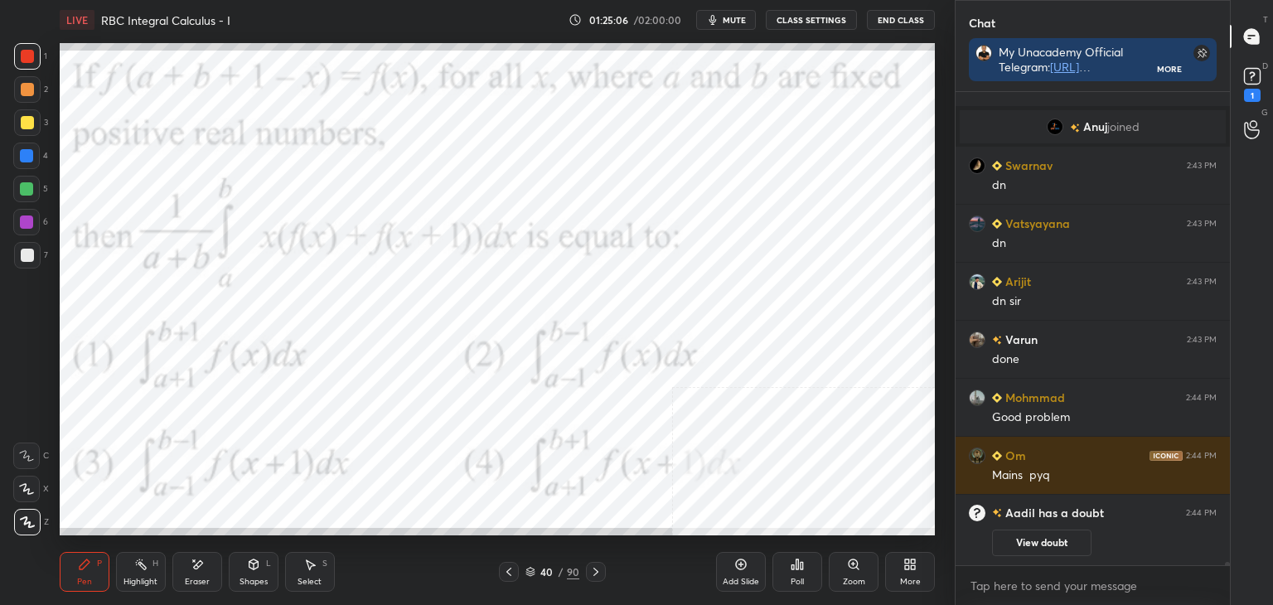
click at [1272, 83] on div "D Doubts (D) 1" at bounding box center [1252, 83] width 42 height 46
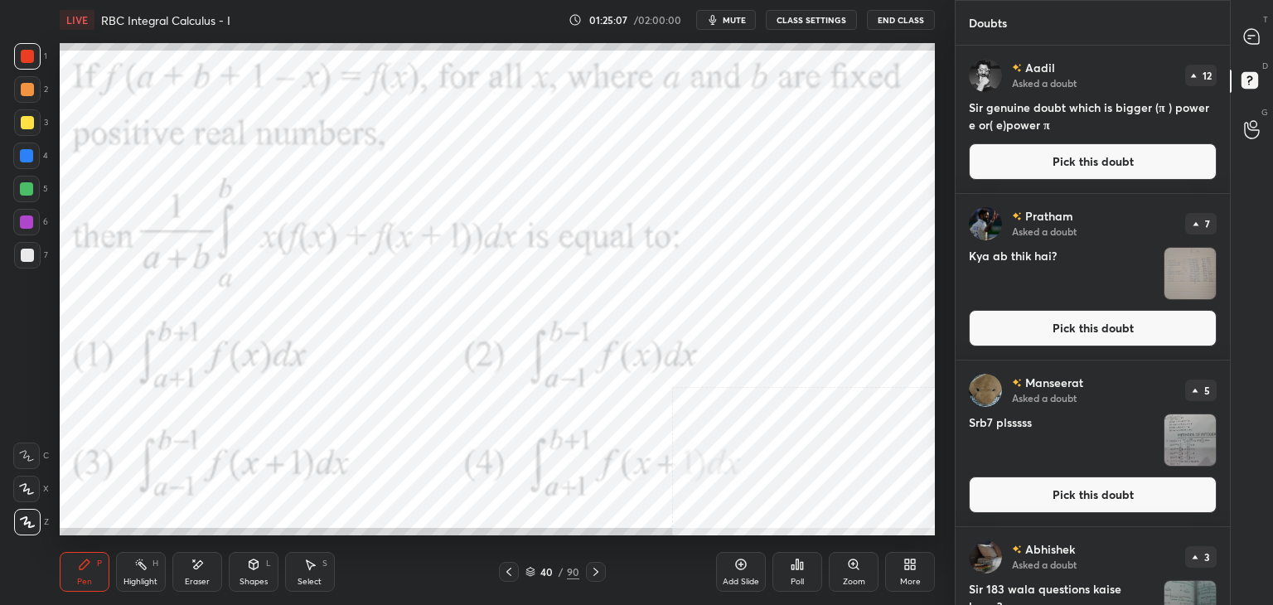
click at [1165, 162] on button "Pick this doubt" at bounding box center [1093, 161] width 248 height 36
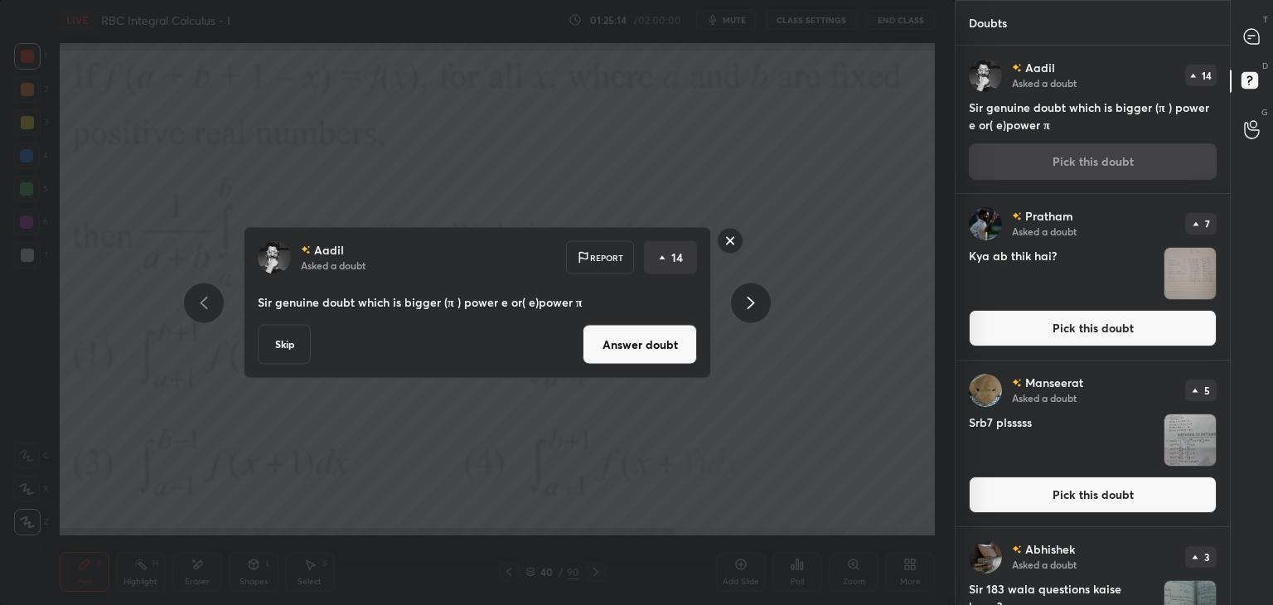
click at [732, 233] on rect at bounding box center [731, 241] width 26 height 26
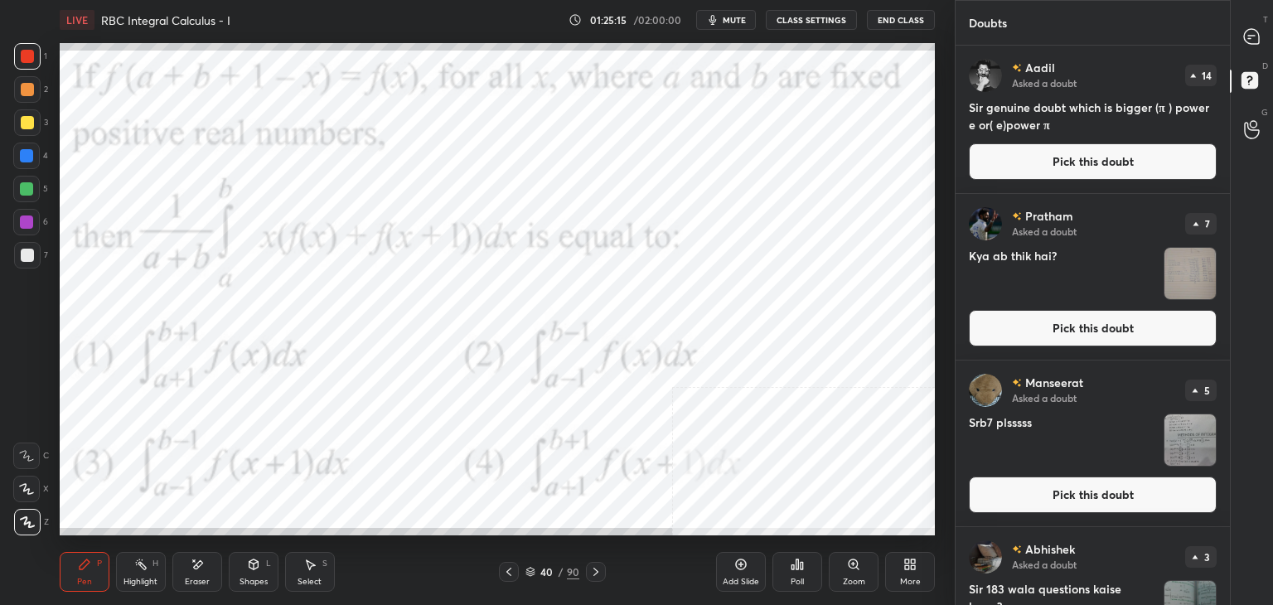
click at [1258, 28] on div at bounding box center [1252, 37] width 33 height 30
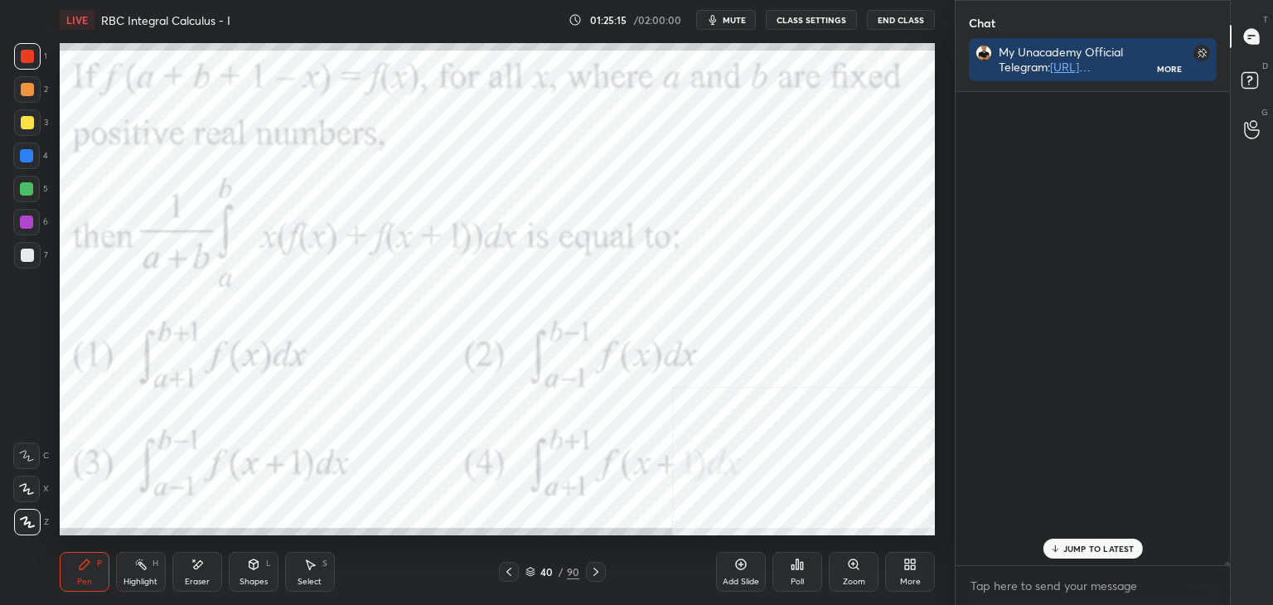
scroll to position [468, 269]
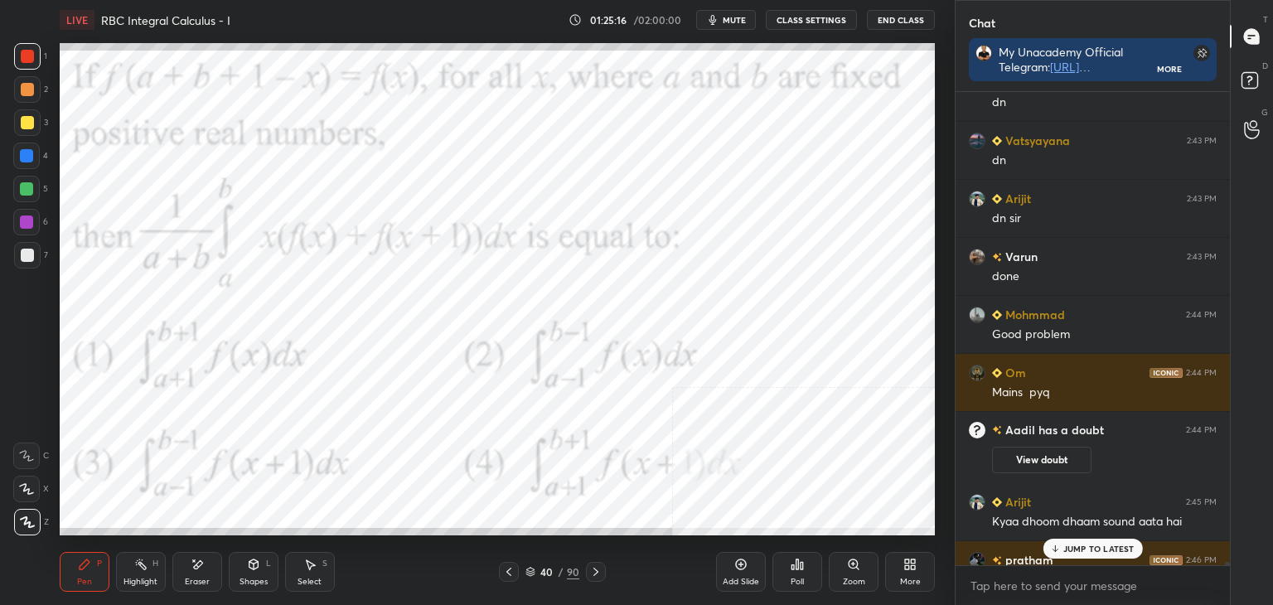
click at [1094, 541] on div "JUMP TO LATEST" at bounding box center [1092, 549] width 99 height 20
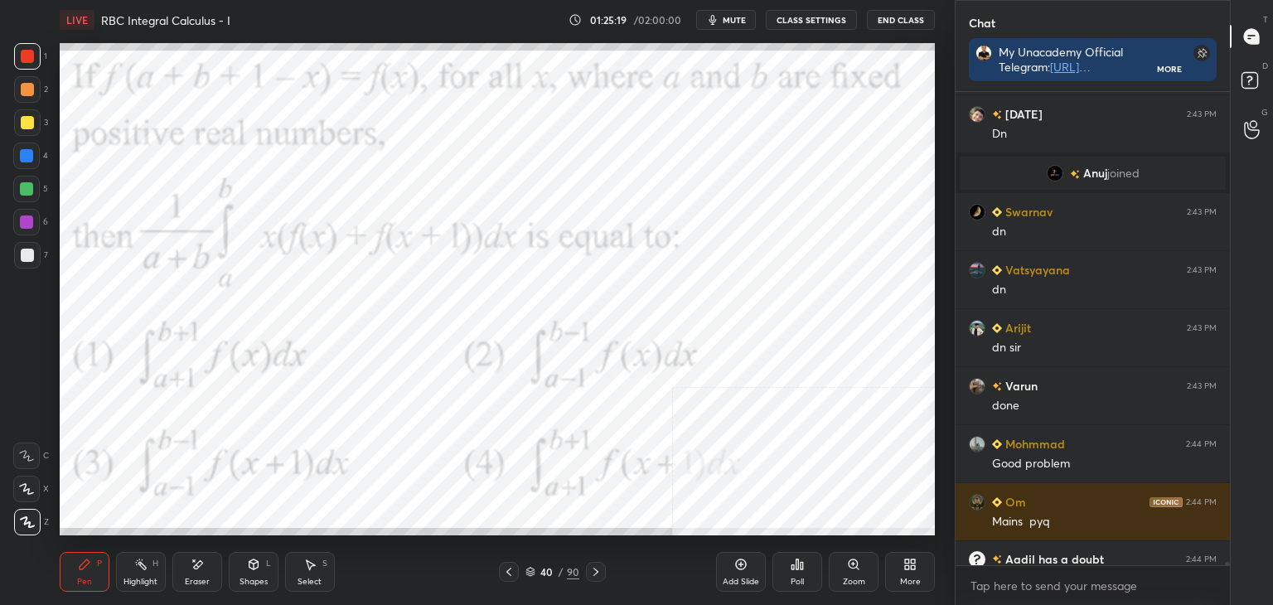
scroll to position [71101, 0]
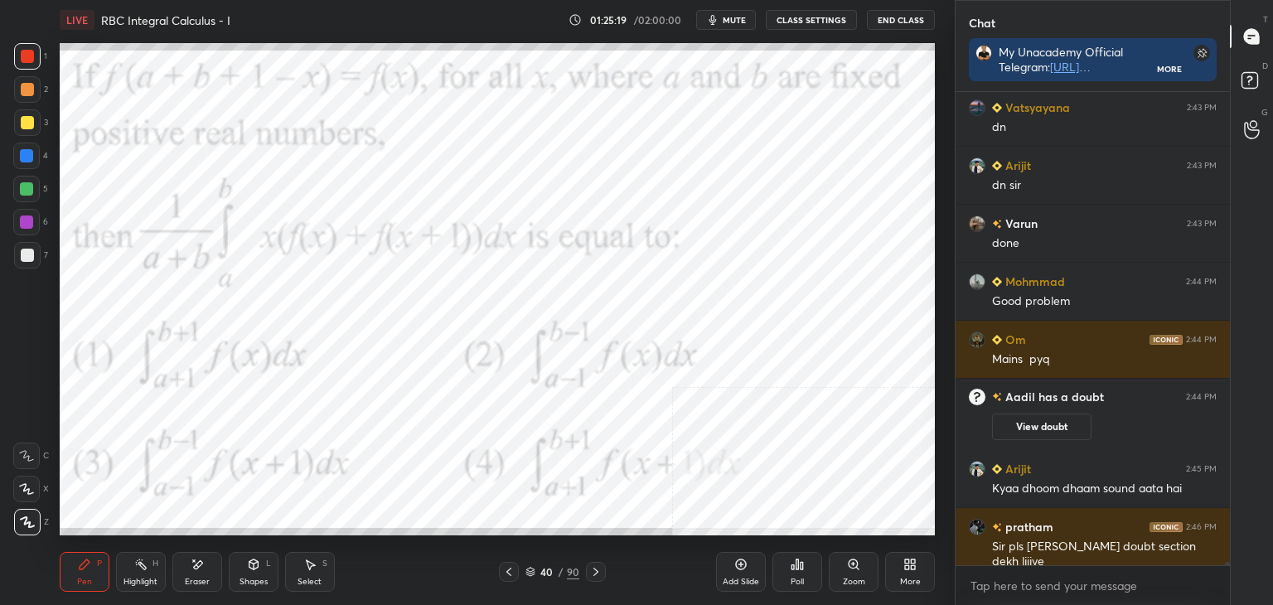
drag, startPoint x: 1226, startPoint y: 564, endPoint x: 1225, endPoint y: 581, distance: 17.4
click at [1228, 575] on div "[PERSON_NAME] 2:43 PM dn Vatsyayana 2:43 PM dn Arijit 2:43 PM dn [PERSON_NAME] …" at bounding box center [1093, 348] width 274 height 513
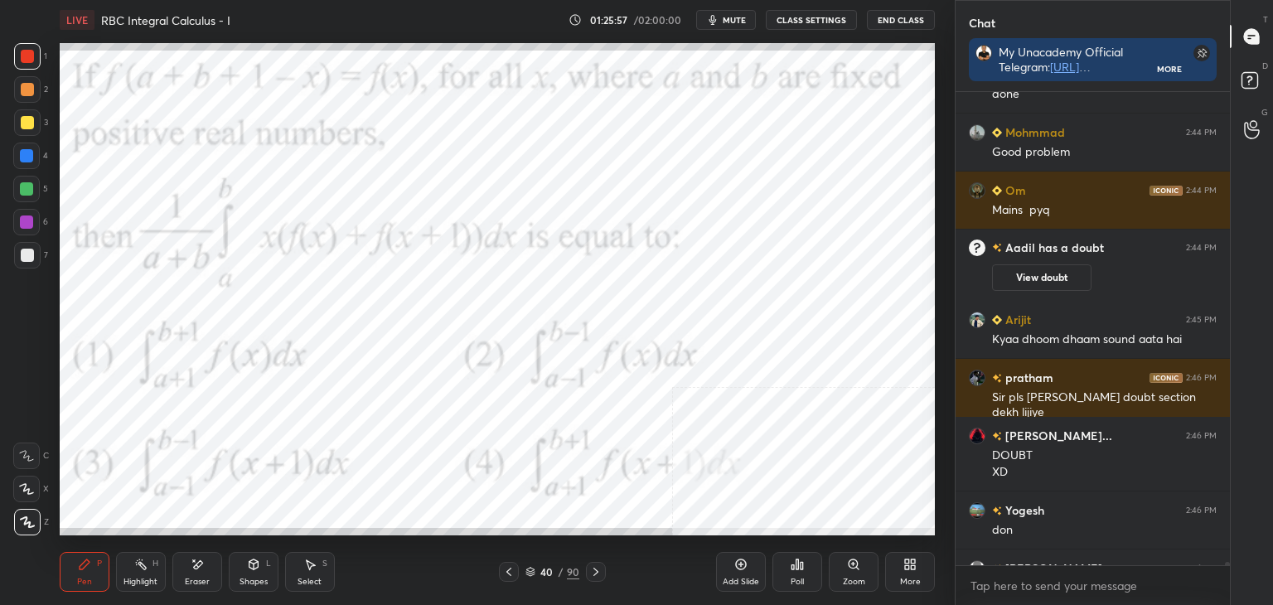
scroll to position [70919, 0]
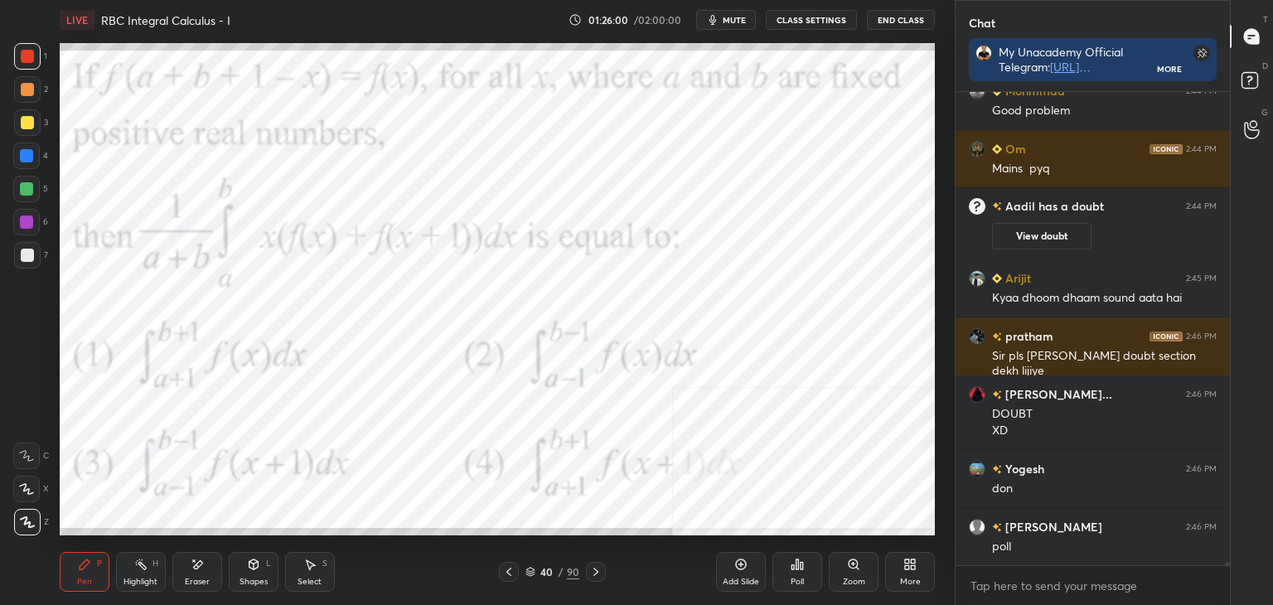
click at [31, 220] on div at bounding box center [26, 222] width 13 height 13
drag, startPoint x: 31, startPoint y: 81, endPoint x: 27, endPoint y: 69, distance: 13.1
click at [30, 80] on div at bounding box center [27, 89] width 27 height 27
click at [32, 57] on div at bounding box center [27, 56] width 13 height 13
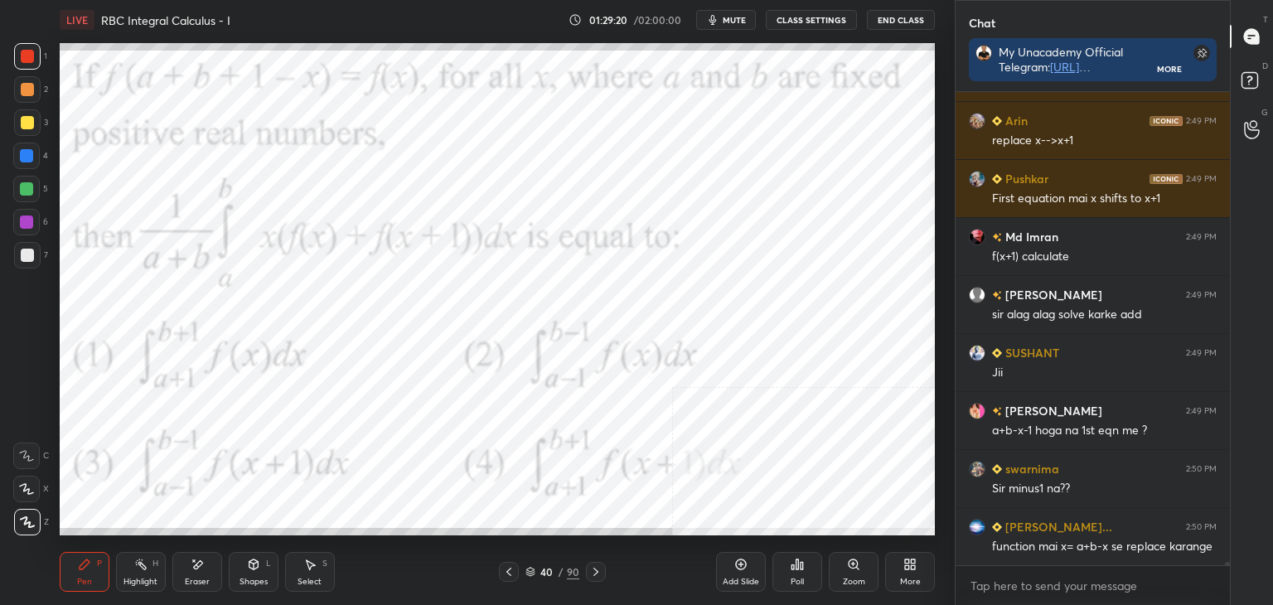
scroll to position [72157, 0]
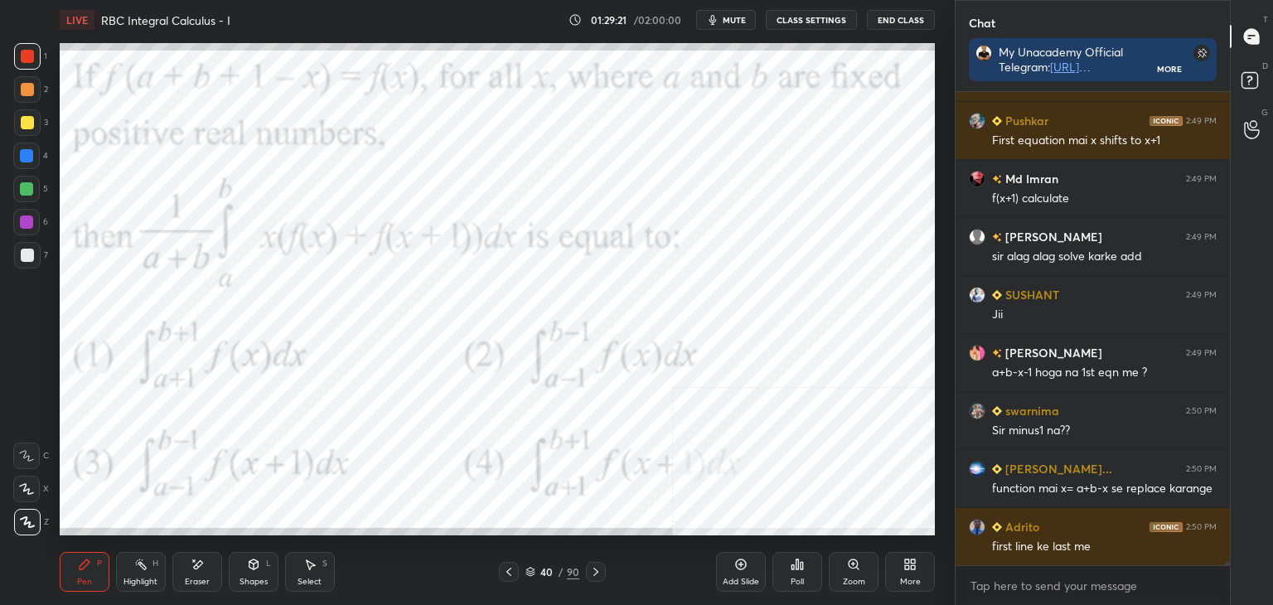
click at [309, 575] on div "Select S" at bounding box center [310, 572] width 50 height 40
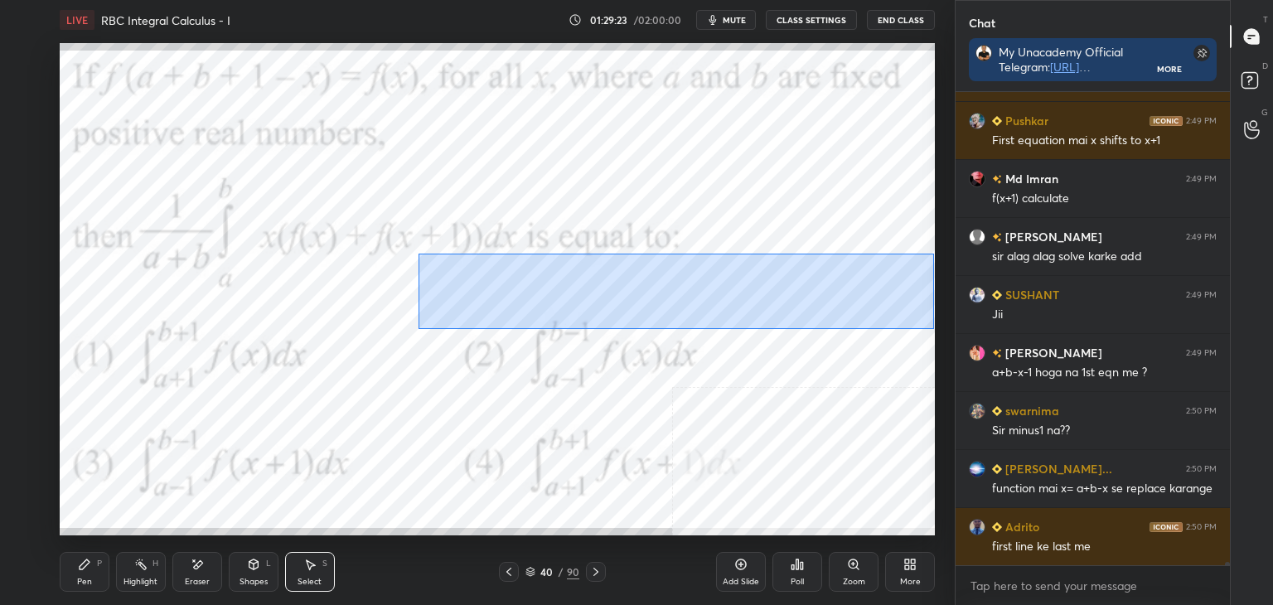
drag, startPoint x: 418, startPoint y: 254, endPoint x: 858, endPoint y: 329, distance: 446.5
click at [928, 329] on div "0 ° Undo Copy Duplicate Duplicate to new slide Delete" at bounding box center [497, 289] width 875 height 492
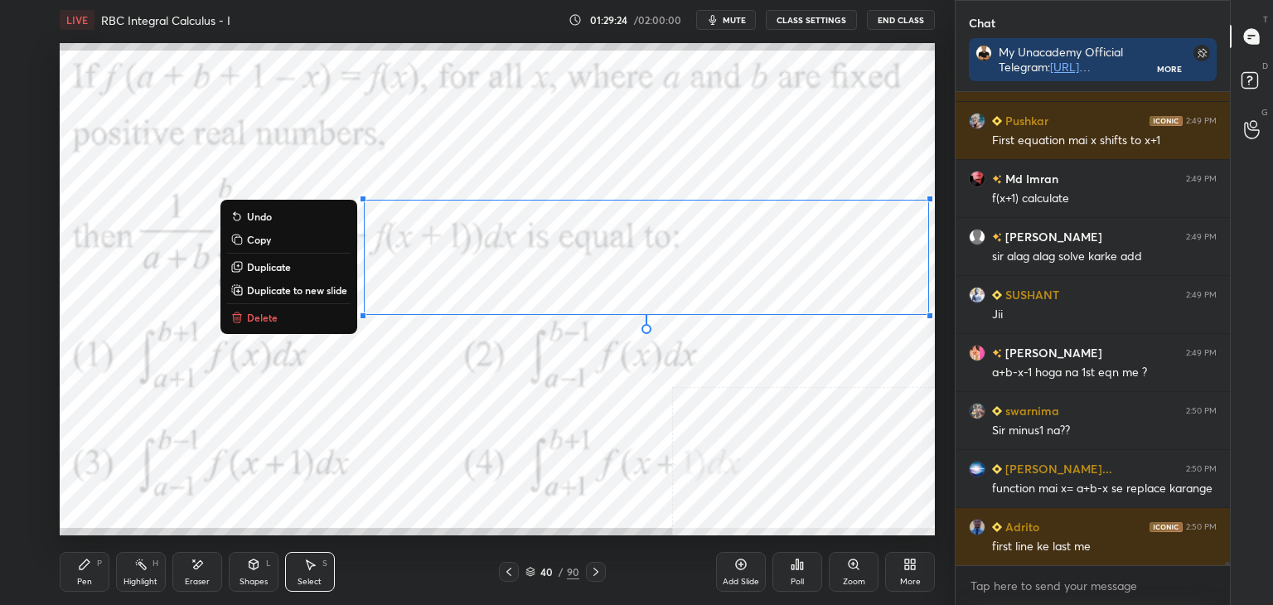
click at [309, 288] on p "Duplicate to new slide" at bounding box center [297, 289] width 100 height 13
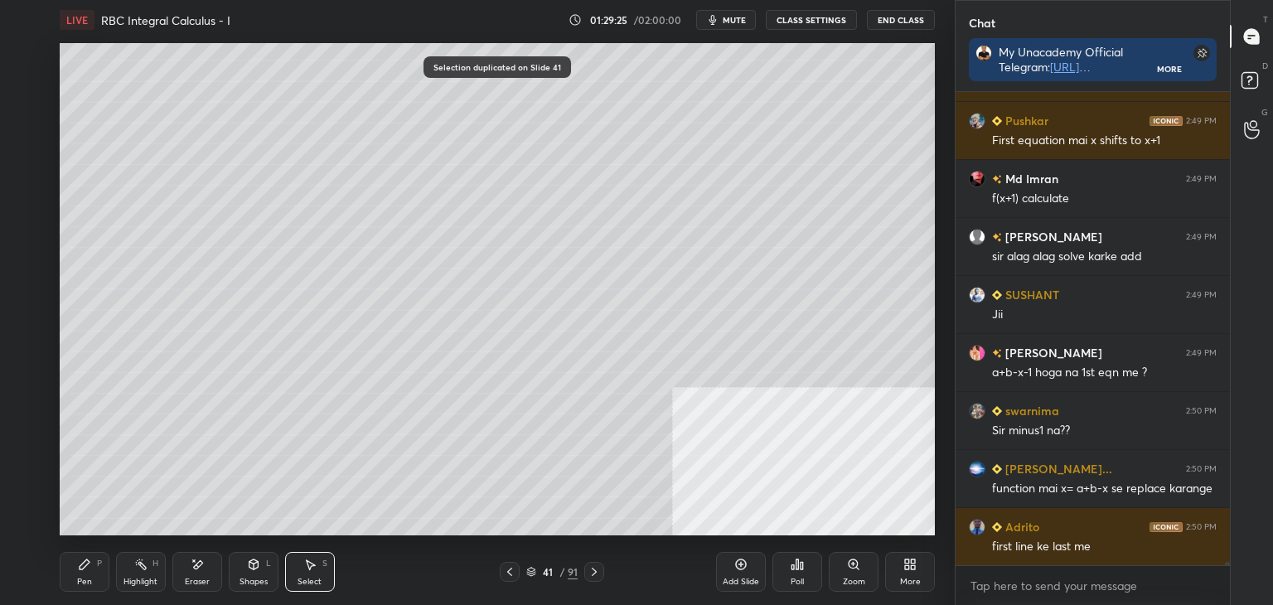
click at [195, 575] on div "Eraser" at bounding box center [197, 572] width 50 height 40
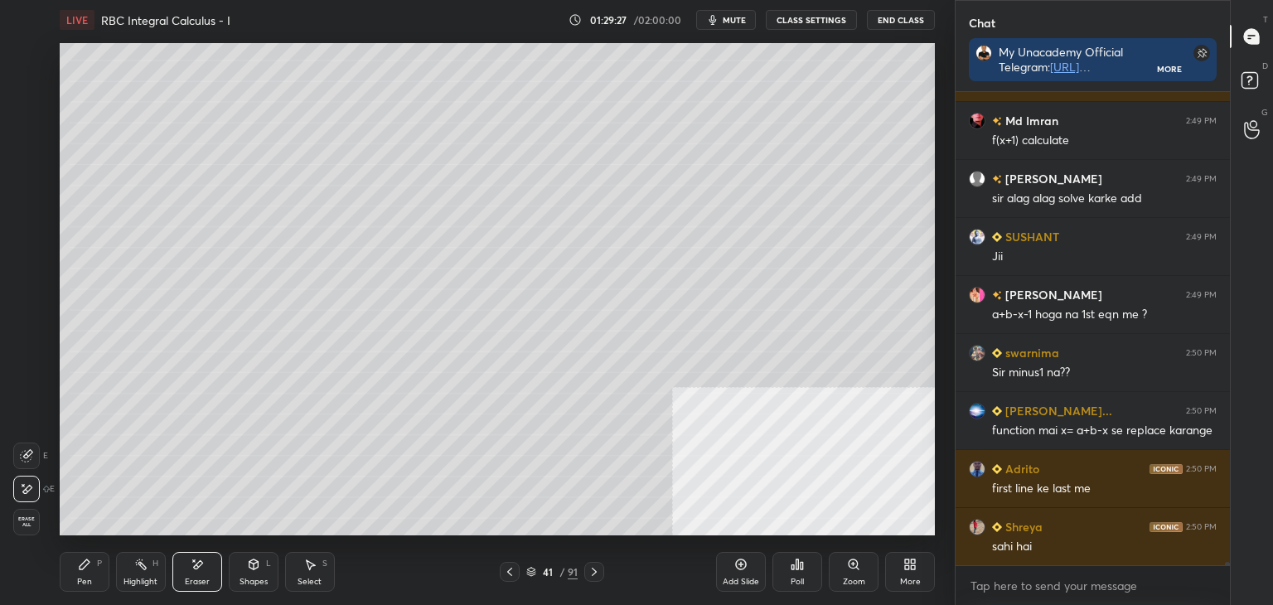
click at [510, 573] on icon at bounding box center [509, 571] width 13 height 13
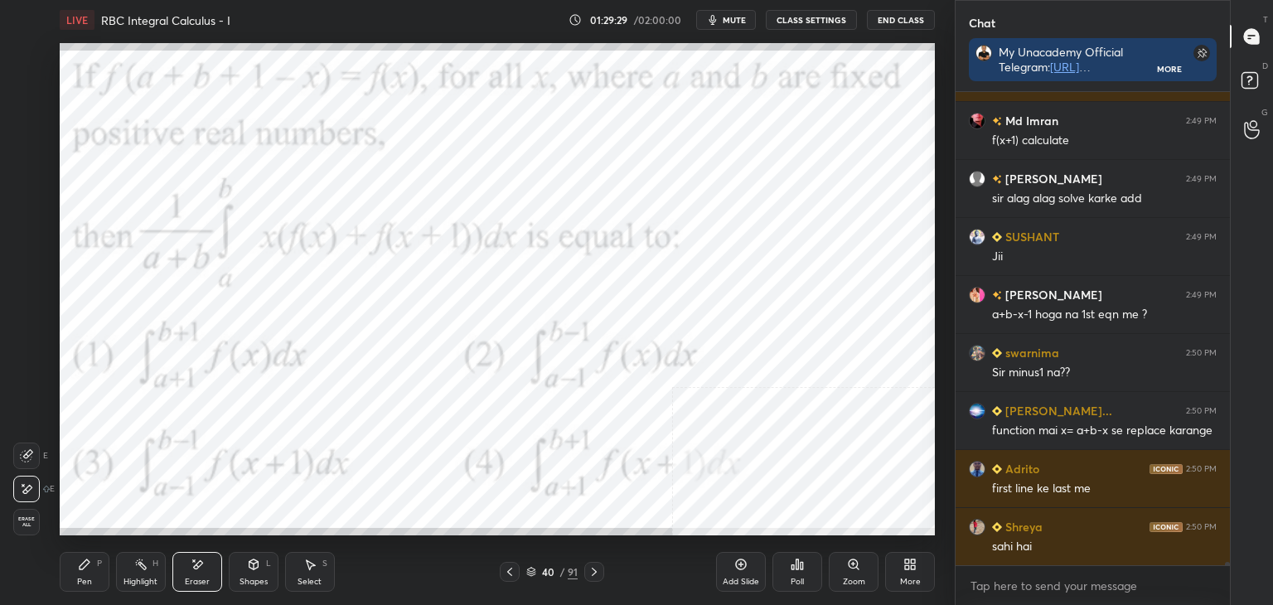
click at [84, 574] on div "Pen P" at bounding box center [85, 572] width 50 height 40
click at [592, 574] on icon at bounding box center [594, 571] width 13 height 13
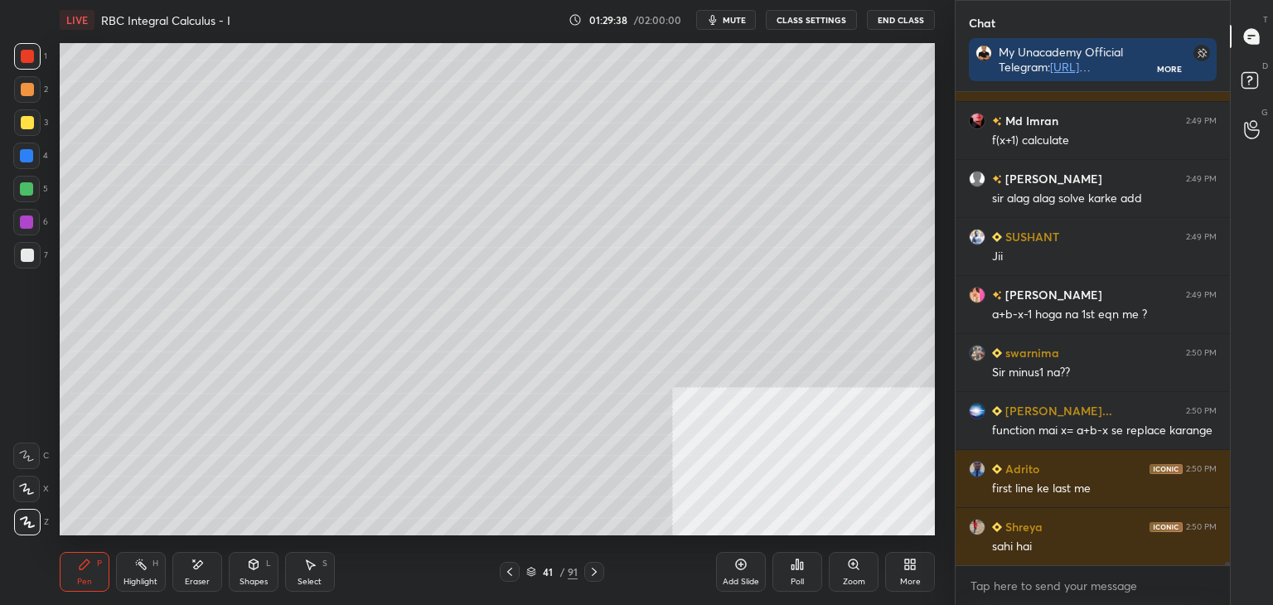
click at [511, 571] on icon at bounding box center [509, 571] width 13 height 13
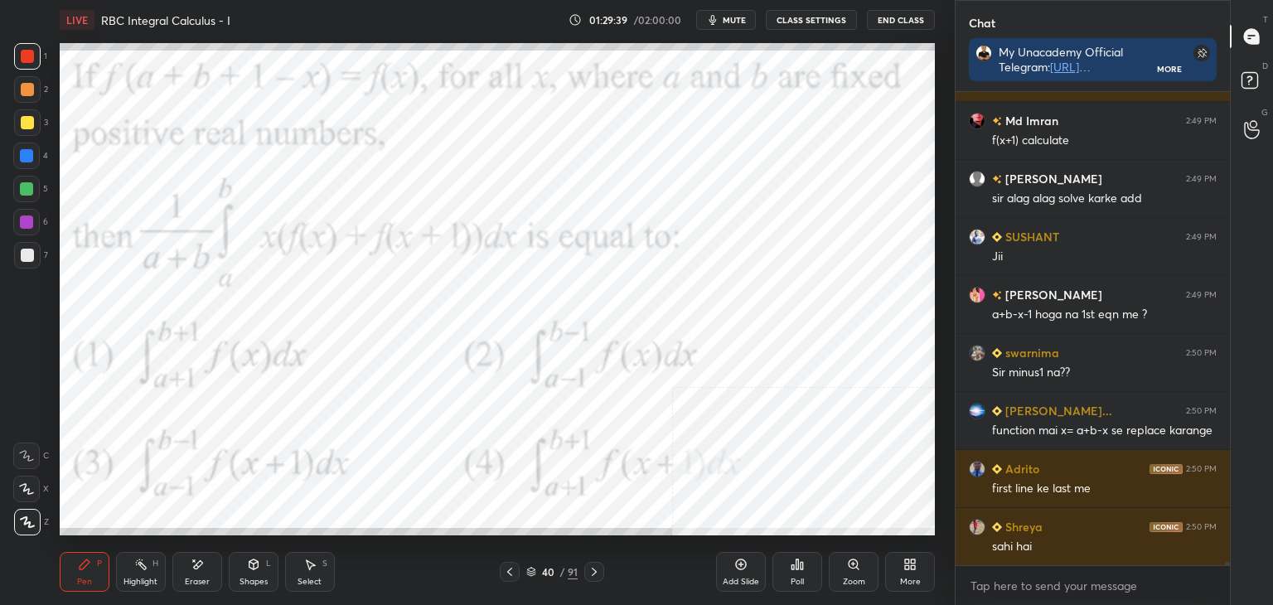
scroll to position [72273, 0]
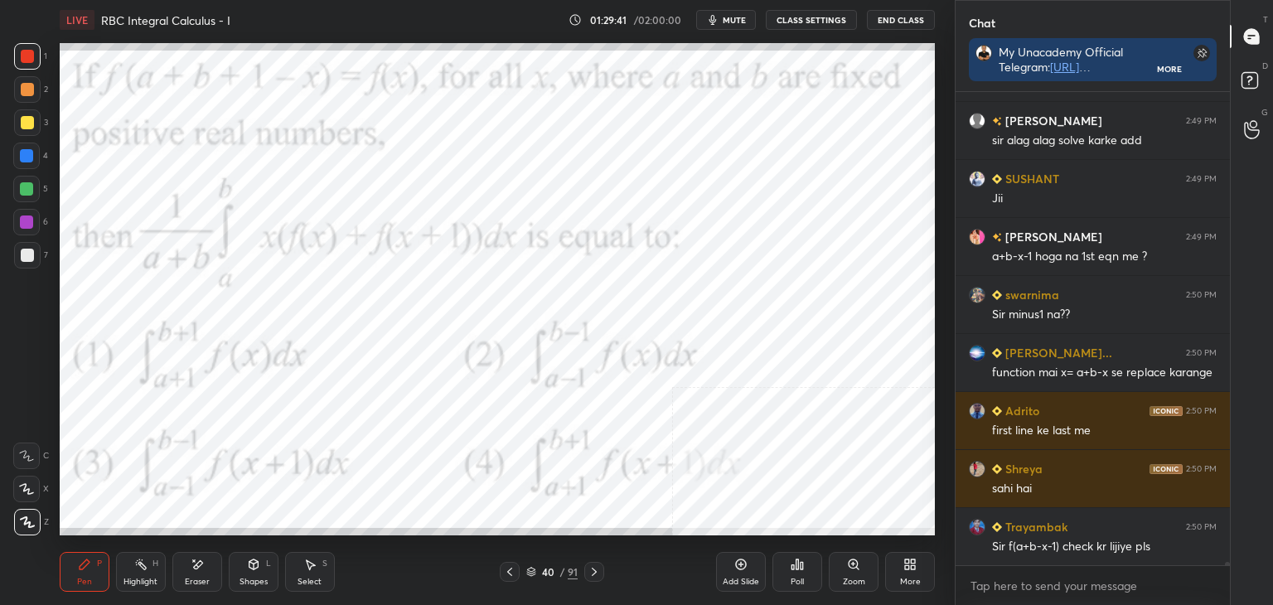
click at [593, 570] on icon at bounding box center [594, 571] width 13 height 13
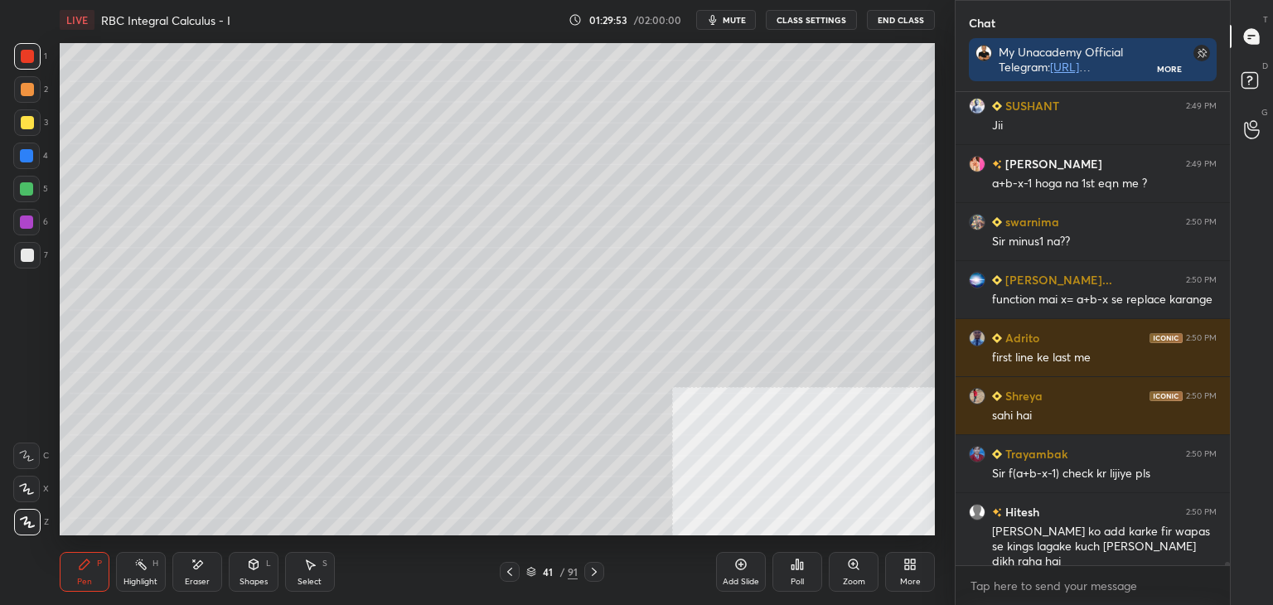
drag, startPoint x: 510, startPoint y: 571, endPoint x: 551, endPoint y: 567, distance: 41.6
click at [511, 571] on icon at bounding box center [509, 571] width 13 height 13
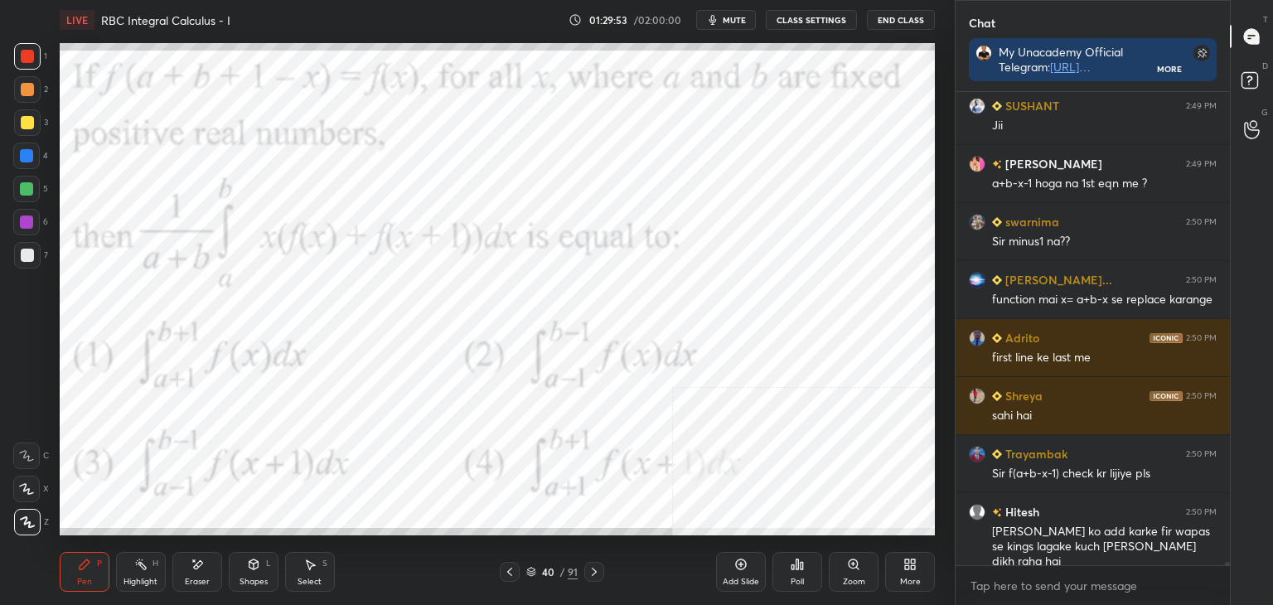
scroll to position [72404, 0]
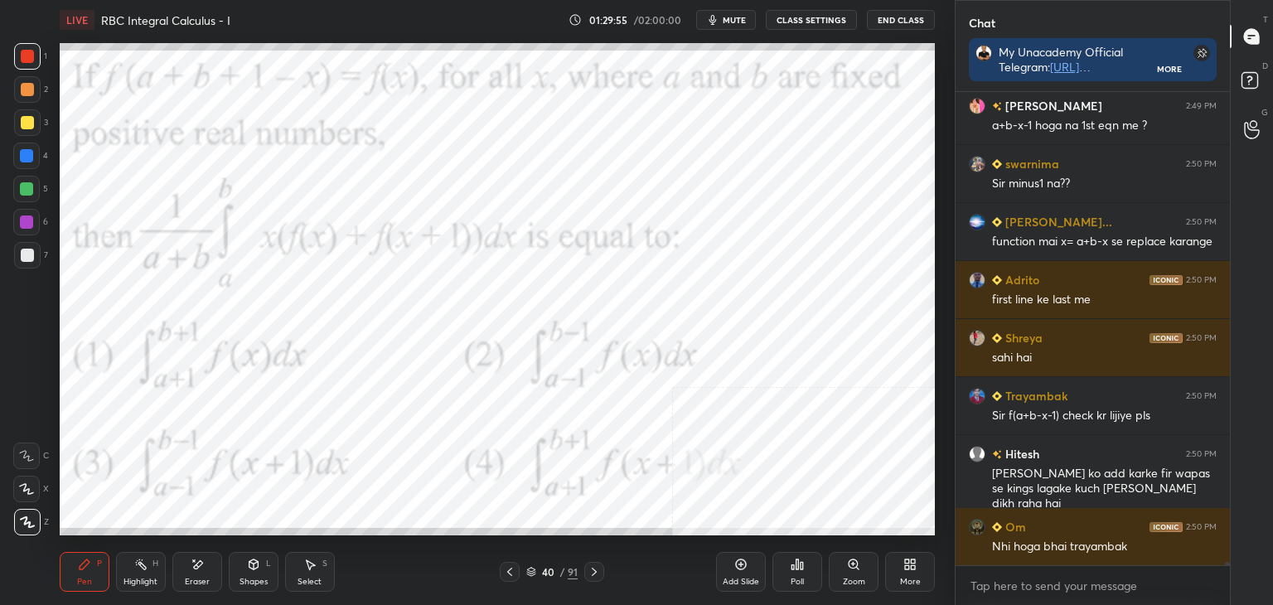
click at [593, 570] on icon at bounding box center [594, 571] width 13 height 13
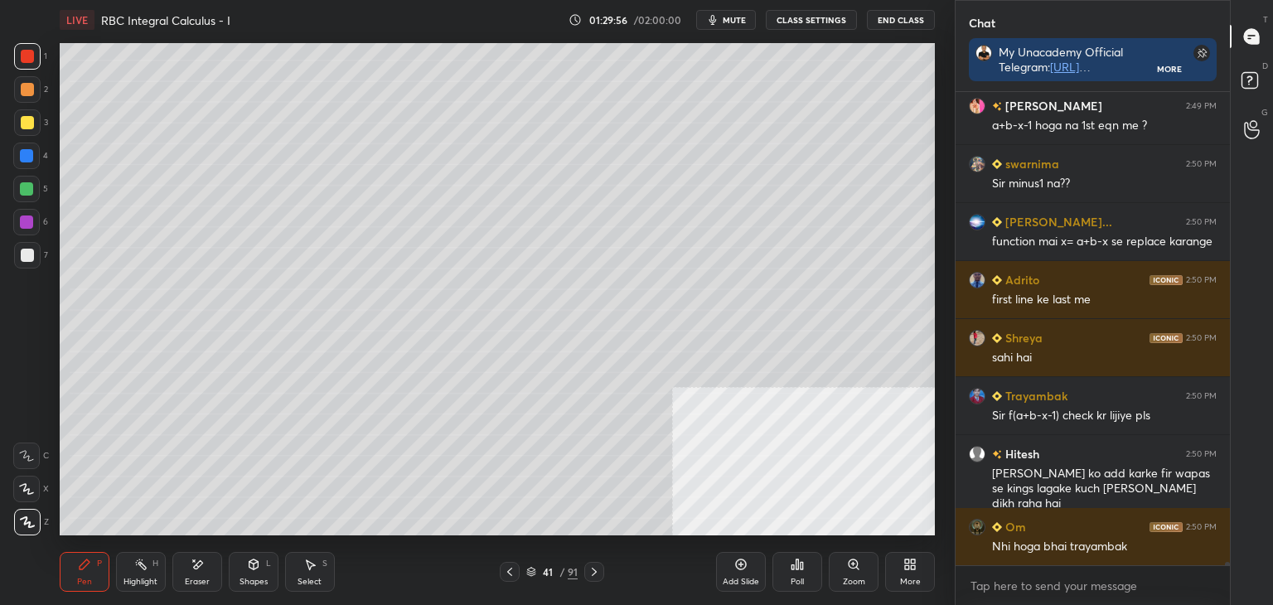
click at [197, 574] on div "Eraser" at bounding box center [197, 572] width 50 height 40
drag, startPoint x: 79, startPoint y: 581, endPoint x: 92, endPoint y: 547, distance: 36.5
click at [80, 574] on div "Pen P" at bounding box center [85, 572] width 50 height 40
drag, startPoint x: 189, startPoint y: 577, endPoint x: 201, endPoint y: 541, distance: 37.7
click at [186, 574] on div "Eraser" at bounding box center [197, 572] width 50 height 40
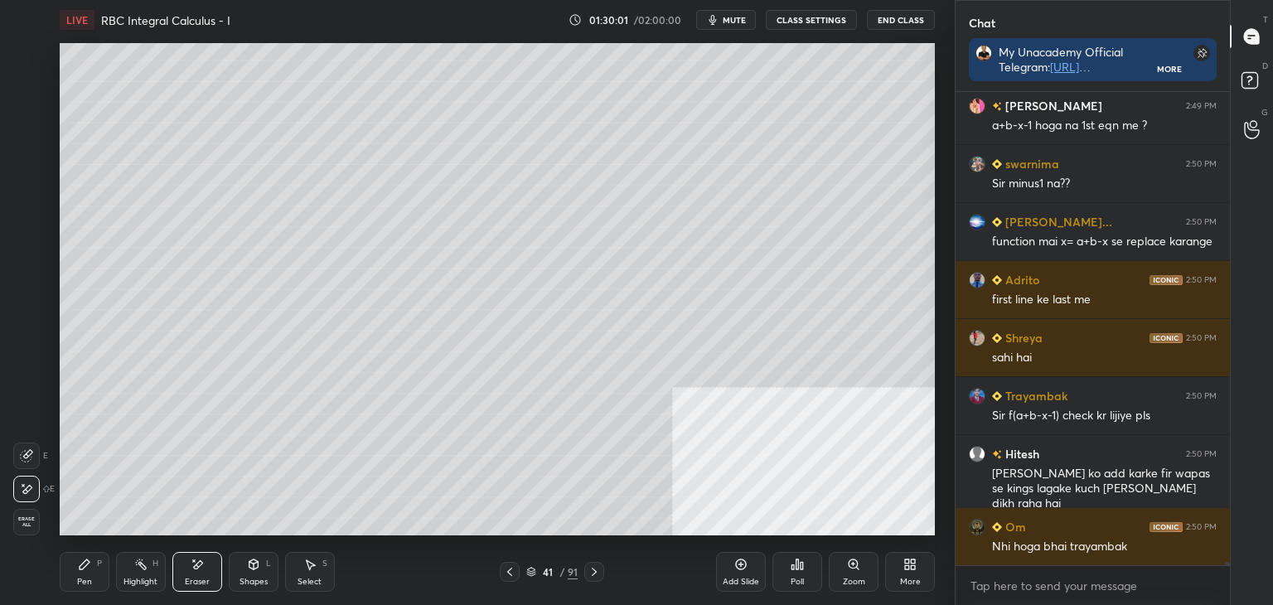
click at [72, 574] on div "Pen P" at bounding box center [85, 572] width 50 height 40
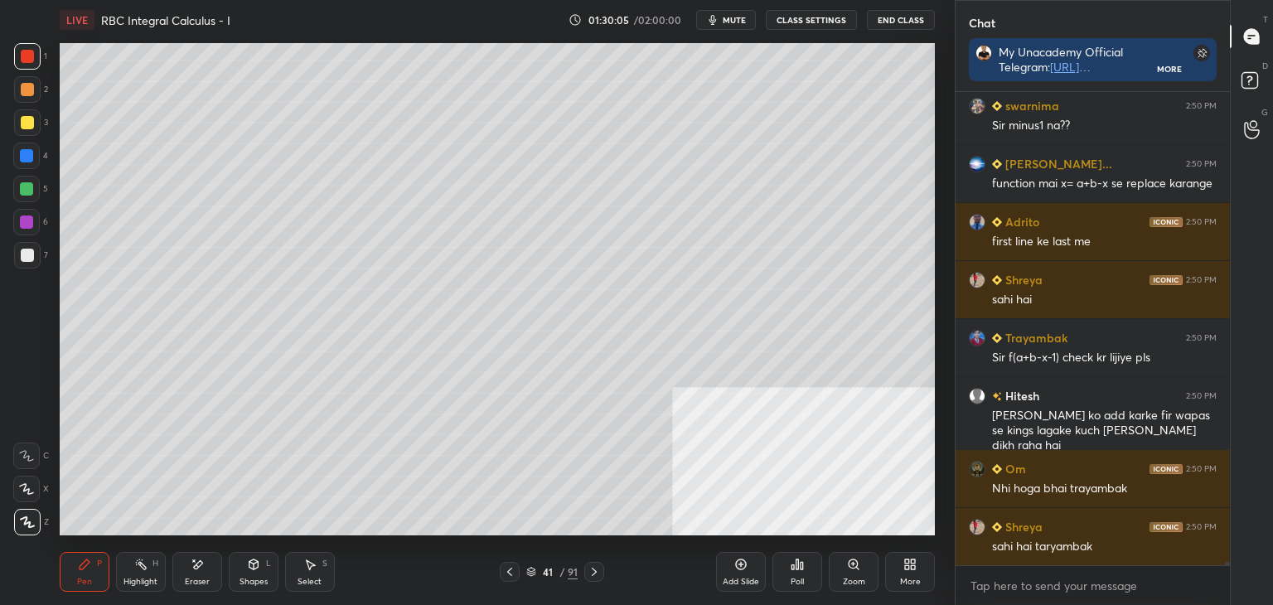
scroll to position [72520, 0]
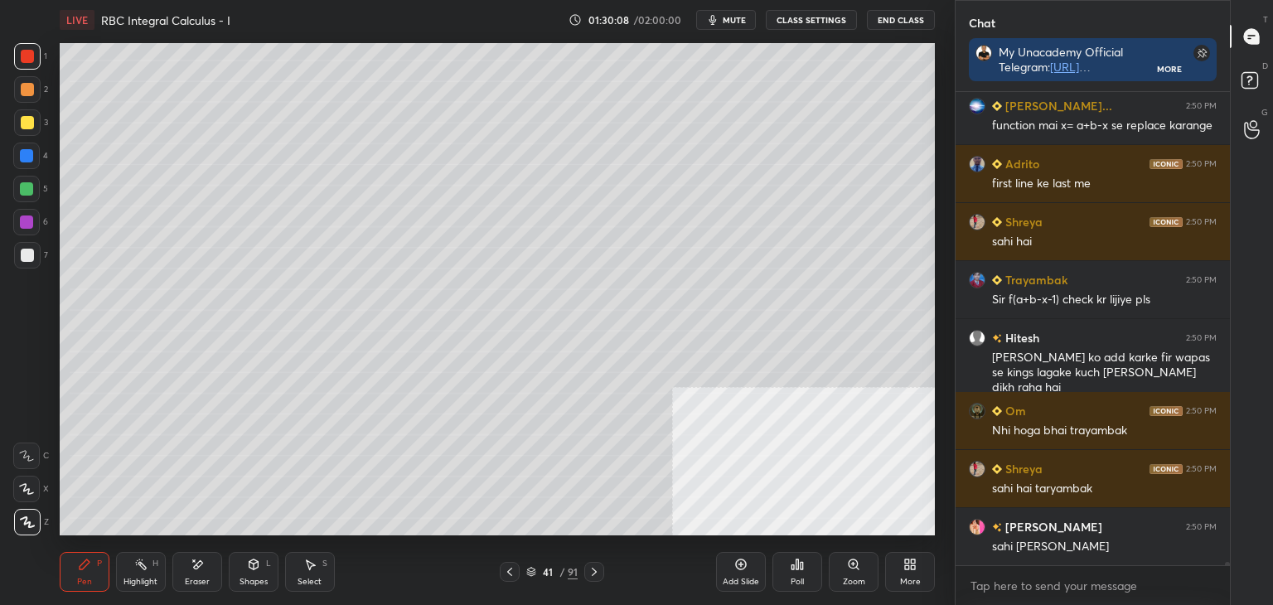
click at [308, 578] on div "Select" at bounding box center [310, 582] width 24 height 8
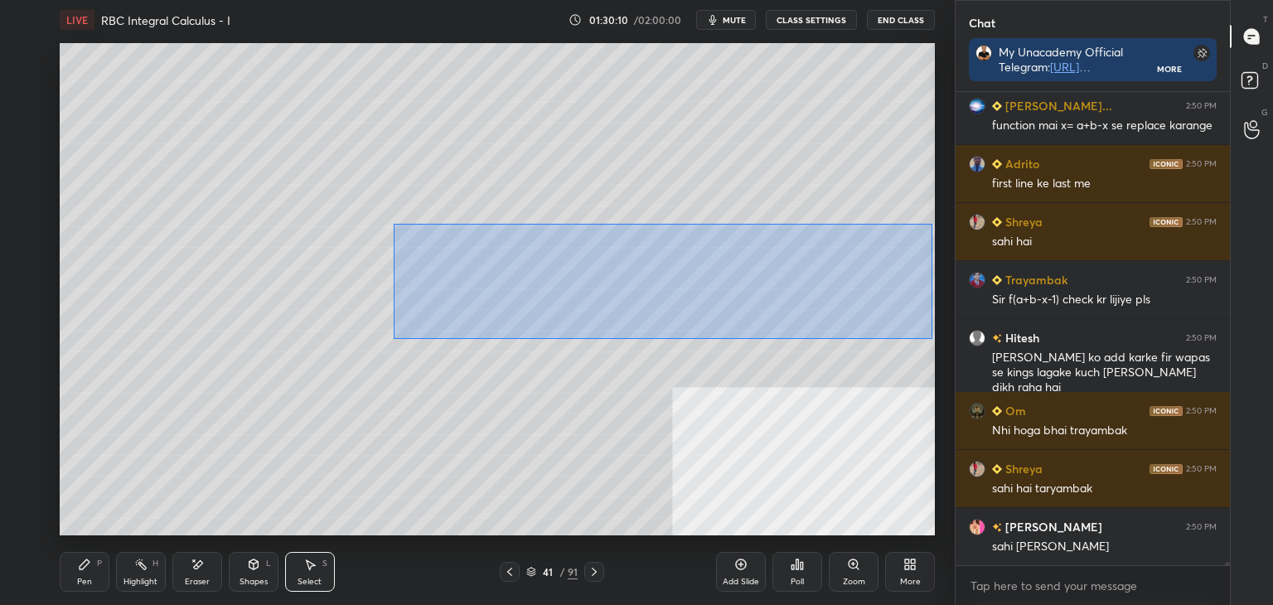
drag, startPoint x: 394, startPoint y: 223, endPoint x: 905, endPoint y: 321, distance: 520.7
click at [937, 337] on div "0 ° Undo Copy Duplicate Duplicate to new slide Delete Setting up your live clas…" at bounding box center [497, 289] width 889 height 499
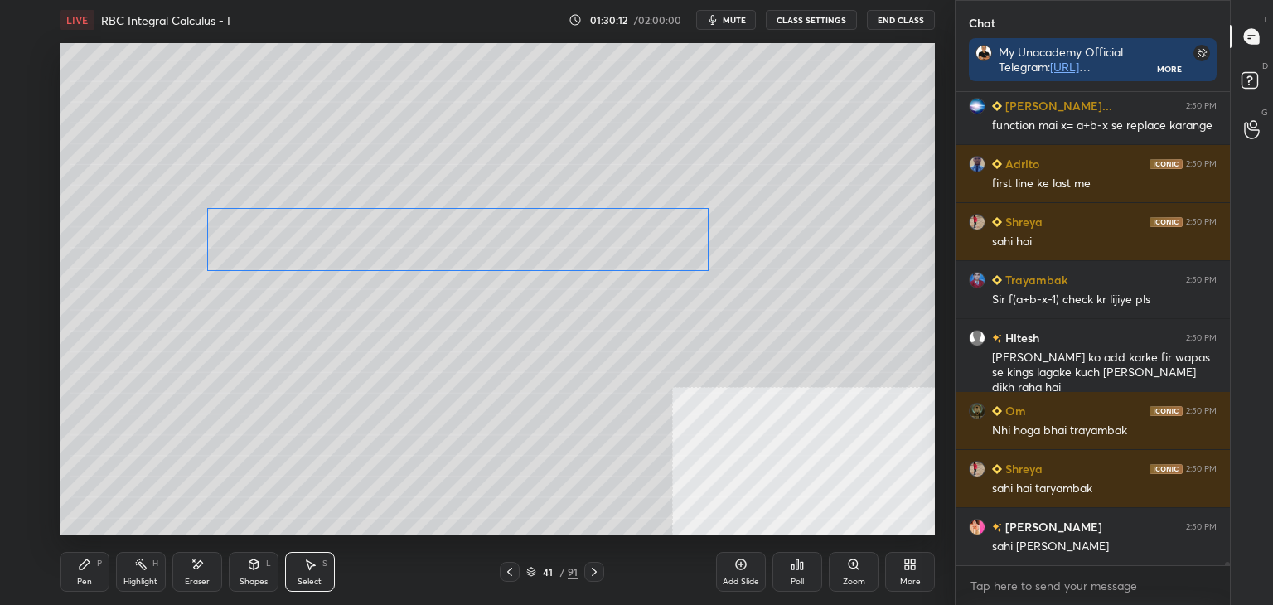
drag, startPoint x: 863, startPoint y: 309, endPoint x: 642, endPoint y: 265, distance: 224.8
click at [642, 265] on div "0 ° Undo Copy Duplicate Duplicate to new slide Delete" at bounding box center [497, 289] width 875 height 492
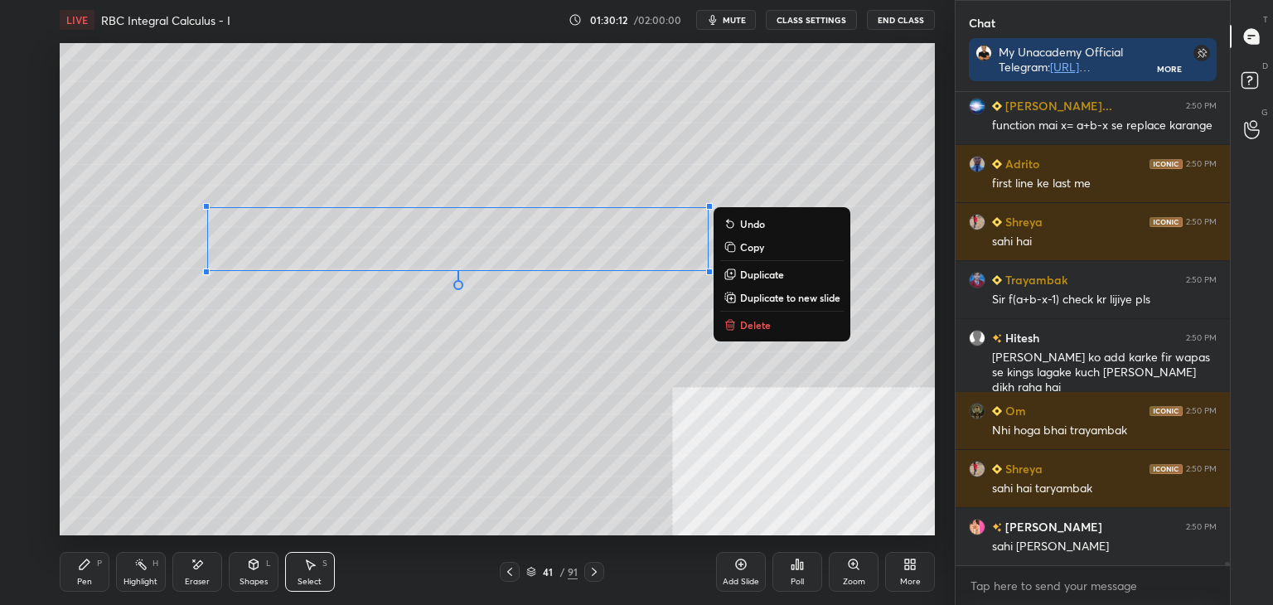
click at [606, 361] on div "0 ° Undo Copy Duplicate Duplicate to new slide Delete" at bounding box center [497, 289] width 875 height 492
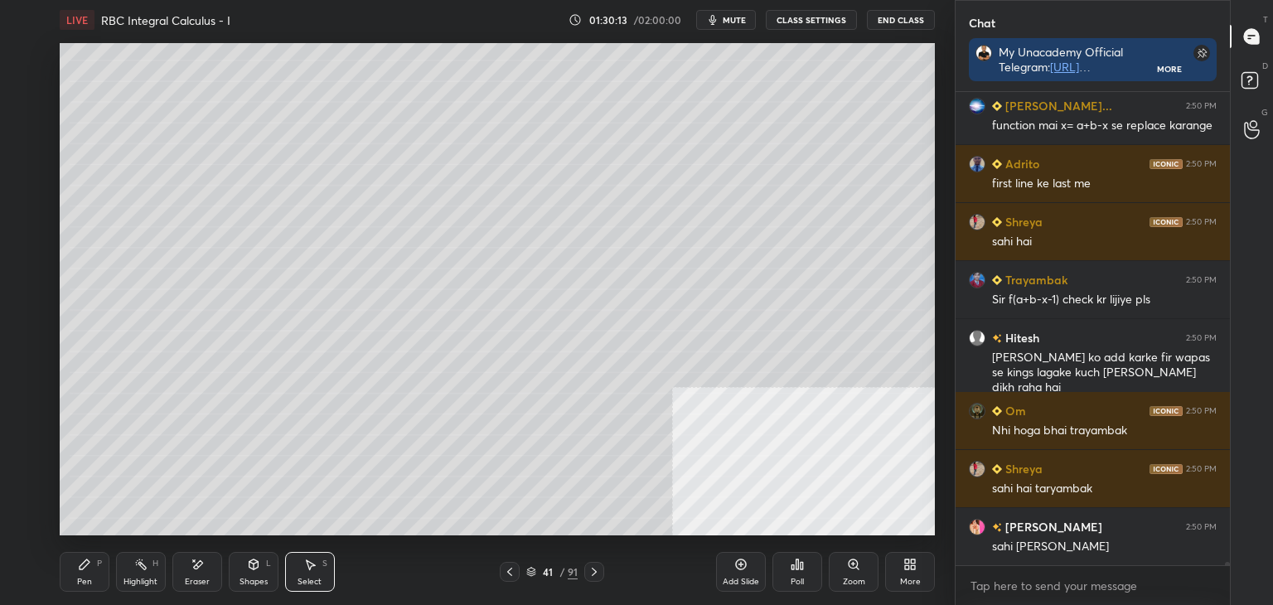
click at [71, 586] on div "Pen P" at bounding box center [85, 572] width 50 height 40
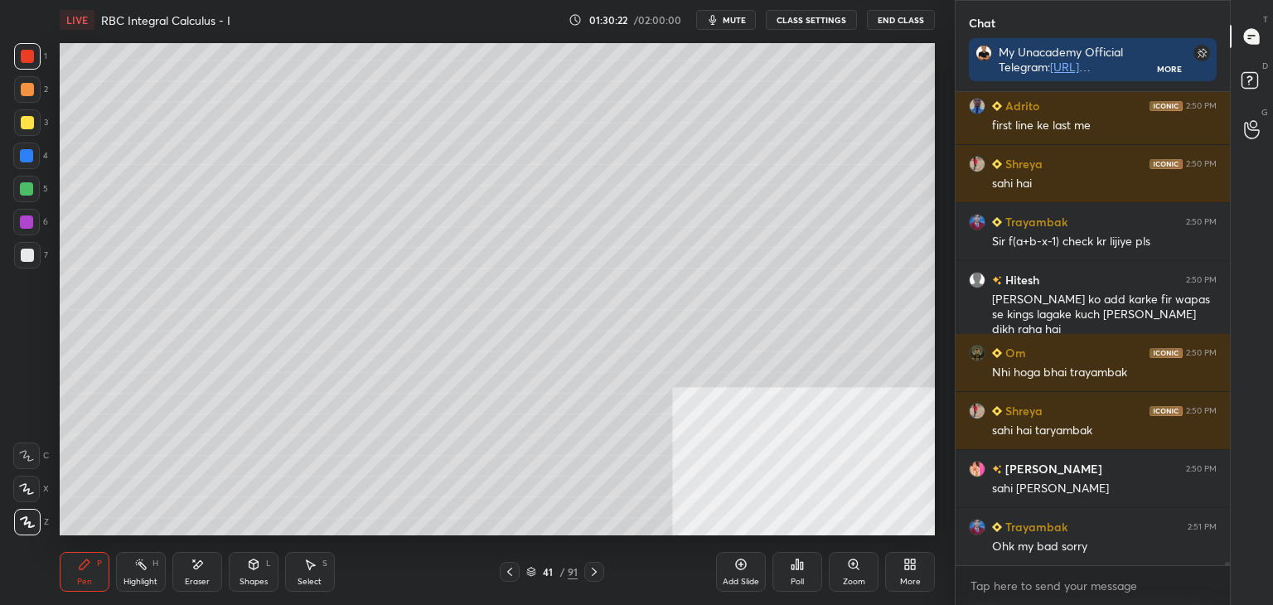
scroll to position [72636, 0]
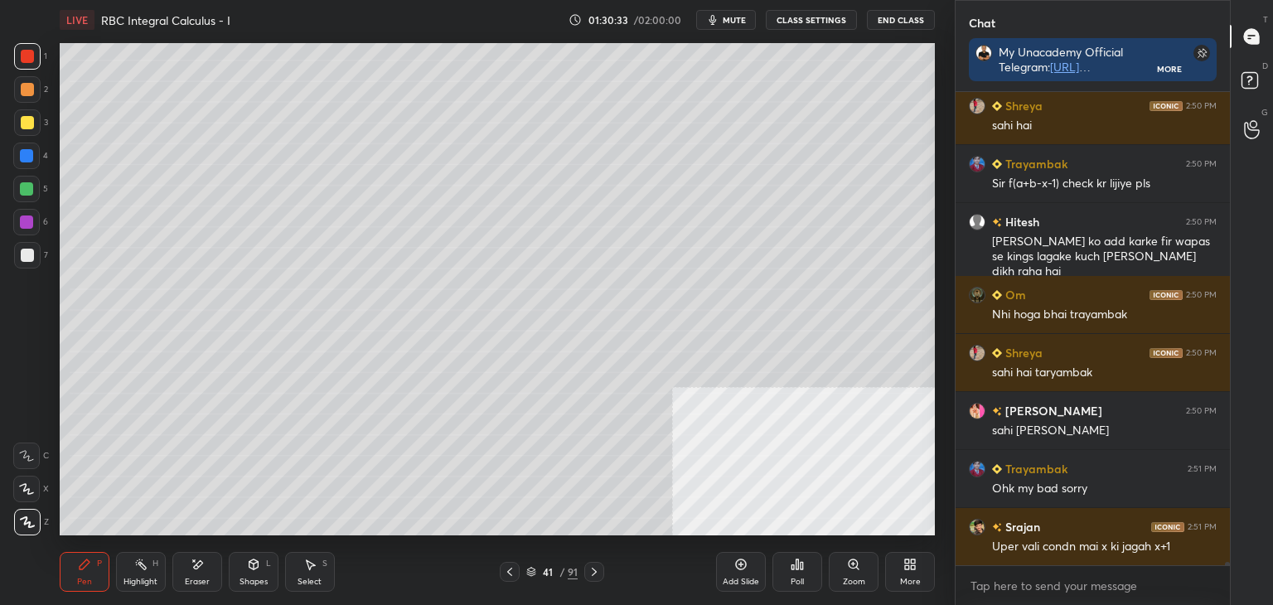
drag, startPoint x: 509, startPoint y: 574, endPoint x: 501, endPoint y: 570, distance: 9.3
click at [507, 575] on icon at bounding box center [509, 571] width 13 height 13
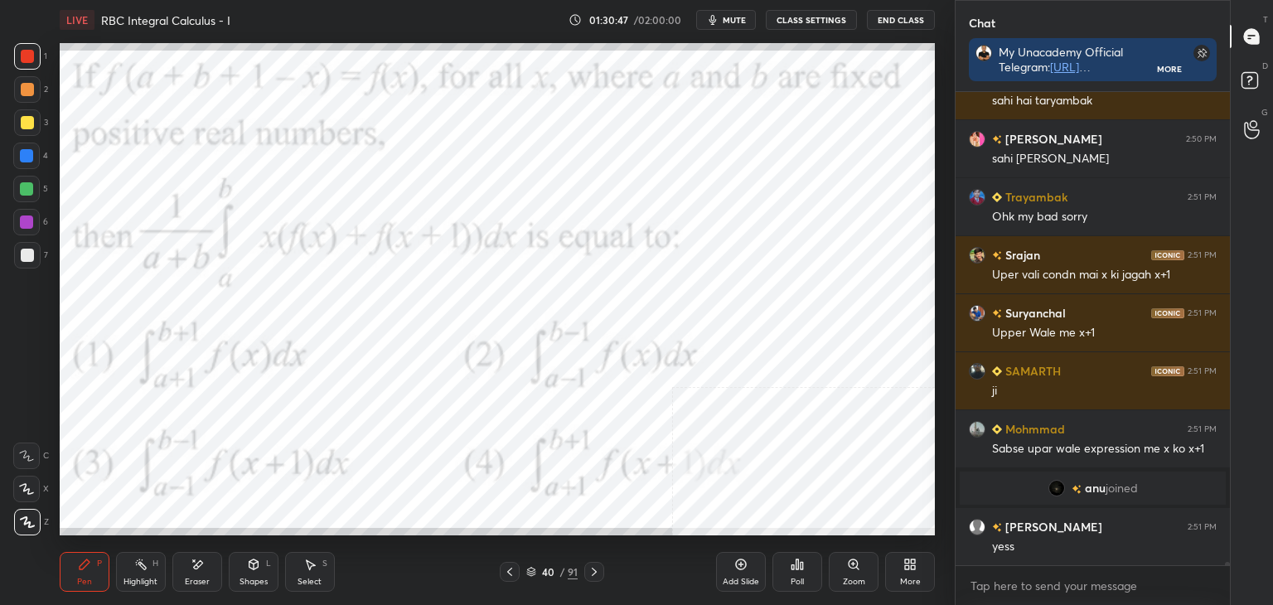
scroll to position [72644, 0]
click at [593, 573] on icon at bounding box center [594, 571] width 13 height 13
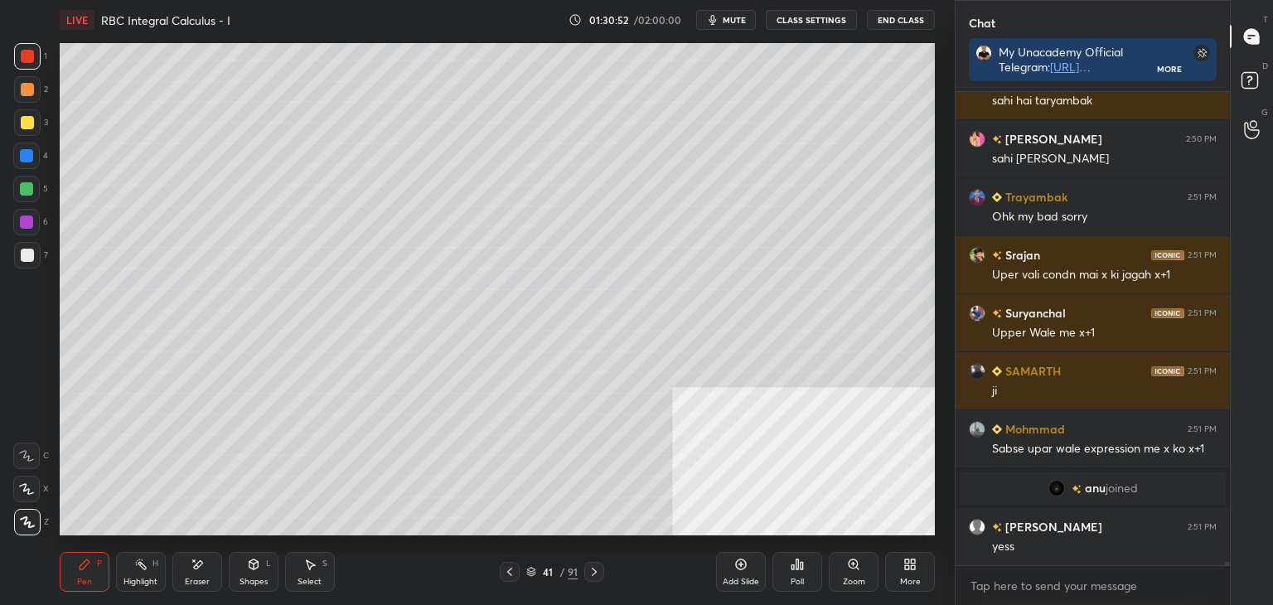
click at [85, 578] on div "Pen" at bounding box center [84, 582] width 15 height 8
click at [506, 570] on icon at bounding box center [509, 571] width 13 height 13
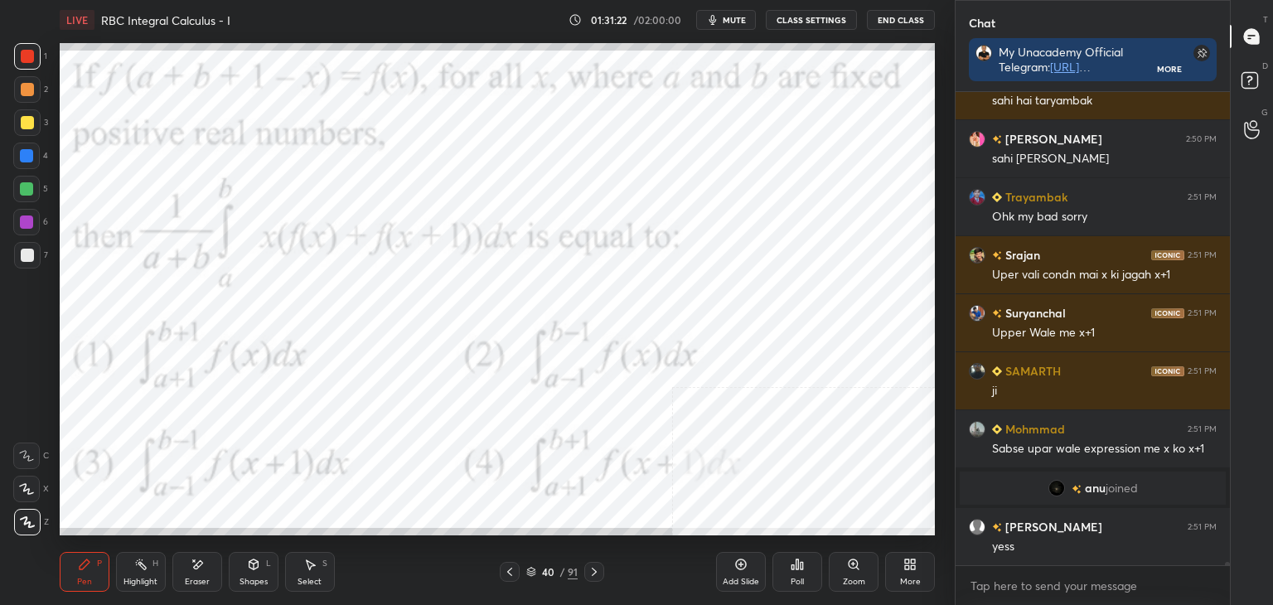
scroll to position [72702, 0]
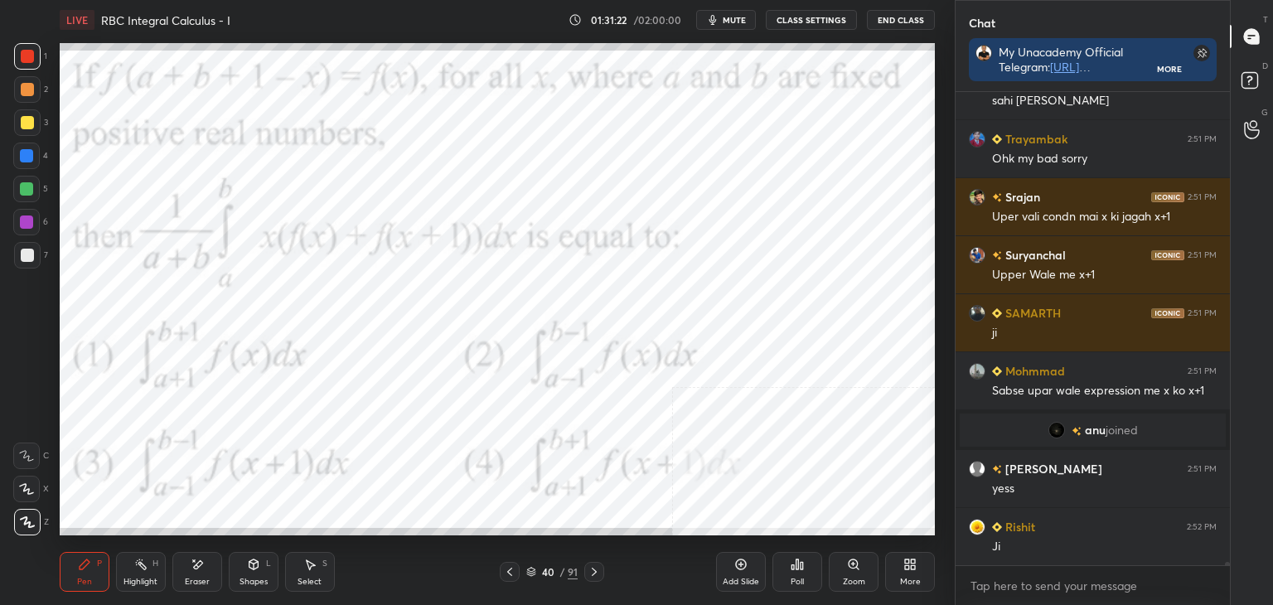
click at [593, 574] on icon at bounding box center [594, 571] width 13 height 13
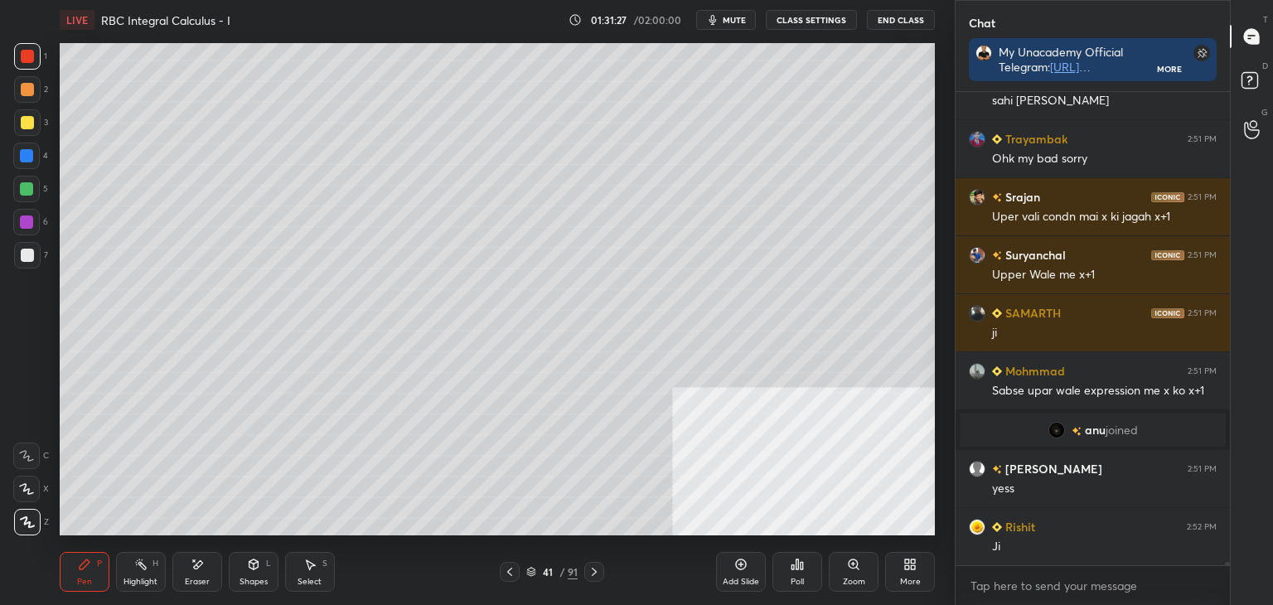
scroll to position [72742, 0]
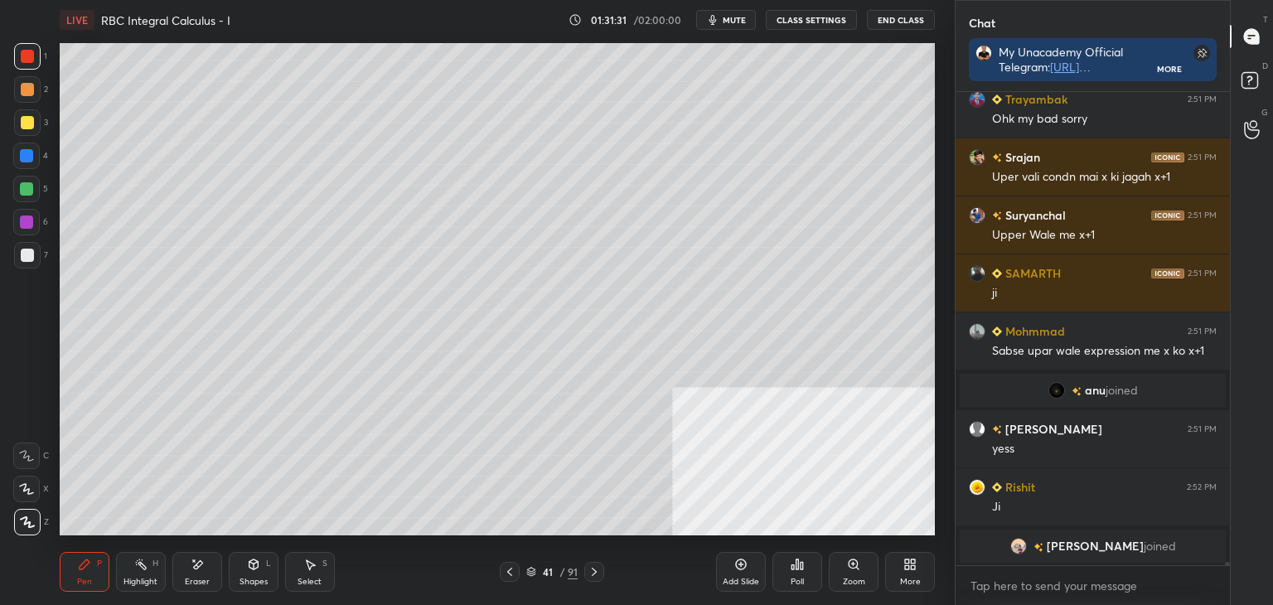
drag, startPoint x: 318, startPoint y: 564, endPoint x: 297, endPoint y: 538, distance: 34.2
click at [312, 559] on div "Select S" at bounding box center [310, 572] width 50 height 40
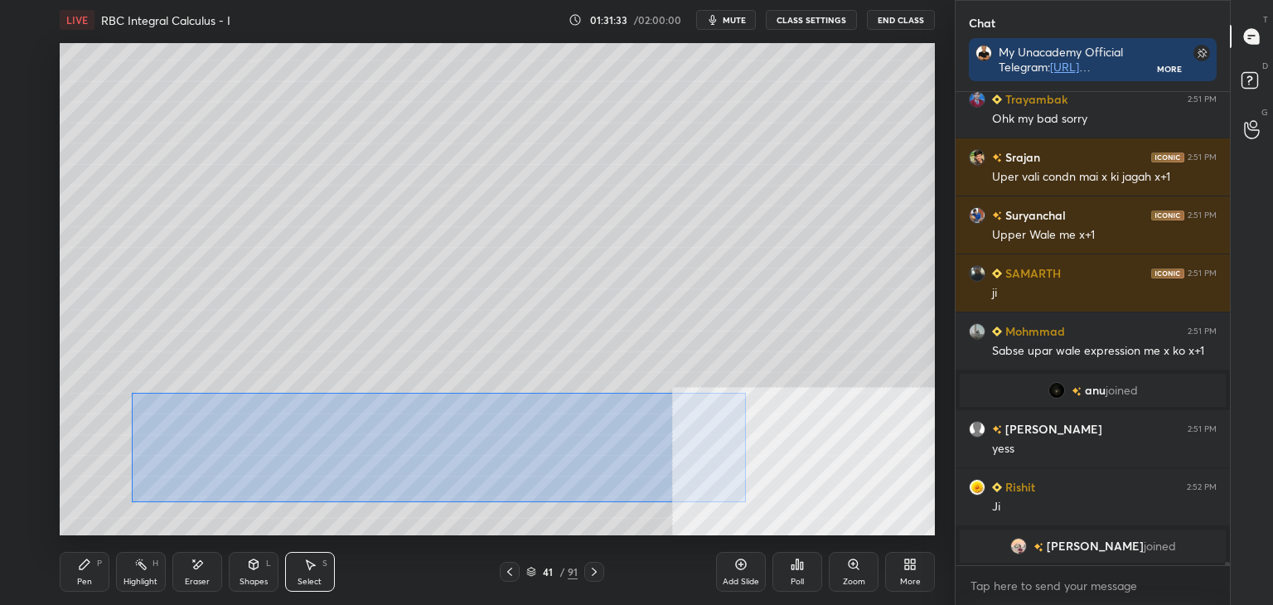
drag, startPoint x: 143, startPoint y: 399, endPoint x: 746, endPoint y: 490, distance: 609.4
click at [745, 499] on div "0 ° Undo Copy Duplicate Duplicate to new slide Delete" at bounding box center [497, 289] width 875 height 492
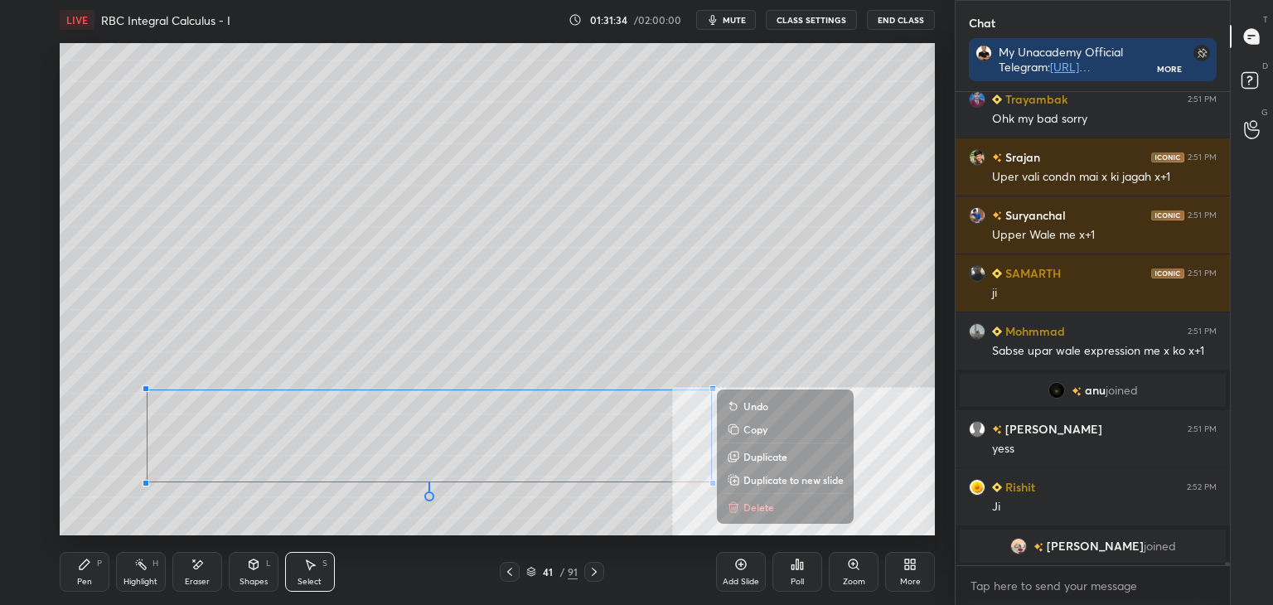
click at [769, 481] on p "Duplicate to new slide" at bounding box center [793, 479] width 100 height 13
drag, startPoint x: 159, startPoint y: 377, endPoint x: 663, endPoint y: 471, distance: 512.6
click at [816, 523] on div "0 ° Undo Copy Duplicate Duplicate to new slide Delete" at bounding box center [497, 289] width 875 height 492
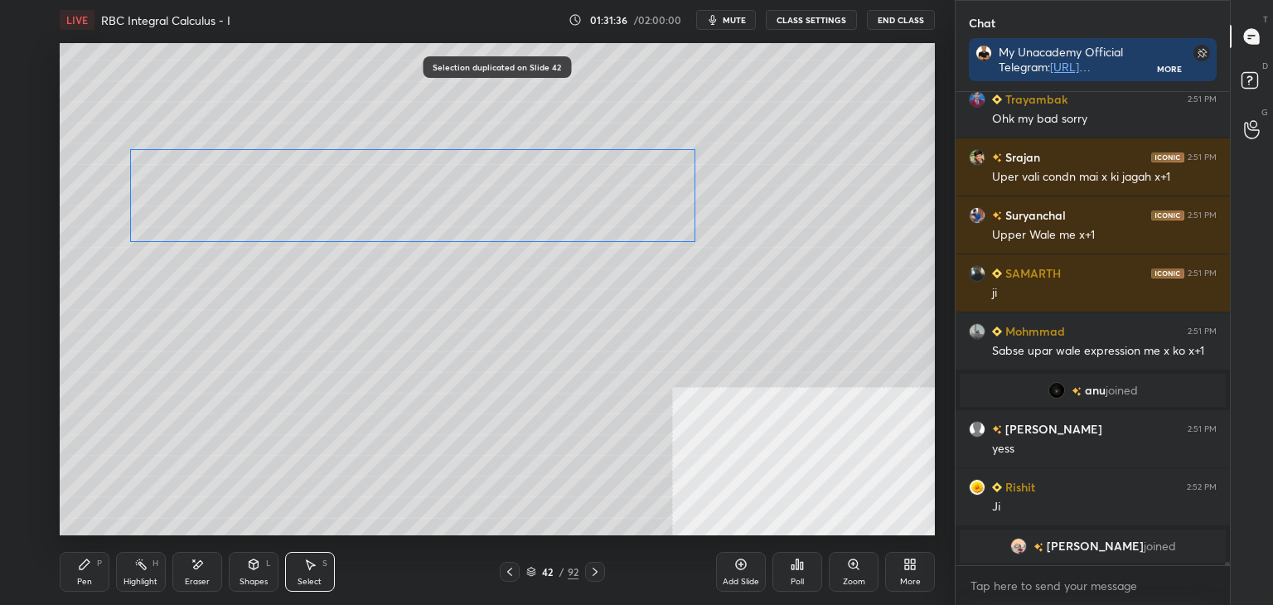
drag, startPoint x: 599, startPoint y: 445, endPoint x: 598, endPoint y: 153, distance: 292.6
click at [593, 149] on div "0 ° Undo Copy Duplicate Duplicate to new slide Delete" at bounding box center [497, 289] width 875 height 492
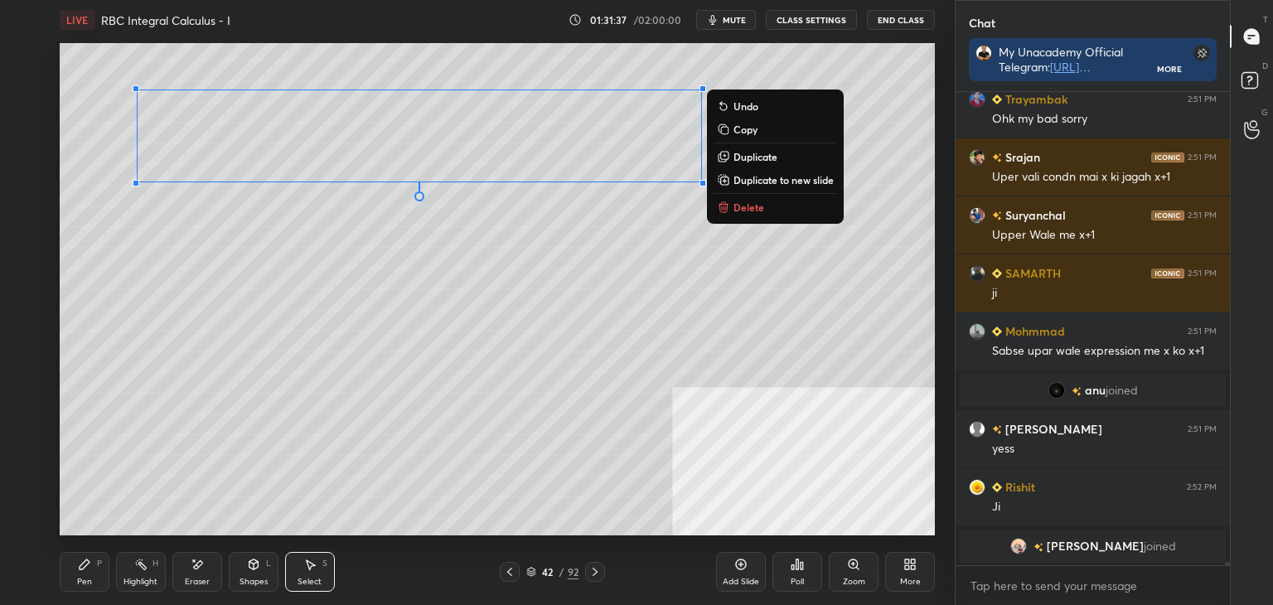
click at [505, 574] on icon at bounding box center [509, 571] width 13 height 13
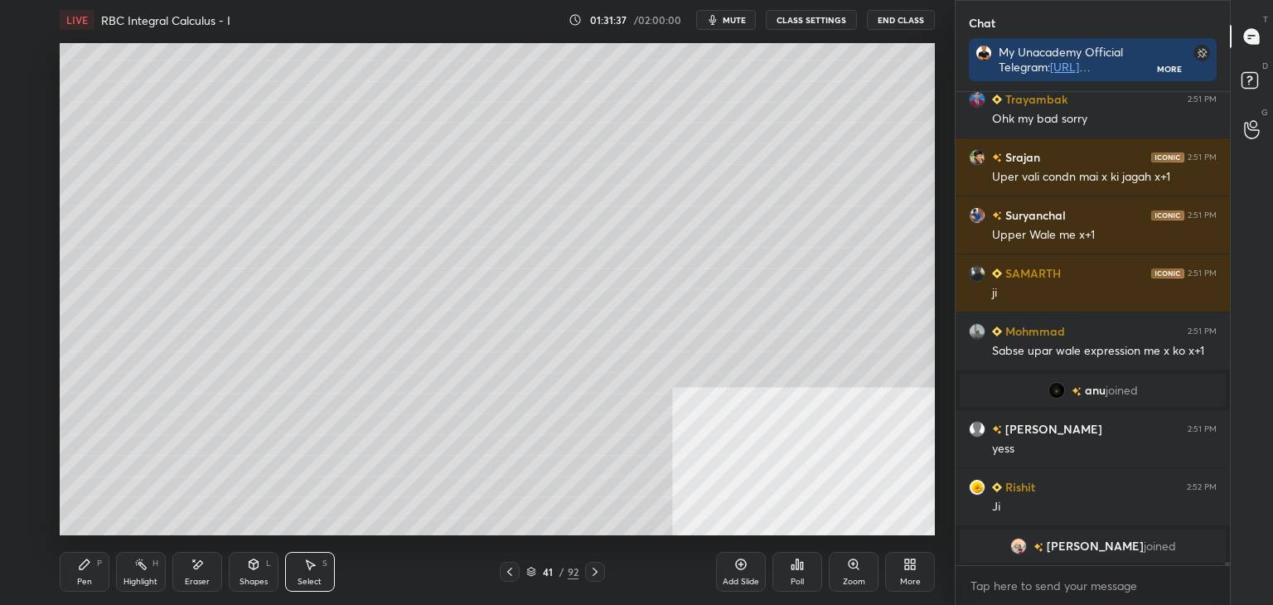
click at [512, 573] on icon at bounding box center [509, 571] width 13 height 13
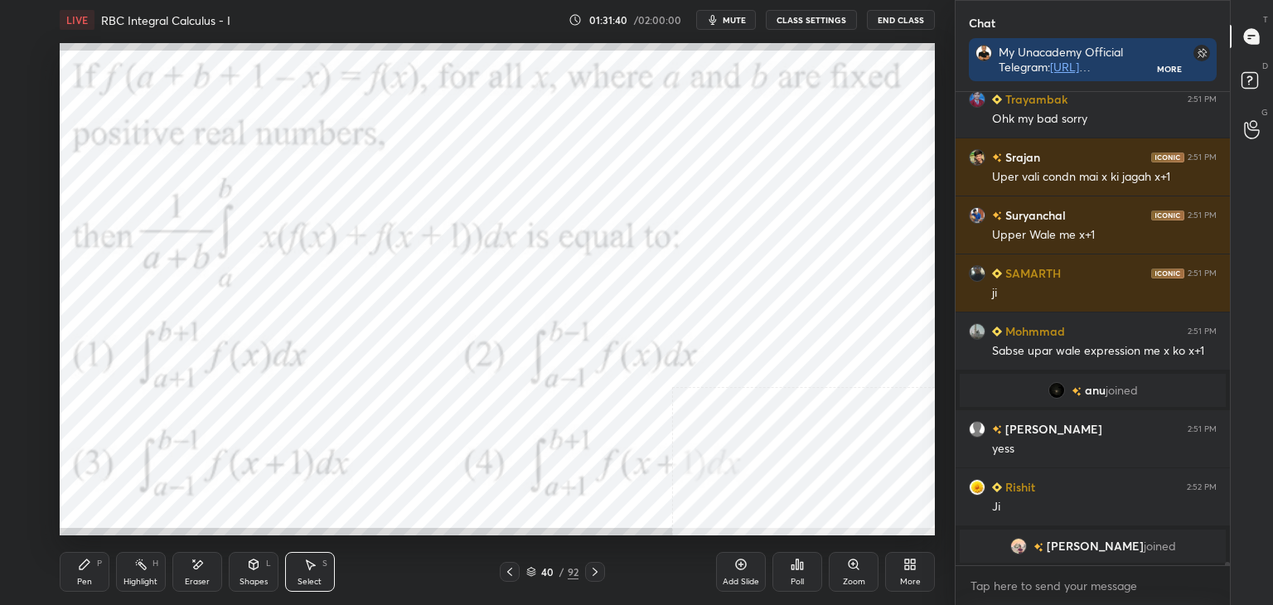
click at [593, 569] on icon at bounding box center [594, 571] width 13 height 13
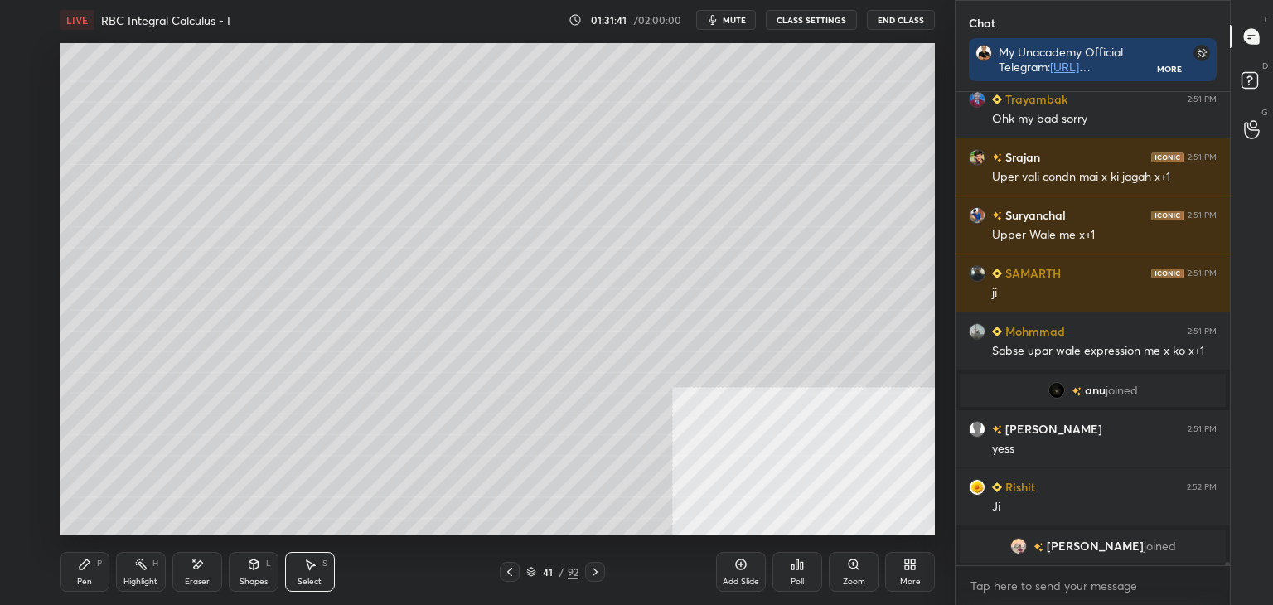
click at [594, 576] on icon at bounding box center [594, 571] width 13 height 13
drag, startPoint x: 86, startPoint y: 576, endPoint x: 87, endPoint y: 568, distance: 8.3
click at [87, 572] on div "Pen P" at bounding box center [85, 572] width 50 height 40
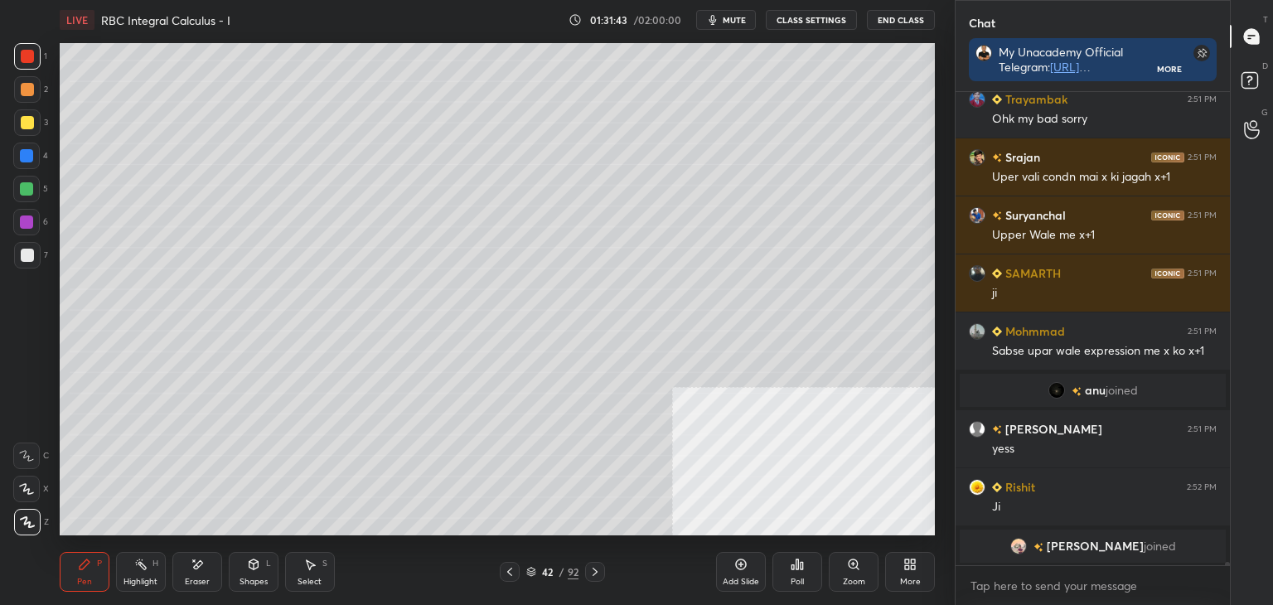
drag, startPoint x: 17, startPoint y: 259, endPoint x: 47, endPoint y: 239, distance: 36.3
click at [14, 259] on div at bounding box center [27, 255] width 27 height 27
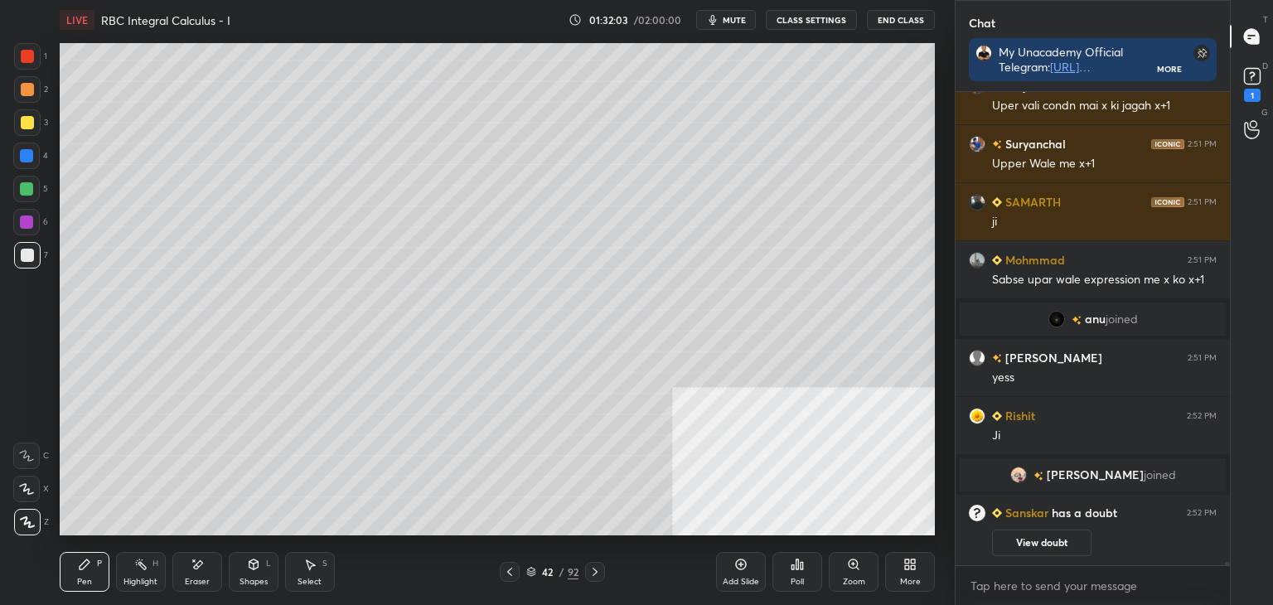
click at [507, 570] on icon at bounding box center [509, 571] width 13 height 13
click at [506, 572] on icon at bounding box center [509, 571] width 13 height 13
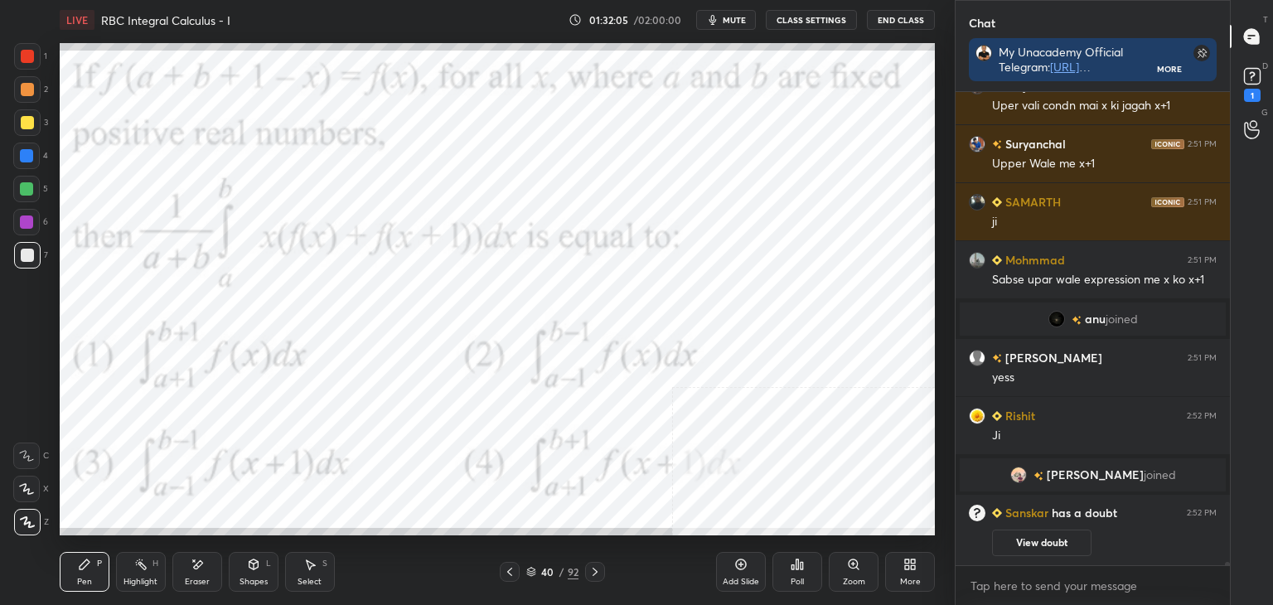
click at [584, 565] on div "40 / 92" at bounding box center [552, 572] width 105 height 20
click at [594, 574] on icon at bounding box center [595, 572] width 5 height 8
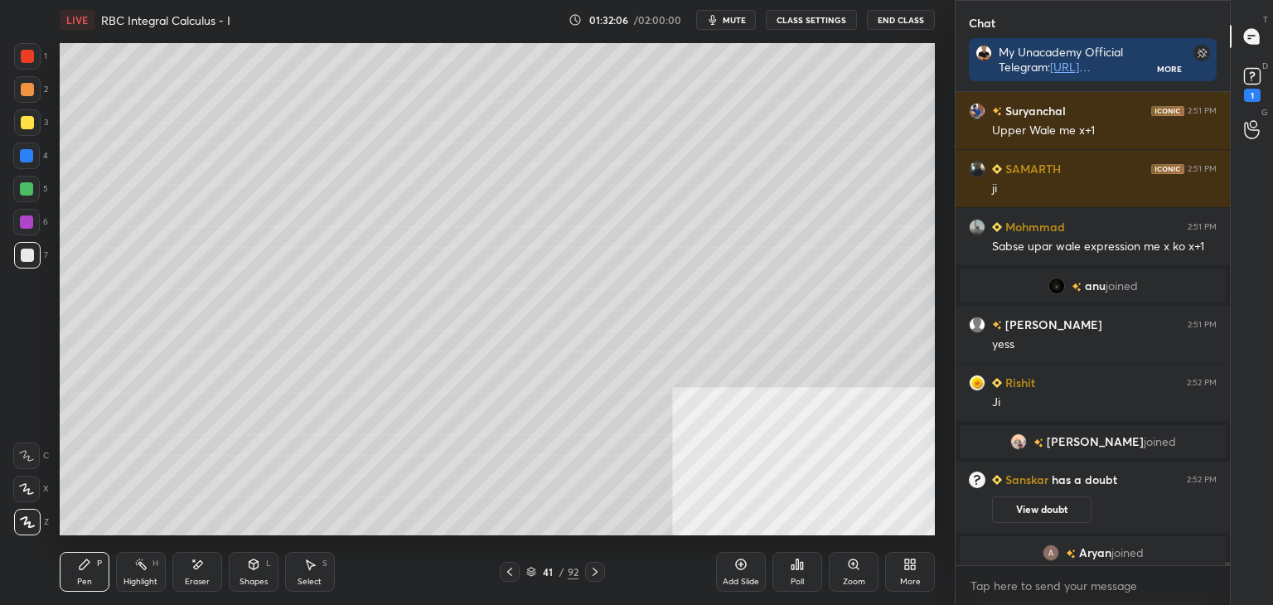
scroll to position [72820, 0]
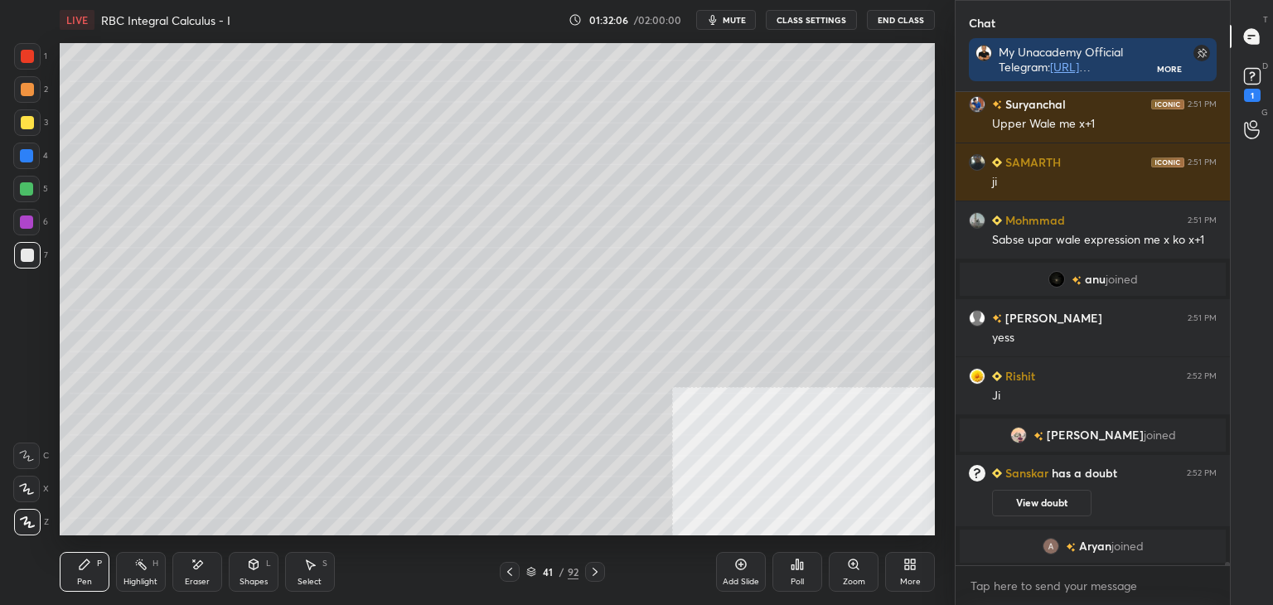
click at [597, 576] on icon at bounding box center [594, 571] width 13 height 13
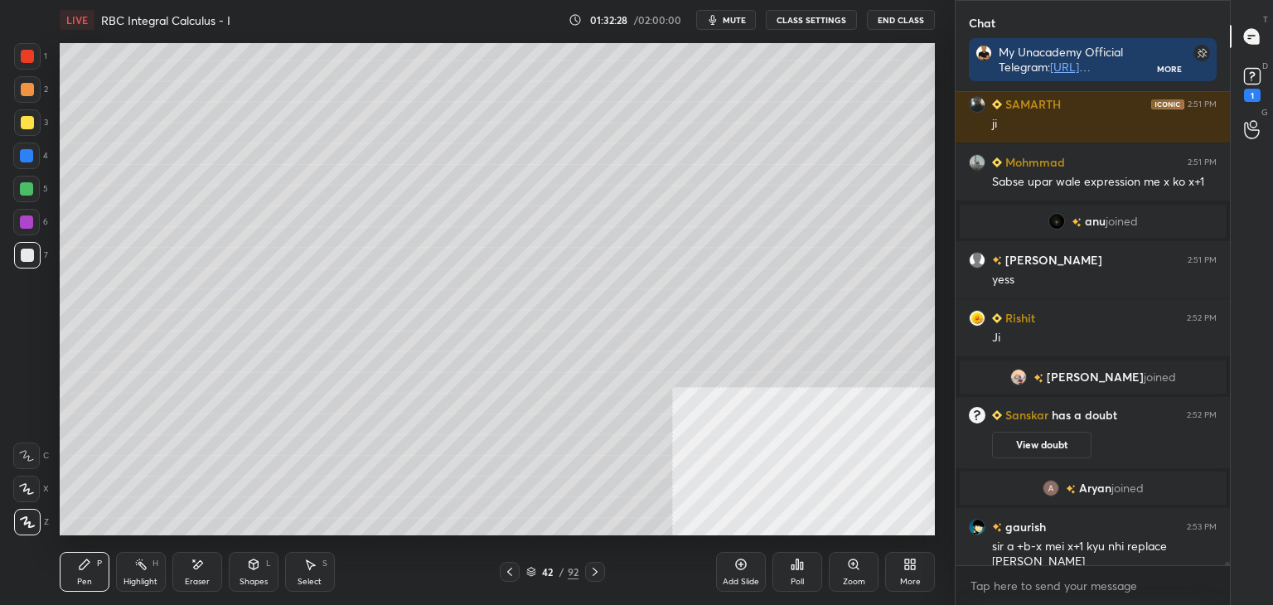
click at [511, 568] on icon at bounding box center [509, 571] width 13 height 13
click at [511, 572] on icon at bounding box center [509, 571] width 13 height 13
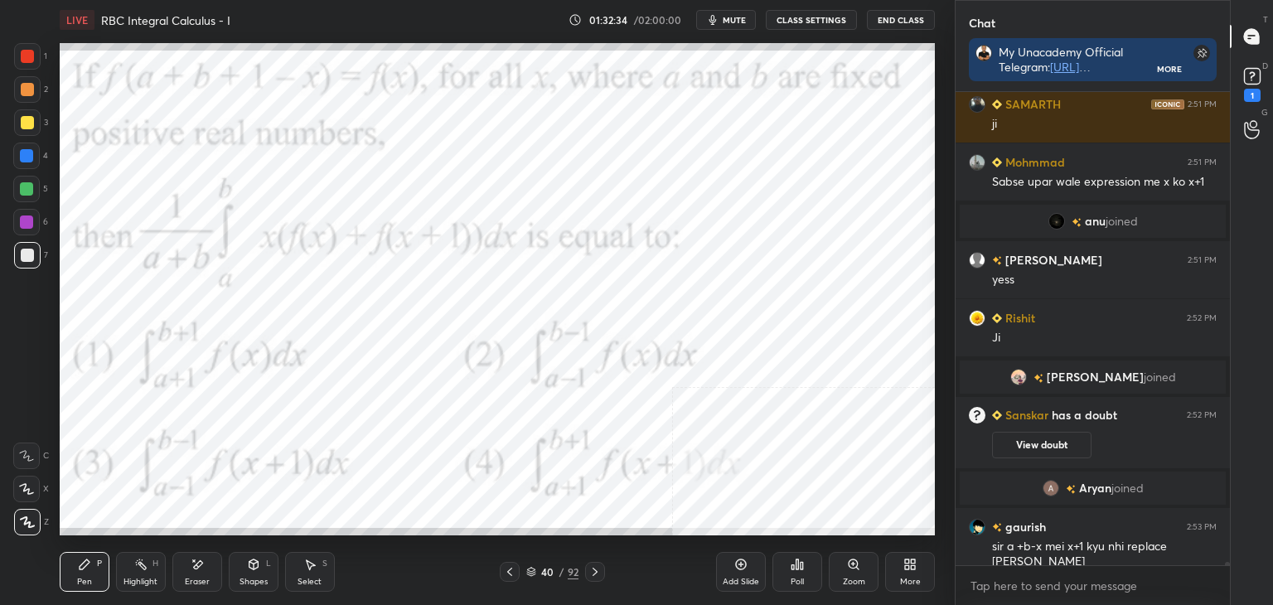
click at [99, 581] on div "Pen P" at bounding box center [85, 572] width 50 height 40
click at [590, 573] on icon at bounding box center [594, 571] width 13 height 13
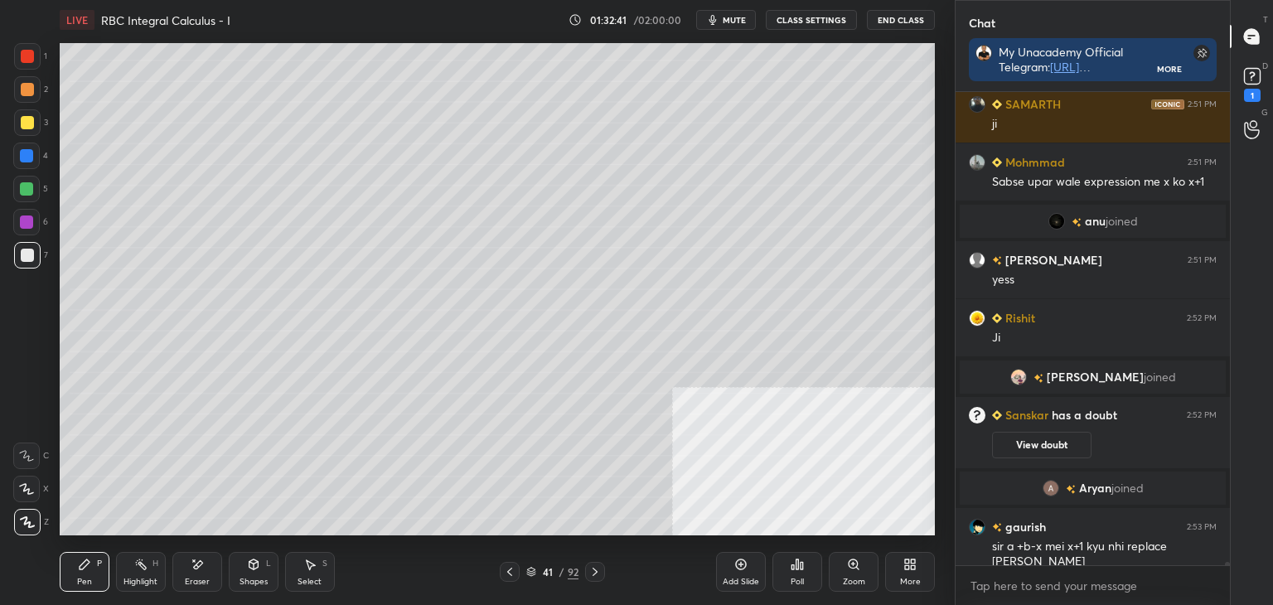
click at [591, 573] on icon at bounding box center [594, 571] width 13 height 13
click at [594, 574] on icon at bounding box center [594, 571] width 13 height 13
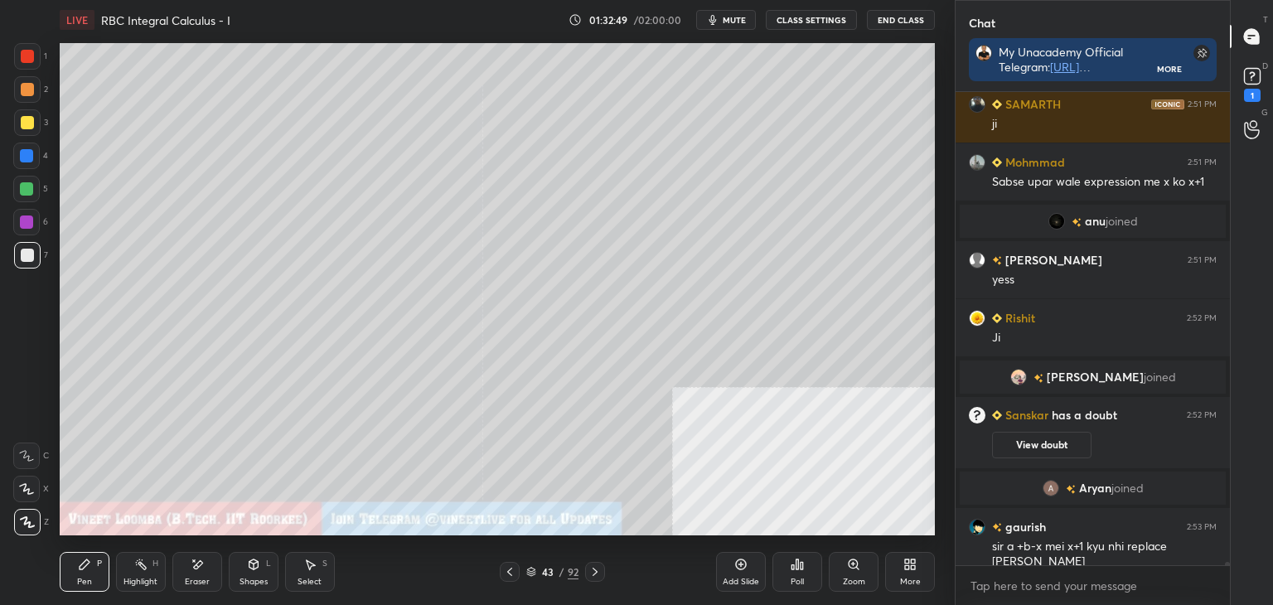
scroll to position [72903, 0]
click at [510, 571] on icon at bounding box center [509, 571] width 13 height 13
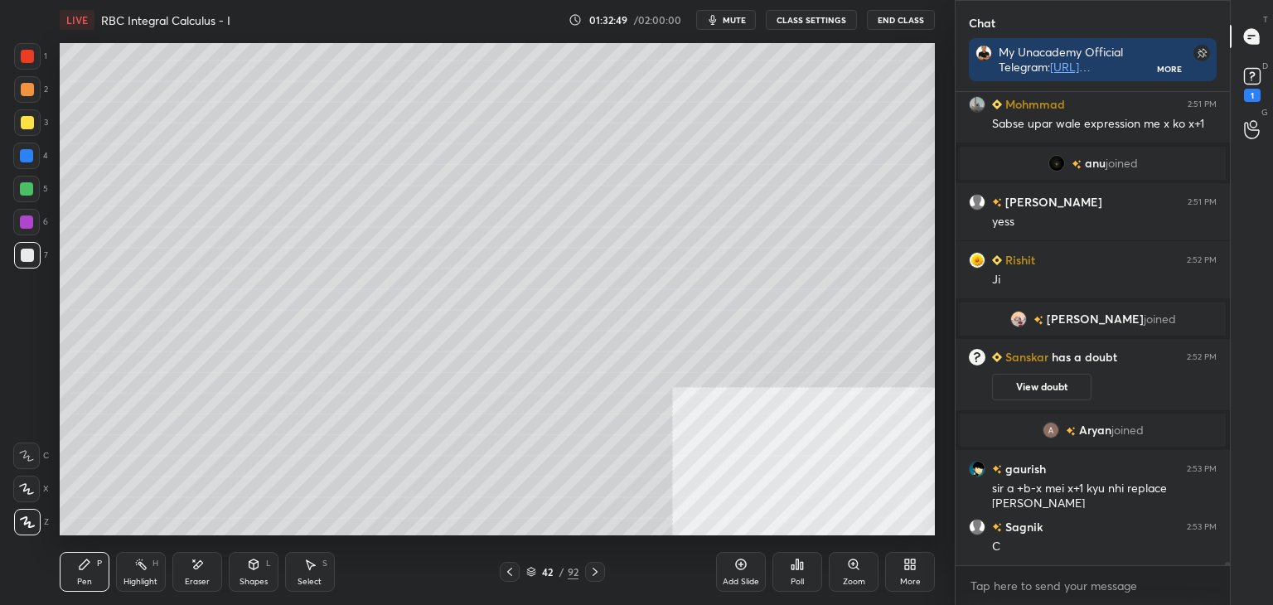
click at [513, 570] on icon at bounding box center [509, 571] width 13 height 13
click at [510, 578] on div at bounding box center [510, 572] width 20 height 20
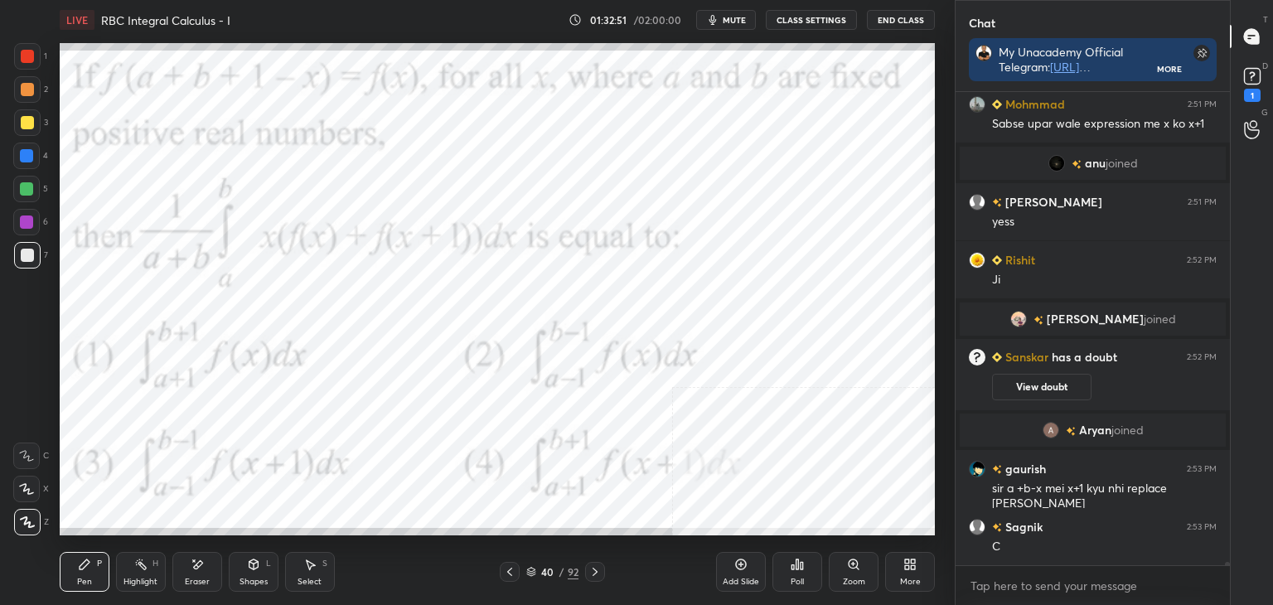
click at [31, 51] on div at bounding box center [27, 56] width 13 height 13
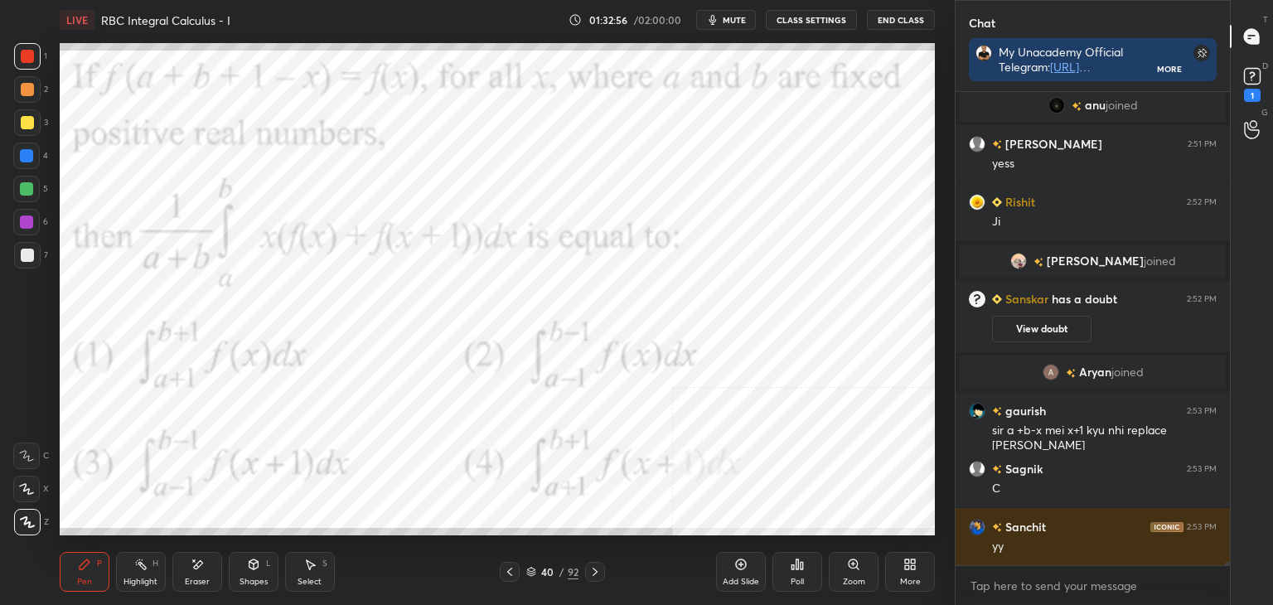
click at [590, 572] on icon at bounding box center [594, 571] width 13 height 13
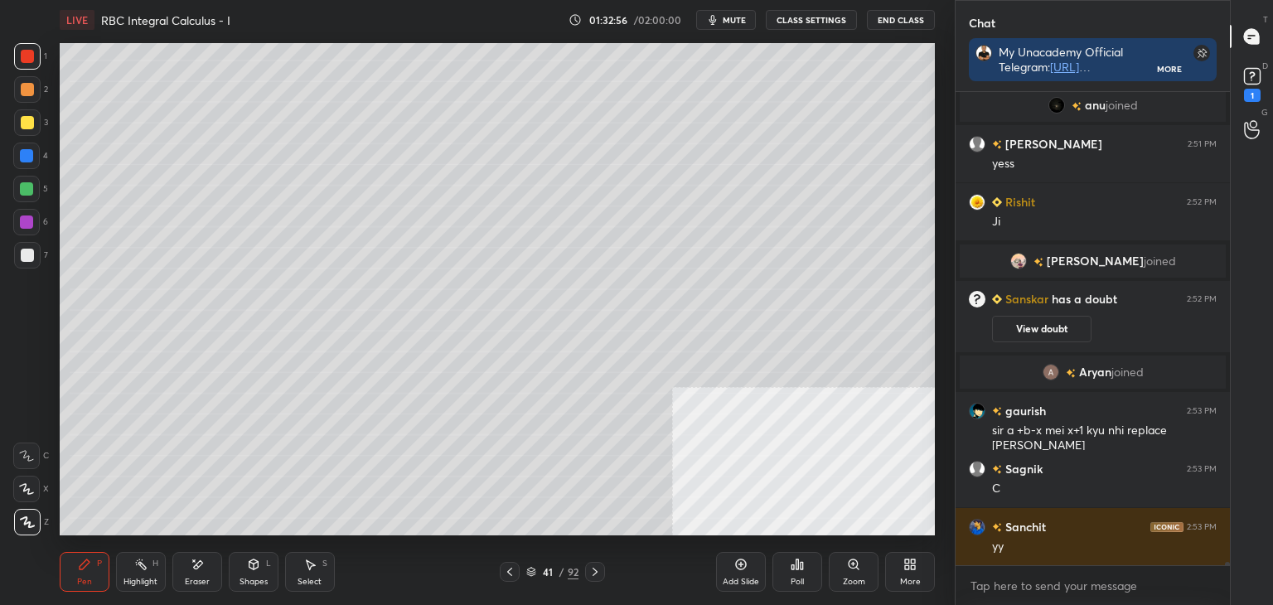
click at [597, 571] on icon at bounding box center [595, 572] width 5 height 8
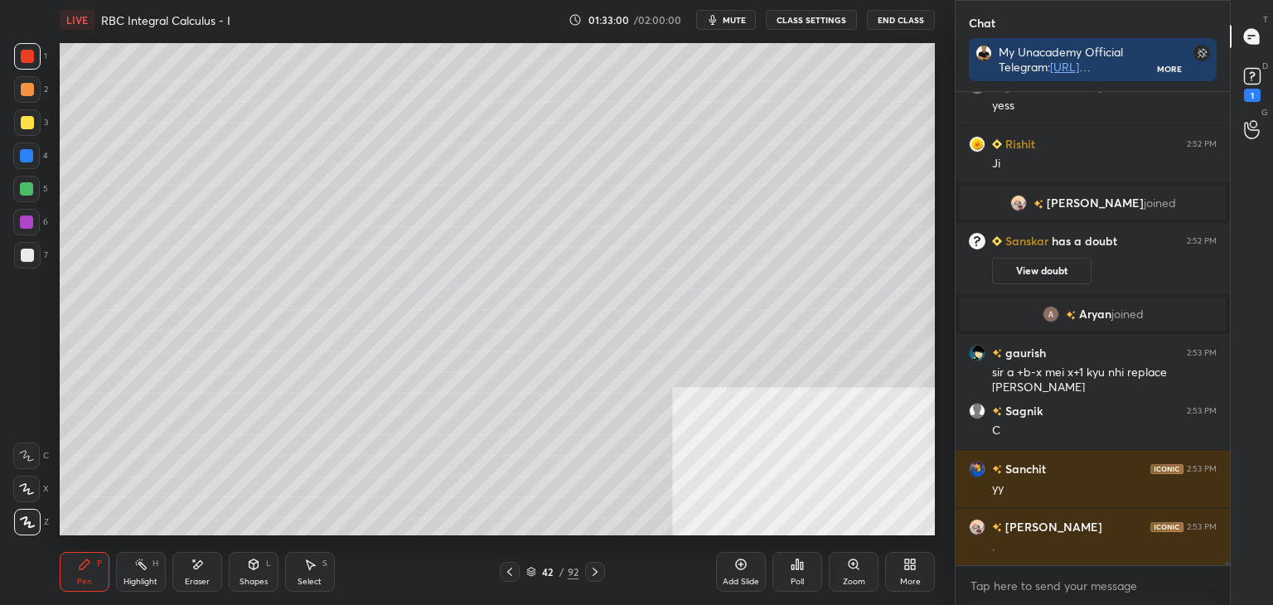
click at [596, 574] on icon at bounding box center [594, 571] width 13 height 13
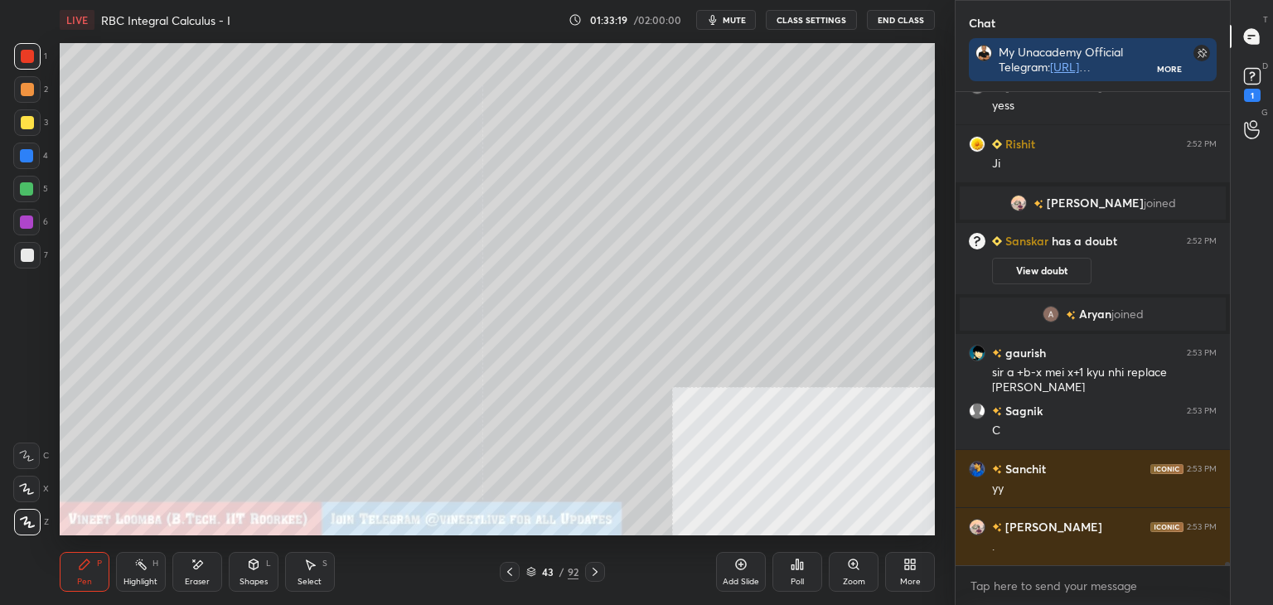
click at [511, 566] on icon at bounding box center [509, 571] width 13 height 13
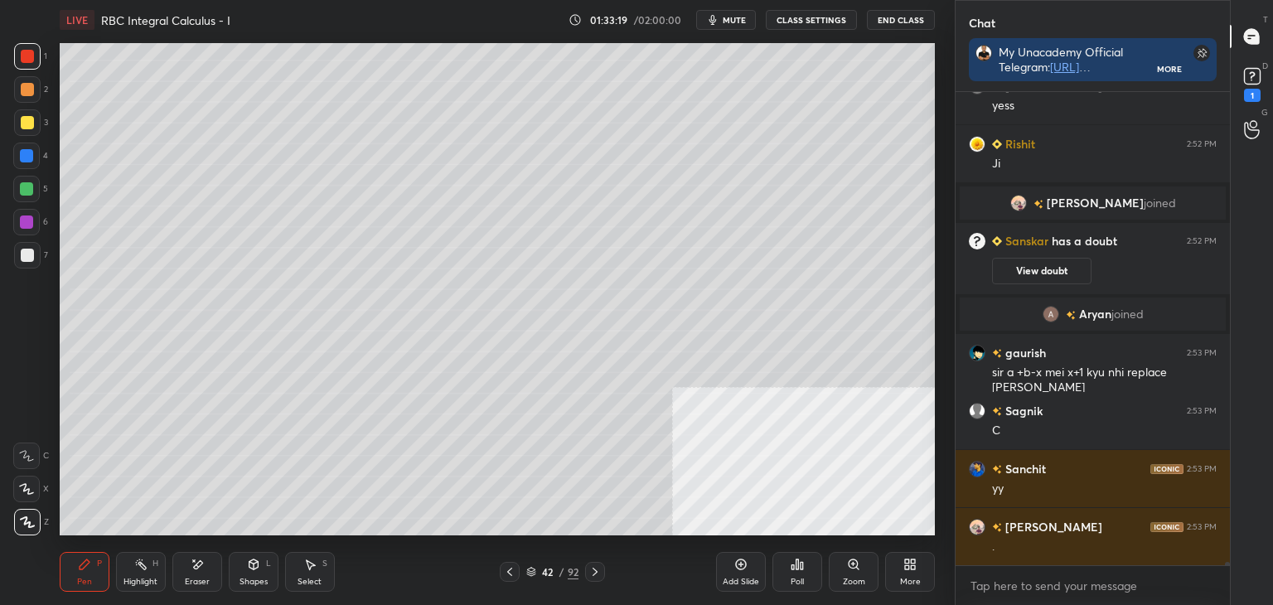
click at [511, 569] on icon at bounding box center [509, 571] width 13 height 13
click at [511, 572] on icon at bounding box center [509, 571] width 13 height 13
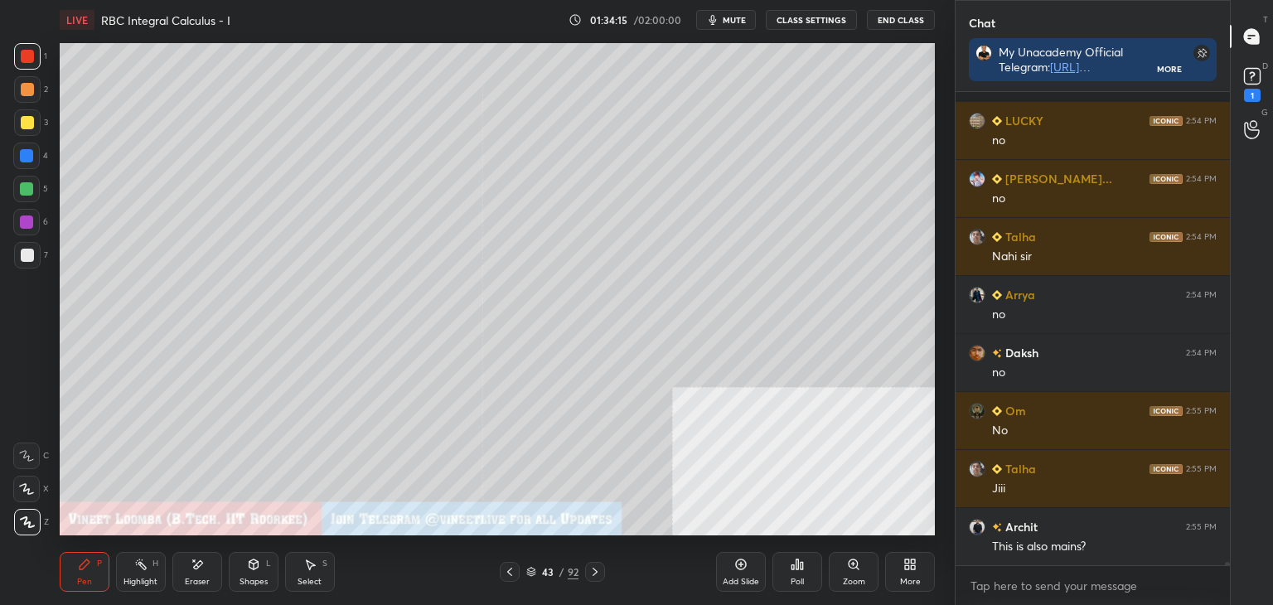
scroll to position [74155, 0]
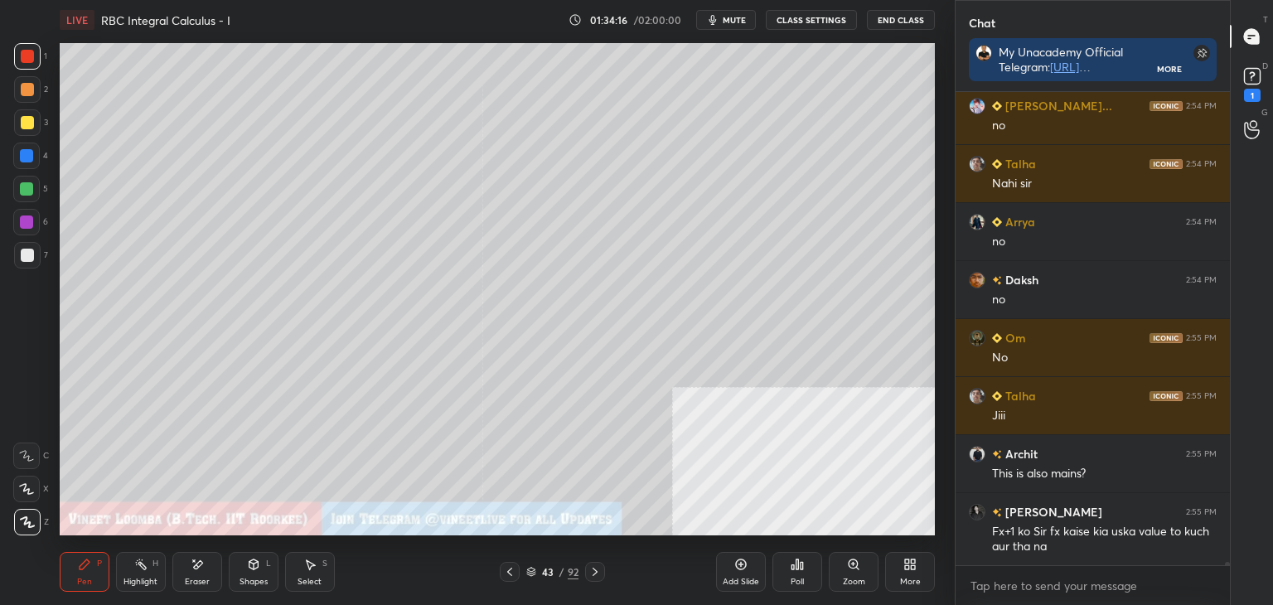
click at [504, 573] on icon at bounding box center [509, 571] width 13 height 13
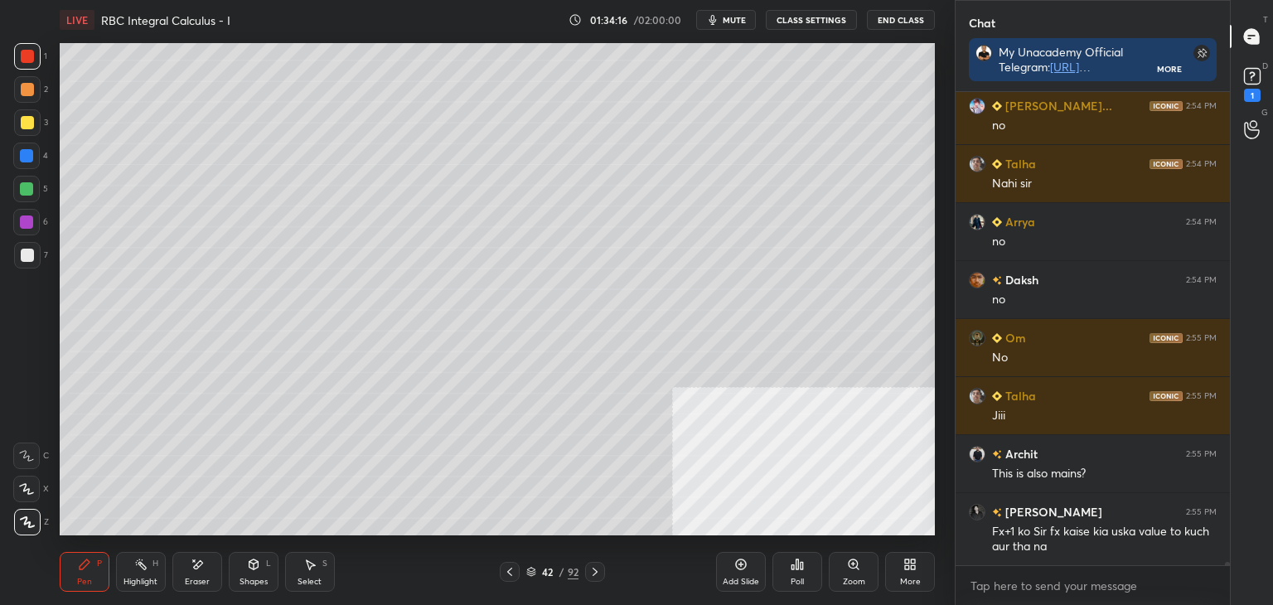
click at [506, 568] on icon at bounding box center [509, 571] width 13 height 13
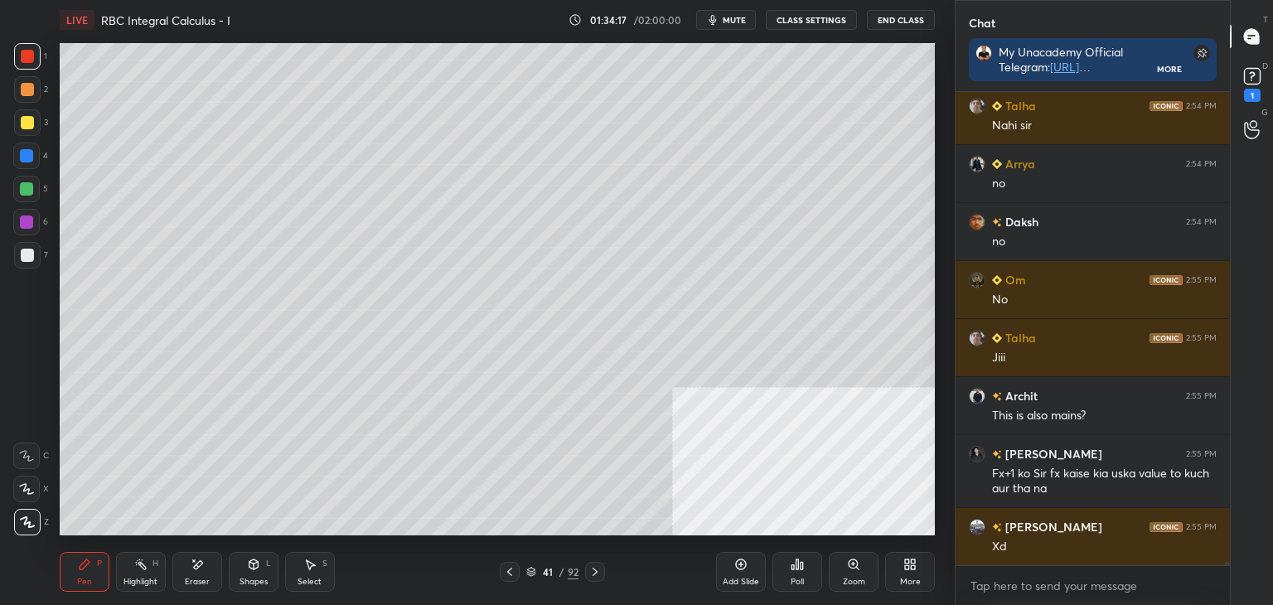
click at [506, 569] on icon at bounding box center [509, 571] width 13 height 13
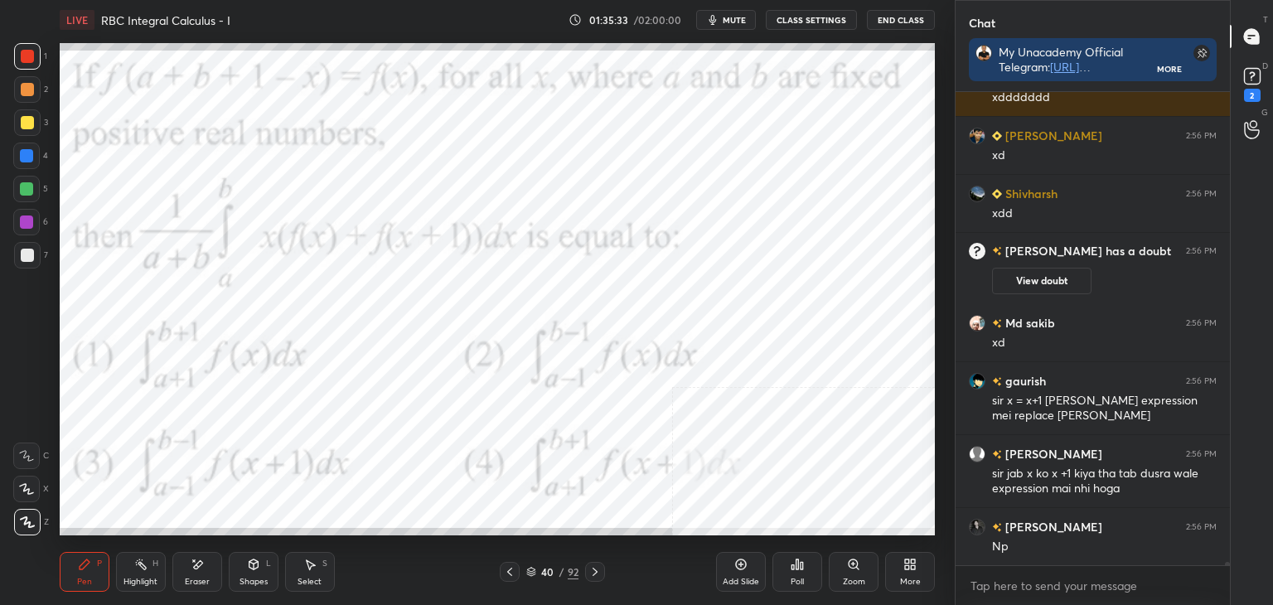
scroll to position [75235, 0]
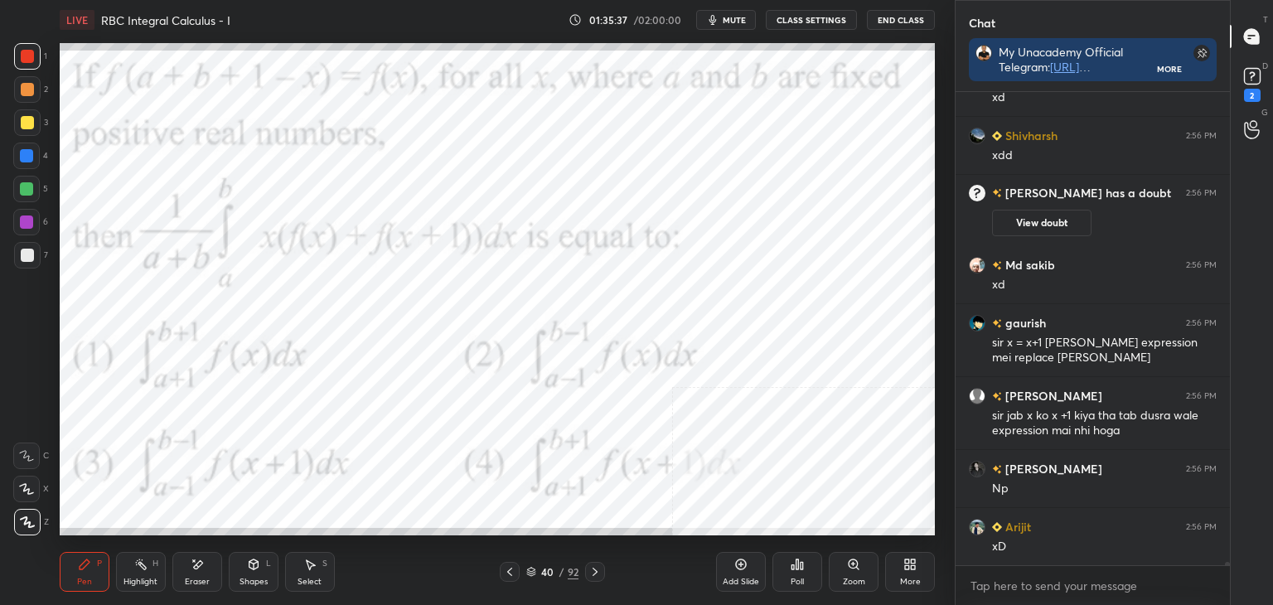
click at [600, 569] on icon at bounding box center [594, 571] width 13 height 13
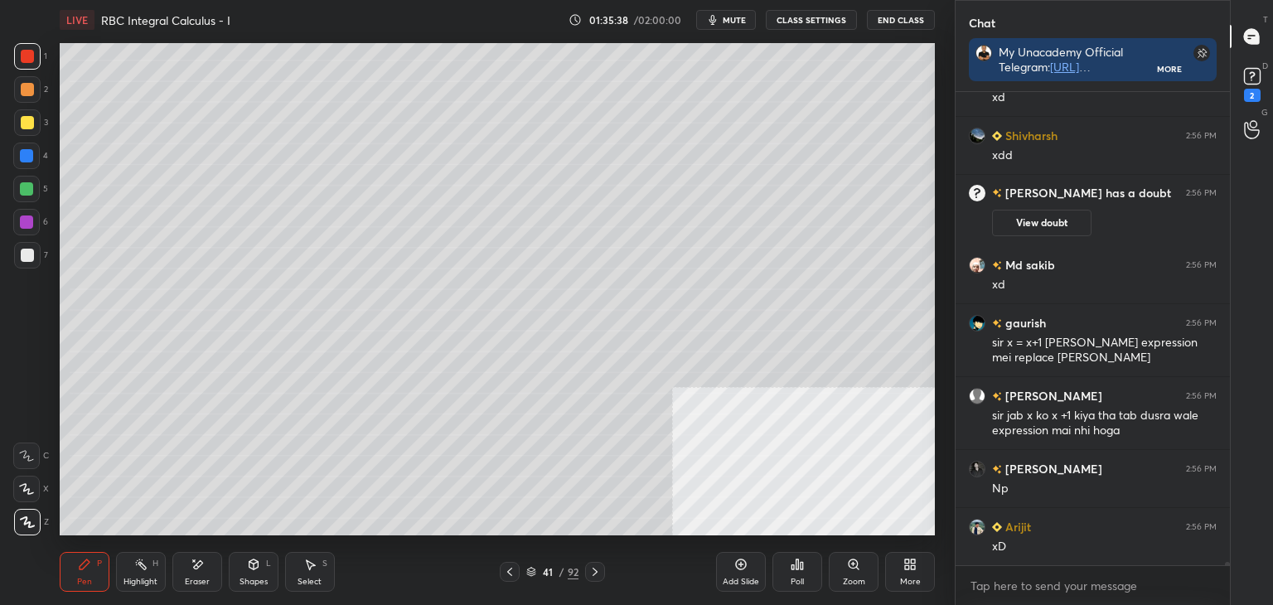
click at [596, 566] on icon at bounding box center [594, 571] width 13 height 13
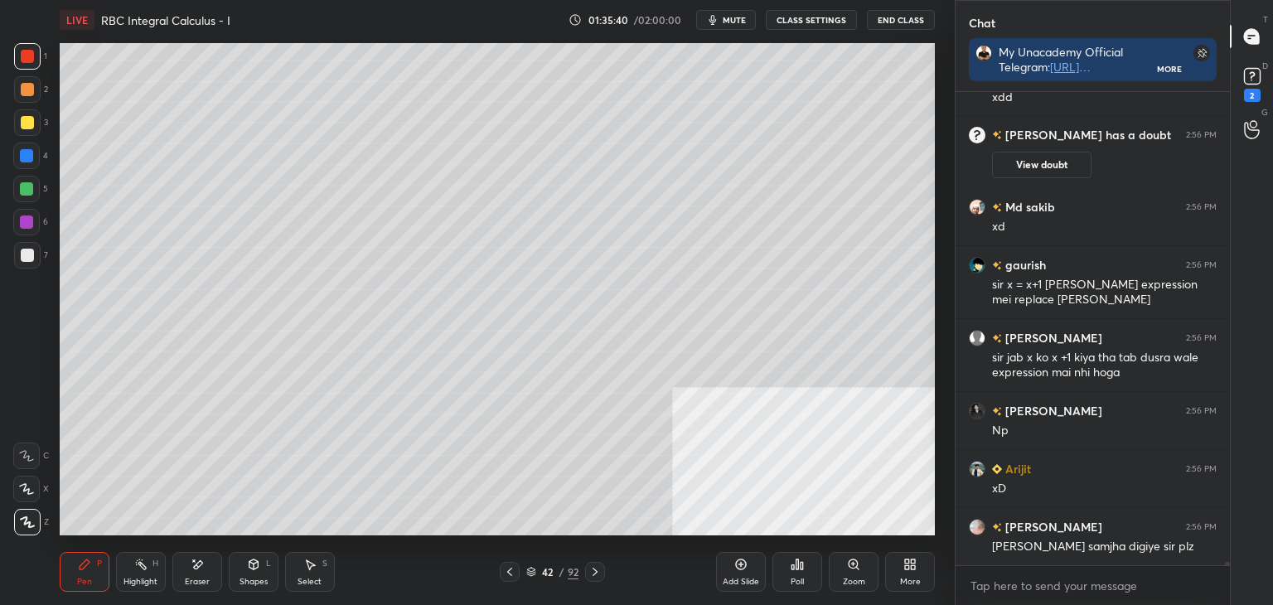
scroll to position [75318, 0]
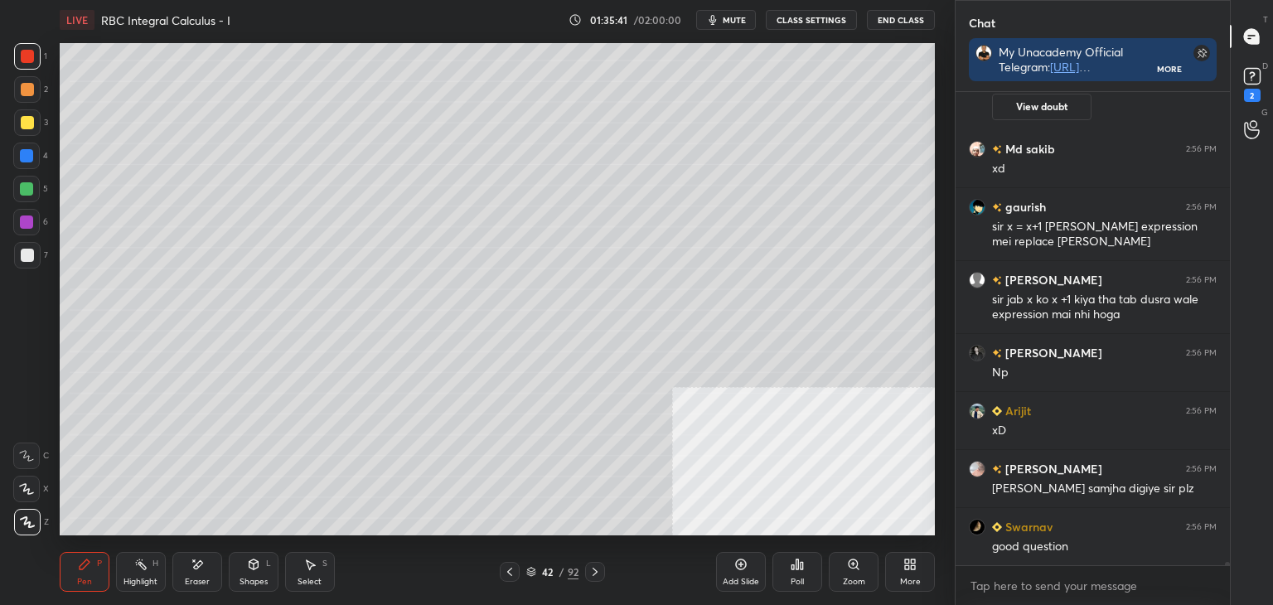
click at [600, 567] on icon at bounding box center [594, 571] width 13 height 13
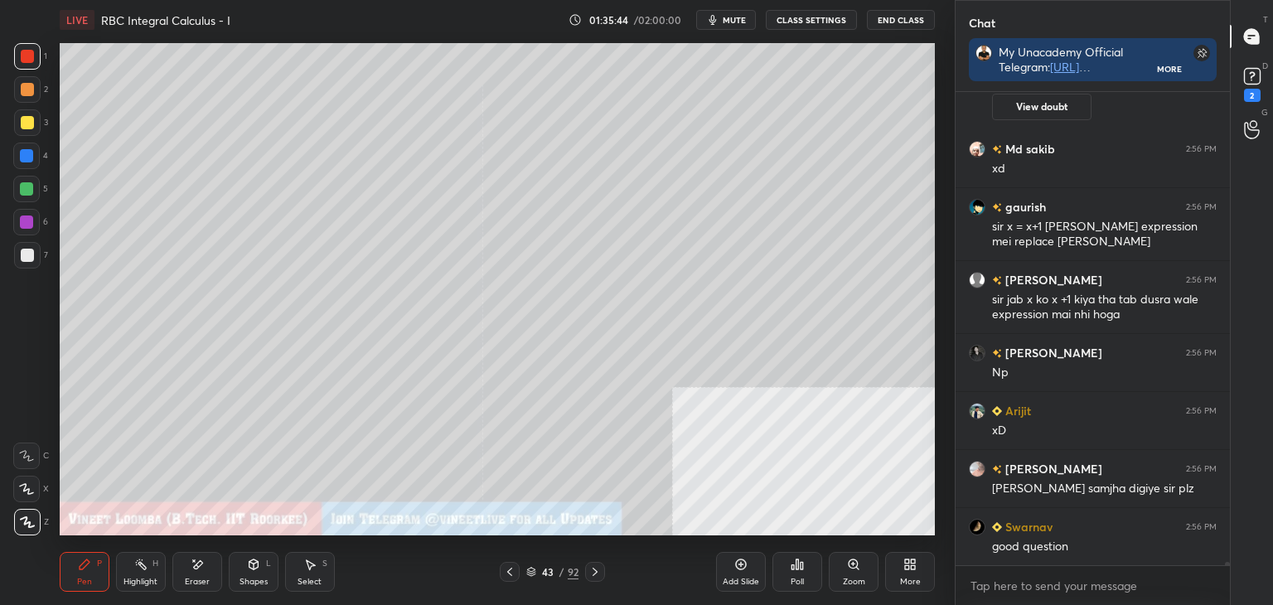
click at [602, 573] on div at bounding box center [595, 572] width 20 height 20
click at [908, 566] on icon at bounding box center [907, 567] width 4 height 4
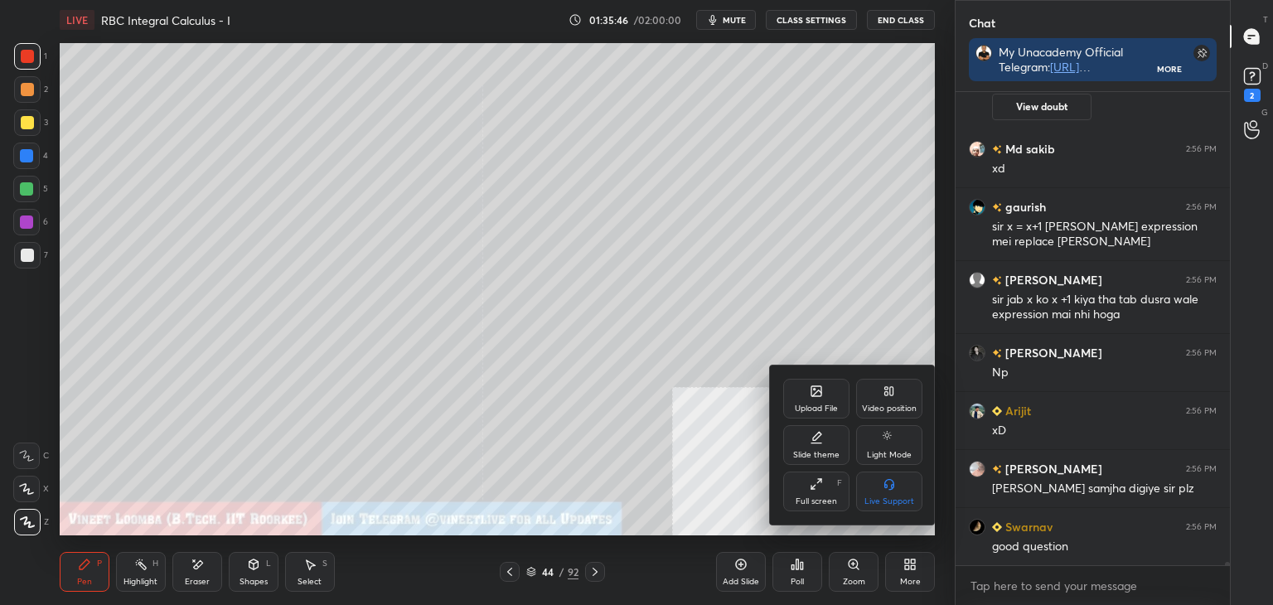
click at [802, 392] on div "Upload File" at bounding box center [816, 399] width 66 height 40
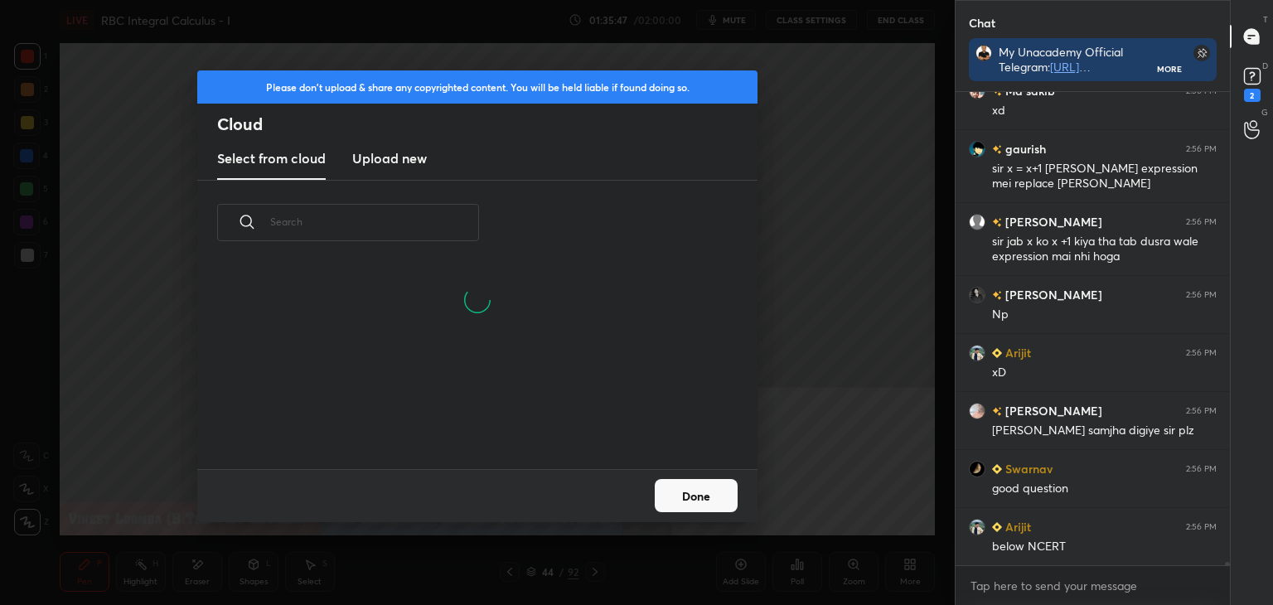
scroll to position [4, 8]
drag, startPoint x: 367, startPoint y: 158, endPoint x: 365, endPoint y: 172, distance: 13.5
click at [367, 158] on h3 "Upload new" at bounding box center [389, 158] width 75 height 20
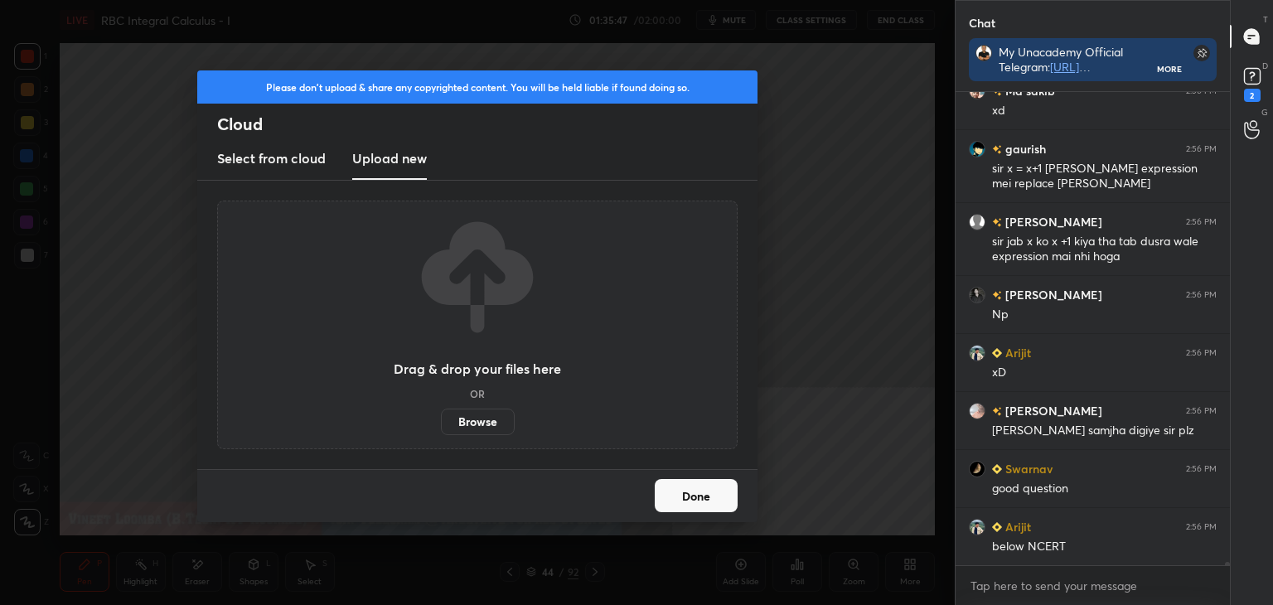
click at [463, 416] on label "Browse" at bounding box center [478, 422] width 74 height 27
click at [441, 416] on input "Browse" at bounding box center [441, 422] width 0 height 27
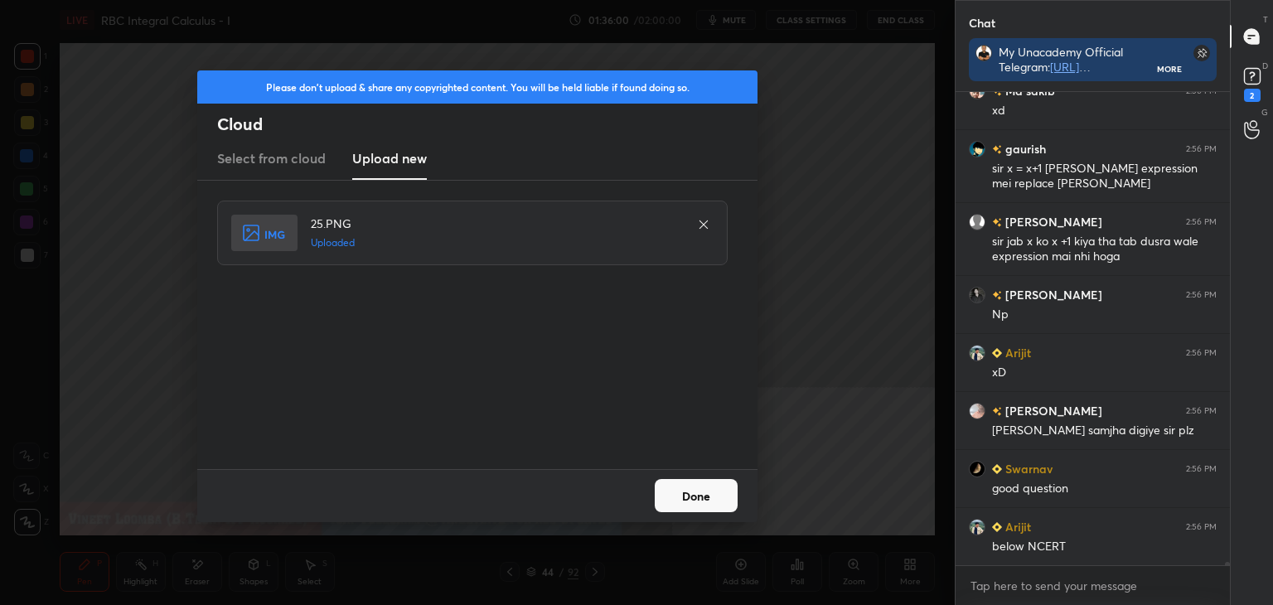
click at [709, 490] on button "Done" at bounding box center [696, 495] width 83 height 33
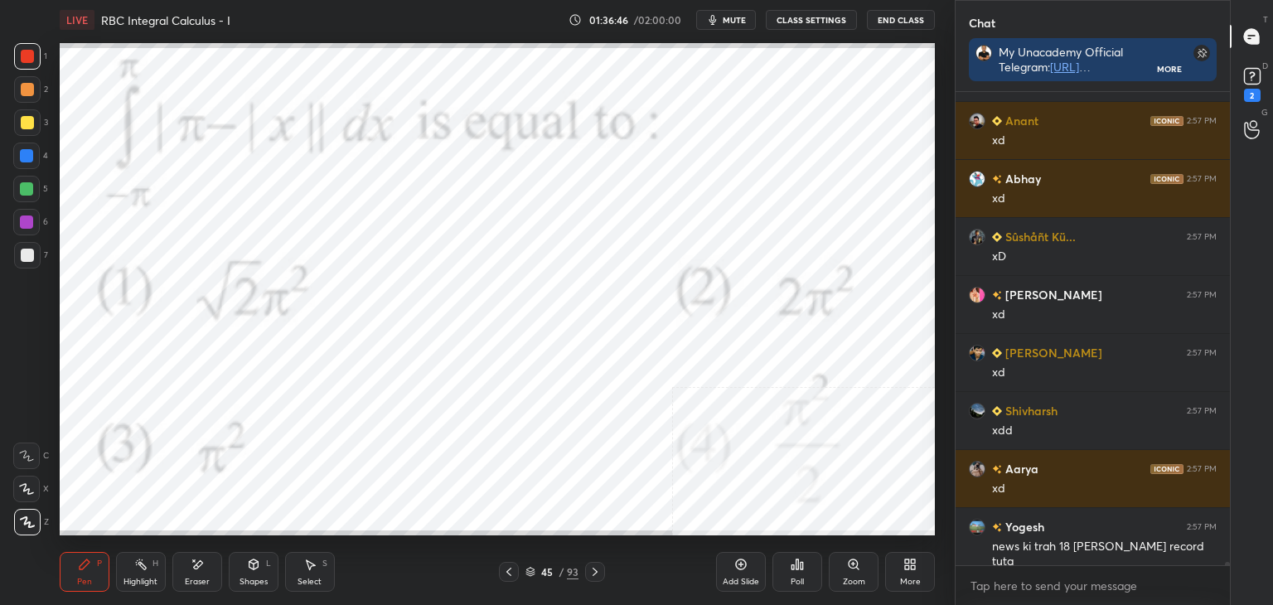
scroll to position [75922, 0]
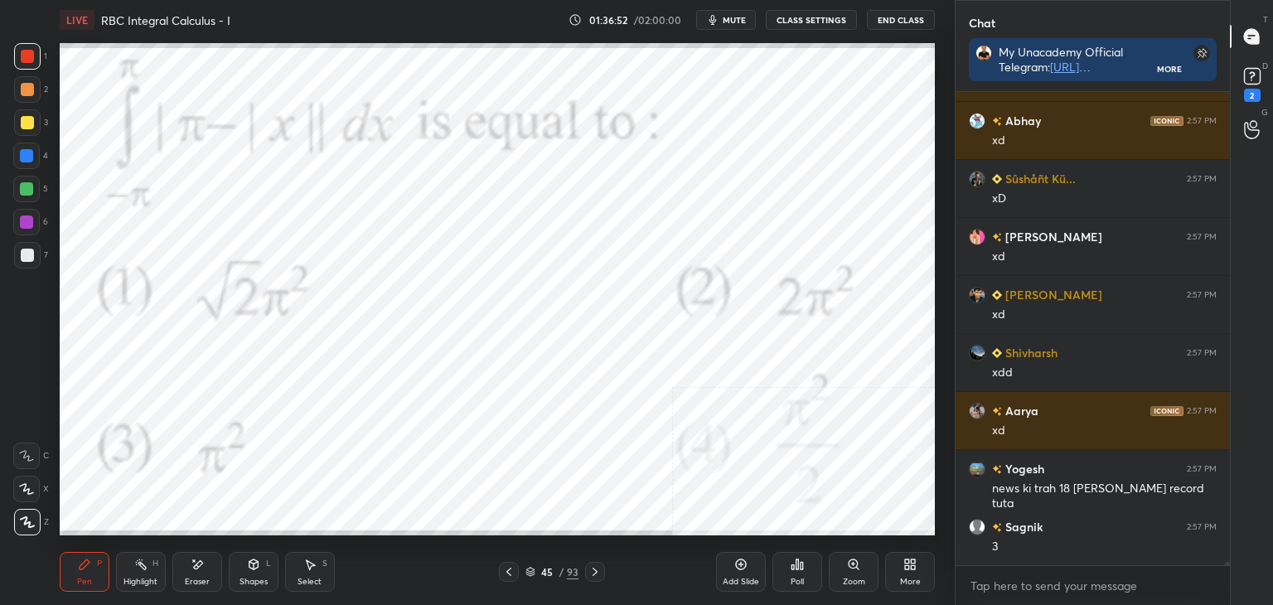
click at [616, 540] on div "Pen P Highlight H Eraser Shapes L Select S 45 / 93 Add Slide Poll Zoom More" at bounding box center [497, 572] width 875 height 66
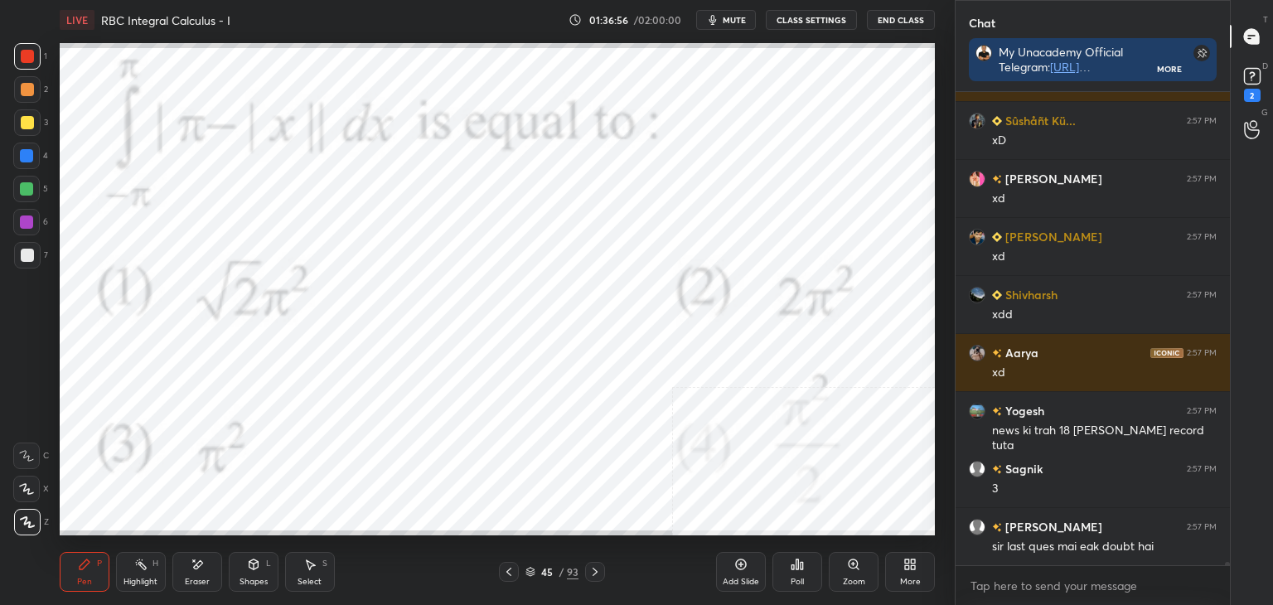
scroll to position [468, 269]
click at [1250, 81] on rect at bounding box center [1252, 77] width 16 height 16
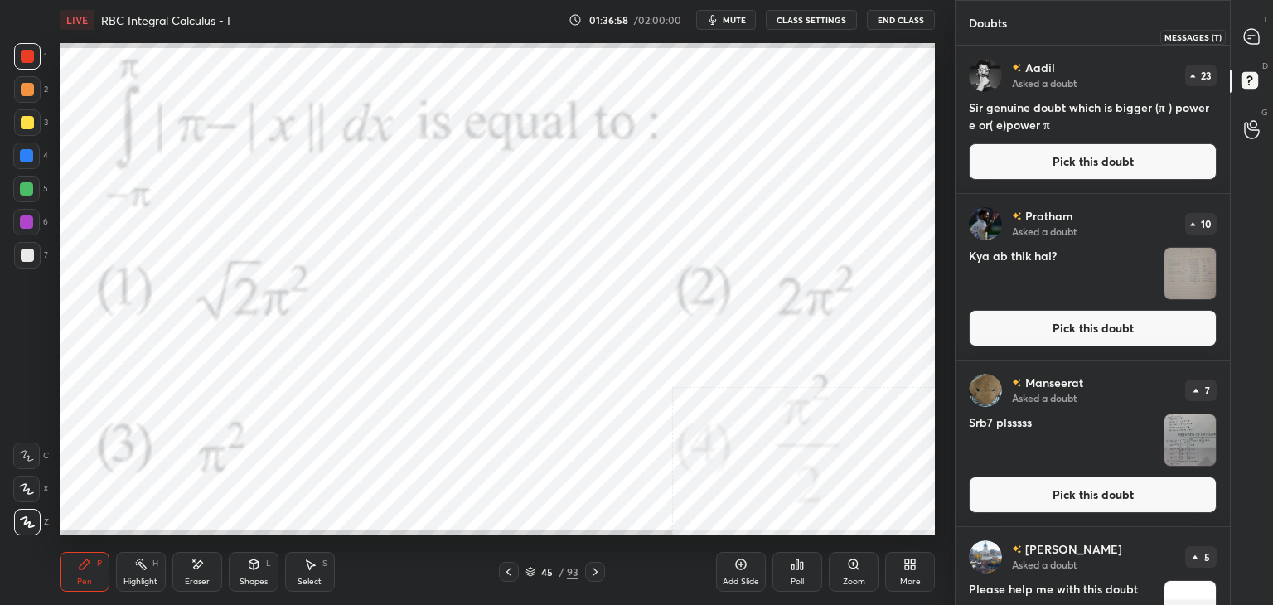
click at [1262, 40] on div at bounding box center [1252, 37] width 33 height 30
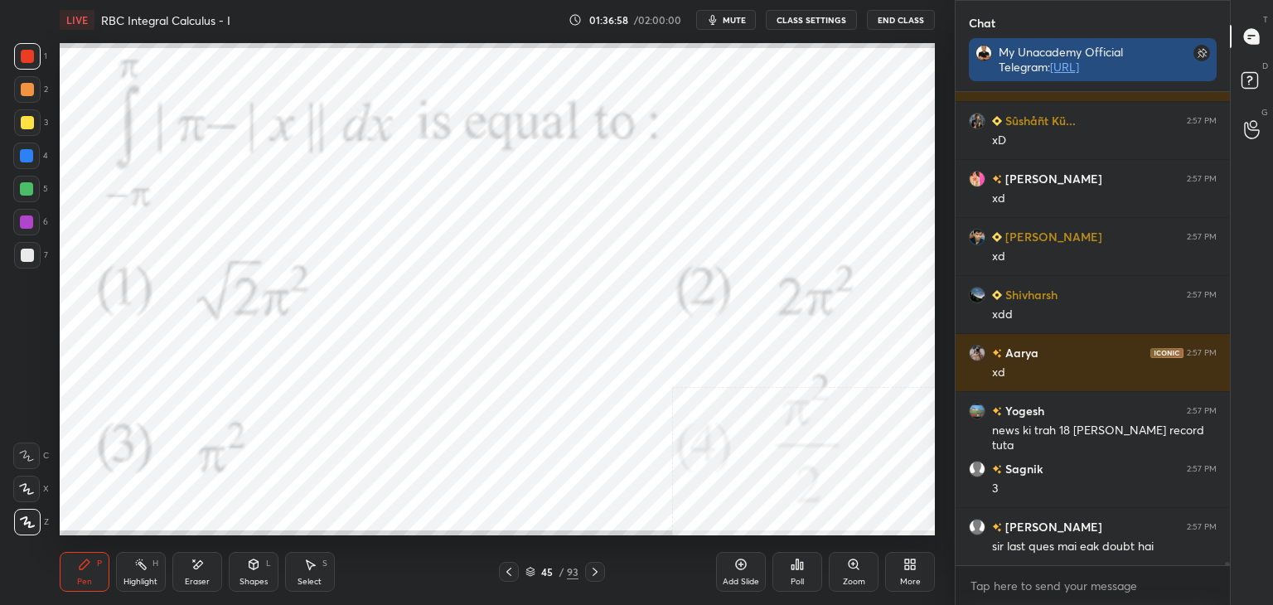
scroll to position [5, 5]
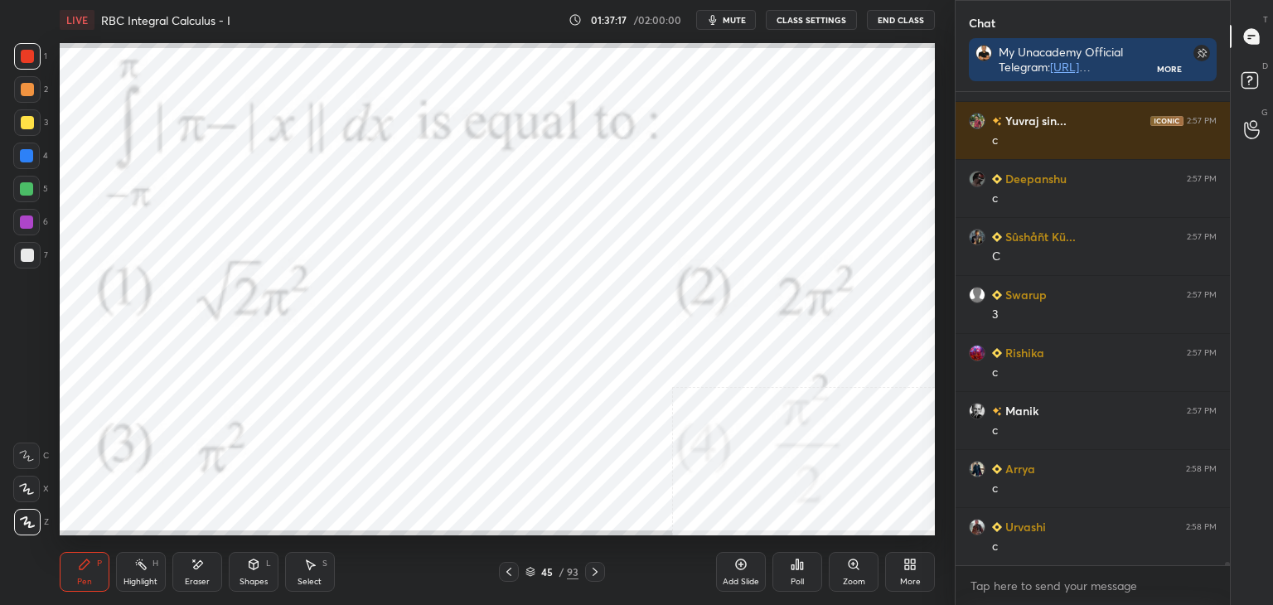
drag, startPoint x: 199, startPoint y: 573, endPoint x: 201, endPoint y: 564, distance: 8.5
click at [200, 569] on div "Eraser" at bounding box center [197, 572] width 50 height 40
click at [85, 581] on div "Pen" at bounding box center [84, 582] width 15 height 8
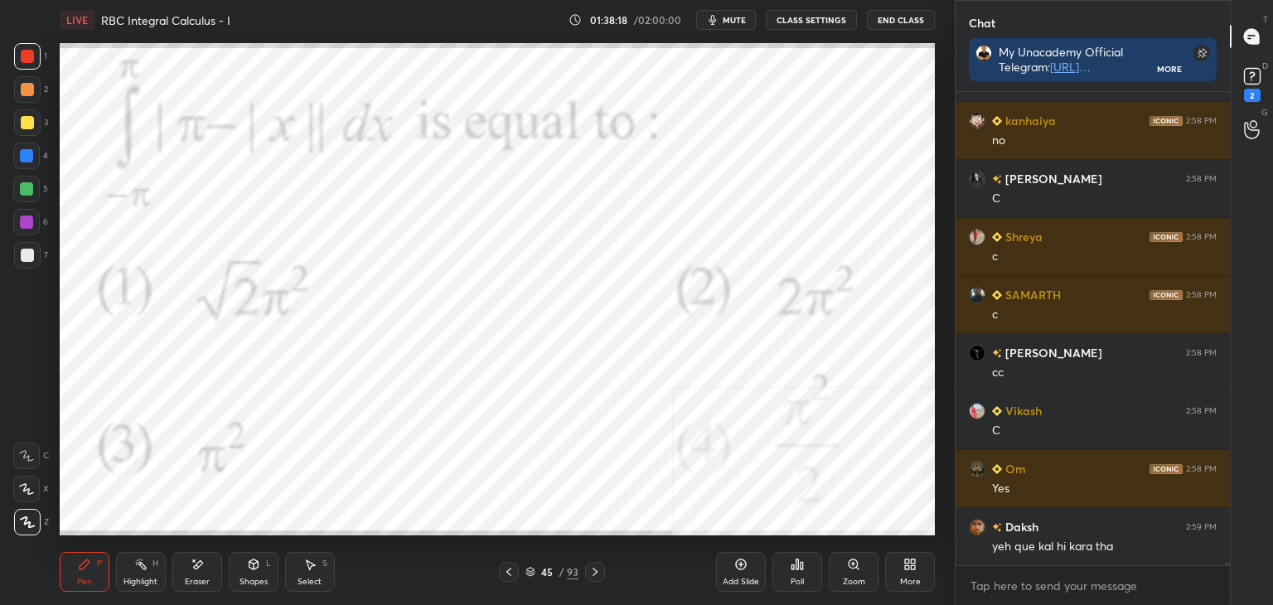
scroll to position [77266, 0]
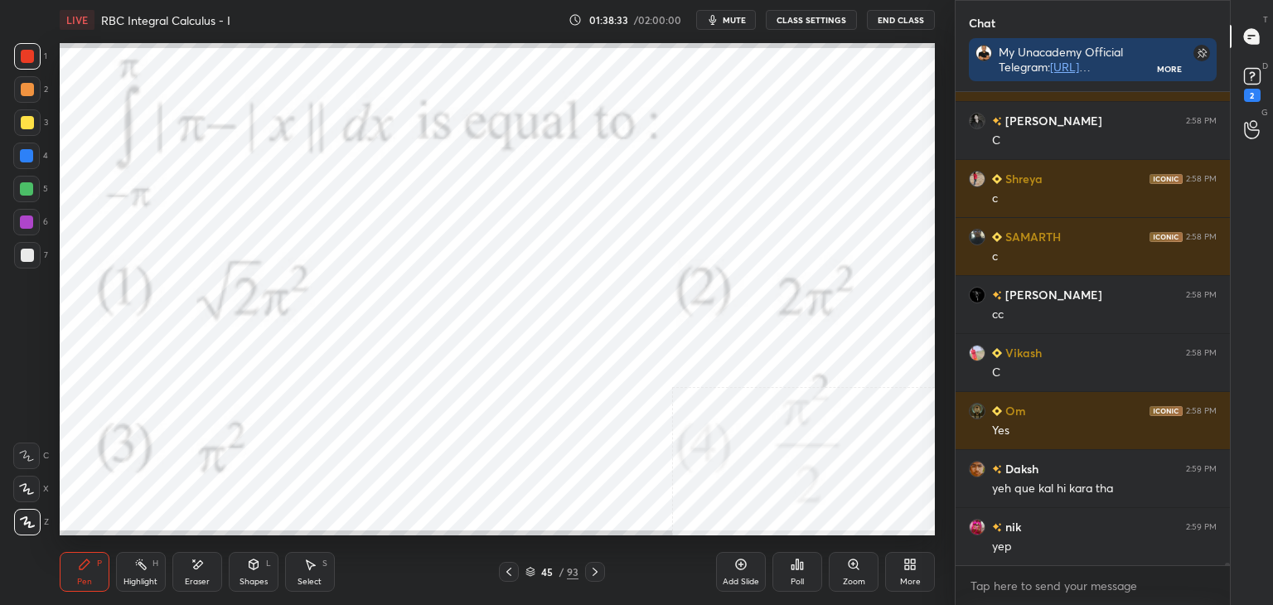
click at [597, 569] on icon at bounding box center [594, 571] width 13 height 13
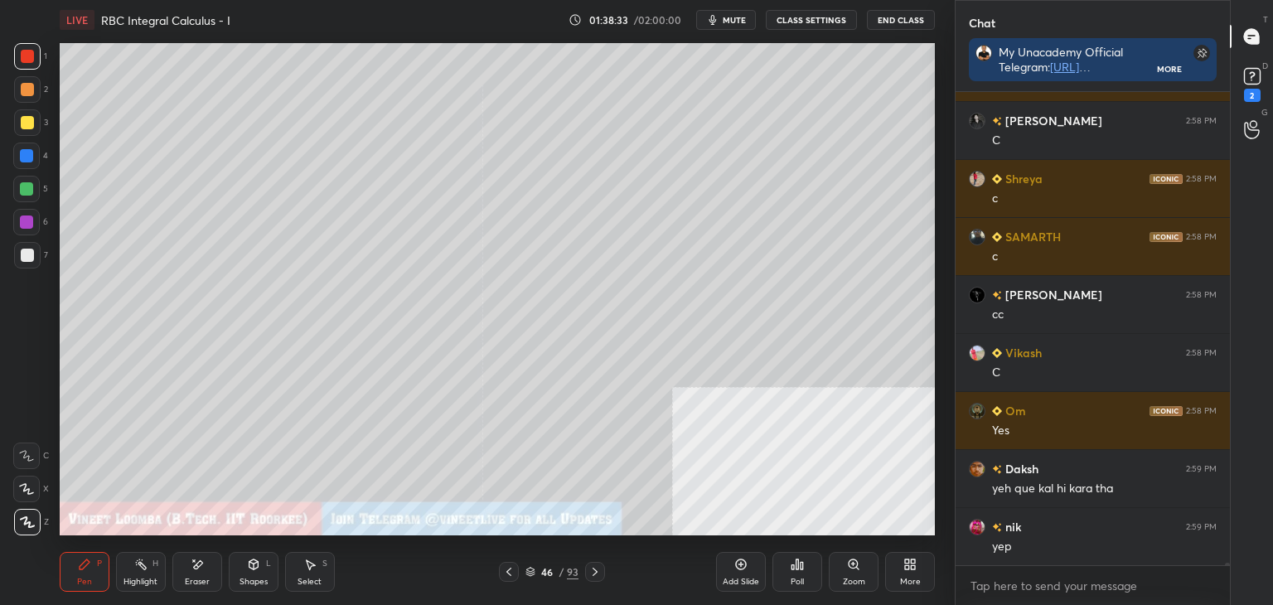
click at [924, 568] on div "More" at bounding box center [910, 572] width 50 height 40
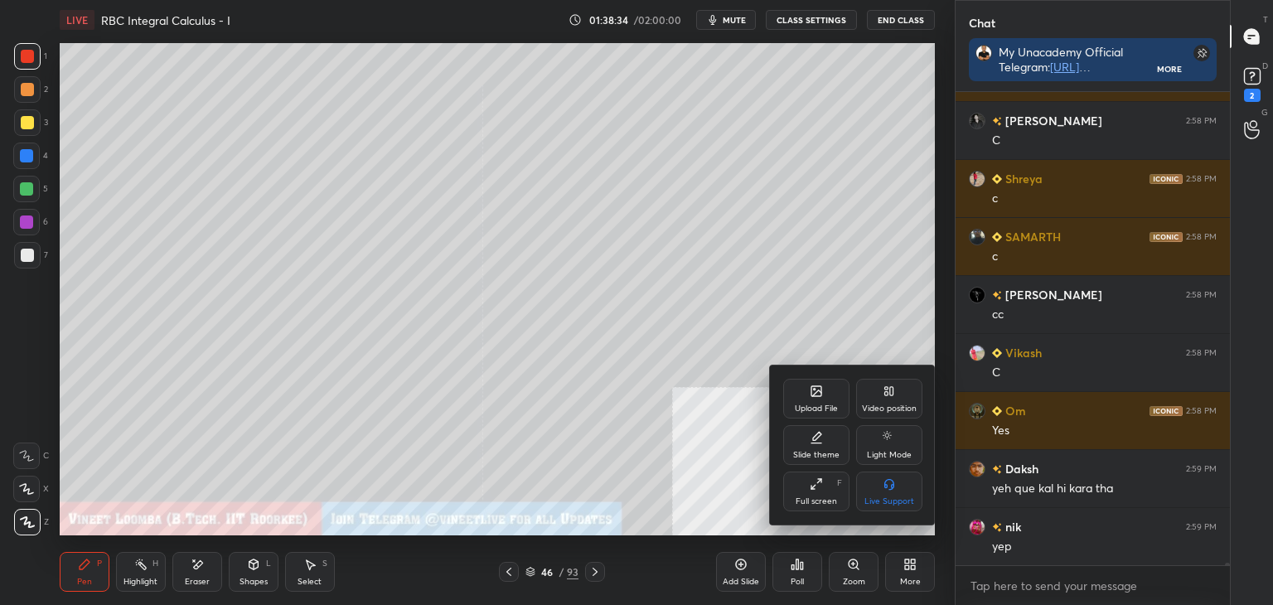
click at [832, 402] on div "Upload File" at bounding box center [816, 399] width 66 height 40
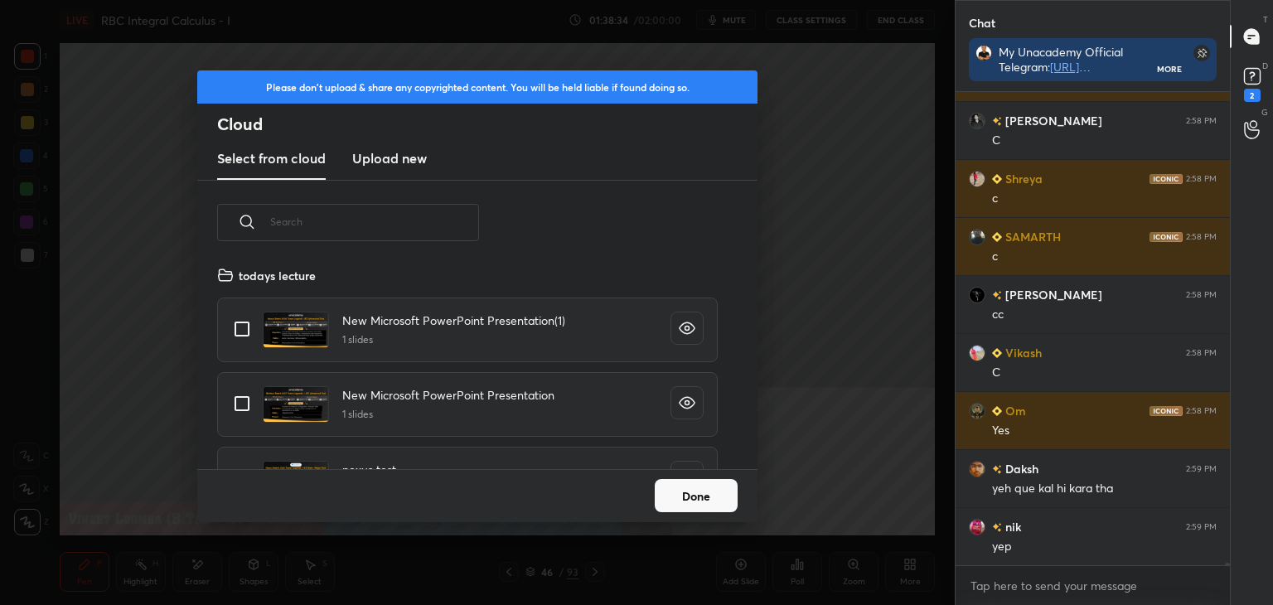
scroll to position [204, 532]
click at [358, 173] on new "Upload new" at bounding box center [389, 158] width 75 height 41
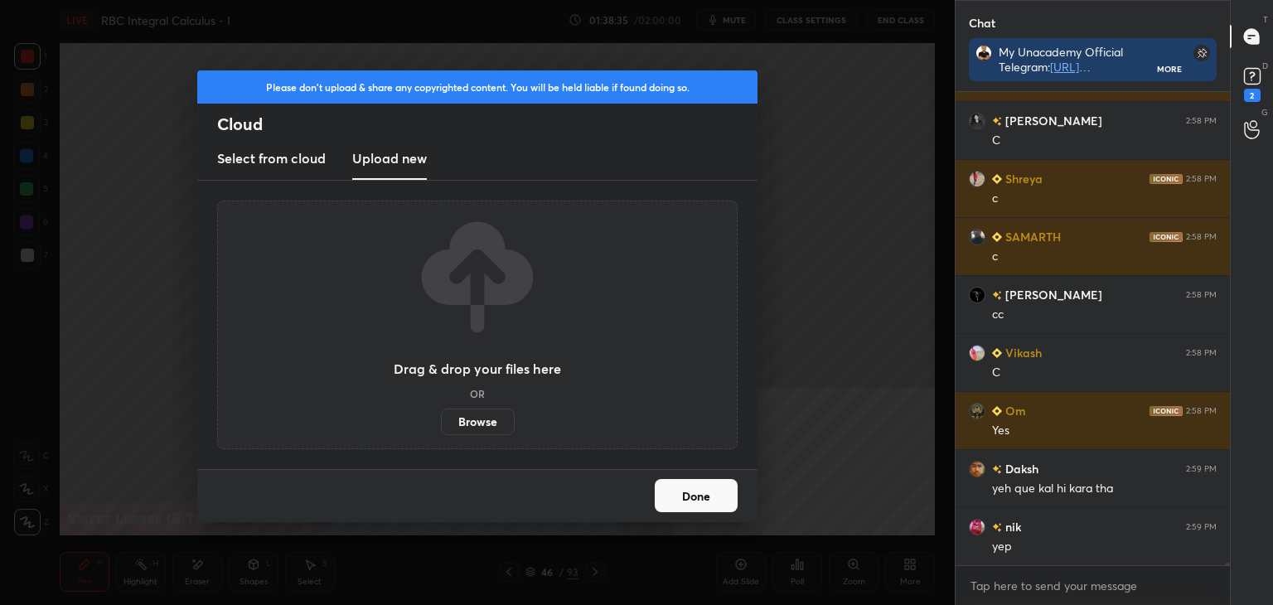
click at [467, 428] on label "Browse" at bounding box center [478, 422] width 74 height 27
click at [441, 428] on input "Browse" at bounding box center [441, 422] width 0 height 27
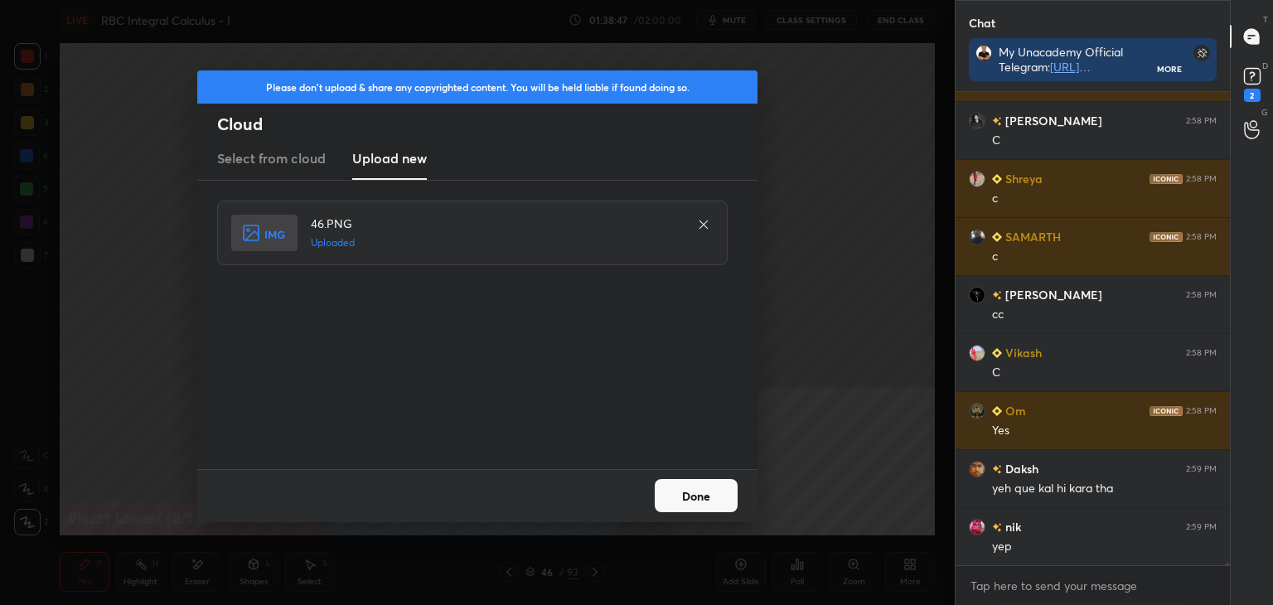
click at [697, 505] on button "Done" at bounding box center [696, 495] width 83 height 33
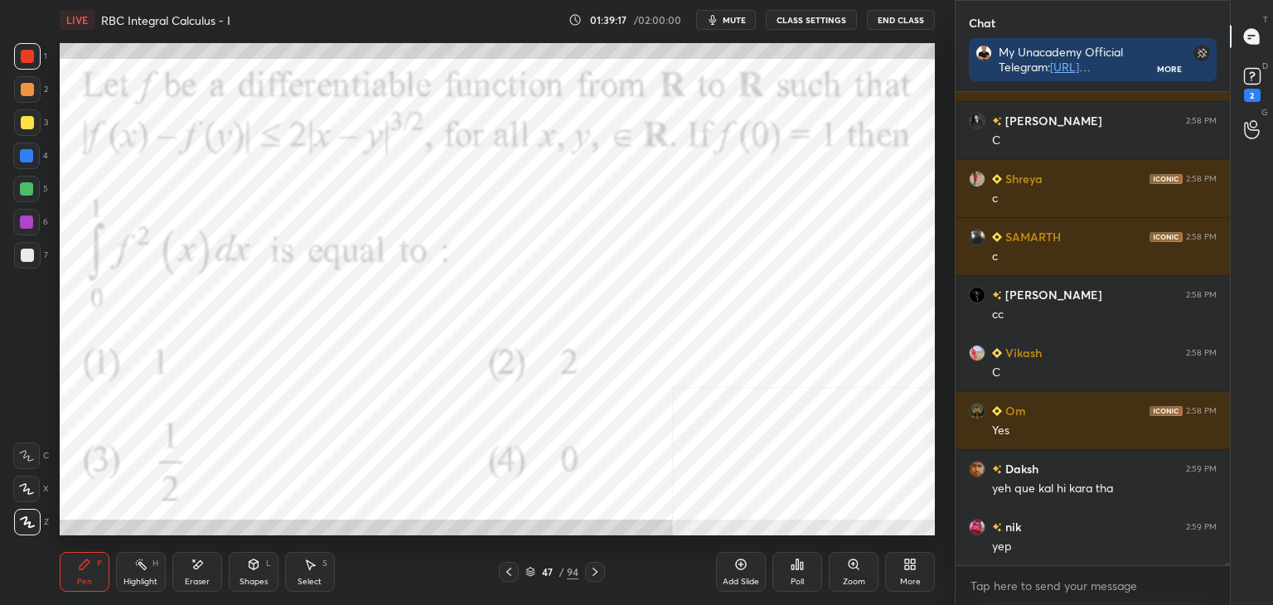
scroll to position [77306, 0]
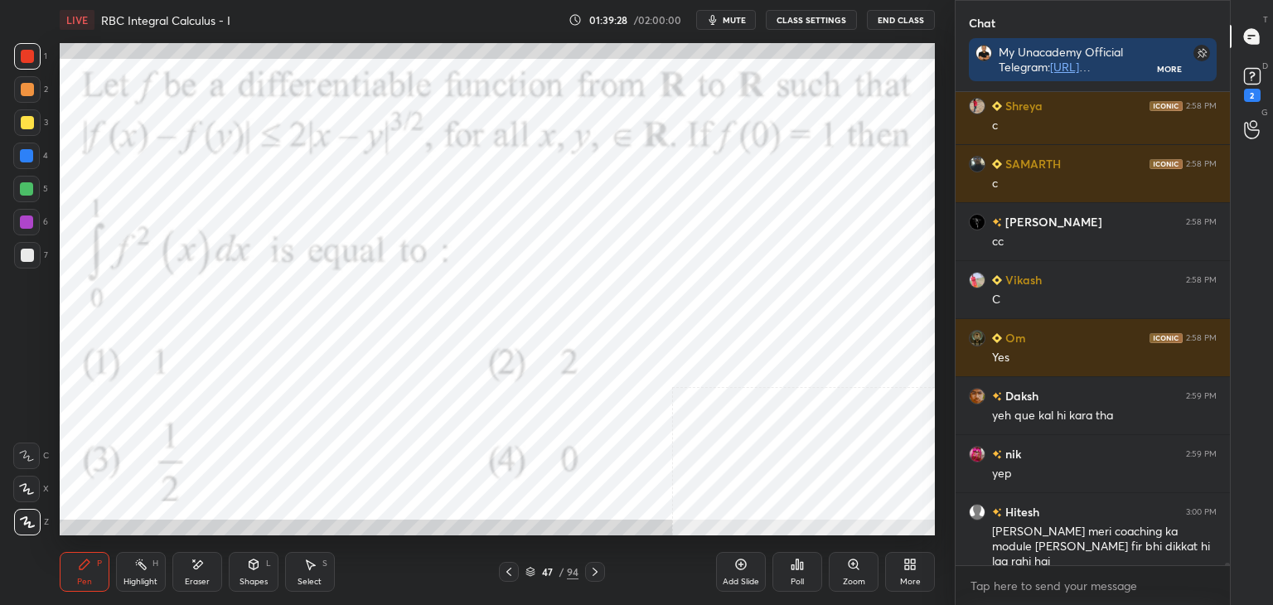
click at [942, 255] on div "1 2 3 4 5 6 7 C X Z E E Erase all H H LIVE RBC Integral Calculus - I 01:39:28 /…" at bounding box center [477, 302] width 955 height 605
drag, startPoint x: 30, startPoint y: 90, endPoint x: 26, endPoint y: 110, distance: 20.3
click at [31, 92] on div at bounding box center [27, 89] width 13 height 13
click at [35, 157] on div at bounding box center [26, 156] width 27 height 27
click at [31, 191] on div at bounding box center [26, 188] width 13 height 13
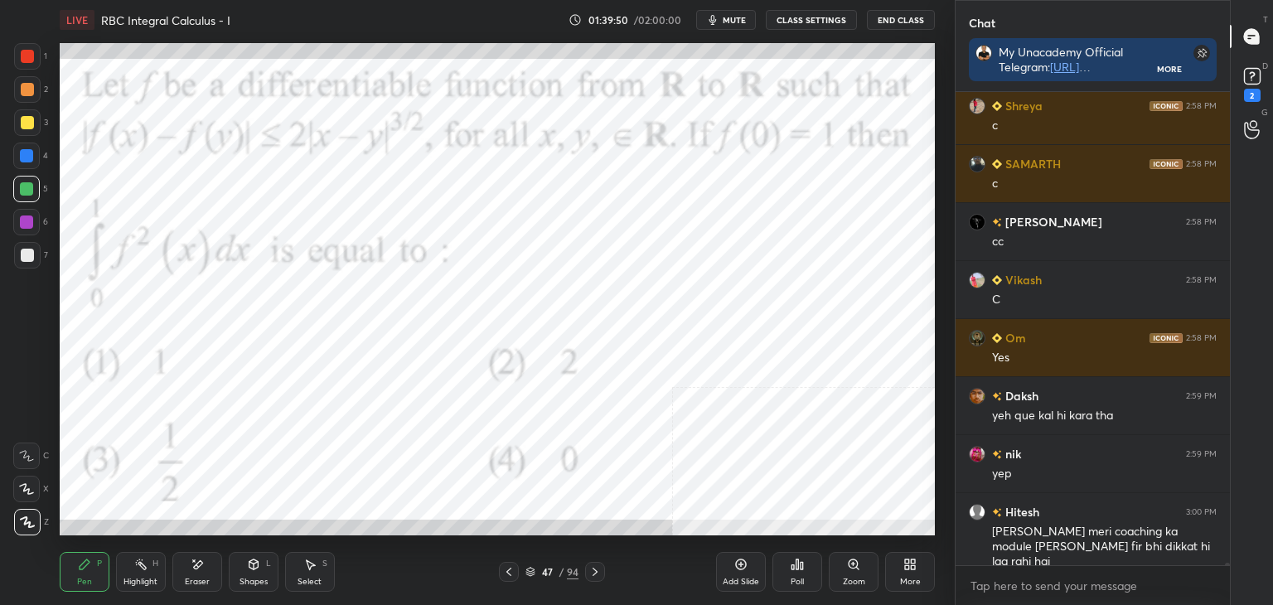
click at [30, 218] on div at bounding box center [26, 222] width 13 height 13
drag, startPoint x: 32, startPoint y: 254, endPoint x: 34, endPoint y: 240, distance: 14.2
click at [33, 251] on div at bounding box center [27, 255] width 13 height 13
click at [32, 61] on div at bounding box center [27, 56] width 27 height 27
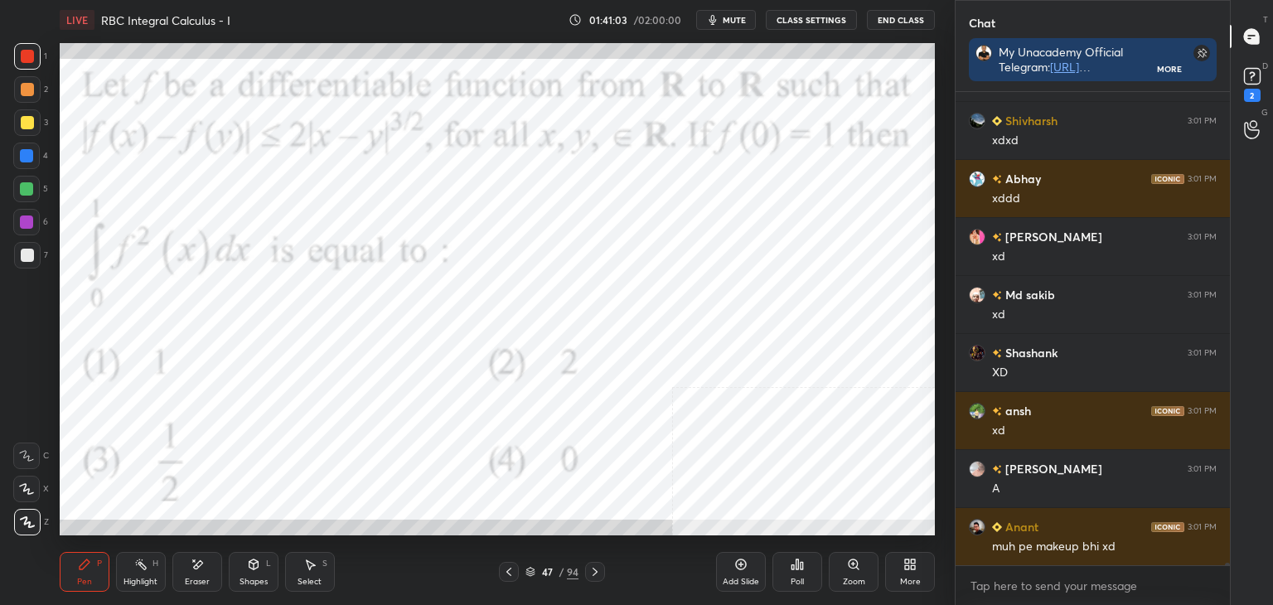
scroll to position [78524, 0]
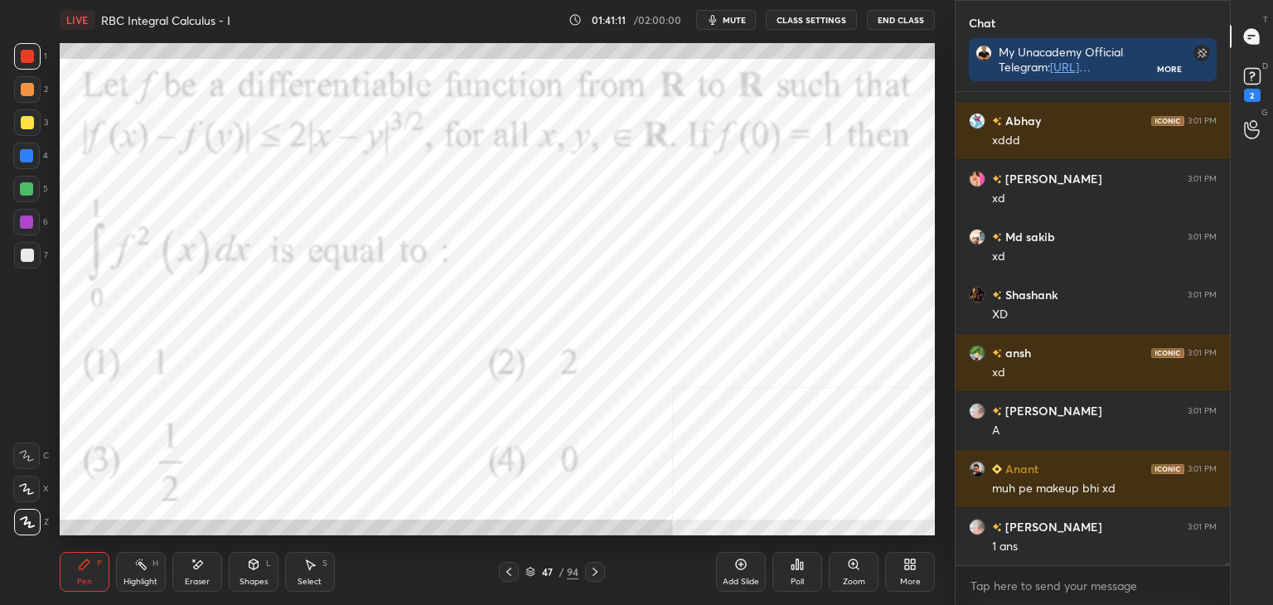
click at [32, 247] on div at bounding box center [27, 255] width 27 height 27
click at [24, 84] on div at bounding box center [27, 89] width 13 height 13
drag, startPoint x: 25, startPoint y: 49, endPoint x: 27, endPoint y: 26, distance: 23.3
click at [27, 41] on div "1 2 3 4 5 6 7 C X Z E E Erase all H H LIVE RBC Integral Calculus - I 01:41:12 /…" at bounding box center [471, 302] width 942 height 605
click at [20, 60] on div at bounding box center [27, 56] width 27 height 27
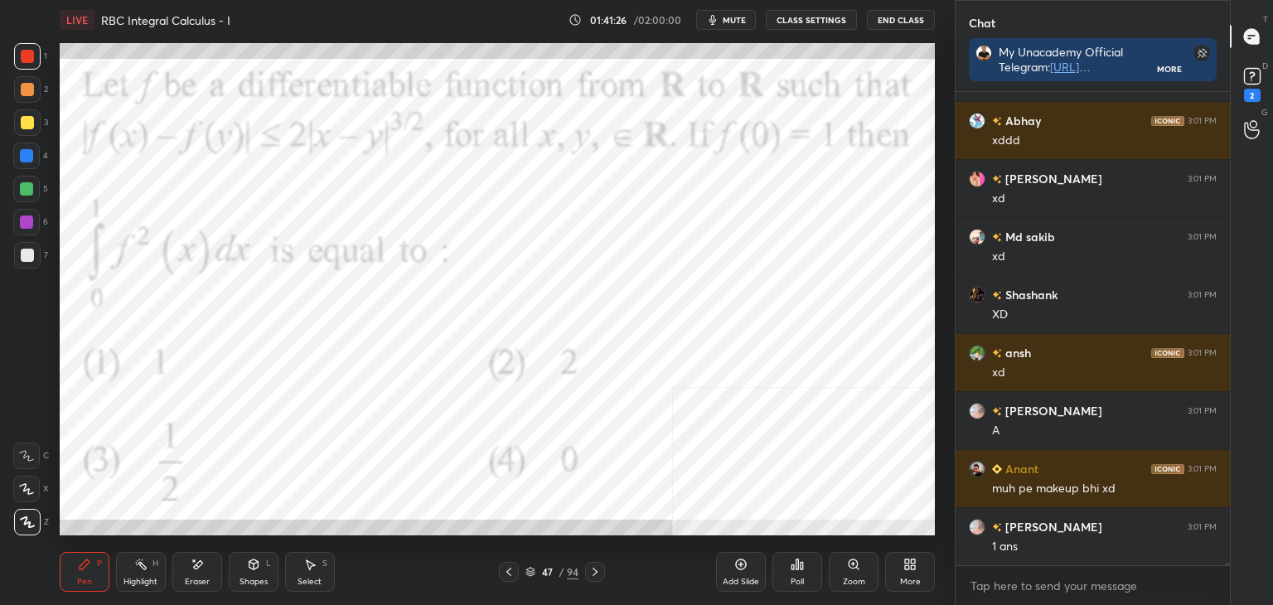
click at [203, 567] on icon at bounding box center [197, 565] width 13 height 14
click at [88, 578] on div "Pen" at bounding box center [84, 582] width 15 height 8
click at [1246, 77] on rect at bounding box center [1252, 77] width 16 height 16
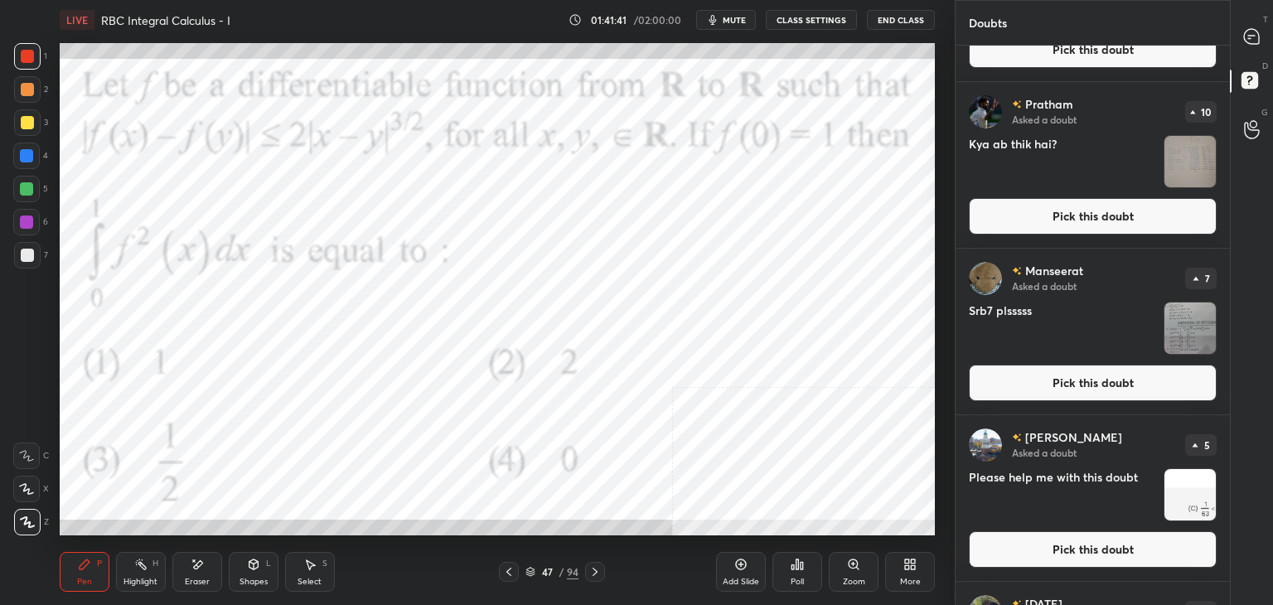
scroll to position [0, 0]
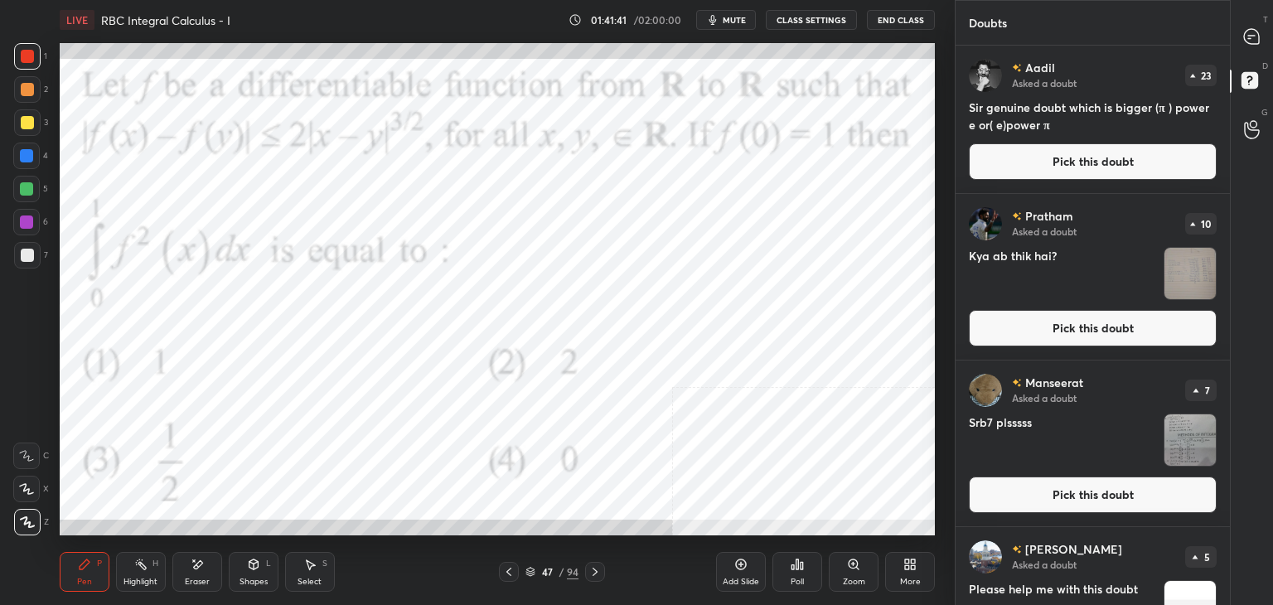
click at [1108, 173] on button "Pick this doubt" at bounding box center [1093, 161] width 248 height 36
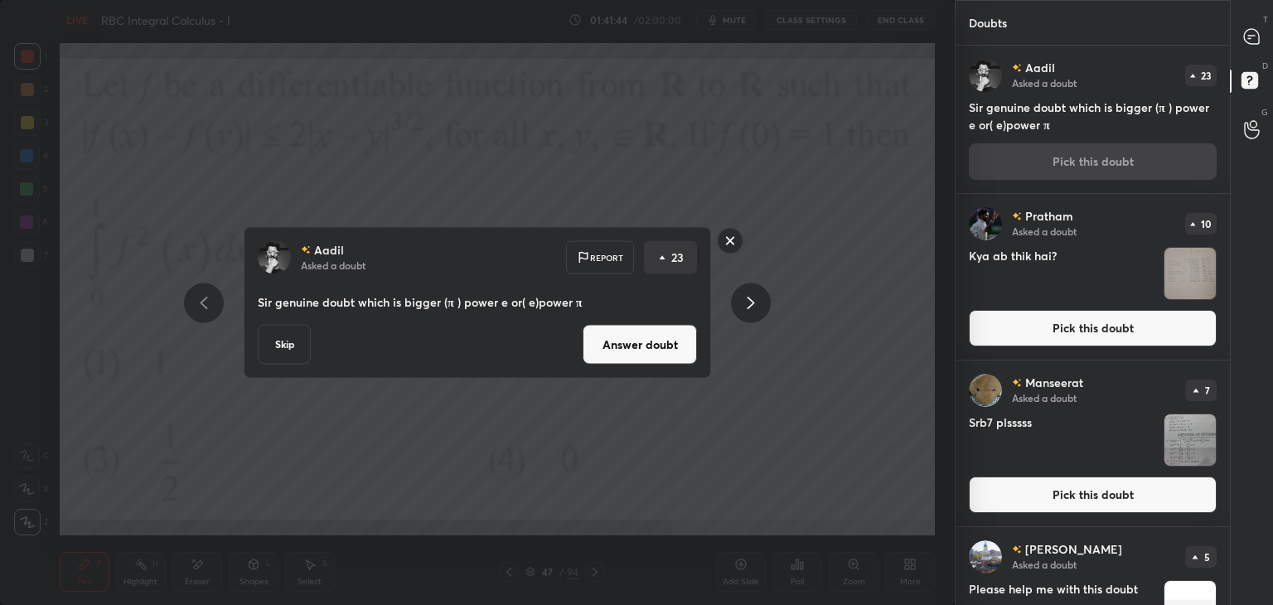
click at [622, 354] on button "Answer doubt" at bounding box center [640, 345] width 114 height 40
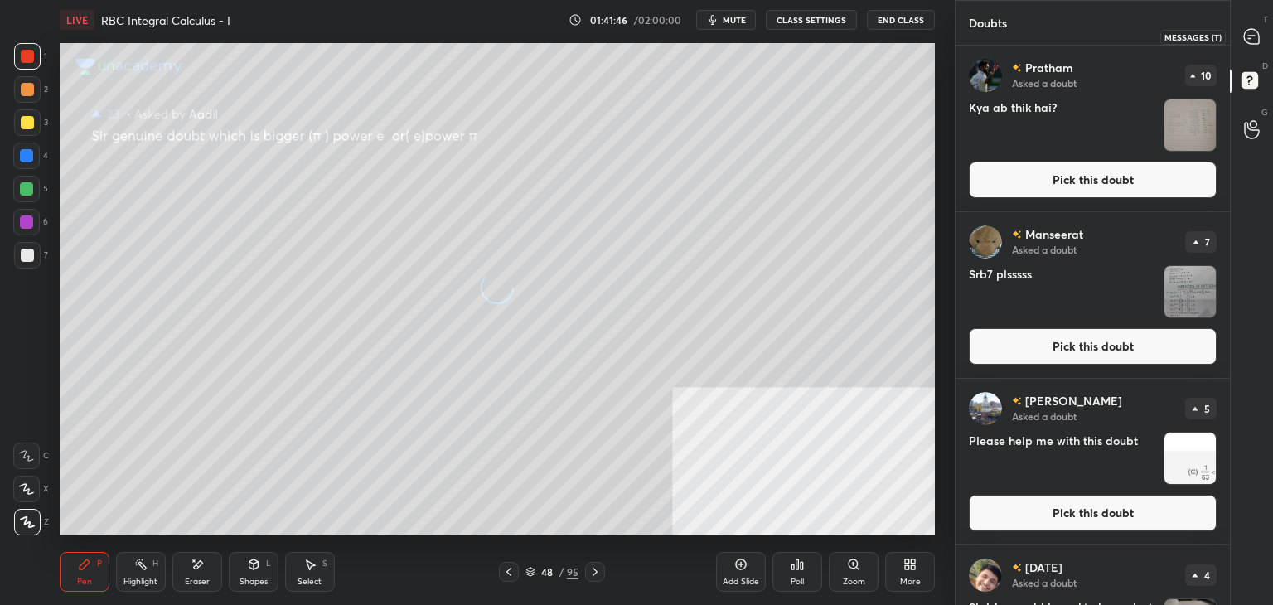
click at [1247, 41] on icon at bounding box center [1251, 36] width 15 height 15
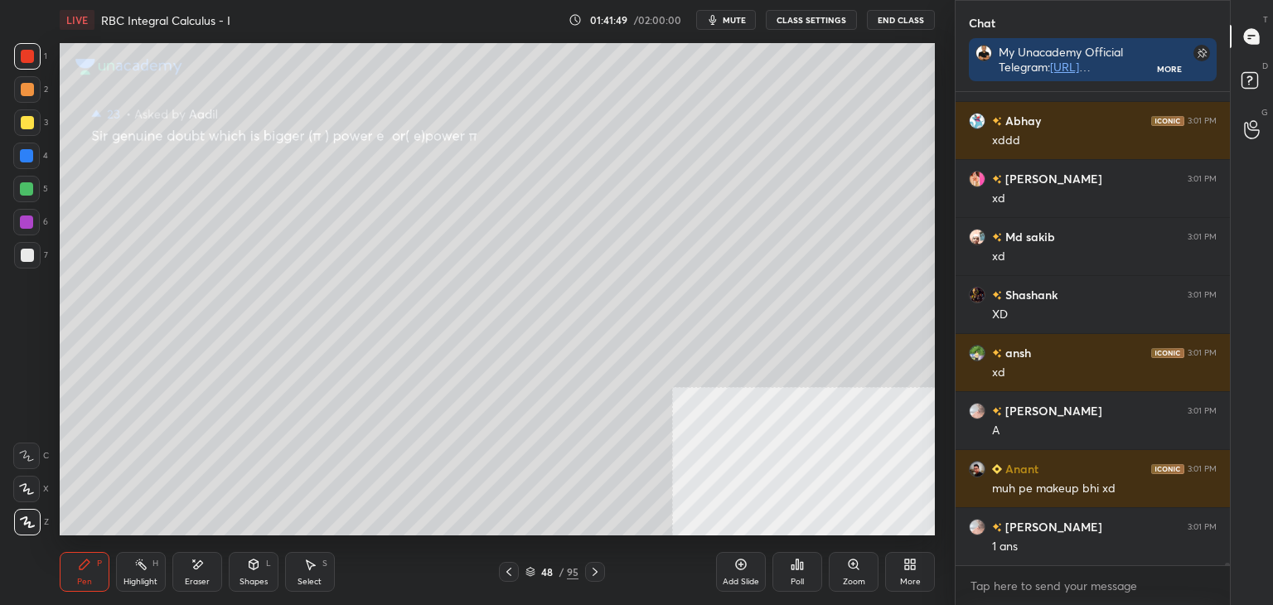
scroll to position [78851, 0]
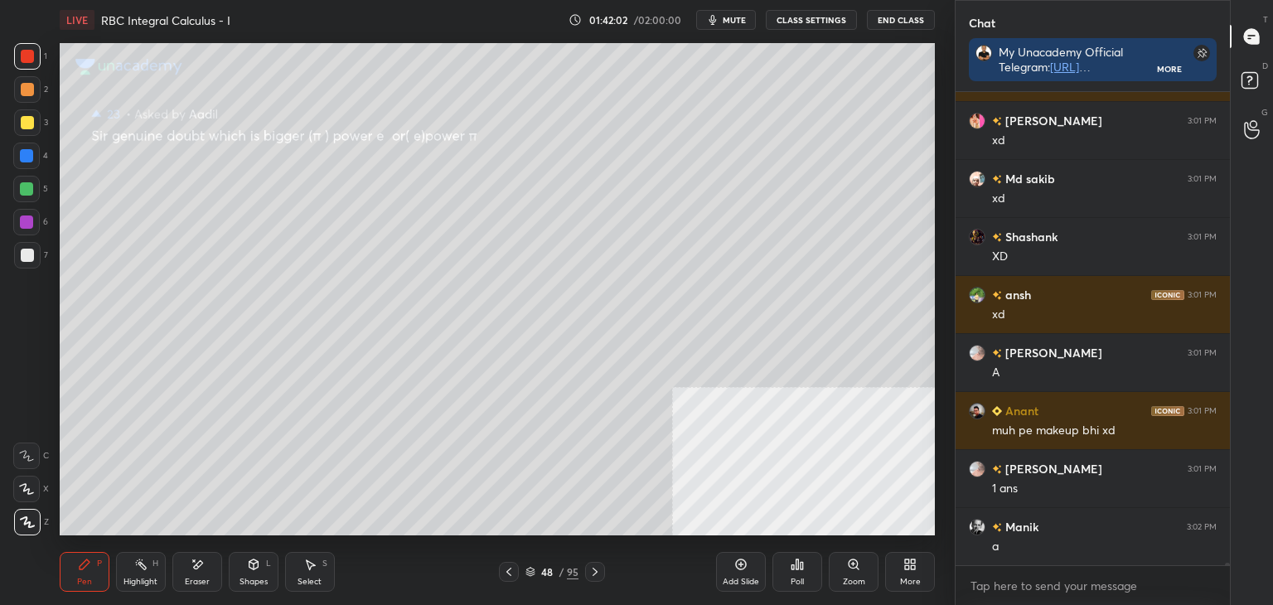
click at [207, 572] on div "Eraser" at bounding box center [197, 572] width 50 height 40
drag, startPoint x: 87, startPoint y: 573, endPoint x: 100, endPoint y: 578, distance: 14.2
click at [86, 574] on div "Pen P" at bounding box center [85, 572] width 50 height 40
click at [513, 566] on icon at bounding box center [508, 571] width 13 height 13
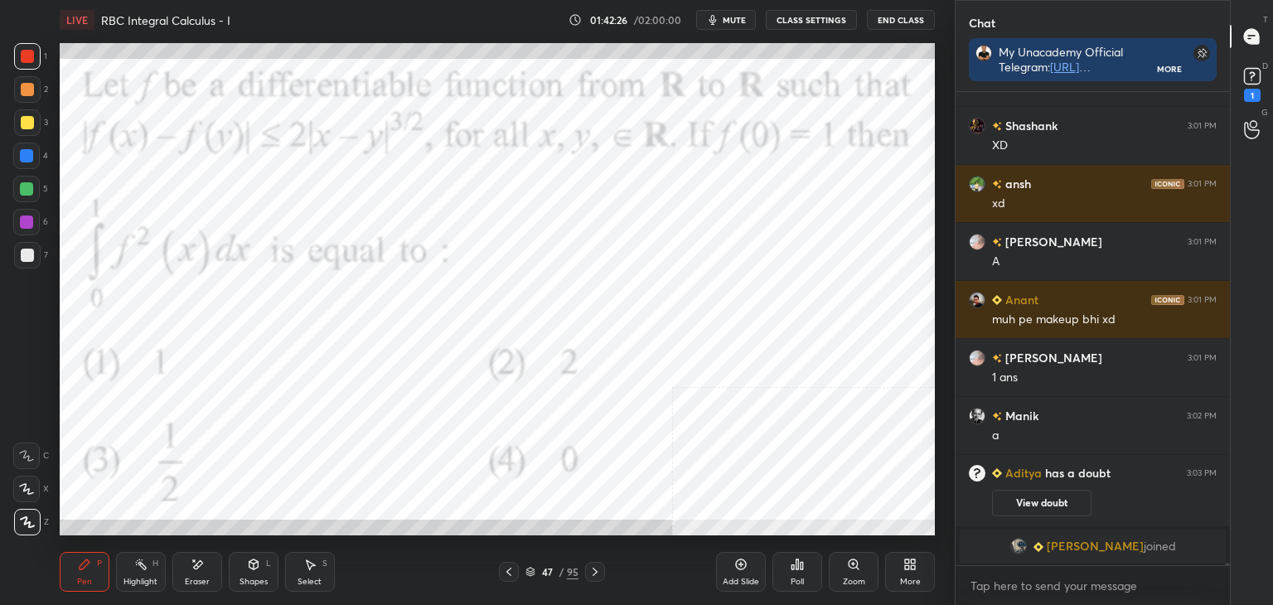
scroll to position [78213, 0]
click at [600, 577] on icon at bounding box center [594, 571] width 13 height 13
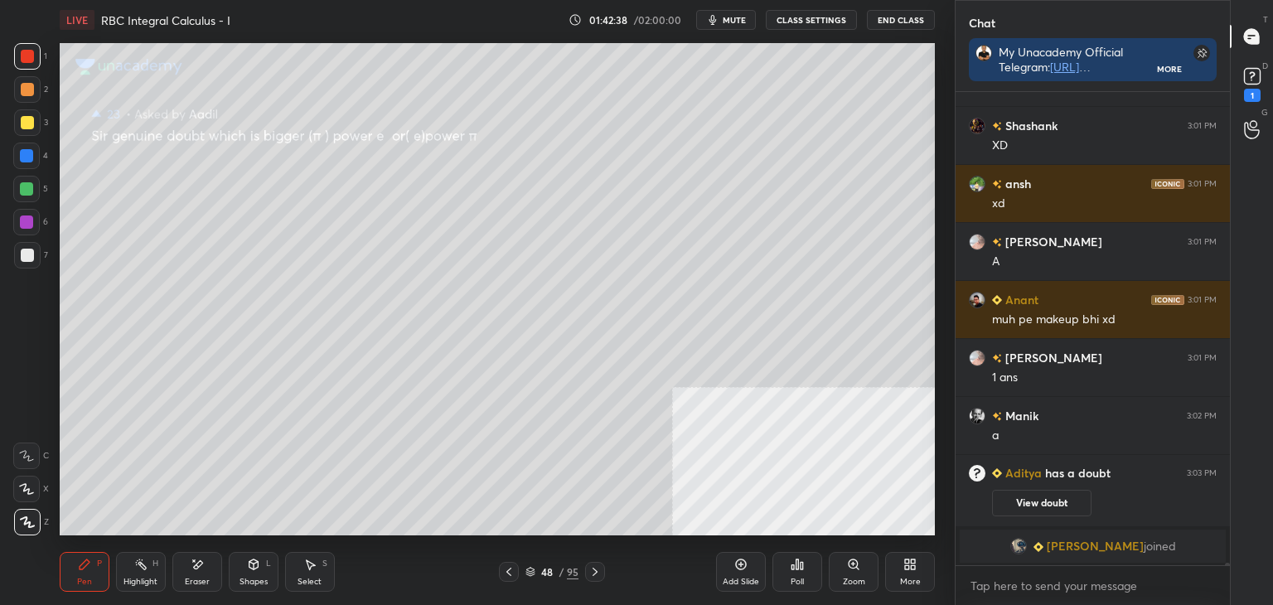
click at [511, 572] on icon at bounding box center [508, 571] width 13 height 13
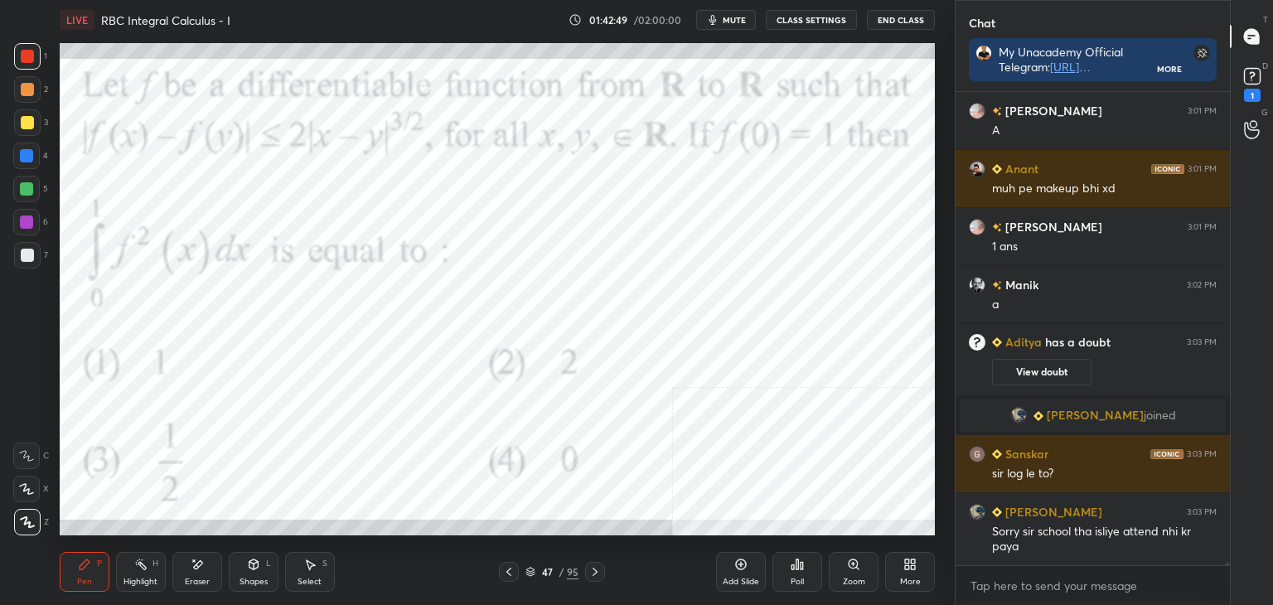
scroll to position [78352, 0]
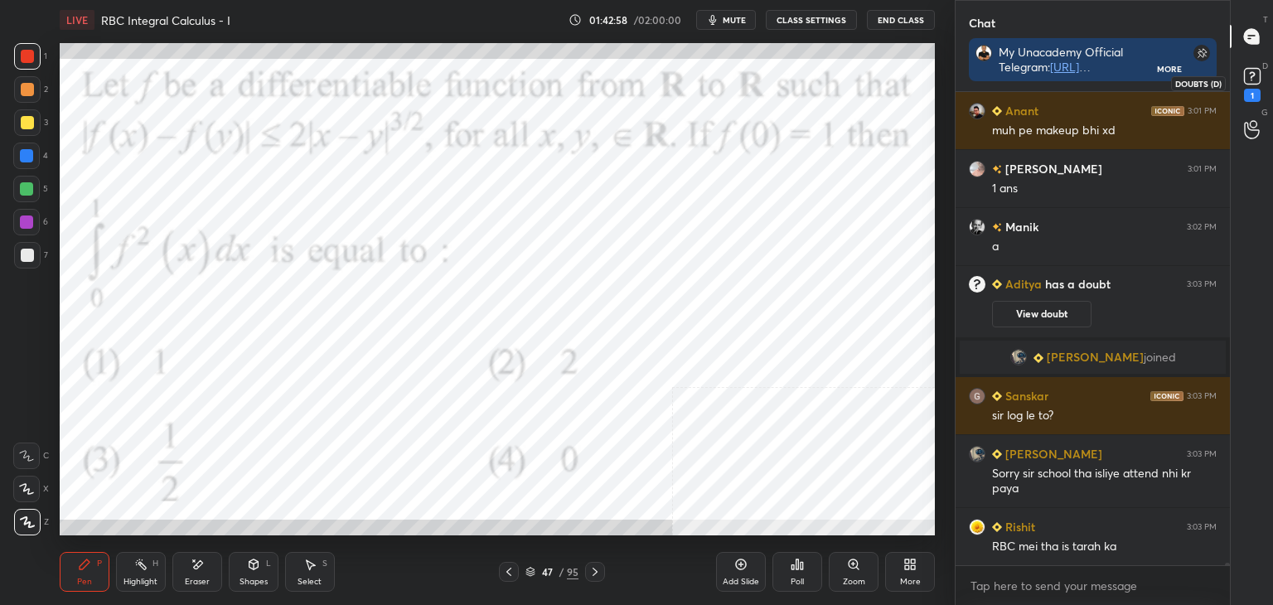
click at [1245, 68] on icon at bounding box center [1252, 76] width 25 height 25
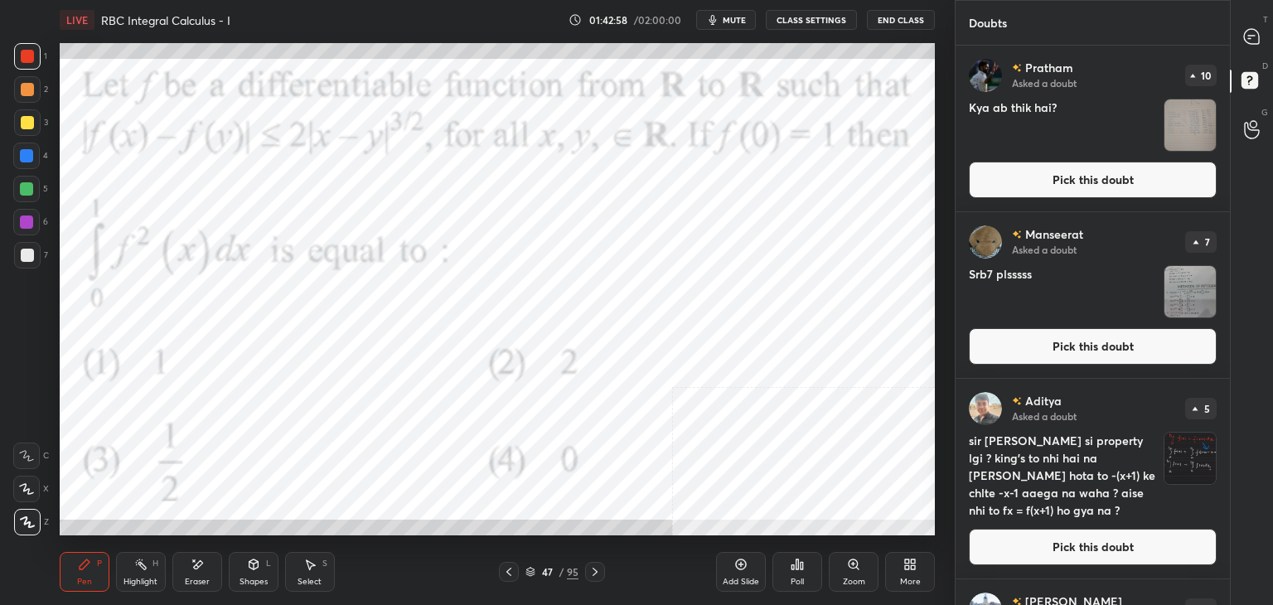
scroll to position [555, 269]
click at [1083, 559] on button "Pick this doubt" at bounding box center [1093, 547] width 248 height 36
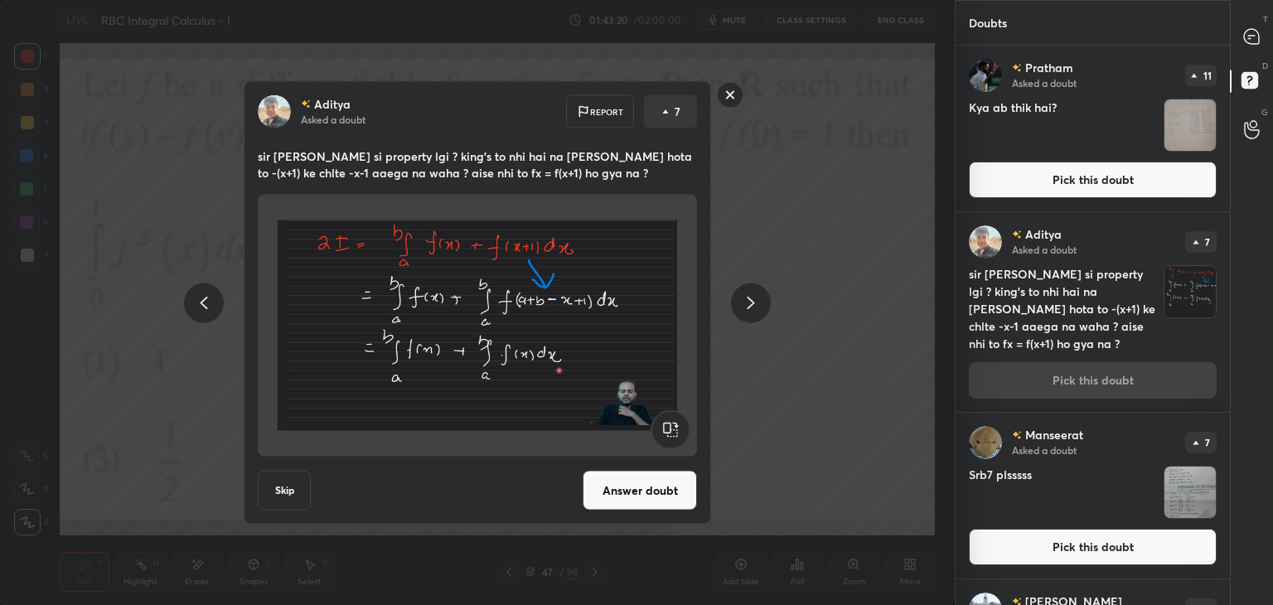
click at [728, 94] on rect at bounding box center [731, 95] width 26 height 26
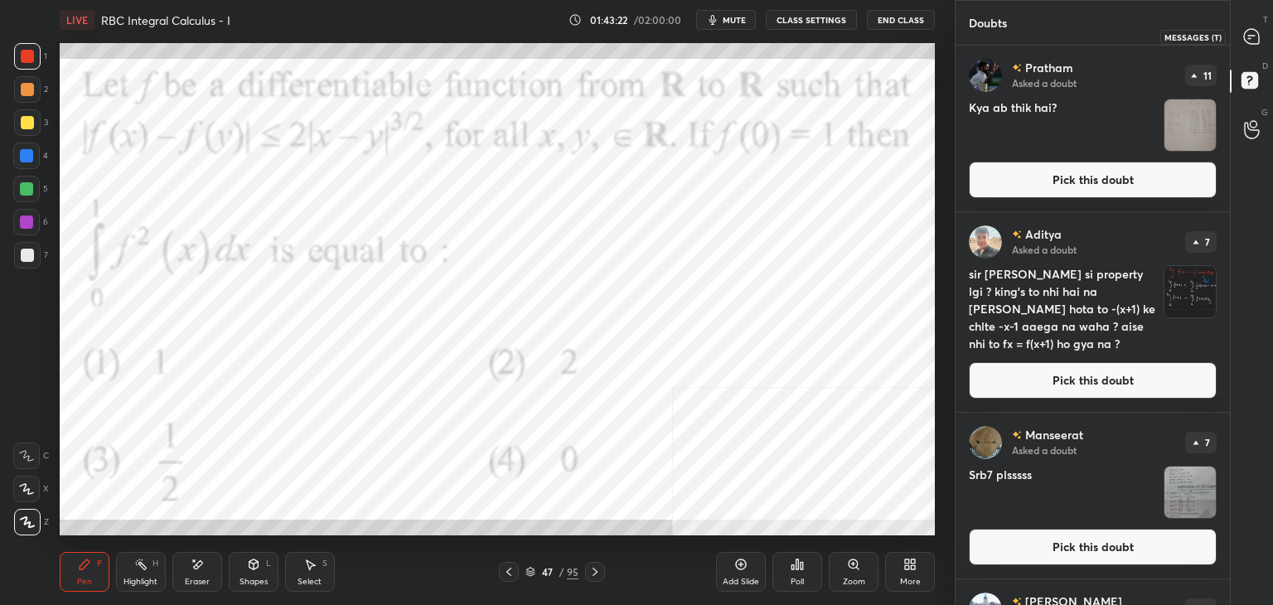
click at [1260, 46] on div at bounding box center [1252, 37] width 33 height 30
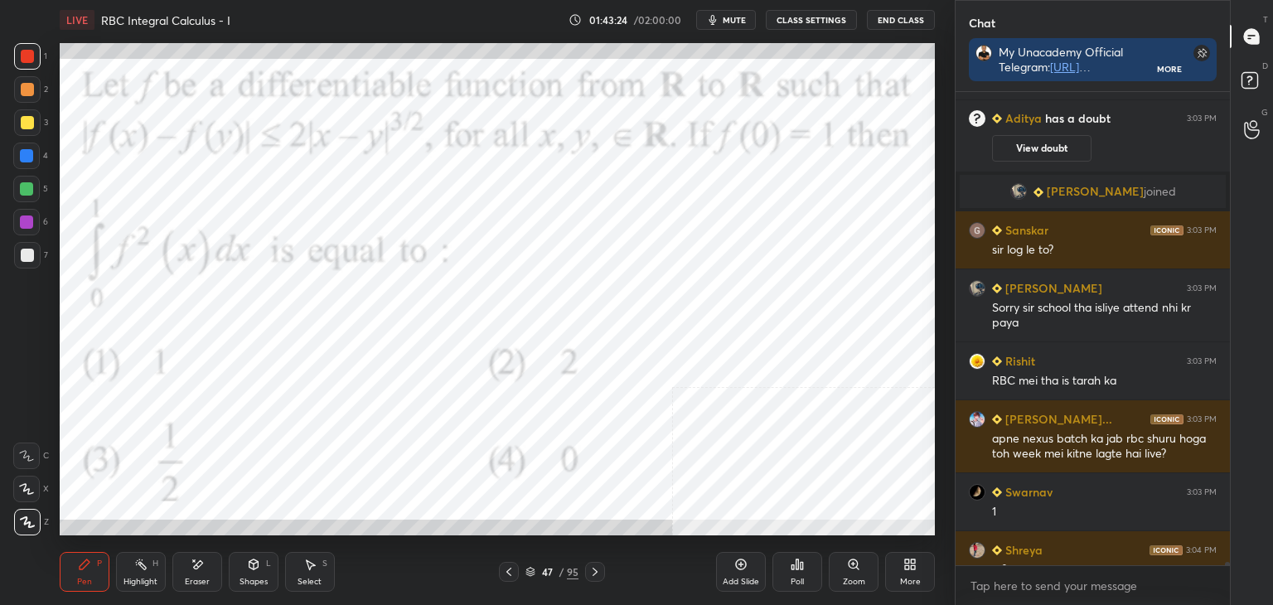
scroll to position [78693, 0]
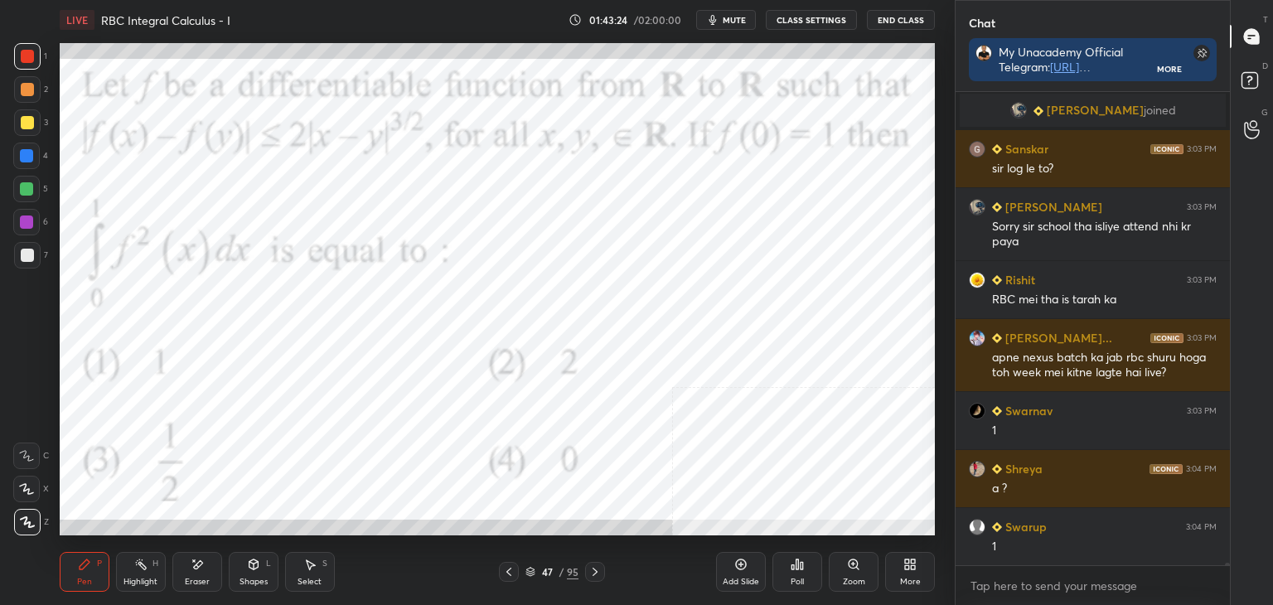
drag, startPoint x: 1227, startPoint y: 564, endPoint x: 1227, endPoint y: 579, distance: 14.1
click at [1228, 579] on div "[PERSON_NAME] has a doubt 3:03 PM View doubt [PERSON_NAME] joined [PERSON_NAME]…" at bounding box center [1093, 348] width 274 height 513
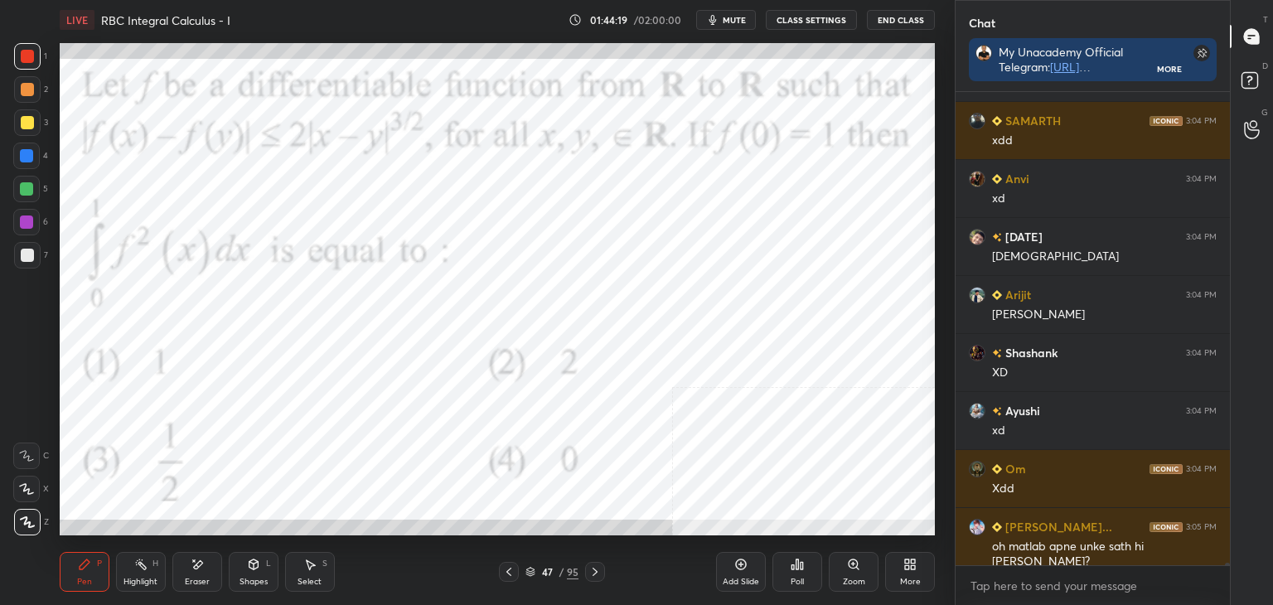
scroll to position [79955, 0]
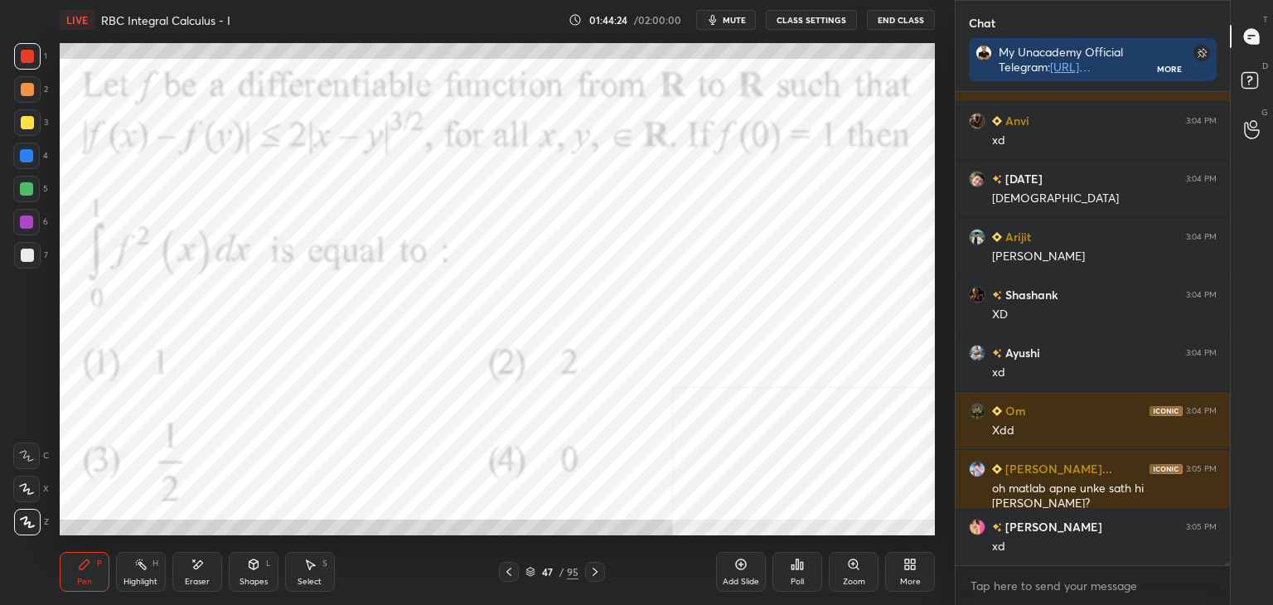
drag, startPoint x: 197, startPoint y: 575, endPoint x: 232, endPoint y: 540, distance: 49.8
click at [197, 574] on div "Eraser" at bounding box center [197, 572] width 50 height 40
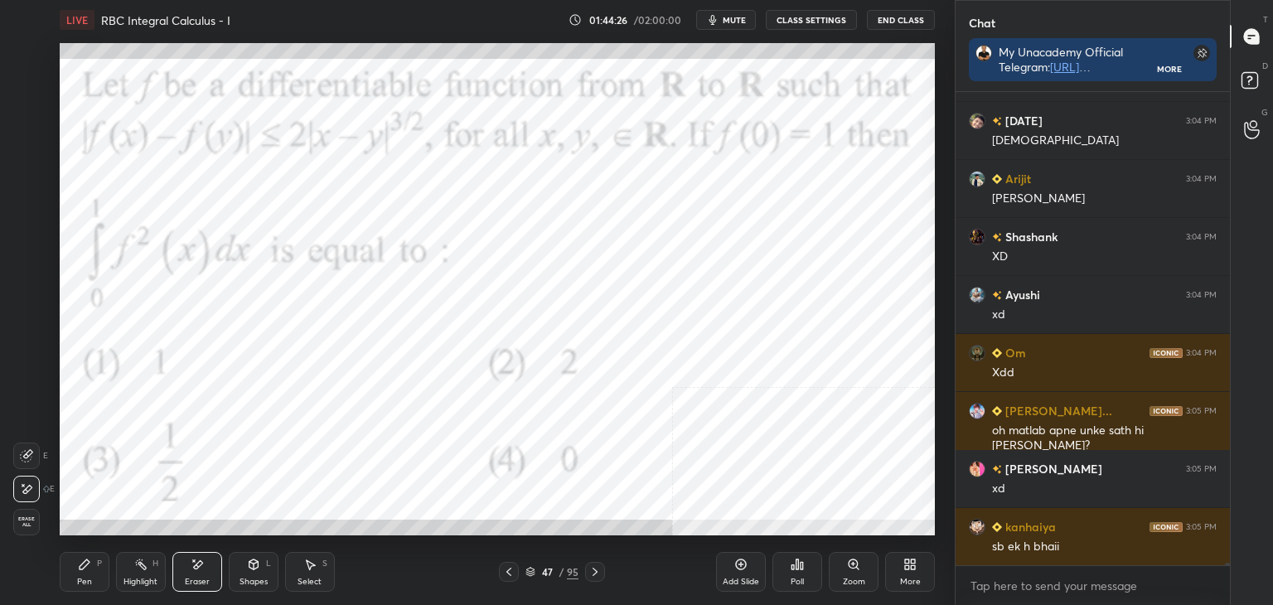
scroll to position [80071, 0]
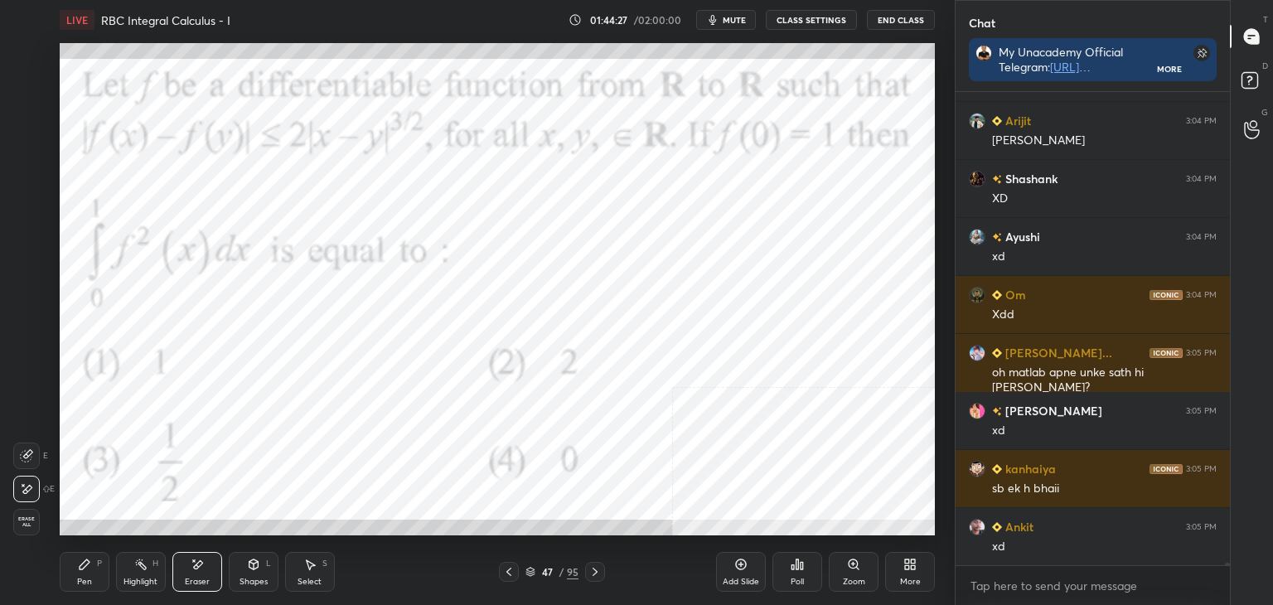
click at [75, 574] on div "Pen P" at bounding box center [85, 572] width 50 height 40
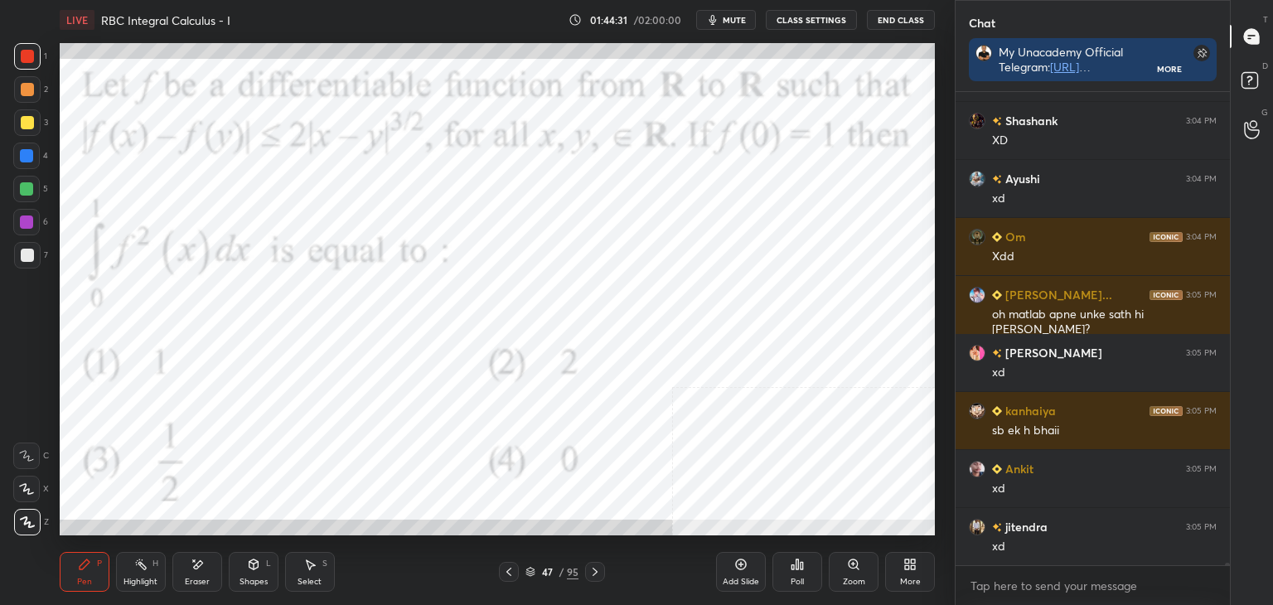
drag, startPoint x: 189, startPoint y: 588, endPoint x: 210, endPoint y: 542, distance: 50.1
click at [188, 584] on div "Eraser" at bounding box center [197, 572] width 50 height 40
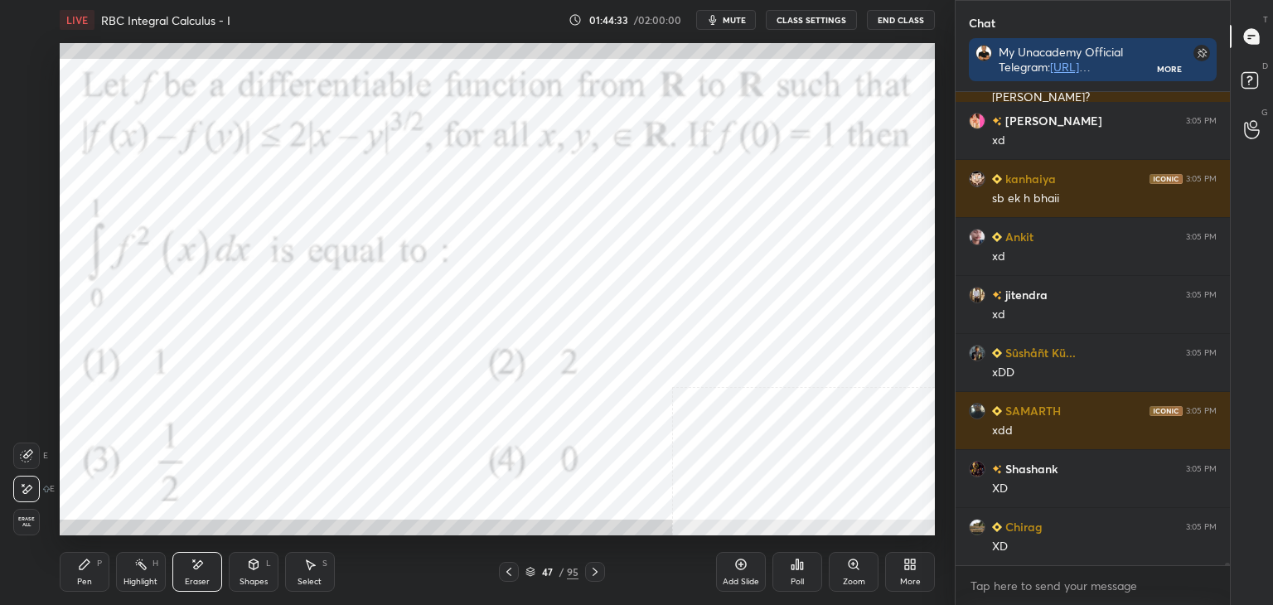
click at [83, 569] on icon at bounding box center [84, 564] width 13 height 13
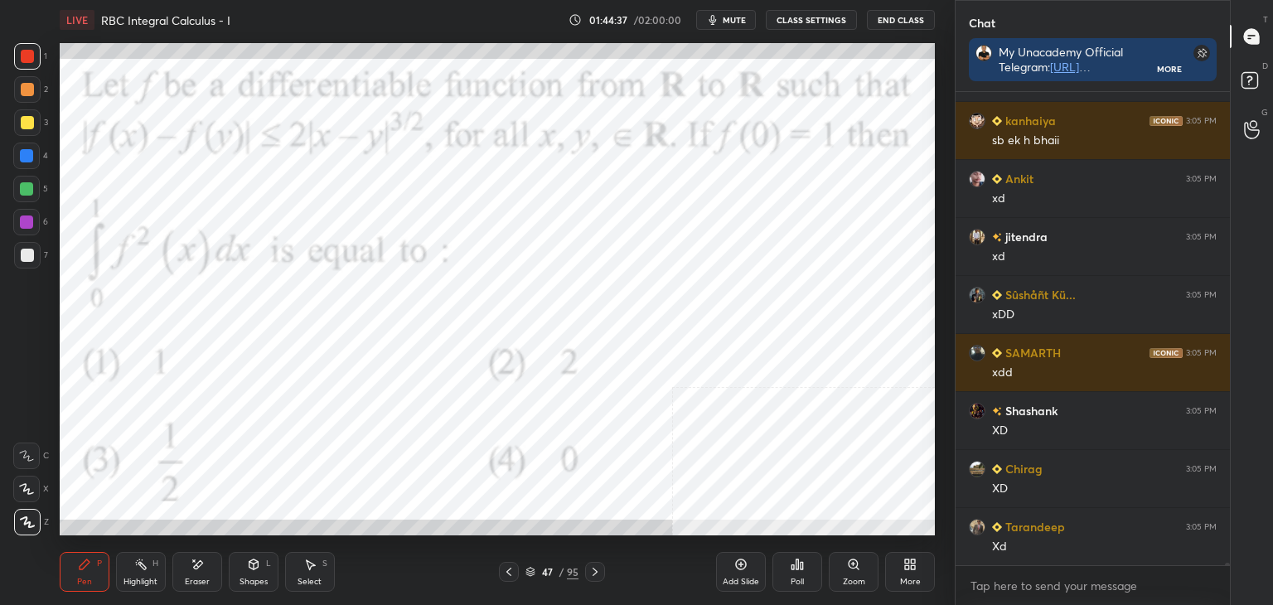
scroll to position [80477, 0]
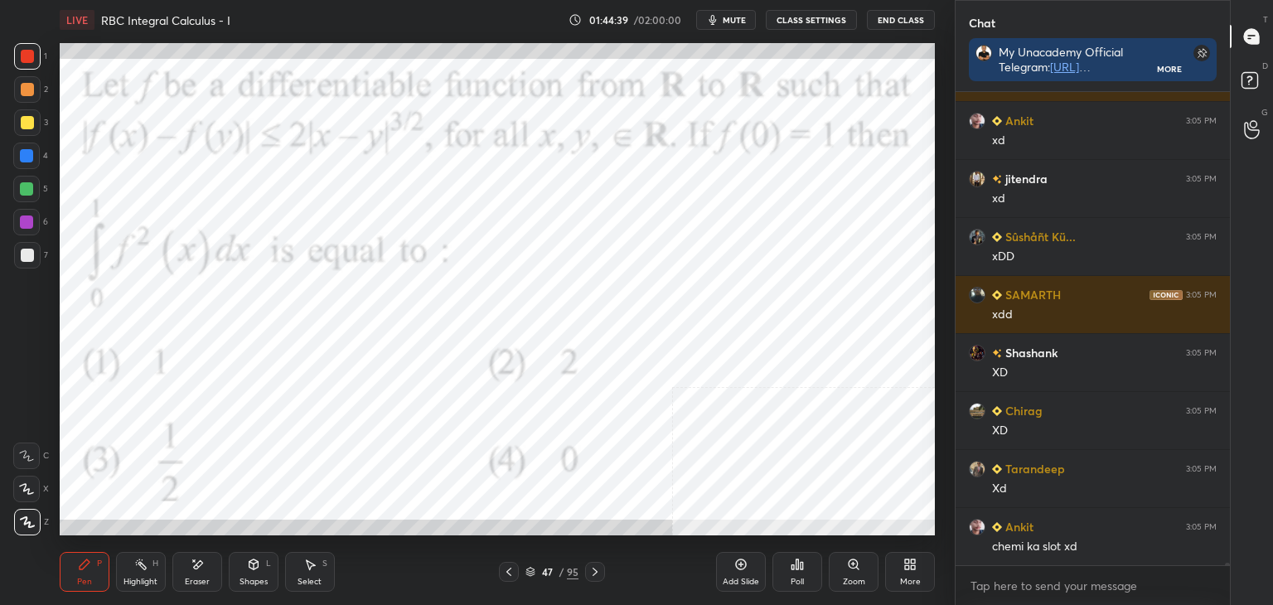
drag, startPoint x: 206, startPoint y: 581, endPoint x: 225, endPoint y: 538, distance: 47.1
click at [204, 578] on div "Eraser" at bounding box center [197, 582] width 25 height 8
click at [57, 574] on div "LIVE RBC Integral Calculus - I 01:44:42 / 02:00:00 mute CLASS SETTINGS End Clas…" at bounding box center [497, 302] width 889 height 605
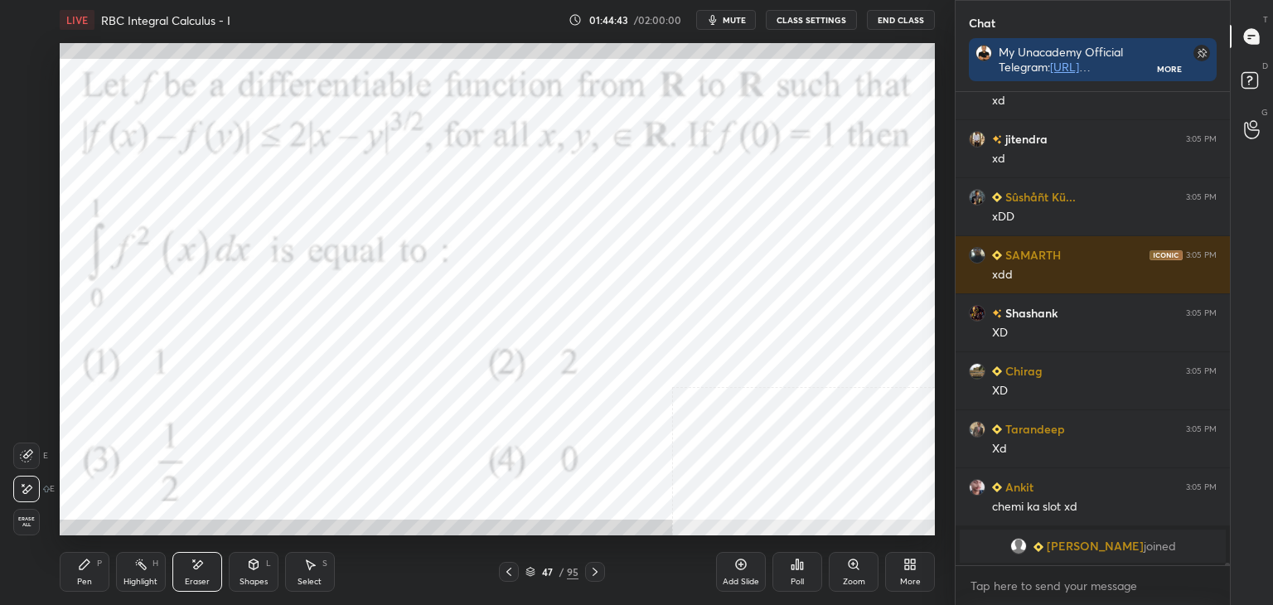
click at [99, 569] on div "Pen P" at bounding box center [85, 572] width 50 height 40
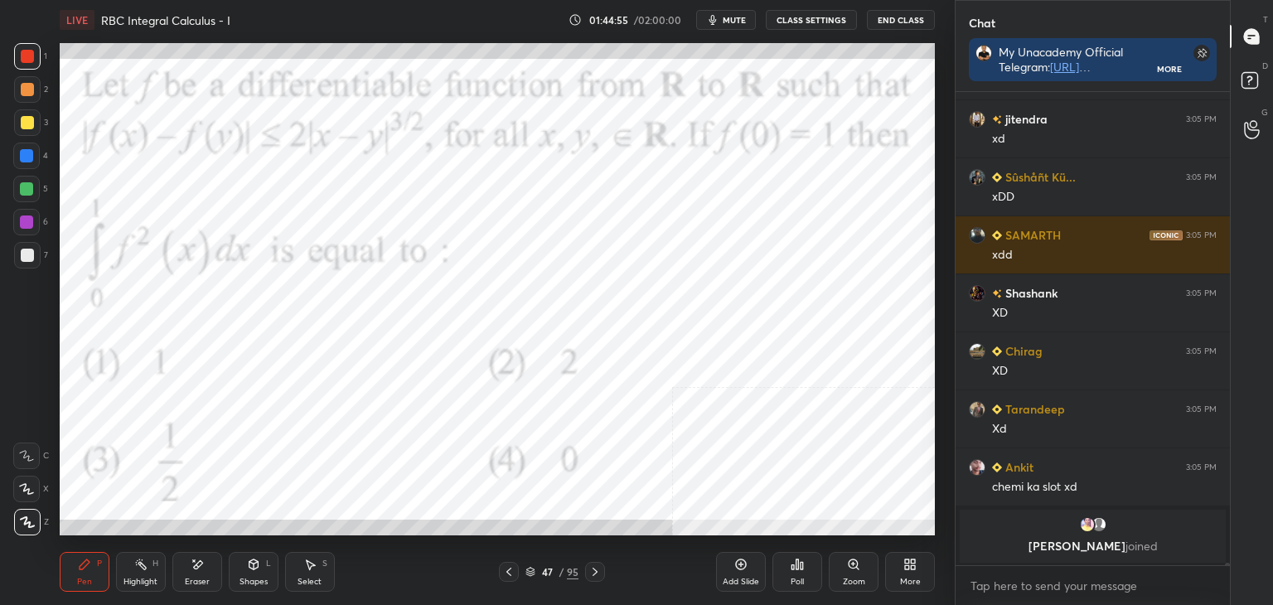
scroll to position [80167, 0]
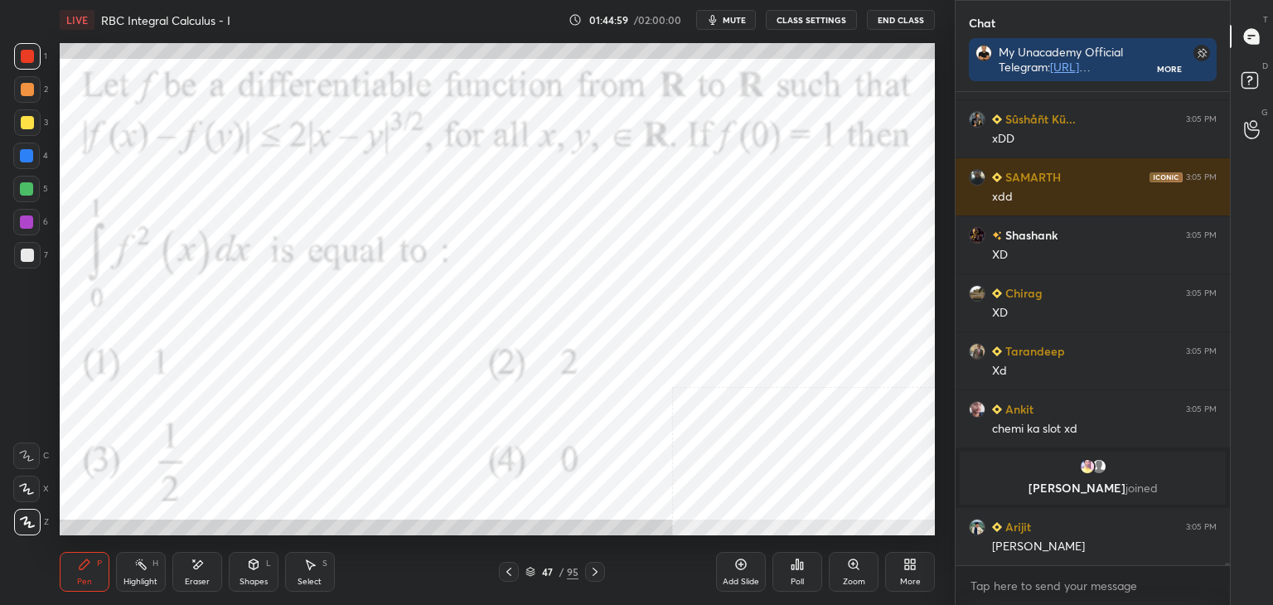
click at [86, 581] on div "Pen" at bounding box center [84, 582] width 15 height 8
click at [27, 159] on div at bounding box center [26, 155] width 13 height 13
click at [23, 60] on div at bounding box center [27, 56] width 13 height 13
click at [22, 158] on div at bounding box center [26, 155] width 13 height 13
click at [26, 229] on div at bounding box center [26, 222] width 27 height 27
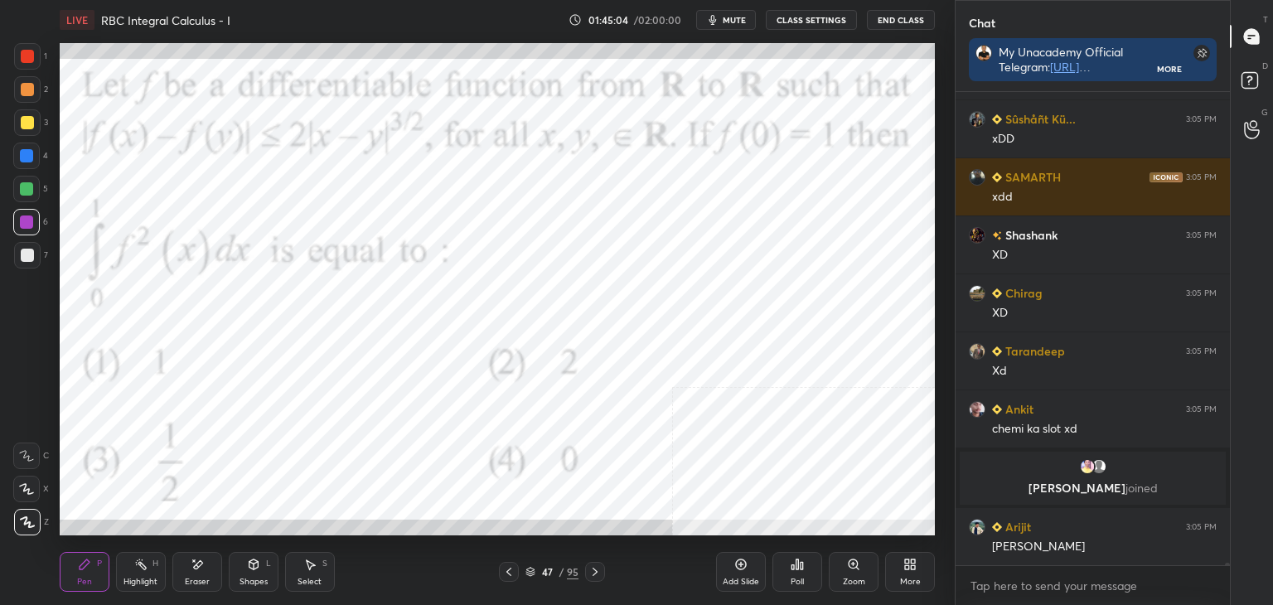
drag, startPoint x: 27, startPoint y: 182, endPoint x: 27, endPoint y: 171, distance: 11.6
click at [27, 181] on div at bounding box center [26, 189] width 27 height 27
click at [27, 147] on div at bounding box center [26, 156] width 27 height 27
drag, startPoint x: 26, startPoint y: 112, endPoint x: 22, endPoint y: 89, distance: 23.6
click at [26, 109] on div at bounding box center [27, 122] width 27 height 27
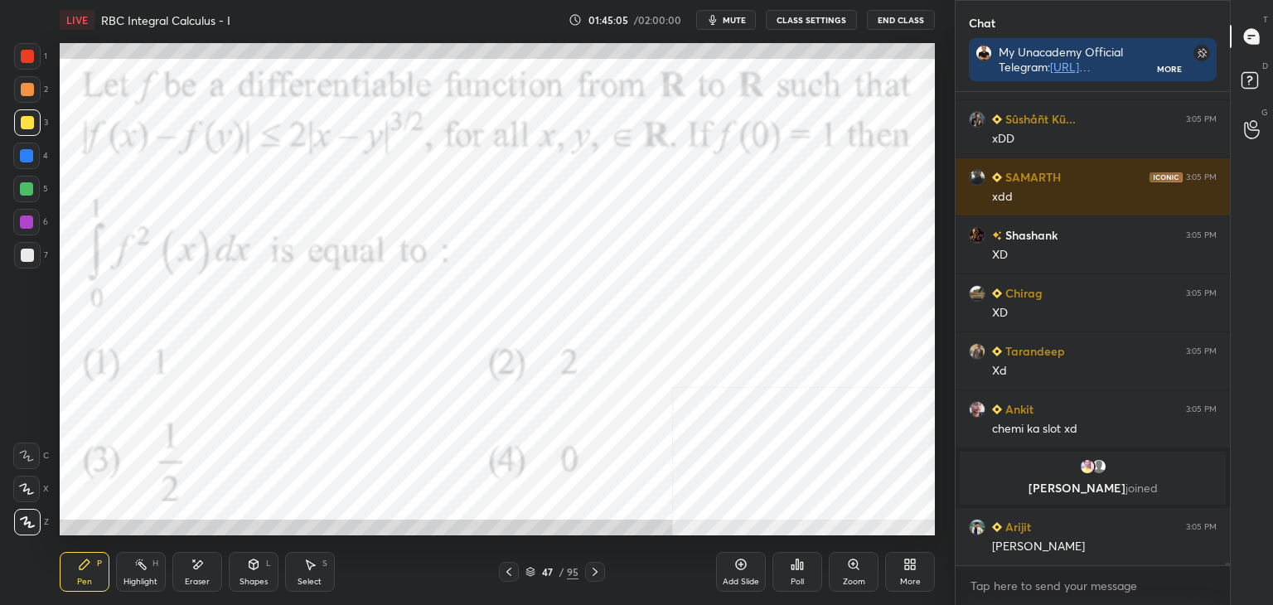
drag, startPoint x: 23, startPoint y: 84, endPoint x: 31, endPoint y: 58, distance: 27.0
click at [24, 83] on div at bounding box center [27, 89] width 13 height 13
drag, startPoint x: 30, startPoint y: 57, endPoint x: 12, endPoint y: 64, distance: 18.6
click at [31, 57] on div at bounding box center [27, 56] width 13 height 13
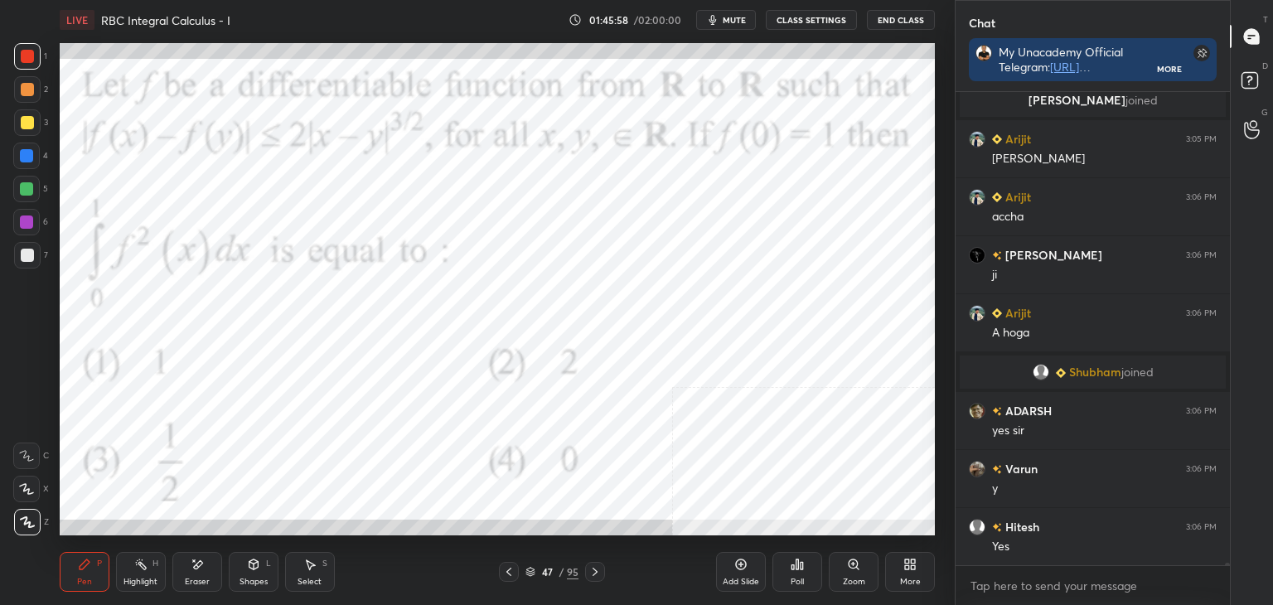
scroll to position [80497, 0]
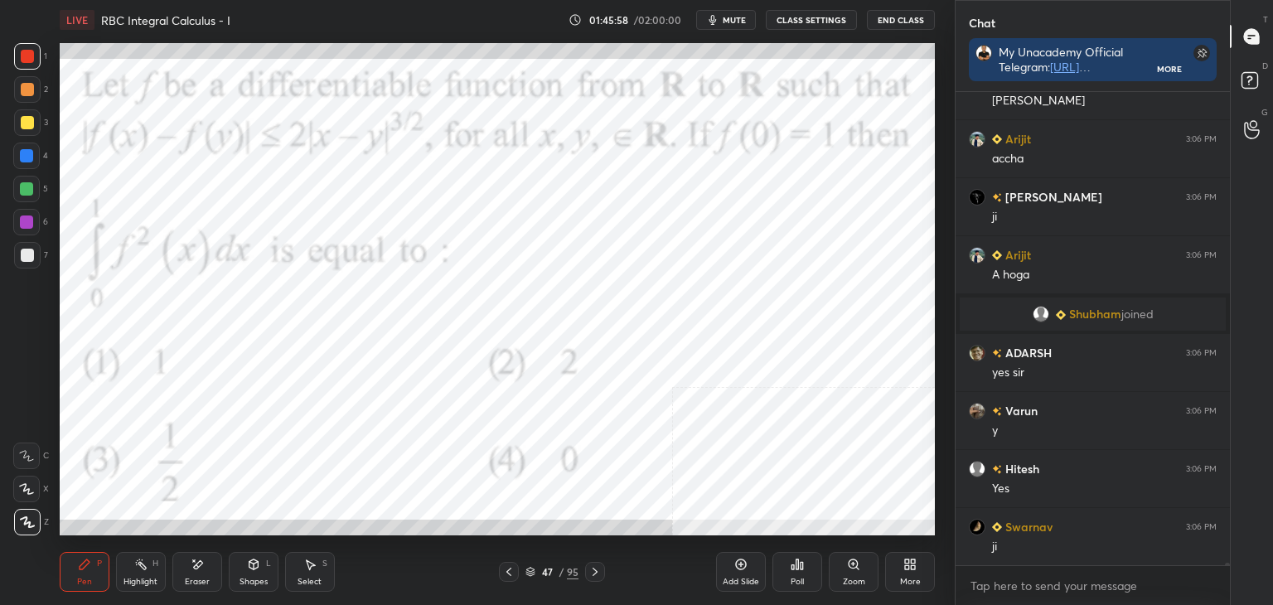
click at [312, 572] on div "Select S" at bounding box center [310, 572] width 50 height 40
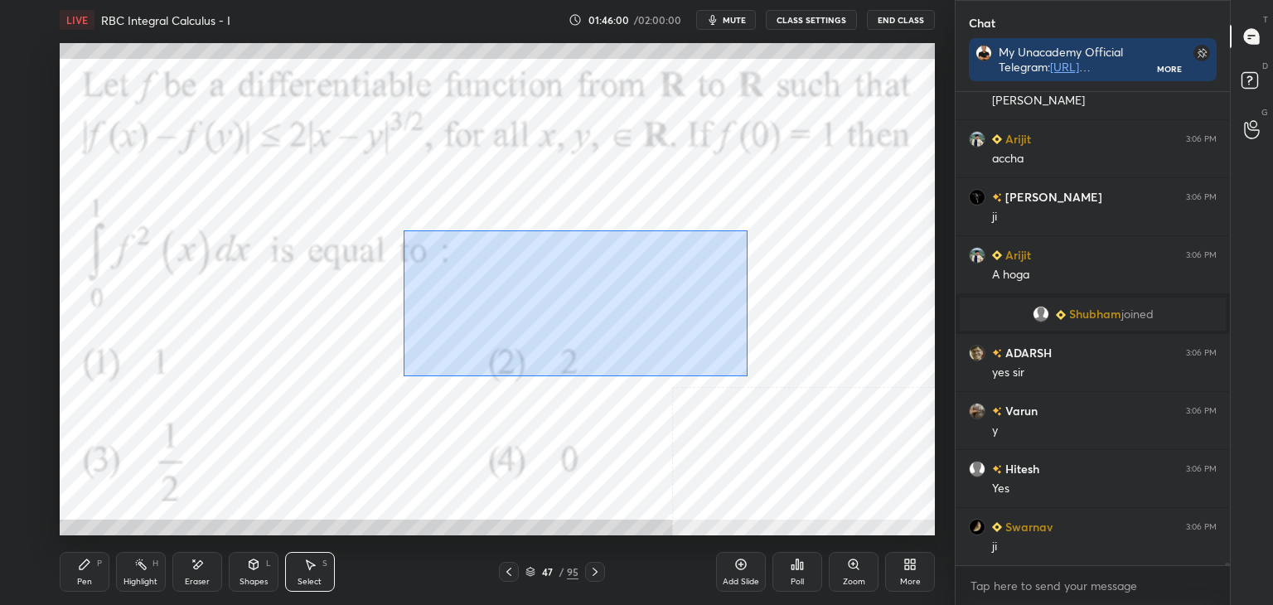
drag, startPoint x: 404, startPoint y: 230, endPoint x: 743, endPoint y: 366, distance: 366.3
click at [747, 370] on div "0 ° Undo Copy Duplicate Duplicate to new slide Delete" at bounding box center [497, 289] width 875 height 492
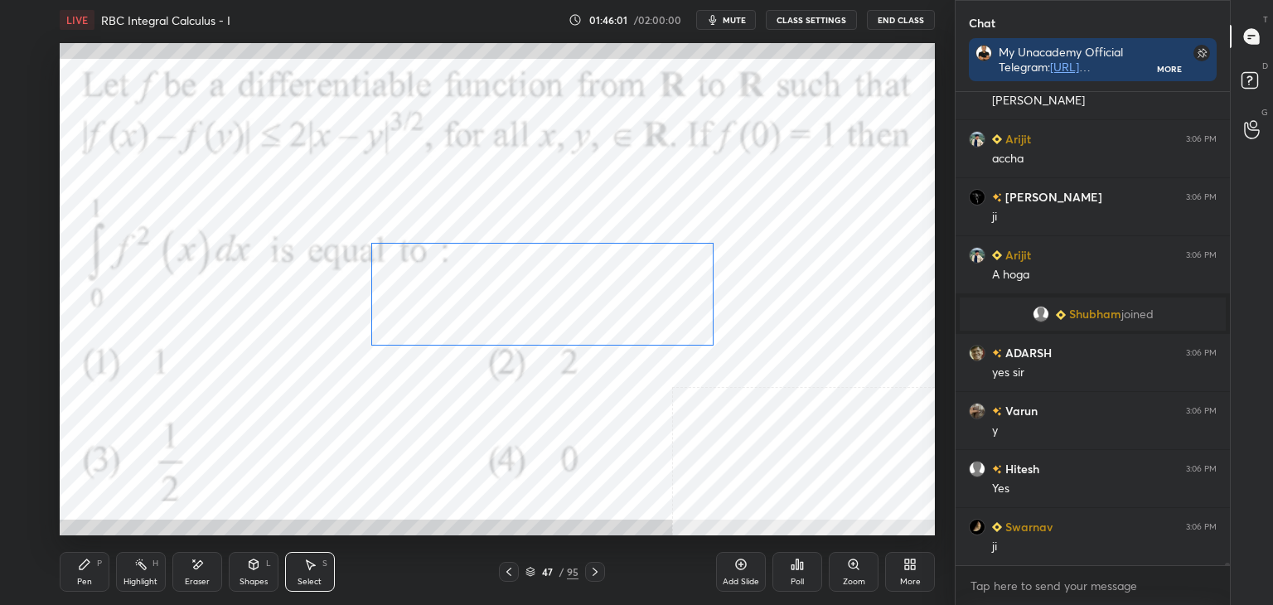
drag, startPoint x: 643, startPoint y: 303, endPoint x: 645, endPoint y: 341, distance: 39.0
click at [624, 303] on div "0 ° Undo Copy Duplicate Duplicate to new slide Delete" at bounding box center [497, 289] width 875 height 492
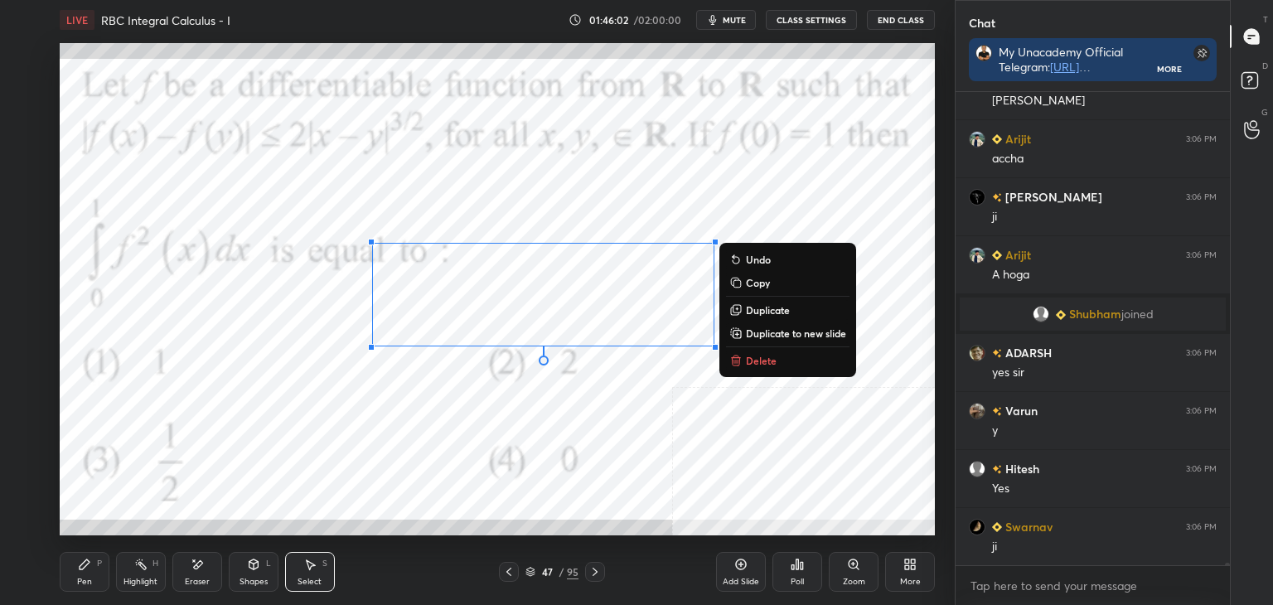
click at [650, 415] on div "0 ° Undo Copy Duplicate Duplicate to new slide Delete" at bounding box center [497, 289] width 875 height 492
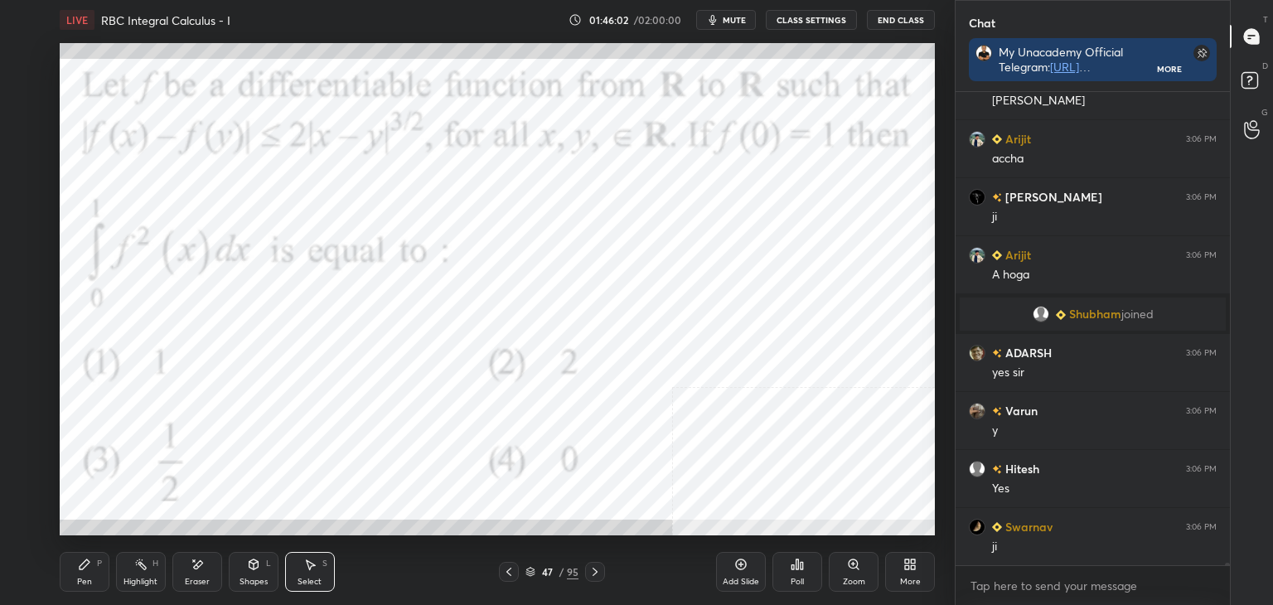
click at [80, 571] on div "Pen P" at bounding box center [85, 572] width 50 height 40
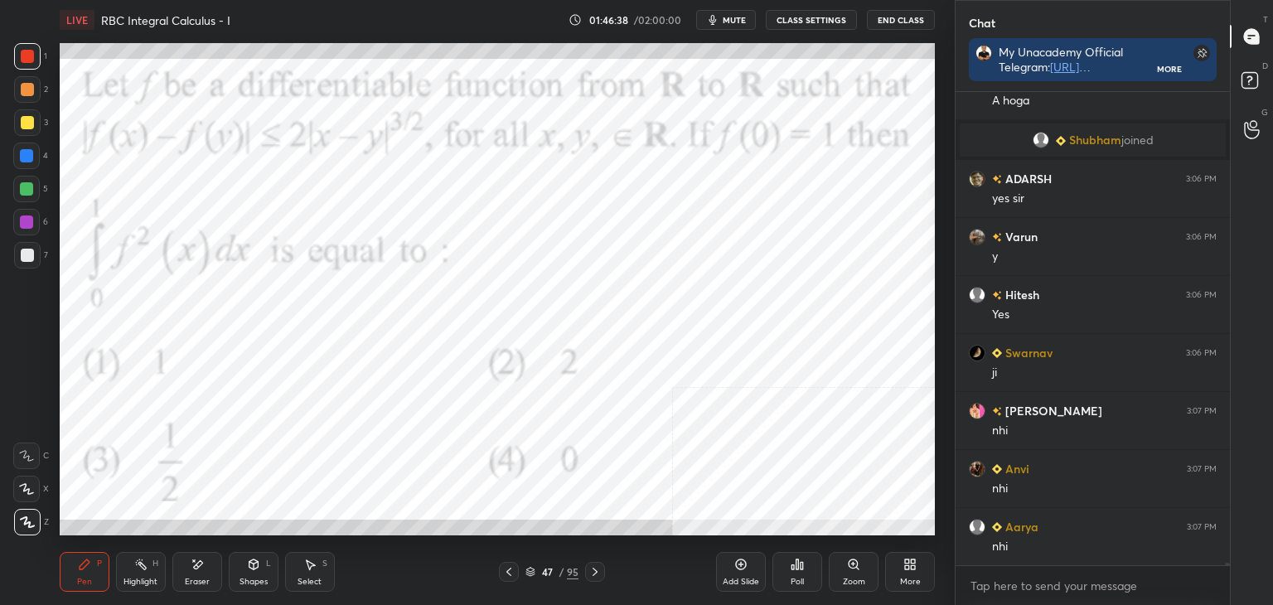
scroll to position [80729, 0]
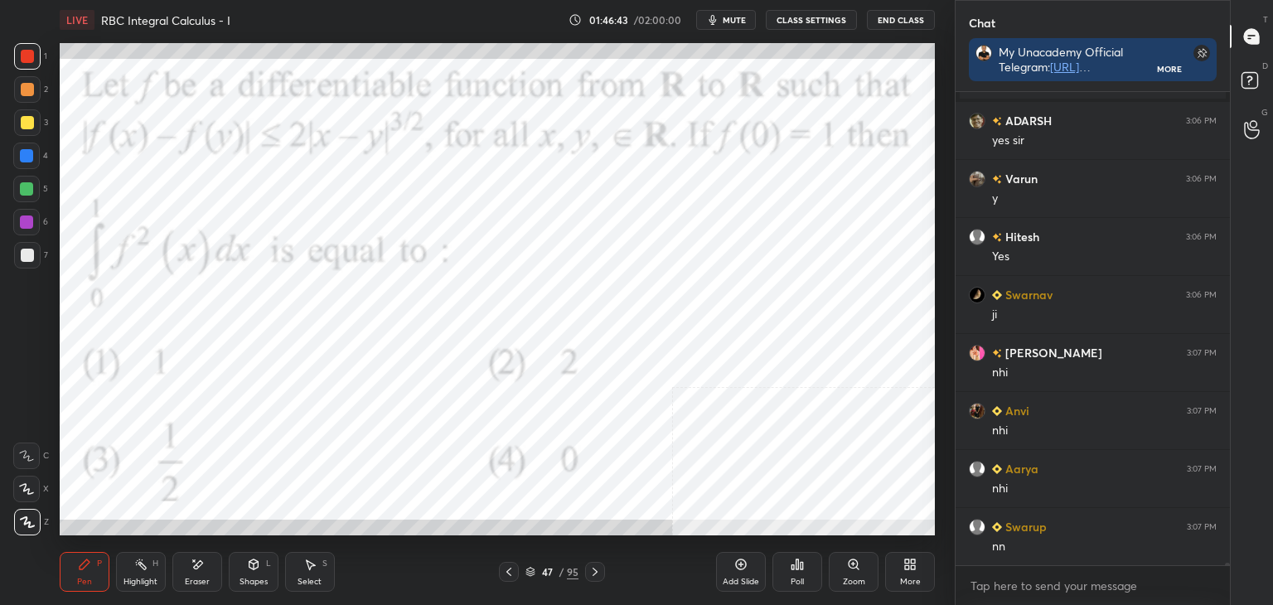
drag, startPoint x: 83, startPoint y: 569, endPoint x: 83, endPoint y: 555, distance: 14.1
click at [83, 555] on div "Pen P" at bounding box center [85, 572] width 50 height 40
click at [37, 257] on div at bounding box center [27, 255] width 27 height 27
click at [30, 51] on div at bounding box center [27, 56] width 13 height 13
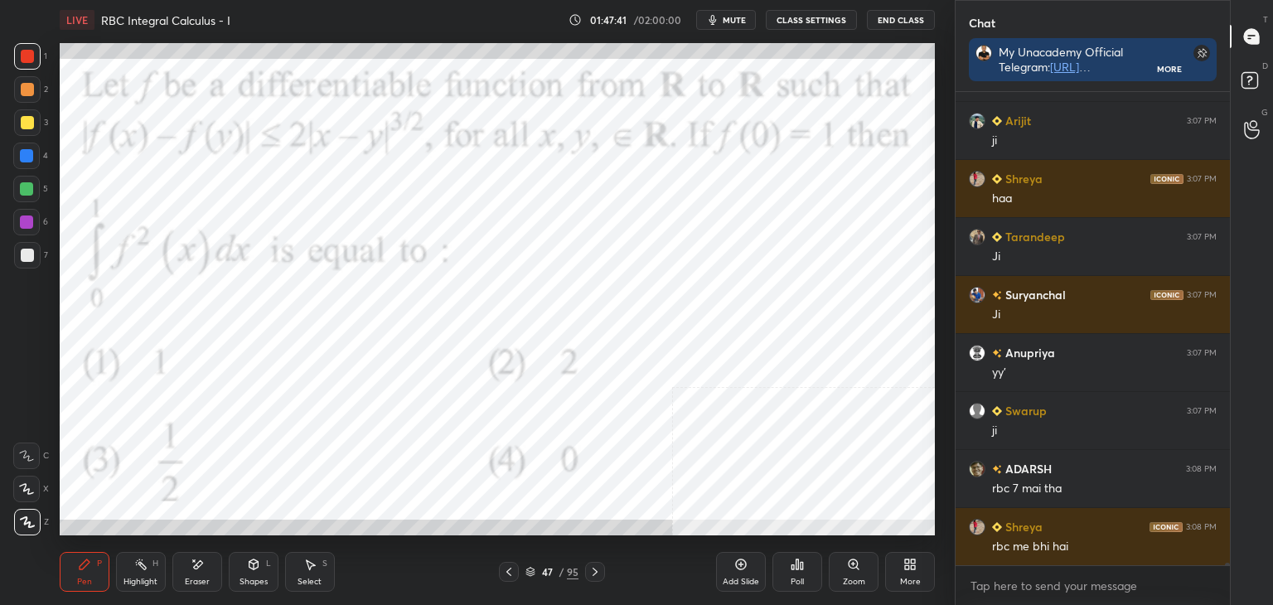
scroll to position [81241, 0]
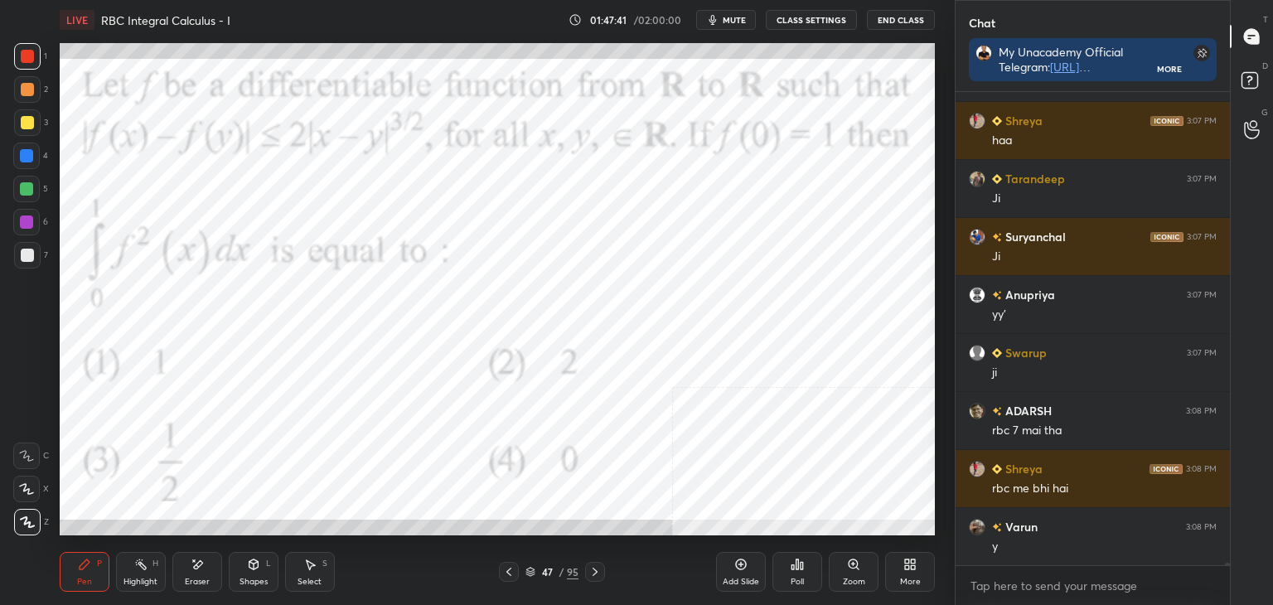
click at [109, 319] on div "1 2 3 4 5 6 7 C X Z E E Erase all H H LIVE RBC Integral Calculus - I 01:47:41 /…" at bounding box center [471, 302] width 942 height 605
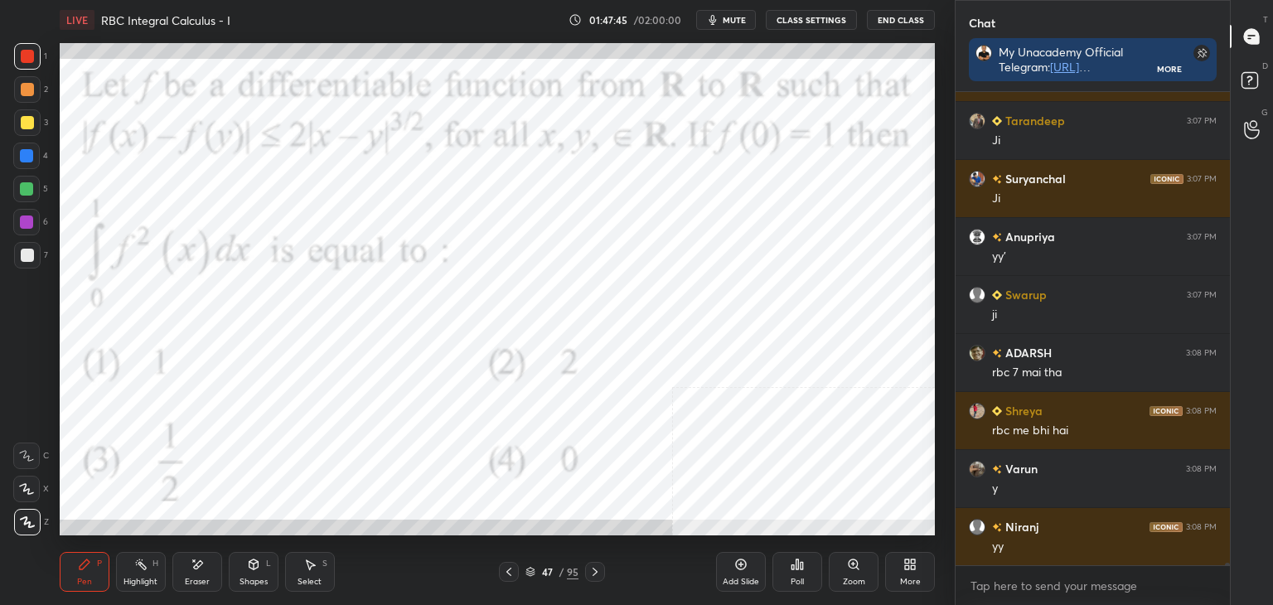
scroll to position [81357, 0]
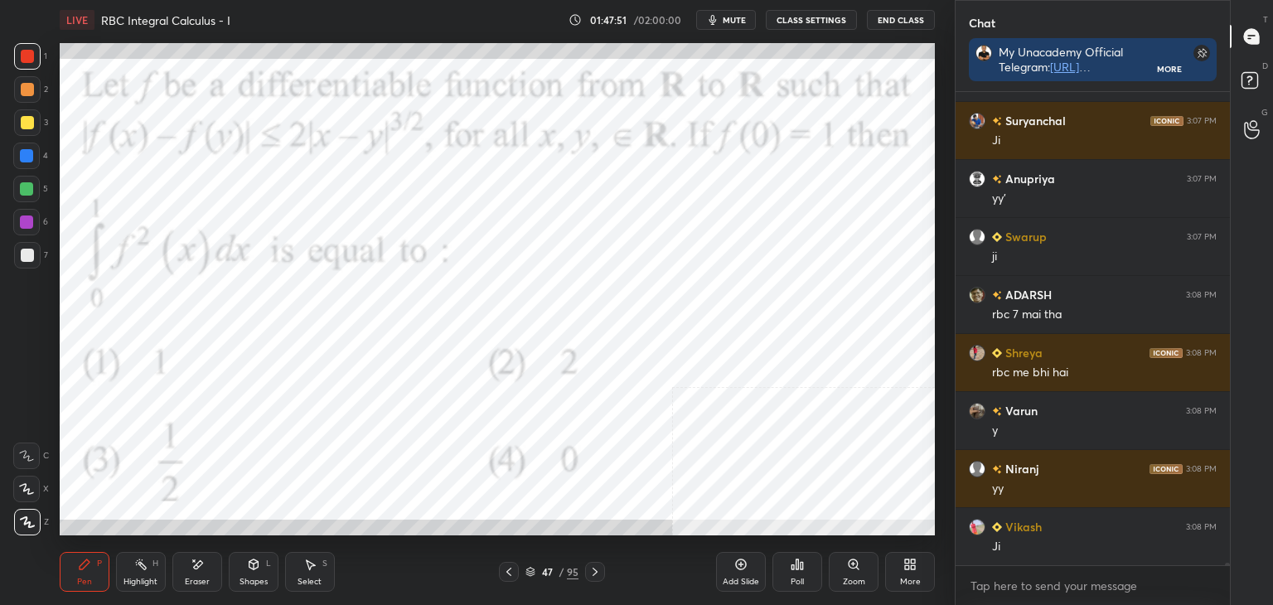
click at [908, 568] on icon at bounding box center [907, 567] width 4 height 4
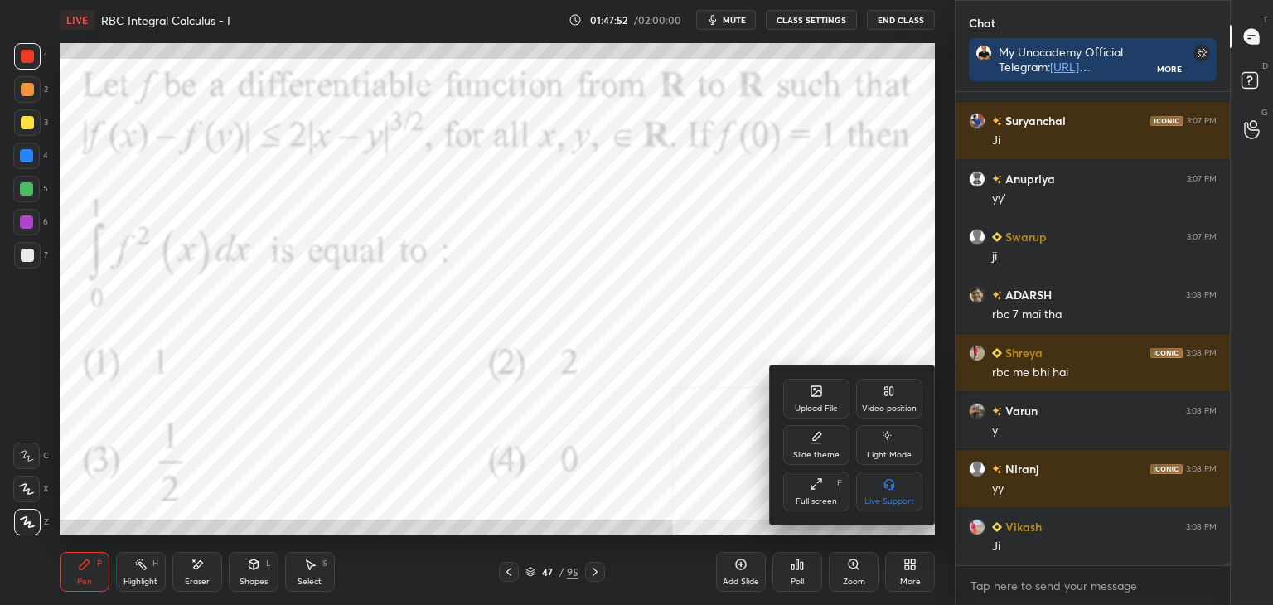
click at [805, 382] on div "Upload File" at bounding box center [816, 399] width 66 height 40
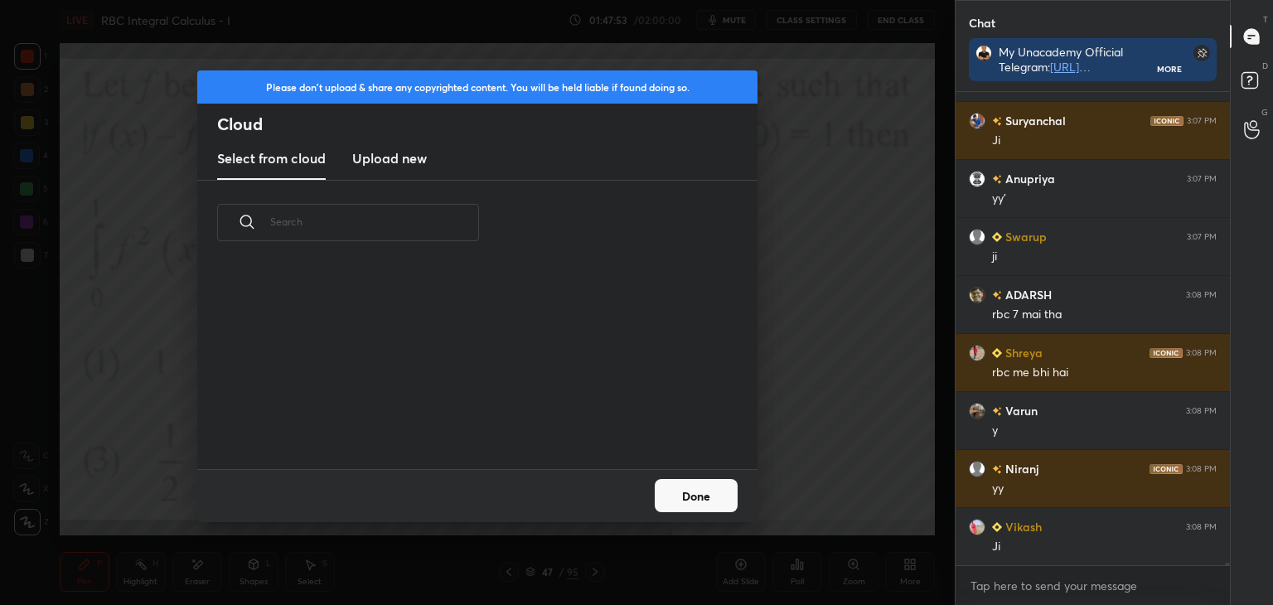
scroll to position [204, 532]
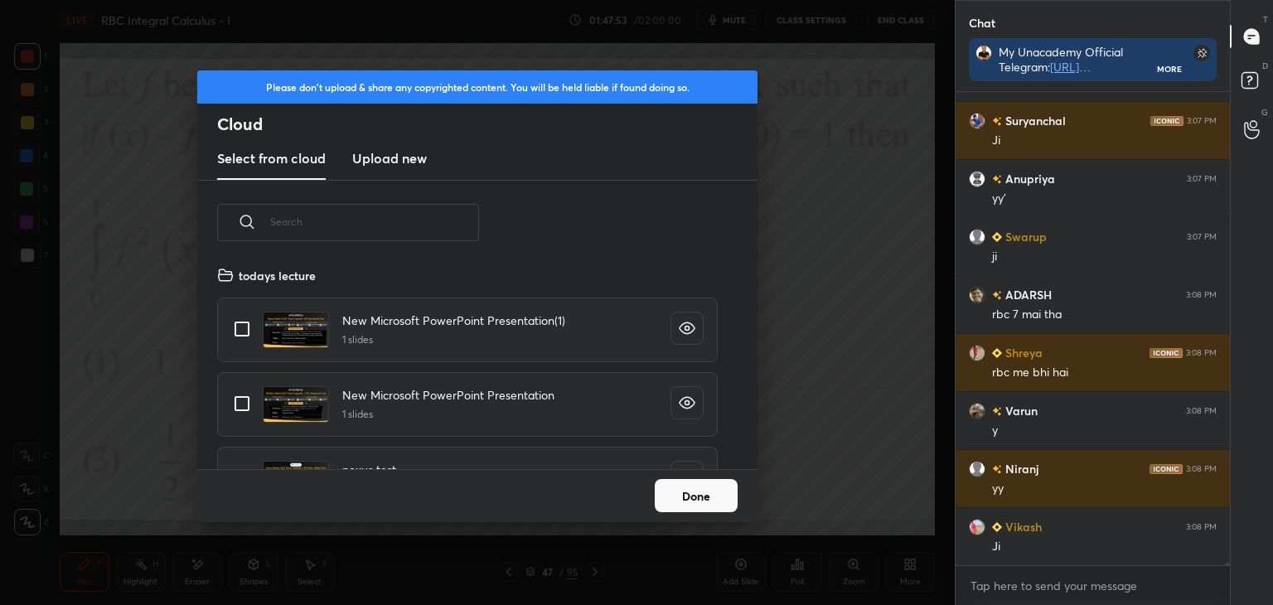
click at [378, 162] on h3 "Upload new" at bounding box center [389, 158] width 75 height 20
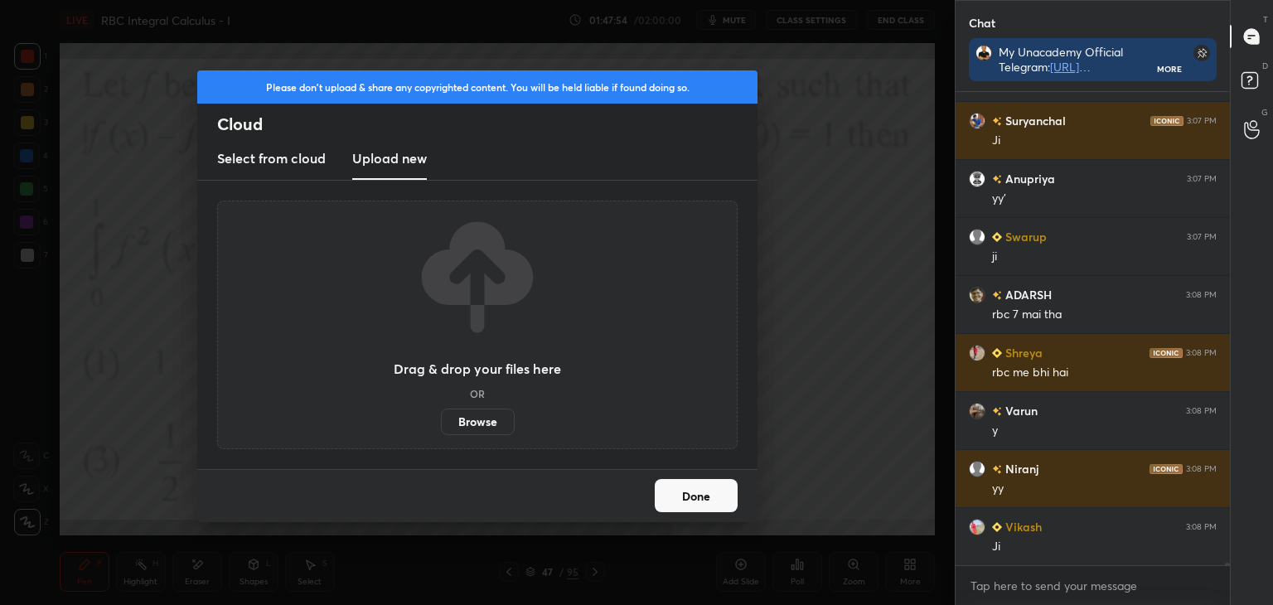
click at [481, 421] on label "Browse" at bounding box center [478, 422] width 74 height 27
click at [441, 421] on input "Browse" at bounding box center [441, 422] width 0 height 27
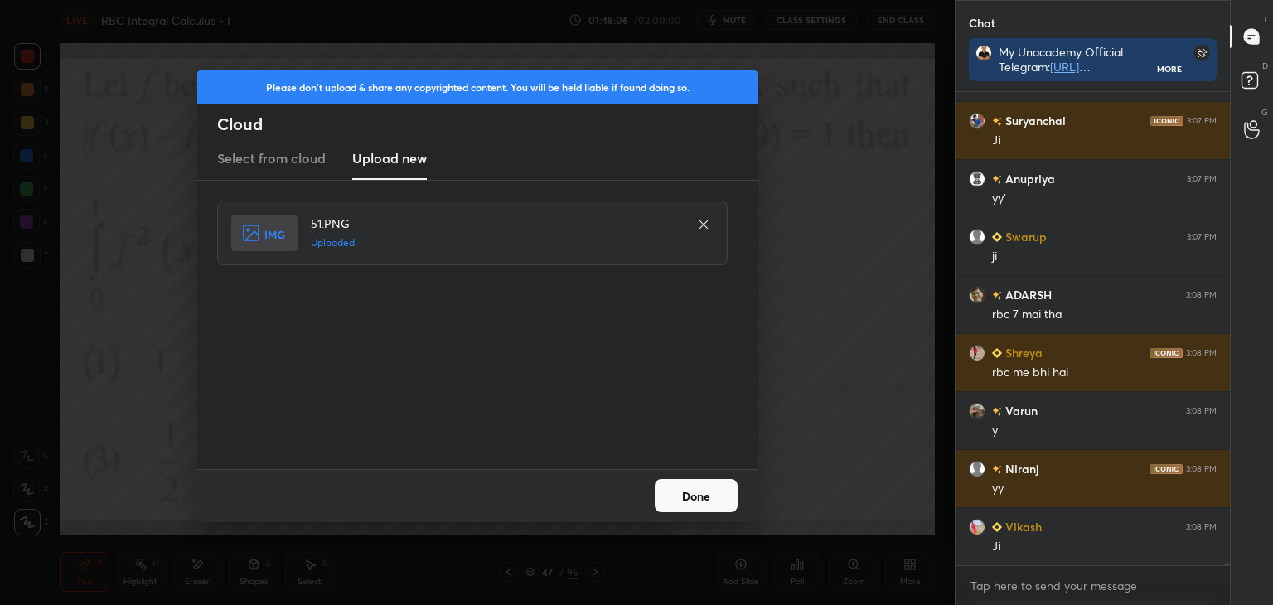
drag, startPoint x: 678, startPoint y: 502, endPoint x: 660, endPoint y: 487, distance: 24.1
click at [676, 500] on button "Done" at bounding box center [696, 495] width 83 height 33
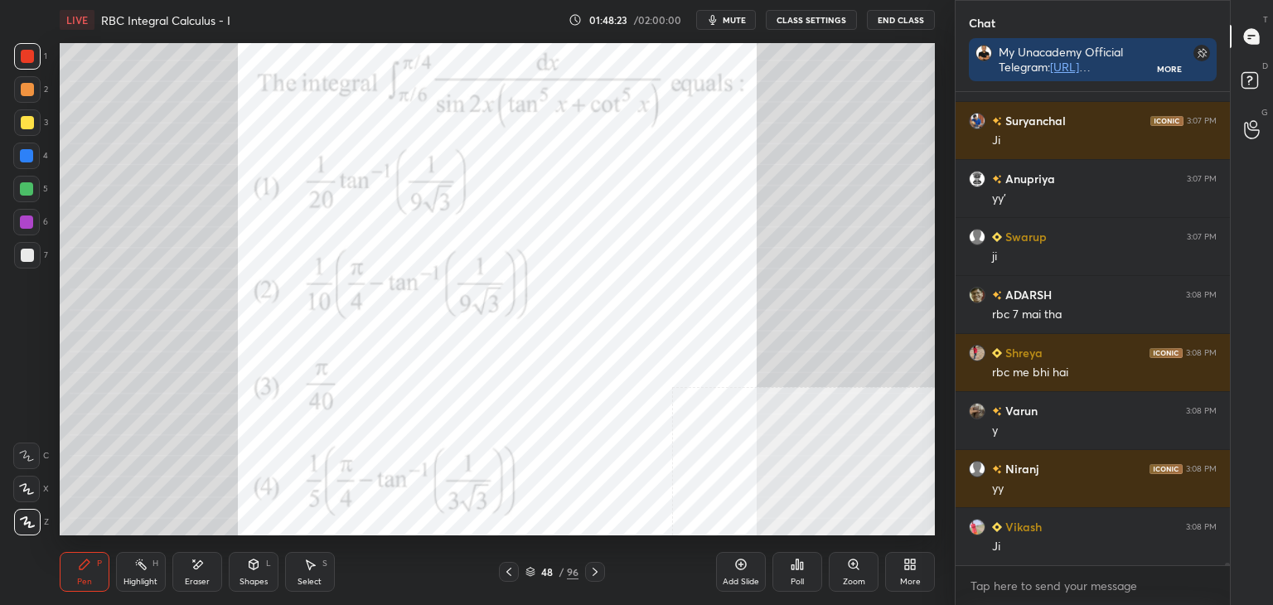
click at [530, 536] on div "Setting up your live class Poll for secs No correct answer Start poll" at bounding box center [497, 289] width 889 height 499
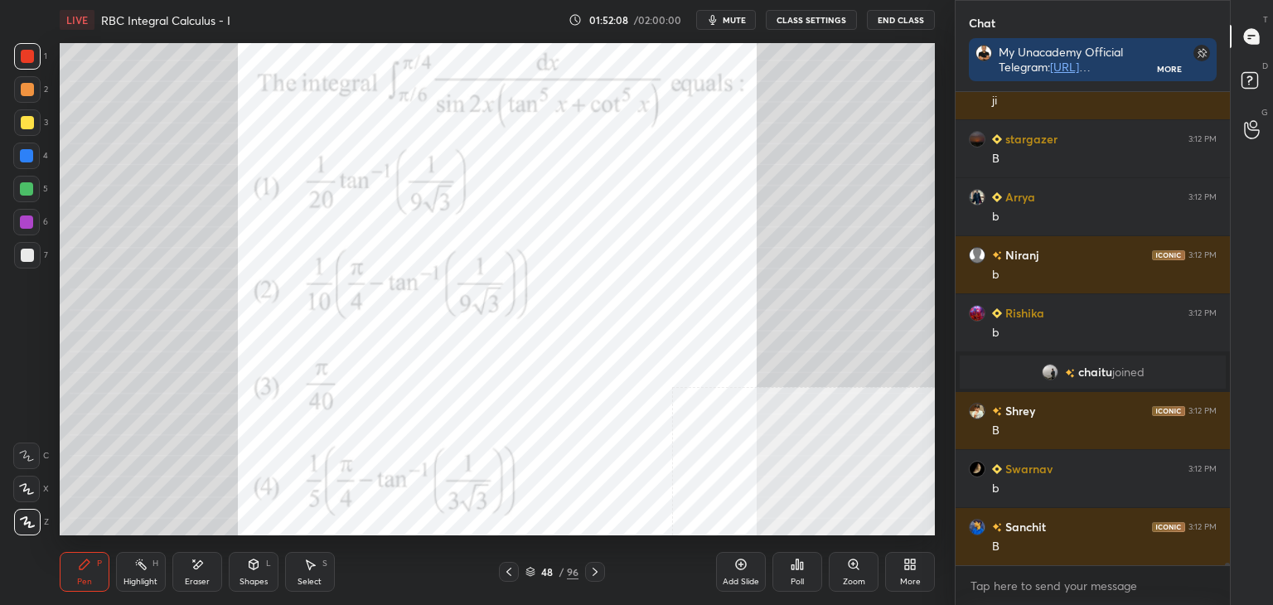
scroll to position [82766, 0]
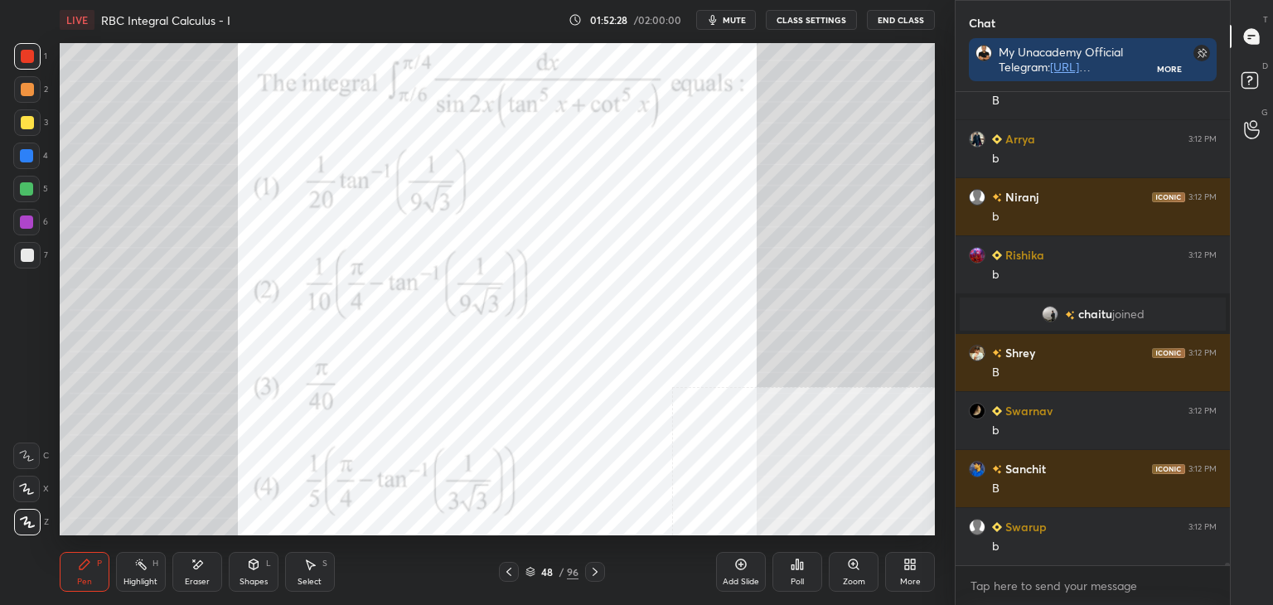
drag, startPoint x: 213, startPoint y: 582, endPoint x: 284, endPoint y: 539, distance: 83.3
click at [214, 579] on div "Eraser" at bounding box center [197, 572] width 50 height 40
click at [80, 569] on div "Pen P" at bounding box center [85, 572] width 50 height 40
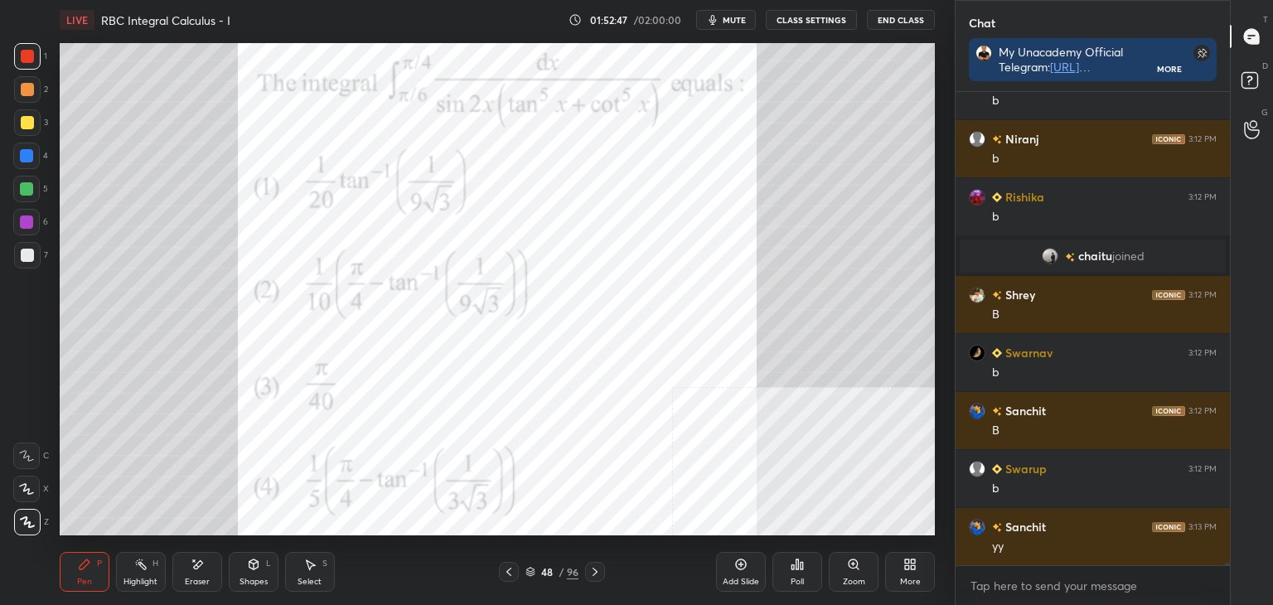
click at [308, 569] on div "Select S" at bounding box center [310, 572] width 50 height 40
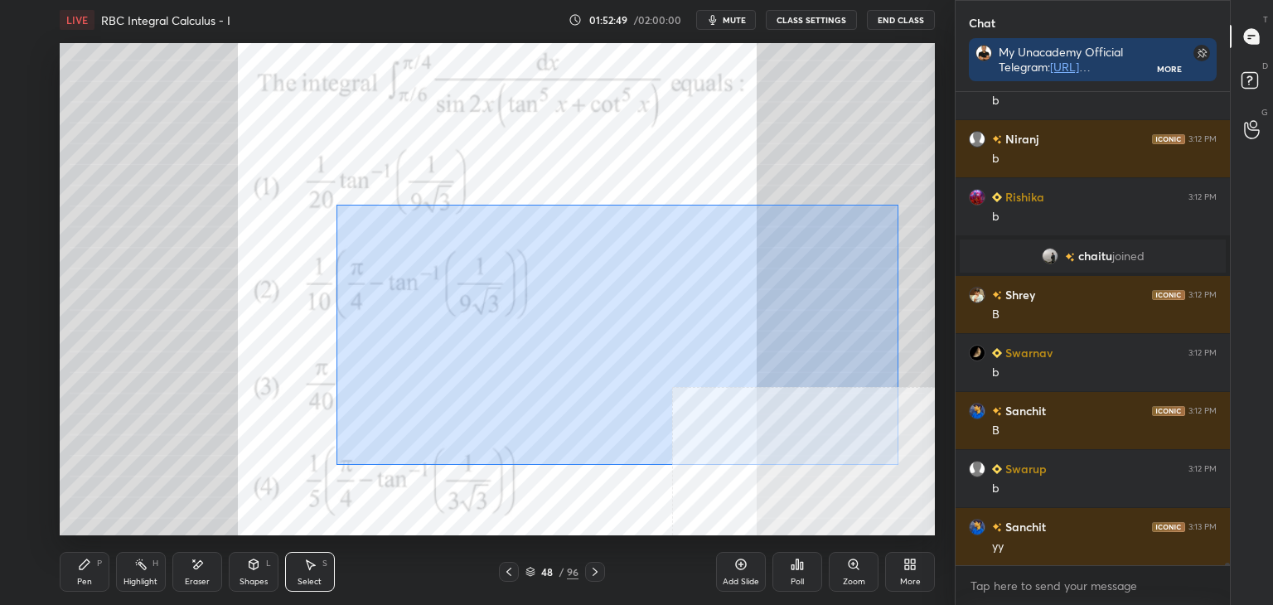
drag, startPoint x: 404, startPoint y: 250, endPoint x: 832, endPoint y: 432, distance: 464.6
click at [898, 456] on div "0 ° Undo Copy Duplicate Duplicate to new slide Delete" at bounding box center [497, 289] width 875 height 492
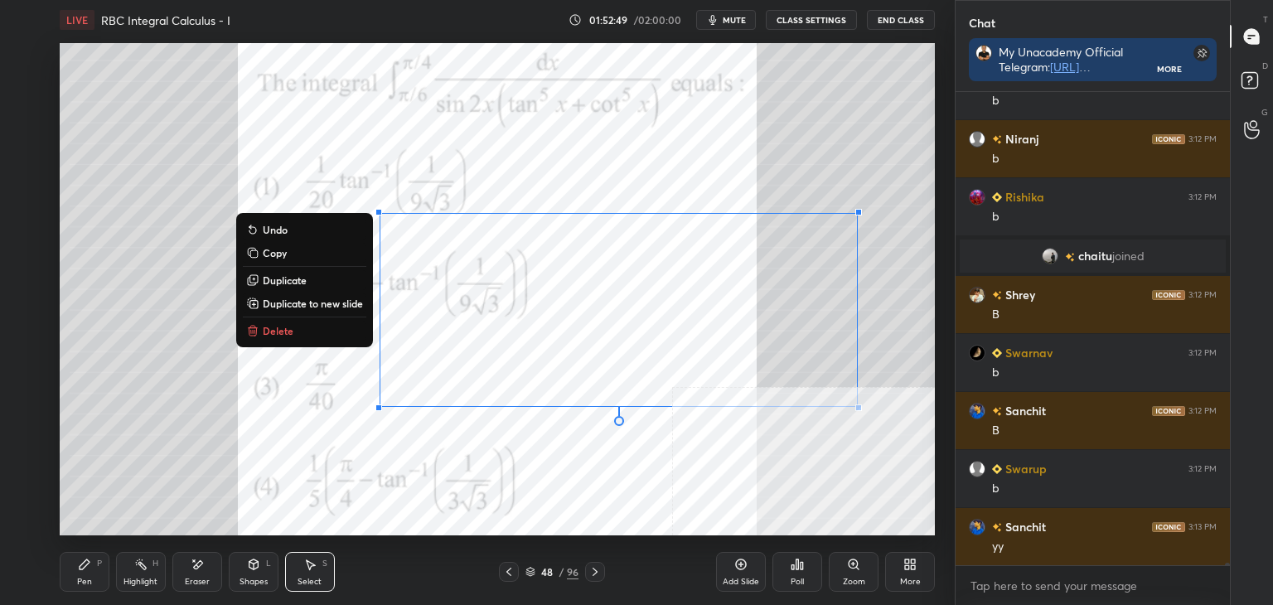
scroll to position [82882, 0]
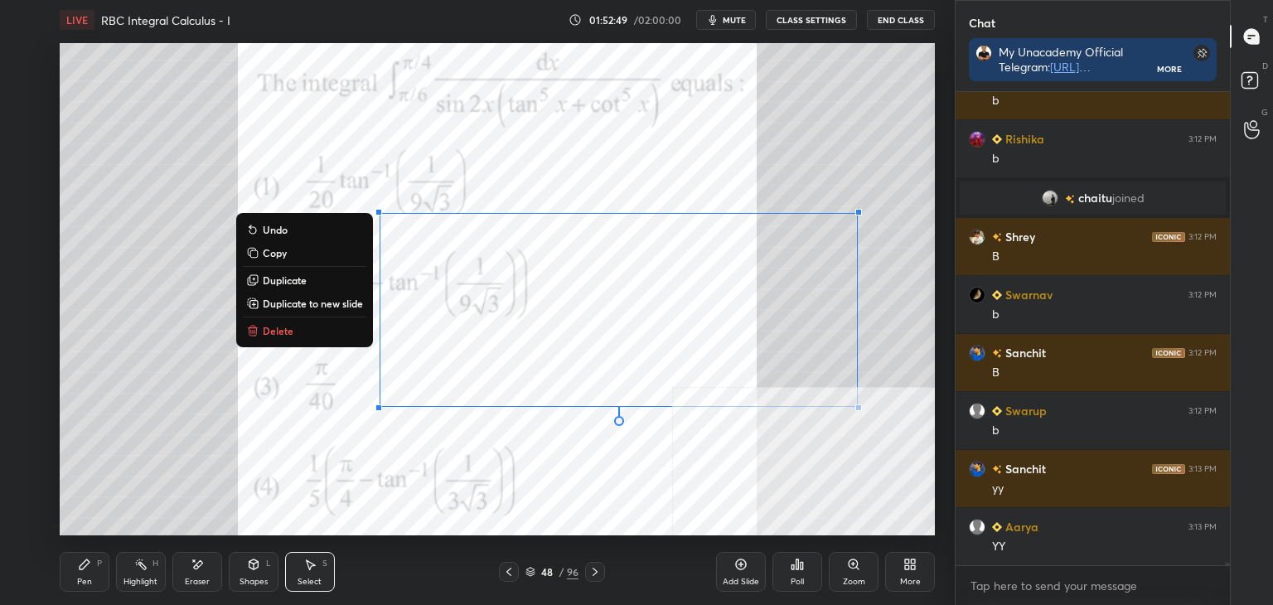
click at [297, 303] on p "Duplicate to new slide" at bounding box center [313, 303] width 100 height 13
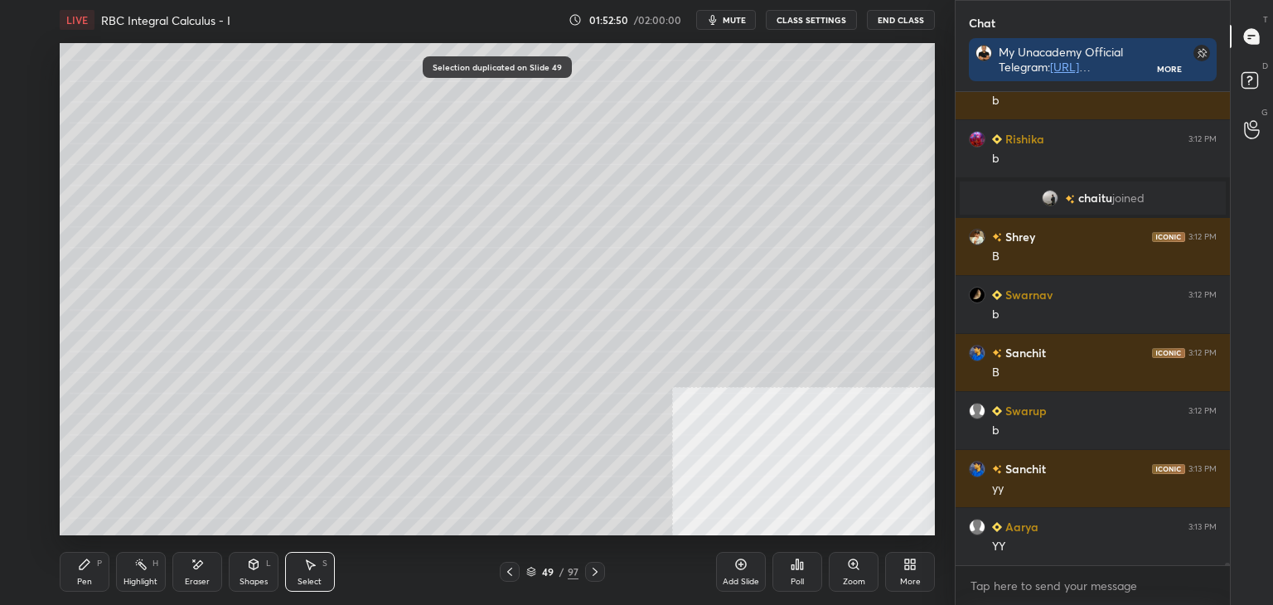
scroll to position [82999, 0]
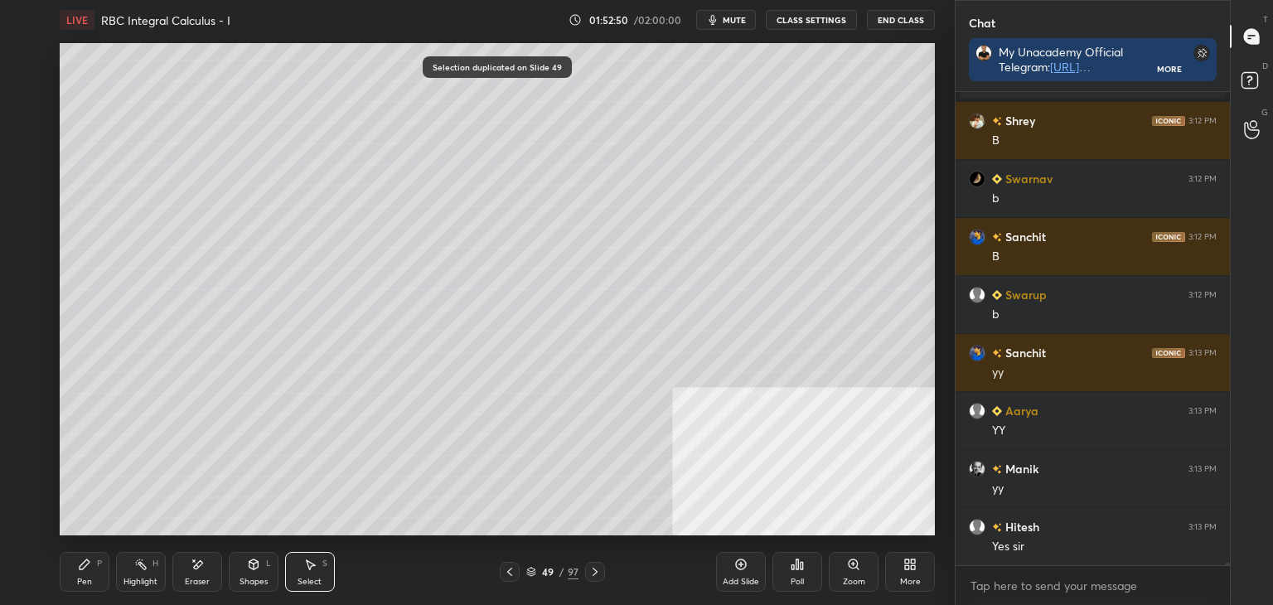
click at [196, 570] on div "Eraser" at bounding box center [197, 572] width 50 height 40
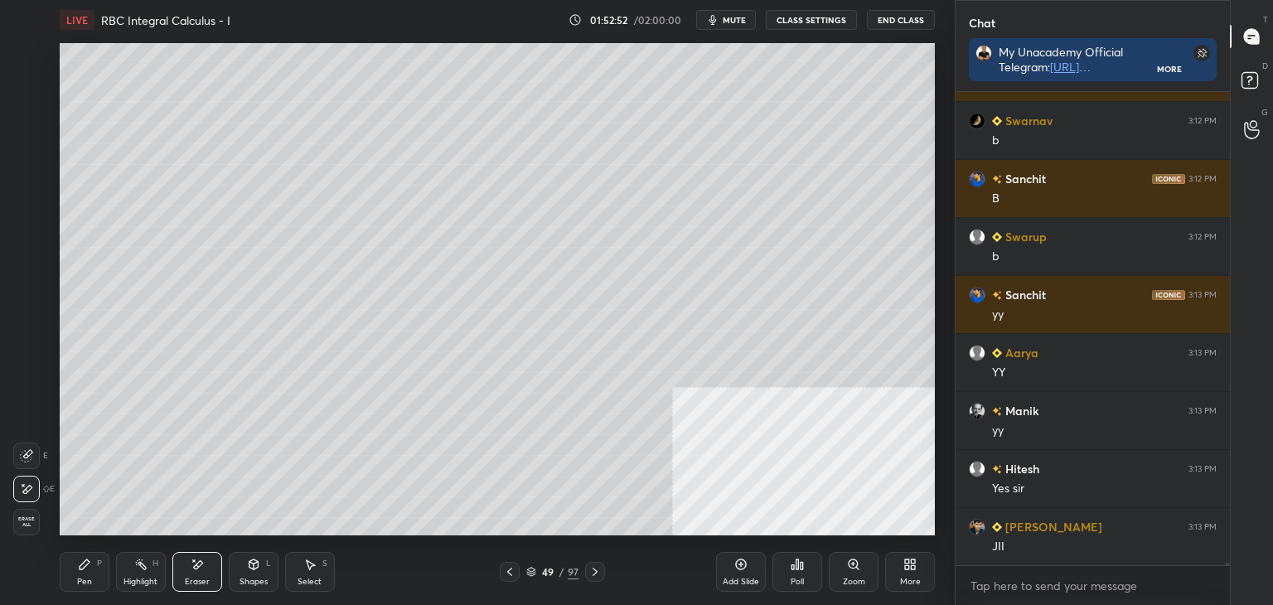
scroll to position [83115, 0]
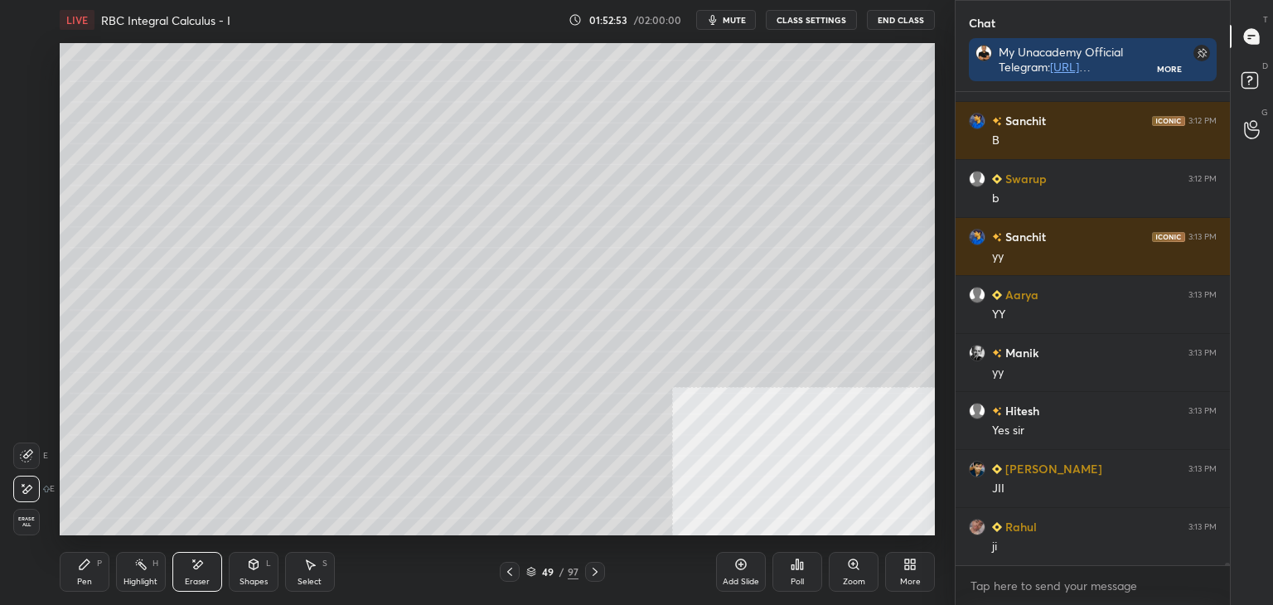
drag, startPoint x: 311, startPoint y: 569, endPoint x: 312, endPoint y: 556, distance: 13.3
click at [308, 564] on icon at bounding box center [309, 564] width 13 height 13
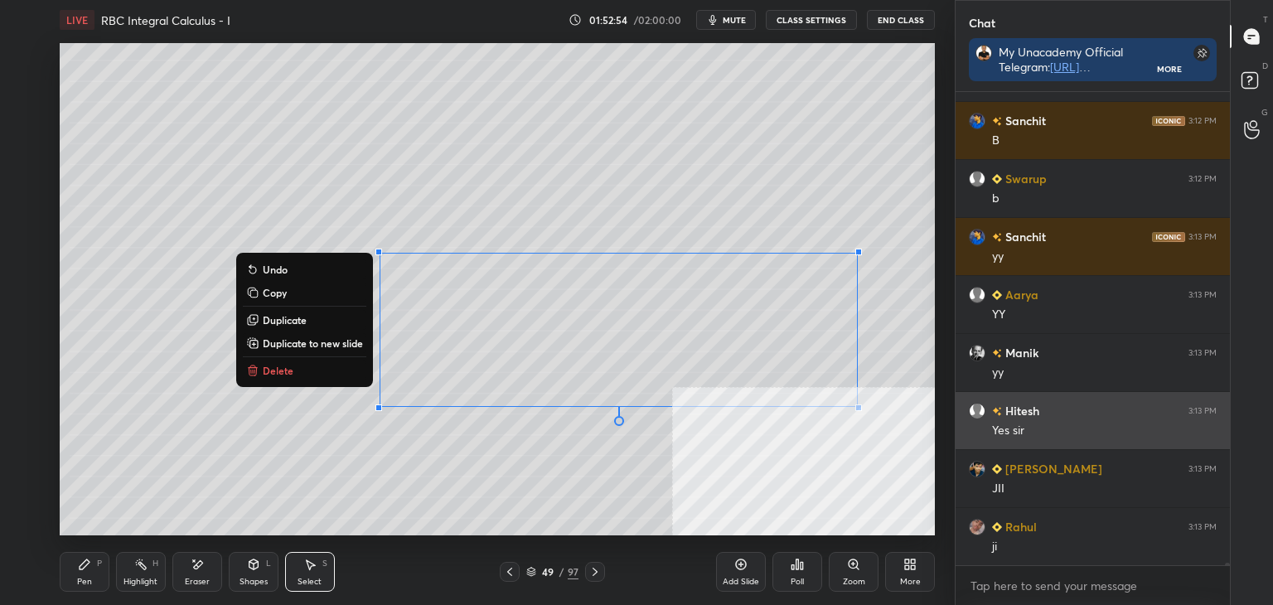
drag, startPoint x: 380, startPoint y: 226, endPoint x: 955, endPoint y: 442, distance: 614.3
click at [980, 455] on div "1 2 3 4 5 6 7 C X Z E E Erase all H H LIVE RBC Integral Calculus - I 01:52:54 /…" at bounding box center [636, 302] width 1273 height 605
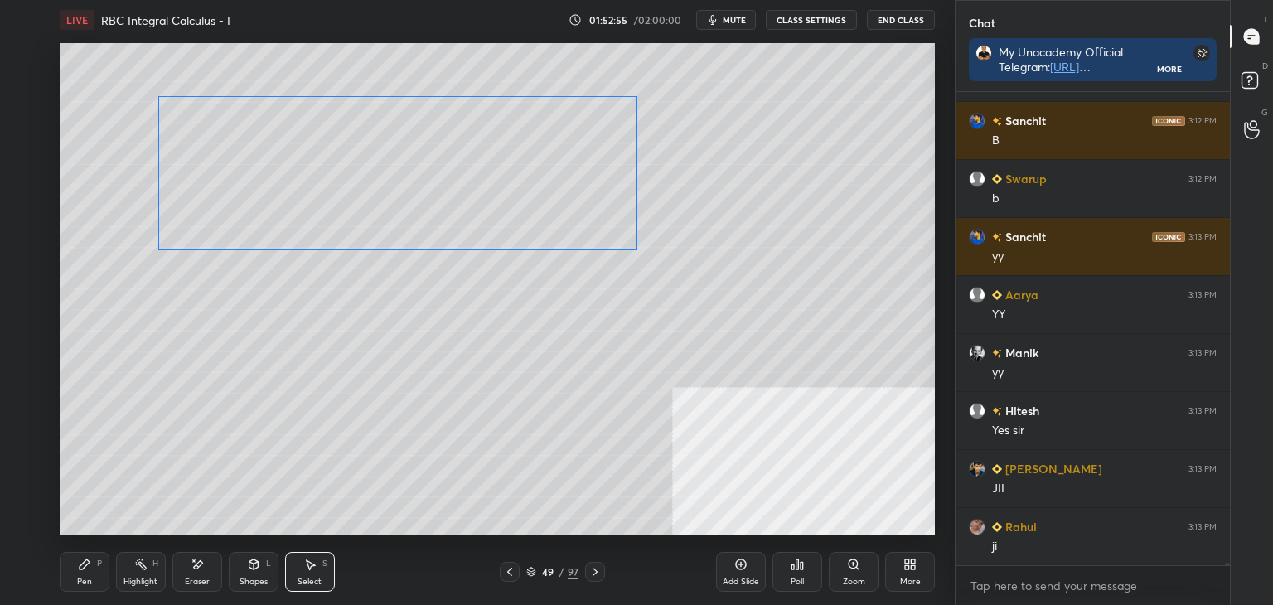
drag, startPoint x: 651, startPoint y: 361, endPoint x: 434, endPoint y: 294, distance: 226.3
click at [465, 220] on div "0 ° Undo Copy Duplicate Duplicate to new slide Delete" at bounding box center [497, 289] width 875 height 492
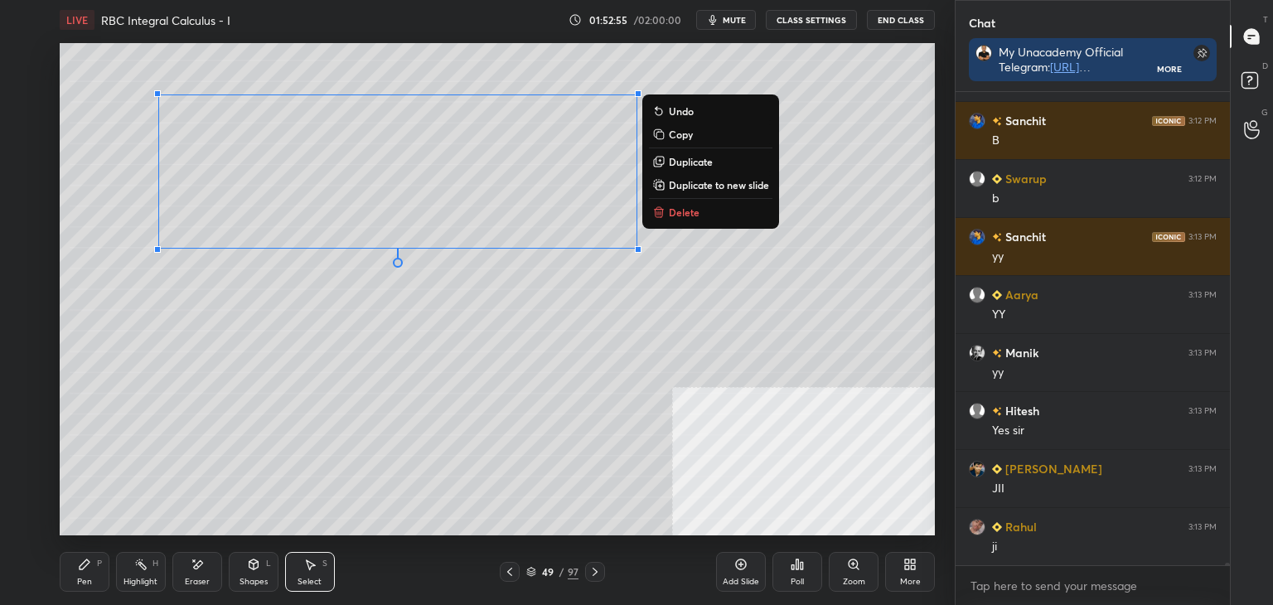
click at [418, 356] on div "0 ° Undo Copy Duplicate Duplicate to new slide Delete" at bounding box center [497, 289] width 875 height 492
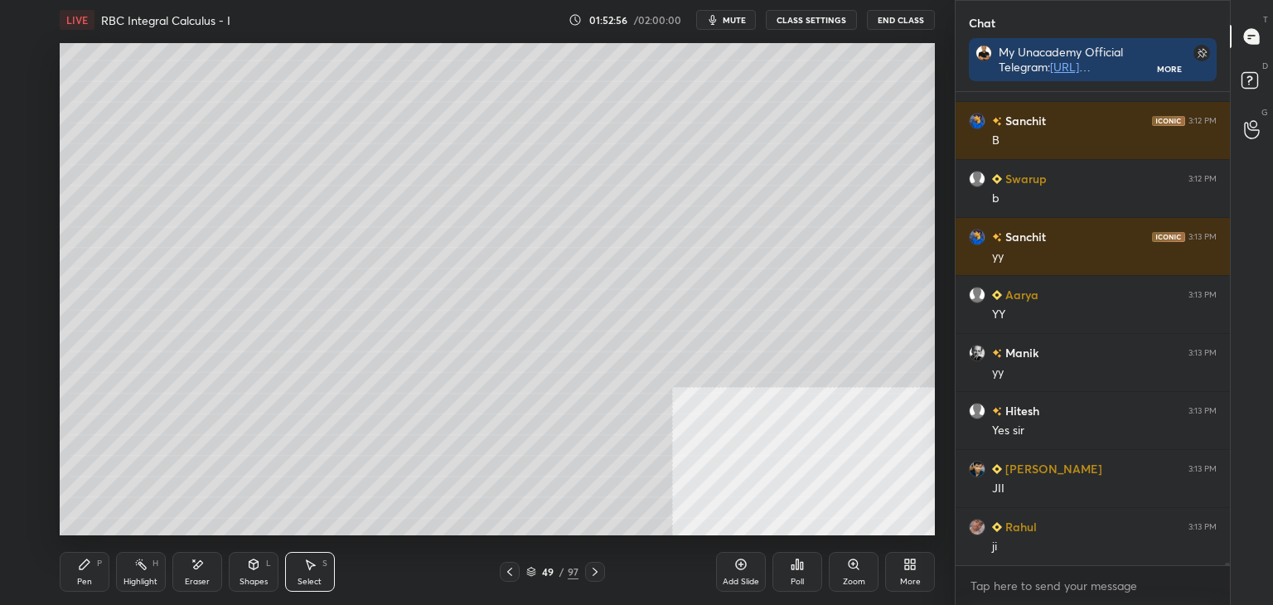
click at [90, 571] on div "Pen P" at bounding box center [85, 572] width 50 height 40
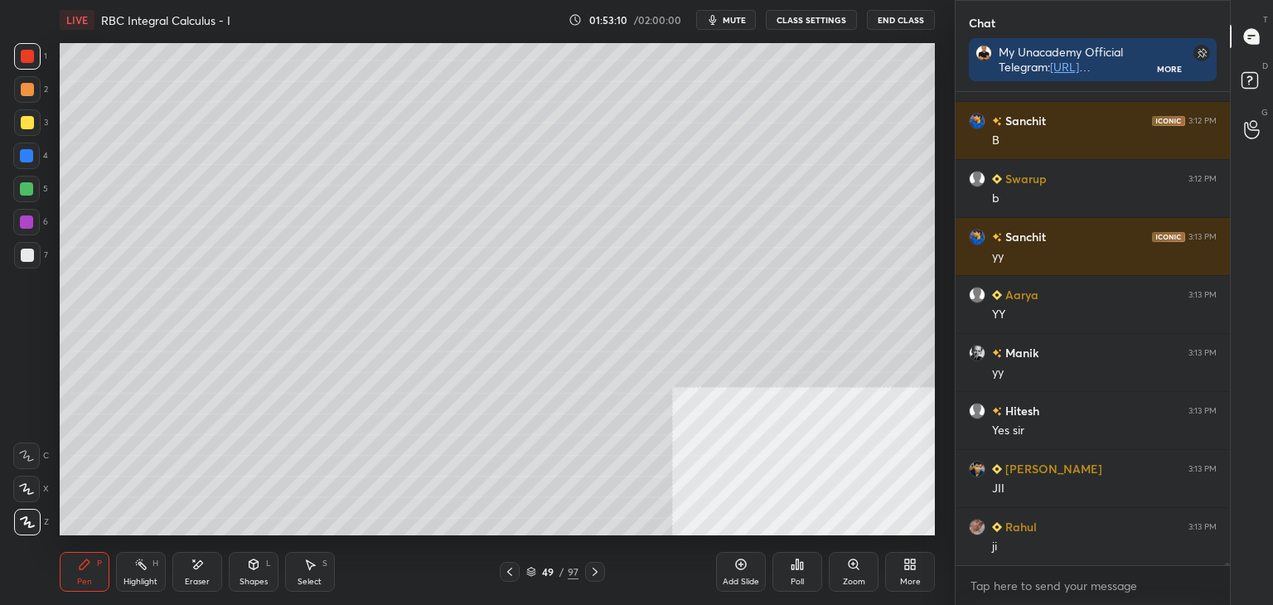
click at [508, 572] on icon at bounding box center [509, 571] width 13 height 13
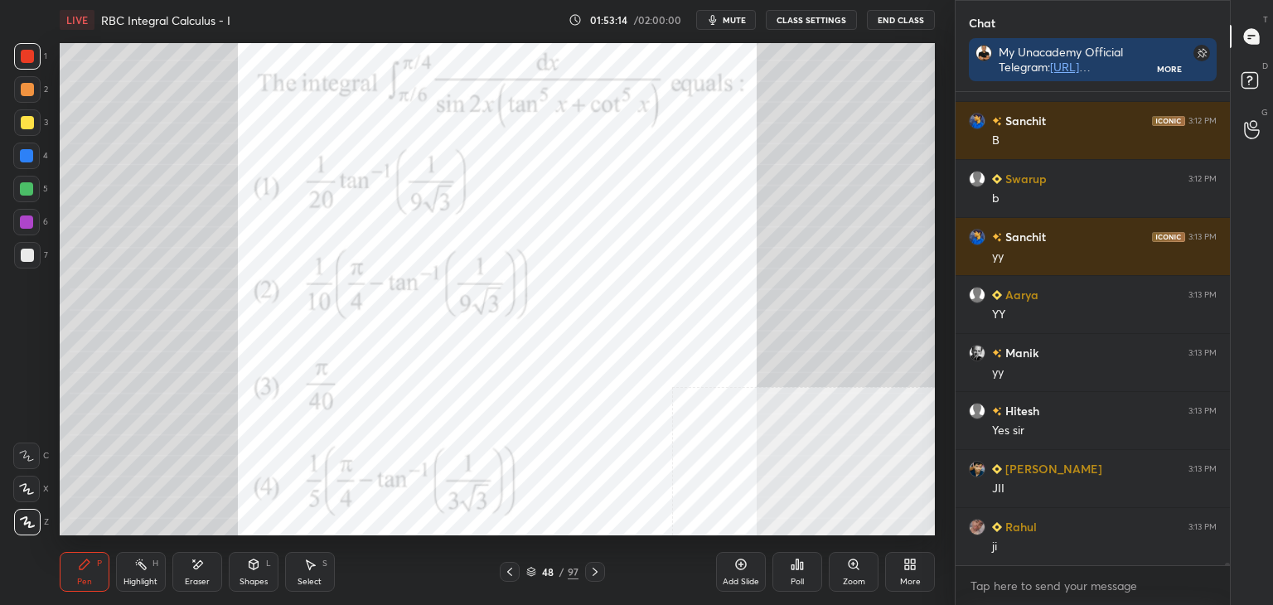
click at [591, 572] on icon at bounding box center [594, 571] width 13 height 13
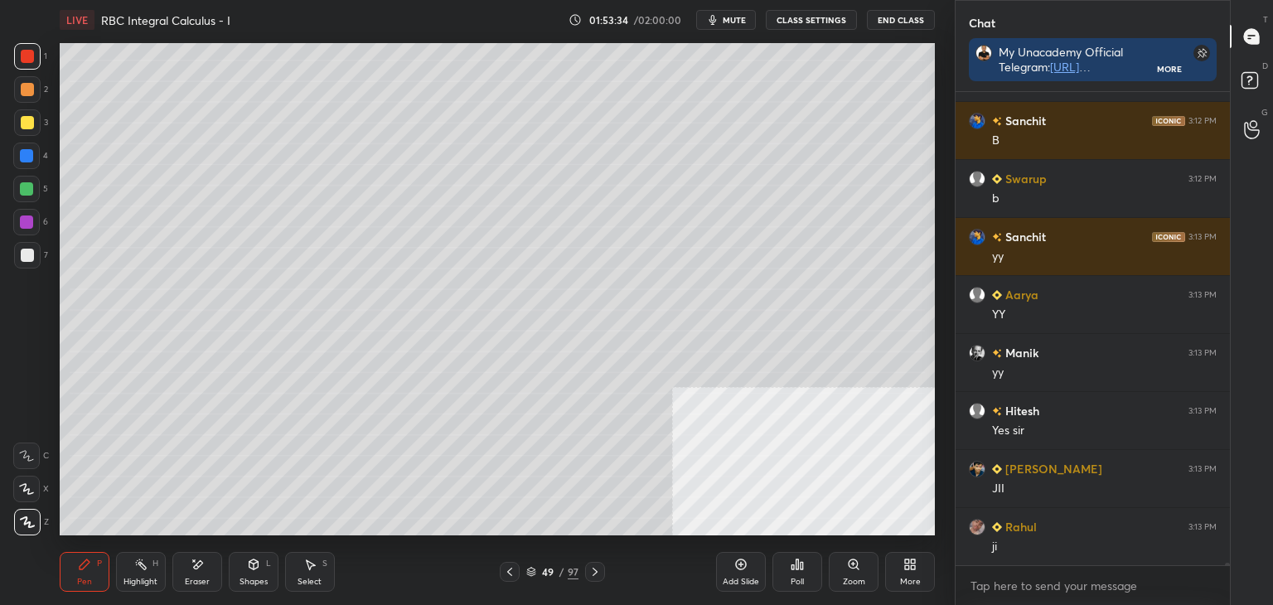
click at [508, 571] on icon at bounding box center [509, 572] width 5 height 8
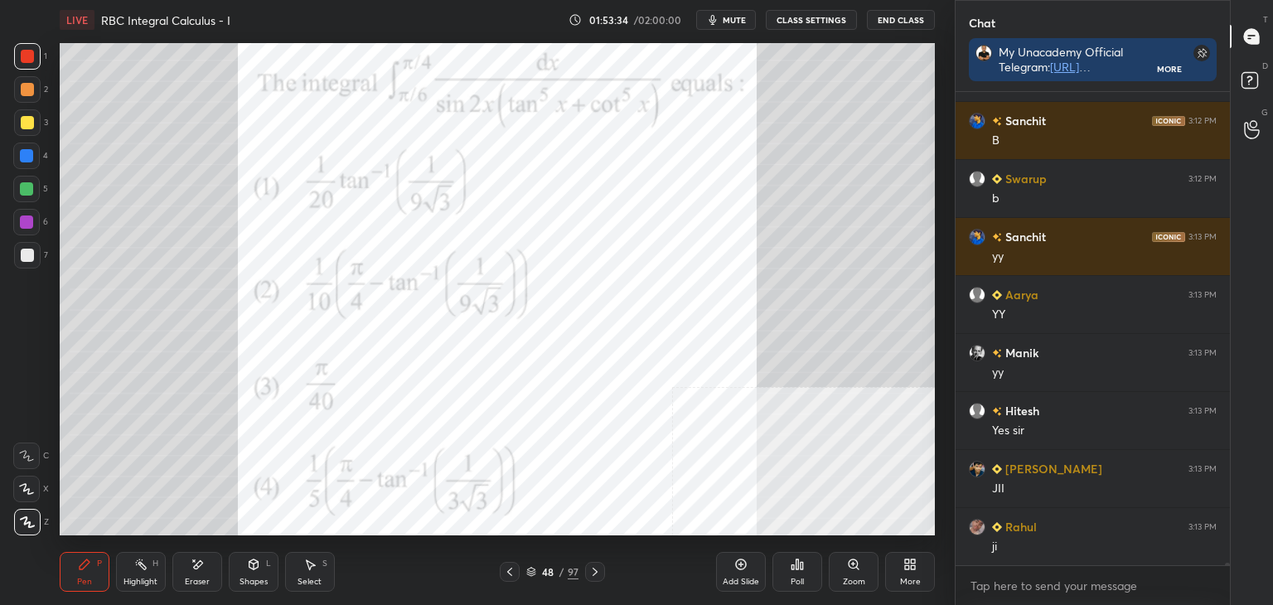
click at [507, 573] on icon at bounding box center [509, 571] width 13 height 13
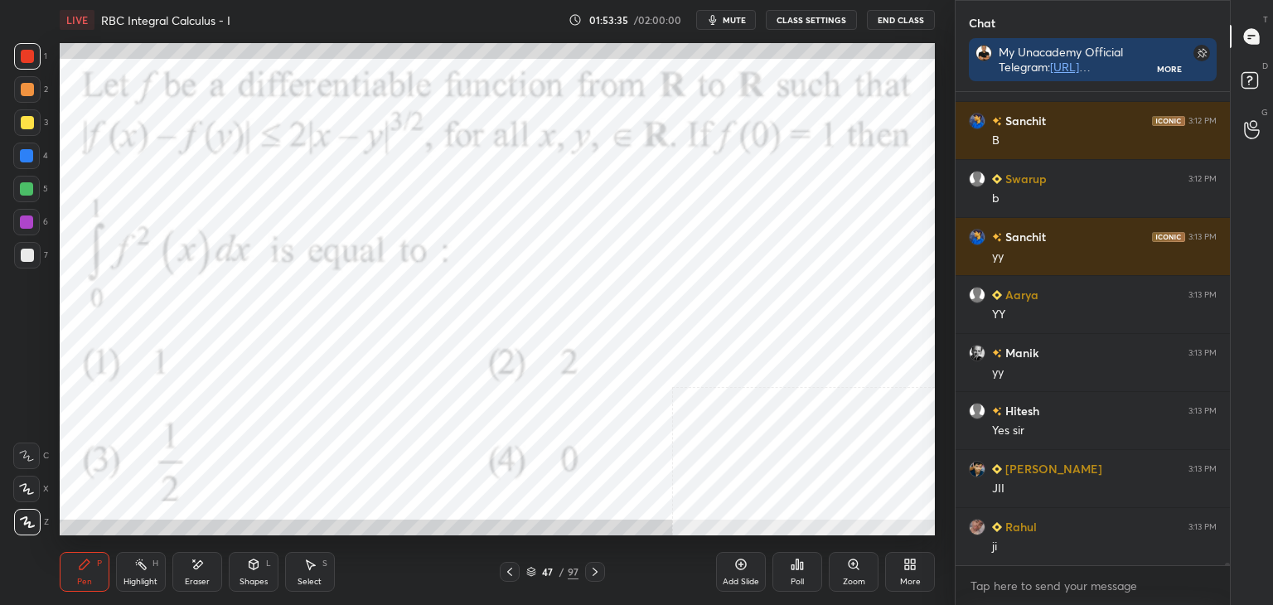
click at [593, 574] on icon at bounding box center [594, 571] width 13 height 13
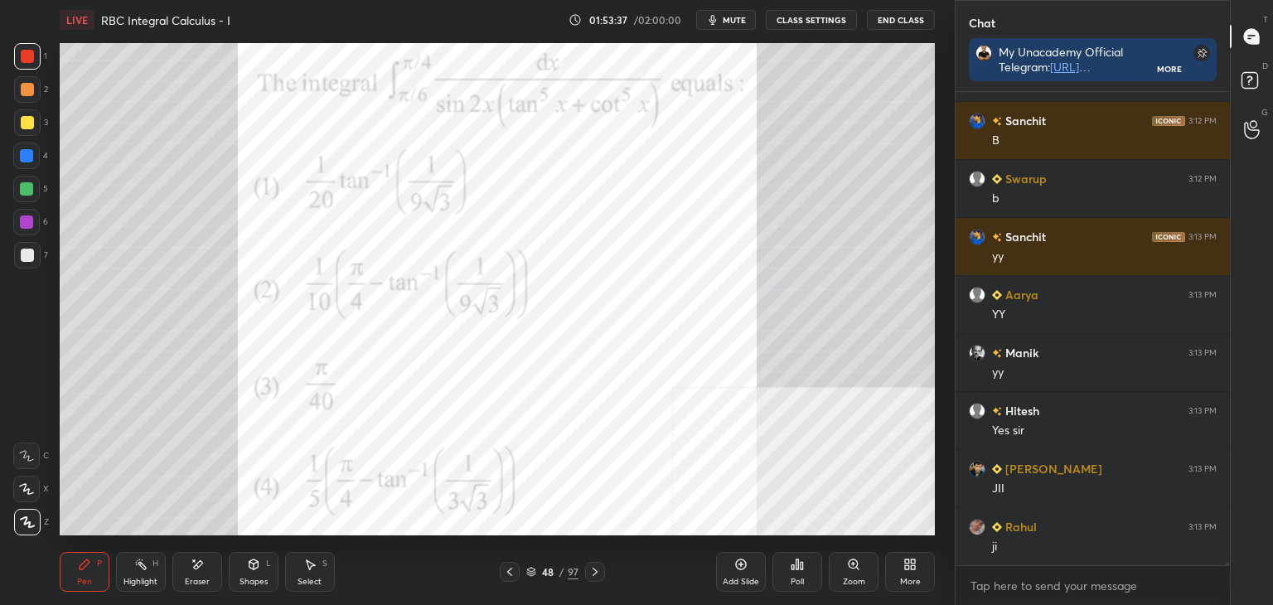
click at [597, 574] on icon at bounding box center [594, 571] width 13 height 13
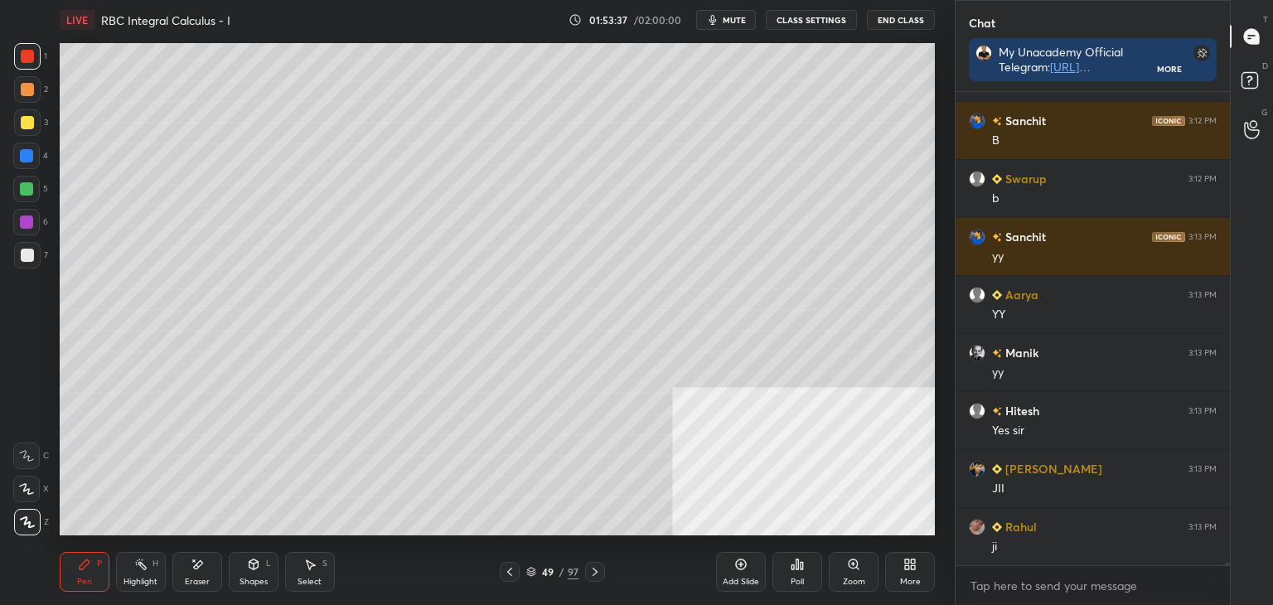
click at [597, 577] on icon at bounding box center [594, 571] width 13 height 13
click at [501, 575] on div at bounding box center [510, 572] width 20 height 20
click at [922, 575] on div "More" at bounding box center [910, 572] width 50 height 40
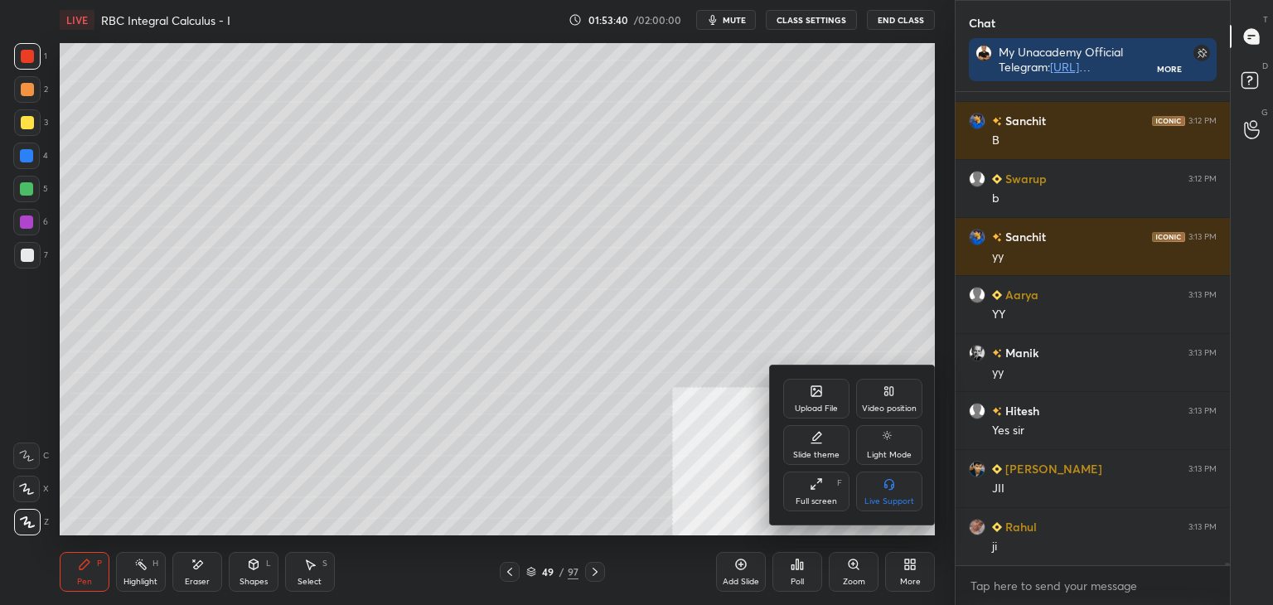
scroll to position [83173, 0]
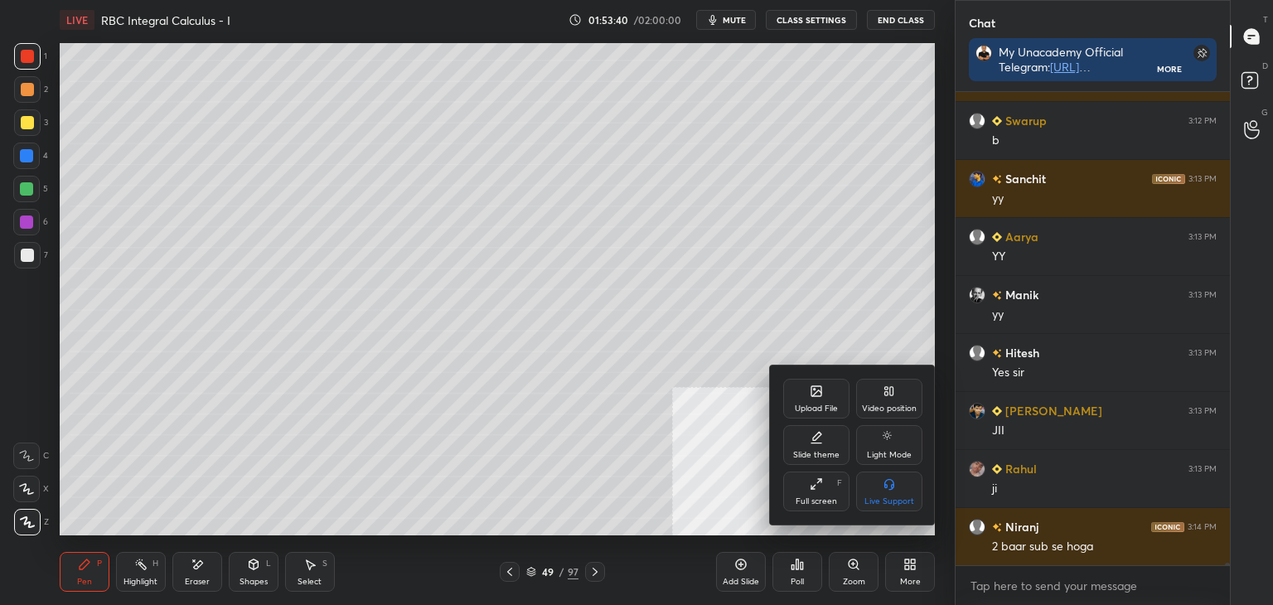
click at [900, 380] on div "Video position" at bounding box center [889, 399] width 66 height 40
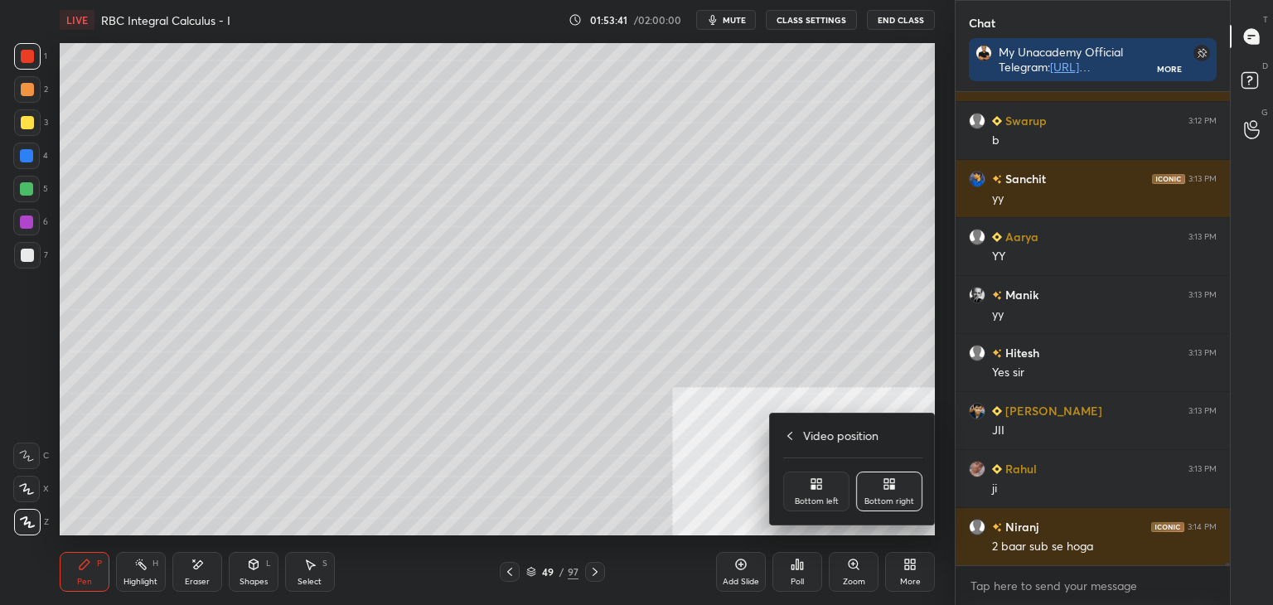
click at [796, 475] on div "Bottom left" at bounding box center [816, 492] width 66 height 40
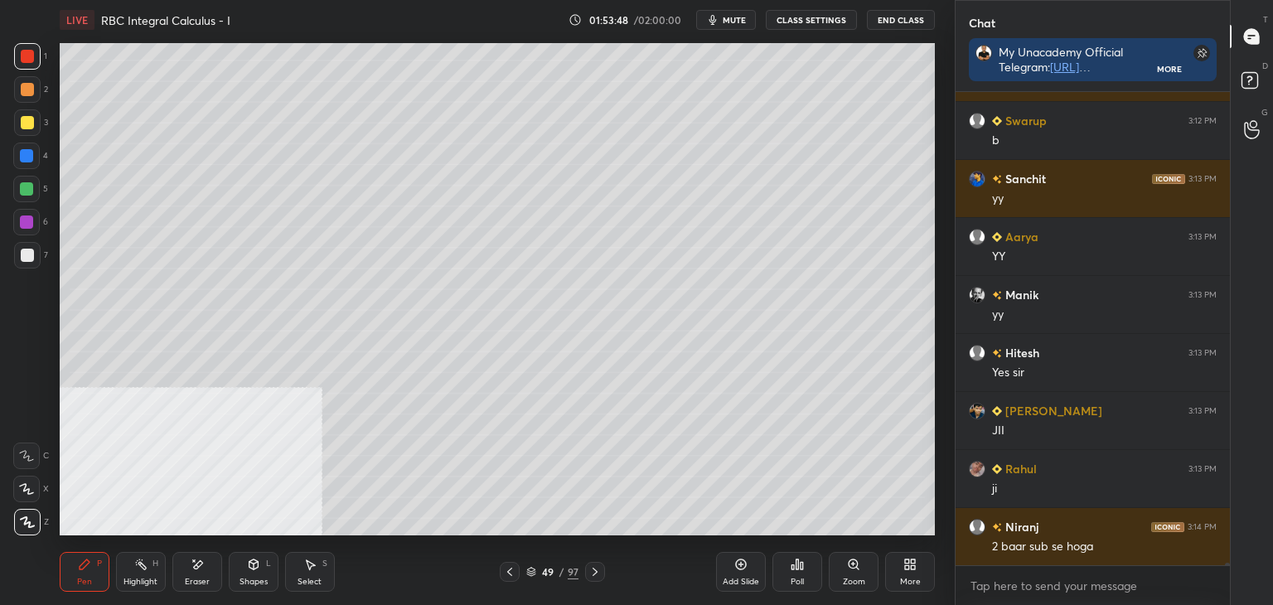
scroll to position [83189, 0]
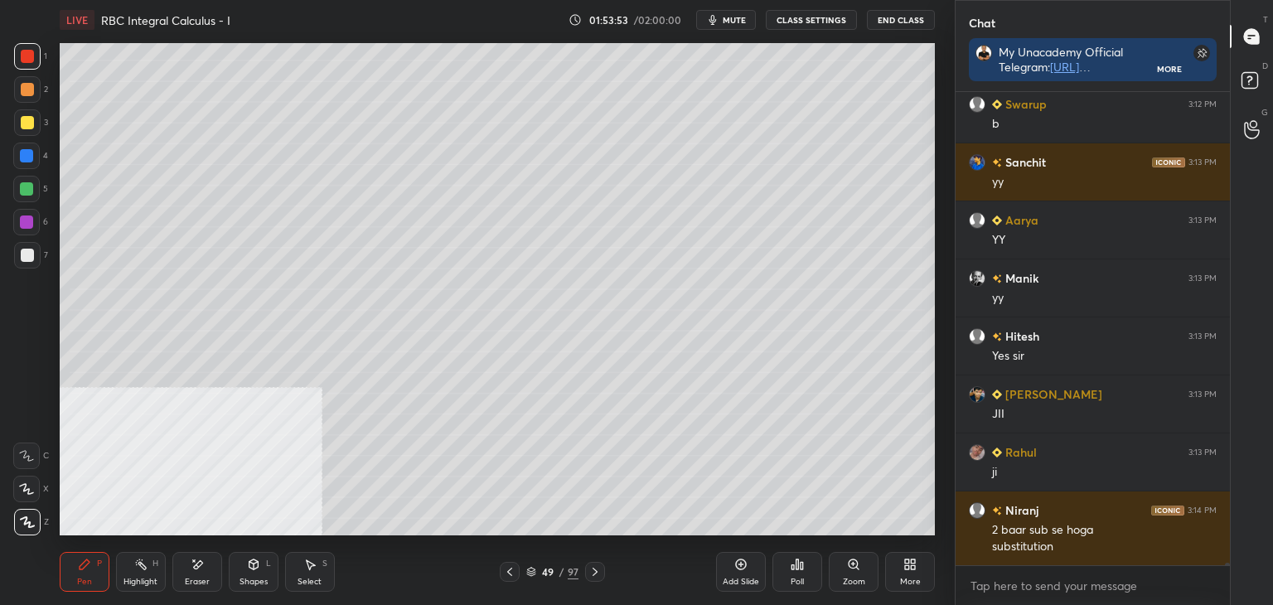
click at [511, 579] on div at bounding box center [510, 572] width 20 height 20
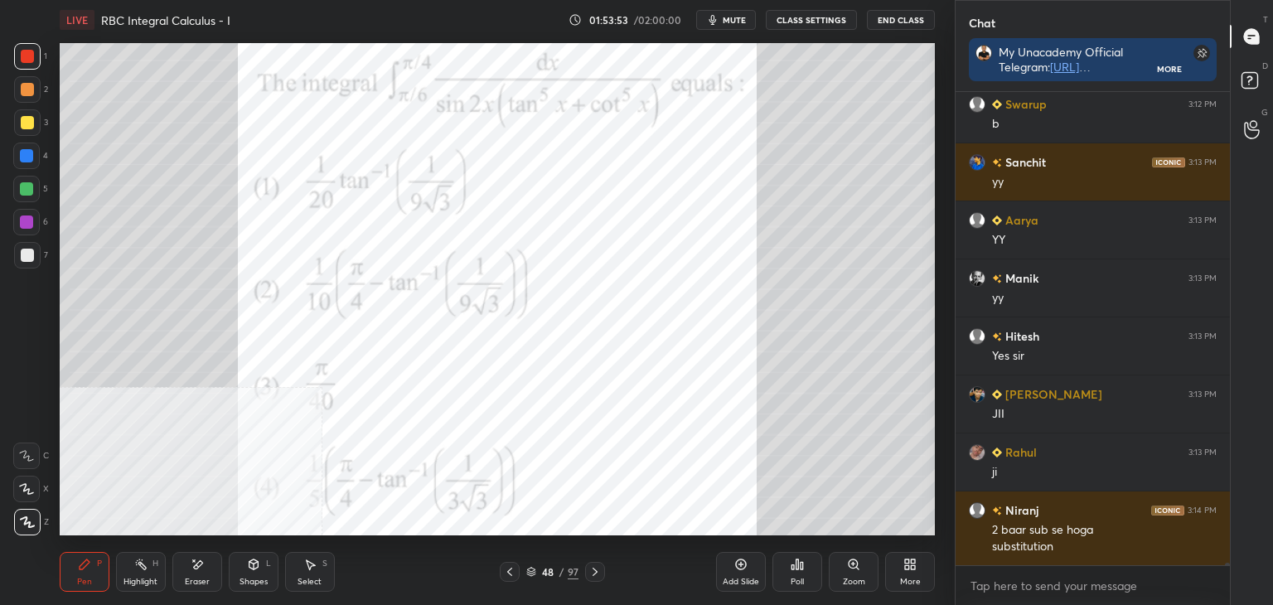
click at [510, 576] on div at bounding box center [510, 572] width 20 height 20
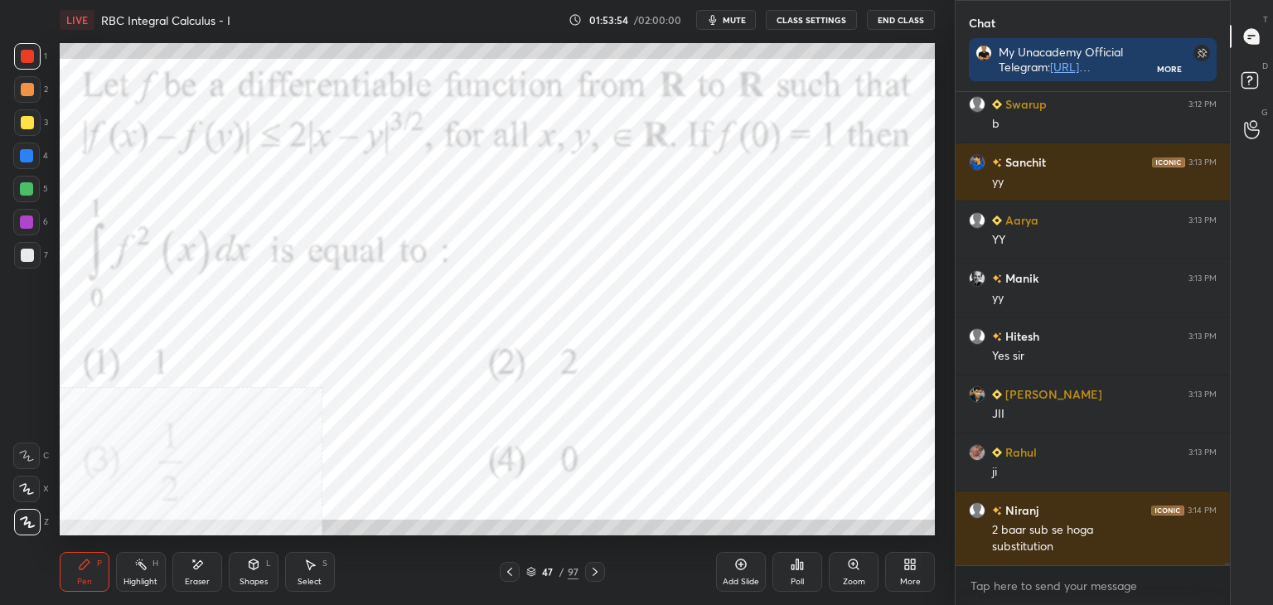
click at [593, 574] on icon at bounding box center [595, 572] width 5 height 8
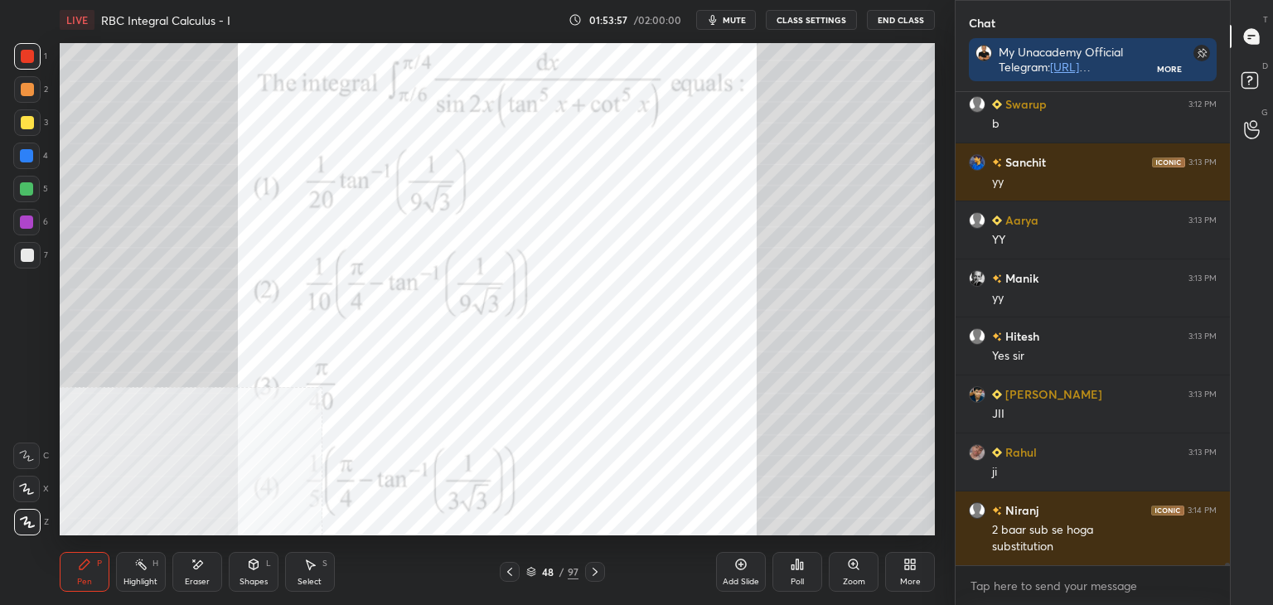
click at [592, 575] on icon at bounding box center [594, 571] width 13 height 13
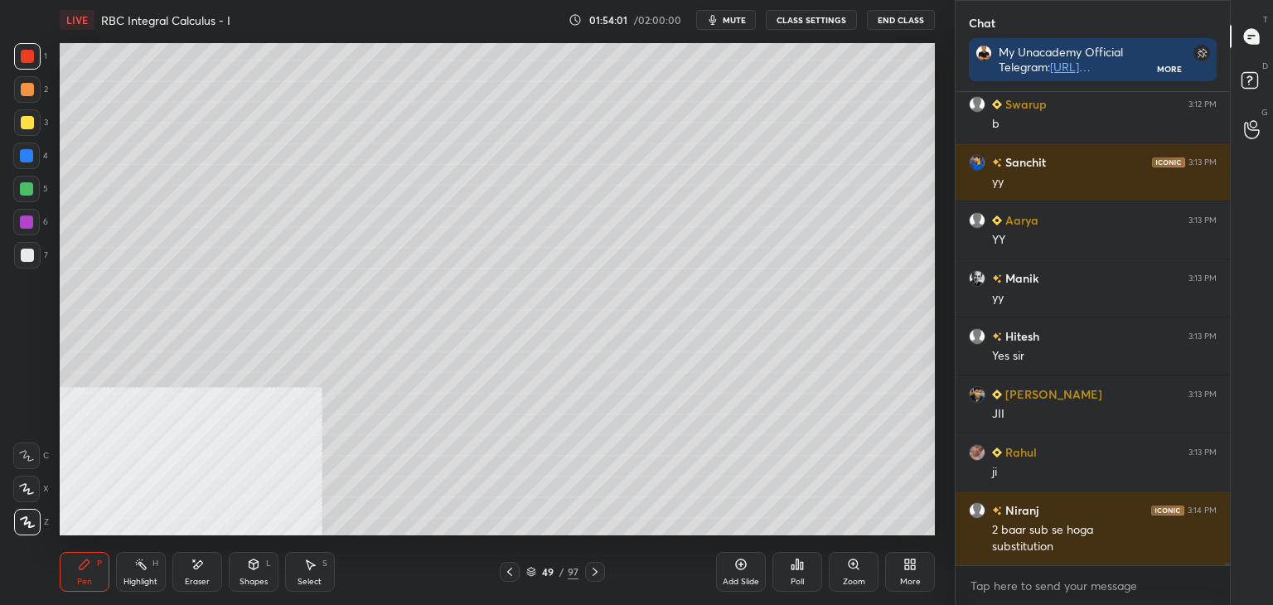
click at [512, 568] on icon at bounding box center [509, 571] width 13 height 13
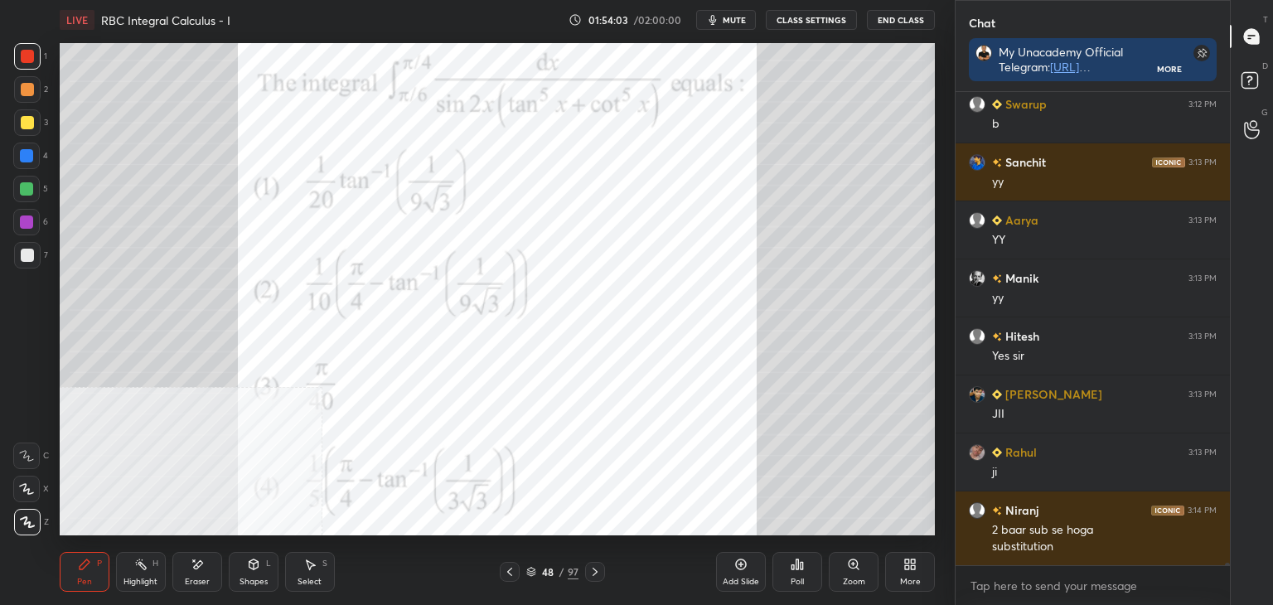
click at [579, 567] on div "48 / 97" at bounding box center [552, 572] width 105 height 20
drag, startPoint x: 593, startPoint y: 570, endPoint x: 605, endPoint y: 574, distance: 13.1
click at [593, 569] on icon at bounding box center [594, 571] width 13 height 13
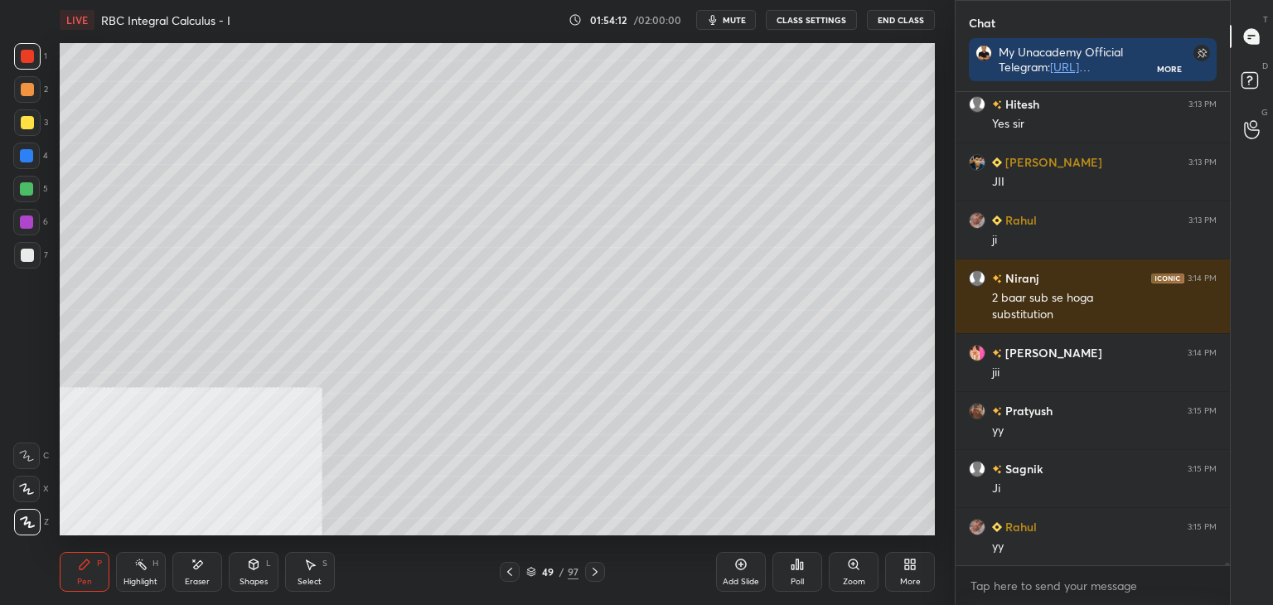
scroll to position [83479, 0]
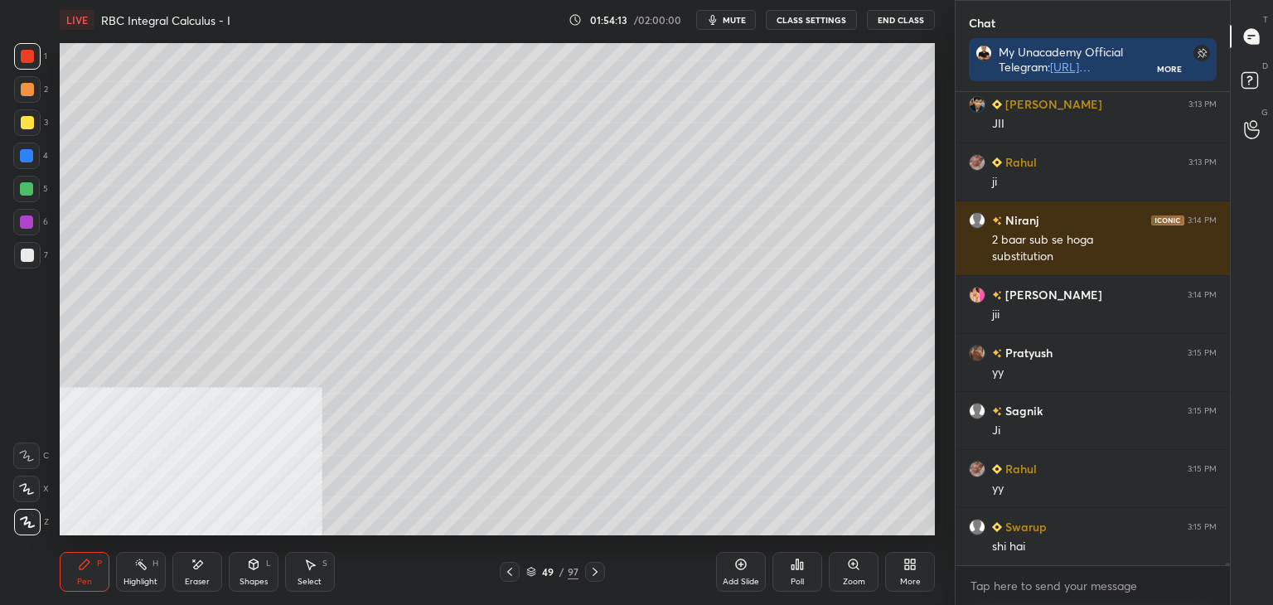
click at [511, 572] on icon at bounding box center [509, 571] width 13 height 13
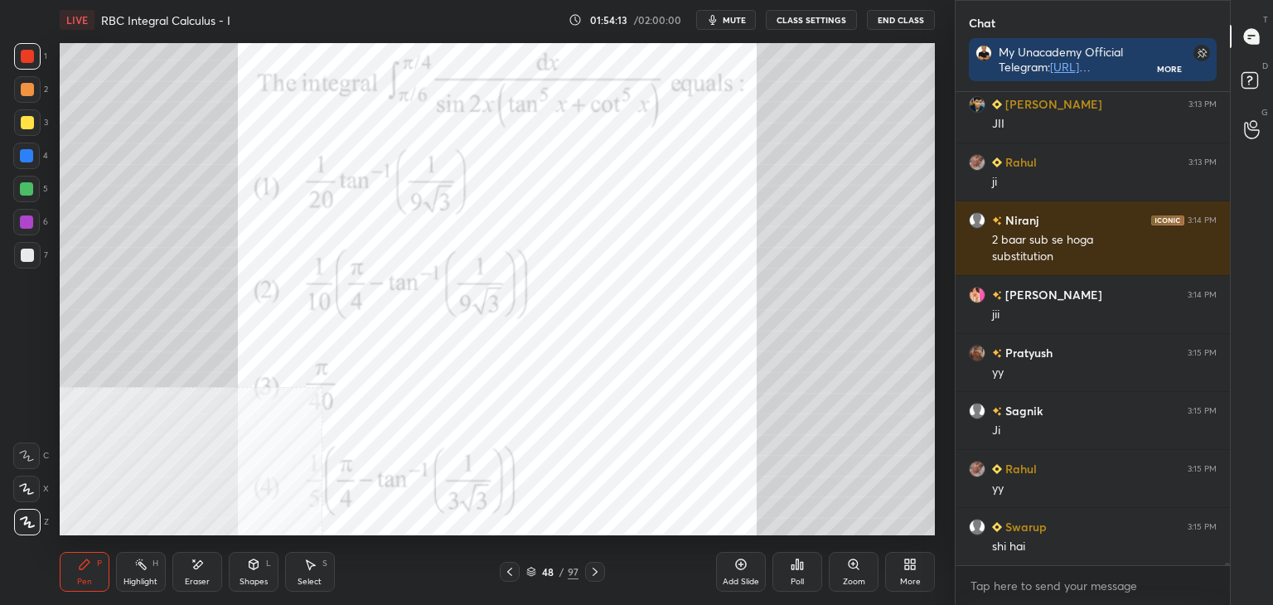
click at [509, 573] on icon at bounding box center [509, 571] width 13 height 13
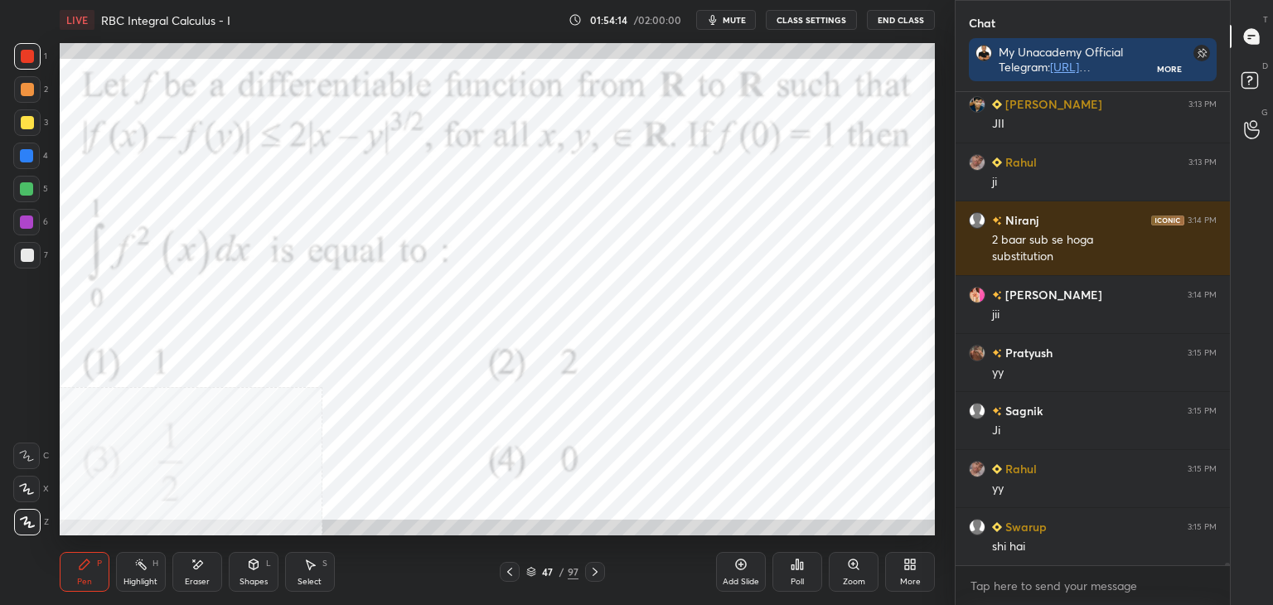
click at [580, 574] on div "47 / 97" at bounding box center [552, 572] width 105 height 20
click at [588, 571] on icon at bounding box center [594, 571] width 13 height 13
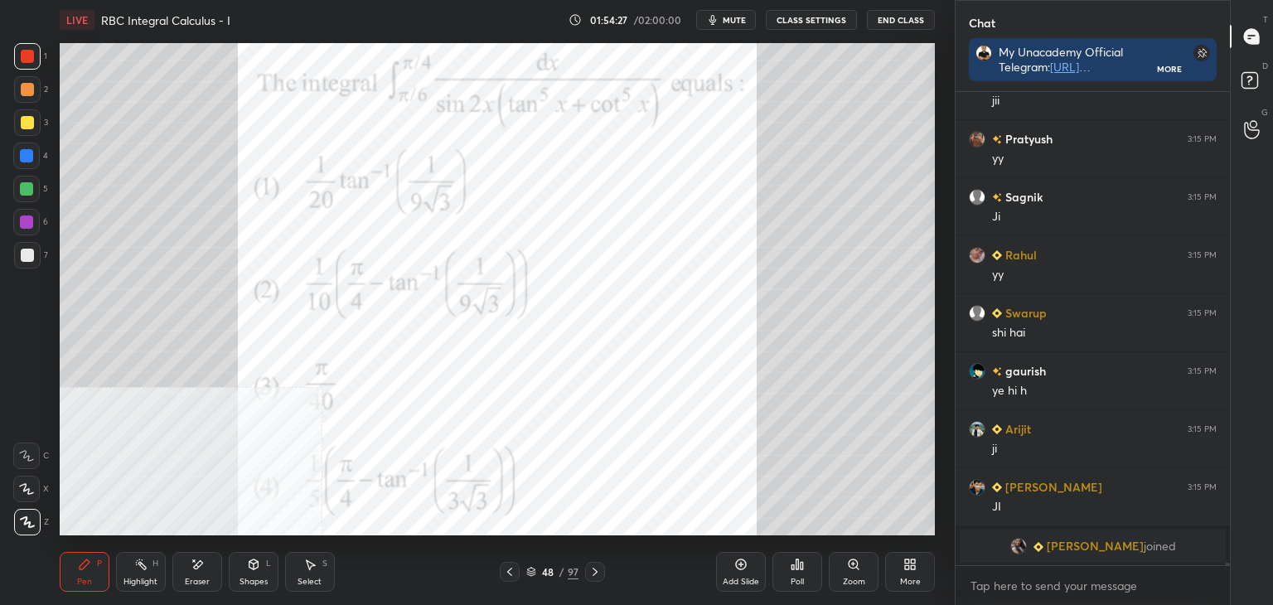
scroll to position [83420, 0]
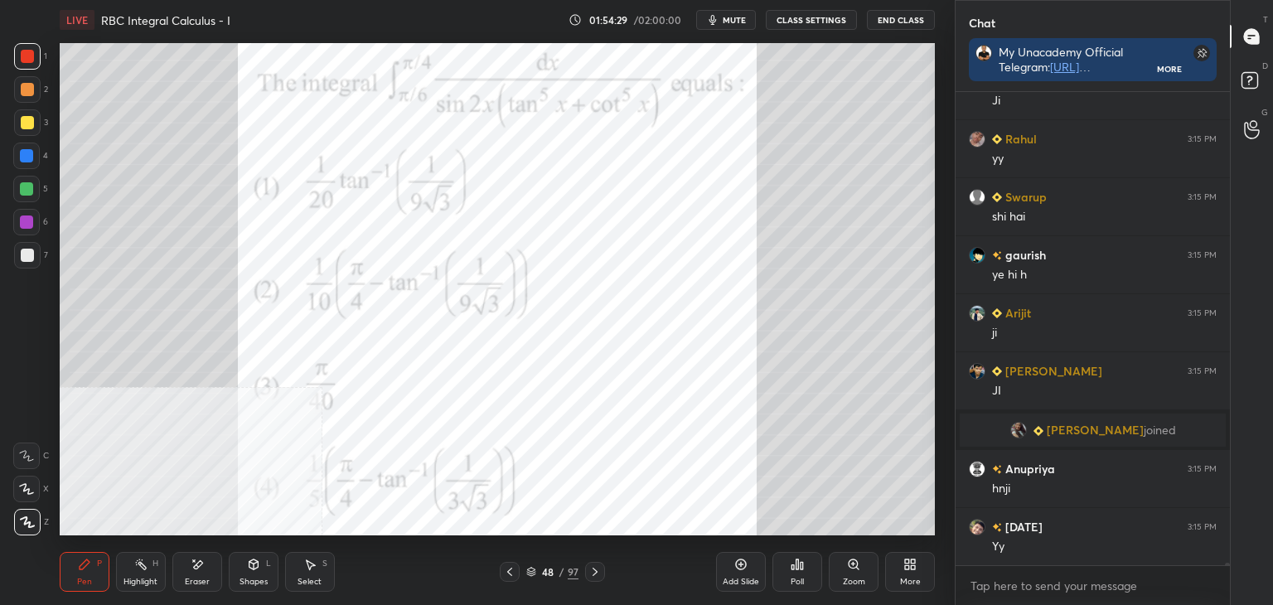
click at [1227, 563] on div at bounding box center [1225, 328] width 10 height 473
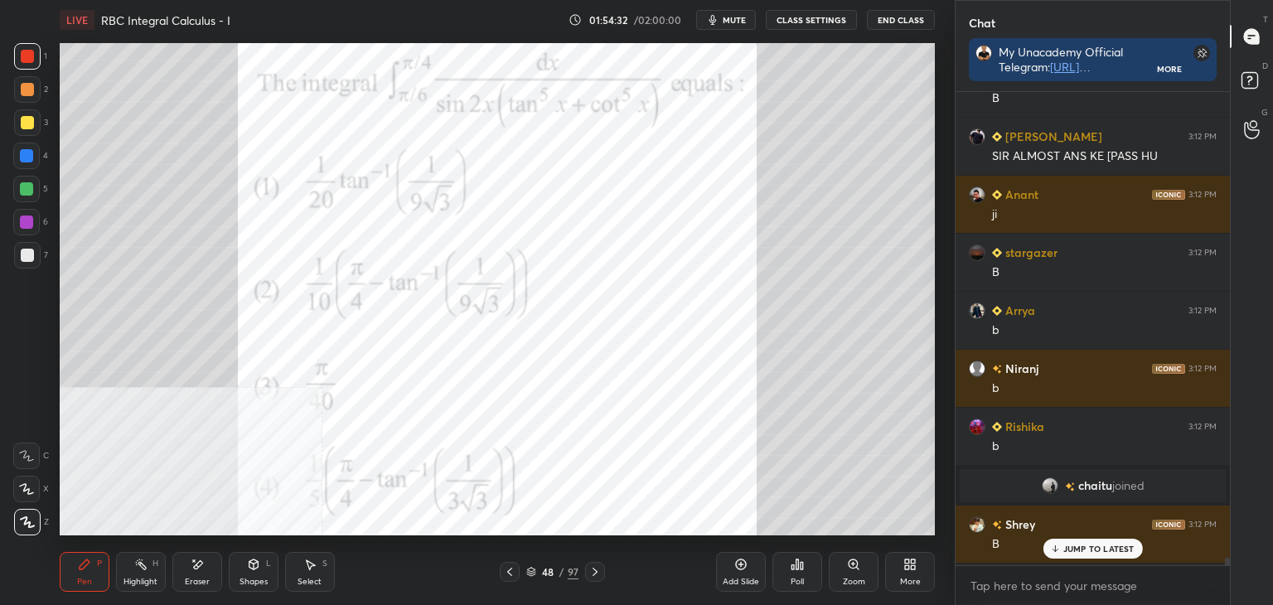
drag, startPoint x: 1223, startPoint y: 564, endPoint x: 1204, endPoint y: 564, distance: 19.1
click at [1223, 564] on div at bounding box center [1225, 328] width 10 height 473
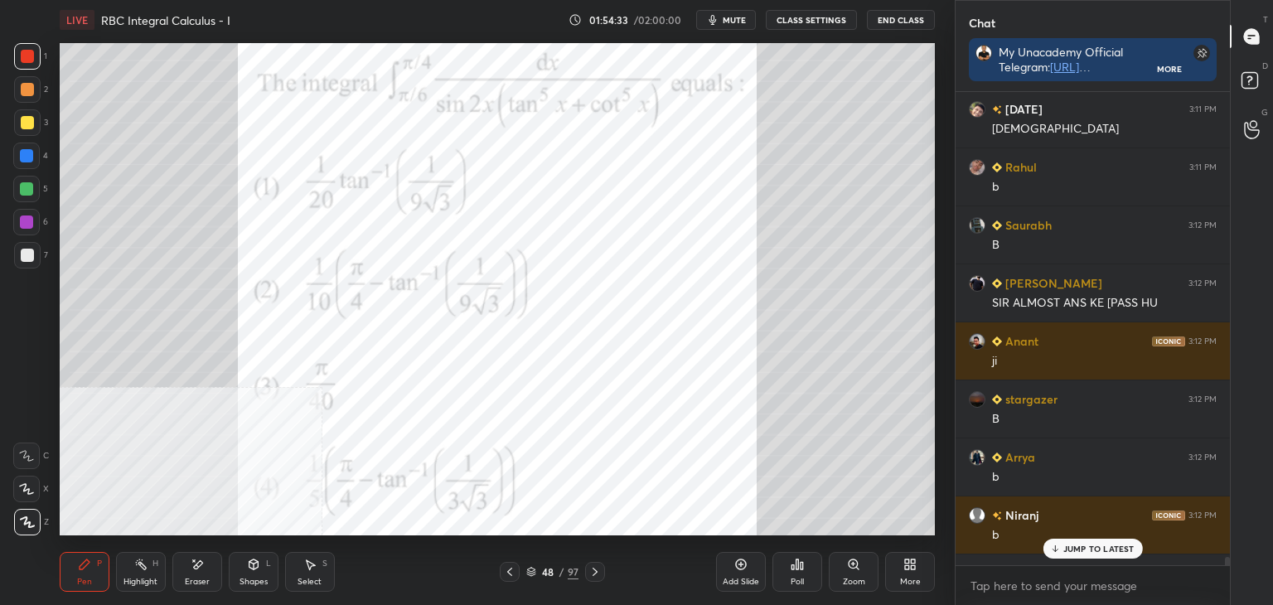
click at [1104, 542] on div "JUMP TO LATEST" at bounding box center [1092, 549] width 99 height 20
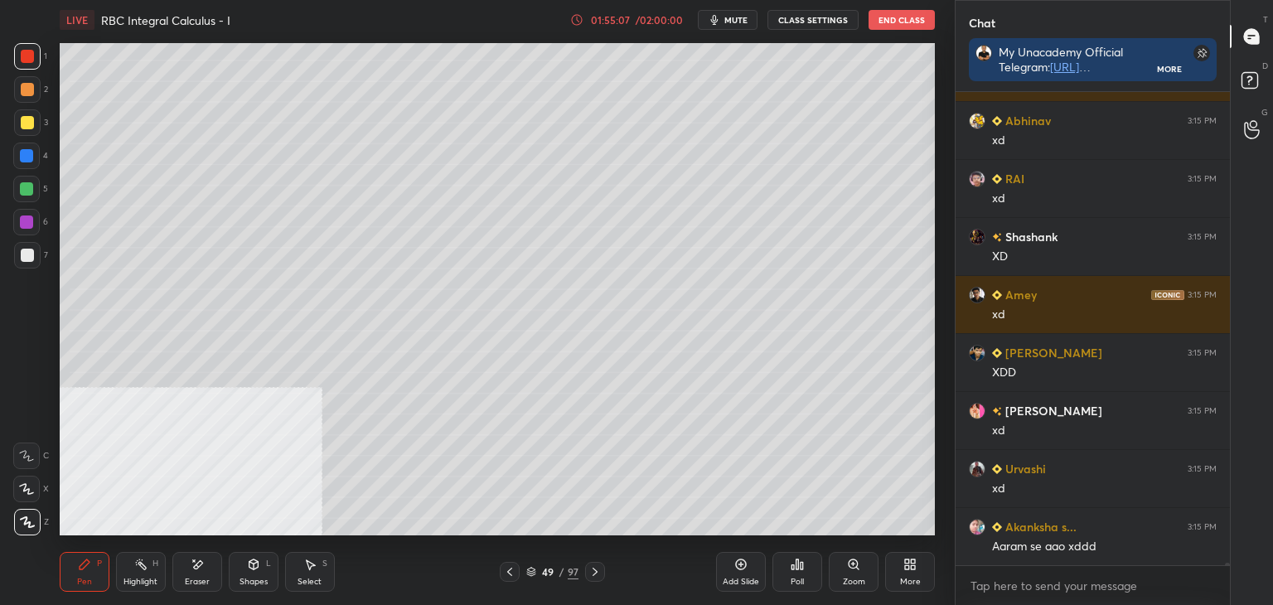
scroll to position [84497, 0]
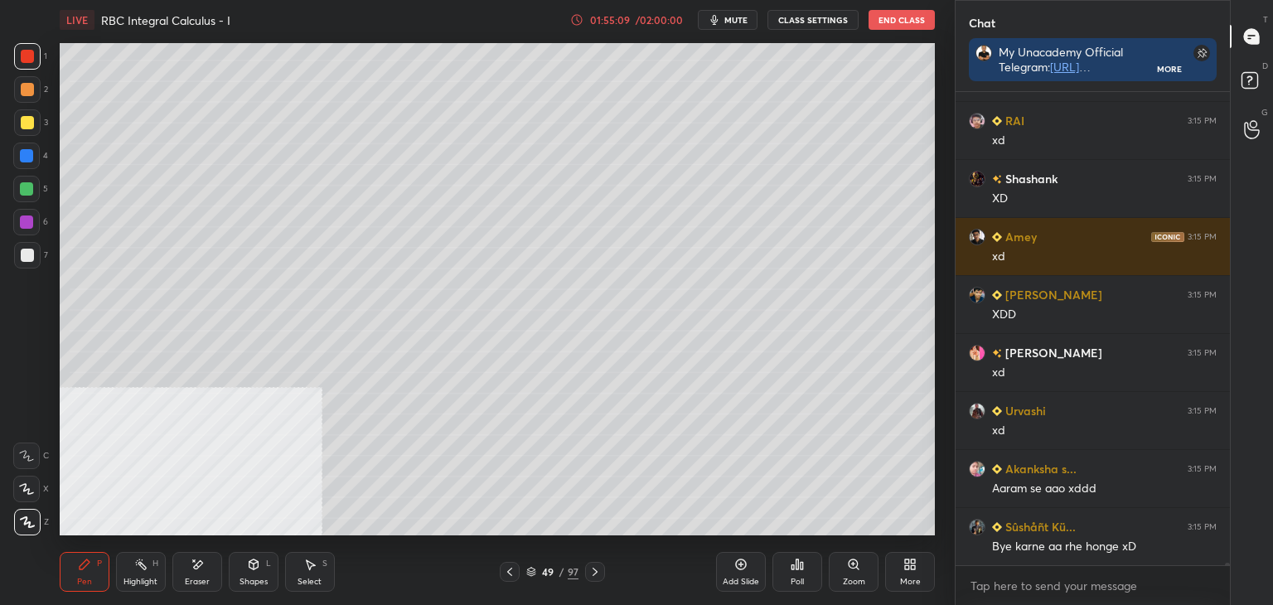
click at [947, 327] on div "1 2 3 4 5 6 7 C X Z E E Erase all H H LIVE RBC Integral Calculus - I 01:55:09 /…" at bounding box center [477, 302] width 955 height 605
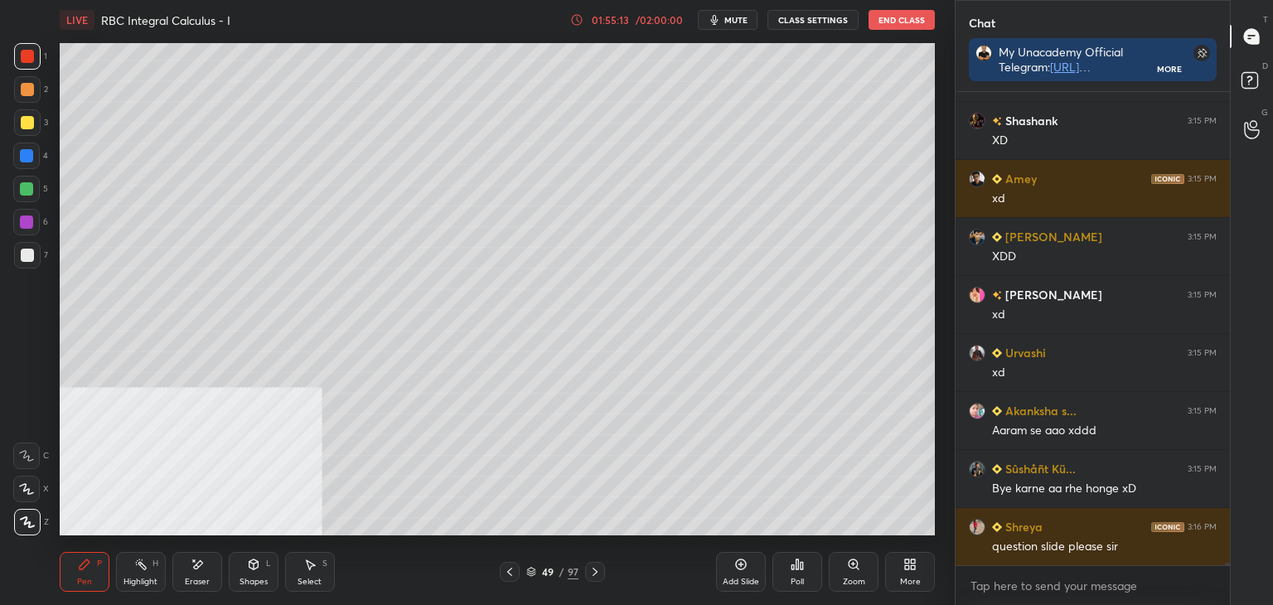
scroll to position [84613, 0]
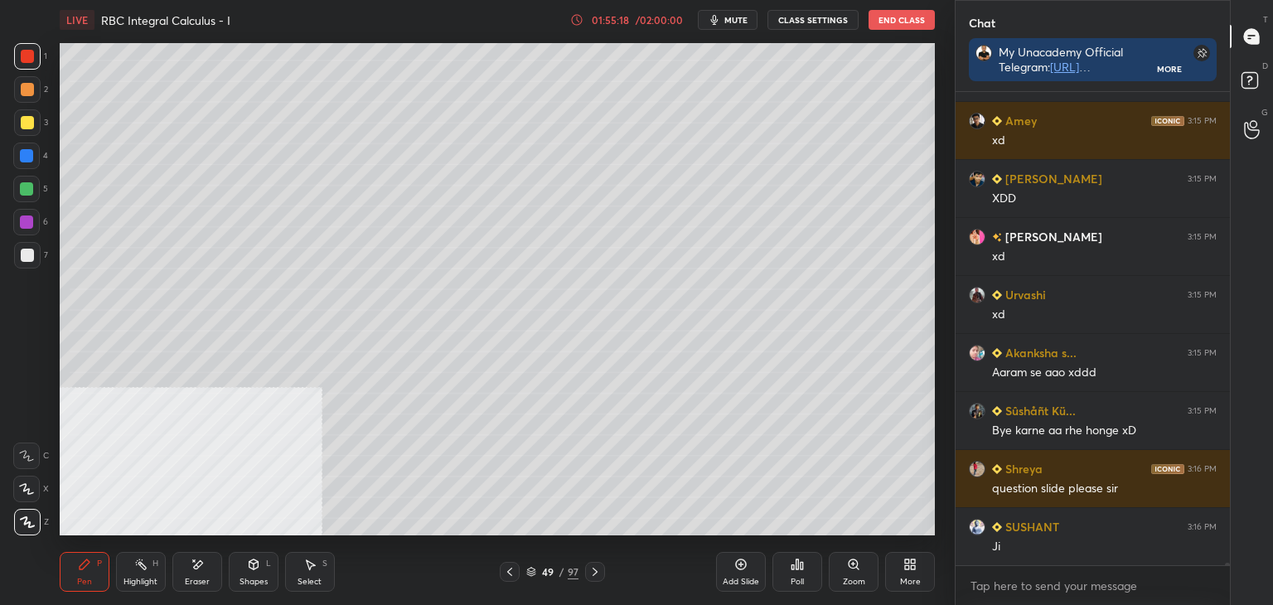
click at [915, 574] on div "More" at bounding box center [910, 572] width 50 height 40
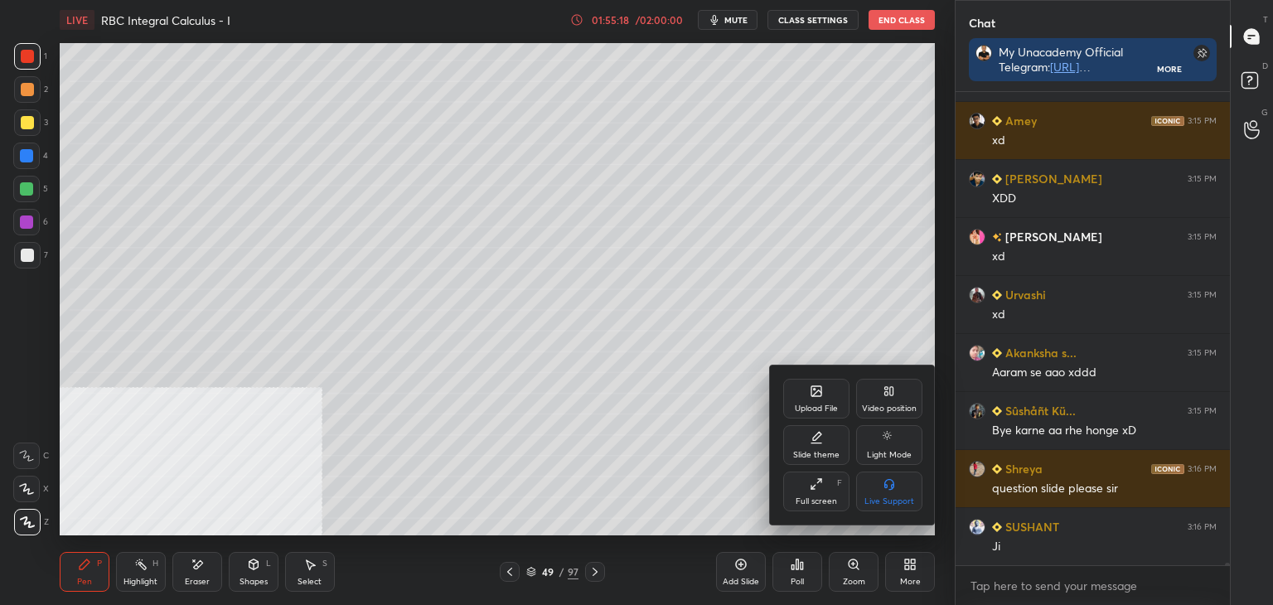
click at [805, 385] on div "Upload File" at bounding box center [816, 399] width 66 height 40
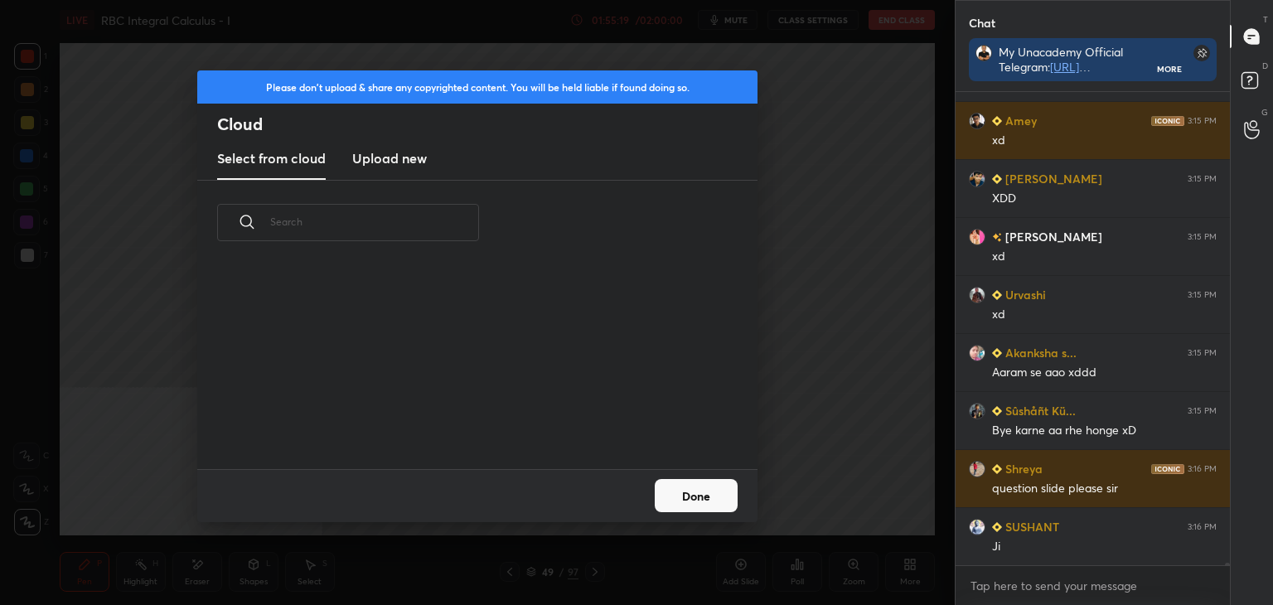
scroll to position [84671, 0]
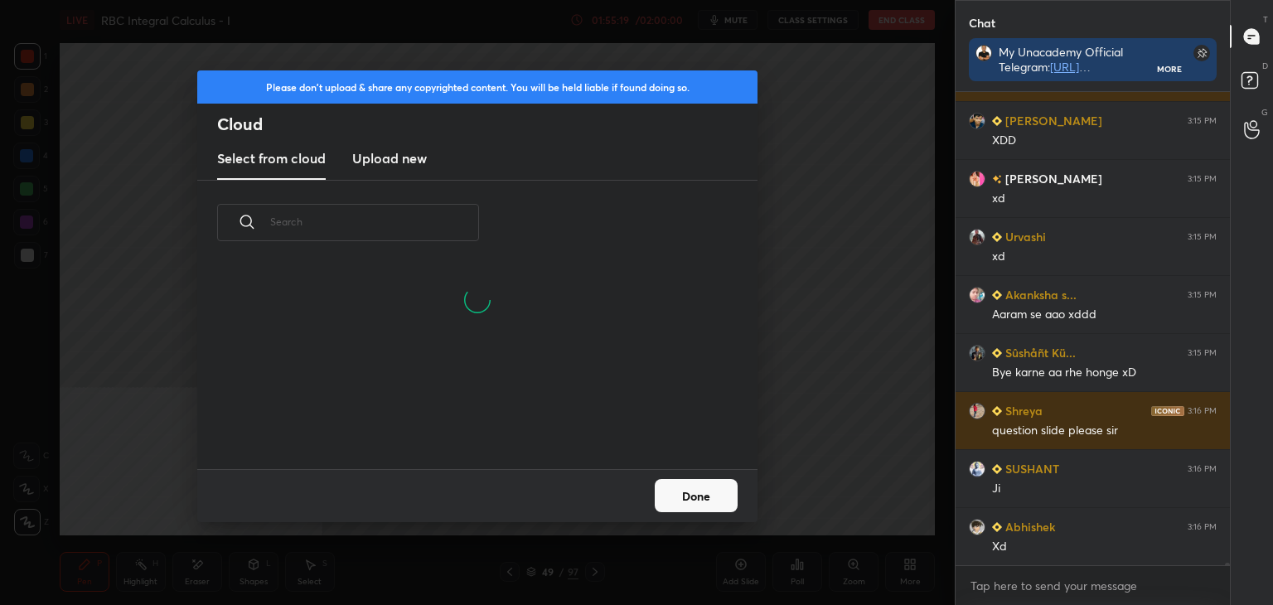
click at [694, 493] on button "Done" at bounding box center [696, 495] width 83 height 33
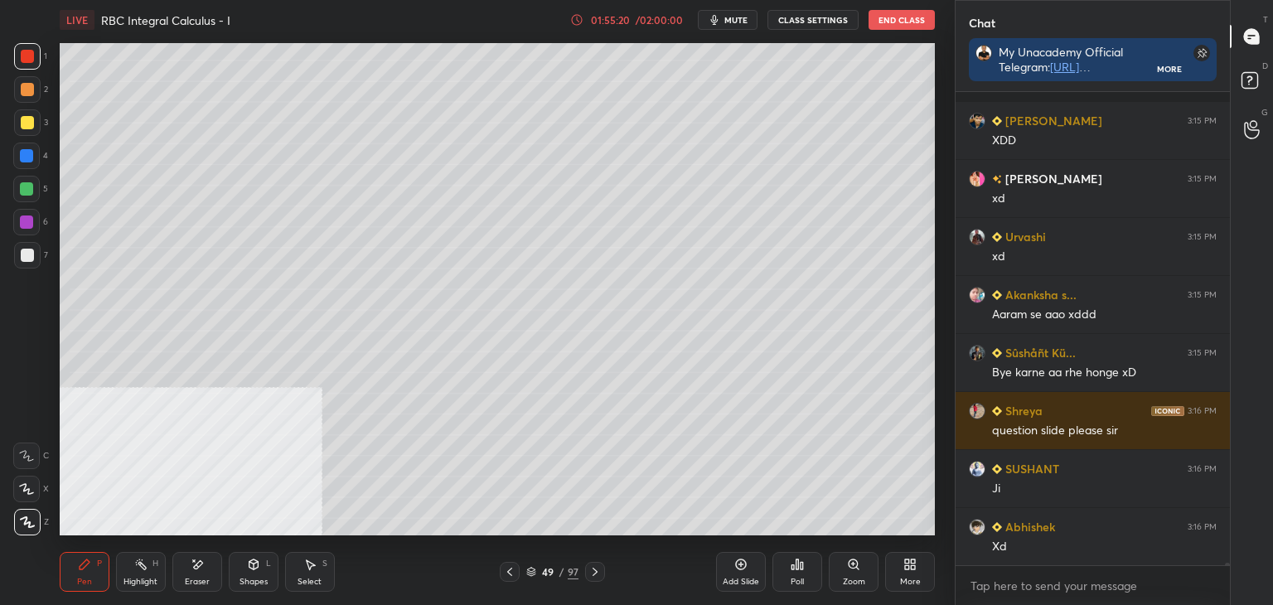
scroll to position [84744, 0]
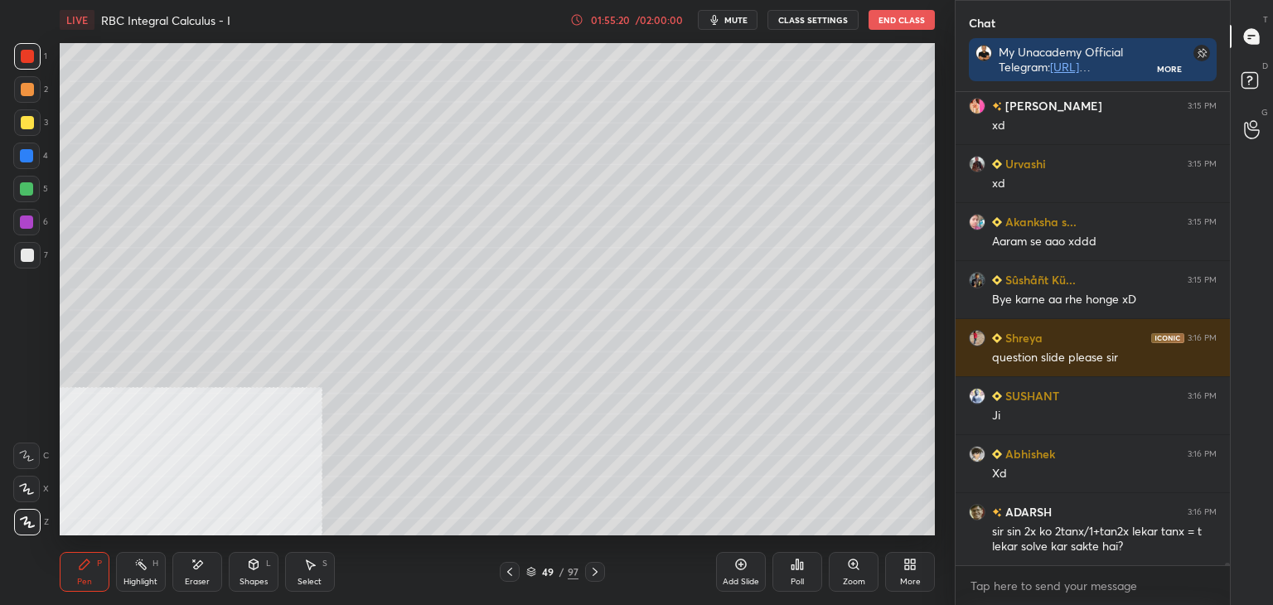
click at [514, 570] on icon at bounding box center [509, 571] width 13 height 13
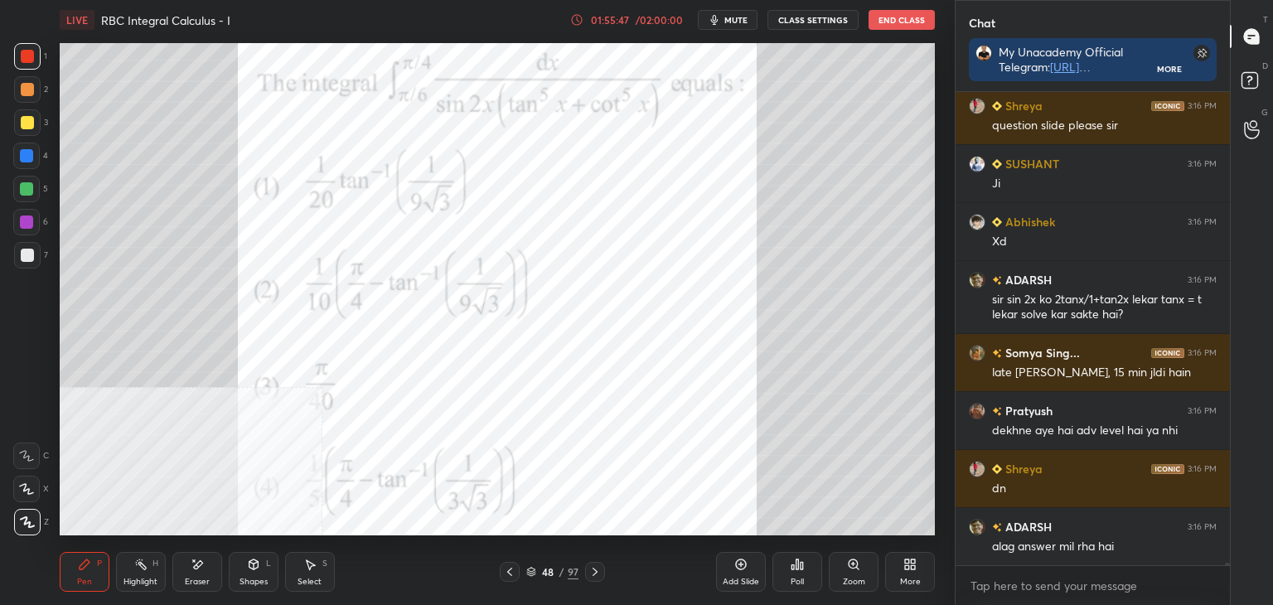
scroll to position [85034, 0]
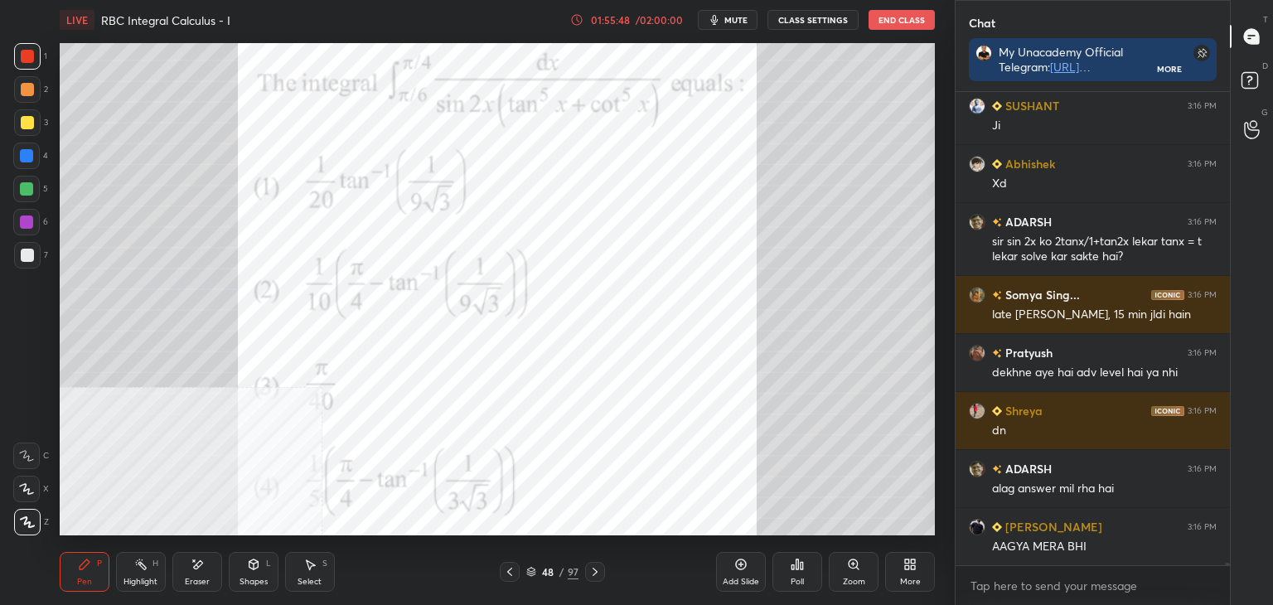
drag, startPoint x: 125, startPoint y: 584, endPoint x: 131, endPoint y: 568, distance: 17.6
click at [125, 581] on div "Highlight" at bounding box center [140, 582] width 34 height 8
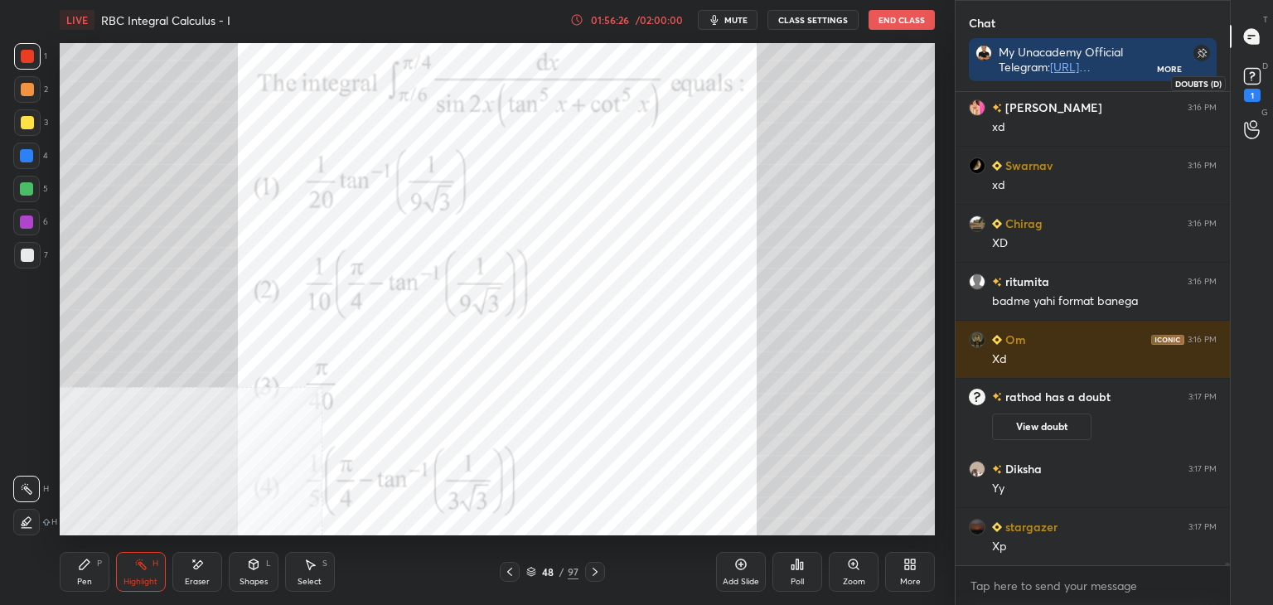
scroll to position [508, 269]
click at [1257, 72] on icon at bounding box center [1252, 76] width 25 height 25
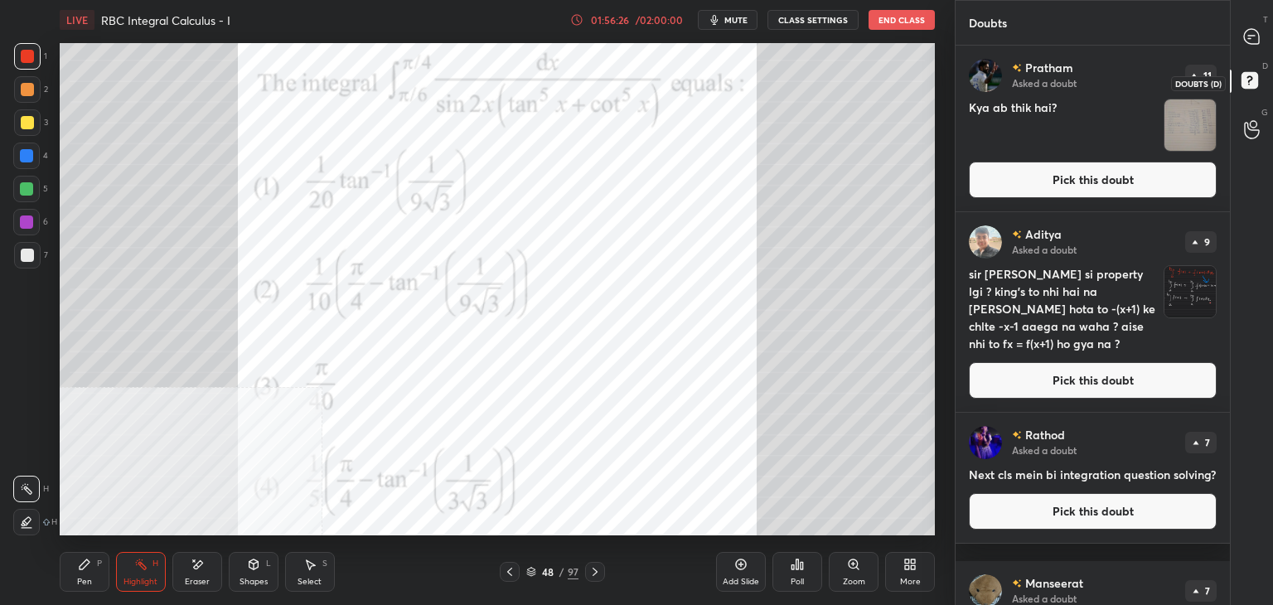
scroll to position [555, 269]
click at [593, 571] on icon at bounding box center [594, 571] width 13 height 13
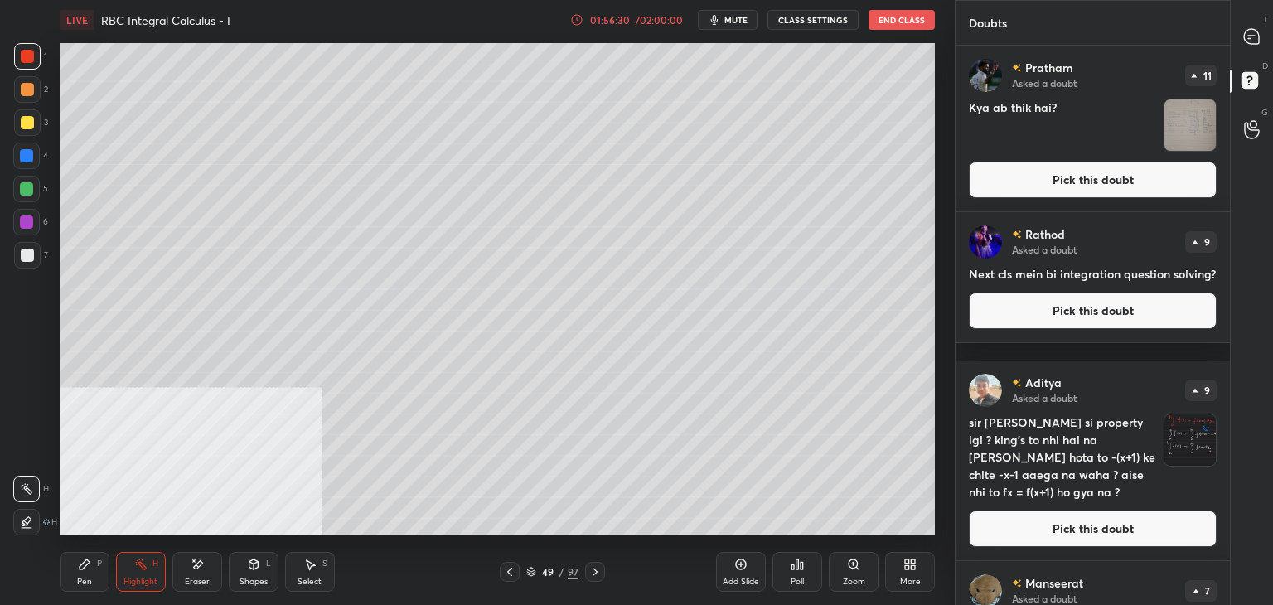
click at [598, 569] on icon at bounding box center [594, 571] width 13 height 13
click at [89, 578] on div "Pen" at bounding box center [84, 582] width 15 height 8
click at [1074, 516] on button "Pick this doubt" at bounding box center [1093, 529] width 248 height 36
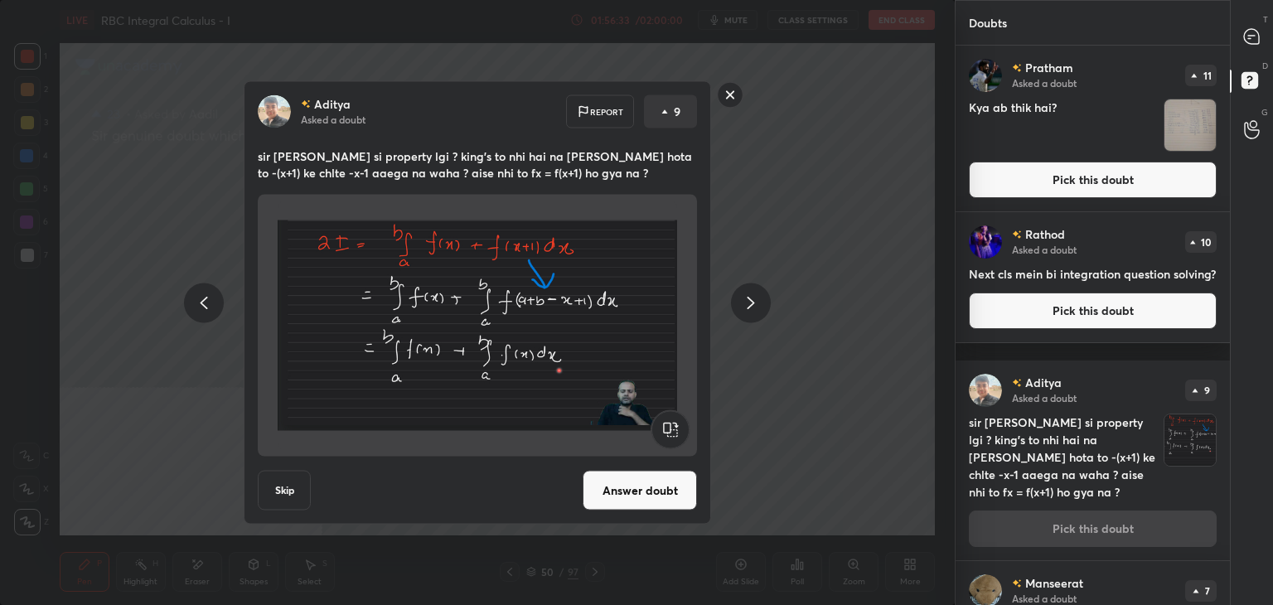
drag, startPoint x: 657, startPoint y: 497, endPoint x: 656, endPoint y: 485, distance: 12.5
click at [655, 493] on button "Answer doubt" at bounding box center [640, 491] width 114 height 40
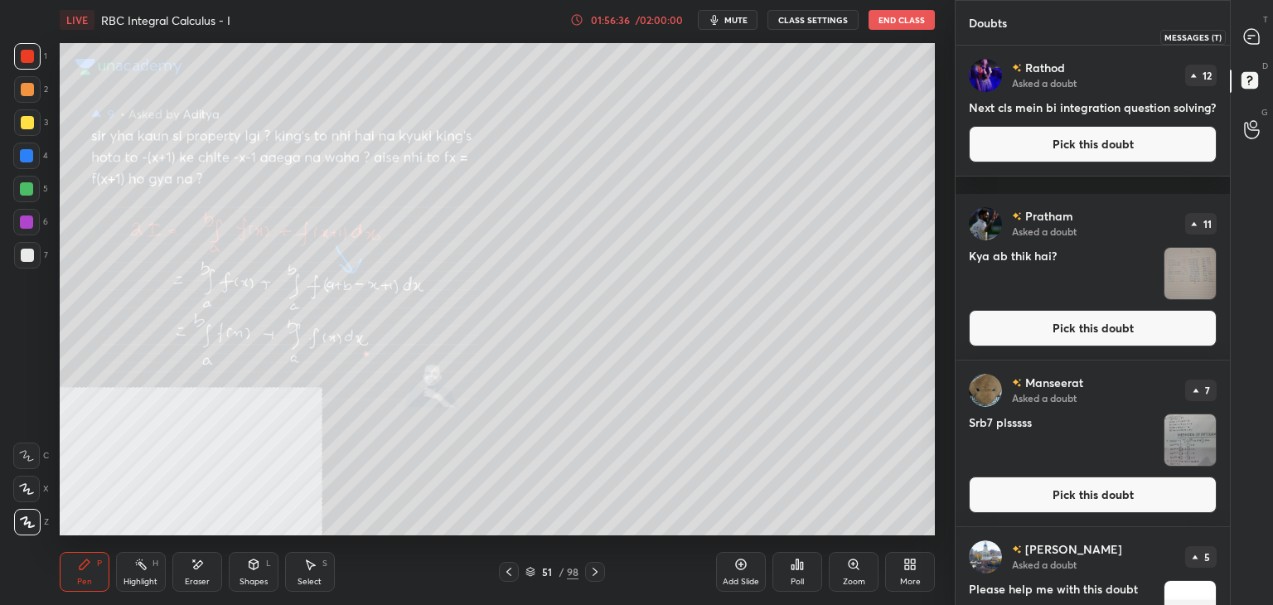
click at [1252, 29] on icon at bounding box center [1251, 36] width 15 height 15
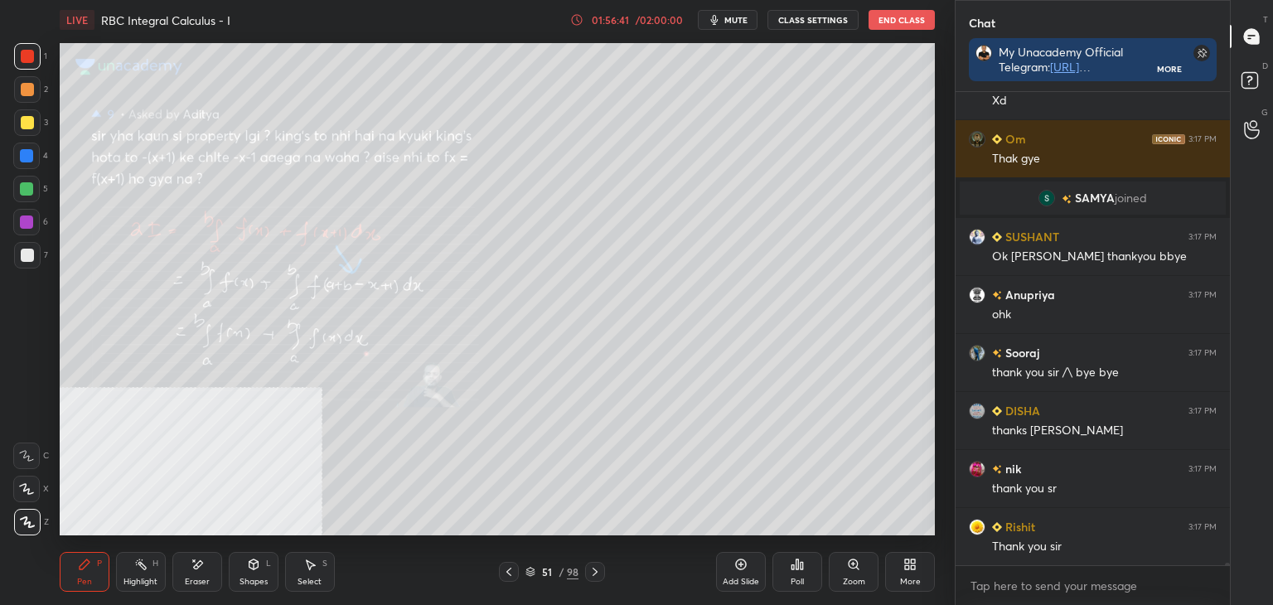
scroll to position [85538, 0]
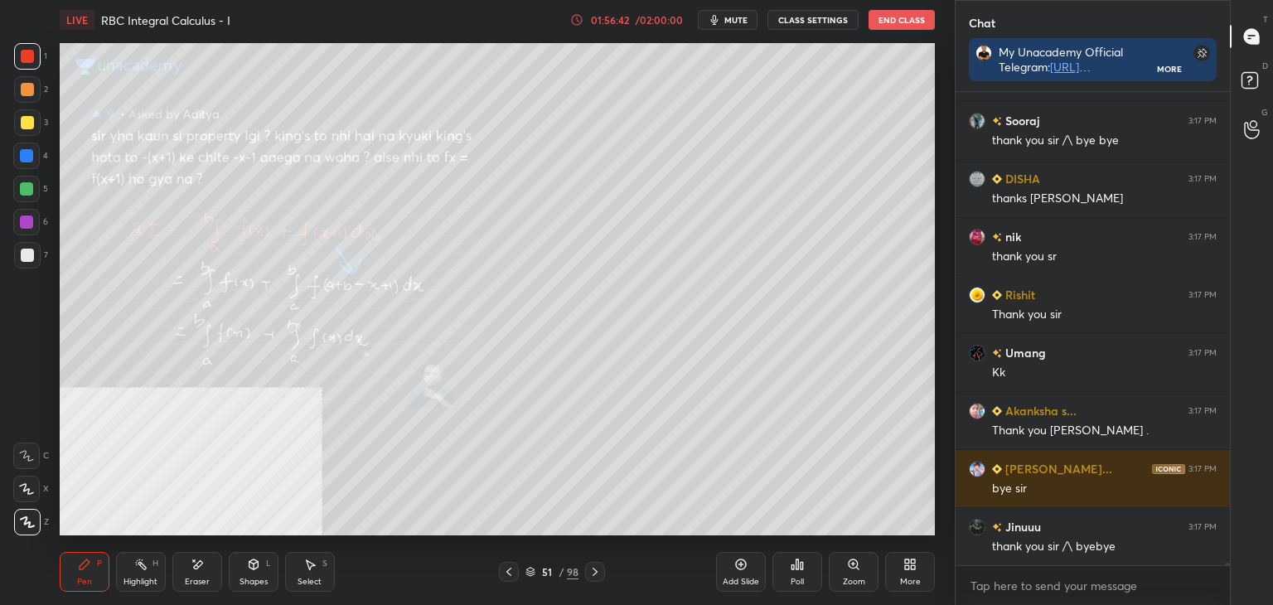
click at [42, 186] on div "1 2 3 4 5 6 7 C X Z E E Erase all H H LIVE RBC Integral Calculus - I 01:56:42 /…" at bounding box center [471, 302] width 942 height 605
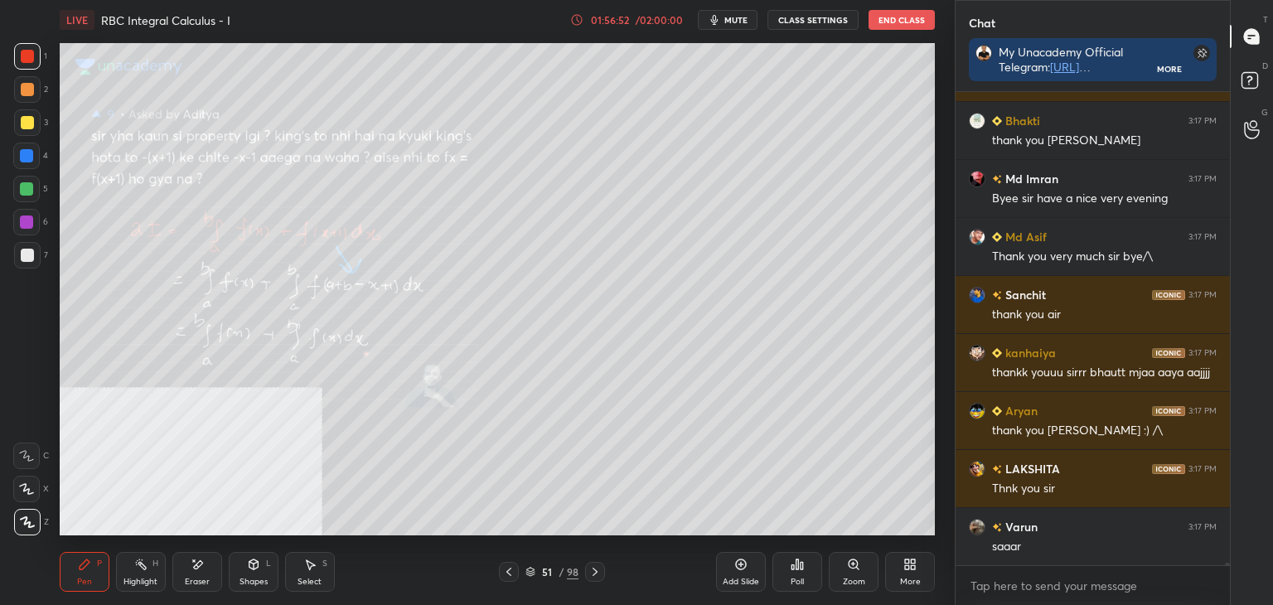
scroll to position [86142, 0]
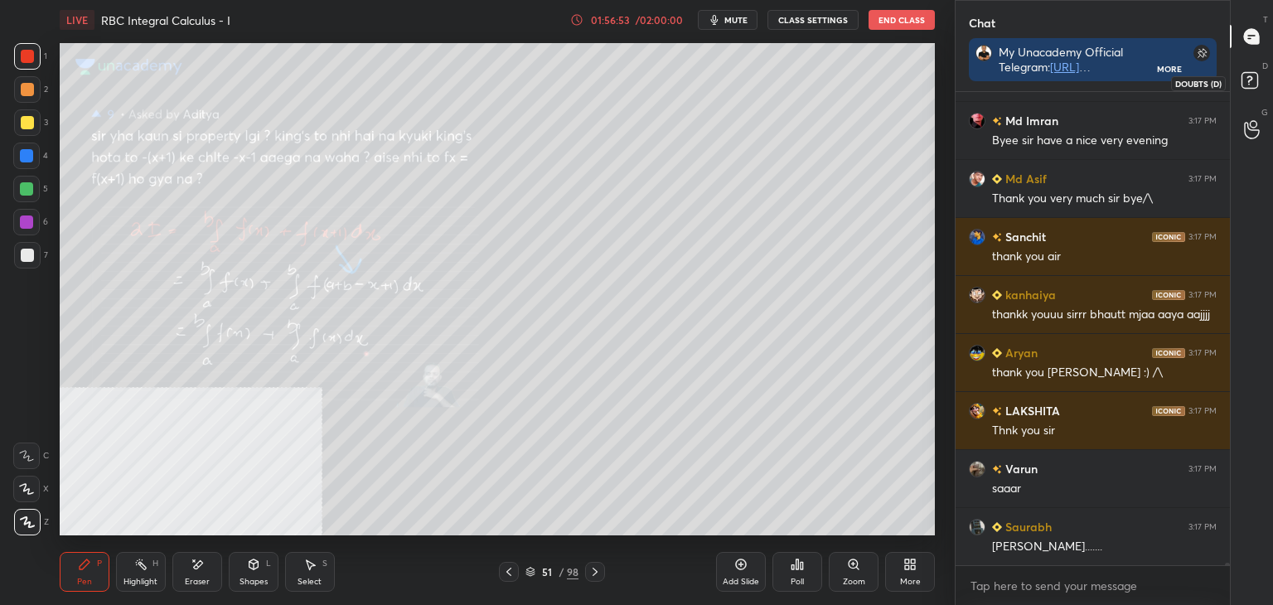
click at [1247, 81] on rect at bounding box center [1250, 81] width 16 height 16
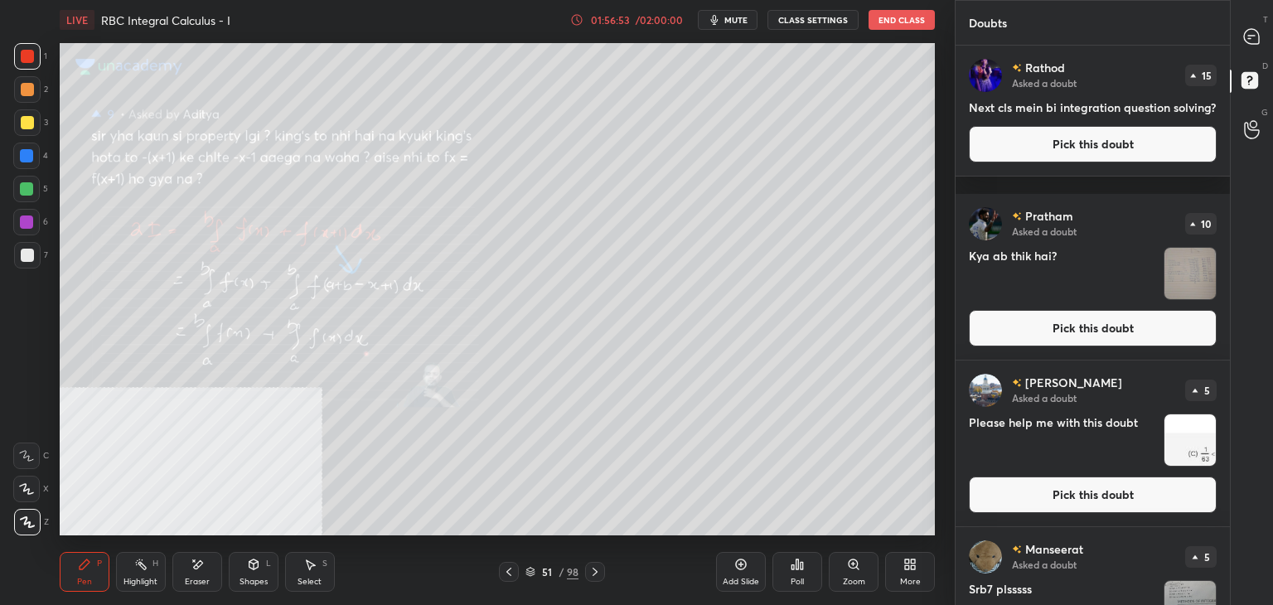
drag, startPoint x: 1116, startPoint y: 163, endPoint x: 1081, endPoint y: 168, distance: 36.0
click at [1116, 161] on button "Pick this doubt" at bounding box center [1093, 144] width 248 height 36
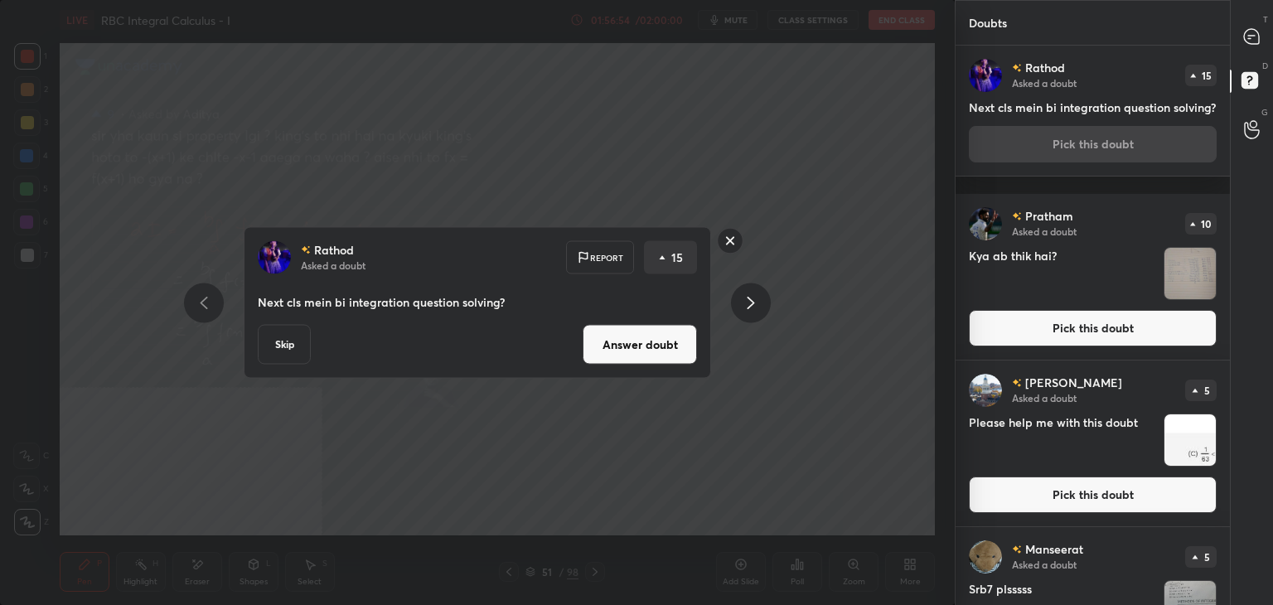
click at [681, 349] on button "Answer doubt" at bounding box center [640, 345] width 114 height 40
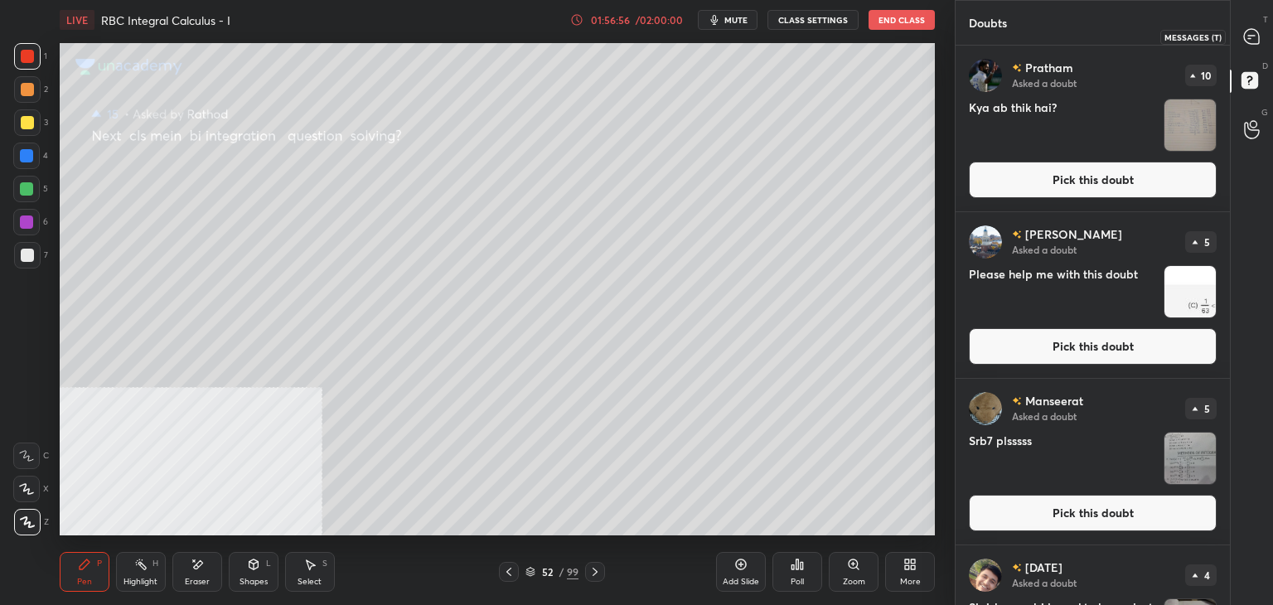
click at [1259, 51] on div at bounding box center [1252, 37] width 33 height 30
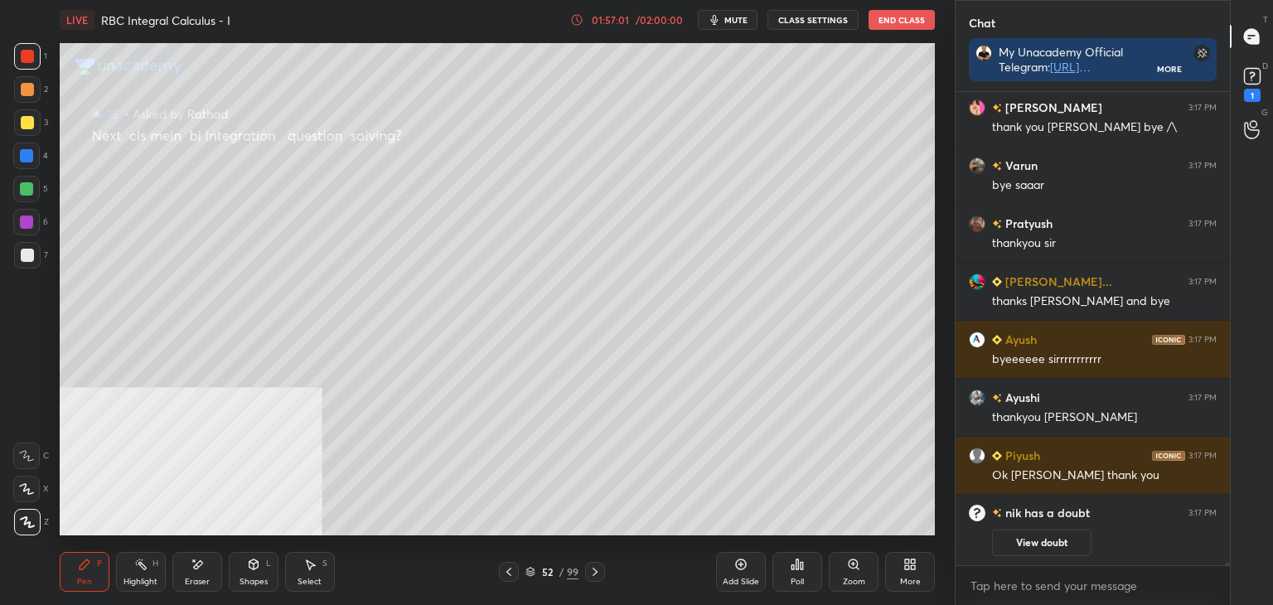
click at [1252, 76] on icon at bounding box center [1252, 76] width 25 height 25
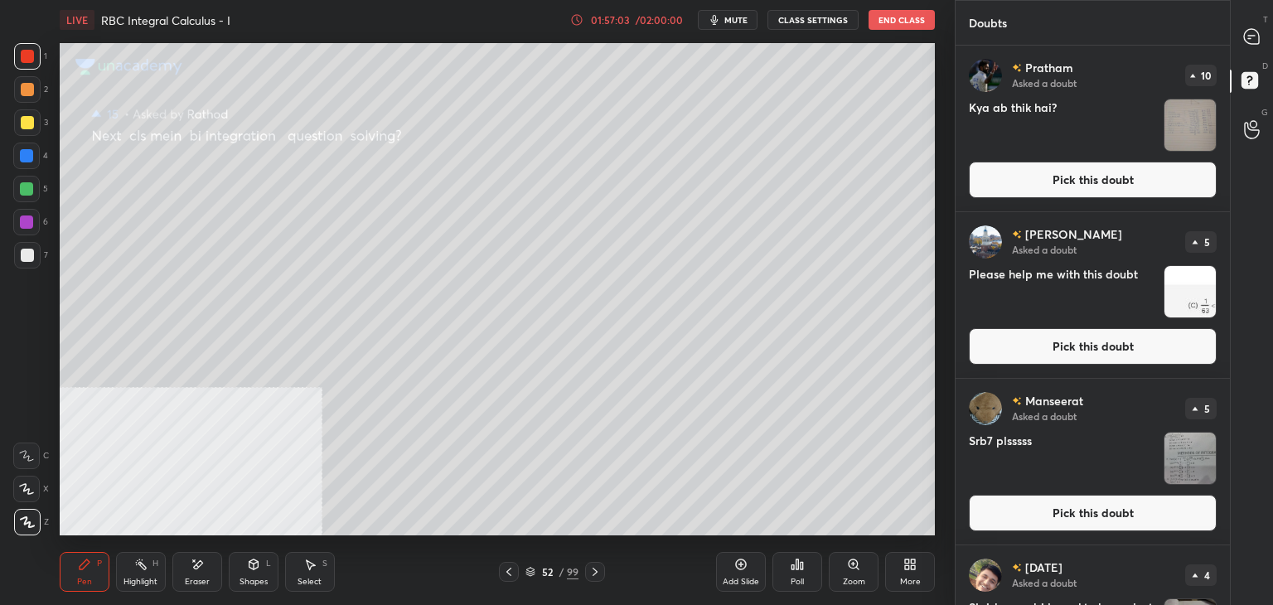
click at [1045, 199] on div "[PERSON_NAME] Asked a doubt 10 Kya ab thik hai? Pick this doubt" at bounding box center [1093, 129] width 274 height 166
drag, startPoint x: 1003, startPoint y: 180, endPoint x: 957, endPoint y: 197, distance: 48.8
click at [1000, 182] on button "Pick this doubt" at bounding box center [1093, 180] width 248 height 36
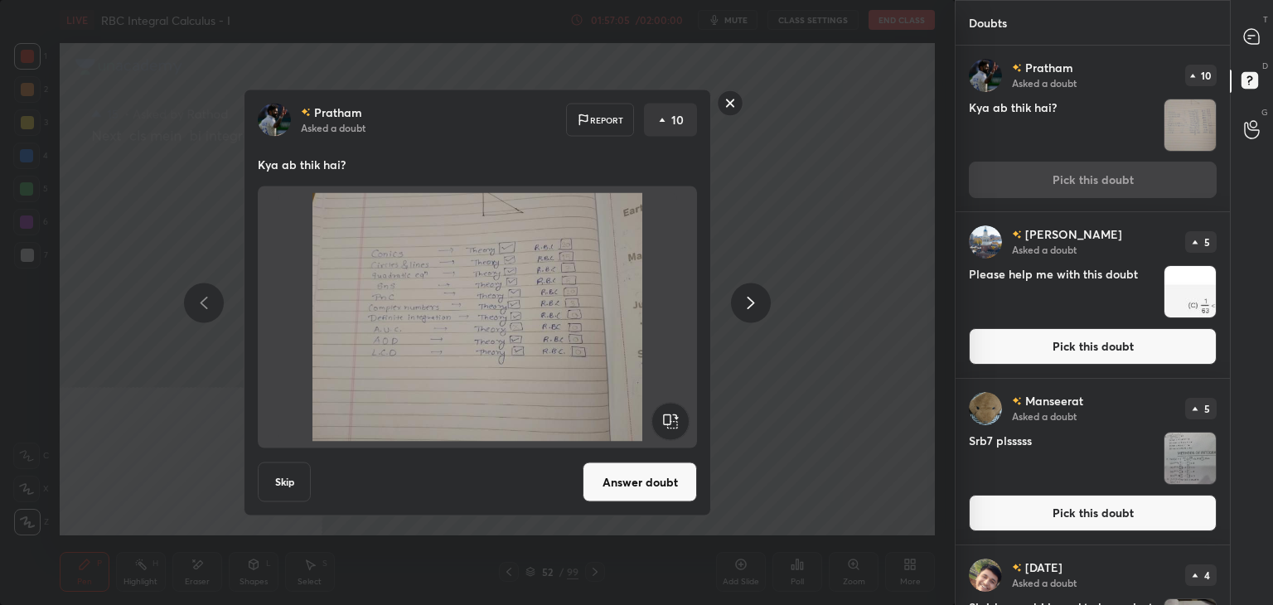
click at [660, 472] on button "Answer doubt" at bounding box center [640, 483] width 114 height 40
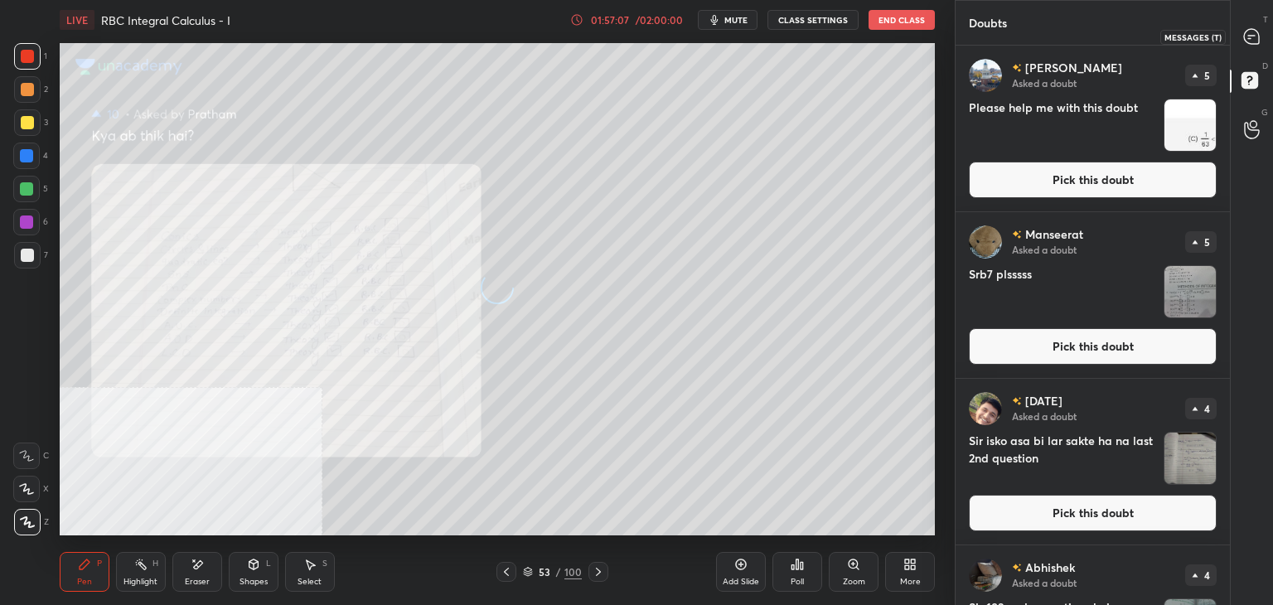
drag, startPoint x: 1253, startPoint y: 36, endPoint x: 1241, endPoint y: 27, distance: 15.9
click at [1252, 36] on icon at bounding box center [1251, 36] width 15 height 15
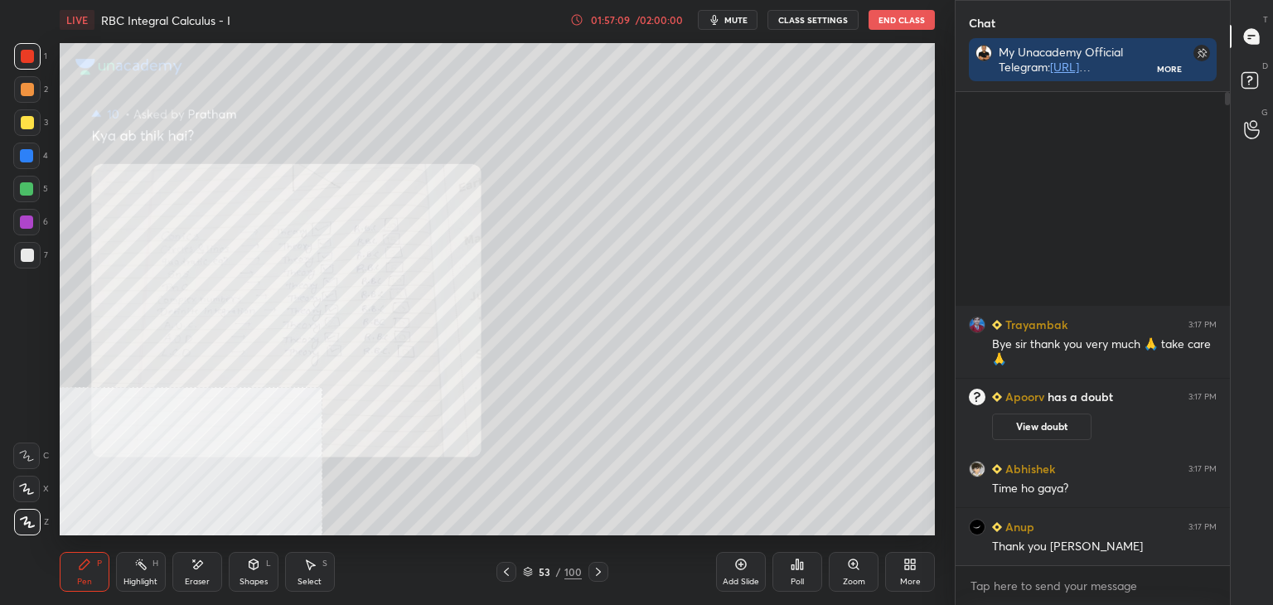
click at [853, 578] on div "Zoom" at bounding box center [854, 582] width 22 height 8
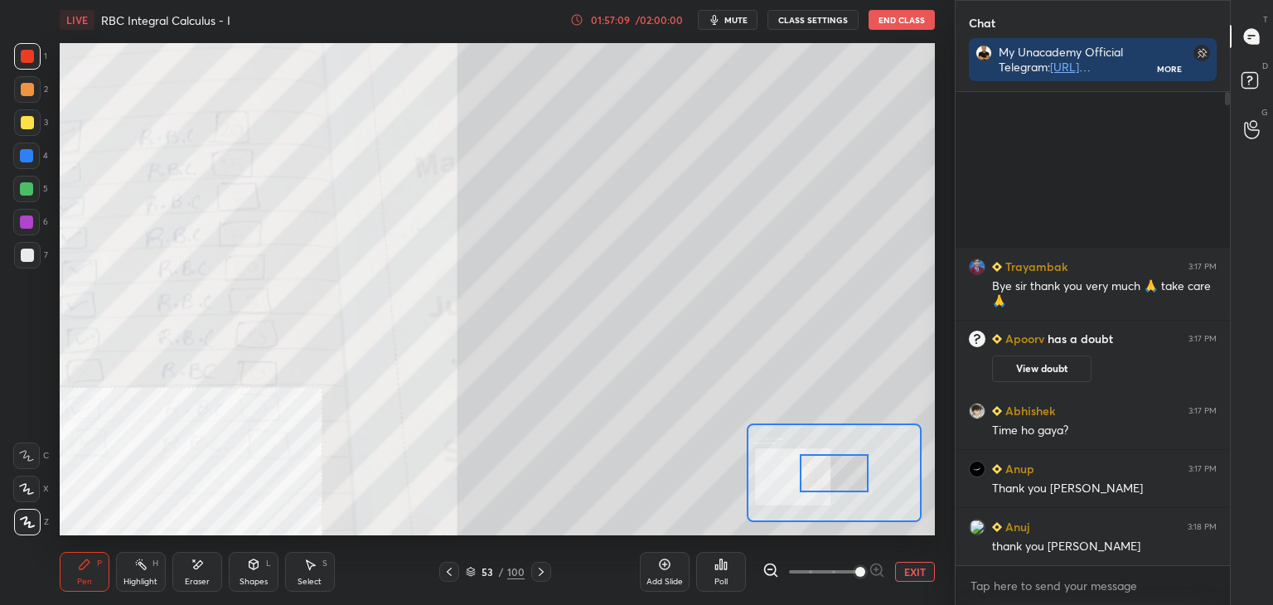
click at [856, 576] on span at bounding box center [860, 572] width 10 height 10
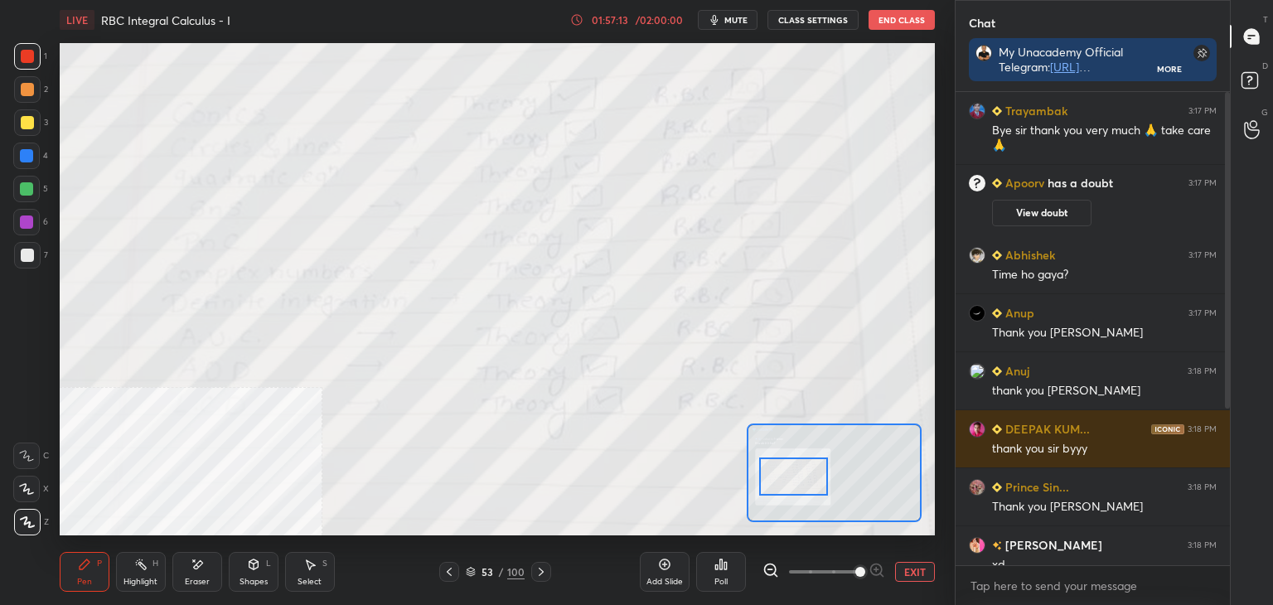
drag, startPoint x: 798, startPoint y: 462, endPoint x: 799, endPoint y: 485, distance: 23.2
click at [797, 481] on div at bounding box center [793, 477] width 69 height 38
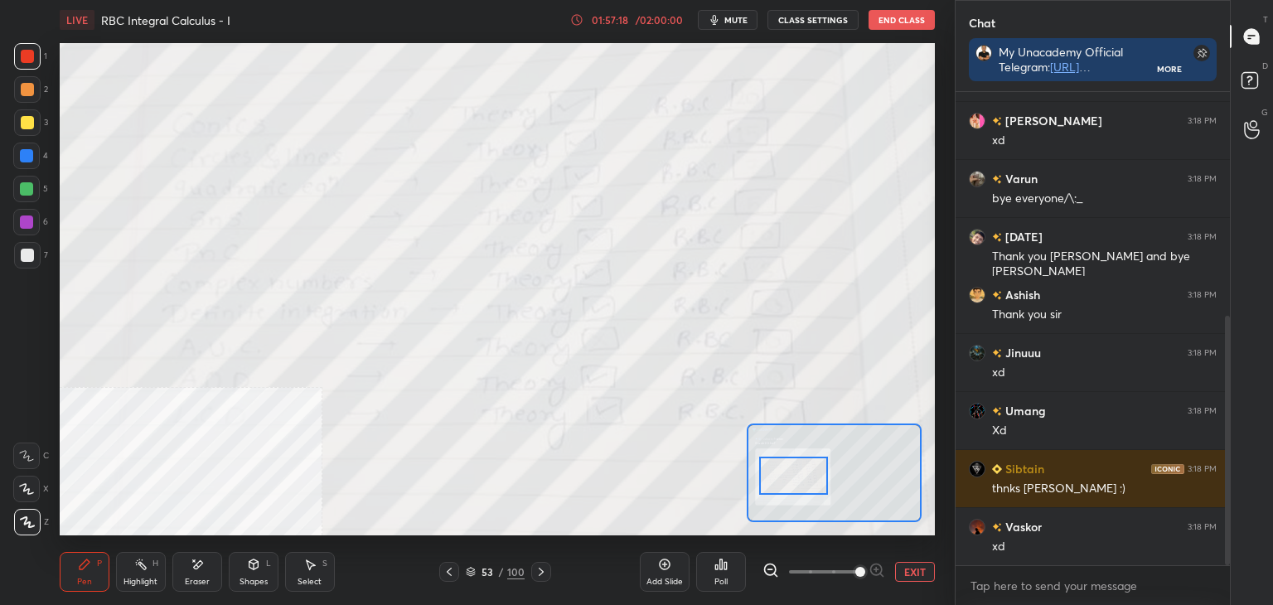
drag, startPoint x: 1227, startPoint y: 162, endPoint x: 1207, endPoint y: 372, distance: 211.5
click at [1225, 375] on div at bounding box center [1227, 440] width 5 height 249
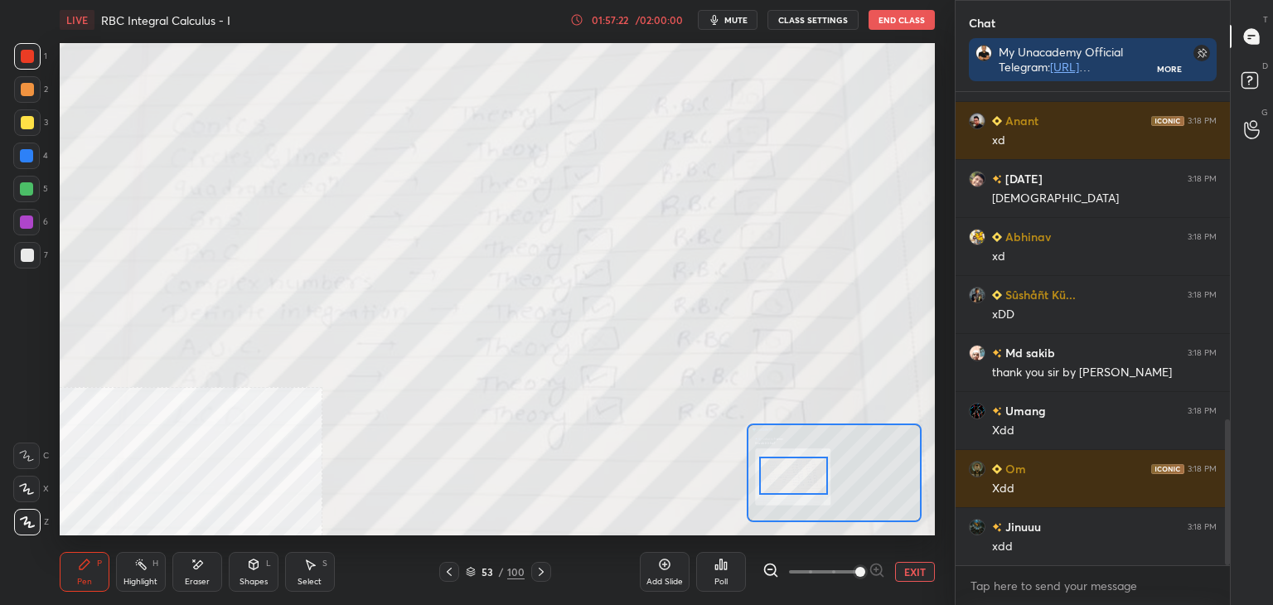
click at [928, 574] on button "EXIT" at bounding box center [915, 572] width 40 height 20
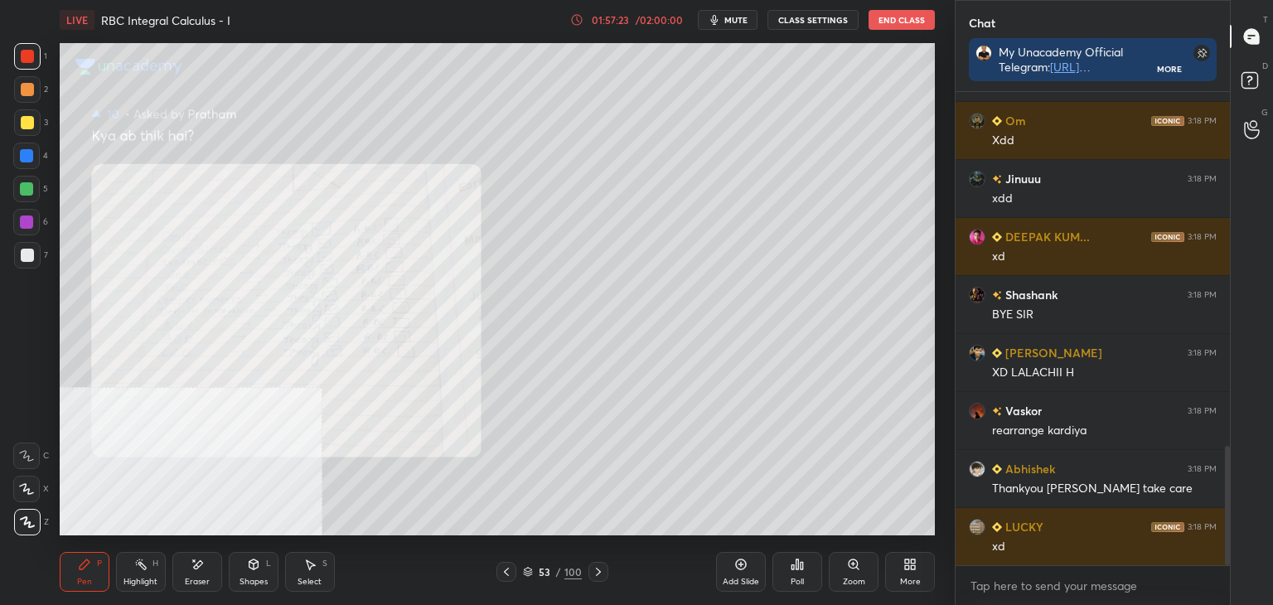
click at [749, 571] on div "Add Slide" at bounding box center [741, 572] width 50 height 40
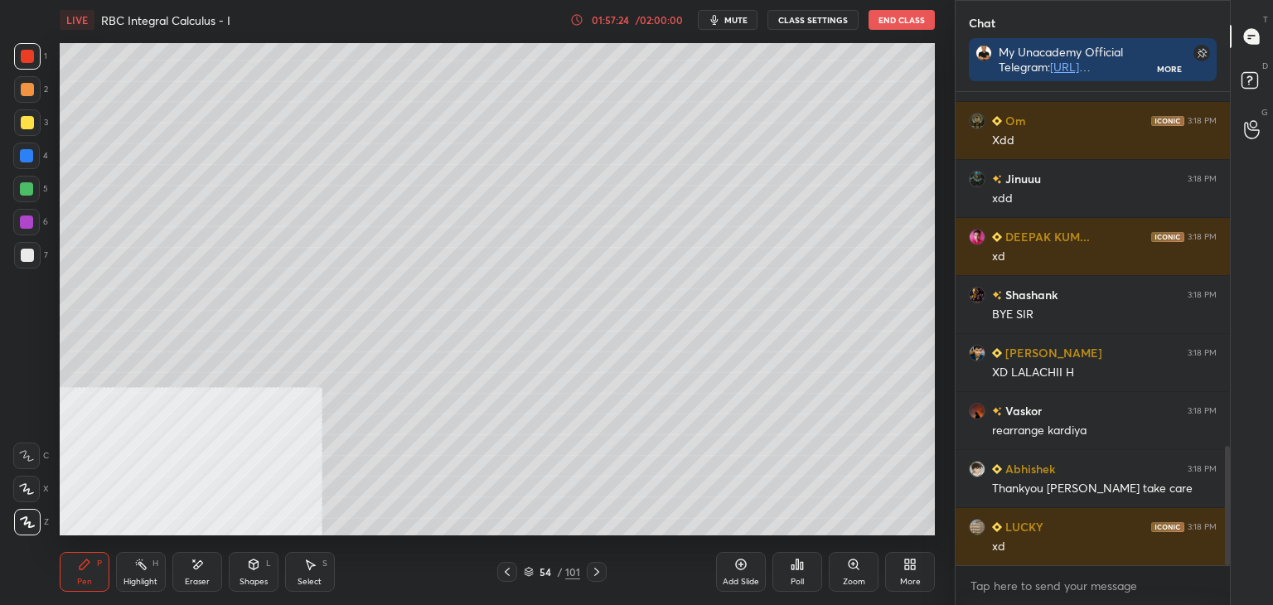
click at [69, 581] on div "Pen P" at bounding box center [85, 572] width 50 height 40
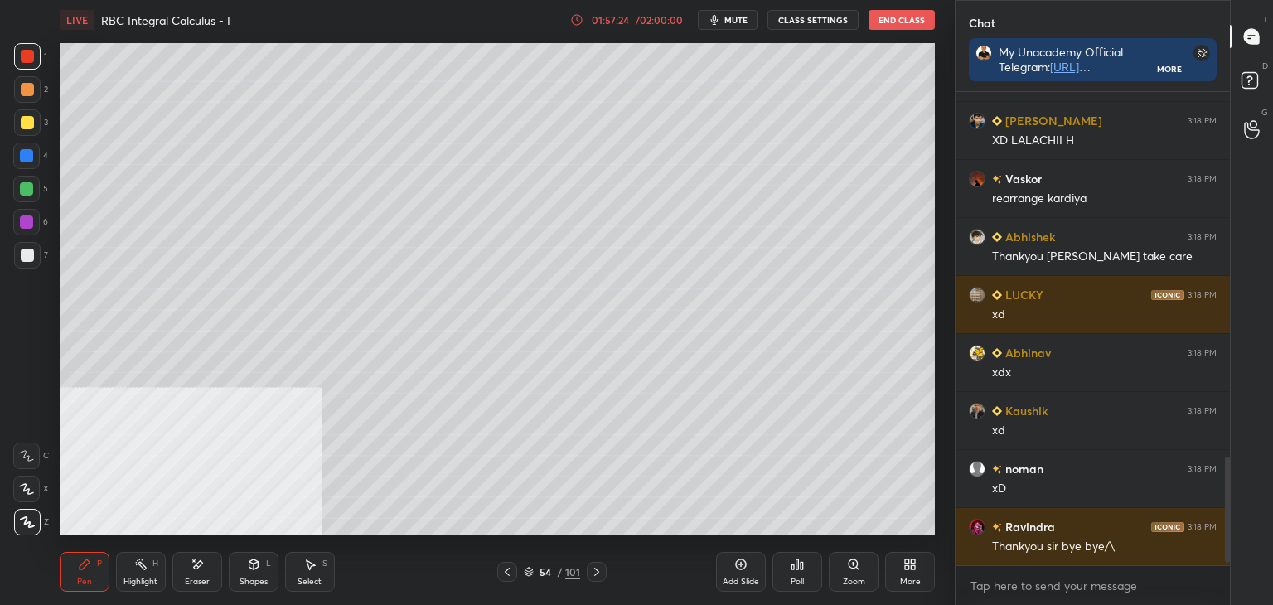
click at [890, 573] on div "More" at bounding box center [910, 572] width 50 height 40
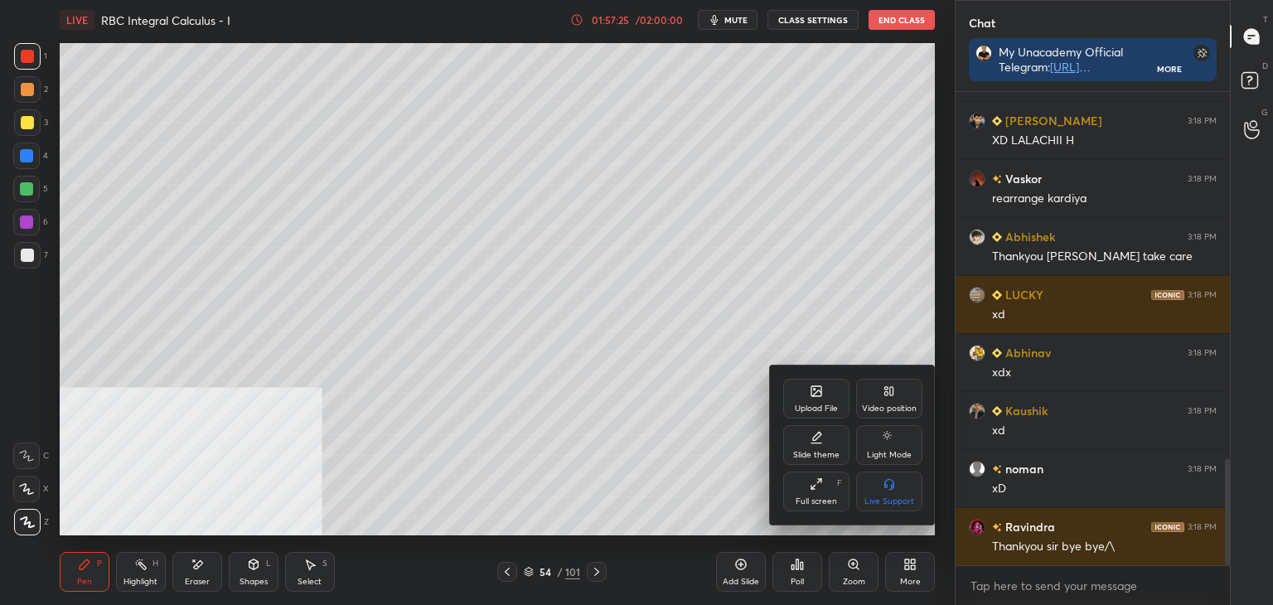
click at [880, 404] on div "Video position" at bounding box center [889, 408] width 55 height 8
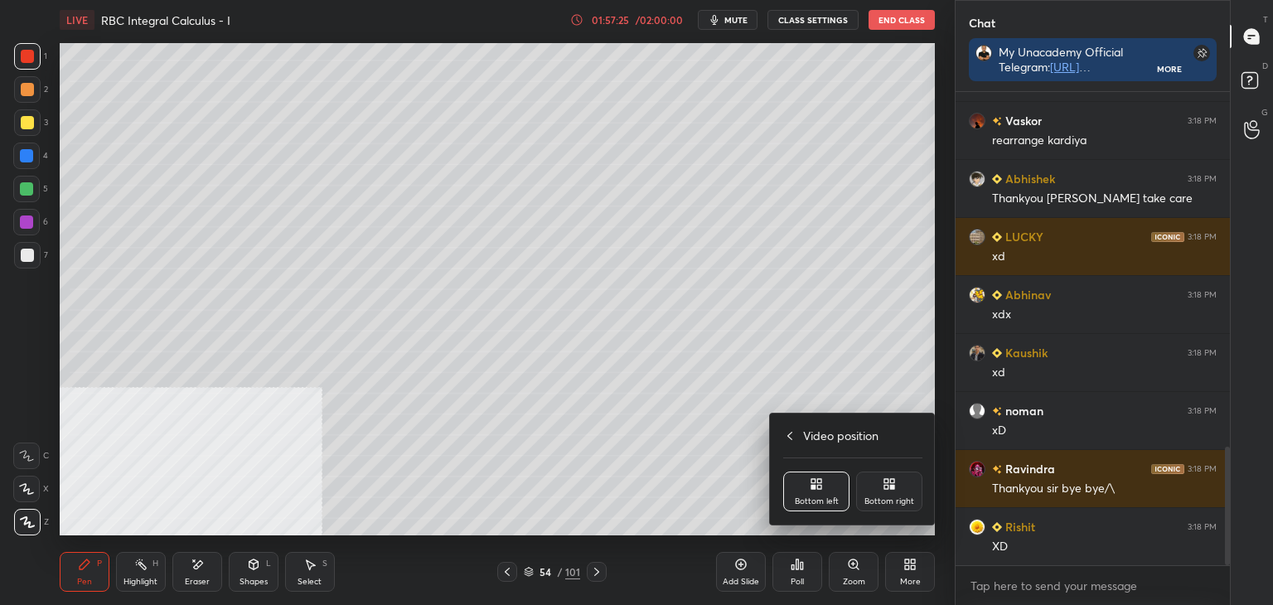
click at [892, 488] on icon at bounding box center [892, 487] width 4 height 4
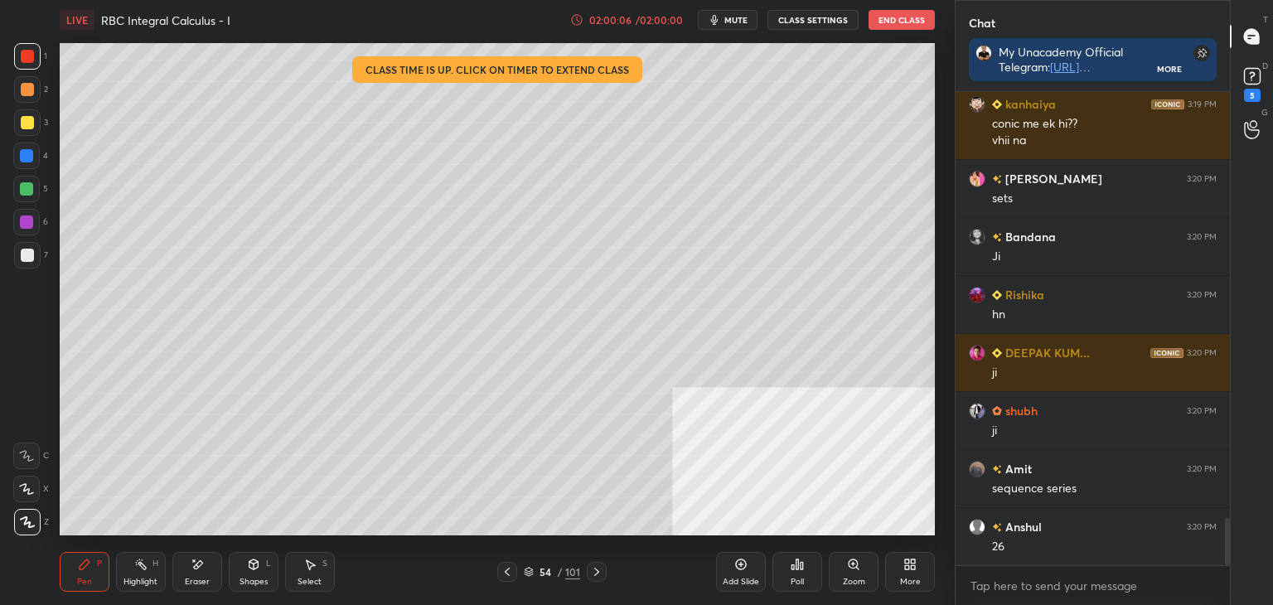
scroll to position [4322, 0]
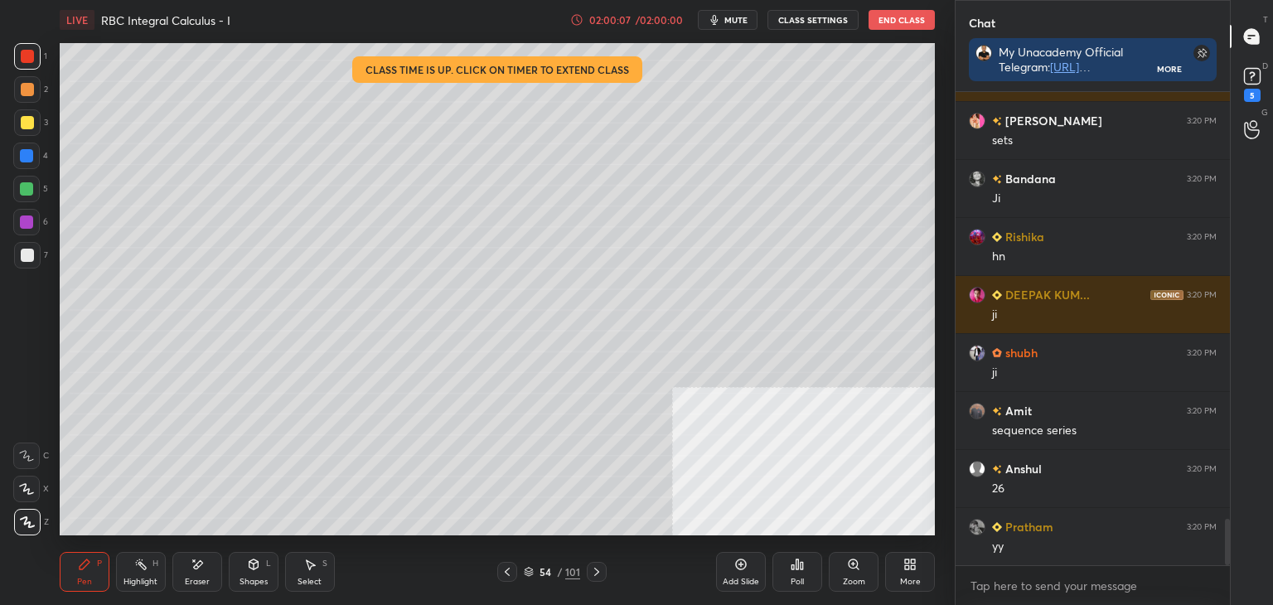
drag, startPoint x: 29, startPoint y: 87, endPoint x: 20, endPoint y: 109, distance: 24.2
click at [27, 86] on div at bounding box center [27, 89] width 13 height 13
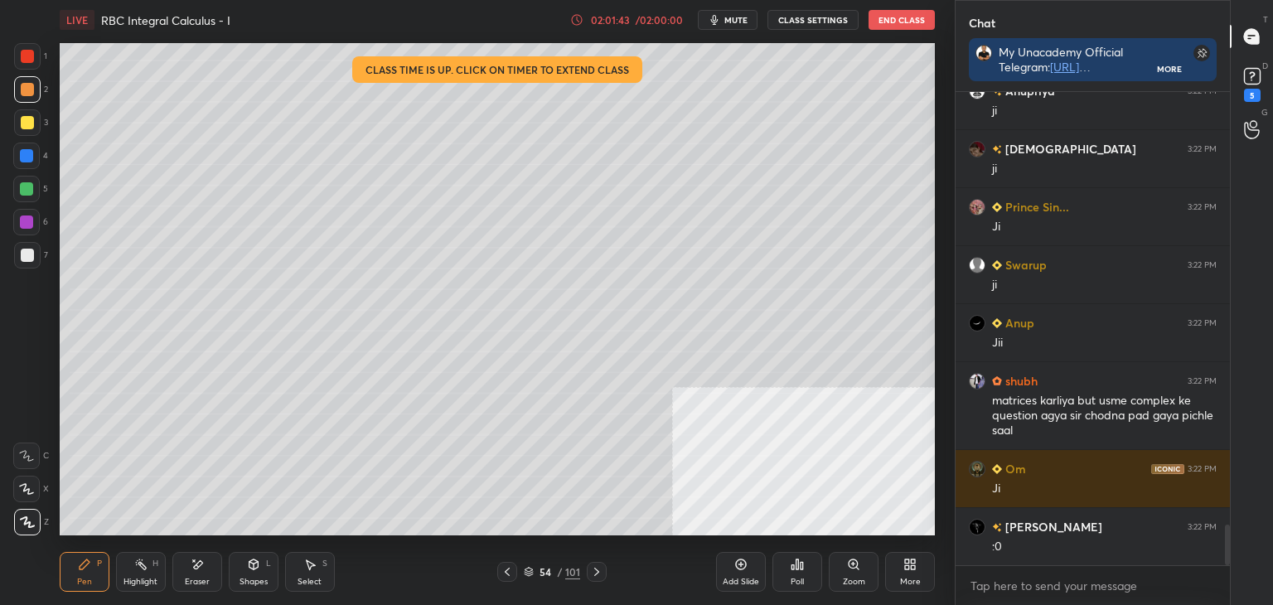
scroll to position [5091, 0]
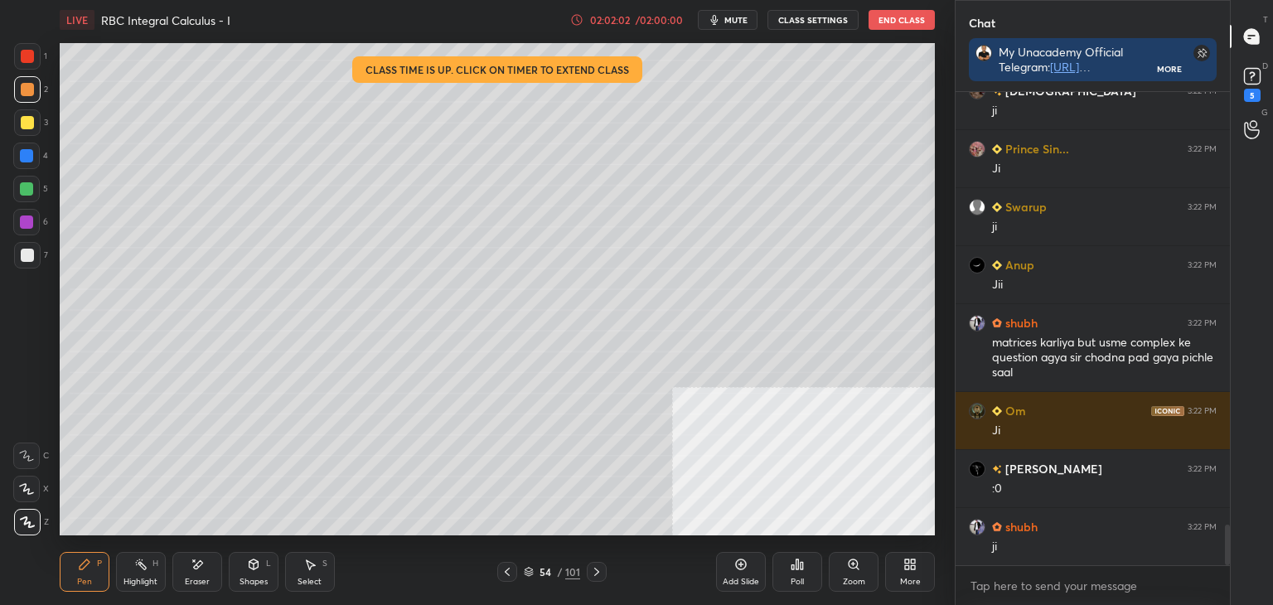
click at [743, 567] on icon at bounding box center [740, 564] width 13 height 13
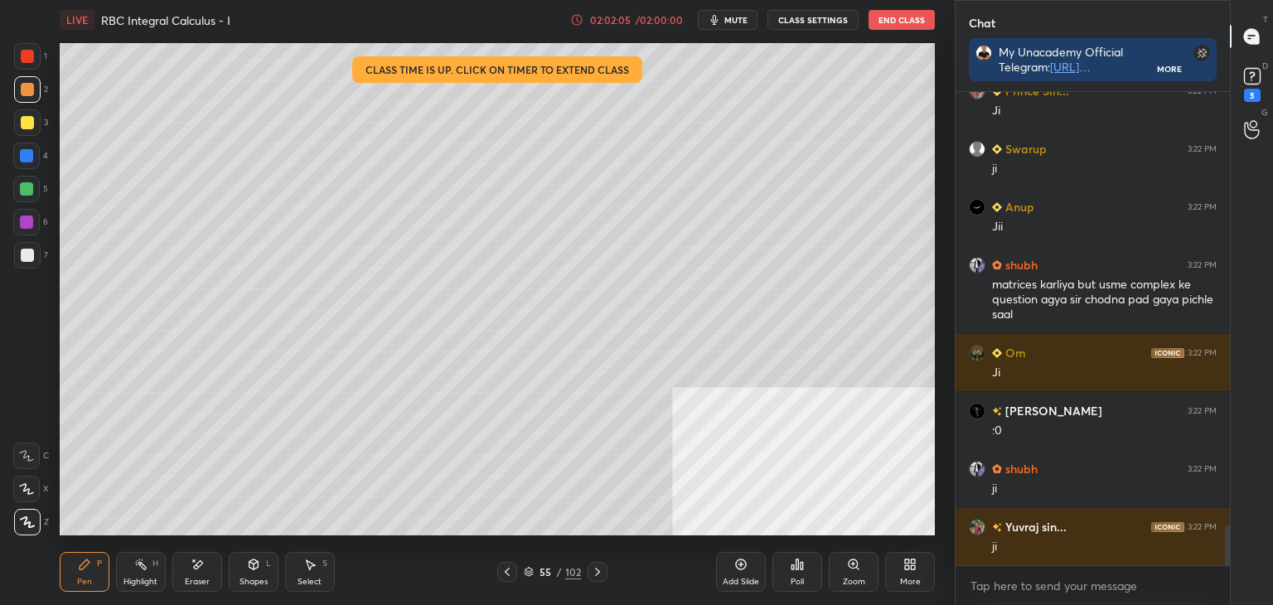
click at [800, 15] on button "CLASS SETTINGS" at bounding box center [813, 20] width 91 height 20
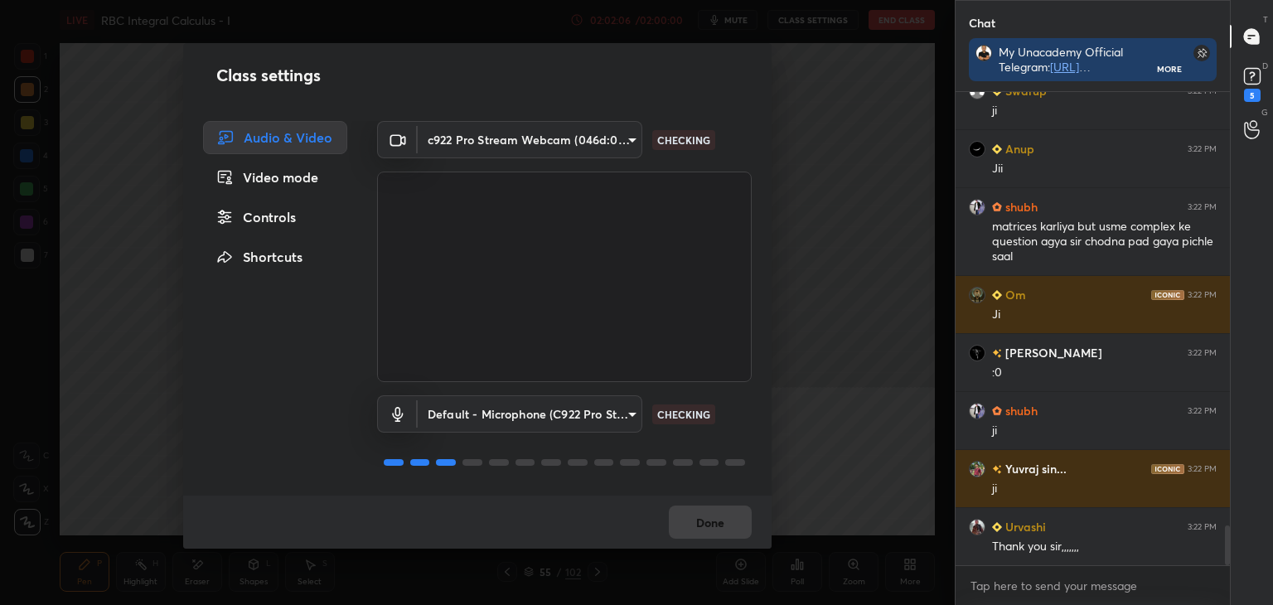
click at [282, 220] on div "Controls" at bounding box center [275, 217] width 144 height 33
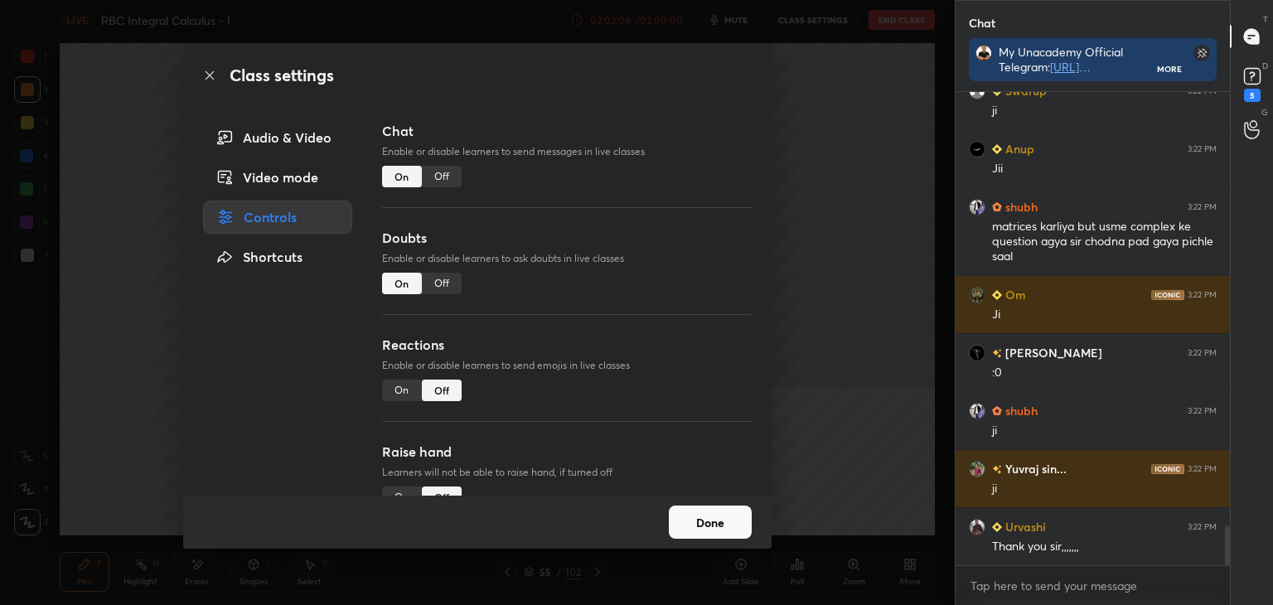
click at [431, 280] on div "Off" at bounding box center [442, 284] width 40 height 22
type textarea "x"
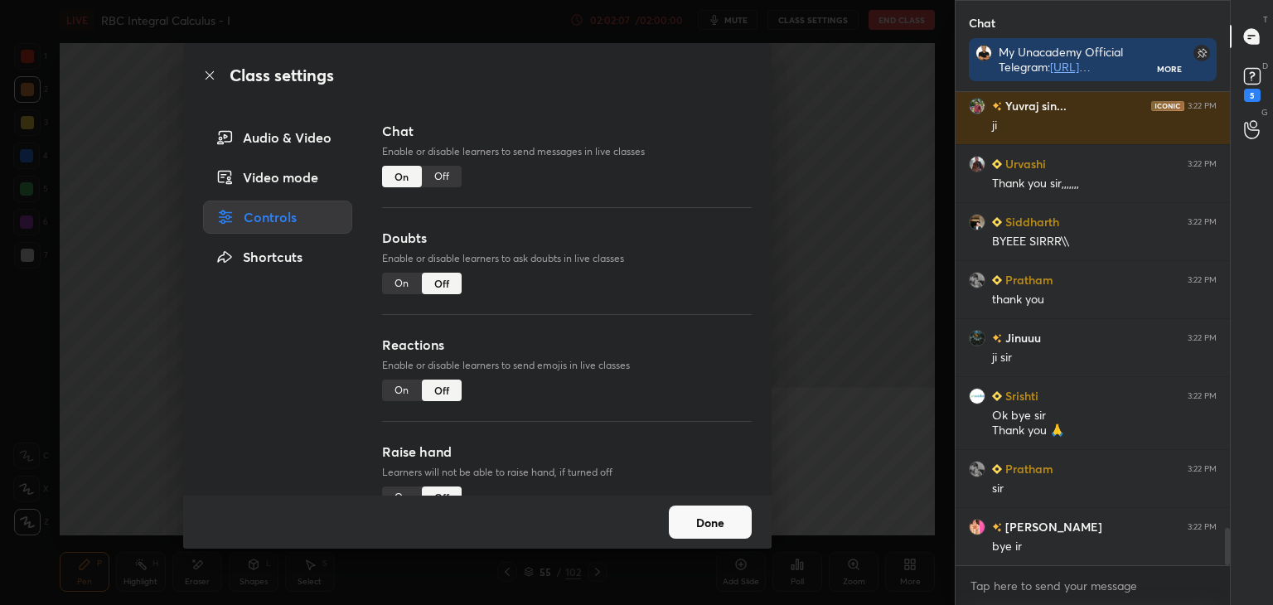
click at [435, 177] on div "Off" at bounding box center [442, 177] width 40 height 22
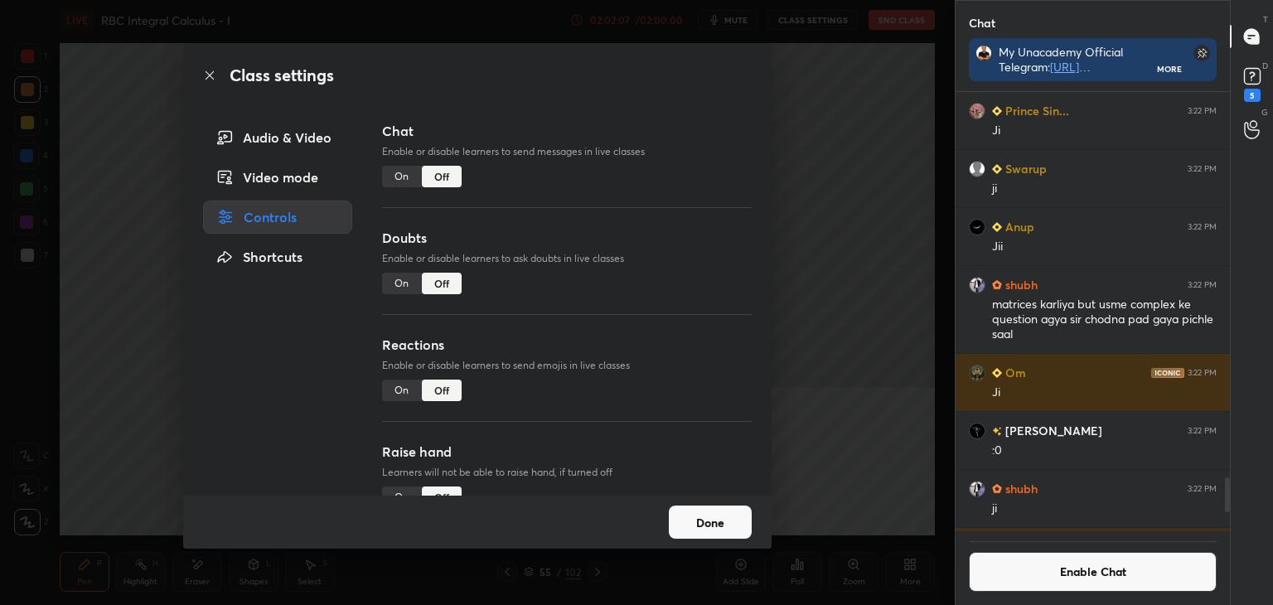
scroll to position [6, 5]
click at [720, 521] on button "Done" at bounding box center [710, 522] width 83 height 33
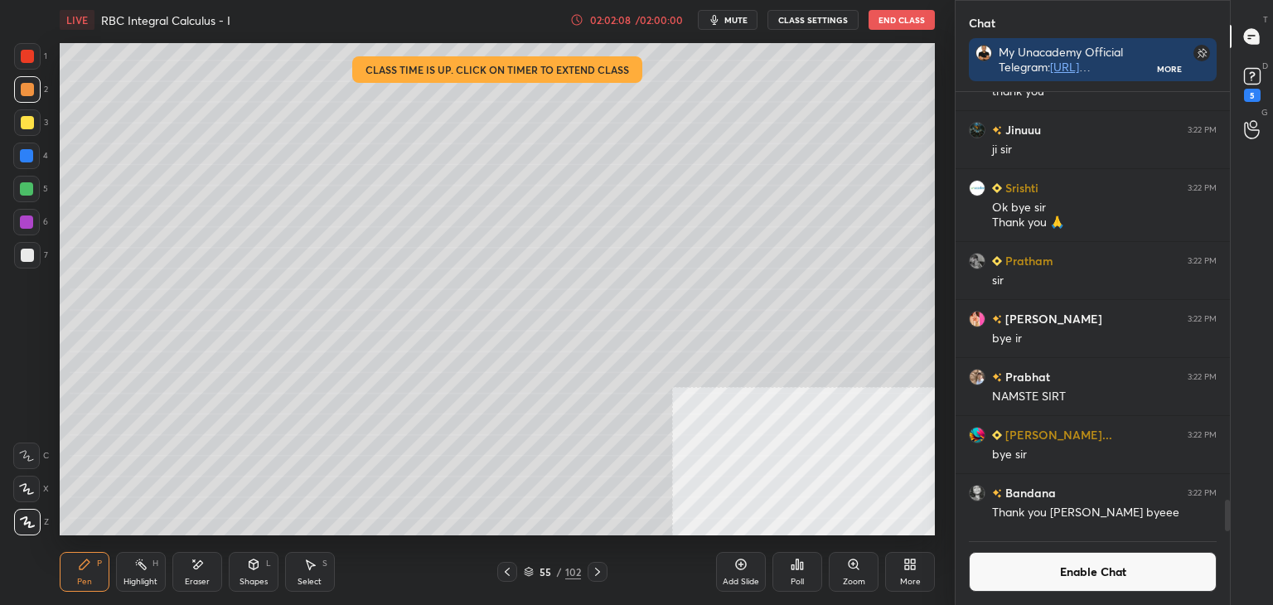
click at [886, 19] on button "End Class" at bounding box center [902, 20] width 66 height 20
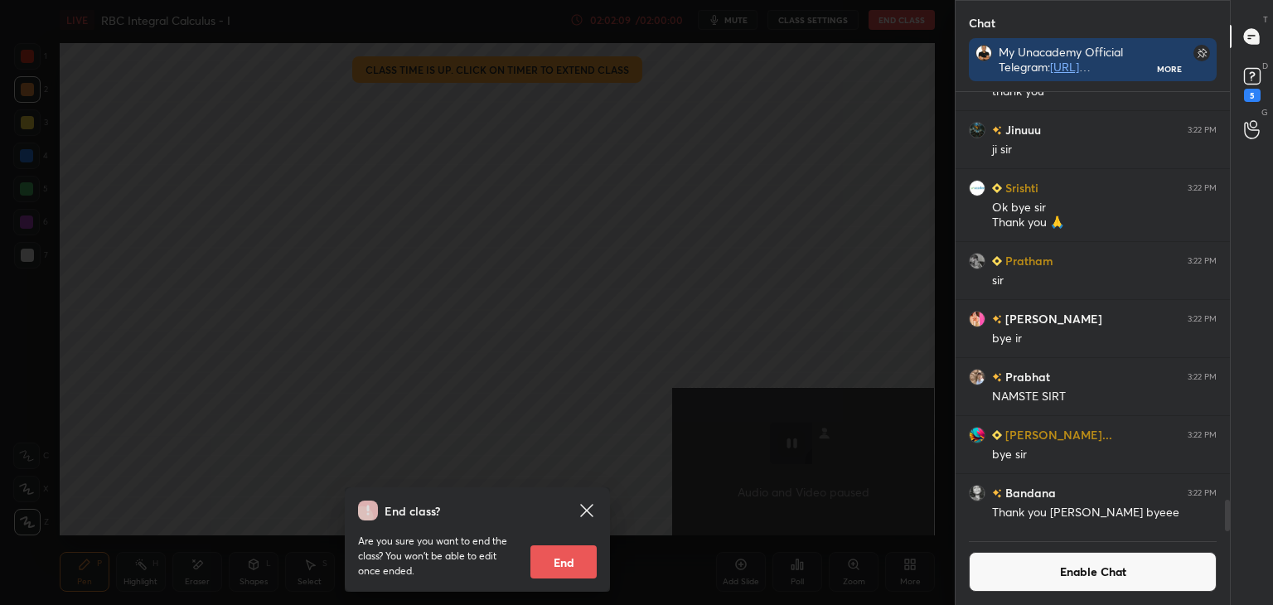
click at [581, 558] on button "End" at bounding box center [563, 561] width 66 height 33
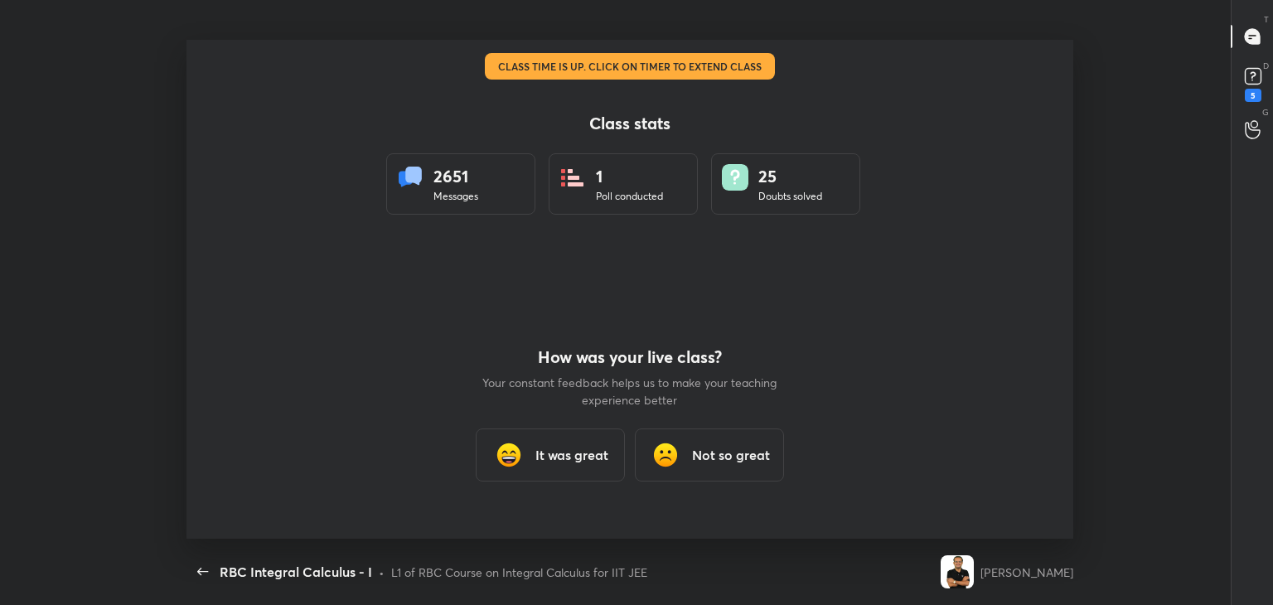
scroll to position [0, 0]
